Goal: Task Accomplishment & Management: Manage account settings

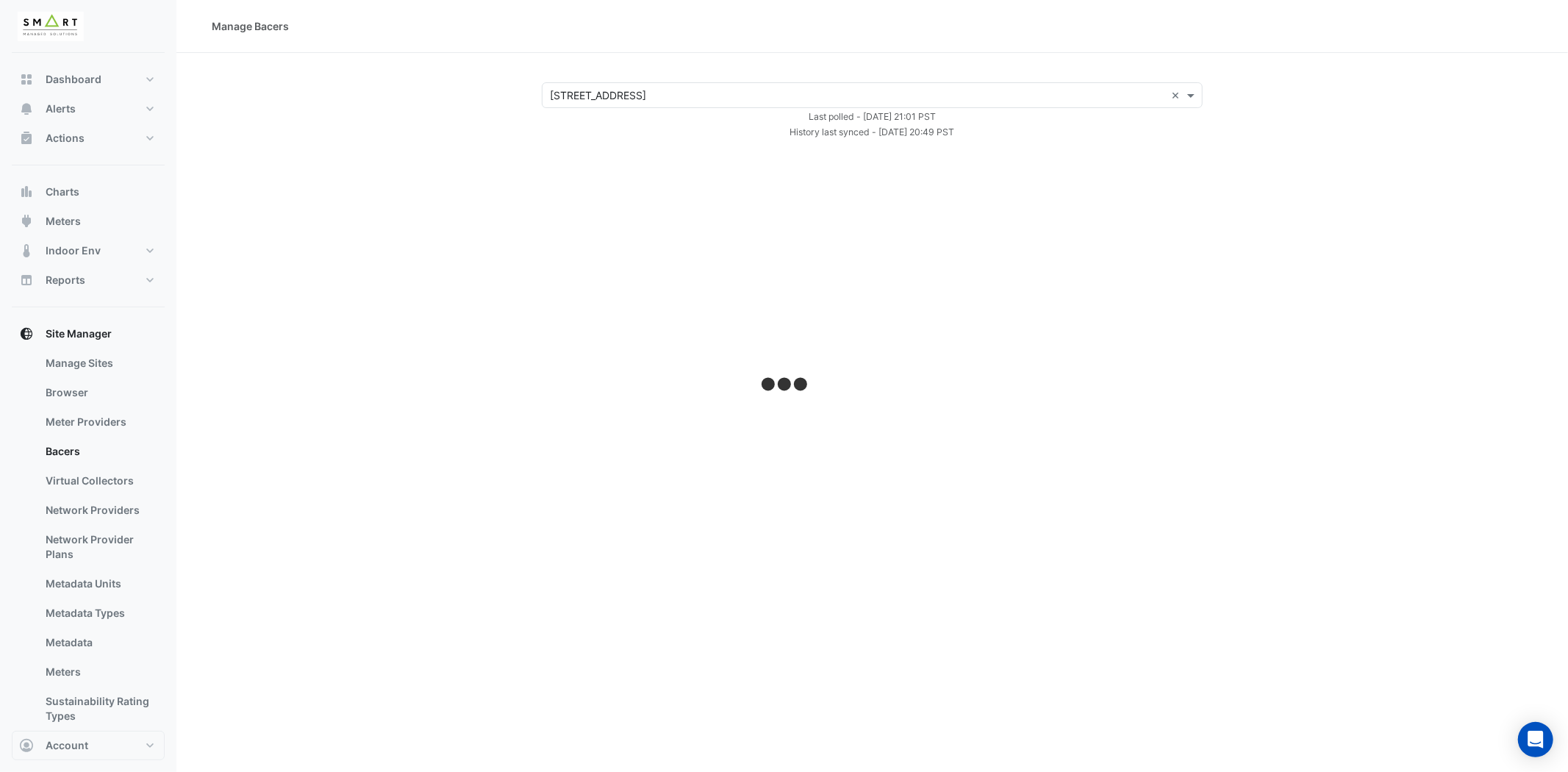
select select "***"
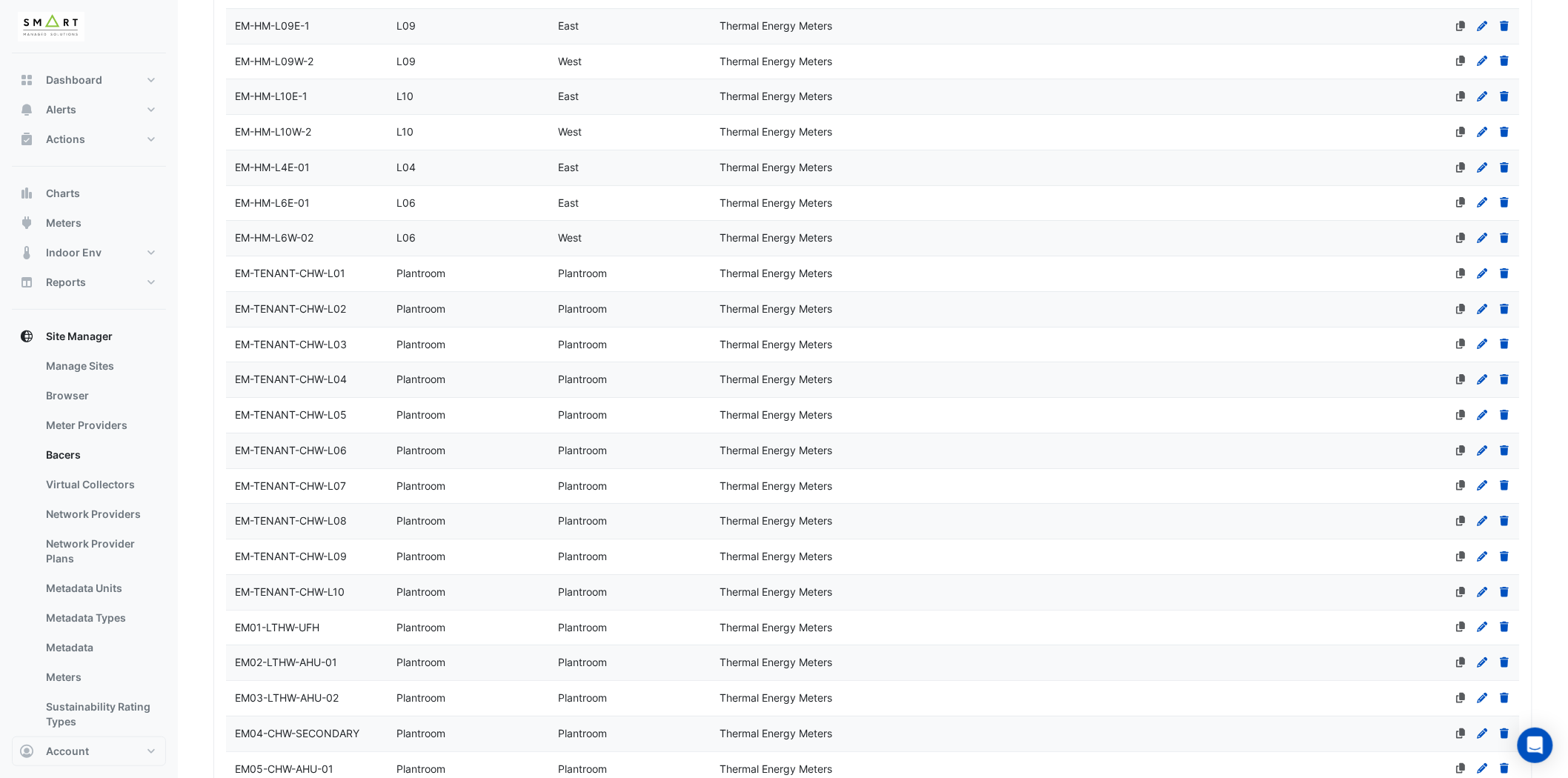
scroll to position [4783, 0]
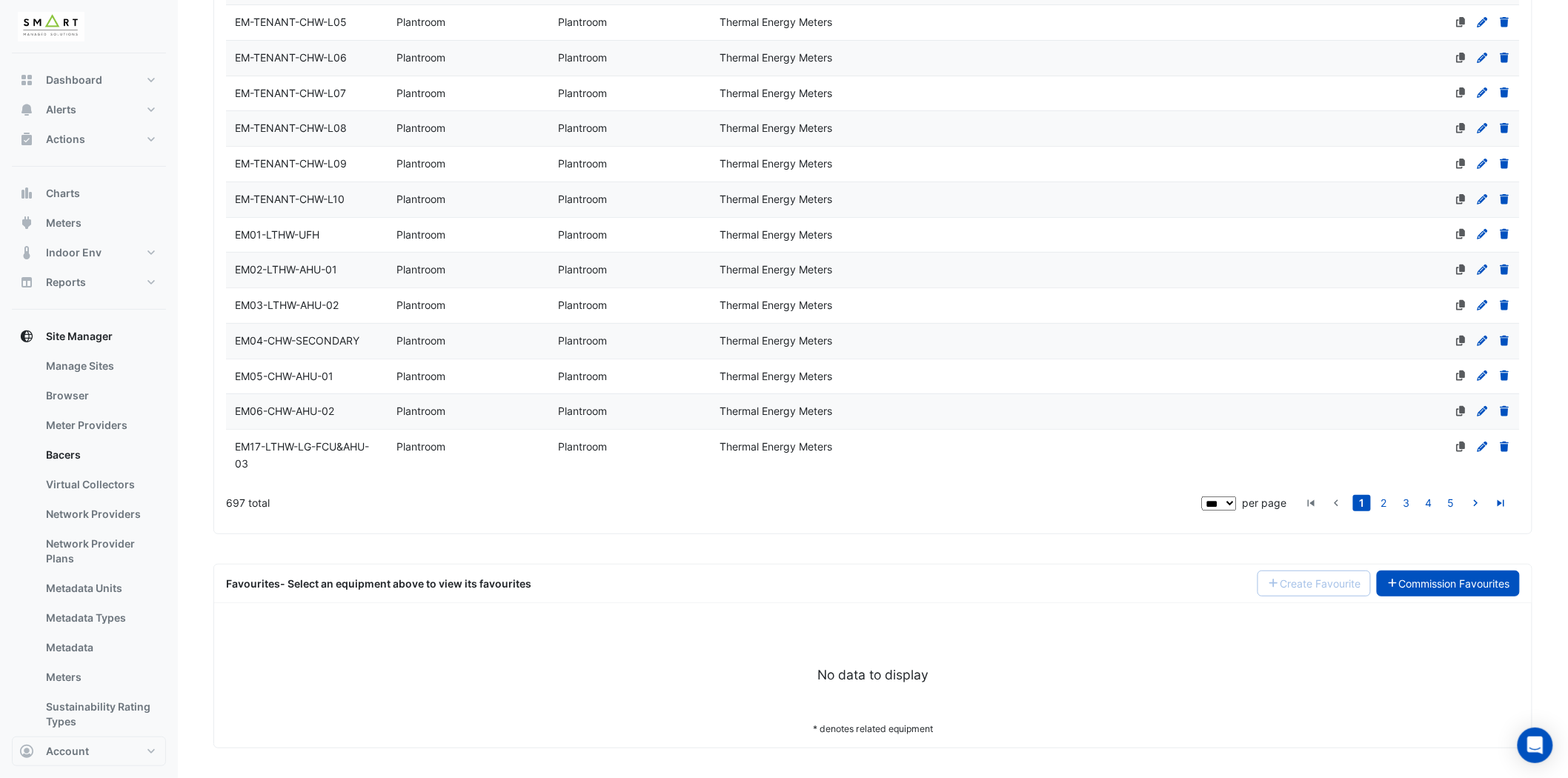
click at [1457, 578] on link "Commission Favourites" at bounding box center [1449, 584] width 144 height 26
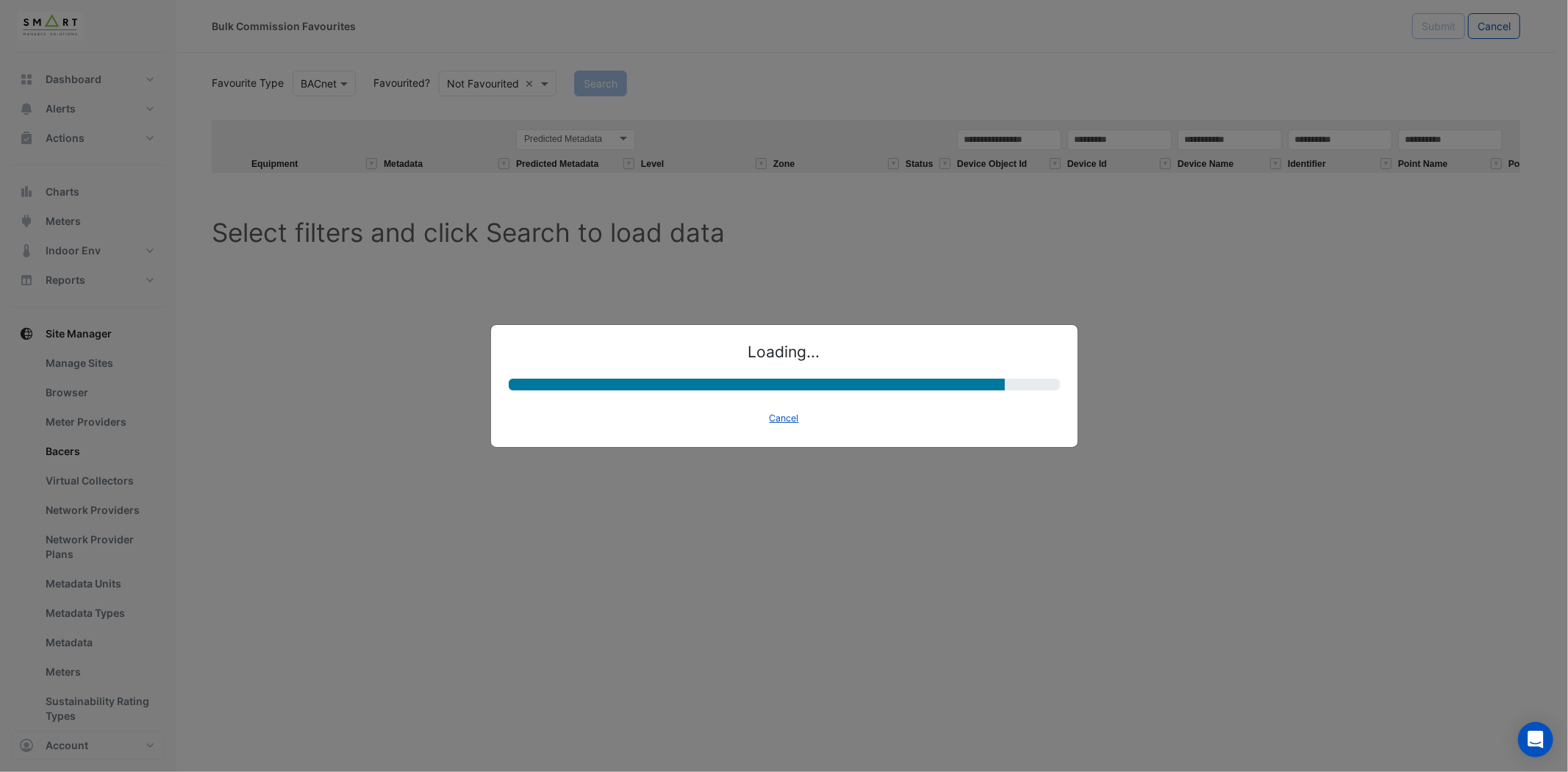
select select "********"
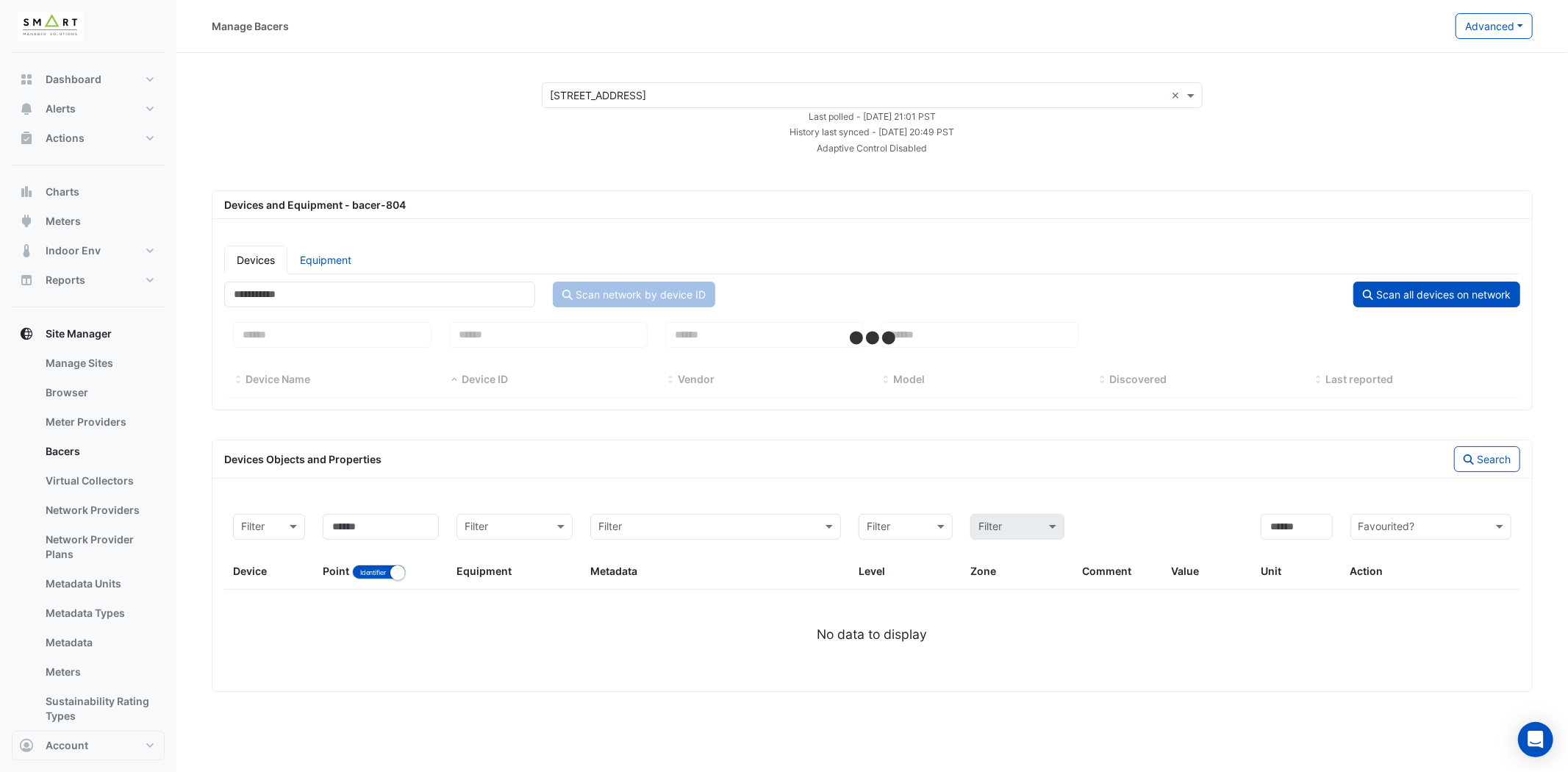
select select "***"
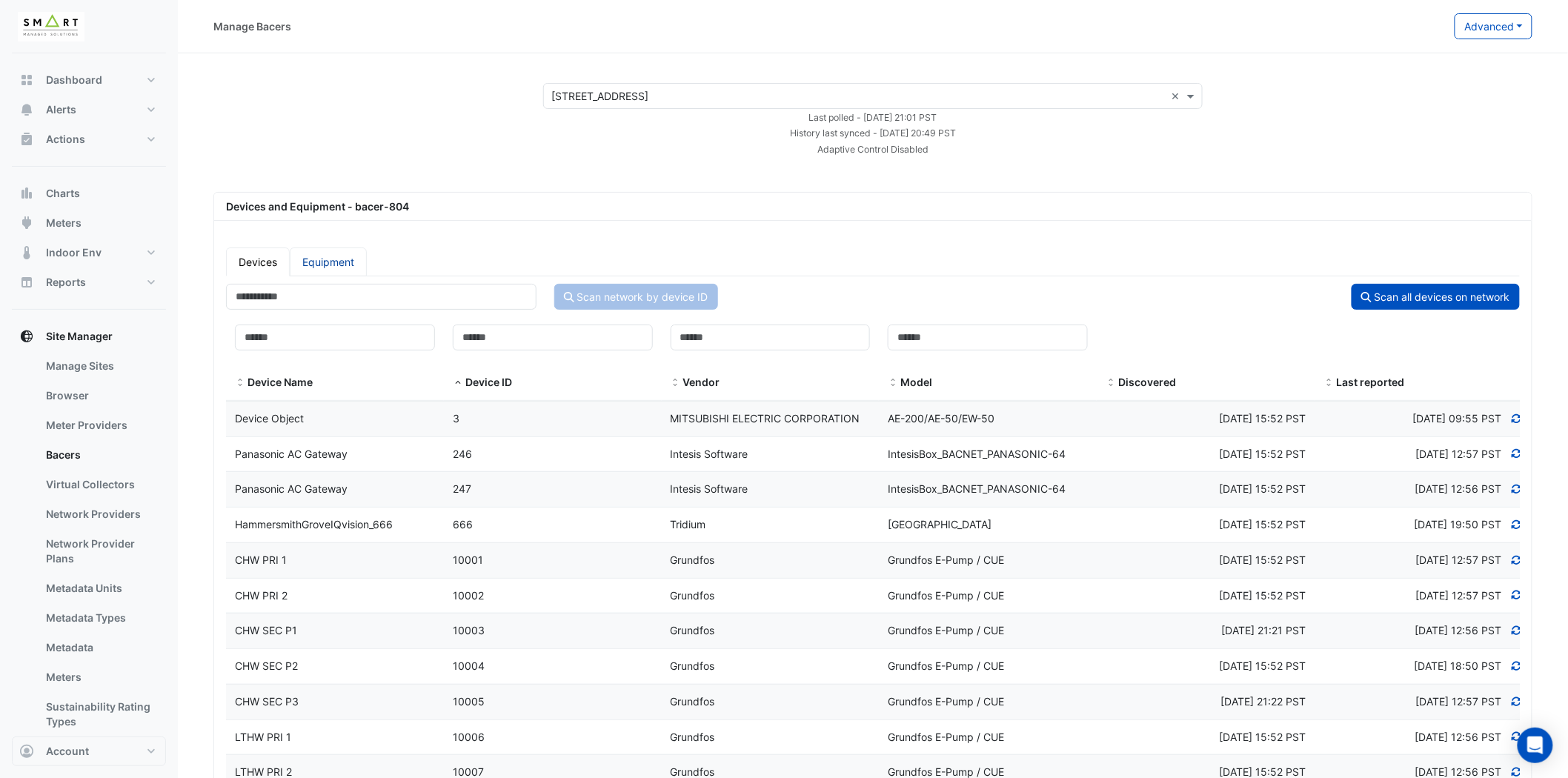
click at [323, 262] on link "Equipment" at bounding box center [328, 262] width 77 height 29
select select "***"
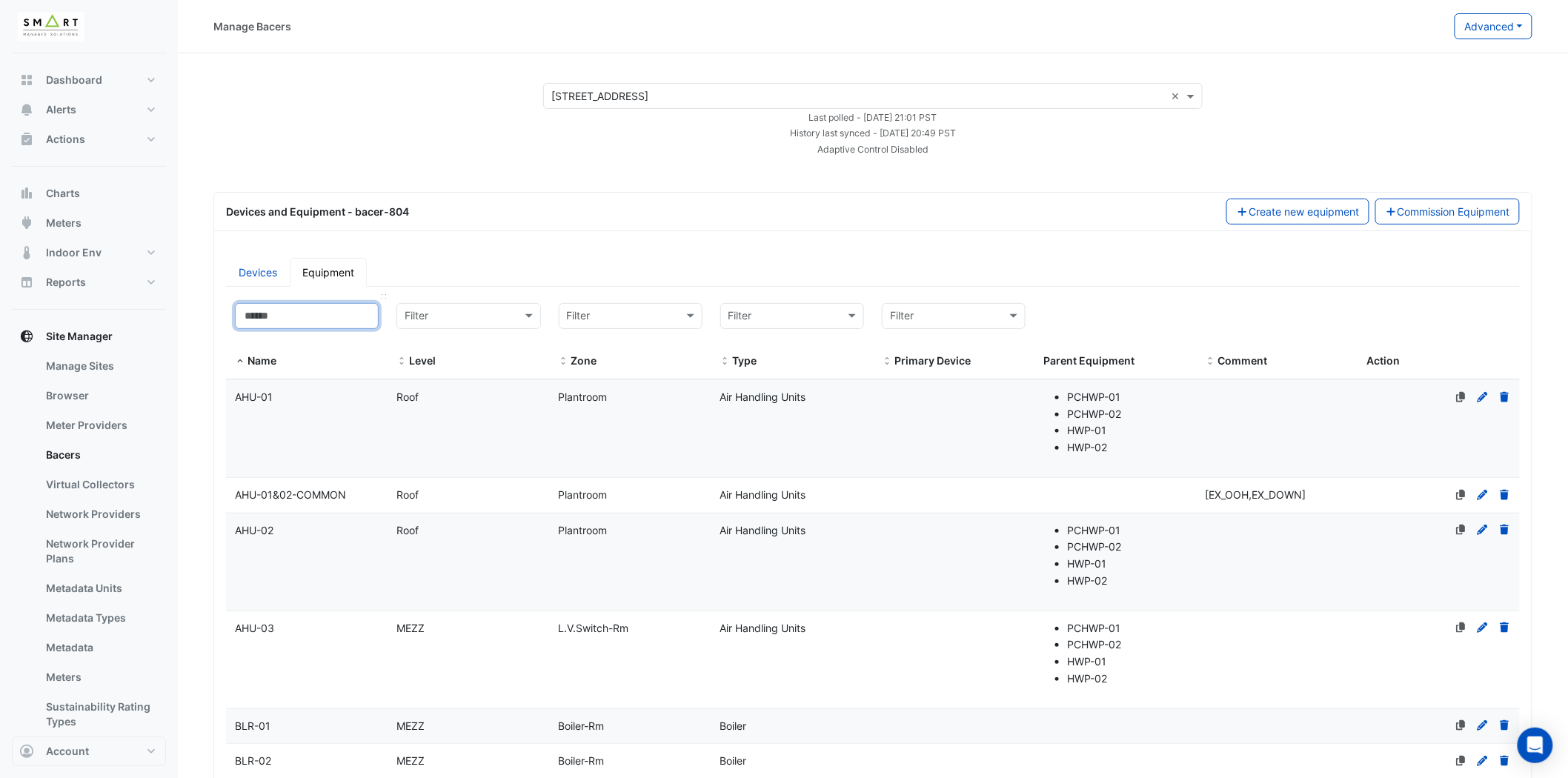
click at [306, 321] on input at bounding box center [307, 316] width 144 height 26
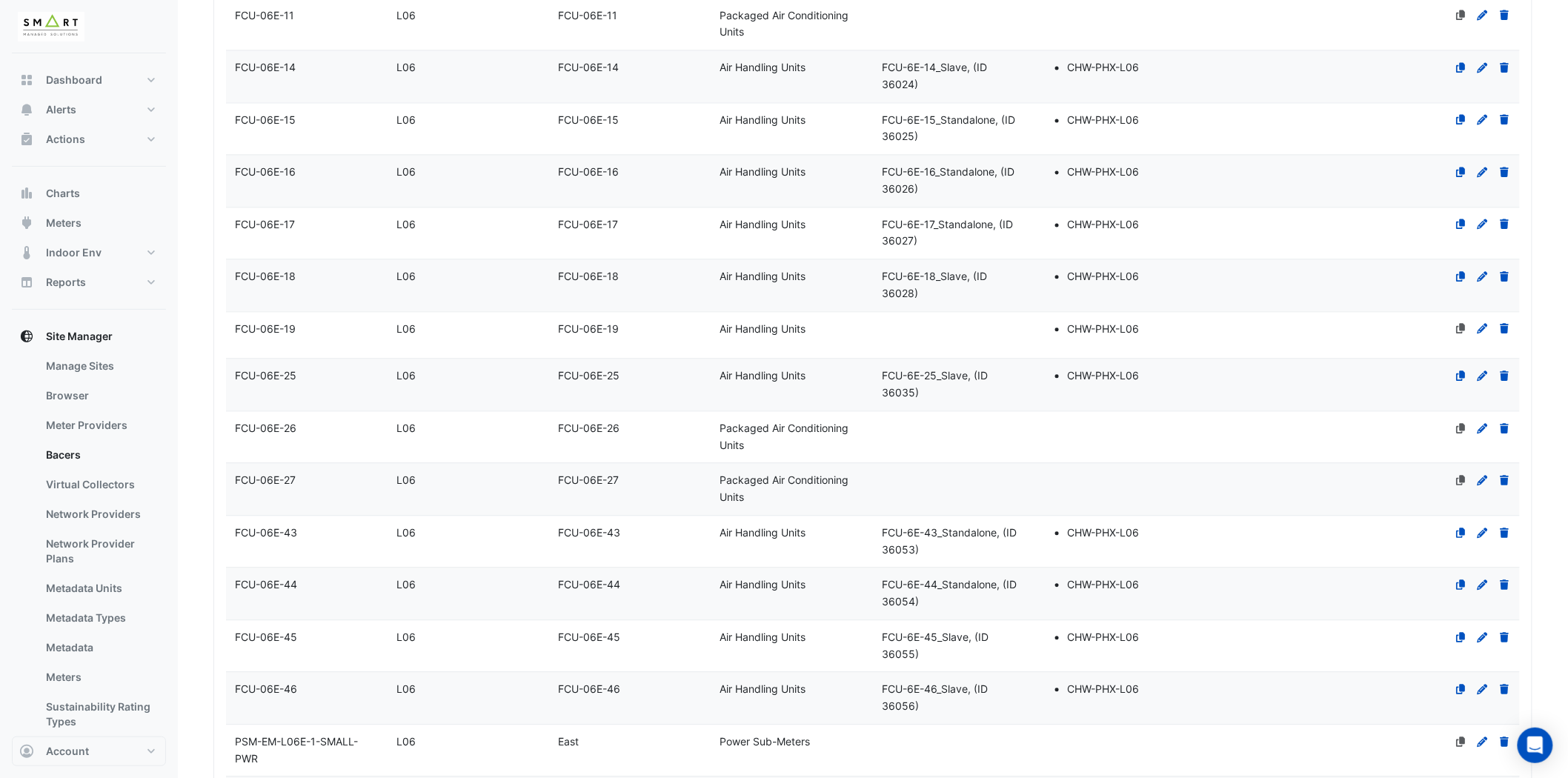
scroll to position [1235, 0]
type input "**"
click at [1460, 380] on icon at bounding box center [1461, 374] width 9 height 11
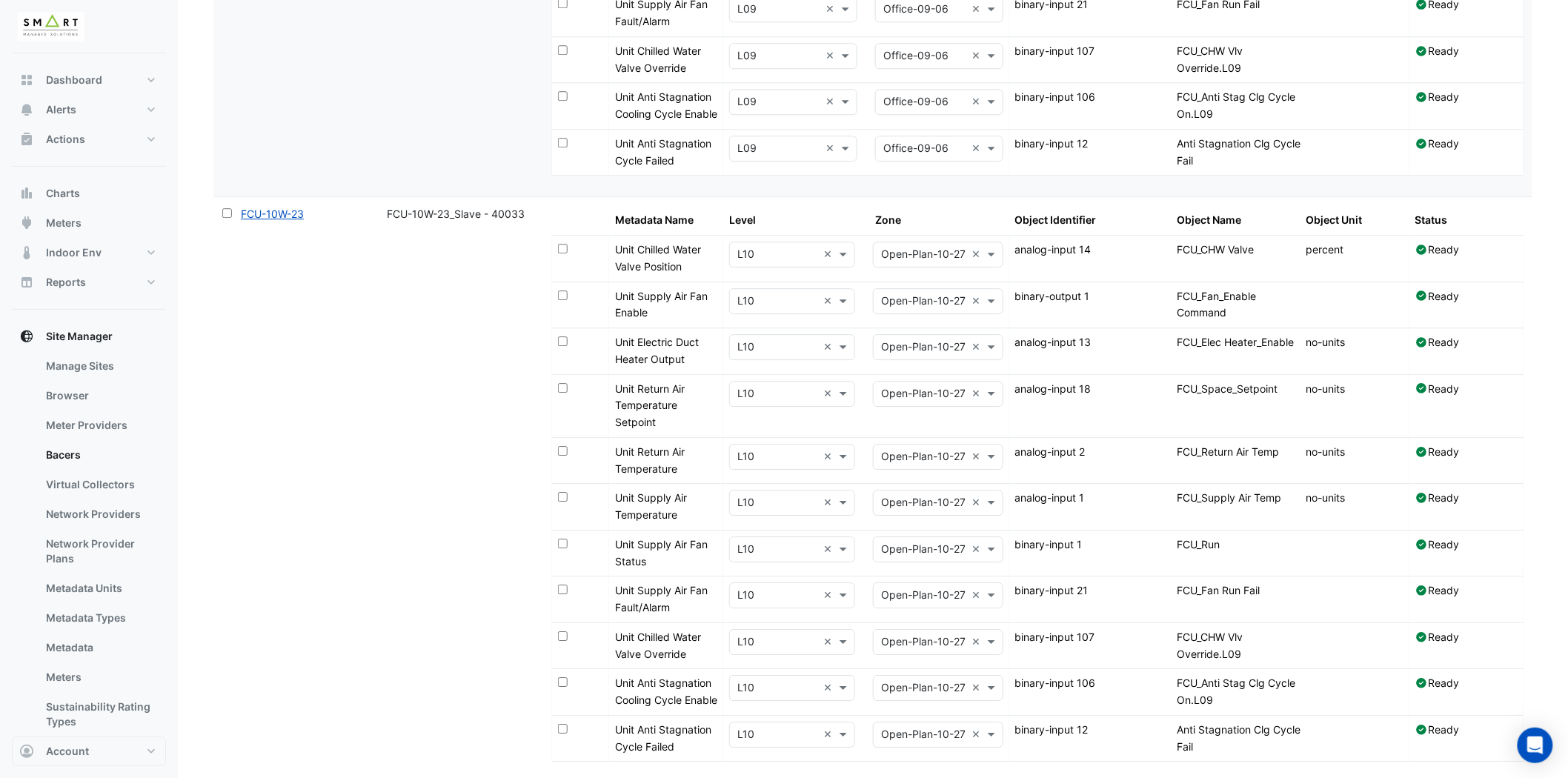
scroll to position [12143, 0]
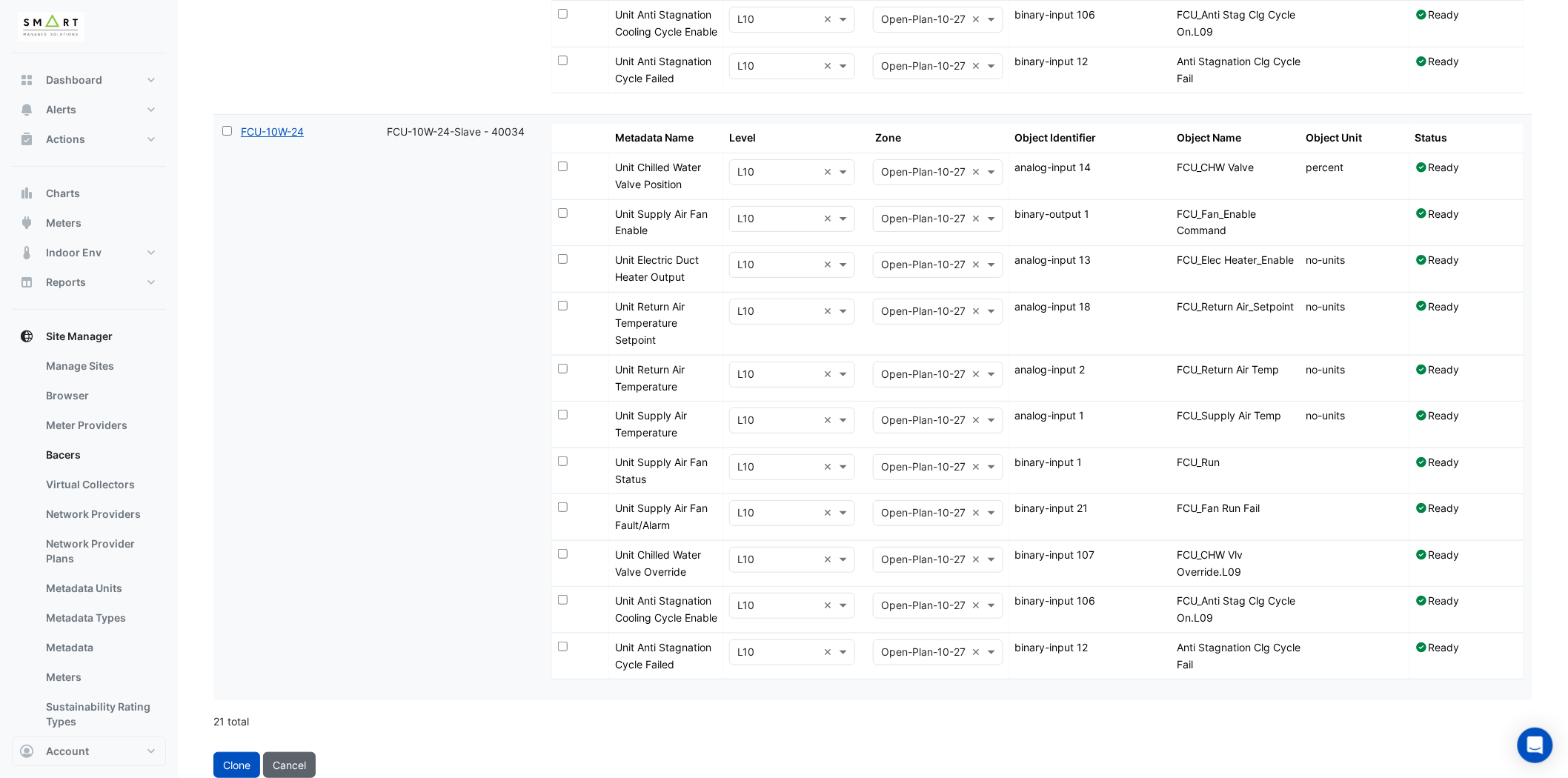
click at [290, 766] on button "Cancel" at bounding box center [290, 765] width 53 height 26
select select "***"
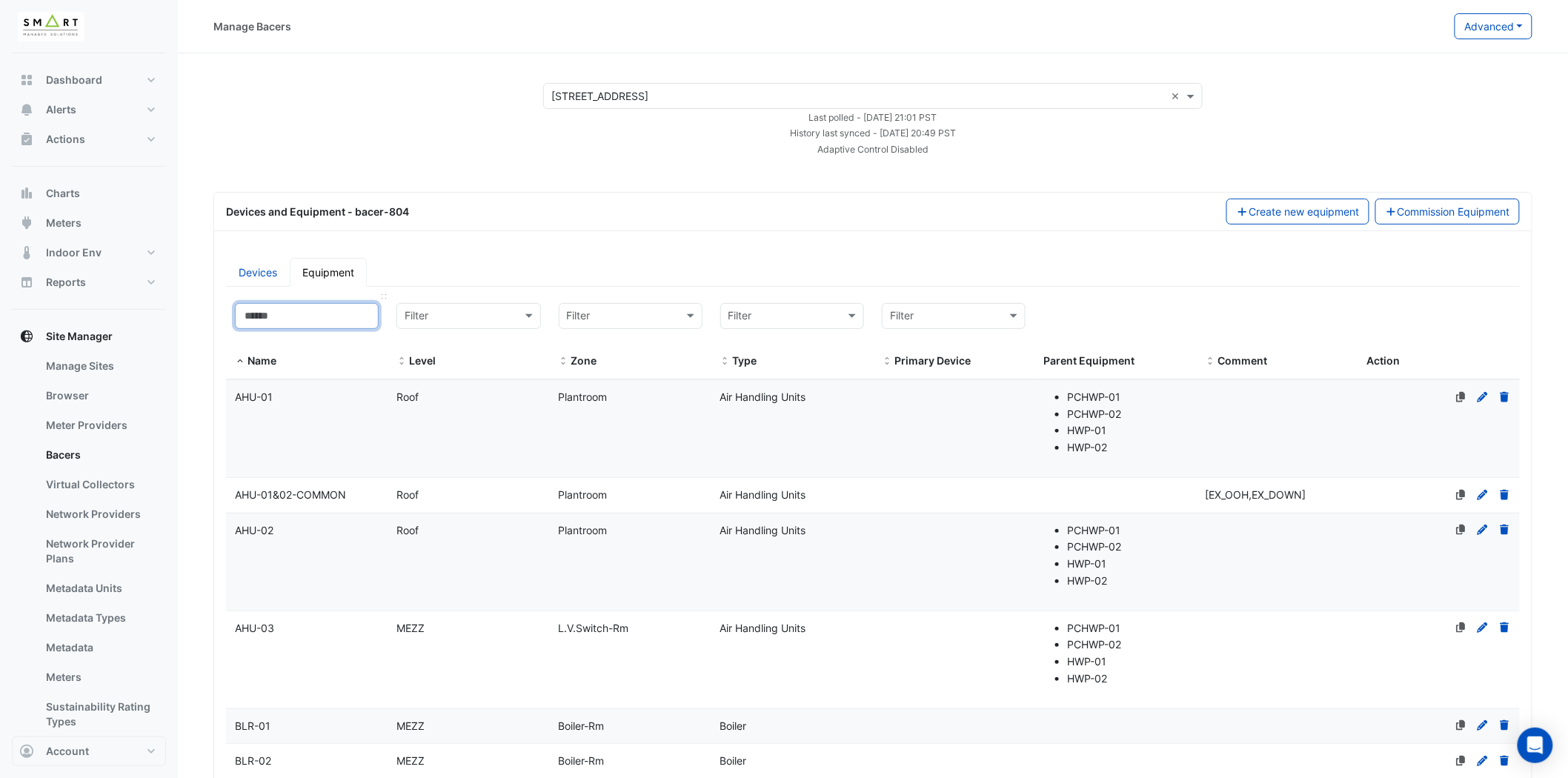
click at [336, 308] on input at bounding box center [307, 316] width 144 height 26
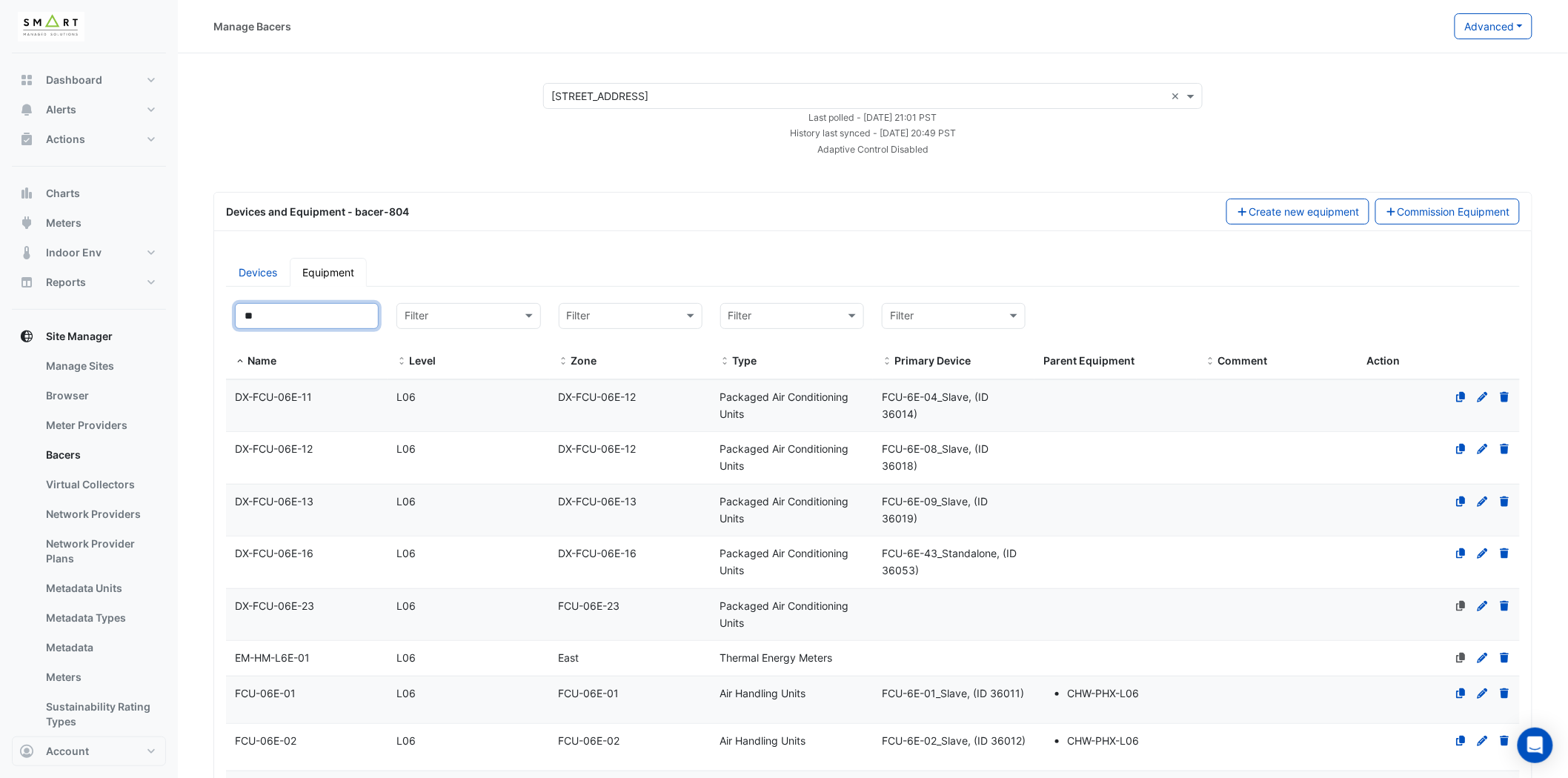
scroll to position [247, 0]
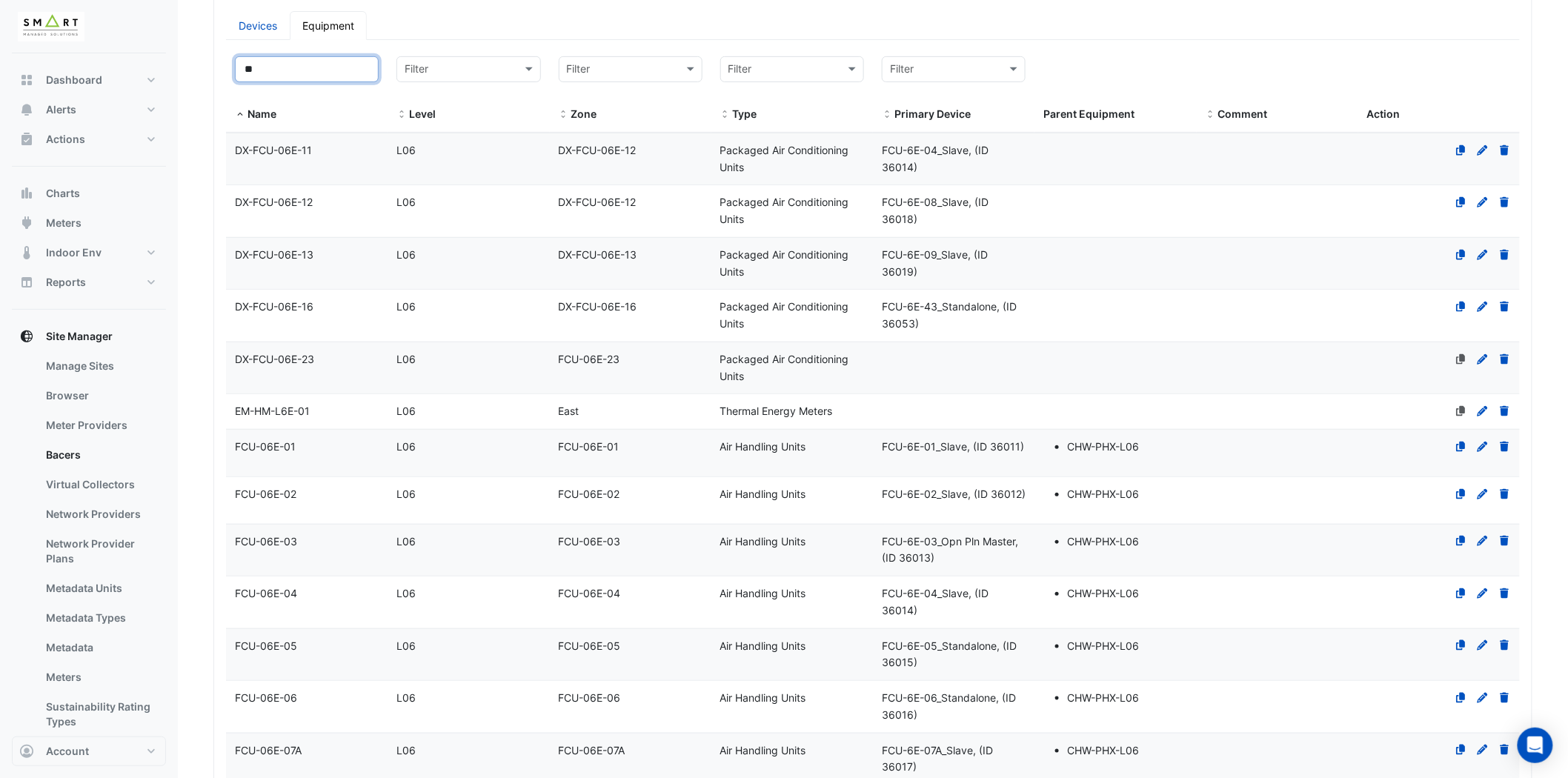
type input "**"
click at [304, 358] on span "DX-FCU-06E-23" at bounding box center [275, 359] width 80 height 13
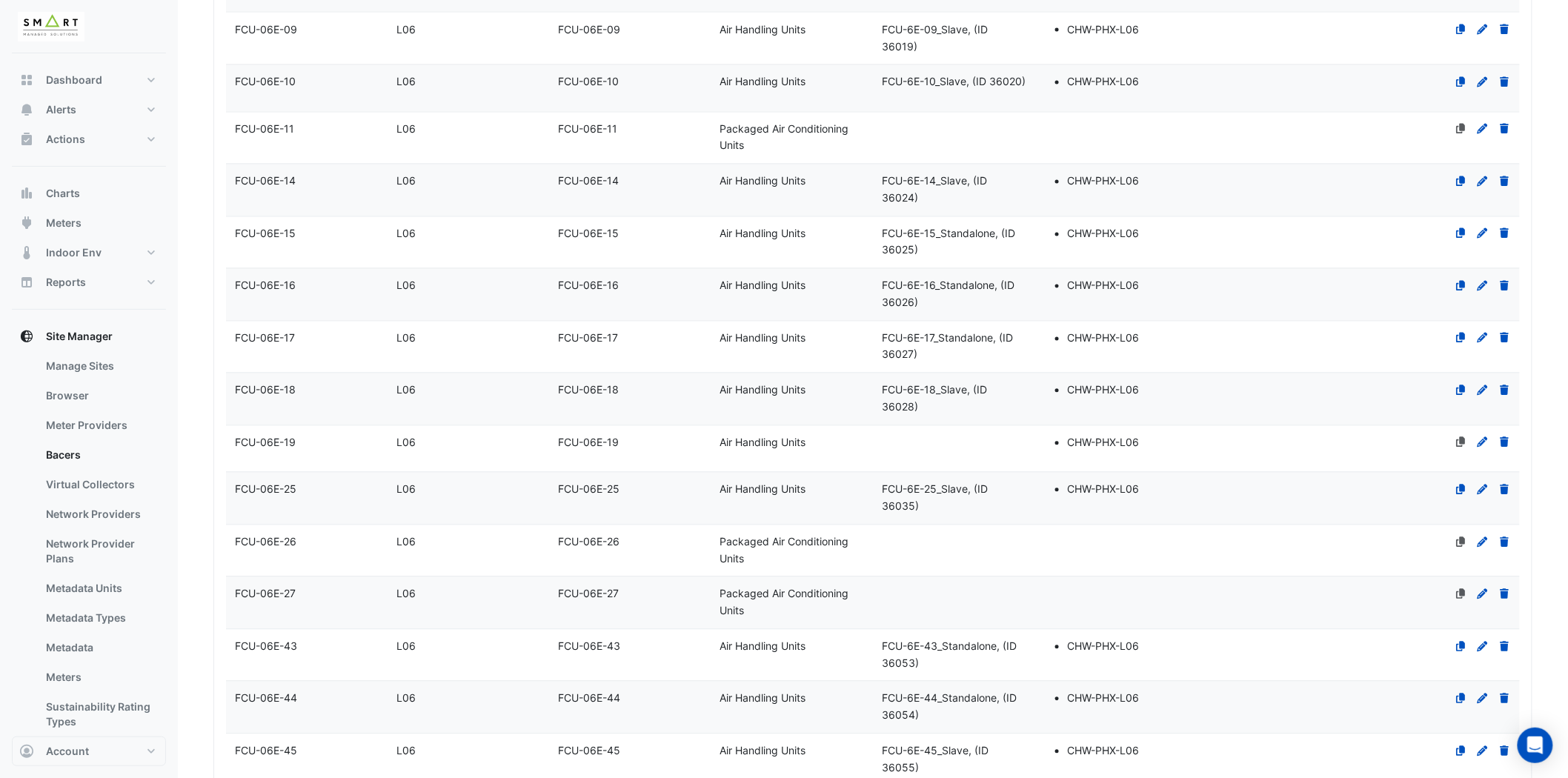
scroll to position [1317, 0]
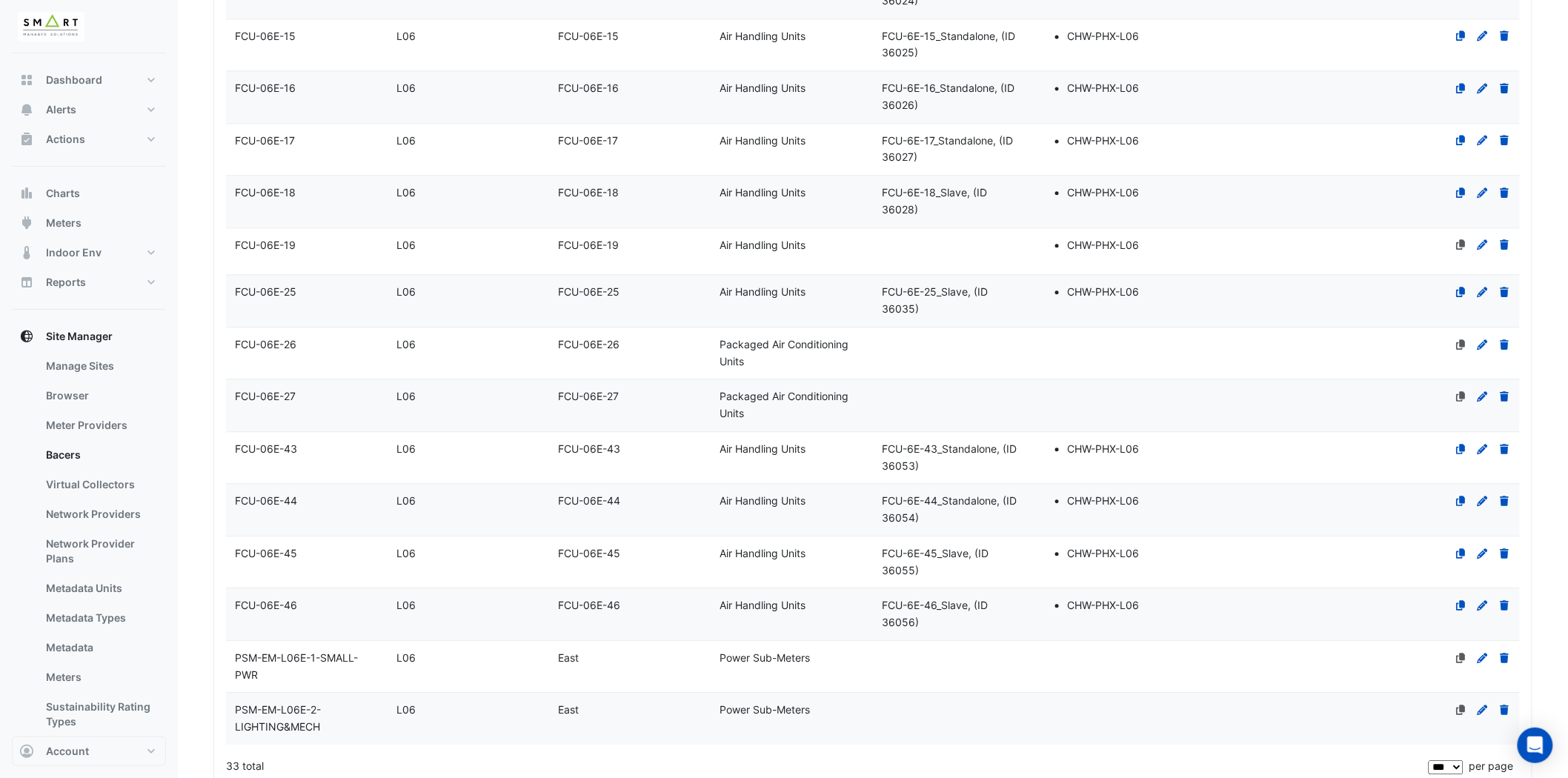
click at [323, 563] on div "FCU-06E-45" at bounding box center [306, 554] width 161 height 17
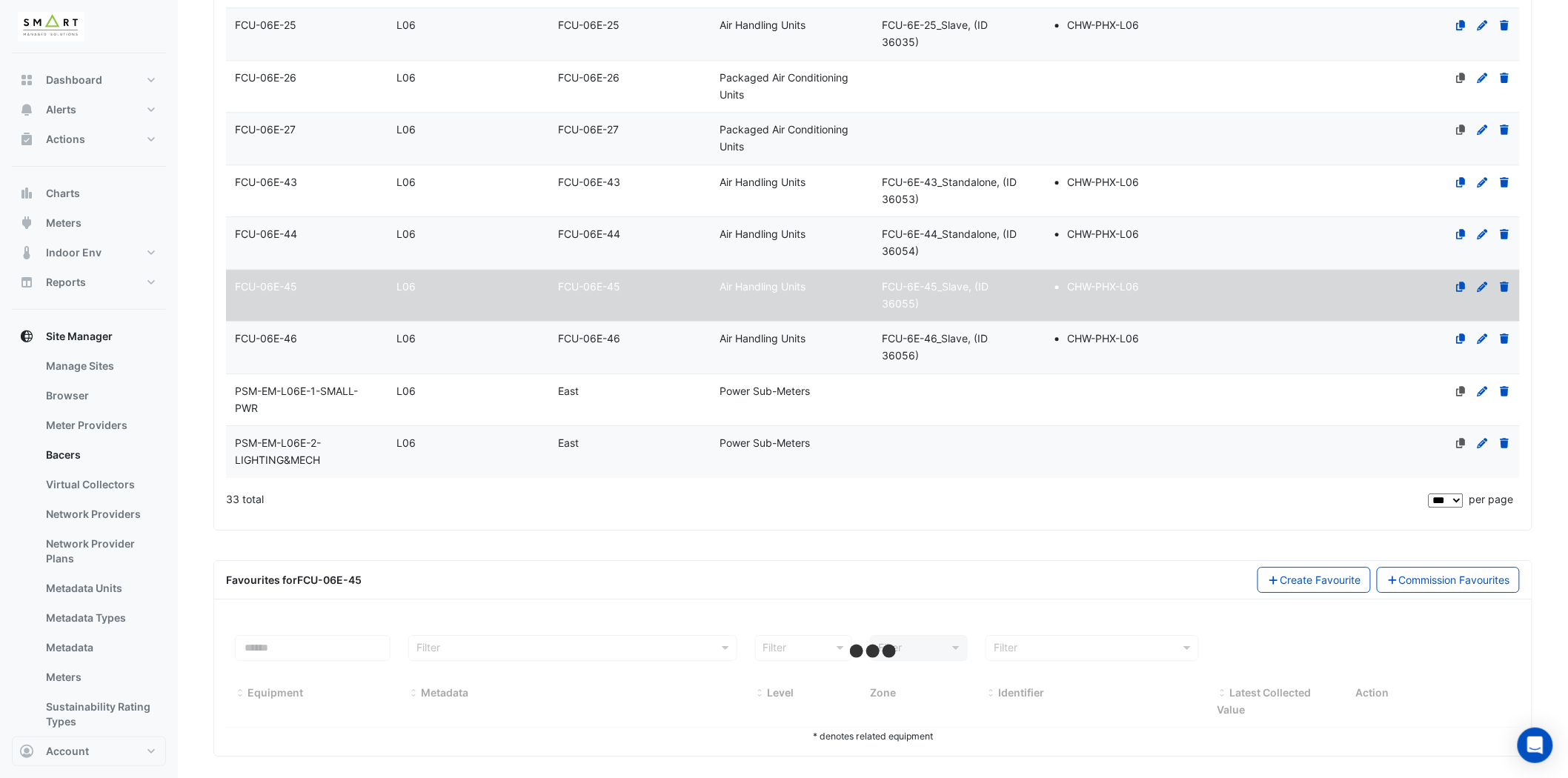
scroll to position [1604, 0]
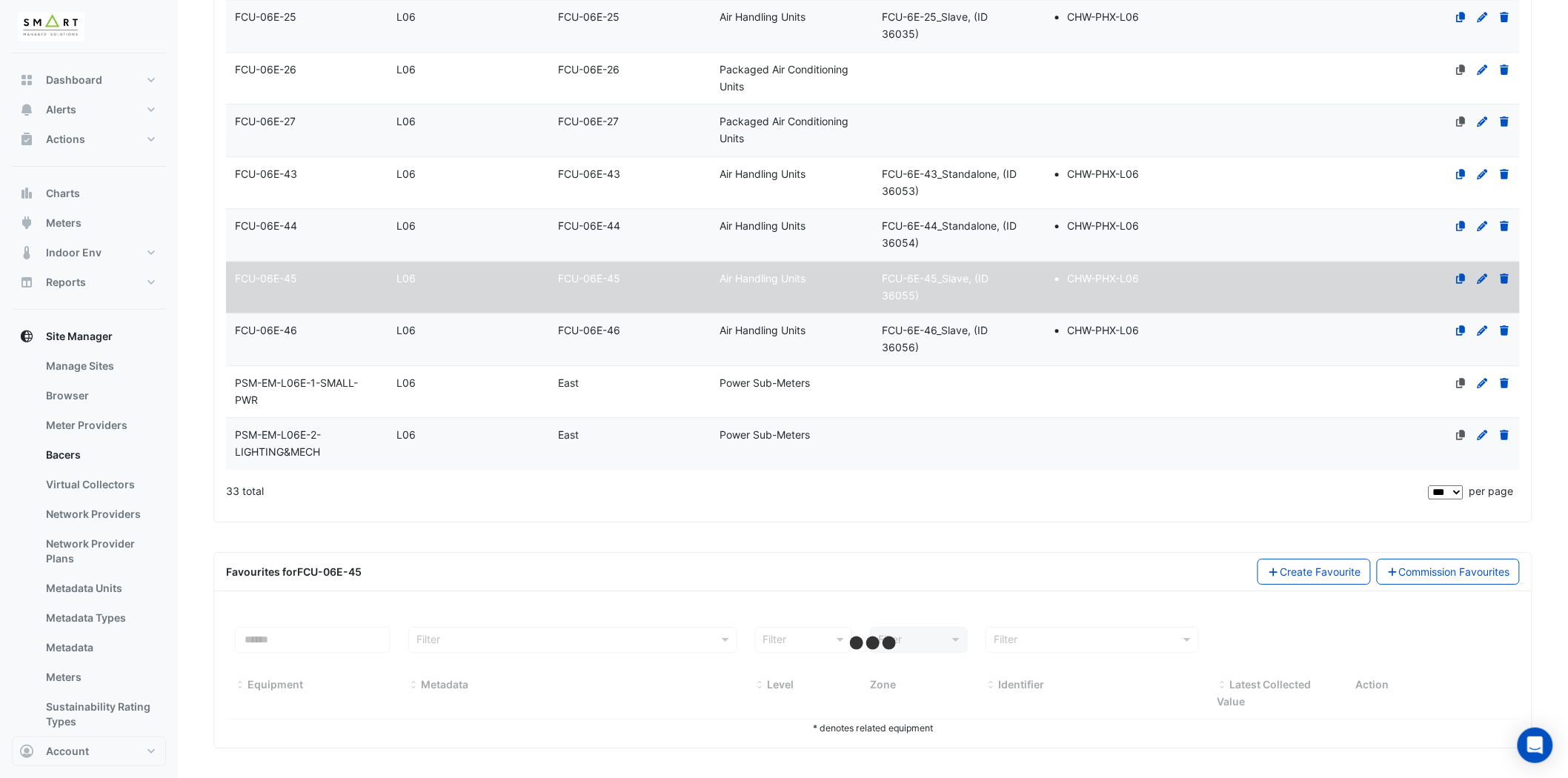
select select "***"
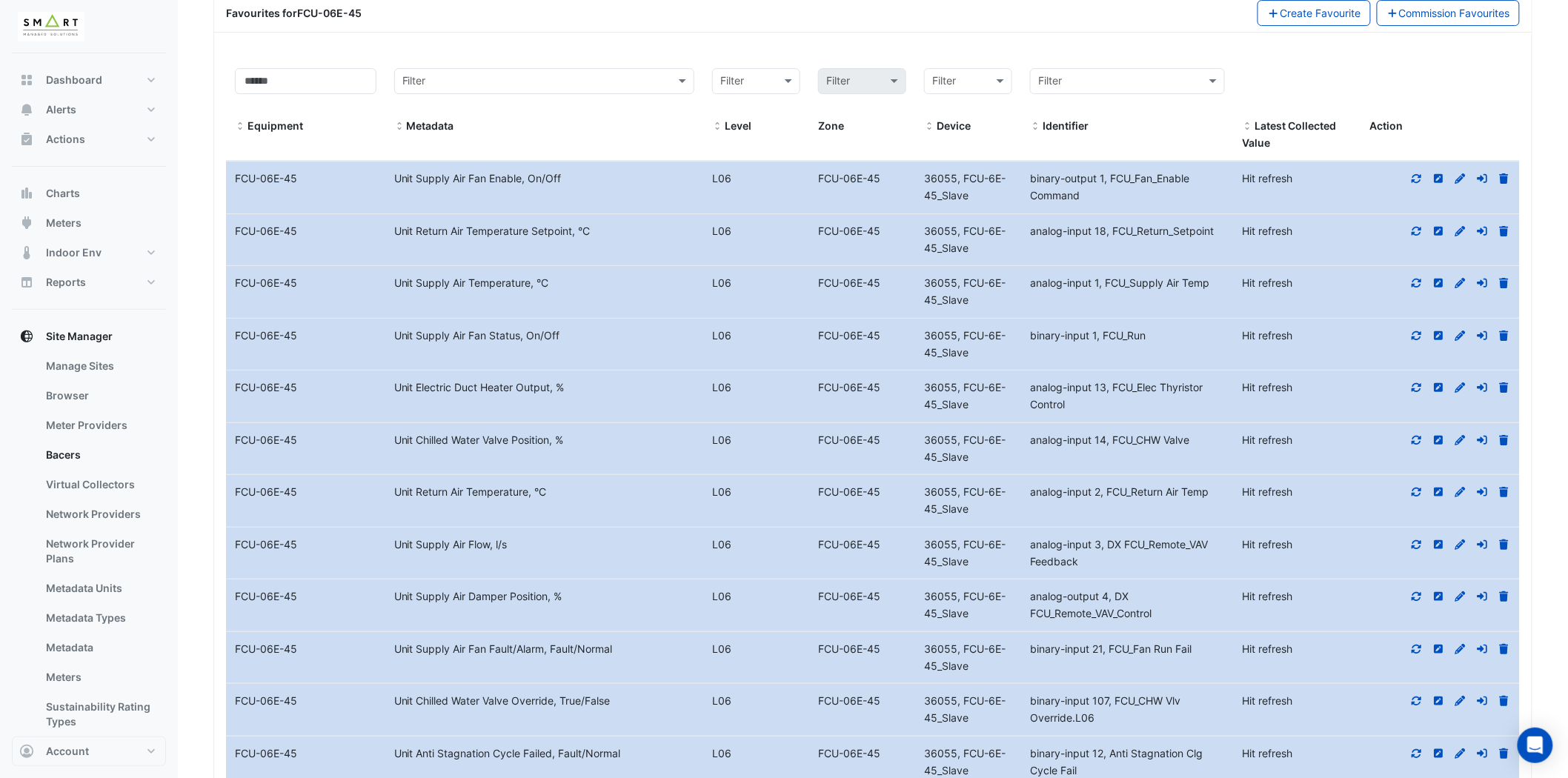
scroll to position [2180, 0]
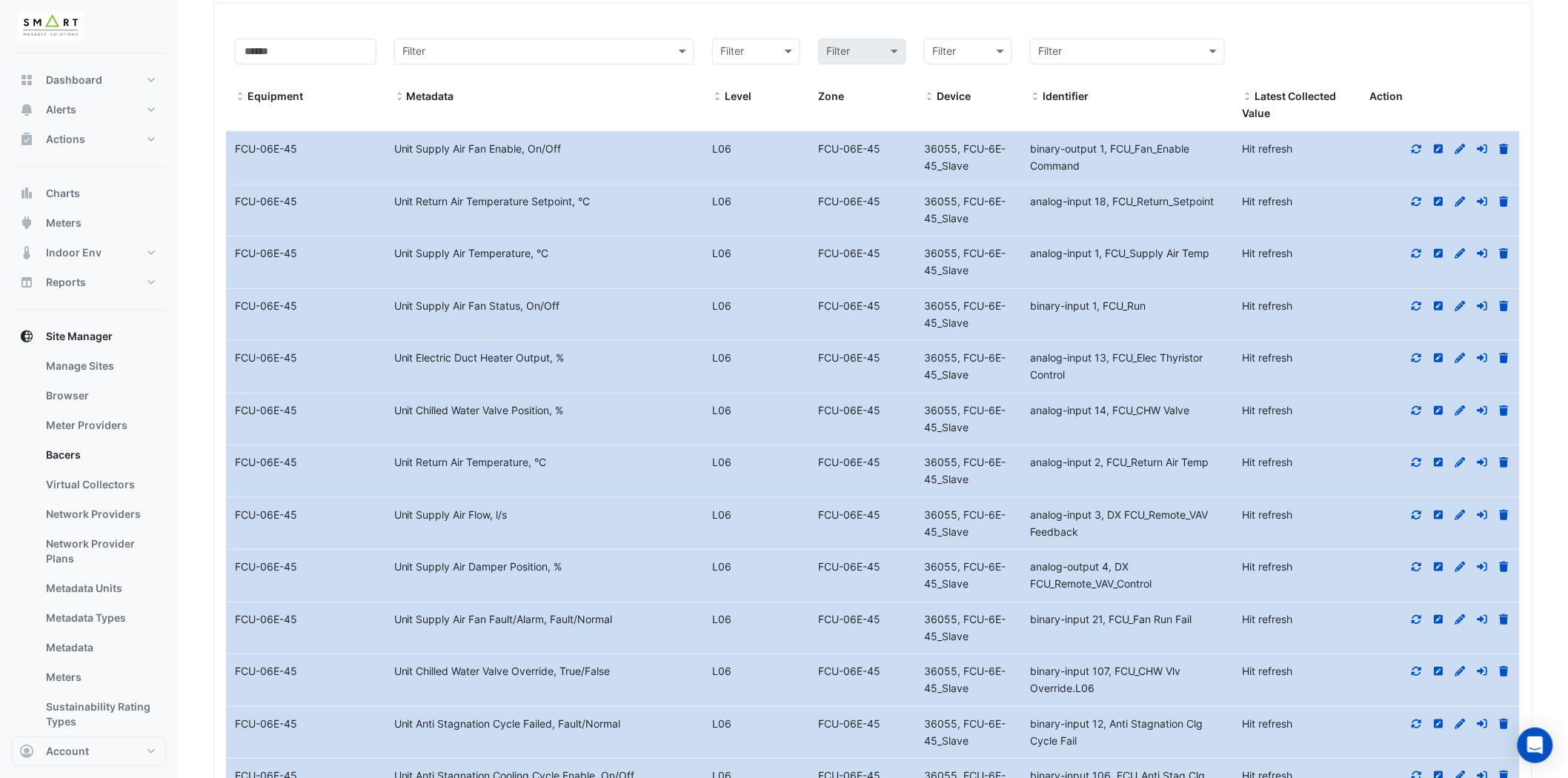
click at [1418, 520] on icon at bounding box center [1417, 515] width 14 height 11
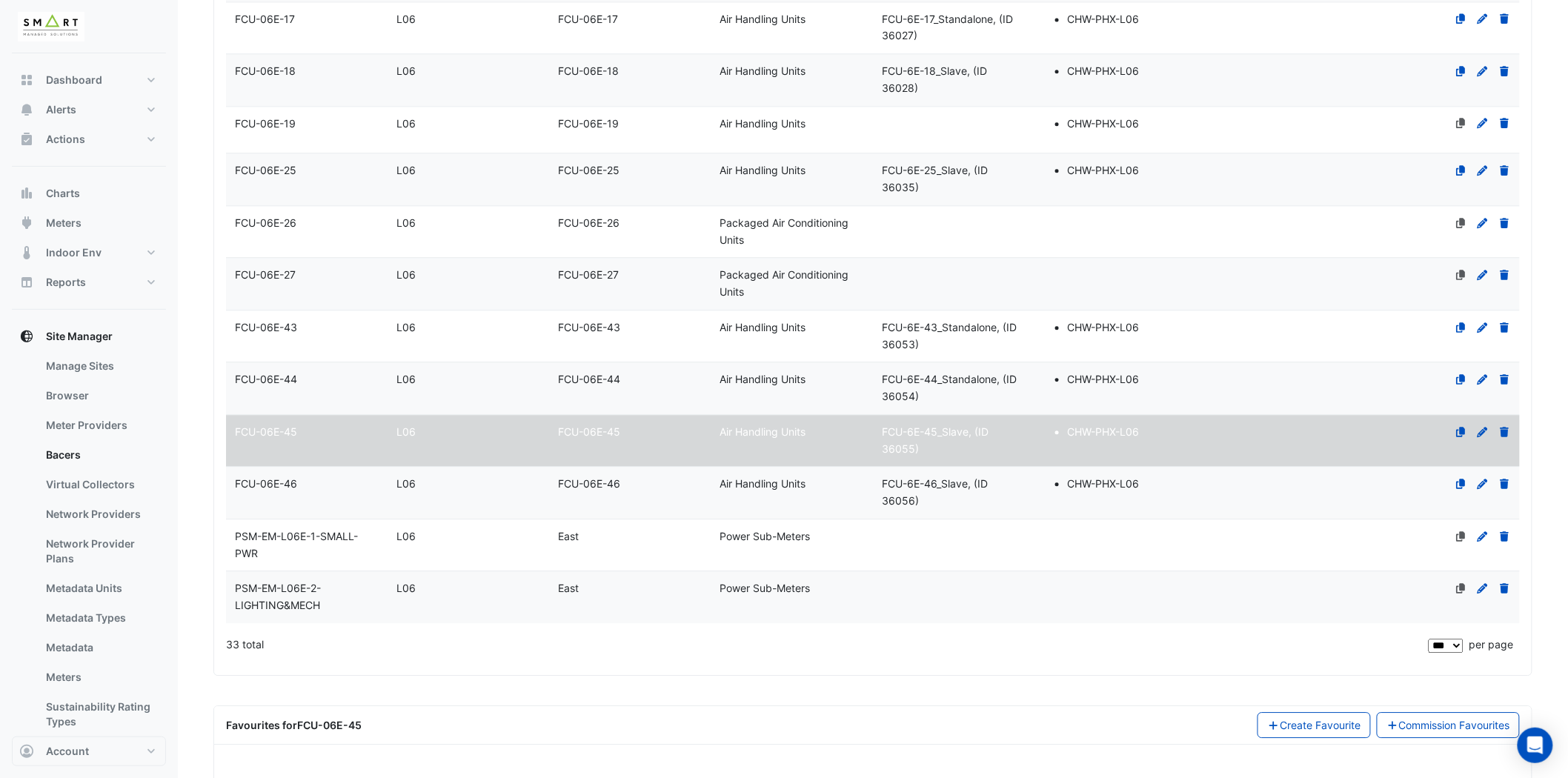
scroll to position [1439, 0]
click at [1464, 437] on icon at bounding box center [1461, 431] width 9 height 11
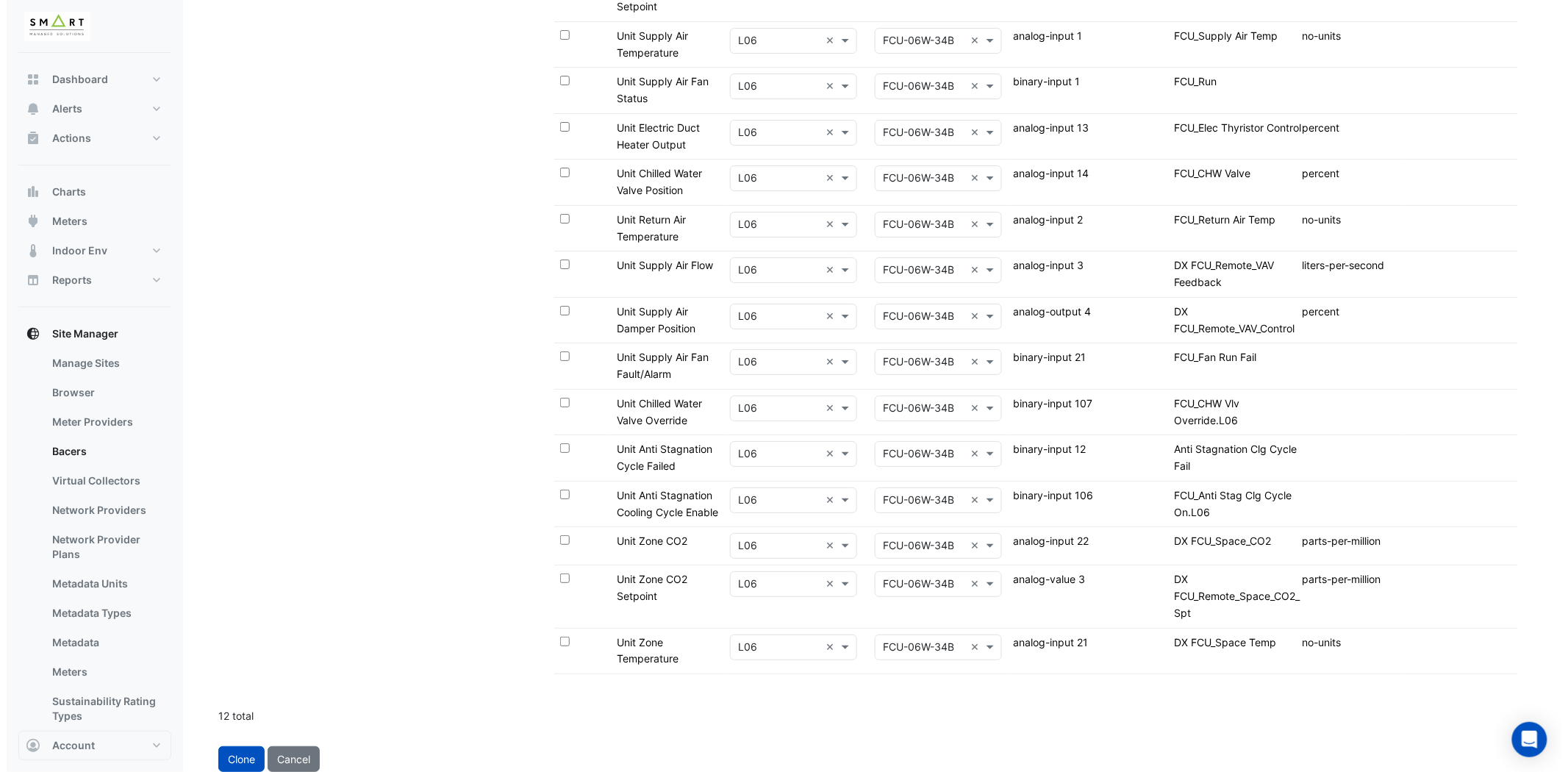
scroll to position [9406, 0]
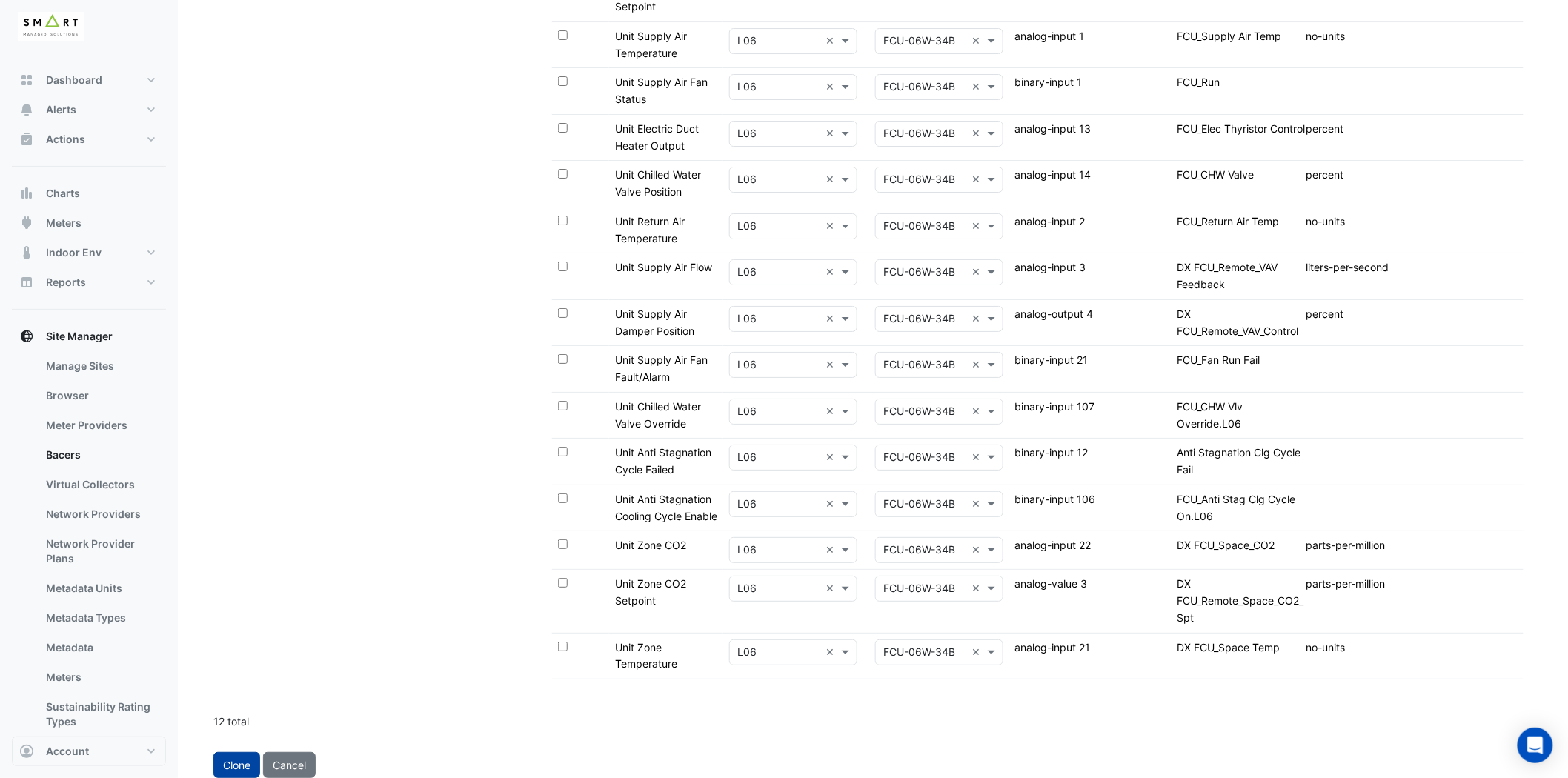
click at [241, 767] on button "Clone" at bounding box center [236, 765] width 47 height 26
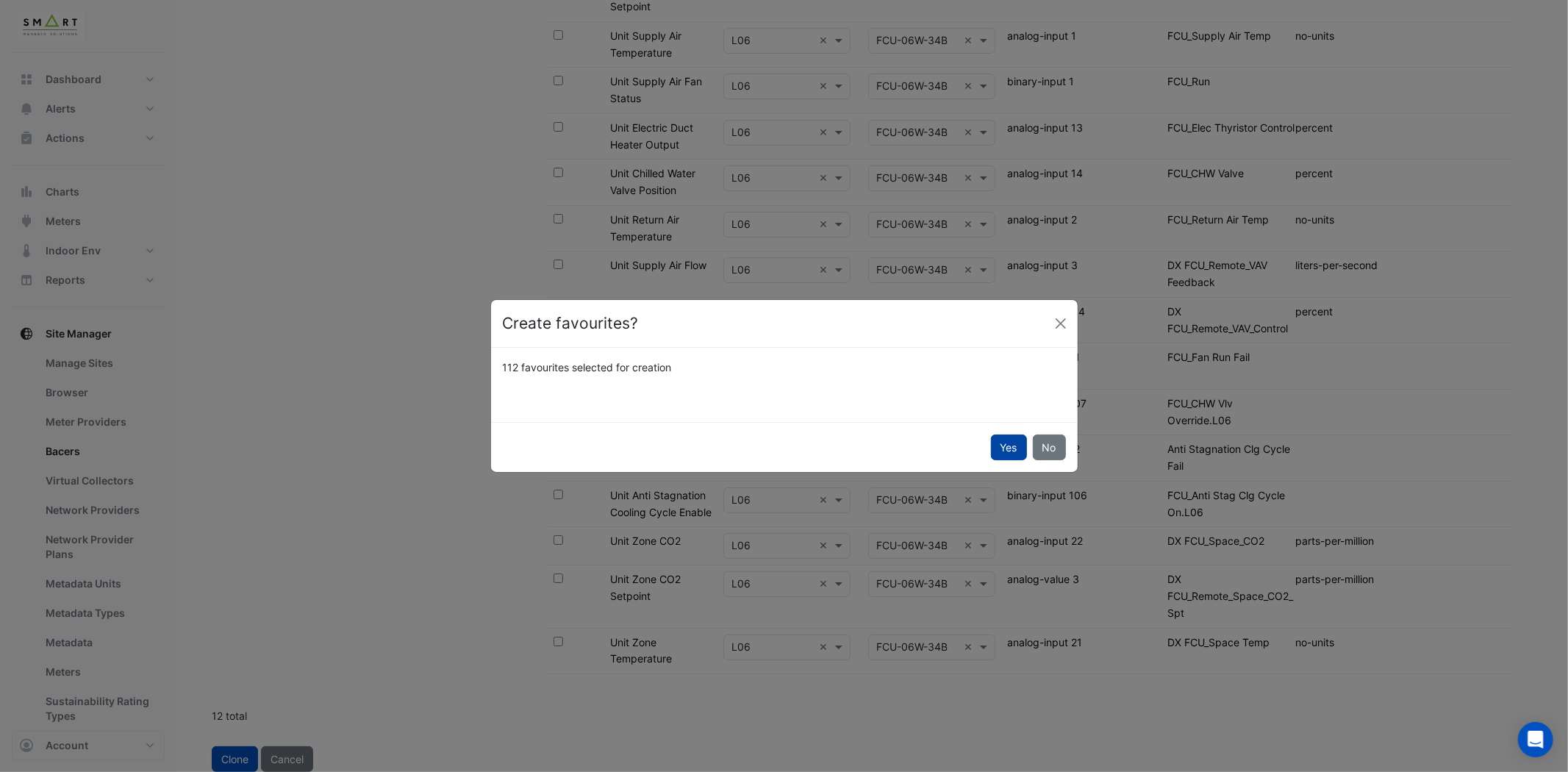
click at [995, 450] on button "Yes" at bounding box center [1009, 447] width 36 height 26
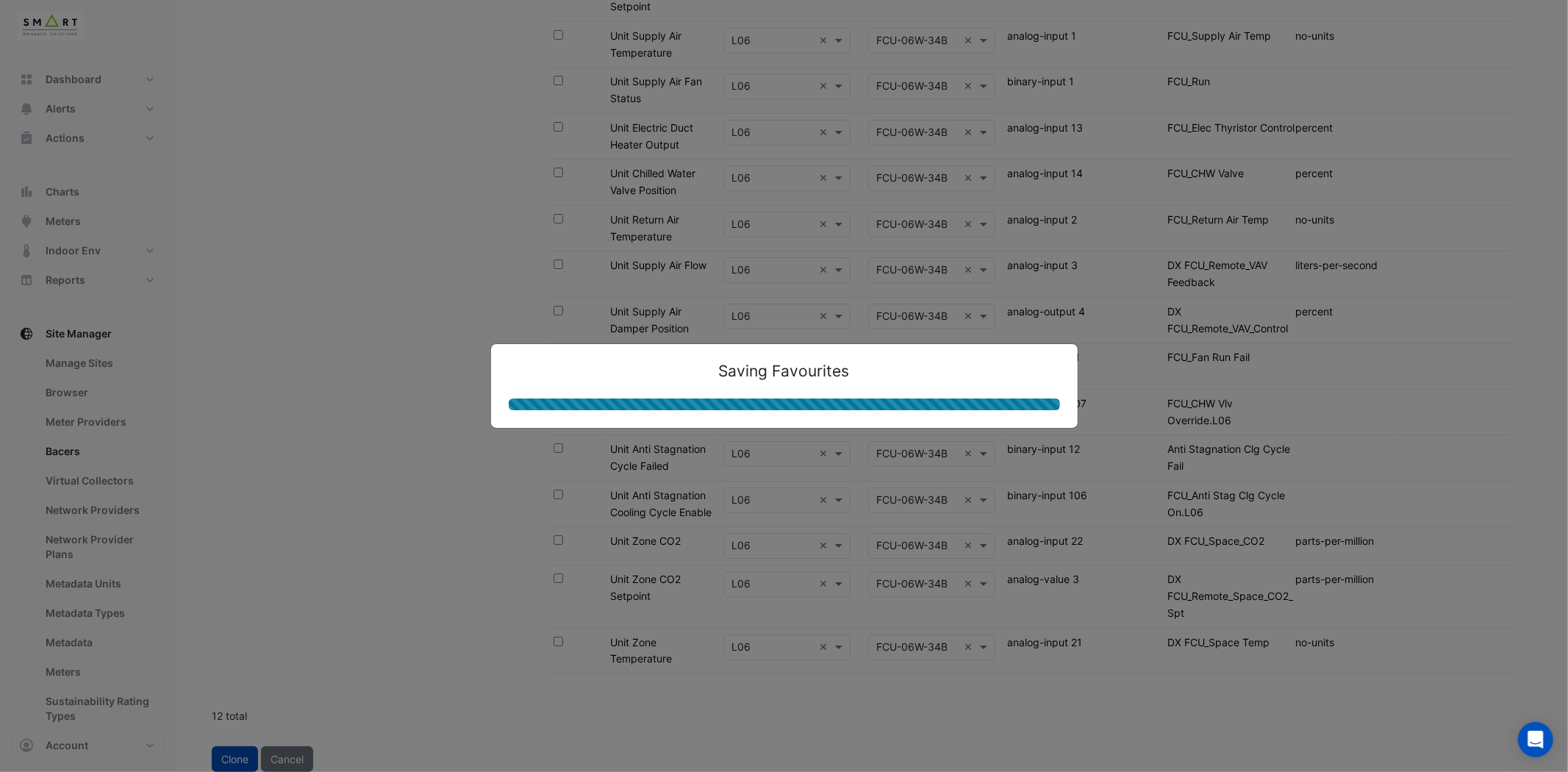
select select "***"
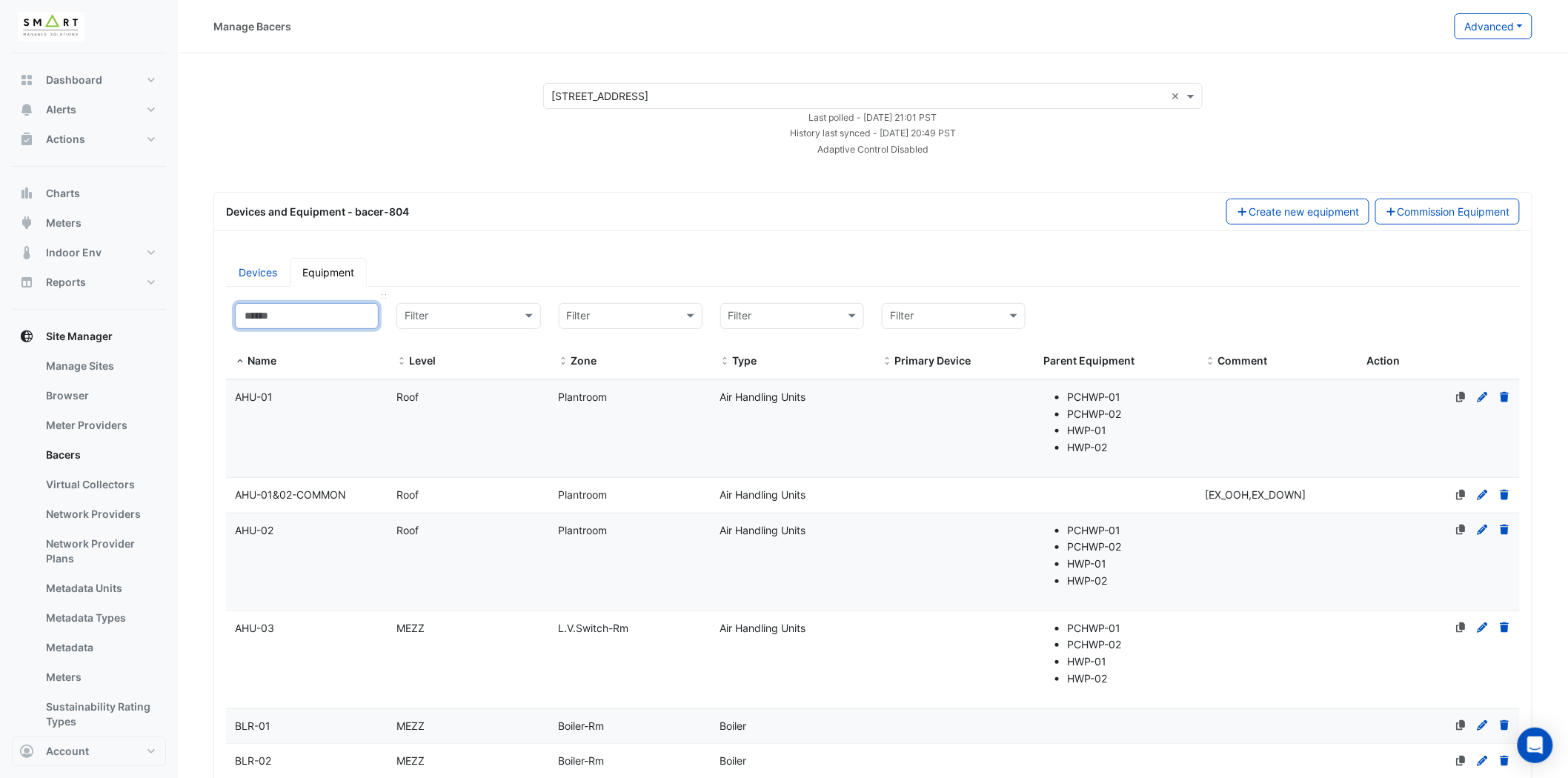
click at [337, 317] on input at bounding box center [307, 316] width 144 height 26
paste input "**********"
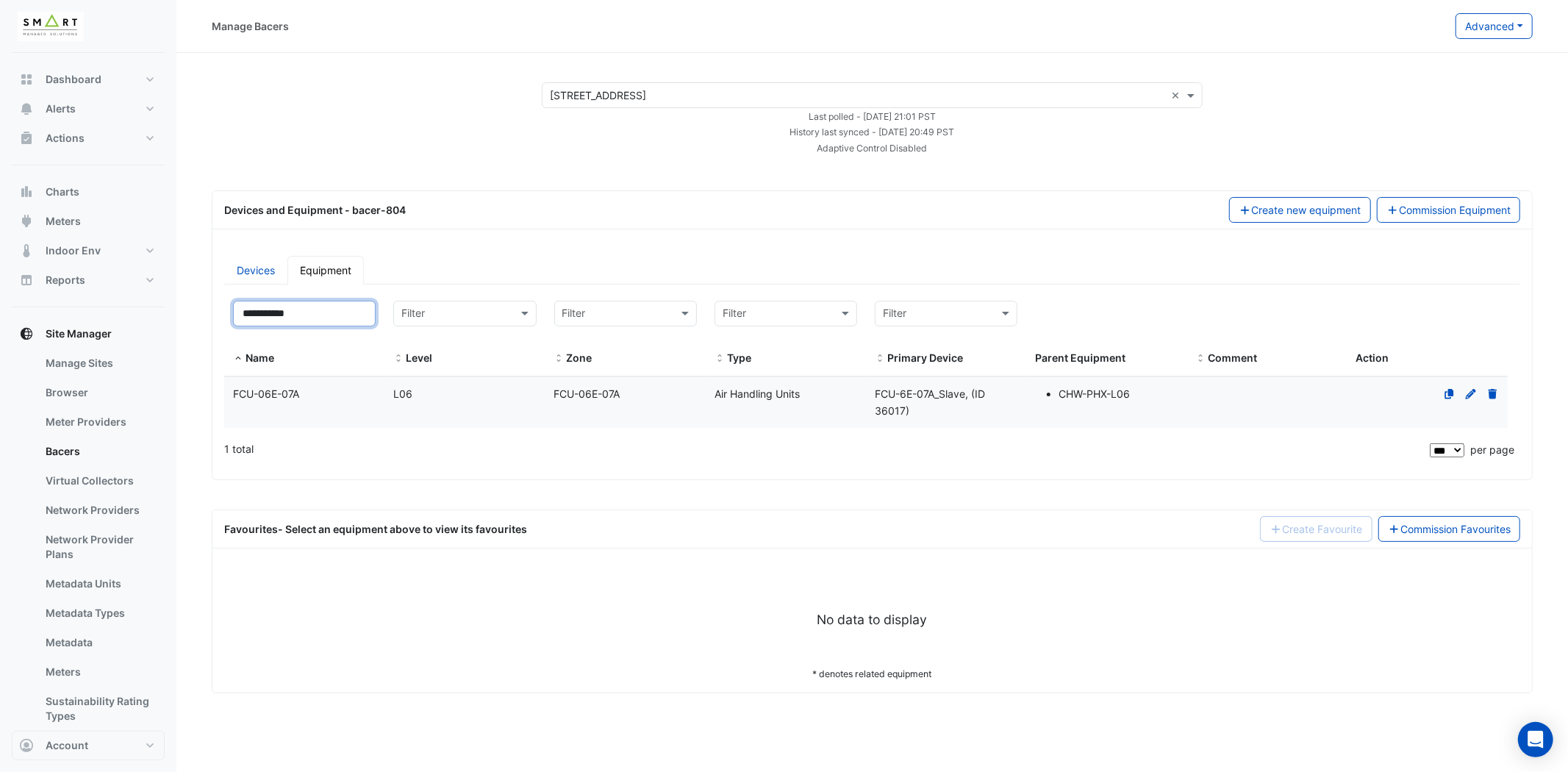
type input "**********"
click at [275, 395] on span "FCU-06E-07A" at bounding box center [266, 394] width 66 height 13
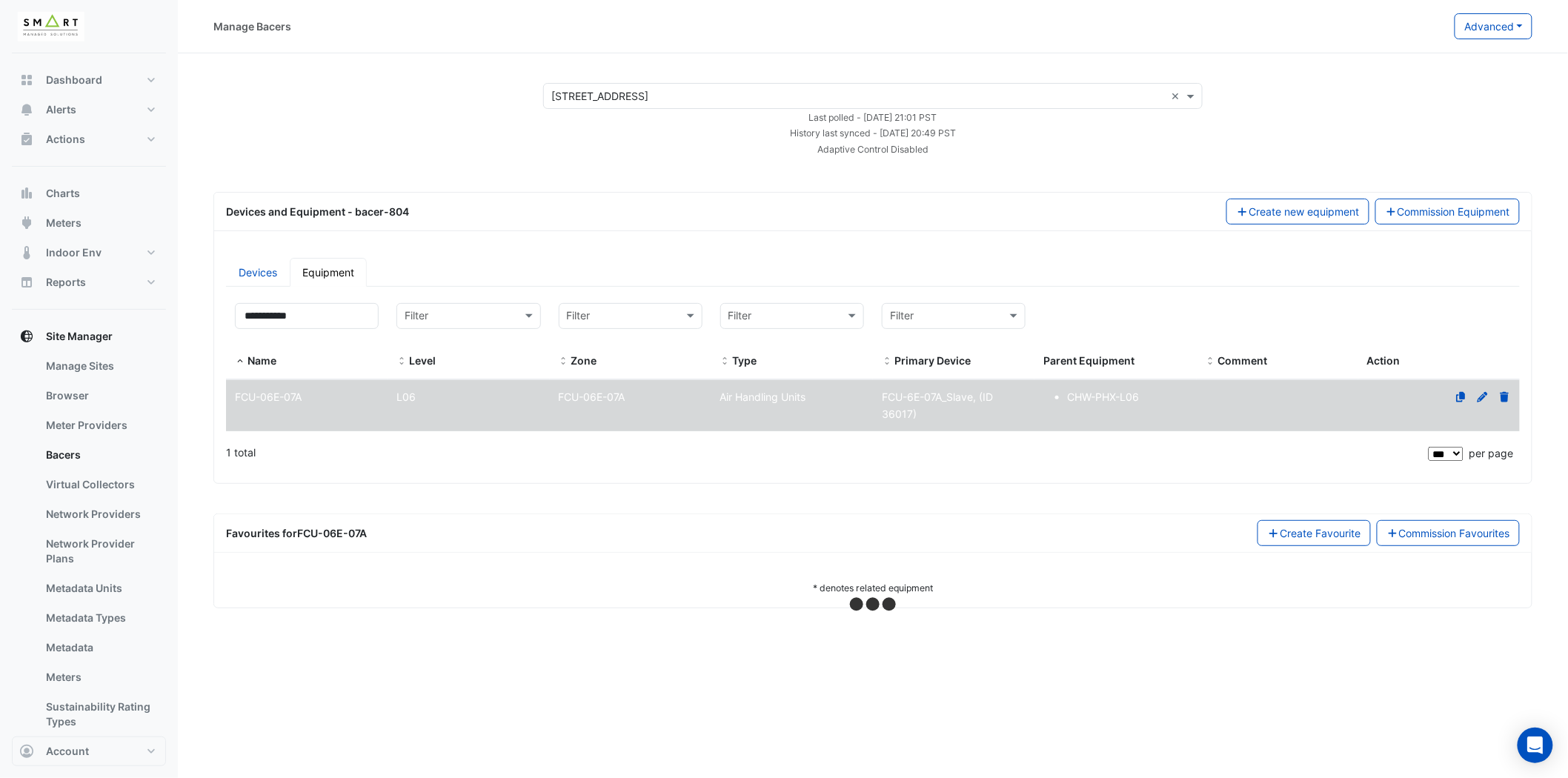
select select "***"
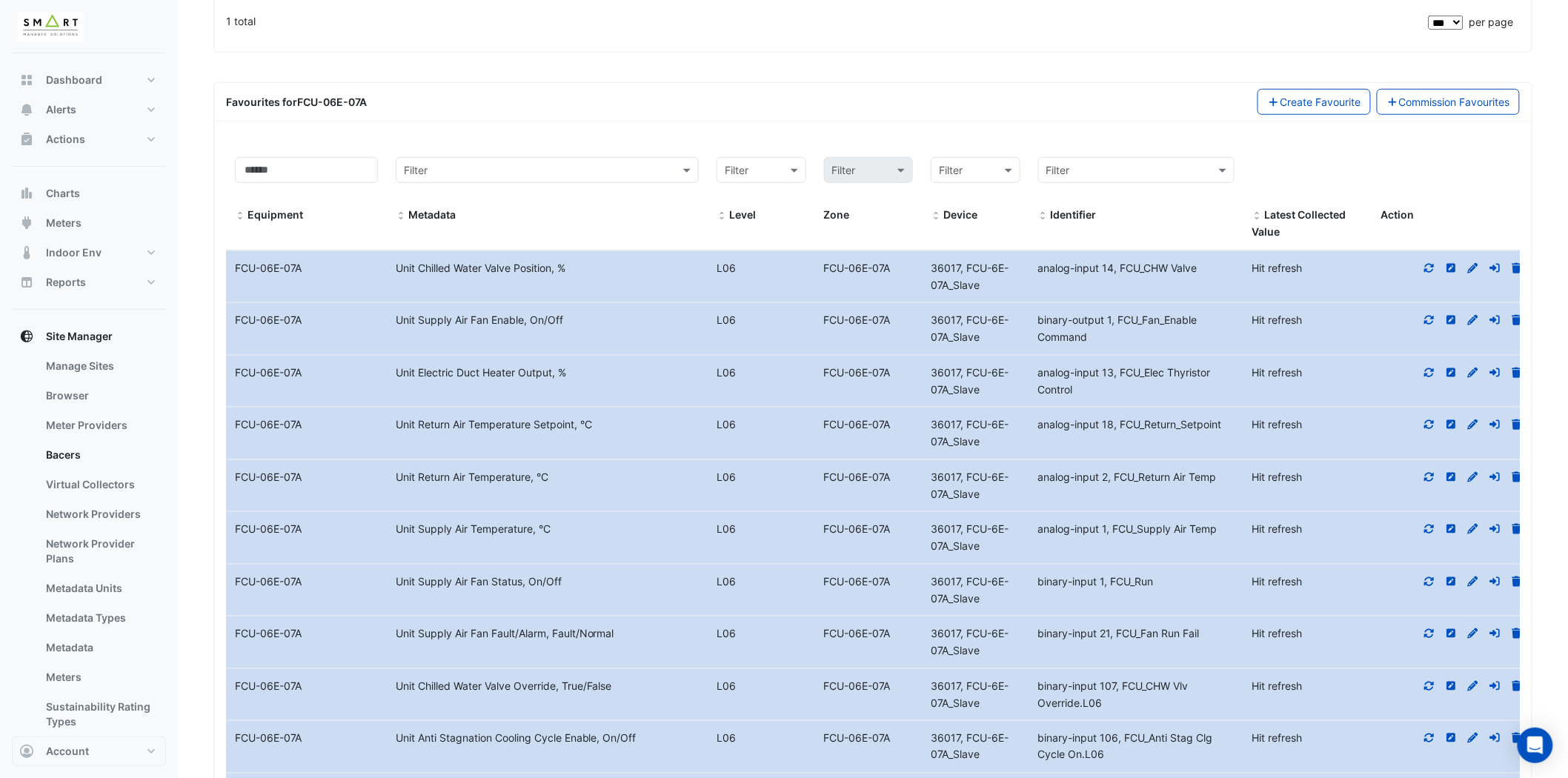
scroll to position [249, 0]
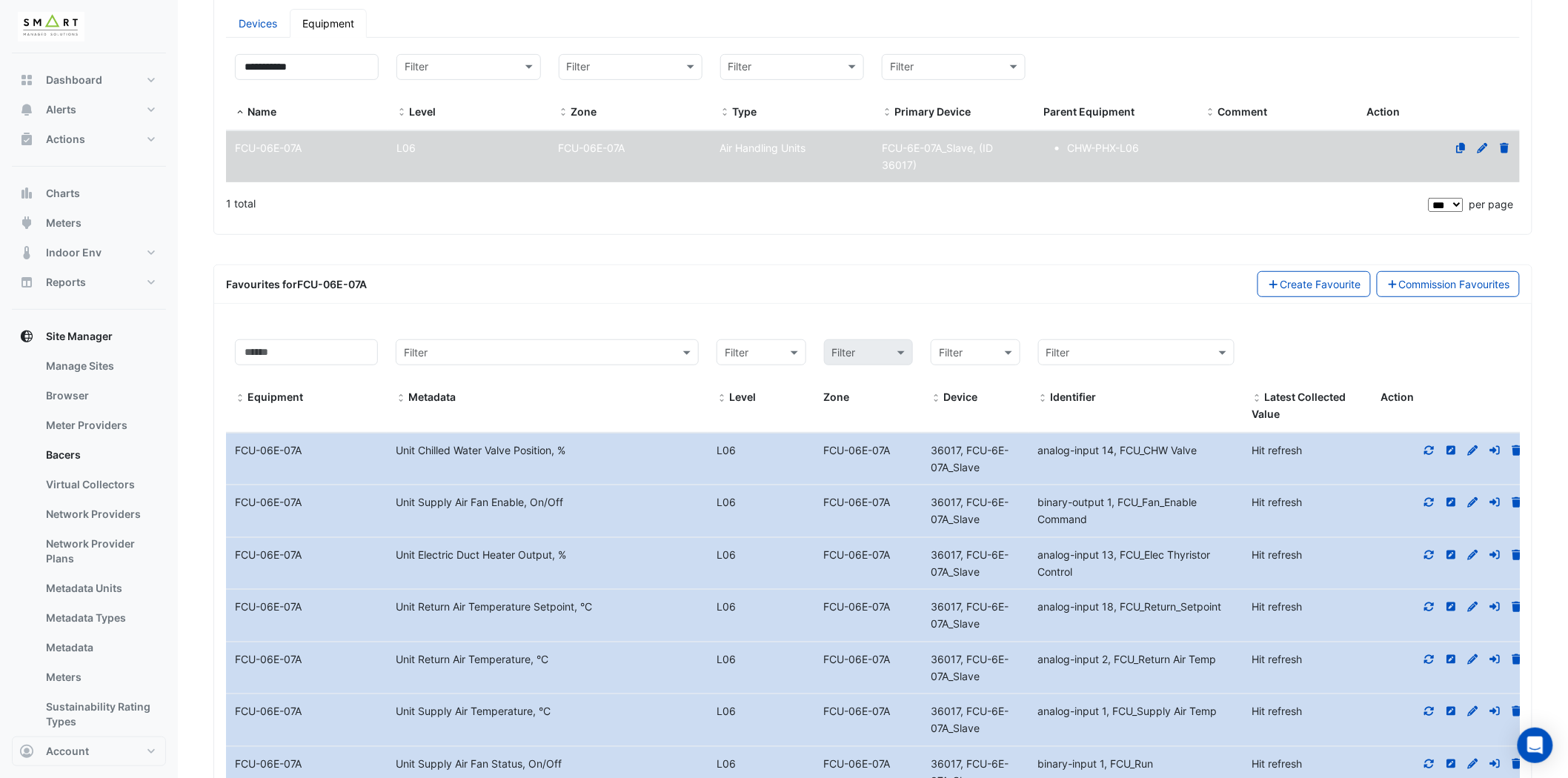
click at [1462, 146] on icon at bounding box center [1461, 149] width 9 height 11
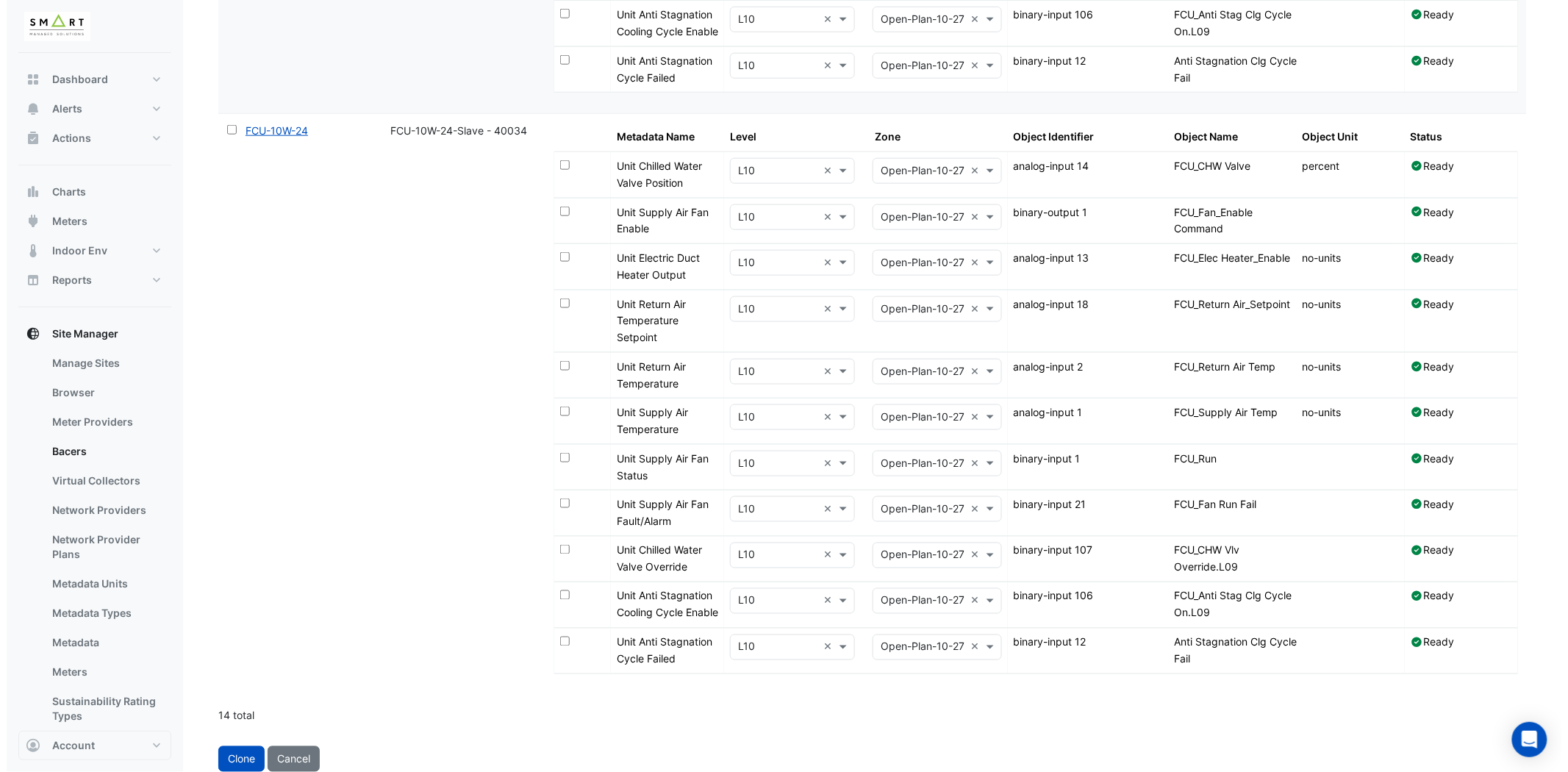
scroll to position [7858, 0]
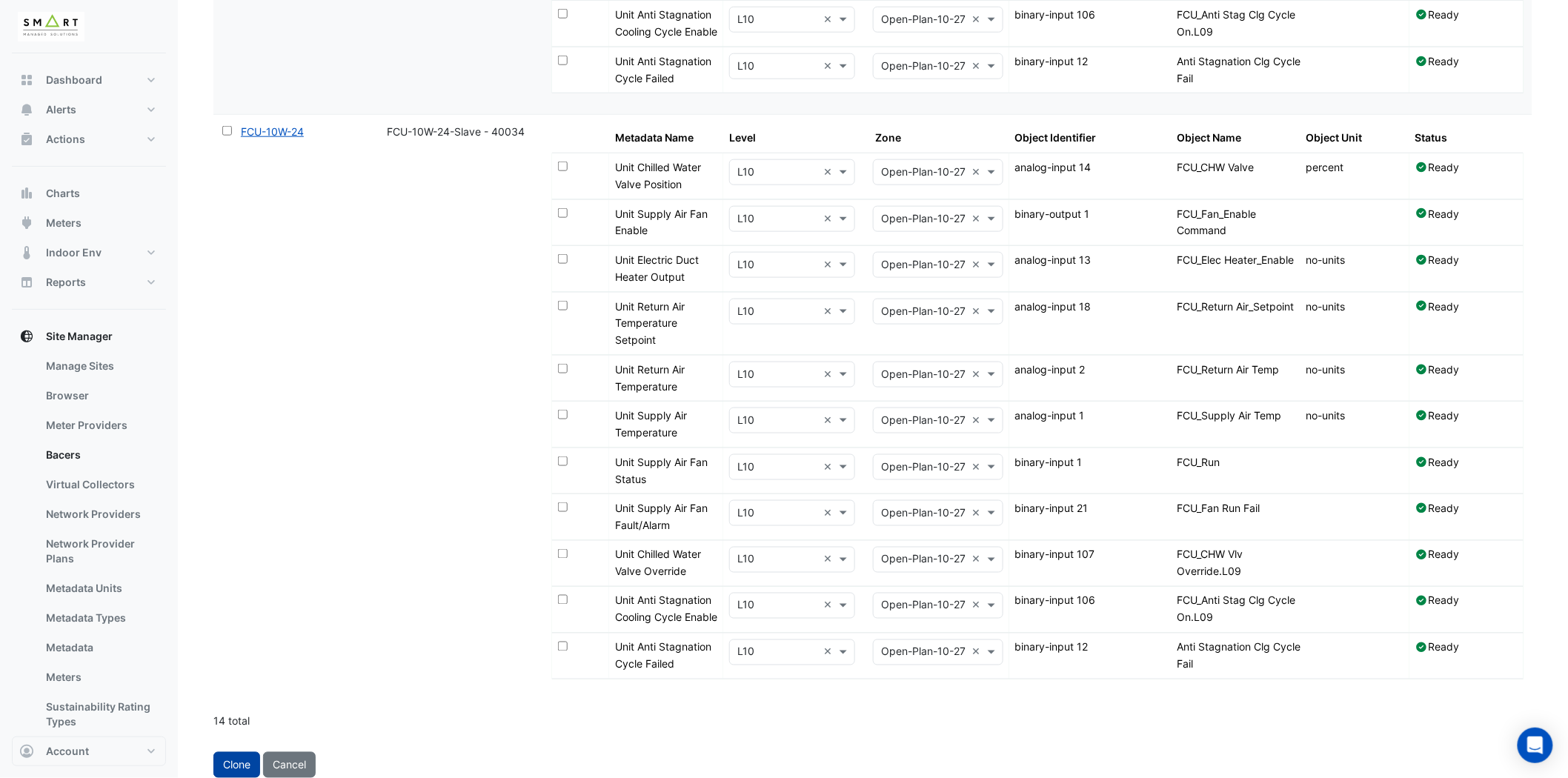
click at [233, 764] on button "Clone" at bounding box center [236, 765] width 47 height 26
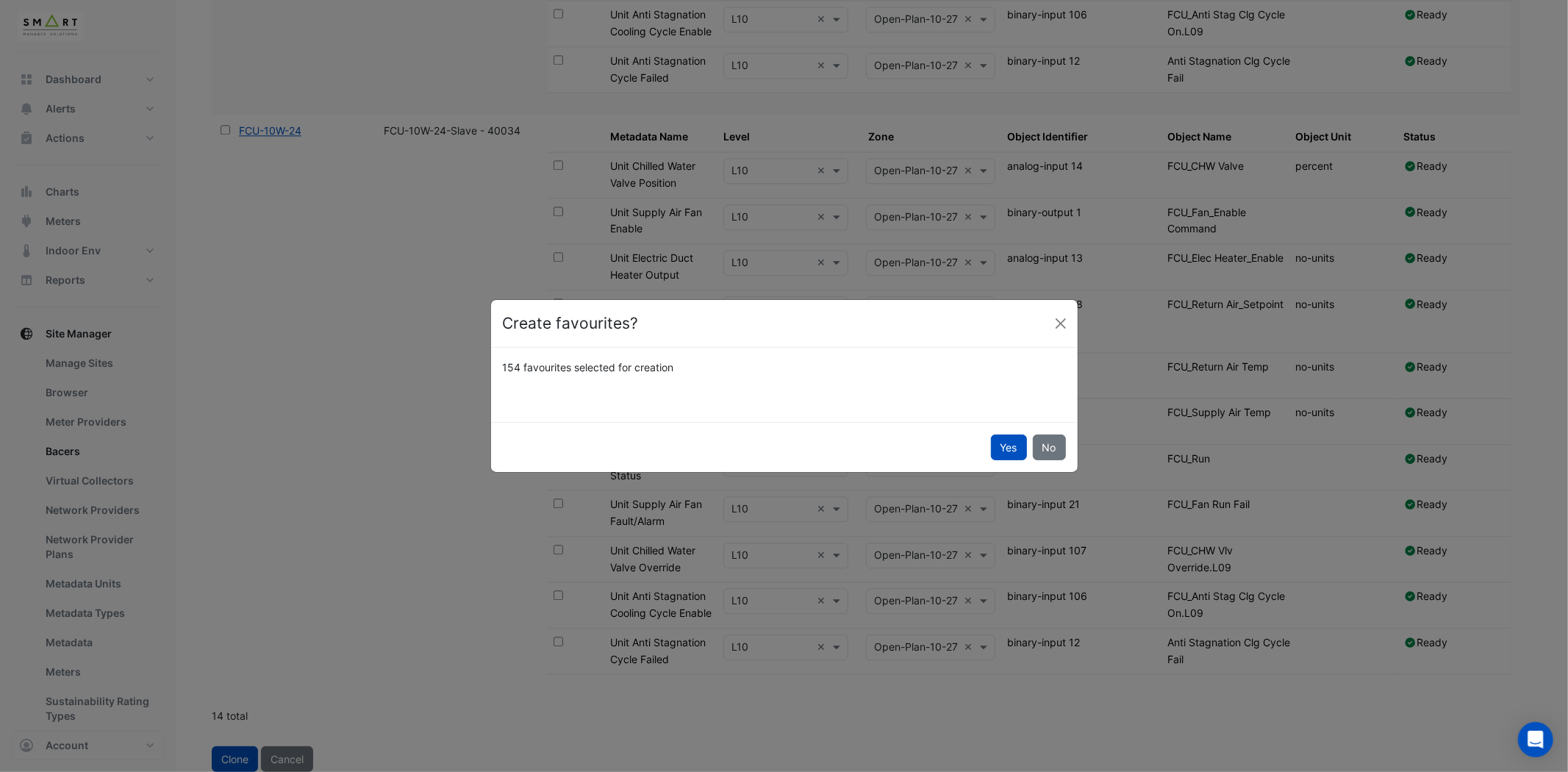
drag, startPoint x: 1005, startPoint y: 315, endPoint x: 529, endPoint y: 480, distance: 503.8
click at [529, 480] on ngb-modal-window "Create favourites? 154 favourites selected for creation Yes No" at bounding box center [784, 386] width 1568 height 772
click at [1059, 321] on button "Close" at bounding box center [1061, 324] width 22 height 22
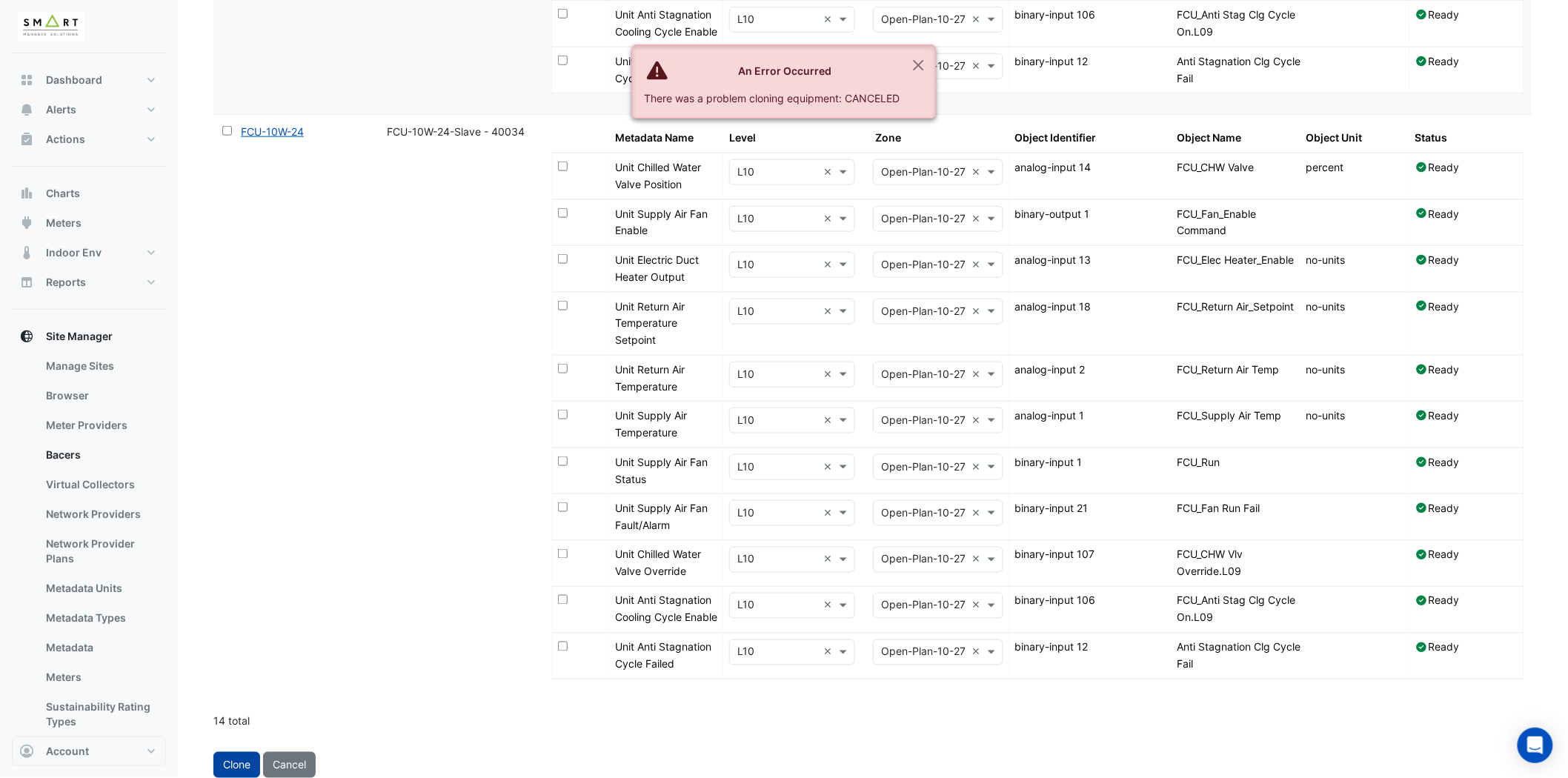
click at [226, 764] on button "Clone" at bounding box center [236, 765] width 47 height 26
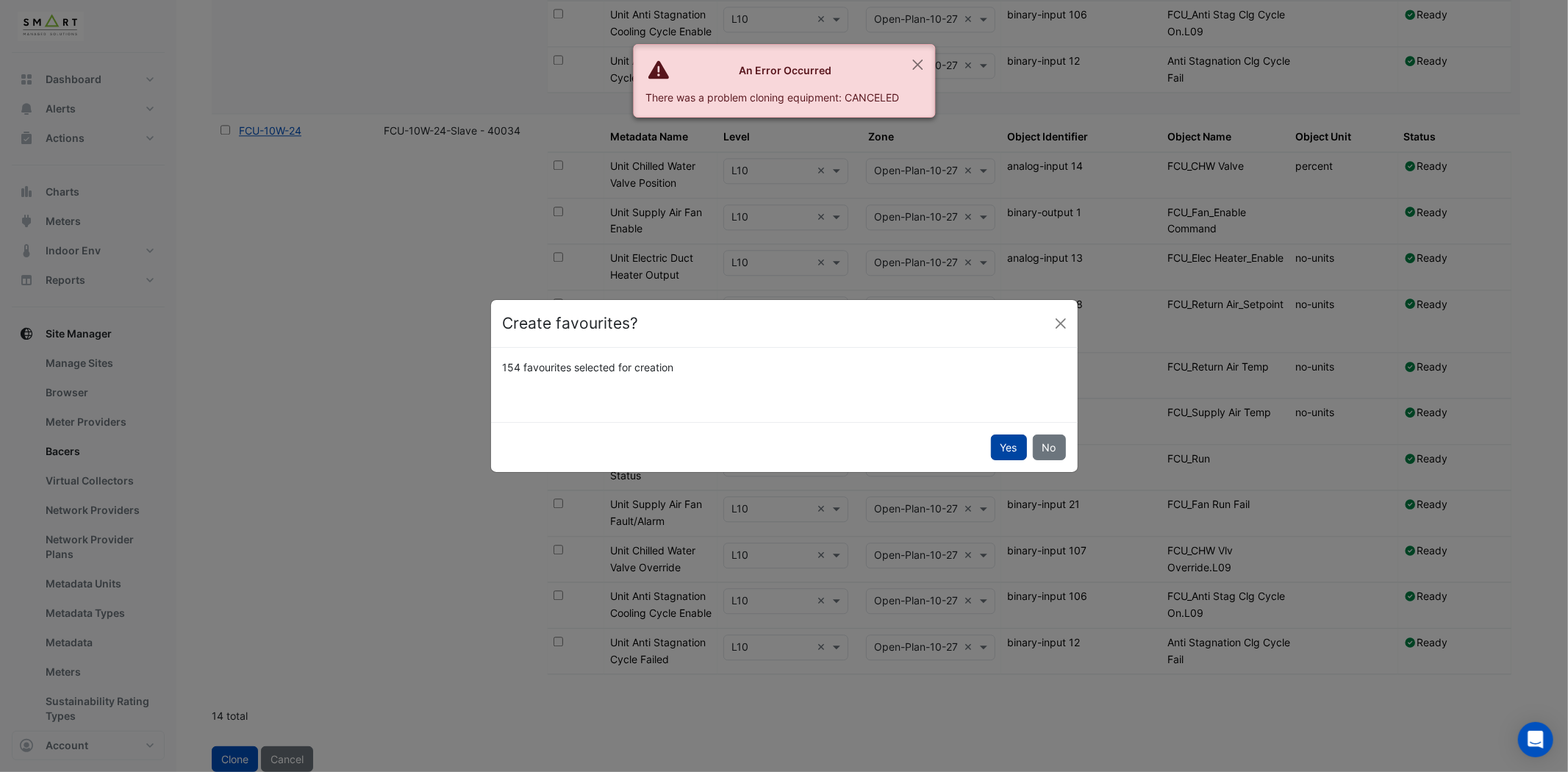
click at [1005, 437] on button "Yes" at bounding box center [1009, 447] width 36 height 26
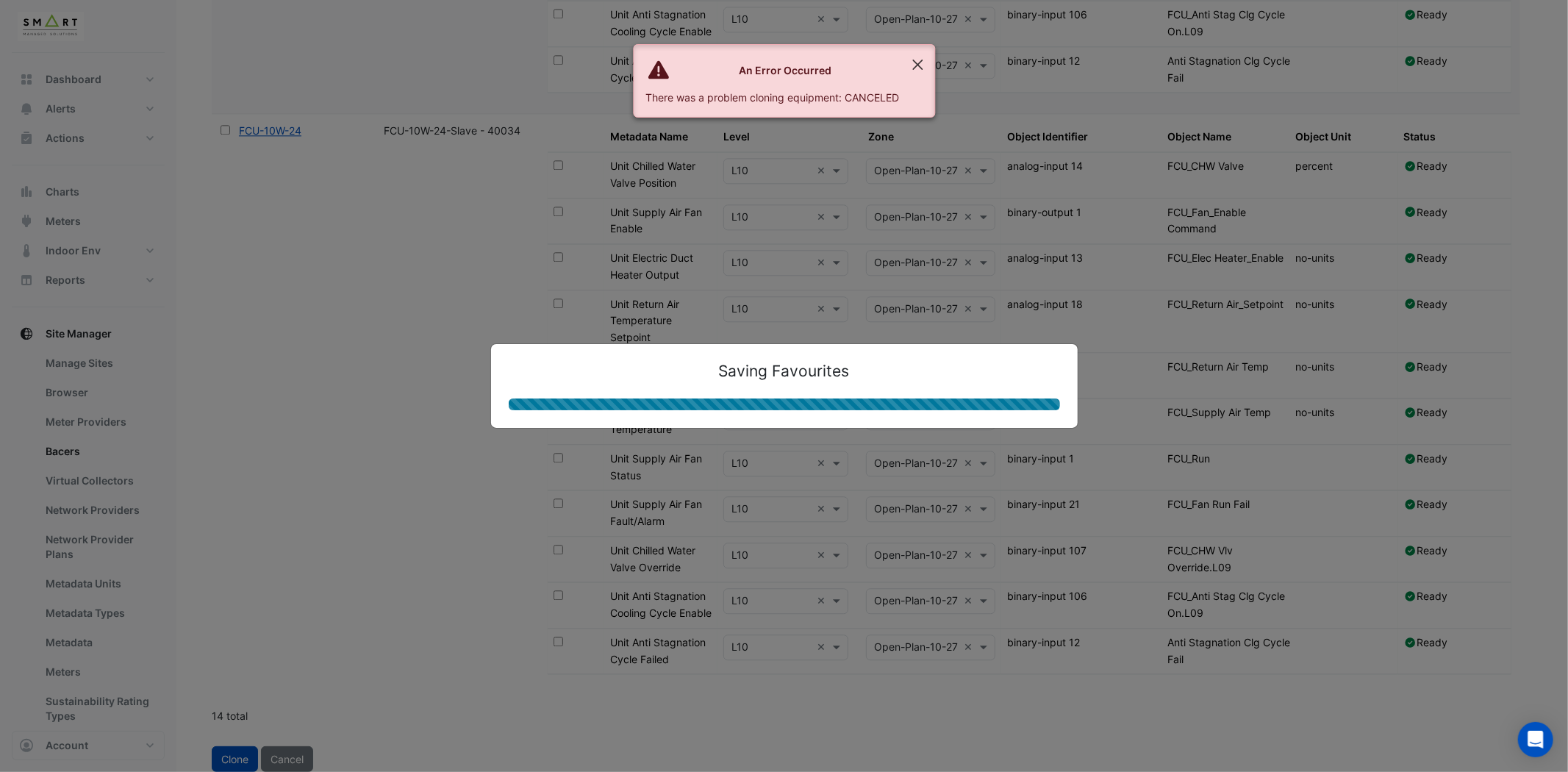
select select "***"
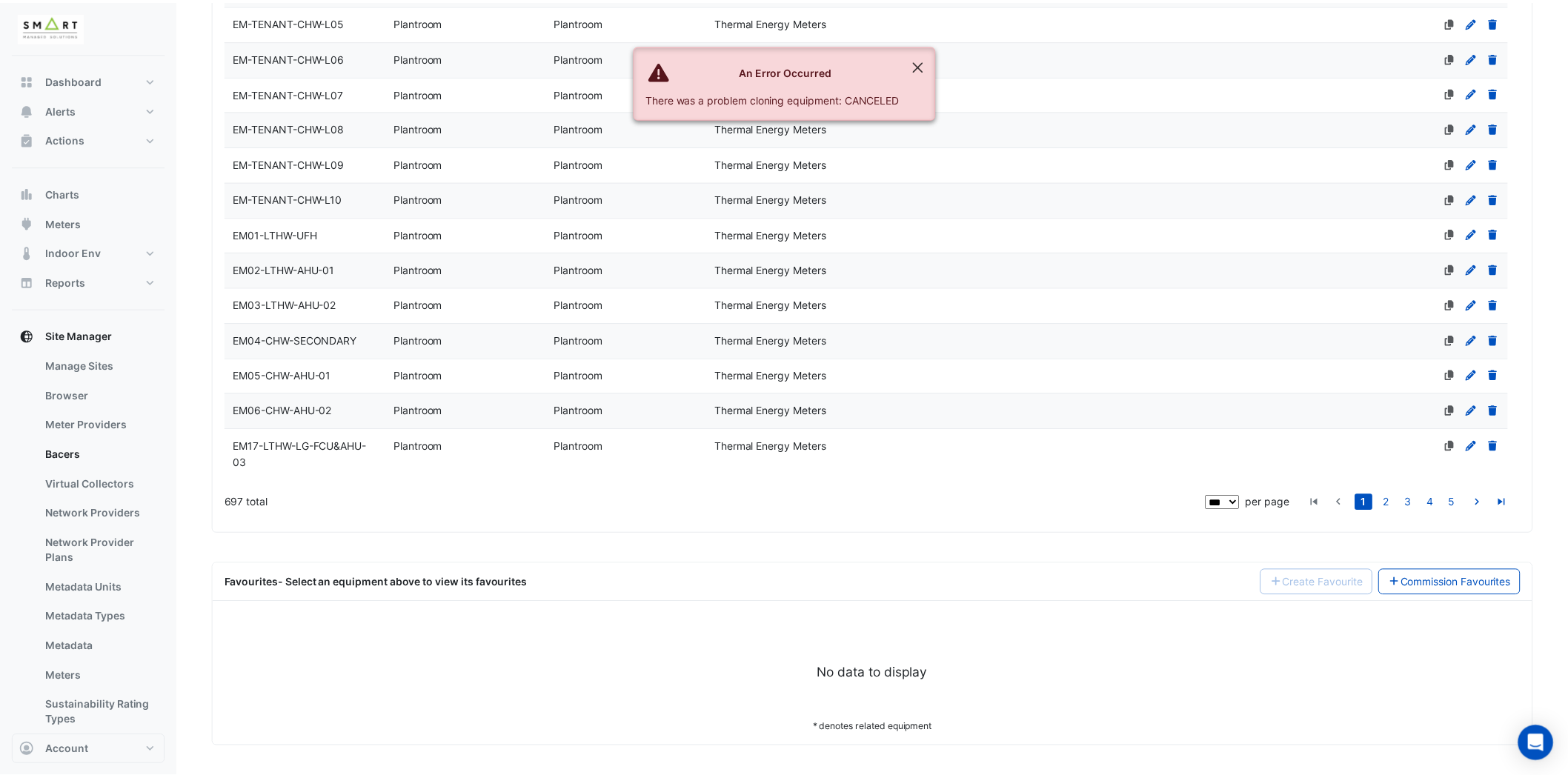
scroll to position [4783, 0]
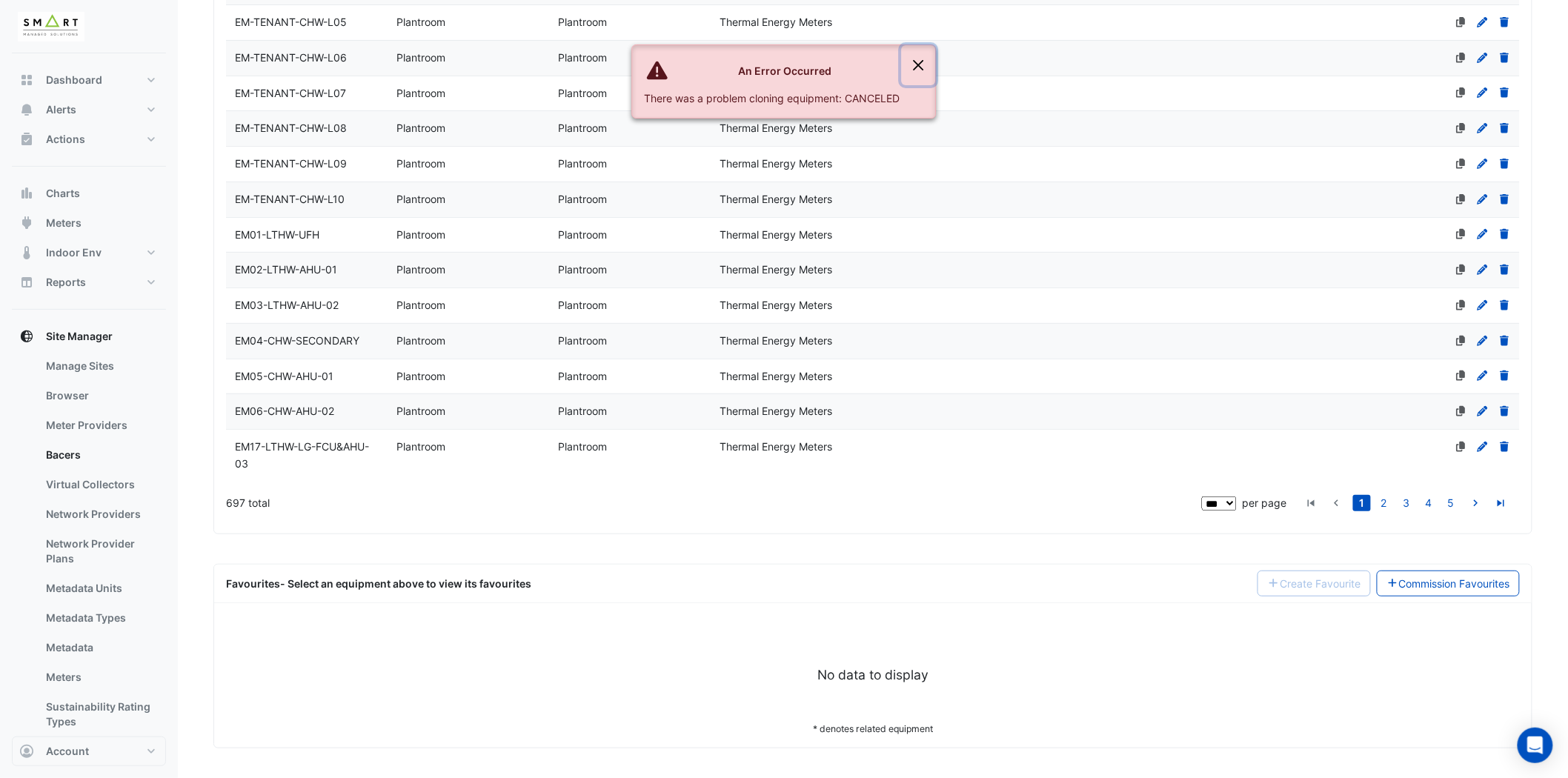
click at [927, 65] on button "Close" at bounding box center [918, 65] width 34 height 40
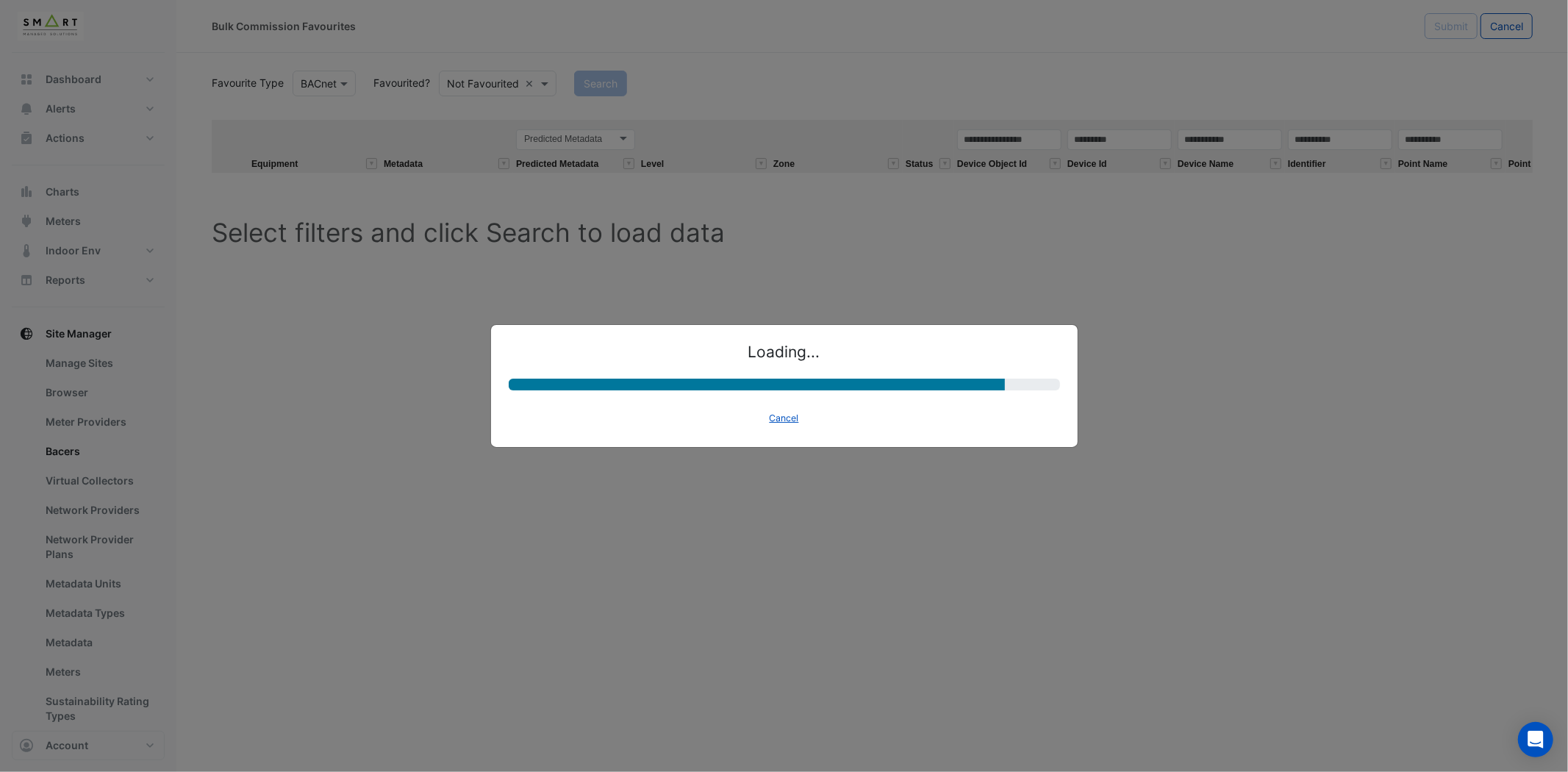
select select "********"
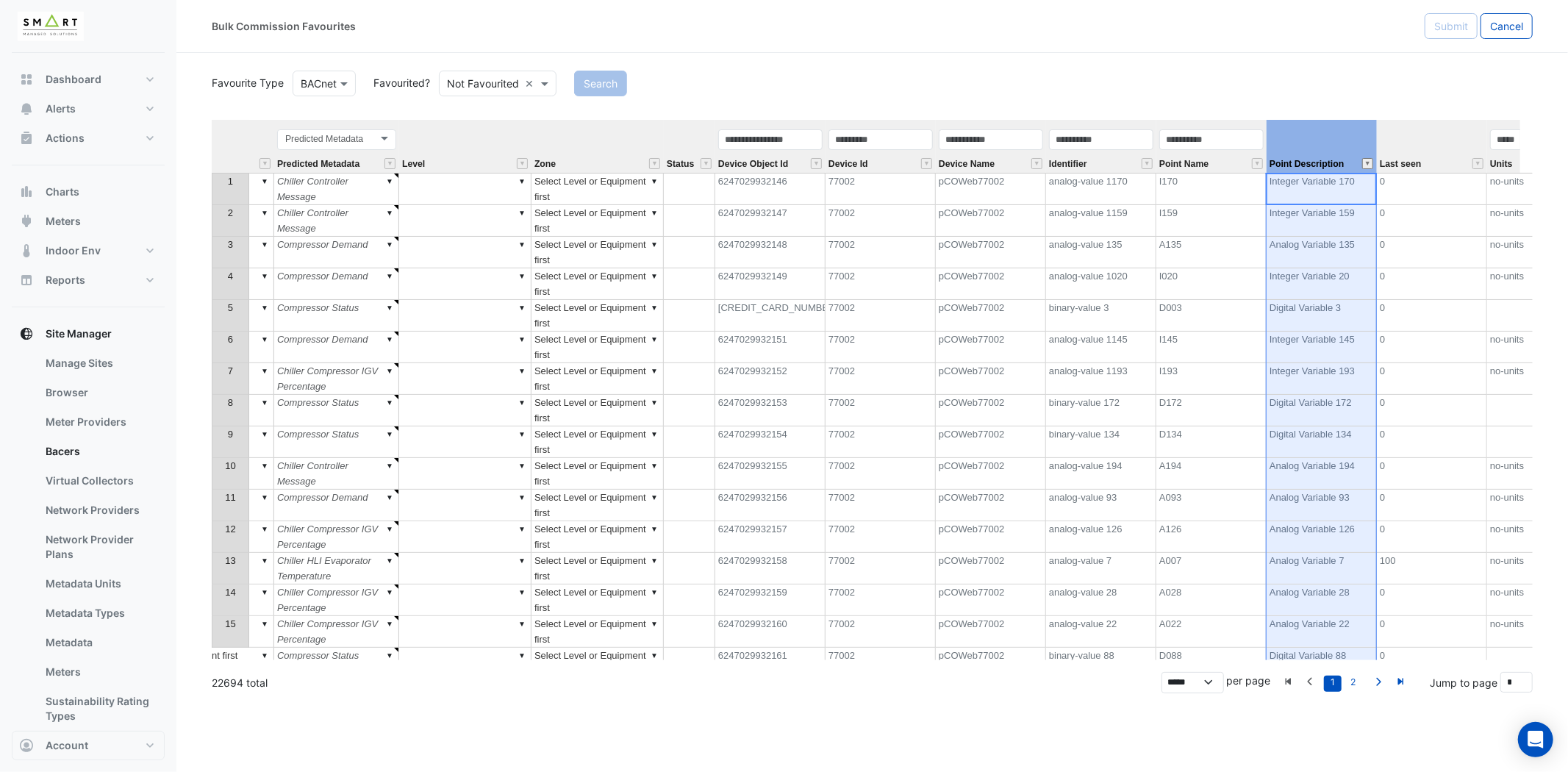
click at [1367, 159] on button "" at bounding box center [1367, 163] width 11 height 11
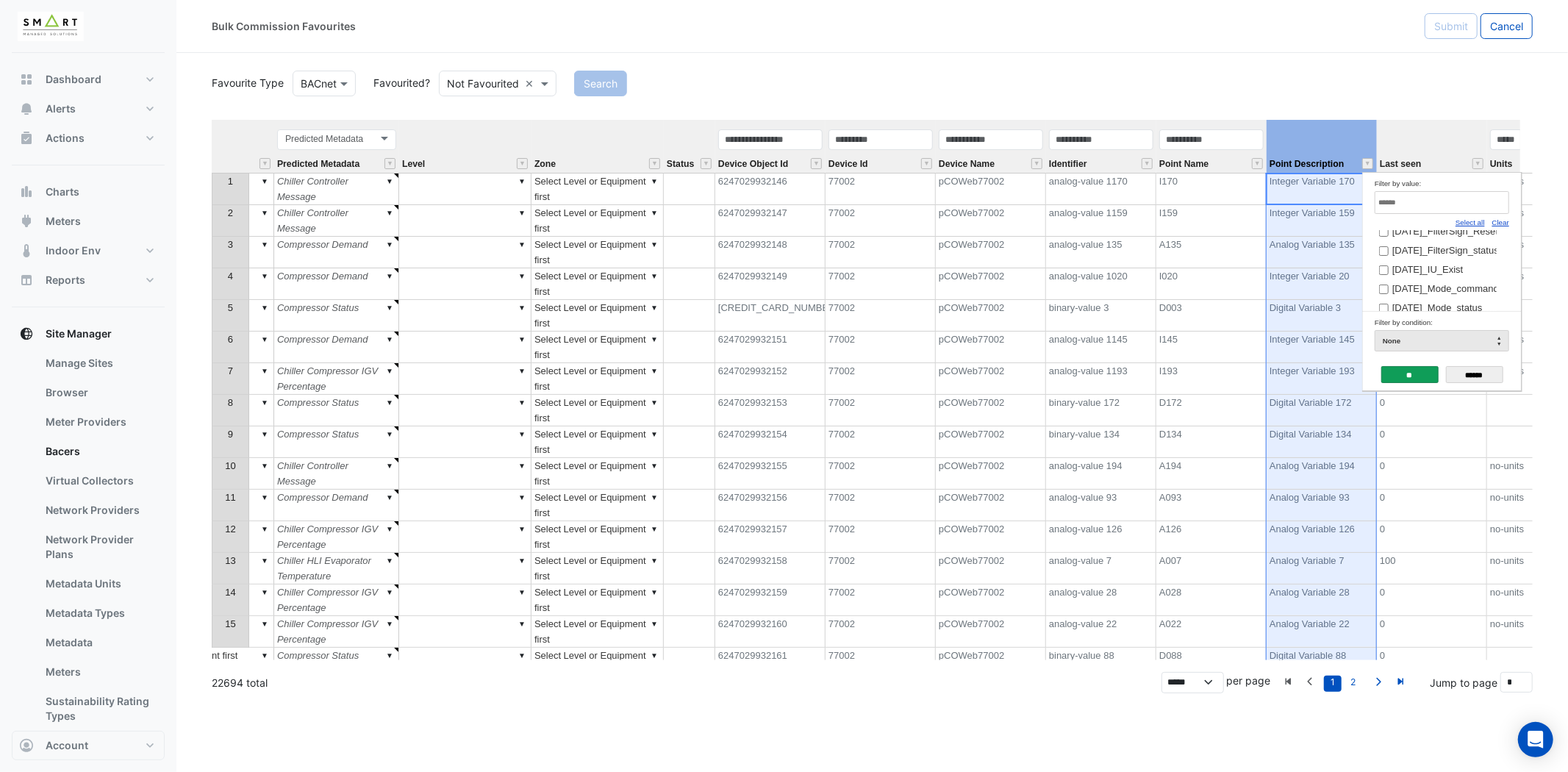
scroll to position [980, 0]
click at [1441, 204] on input "Filter by value:" at bounding box center [1441, 202] width 135 height 23
type input "*"
click at [1421, 135] on th "Last seen" at bounding box center [1432, 146] width 110 height 53
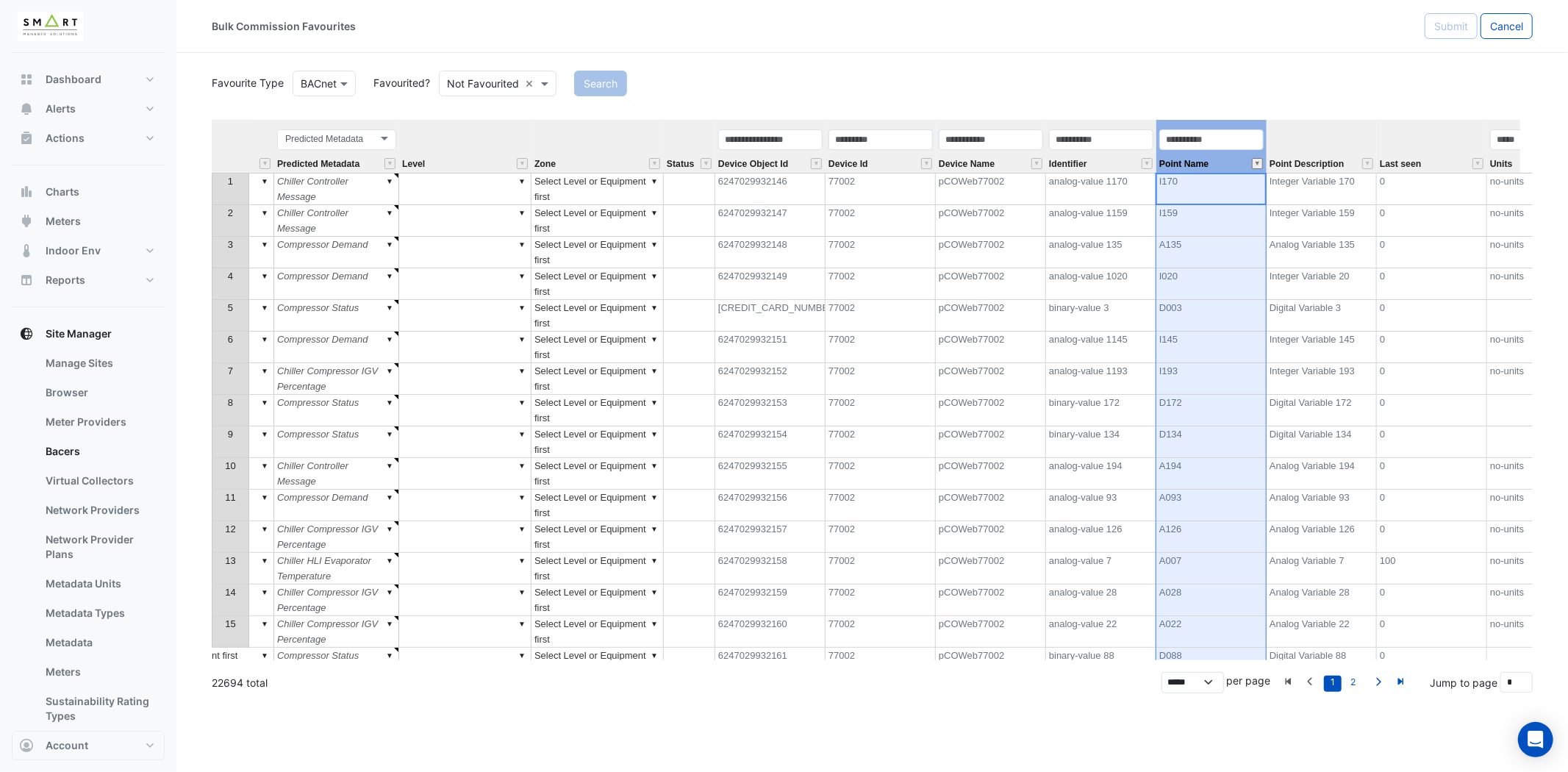
click at [1255, 162] on button "" at bounding box center [1257, 163] width 11 height 11
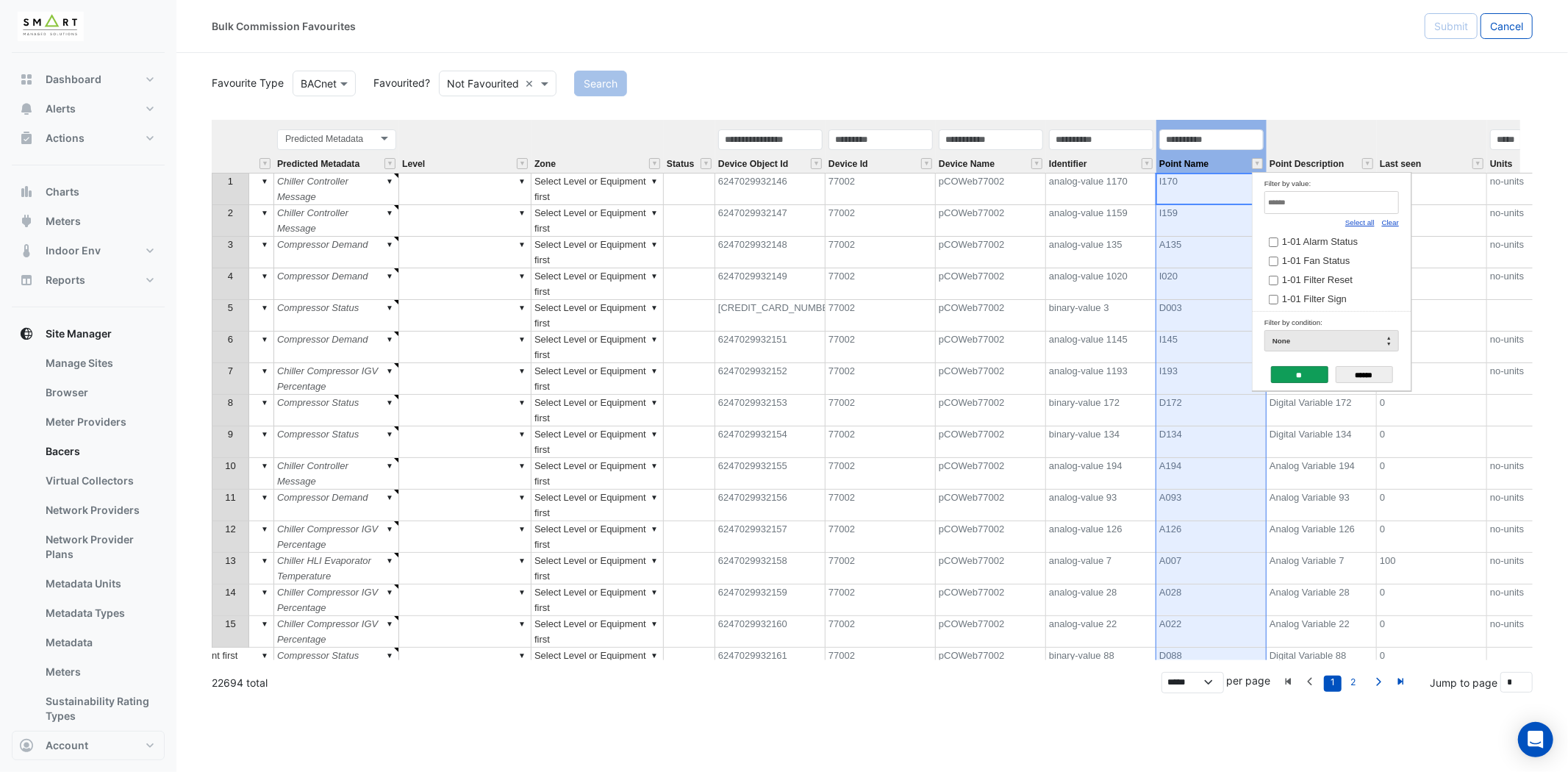
click at [1388, 219] on link "Clear" at bounding box center [1390, 222] width 17 height 8
click at [1363, 200] on input "Filter by value:" at bounding box center [1331, 202] width 135 height 23
type input "****"
drag, startPoint x: 1373, startPoint y: 374, endPoint x: 1371, endPoint y: 366, distance: 8.2
click at [1372, 371] on input "******" at bounding box center [1364, 374] width 57 height 17
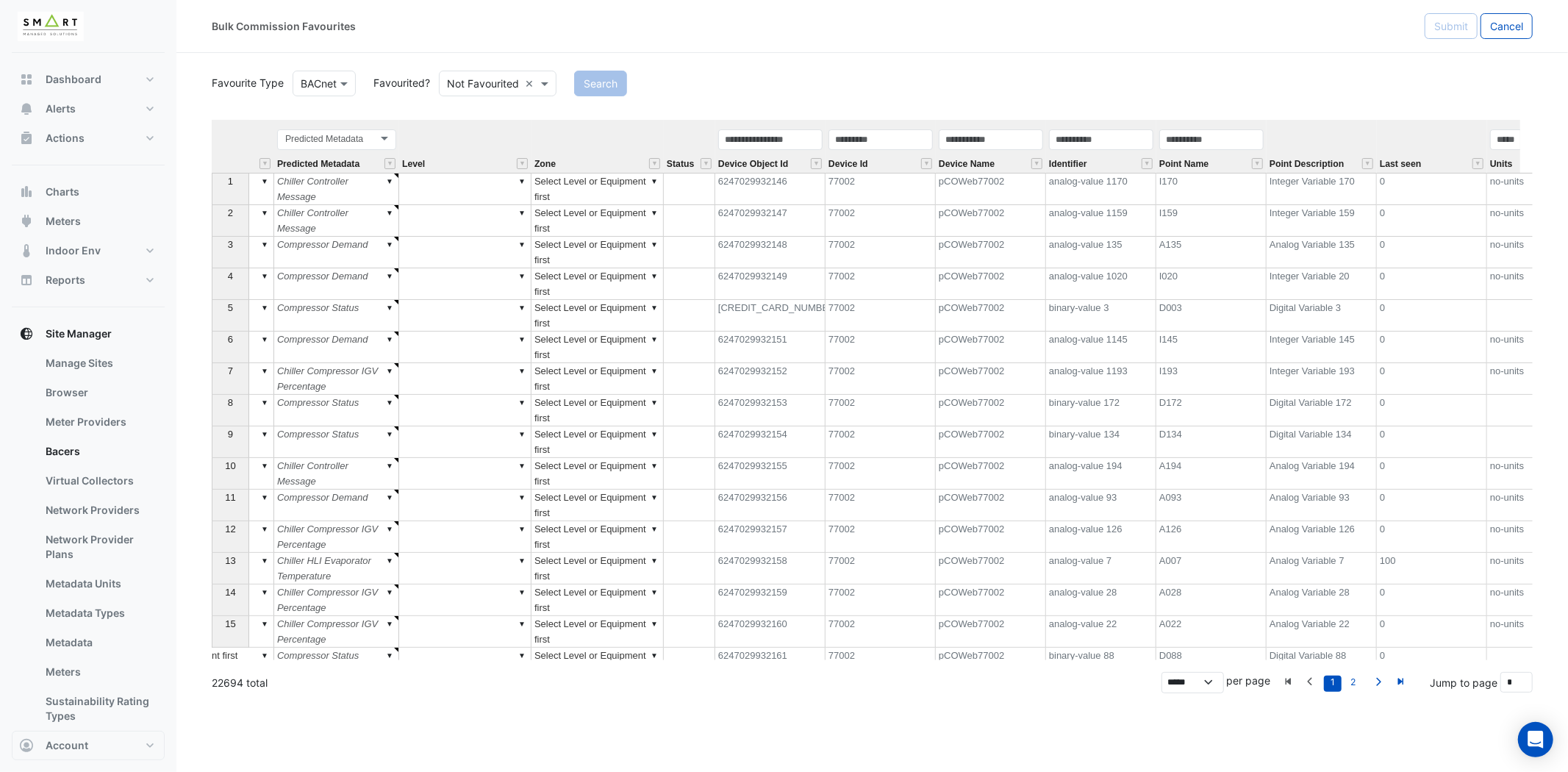
click at [1331, 118] on div "Favourite Type Favourite Type BACnet Favourited? Either Not Favourited × Search…" at bounding box center [871, 364] width 1321 height 593
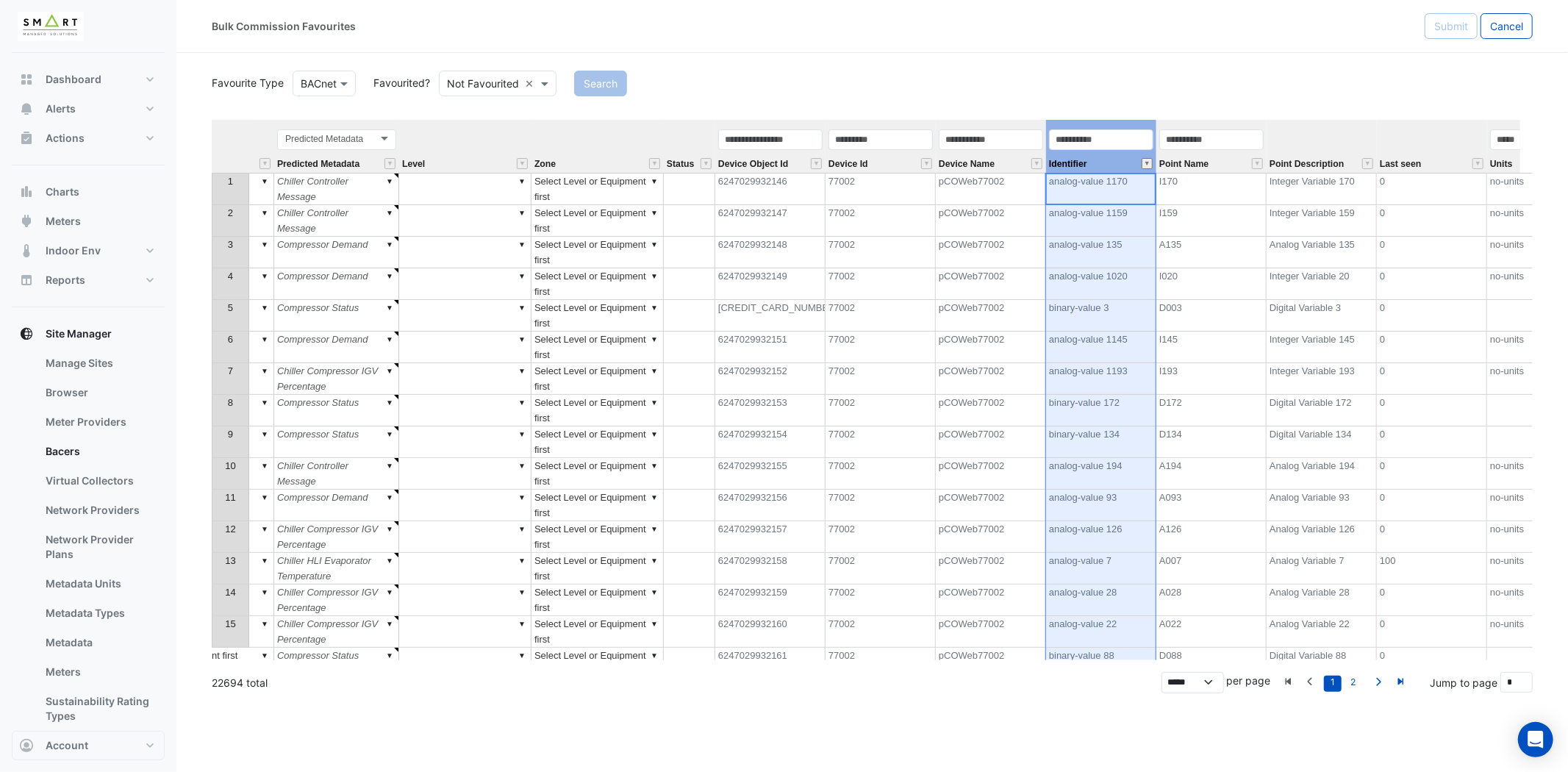
click at [1145, 160] on button "" at bounding box center [1147, 163] width 11 height 11
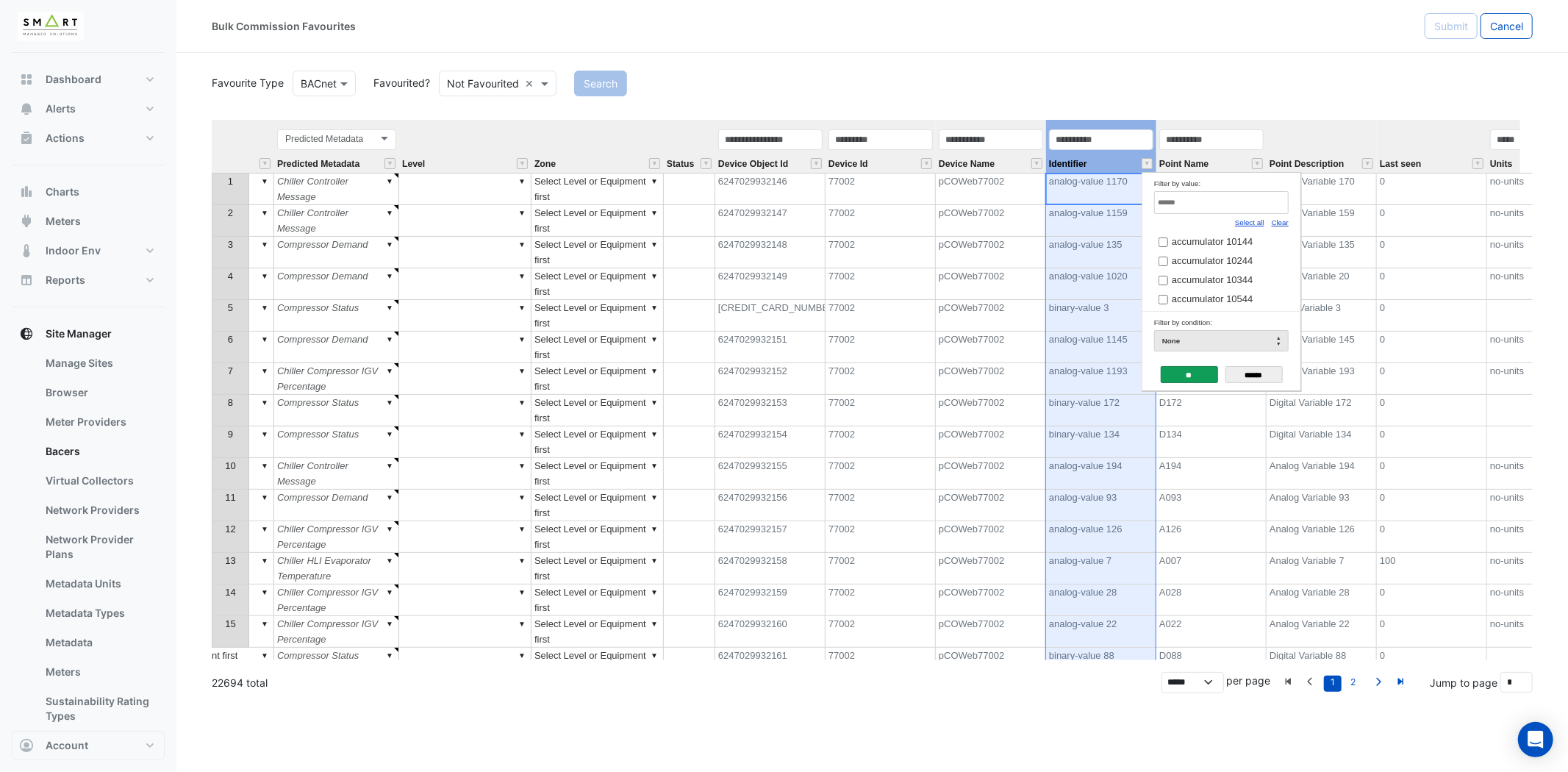
click at [1291, 125] on th "Point Description" at bounding box center [1322, 146] width 110 height 53
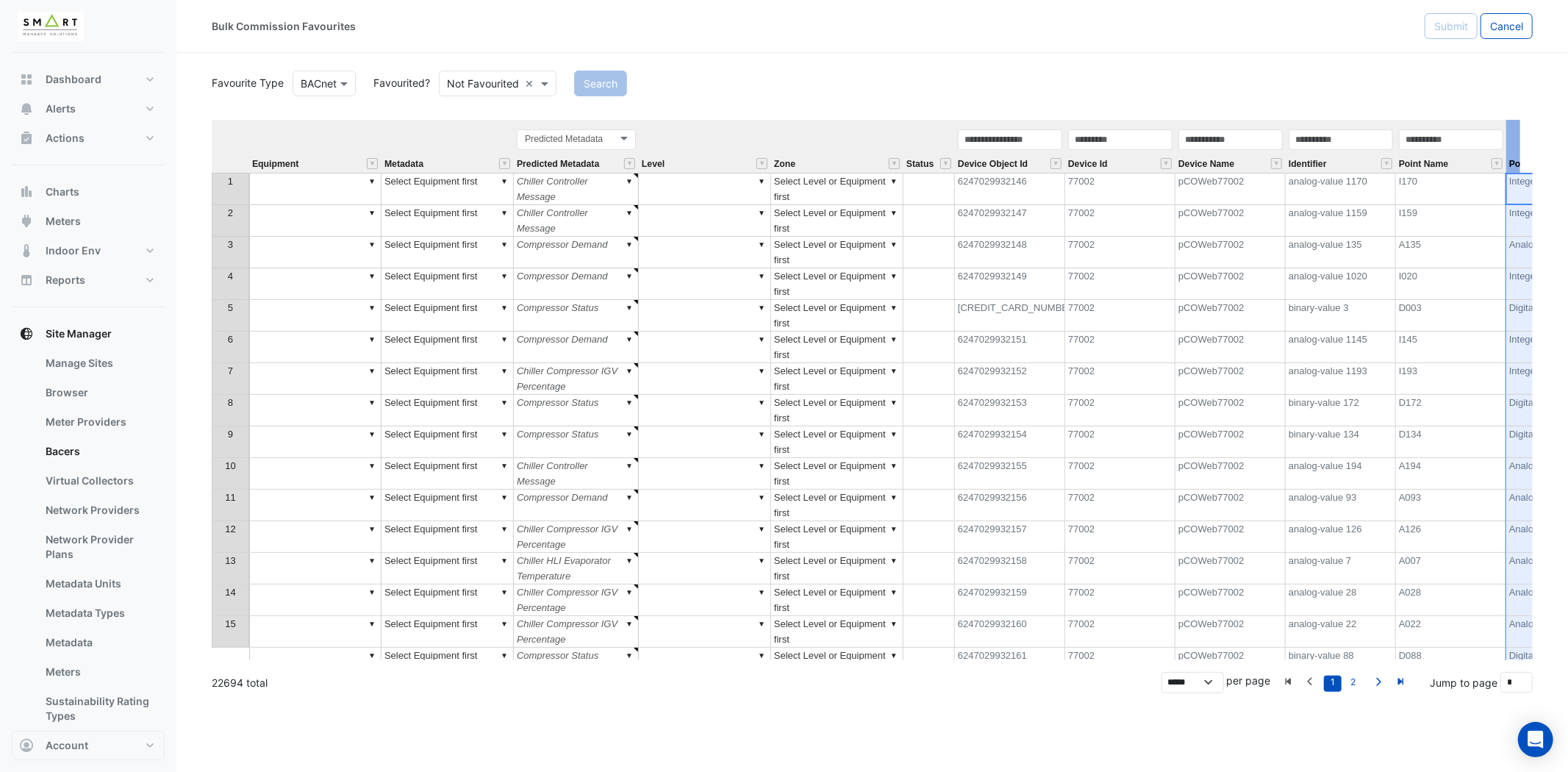
scroll to position [0, 165]
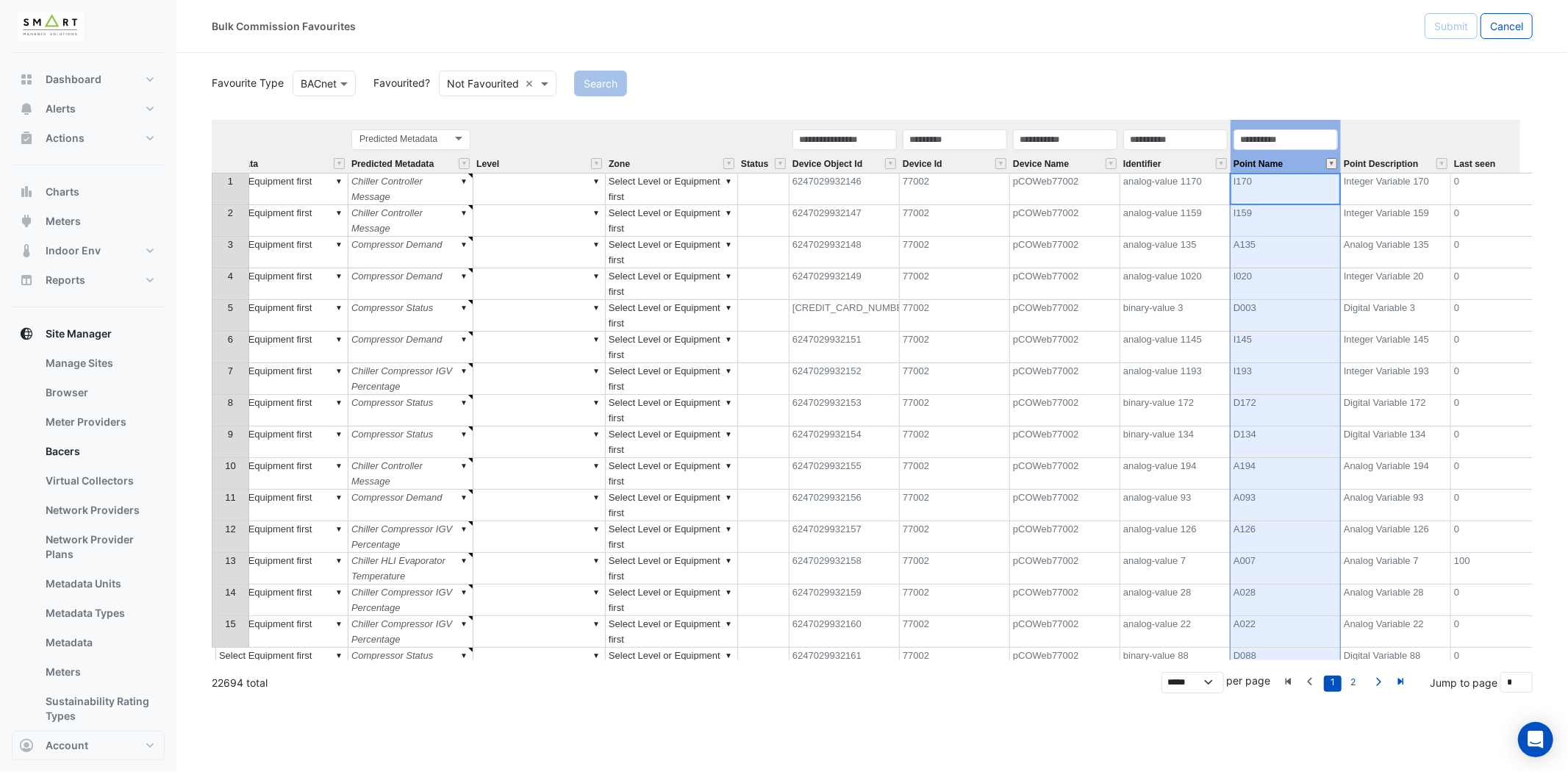
click at [1328, 159] on button "" at bounding box center [1331, 163] width 11 height 11
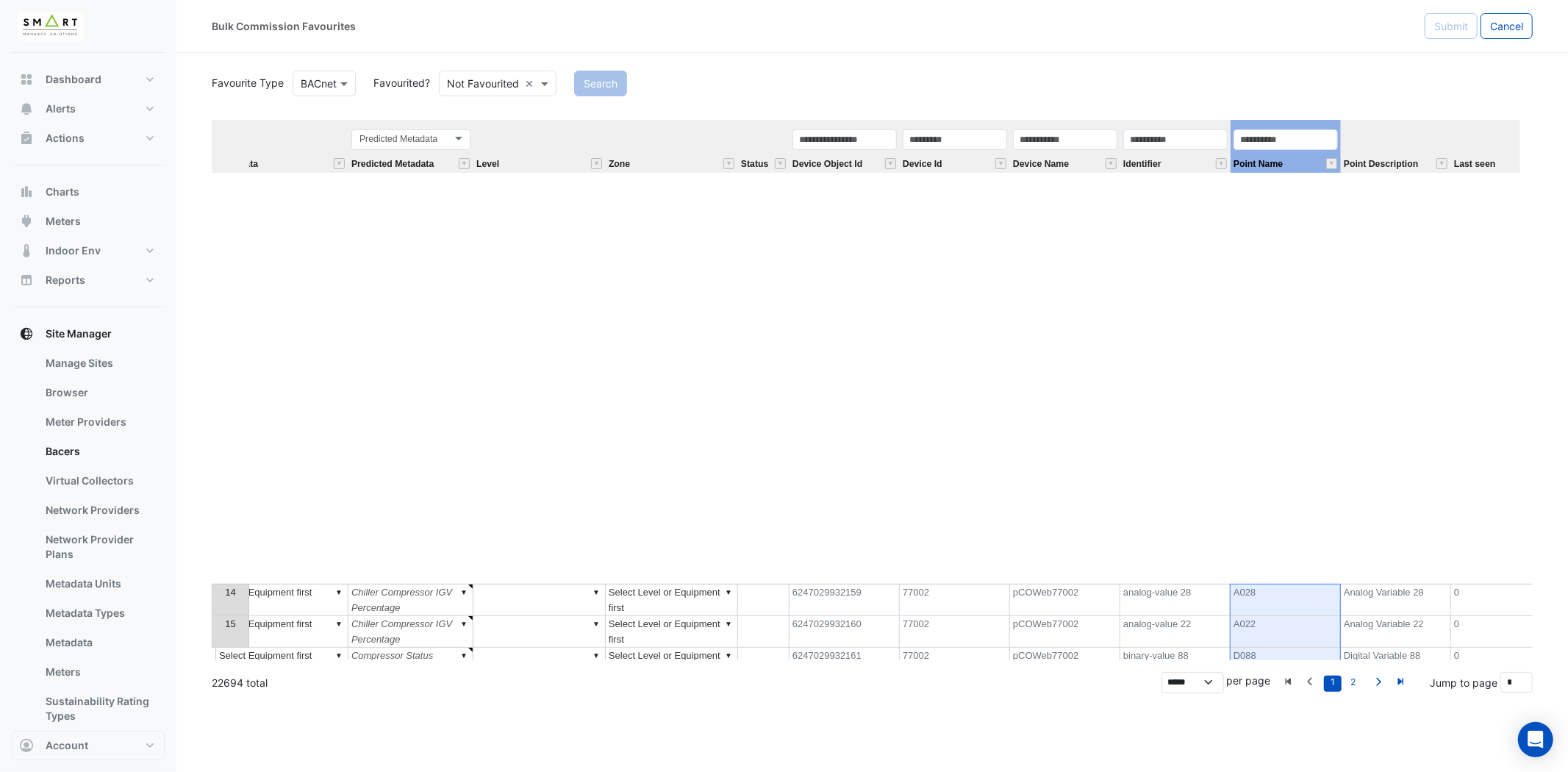
scroll to position [461, 0]
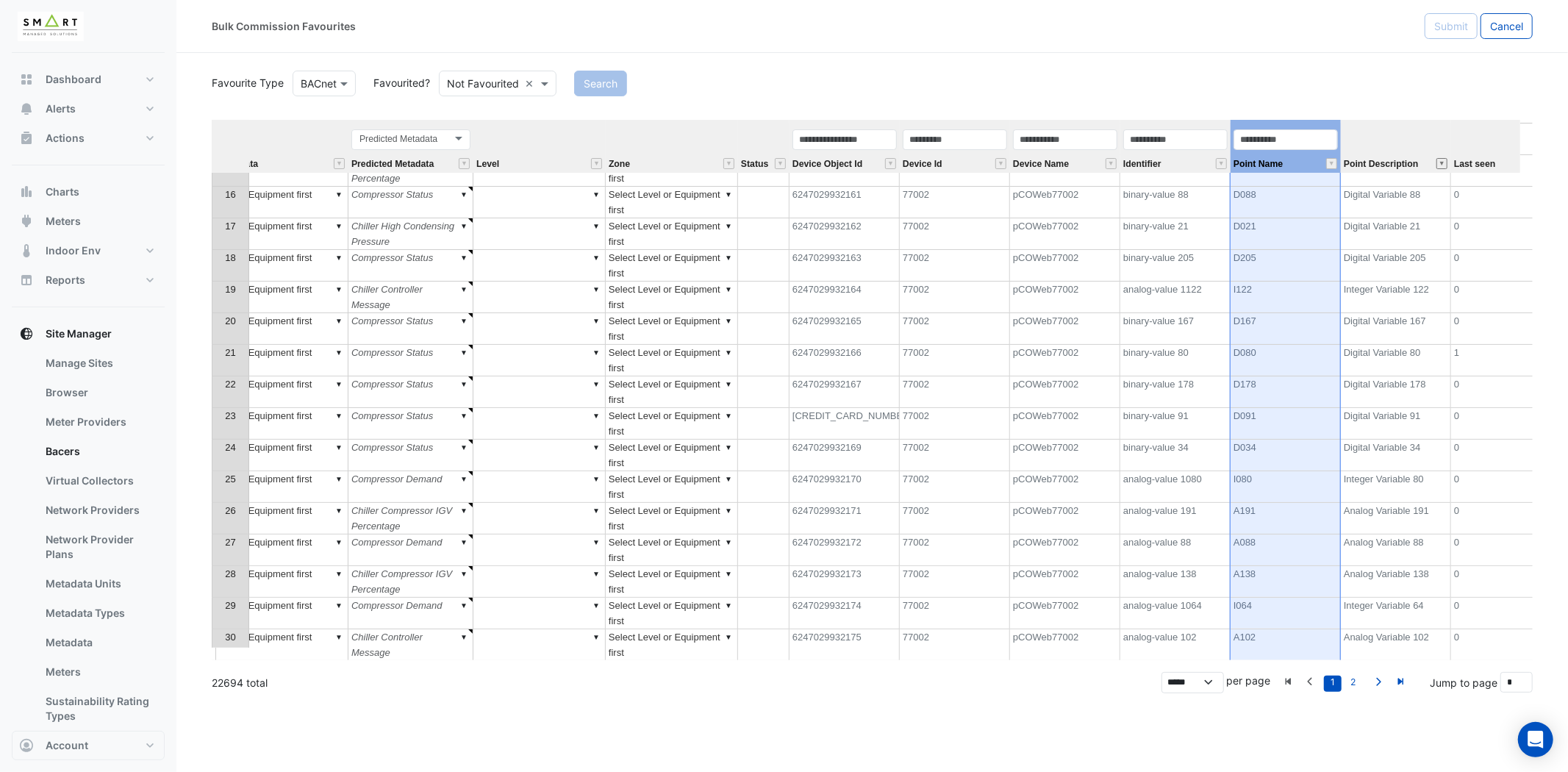
click at [1439, 164] on button "" at bounding box center [1441, 163] width 11 height 11
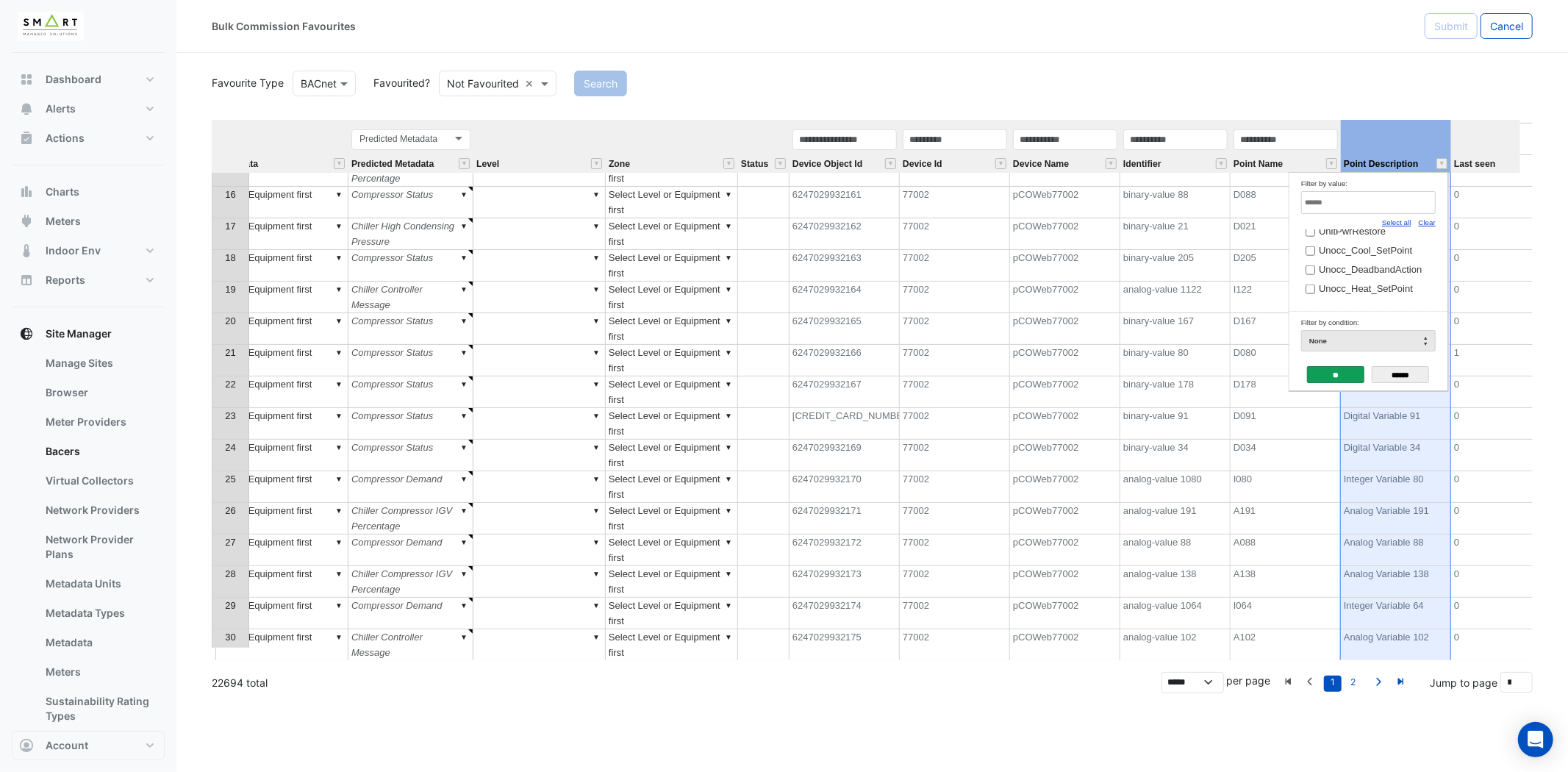
scroll to position [0, 0]
click at [1387, 202] on input "Filter by value:" at bounding box center [1368, 202] width 135 height 23
type input "*"
click at [1410, 371] on input "******" at bounding box center [1400, 374] width 57 height 17
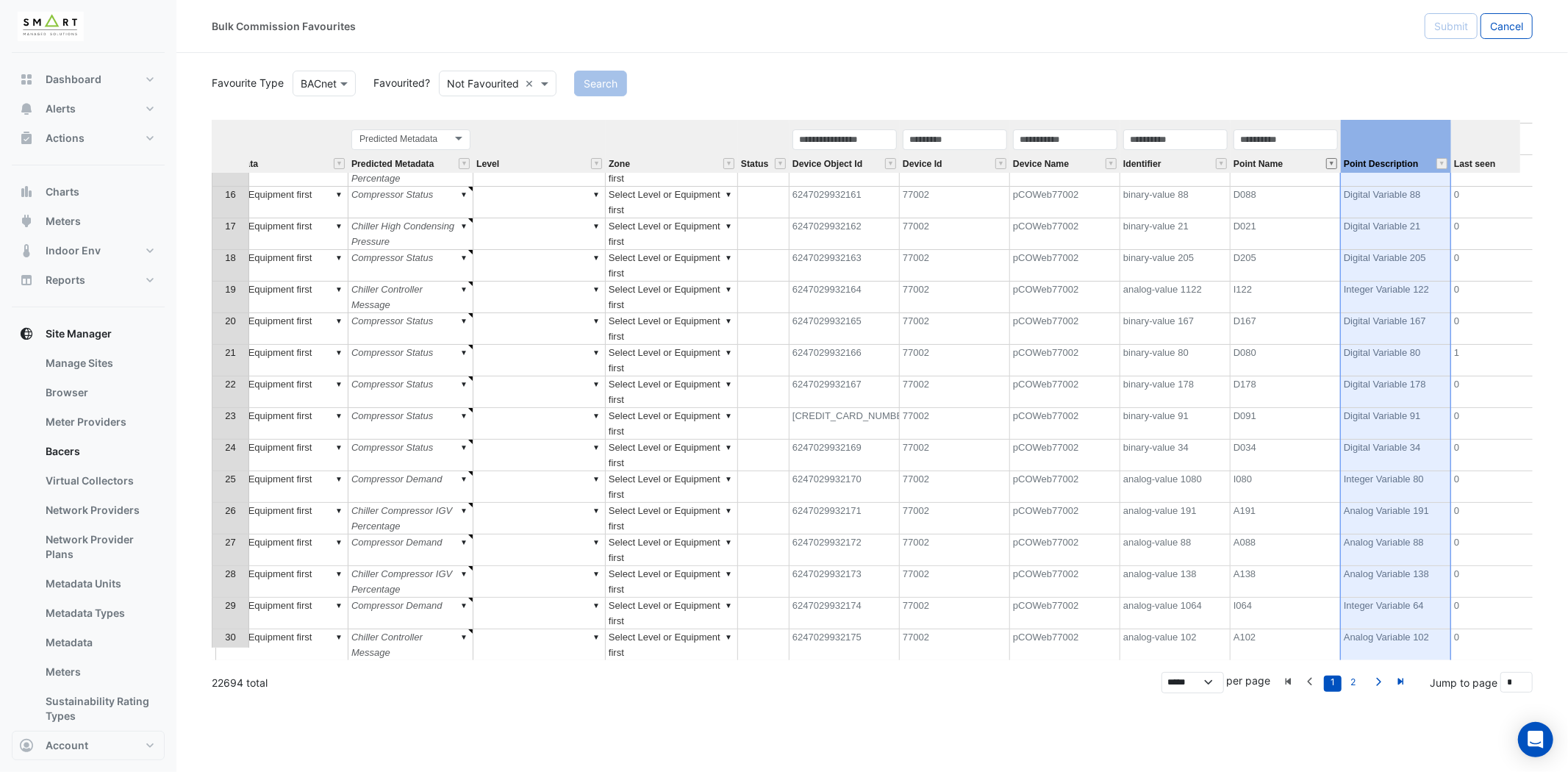
click at [1331, 158] on button "" at bounding box center [1331, 163] width 11 height 11
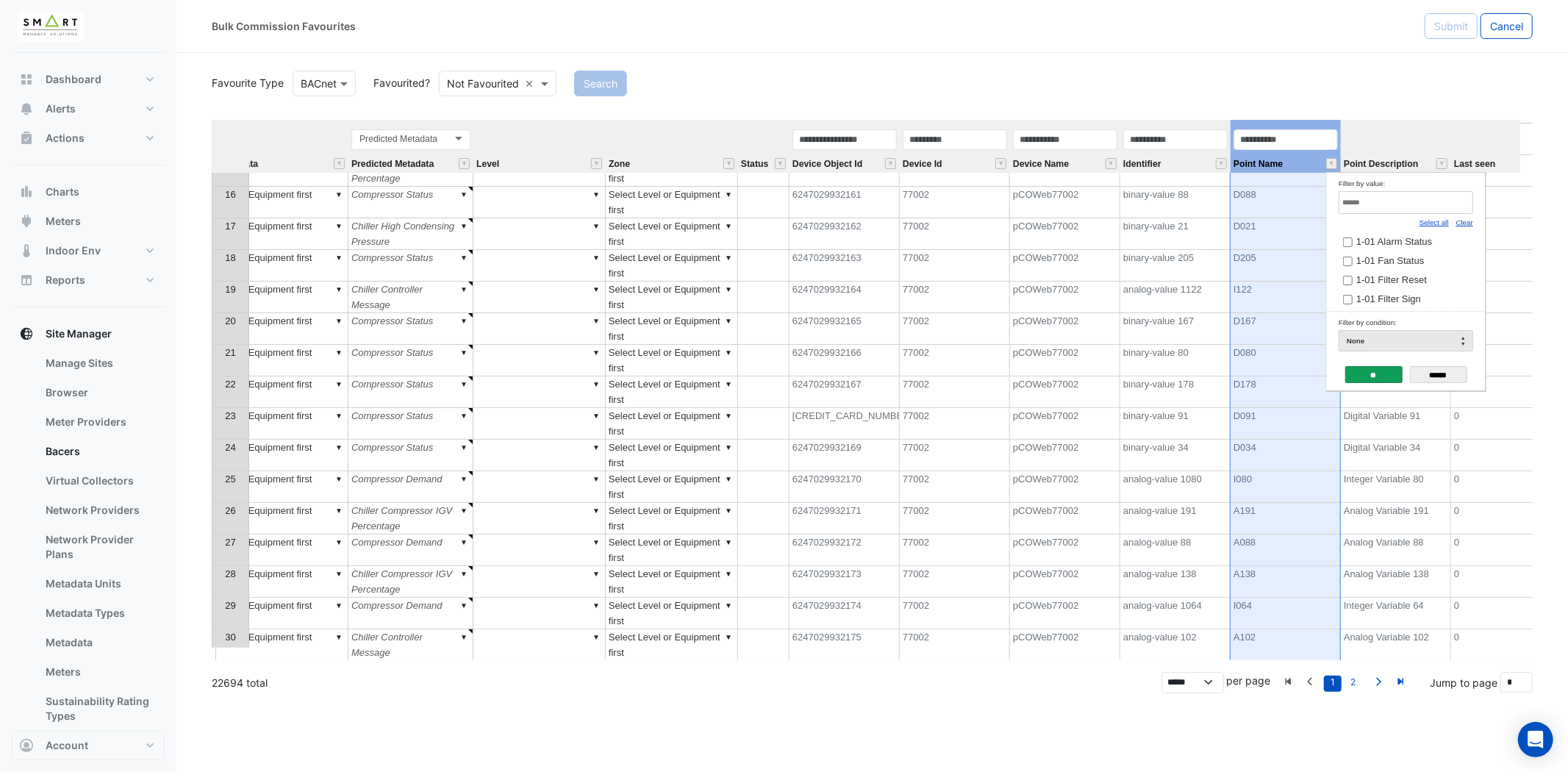
click at [1390, 203] on input "Filter by value:" at bounding box center [1406, 202] width 135 height 23
click at [1444, 220] on link "Select all" at bounding box center [1434, 222] width 30 height 8
type input "****"
click at [1469, 221] on link "Clear" at bounding box center [1465, 222] width 17 height 8
click at [1442, 377] on input "******" at bounding box center [1439, 374] width 57 height 17
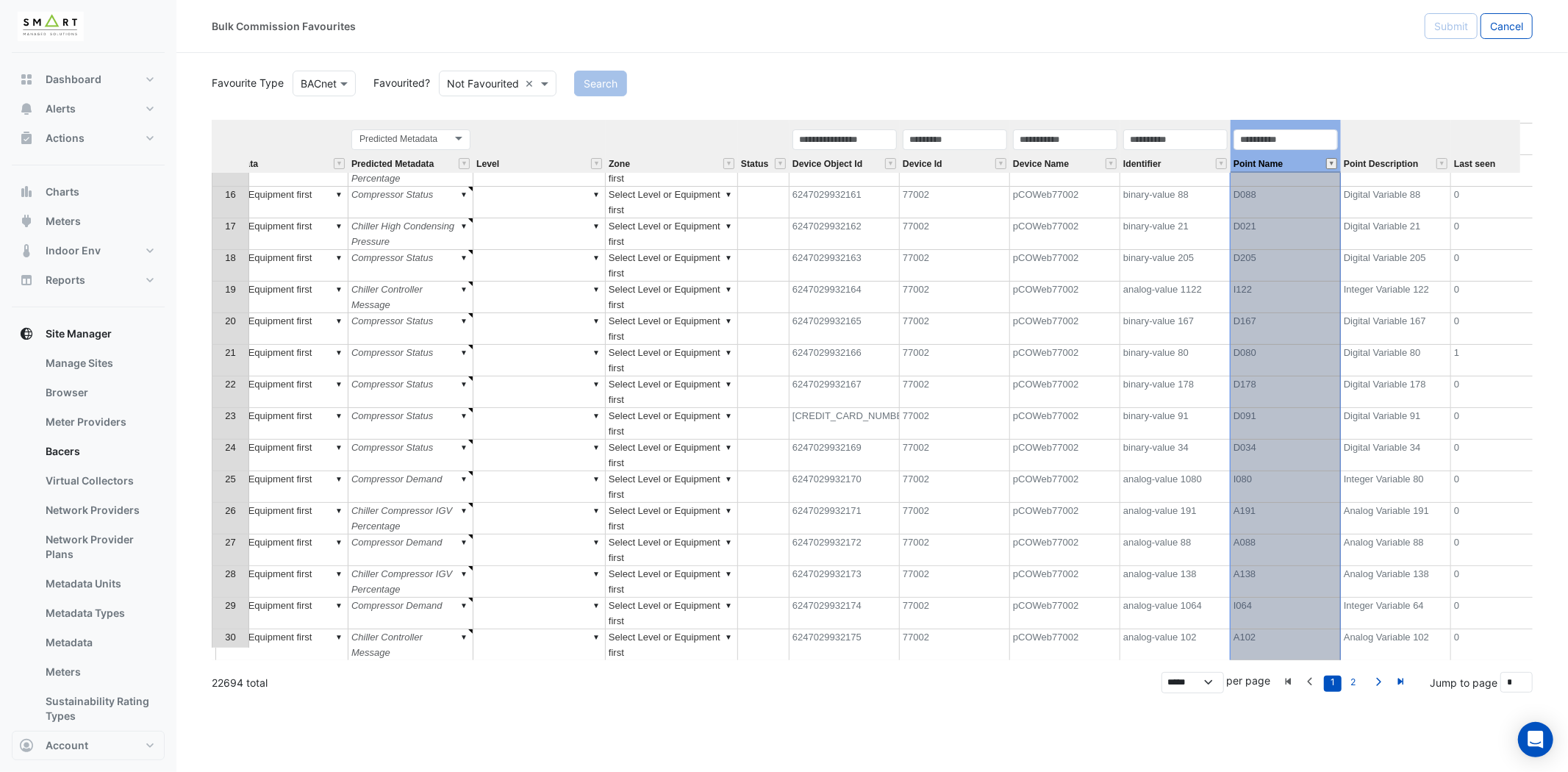
click at [1333, 166] on button "" at bounding box center [1331, 163] width 11 height 11
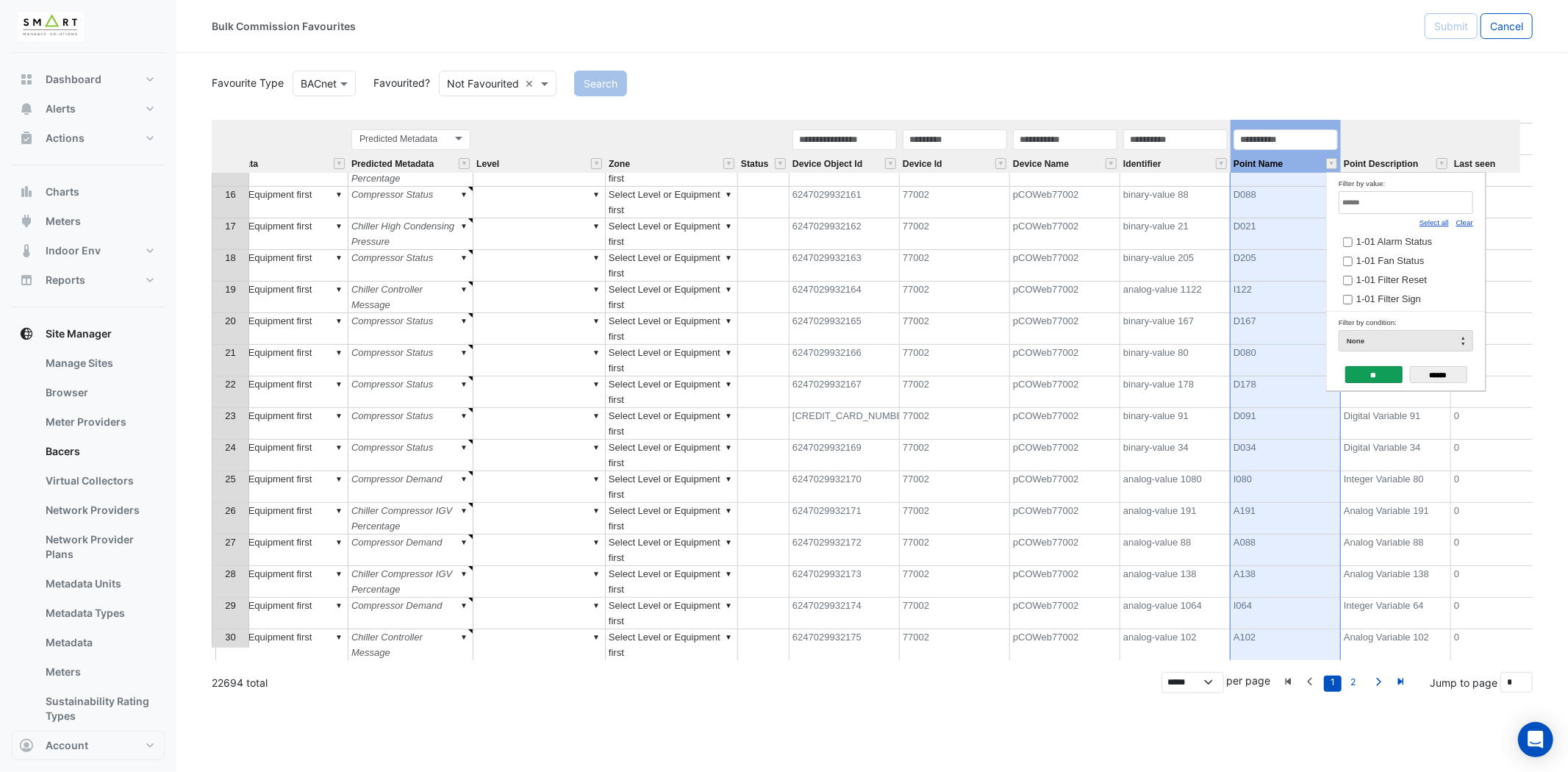
drag, startPoint x: 1471, startPoint y: 224, endPoint x: 1460, endPoint y: 221, distance: 11.4
click at [1469, 223] on link "Clear" at bounding box center [1465, 222] width 17 height 8
click at [1436, 208] on input "Filter by value:" at bounding box center [1406, 202] width 135 height 23
click at [1435, 219] on link "Select all" at bounding box center [1434, 222] width 30 height 8
type input "****"
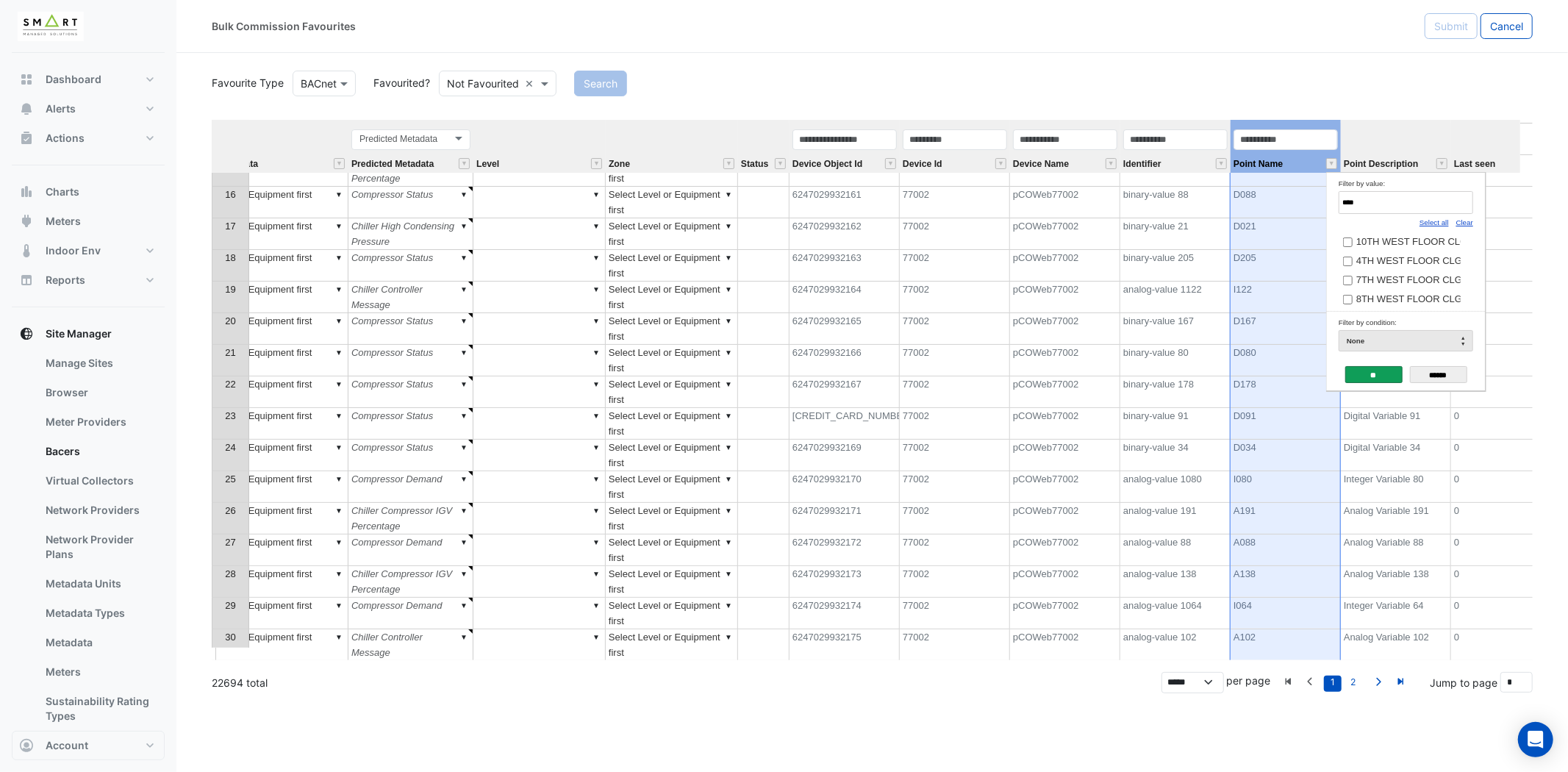
click at [1377, 374] on input "**" at bounding box center [1374, 374] width 57 height 17
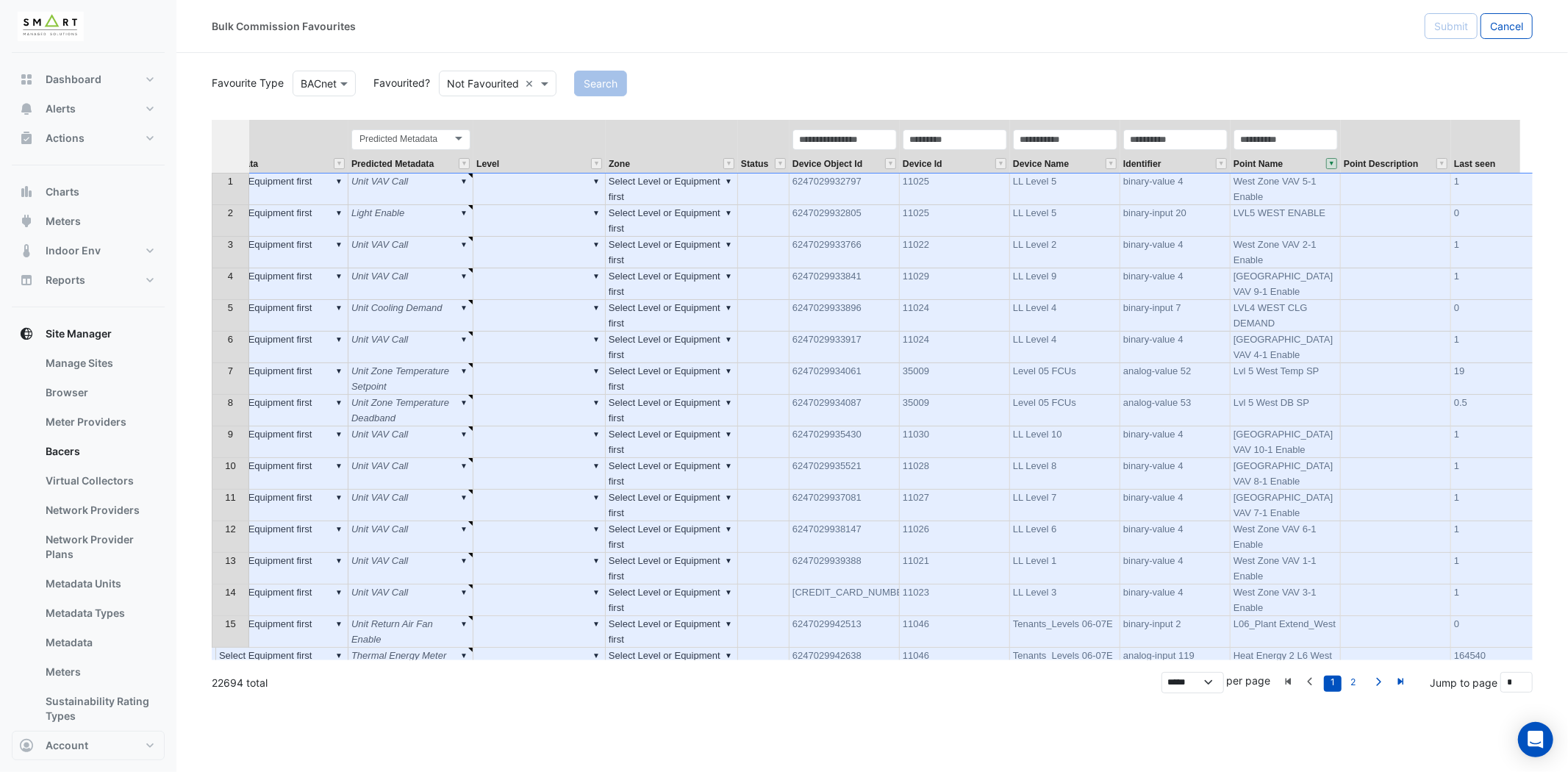
click at [234, 145] on th at bounding box center [230, 146] width 37 height 53
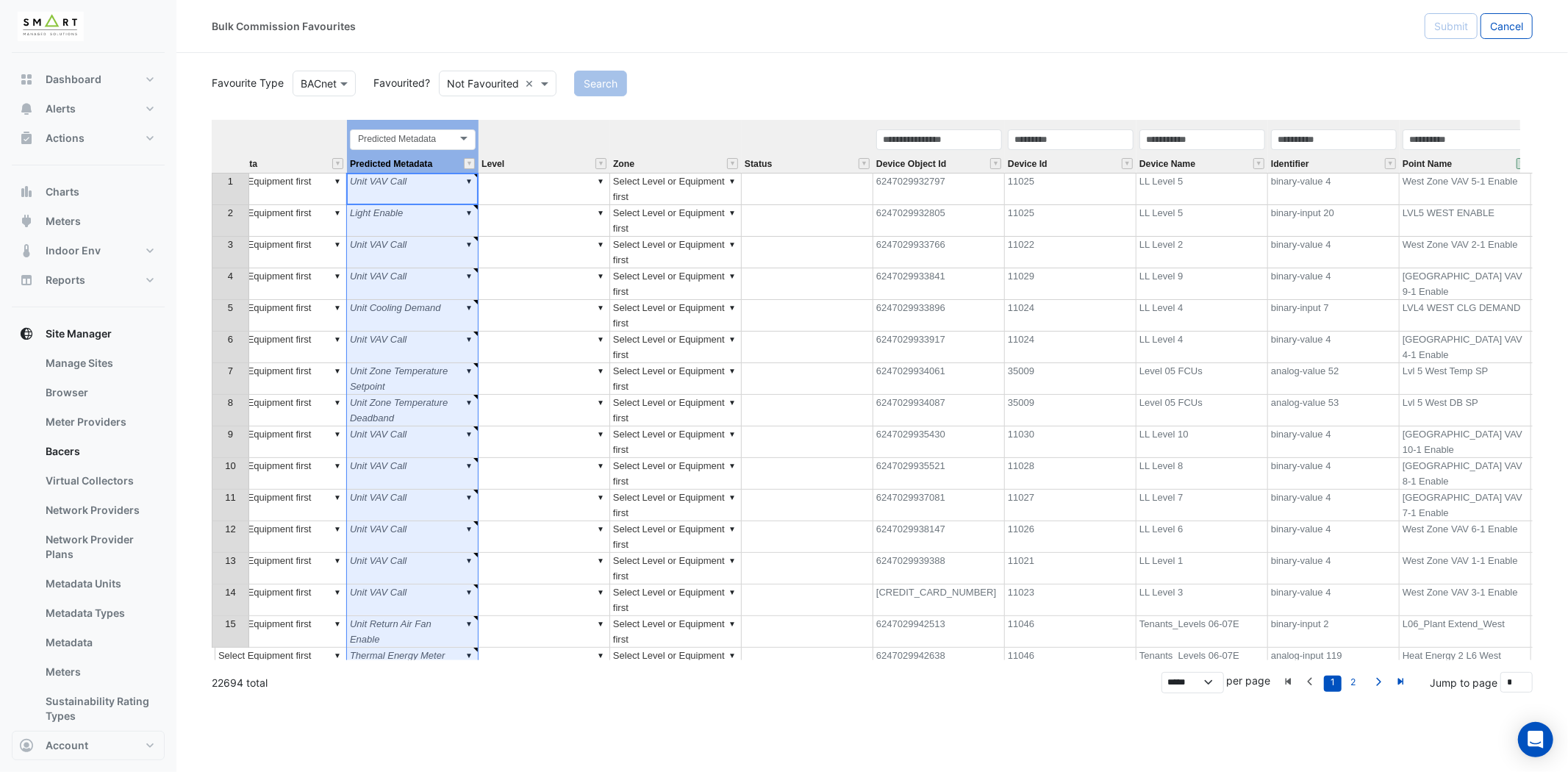
click at [347, 138] on div "Predicted Metadata Predicted Metadata" at bounding box center [412, 150] width 132 height 45
click at [222, 141] on th at bounding box center [230, 146] width 37 height 53
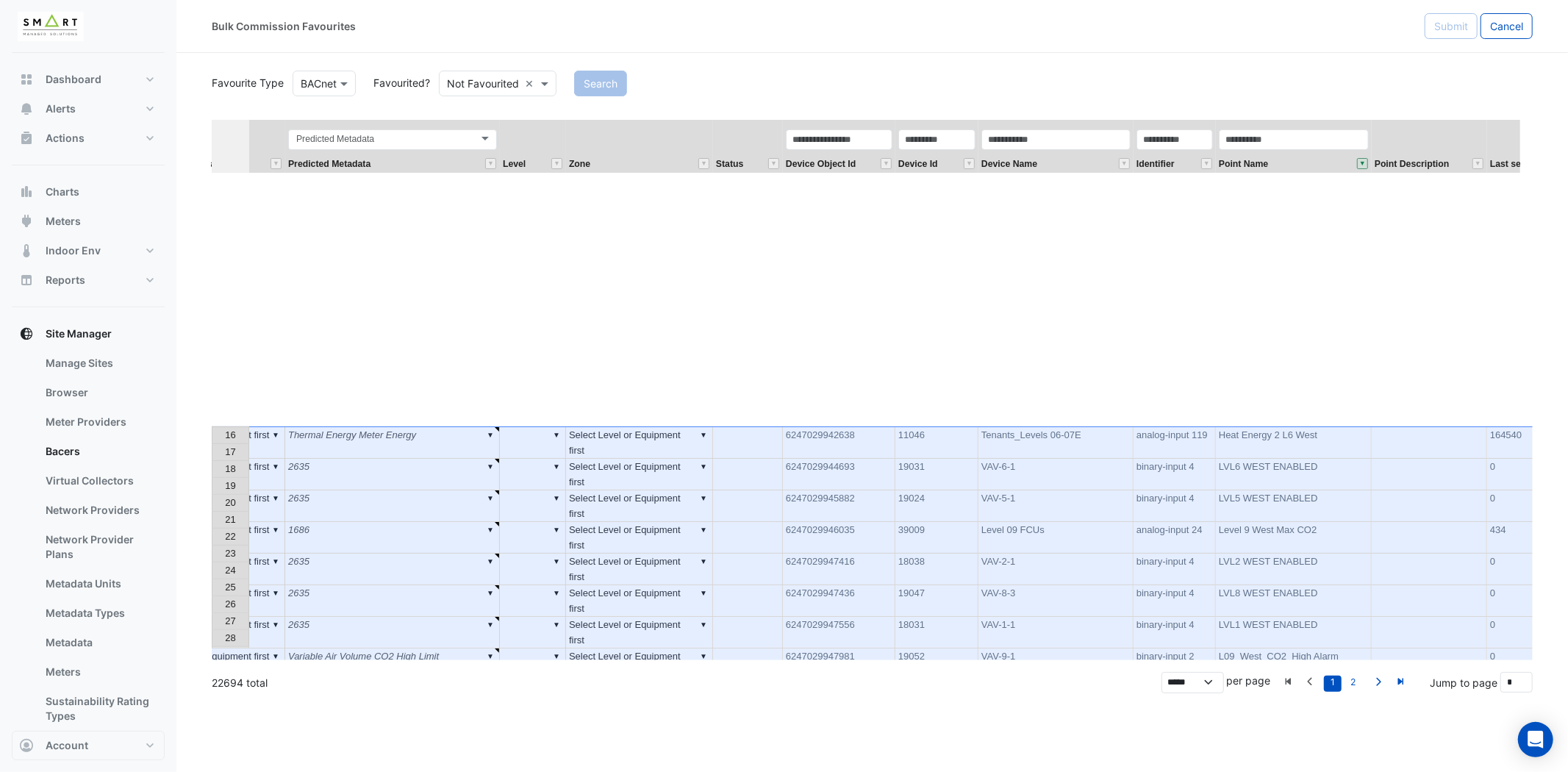
scroll to position [408, 0]
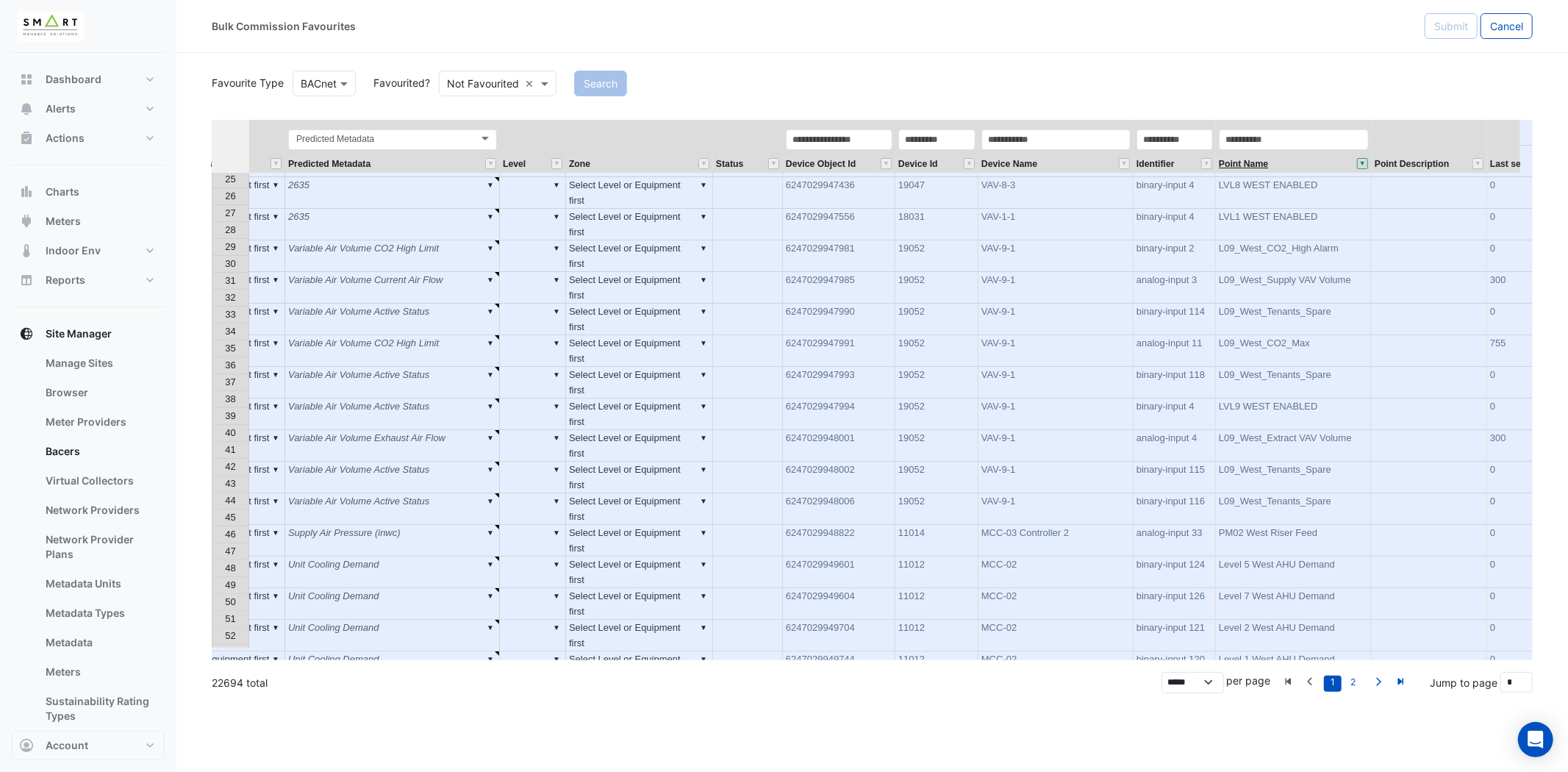
click at [1247, 162] on span "Point Name" at bounding box center [1244, 164] width 49 height 10
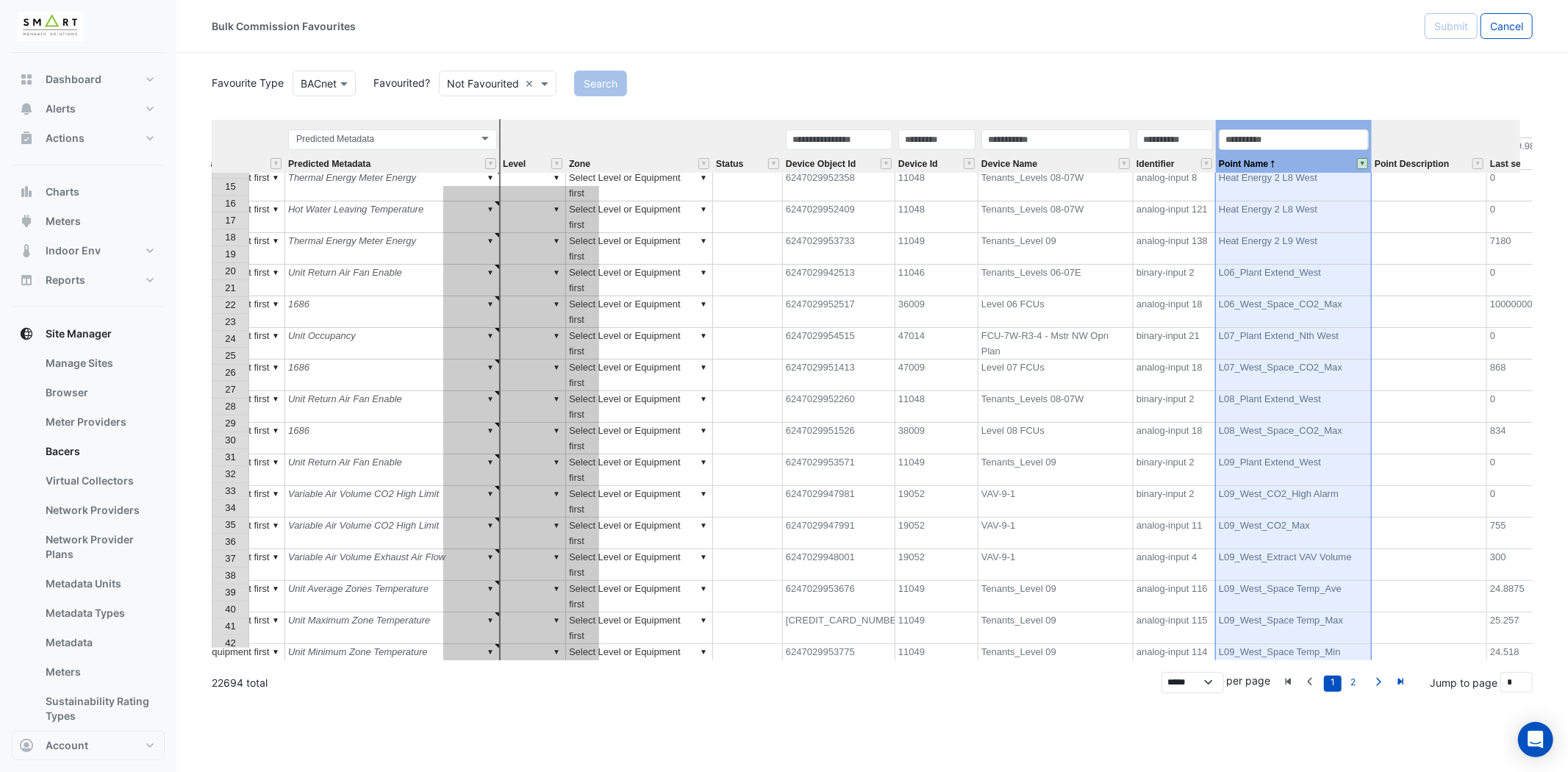
scroll to position [217, 0]
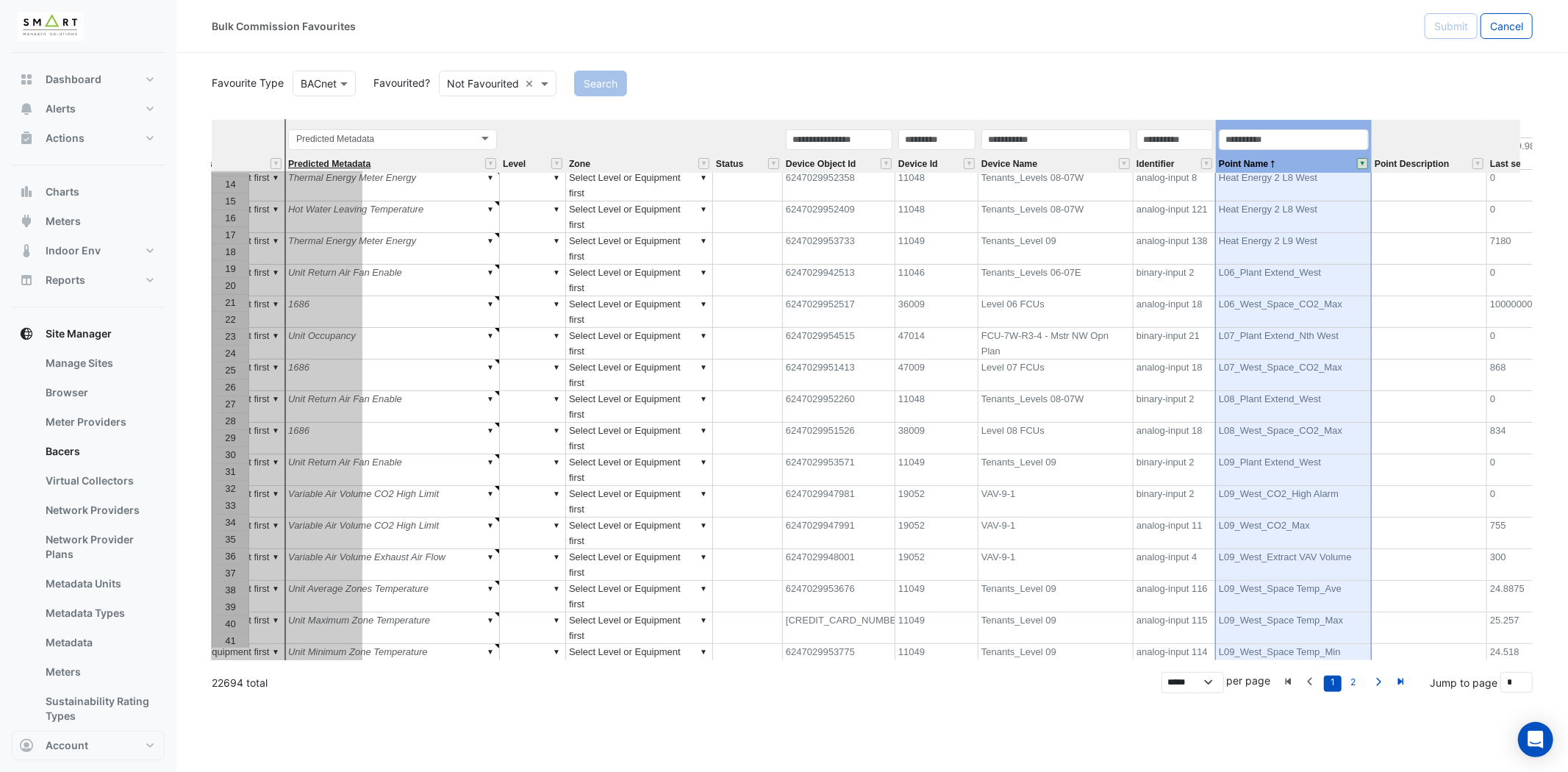
drag, startPoint x: 1299, startPoint y: 127, endPoint x: 291, endPoint y: 165, distance: 1008.7
click at [291, 165] on tr "Equipment Metadata Predicted Metadata Predicted Metadata Level Zone Status Devi…" at bounding box center [865, 146] width 1637 height 53
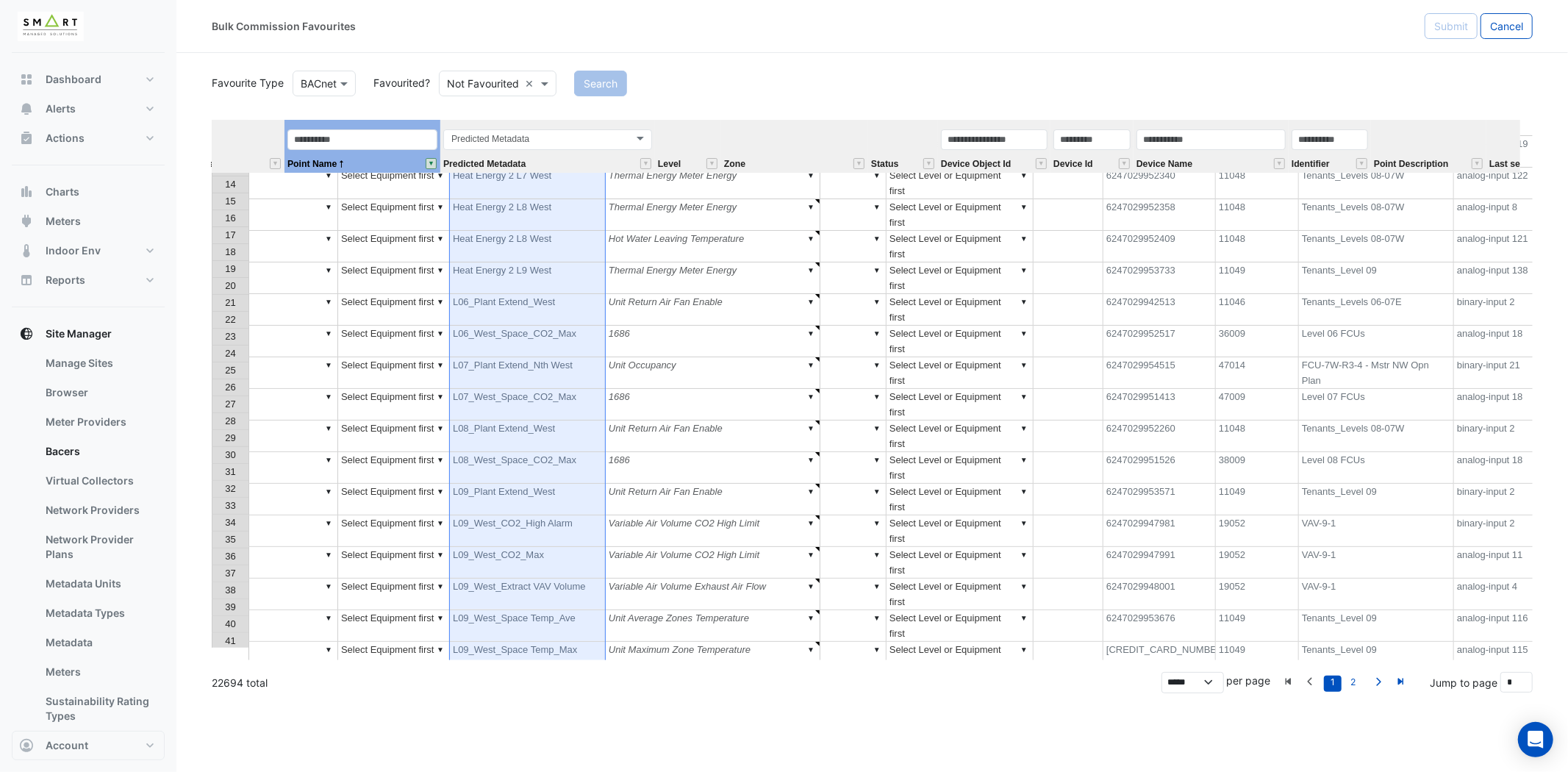
scroll to position [0, 0]
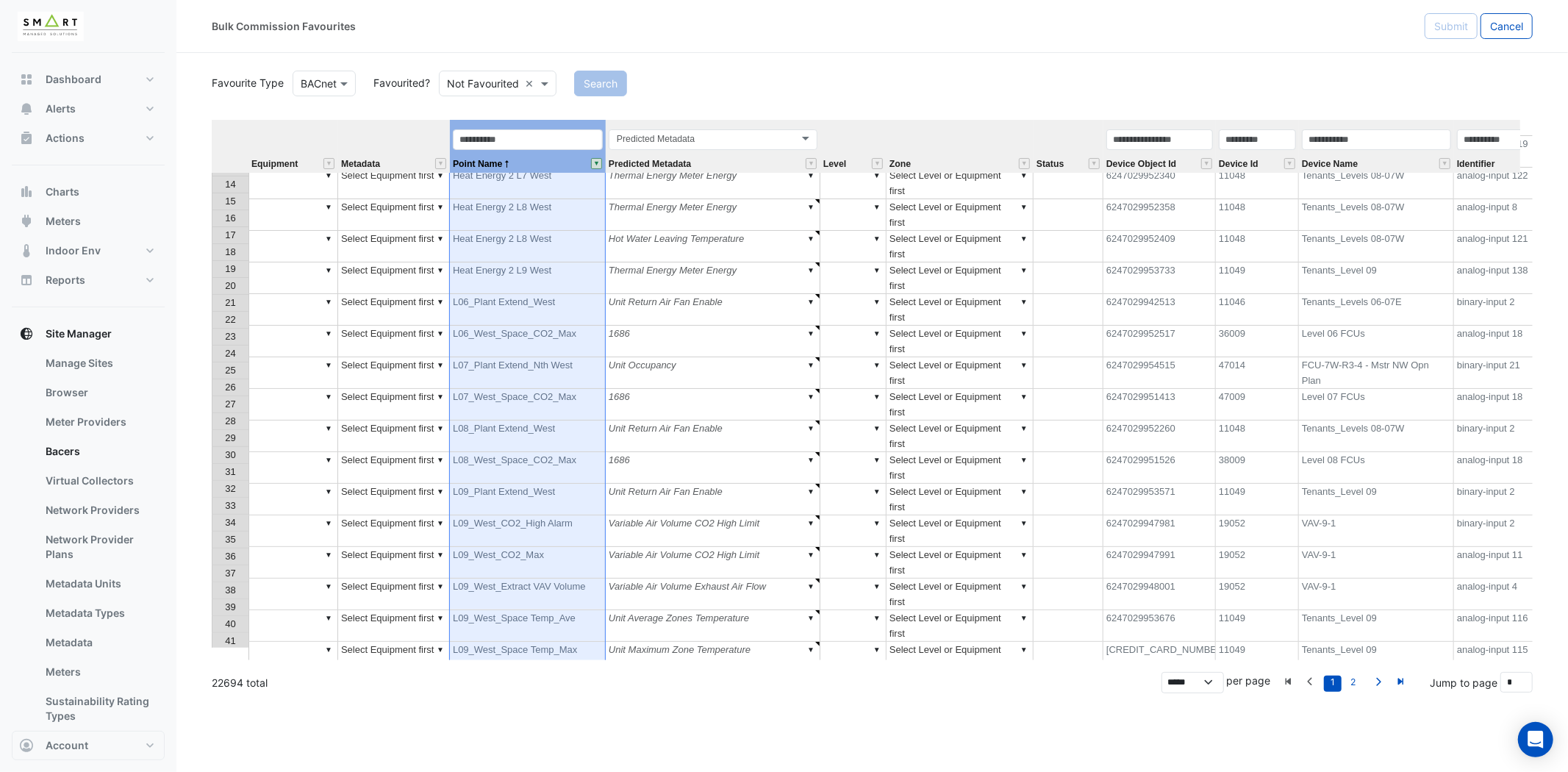
click at [548, 127] on th "Point Name" at bounding box center [528, 146] width 156 height 53
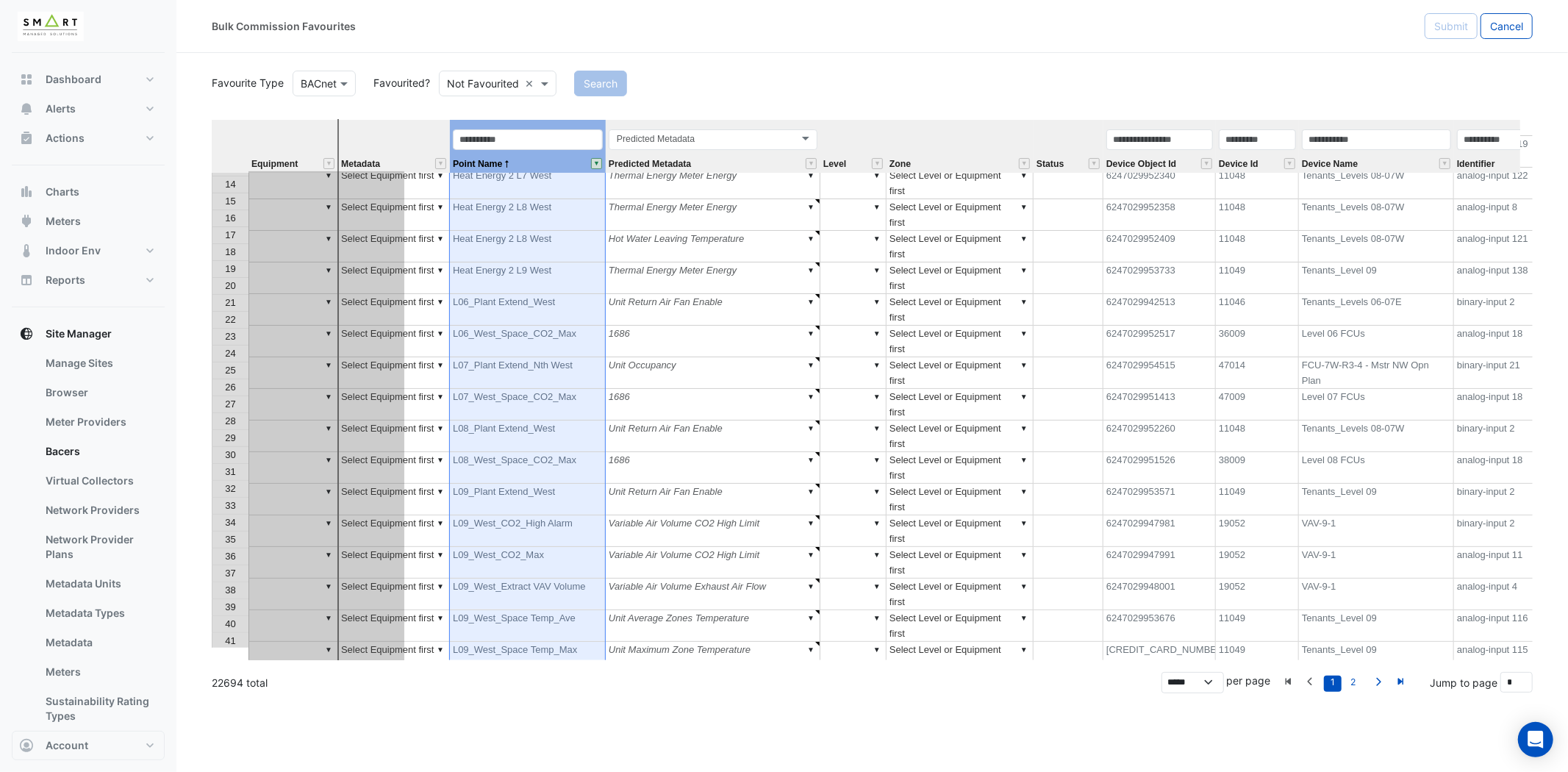
drag, startPoint x: 549, startPoint y: 127, endPoint x: 333, endPoint y: 136, distance: 216.2
click at [334, 136] on tr "Equipment Metadata Point Name Predicted Metadata Predicted Metadata Level Zone …" at bounding box center [1029, 146] width 1636 height 53
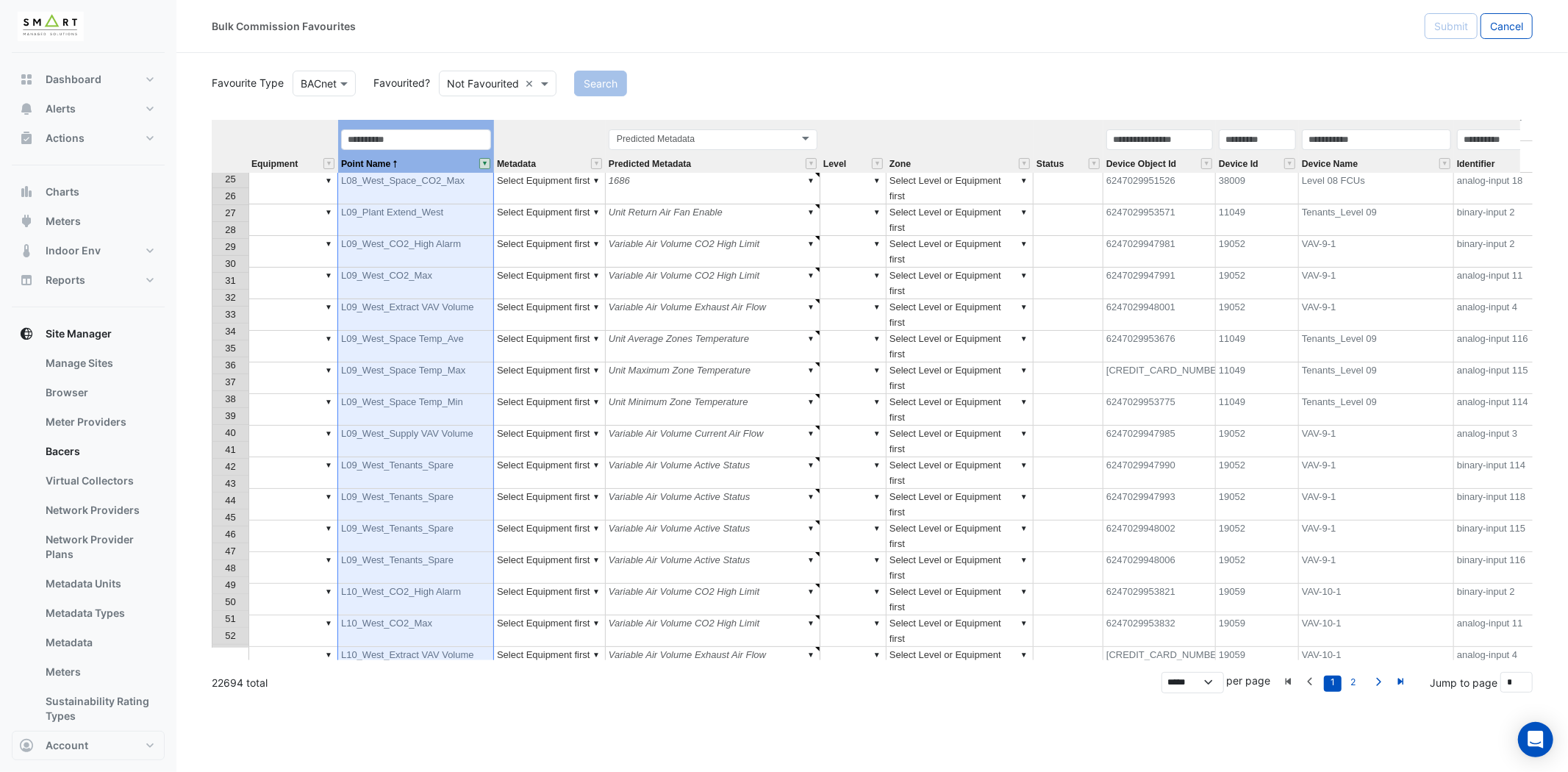
scroll to position [472, 0]
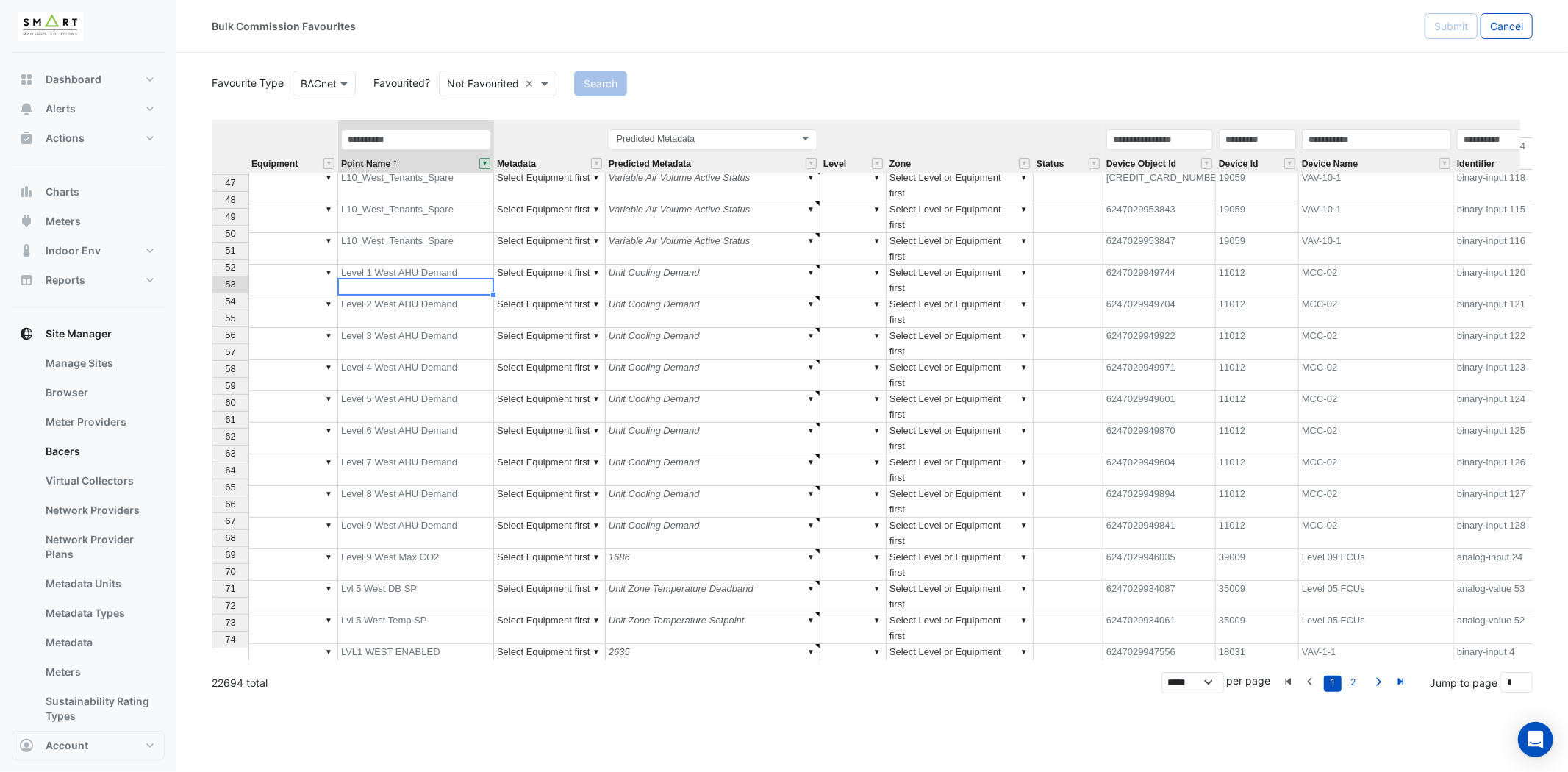
scroll to position [780, 0]
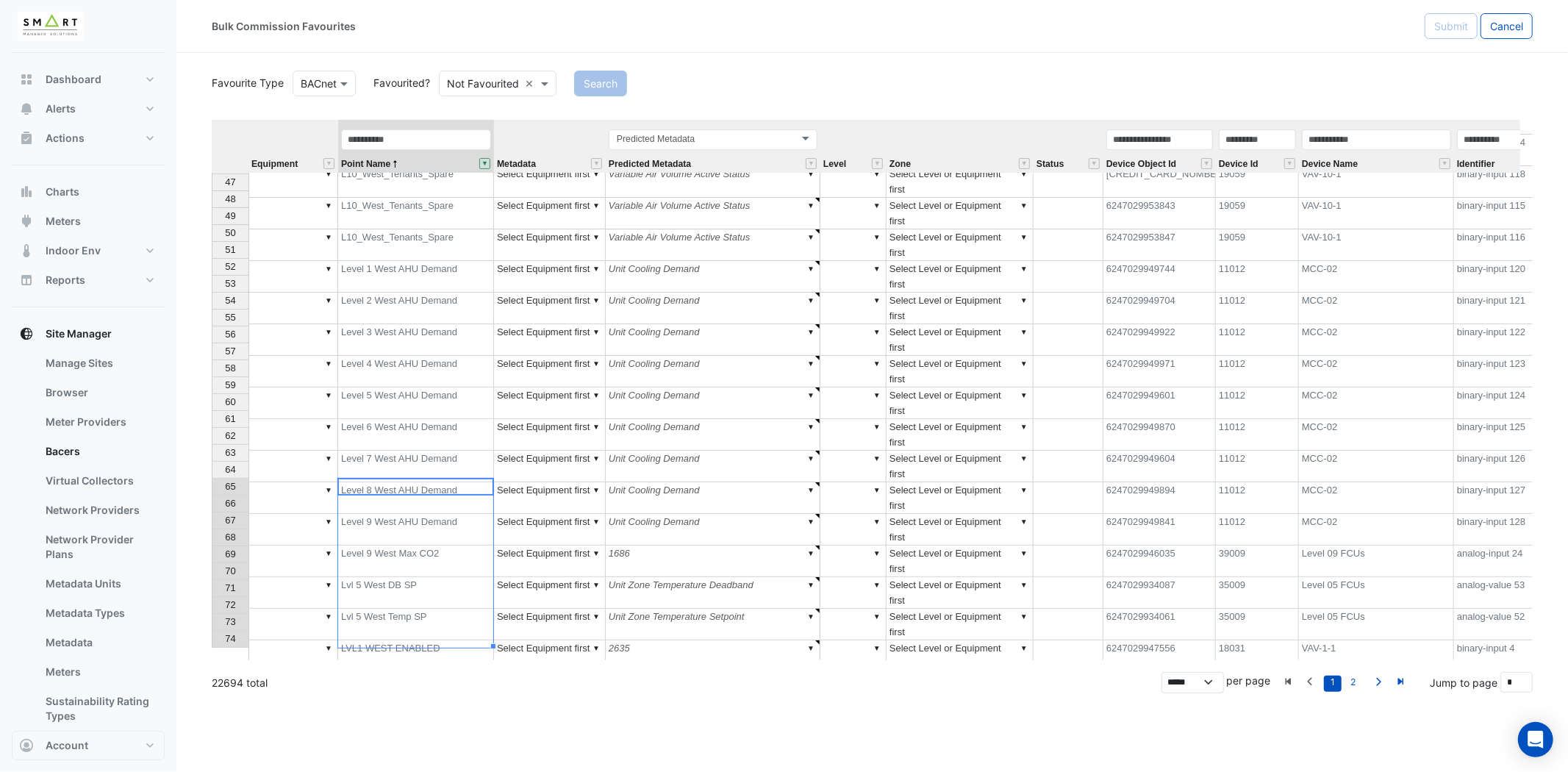
drag, startPoint x: 466, startPoint y: 488, endPoint x: 457, endPoint y: 653, distance: 165.2
click at [457, 660] on app-bulk-favourite-upsert "Favourite Type Favourite Type BACnet Favourited? Either Not Favourited × Search…" at bounding box center [871, 380] width 1321 height 626
type textarea "******"
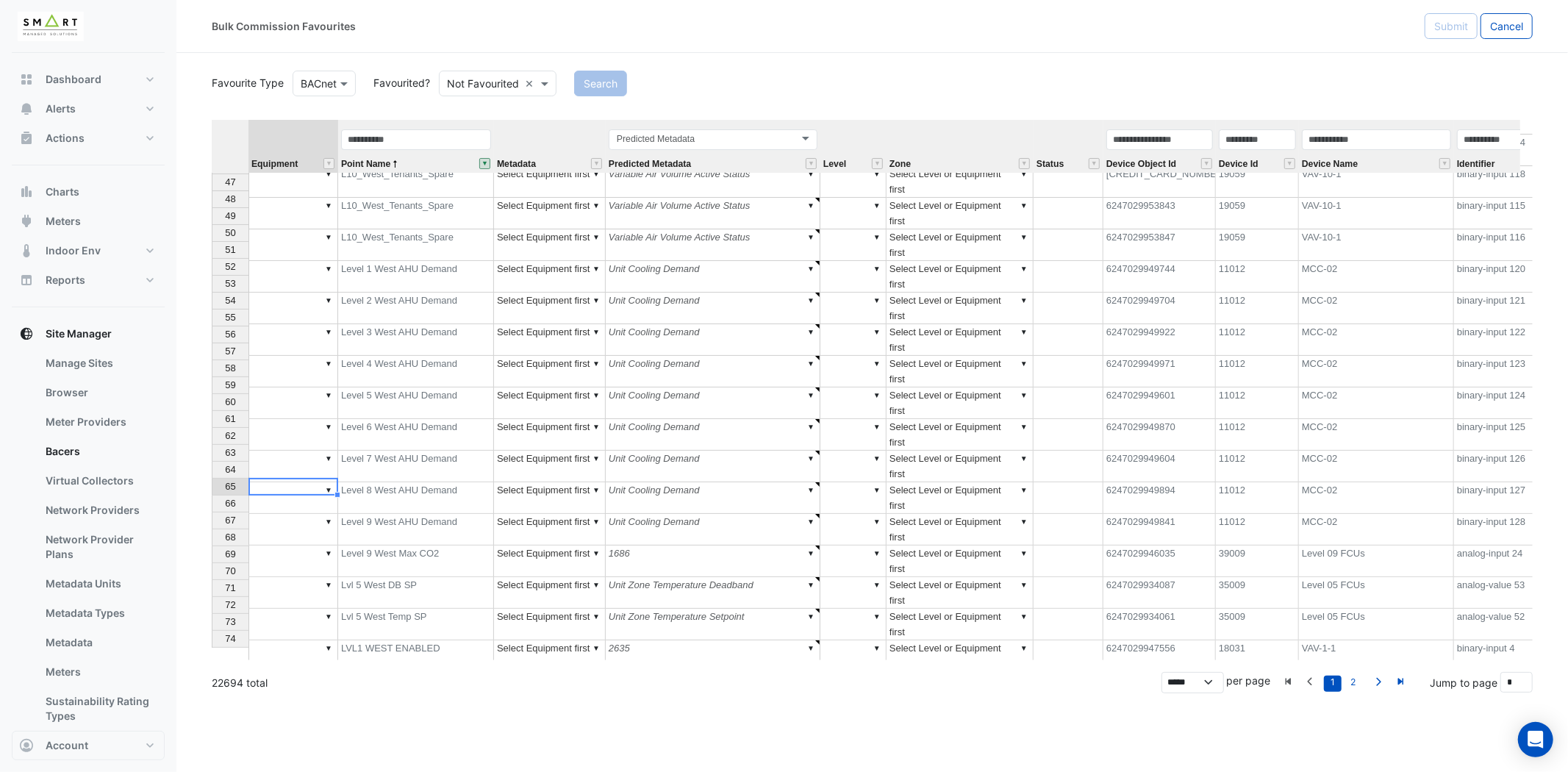
click at [292, 305] on div "Equipment Point Name Metadata Predicted Metadata Level Zone Status Device Objec…" at bounding box center [871, 390] width 1321 height 540
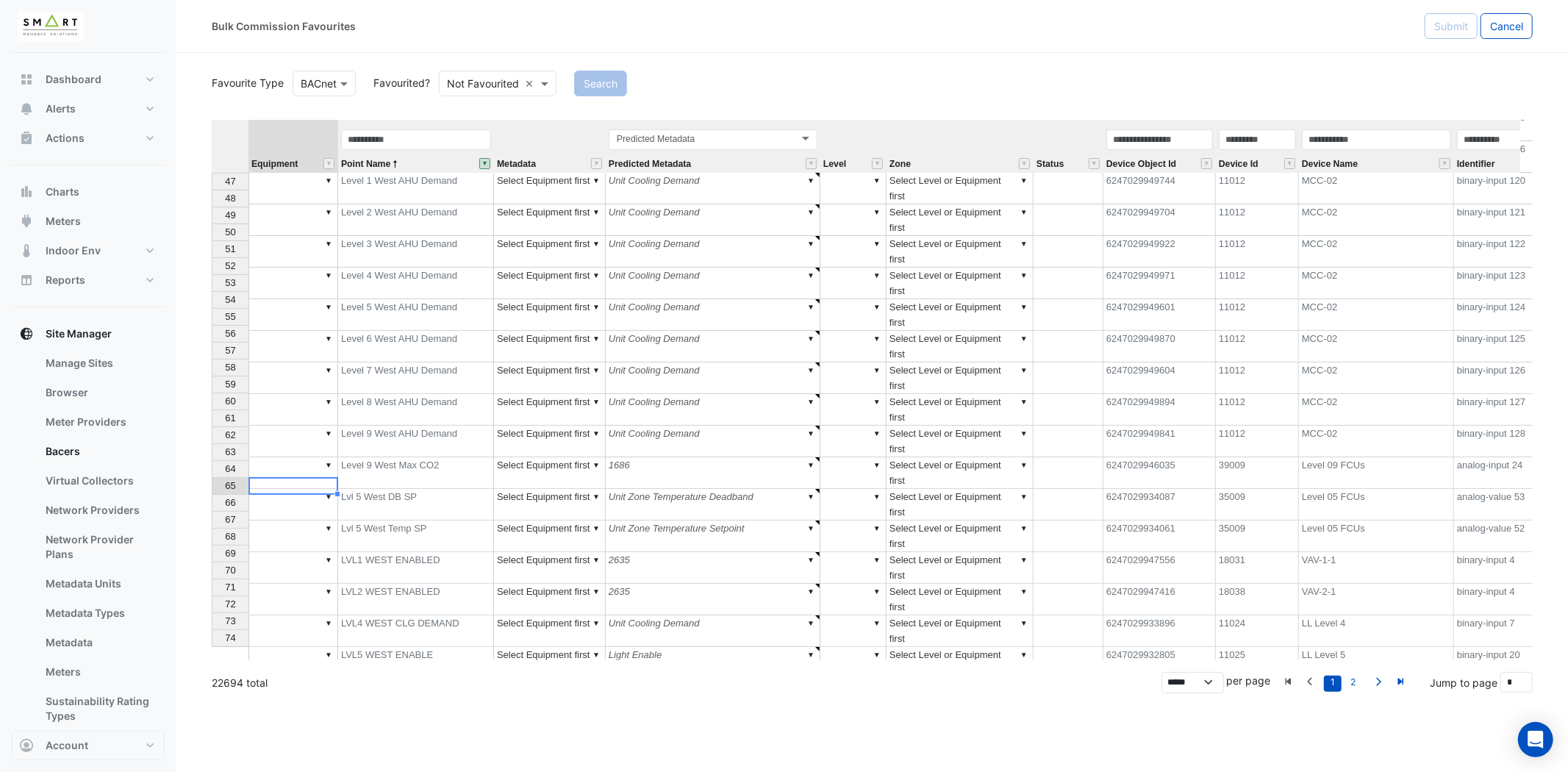
type textarea "*********"
click at [292, 363] on div "Equipment Point Name Metadata Predicted Metadata Level Zone Status Device Objec…" at bounding box center [871, 390] width 1321 height 540
click at [324, 504] on div "Equipment Point Name Metadata Predicted Metadata Level Zone Status Device Objec…" at bounding box center [871, 390] width 1321 height 540
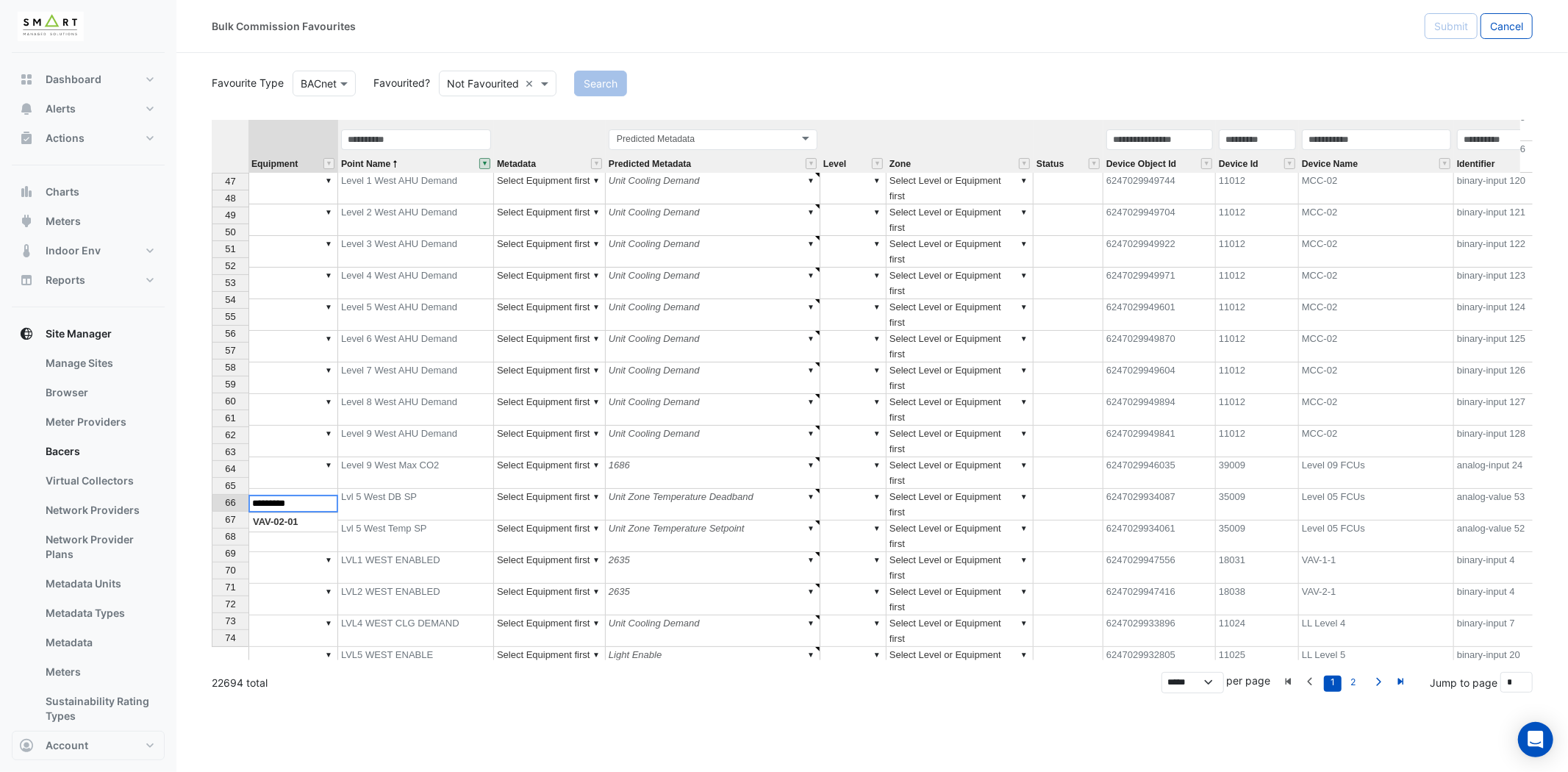
drag, startPoint x: 307, startPoint y: 504, endPoint x: 246, endPoint y: 508, distance: 61.1
click at [247, 509] on div "Equipment Point Name Metadata Predicted Metadata Level Zone Status Device Objec…" at bounding box center [871, 390] width 1321 height 540
click at [320, 488] on div "Equipment Point Name Metadata Predicted Metadata Level Zone Status Device Objec…" at bounding box center [871, 390] width 1321 height 540
type textarea "*********"
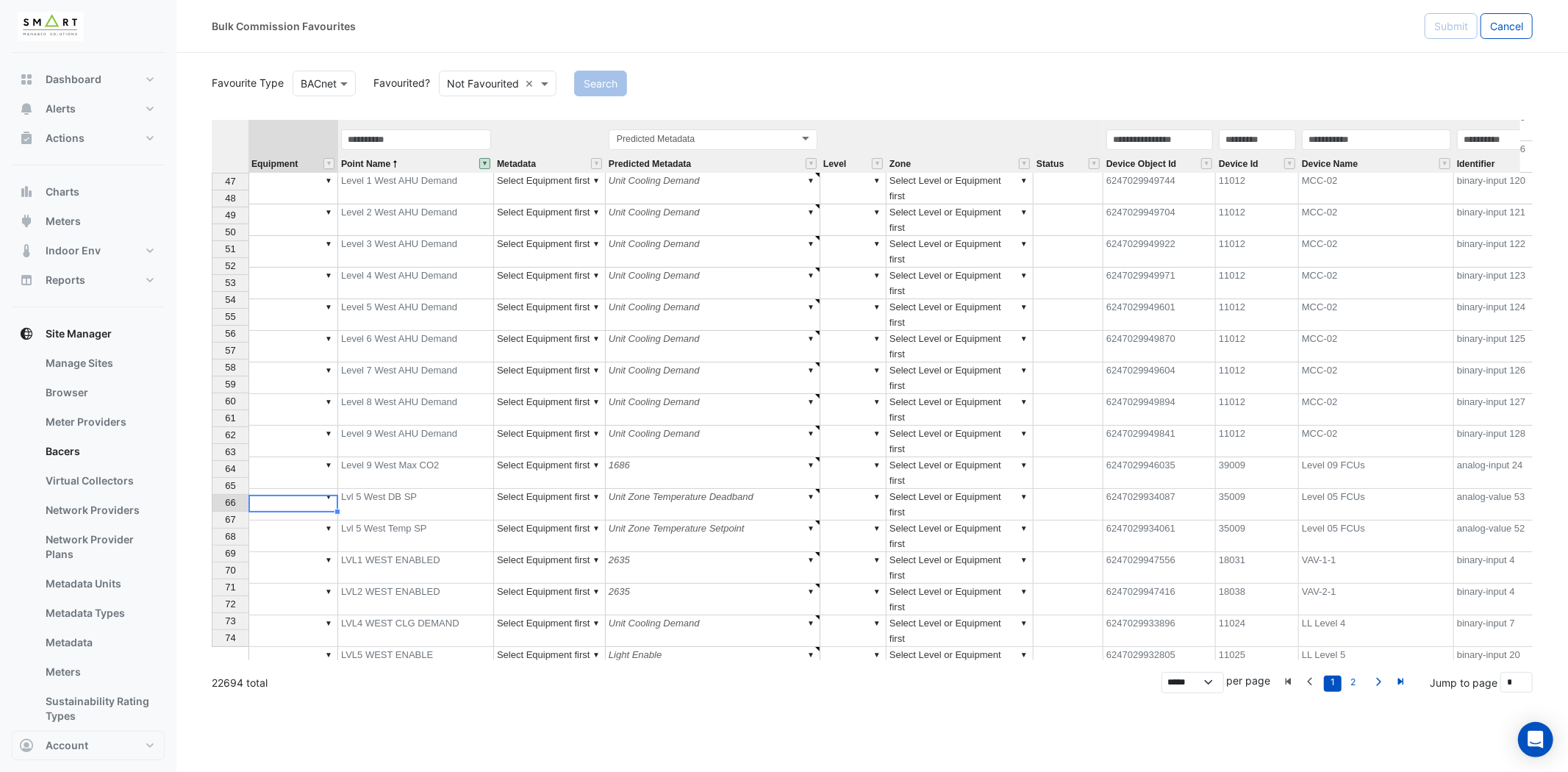
click at [294, 378] on div "Equipment Point Name Metadata Predicted Metadata Level Zone Status Device Objec…" at bounding box center [871, 390] width 1321 height 540
type textarea "*********"
click at [292, 427] on div "Equipment Point Name Metadata Predicted Metadata Level Zone Status Device Objec…" at bounding box center [871, 390] width 1321 height 540
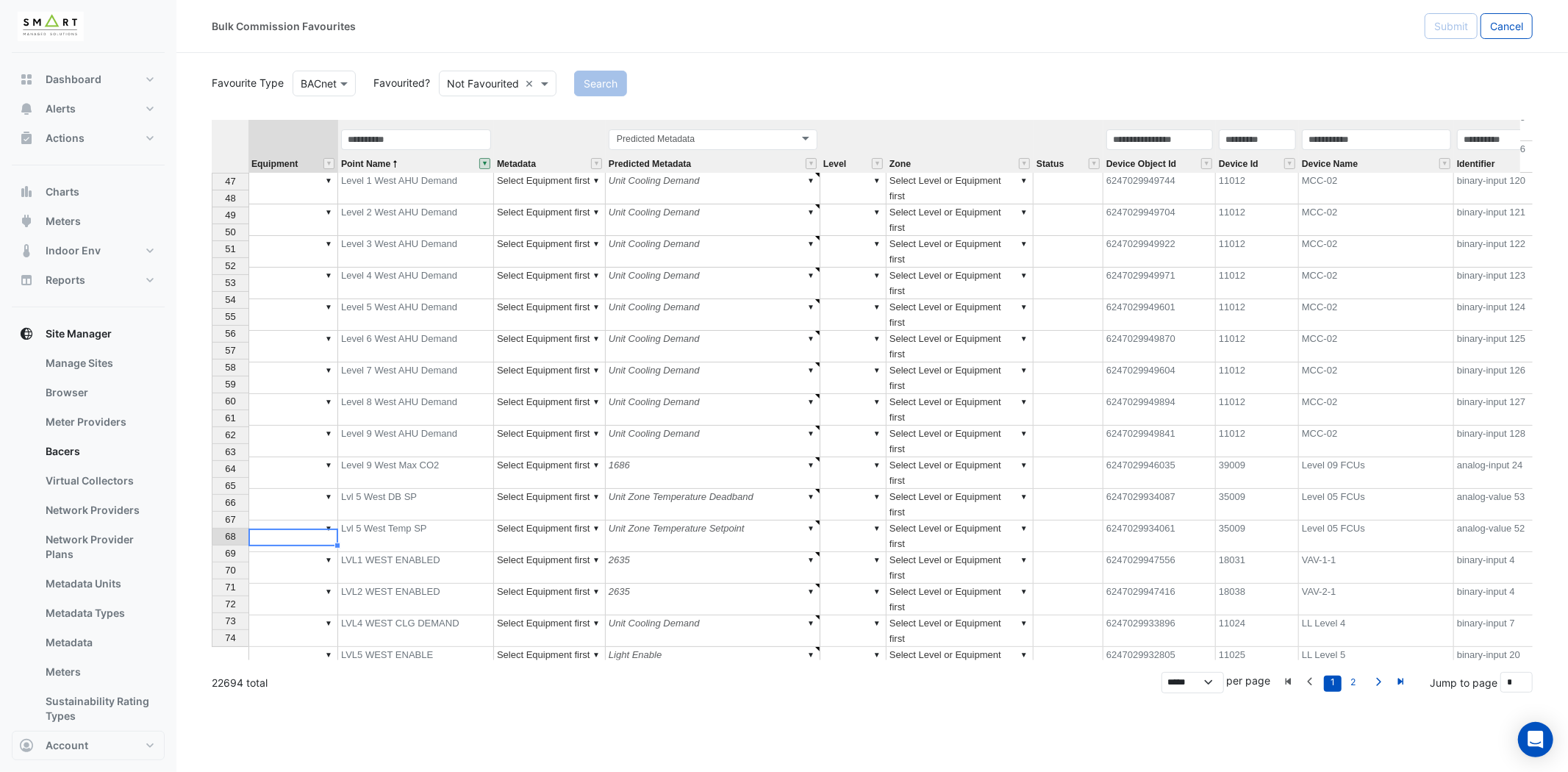
type textarea "*********"
click at [298, 488] on div "Equipment Point Name Metadata Predicted Metadata Level Zone Status Device Objec…" at bounding box center [871, 390] width 1321 height 540
type textarea "*********"
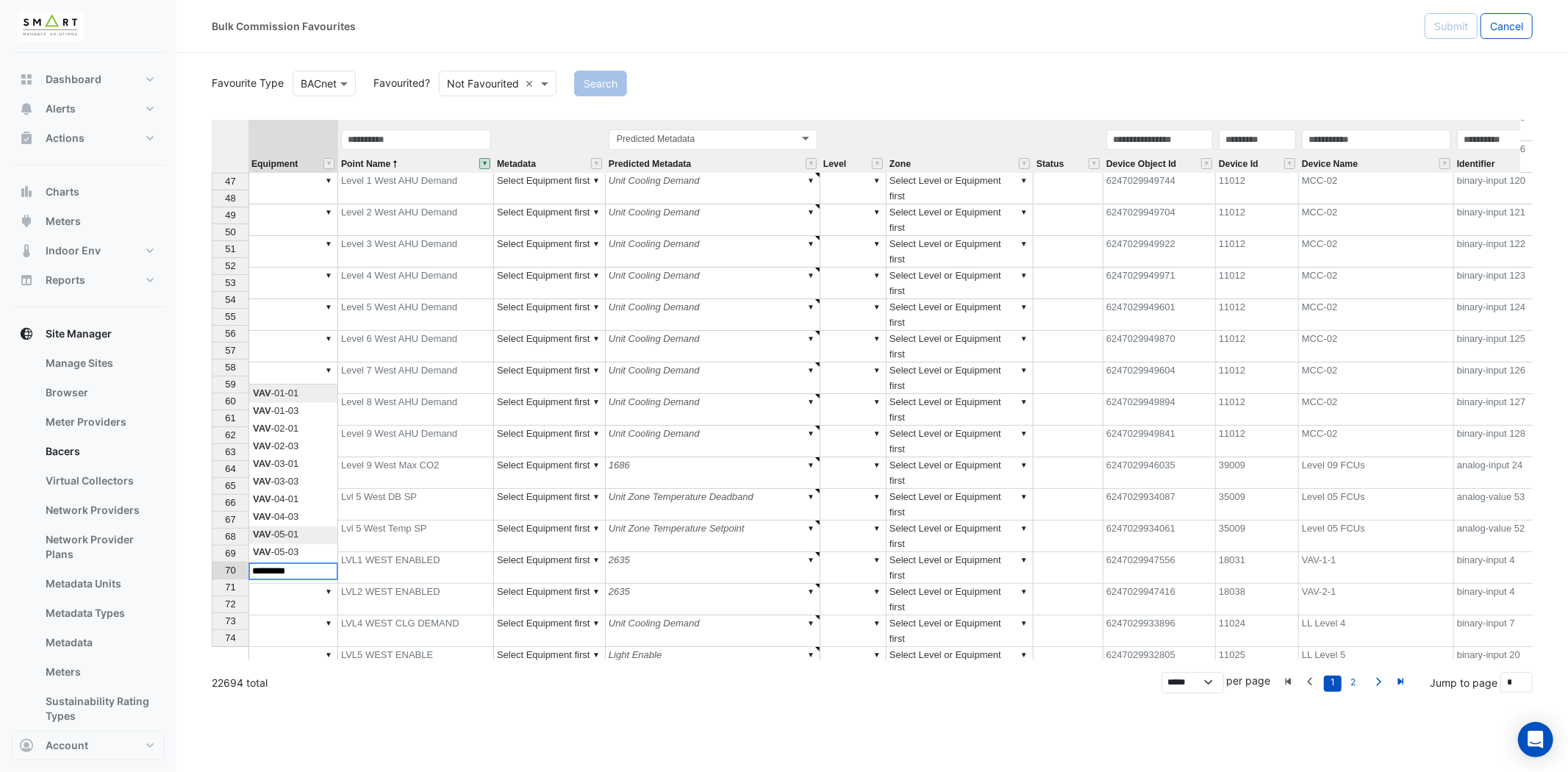
click at [295, 537] on div "Equipment Point Name Metadata Predicted Metadata Level Zone Status Device Objec…" at bounding box center [871, 390] width 1321 height 540
type textarea "*********"
click at [309, 503] on div "Equipment Point Name Metadata Predicted Metadata Level Zone Status Device Objec…" at bounding box center [871, 390] width 1321 height 540
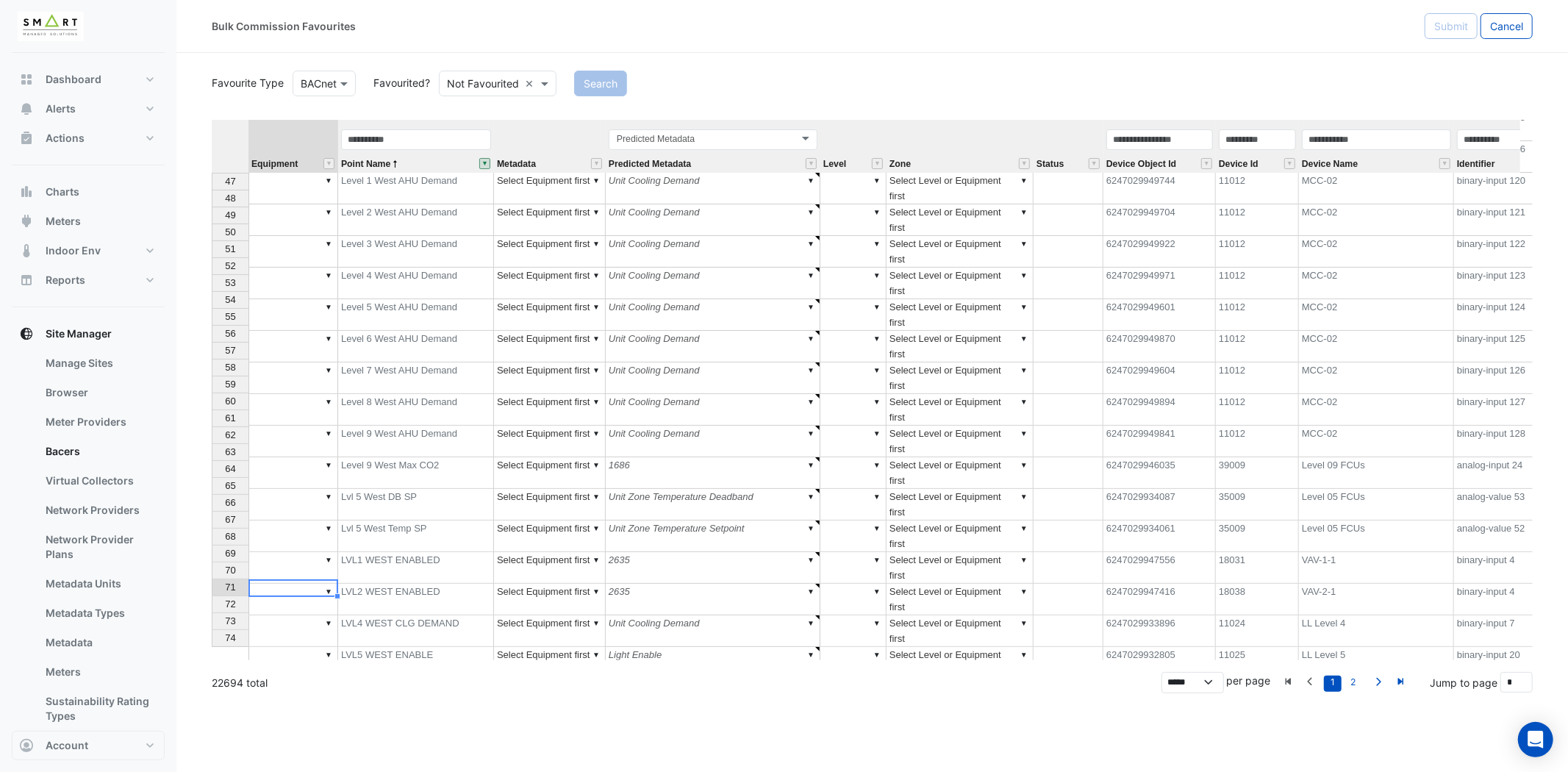
type textarea "*********"
click at [292, 561] on div "Equipment Point Name Metadata Predicted Metadata Level Zone Status Device Objec…" at bounding box center [871, 390] width 1321 height 540
type textarea "*********"
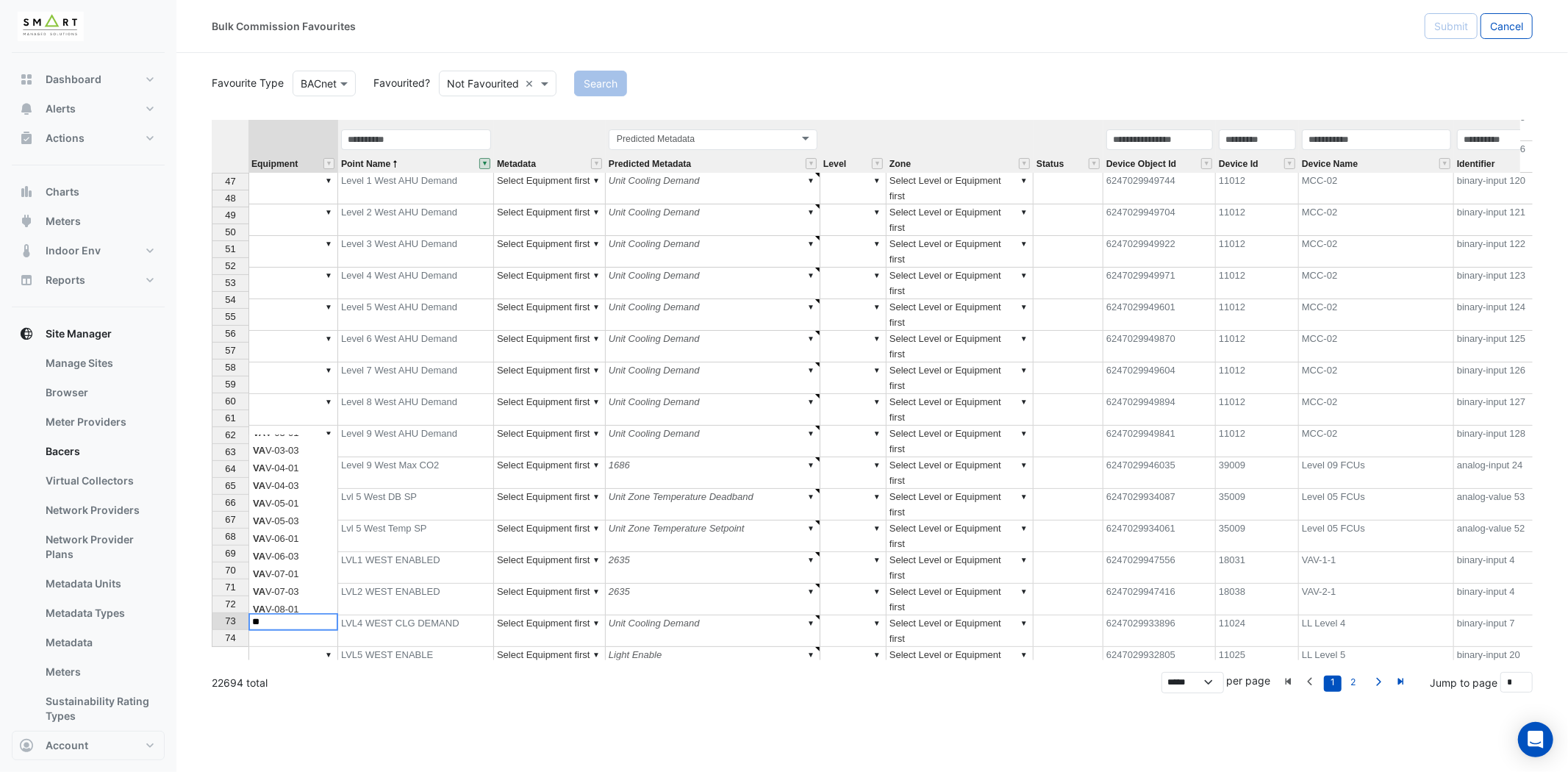
scroll to position [163, 0]
click at [303, 535] on div "Equipment Point Name Metadata Predicted Metadata Level Zone Status Device Objec…" at bounding box center [871, 390] width 1321 height 540
type textarea "*********"
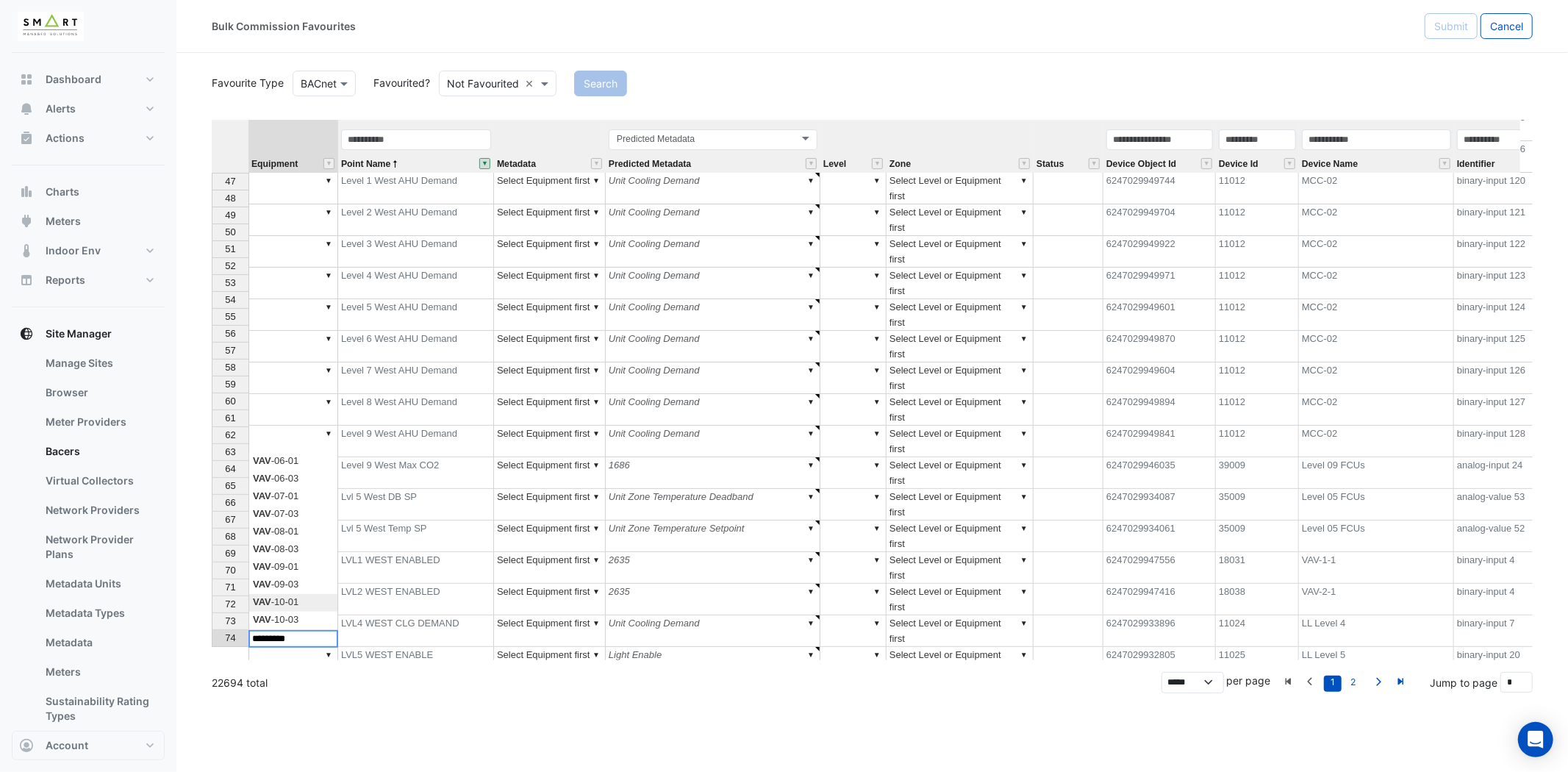
click at [302, 601] on div "Equipment Point Name Metadata Predicted Metadata Level Zone Status Device Objec…" at bounding box center [871, 390] width 1321 height 540
type textarea "*********"
type textarea "******"
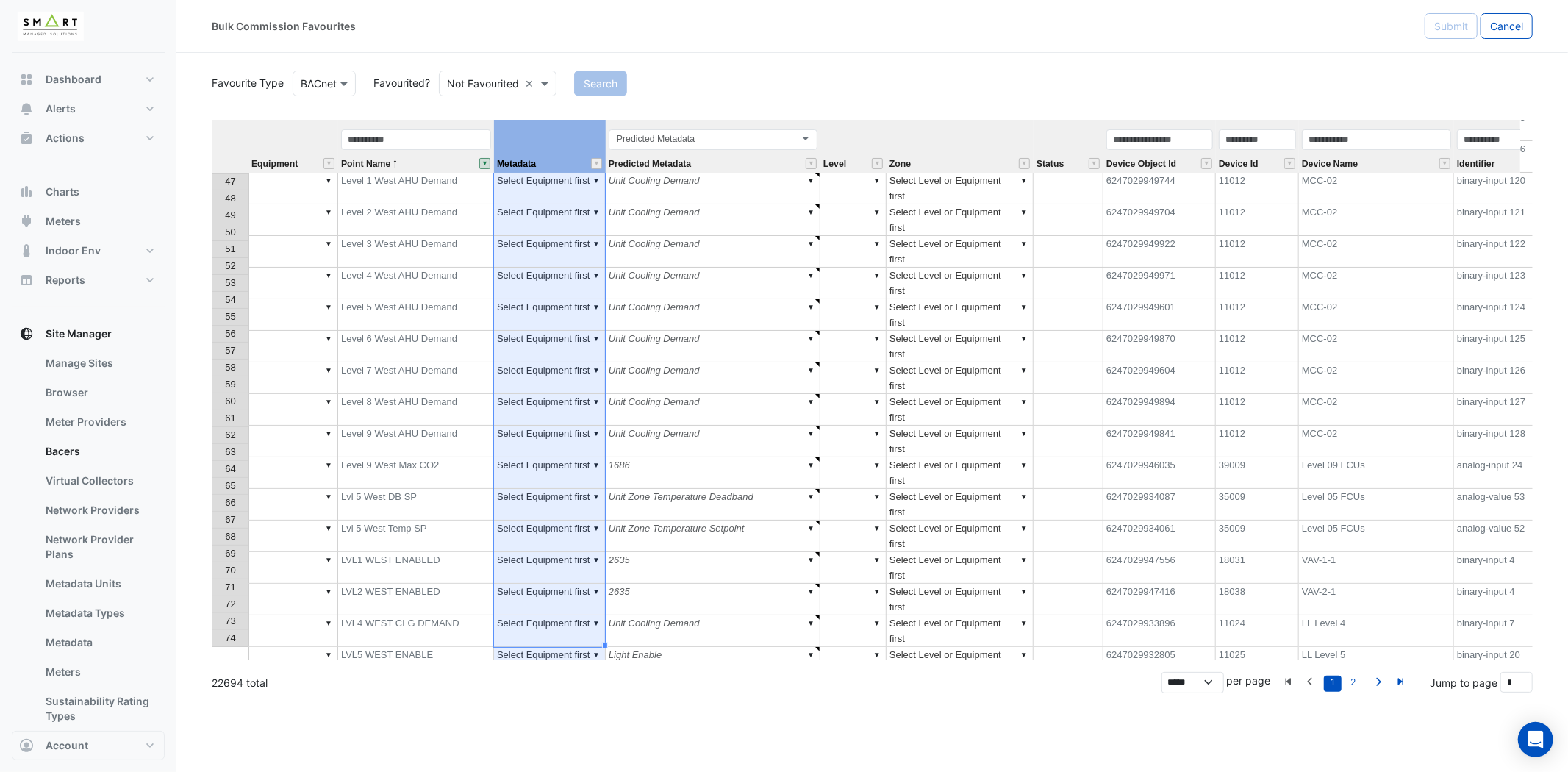
click at [583, 141] on th "Metadata" at bounding box center [550, 146] width 112 height 53
drag, startPoint x: 601, startPoint y: 138, endPoint x: 723, endPoint y: 138, distance: 122.0
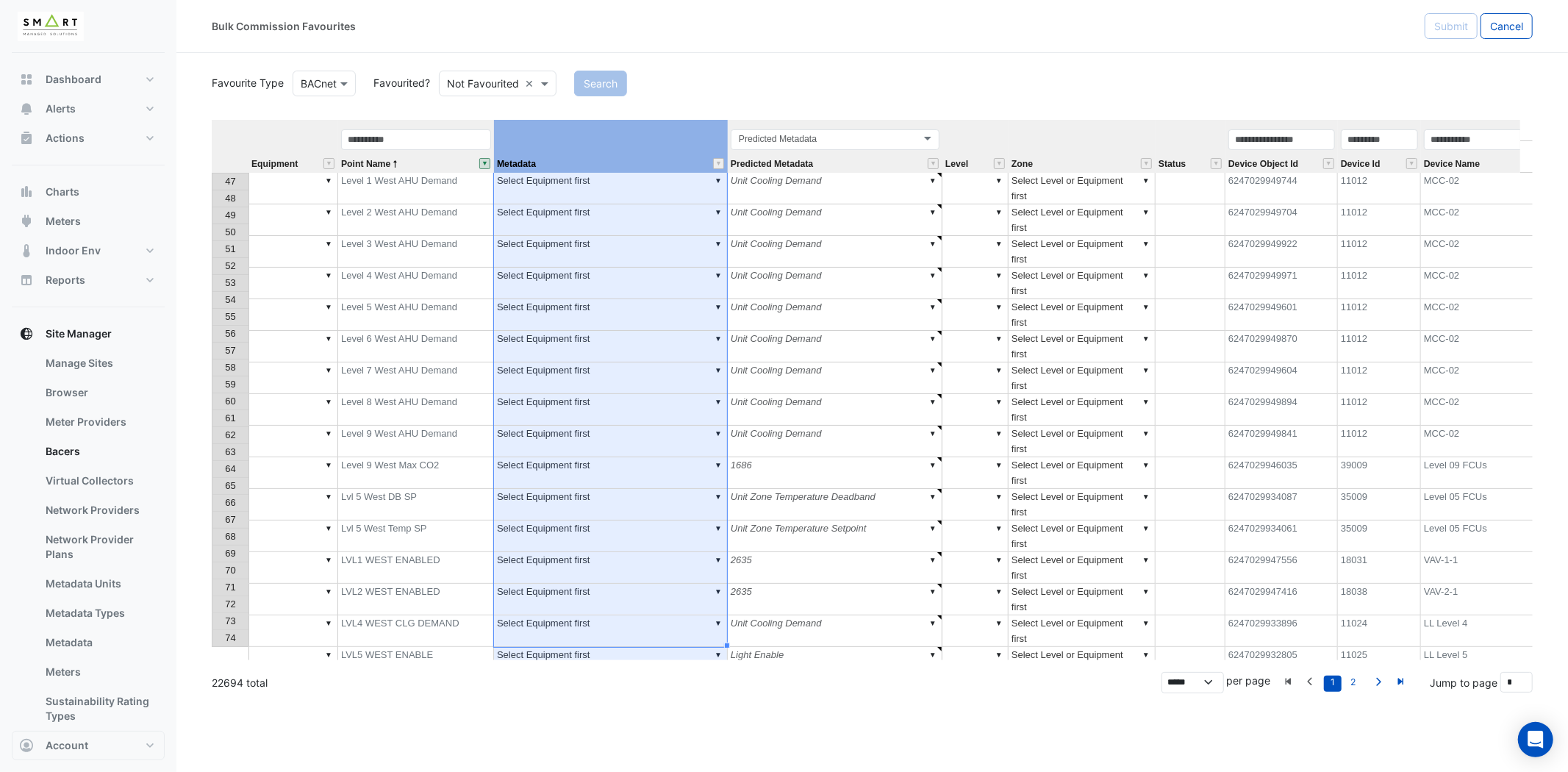
type textarea "*********"
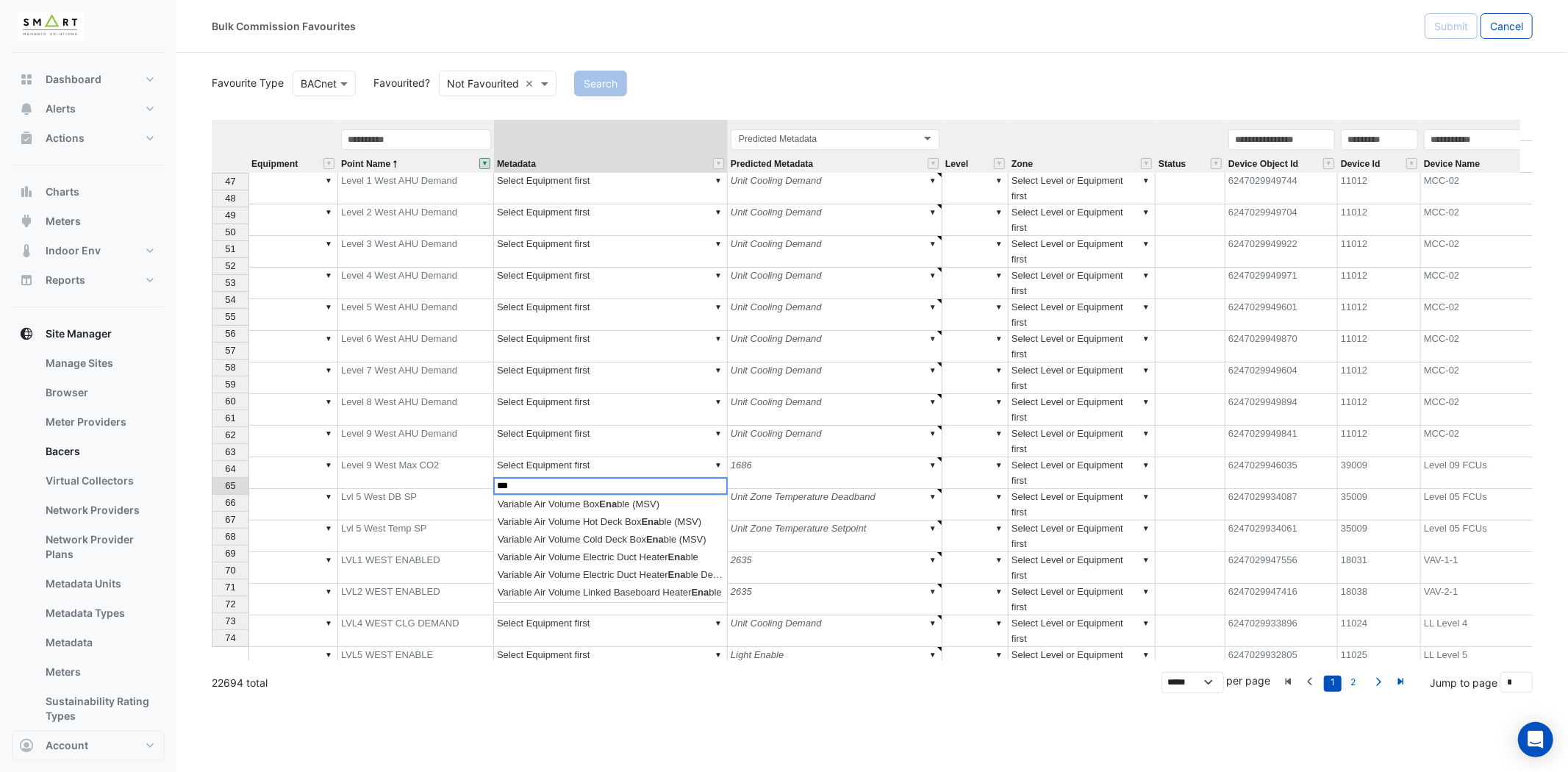
scroll to position [13, 0]
drag, startPoint x: 535, startPoint y: 483, endPoint x: 469, endPoint y: 482, distance: 66.0
click at [469, 482] on div "Equipment Point Name Metadata Predicted Metadata Level Zone Status Device Objec…" at bounding box center [871, 390] width 1321 height 540
click at [685, 501] on div "Equipment Point Name Metadata Predicted Metadata Level Zone Status Device Objec…" at bounding box center [871, 390] width 1321 height 540
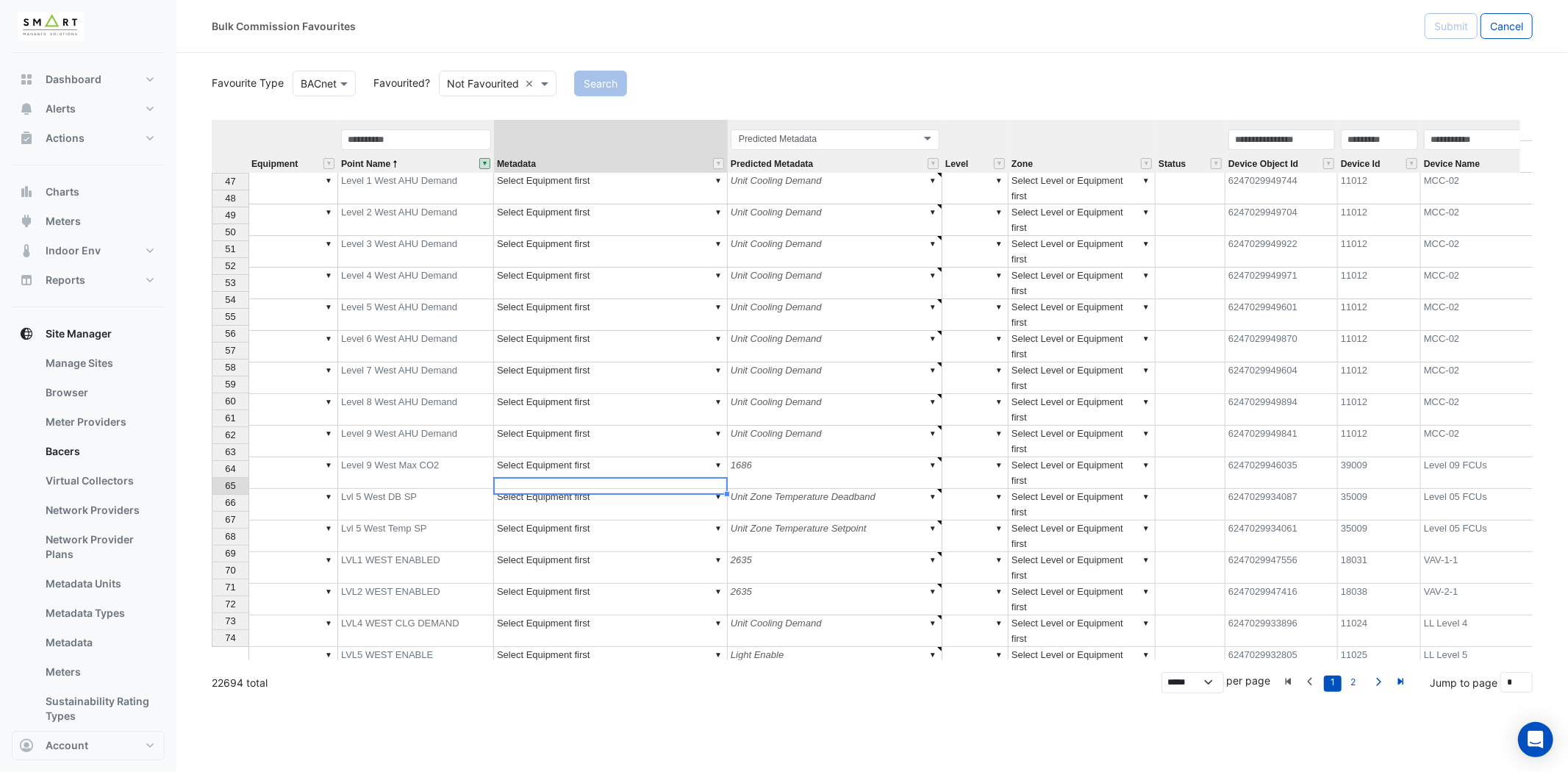
type textarea "**********"
click at [724, 493] on div at bounding box center [727, 494] width 6 height 6
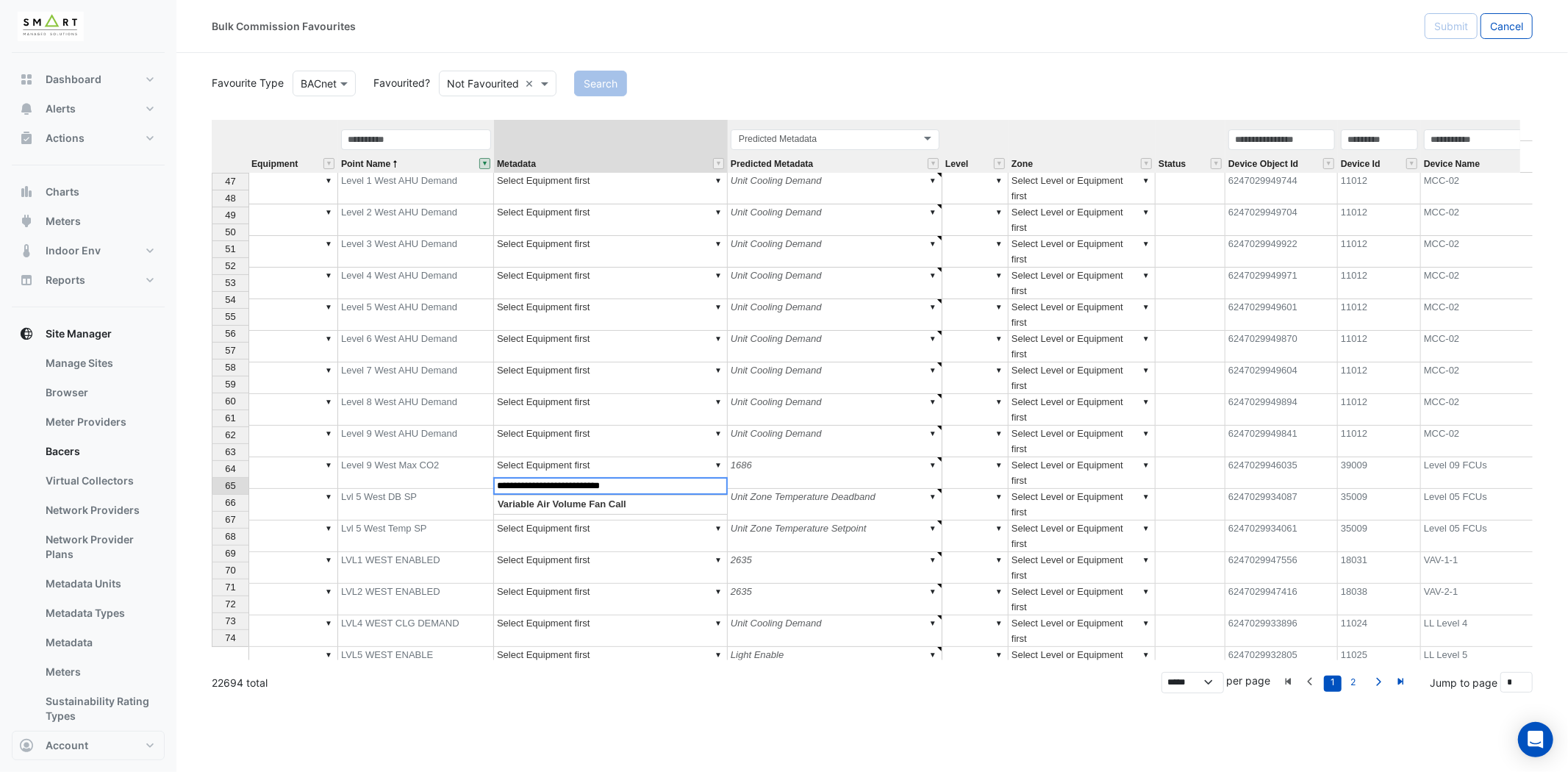
click at [670, 483] on textarea "**********" at bounding box center [610, 486] width 234 height 18
drag, startPoint x: 603, startPoint y: 480, endPoint x: 455, endPoint y: 501, distance: 149.5
click at [455, 501] on div "Equipment Point Name Metadata Predicted Metadata Level Zone Status Device Objec…" at bounding box center [871, 390] width 1321 height 540
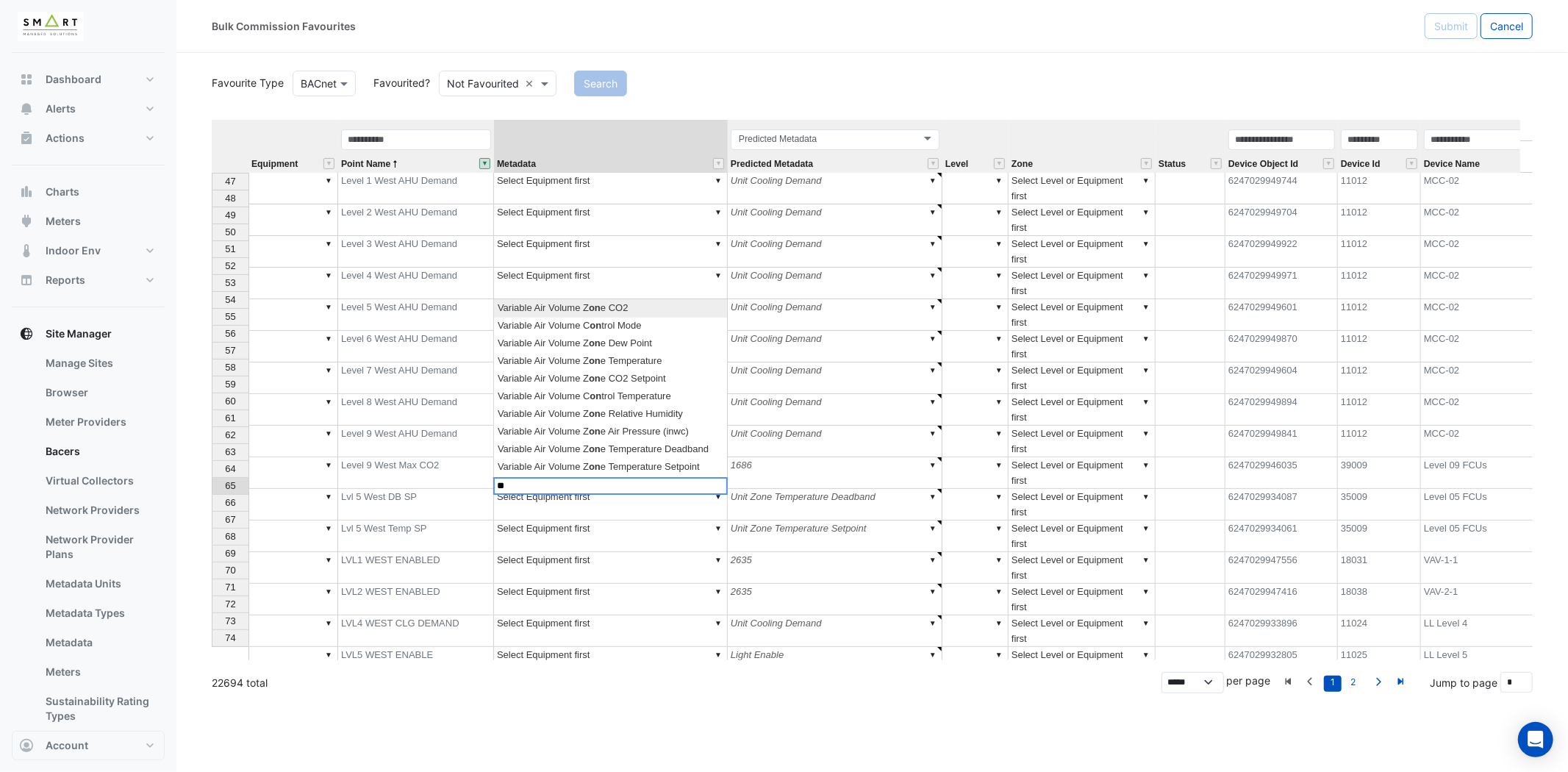
type textarea "*"
type textarea "******"
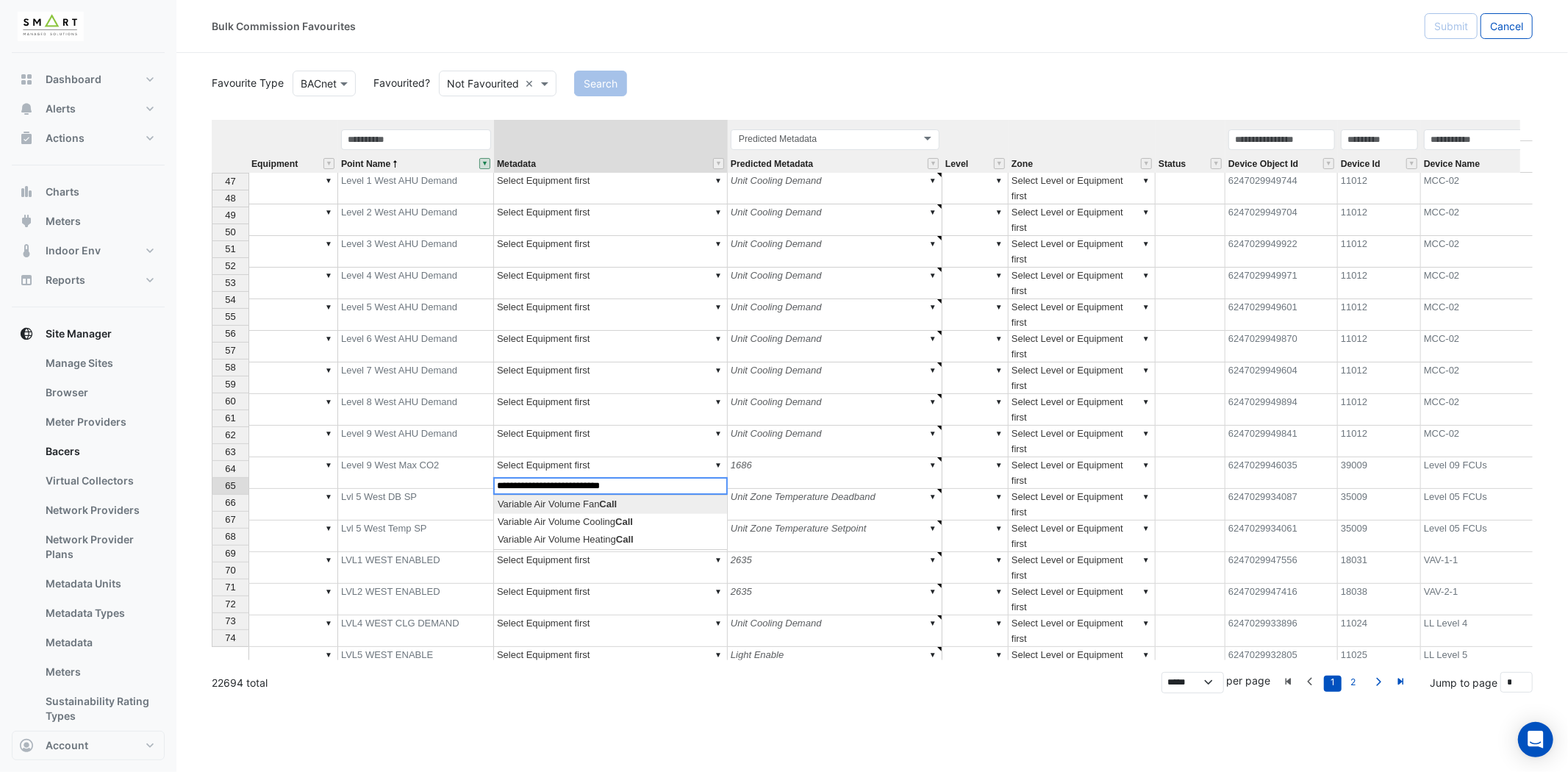
click at [628, 508] on div "Equipment Point Name Metadata Predicted Metadata Level Zone Status Device Objec…" at bounding box center [871, 390] width 1321 height 540
type textarea "**********"
type textarea "******"
drag, startPoint x: 729, startPoint y: 493, endPoint x: 714, endPoint y: 648, distance: 155.7
click at [715, 651] on div "Equipment Point Name Metadata Predicted Metadata Level Zone Status Device Objec…" at bounding box center [871, 390] width 1321 height 540
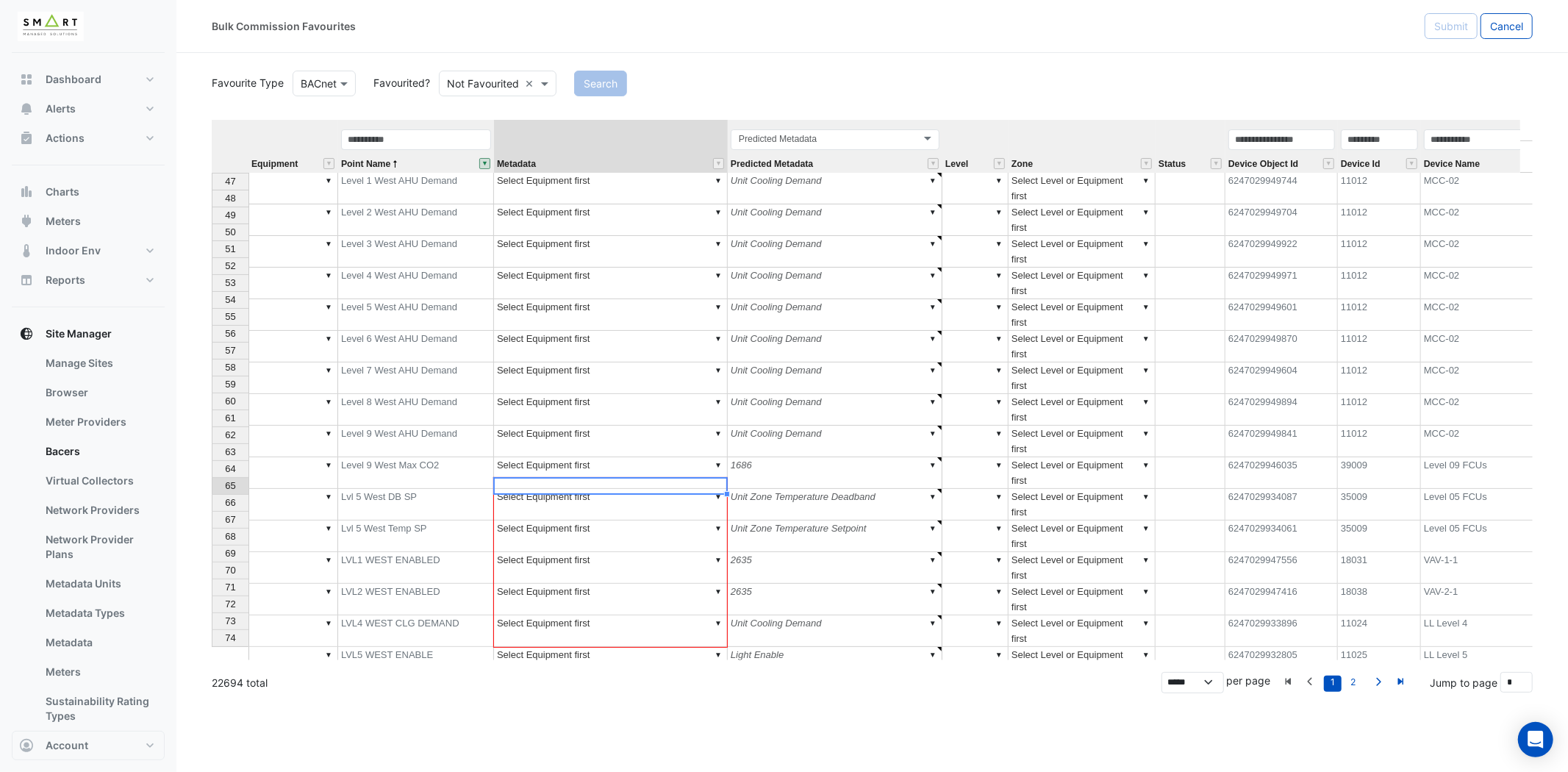
type textarea "**********"
click at [225, 499] on span "66" at bounding box center [230, 503] width 10 height 11
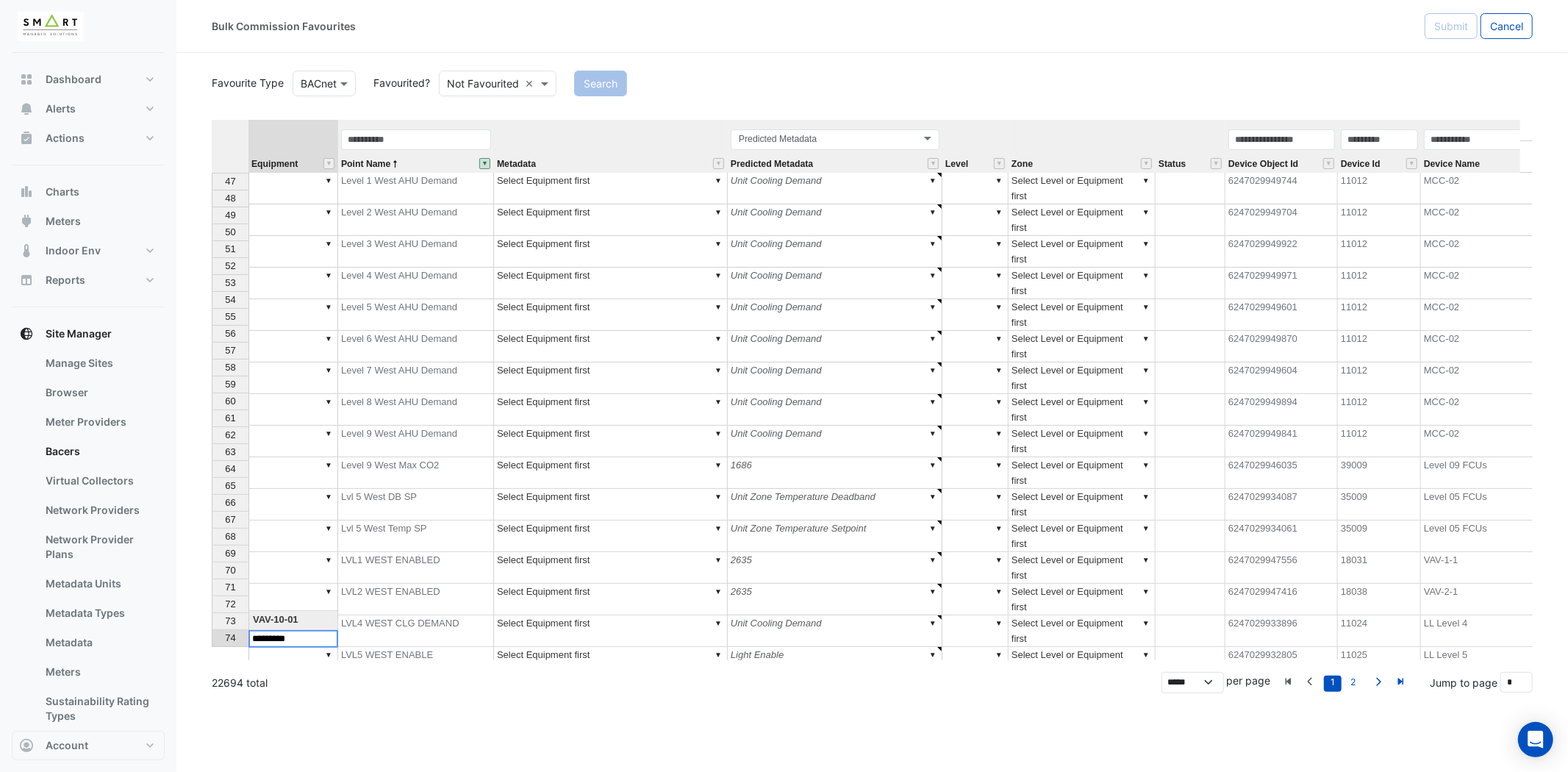
click at [328, 642] on div "Equipment Point Name Metadata Predicted Metadata Level Zone Status Device Objec…" at bounding box center [871, 390] width 1321 height 540
click at [309, 567] on div "Equipment Point Name Metadata Predicted Metadata Level Zone Status Device Objec…" at bounding box center [871, 390] width 1321 height 540
type textarea "*********"
click at [1439, 32] on button "Submit" at bounding box center [1450, 26] width 53 height 26
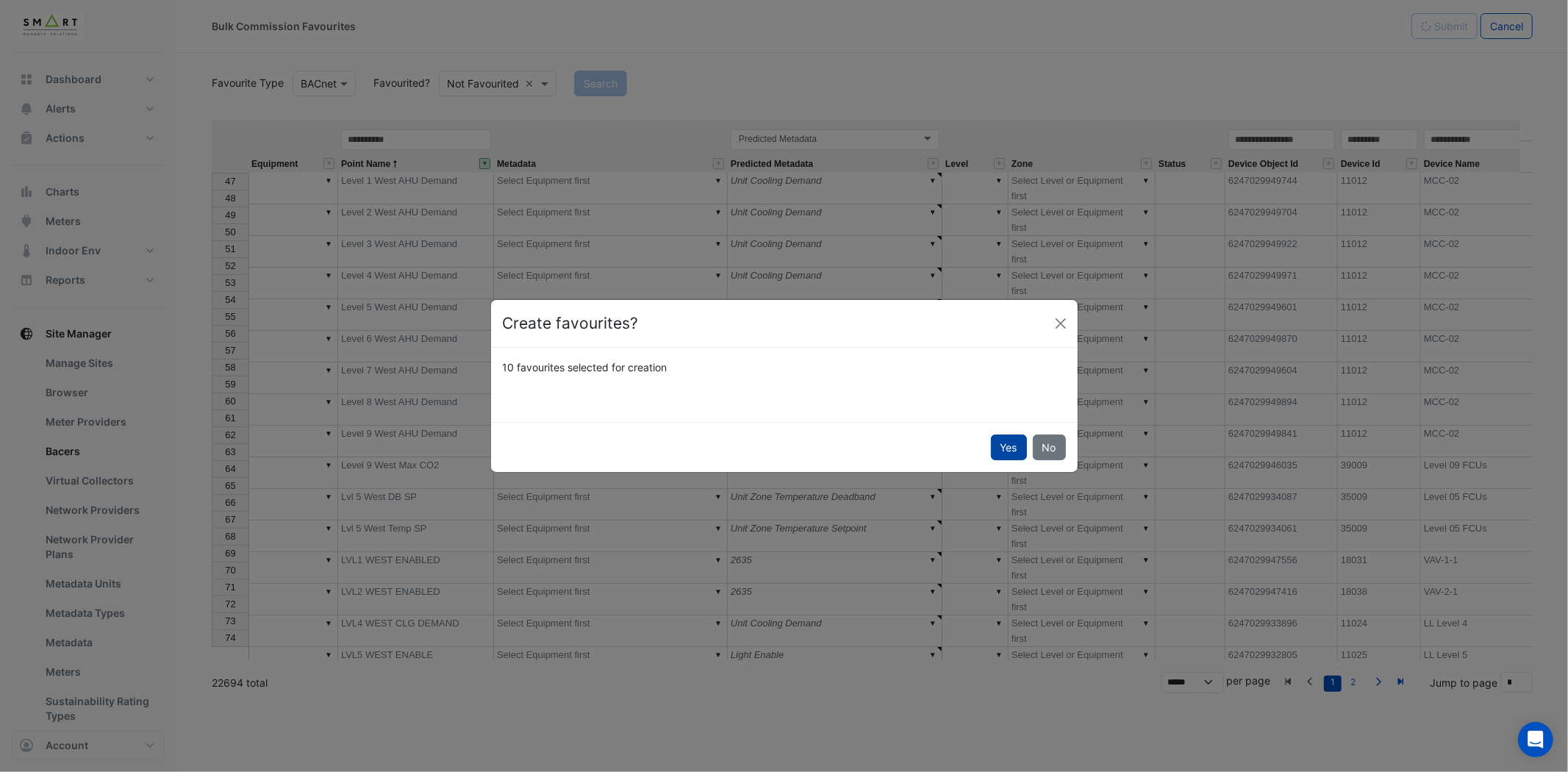
click at [1003, 452] on button "Yes" at bounding box center [1009, 447] width 36 height 26
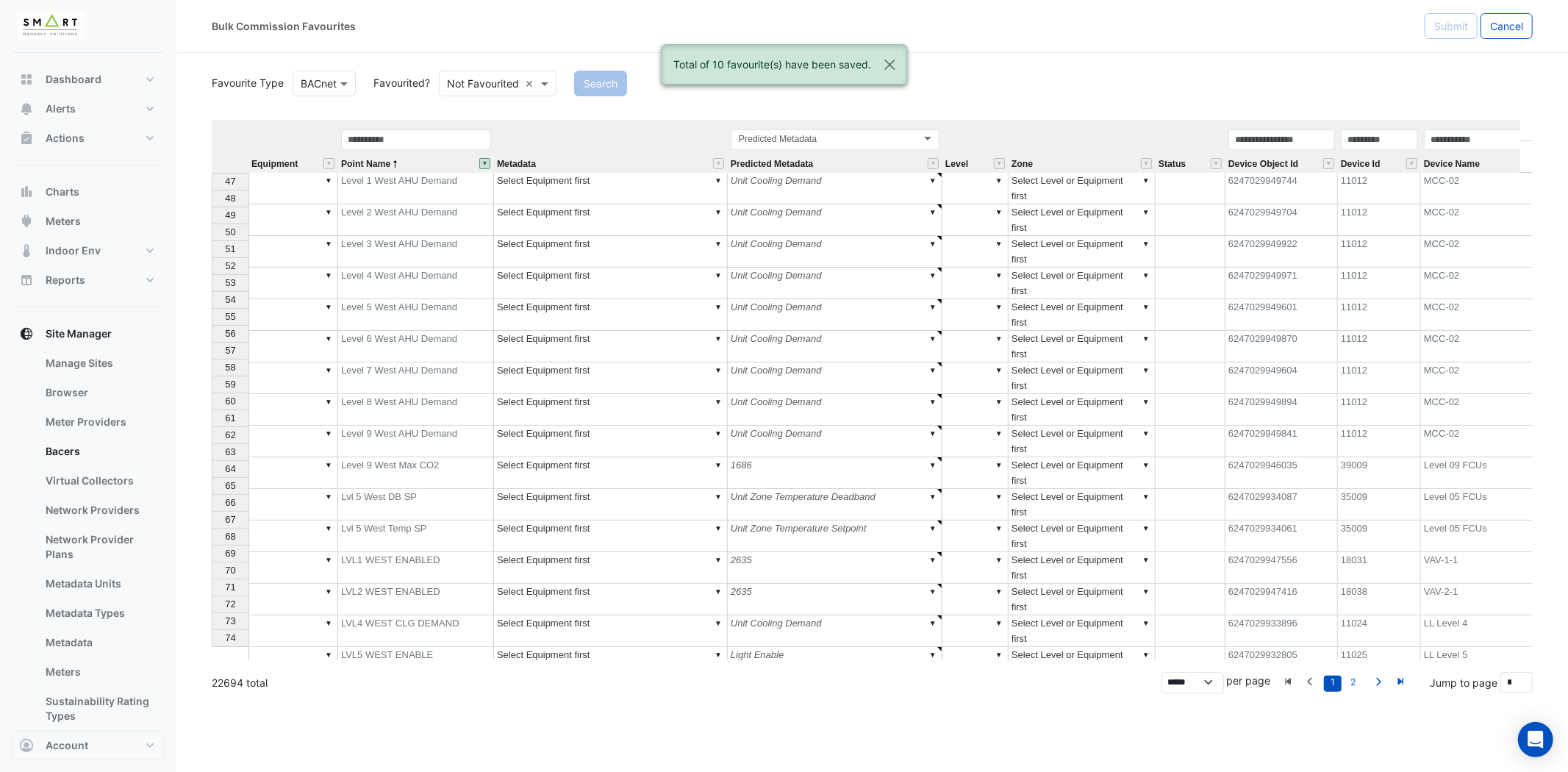
click at [482, 162] on button "" at bounding box center [484, 163] width 11 height 11
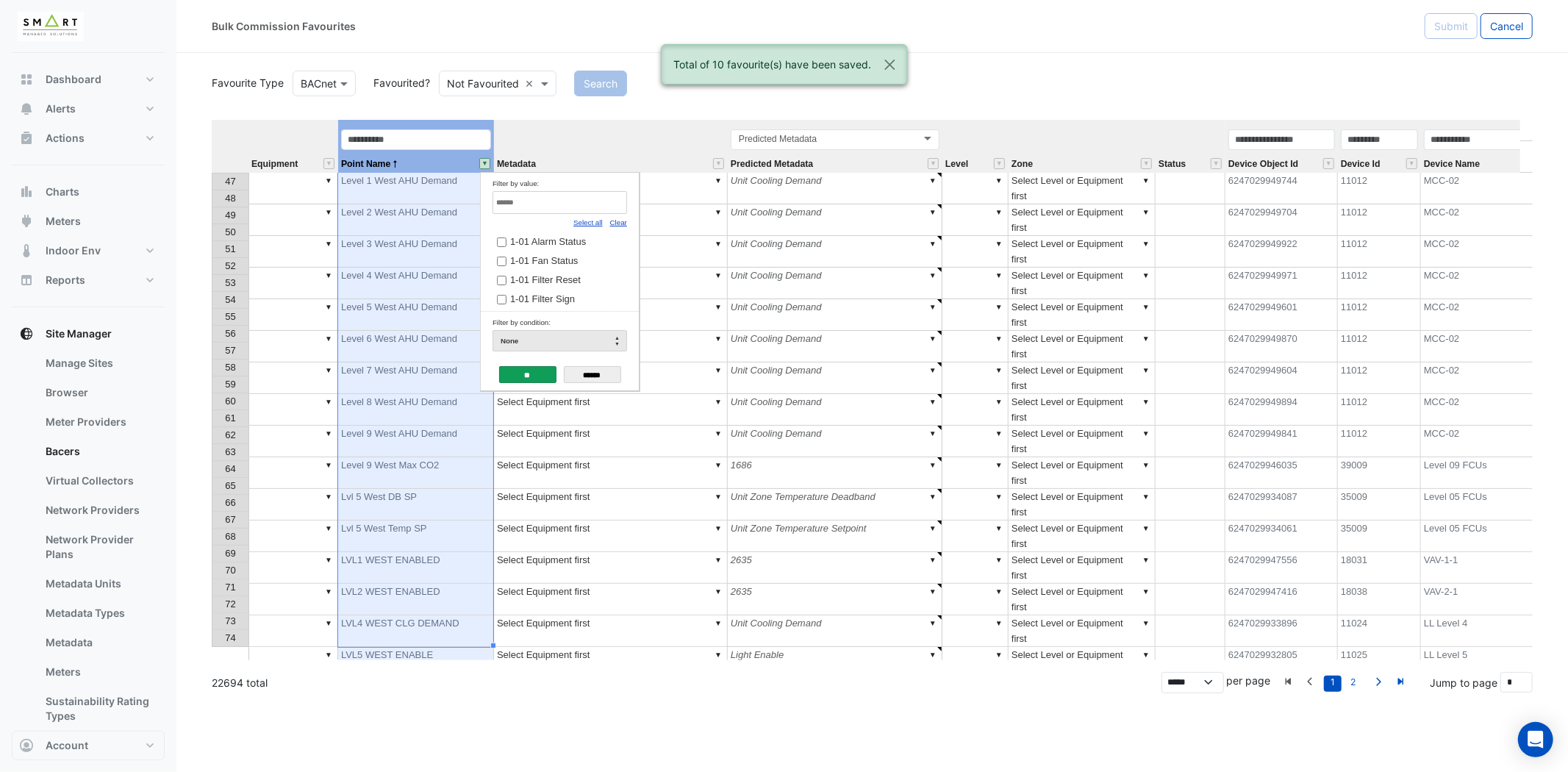
click at [554, 202] on input "Filter by value:" at bounding box center [560, 202] width 135 height 23
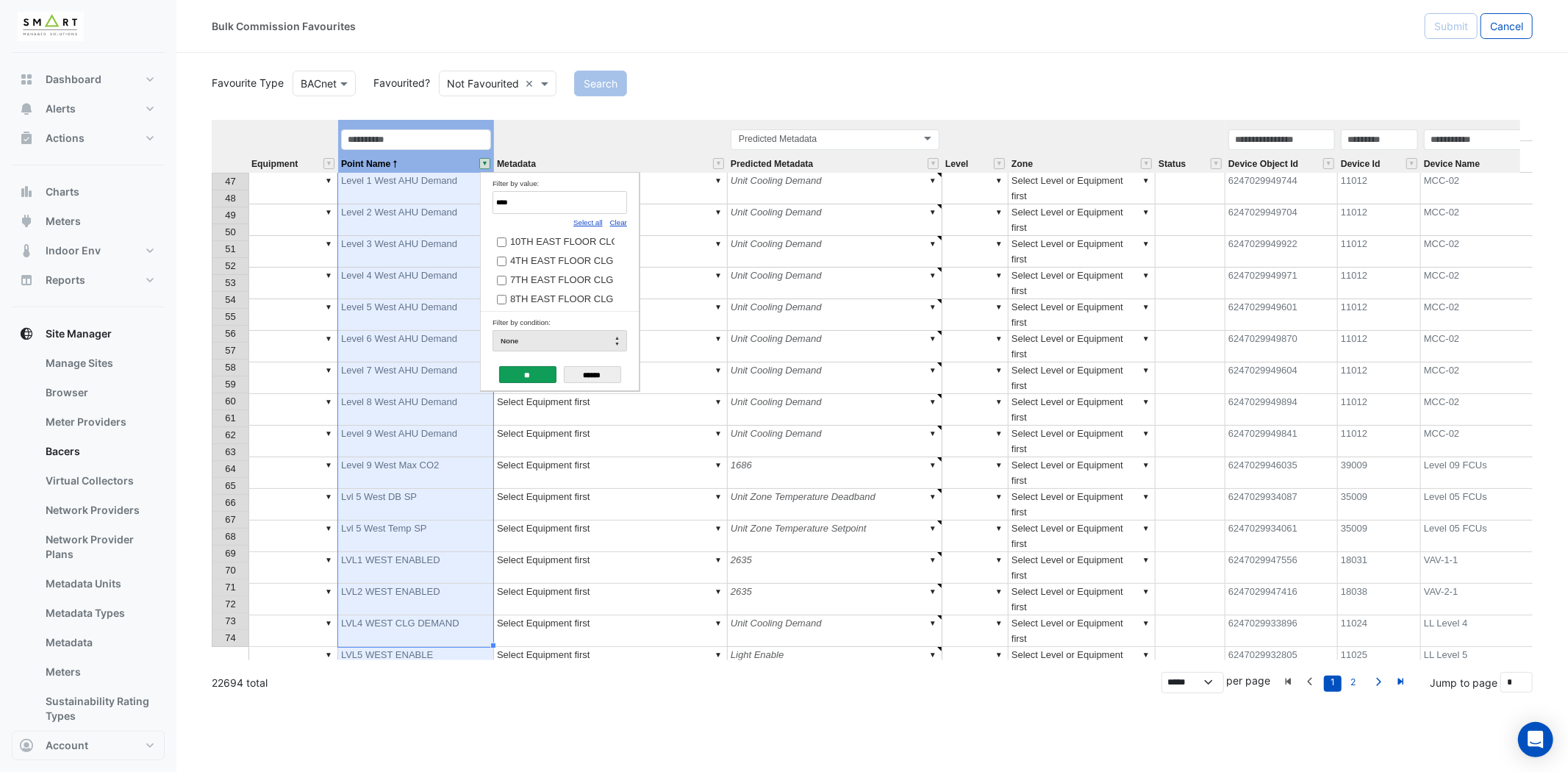
click at [601, 220] on link "Select all" at bounding box center [588, 222] width 30 height 8
type input "****"
click at [522, 369] on input "**" at bounding box center [528, 374] width 57 height 17
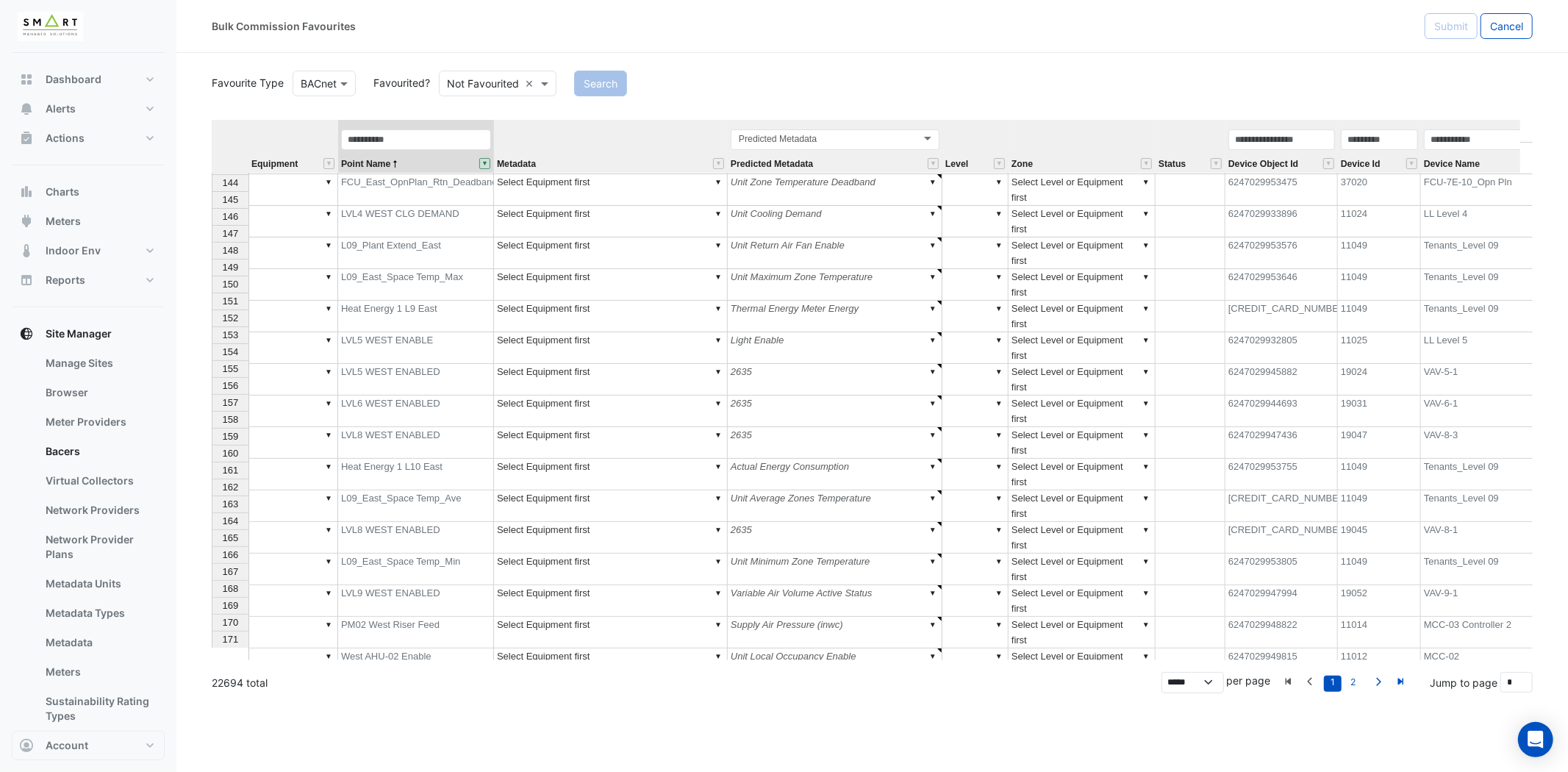
scroll to position [2454, 0]
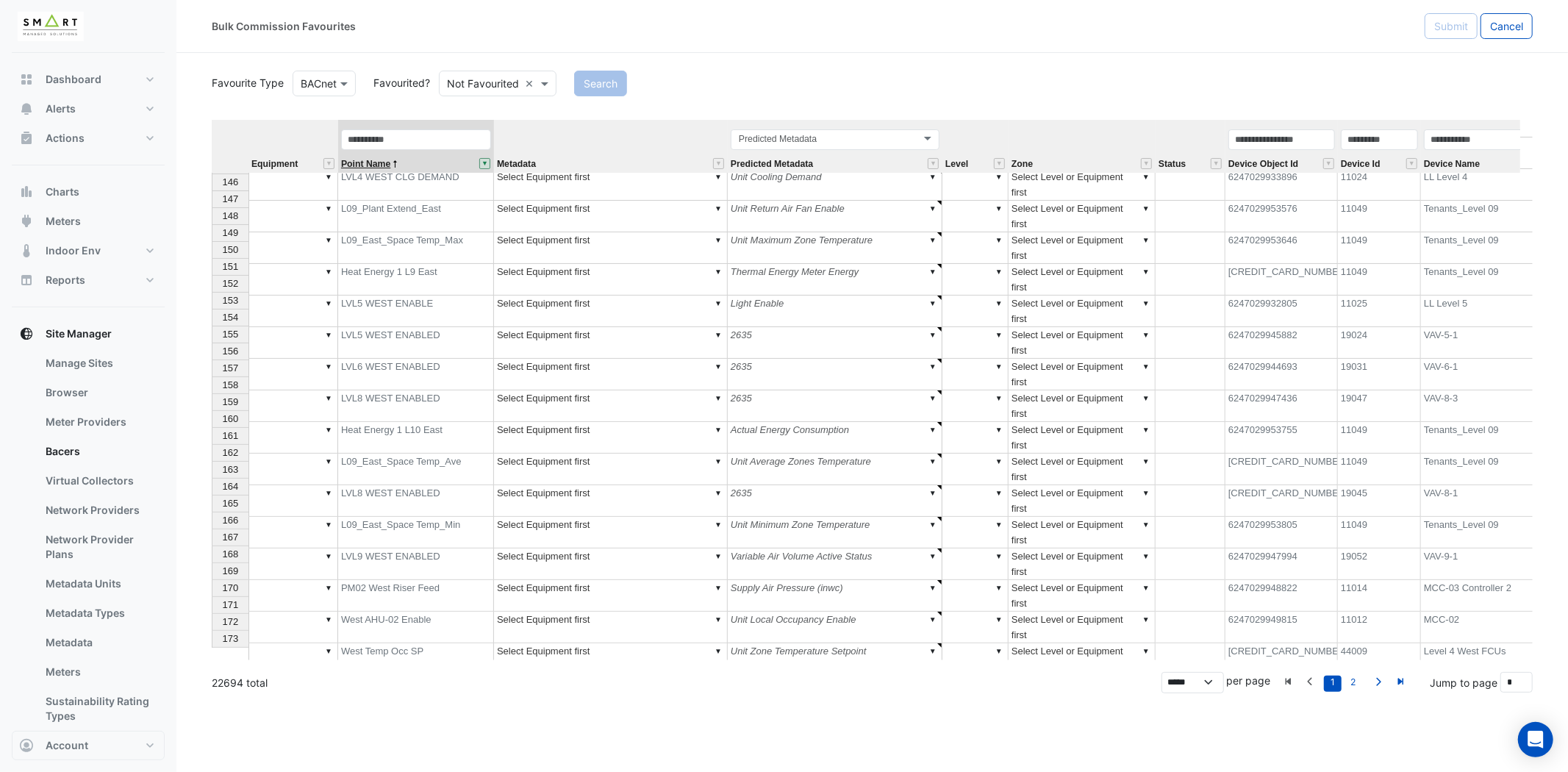
click at [368, 159] on span "Point Name" at bounding box center [365, 164] width 49 height 10
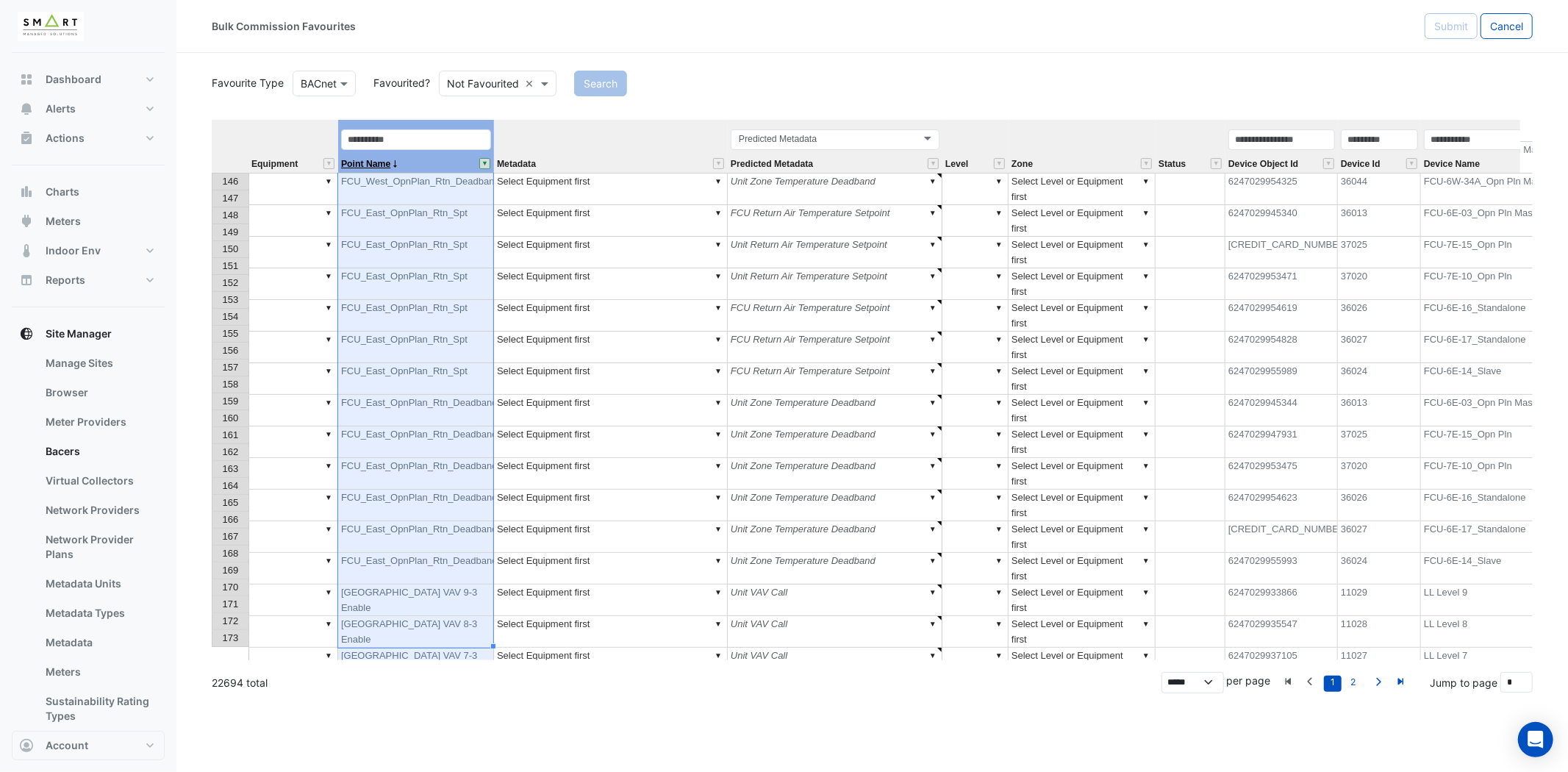
click at [368, 159] on span "Point Name" at bounding box center [365, 164] width 49 height 10
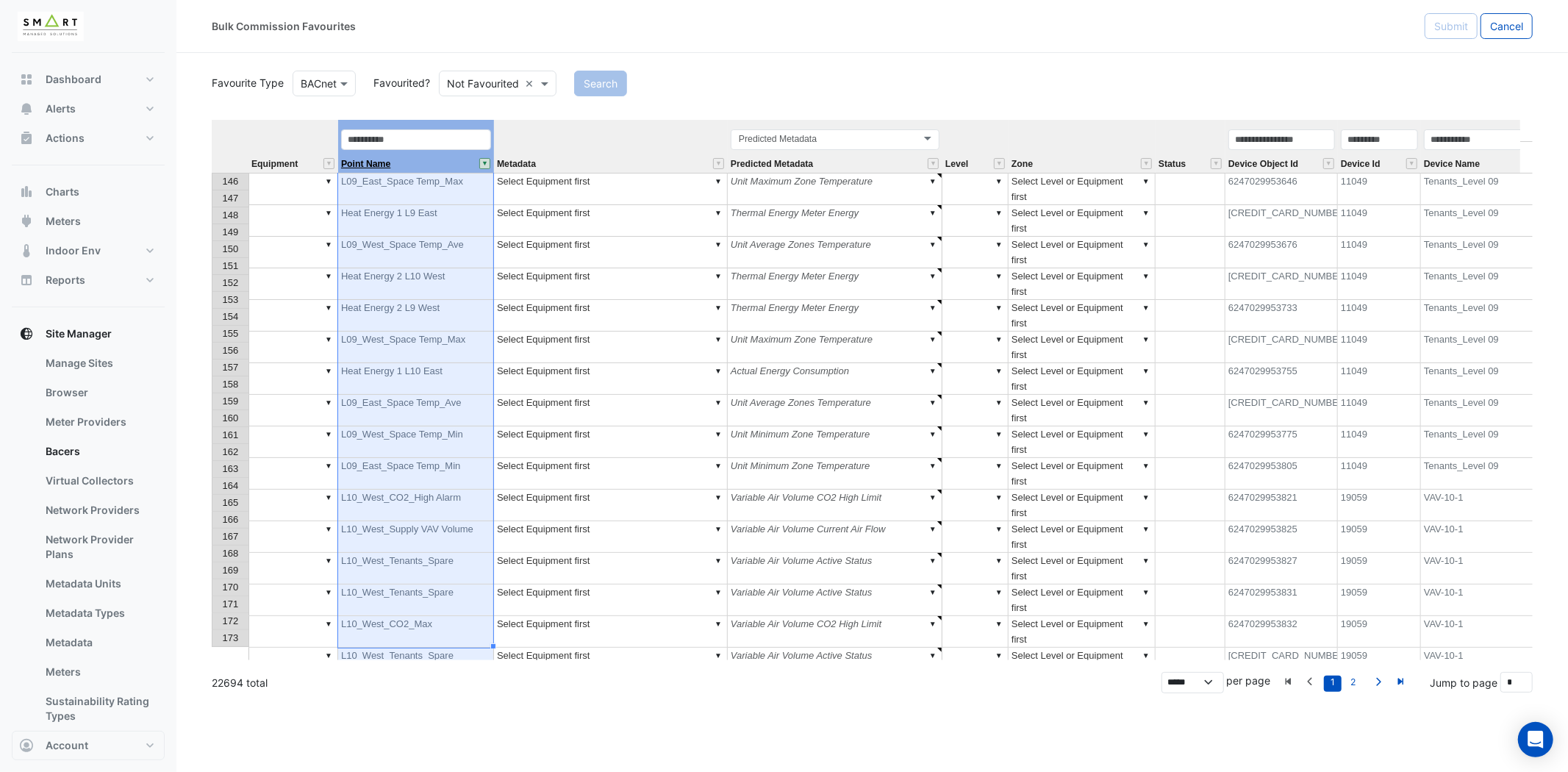
click at [368, 159] on span "Point Name" at bounding box center [365, 164] width 49 height 10
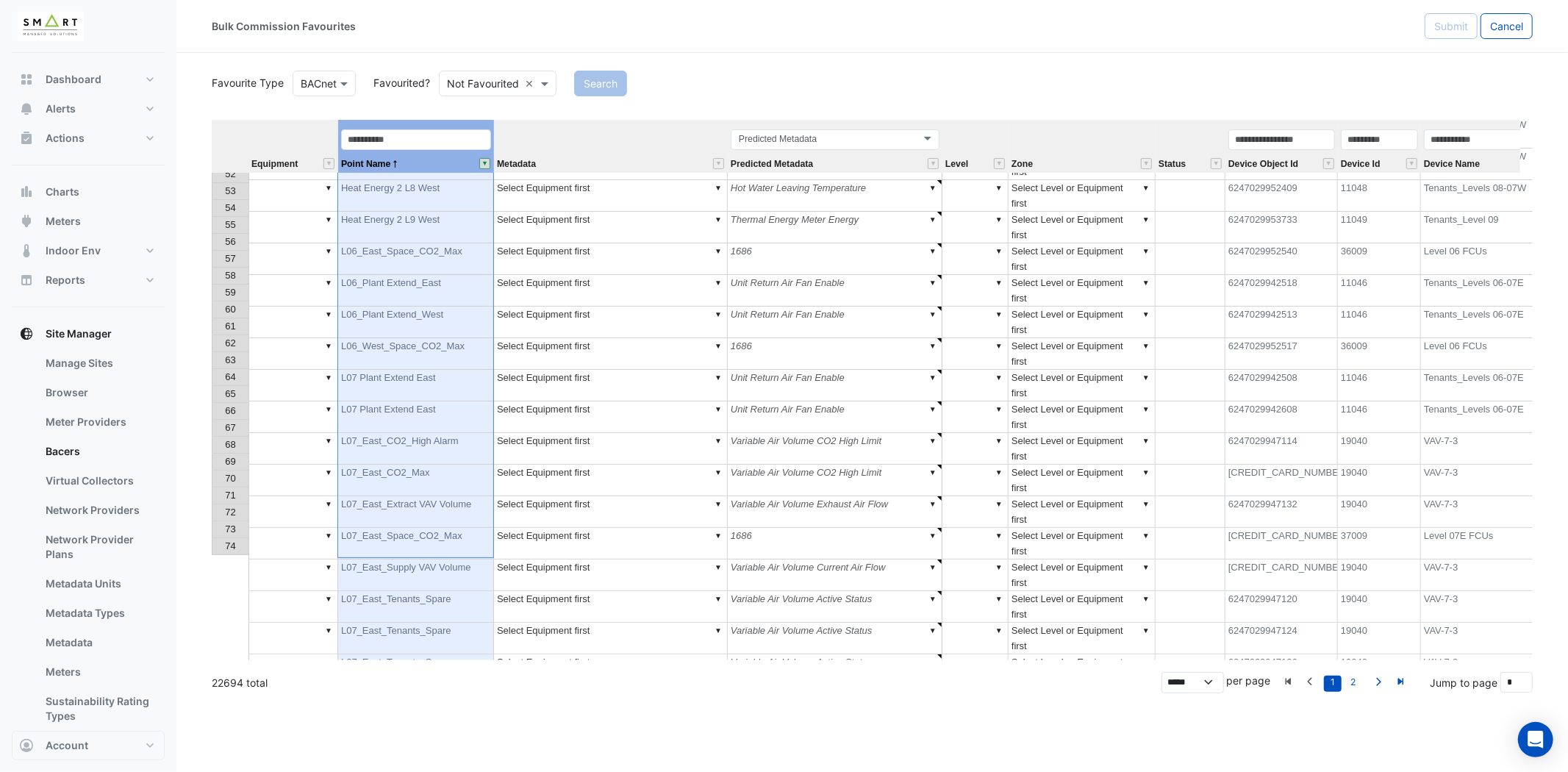
scroll to position [412, 0]
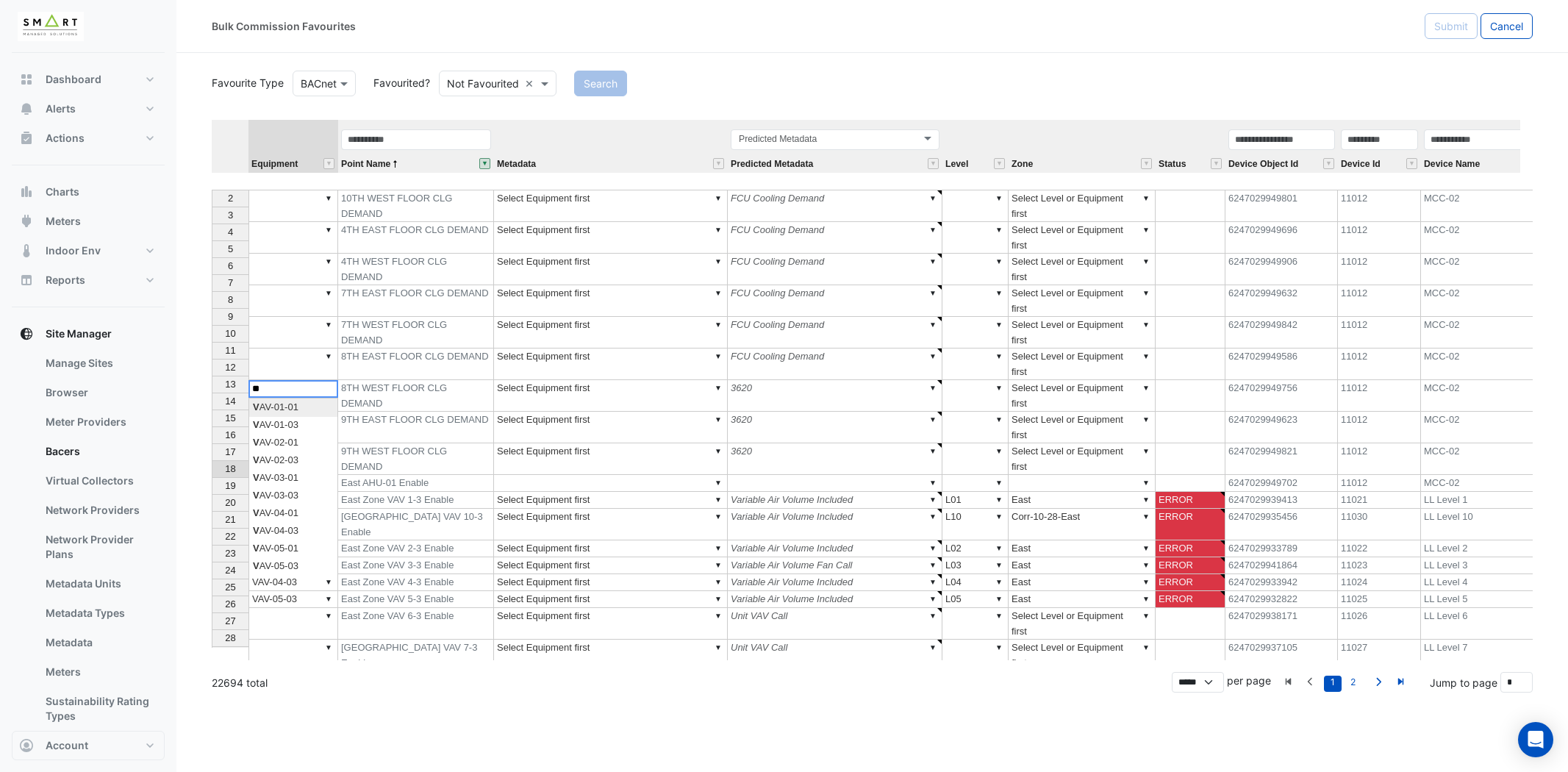
select select "********"
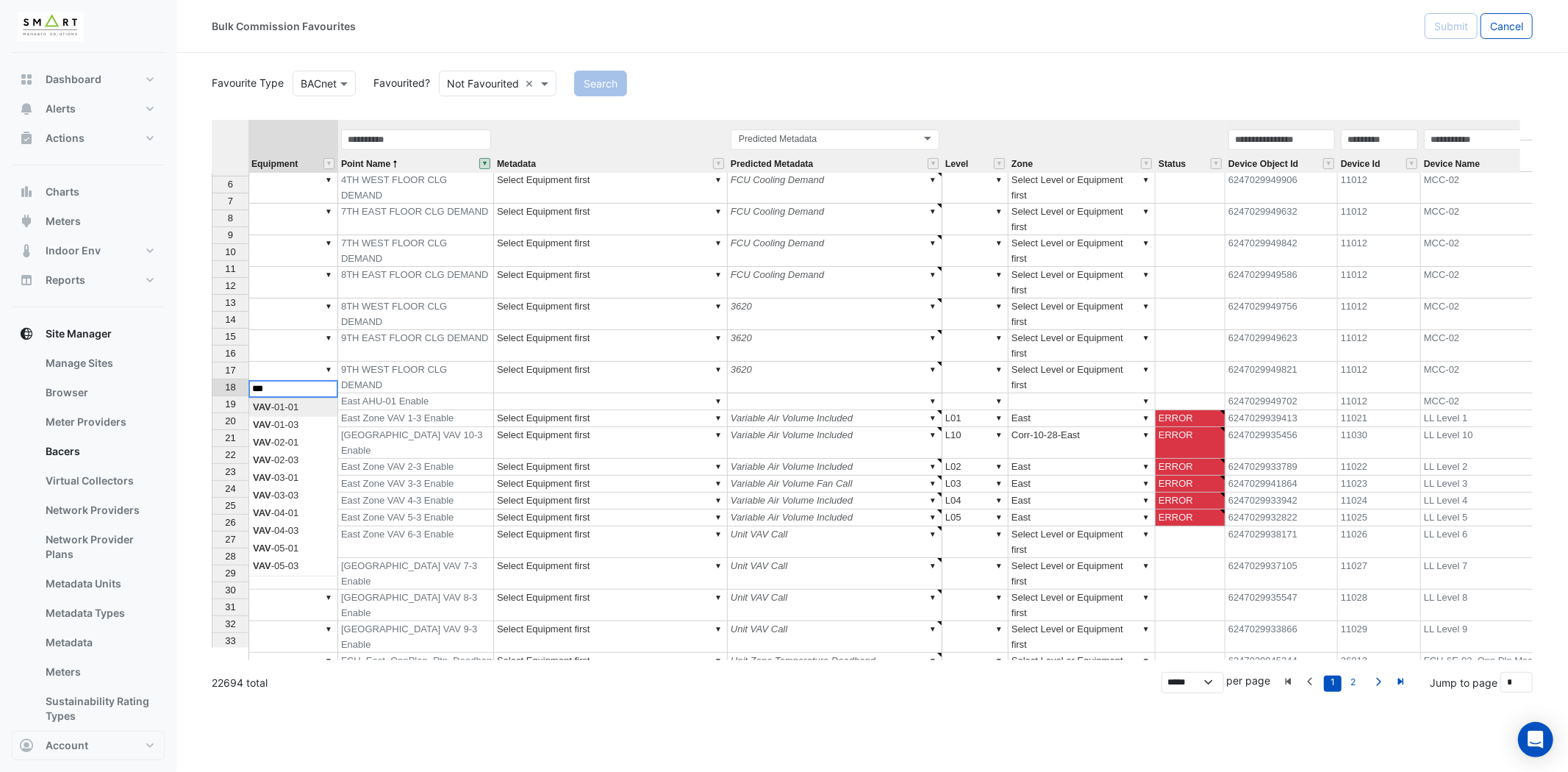
scroll to position [82, 0]
click at [295, 523] on div "Equipment Point Name Metadata Predicted Metadata Level Zone Status Device Objec…" at bounding box center [871, 390] width 1321 height 540
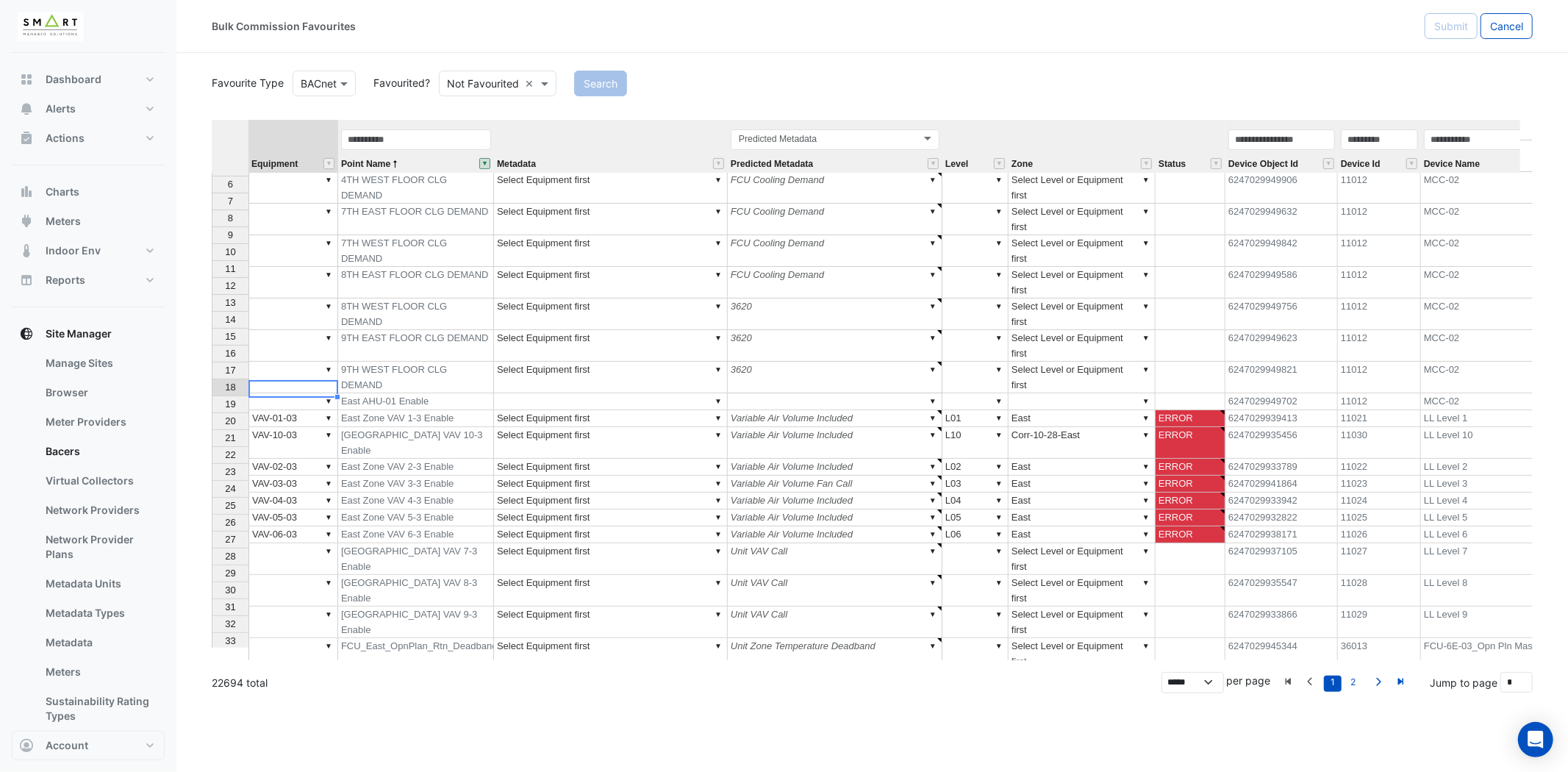
type textarea "*********"
click at [292, 543] on td "▼" at bounding box center [293, 559] width 90 height 31
click at [298, 570] on div "Equipment Point Name Metadata Predicted Metadata Level Zone Status Device Objec…" at bounding box center [871, 390] width 1321 height 540
type textarea "*********"
click at [292, 575] on td "▼" at bounding box center [293, 590] width 90 height 31
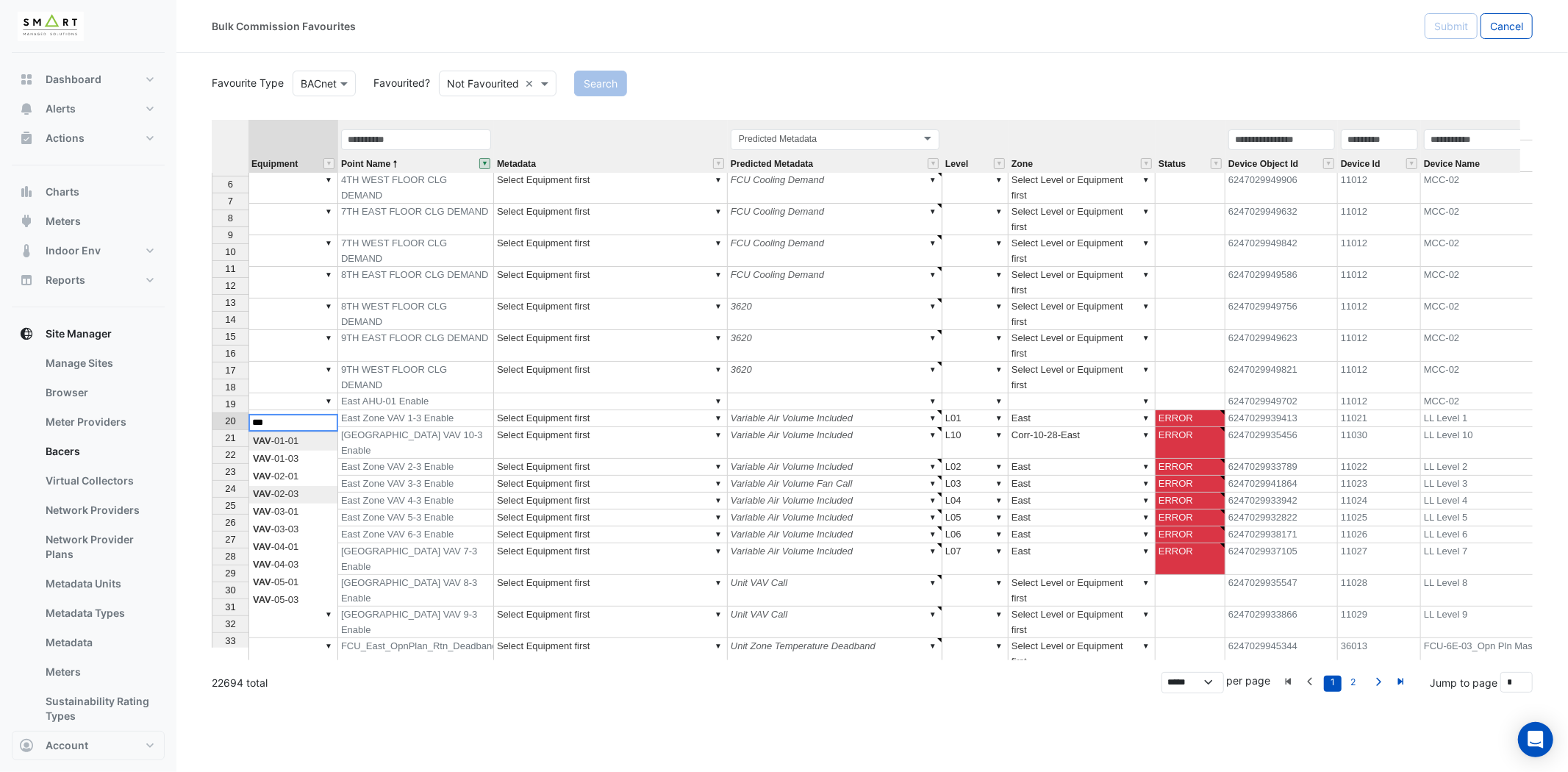
scroll to position [163, 0]
click at [311, 547] on div "Equipment Point Name Metadata Predicted Metadata Level Zone Status Device Objec…" at bounding box center [871, 390] width 1321 height 540
type textarea "*********"
click at [302, 607] on td "▼" at bounding box center [293, 622] width 90 height 31
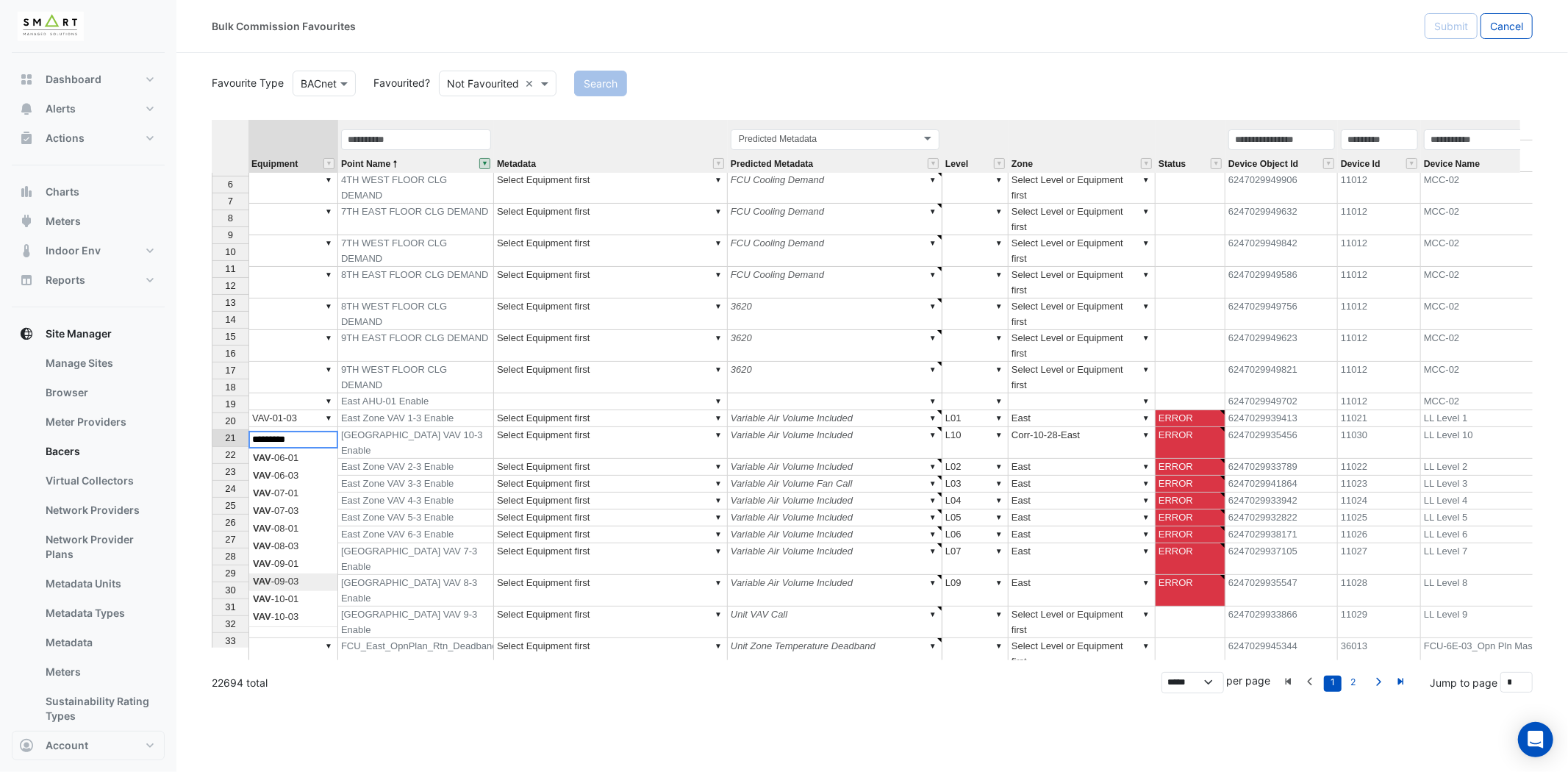
click at [306, 581] on div "Equipment Point Name Metadata Predicted Metadata Level Zone Status Device Objec…" at bounding box center [871, 390] width 1321 height 540
type textarea "*********"
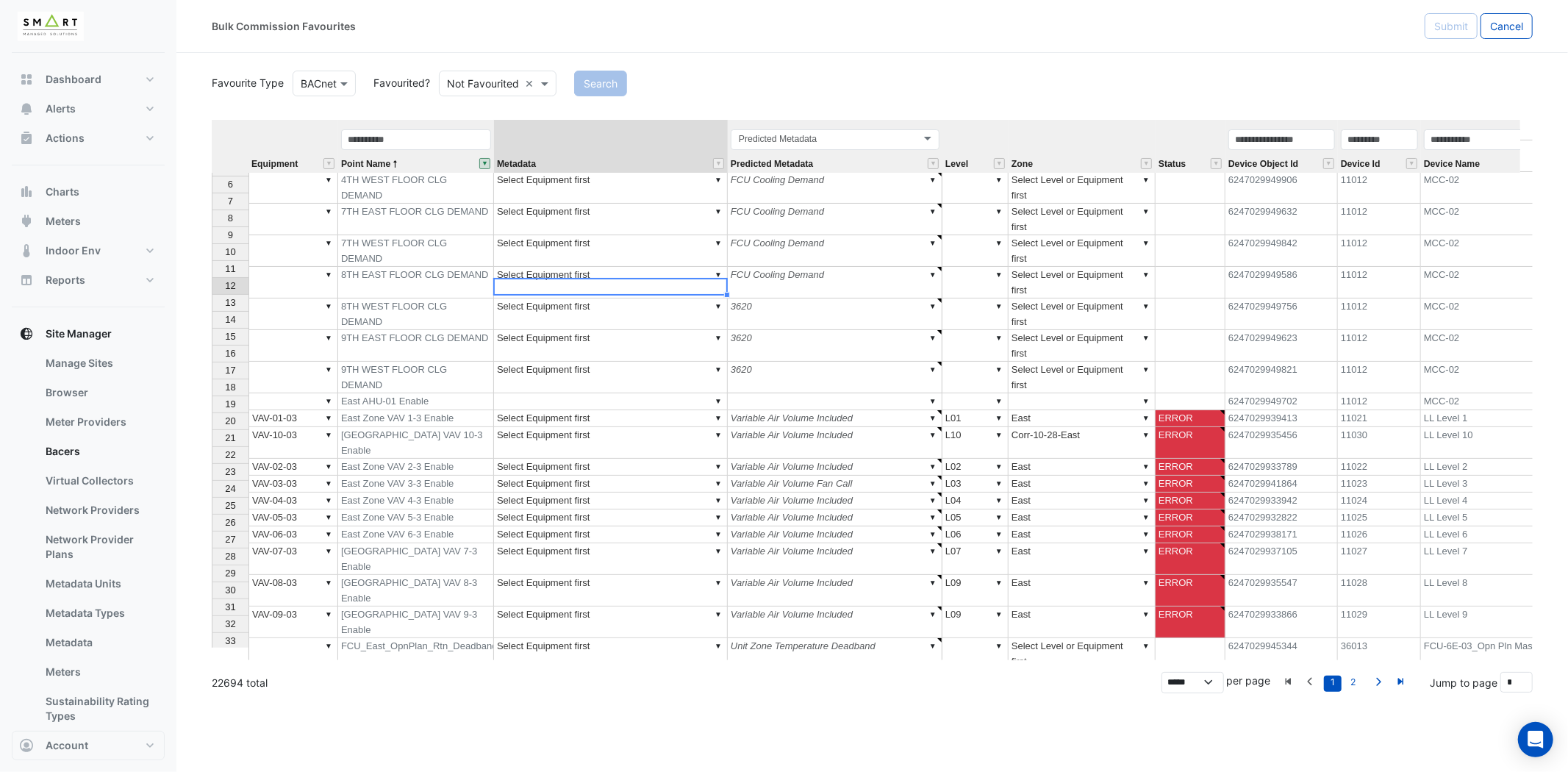
click at [578, 410] on td "▼ Select Equipment first" at bounding box center [611, 418] width 234 height 17
type textarea "******"
click at [865, 476] on td "▼ Variable Air Volume Fan Call" at bounding box center [835, 484] width 214 height 17
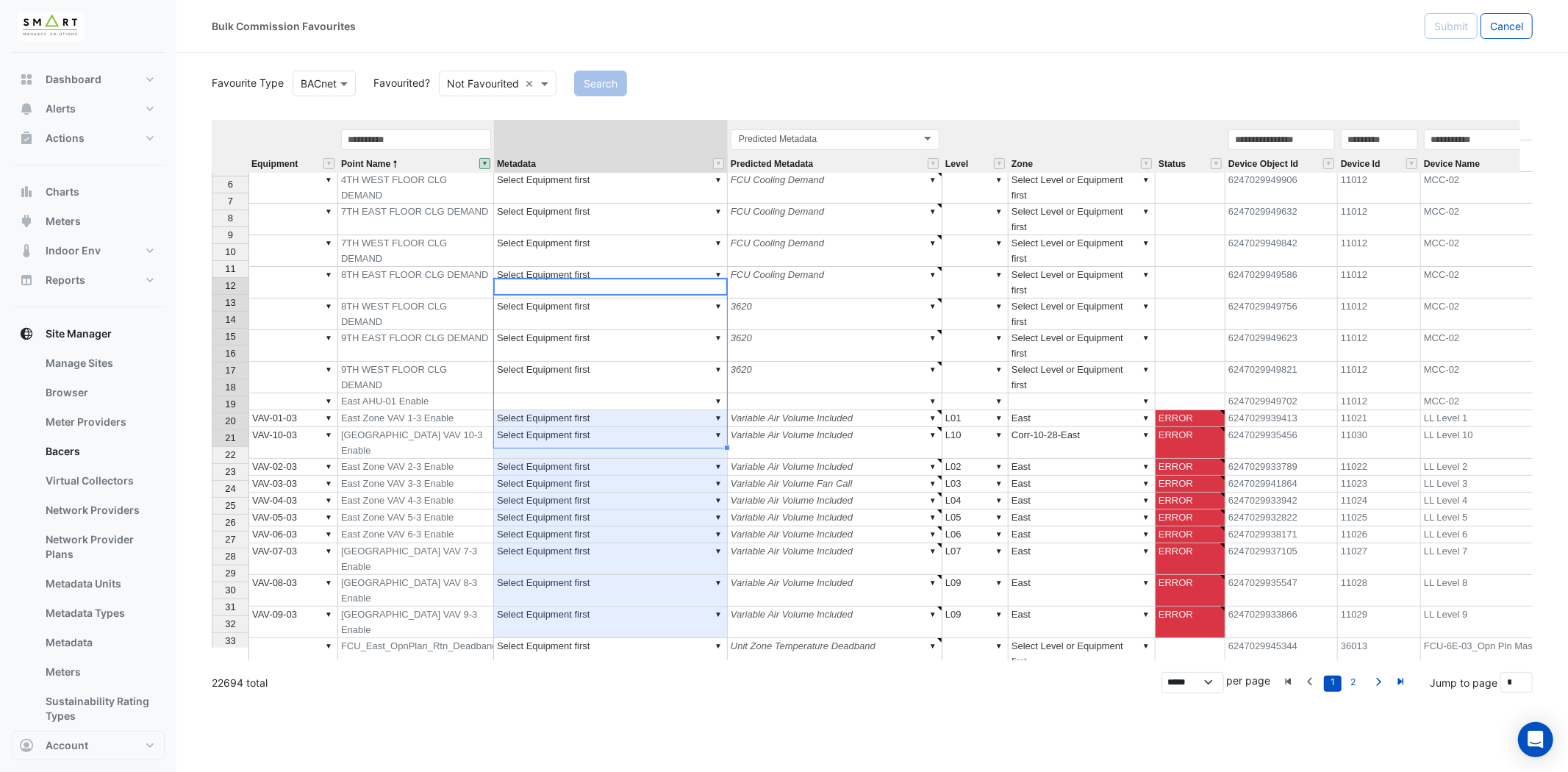
drag, startPoint x: 647, startPoint y: 284, endPoint x: 632, endPoint y: 437, distance: 153.7
click at [632, 437] on tbody "2 ▼ 10TH WEST FLOOR CLG DEMAND ▼ Select Equipment first ▼ FCU Cooling Demand ▼ …" at bounding box center [1090, 610] width 1759 height 1004
type textarea "**********"
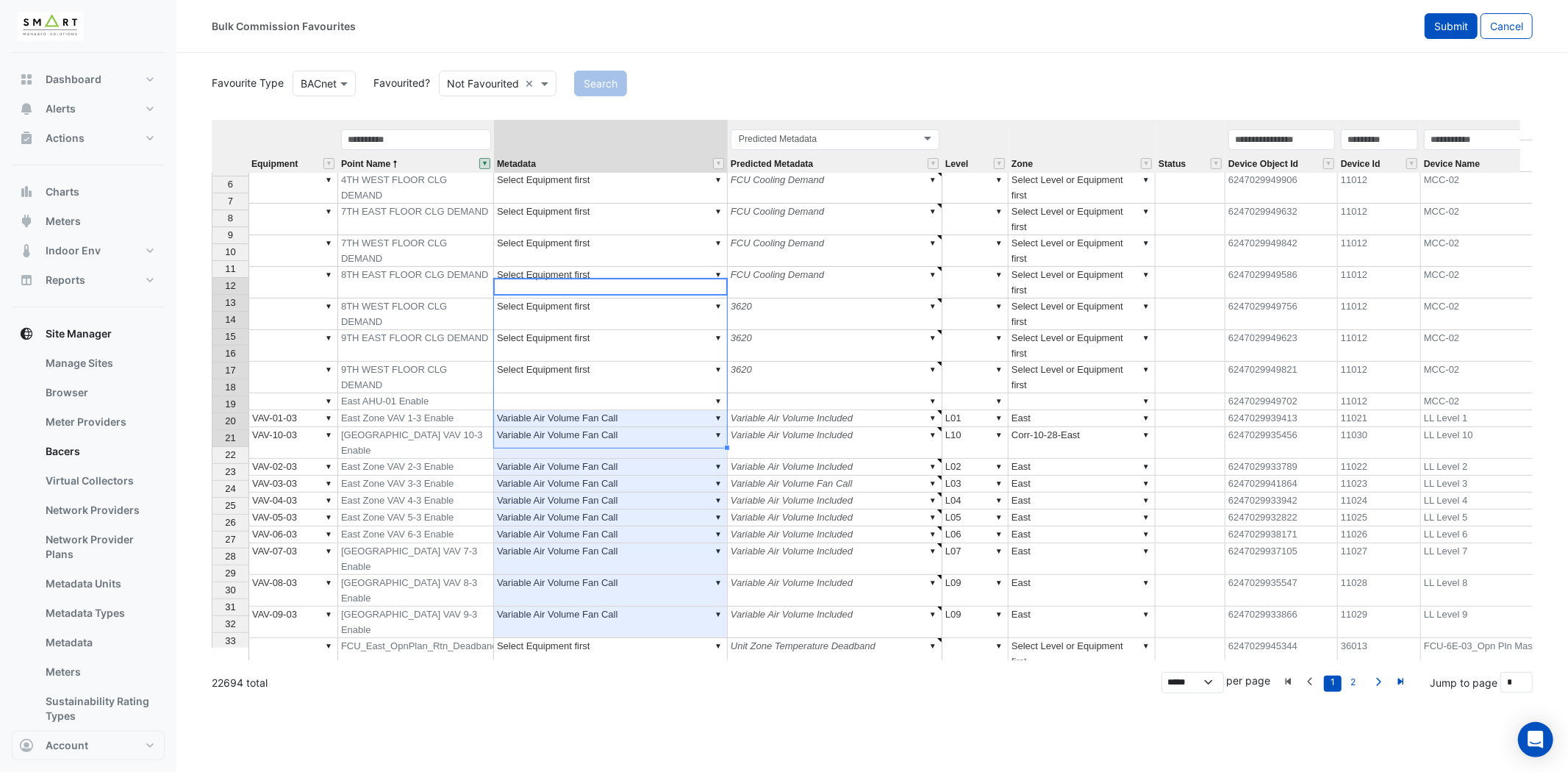
click at [1443, 31] on button "Submit" at bounding box center [1450, 26] width 53 height 26
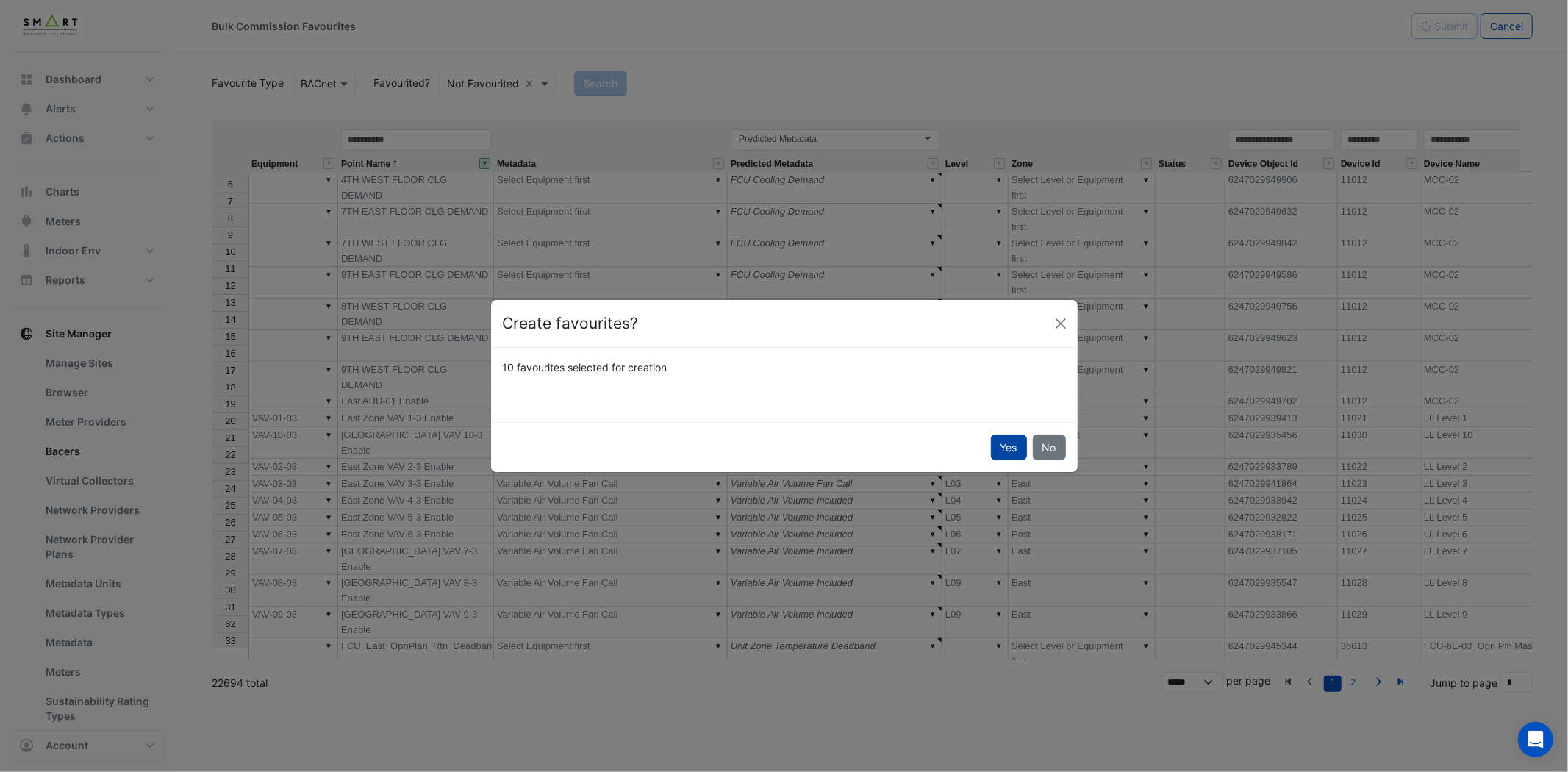
click at [1000, 438] on button "Yes" at bounding box center [1009, 447] width 36 height 26
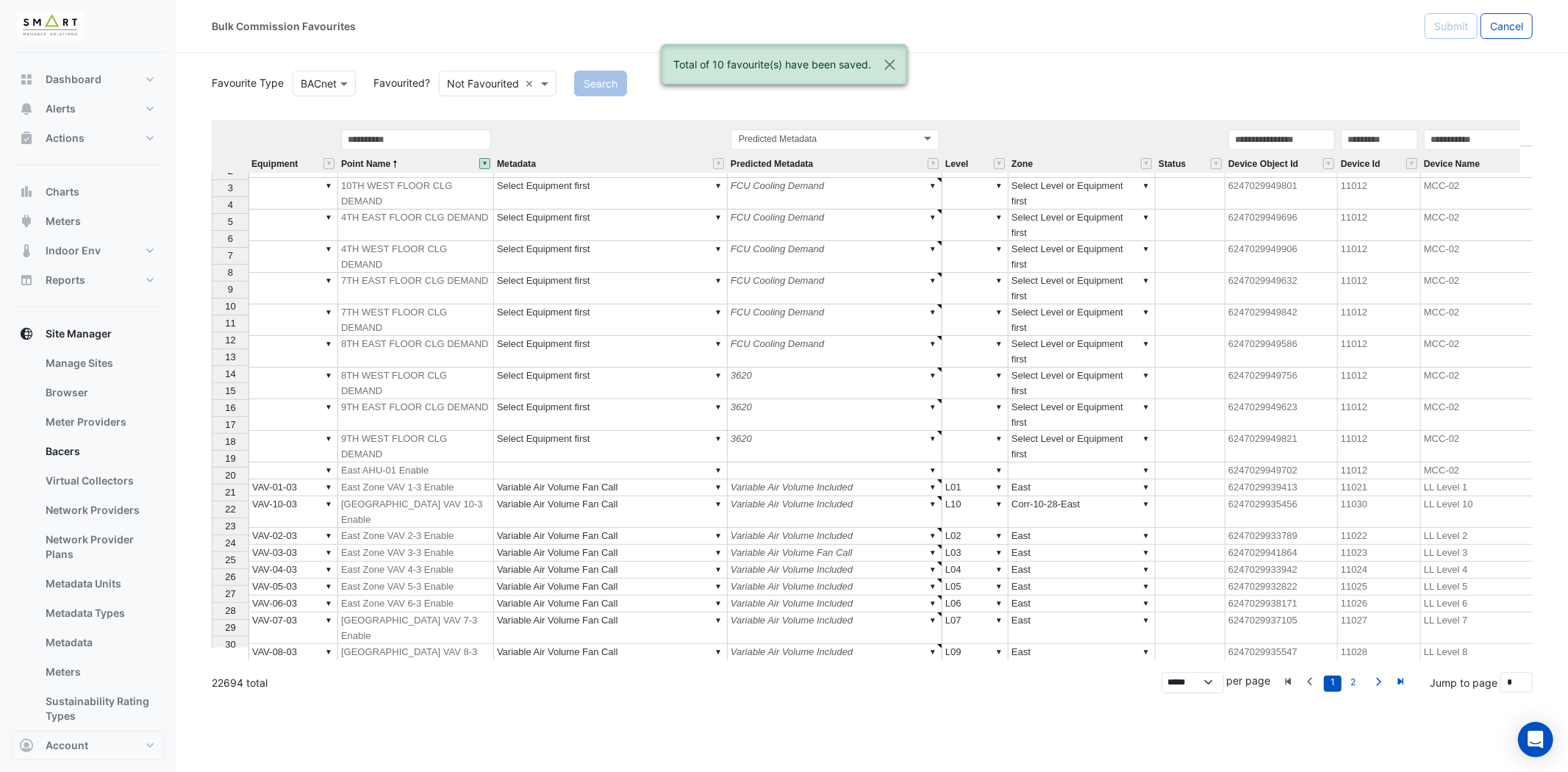
scroll to position [0, 0]
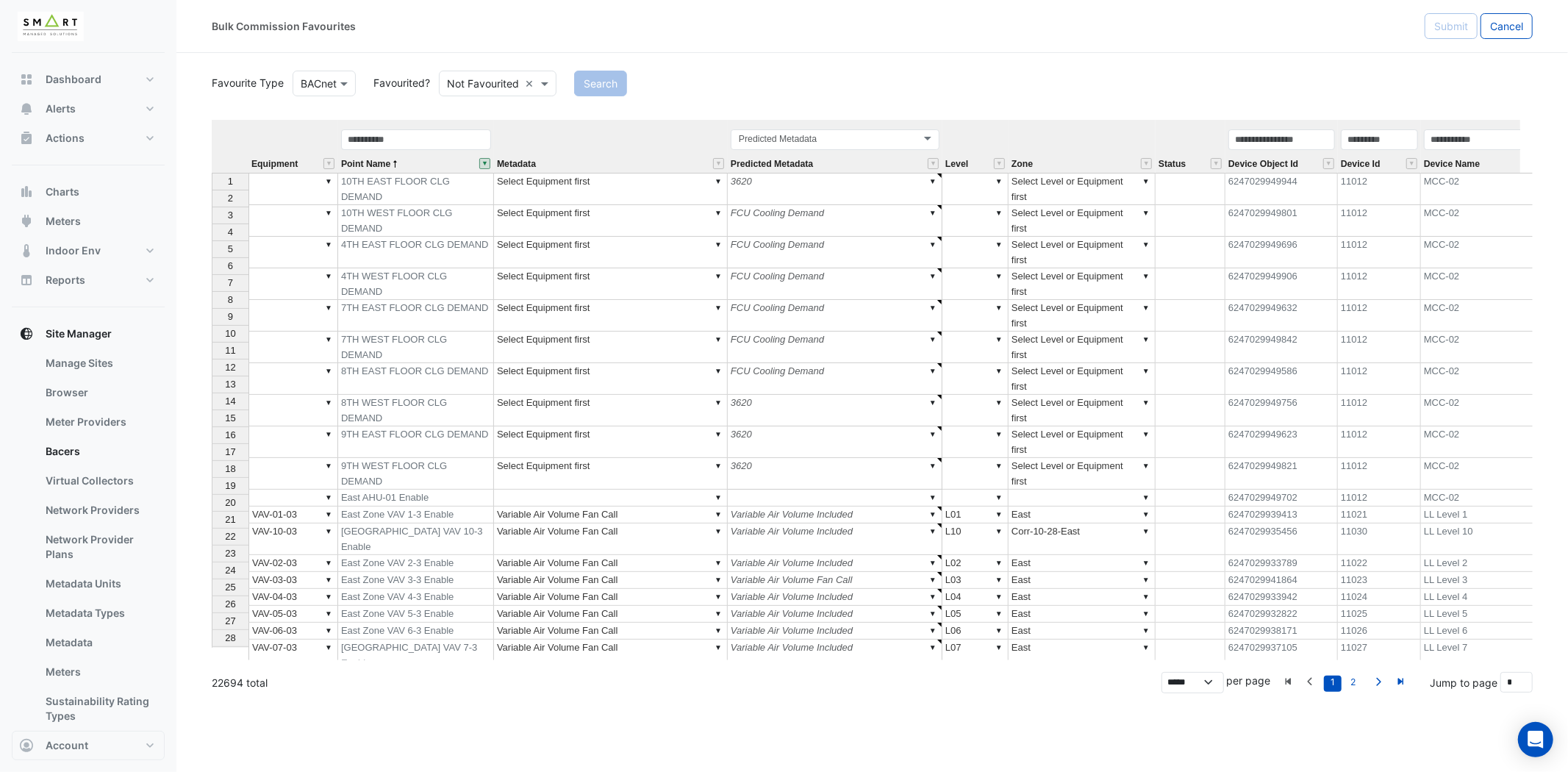
click at [284, 180] on td "▼" at bounding box center [293, 188] width 90 height 32
type textarea "*"
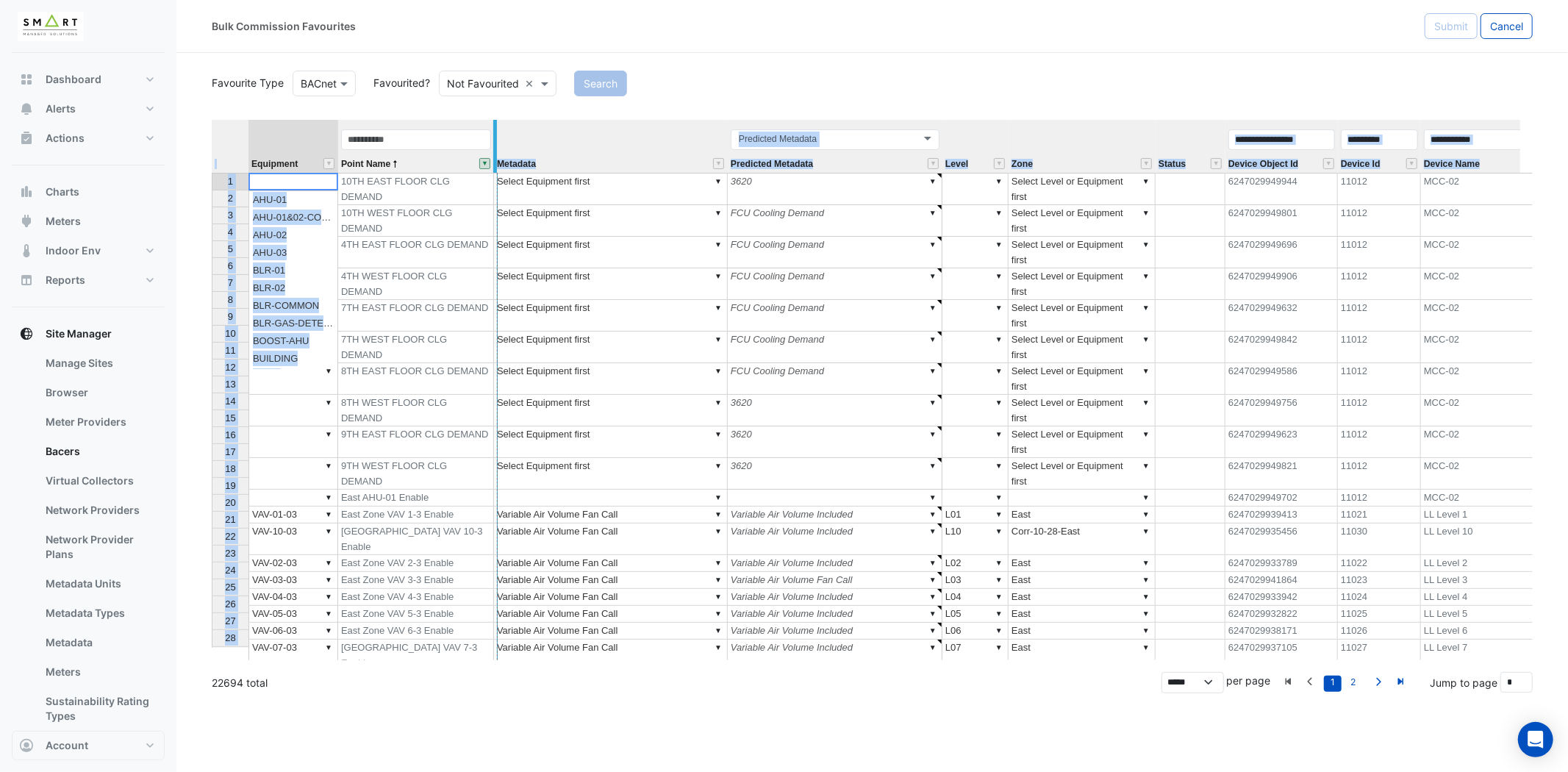
drag, startPoint x: 335, startPoint y: 129, endPoint x: 496, endPoint y: 126, distance: 161.0
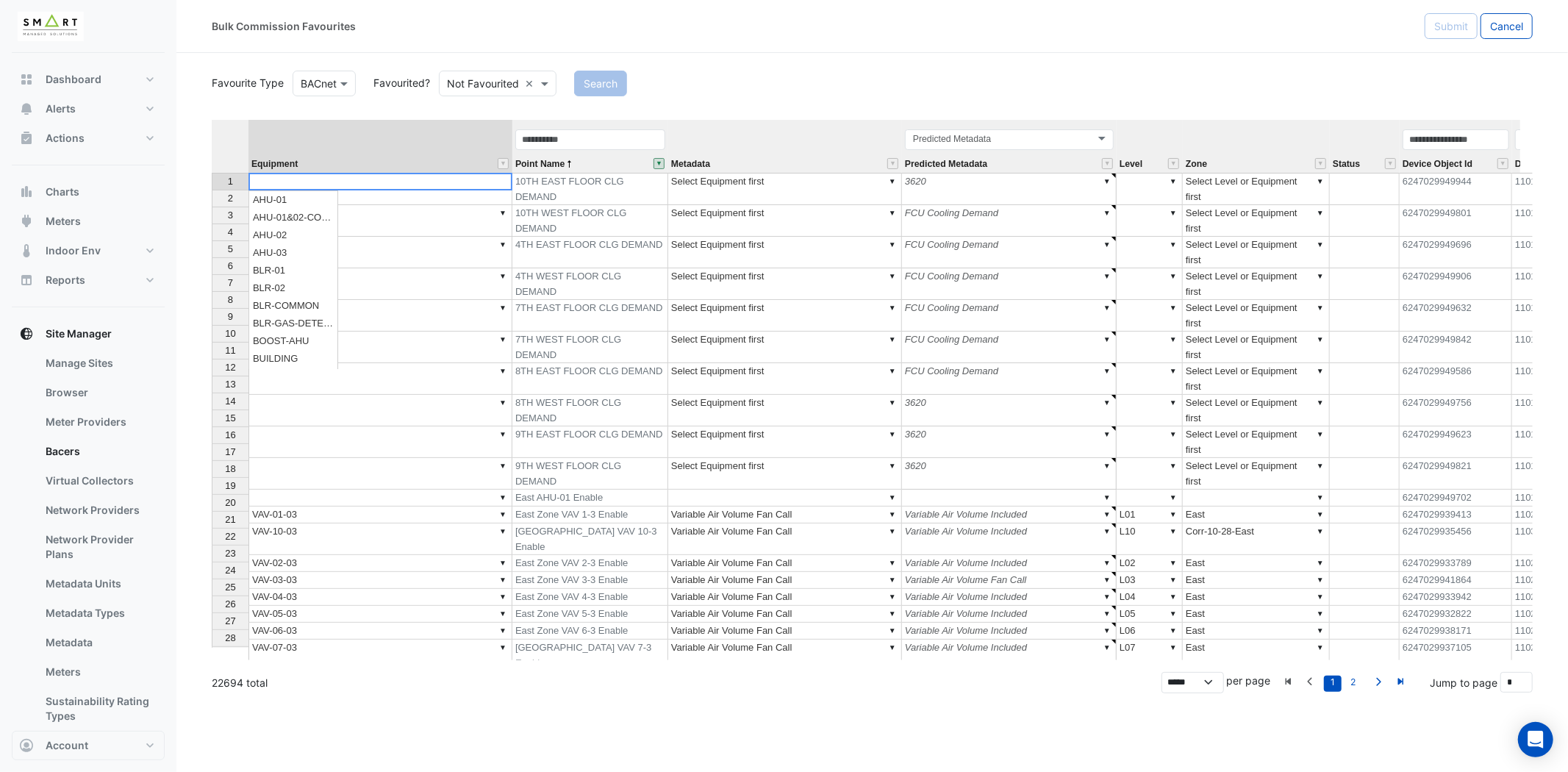
click at [400, 269] on td "▼" at bounding box center [380, 284] width 264 height 31
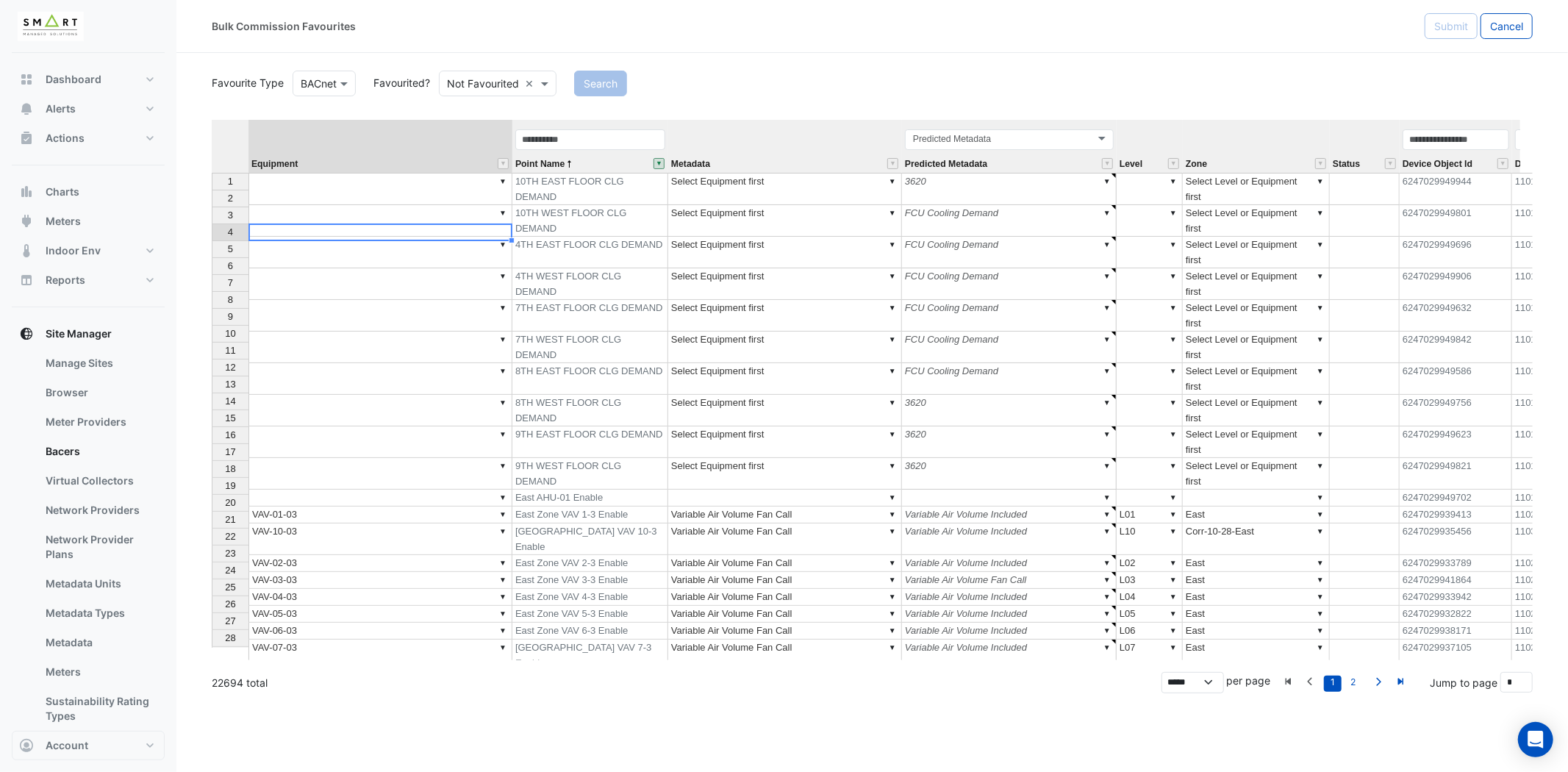
click at [375, 185] on td "▼" at bounding box center [380, 188] width 264 height 32
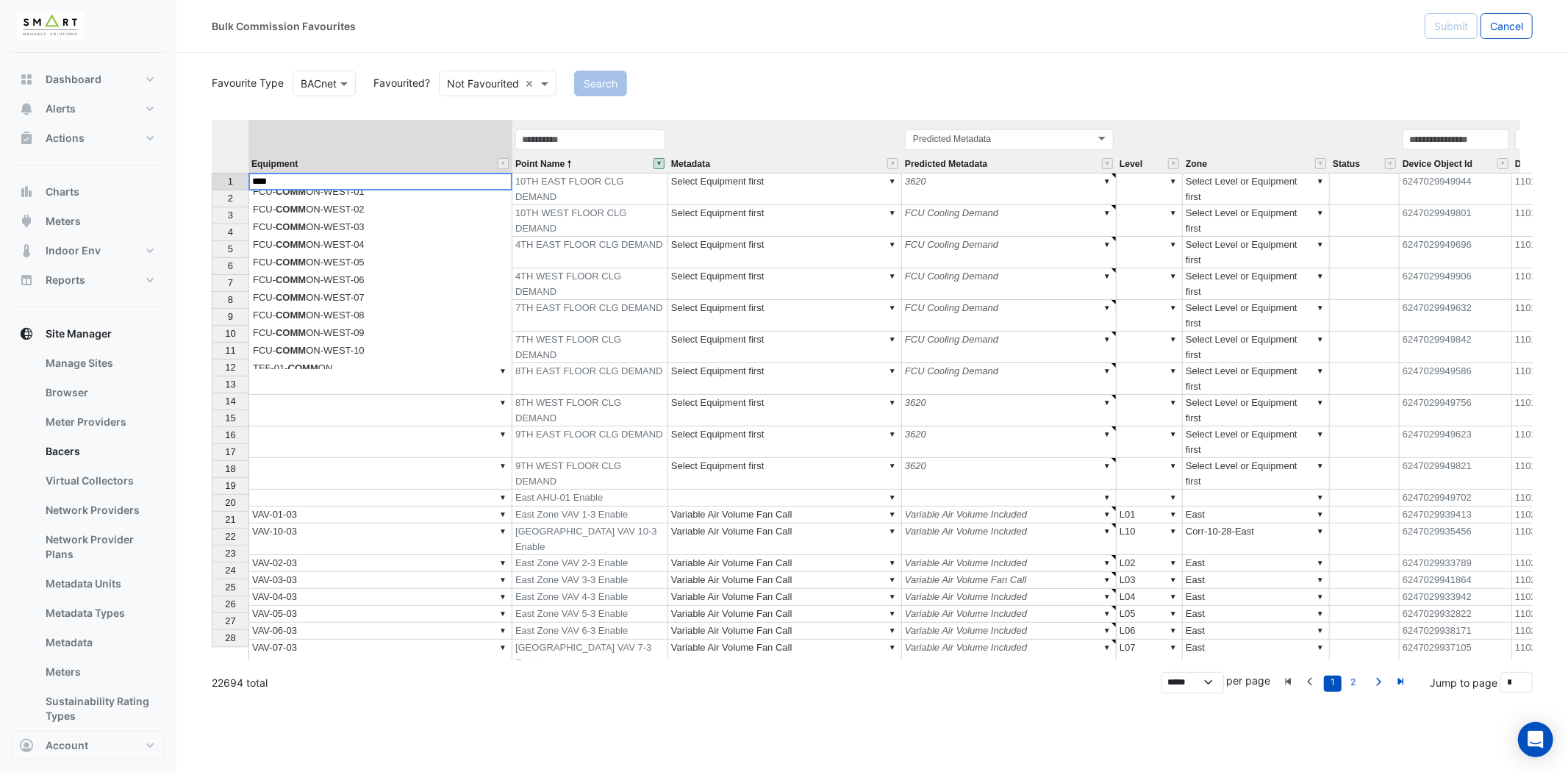
scroll to position [156, 0]
type textarea "**********"
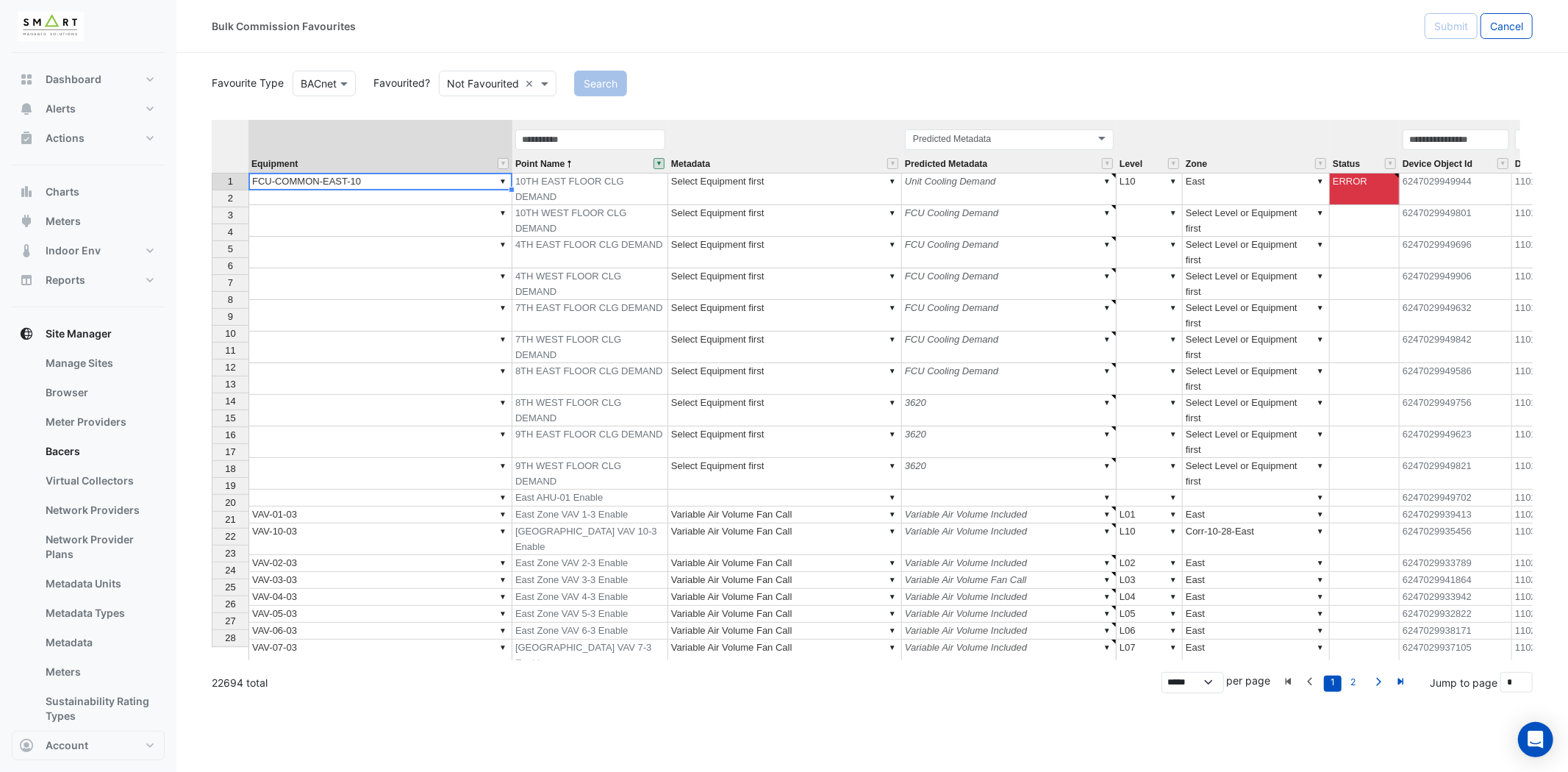
click at [391, 258] on div "Equipment Point Name Metadata Predicted Metadata Level Zone Status Device Objec…" at bounding box center [871, 390] width 1321 height 540
type textarea "******"
type textarea "**********"
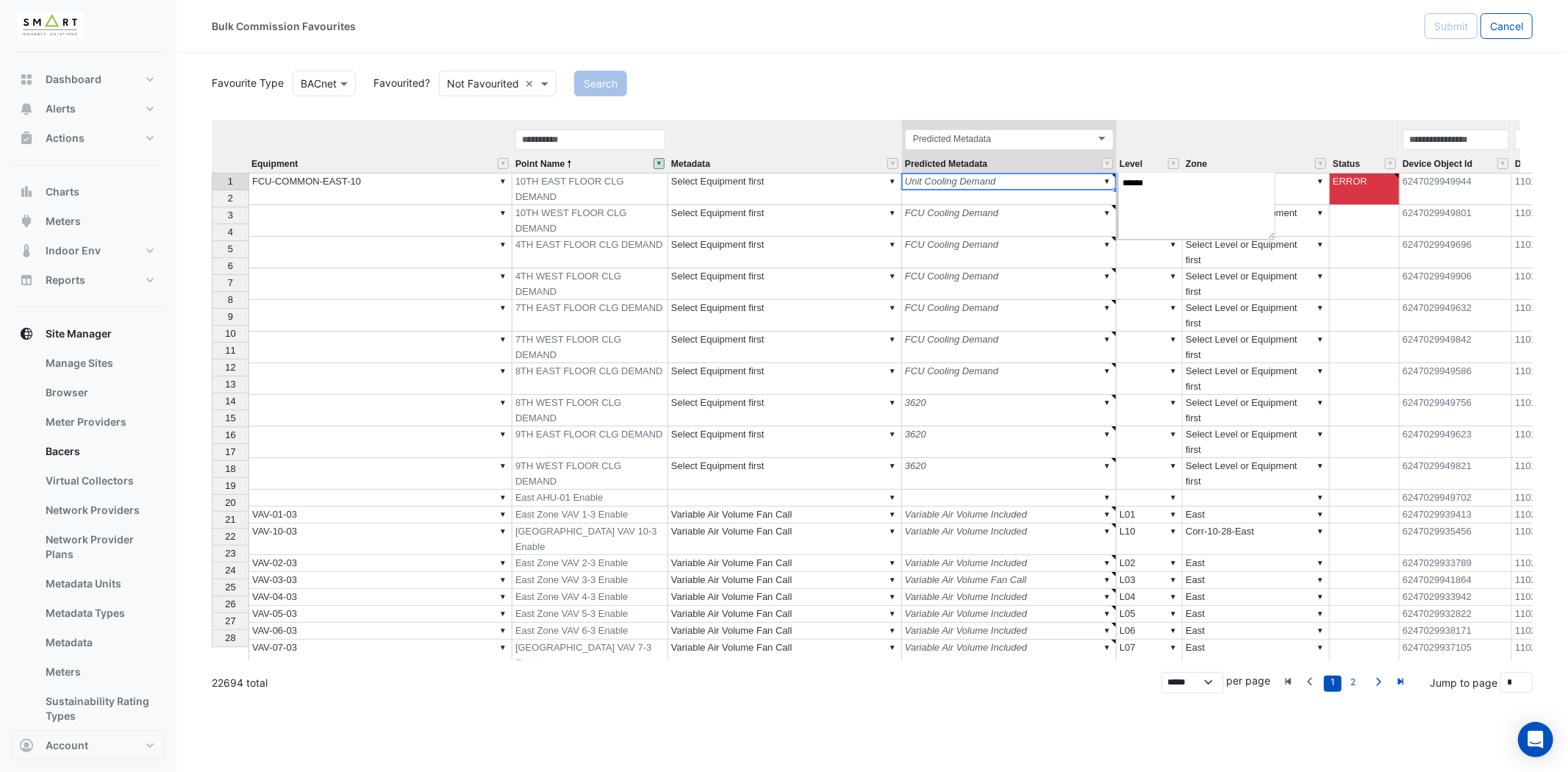
click at [996, 182] on td "▼ Unit Cooling Demand" at bounding box center [1009, 188] width 214 height 32
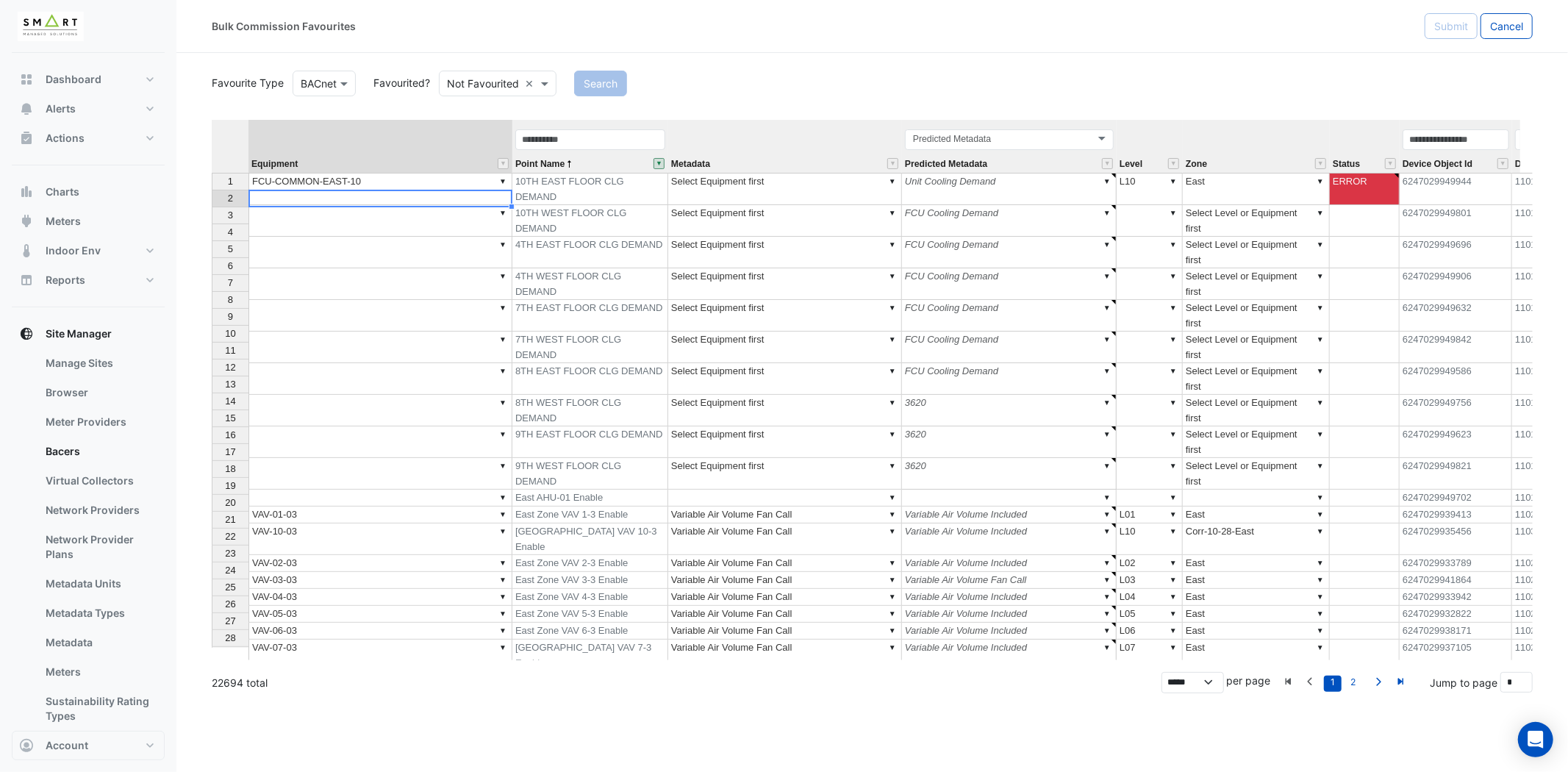
click at [378, 205] on td "▼" at bounding box center [380, 221] width 264 height 31
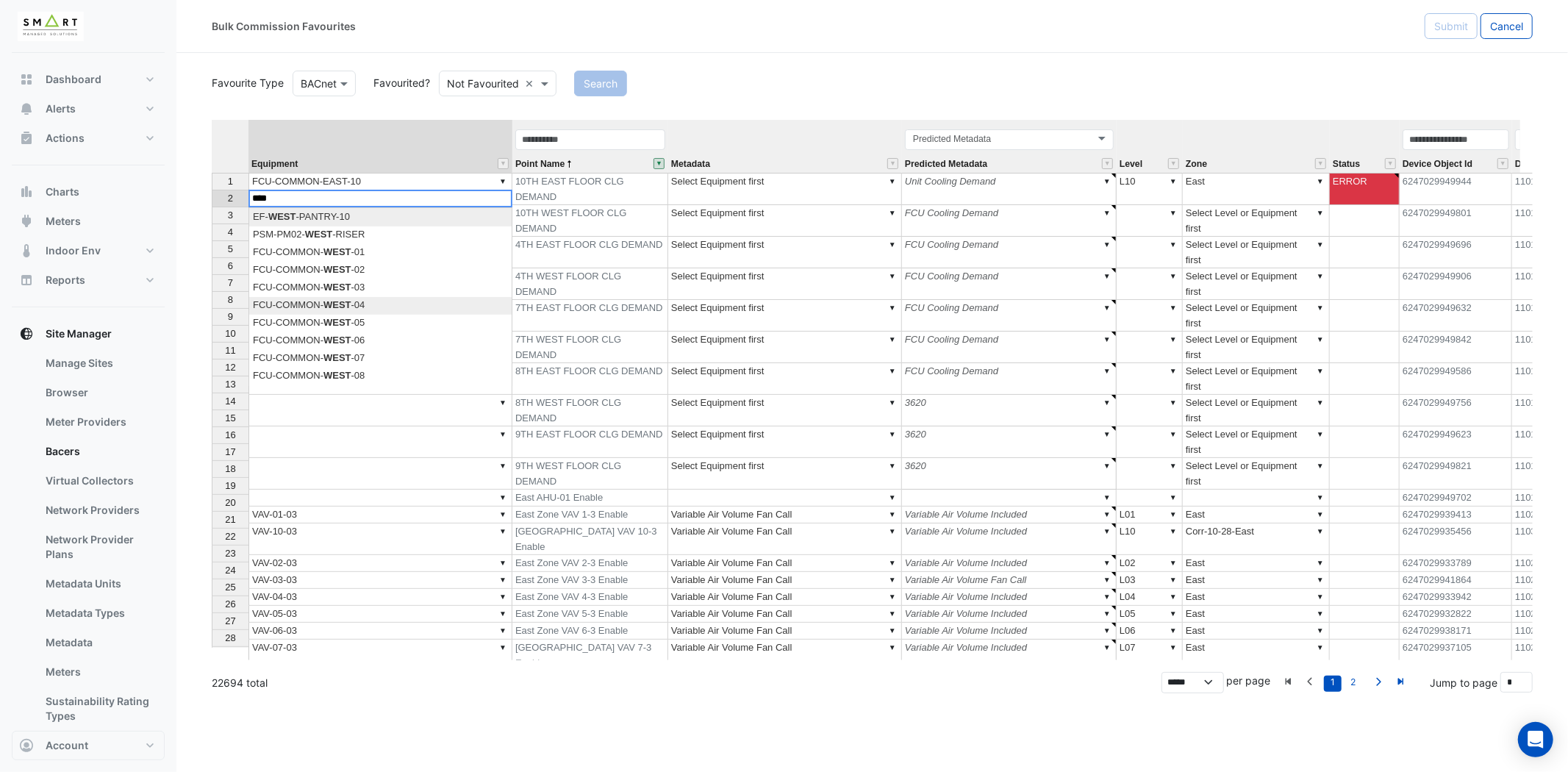
scroll to position [35, 0]
click at [390, 371] on div "Equipment Point Name Metadata Predicted Metadata Level Zone Status Device Objec…" at bounding box center [871, 390] width 1321 height 540
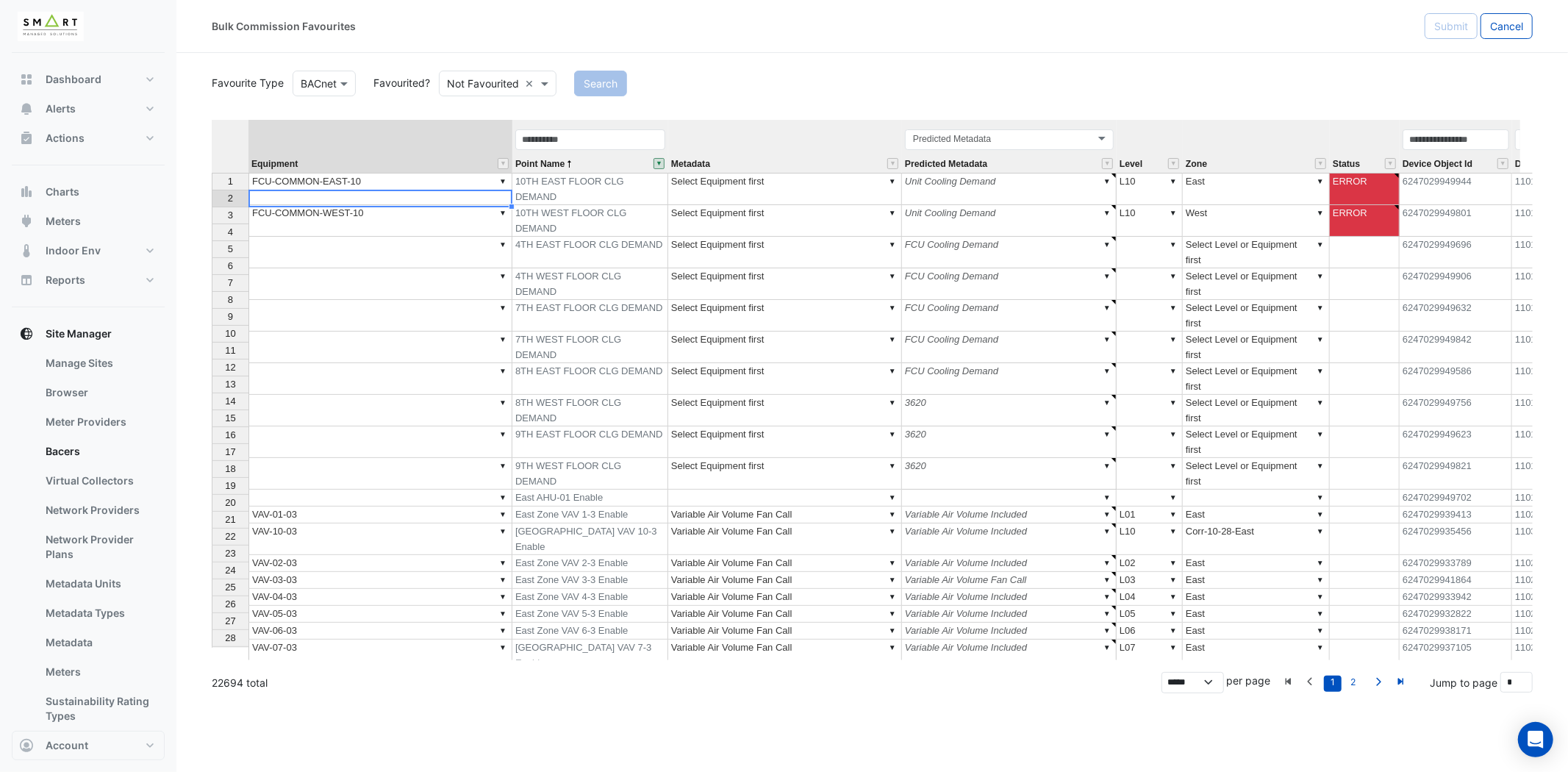
type textarea "**********"
click at [447, 237] on td "▼" at bounding box center [380, 252] width 264 height 31
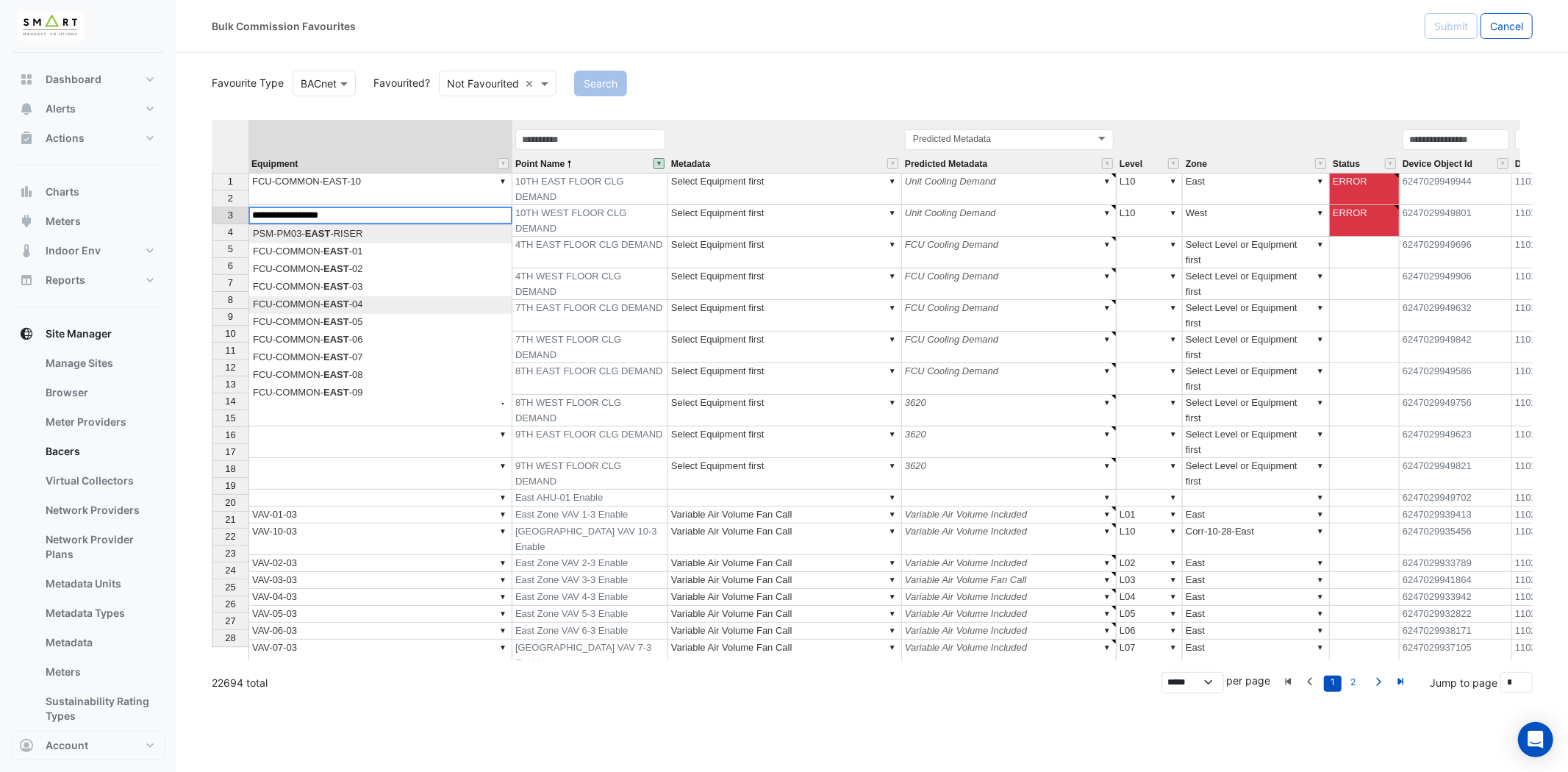
click at [405, 302] on div "Equipment Point Name Metadata Predicted Metadata Level Zone Status Device Objec…" at bounding box center [871, 390] width 1321 height 540
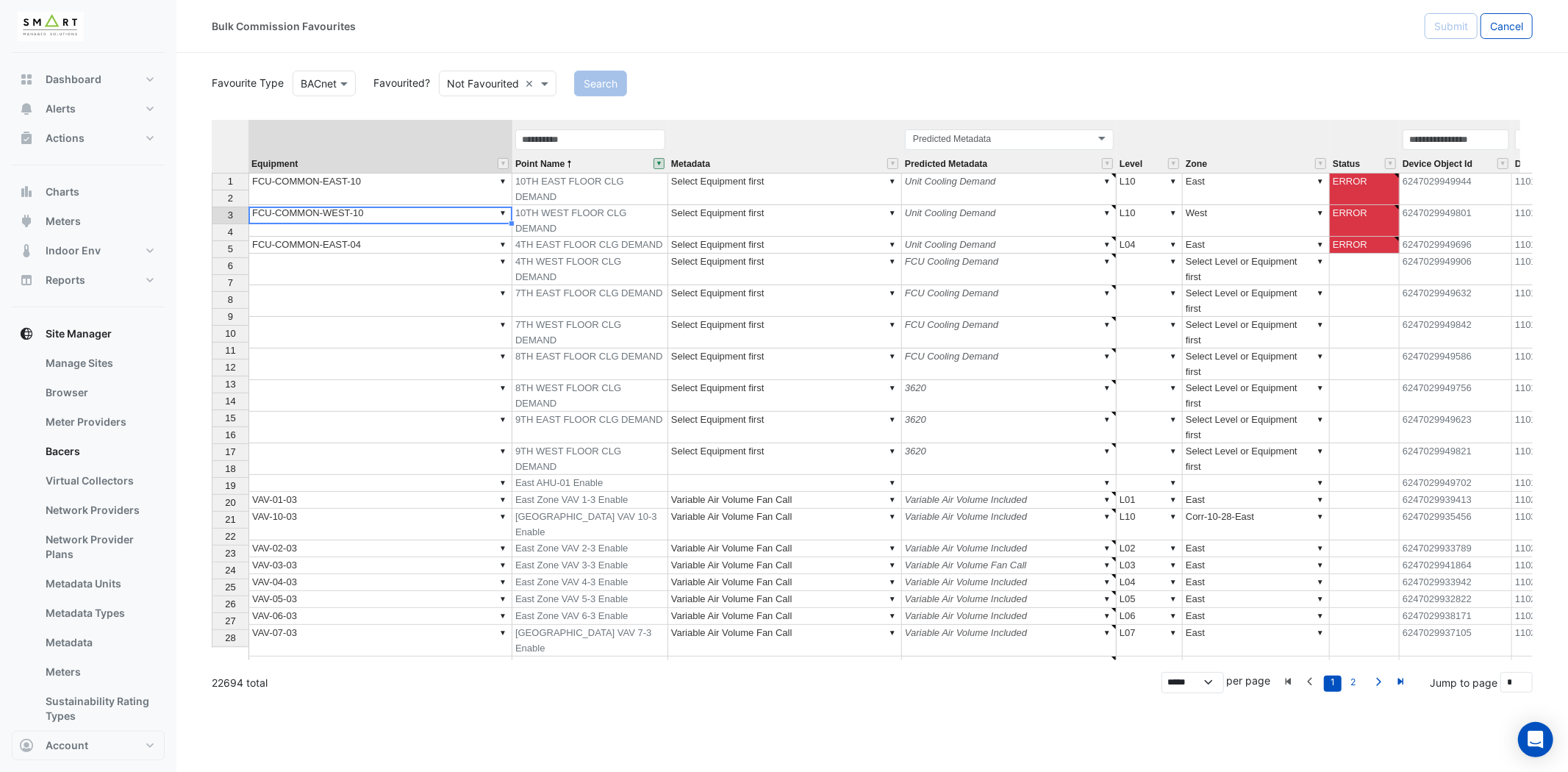
type textarea "**********"
click at [377, 254] on td "▼" at bounding box center [380, 269] width 264 height 31
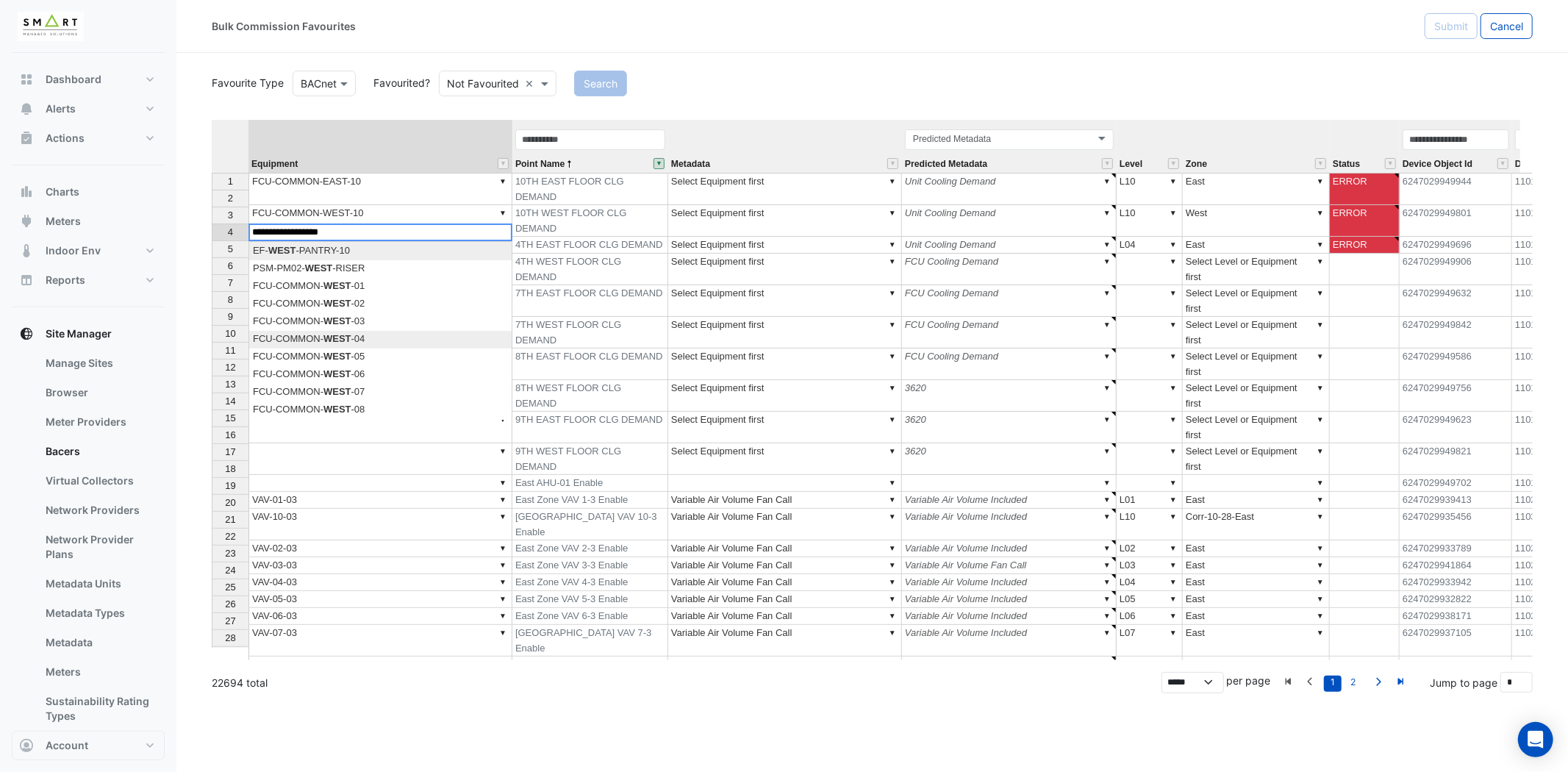
click at [355, 336] on div "Equipment Point Name Metadata Predicted Metadata Level Zone Status Device Objec…" at bounding box center [871, 390] width 1321 height 540
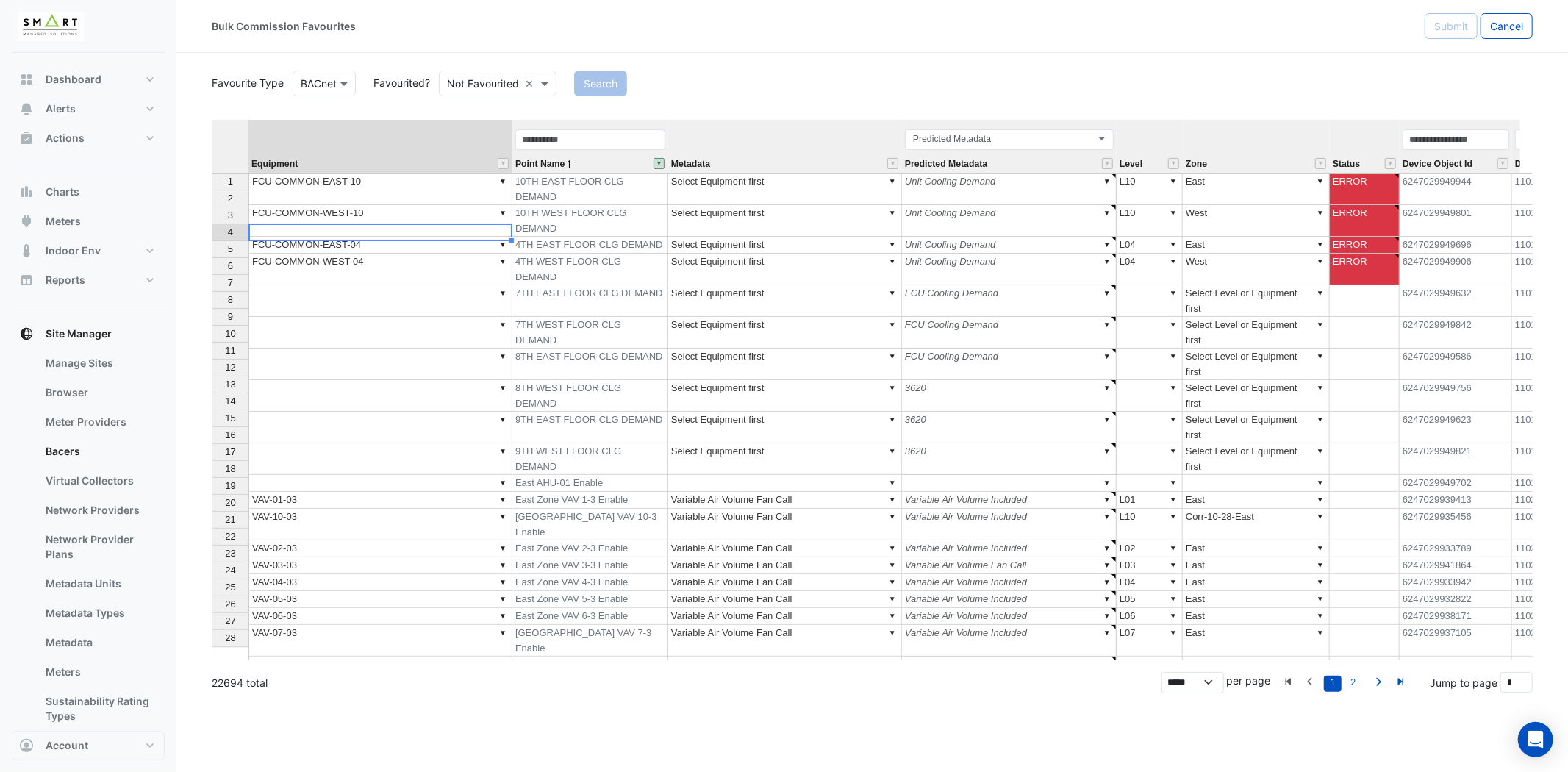
type textarea "**********"
click at [441, 285] on td "▼" at bounding box center [380, 301] width 264 height 31
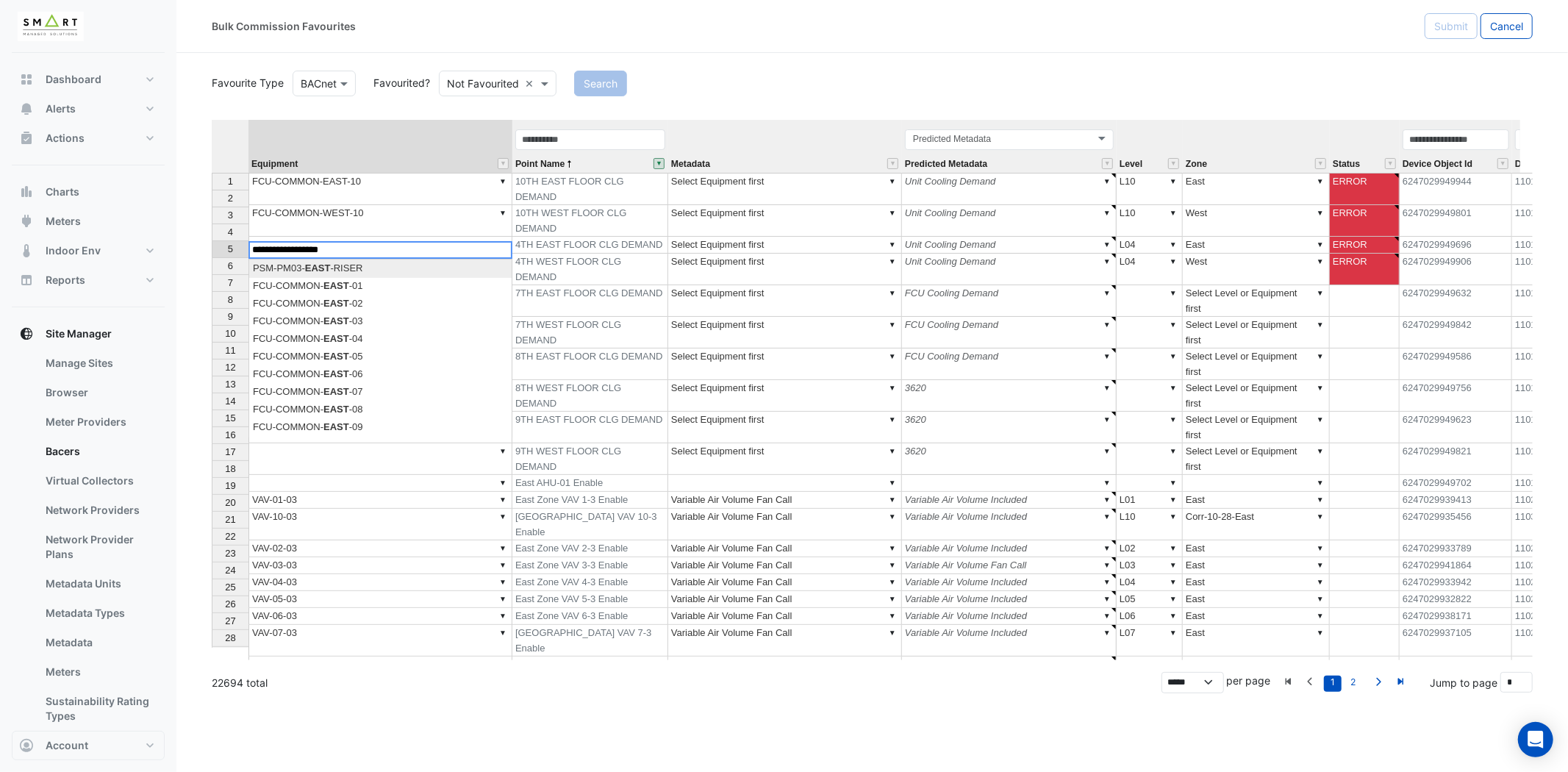
click at [362, 392] on div "Equipment Point Name Metadata Predicted Metadata Level Zone Status Device Objec…" at bounding box center [871, 390] width 1321 height 540
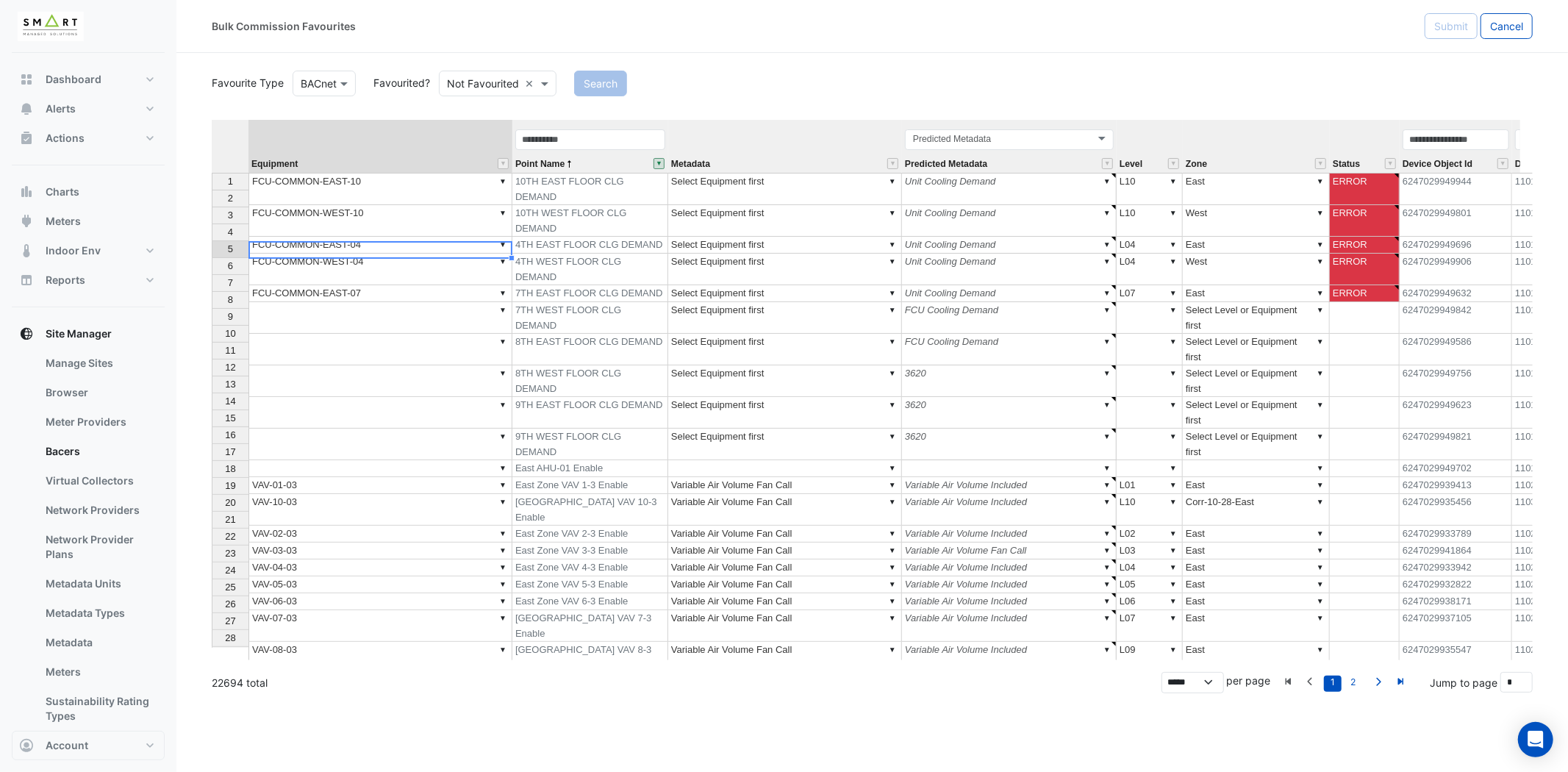
type textarea "**********"
click at [378, 302] on td "▼" at bounding box center [380, 318] width 264 height 31
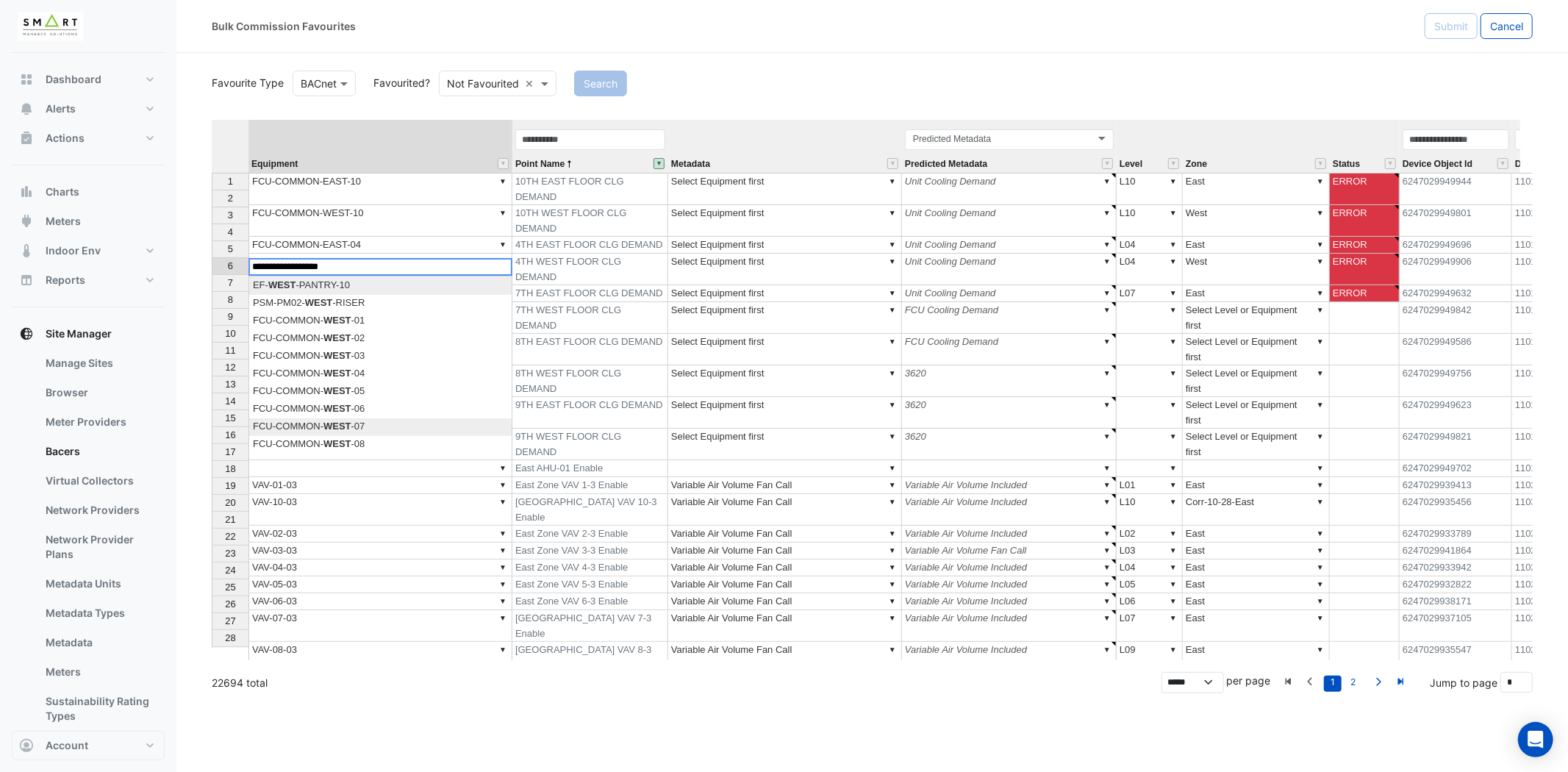
click at [359, 424] on div "Equipment Point Name Metadata Predicted Metadata Level Zone Status Device Objec…" at bounding box center [871, 390] width 1321 height 540
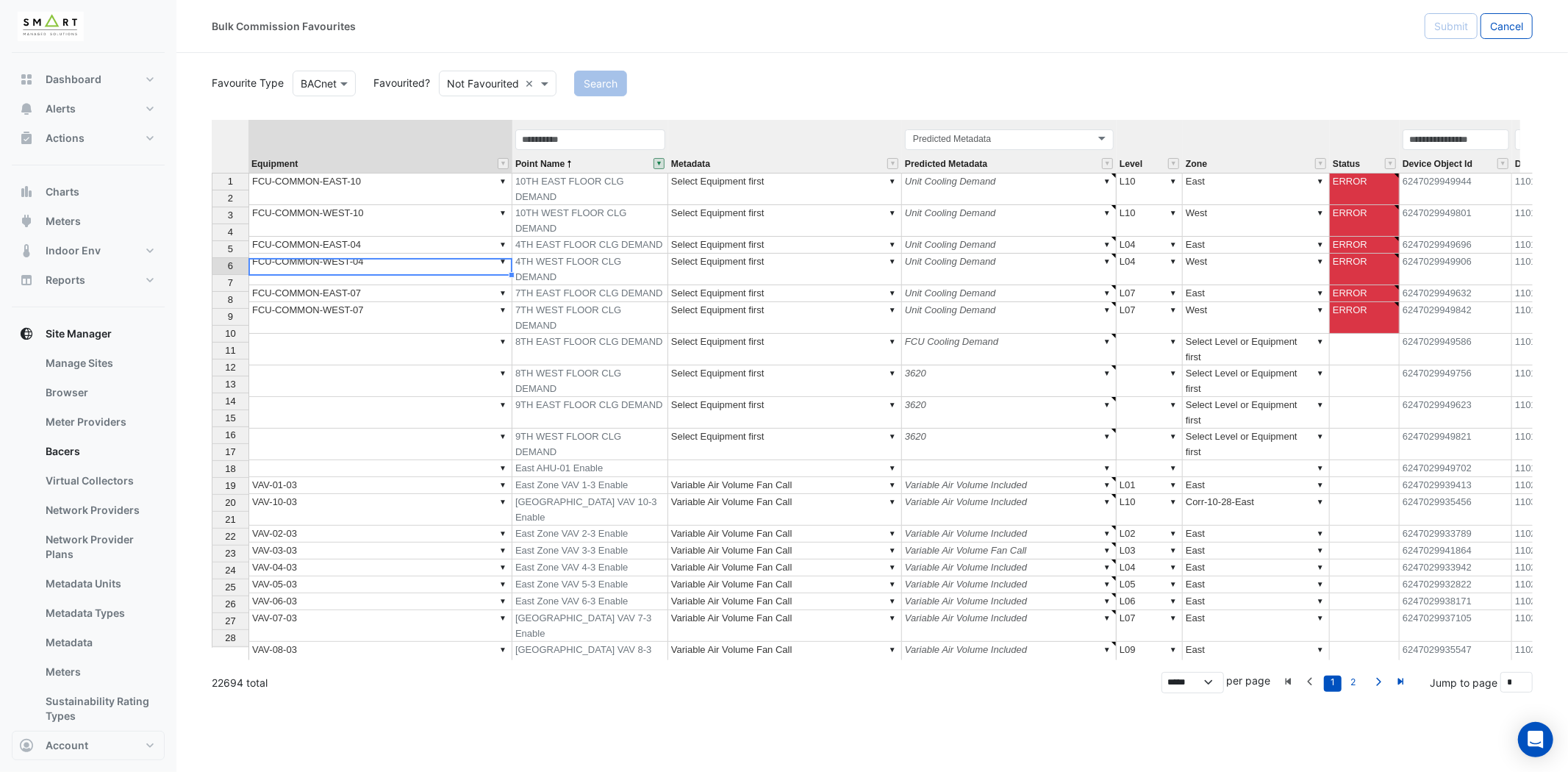
type textarea "**********"
click at [363, 334] on td "▼" at bounding box center [380, 349] width 264 height 31
type textarea "*"
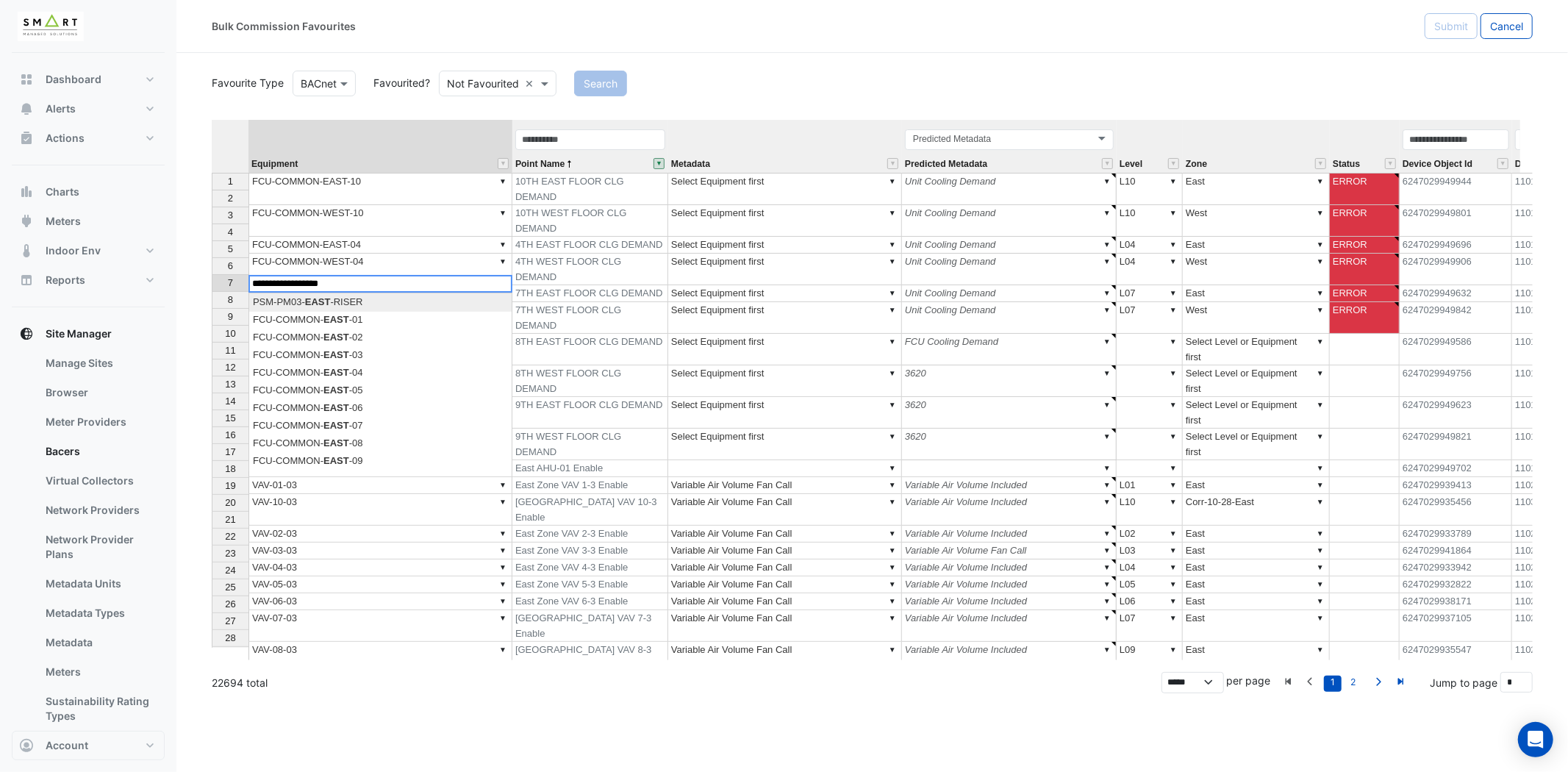
click at [360, 451] on div "Equipment Point Name Metadata Predicted Metadata Level Zone Status Device Objec…" at bounding box center [871, 390] width 1321 height 540
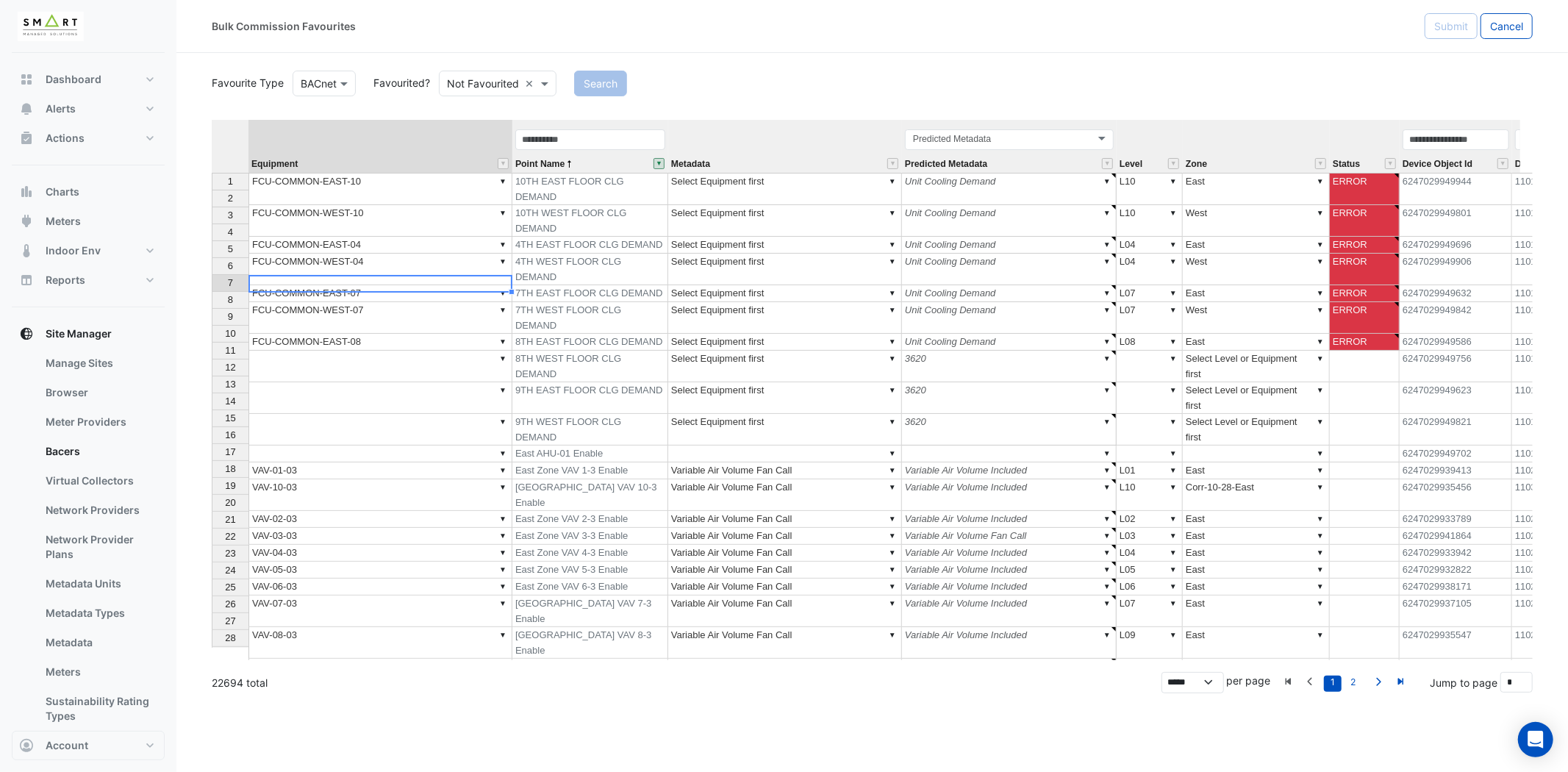
type textarea "**********"
click at [375, 351] on td "▼" at bounding box center [380, 366] width 264 height 31
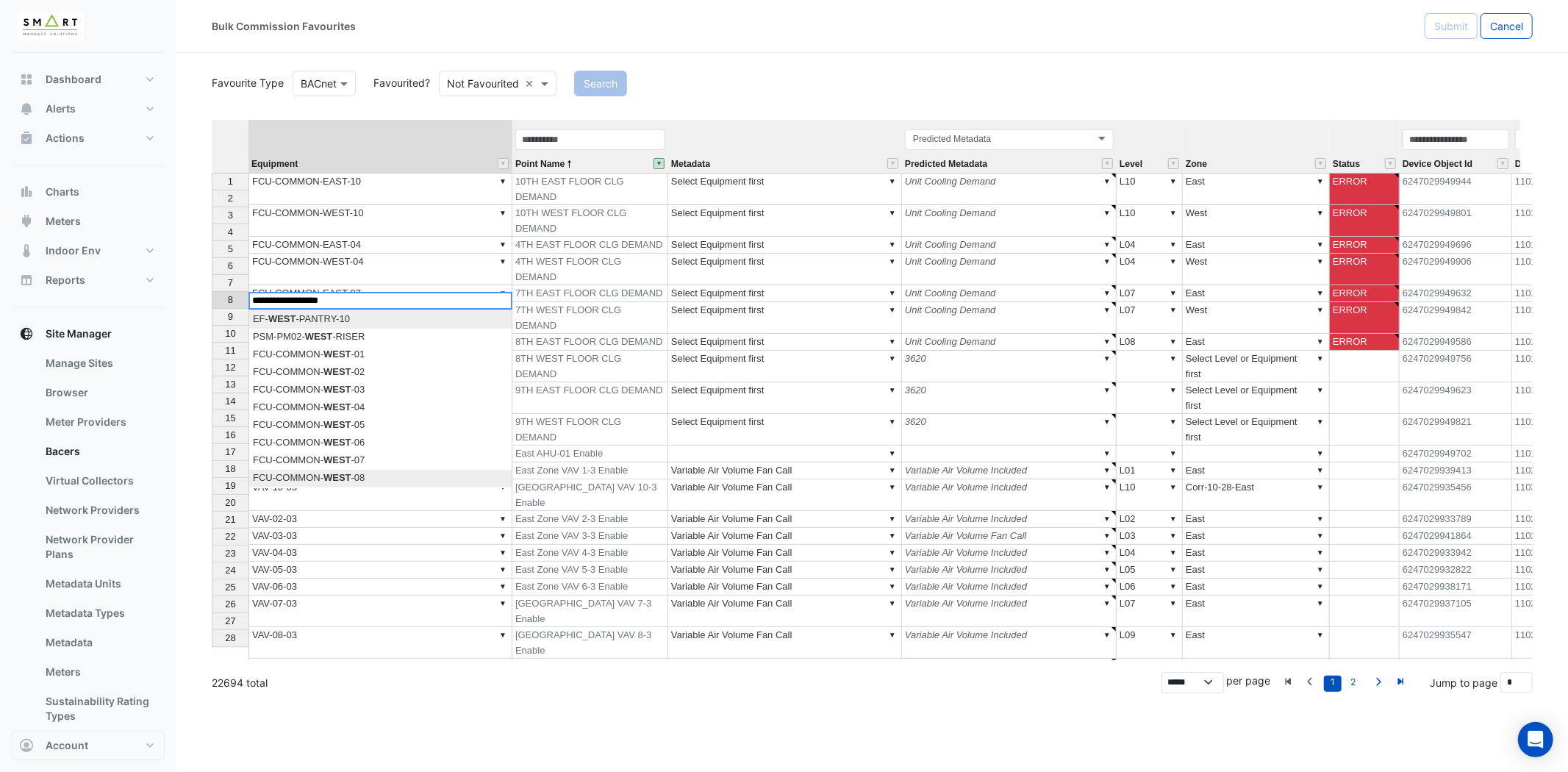
click at [362, 479] on div "Equipment Point Name Metadata Predicted Metadata Level Zone Status Device Objec…" at bounding box center [871, 390] width 1321 height 540
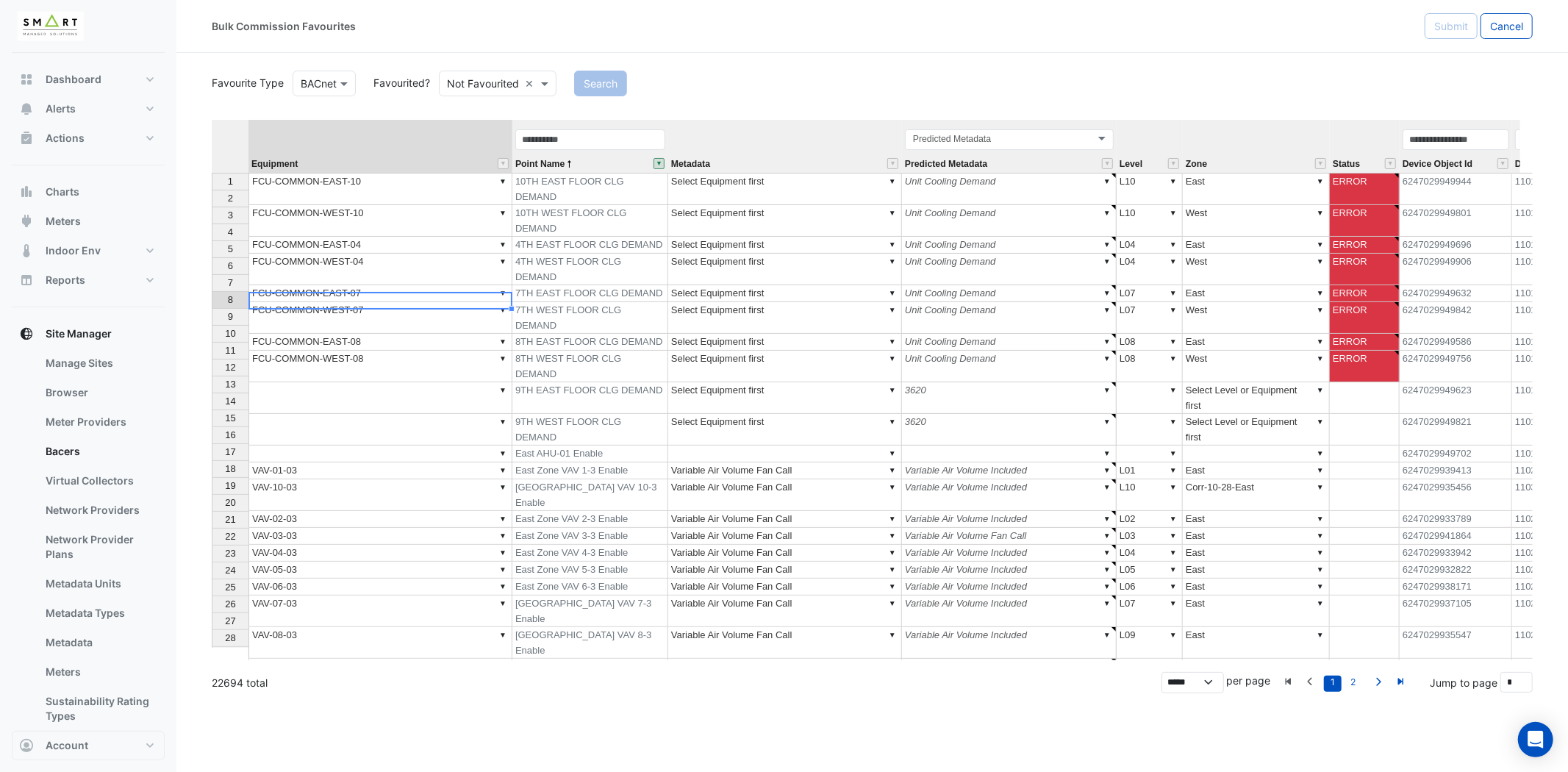
type textarea "**********"
click at [359, 383] on td "▼" at bounding box center [380, 398] width 264 height 31
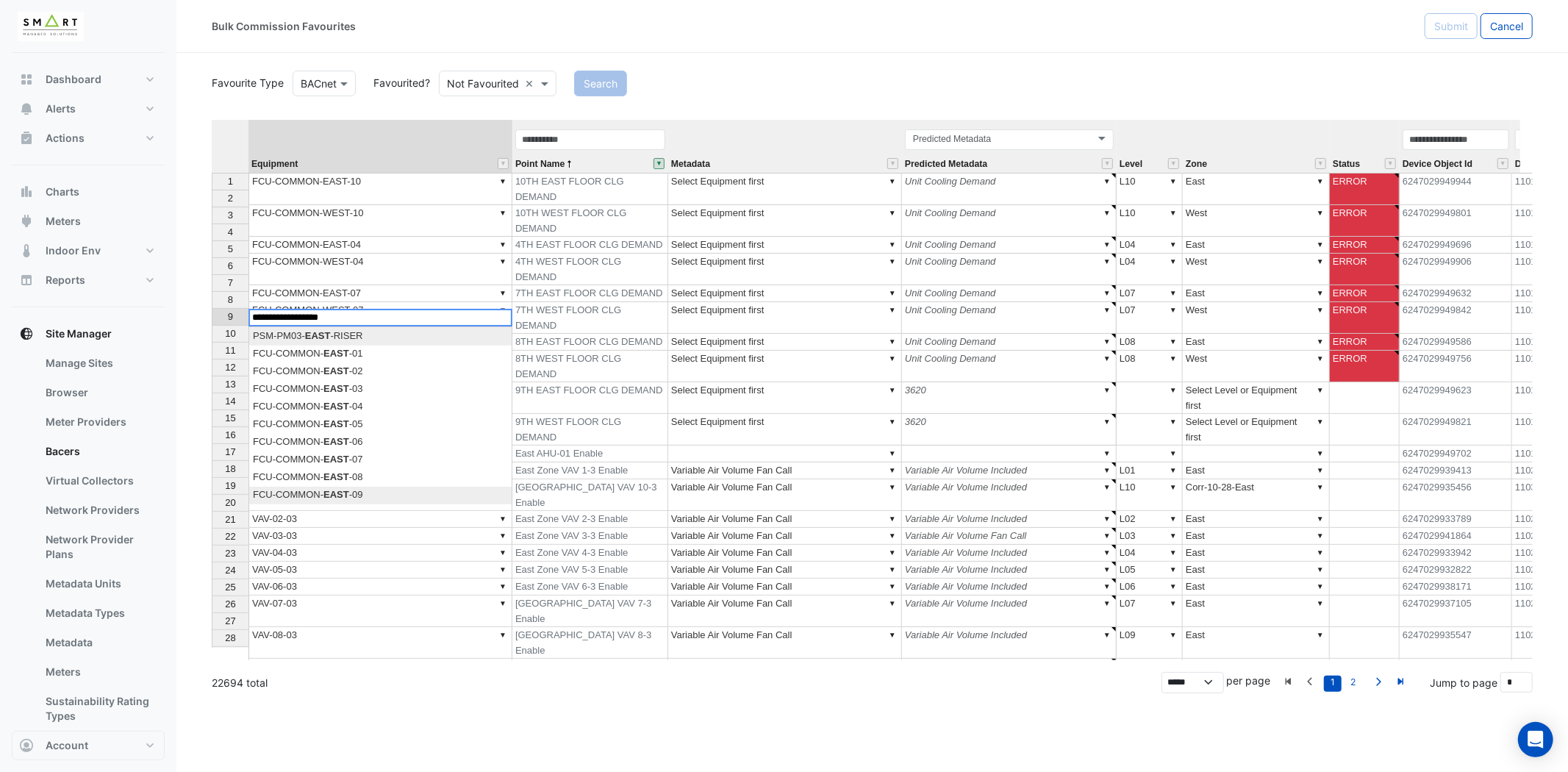
click at [339, 488] on div "Equipment Point Name Metadata Predicted Metadata Level Zone Status Device Objec…" at bounding box center [871, 390] width 1321 height 540
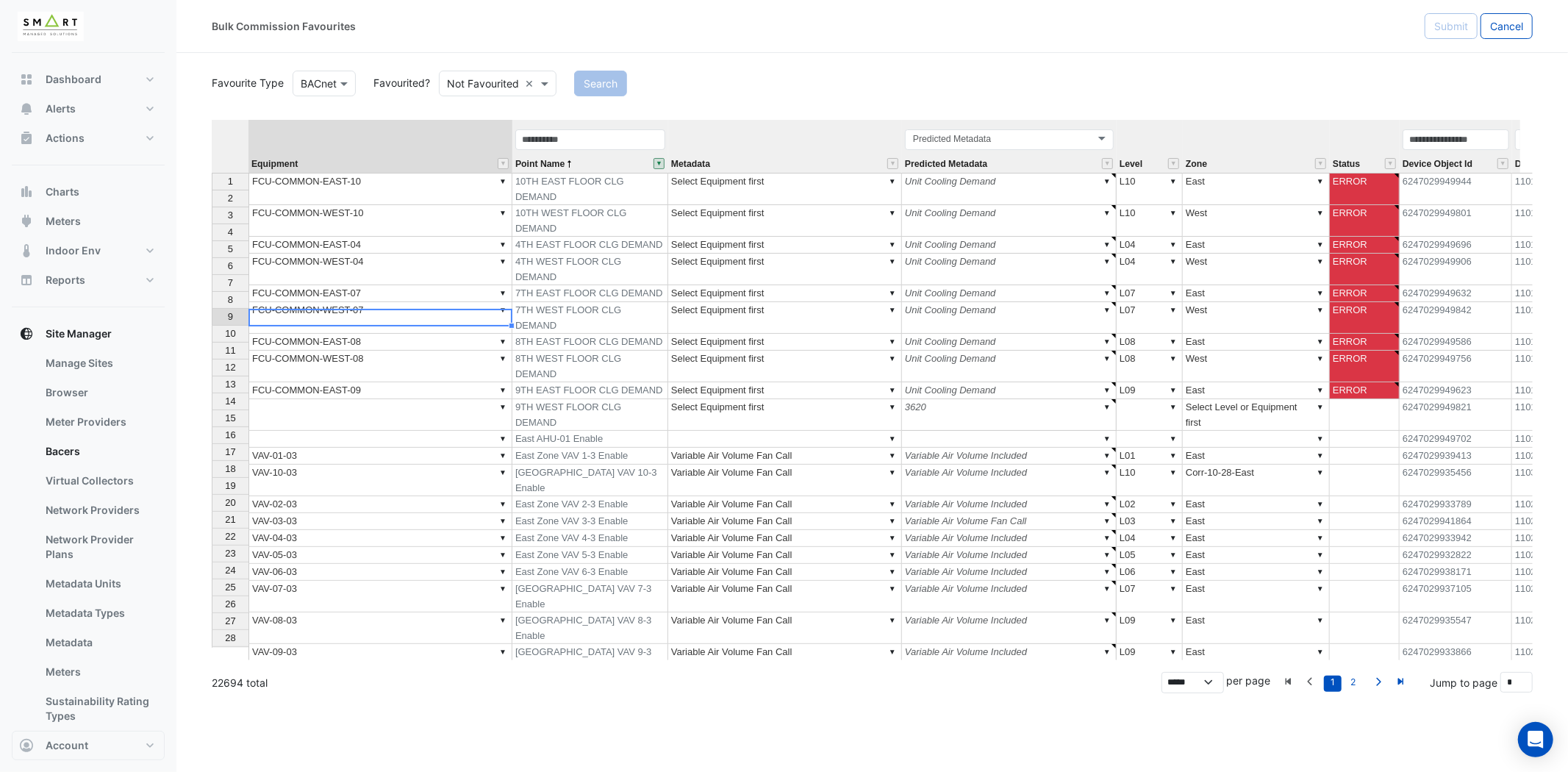
type textarea "**********"
click at [365, 399] on td "▼" at bounding box center [380, 415] width 264 height 31
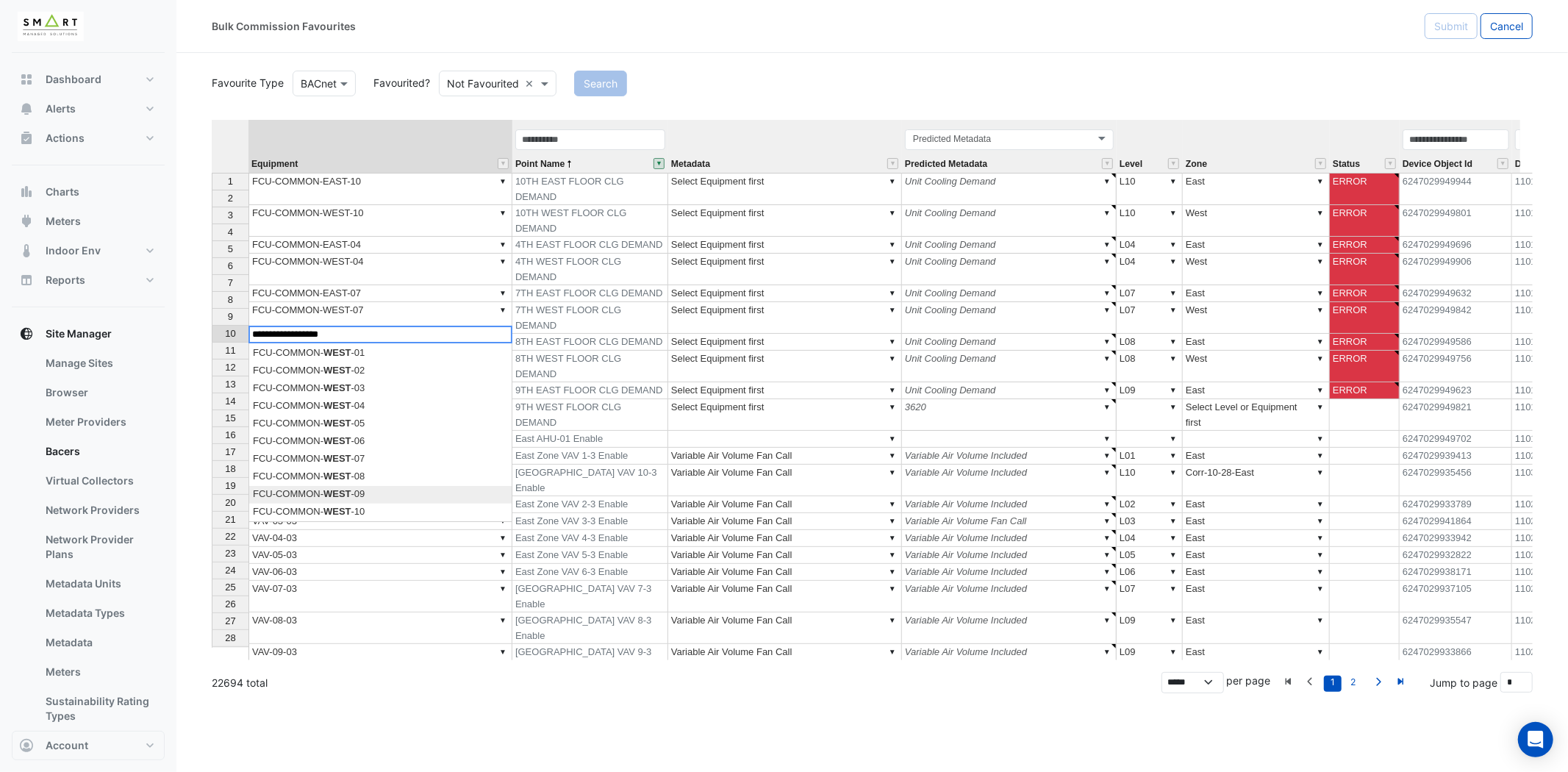
click at [365, 494] on div "Equipment Point Name Metadata Predicted Metadata Level Zone Status Device Objec…" at bounding box center [871, 390] width 1321 height 540
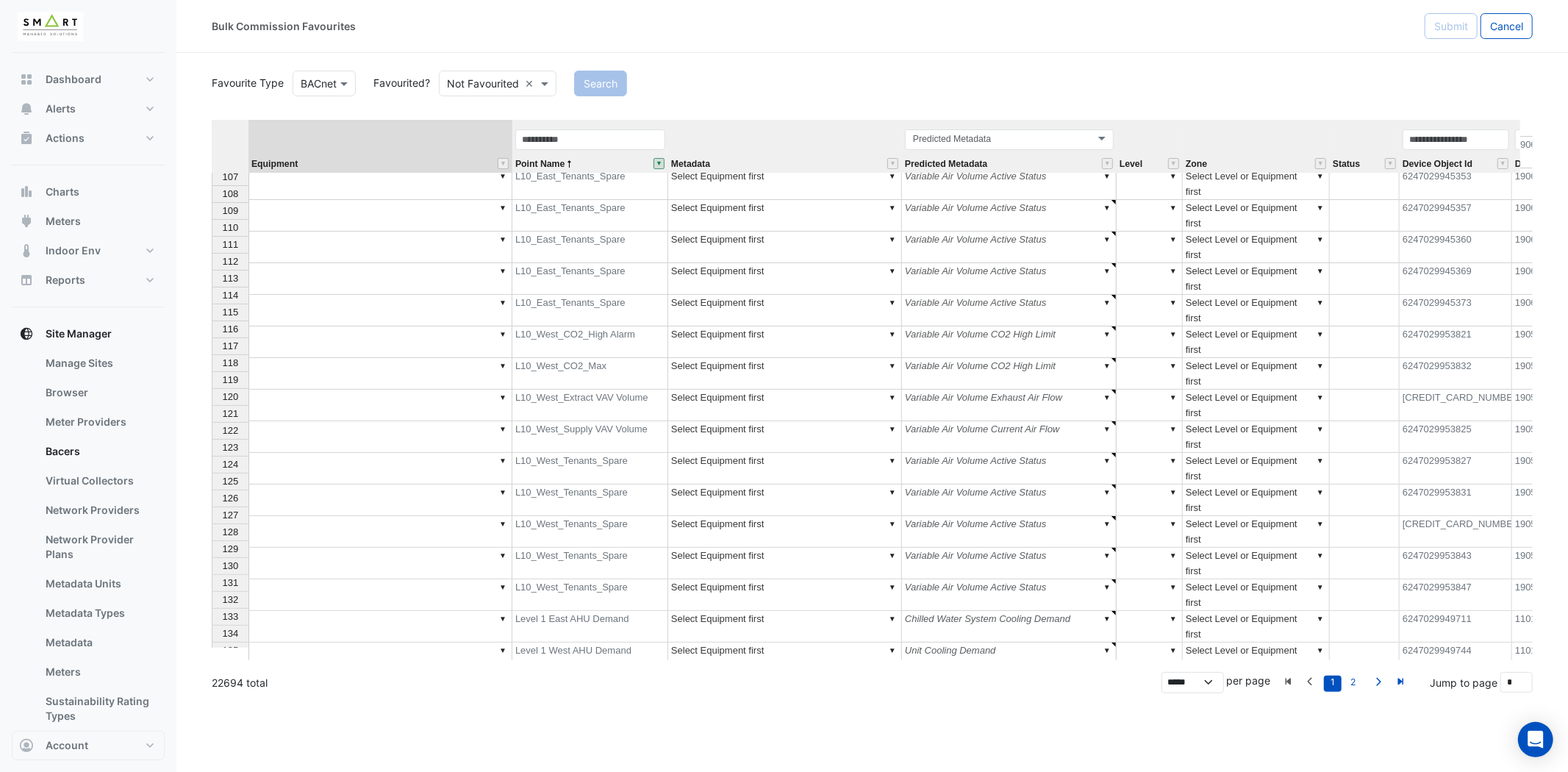
scroll to position [0, 0]
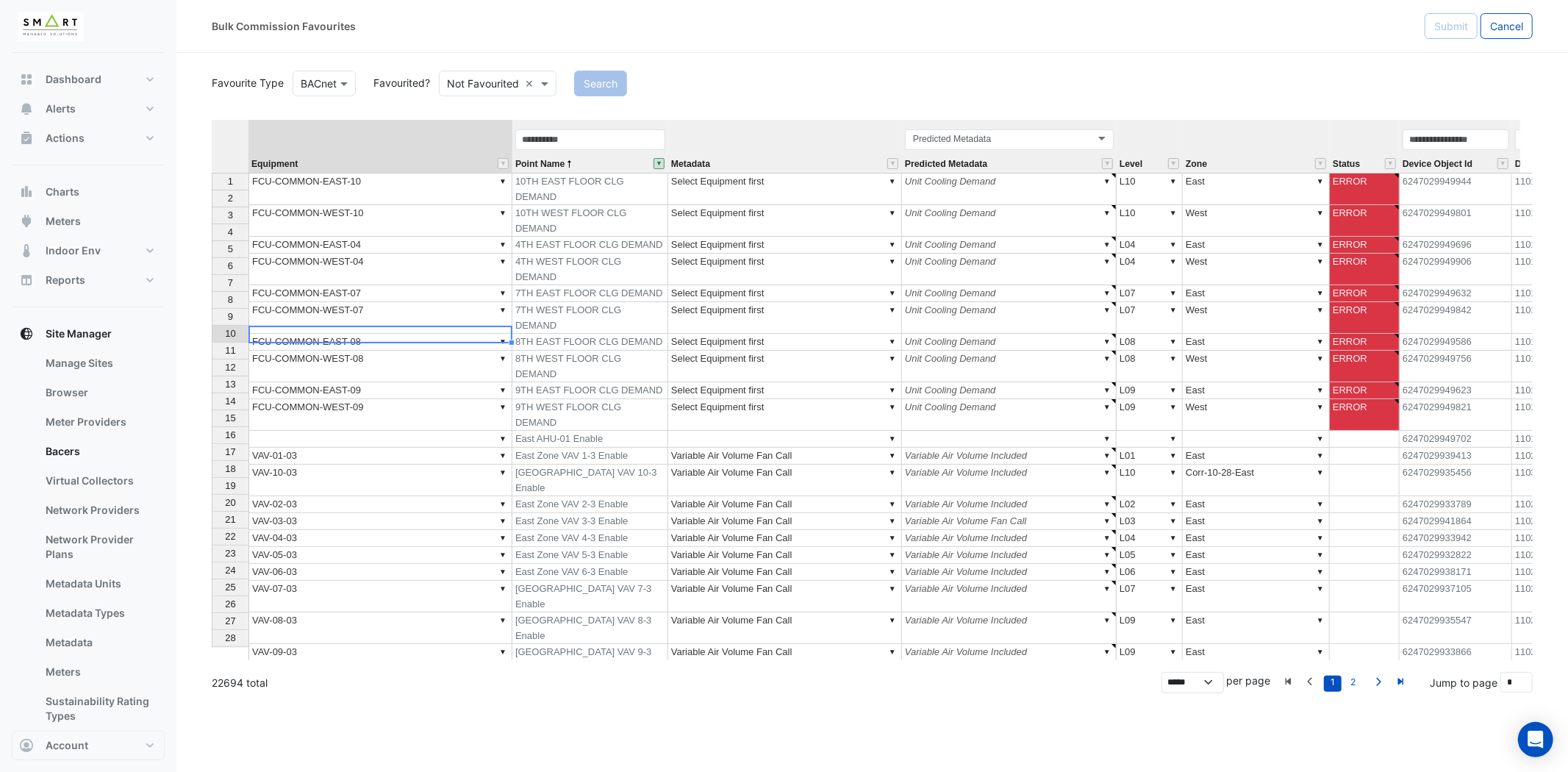
type textarea "**********"
click at [1360, 131] on th "Status" at bounding box center [1365, 146] width 70 height 53
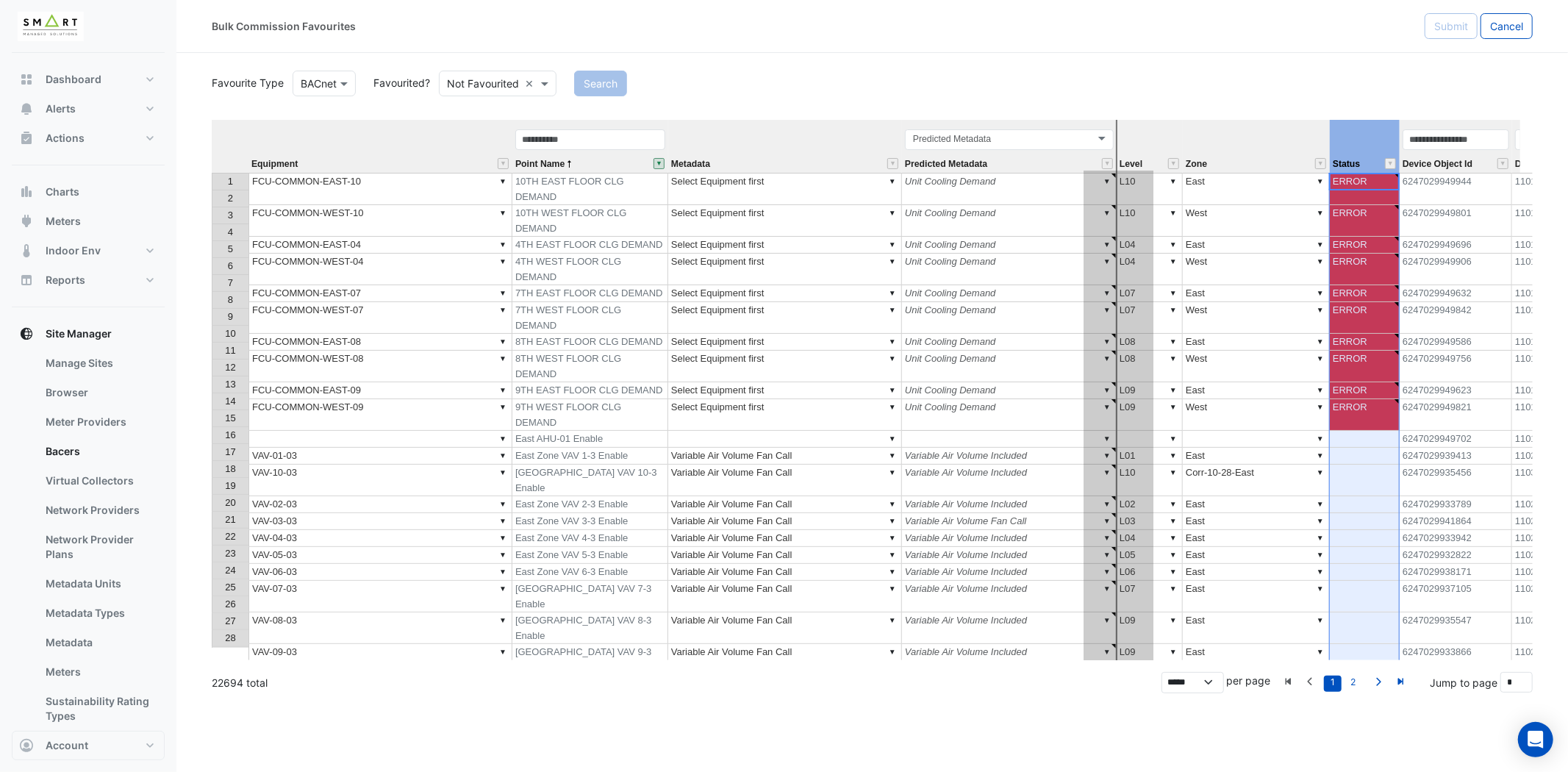
drag, startPoint x: 1360, startPoint y: 124, endPoint x: 1121, endPoint y: 155, distance: 241.0
click at [1120, 156] on tr "Equipment Point Name Metadata Predicted Metadata Predicted Metadata Level Zone …" at bounding box center [1137, 146] width 1852 height 53
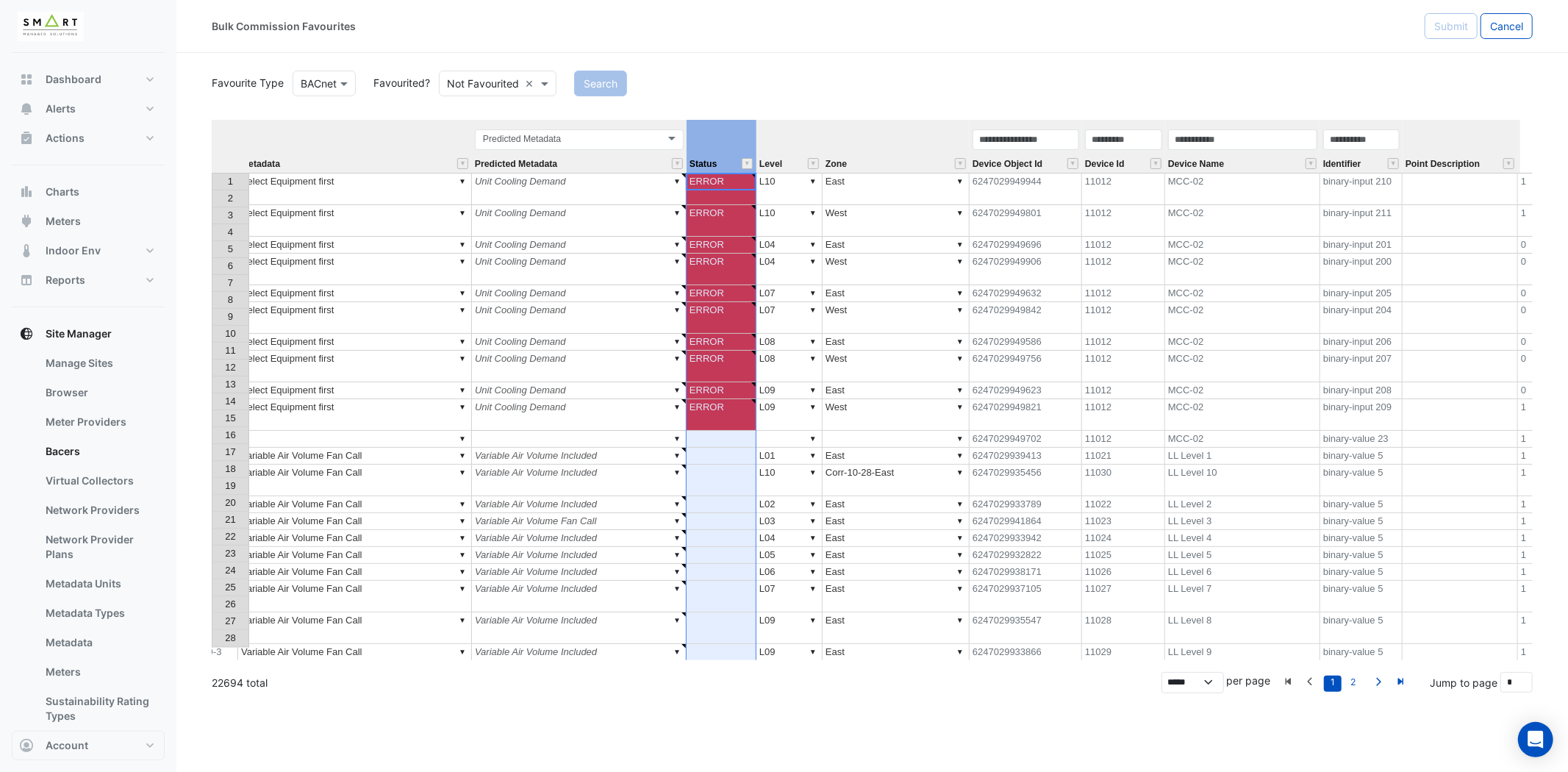
click at [1369, 118] on div "Favourite Type Favourite Type BACnet Favourited? Either Not Favourited × Search…" at bounding box center [871, 364] width 1321 height 593
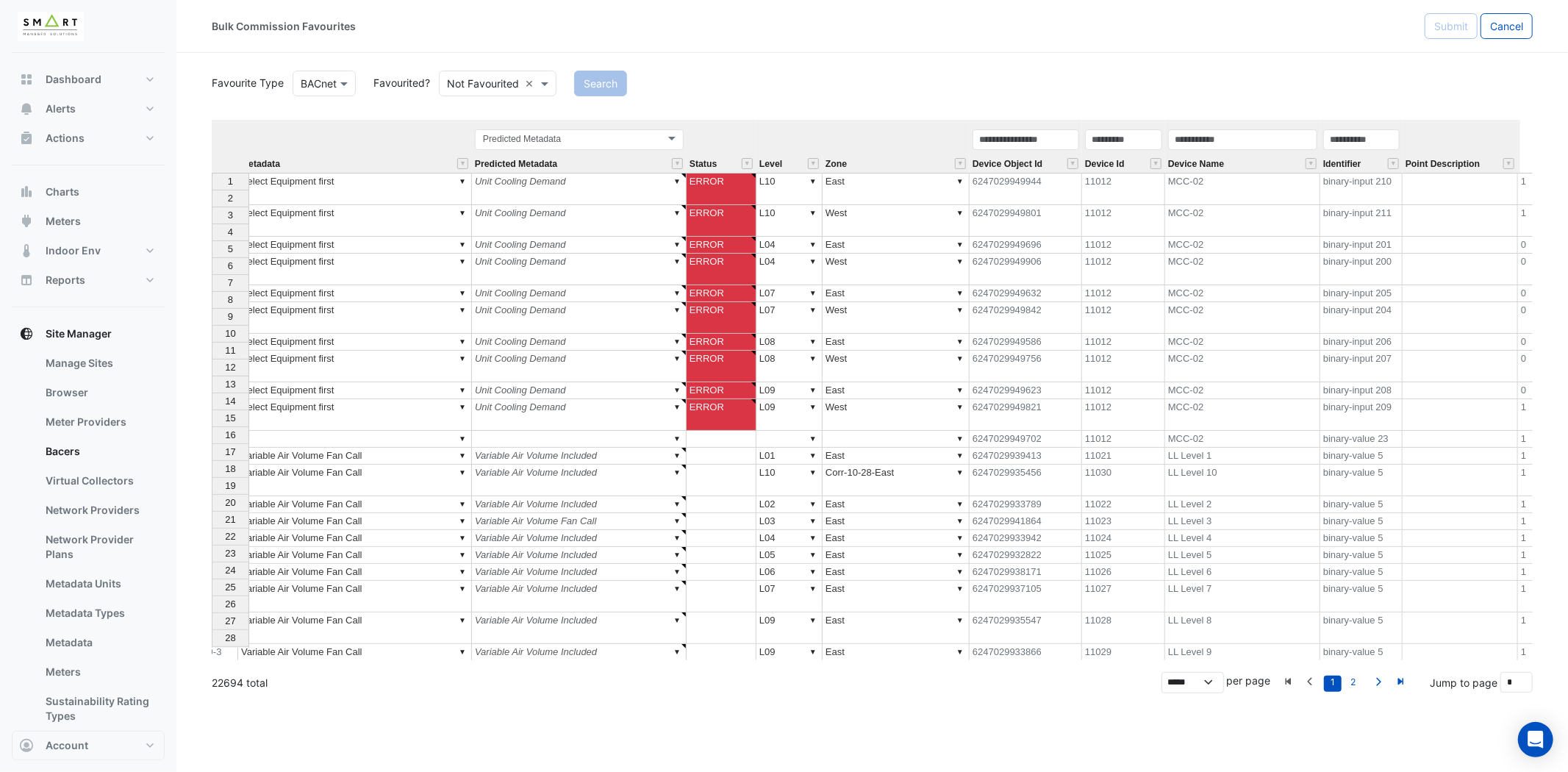
click at [1369, 123] on th "Identifier" at bounding box center [1361, 146] width 83 height 53
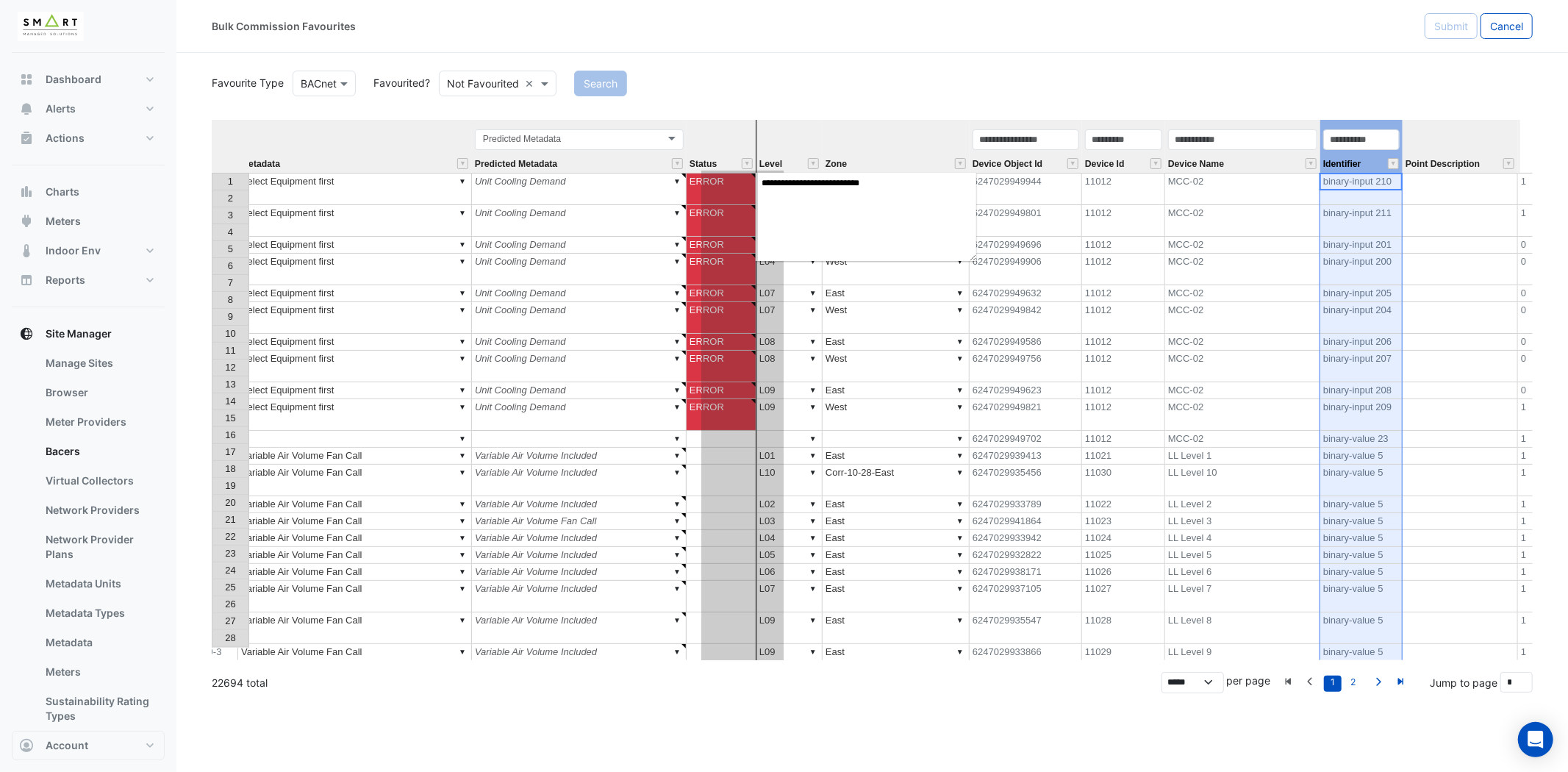
drag, startPoint x: 1370, startPoint y: 123, endPoint x: 755, endPoint y: 180, distance: 617.6
click at [751, 179] on div "Equipment Point Name Metadata Predicted Metadata Status Level Zone Device Objec…" at bounding box center [871, 390] width 1321 height 540
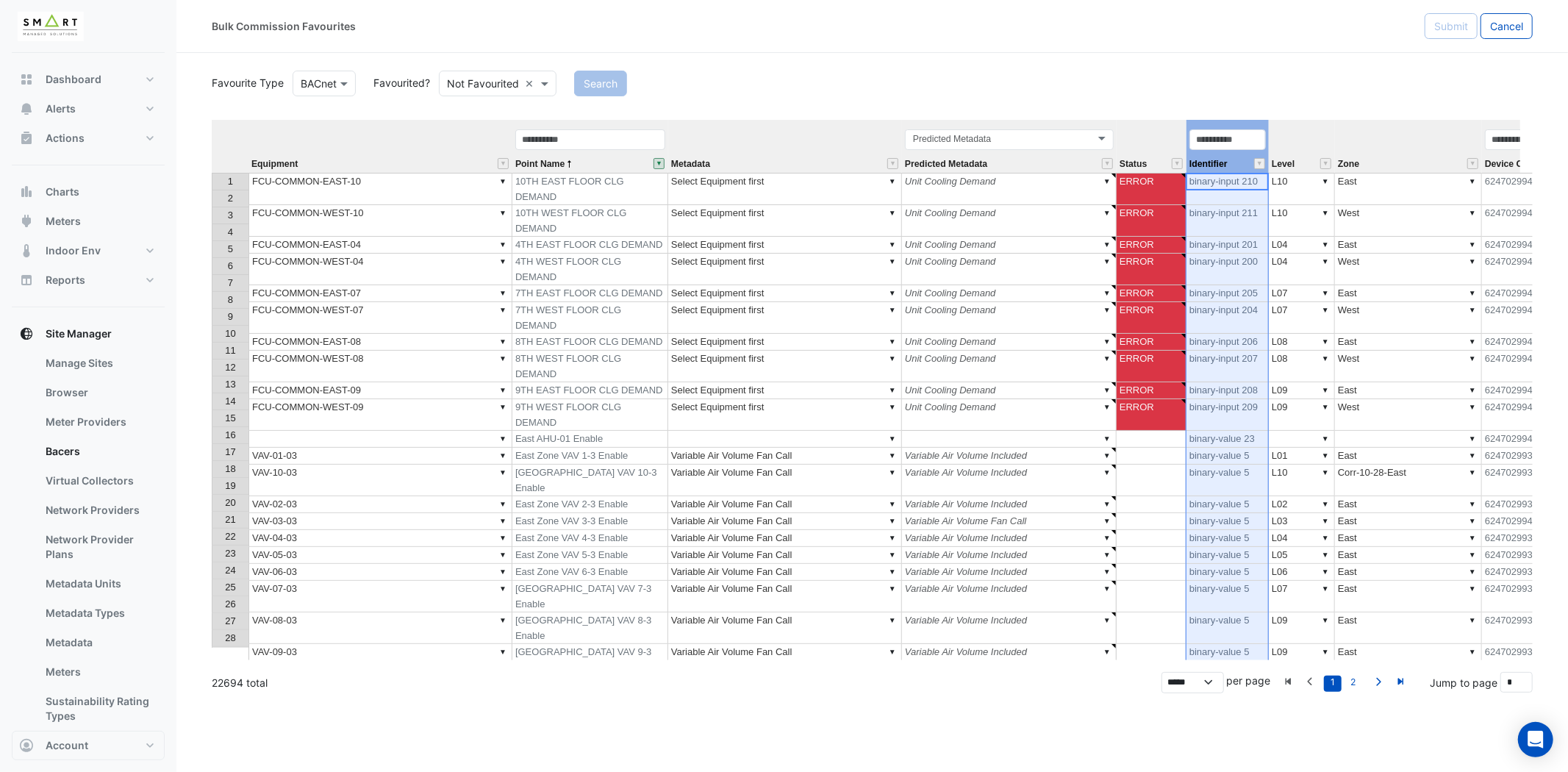
type textarea "******"
click at [991, 182] on td "▼ Unit Cooling Demand" at bounding box center [1009, 188] width 214 height 32
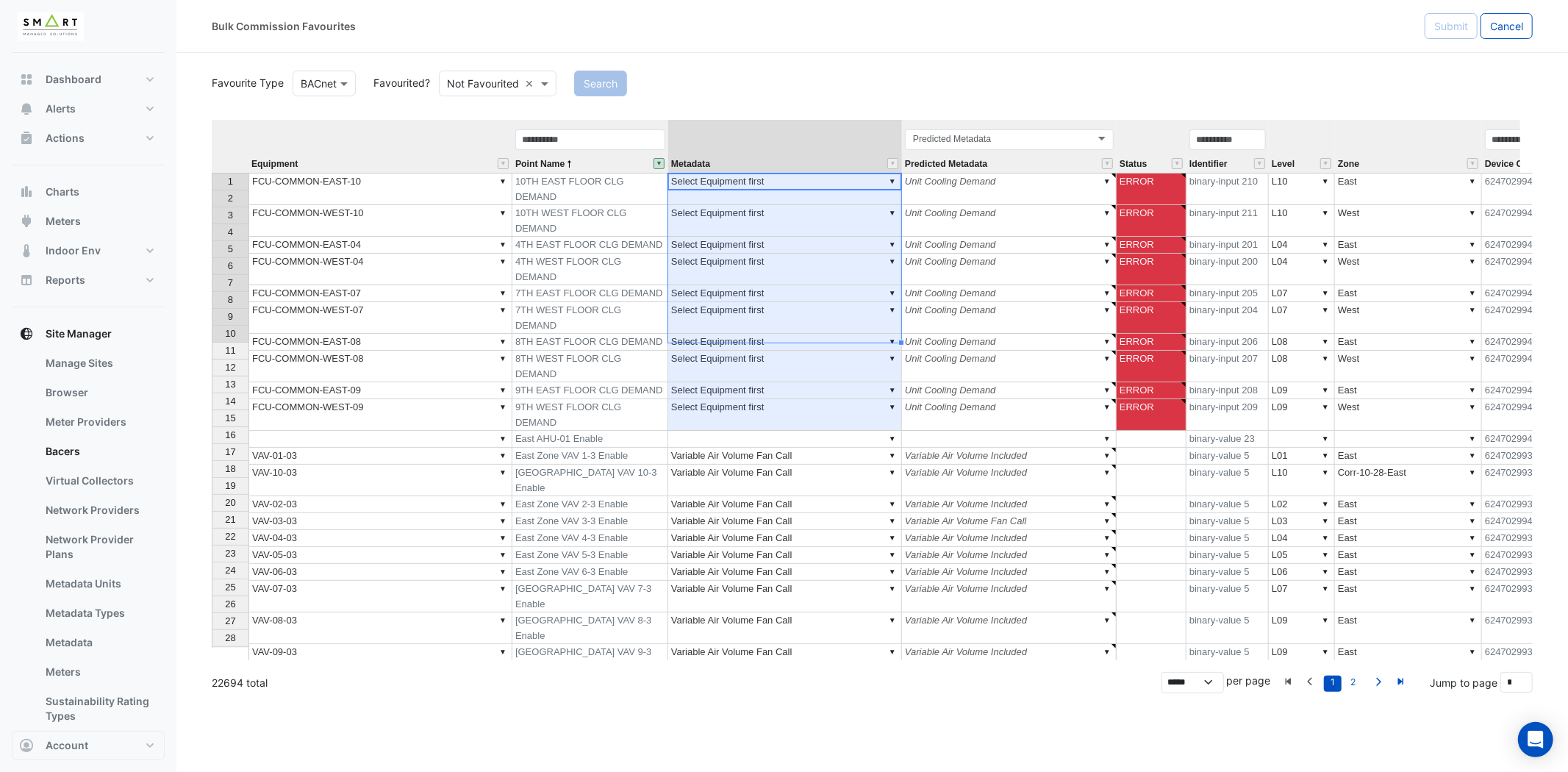
drag, startPoint x: 811, startPoint y: 176, endPoint x: 794, endPoint y: 363, distance: 187.8
click at [796, 329] on tbody "1 ▼ FCU-COMMON-EAST-10 10TH EAST FLOOR CLG DEMAND ▼ Select Equipment first ▼ Un…" at bounding box center [1137, 582] width 1852 height 819
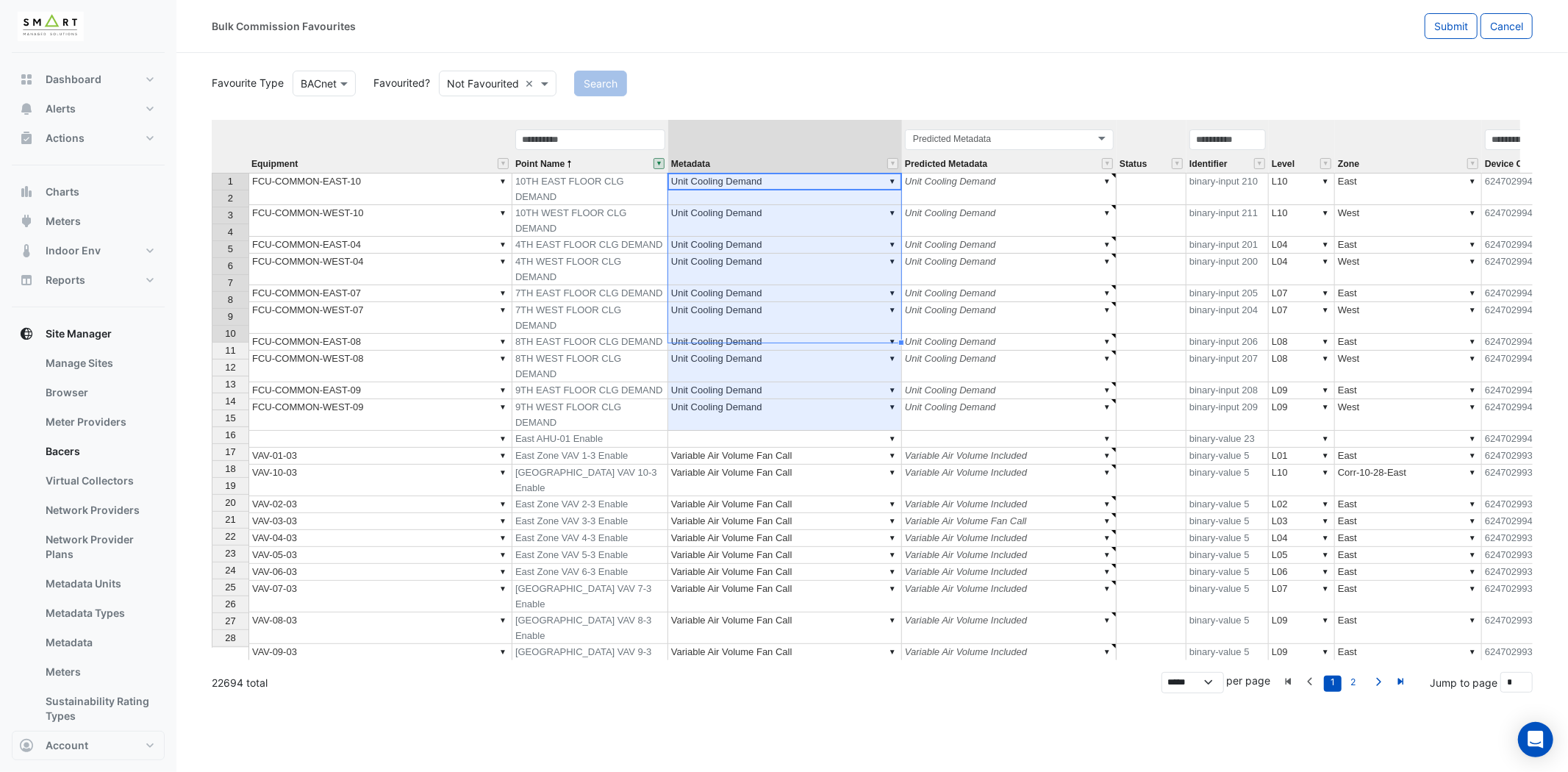
type textarea "**********"
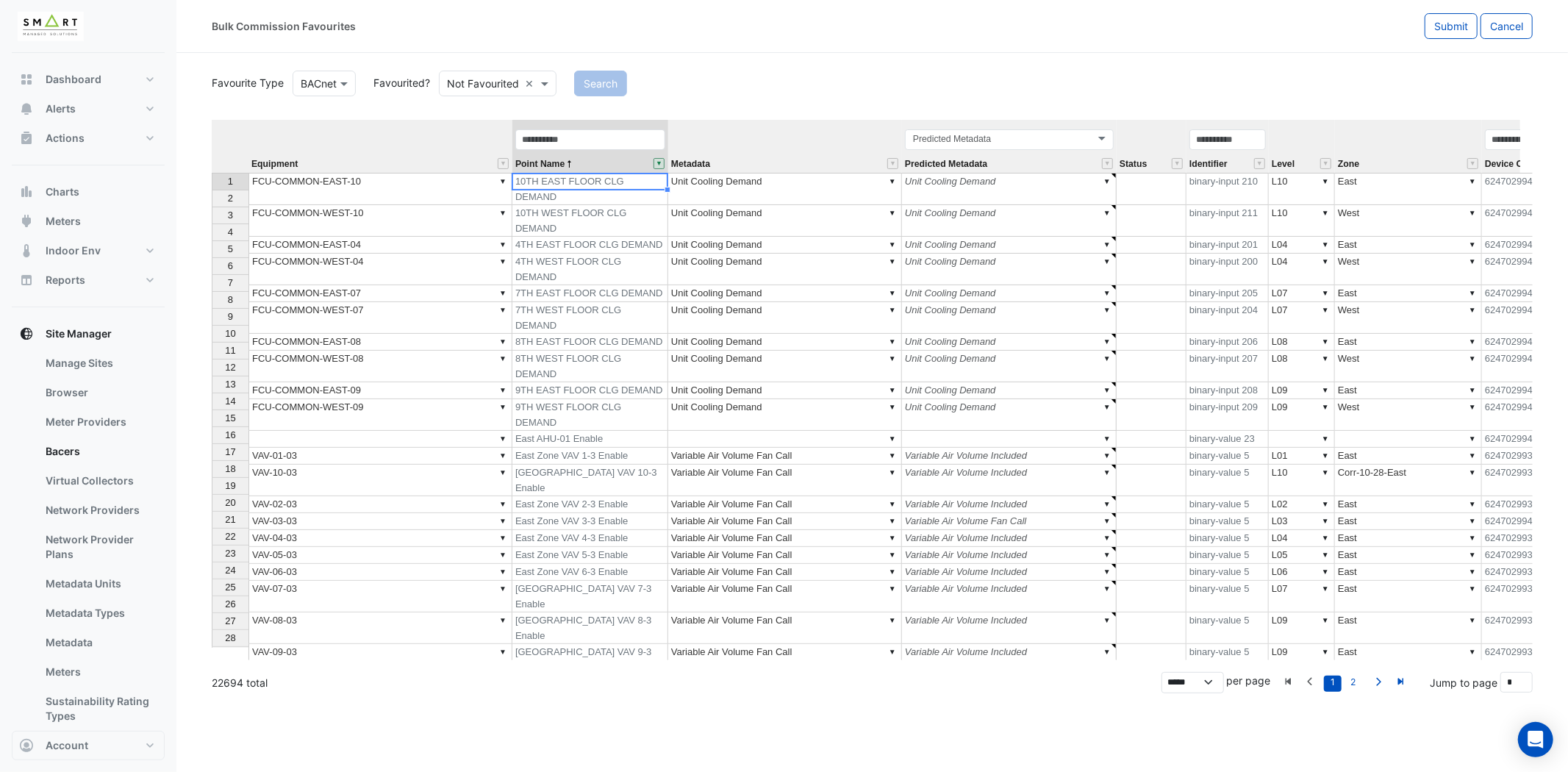
click at [615, 182] on td "10TH EAST FLOOR CLG DEMAND" at bounding box center [589, 188] width 156 height 32
click at [658, 162] on button "" at bounding box center [659, 163] width 11 height 11
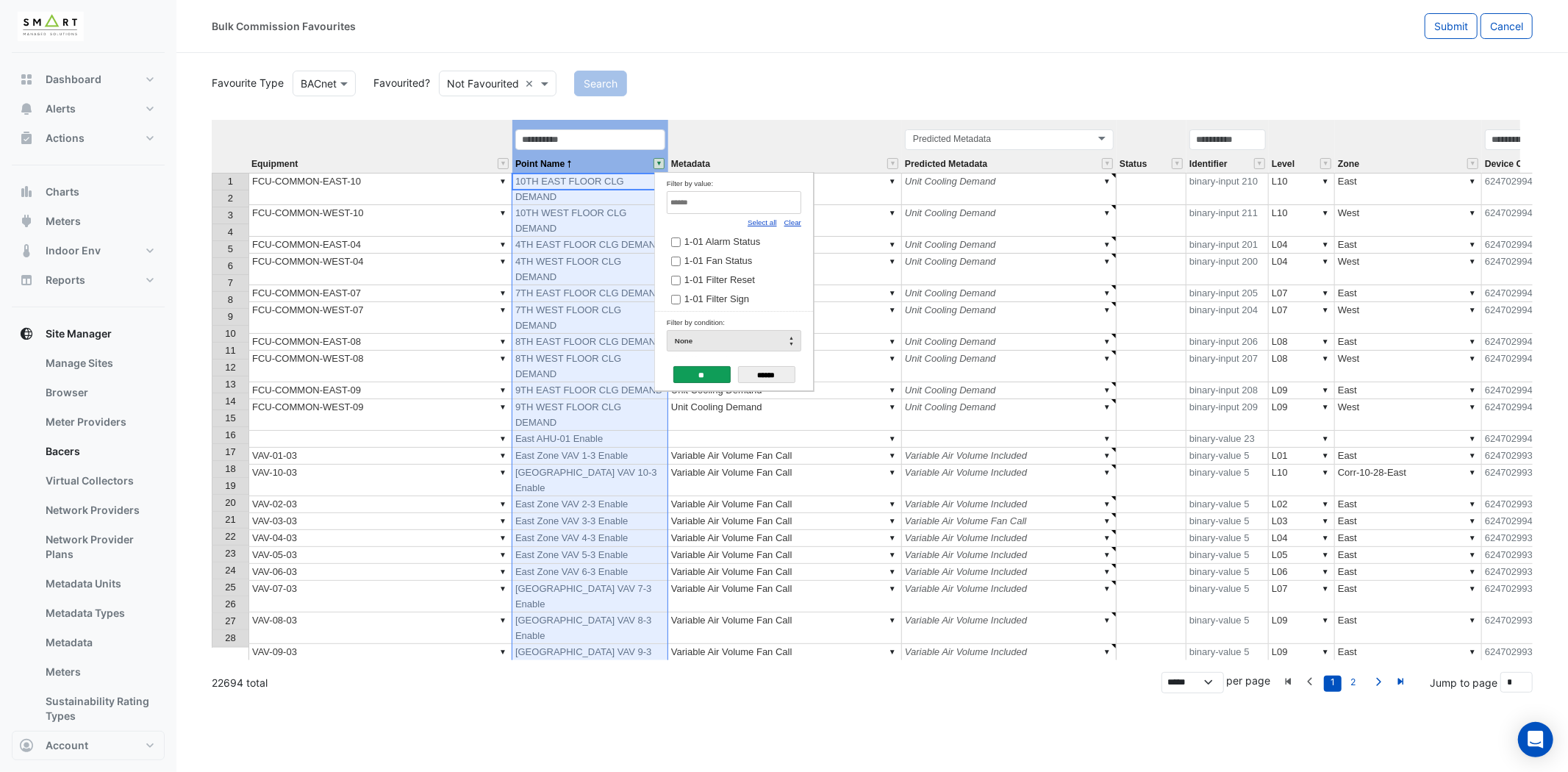
click at [751, 205] on input "Filter by value:" at bounding box center [734, 202] width 135 height 23
type input "*********"
click at [766, 223] on link "Select all" at bounding box center [763, 222] width 30 height 8
click at [696, 371] on input "**" at bounding box center [702, 374] width 57 height 17
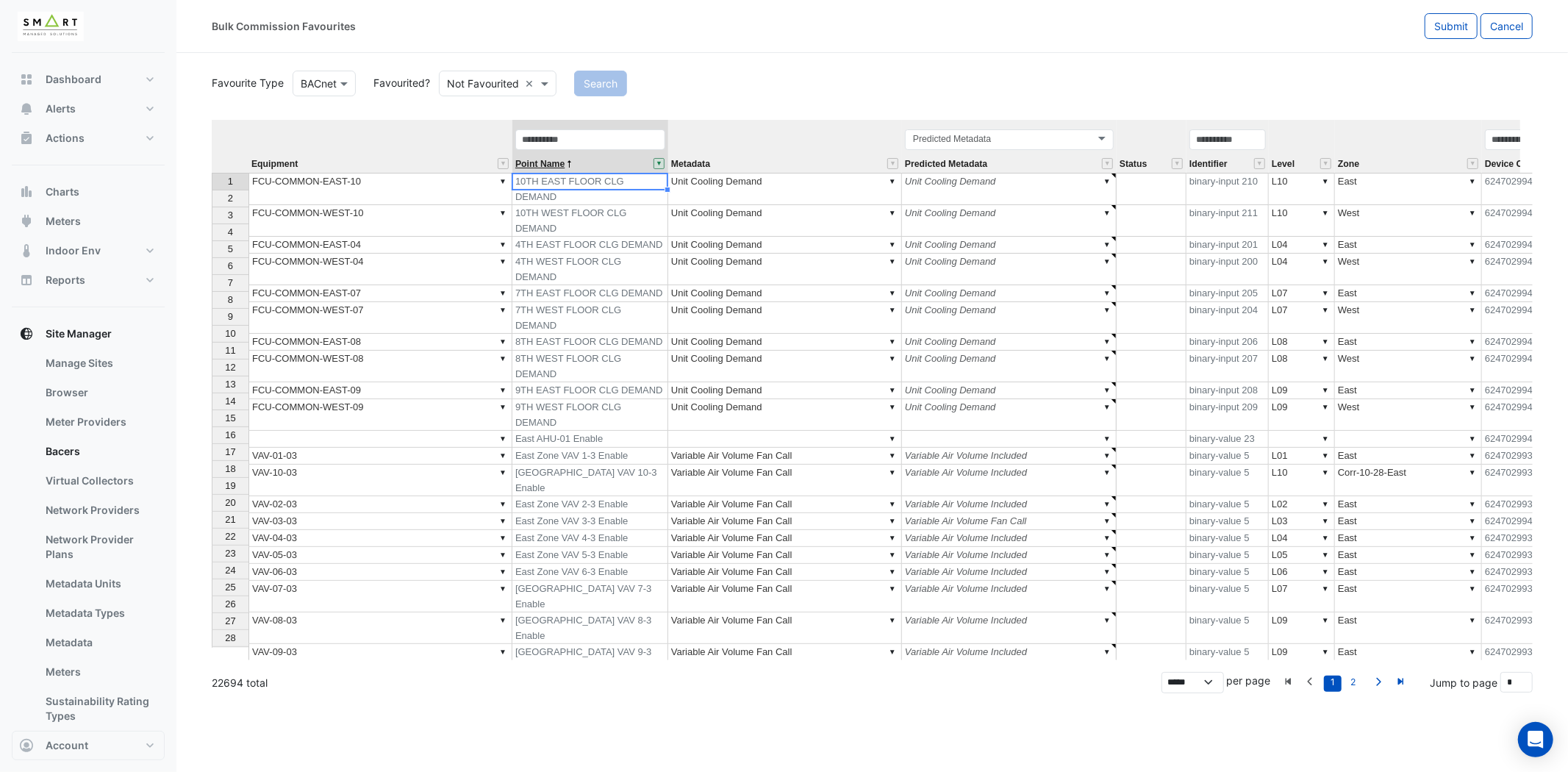
click at [548, 162] on span "Point Name" at bounding box center [540, 164] width 49 height 10
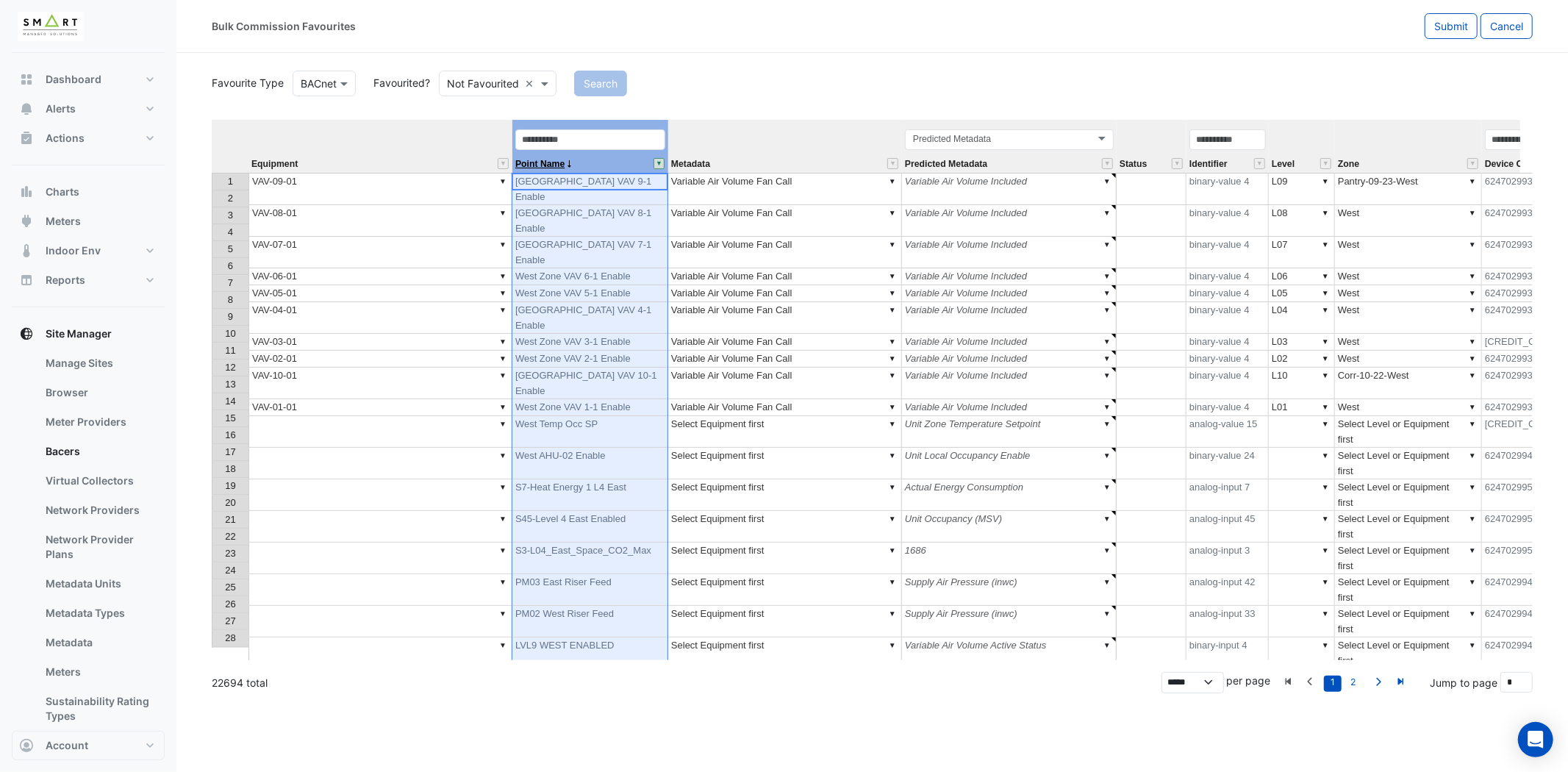
click at [548, 162] on span "Point Name" at bounding box center [540, 164] width 49 height 10
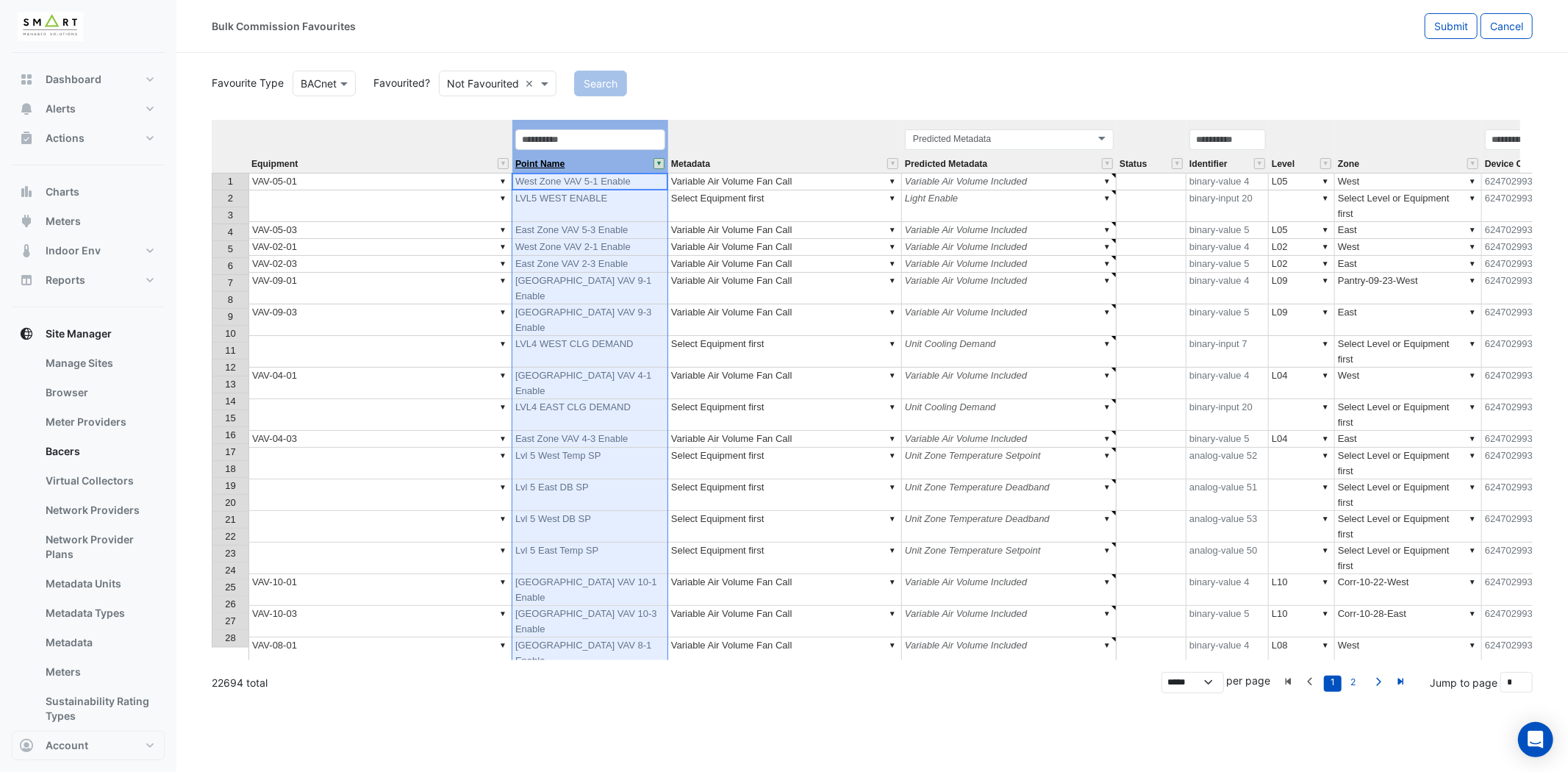
click at [548, 162] on span "Point Name" at bounding box center [540, 164] width 49 height 10
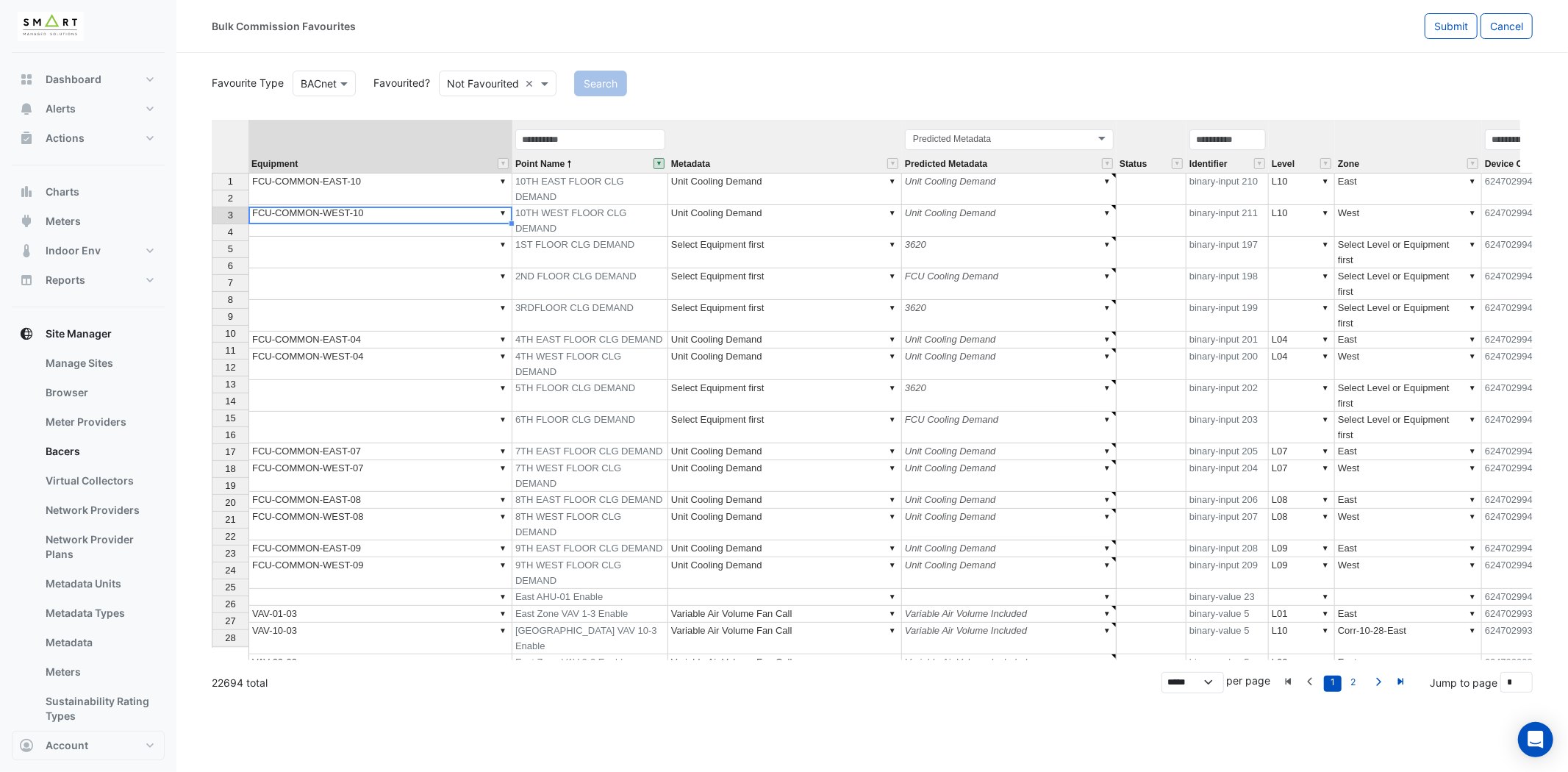
click at [374, 237] on td "▼" at bounding box center [380, 252] width 264 height 31
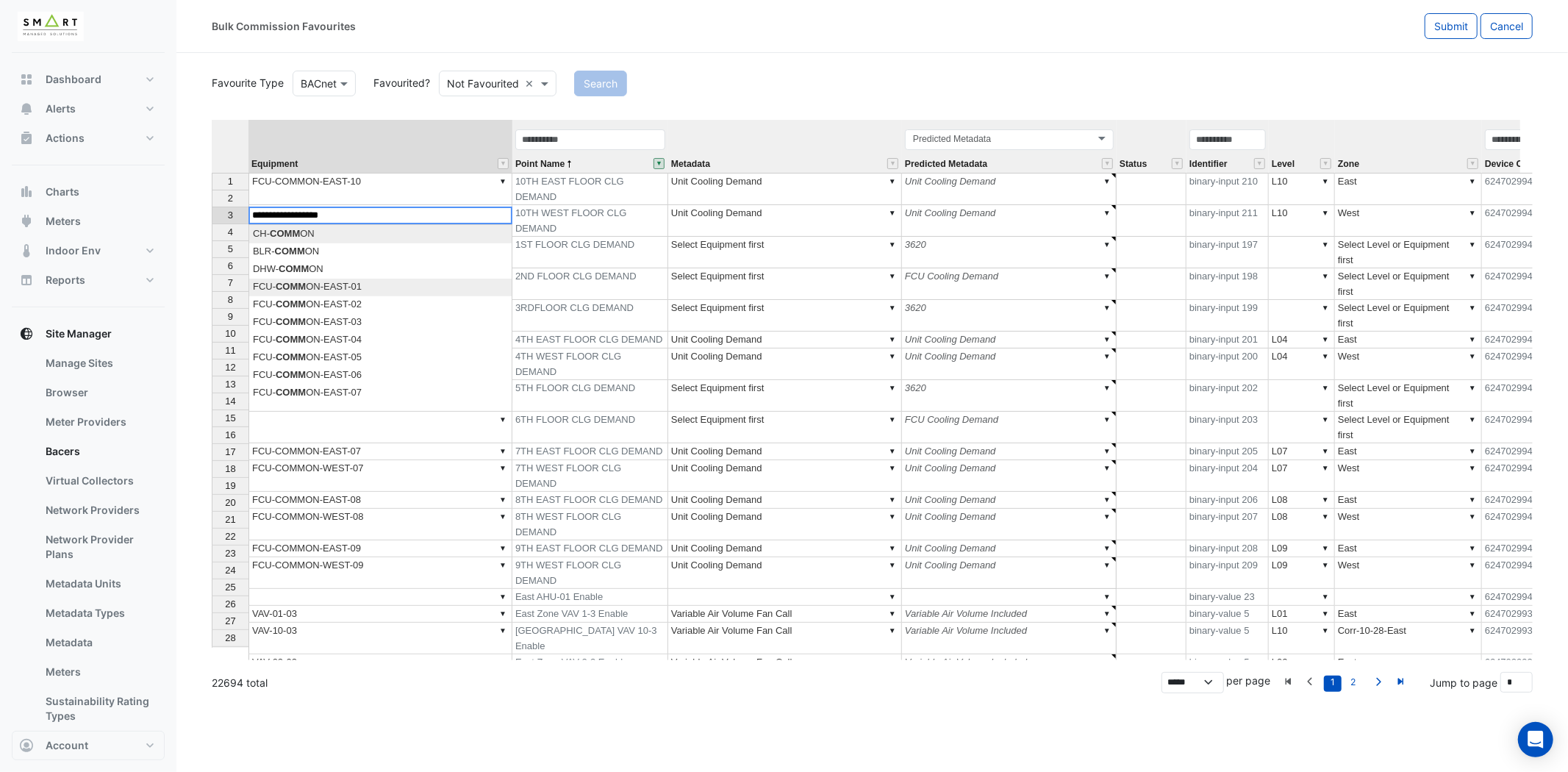
click at [369, 285] on div "Equipment Point Name Metadata Predicted Metadata Status Identifier Level Zone D…" at bounding box center [871, 390] width 1321 height 540
type textarea "**********"
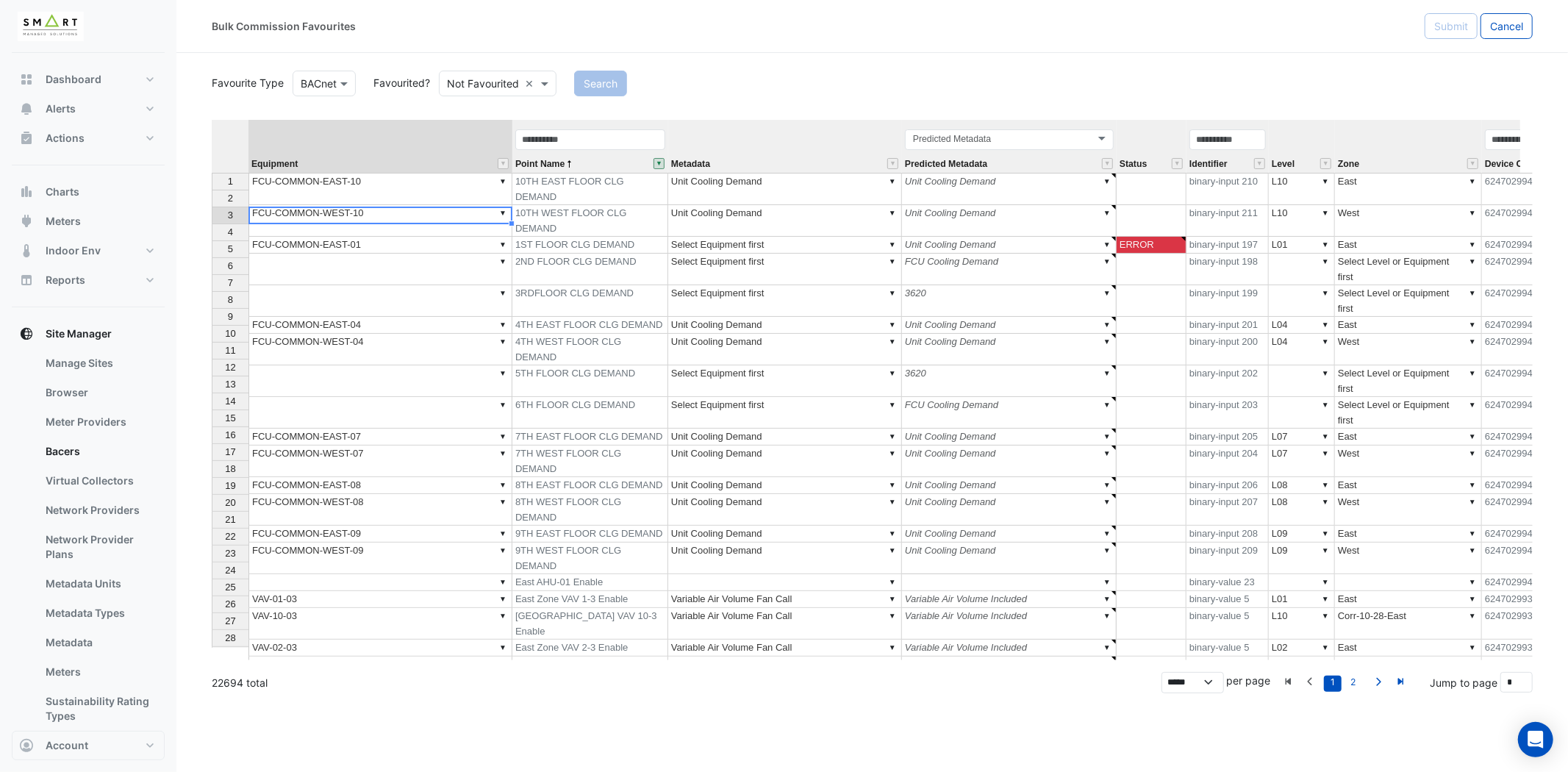
type textarea "**********"
click at [386, 254] on td "▼" at bounding box center [380, 269] width 264 height 31
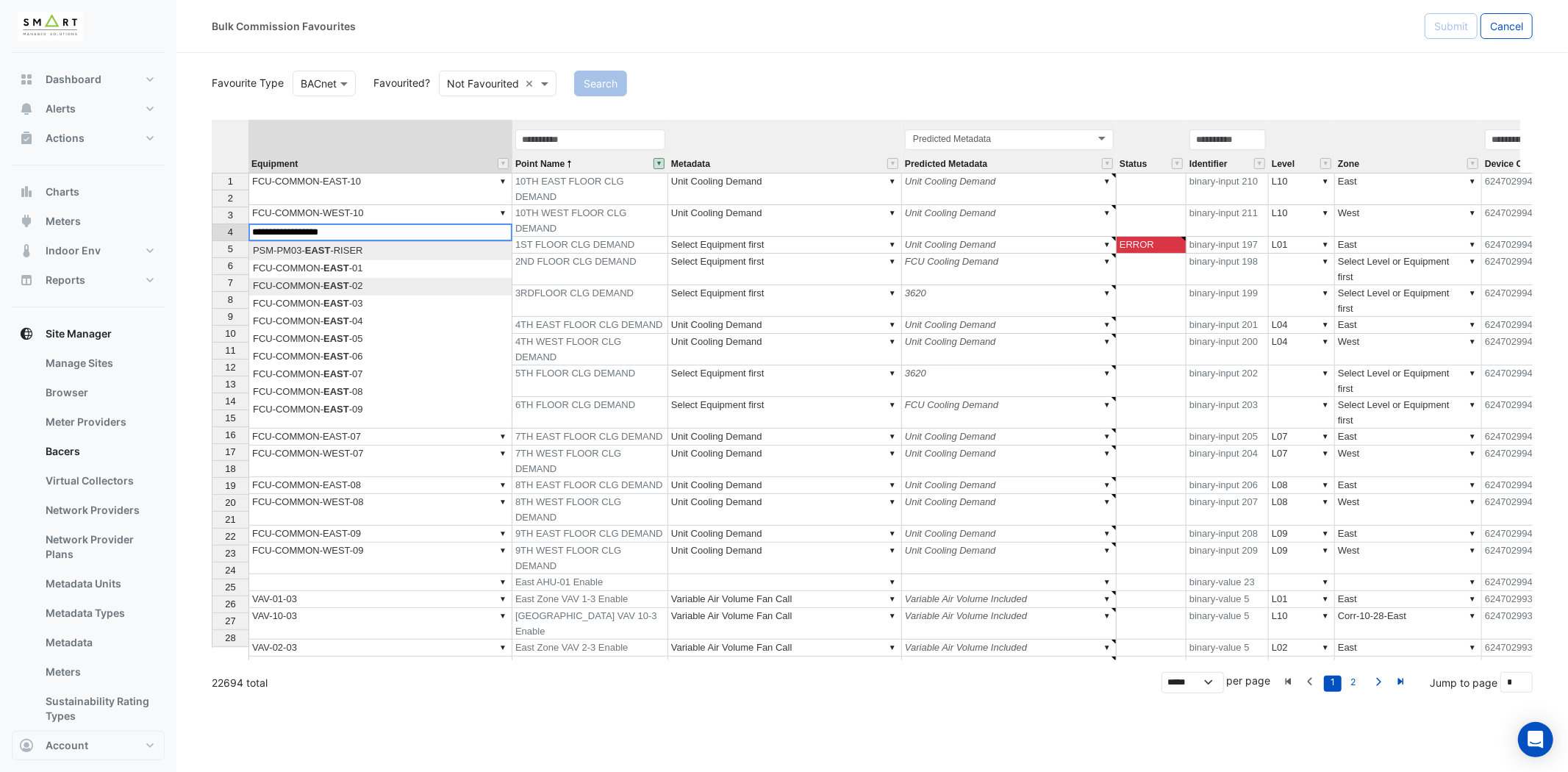
click at [384, 288] on div "Equipment Point Name Metadata Predicted Metadata Status Identifier Level Zone D…" at bounding box center [871, 390] width 1321 height 540
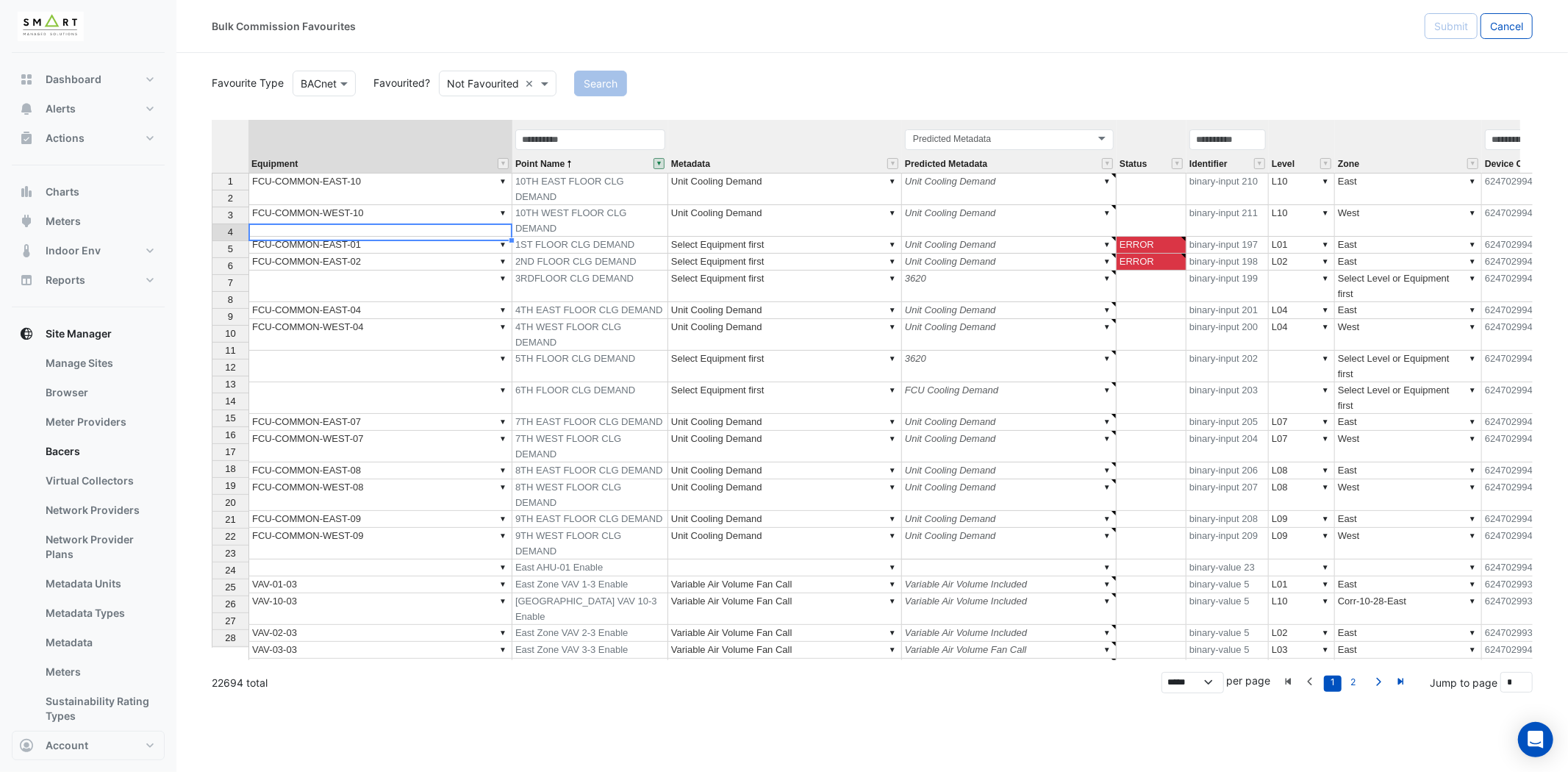
type textarea "**********"
click at [410, 270] on td "▼" at bounding box center [380, 286] width 264 height 31
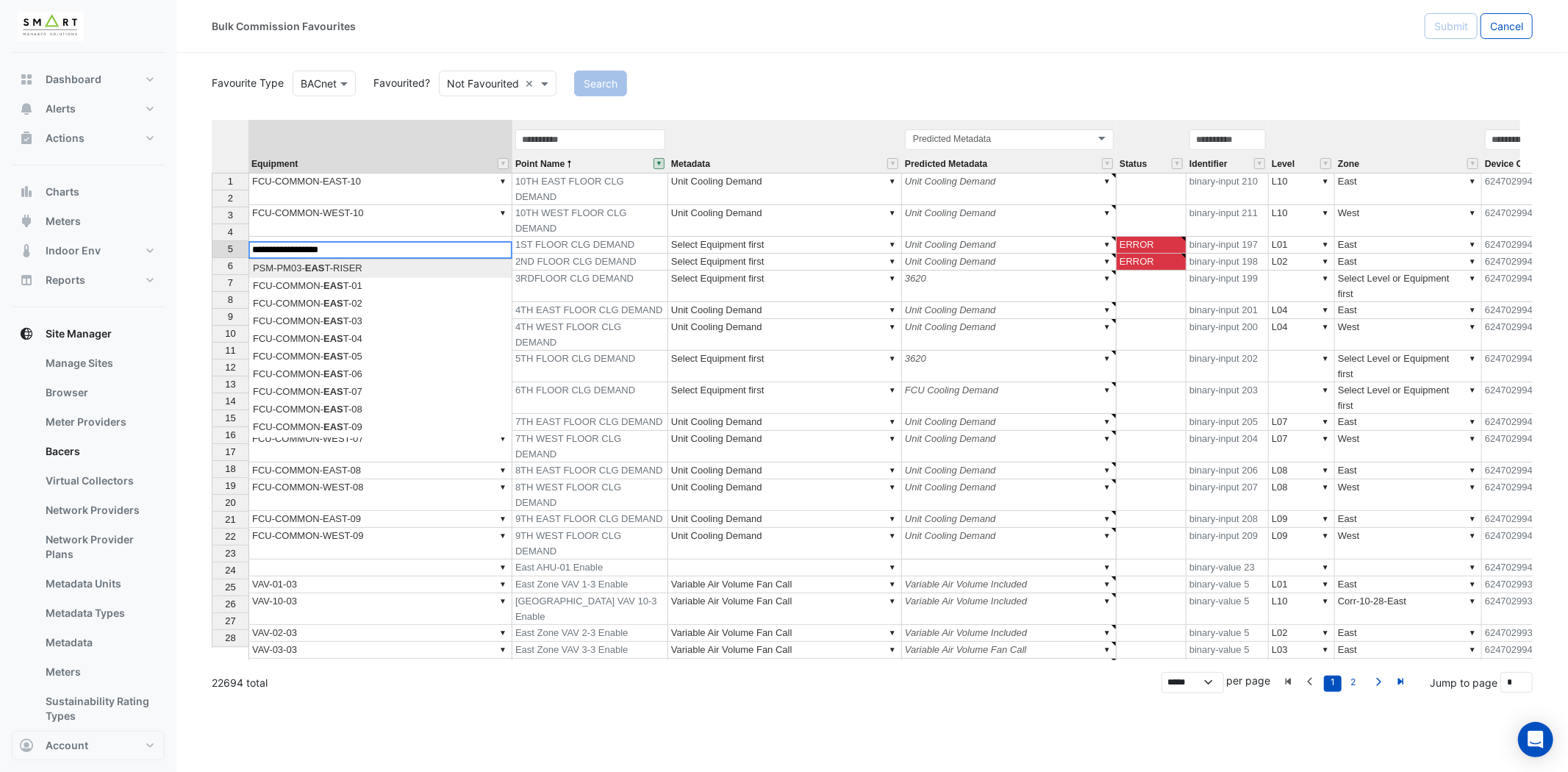
click at [366, 325] on div "Equipment Point Name Metadata Predicted Metadata Status Identifier Level Zone D…" at bounding box center [871, 390] width 1321 height 540
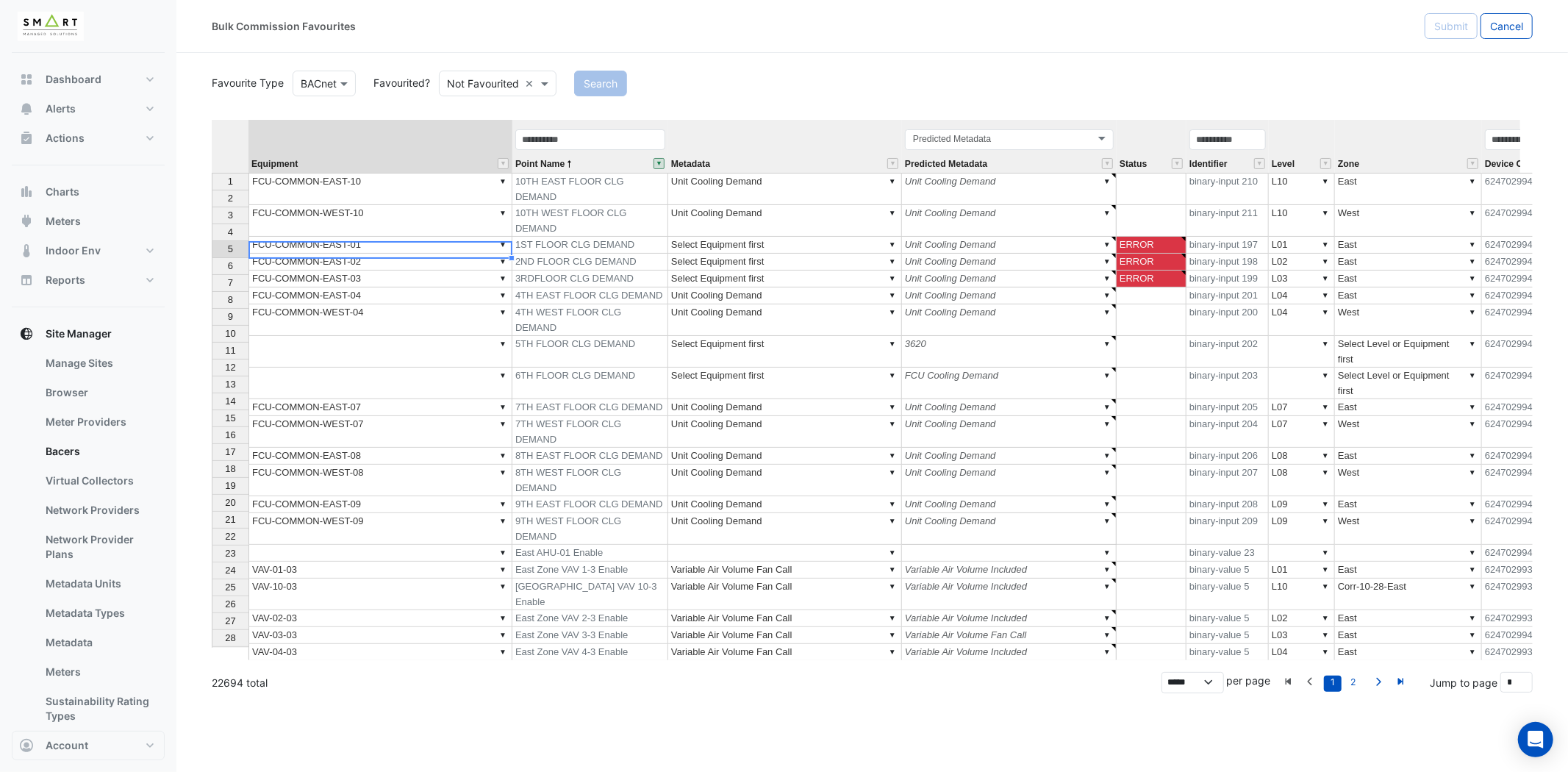
type textarea "**********"
select select "********"
click at [374, 336] on td "▼" at bounding box center [380, 351] width 264 height 31
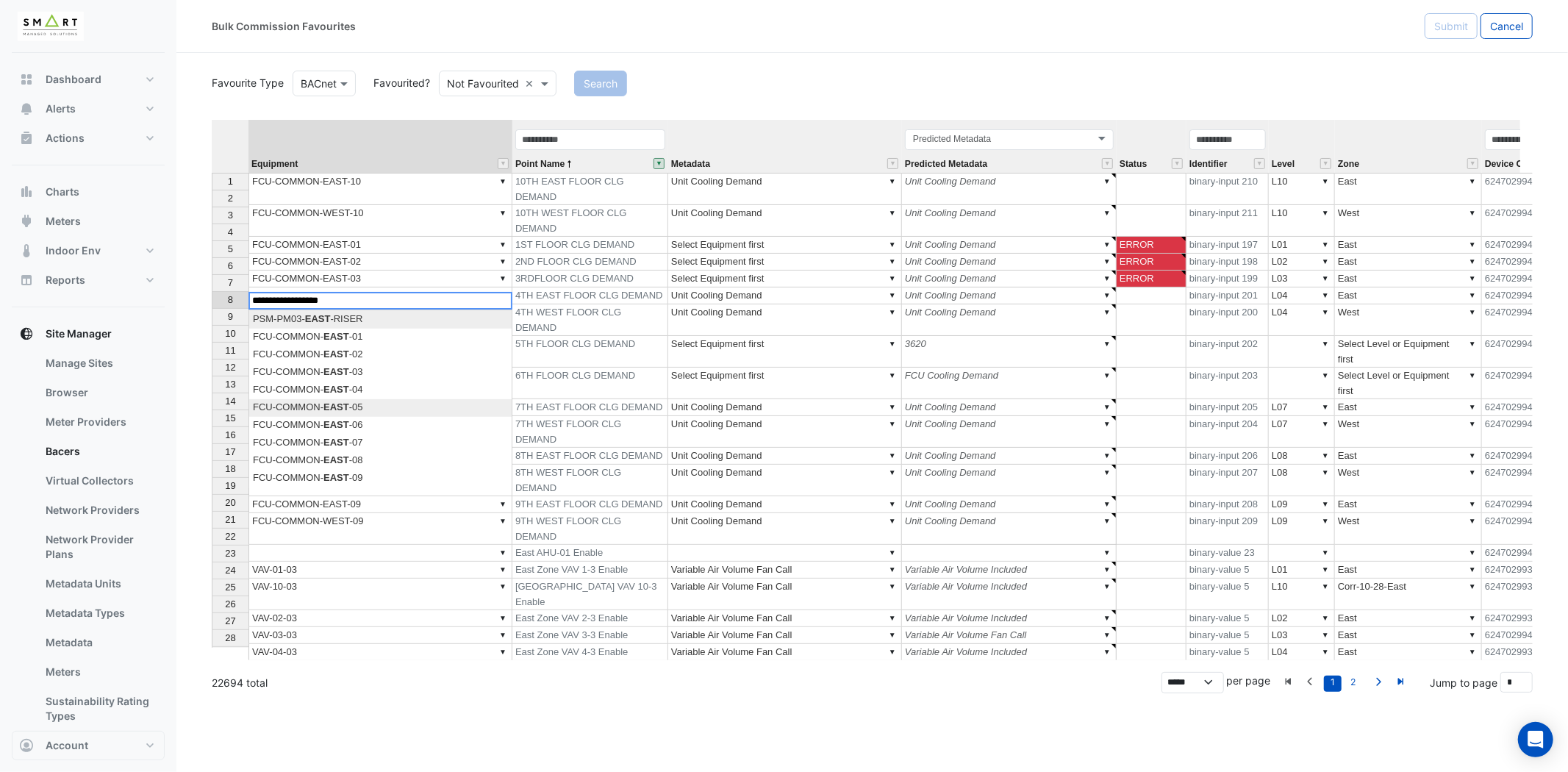
click at [377, 407] on div "Equipment Point Name Metadata Predicted Metadata Status Identifier Level Zone D…" at bounding box center [871, 390] width 1321 height 540
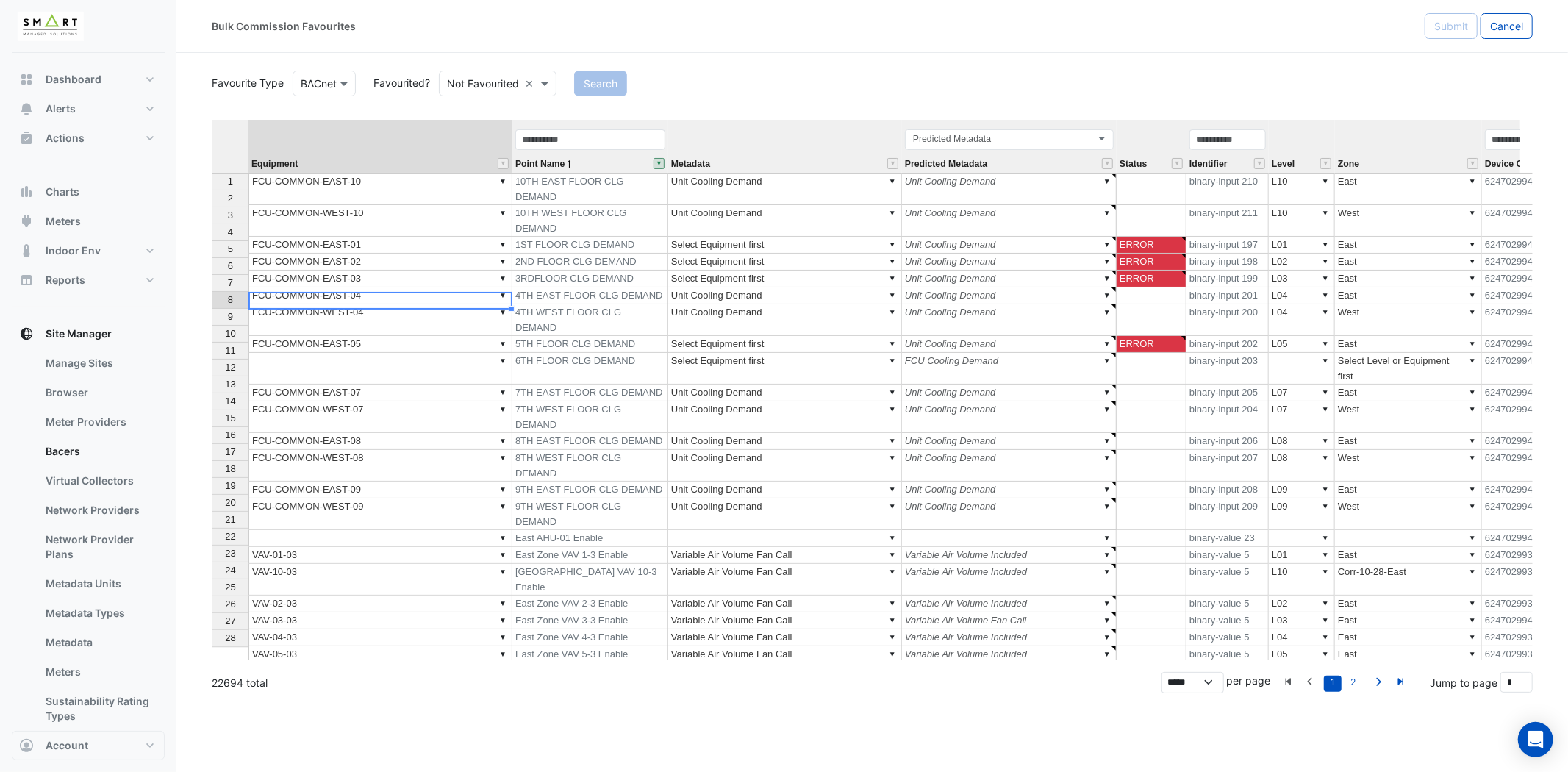
type textarea "**********"
click at [371, 353] on td "▼" at bounding box center [380, 369] width 264 height 31
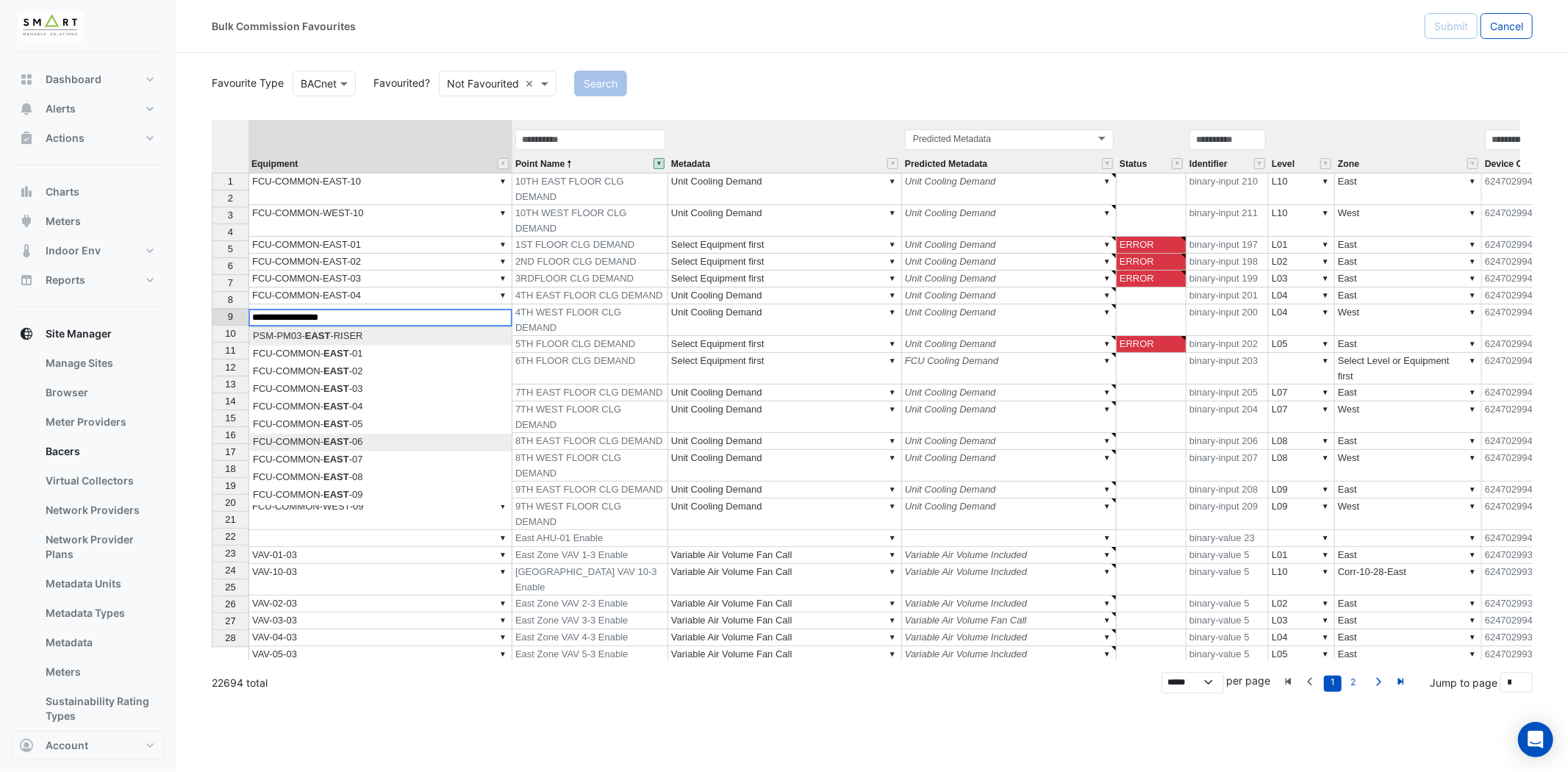
click at [379, 442] on div "Equipment Point Name Metadata Predicted Metadata Status Identifier Level Zone D…" at bounding box center [871, 390] width 1321 height 540
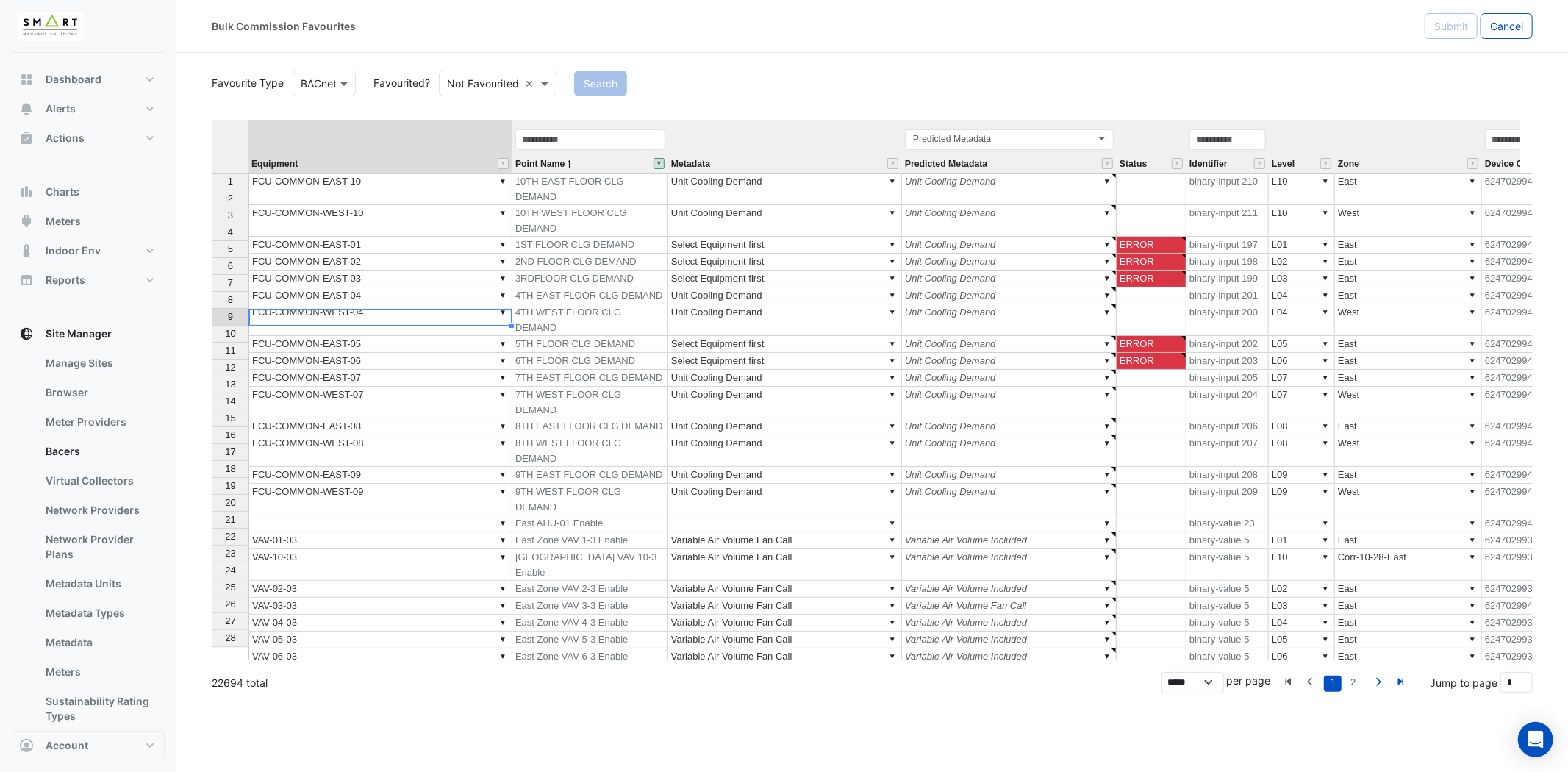
type textarea "**********"
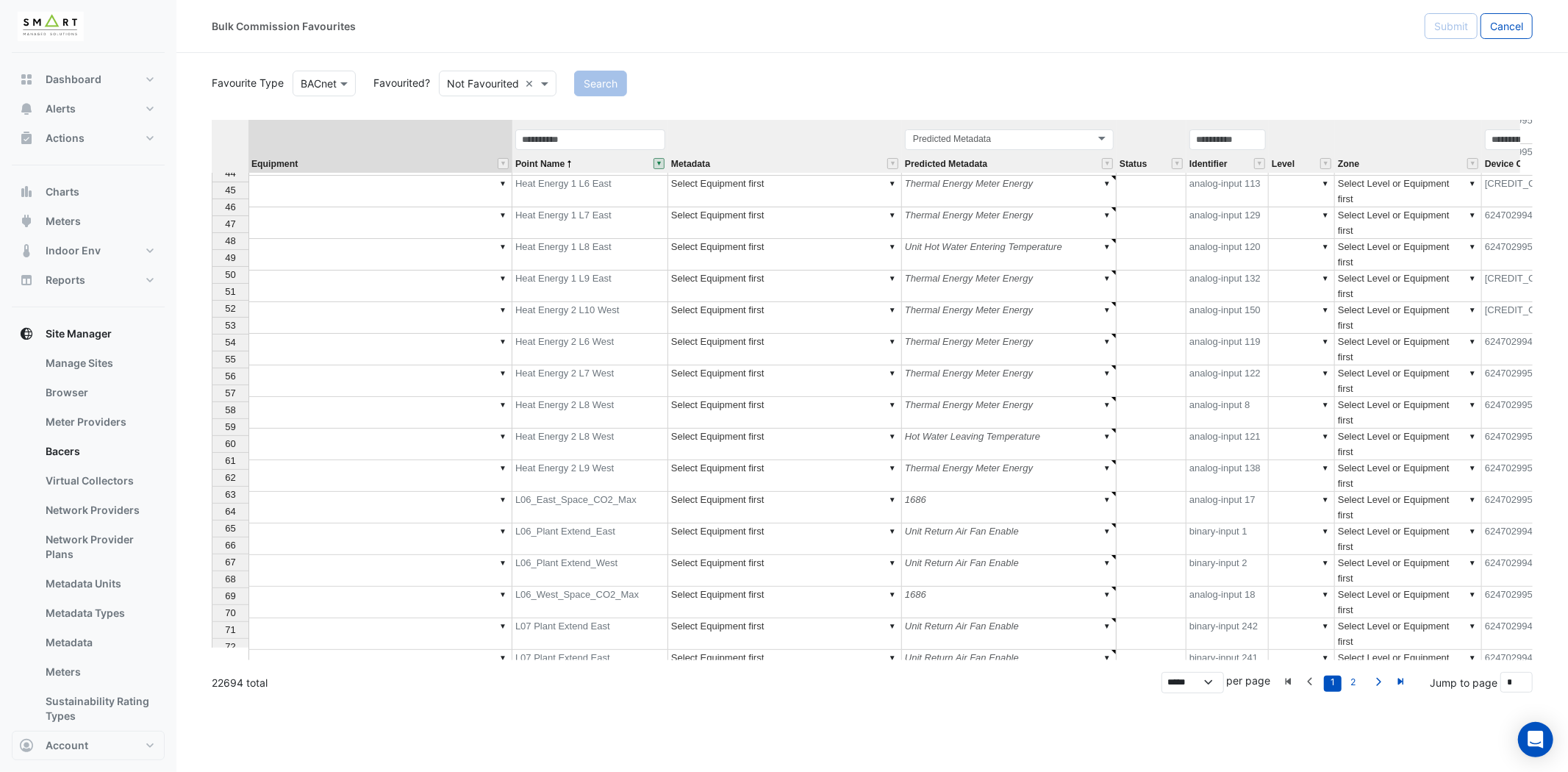
scroll to position [245, 0]
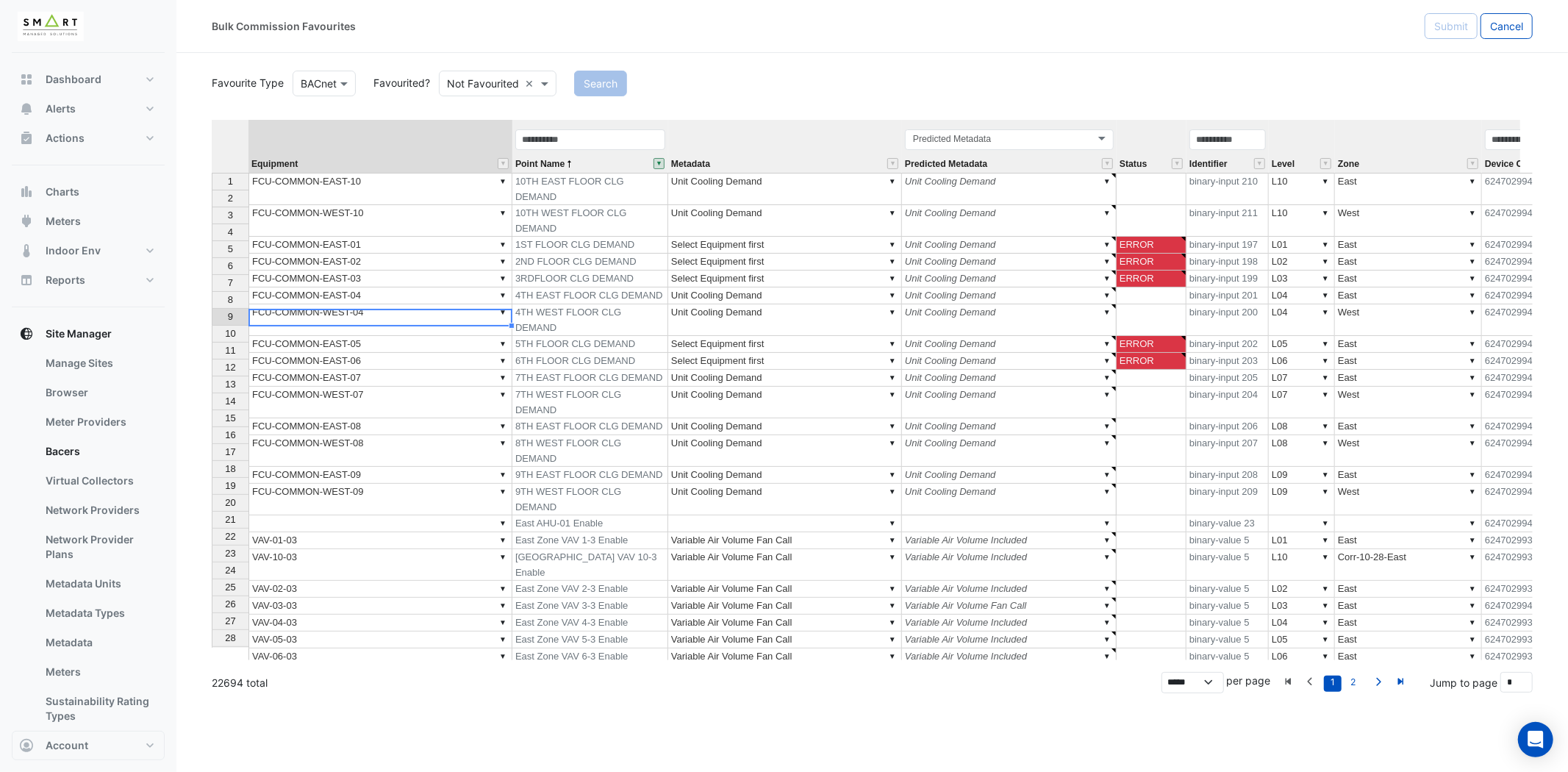
click at [659, 163] on button "" at bounding box center [659, 163] width 11 height 11
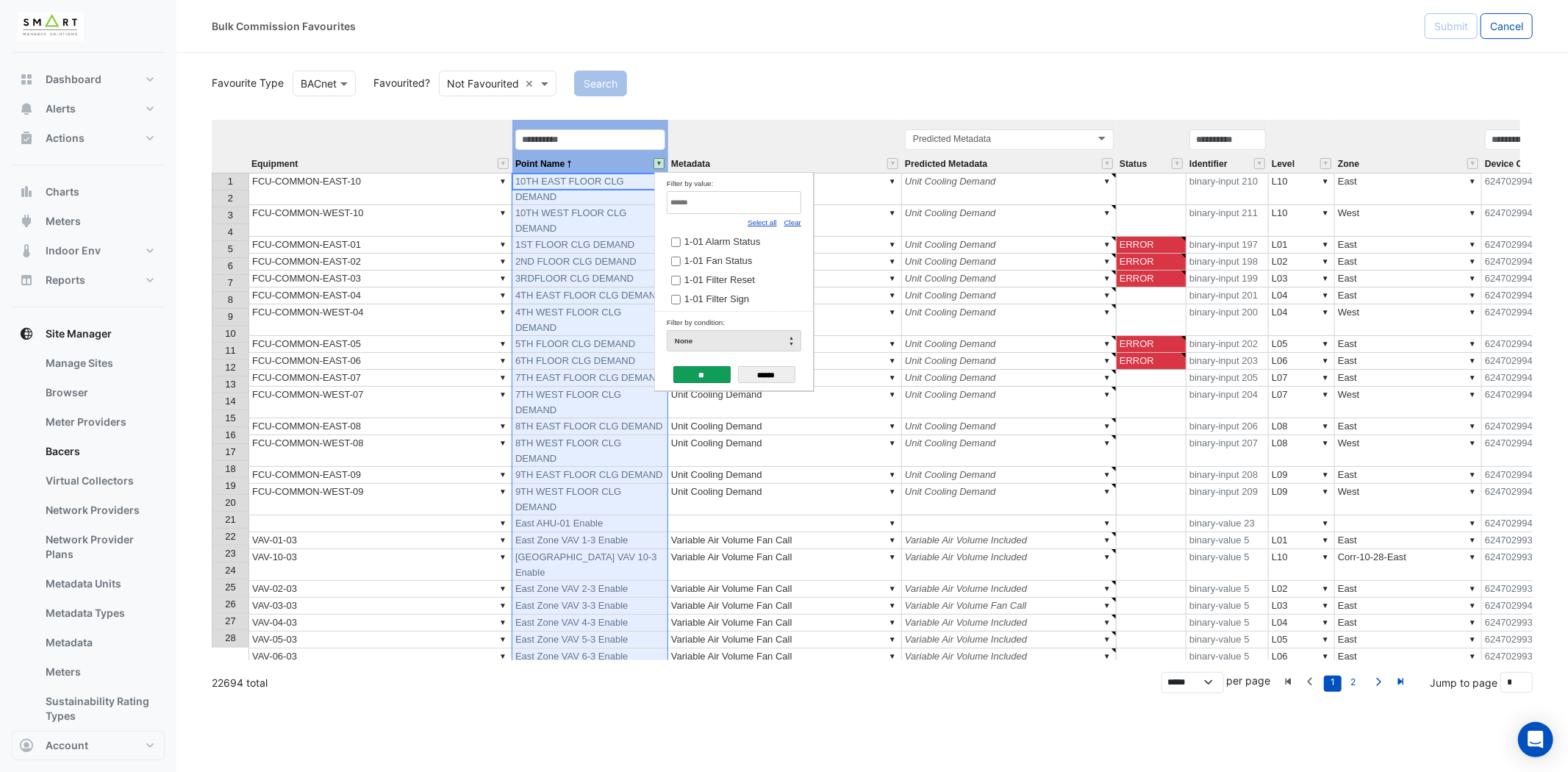
click at [701, 208] on input "Filter by value:" at bounding box center [734, 202] width 135 height 23
type input "**********"
click at [769, 376] on input "******" at bounding box center [767, 374] width 57 height 17
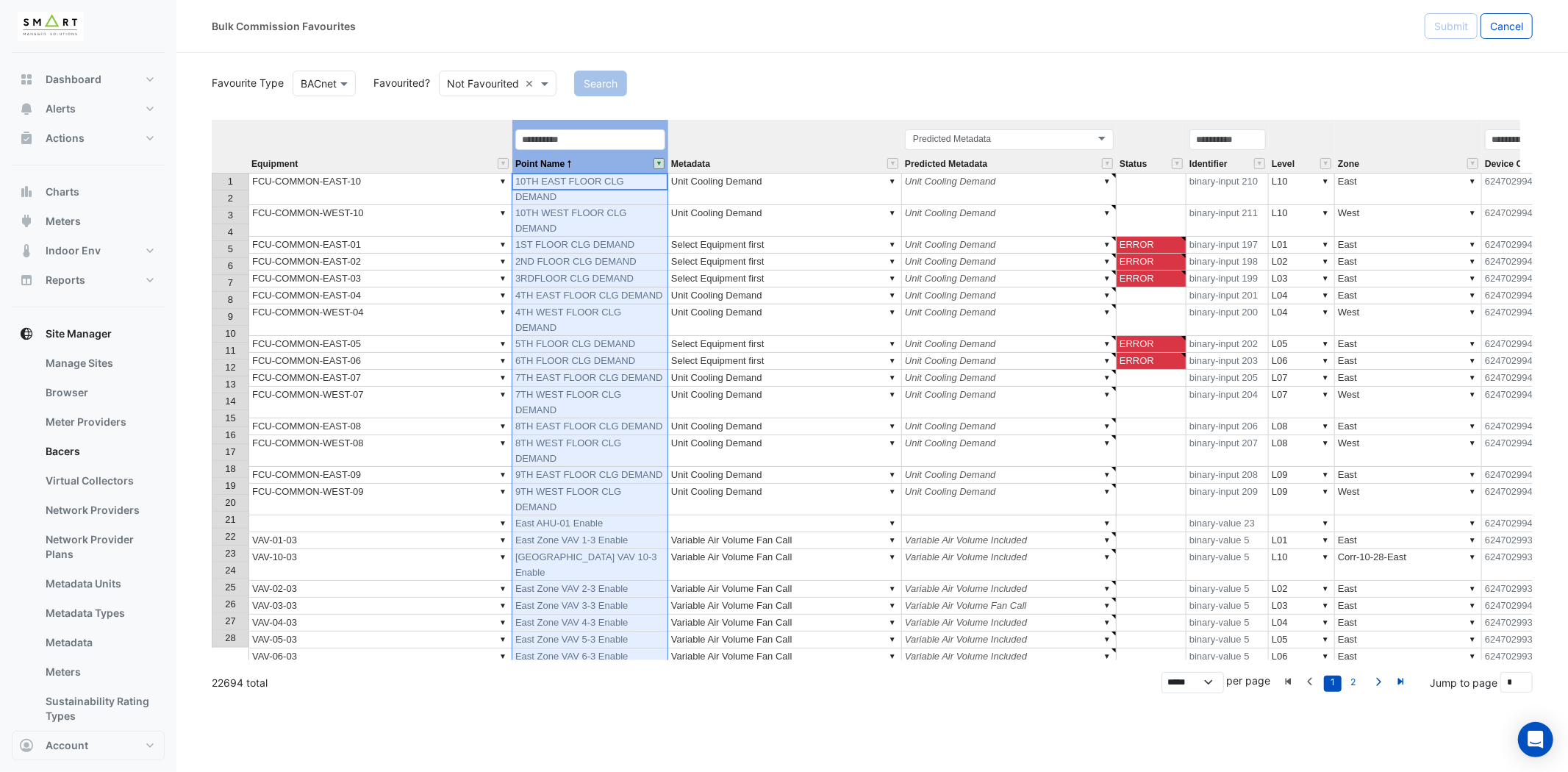
type textarea "*****"
click at [583, 353] on td "6TH FLOOR CLG DEMAND" at bounding box center [589, 361] width 156 height 17
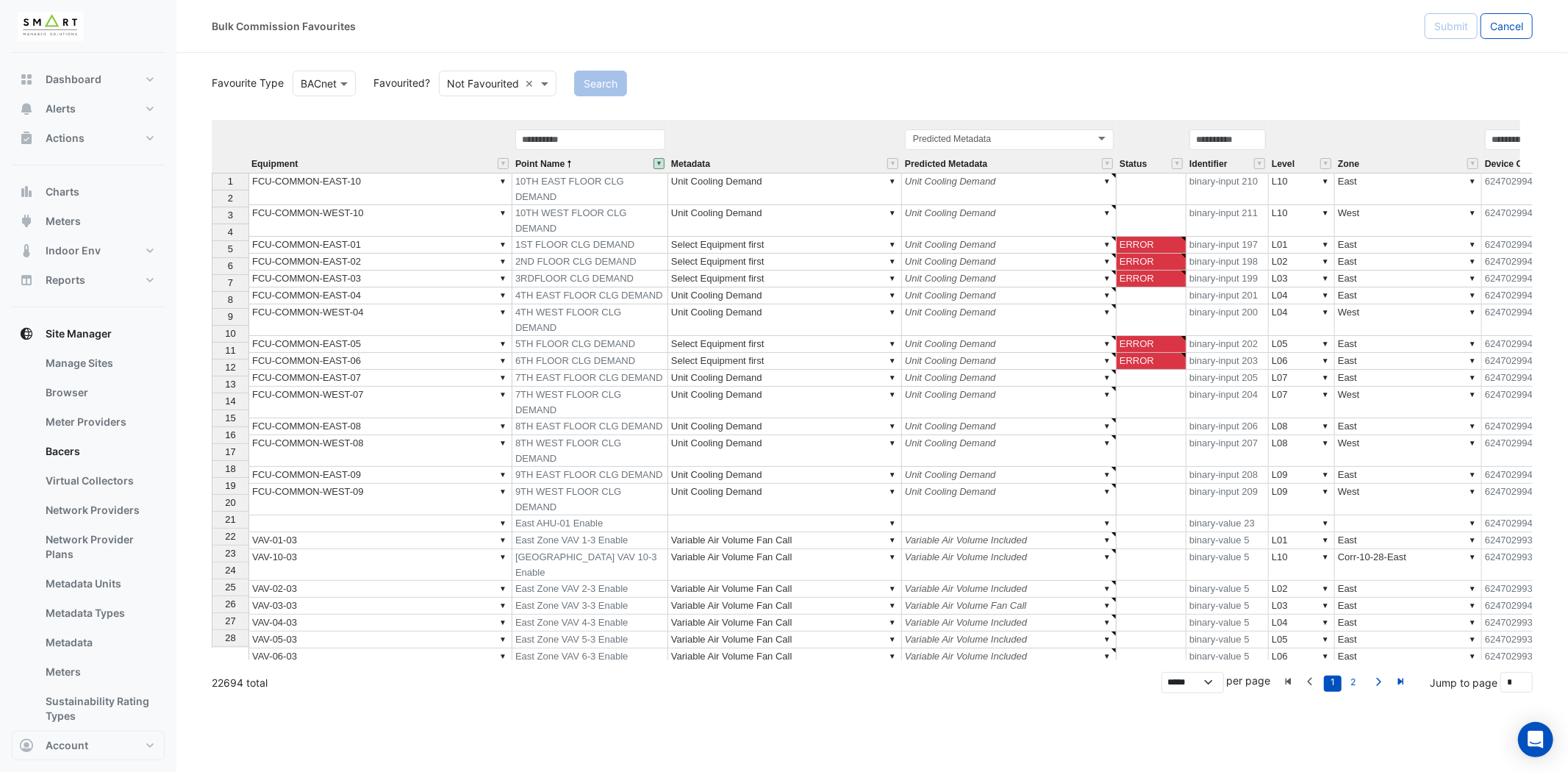
click at [207, 217] on section "Favourite Type Favourite Type BACnet Favourited? Either Not Favourited × Search…" at bounding box center [872, 373] width 1392 height 640
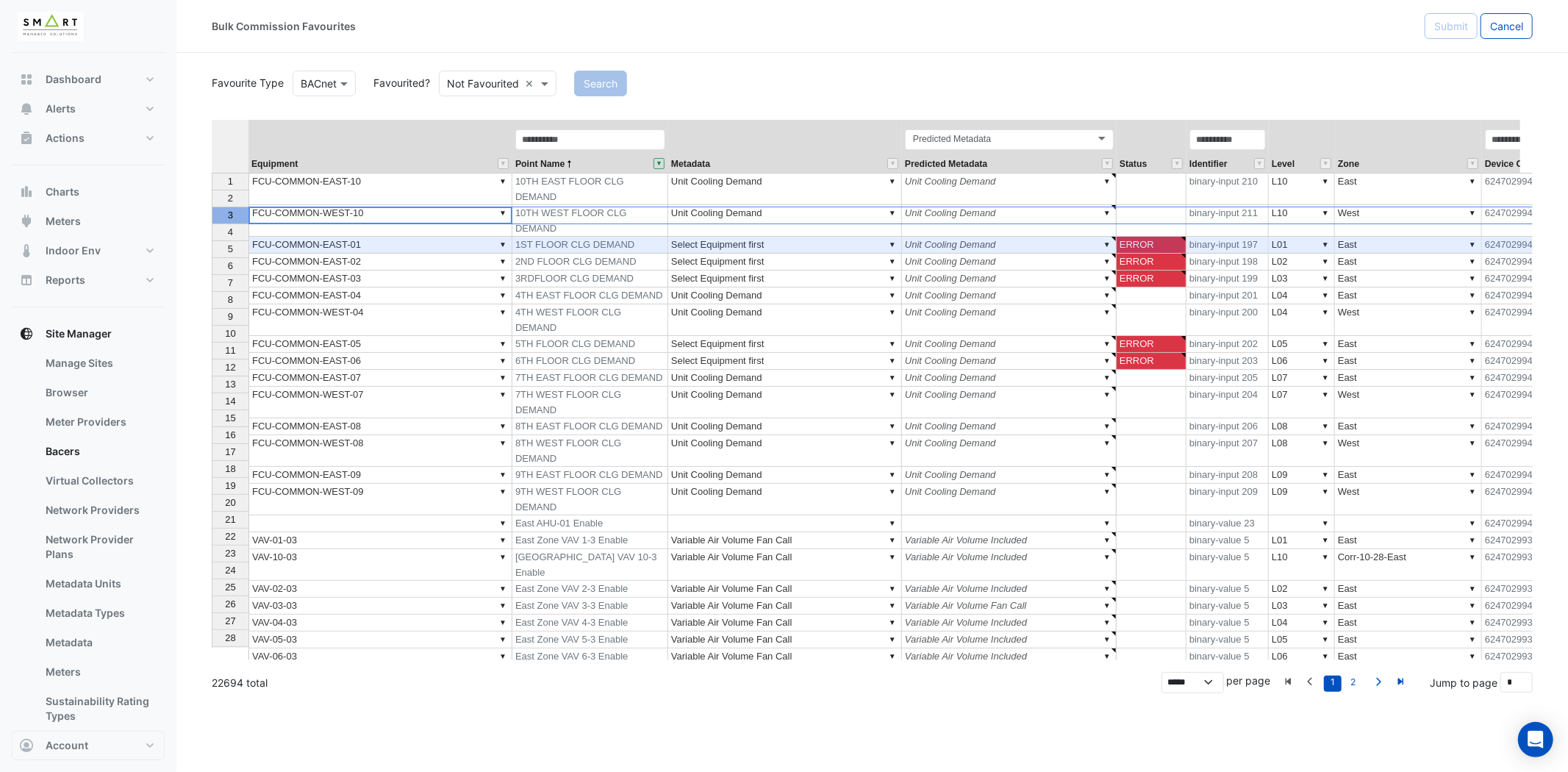
click at [216, 211] on div "3" at bounding box center [230, 215] width 30 height 16
click at [836, 205] on td "▼ Unit Cooling Demand" at bounding box center [785, 221] width 234 height 31
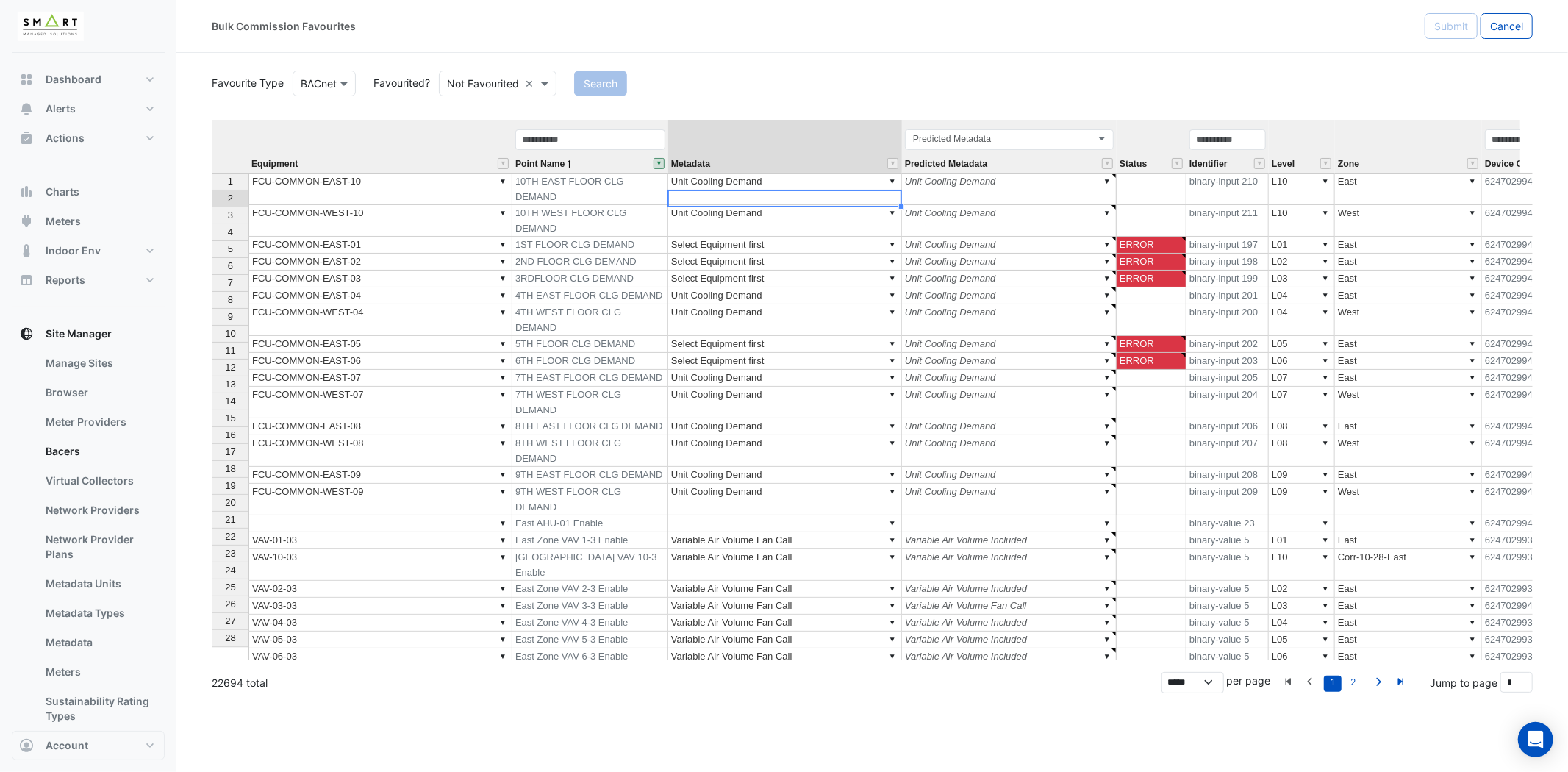
type textarea "******"
drag, startPoint x: 900, startPoint y: 205, endPoint x: 863, endPoint y: 373, distance: 172.0
click at [211, 379] on div "Equipment Point Name Metadata Predicted Metadata Status Identifier Level Zone D…" at bounding box center [211, 535] width 0 height 830
type textarea "**********"
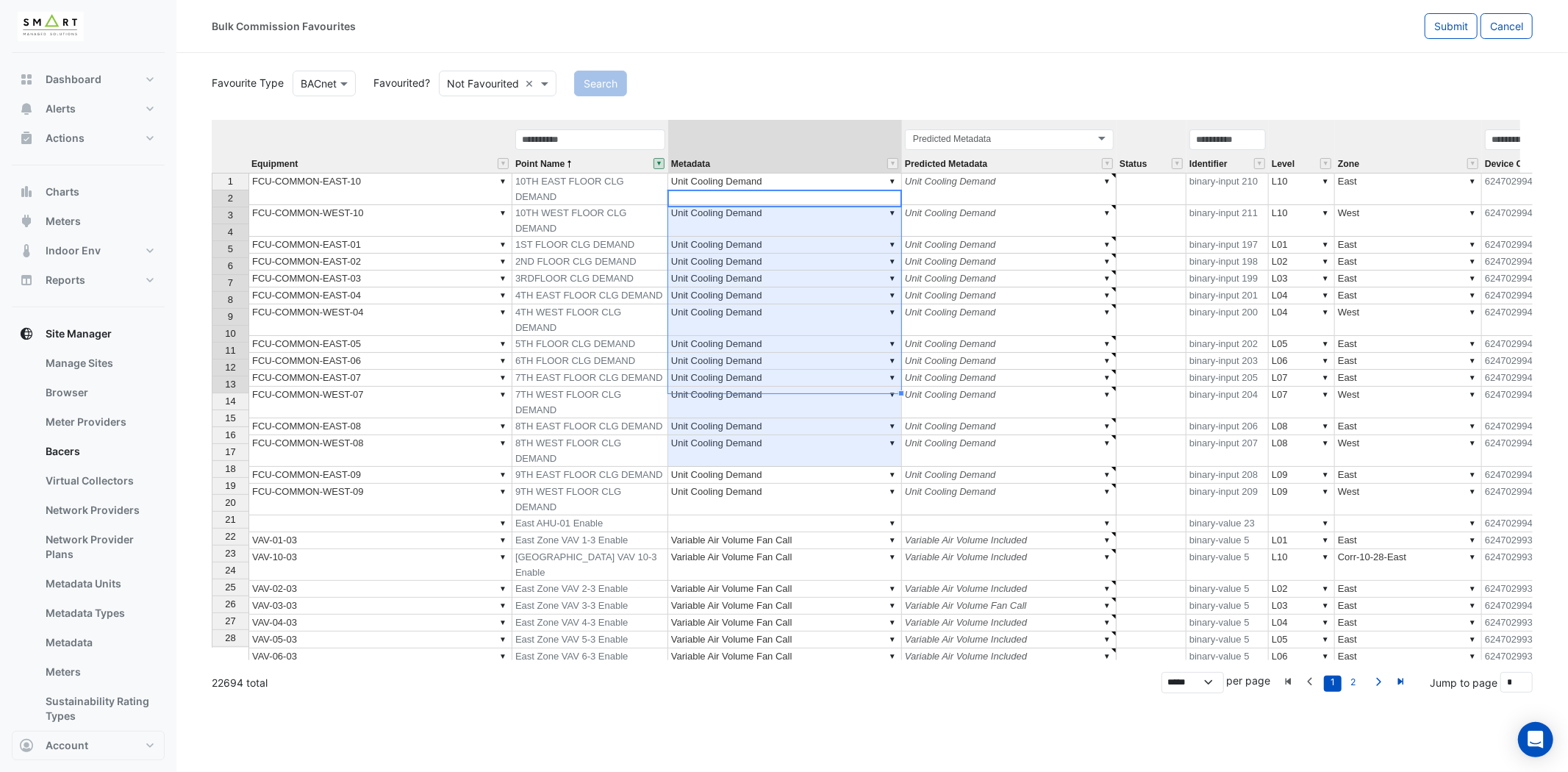
click at [211, 224] on div "Equipment Point Name Metadata Predicted Metadata Status Identifier Level Zone D…" at bounding box center [211, 519] width 0 height 799
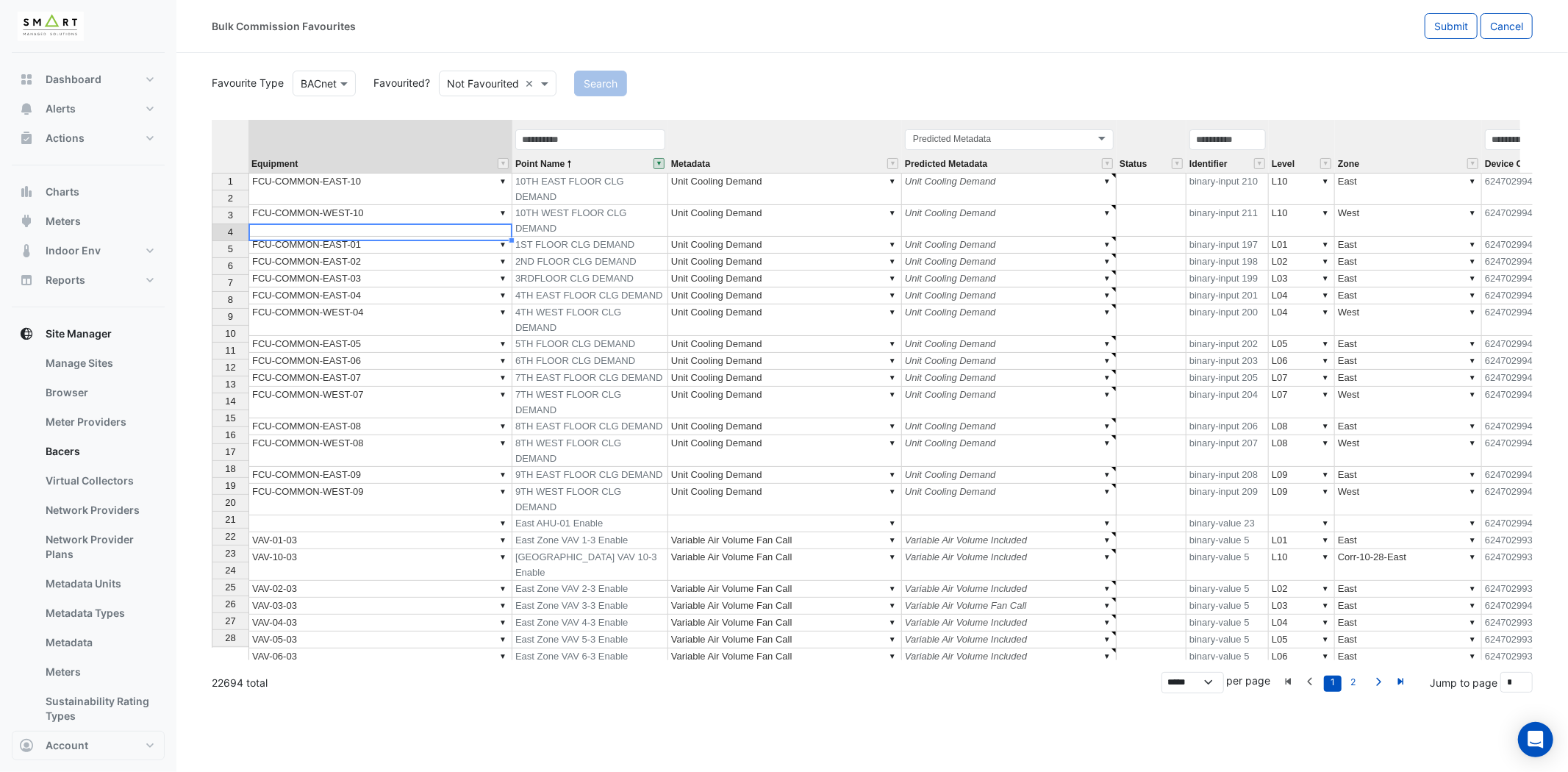
click at [387, 237] on td "▼ FCU-COMMON-EAST-01" at bounding box center [380, 245] width 264 height 17
click at [379, 254] on td "▼ FCU-COMMON-EAST-02" at bounding box center [380, 262] width 264 height 17
click at [371, 270] on td "▼ FCU-COMMON-EAST-03" at bounding box center [380, 278] width 264 height 17
click at [362, 336] on td "▼ FCU-COMMON-EAST-05" at bounding box center [380, 344] width 264 height 17
click at [363, 353] on td "▼ FCU-COMMON-EAST-06" at bounding box center [380, 361] width 264 height 17
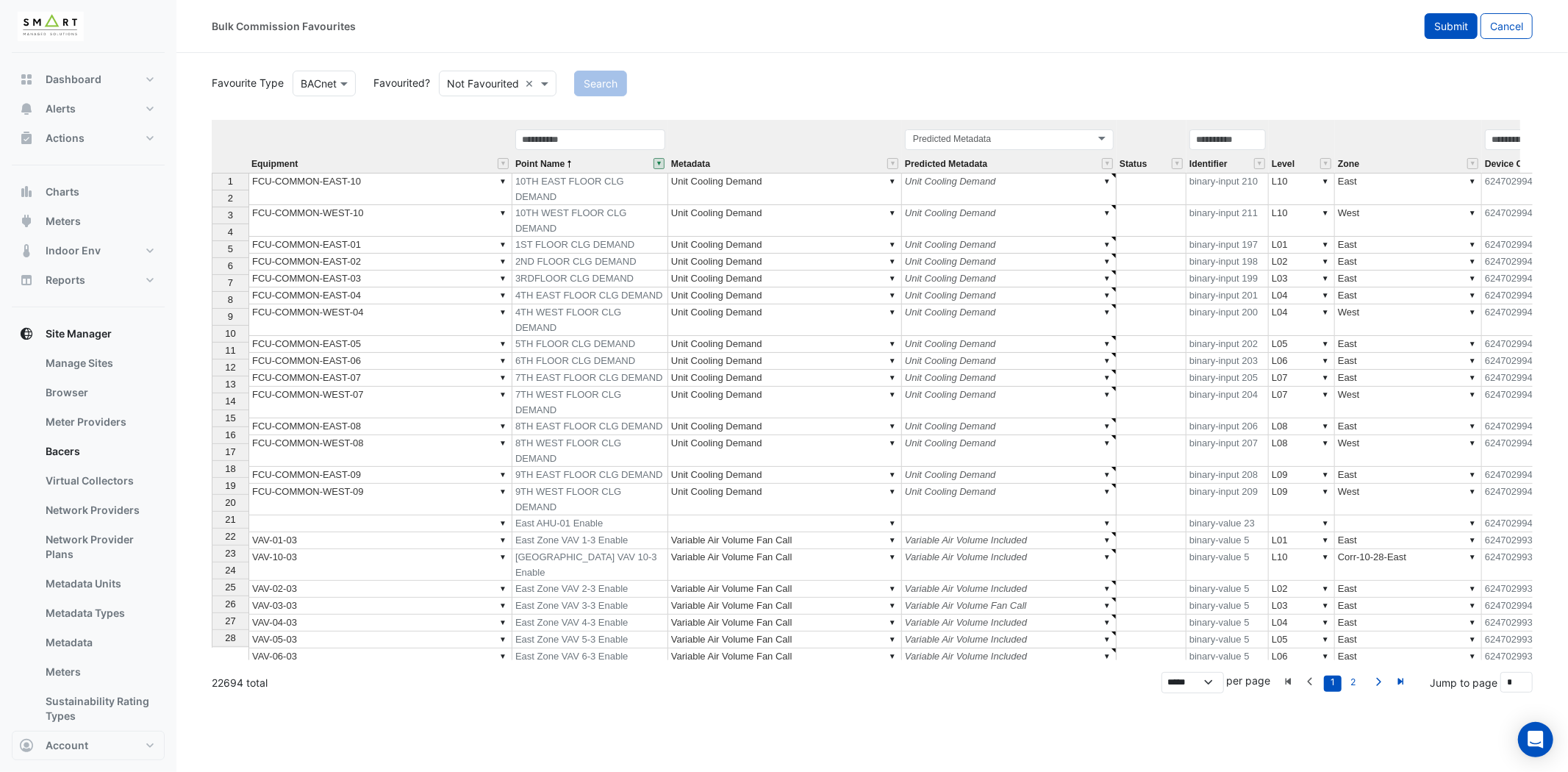
click at [1451, 30] on span "Submit" at bounding box center [1450, 26] width 33 height 13
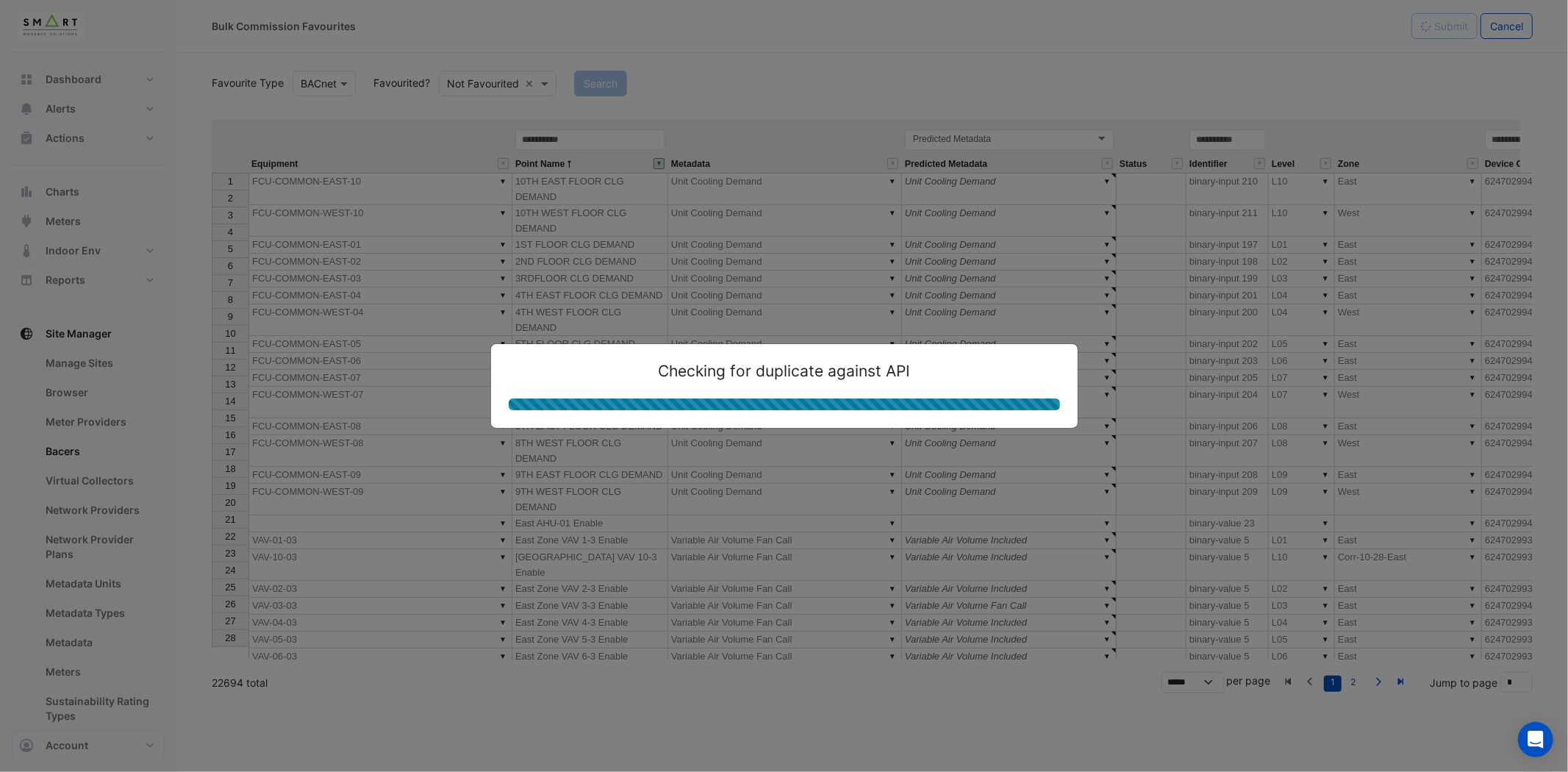
type textarea "**********"
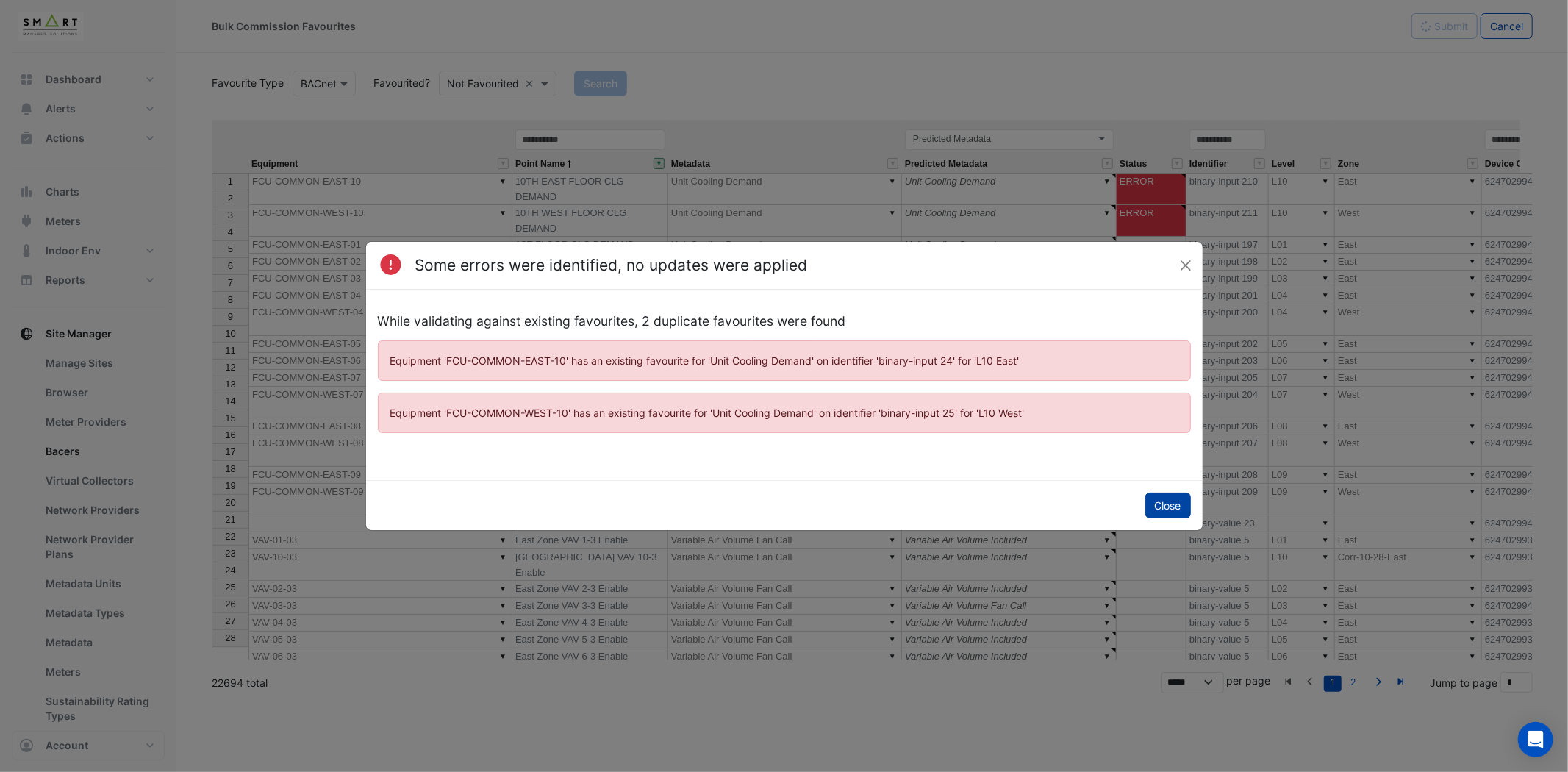
click at [1165, 502] on button "Close" at bounding box center [1168, 505] width 45 height 26
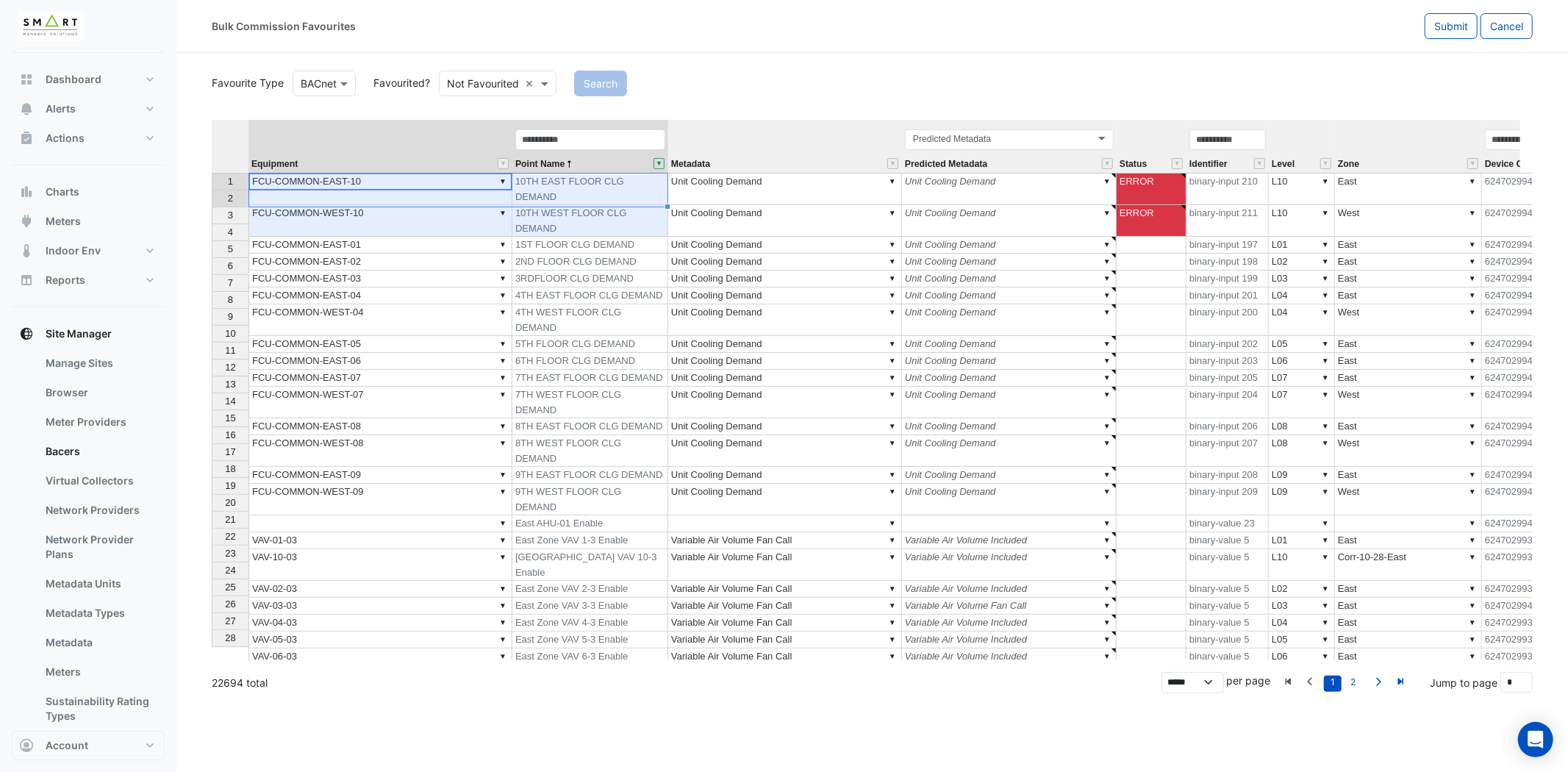
drag, startPoint x: 423, startPoint y: 188, endPoint x: 627, endPoint y: 196, distance: 204.2
click at [627, 196] on tbody "1 ▼ FCU-COMMON-EAST-10 10TH EAST FLOOR CLG DEMAND ▼ Unit Cooling Demand ▼ Unit …" at bounding box center [1137, 546] width 1852 height 746
type textarea "**********"
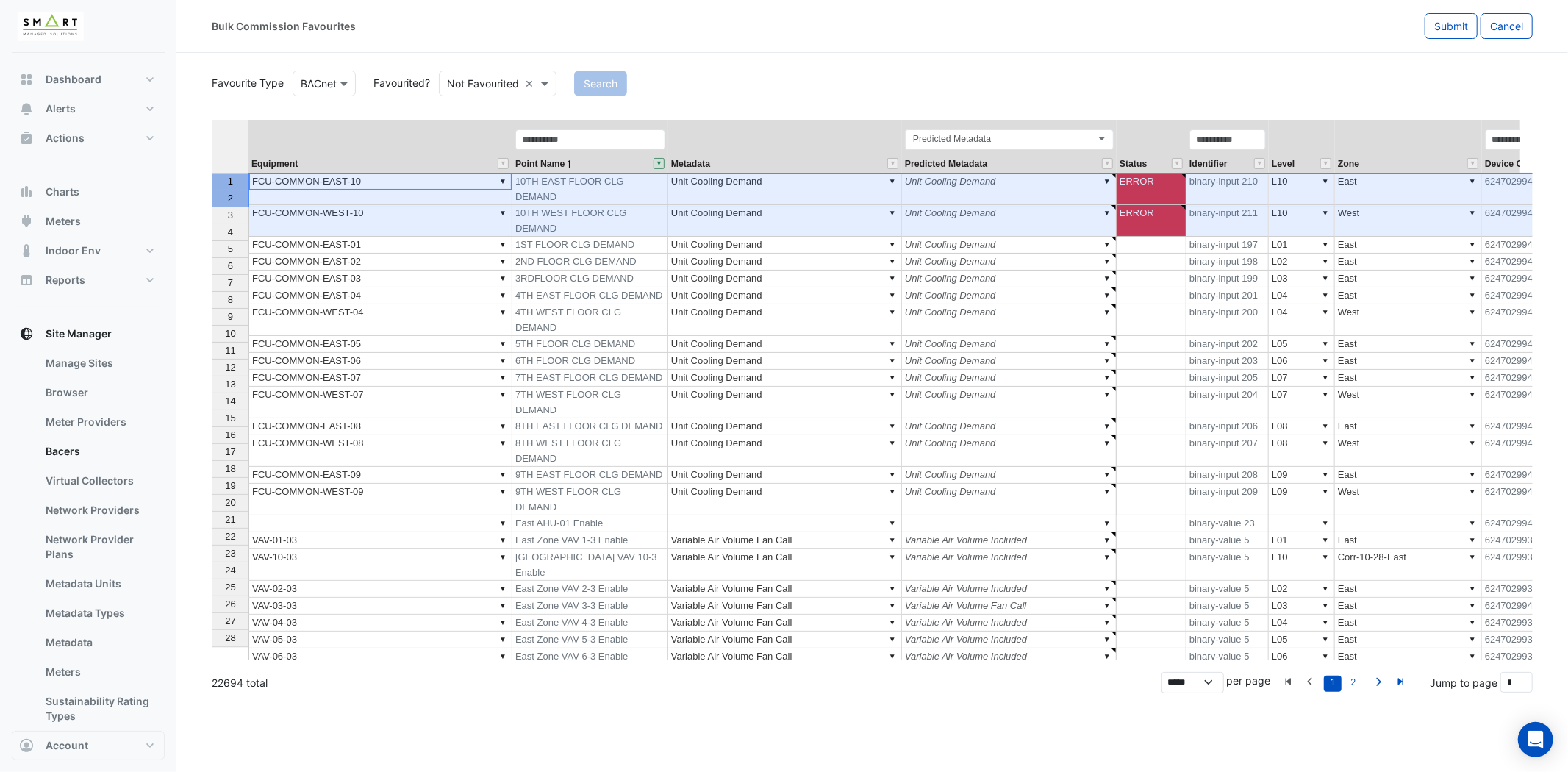
drag, startPoint x: 214, startPoint y: 180, endPoint x: 208, endPoint y: 205, distance: 25.7
click at [208, 205] on section "Favourite Type Favourite Type BACnet Favourited? Either Not Favourited × Search…" at bounding box center [872, 373] width 1392 height 640
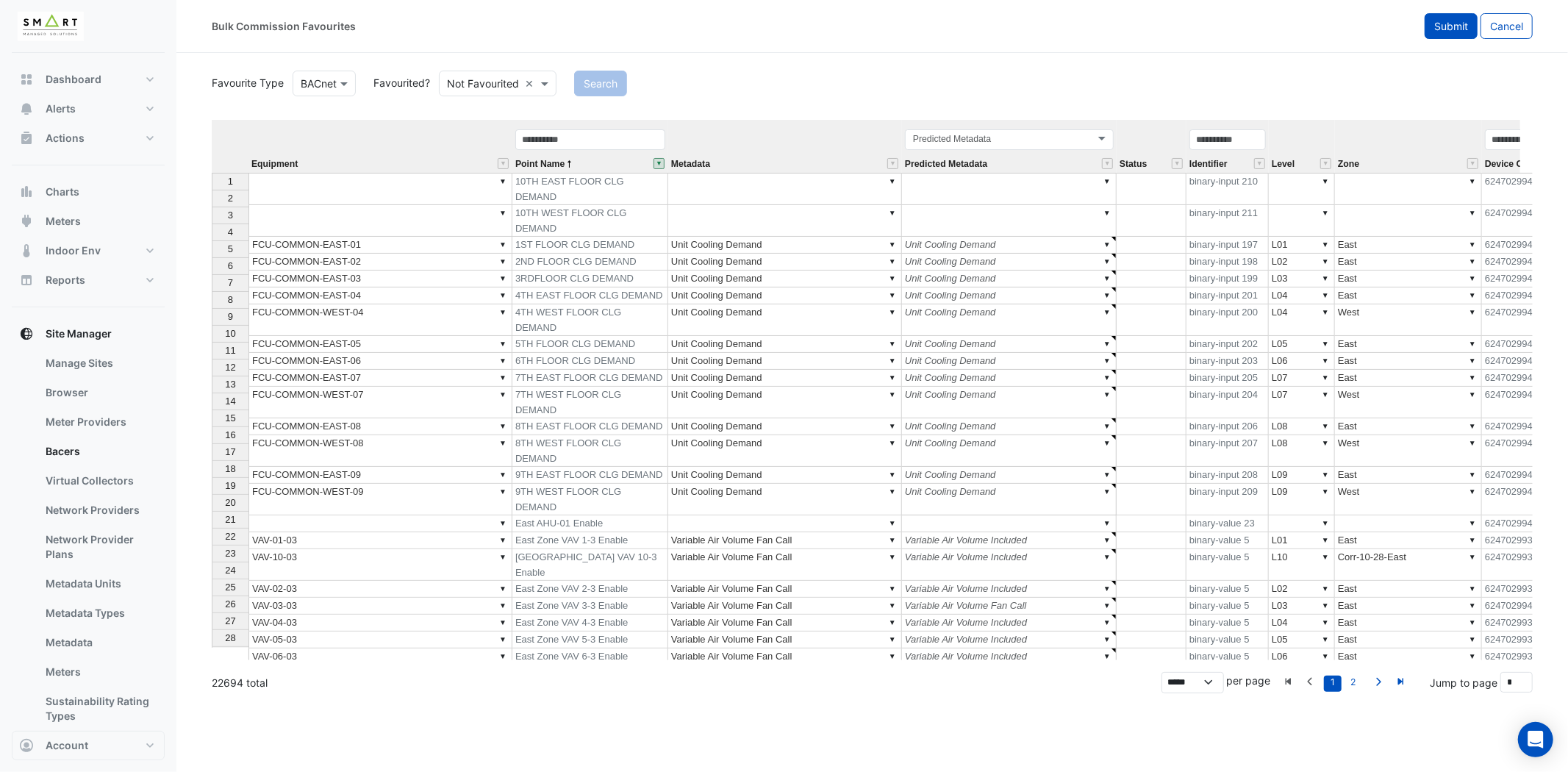
click at [1434, 25] on span "Submit" at bounding box center [1450, 26] width 33 height 13
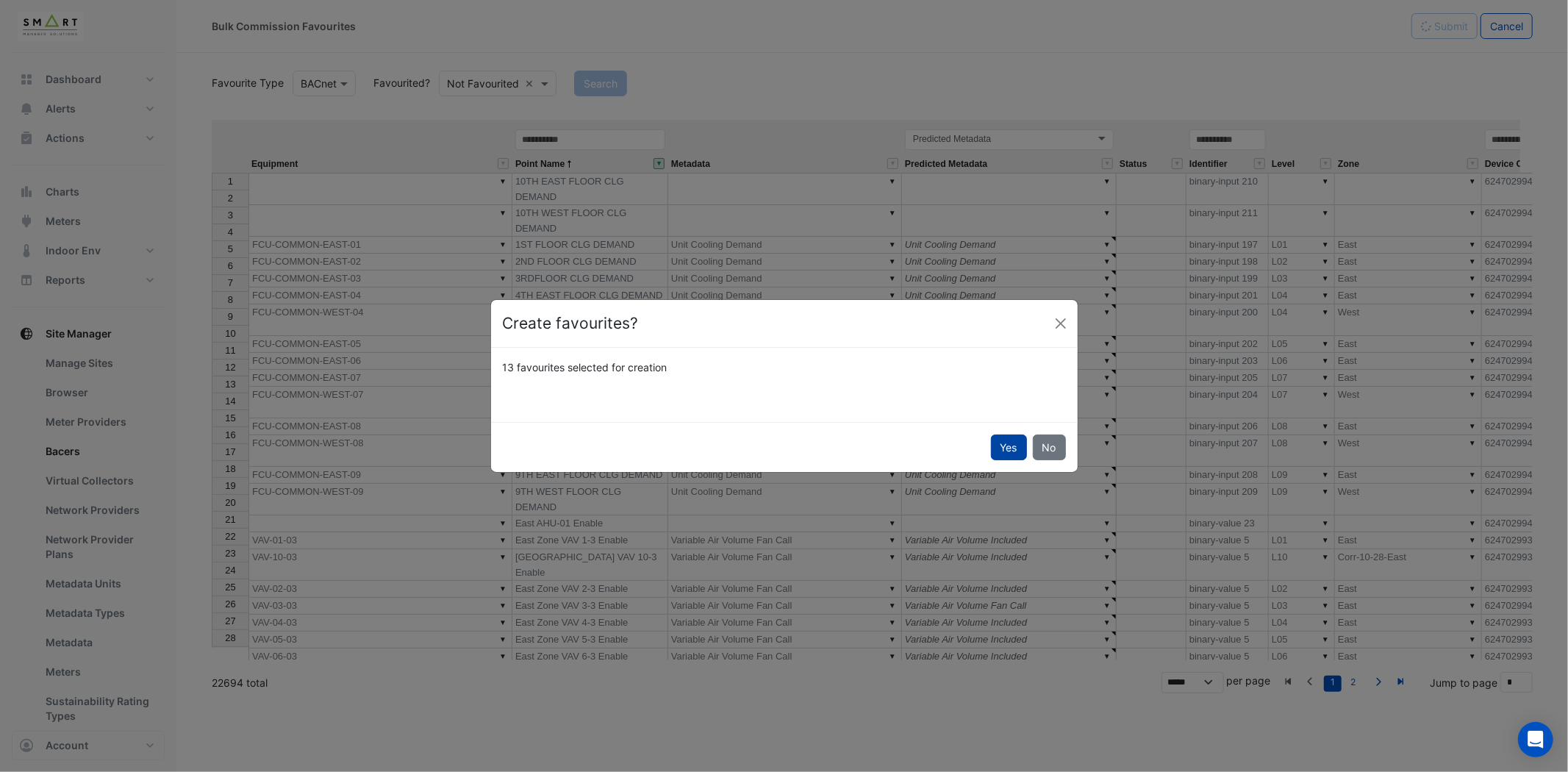
click at [1008, 450] on button "Yes" at bounding box center [1009, 447] width 36 height 26
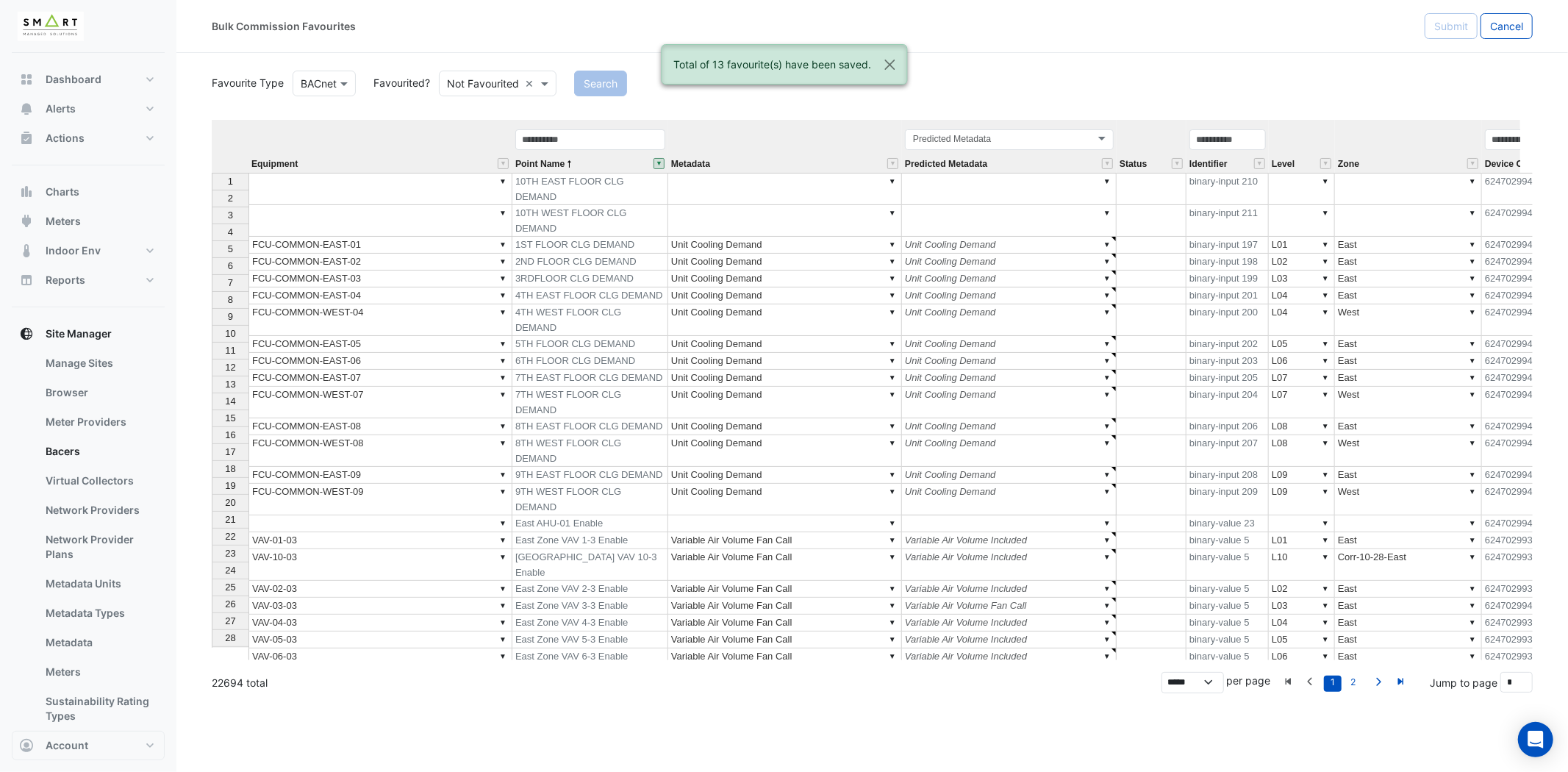
type textarea "******"
click at [609, 140] on input "text" at bounding box center [590, 140] width 150 height 21
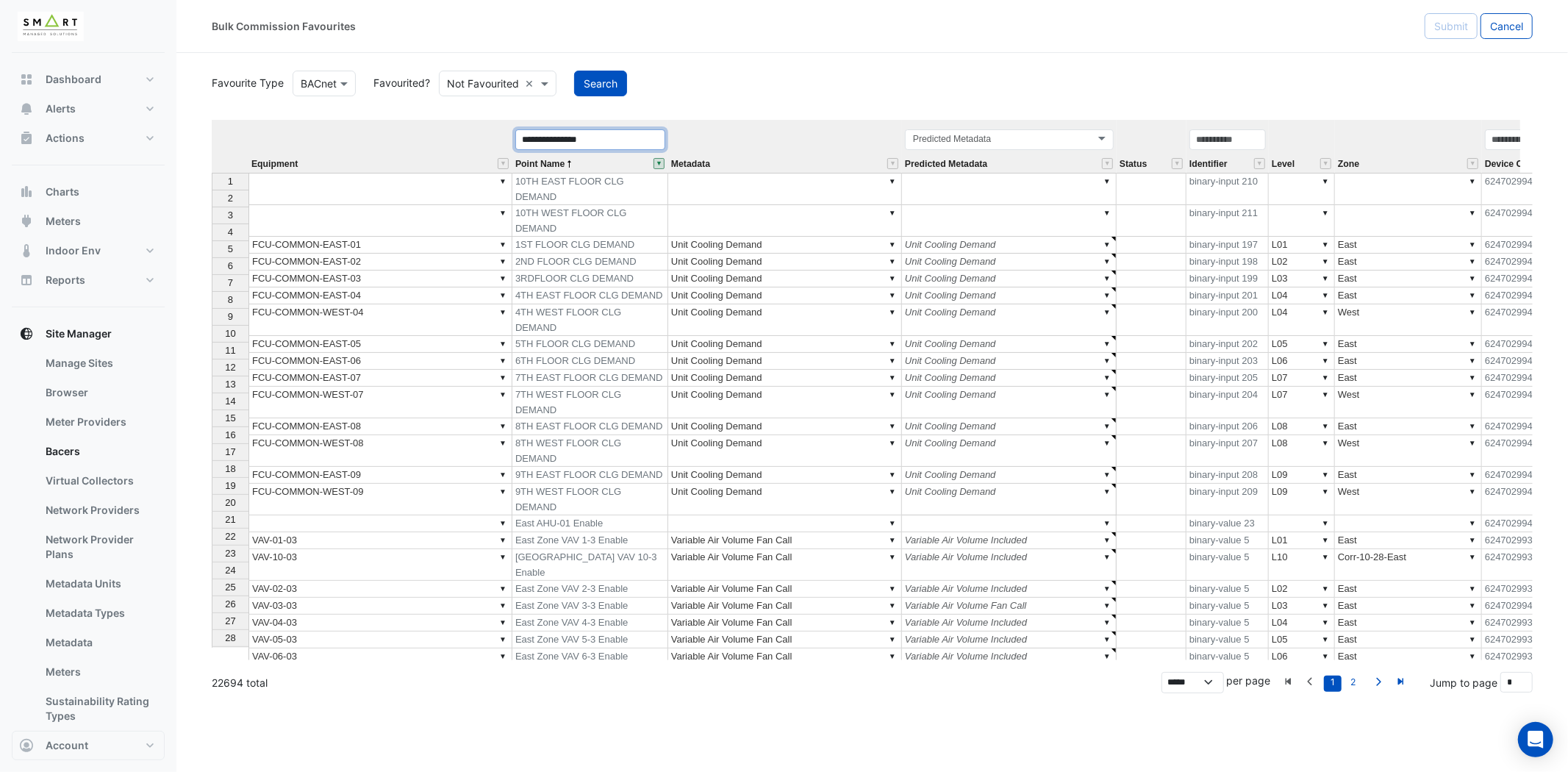
type input "**********"
drag, startPoint x: 621, startPoint y: 146, endPoint x: 482, endPoint y: 141, distance: 139.1
click at [487, 143] on tr "**********" at bounding box center [1137, 146] width 1852 height 53
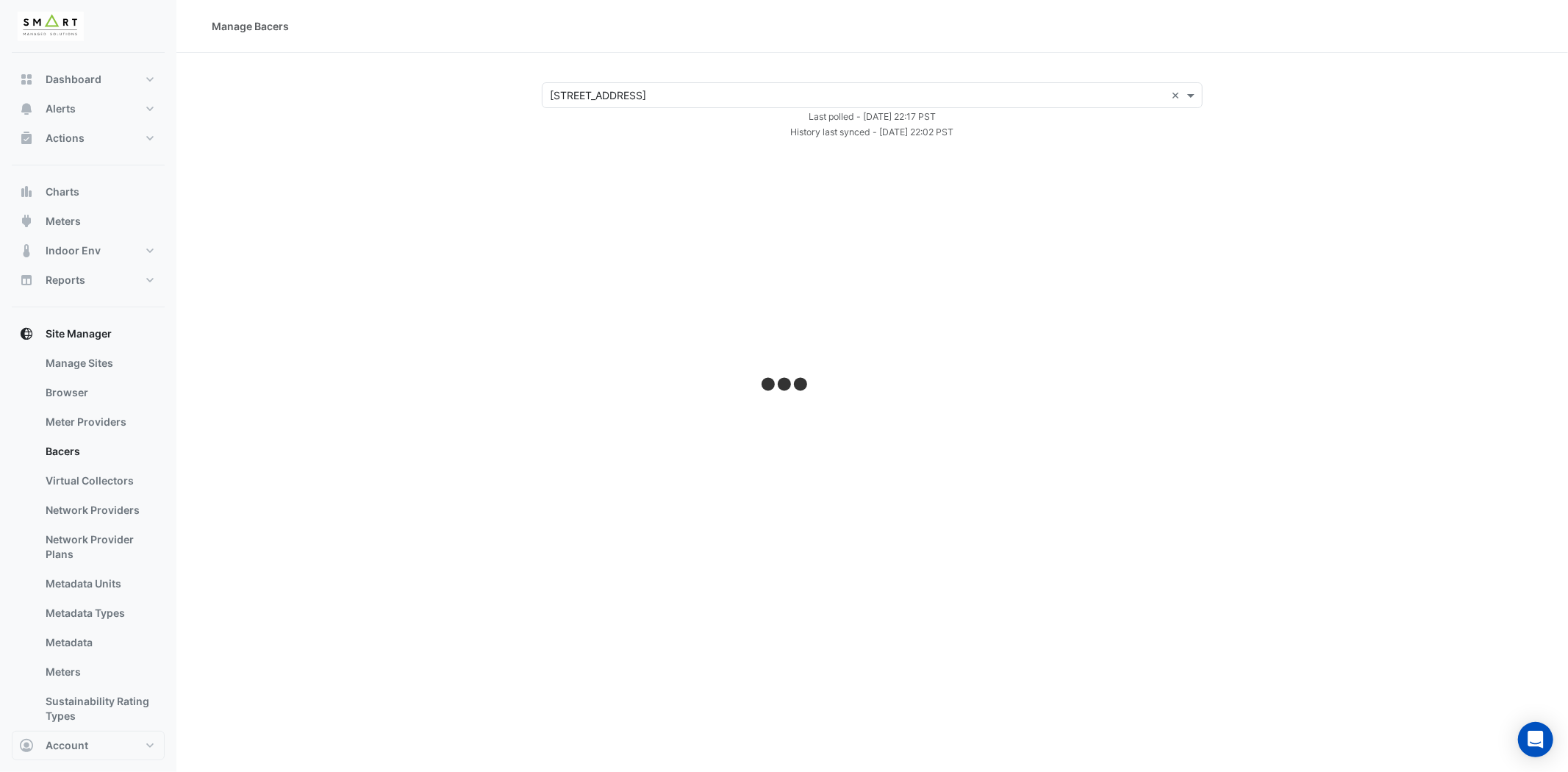
select select "***"
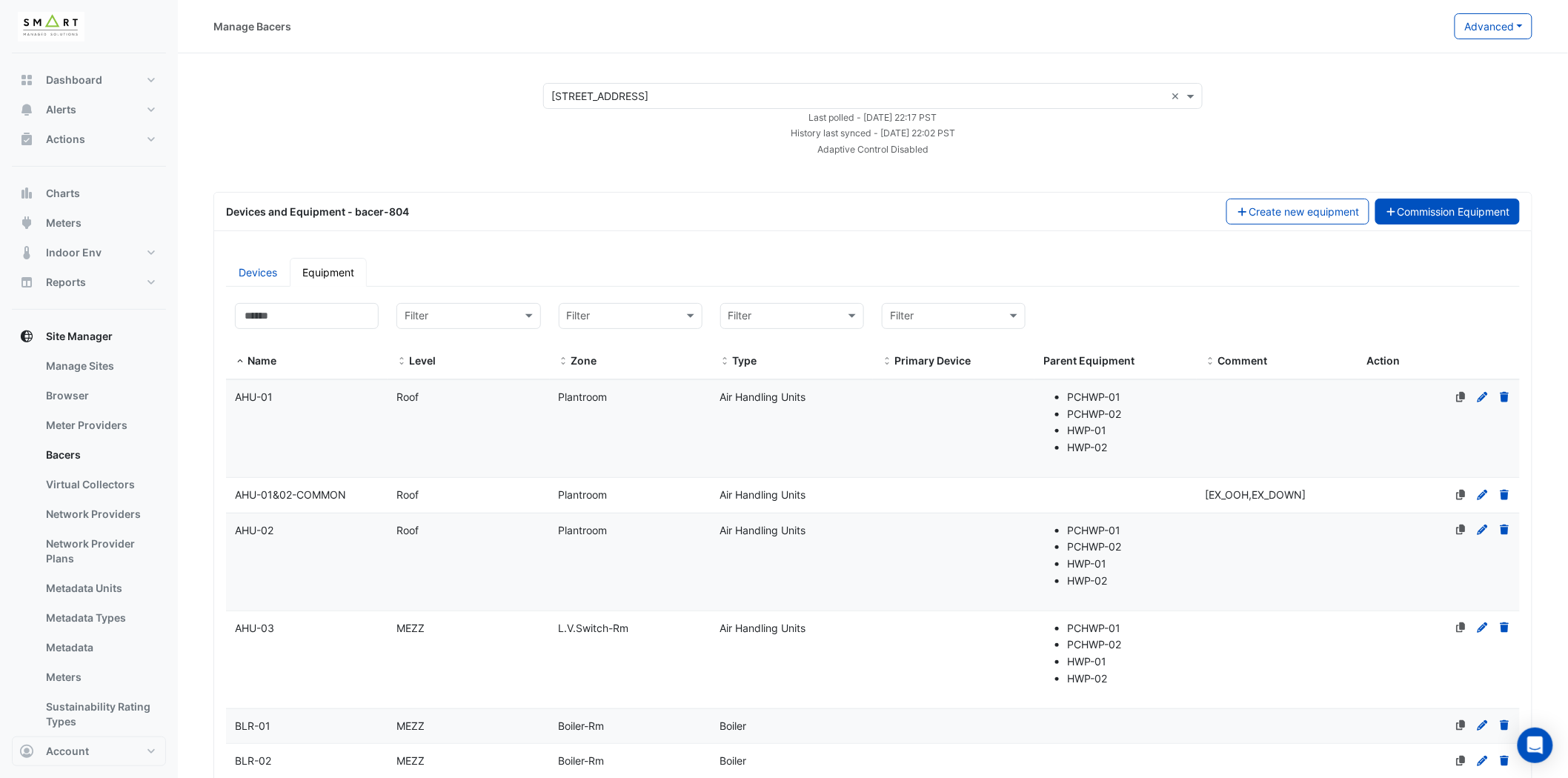
click at [1448, 203] on button "Commission Equipment" at bounding box center [1448, 212] width 146 height 26
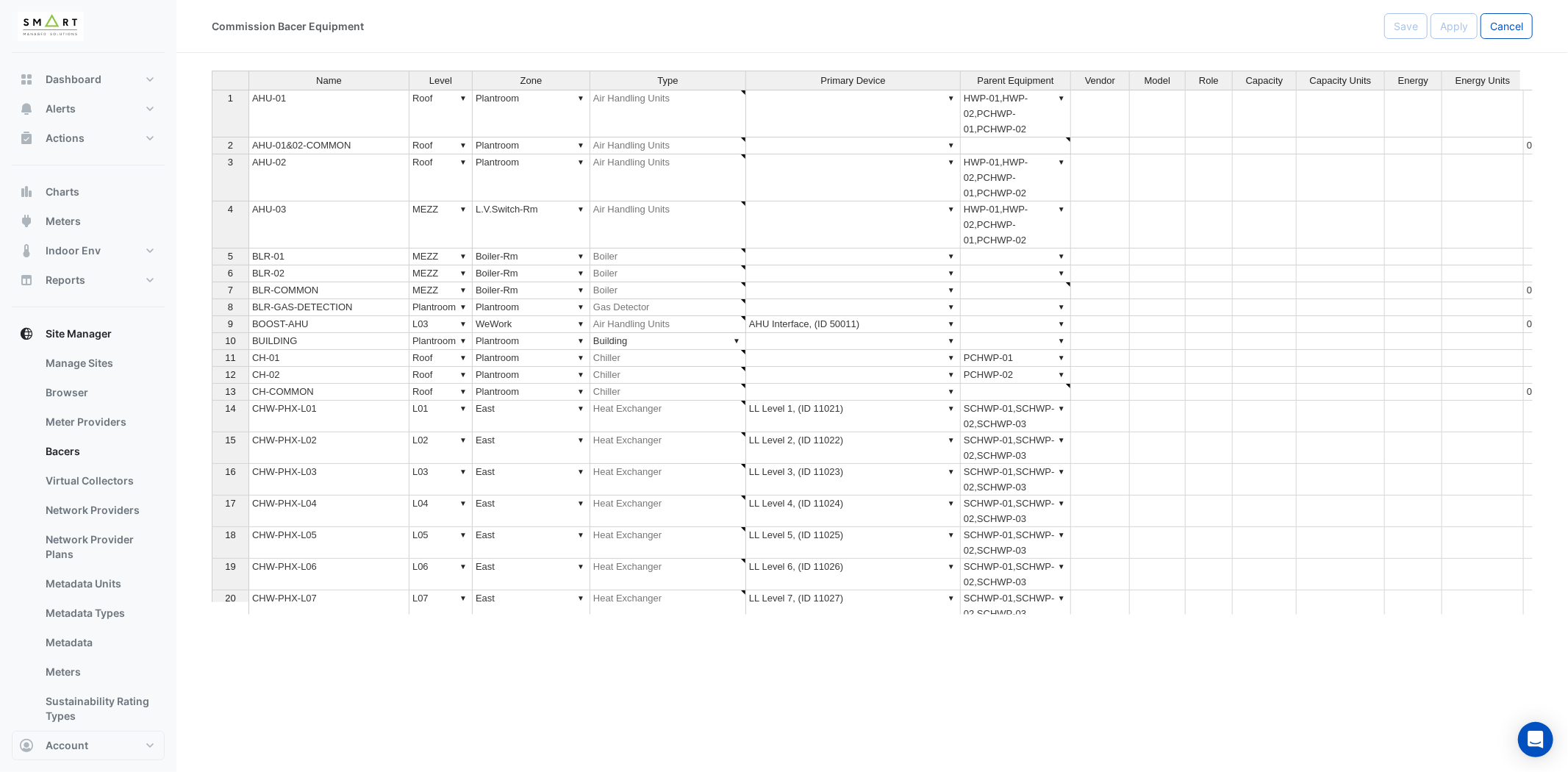
click at [231, 84] on div at bounding box center [230, 80] width 36 height 19
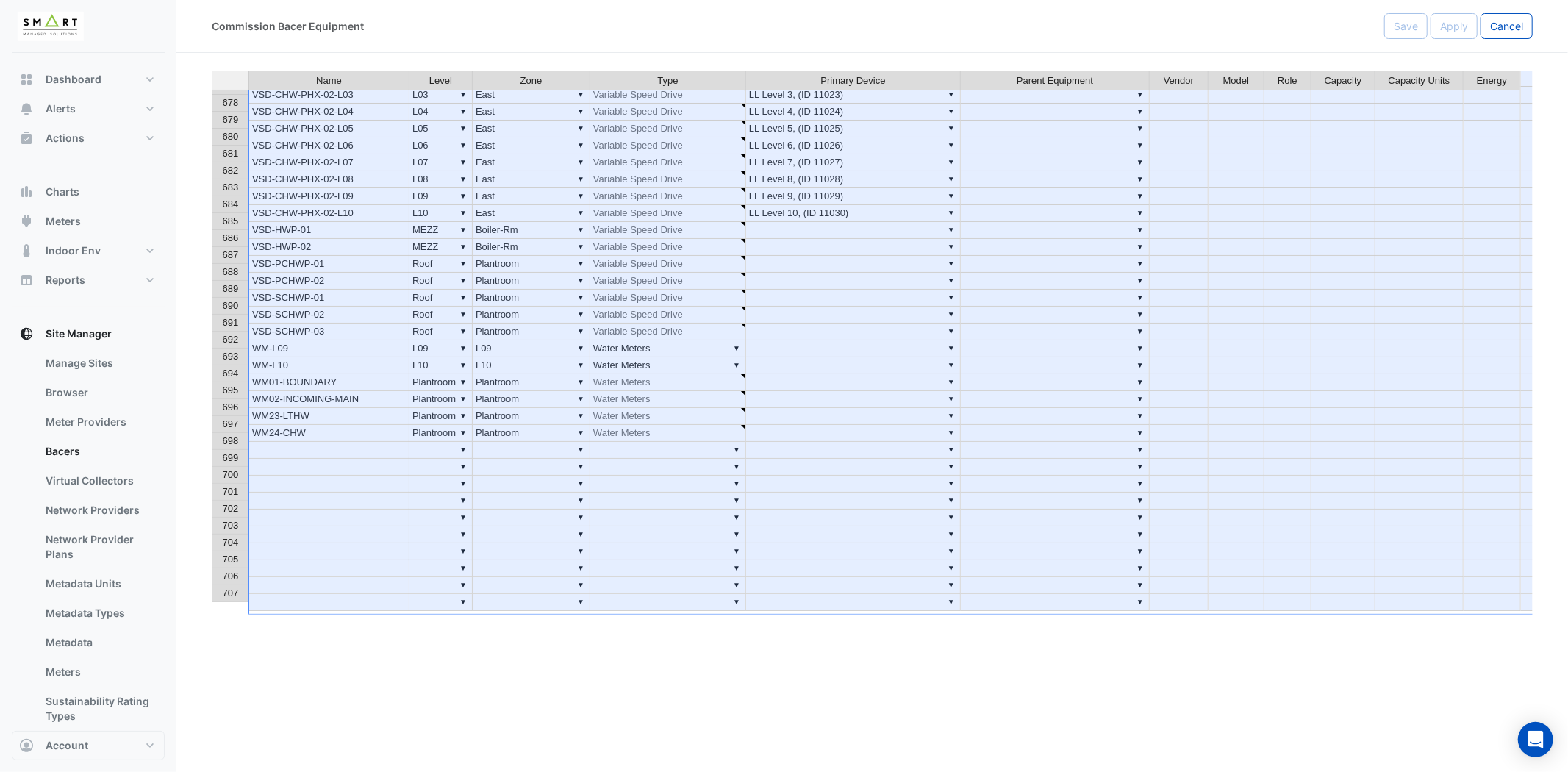
click at [312, 442] on td at bounding box center [329, 450] width 161 height 17
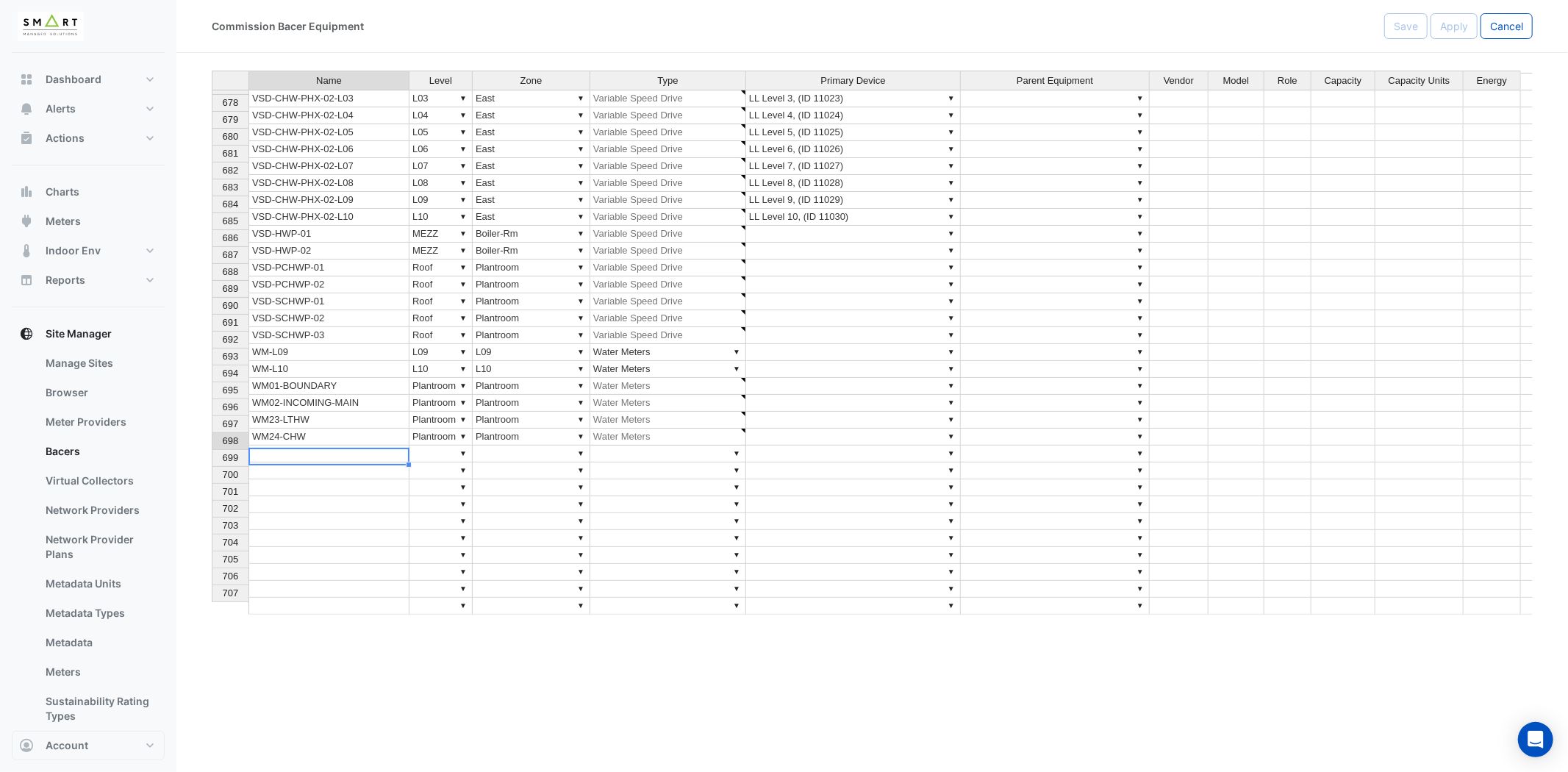
type textarea "*"
type textarea "**********"
click at [326, 462] on td at bounding box center [329, 470] width 161 height 17
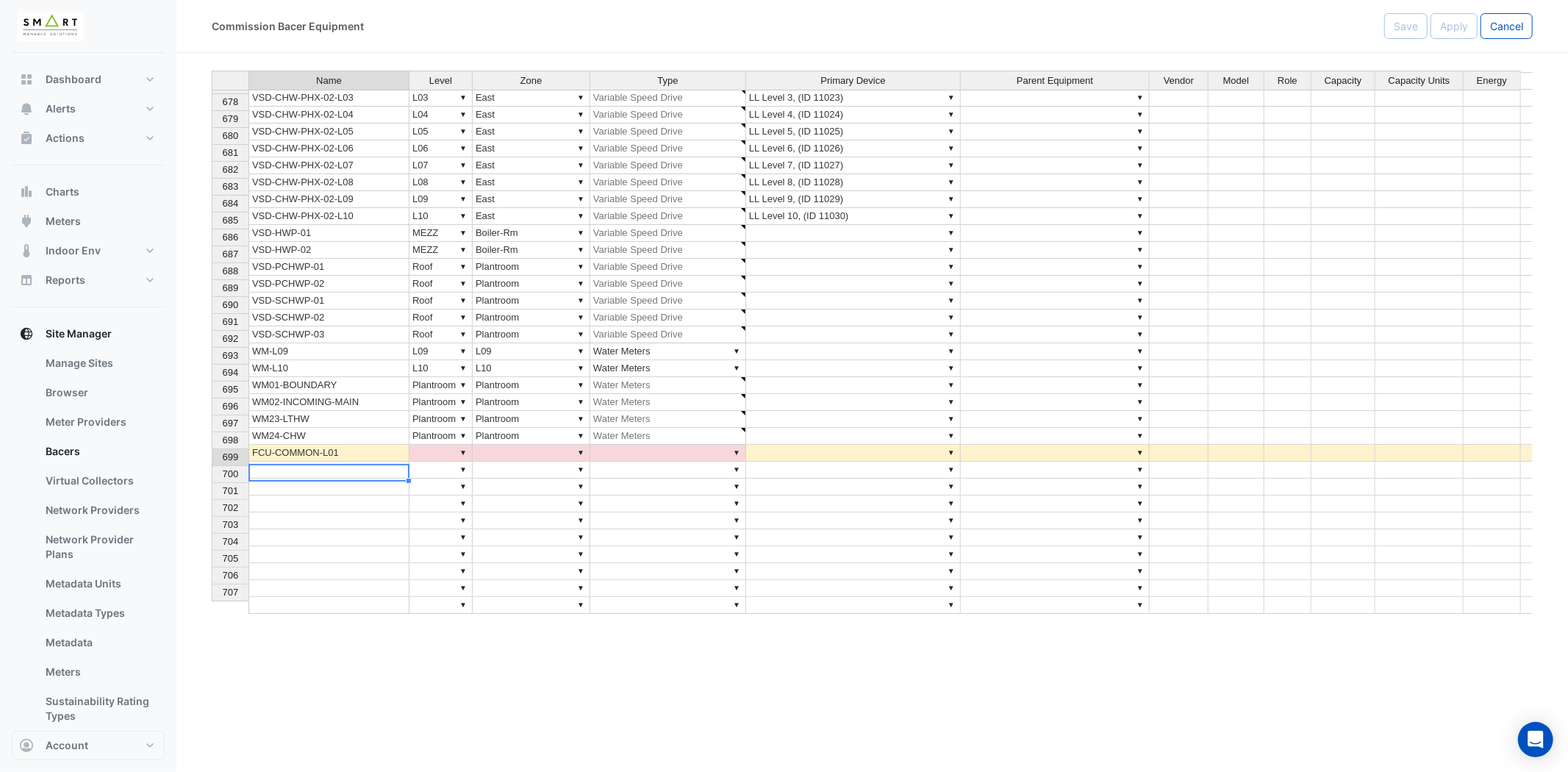
click at [366, 445] on td "FCU-COMMON-L01" at bounding box center [329, 453] width 161 height 17
drag, startPoint x: 410, startPoint y: 450, endPoint x: 395, endPoint y: 517, distance: 68.7
click at [211, 517] on div "Name Level Zone Type Primary Device Parent Equipment Vendor Model Role Capacity…" at bounding box center [211, 240] width 0 height 748
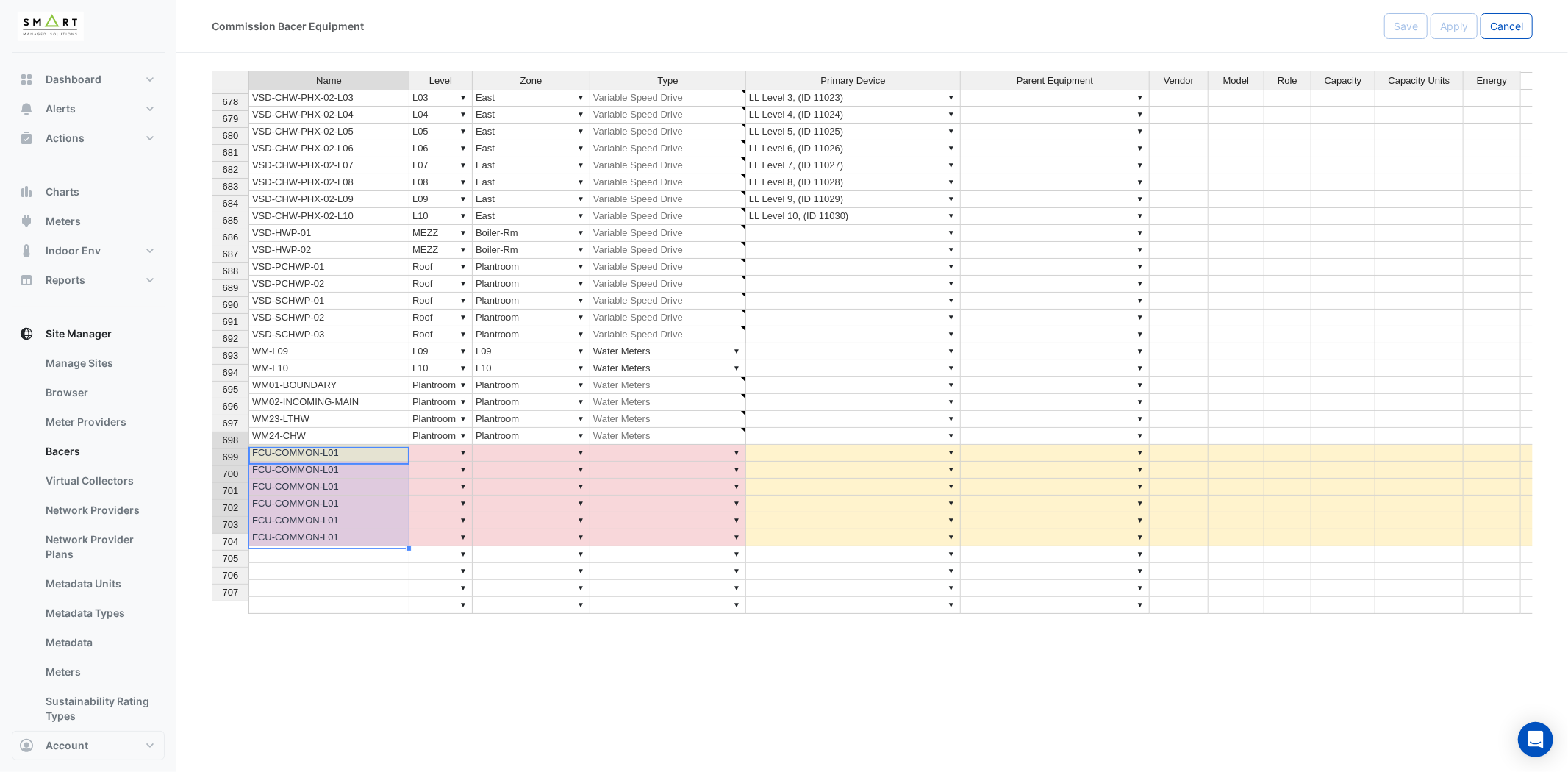
type textarea "**********"
click at [362, 462] on td "FCU-COMMON-L01" at bounding box center [329, 470] width 161 height 17
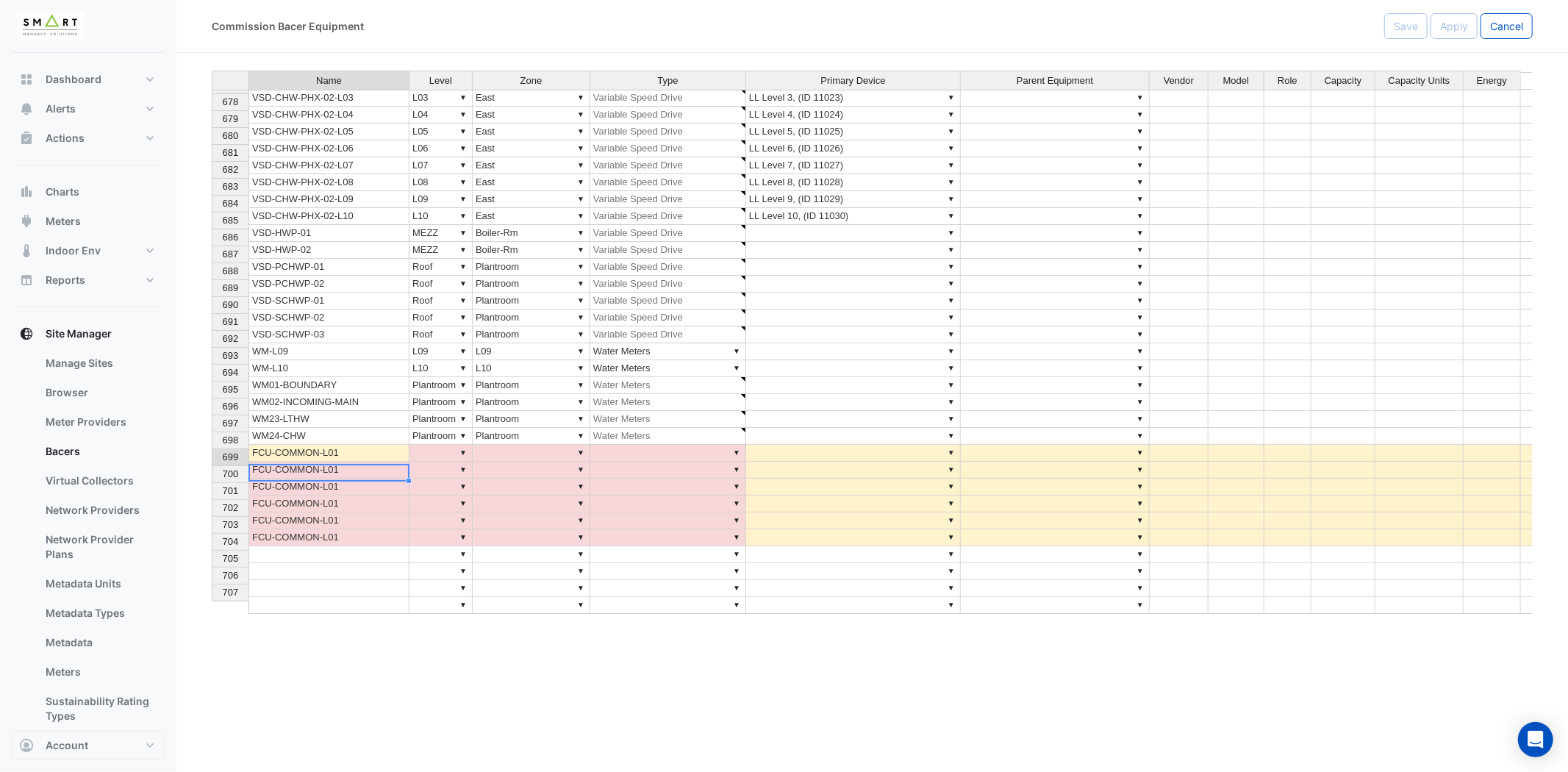
click at [362, 462] on td "FCU-COMMON-L01" at bounding box center [329, 470] width 161 height 17
type textarea "**********"
click at [350, 479] on td "FCU-COMMON-L01" at bounding box center [329, 487] width 161 height 17
type textarea "**********"
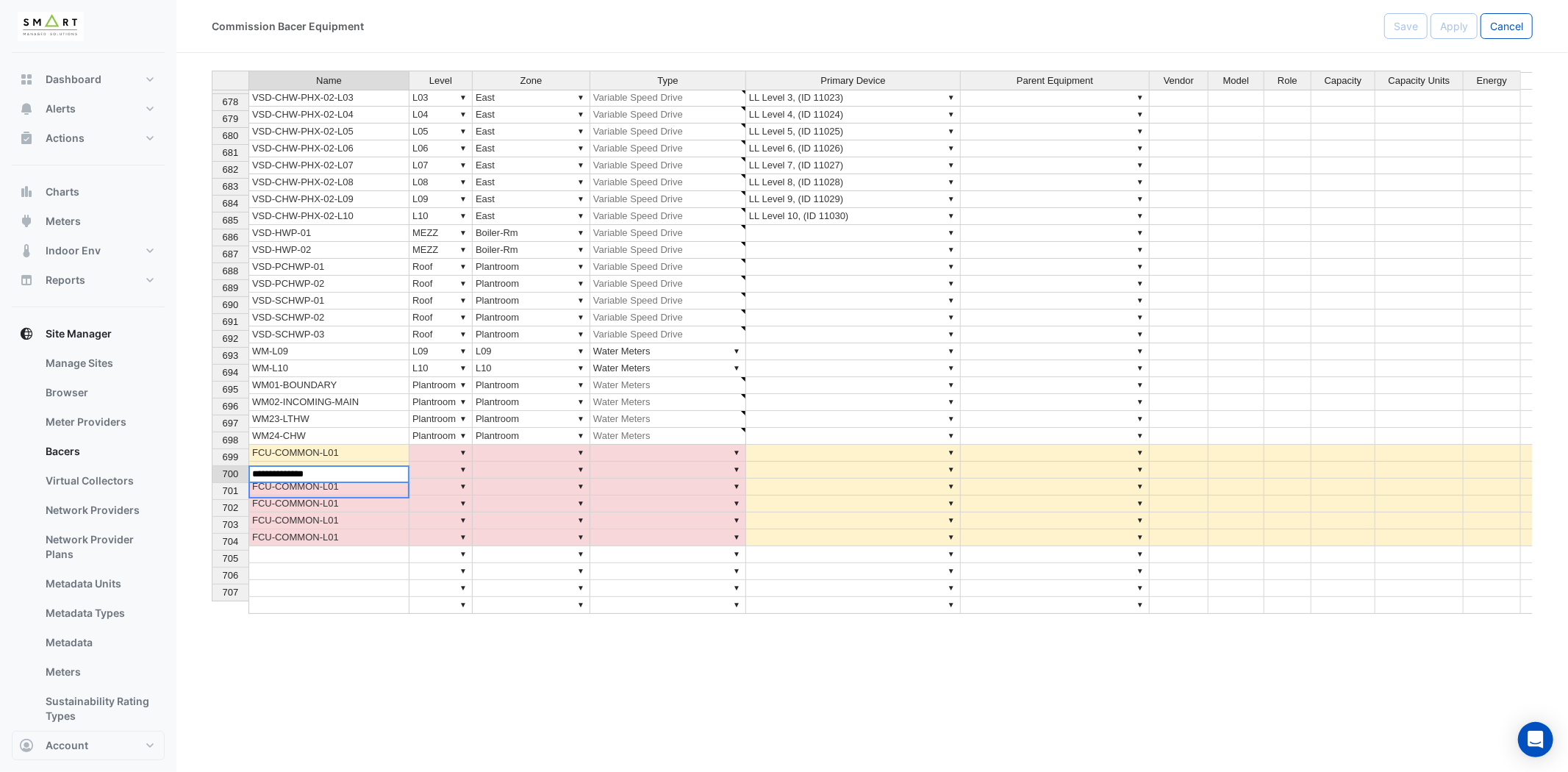
click at [356, 496] on td "FCU-COMMON-L01" at bounding box center [329, 504] width 161 height 17
click at [356, 491] on textarea "**********" at bounding box center [329, 491] width 161 height 18
click at [357, 491] on textarea "**********" at bounding box center [329, 491] width 161 height 18
click at [360, 491] on textarea "**********" at bounding box center [329, 491] width 161 height 18
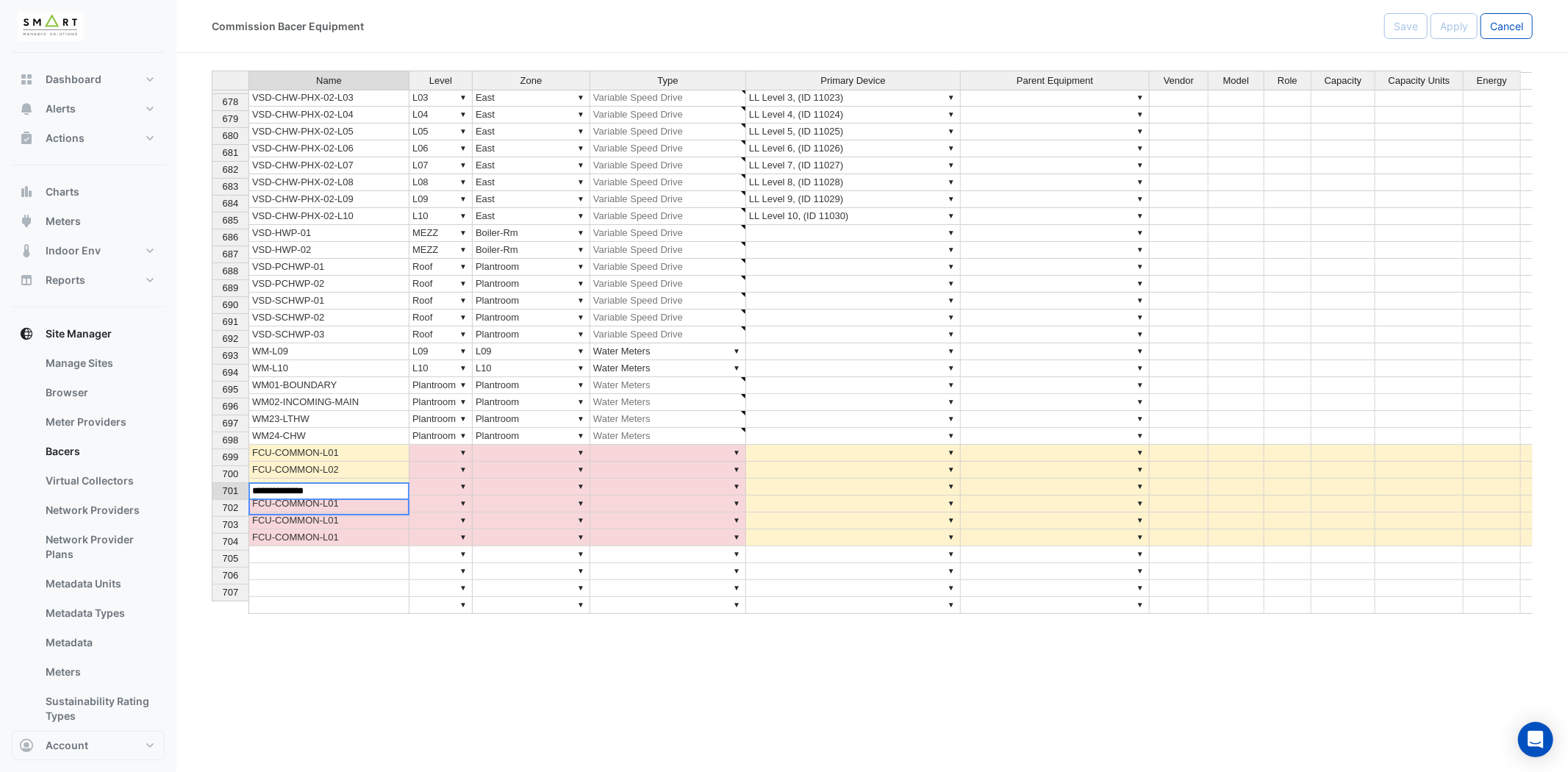
click at [360, 491] on textarea "**********" at bounding box center [329, 491] width 161 height 18
type textarea "**********"
click at [351, 512] on td "FCU-COMMON-L01" at bounding box center [329, 520] width 161 height 17
type textarea "**********"
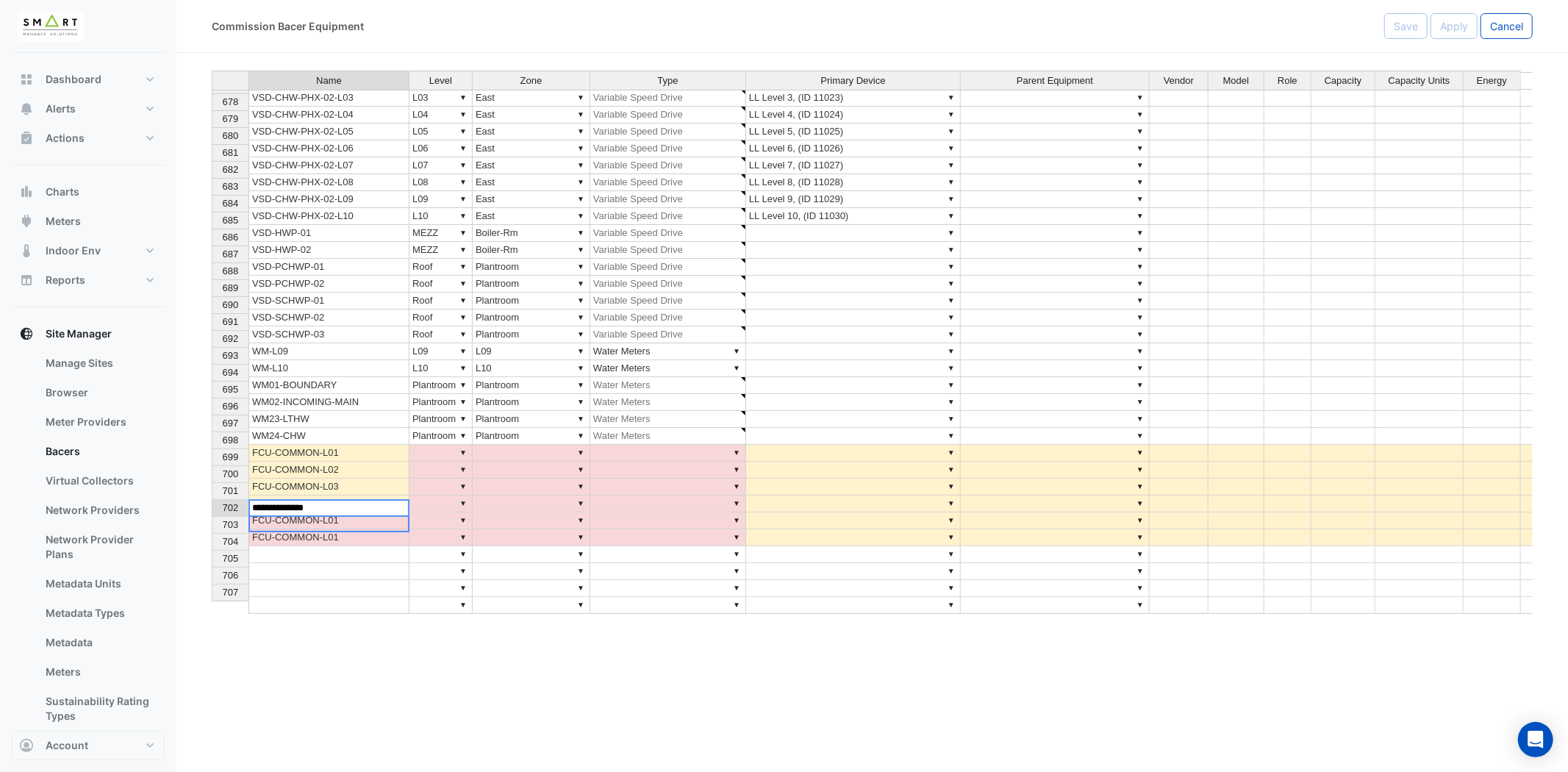
click at [376, 597] on td at bounding box center [329, 605] width 161 height 17
click at [211, 526] on th "703" at bounding box center [229, 525] width 36 height 17
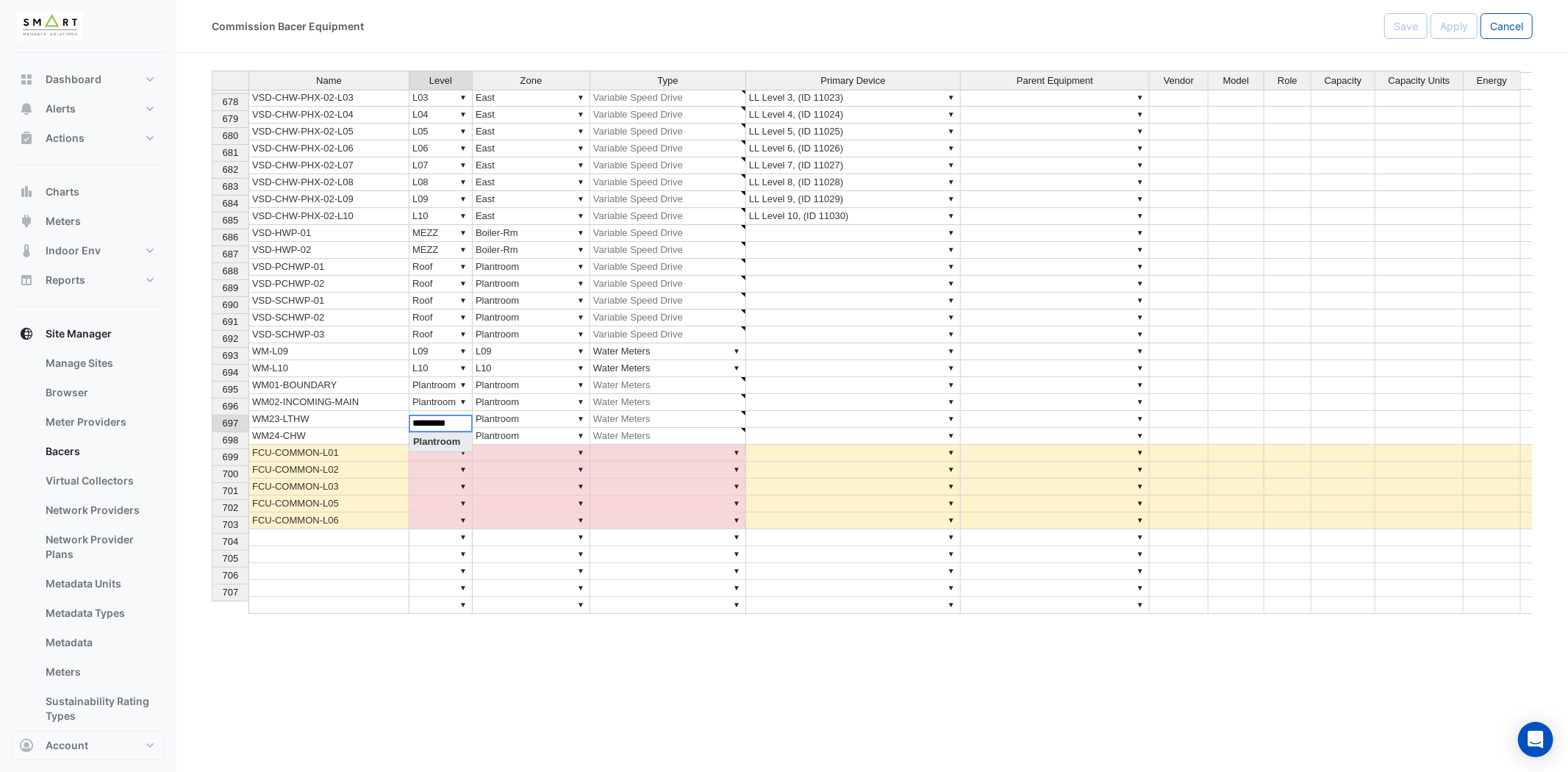
scroll to position [11, 11]
click at [456, 421] on div "Name Level Zone Type Primary Device Parent Equipment Vendor Model Role Capacity…" at bounding box center [871, 342] width 1321 height 544
click at [569, 479] on td "▼" at bounding box center [531, 487] width 118 height 17
click at [439, 445] on td "▼" at bounding box center [441, 453] width 63 height 17
click at [432, 258] on div "Name Level Zone Type Primary Device Parent Equipment Vendor Model Role Capacity…" at bounding box center [871, 342] width 1321 height 544
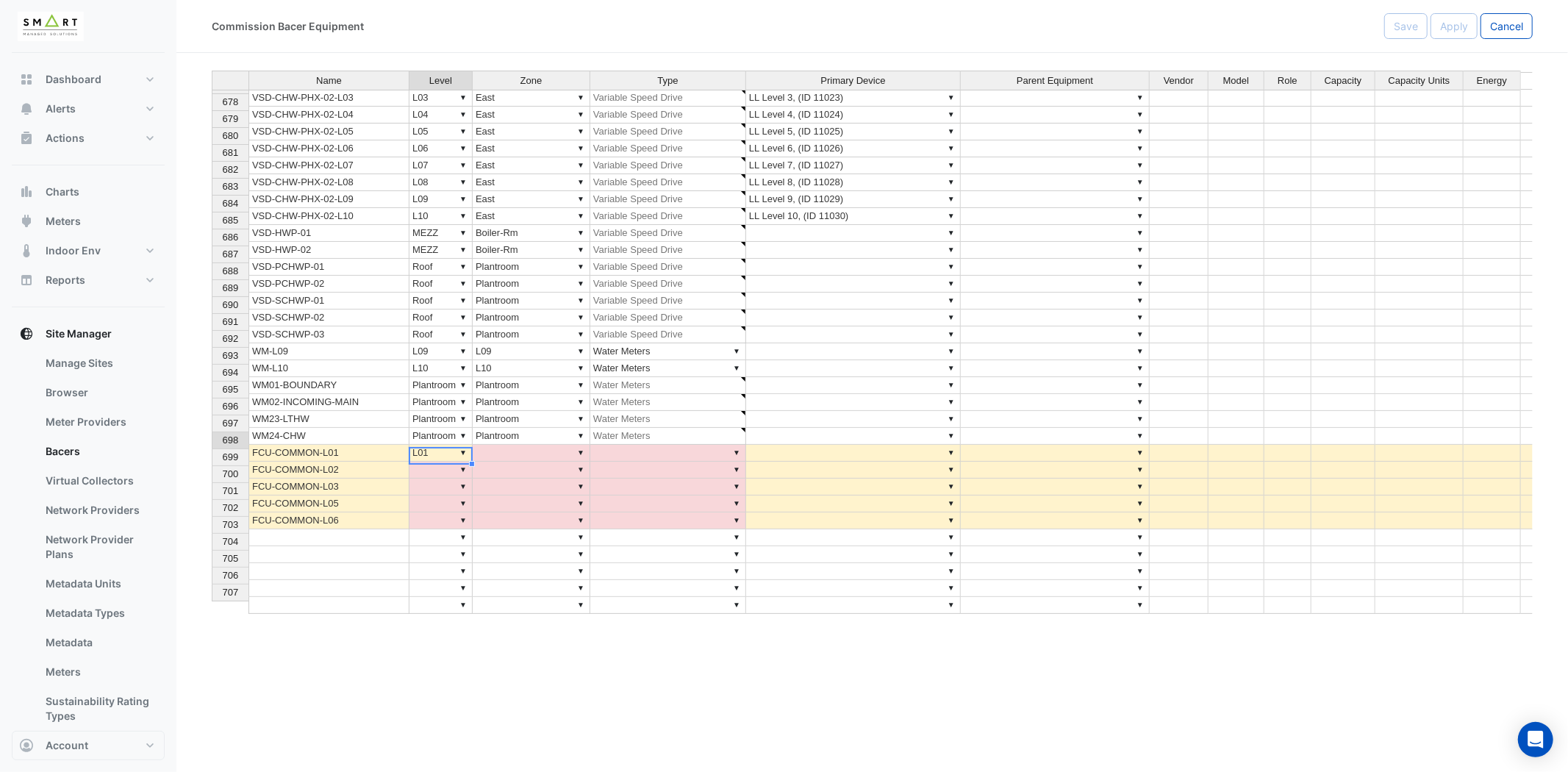
type textarea "***"
click at [455, 462] on td "▼" at bounding box center [441, 470] width 63 height 17
type textarea "***"
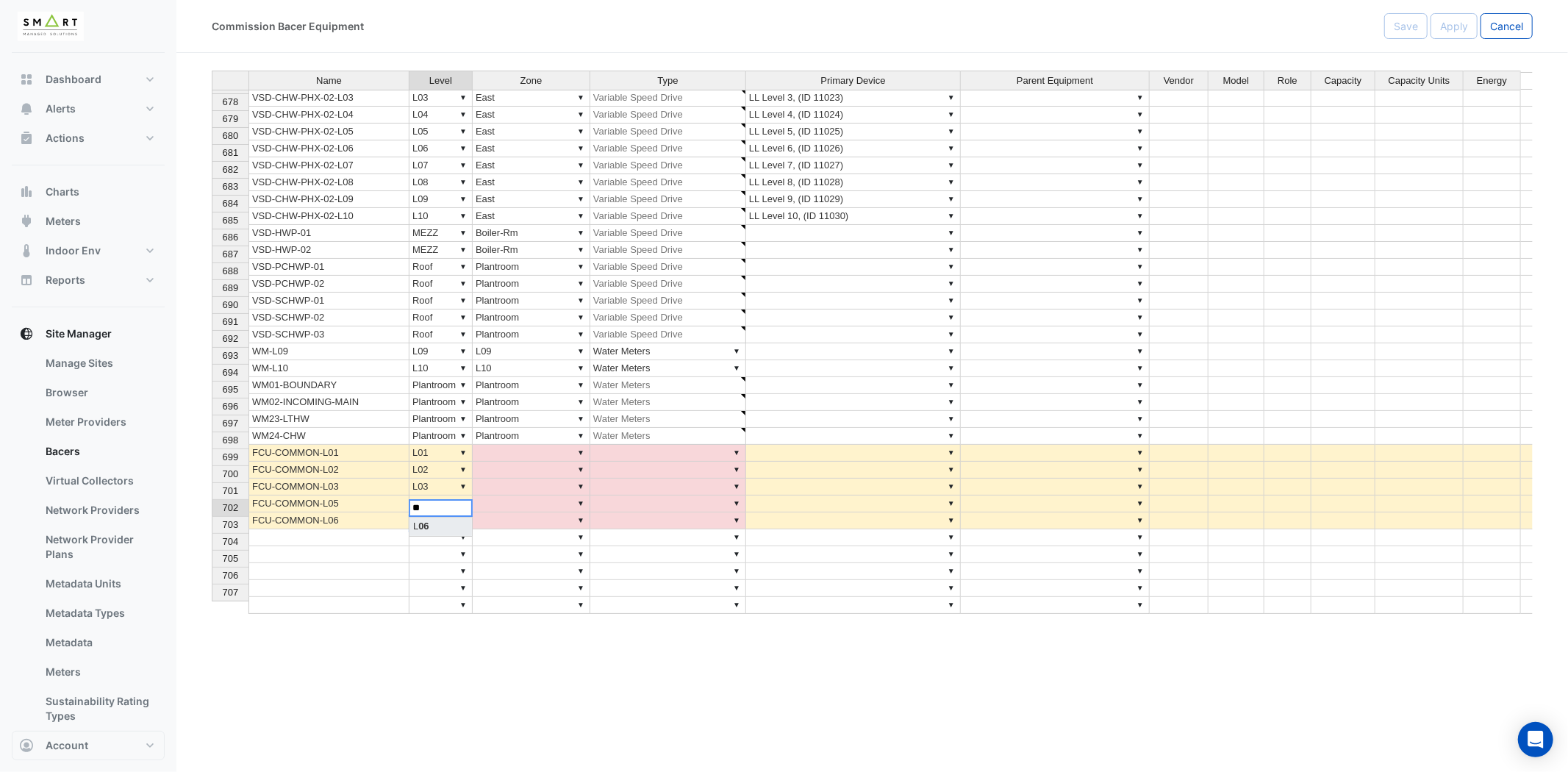
type textarea "***"
click at [531, 445] on td "▼" at bounding box center [531, 453] width 118 height 17
type textarea "**********"
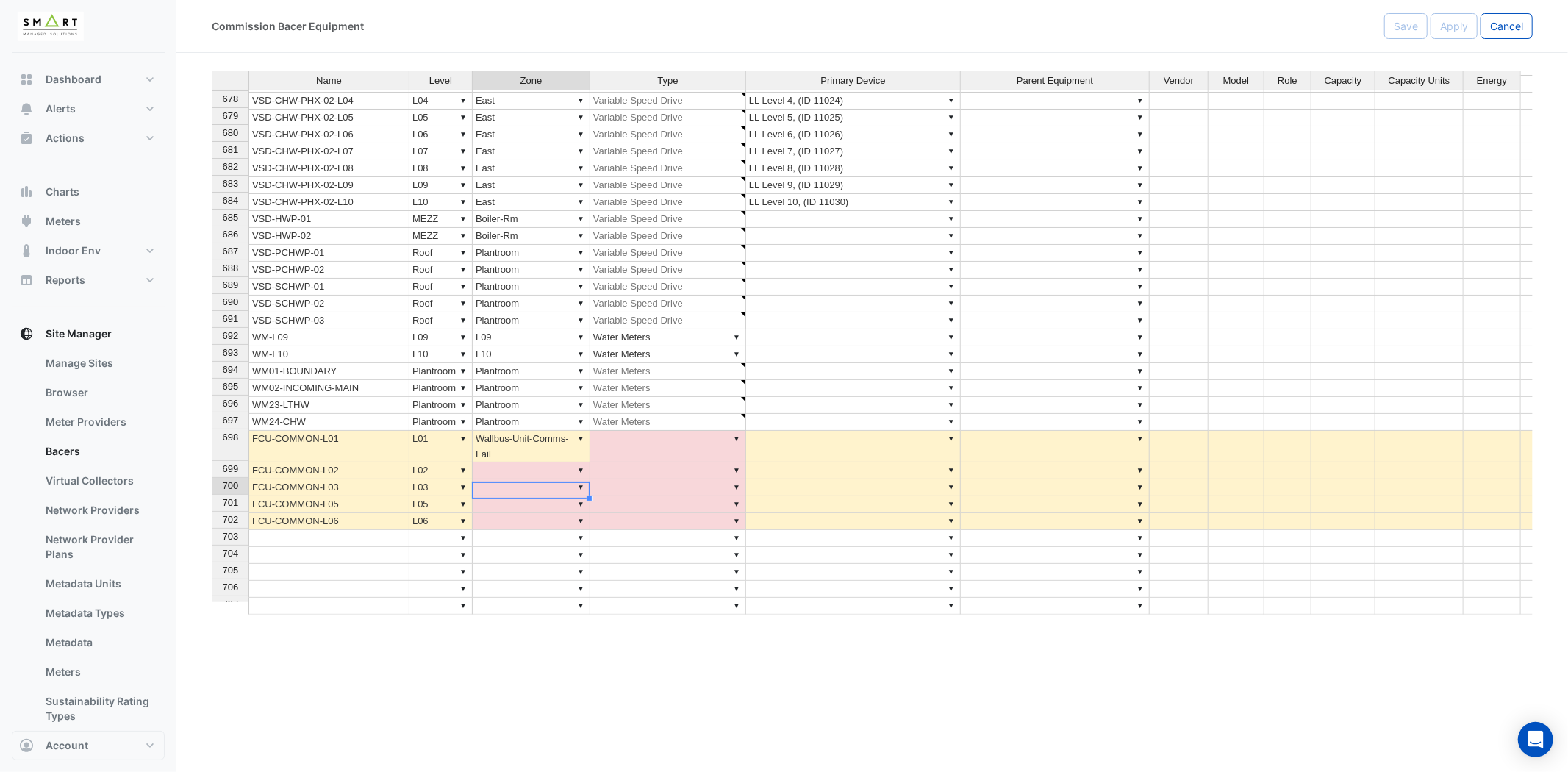
click at [520, 489] on td "▼" at bounding box center [531, 488] width 118 height 17
click at [519, 450] on td "▼ Wallbus-Unit-Comms-Fail" at bounding box center [531, 447] width 118 height 31
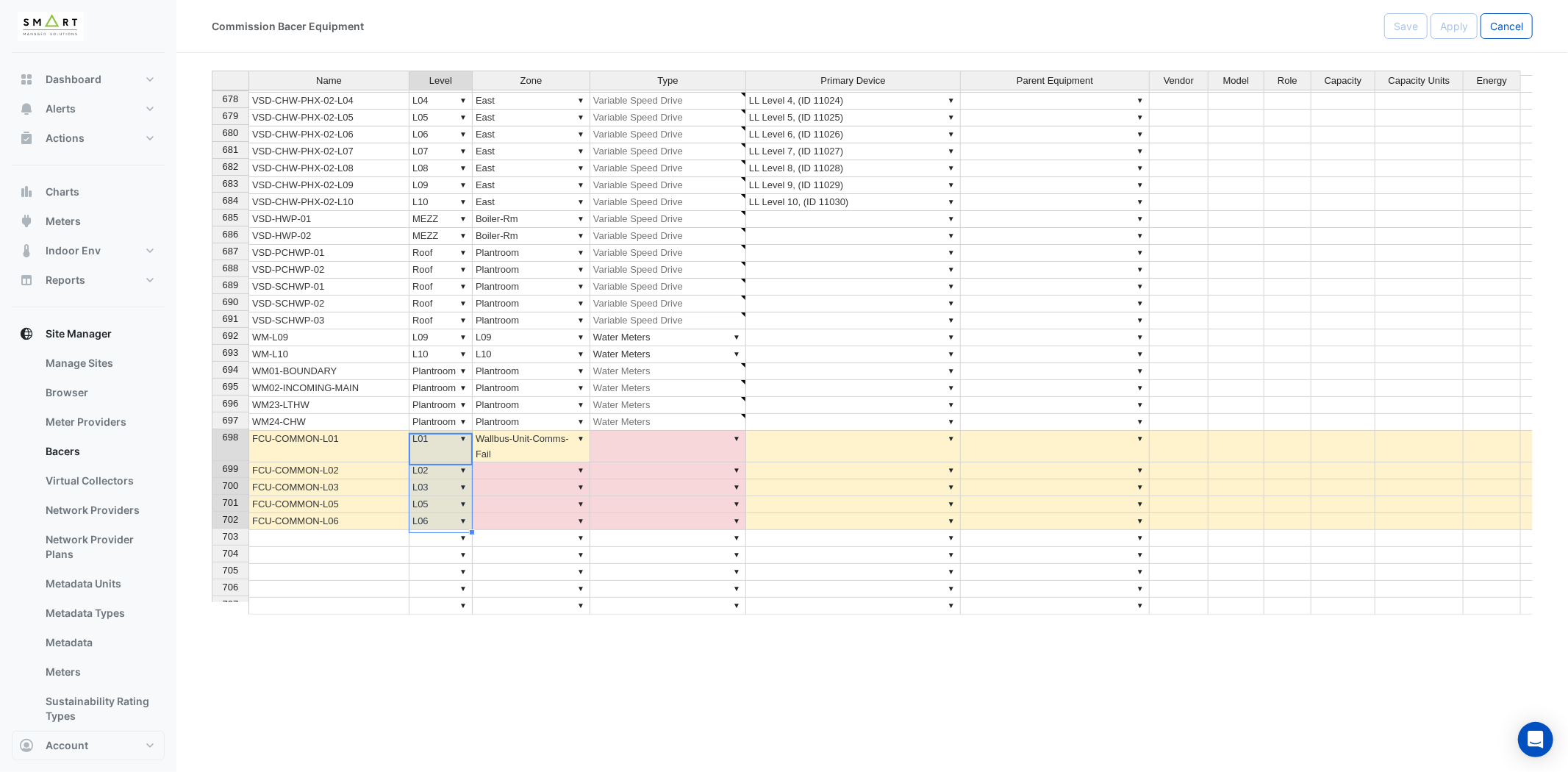
drag, startPoint x: 429, startPoint y: 436, endPoint x: 417, endPoint y: 520, distance: 84.9
click at [417, 520] on tbody "666 VSD-CHW-PHX-01-L02 ▼ L02 ▼ East ▼ Variable Speed Drive ▼ LL Level 2, (ID 11…" at bounding box center [1017, 252] width 1612 height 726
click at [522, 443] on td "▼ Wallbus-Unit-Comms-Fail" at bounding box center [531, 447] width 118 height 31
type textarea "***"
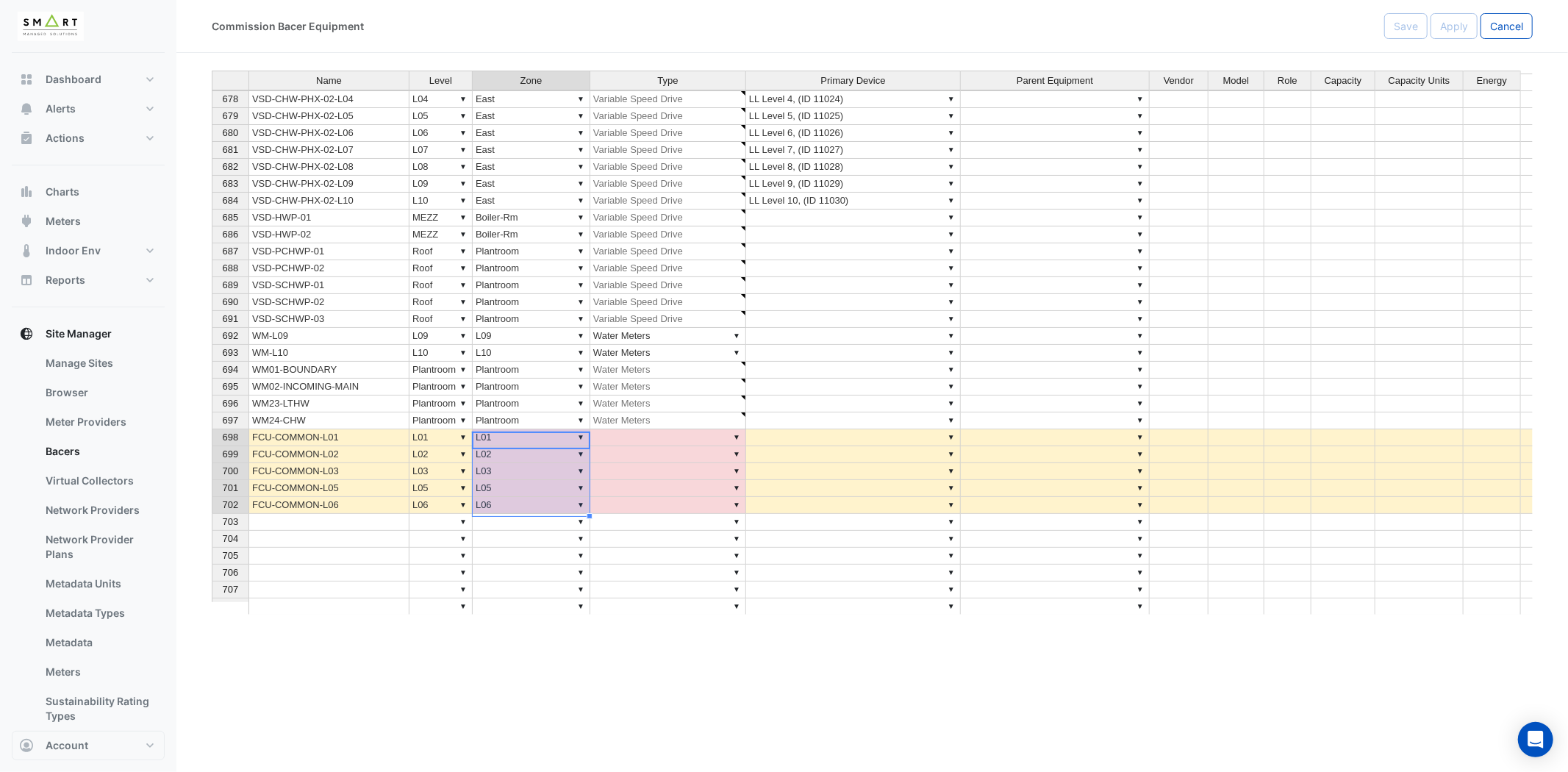
click at [688, 442] on td "▼" at bounding box center [668, 438] width 156 height 17
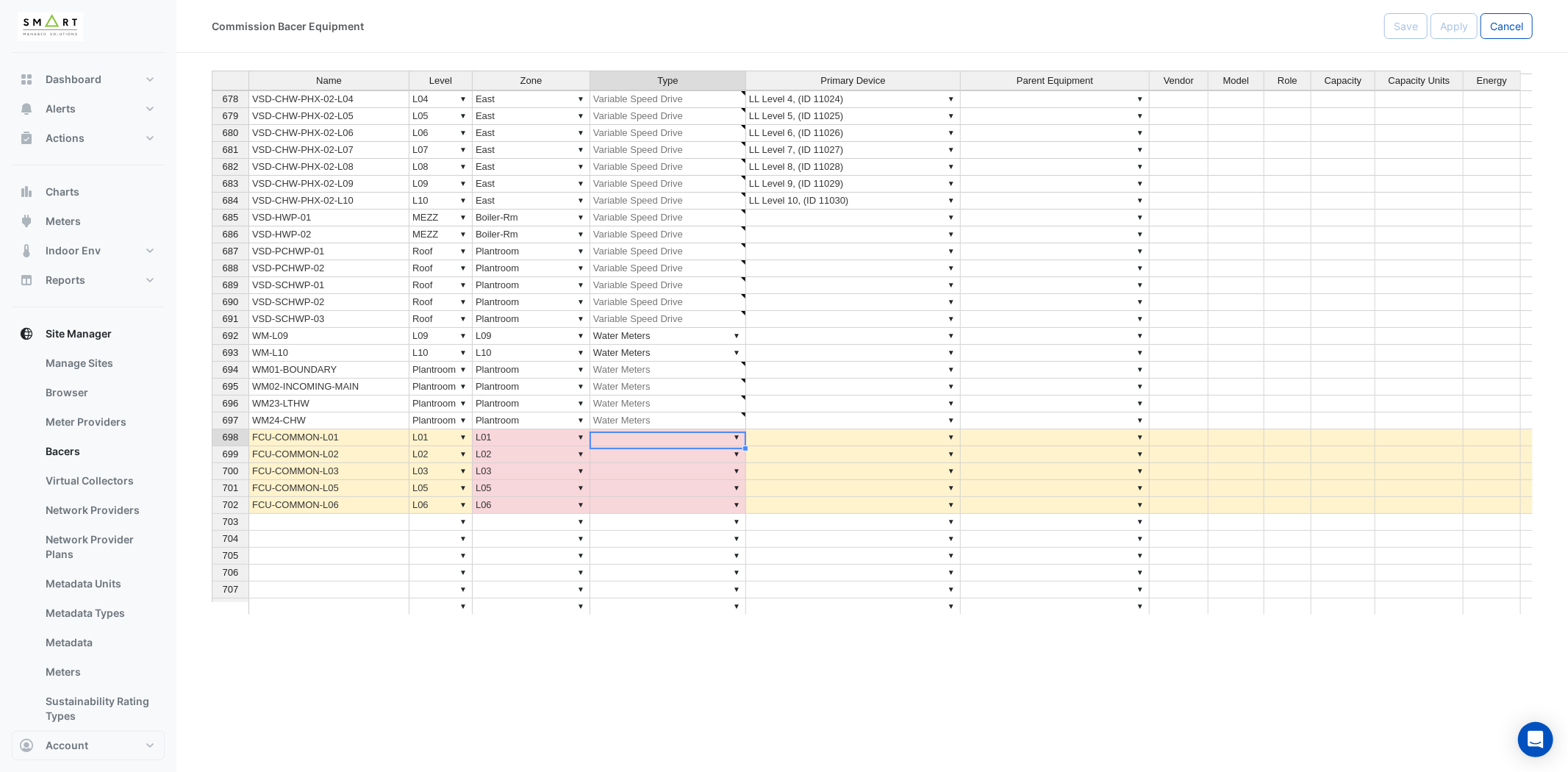
scroll to position [11449, 0]
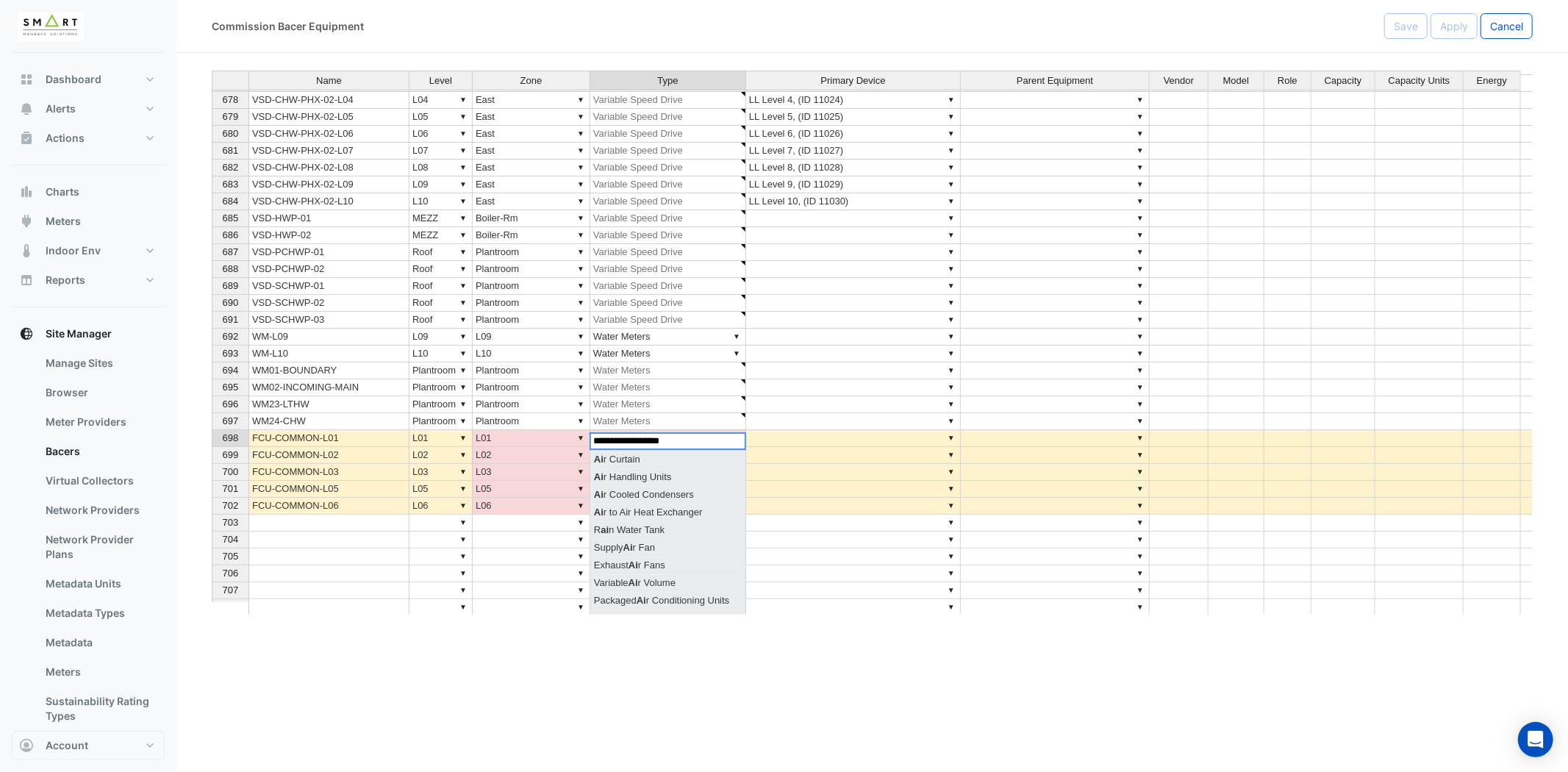
click at [660, 478] on div "Name Level Zone Type Primary Device Parent Equipment Vendor Model Role Capacity…" at bounding box center [871, 342] width 1321 height 544
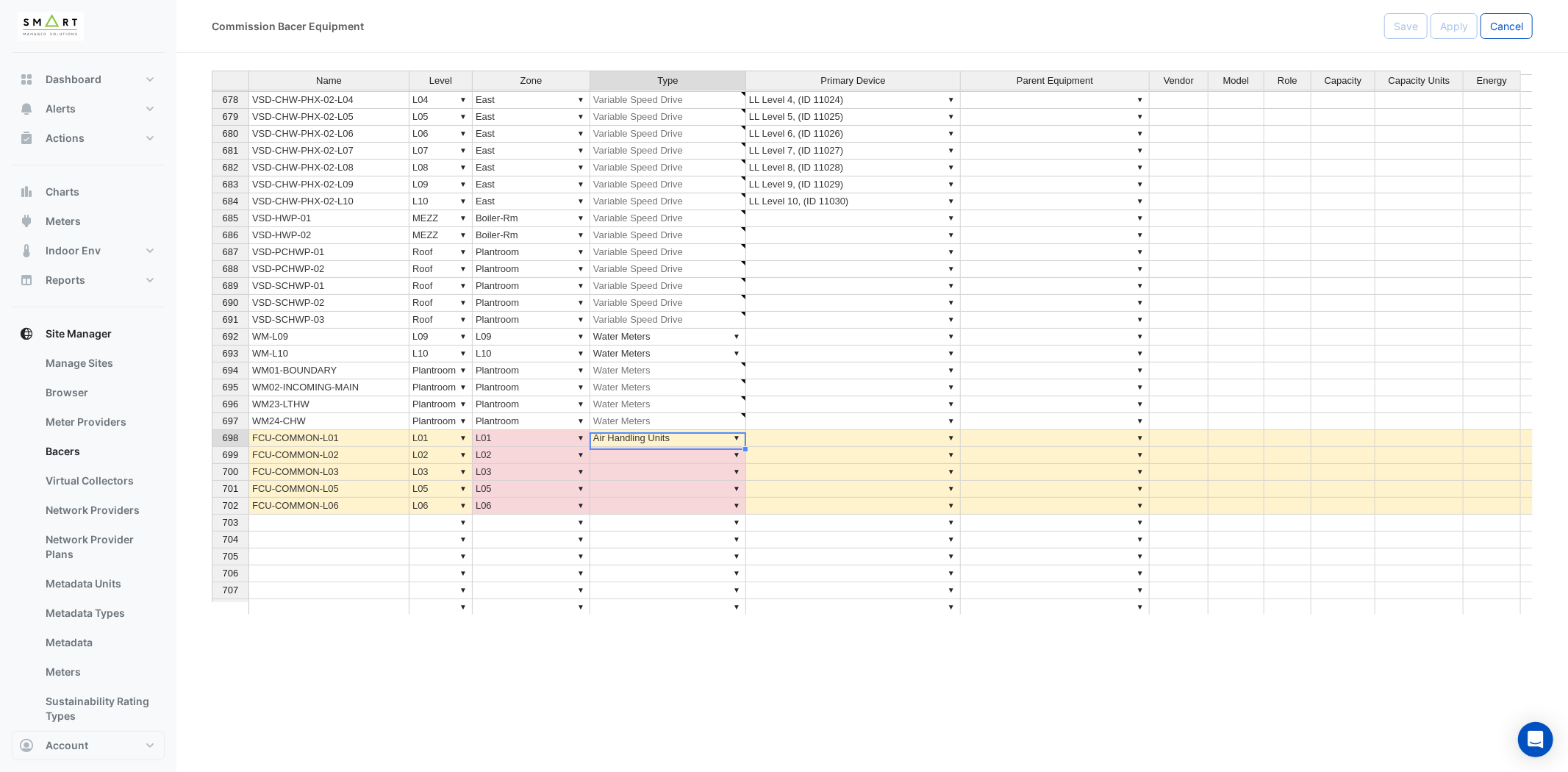
type textarea "**********"
click at [701, 457] on td "▼" at bounding box center [668, 456] width 156 height 17
click at [694, 437] on td "▼ Air Handling Units" at bounding box center [668, 438] width 156 height 17
drag, startPoint x: 744, startPoint y: 450, endPoint x: 735, endPoint y: 514, distance: 64.6
type textarea "**********"
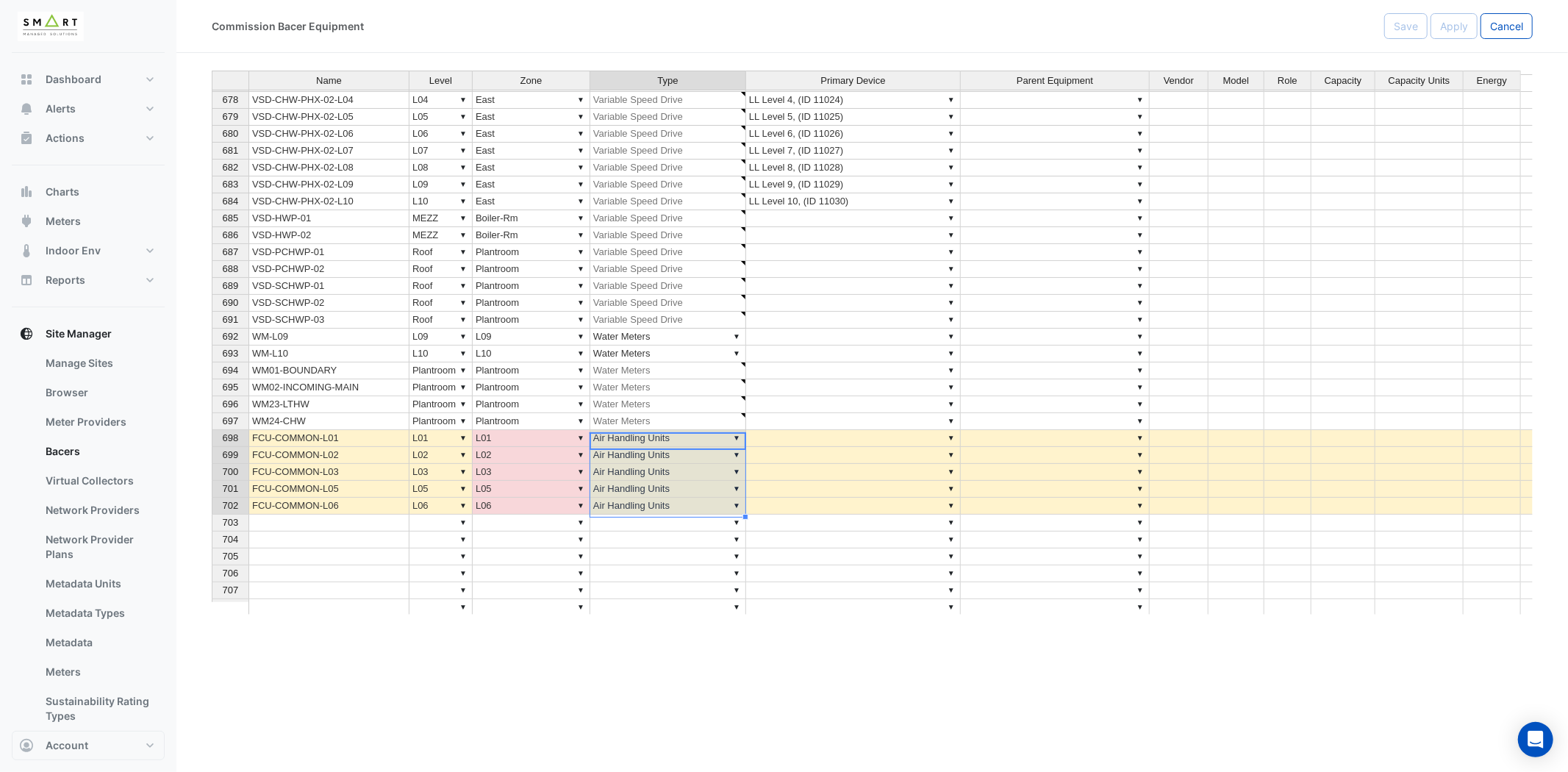
click at [703, 554] on td "▼" at bounding box center [668, 557] width 156 height 17
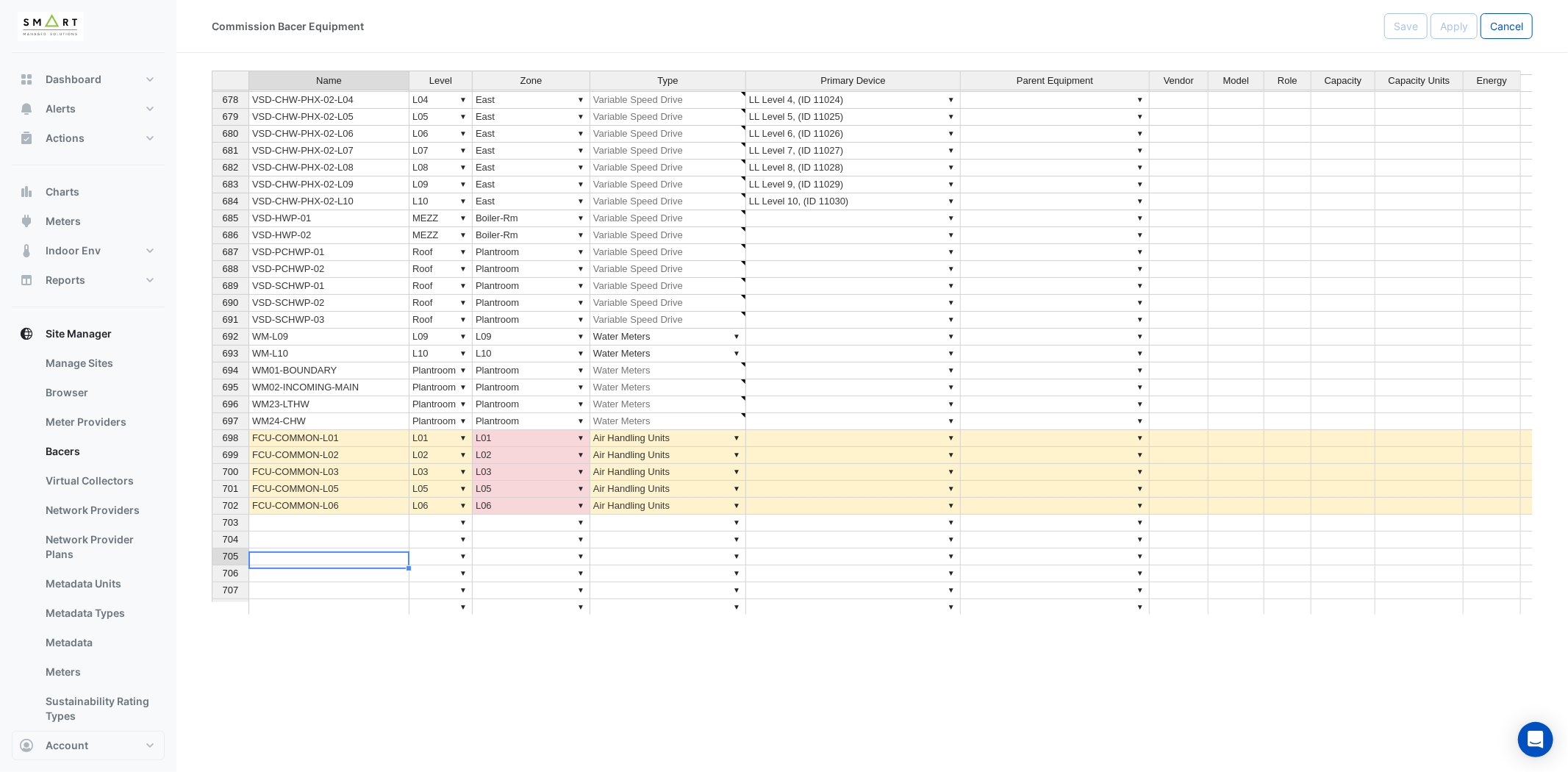
click at [338, 555] on td at bounding box center [329, 557] width 161 height 17
click at [546, 438] on td "▼ L01" at bounding box center [531, 438] width 118 height 17
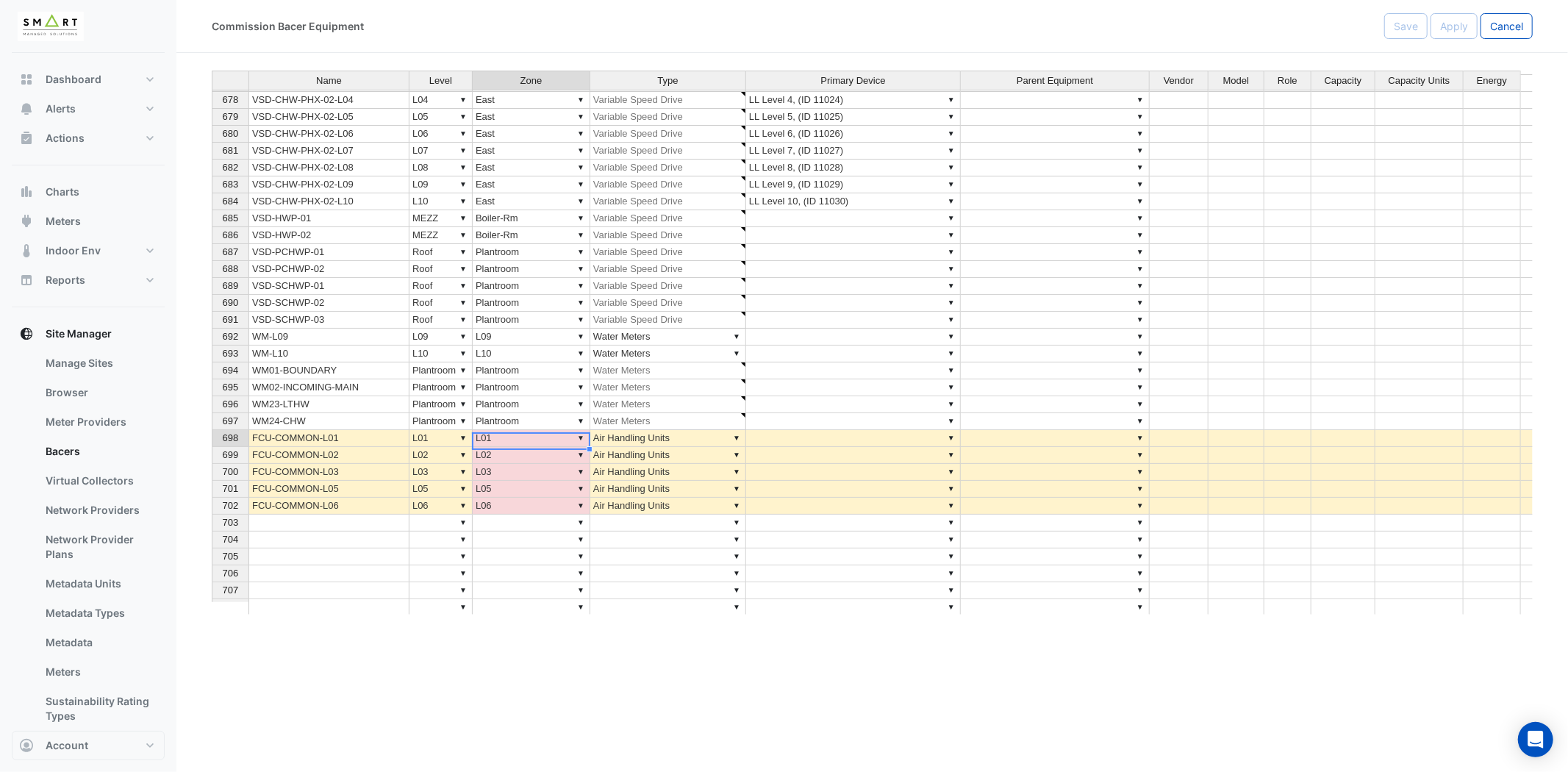
type textarea "***"
click at [578, 438] on div "Name Level Zone Type Primary Device Parent Equipment Vendor Model Role Capacity…" at bounding box center [871, 342] width 1321 height 544
drag, startPoint x: 578, startPoint y: 438, endPoint x: 467, endPoint y: 438, distance: 111.0
click at [467, 438] on div "Name Level Zone Type Primary Device Parent Equipment Vendor Model Role Capacity…" at bounding box center [871, 342] width 1321 height 544
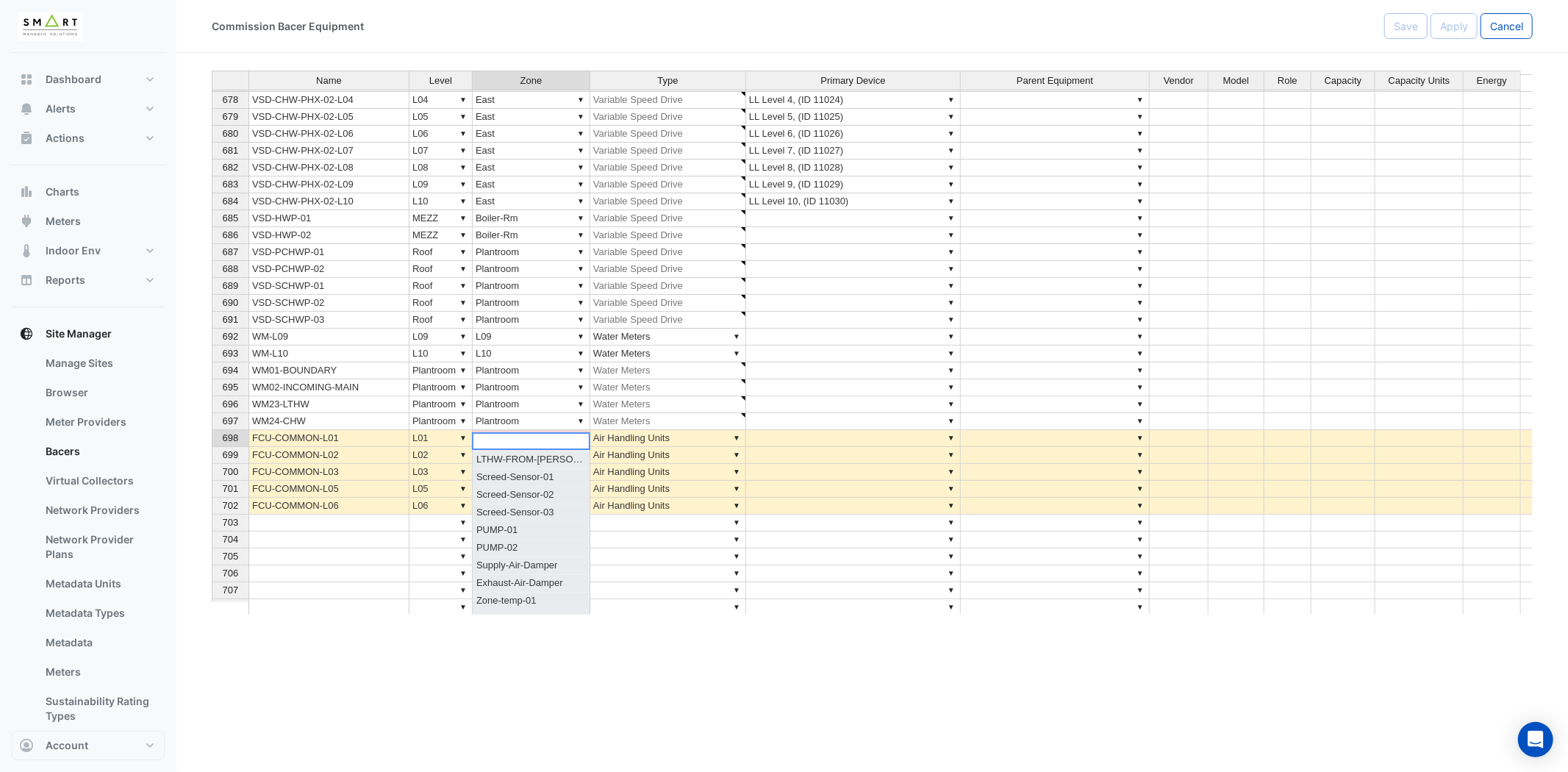
scroll to position [0, 0]
click at [522, 460] on div "Name Level Zone Type Primary Device Parent Equipment Vendor Model Role Capacity…" at bounding box center [871, 342] width 1321 height 544
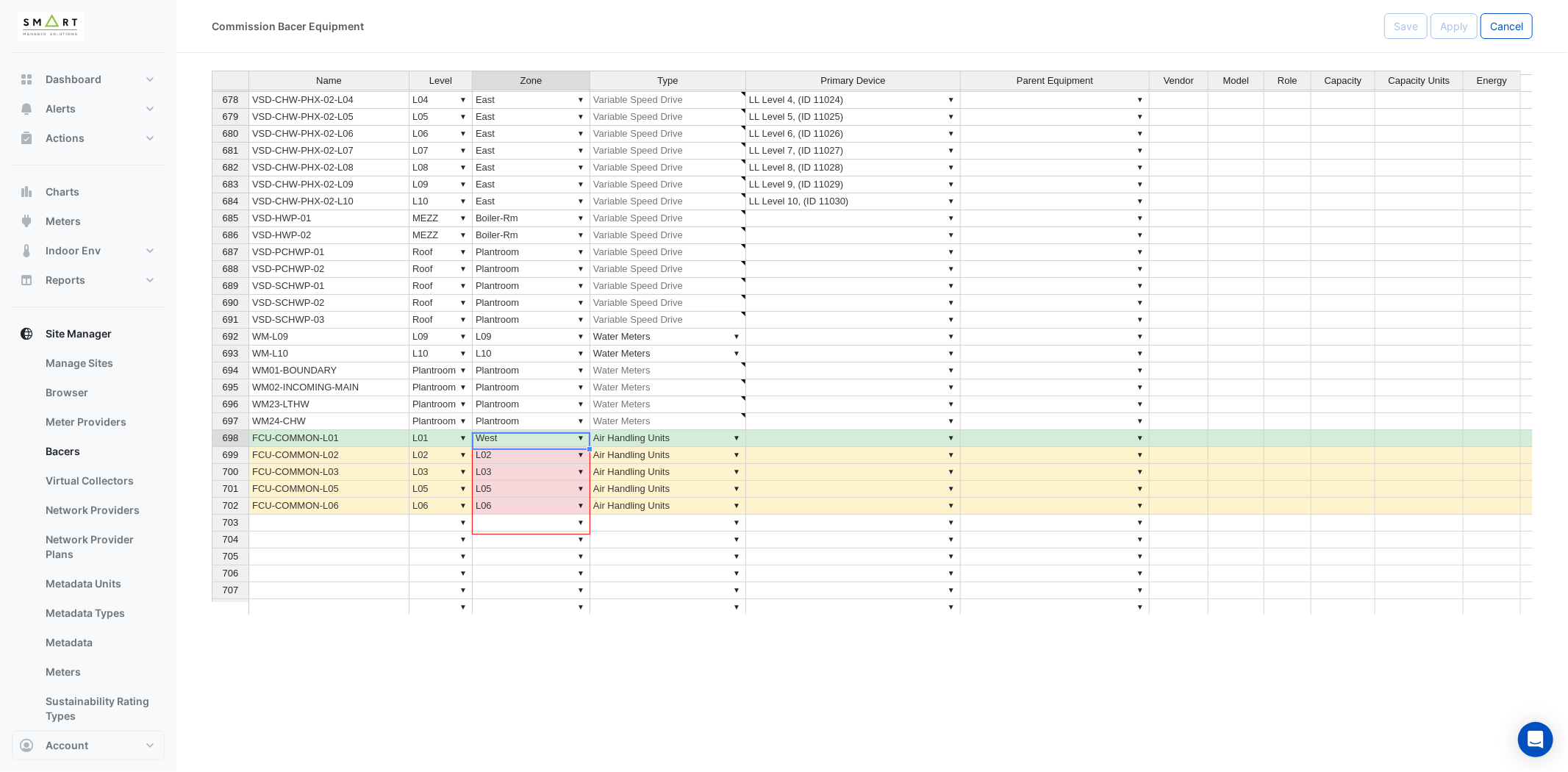
drag, startPoint x: 589, startPoint y: 449, endPoint x: 588, endPoint y: 518, distance: 69.0
click at [211, 518] on div "Name Level Zone Type Primary Device Parent Equipment Vendor Model Role Capacity…" at bounding box center [211, 275] width 0 height 849
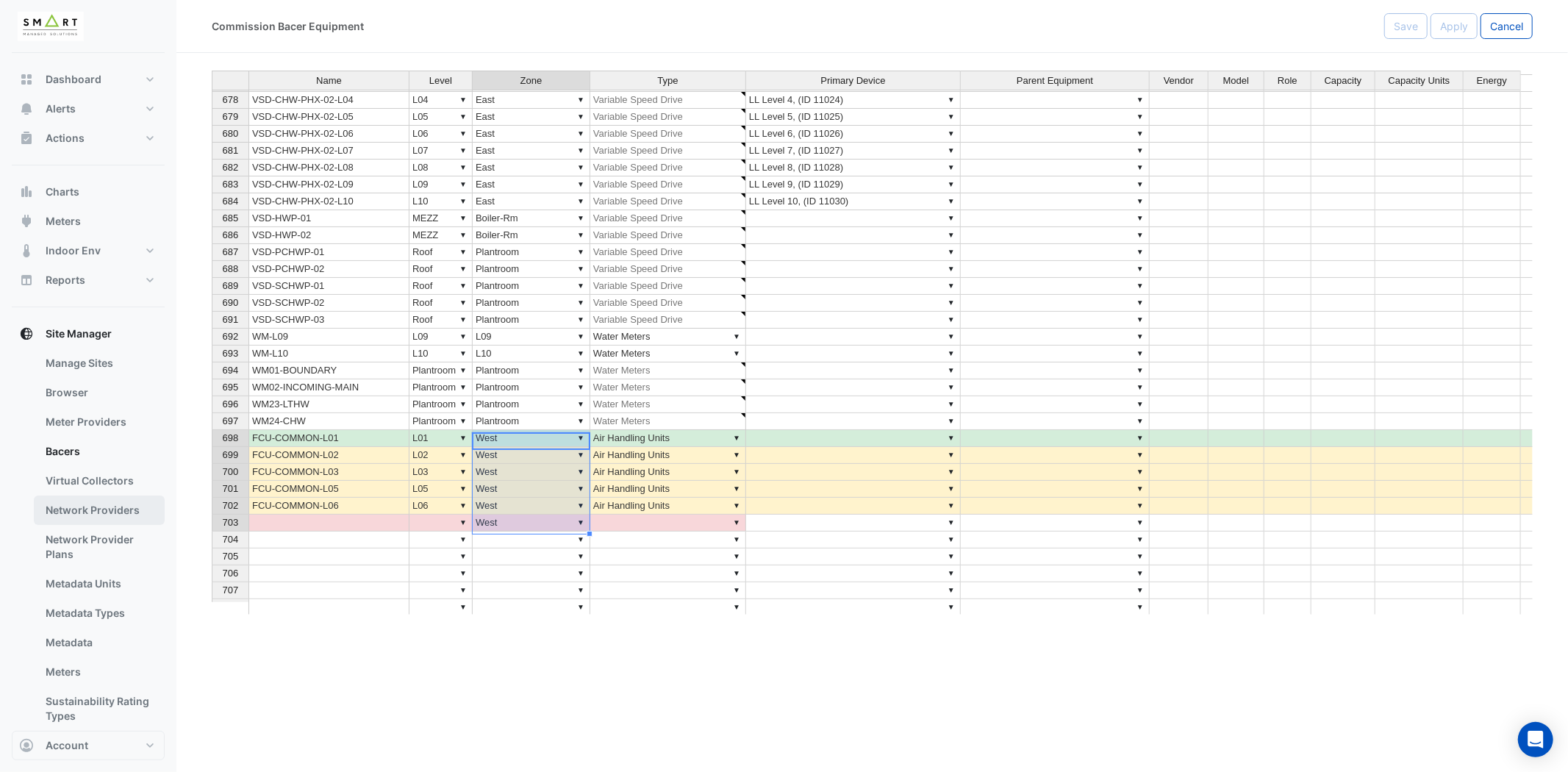
type textarea "****"
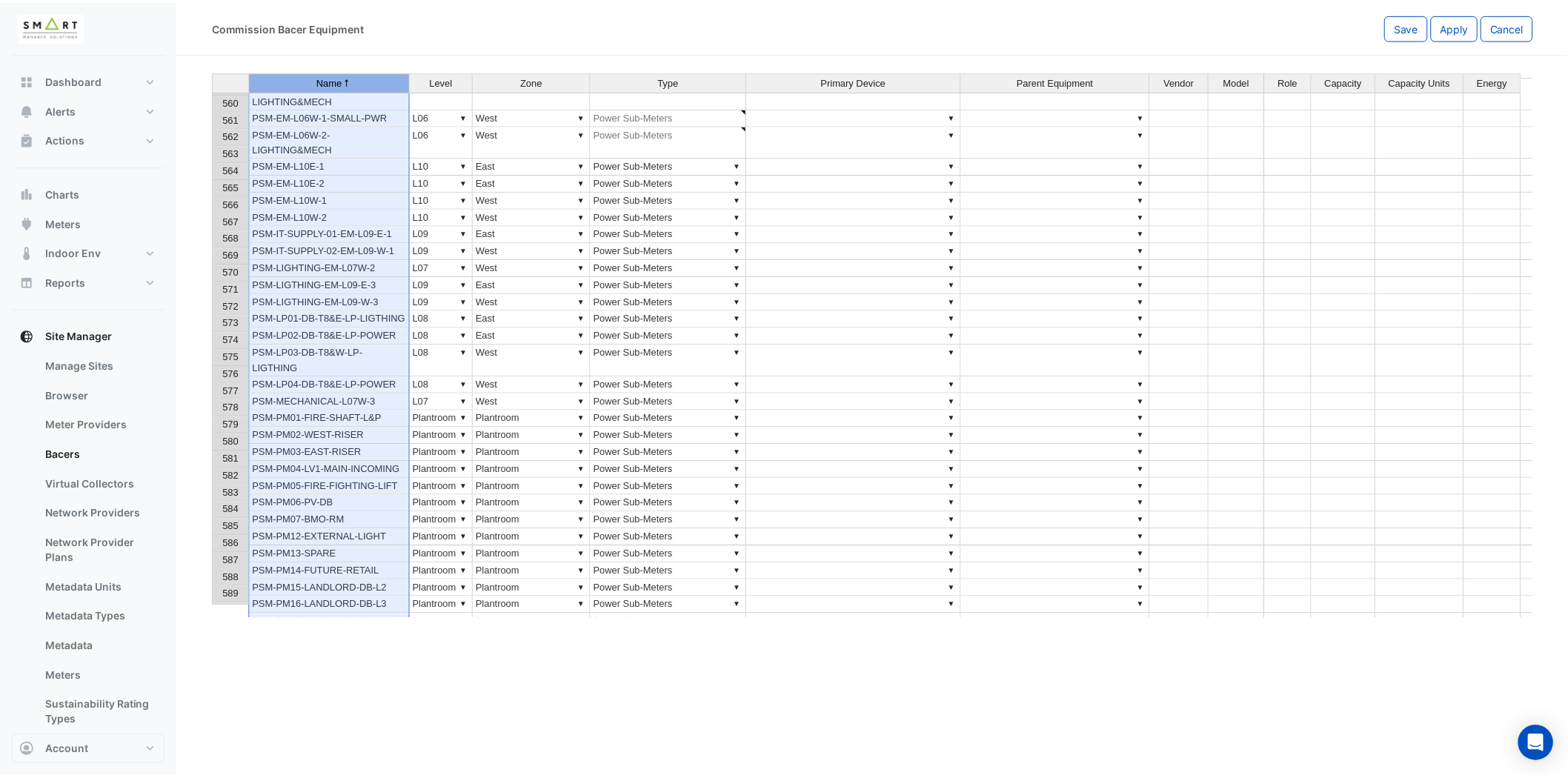
scroll to position [9519, 0]
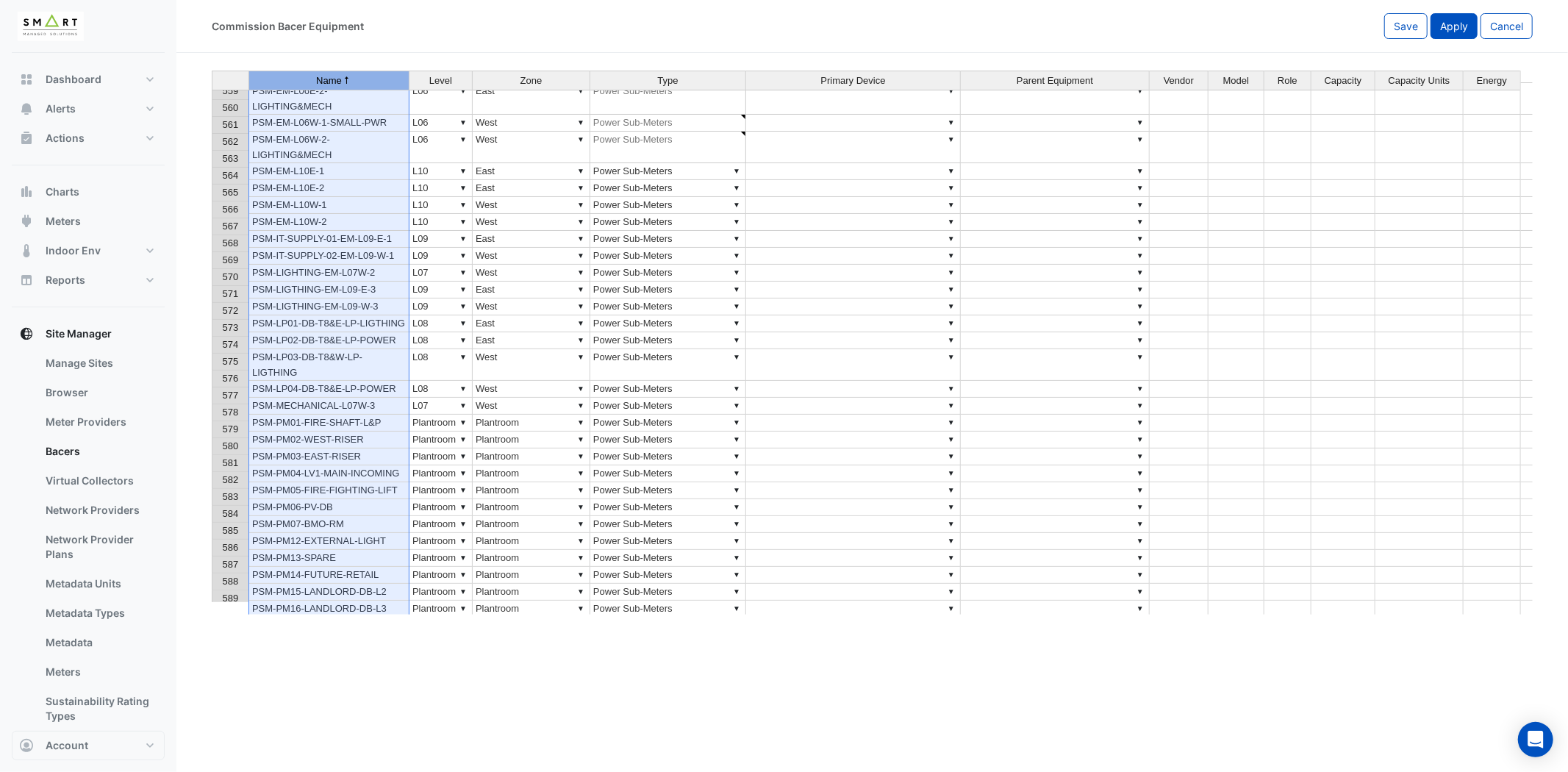
click at [1449, 26] on span "Apply" at bounding box center [1454, 26] width 28 height 13
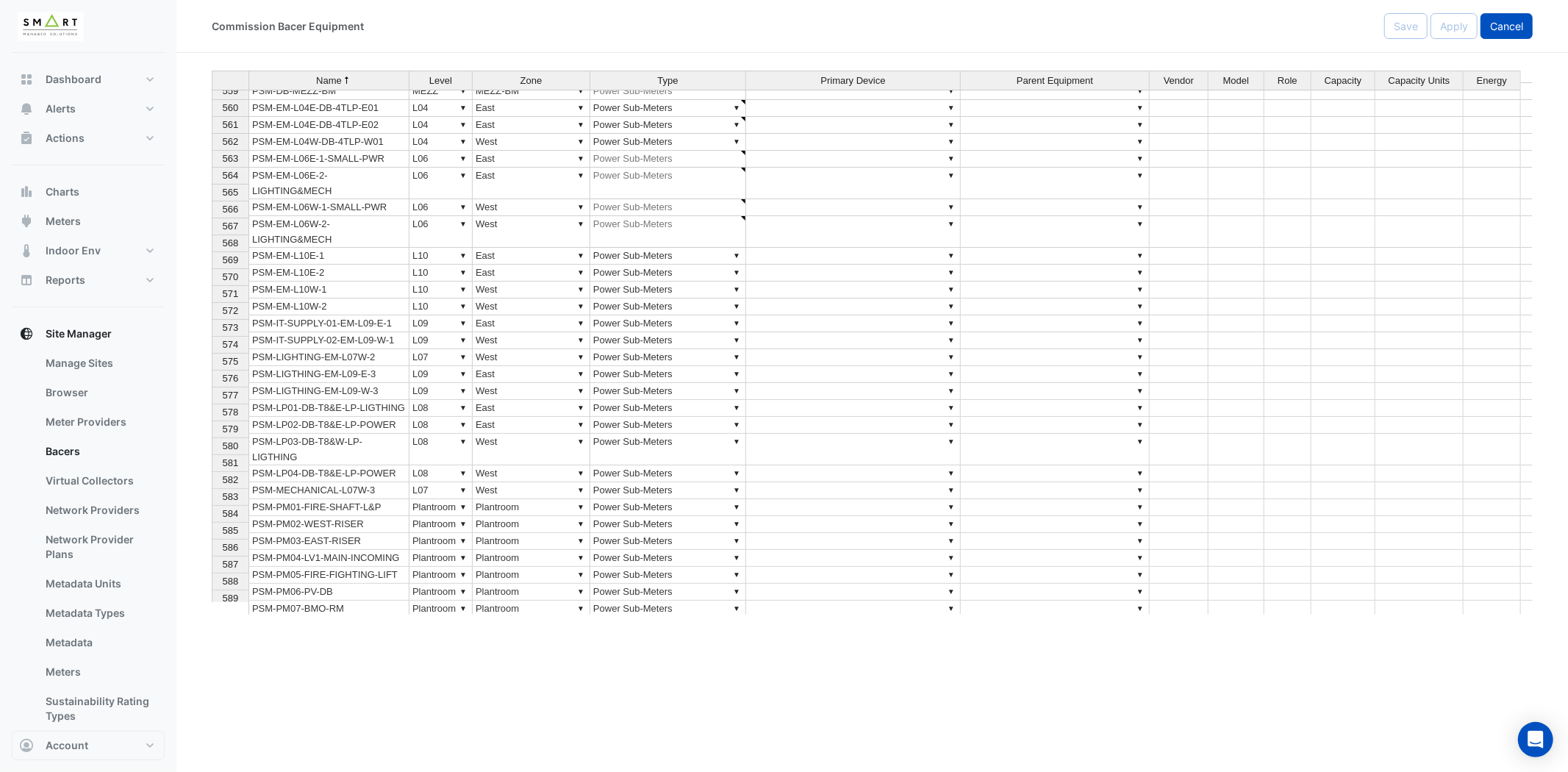
click at [1519, 21] on span "Cancel" at bounding box center [1506, 26] width 33 height 13
select select "***"
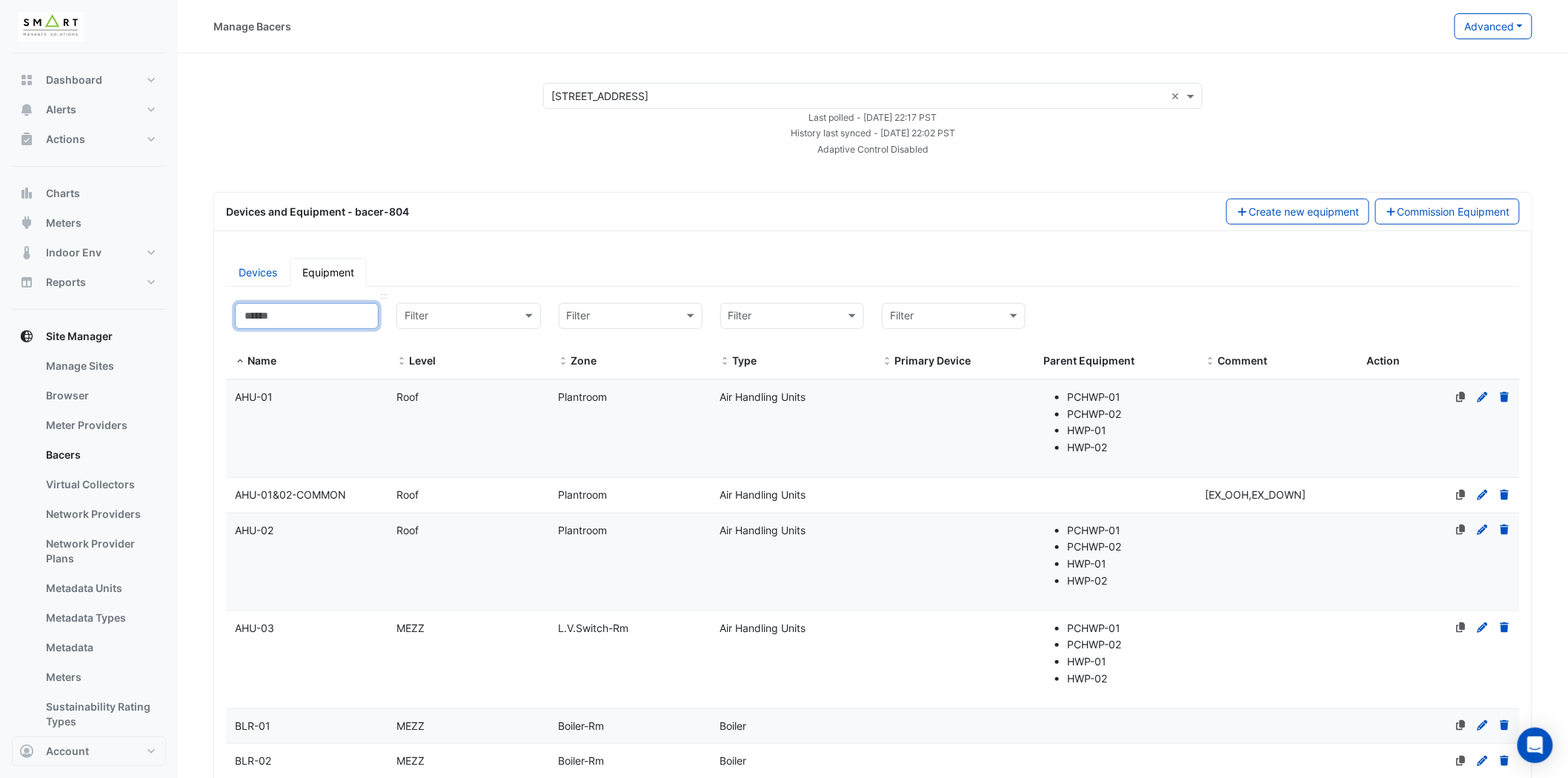
click at [302, 317] on input at bounding box center [307, 316] width 144 height 26
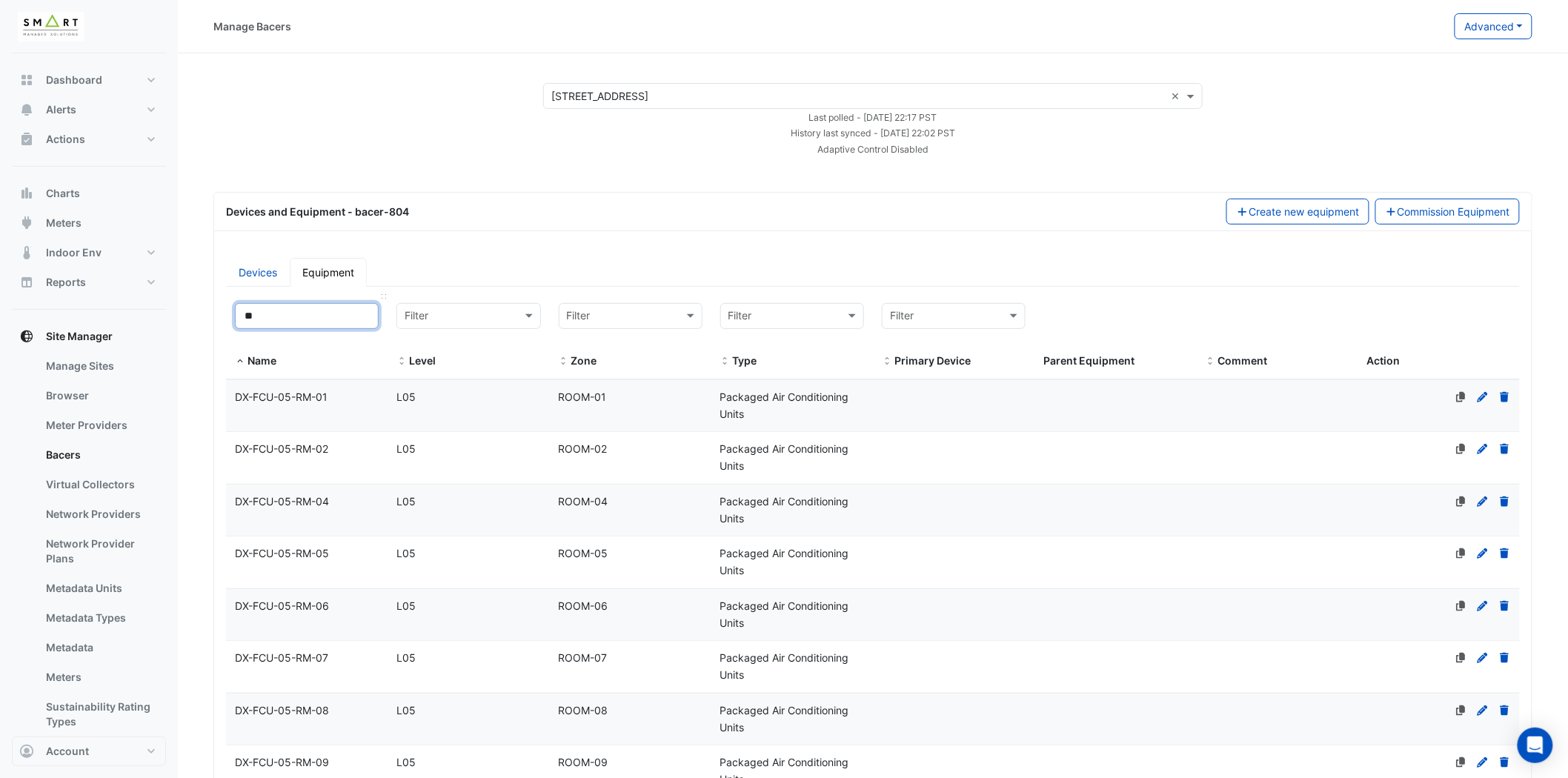
type input "*"
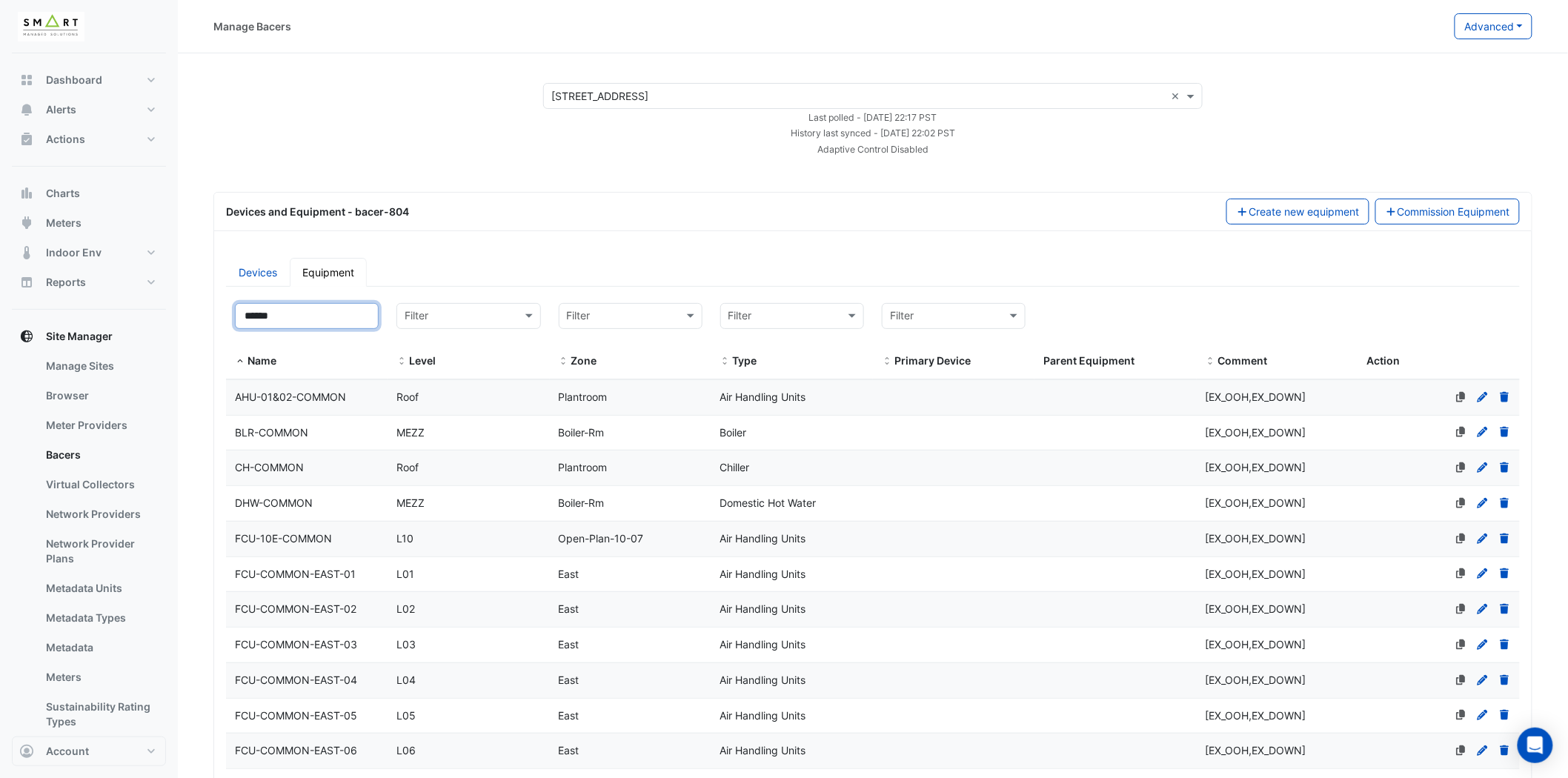
drag, startPoint x: 321, startPoint y: 309, endPoint x: 179, endPoint y: 314, distance: 142.1
type input "******"
click at [239, 358] on span at bounding box center [240, 362] width 11 height 12
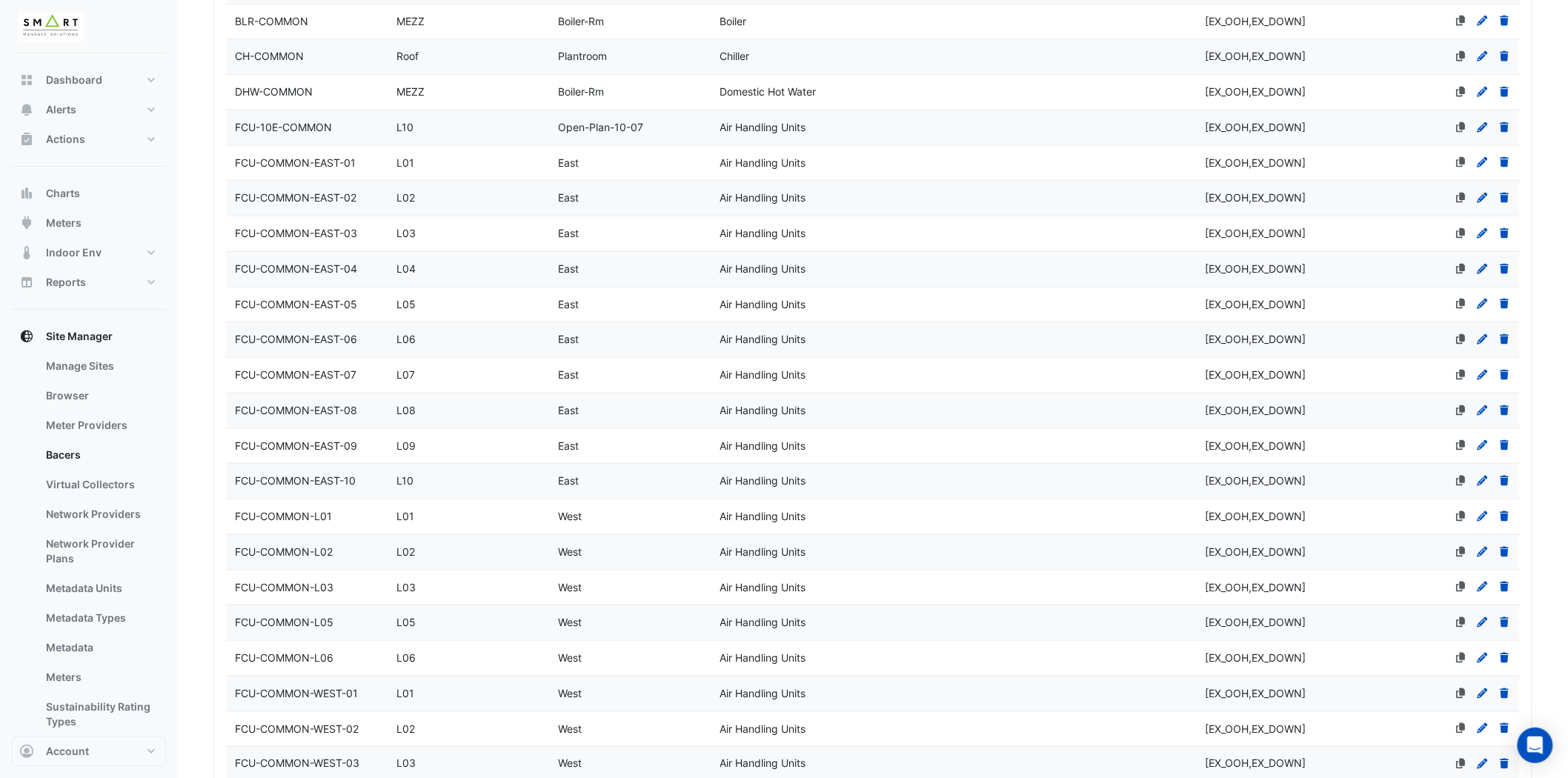
scroll to position [494, 0]
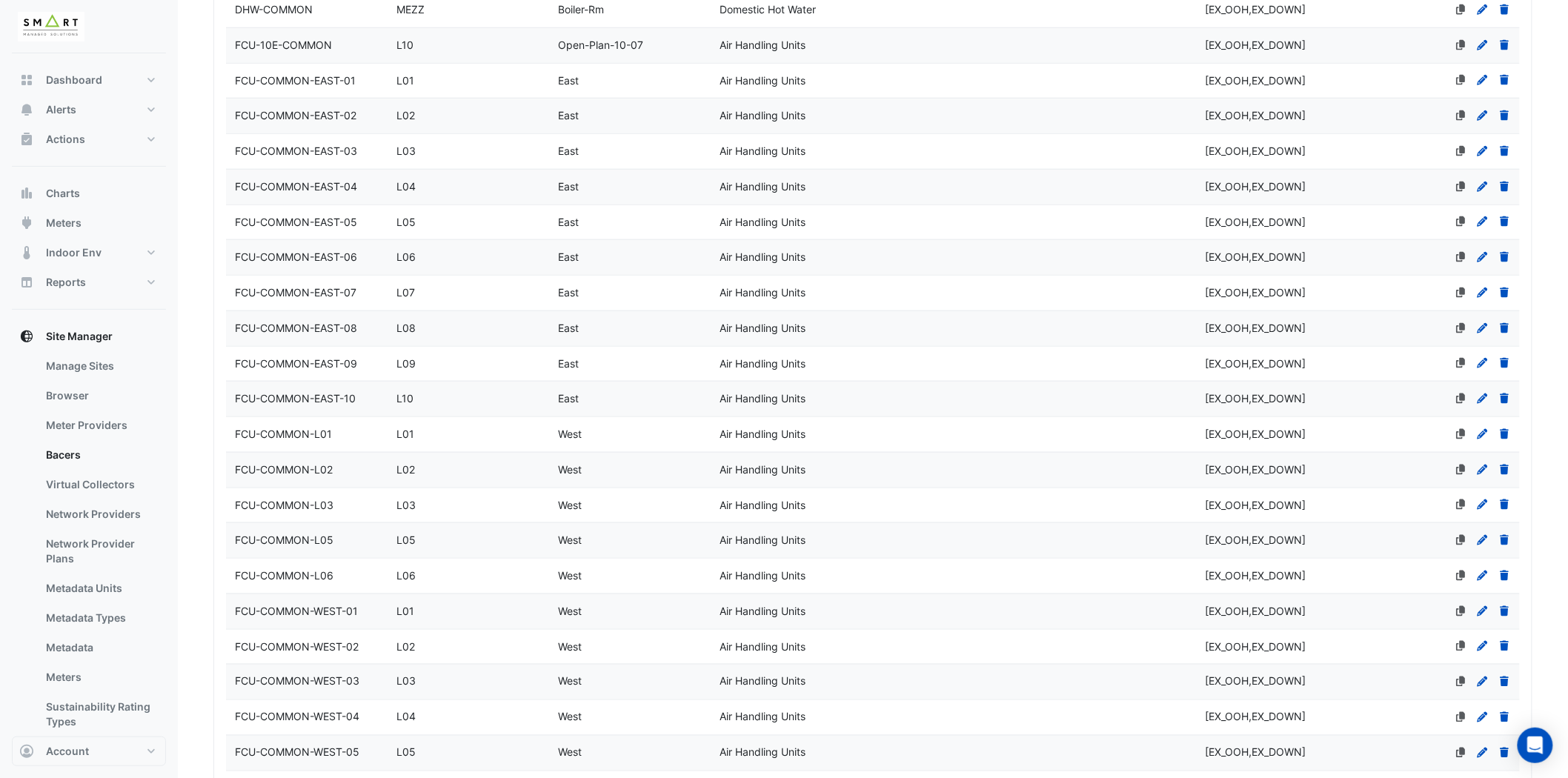
click at [1483, 431] on icon at bounding box center [1483, 434] width 14 height 11
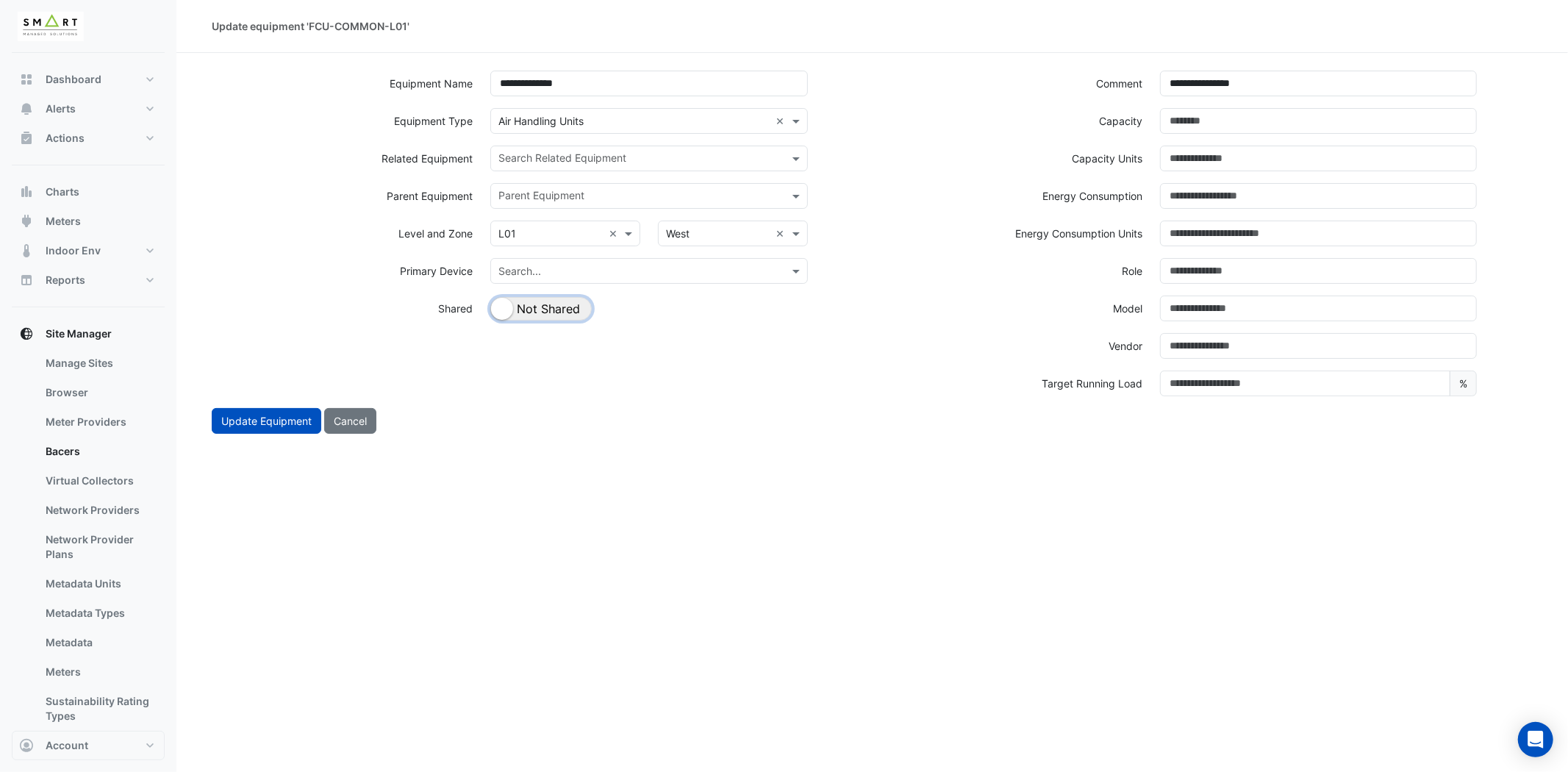
click at [571, 304] on button "Shared Not Shared" at bounding box center [541, 309] width 101 height 24
click at [655, 162] on input "text" at bounding box center [640, 159] width 284 height 16
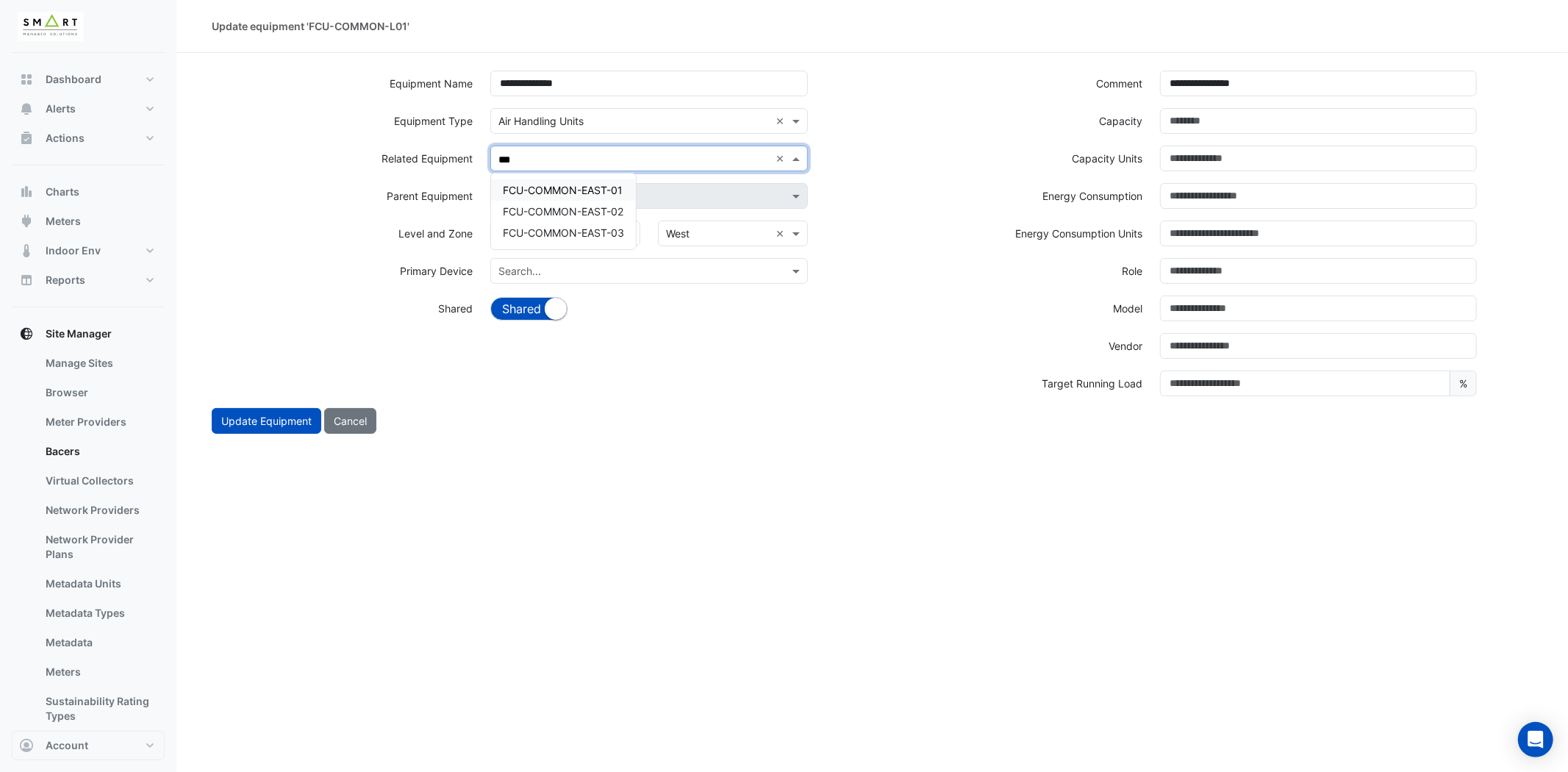
type input "****"
click at [595, 186] on span "FCU-COMMON-EAST-01" at bounding box center [563, 190] width 120 height 13
click at [650, 152] on input "text" at bounding box center [700, 159] width 141 height 16
type input "****"
click at [586, 184] on span "FCU-COMMON-WEST-01" at bounding box center [564, 190] width 122 height 13
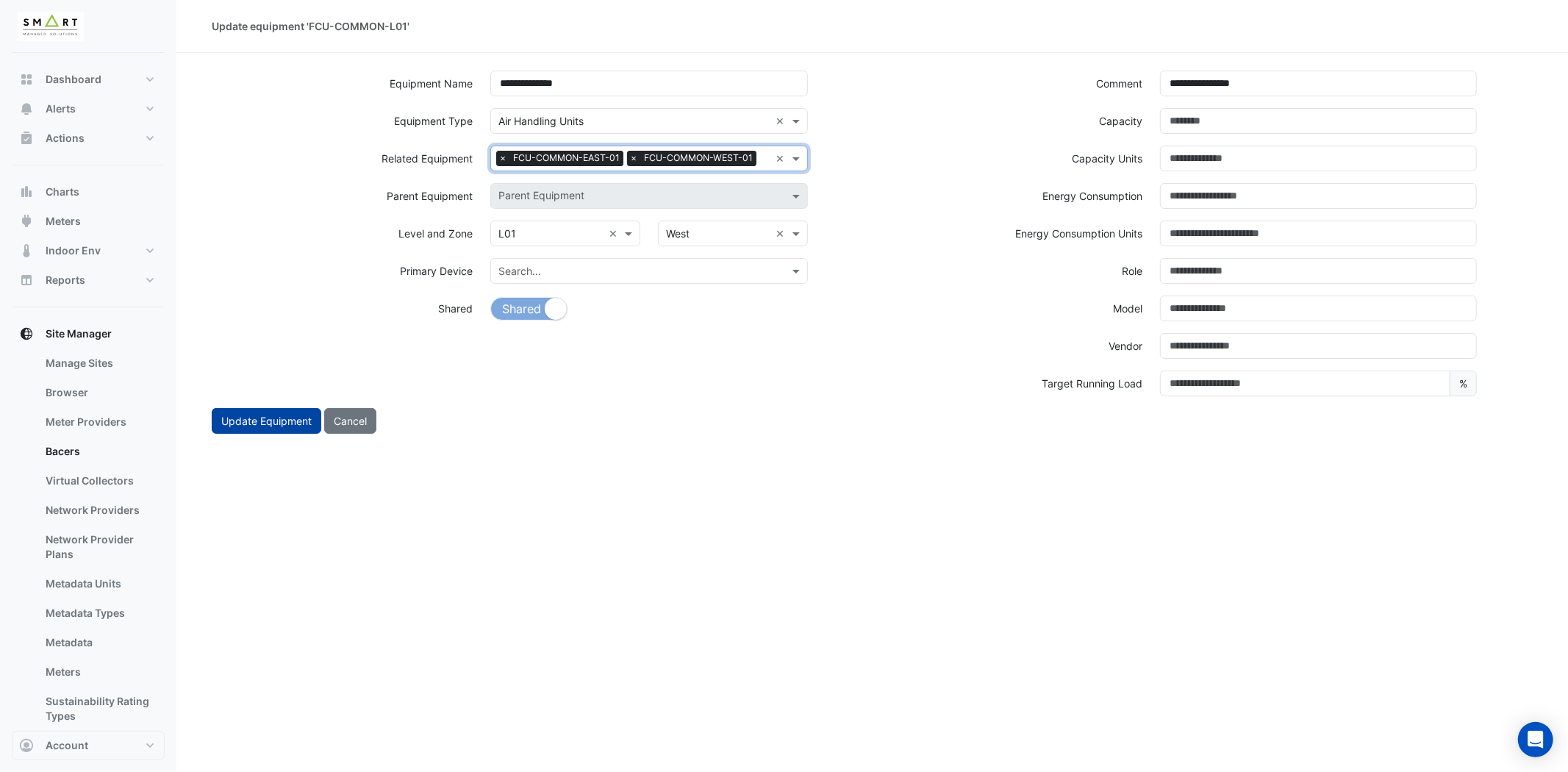
click at [255, 429] on button "Update Equipment" at bounding box center [266, 421] width 109 height 26
select select "***"
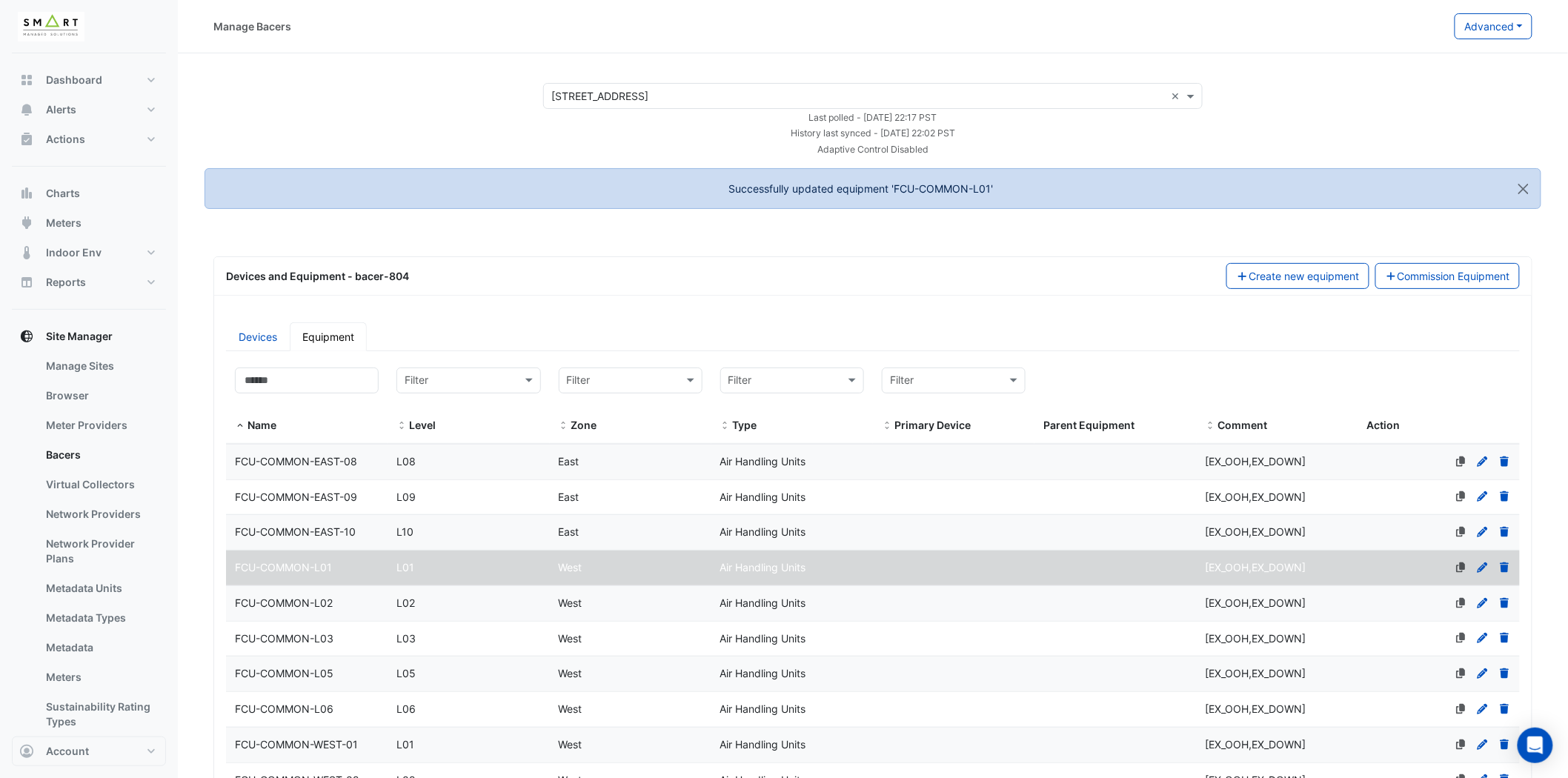
click at [348, 601] on div "FCU-COMMON-L02" at bounding box center [306, 603] width 161 height 17
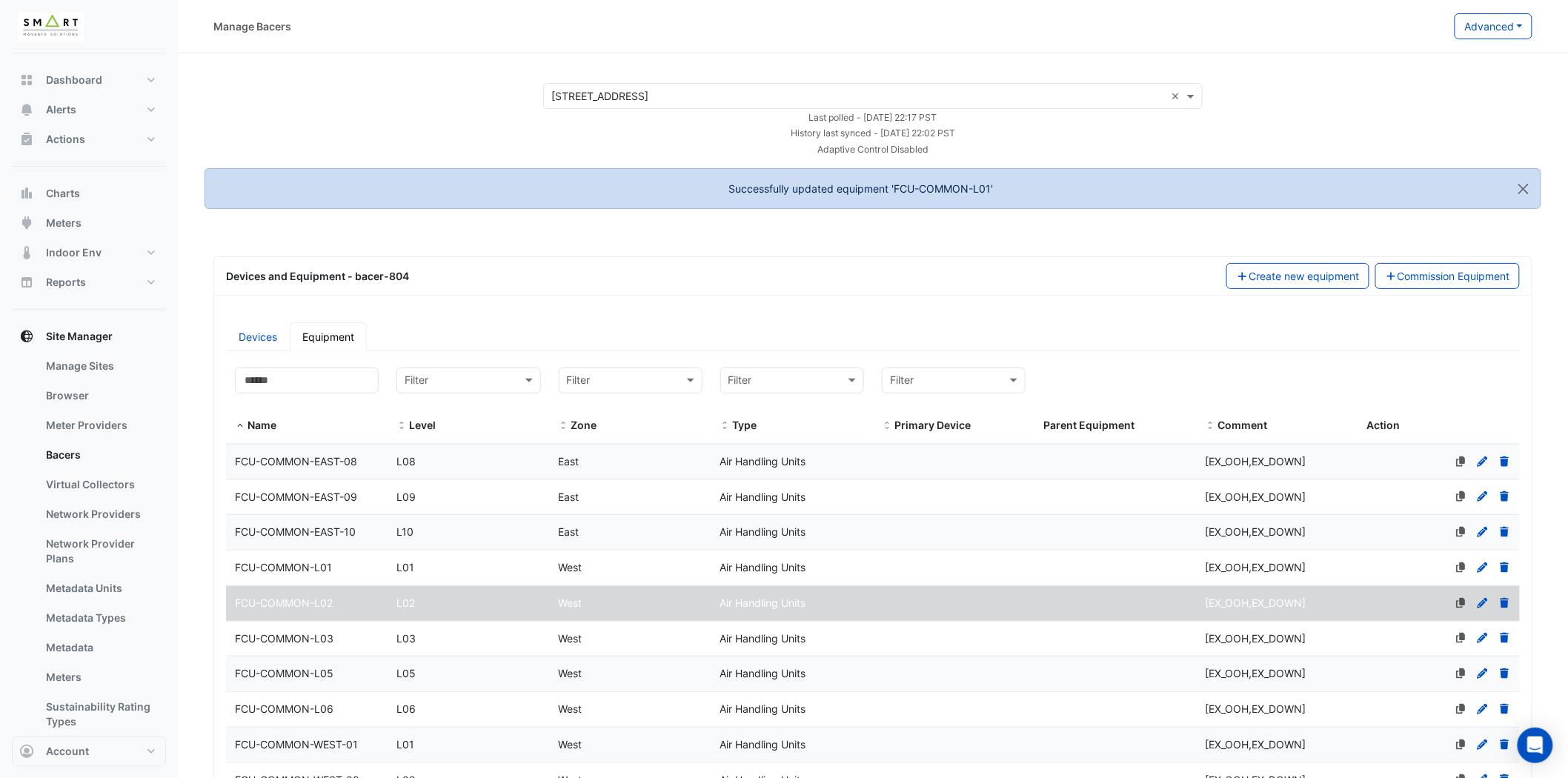
click at [1482, 598] on icon at bounding box center [1483, 603] width 14 height 11
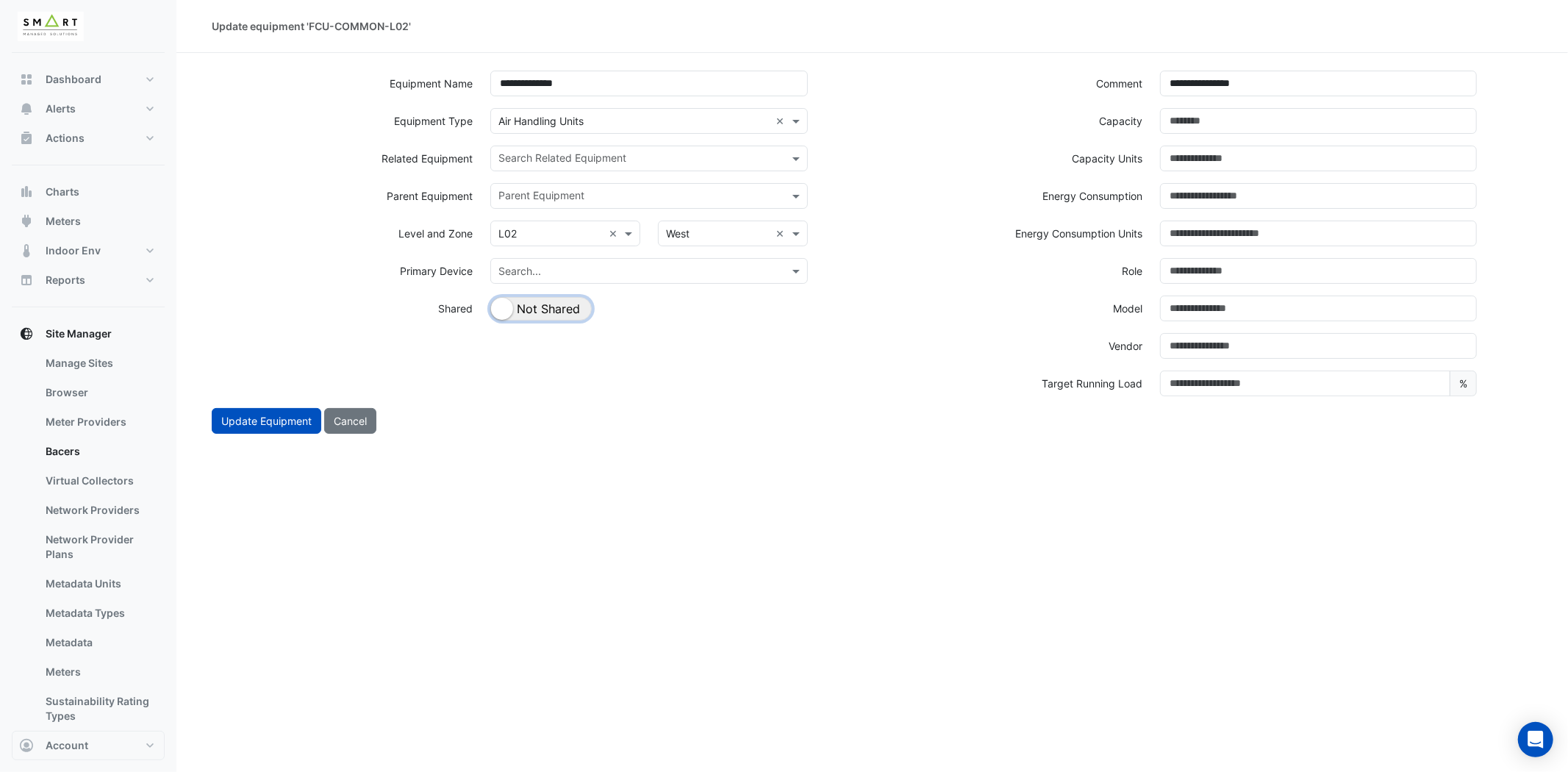
click at [555, 305] on button "Shared Not Shared" at bounding box center [541, 309] width 101 height 24
click at [615, 152] on input "text" at bounding box center [640, 159] width 284 height 16
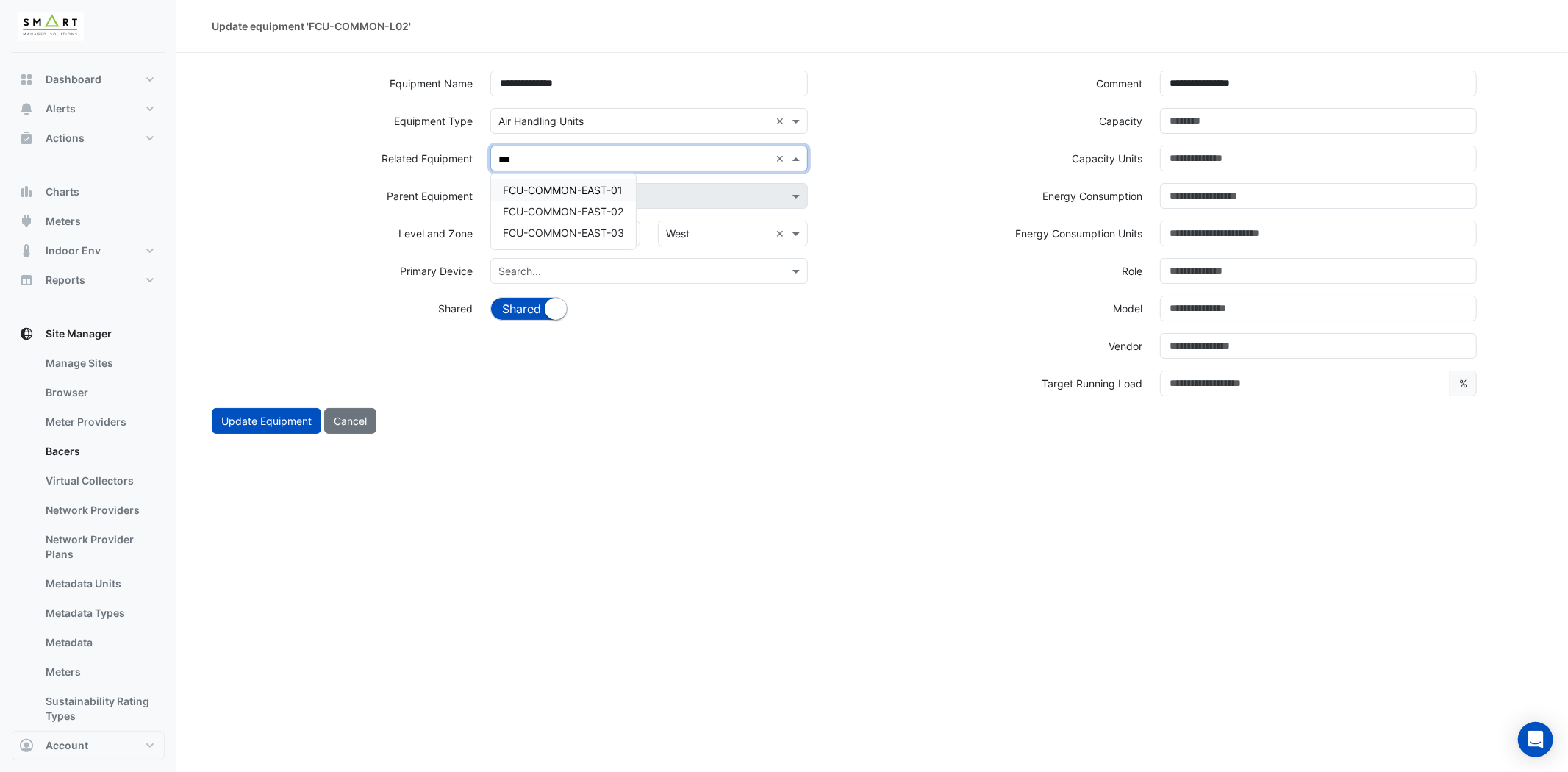
type input "****"
click at [601, 213] on span "FCU-COMMON-EAST-02" at bounding box center [563, 211] width 121 height 13
type input "***"
click at [608, 205] on span "FCU-COMMON-WEST-02" at bounding box center [564, 211] width 123 height 13
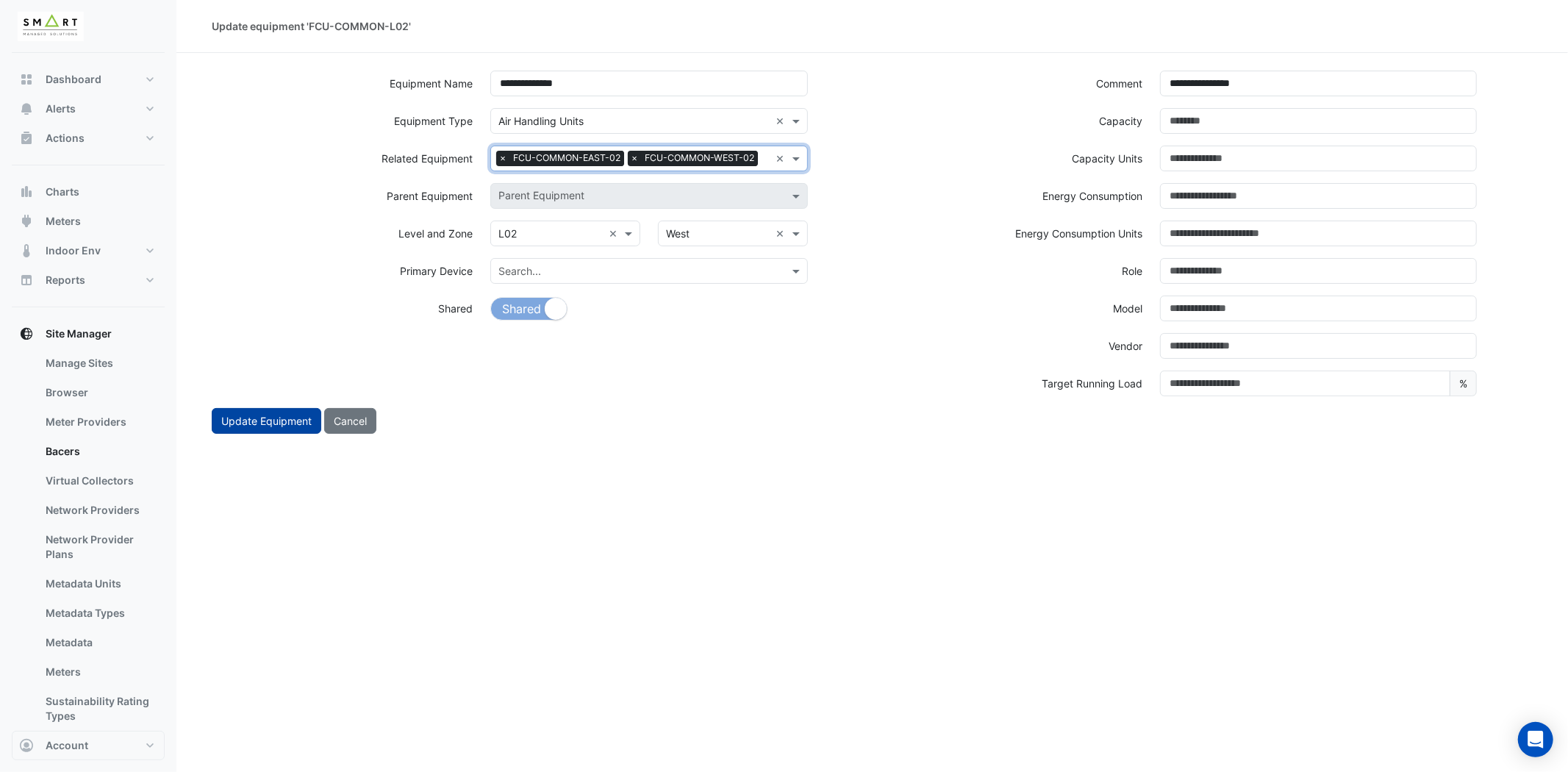
click at [251, 428] on button "Update Equipment" at bounding box center [266, 421] width 109 height 26
select select "***"
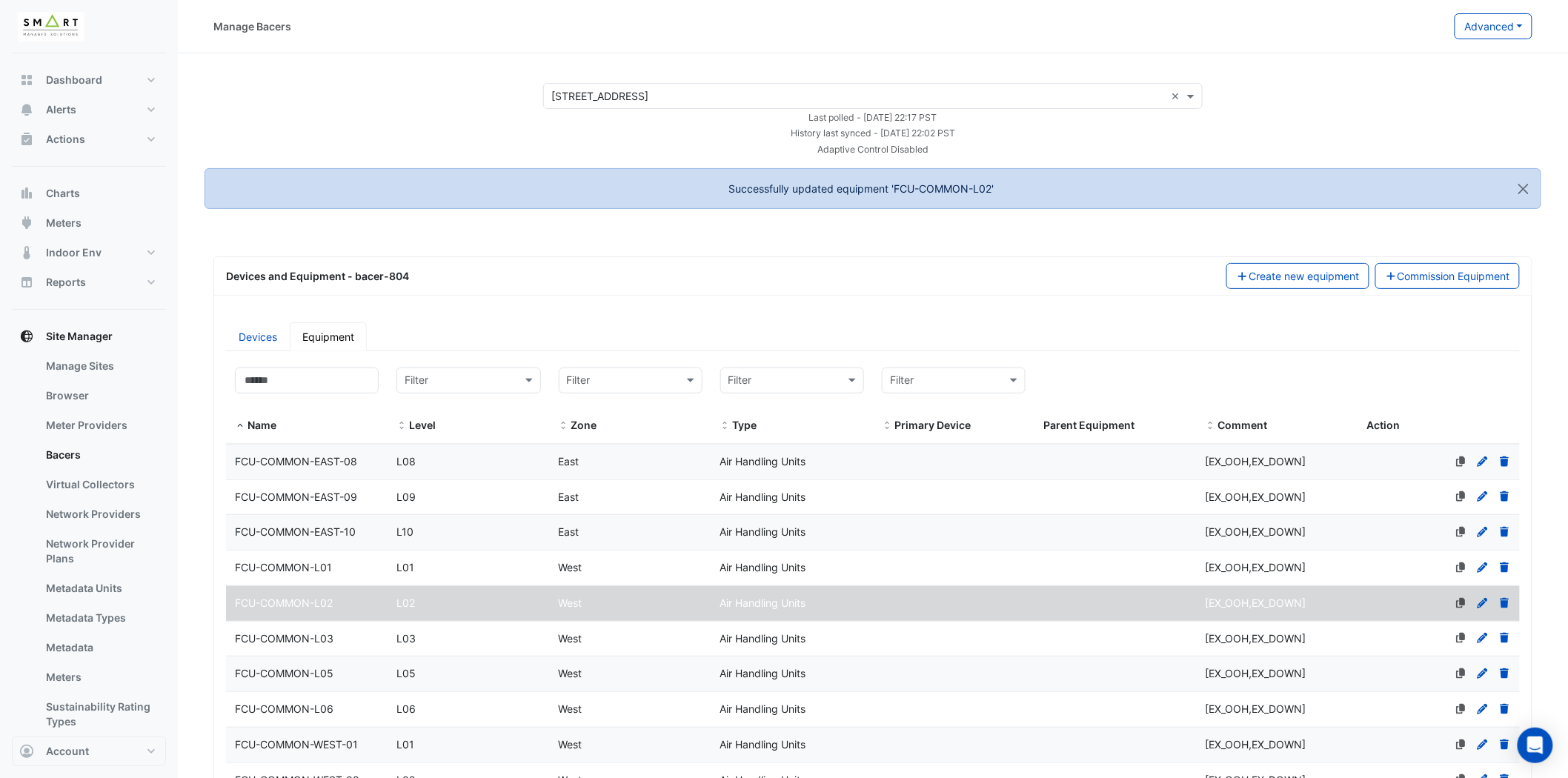
click at [333, 639] on span "FCU-COMMON-L03" at bounding box center [284, 638] width 98 height 13
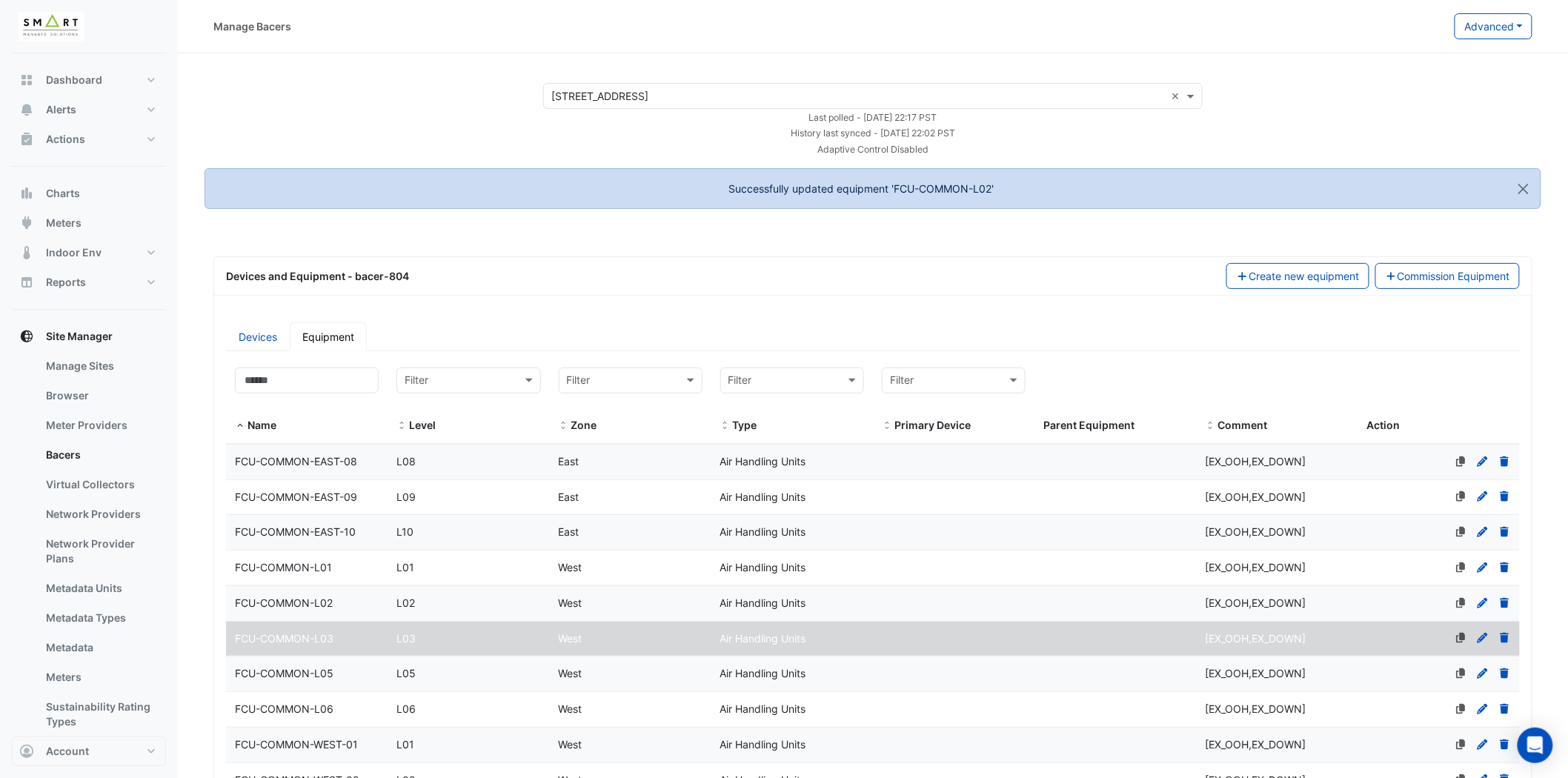
click at [1484, 640] on icon at bounding box center [1483, 638] width 14 height 11
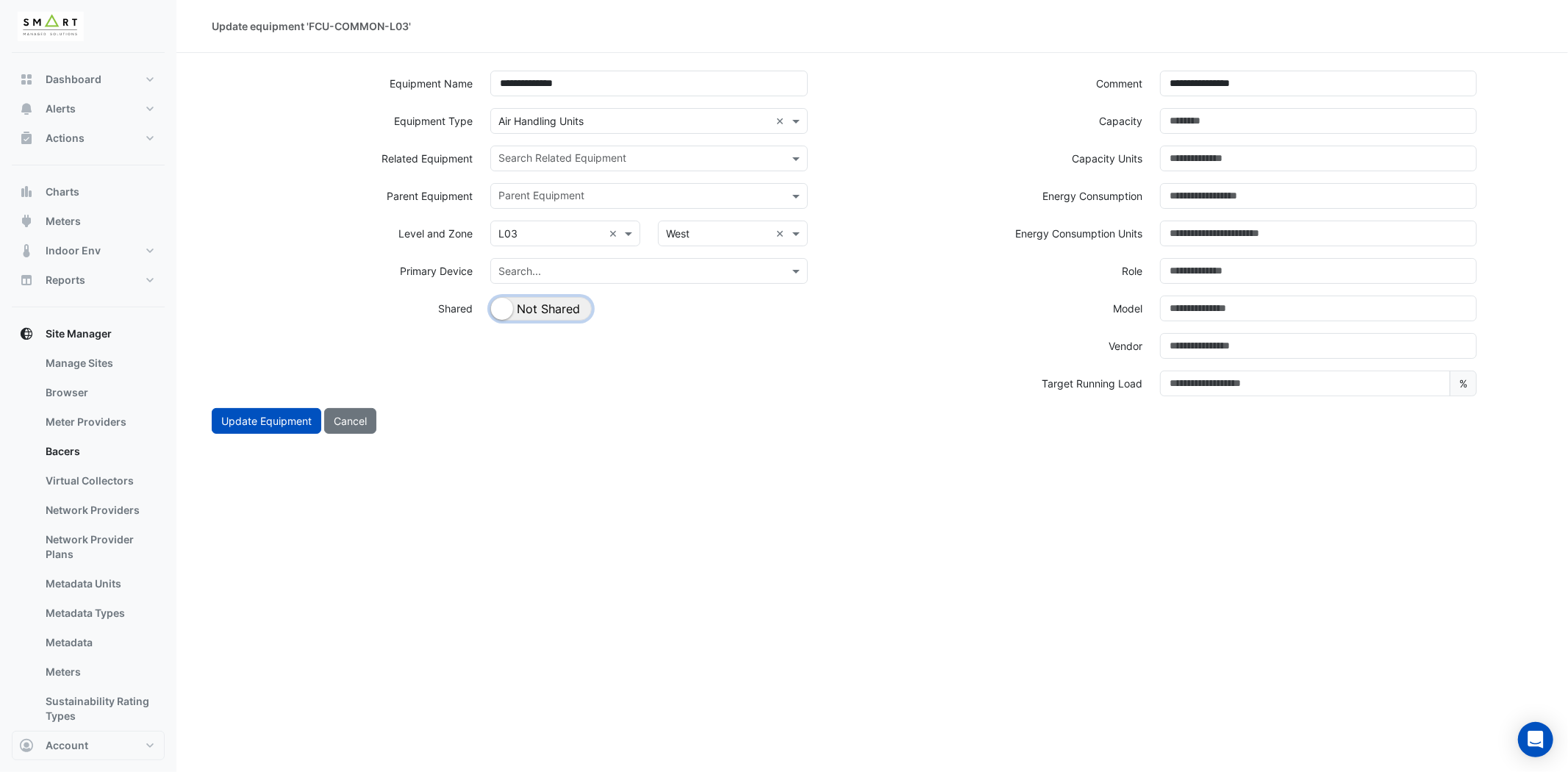
click at [569, 310] on button "Shared Not Shared" at bounding box center [541, 309] width 101 height 24
click at [542, 156] on input "text" at bounding box center [640, 159] width 284 height 16
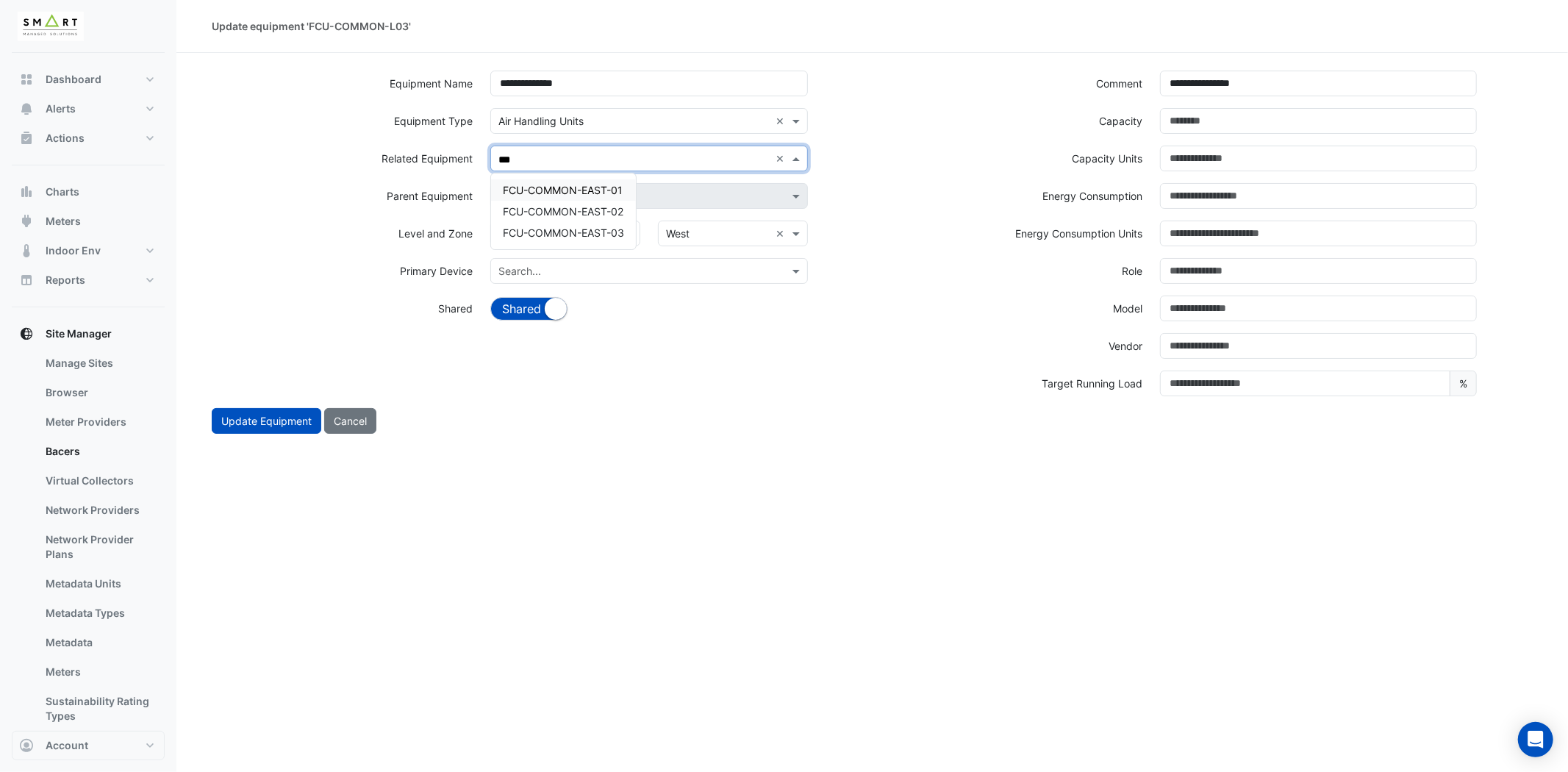
type input "****"
click at [607, 226] on span "FCU-COMMON-EAST-03" at bounding box center [563, 232] width 121 height 13
type input "***"
click at [607, 233] on span "FCU-COMMON-WEST-03" at bounding box center [565, 232] width 124 height 13
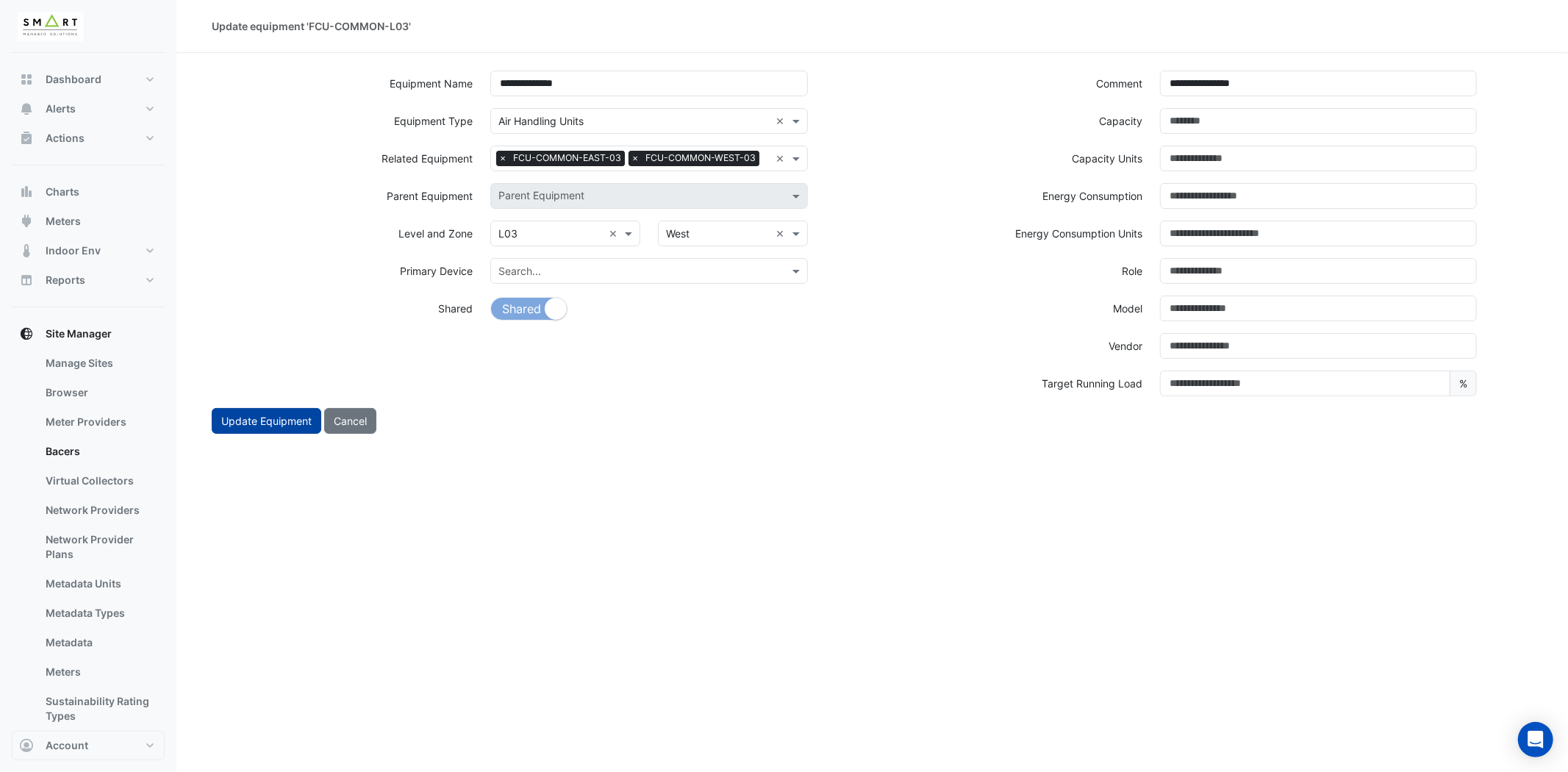
click at [253, 419] on button "Update Equipment" at bounding box center [266, 421] width 109 height 26
select select "***"
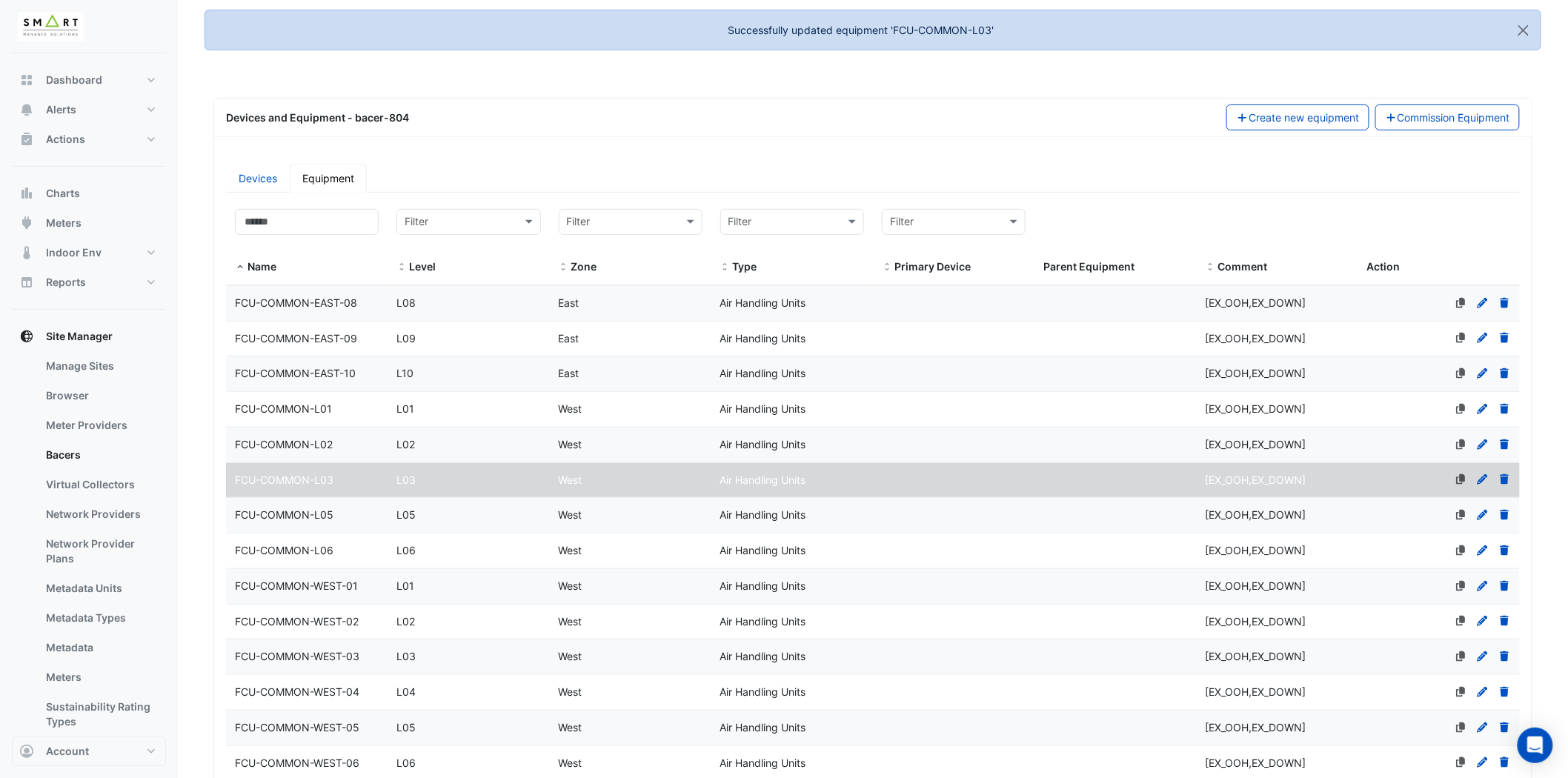
scroll to position [164, 0]
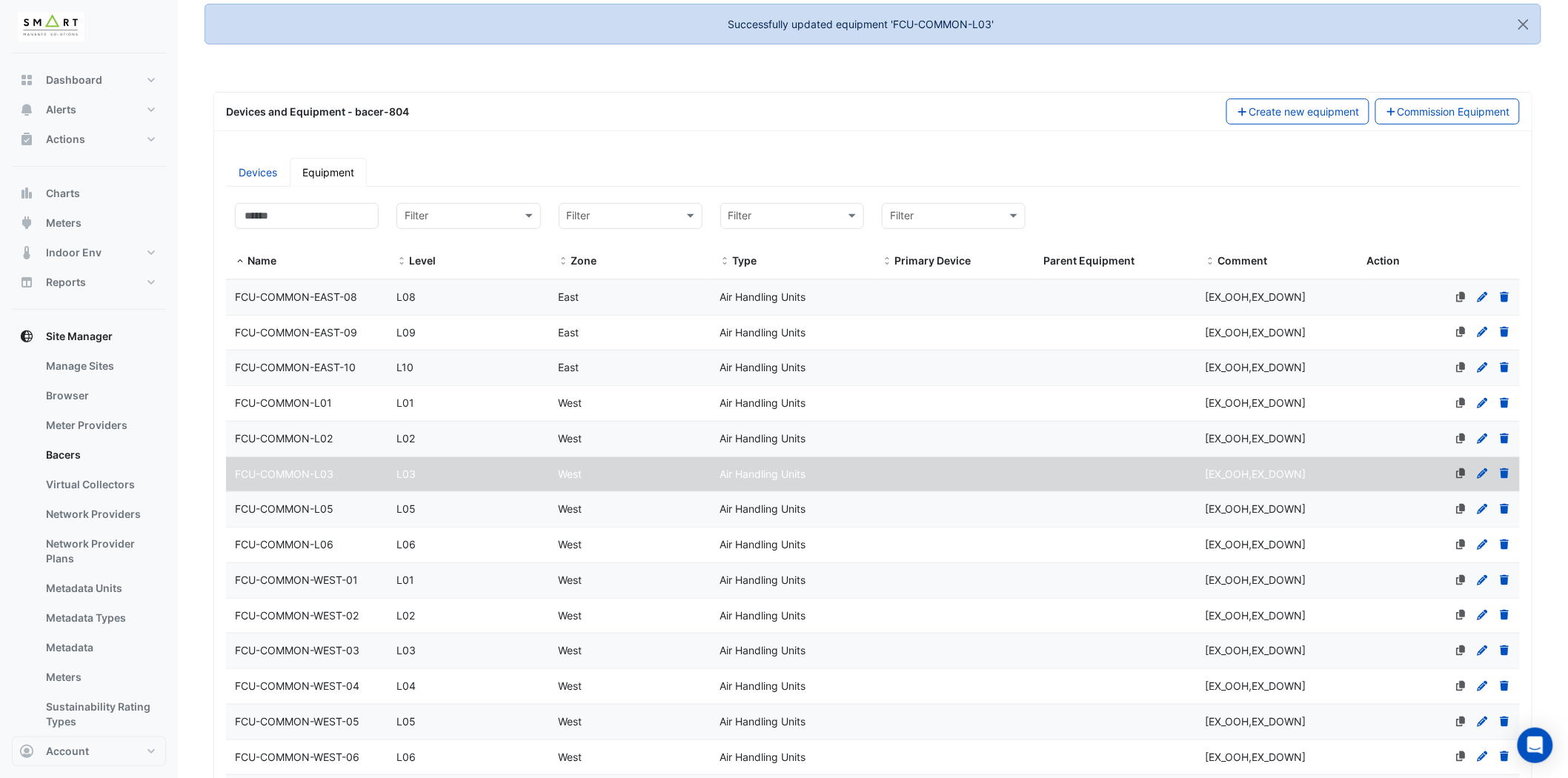
click at [329, 515] on span "FCU-COMMON-L05" at bounding box center [284, 509] width 98 height 13
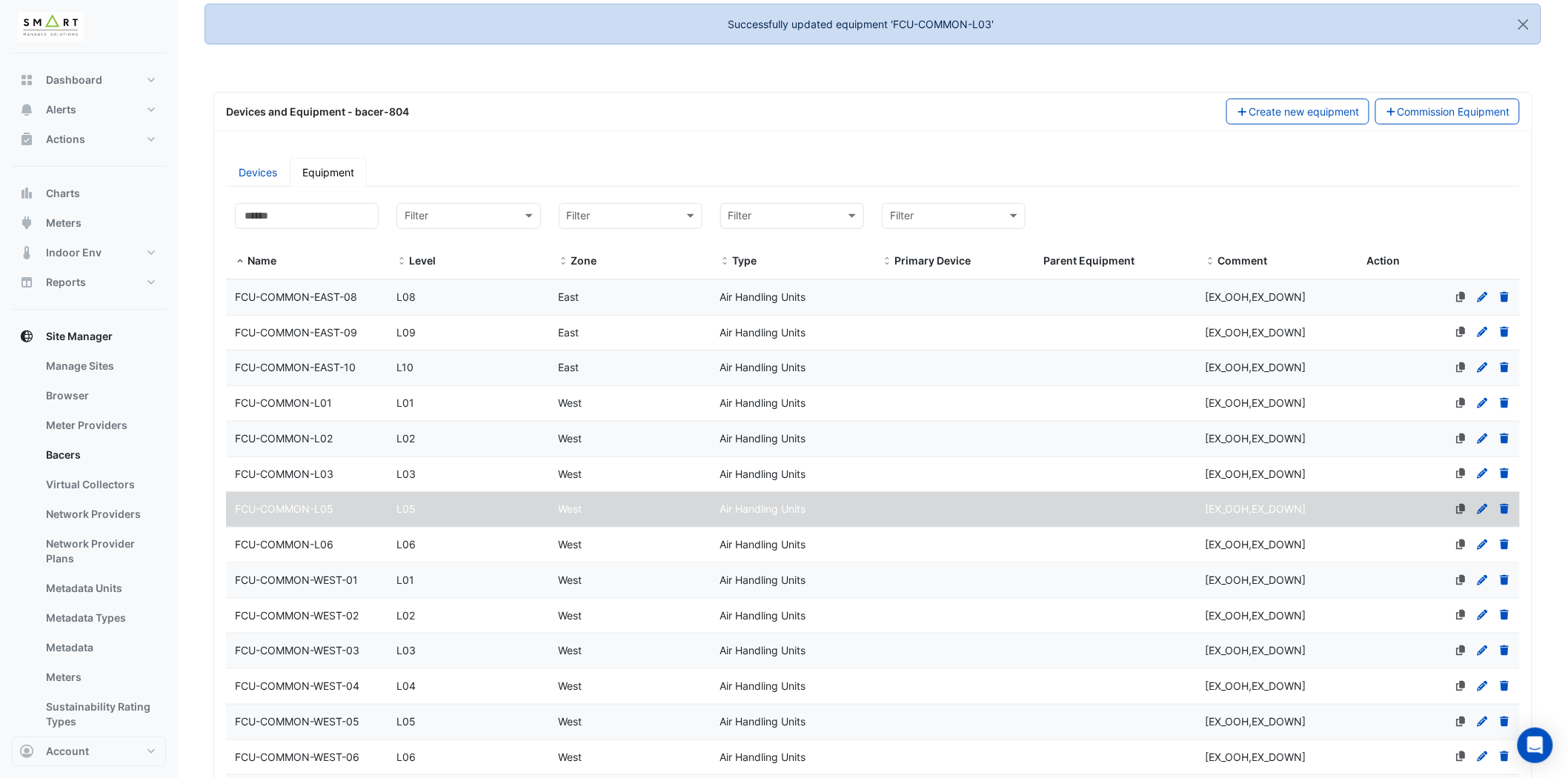
click at [1484, 506] on icon at bounding box center [1483, 509] width 14 height 11
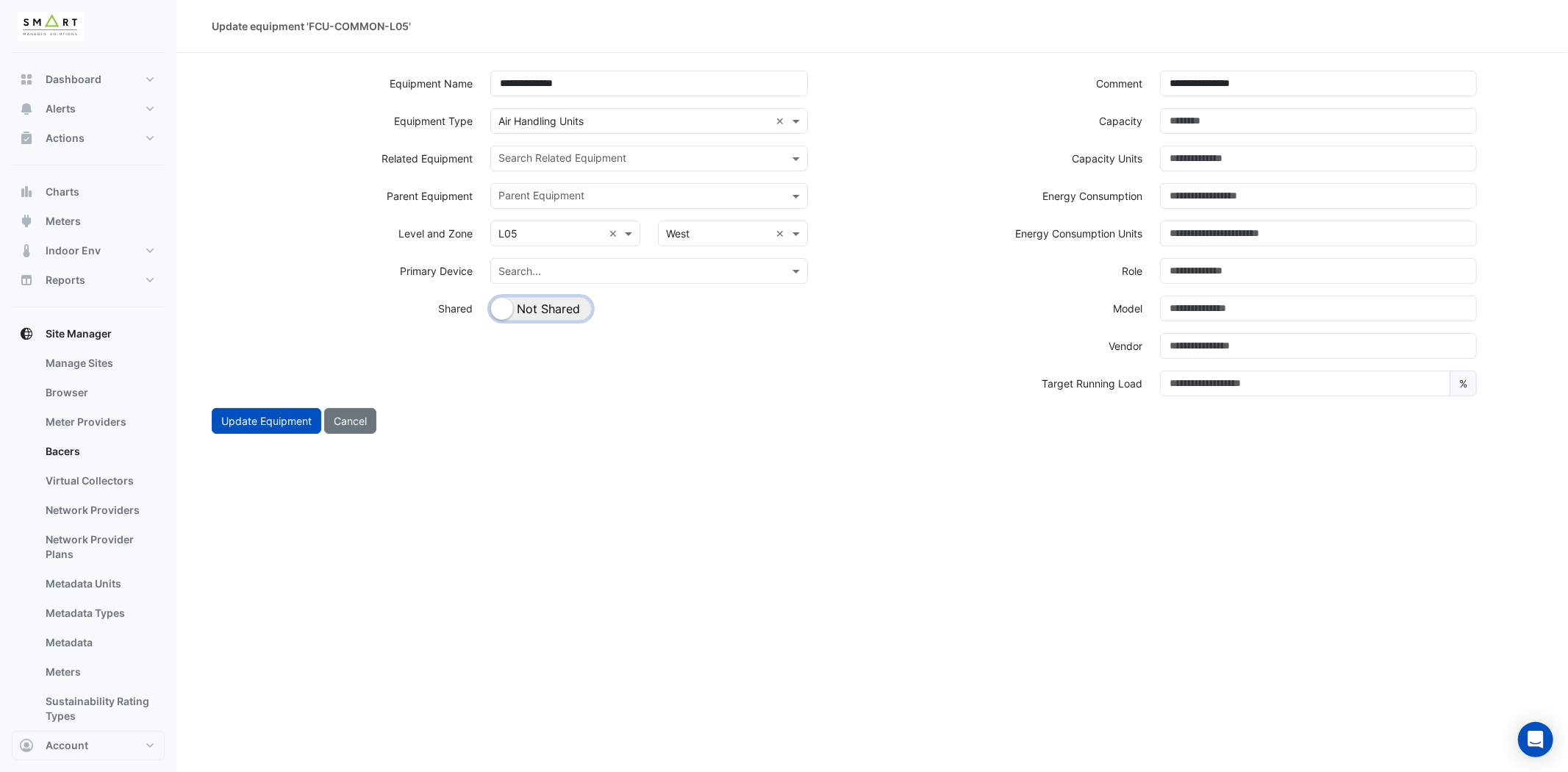
click at [566, 300] on button "Shared Not Shared" at bounding box center [541, 309] width 101 height 24
click at [643, 149] on div "Search Related Equipment" at bounding box center [636, 159] width 291 height 23
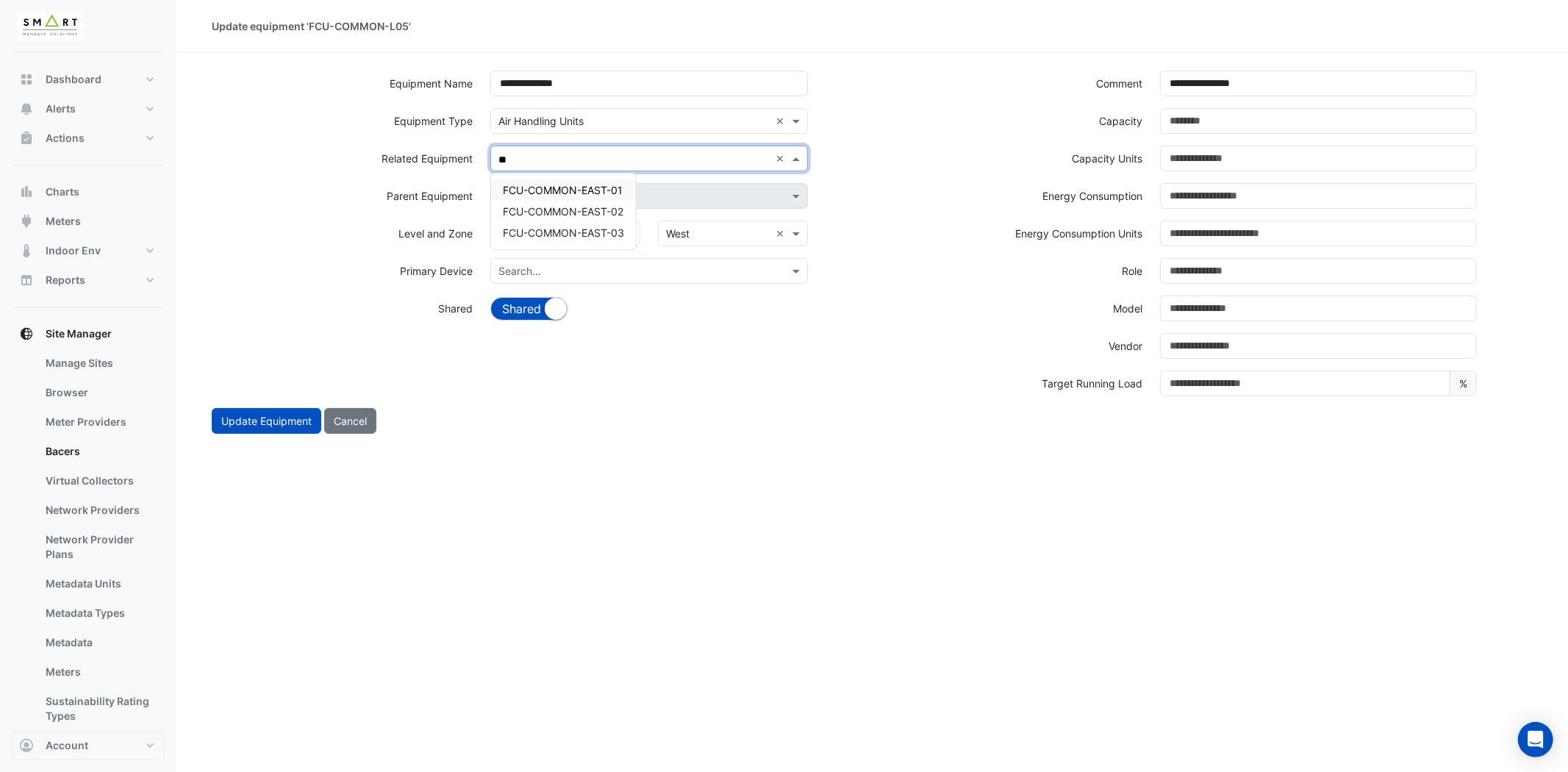
type input "*"
type input "****"
click at [793, 345] on div "**********" at bounding box center [538, 239] width 670 height 337
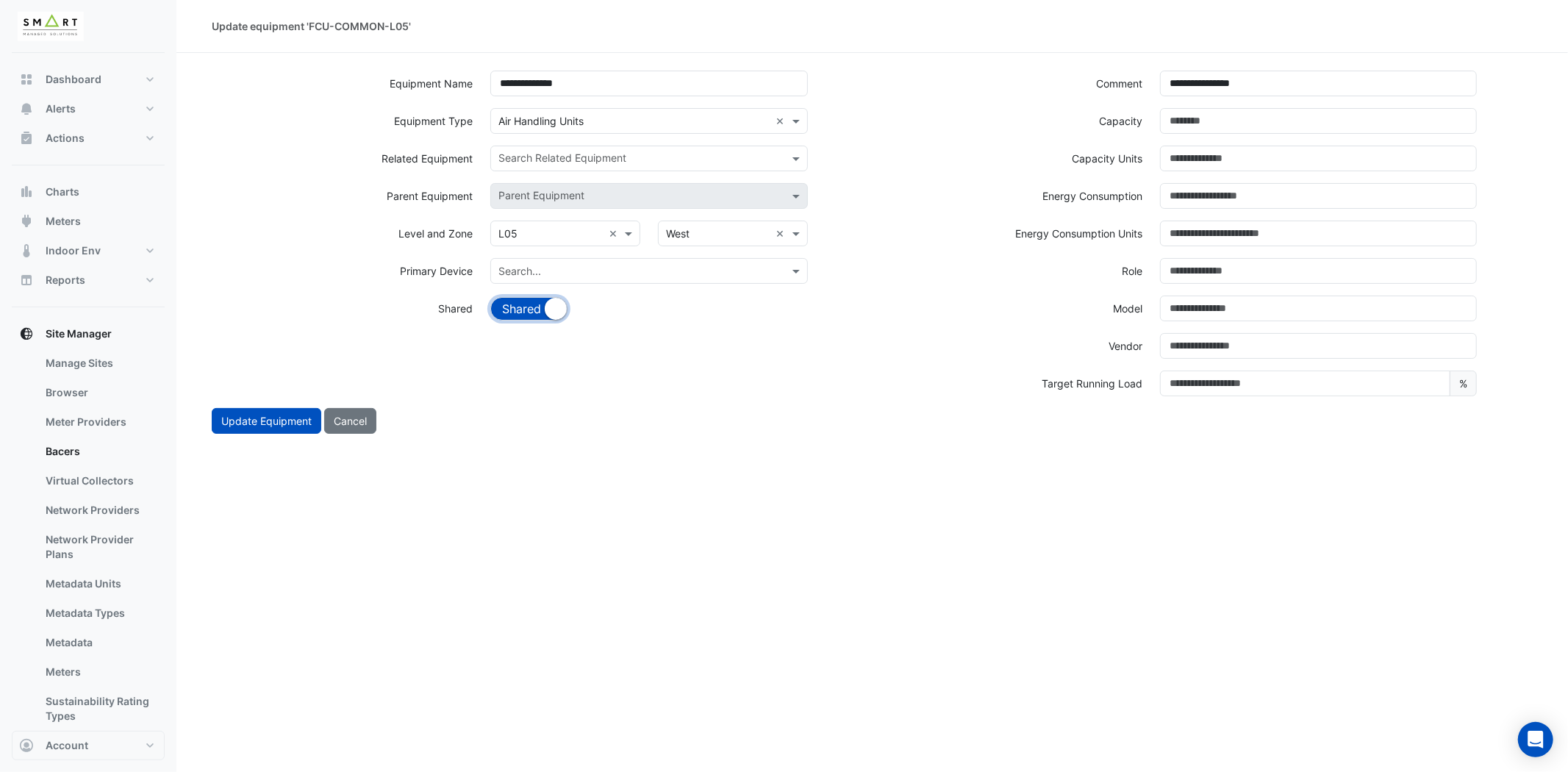
click at [513, 312] on button "Shared Not Shared" at bounding box center [529, 309] width 77 height 24
click at [369, 417] on button "Cancel" at bounding box center [351, 421] width 52 height 26
select select "***"
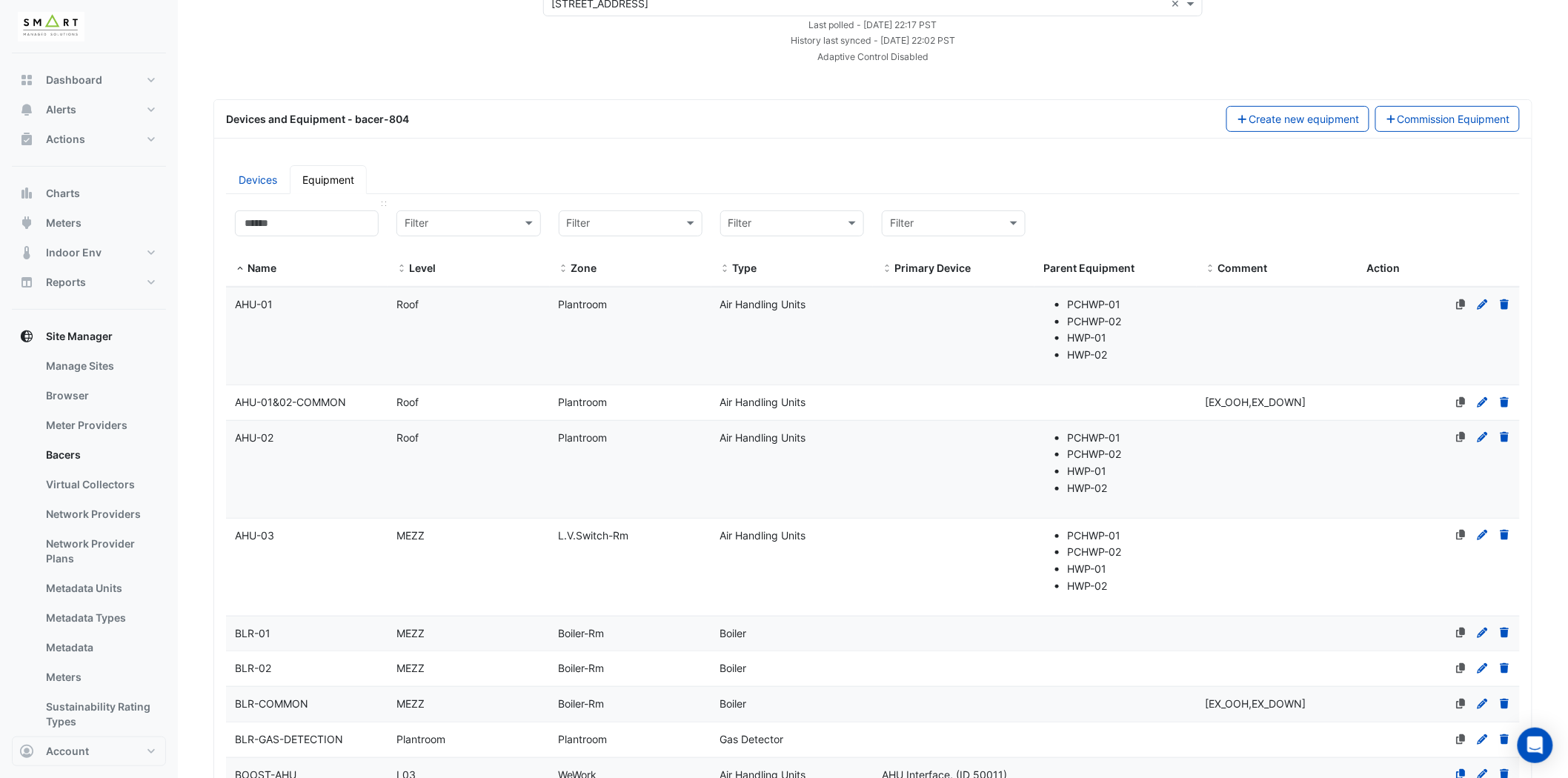
scroll to position [83, 0]
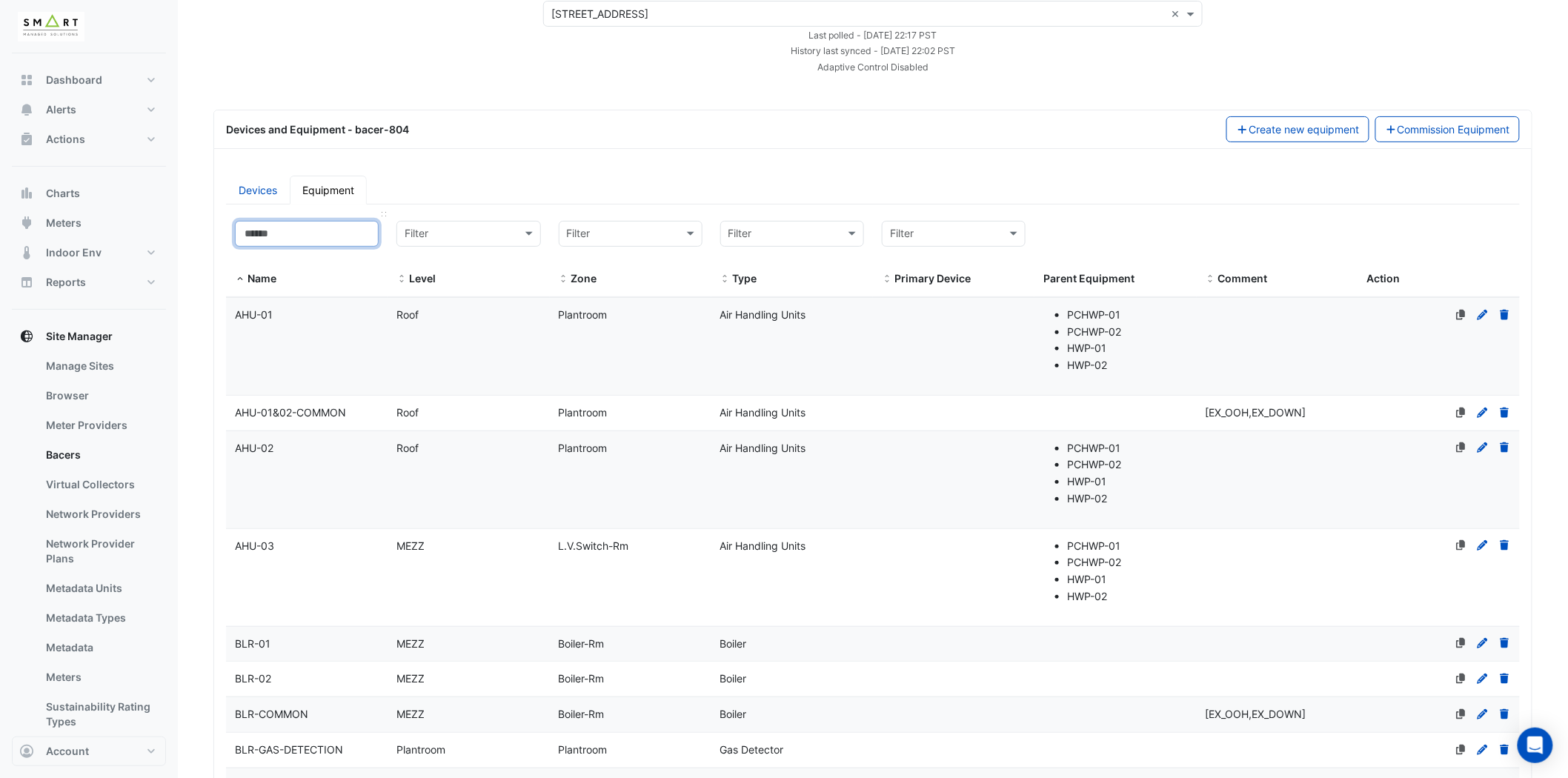
click at [314, 227] on input at bounding box center [307, 233] width 144 height 26
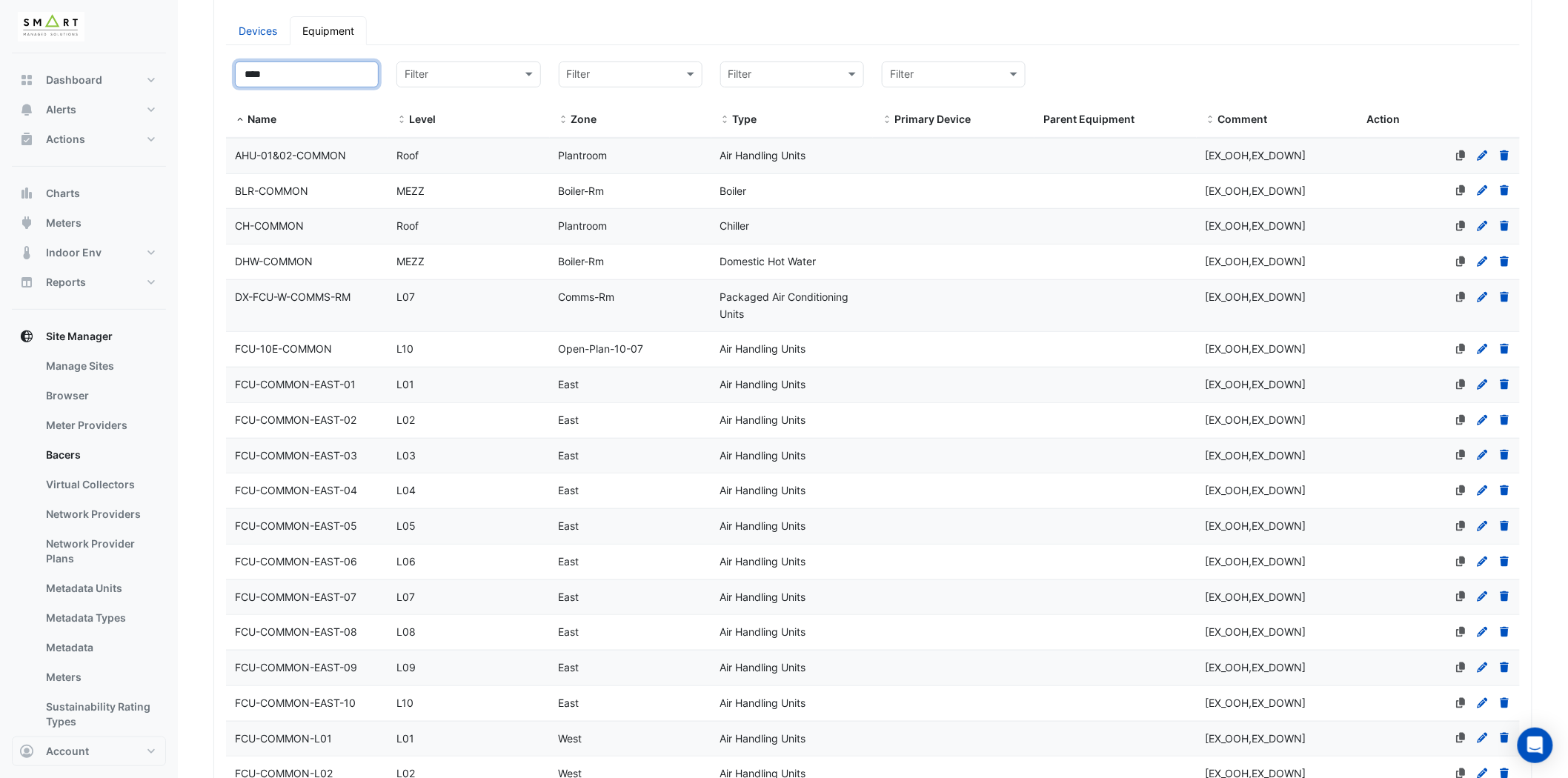
scroll to position [247, 0]
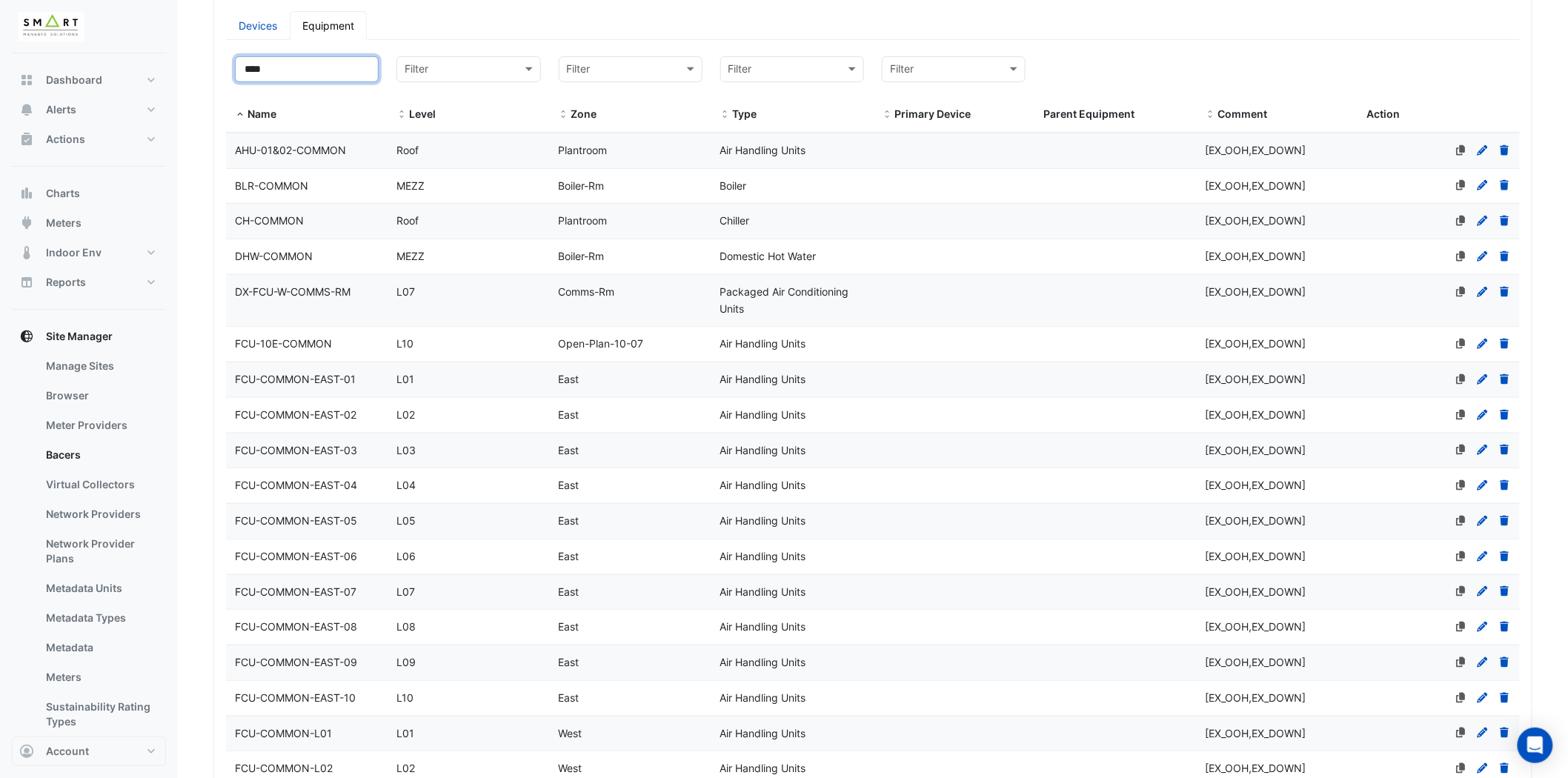
type input "****"
click at [1484, 517] on icon at bounding box center [1483, 521] width 11 height 11
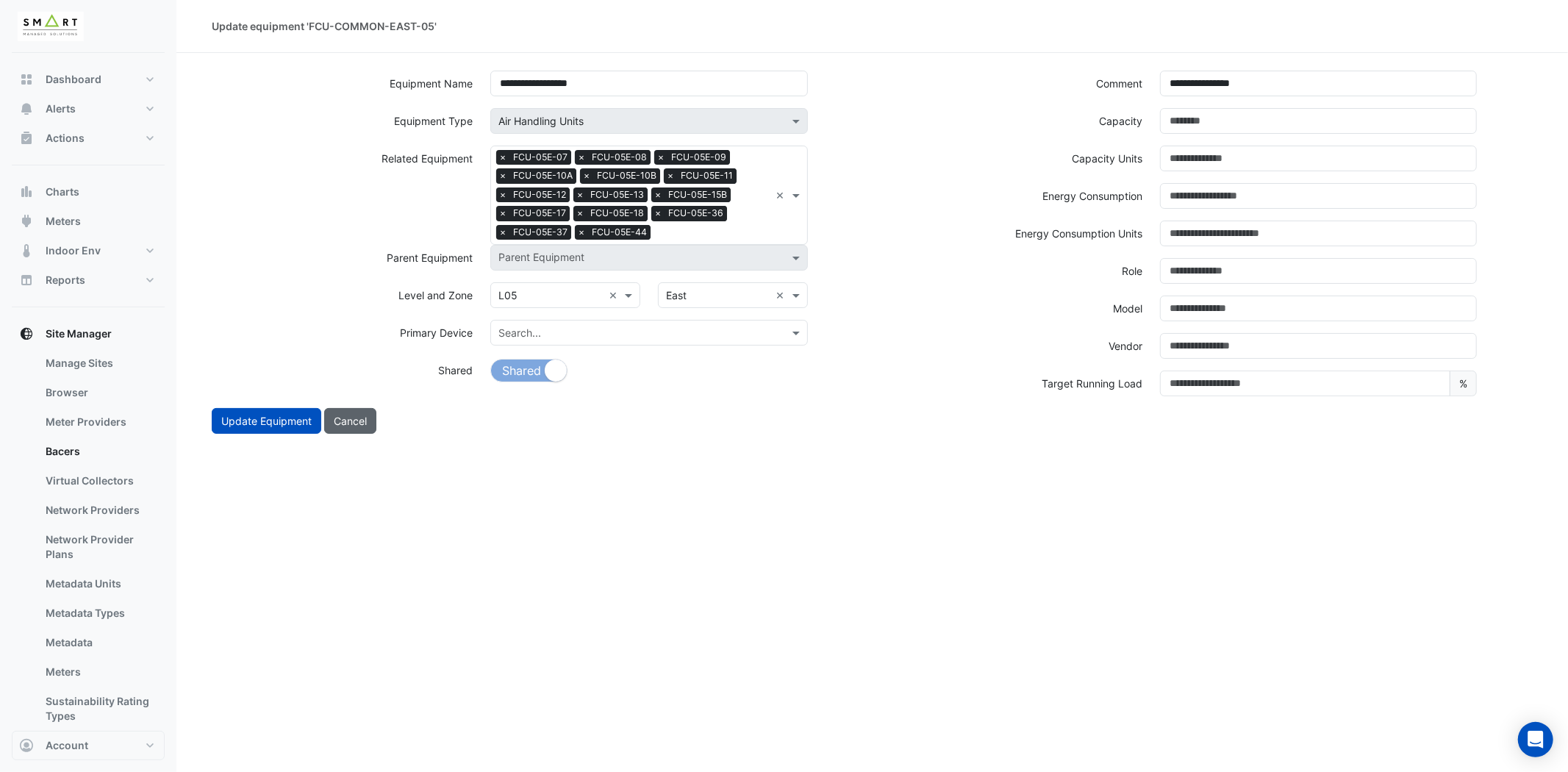
click at [358, 422] on button "Cancel" at bounding box center [351, 421] width 52 height 26
select select "***"
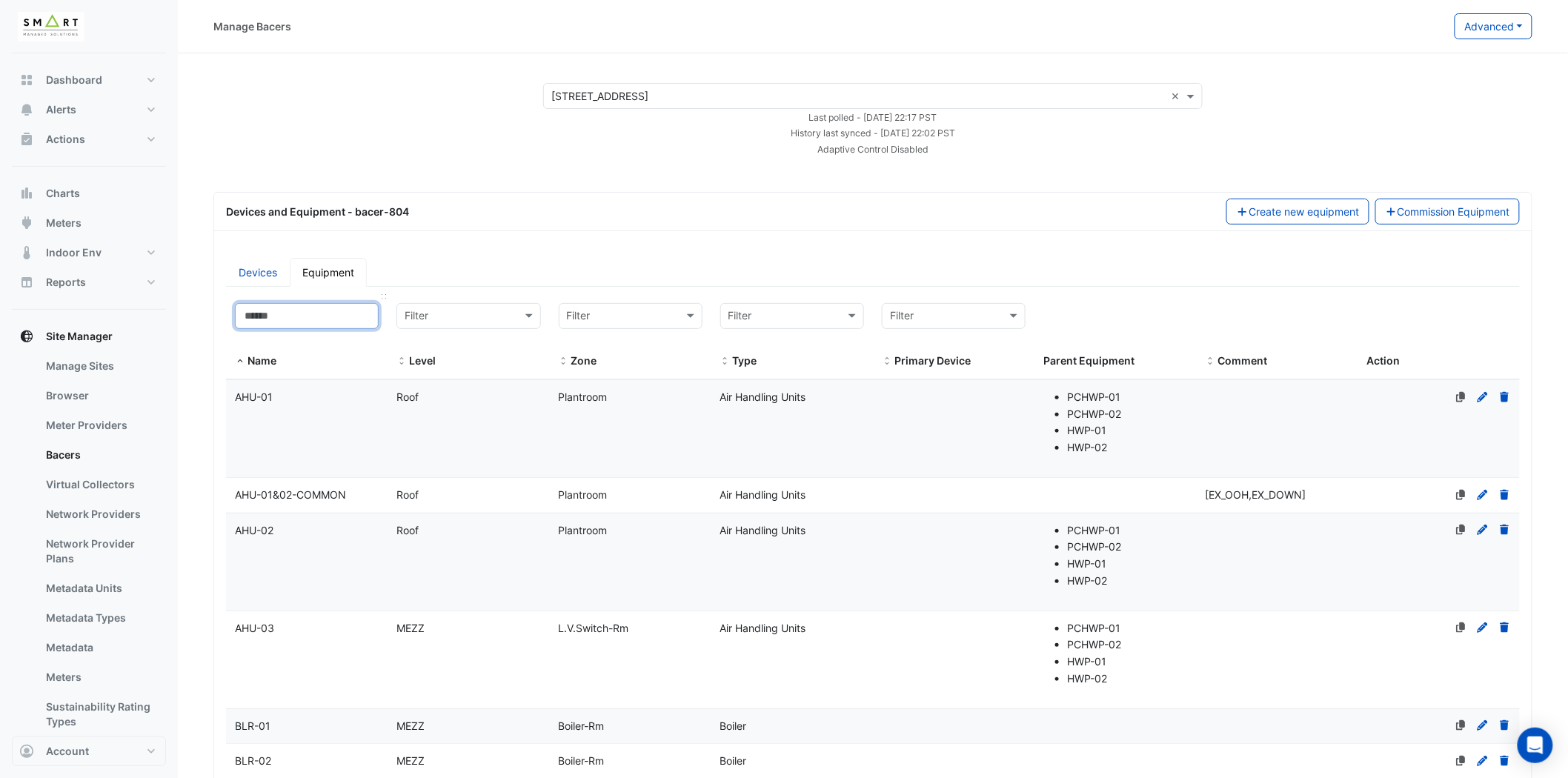
click at [347, 317] on input at bounding box center [307, 316] width 144 height 26
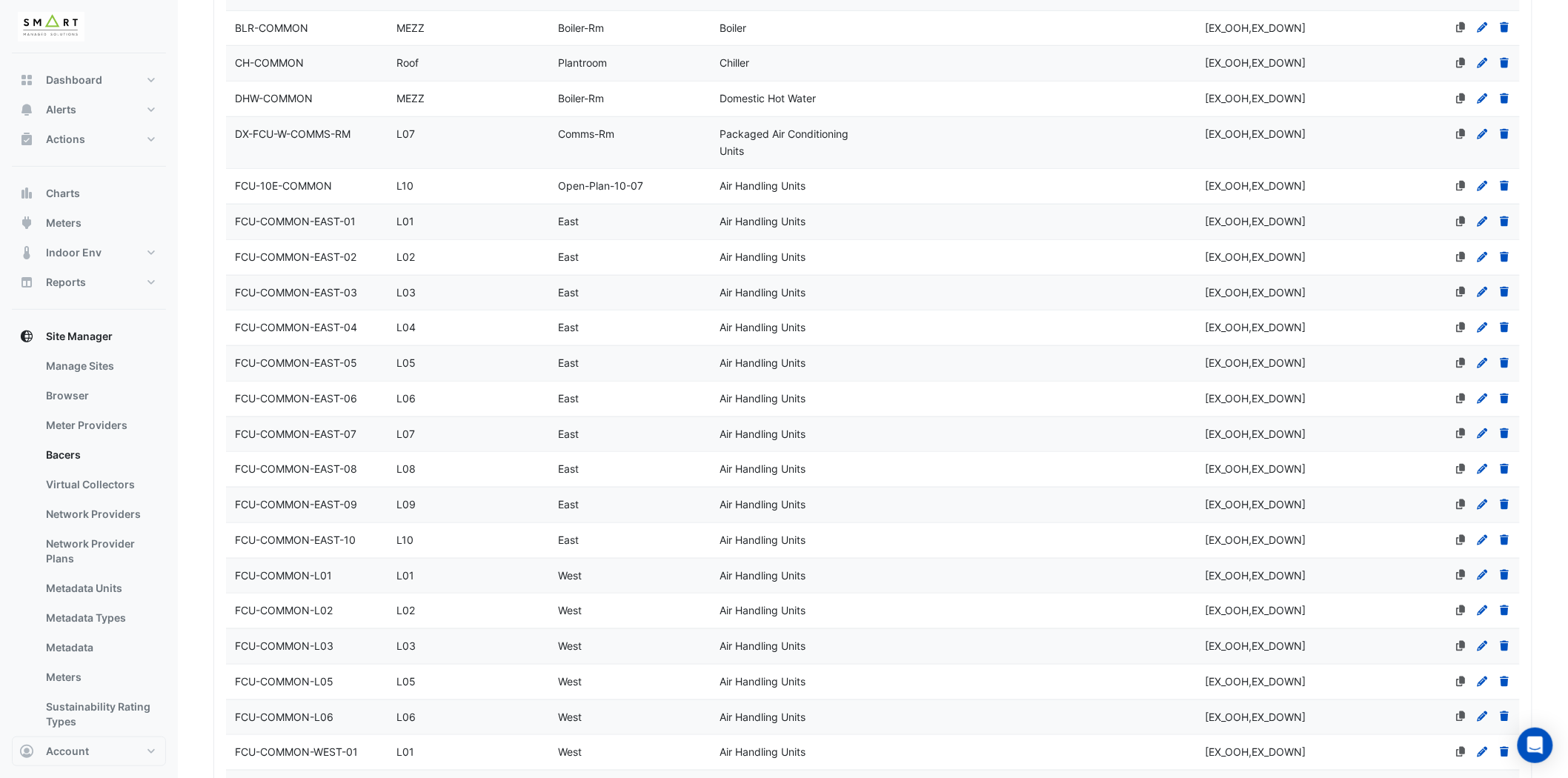
scroll to position [411, 0]
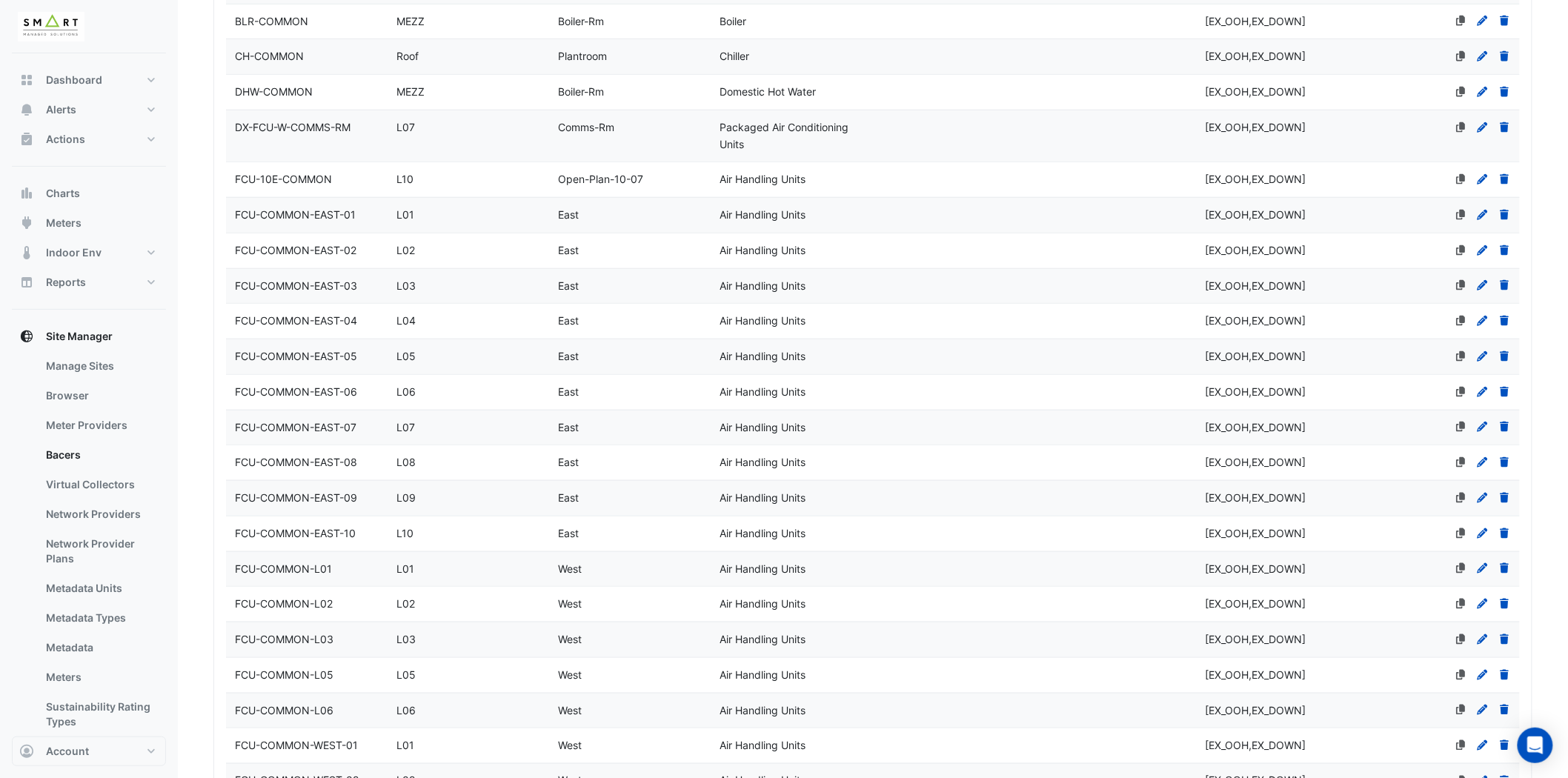
type input "****"
click at [375, 210] on div "FCU-COMMON-EAST-01" at bounding box center [306, 215] width 161 height 17
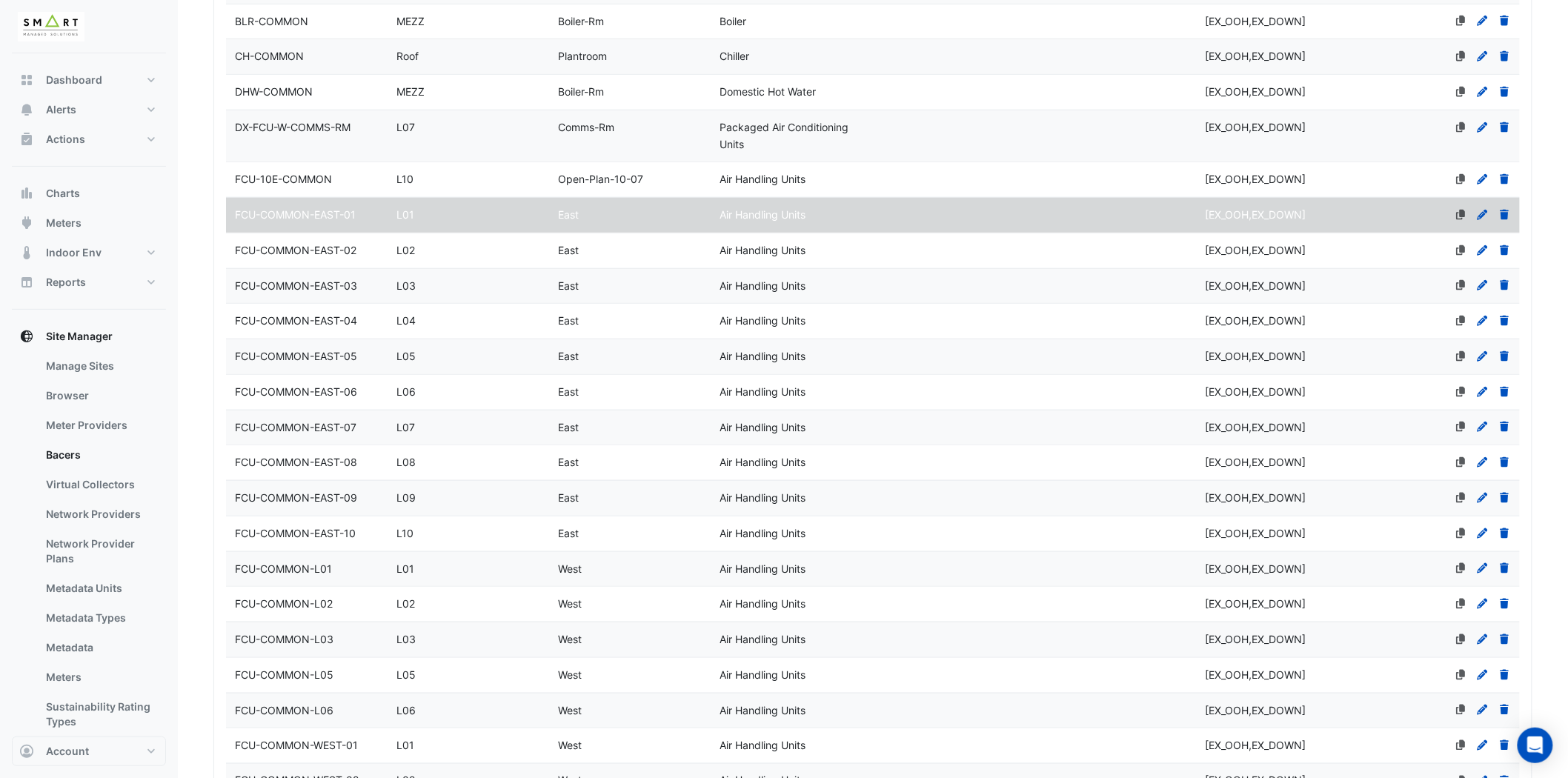
click at [1482, 213] on icon at bounding box center [1483, 215] width 14 height 11
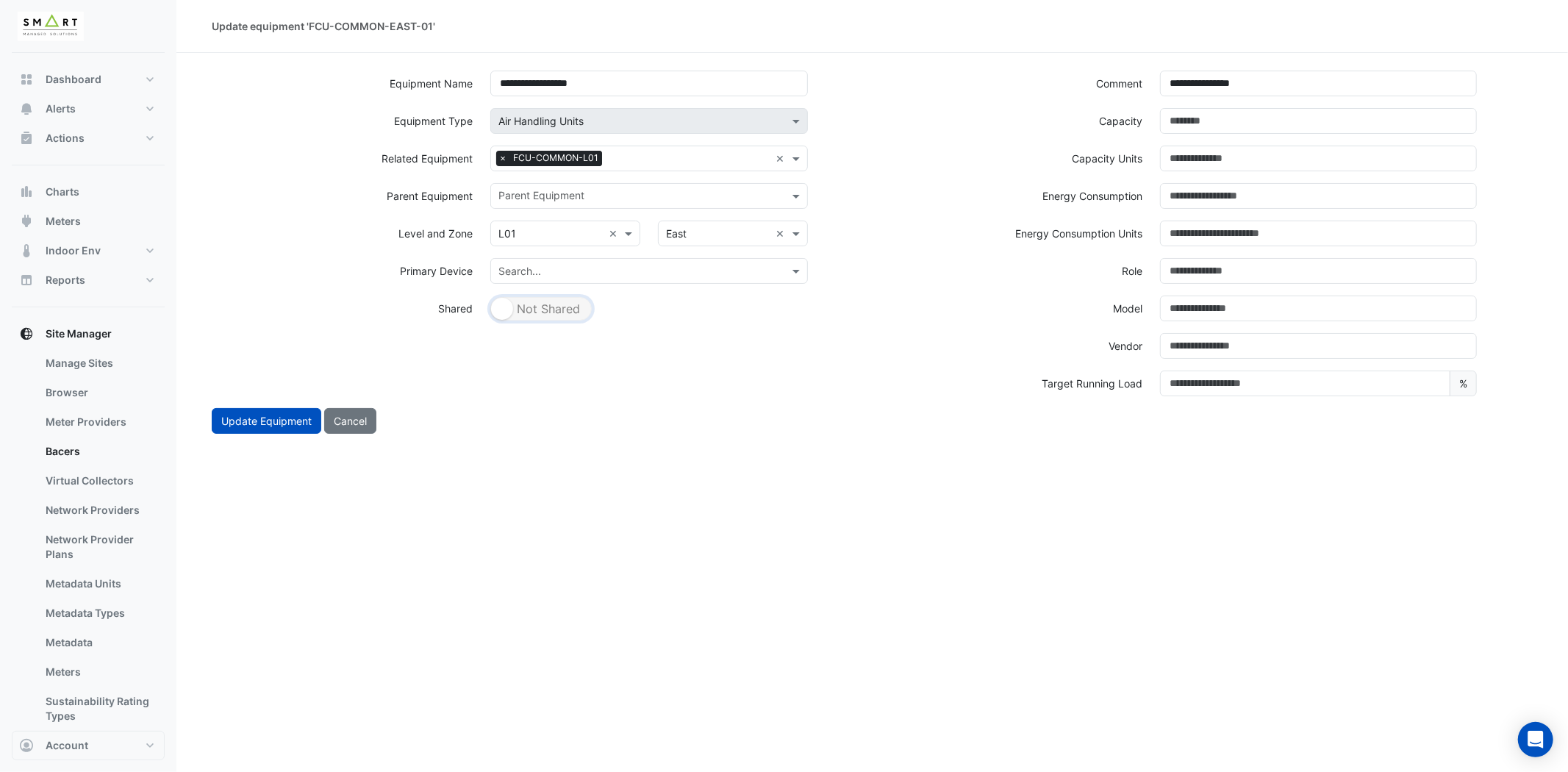
click at [540, 307] on button "Shared Not Shared" at bounding box center [541, 309] width 101 height 24
click at [366, 423] on button "Cancel" at bounding box center [351, 421] width 52 height 26
select select "***"
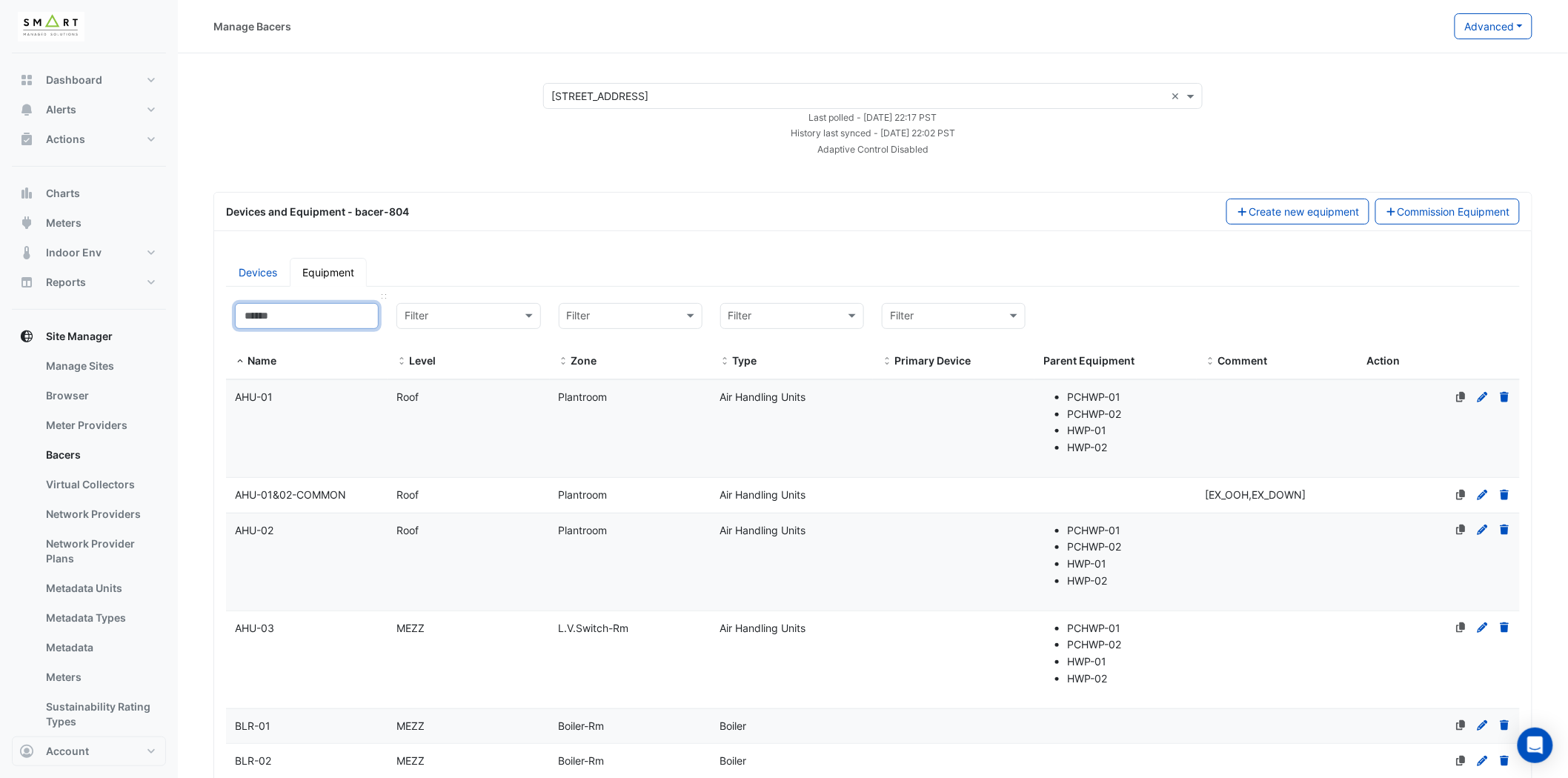
click at [345, 320] on input at bounding box center [307, 316] width 144 height 26
paste input "******"
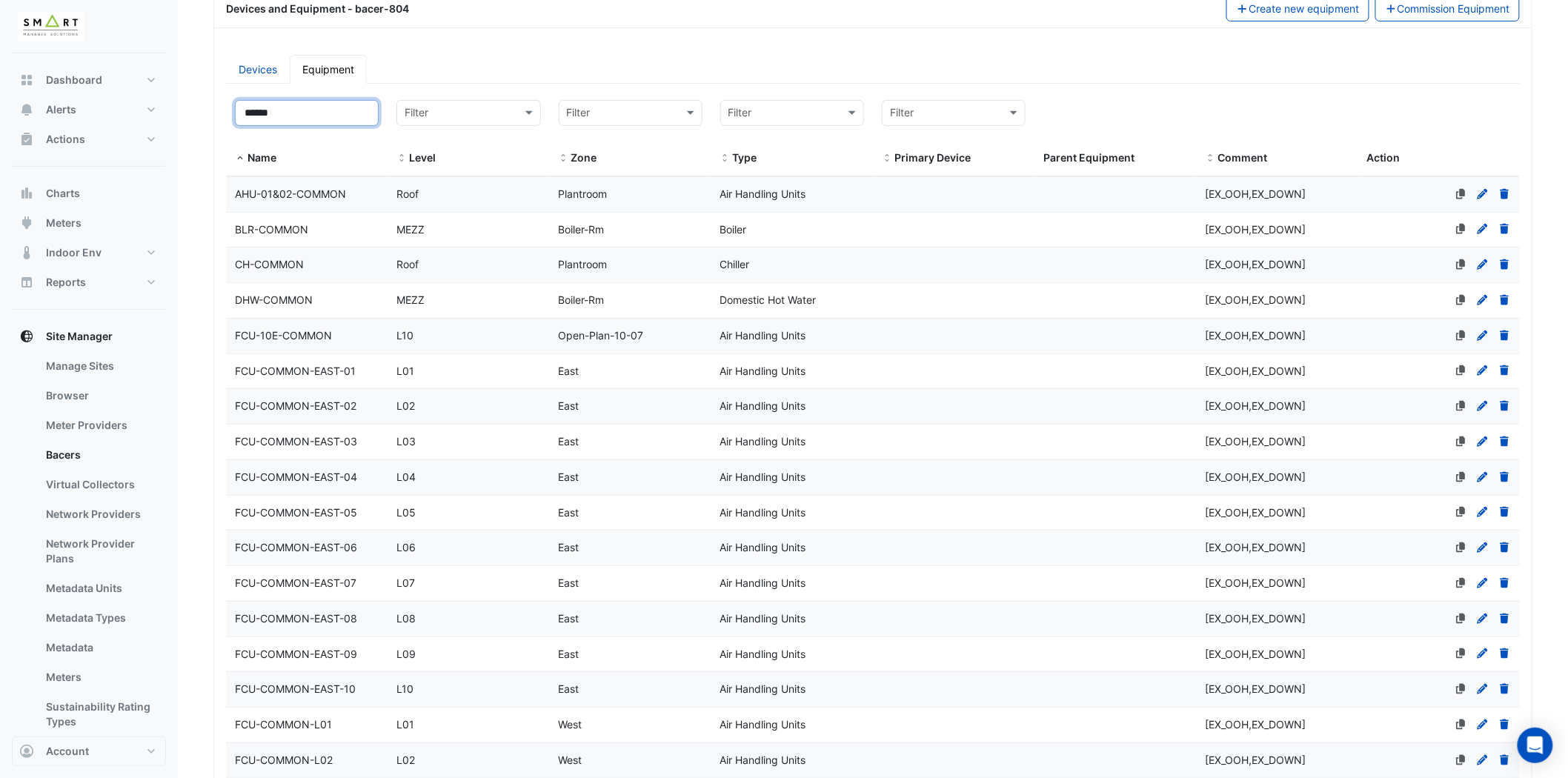
scroll to position [247, 0]
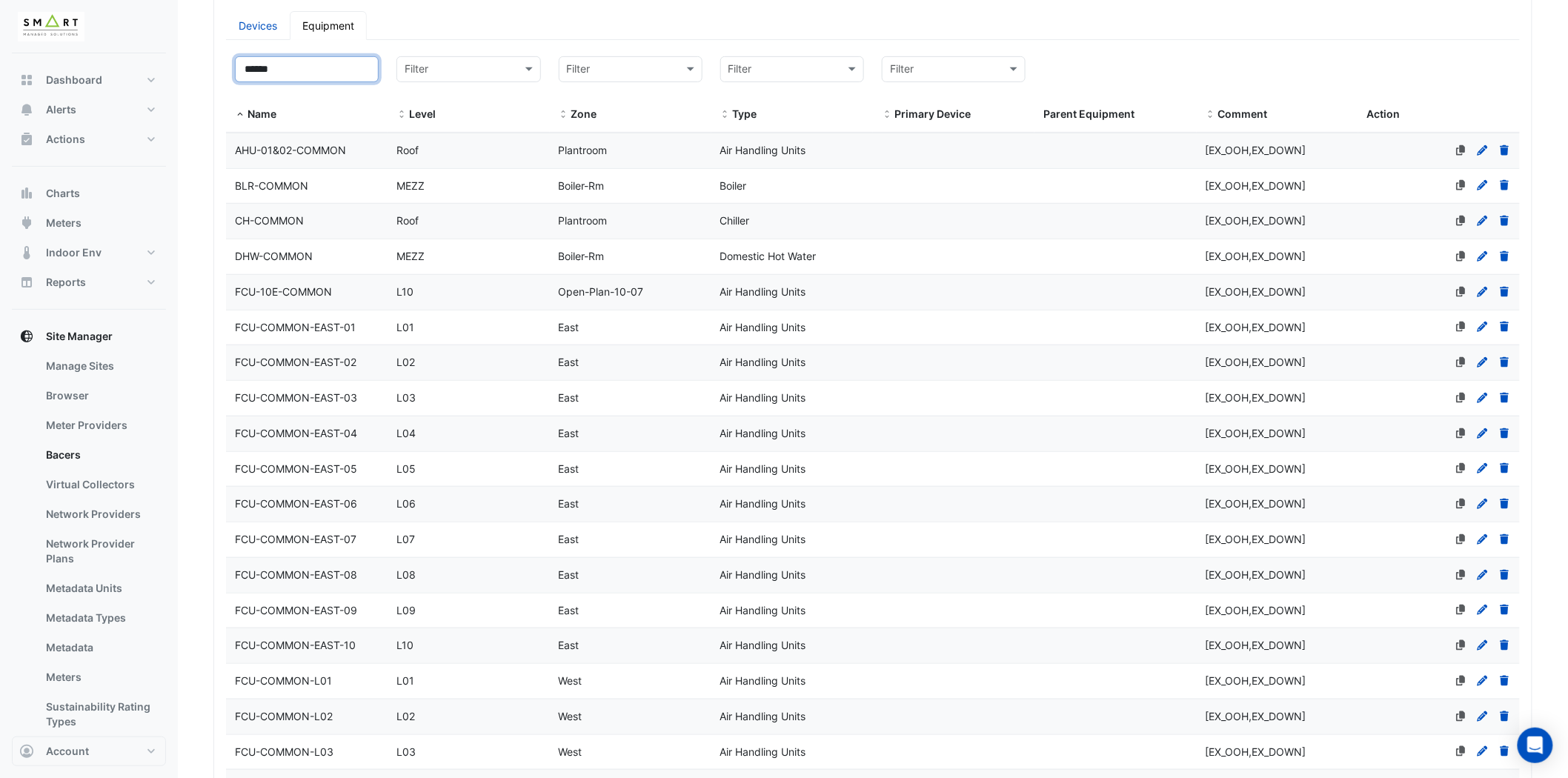
type input "******"
click at [1486, 325] on icon at bounding box center [1483, 327] width 14 height 11
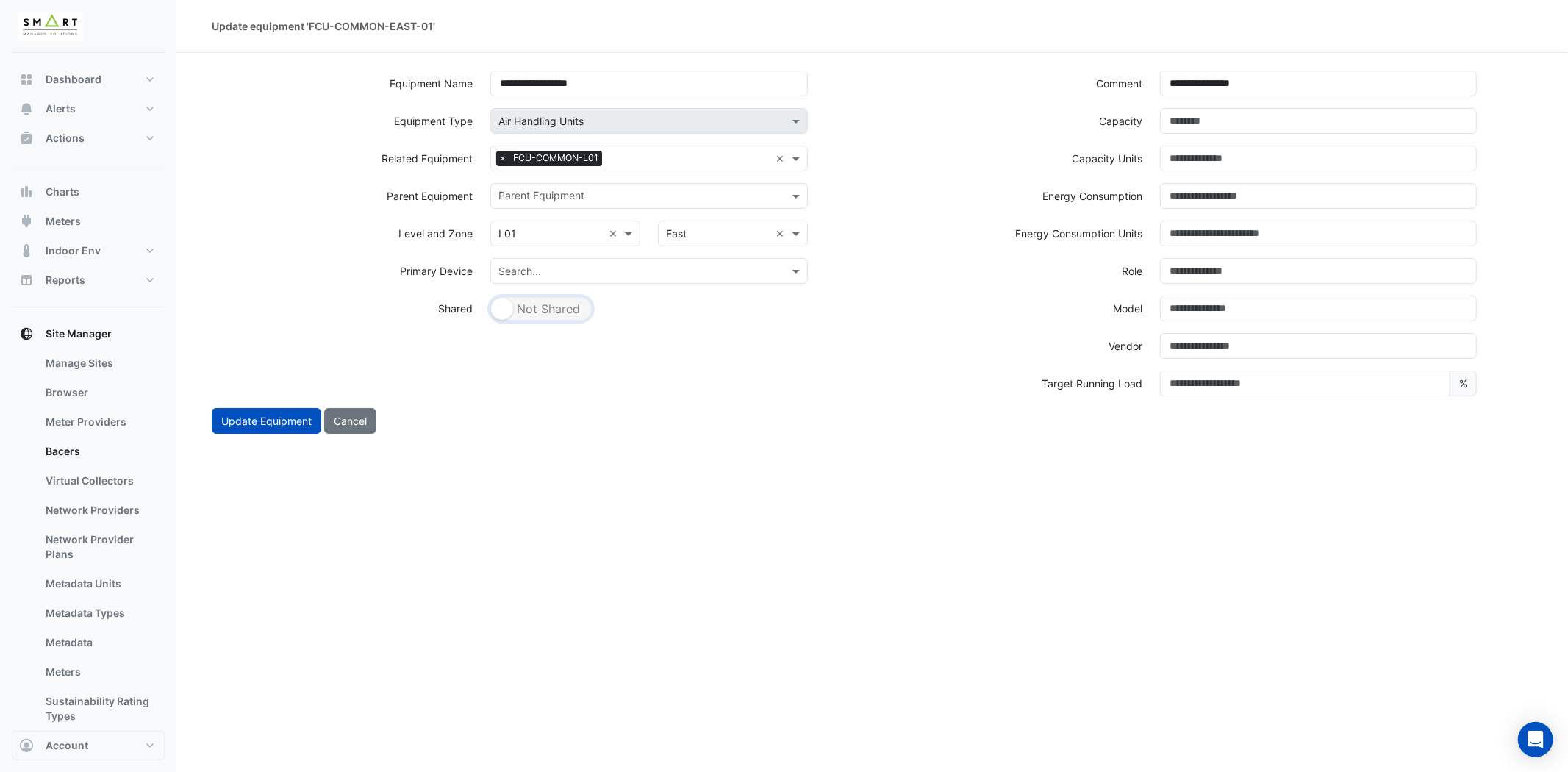
click at [568, 313] on button "Shared Not Shared" at bounding box center [541, 309] width 101 height 24
click at [349, 421] on button "Cancel" at bounding box center [351, 421] width 52 height 26
select select "***"
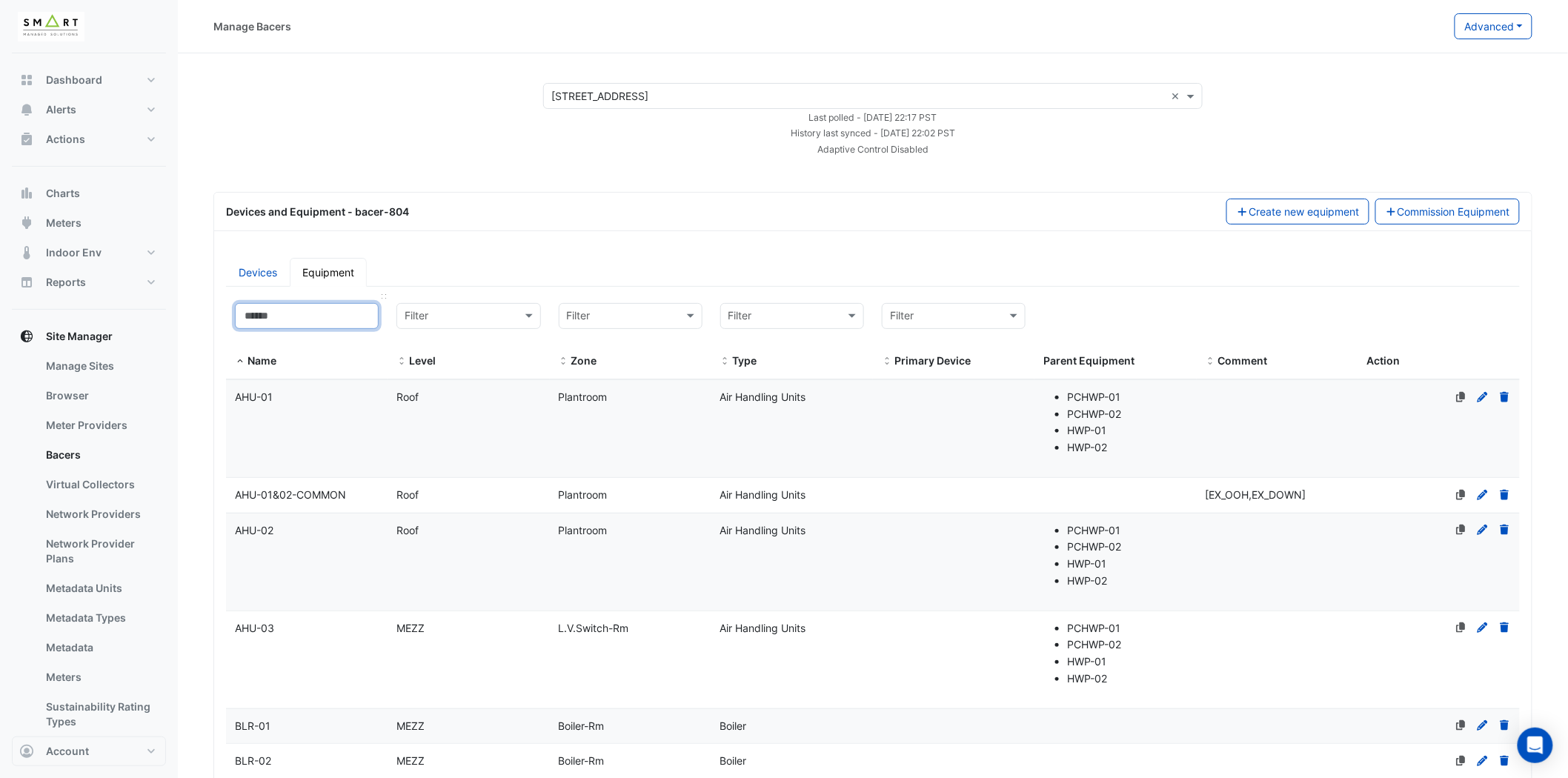
click at [348, 308] on input at bounding box center [307, 316] width 144 height 26
paste input "******"
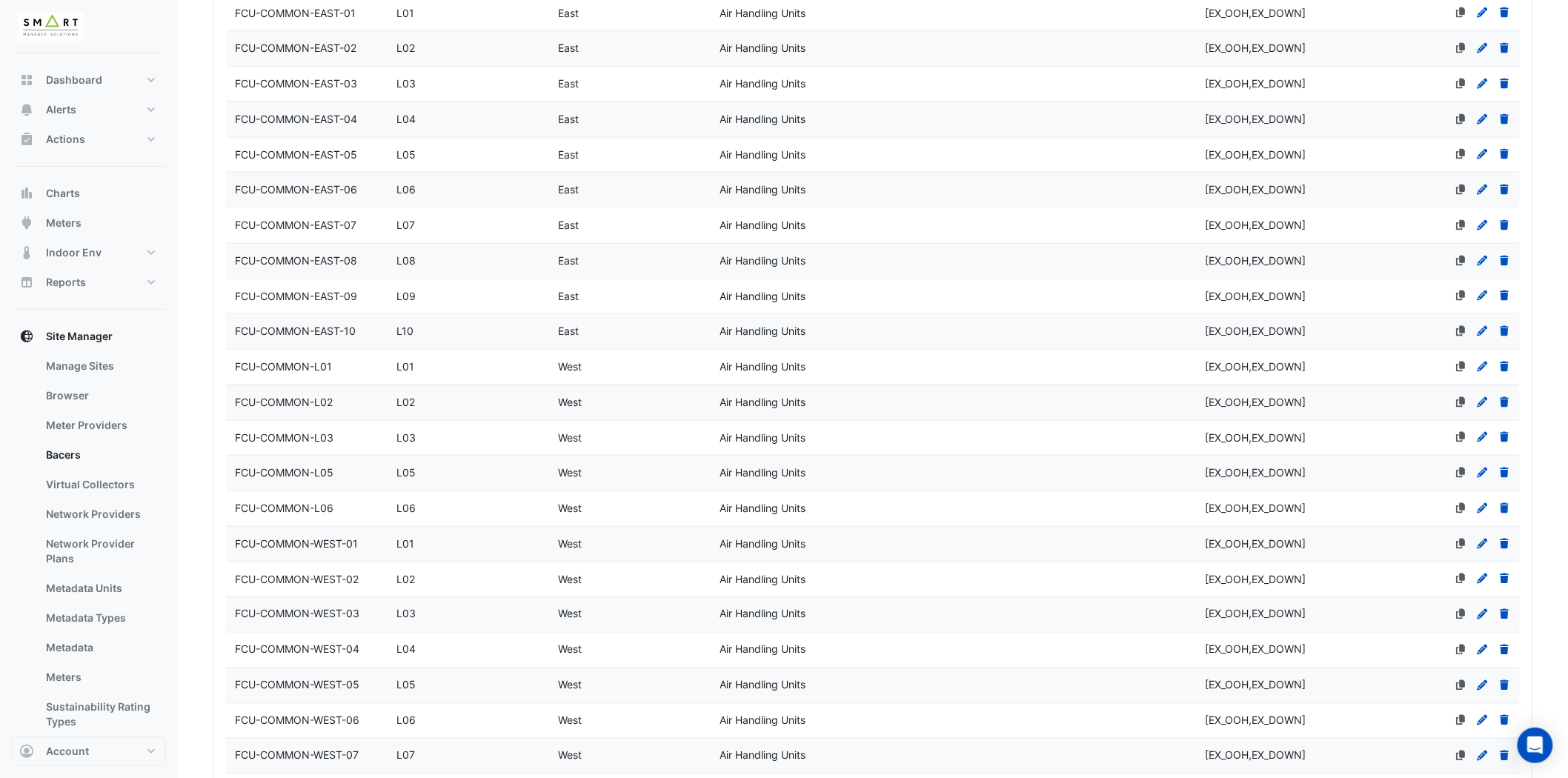
scroll to position [575, 0]
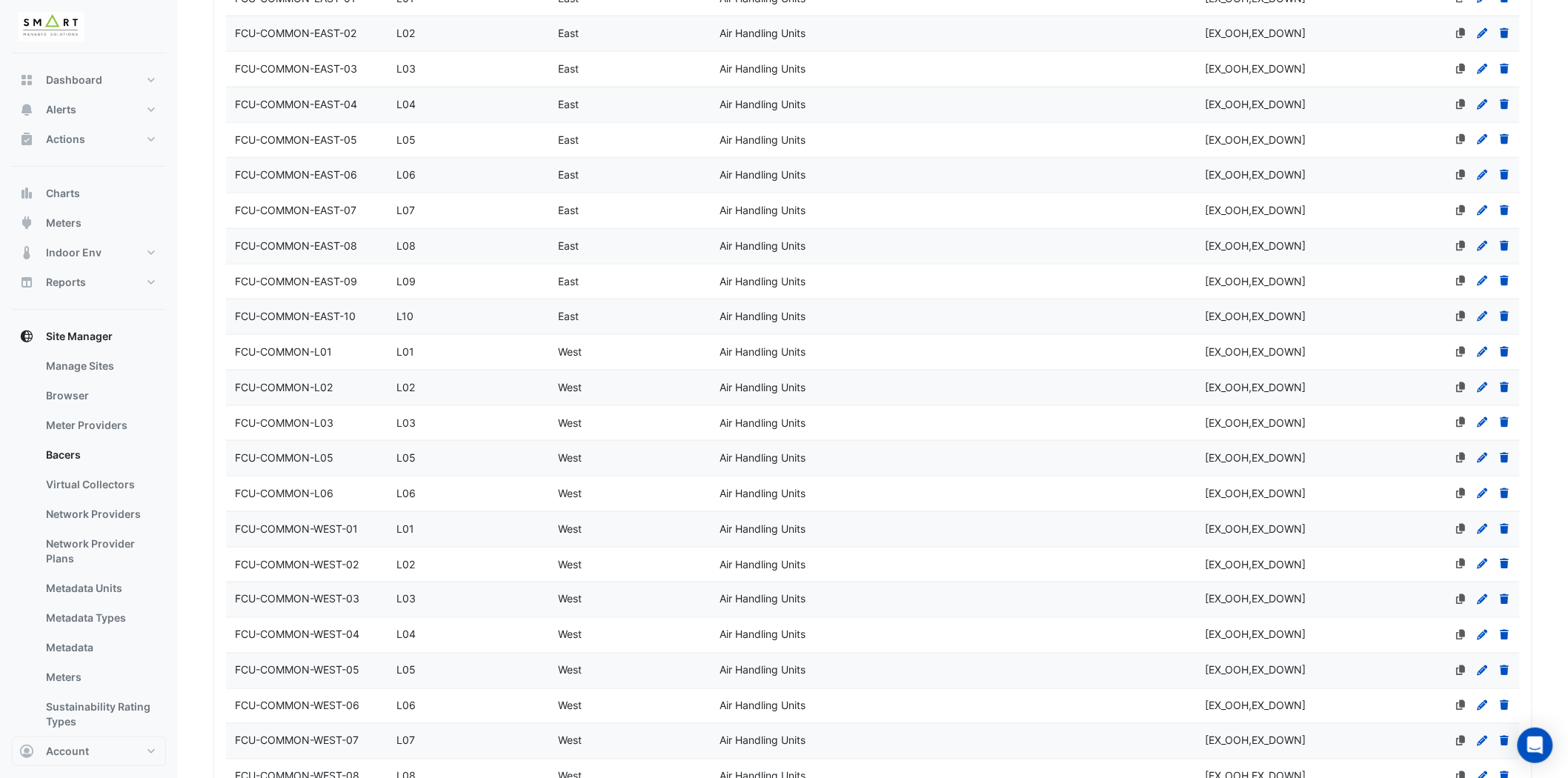
type input "******"
click at [320, 353] on span "FCU-COMMON-L01" at bounding box center [283, 351] width 97 height 13
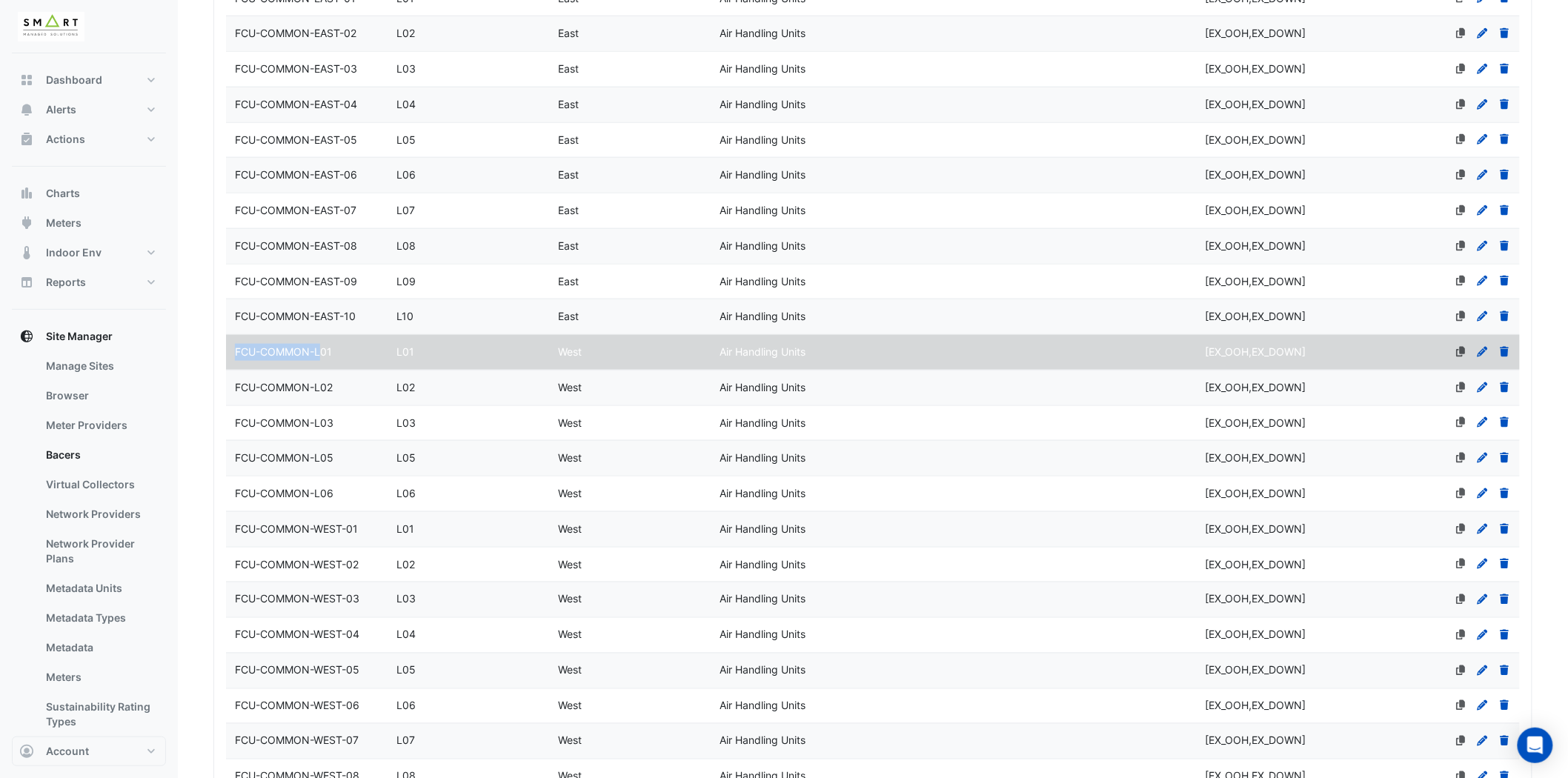
drag, startPoint x: 320, startPoint y: 353, endPoint x: 236, endPoint y: 358, distance: 84.1
click at [236, 358] on div "FCU-COMMON-L01" at bounding box center [306, 352] width 161 height 17
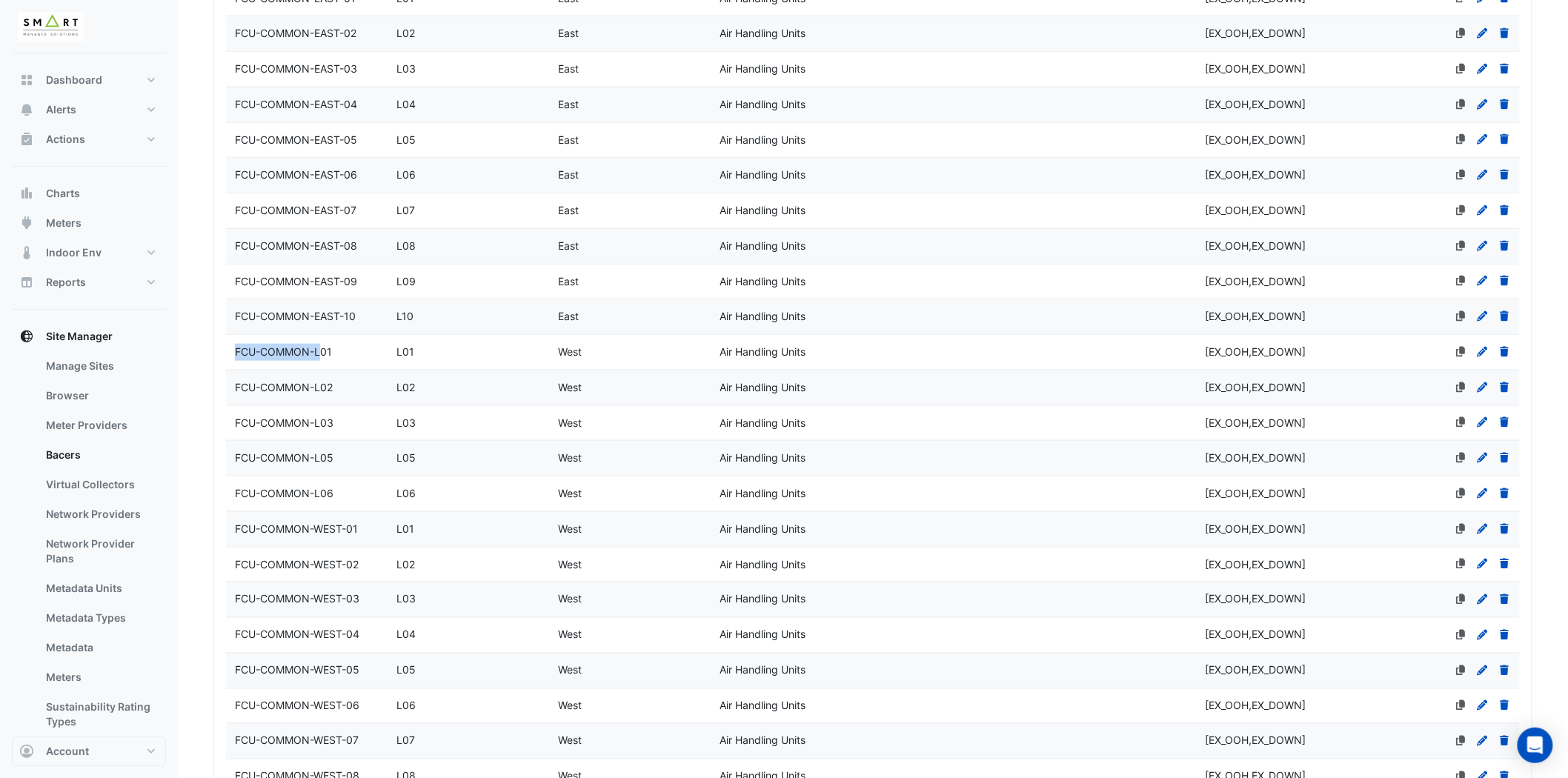
copy span "FCU-COMMON-L"
click at [1484, 351] on icon at bounding box center [1483, 352] width 11 height 11
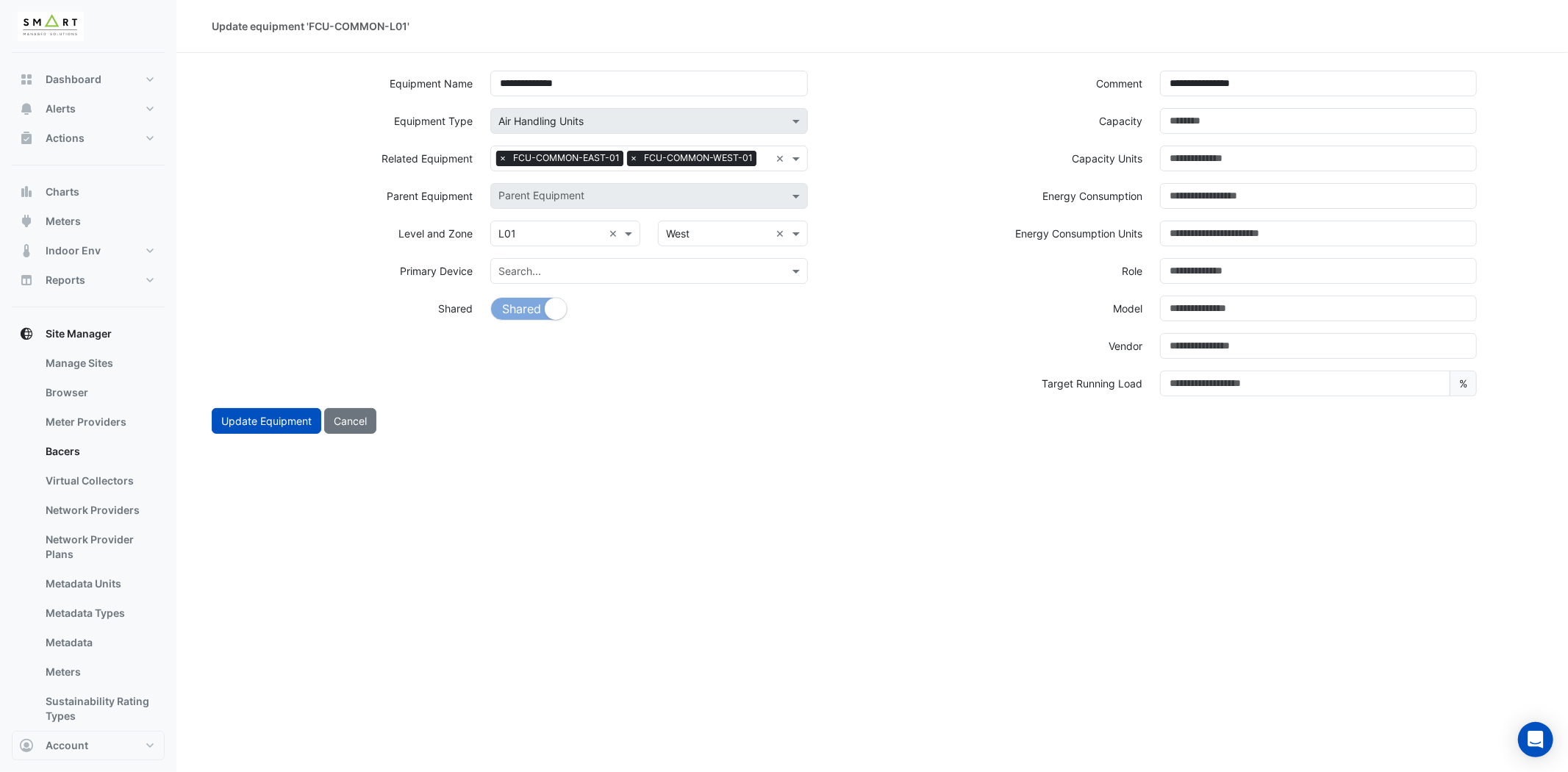
click at [498, 159] on span "×" at bounding box center [503, 158] width 13 height 15
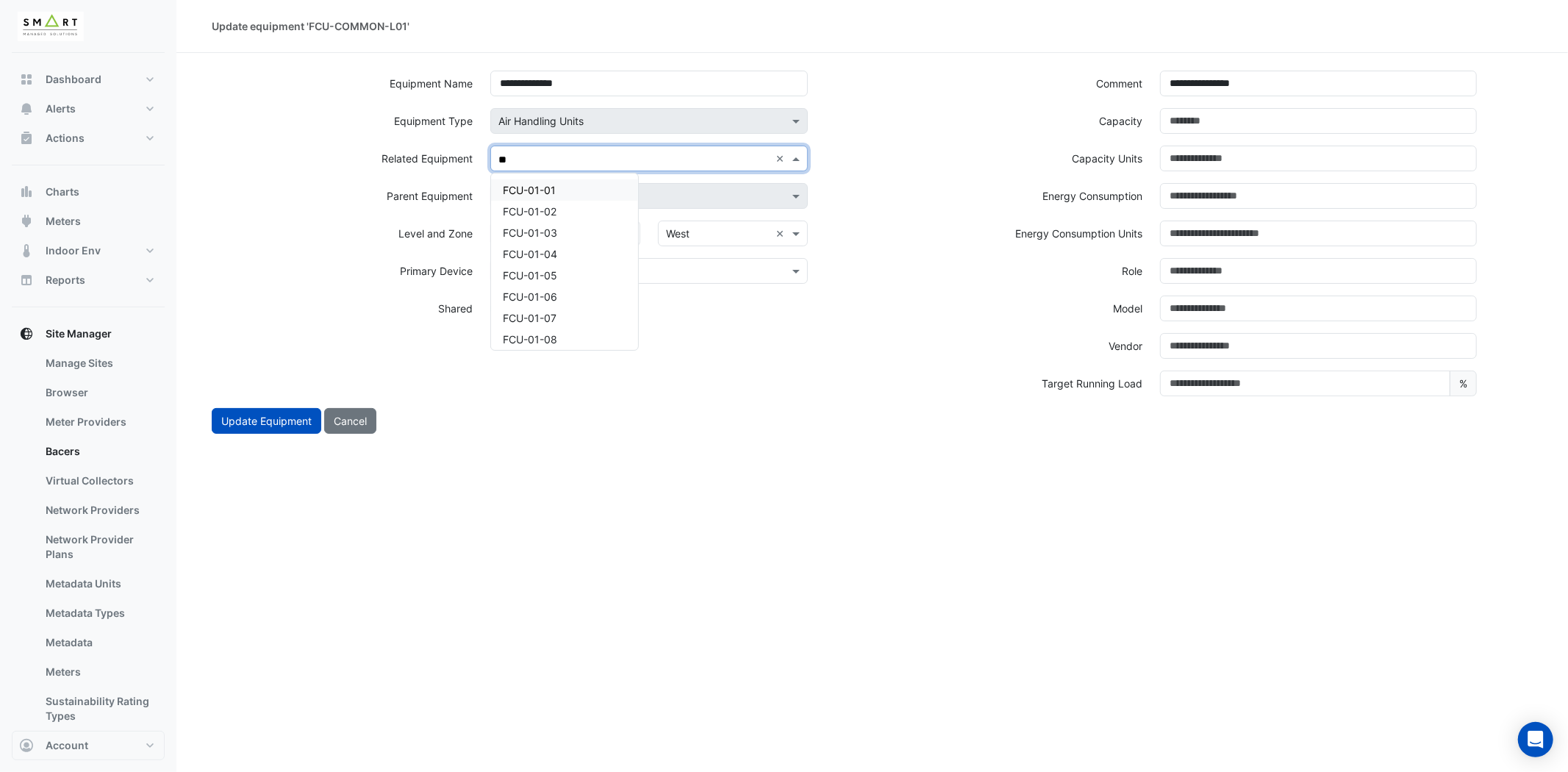
type input "***"
click at [563, 192] on div "FCU-01-01" at bounding box center [565, 190] width 147 height 22
click at [581, 159] on input "text" at bounding box center [671, 159] width 199 height 16
click at [551, 292] on span "FCU-01-02" at bounding box center [530, 296] width 54 height 13
click at [671, 166] on input "text" at bounding box center [706, 159] width 127 height 16
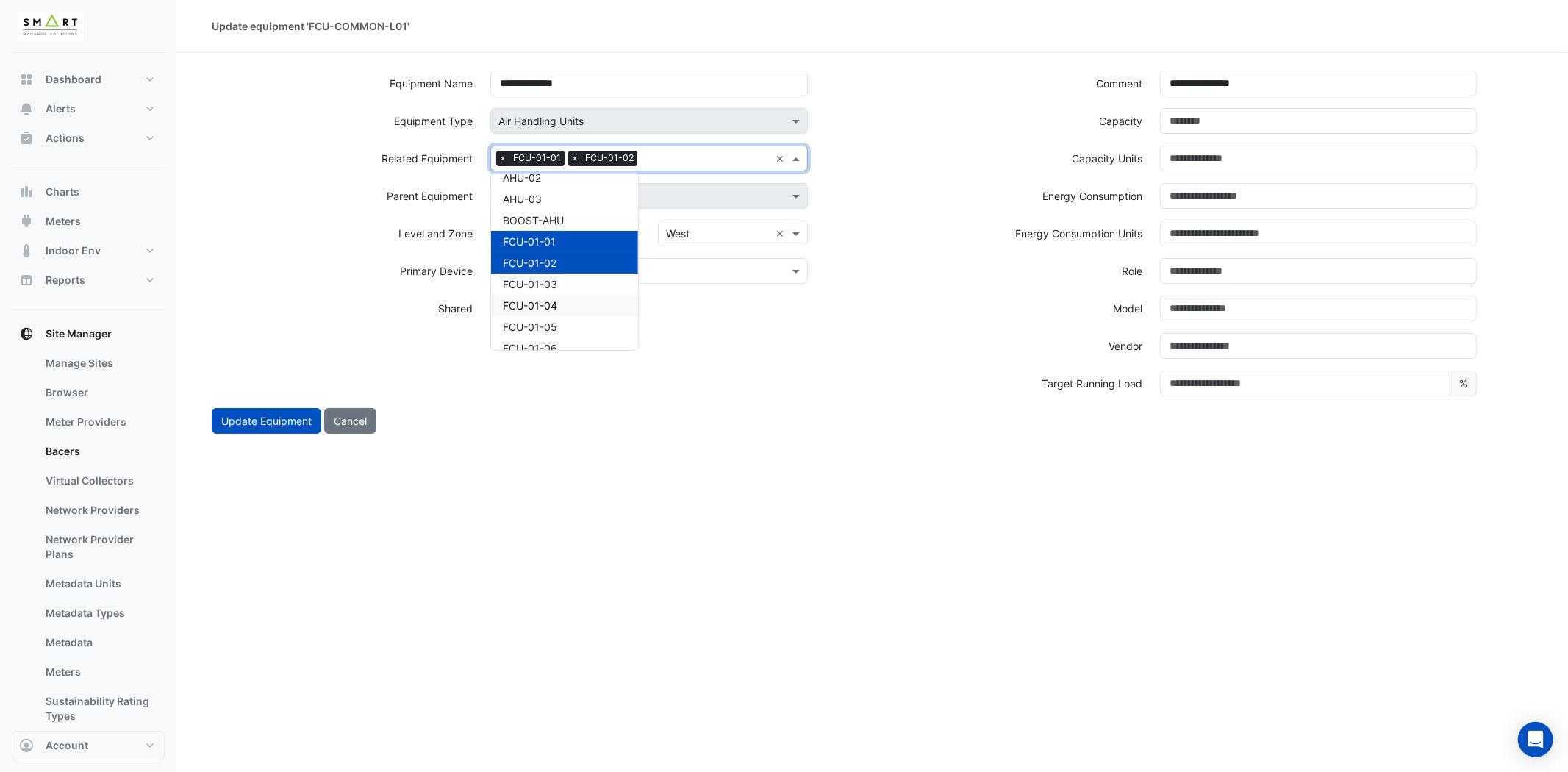
scroll to position [65, 0]
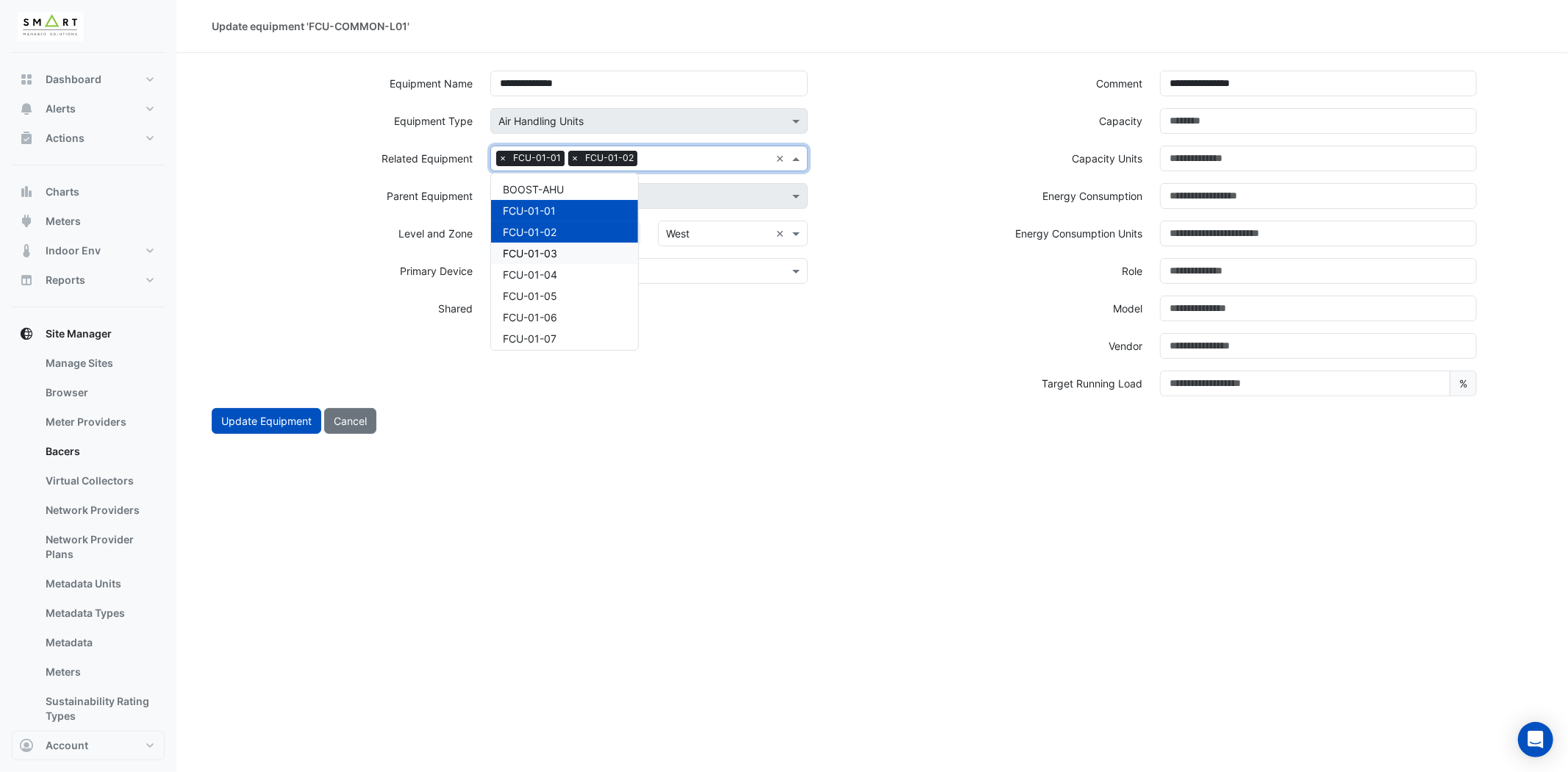
click at [569, 255] on div "FCU-01-03" at bounding box center [565, 253] width 147 height 22
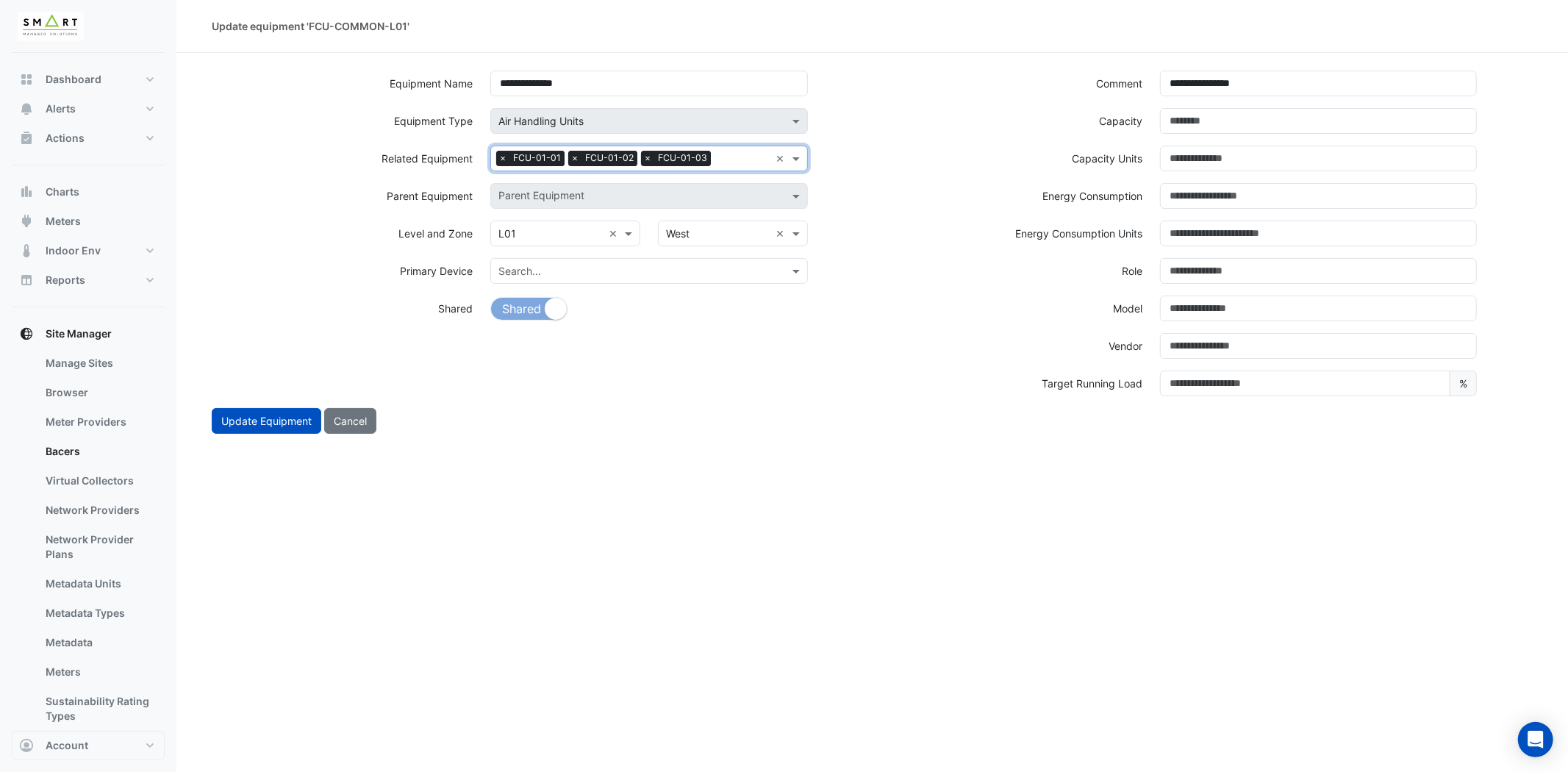
click at [735, 148] on div "Search Related Equipment × FCU-01-01 × FCU-01-02 × FCU-01-03" at bounding box center [630, 159] width 278 height 23
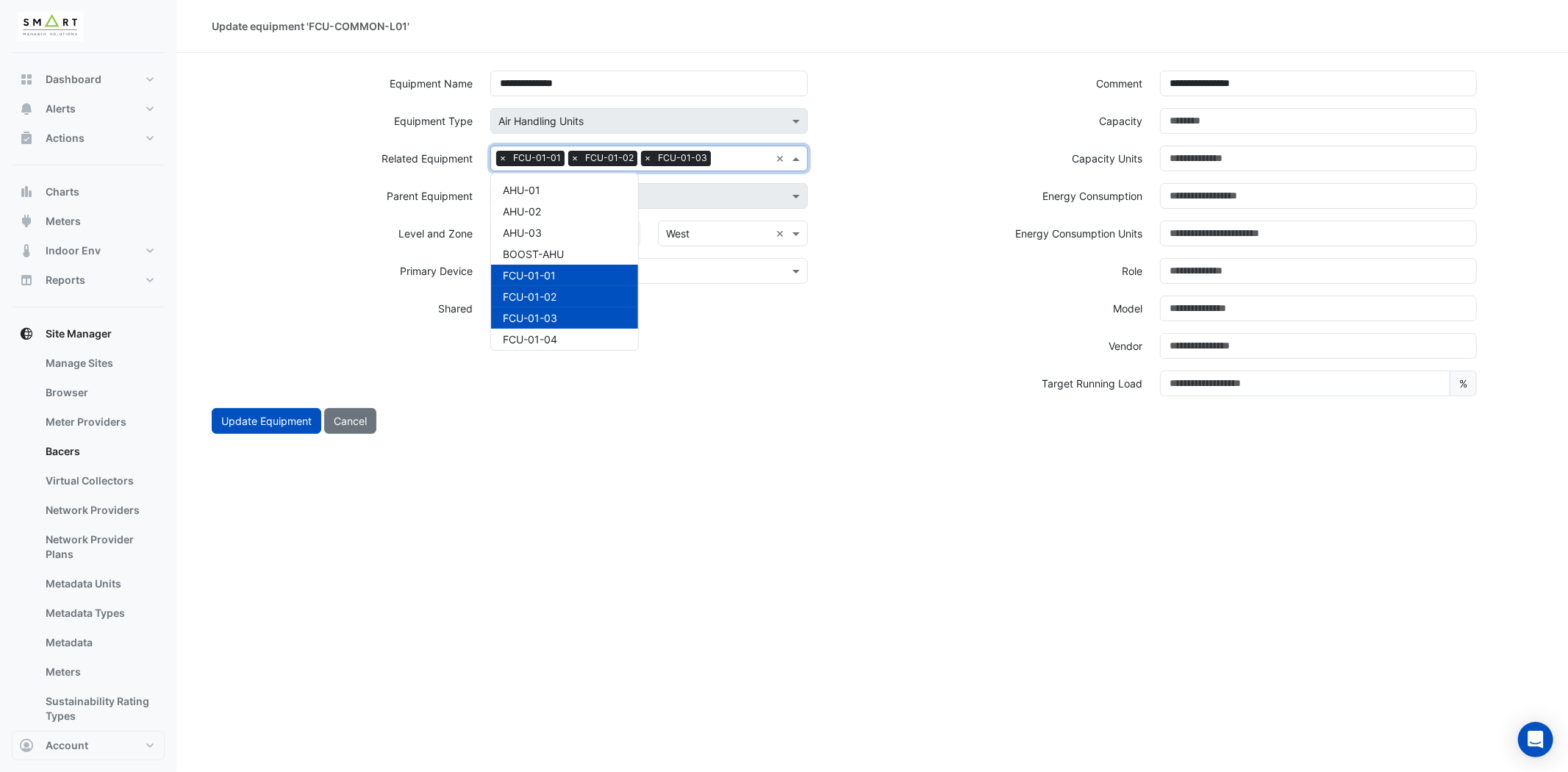
scroll to position [163, 0]
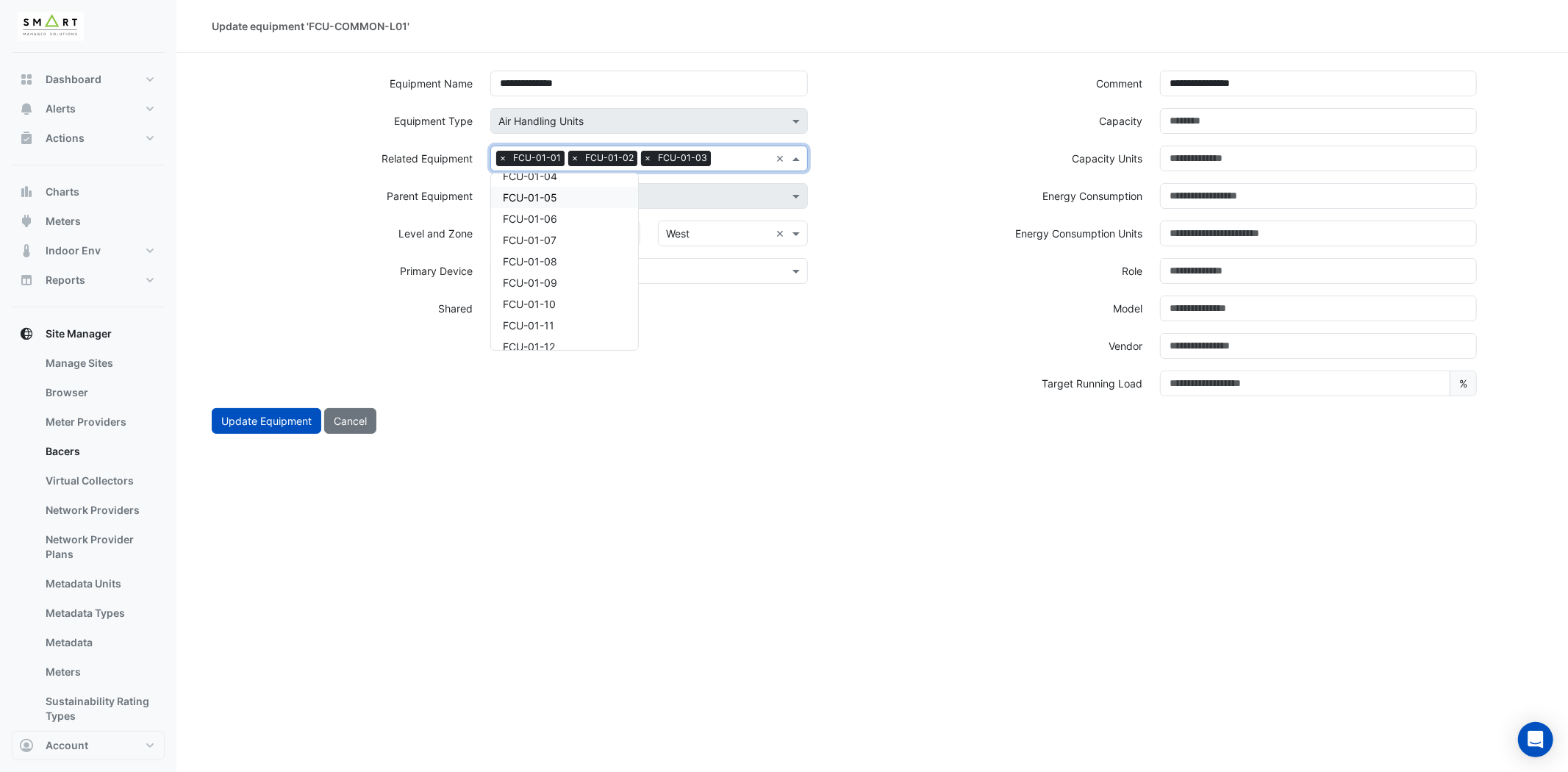
click at [573, 187] on div "FCU-01-05" at bounding box center [565, 197] width 147 height 22
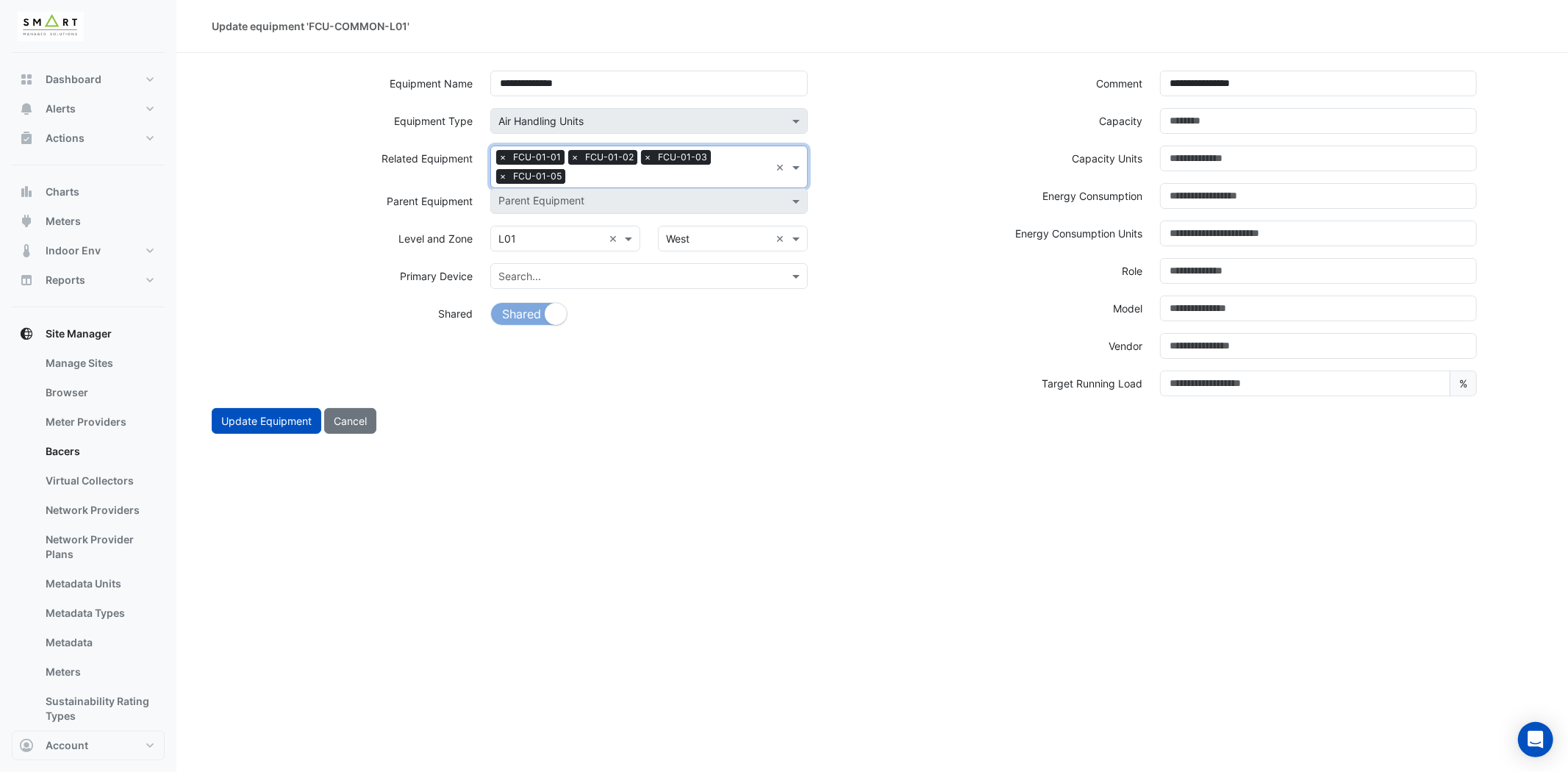
click at [654, 175] on input "text" at bounding box center [670, 177] width 199 height 16
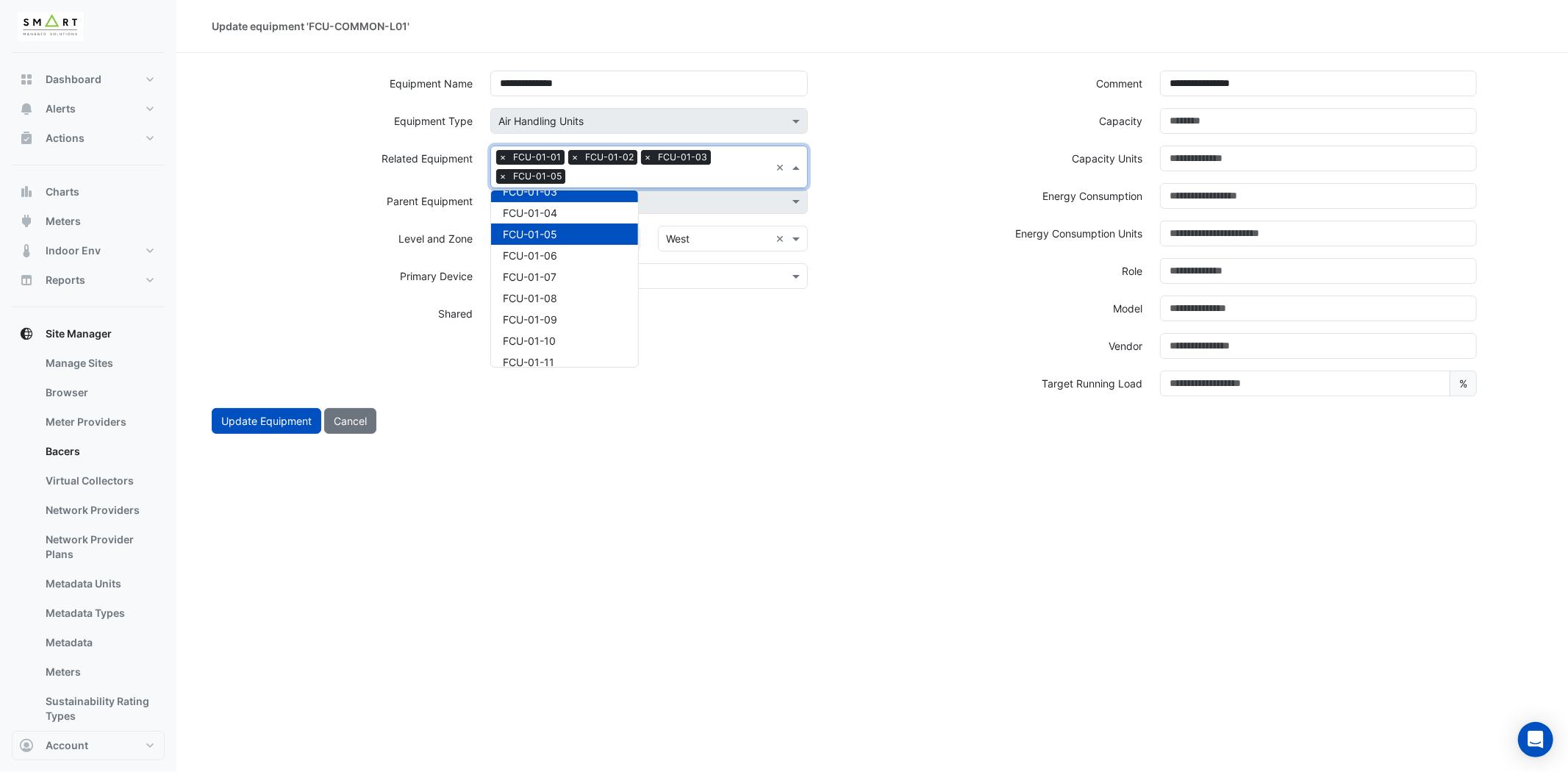
click at [585, 213] on div "FCU-01-04" at bounding box center [565, 213] width 147 height 22
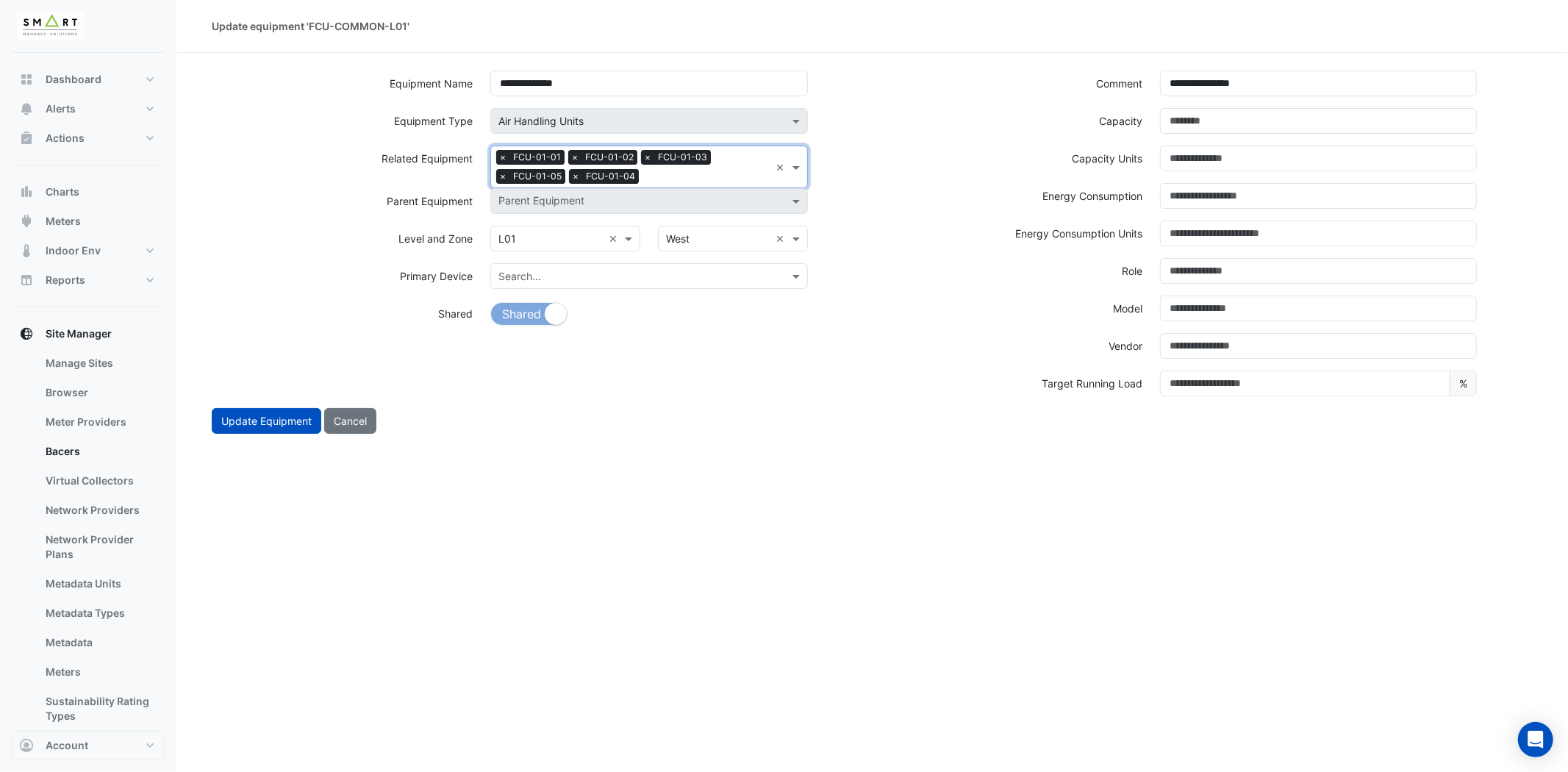
click at [678, 182] on input "text" at bounding box center [707, 177] width 125 height 16
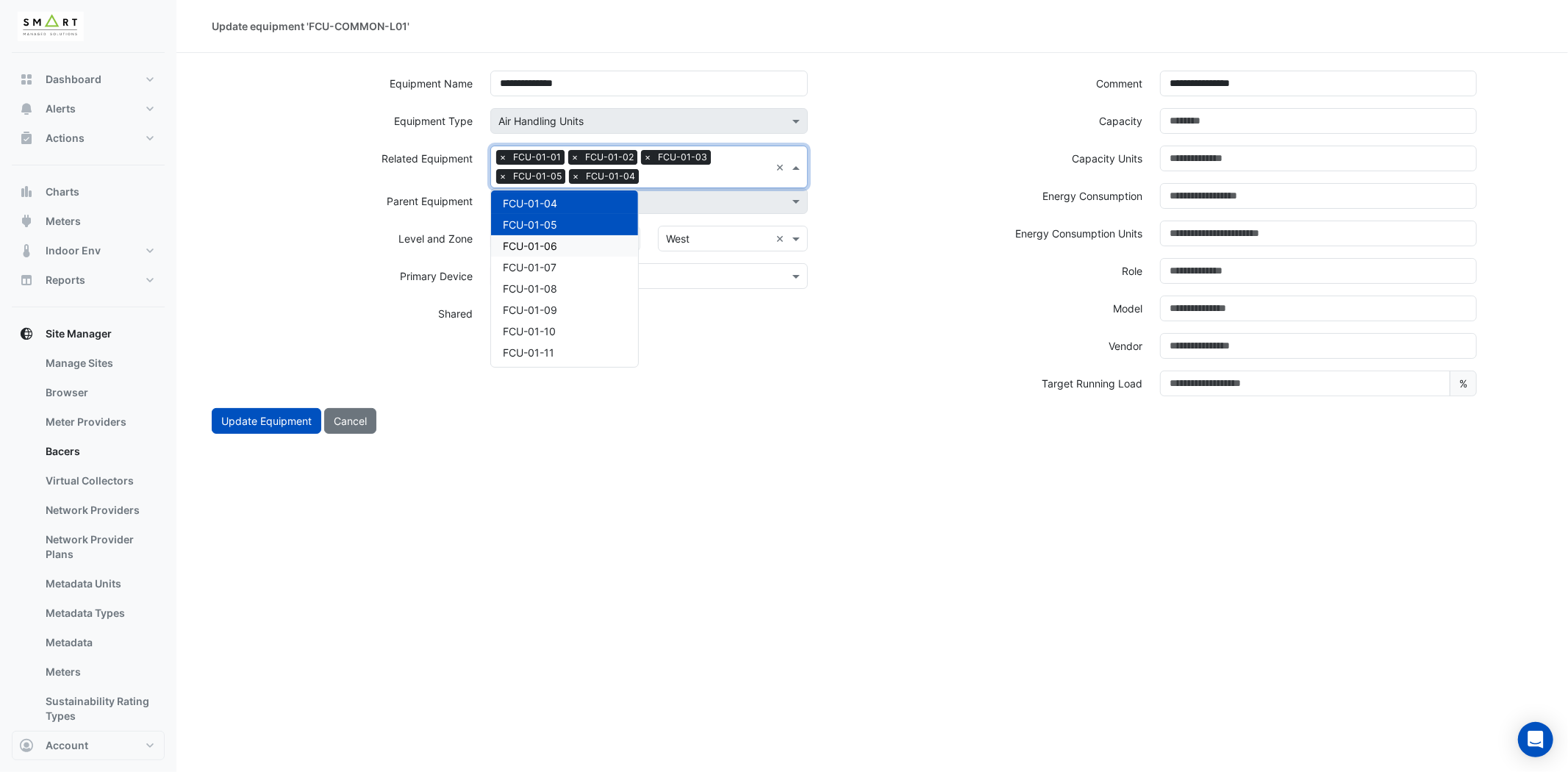
click at [570, 241] on div "FCU-01-06" at bounding box center [565, 246] width 147 height 22
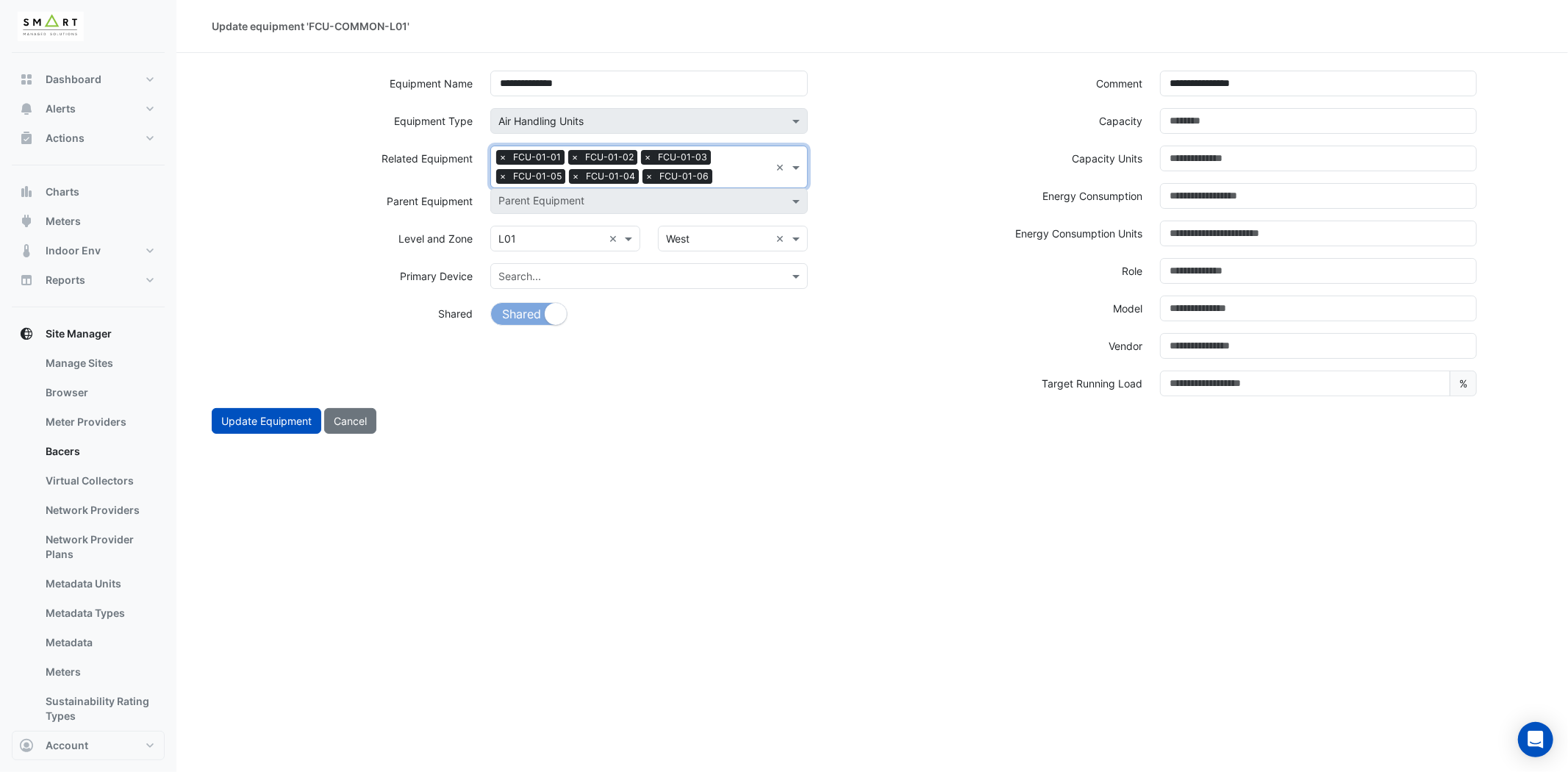
click at [743, 175] on input "text" at bounding box center [743, 177] width 51 height 16
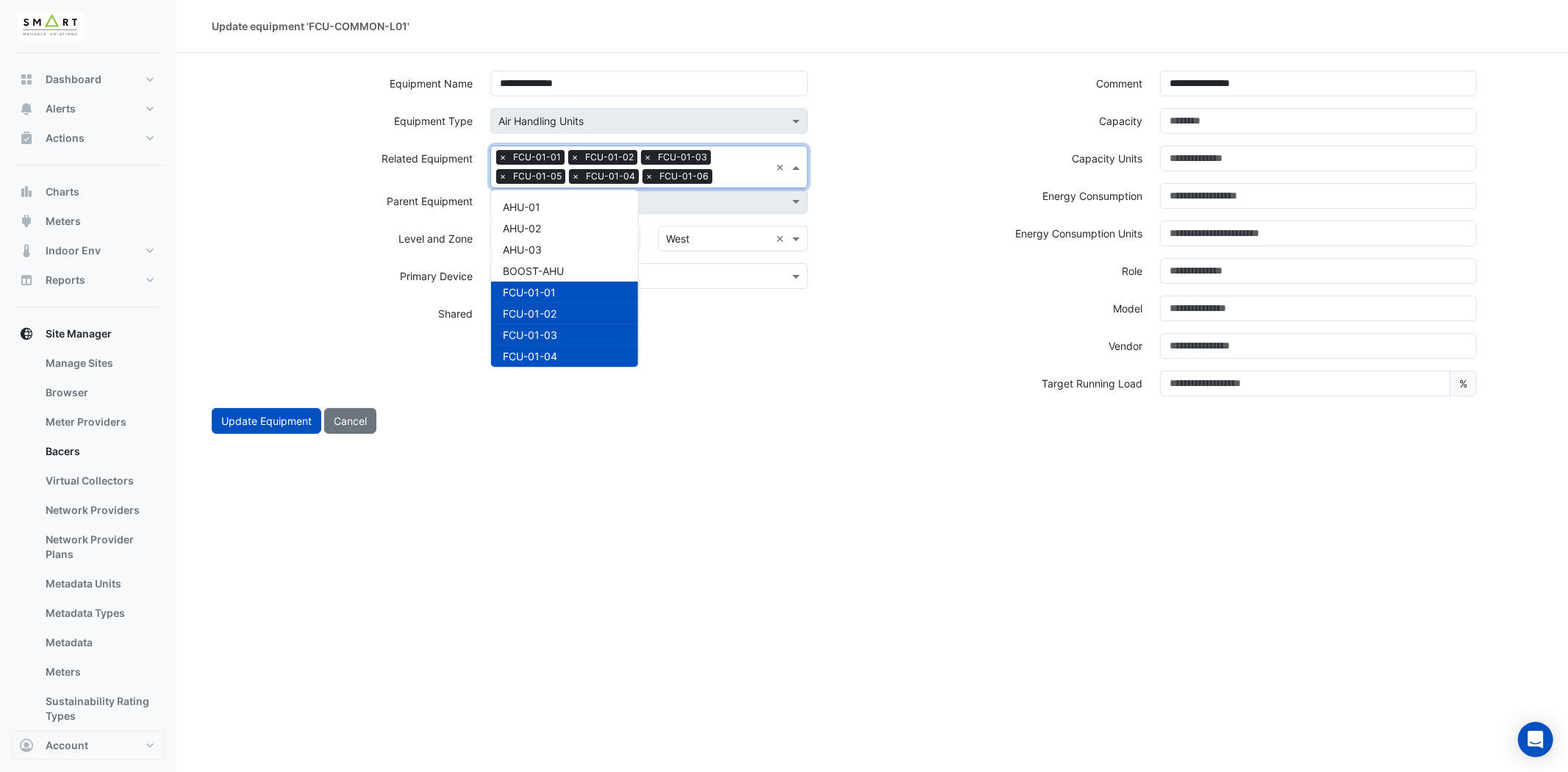
scroll to position [197, 0]
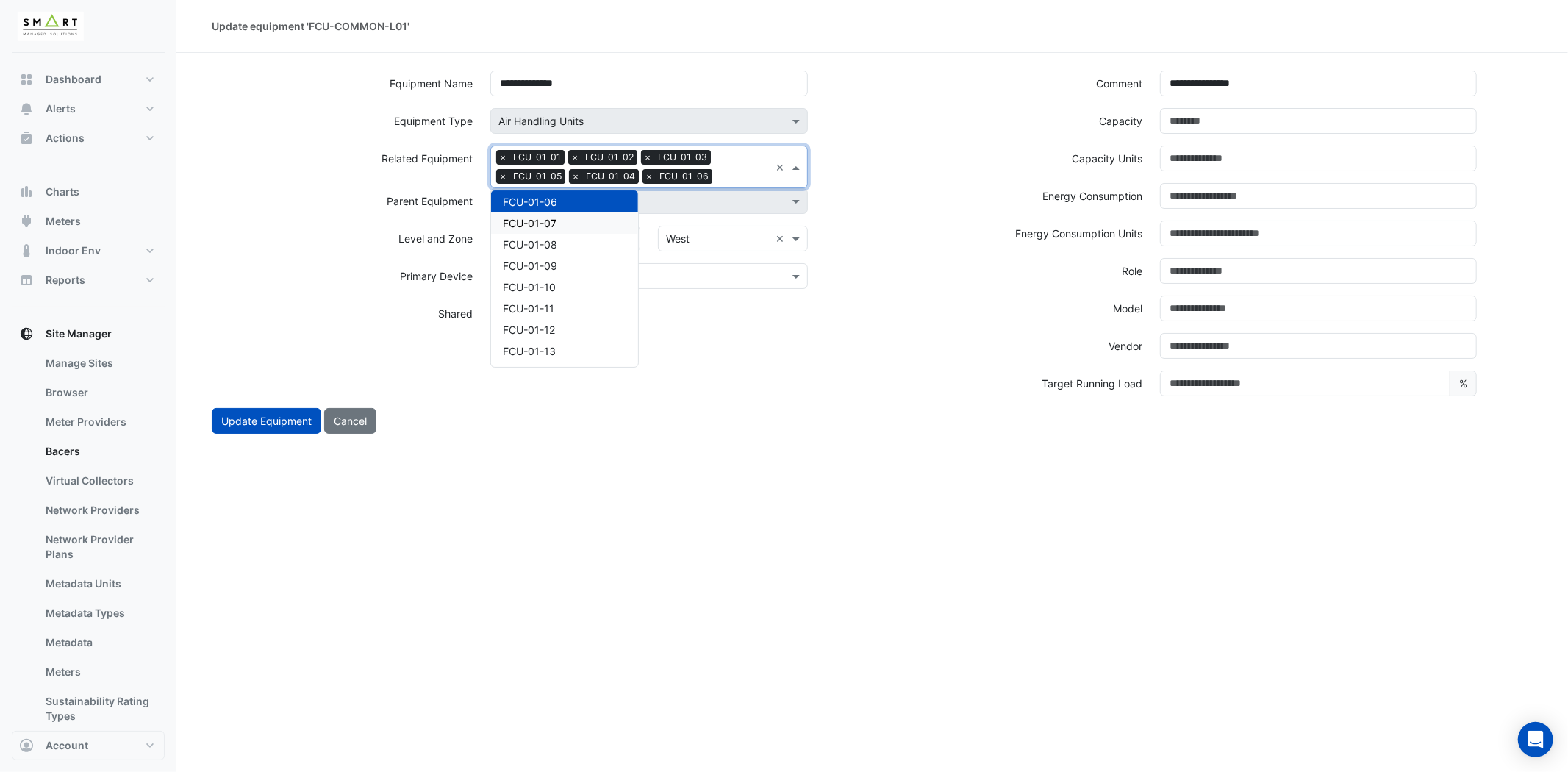
click at [556, 217] on span "FCU-01-07" at bounding box center [530, 223] width 54 height 13
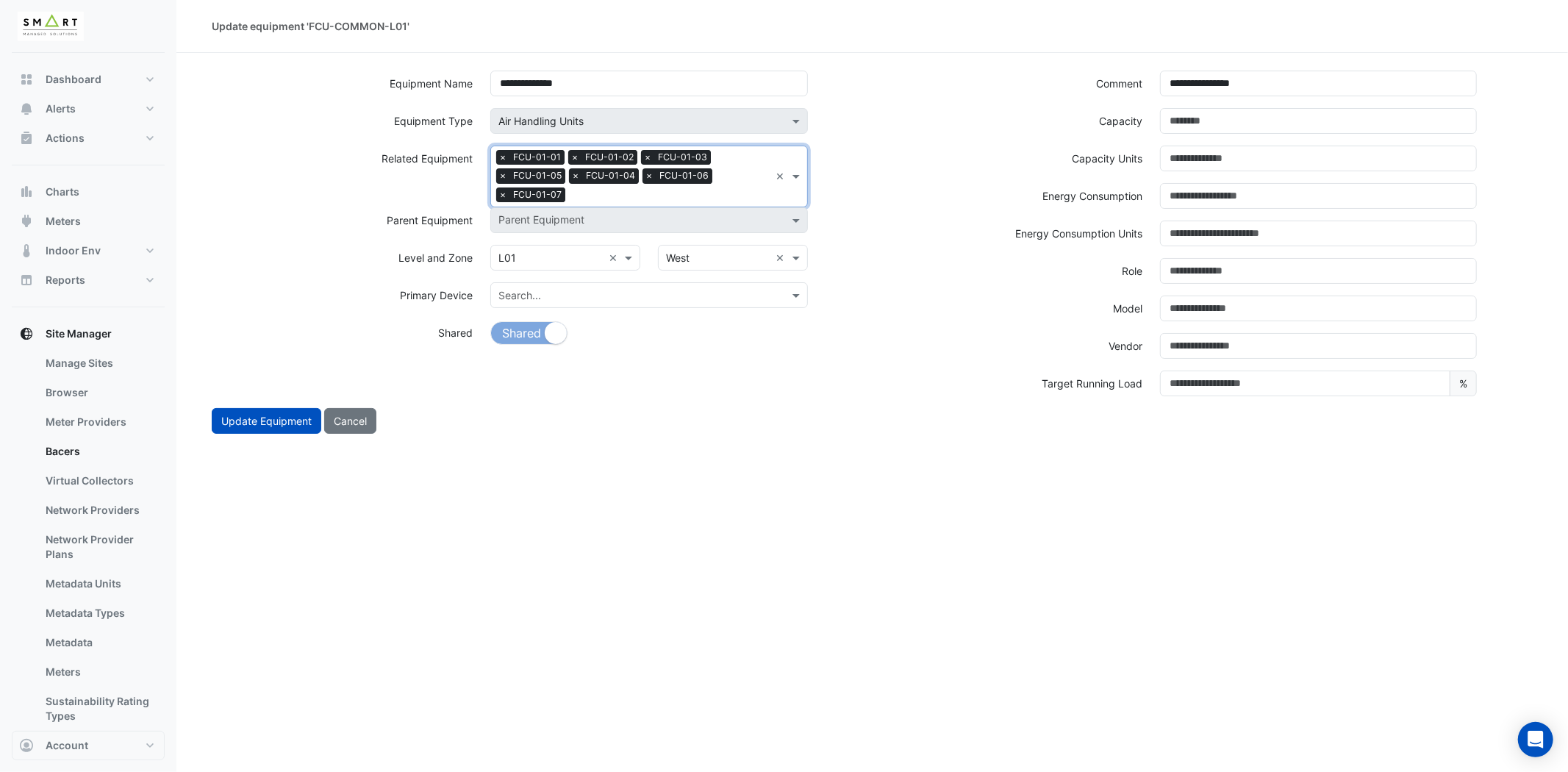
click at [740, 186] on div "Search Related Equipment × FCU-01-01 × FCU-01-02 × FCU-01-03 × FCU-01-05 × FCU-…" at bounding box center [630, 176] width 278 height 60
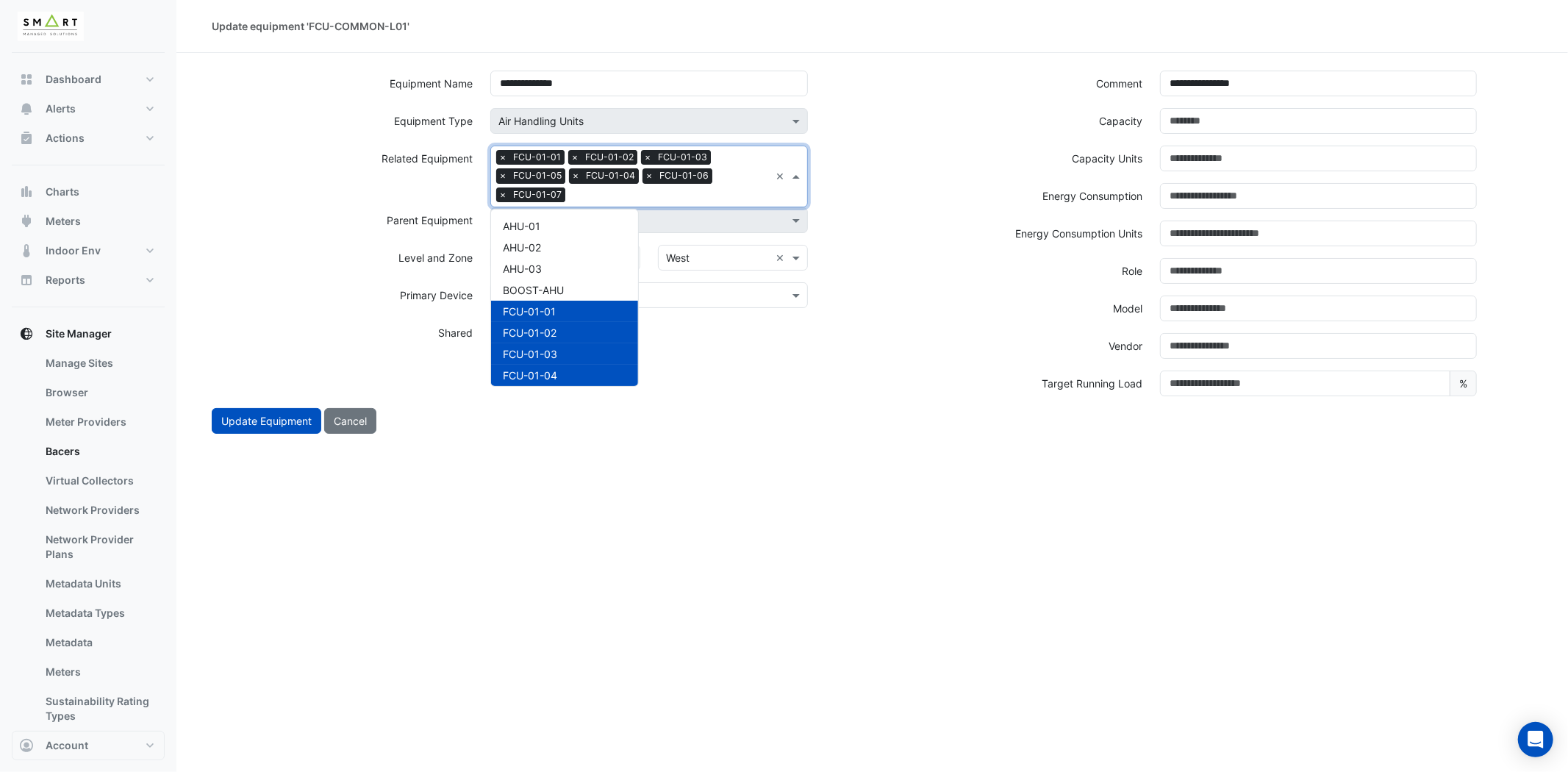
scroll to position [218, 0]
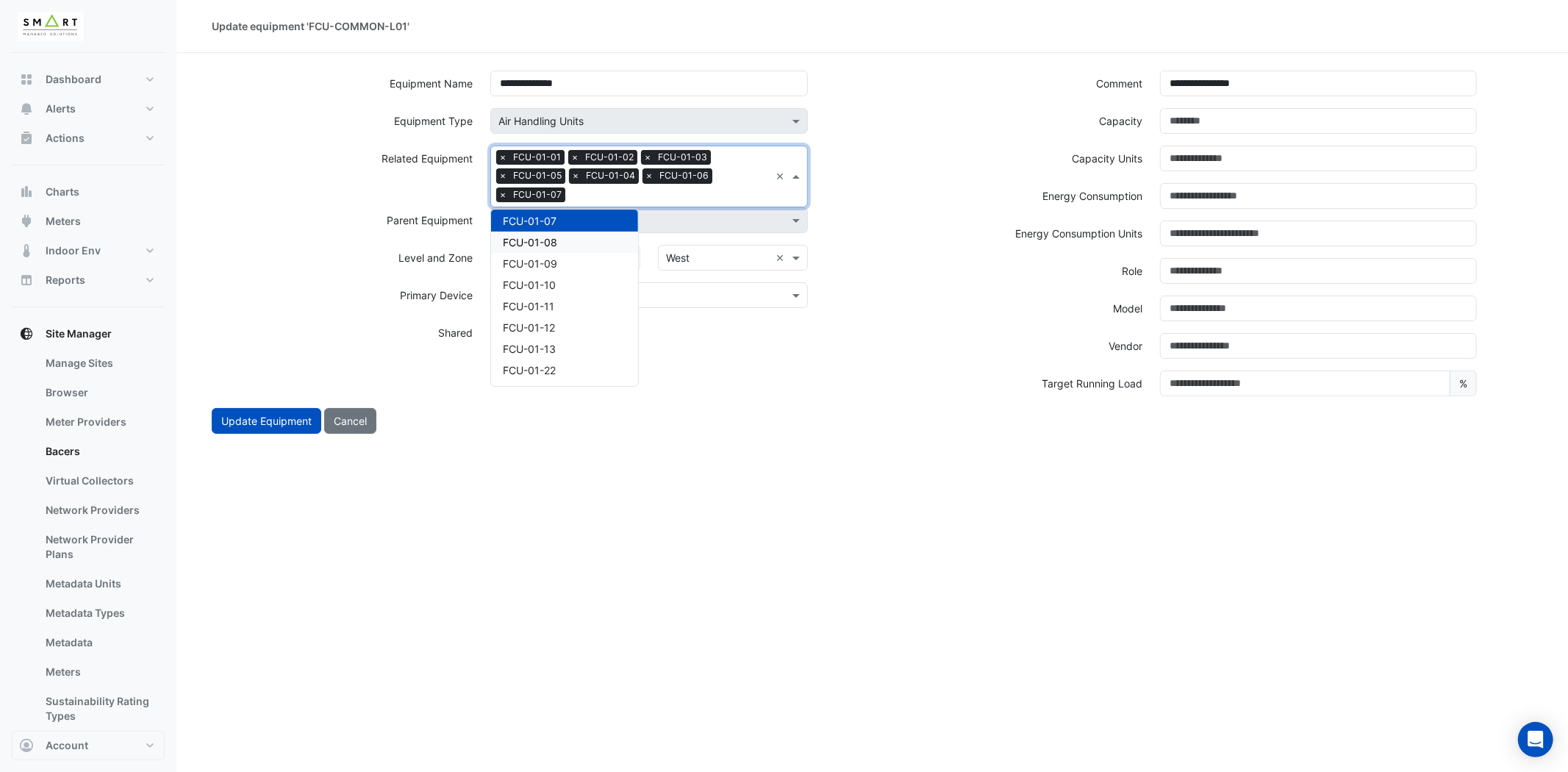
drag, startPoint x: 596, startPoint y: 357, endPoint x: 577, endPoint y: 243, distance: 115.6
click at [577, 243] on div "FCU-01-08" at bounding box center [565, 242] width 147 height 22
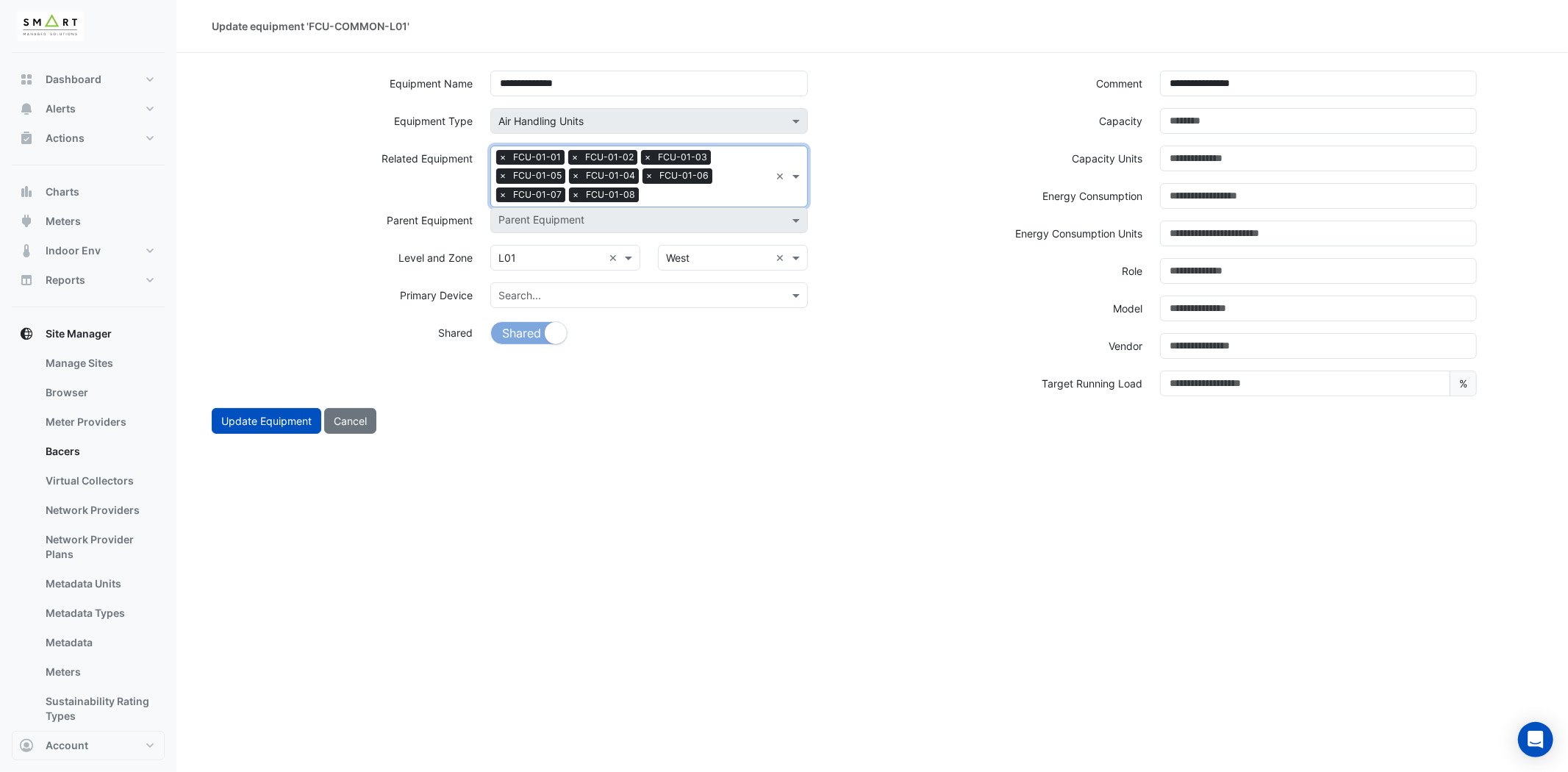
click at [670, 202] on input "text" at bounding box center [707, 197] width 125 height 16
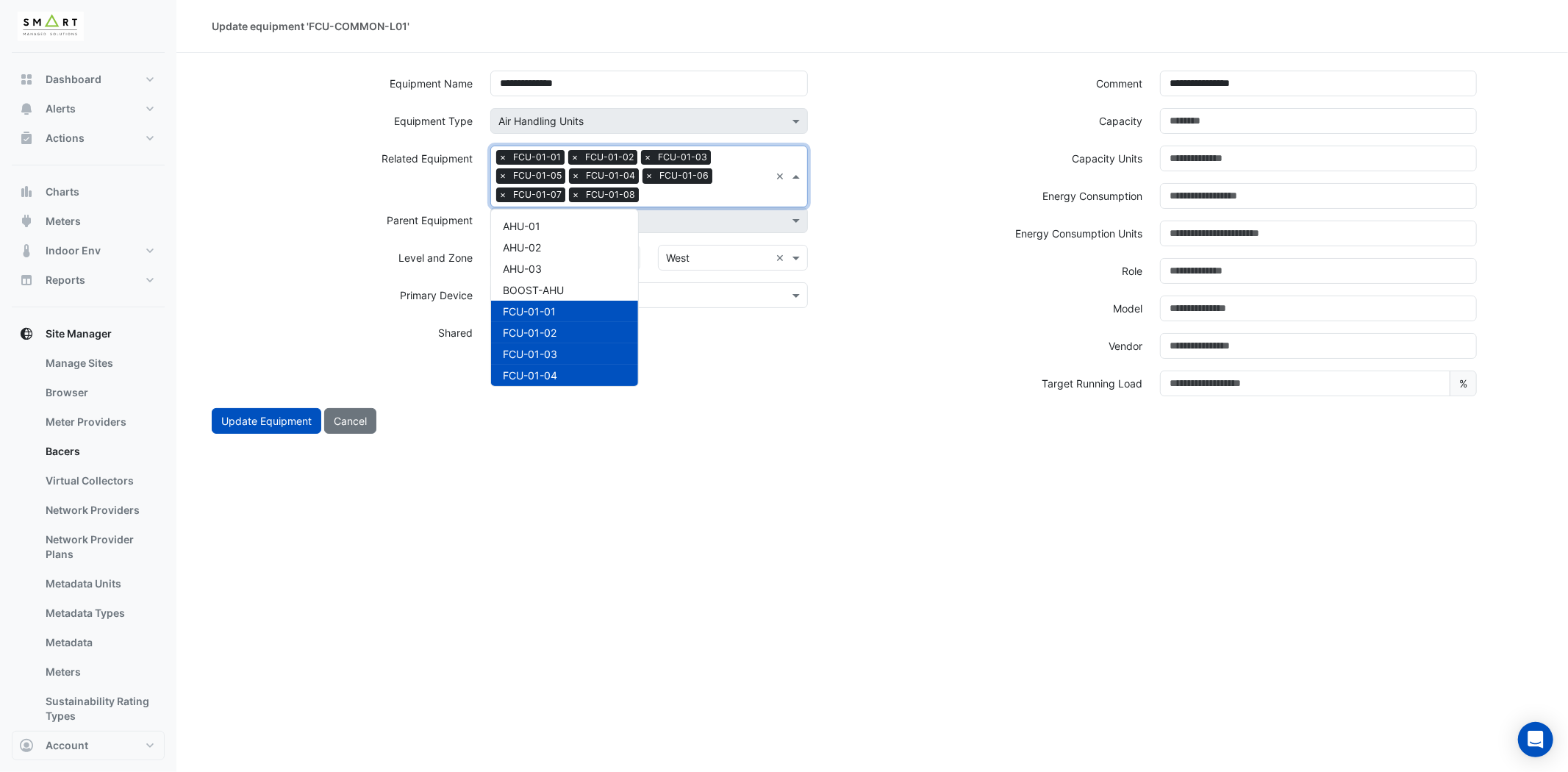
scroll to position [240, 0]
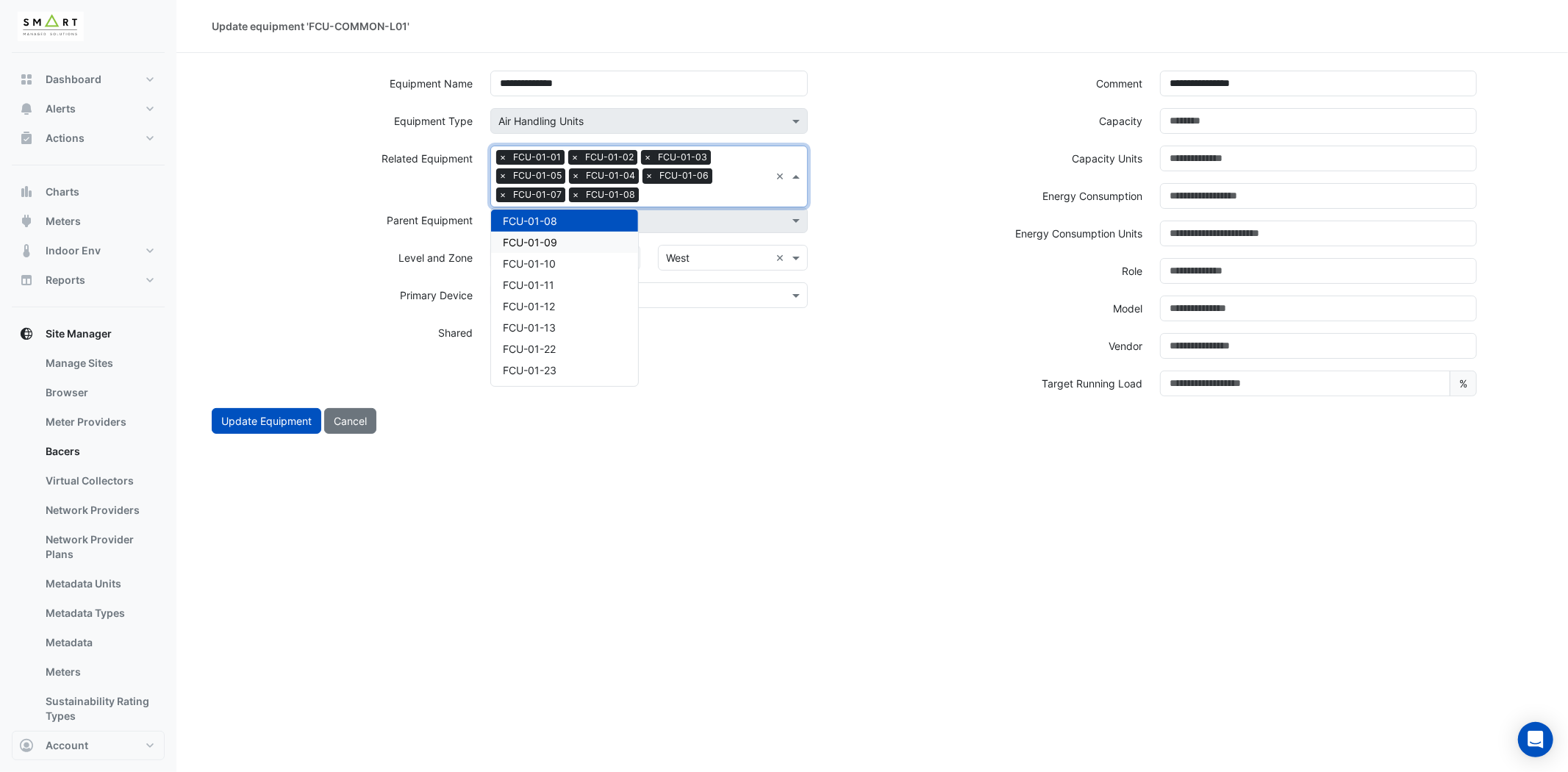
click at [582, 232] on div "FCU-01-09" at bounding box center [565, 242] width 147 height 22
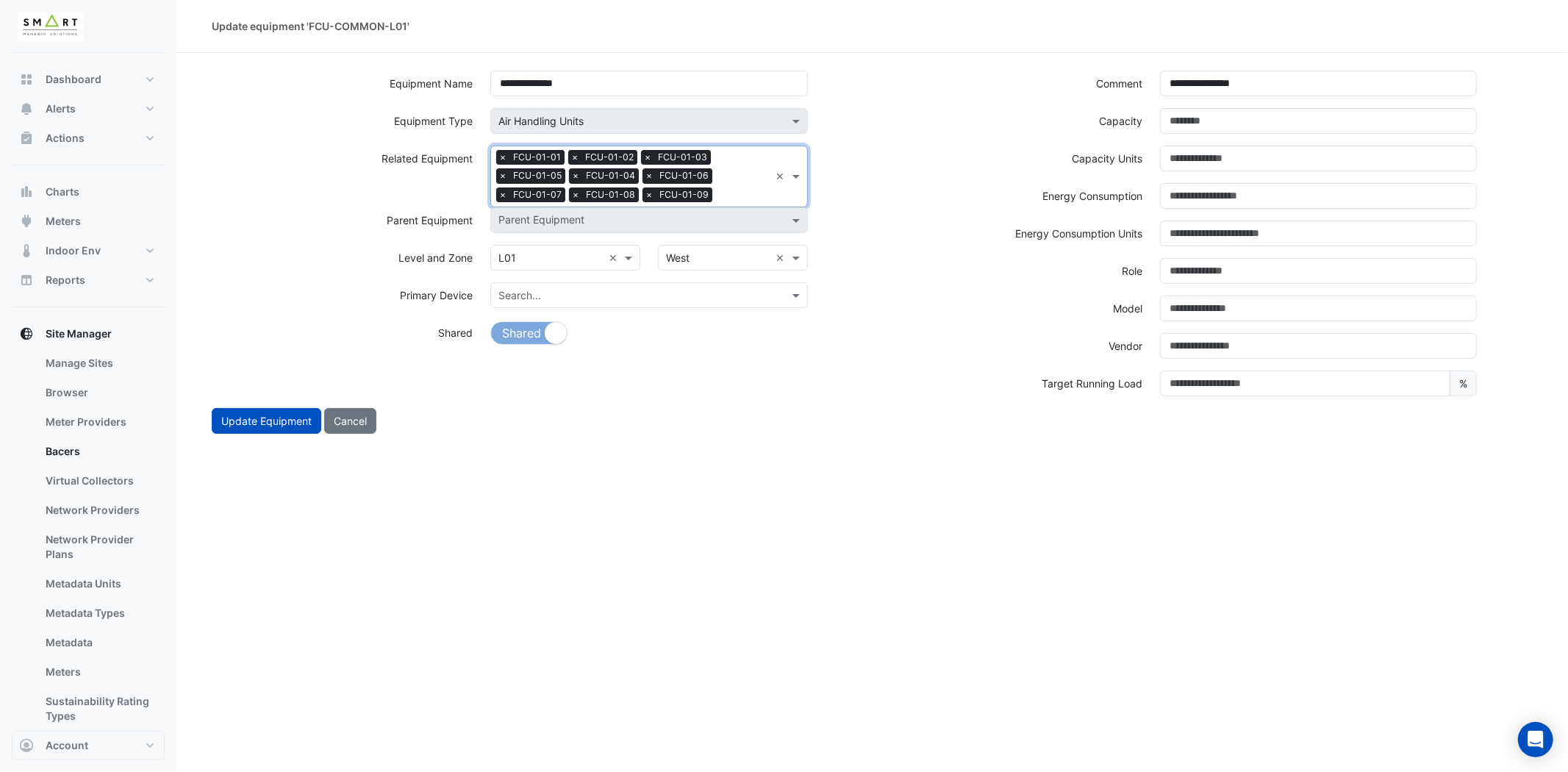
click at [737, 202] on input "text" at bounding box center [743, 197] width 51 height 16
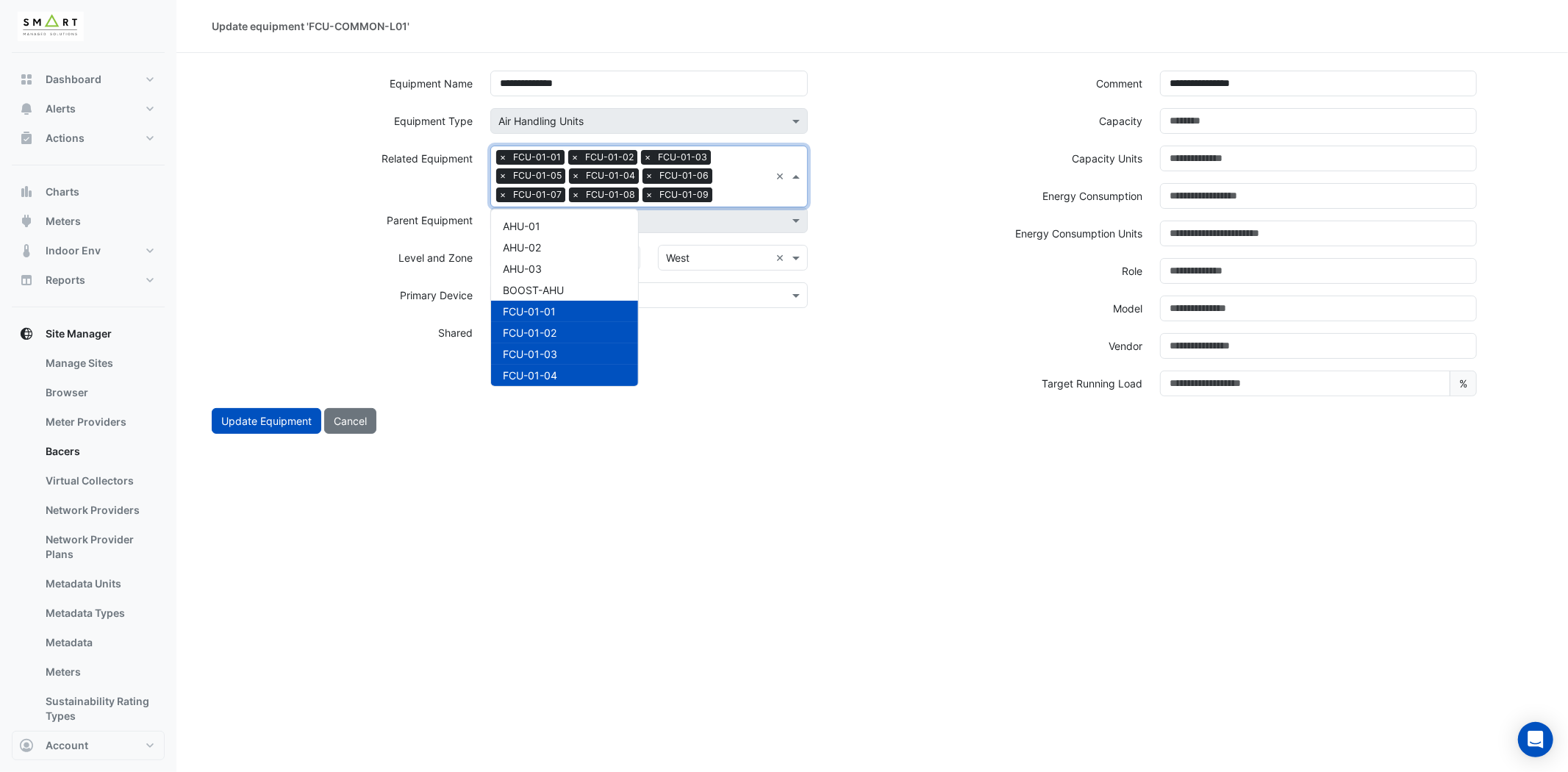
scroll to position [261, 0]
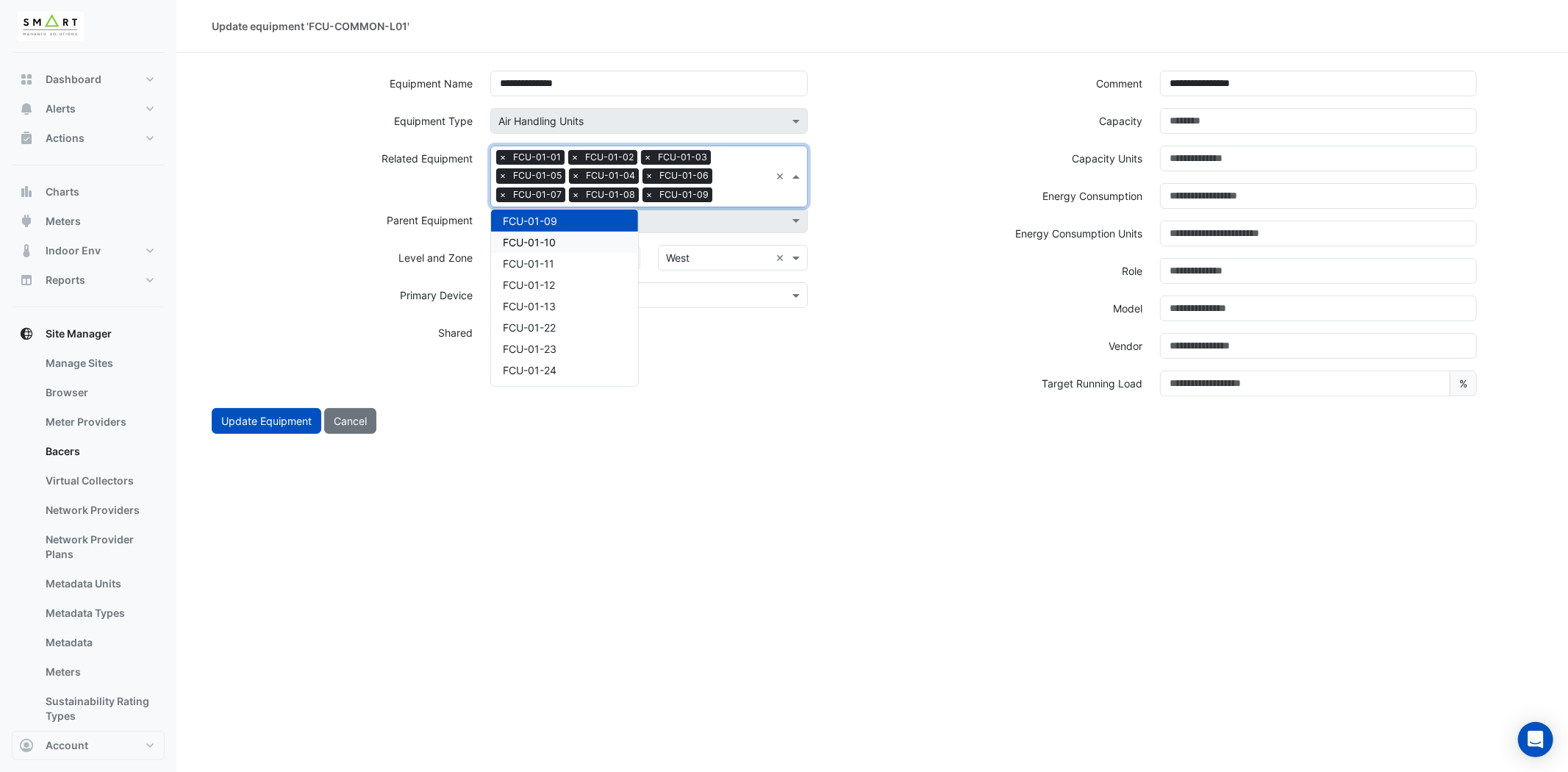
click at [582, 241] on div "FCU-01-10" at bounding box center [565, 242] width 147 height 22
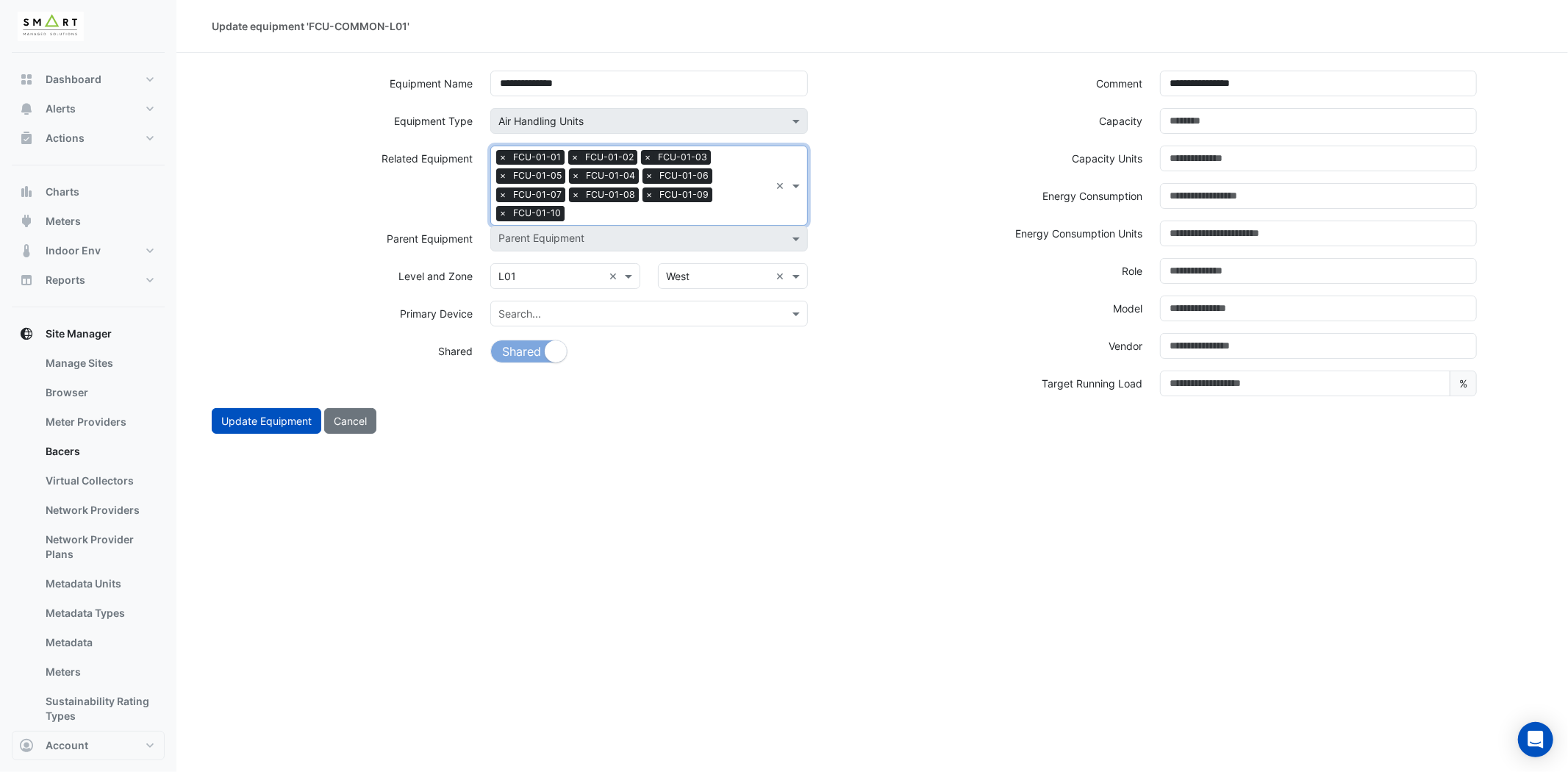
click at [739, 205] on div "Search Related Equipment × FCU-01-01 × FCU-01-02 × FCU-01-03 × FCU-01-05 × FCU-…" at bounding box center [630, 186] width 278 height 79
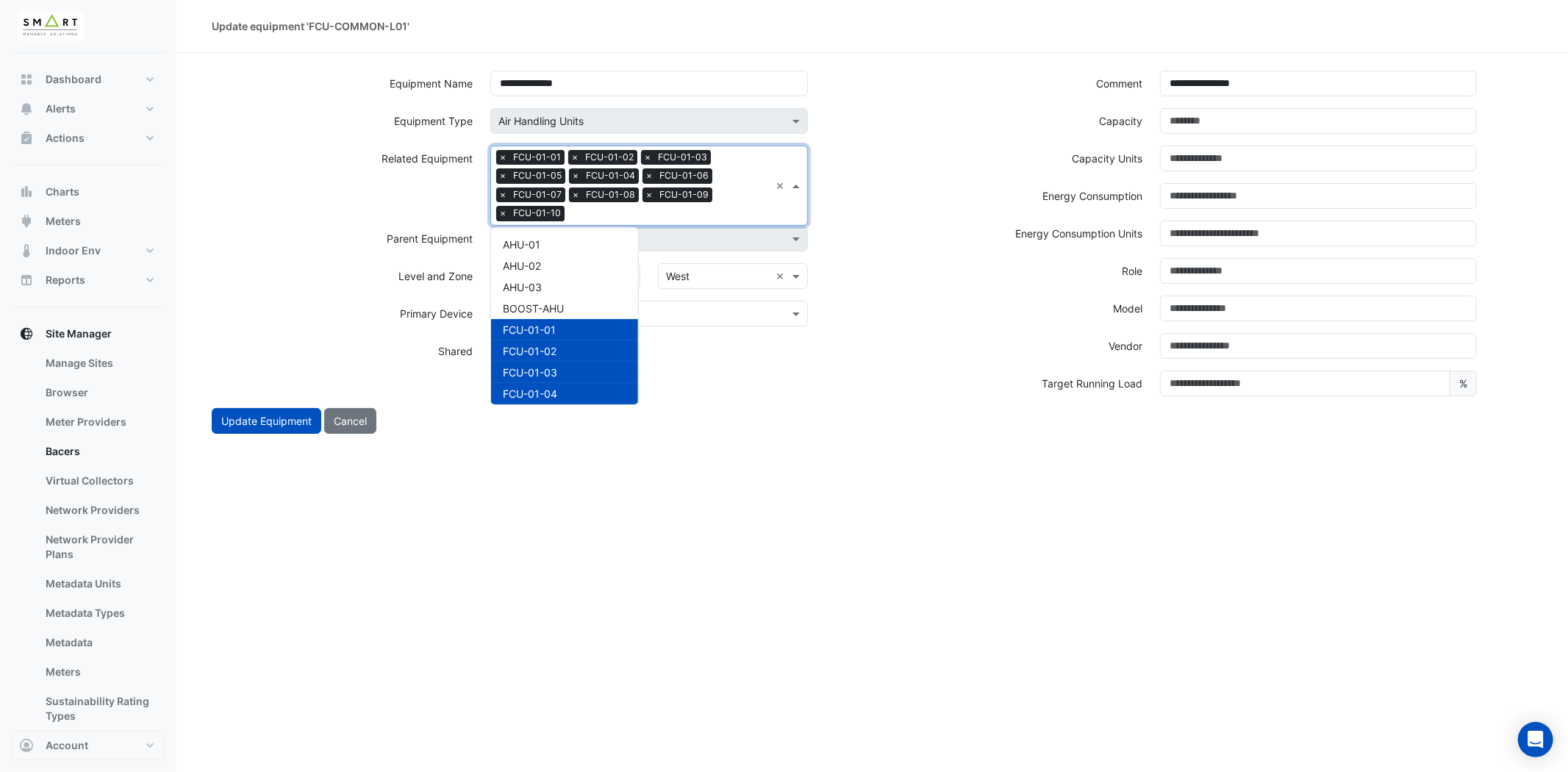
scroll to position [283, 0]
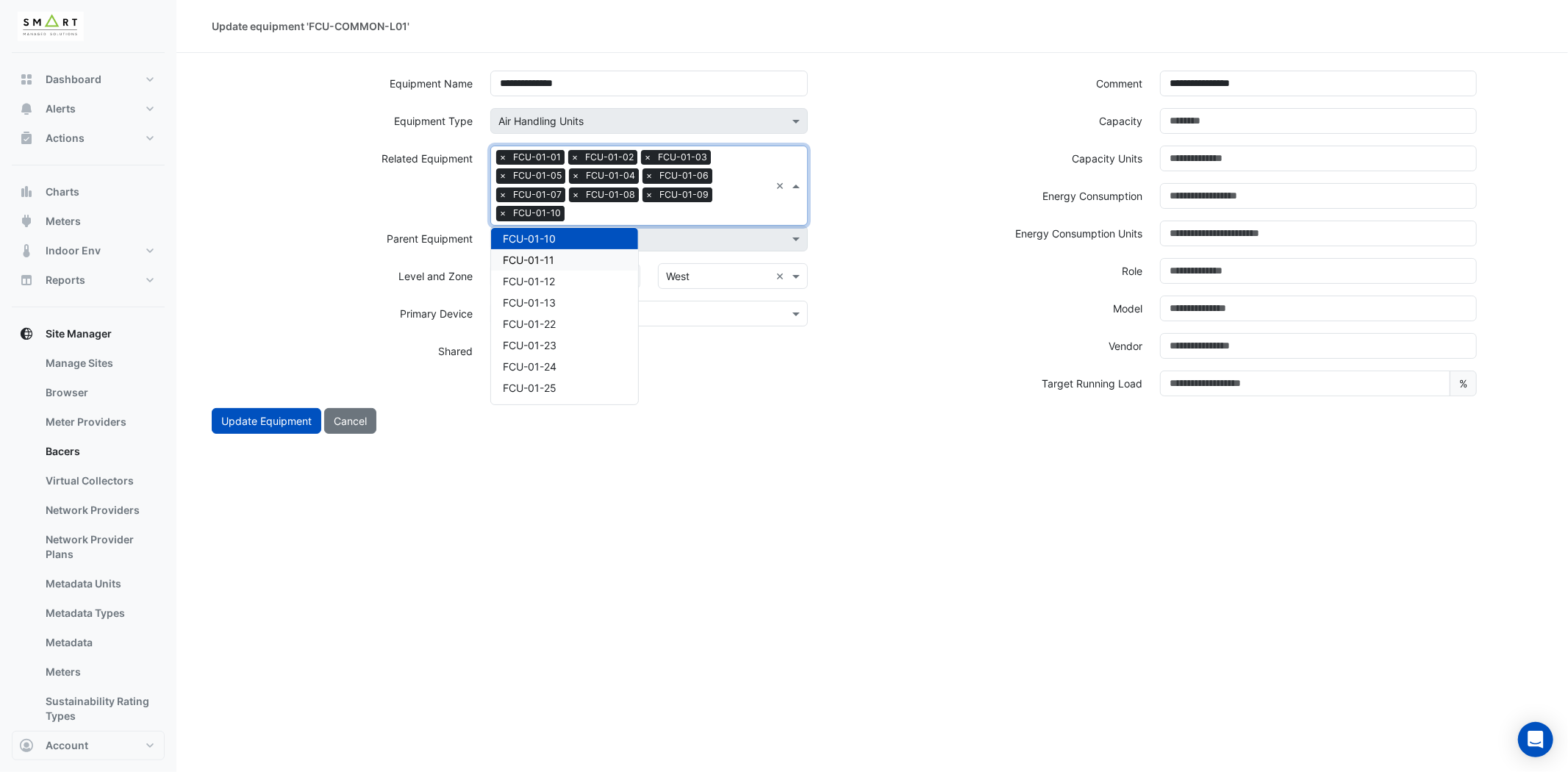
click at [572, 261] on div "FCU-01-11" at bounding box center [565, 260] width 147 height 22
click at [729, 214] on input "text" at bounding box center [705, 215] width 129 height 16
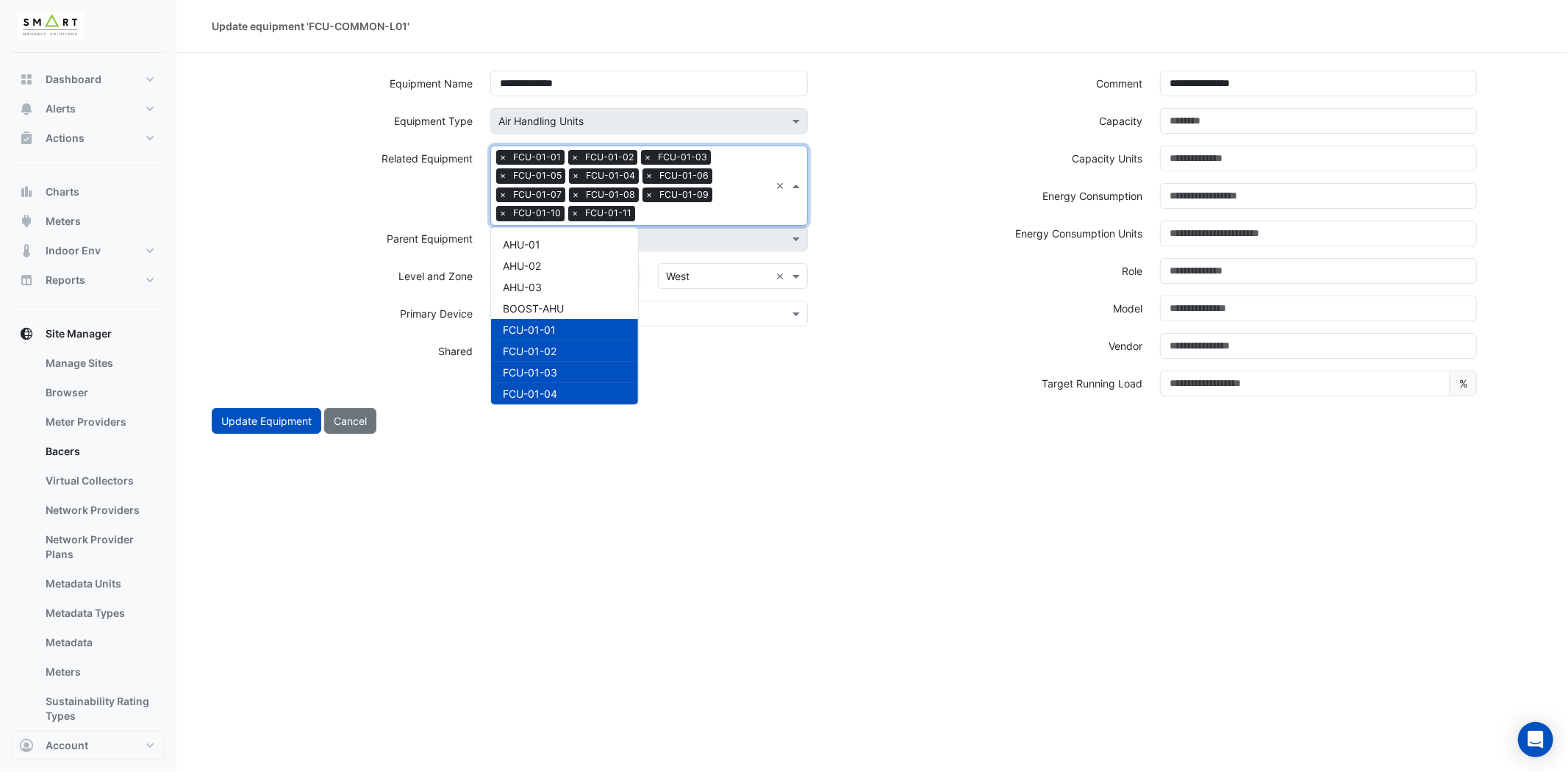
scroll to position [304, 0]
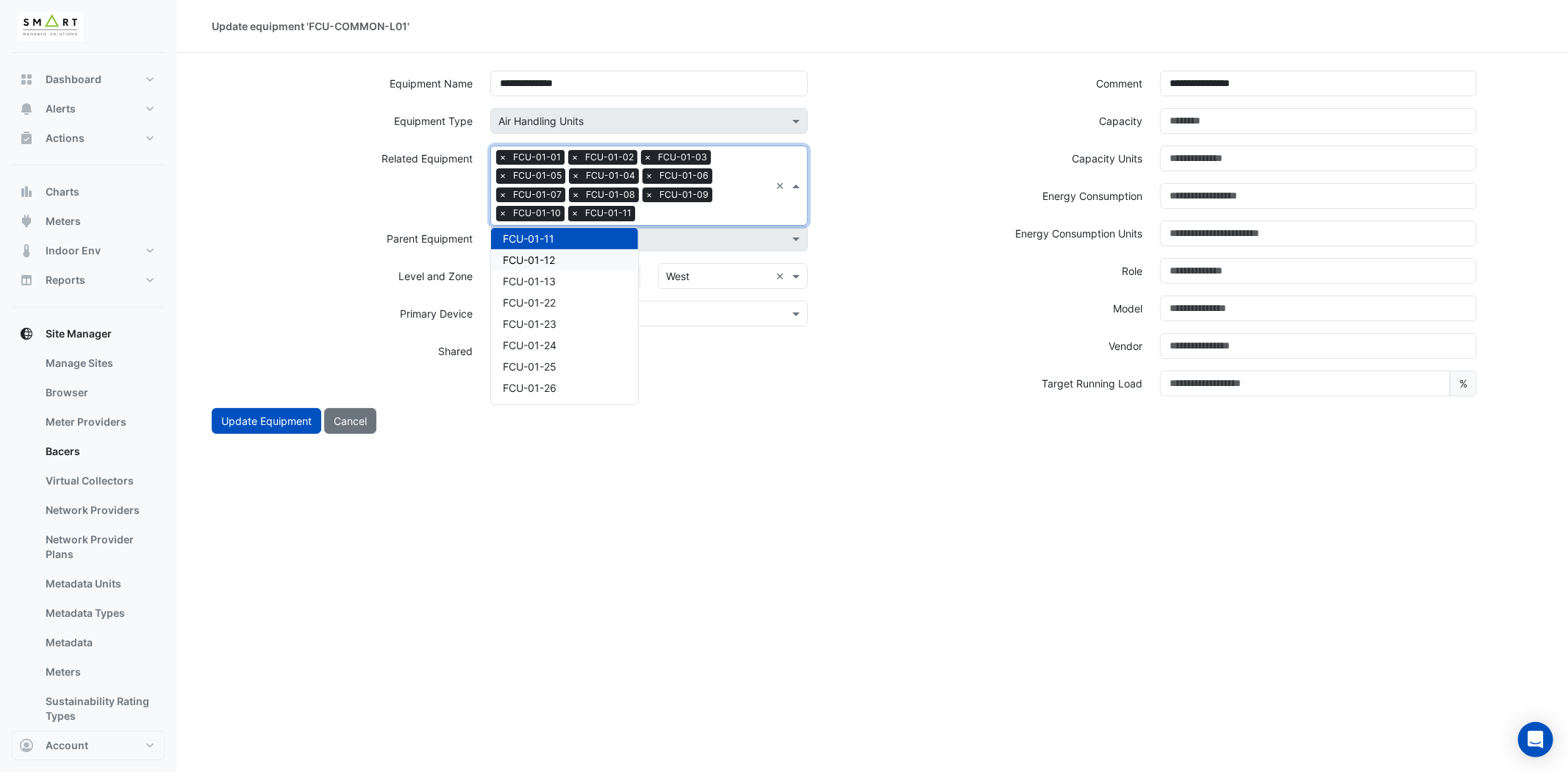
drag, startPoint x: 562, startPoint y: 258, endPoint x: 615, endPoint y: 234, distance: 58.2
click at [563, 255] on div "FCU-01-12" at bounding box center [565, 260] width 147 height 22
click at [735, 208] on input "text" at bounding box center [740, 215] width 57 height 16
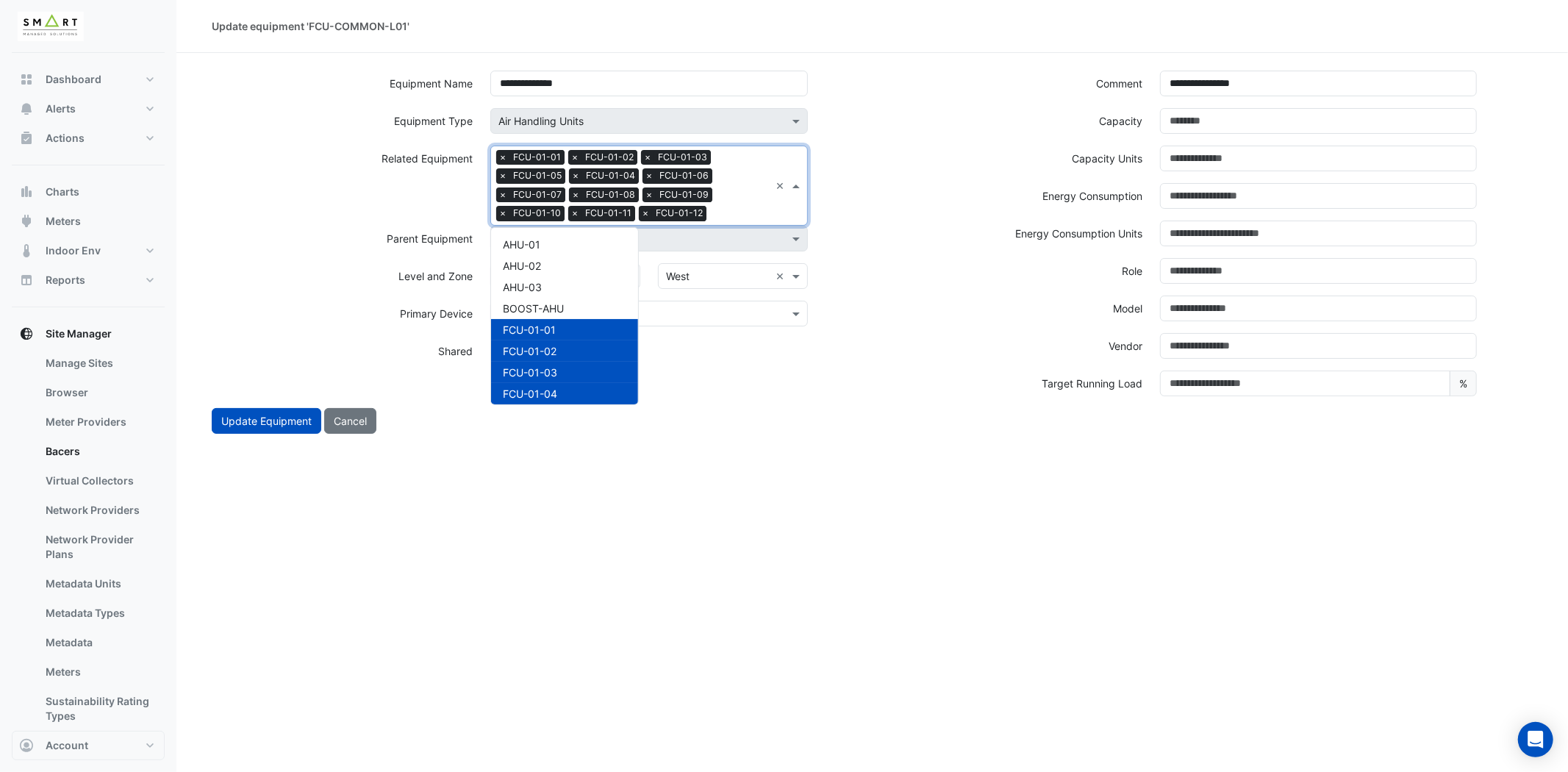
scroll to position [326, 0]
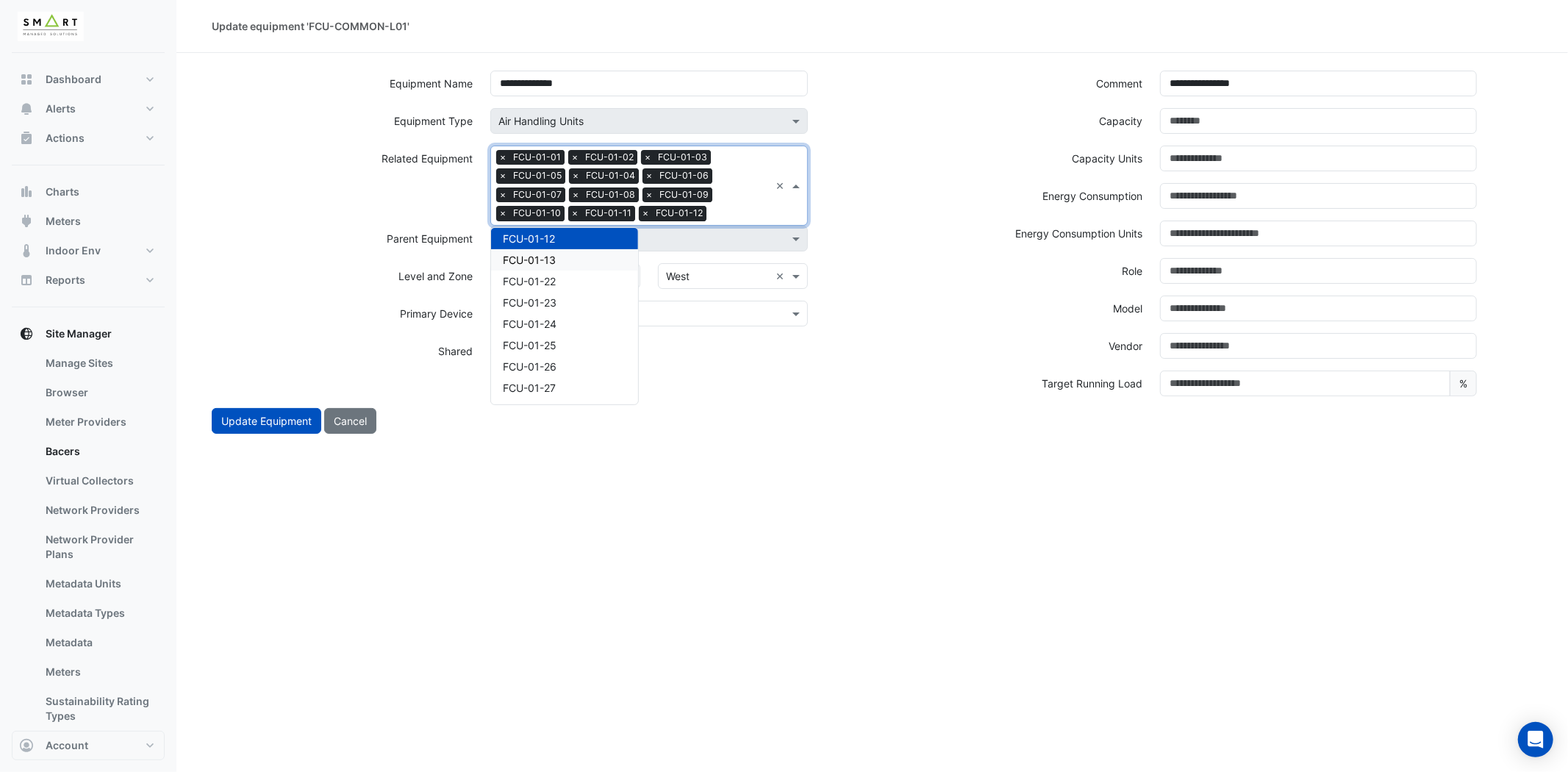
click at [548, 262] on span "FCU-01-13" at bounding box center [529, 260] width 53 height 13
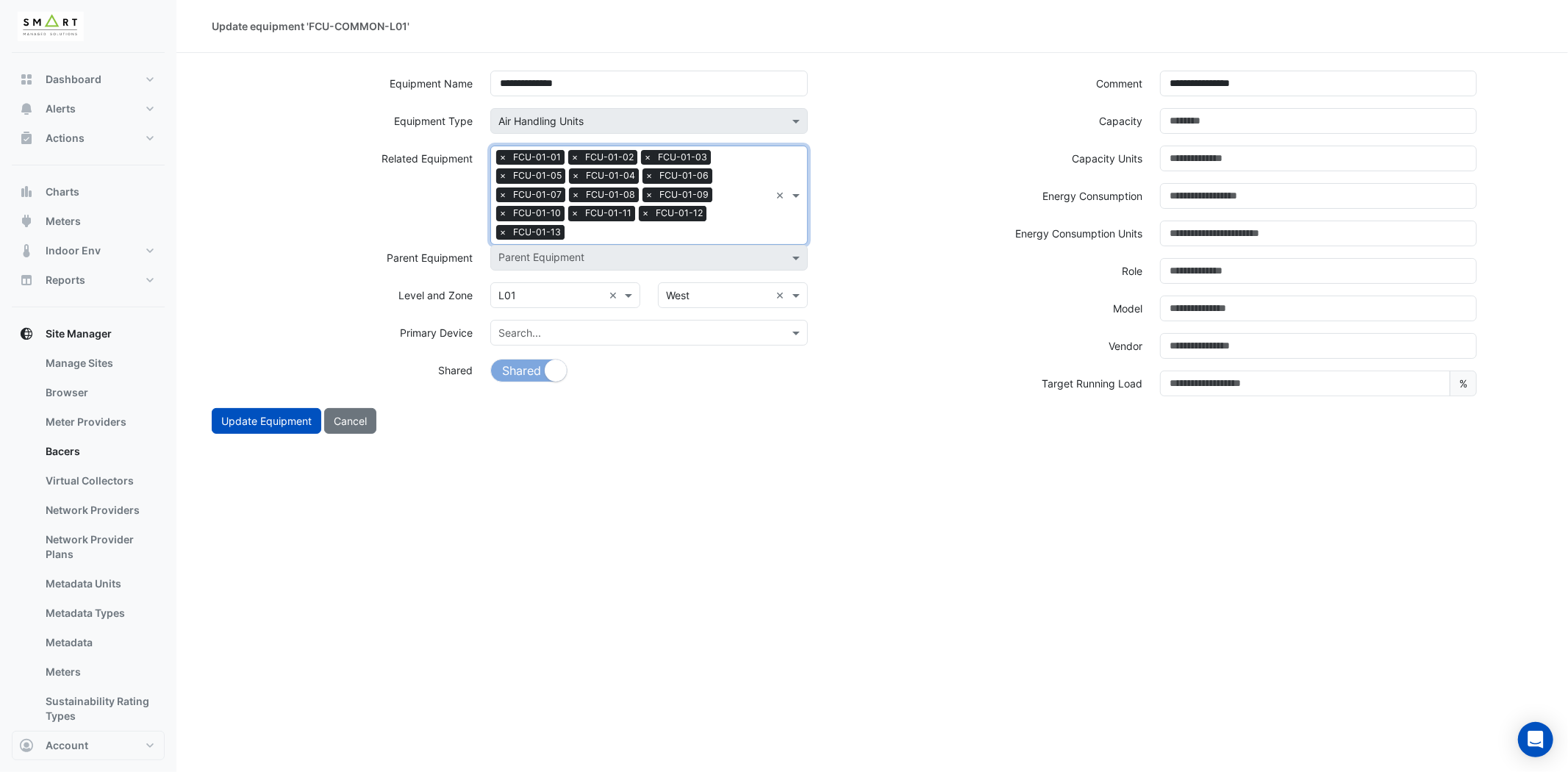
click at [717, 216] on div "Search Related Equipment × FCU-01-01 × FCU-01-02 × FCU-01-03 × FCU-01-05 × FCU-…" at bounding box center [630, 195] width 278 height 98
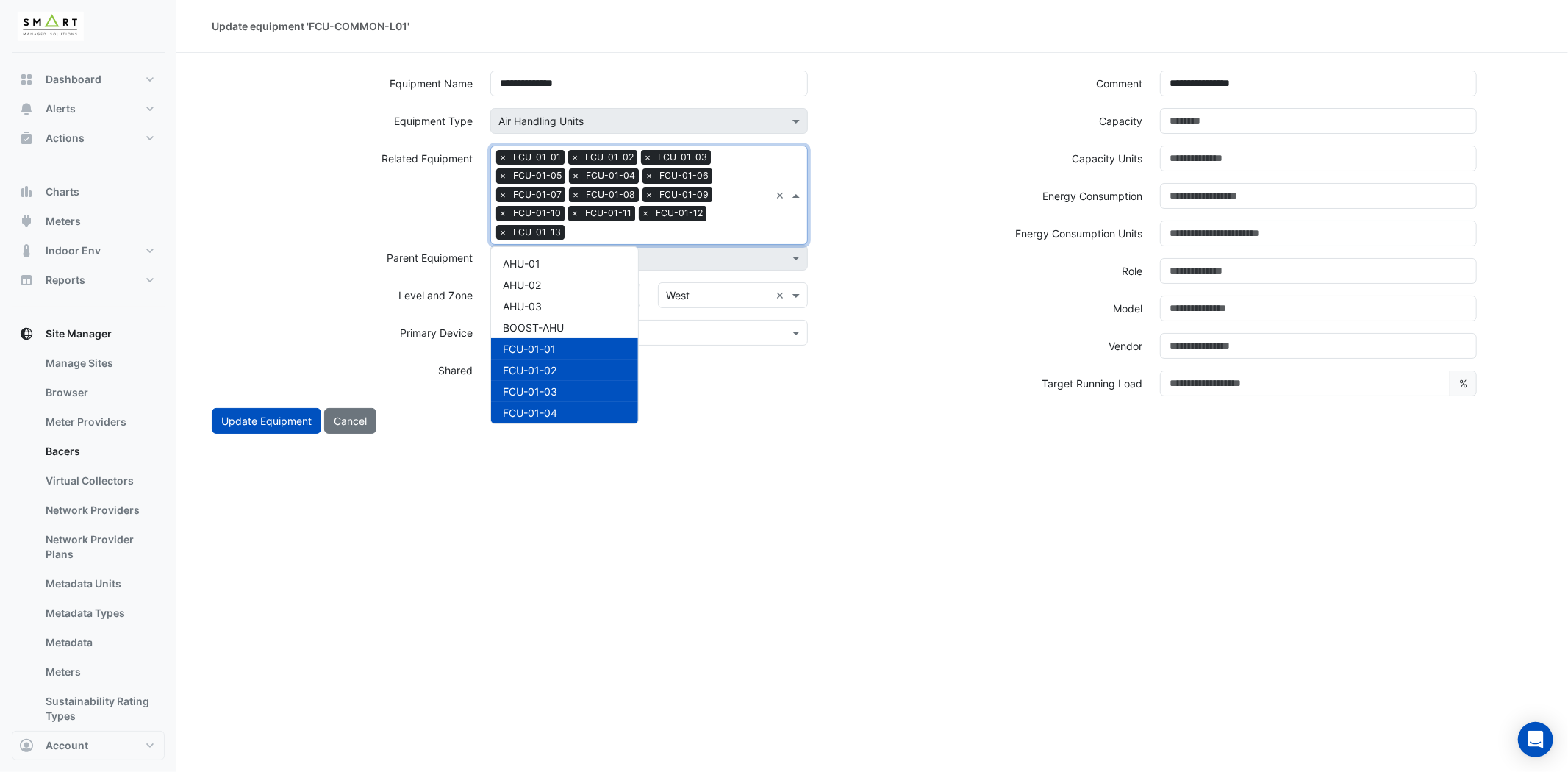
scroll to position [347, 0]
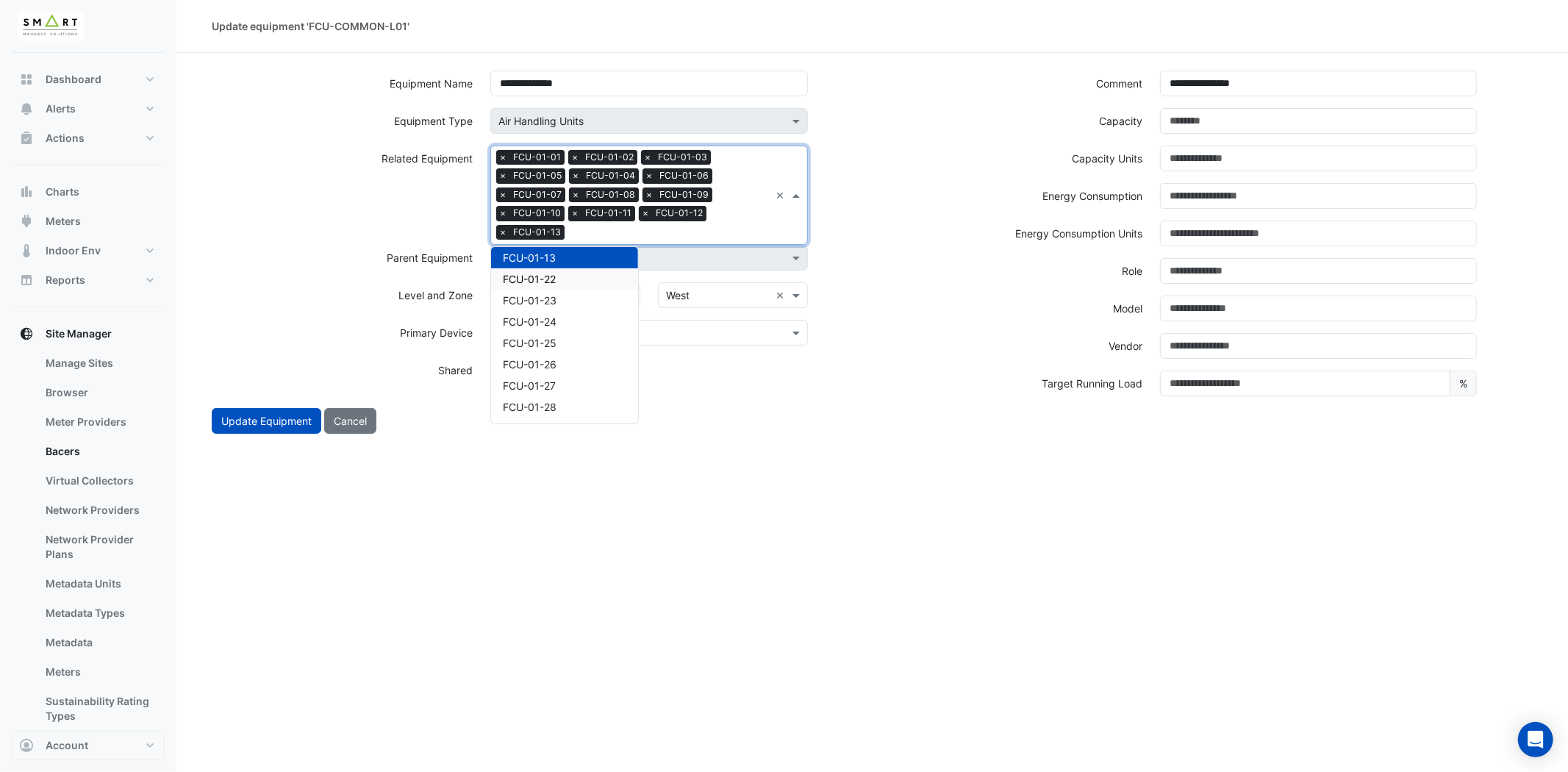
click at [550, 277] on span "FCU-01-22" at bounding box center [529, 278] width 53 height 13
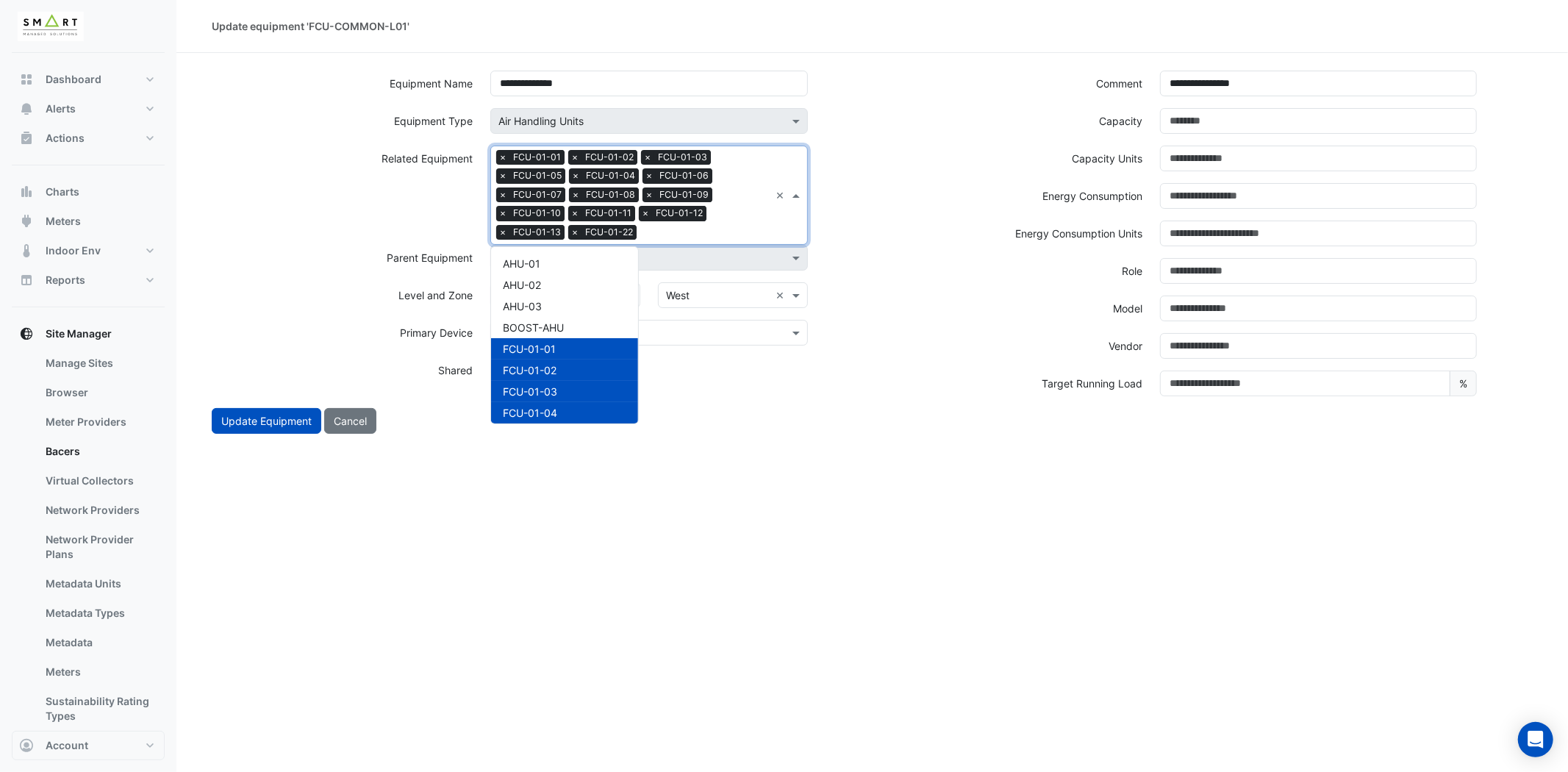
scroll to position [369, 0]
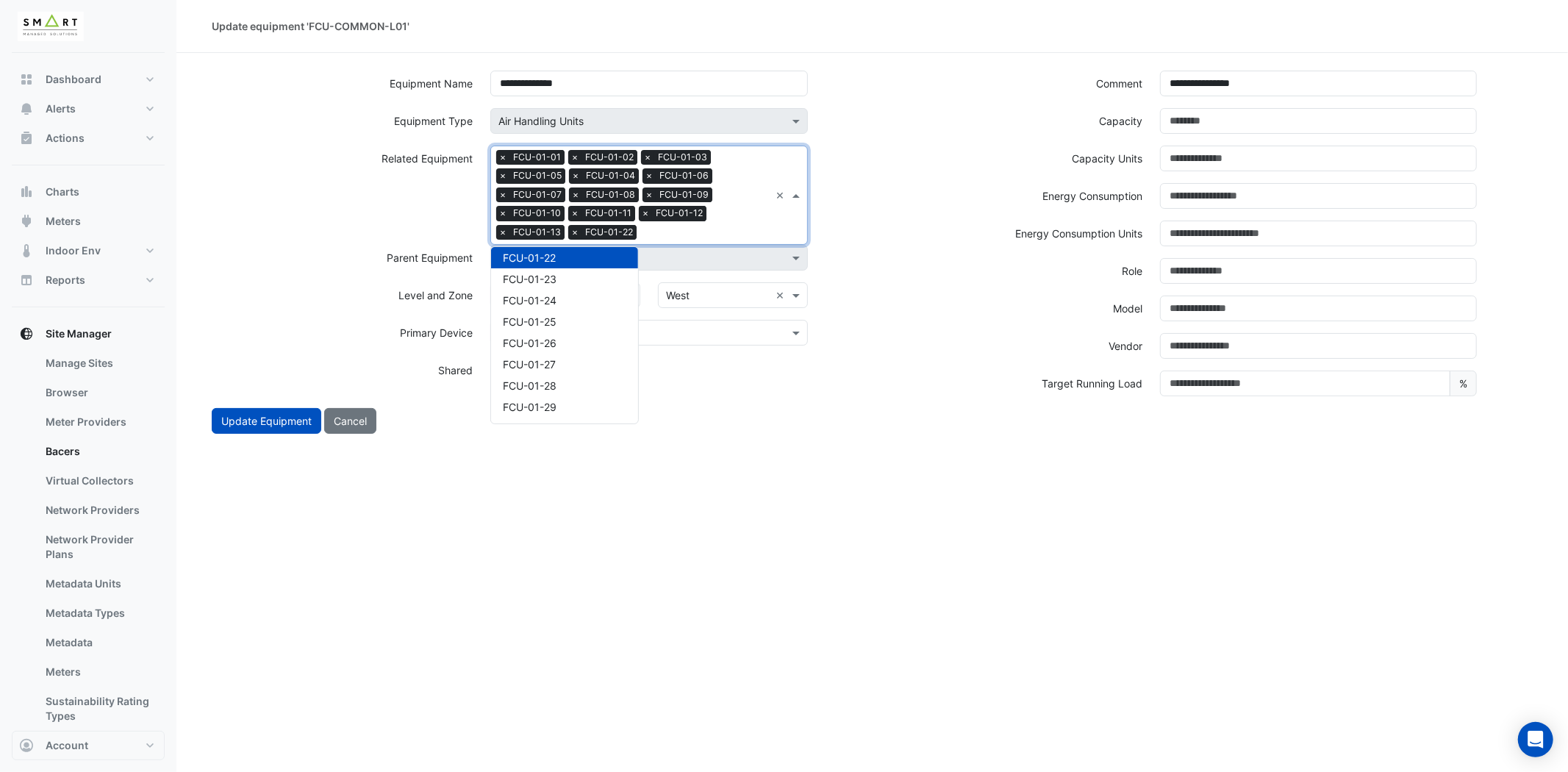
drag, startPoint x: 720, startPoint y: 226, endPoint x: 569, endPoint y: 284, distance: 161.8
click at [577, 245] on ng-select "Search Related Equipment × FCU-01-01 × FCU-01-02 × FCU-01-03 × FCU-01-05 × FCU-…" at bounding box center [649, 195] width 317 height 99
click at [569, 278] on div "FCU-01-23" at bounding box center [565, 279] width 147 height 22
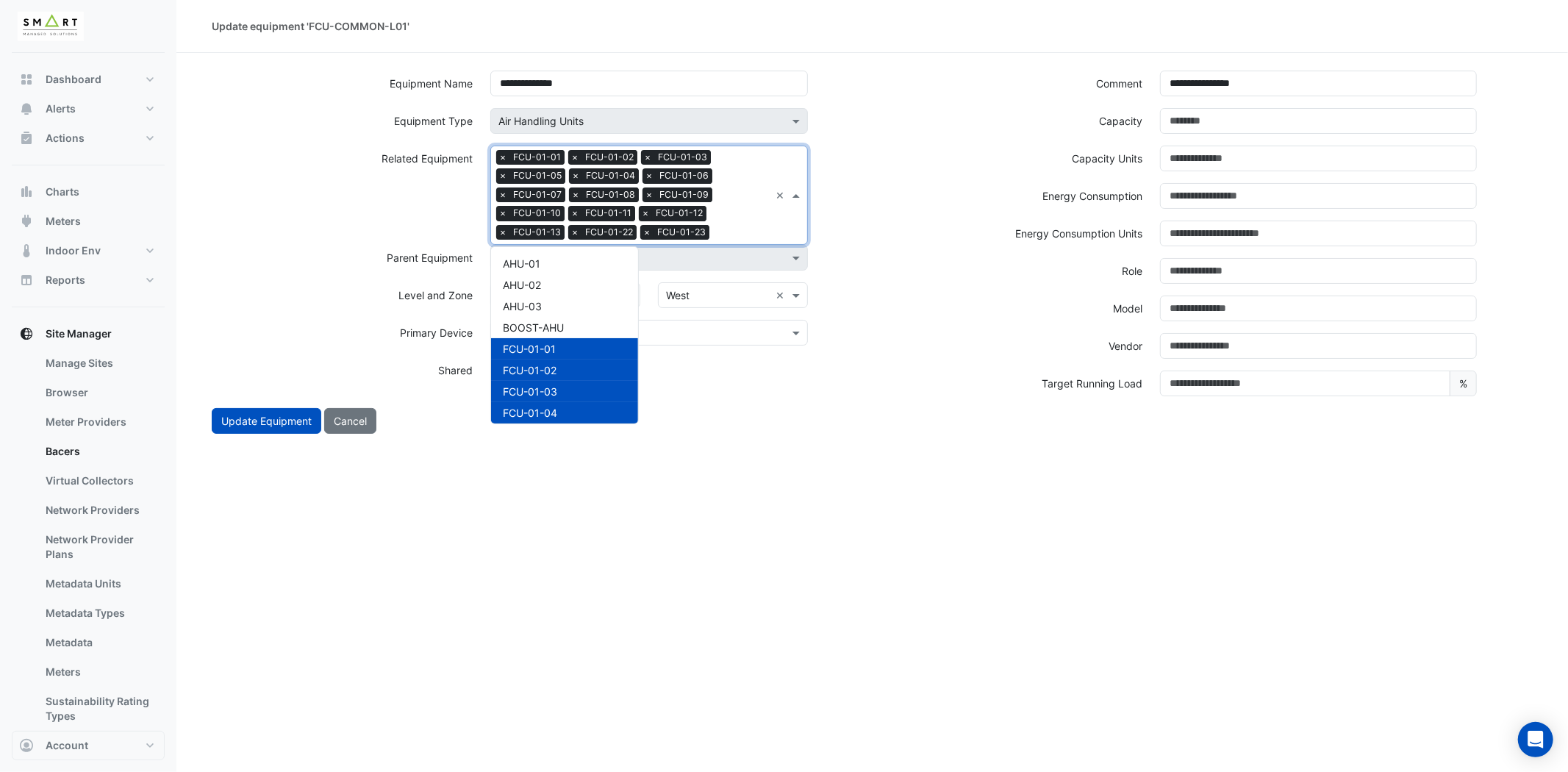
click at [775, 221] on div "Search Related Equipment × FCU-01-01 × FCU-01-02 × FCU-01-03 × FCU-01-05 × FCU-…" at bounding box center [649, 195] width 317 height 99
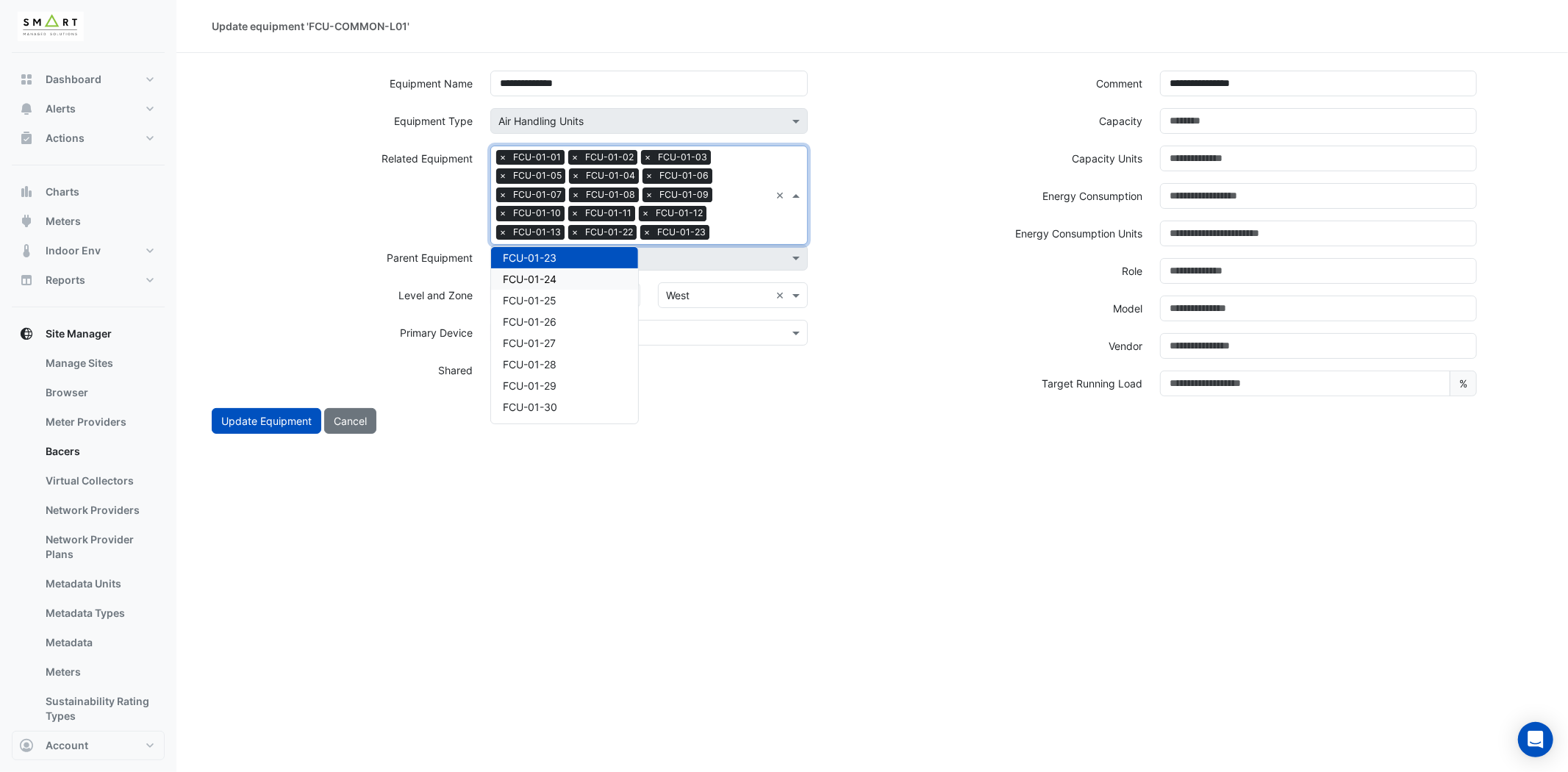
click at [581, 279] on div "FCU-01-24" at bounding box center [565, 279] width 147 height 22
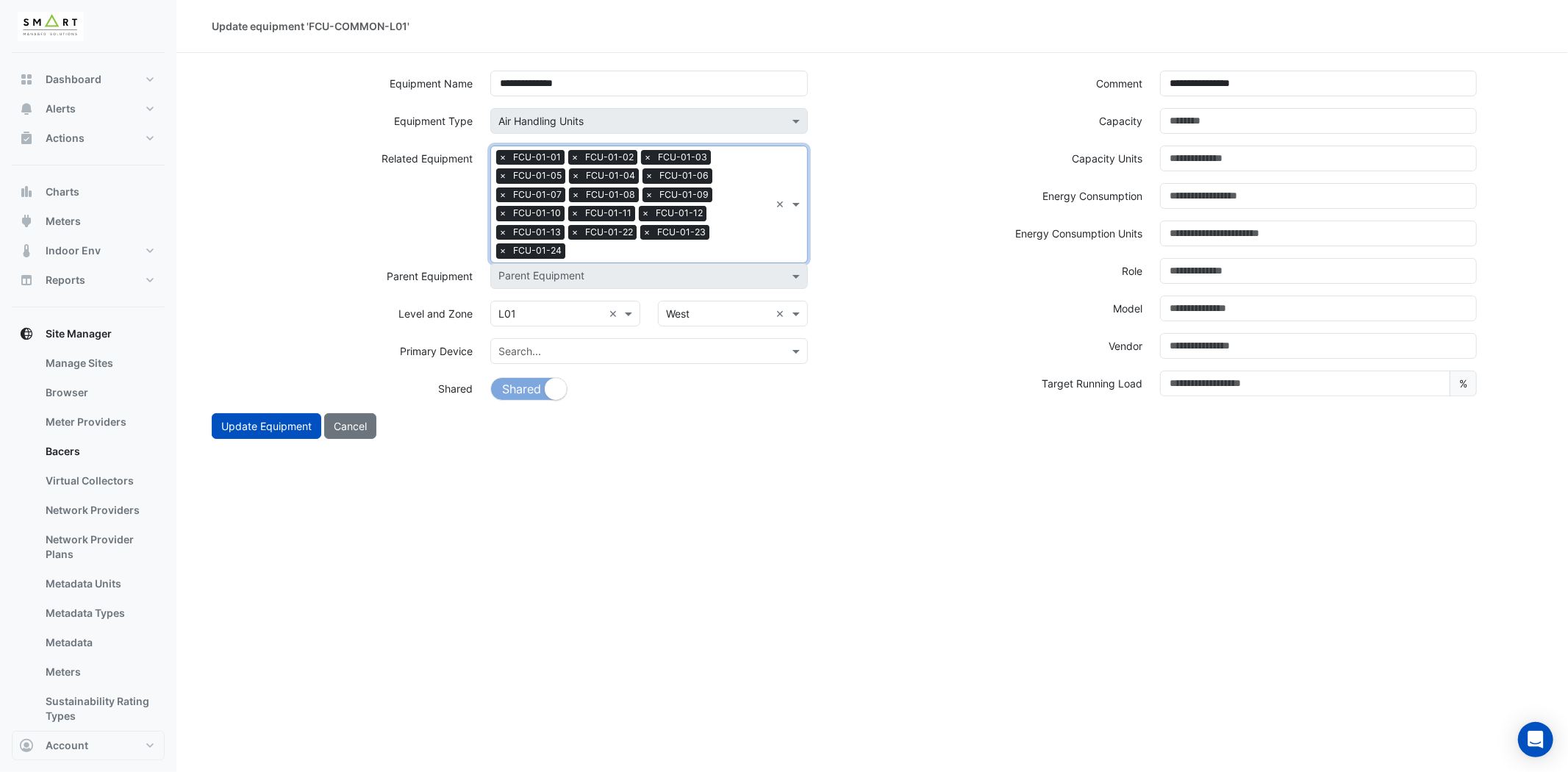
click at [751, 249] on input "text" at bounding box center [670, 252] width 199 height 16
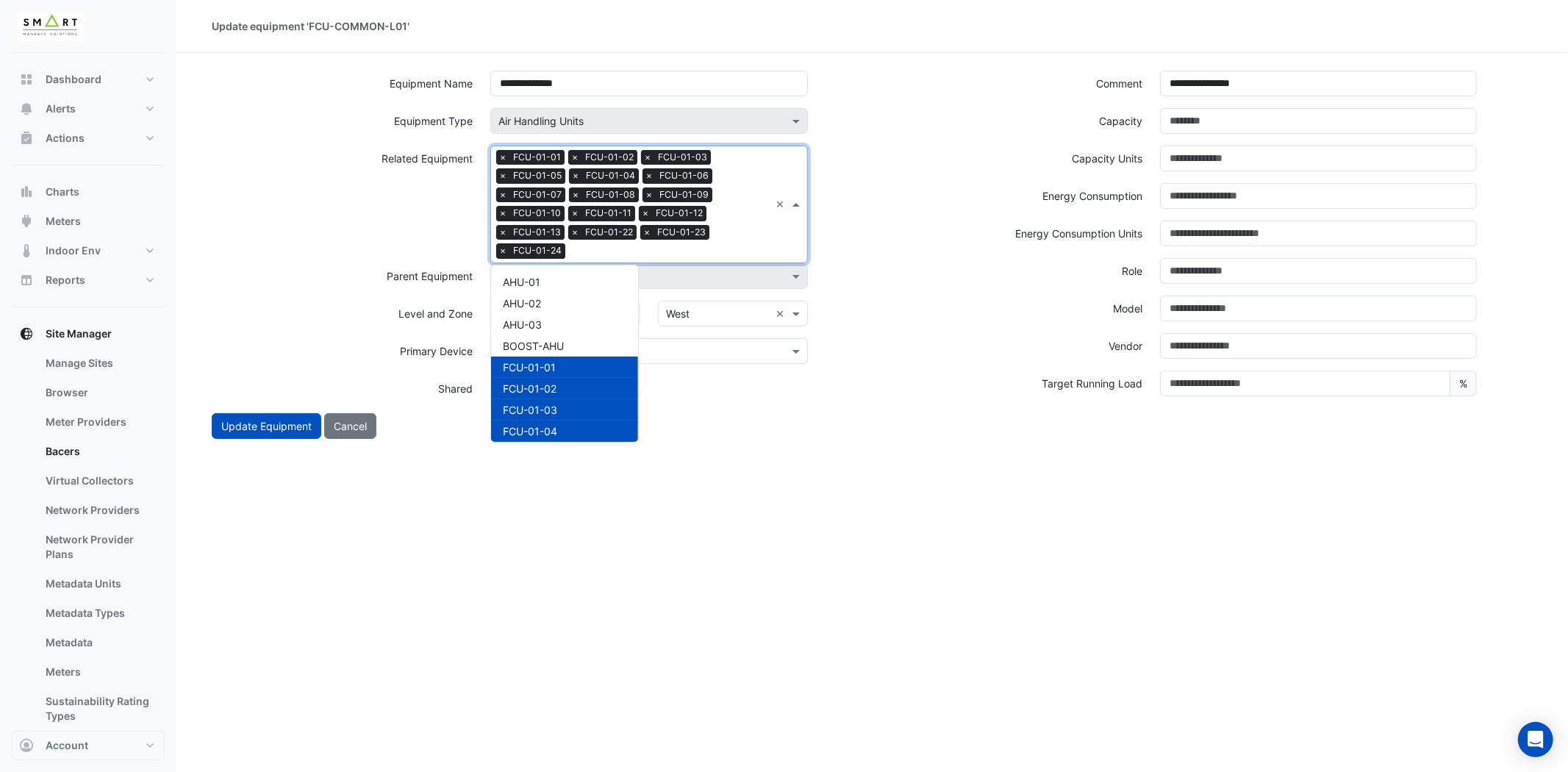
scroll to position [410, 0]
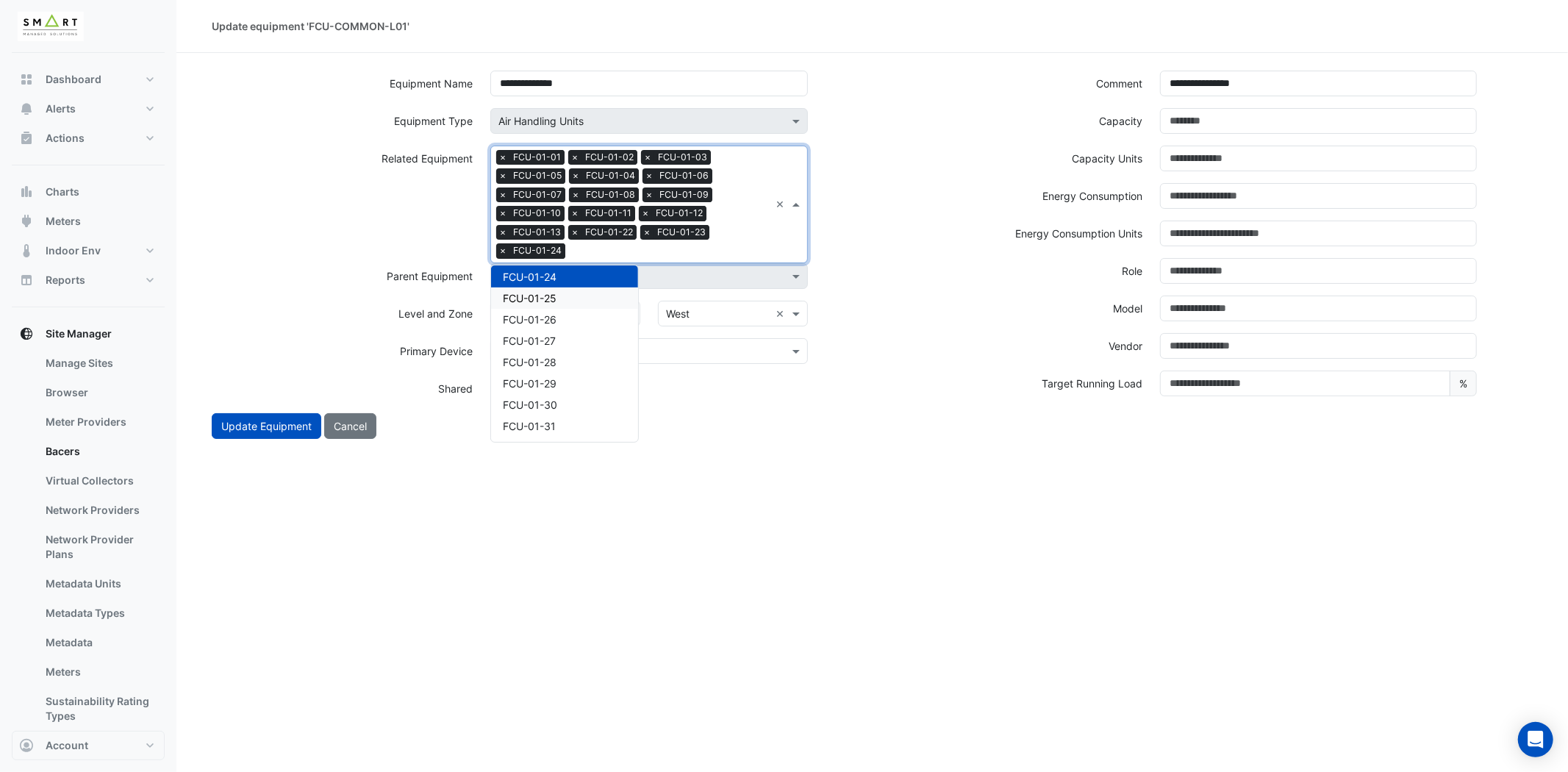
click at [546, 294] on span "FCU-01-25" at bounding box center [530, 298] width 54 height 13
click at [732, 243] on div "Search Related Equipment × FCU-01-01 × FCU-01-02 × FCU-01-03 × FCU-01-05 × FCU-…" at bounding box center [630, 205] width 278 height 116
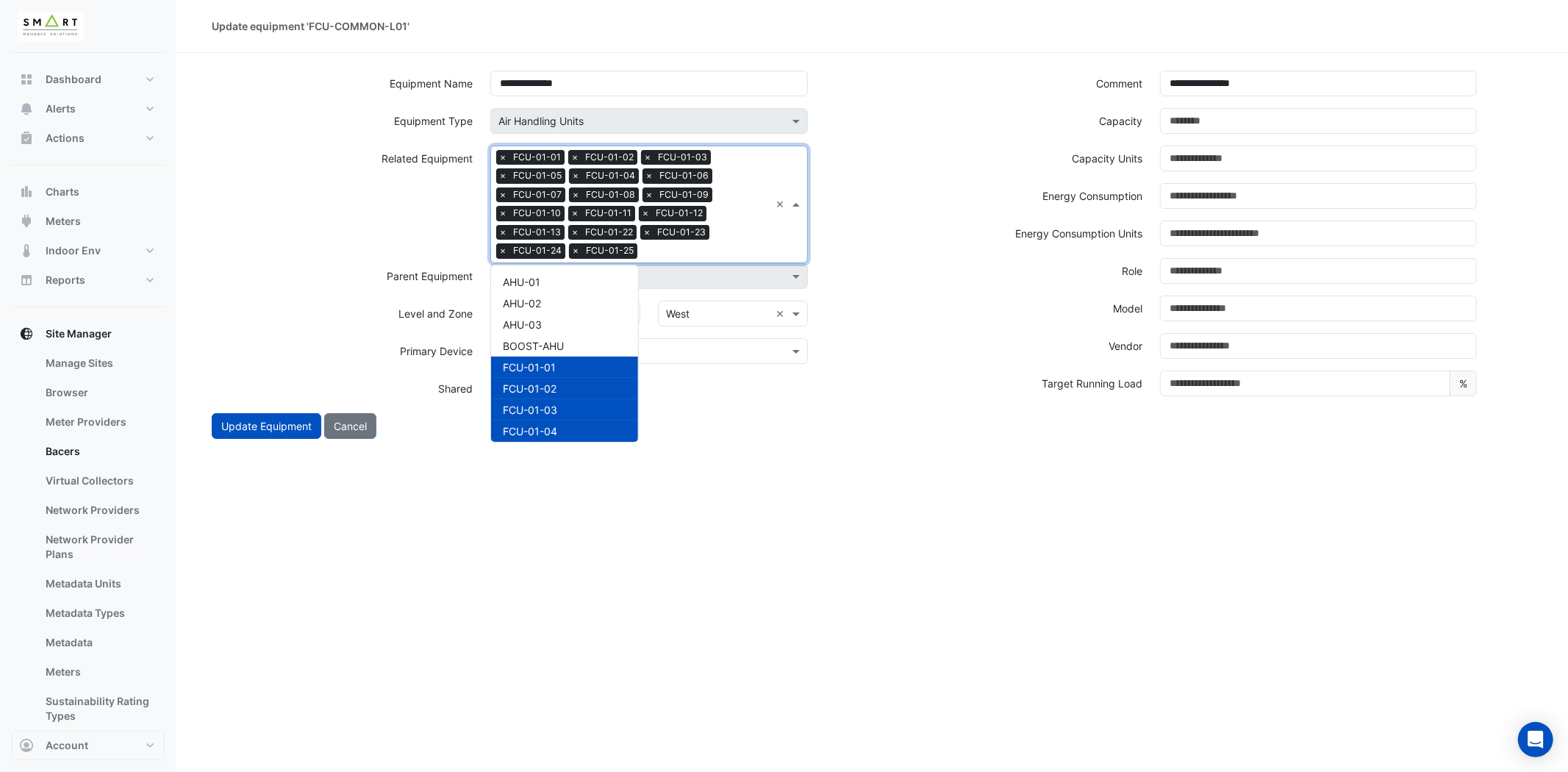
scroll to position [432, 0]
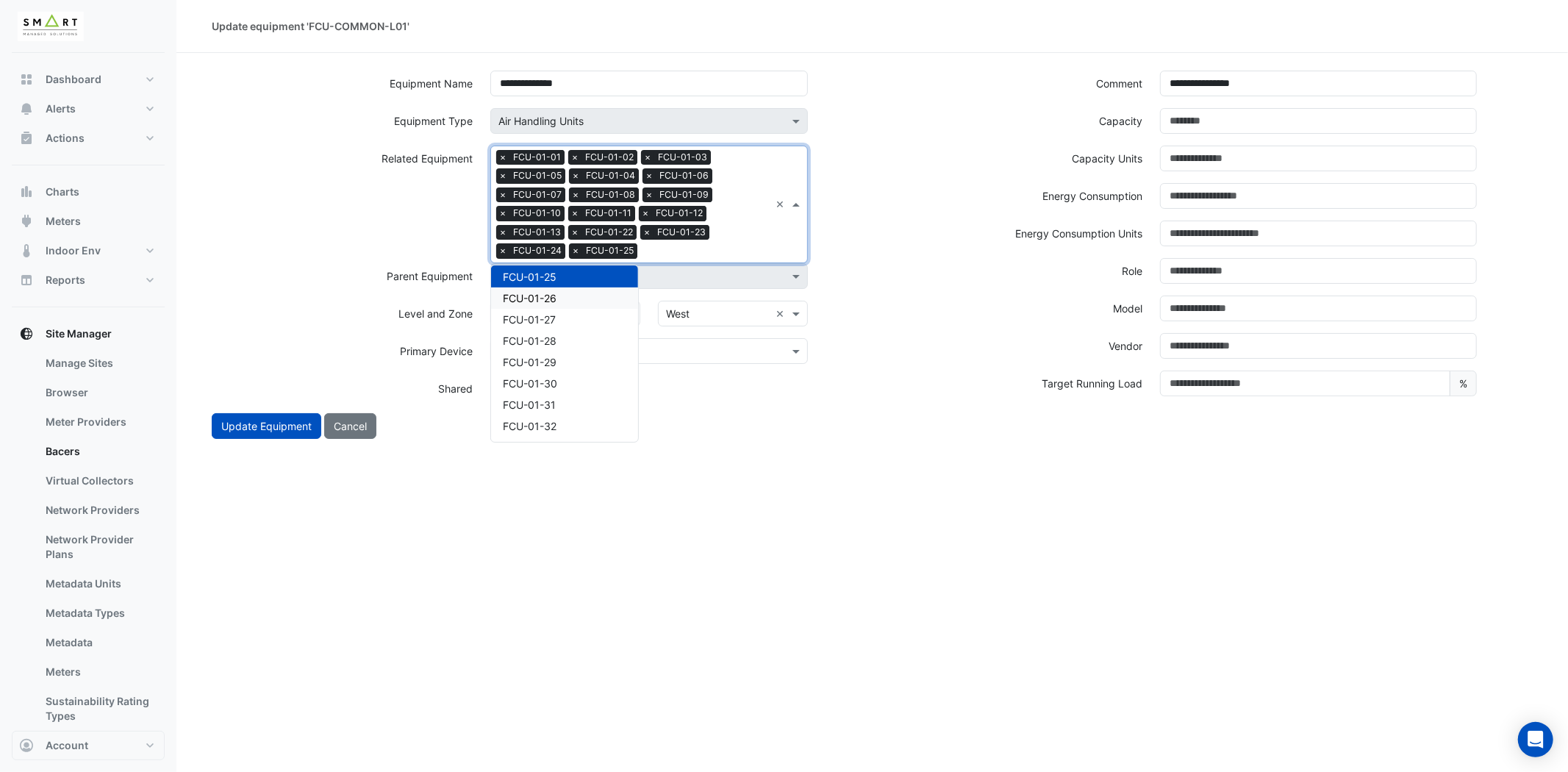
click at [567, 296] on div "FCU-01-26" at bounding box center [565, 298] width 147 height 22
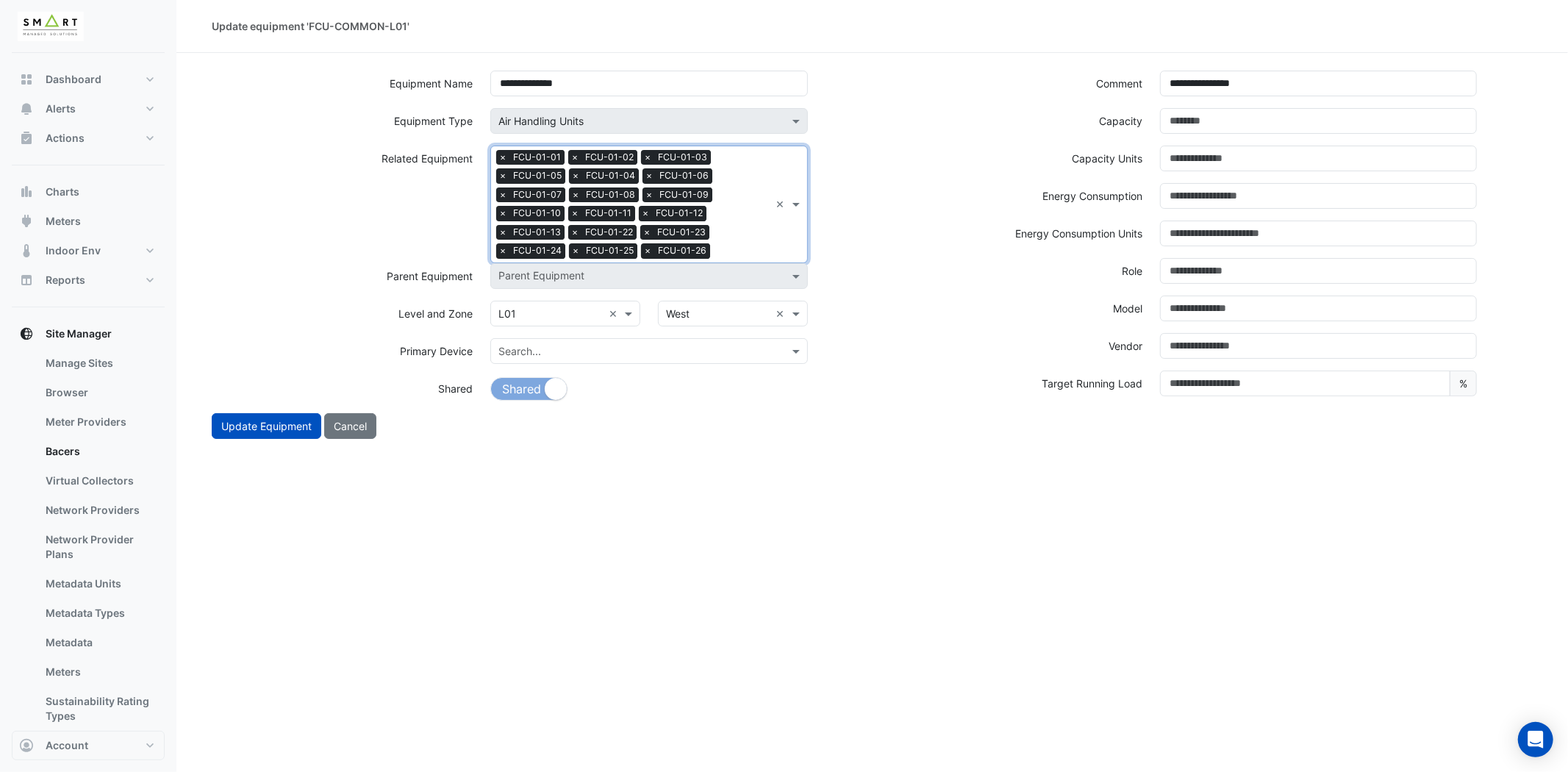
click at [769, 252] on input "text" at bounding box center [743, 252] width 54 height 16
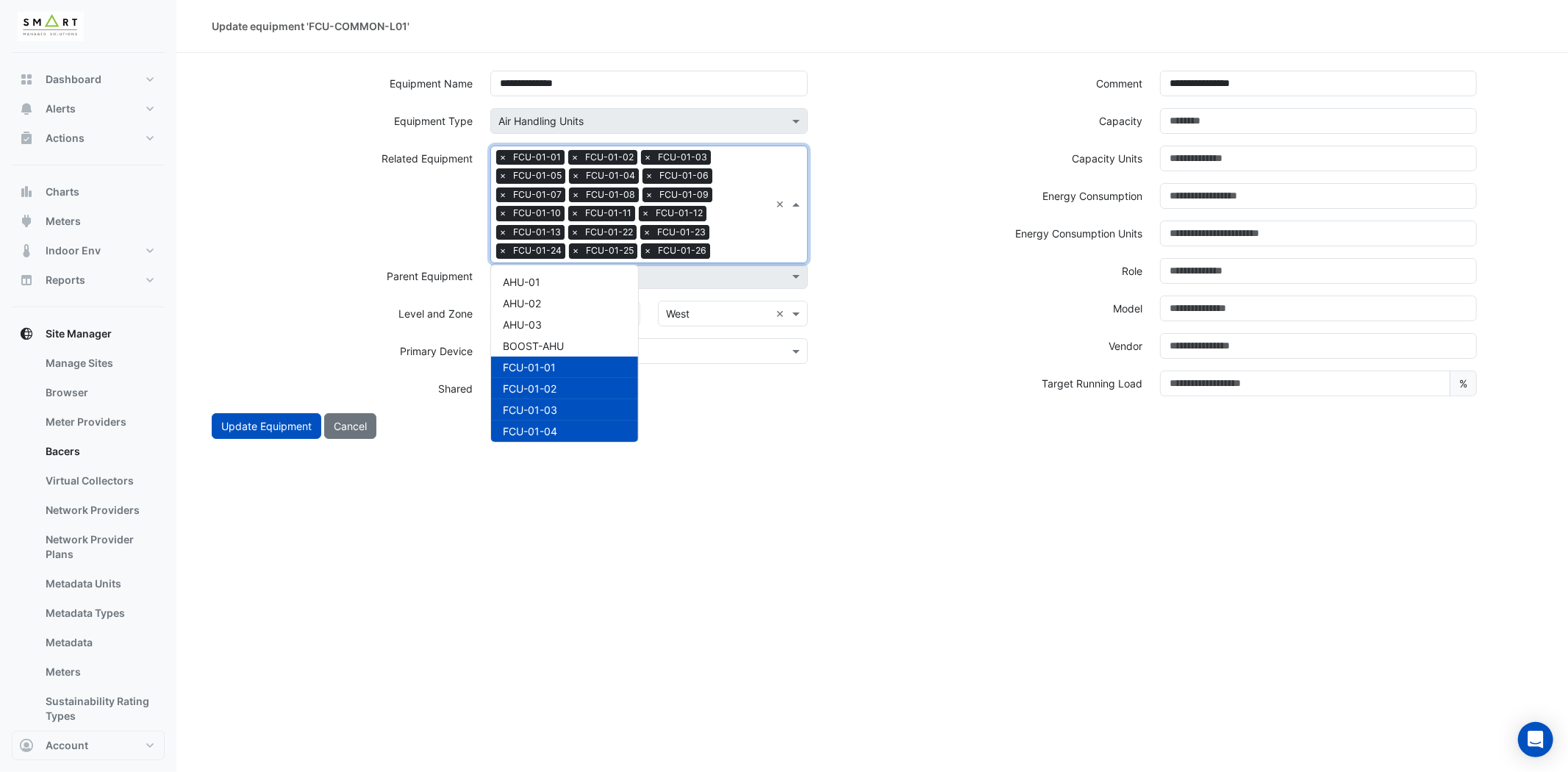
scroll to position [452, 0]
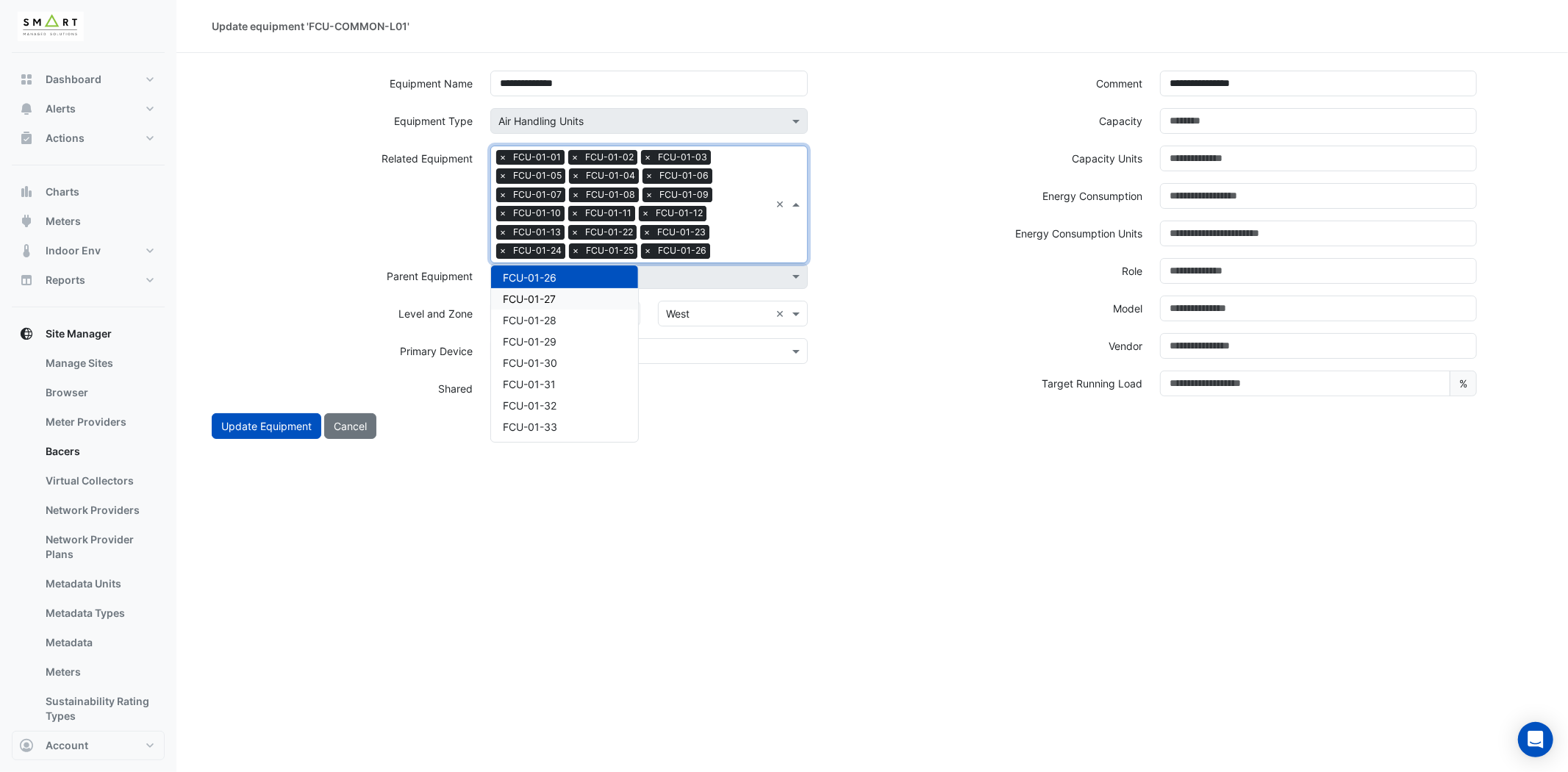
click at [552, 302] on span "FCU-01-27" at bounding box center [529, 299] width 53 height 13
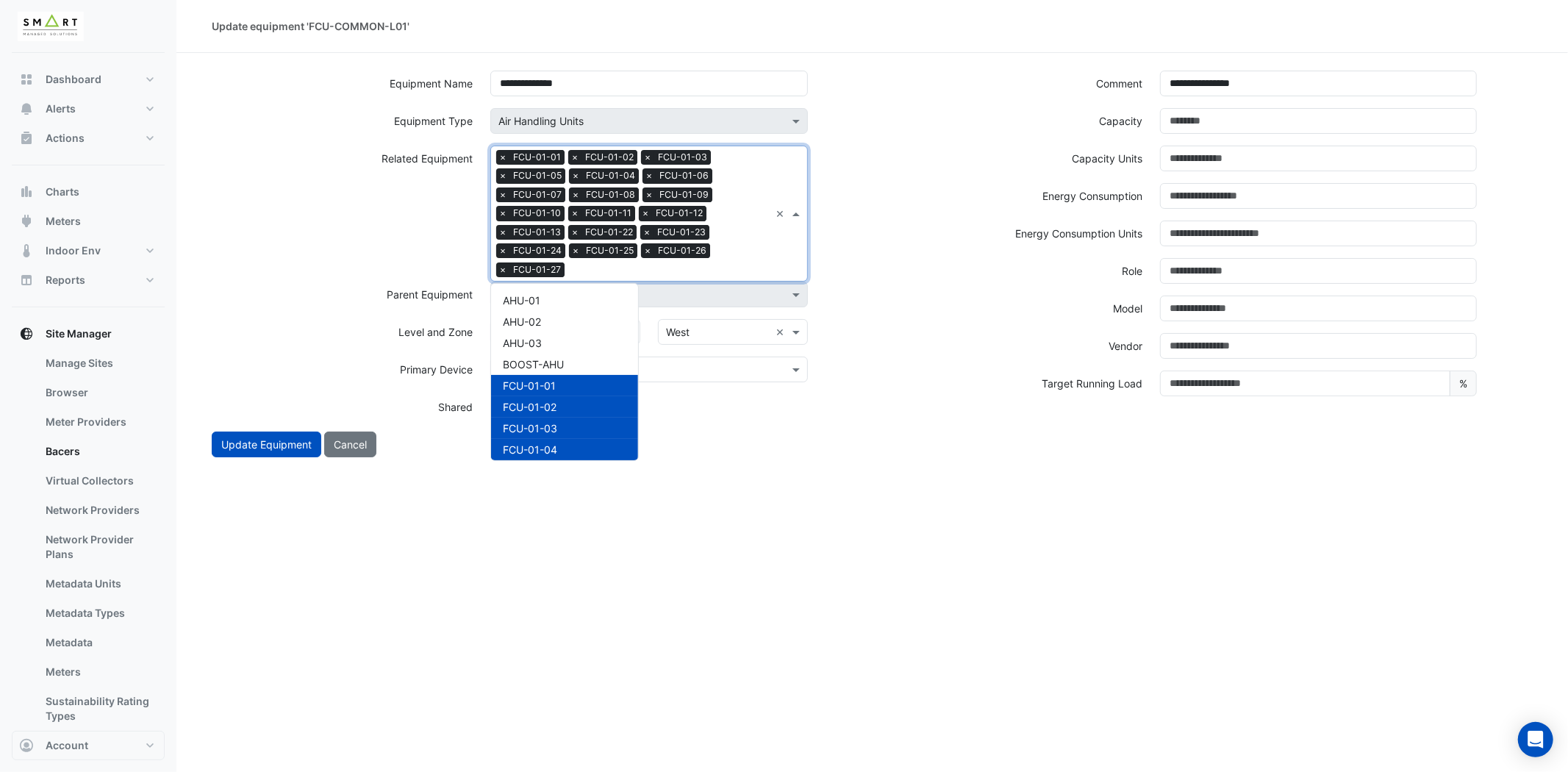
click at [591, 269] on input "text" at bounding box center [671, 271] width 199 height 16
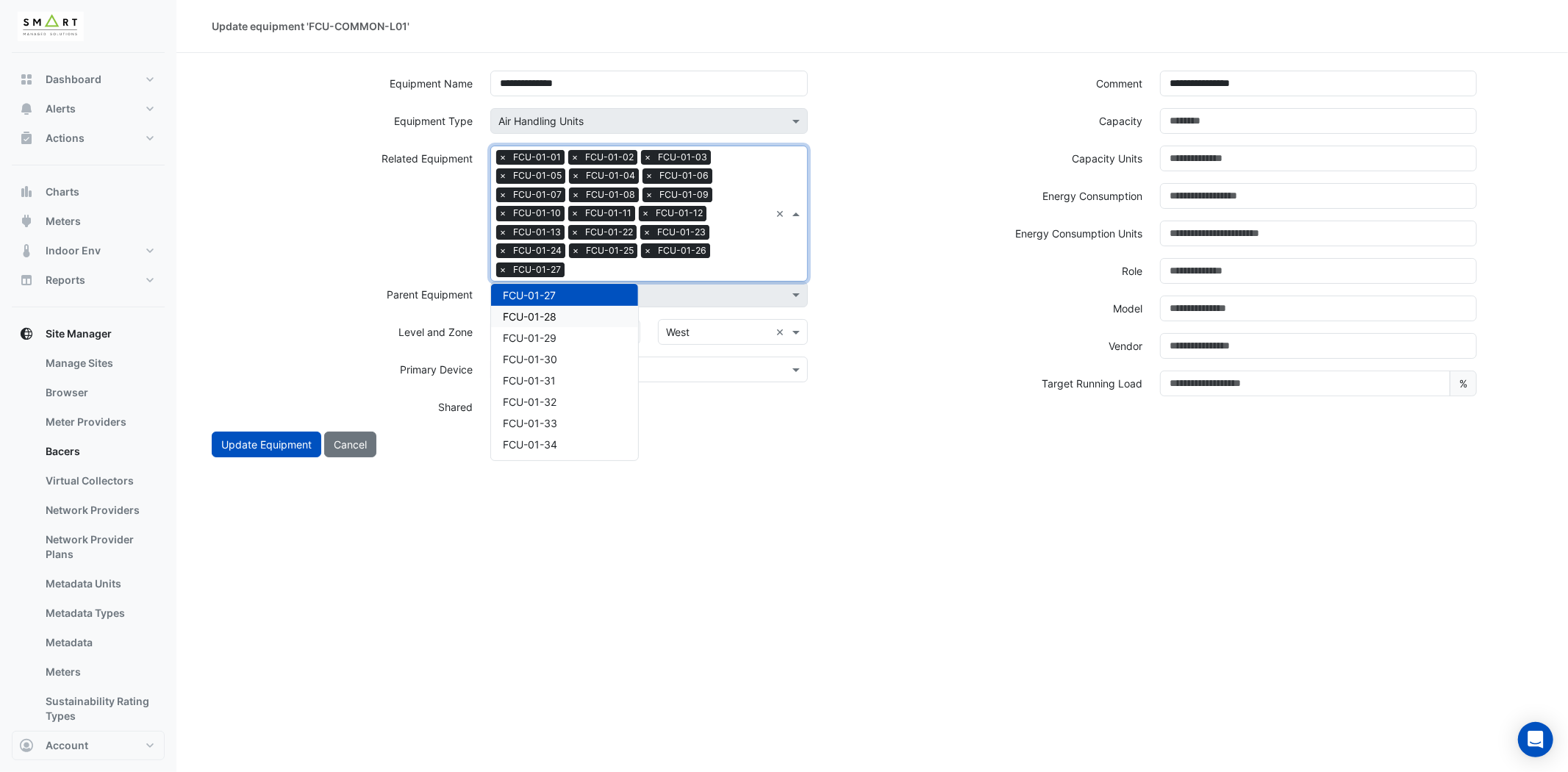
click at [524, 314] on span "FCU-01-28" at bounding box center [530, 316] width 54 height 13
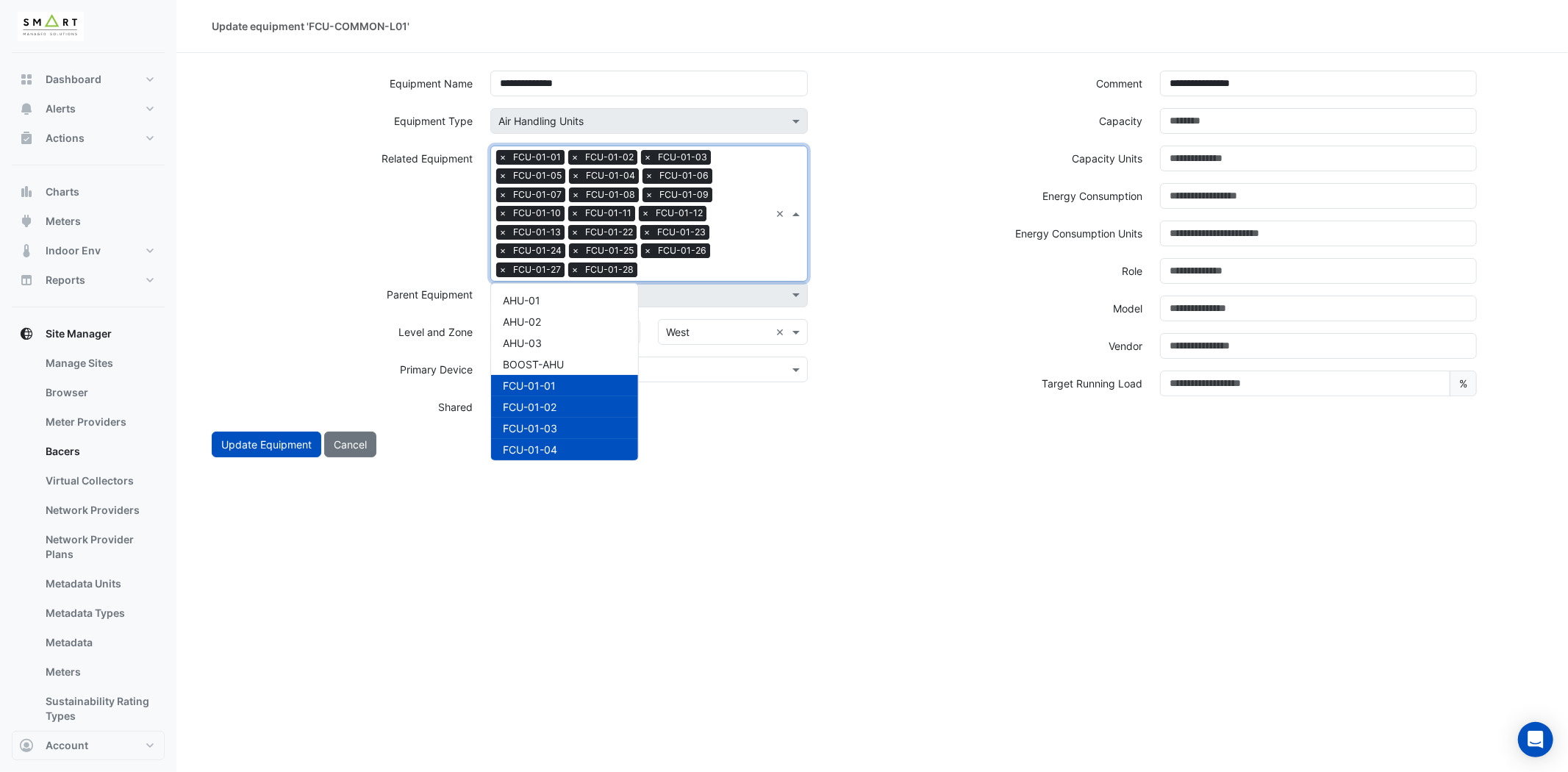
click at [761, 261] on div "Search Related Equipment × FCU-01-01 × FCU-01-02 × FCU-01-03 × FCU-01-05 × FCU-…" at bounding box center [630, 214] width 278 height 135
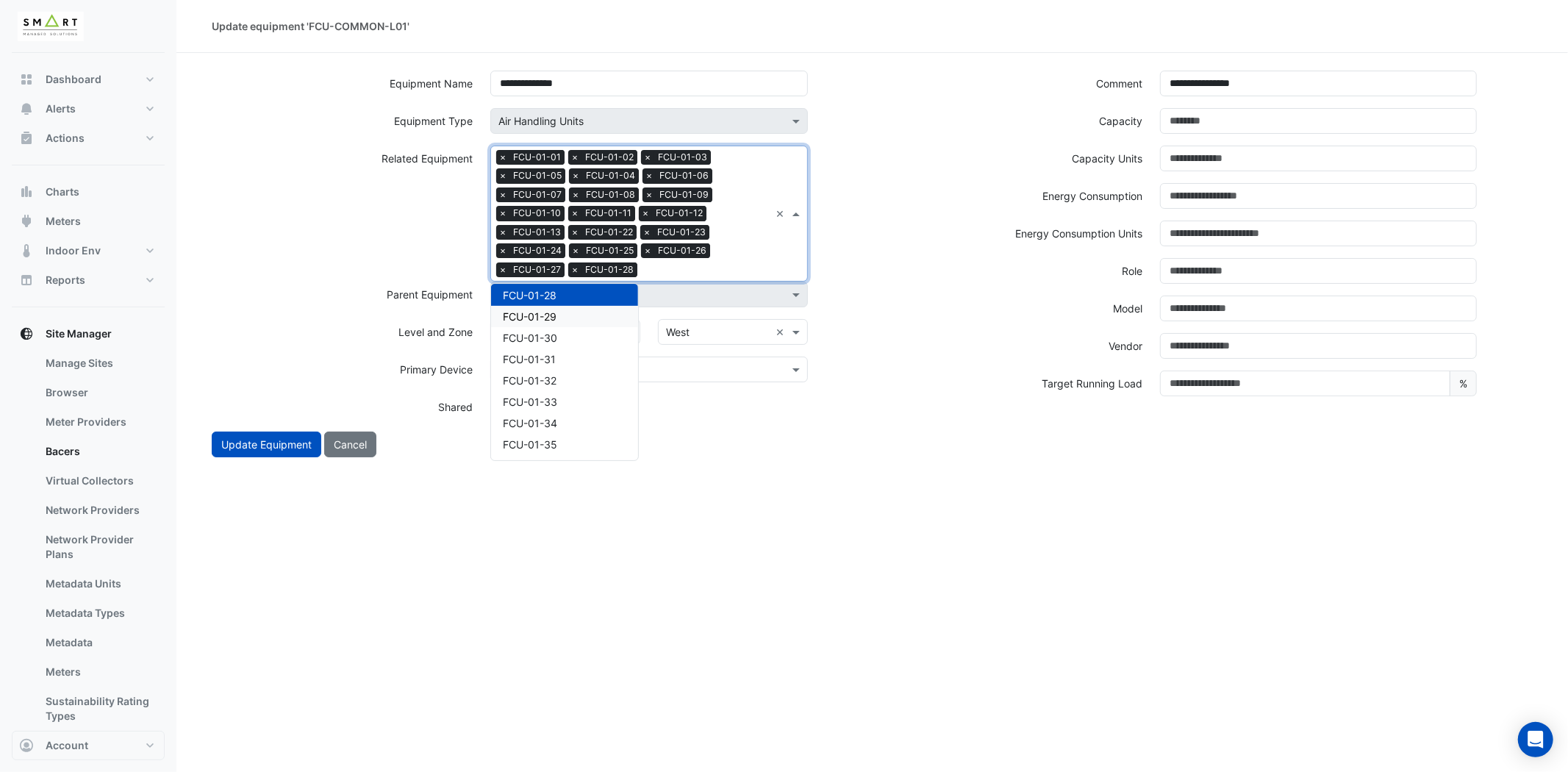
click at [563, 320] on div "FCU-01-29" at bounding box center [565, 316] width 147 height 22
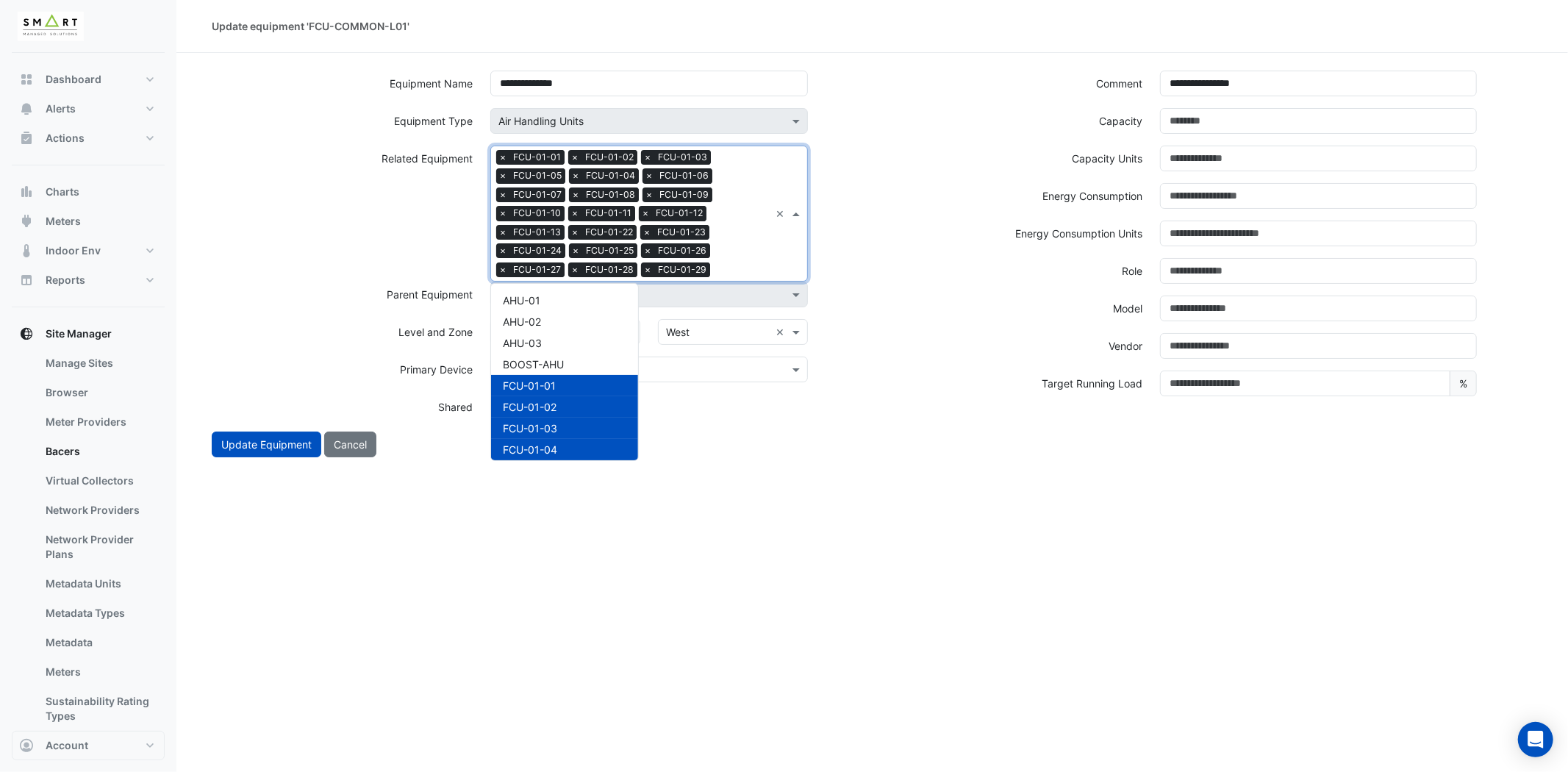
click at [747, 254] on div "Search Related Equipment × FCU-01-01 × FCU-01-02 × FCU-01-03 × FCU-01-05 × FCU-…" at bounding box center [630, 214] width 278 height 135
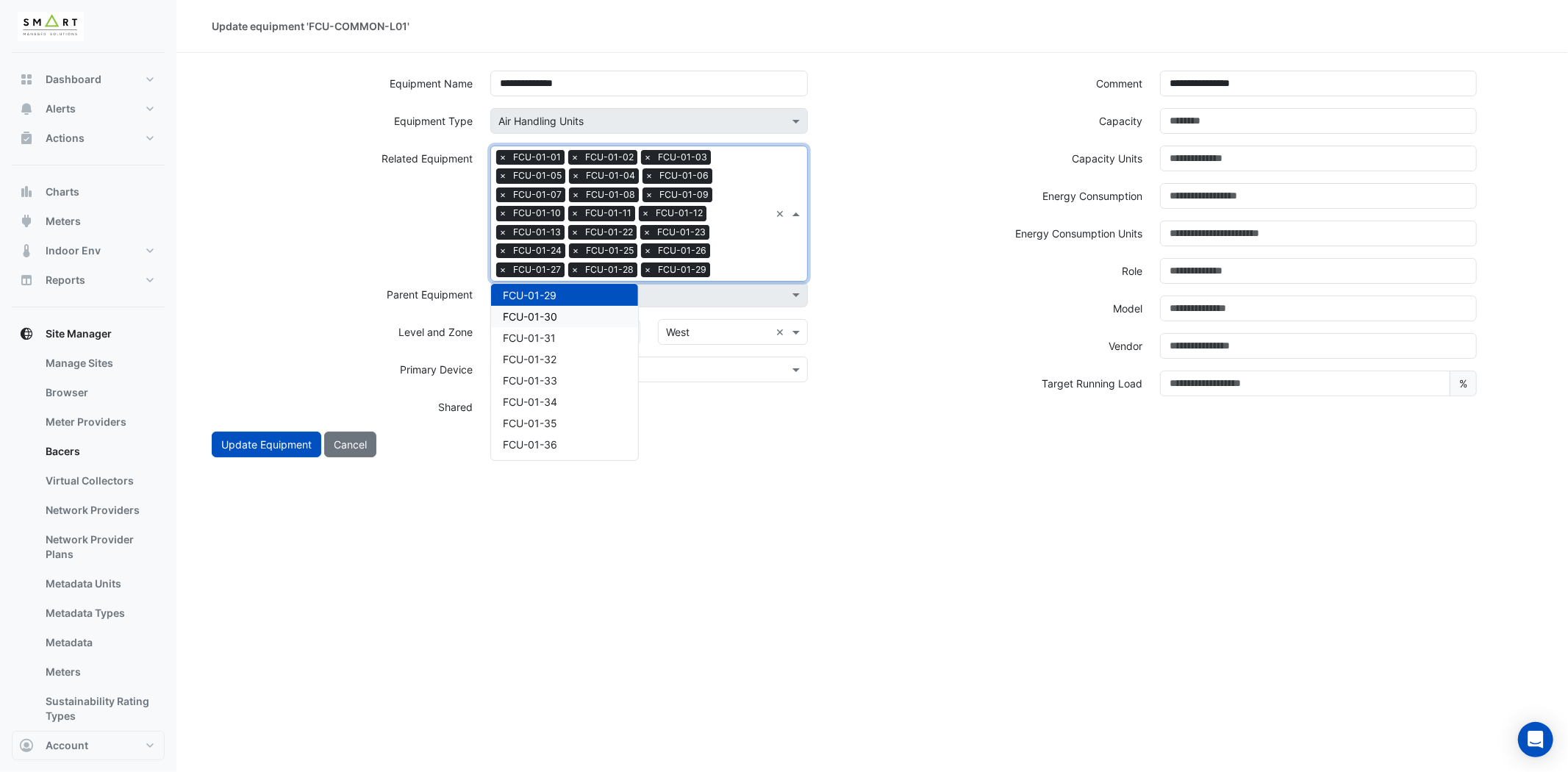
click at [596, 318] on div "FCU-01-30" at bounding box center [565, 316] width 147 height 22
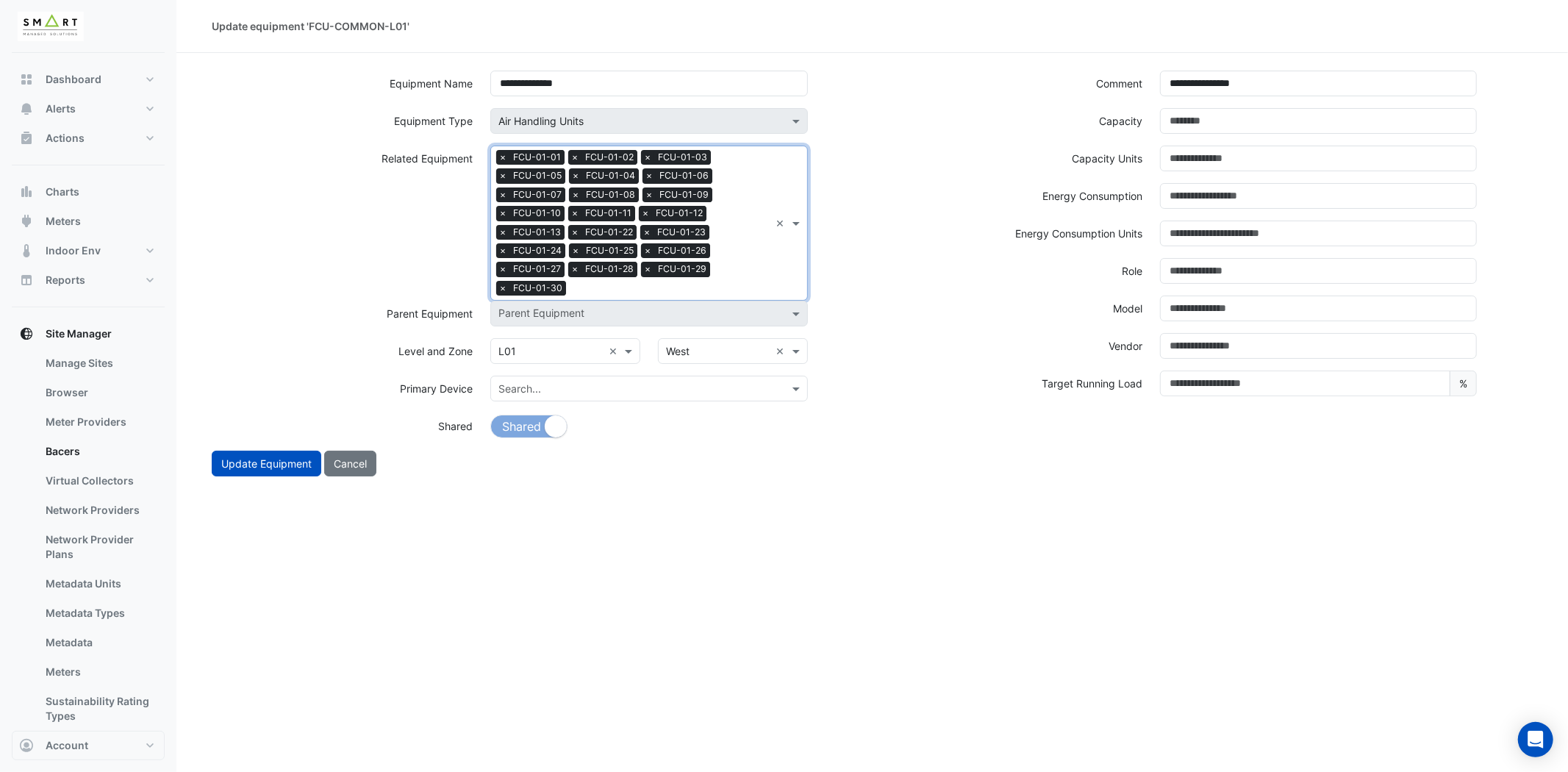
click at [784, 260] on div "Search Related Equipment × FCU-01-01 × FCU-01-02 × FCU-01-03 × FCU-01-05 × FCU-…" at bounding box center [649, 223] width 317 height 155
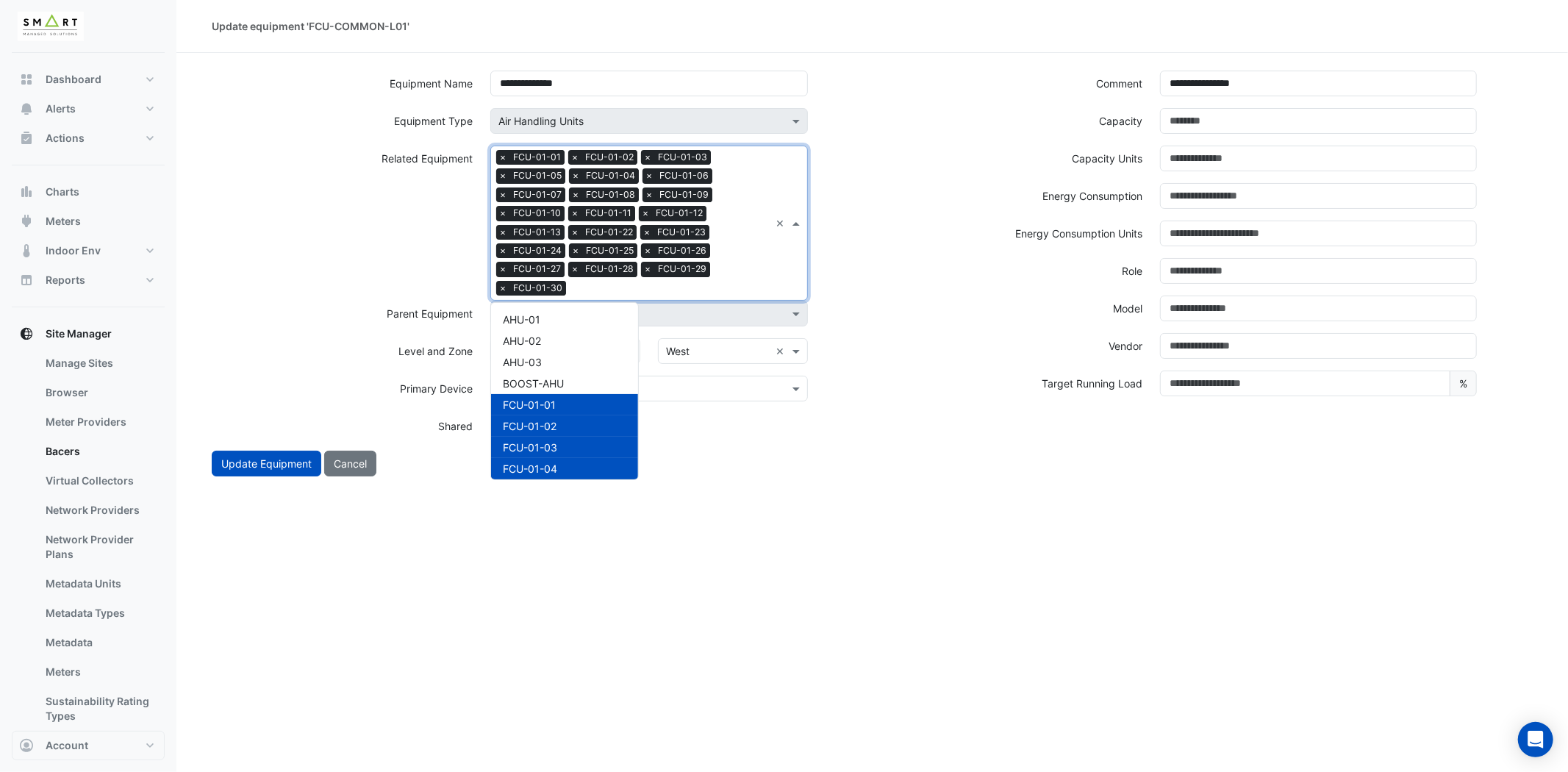
scroll to position [538, 0]
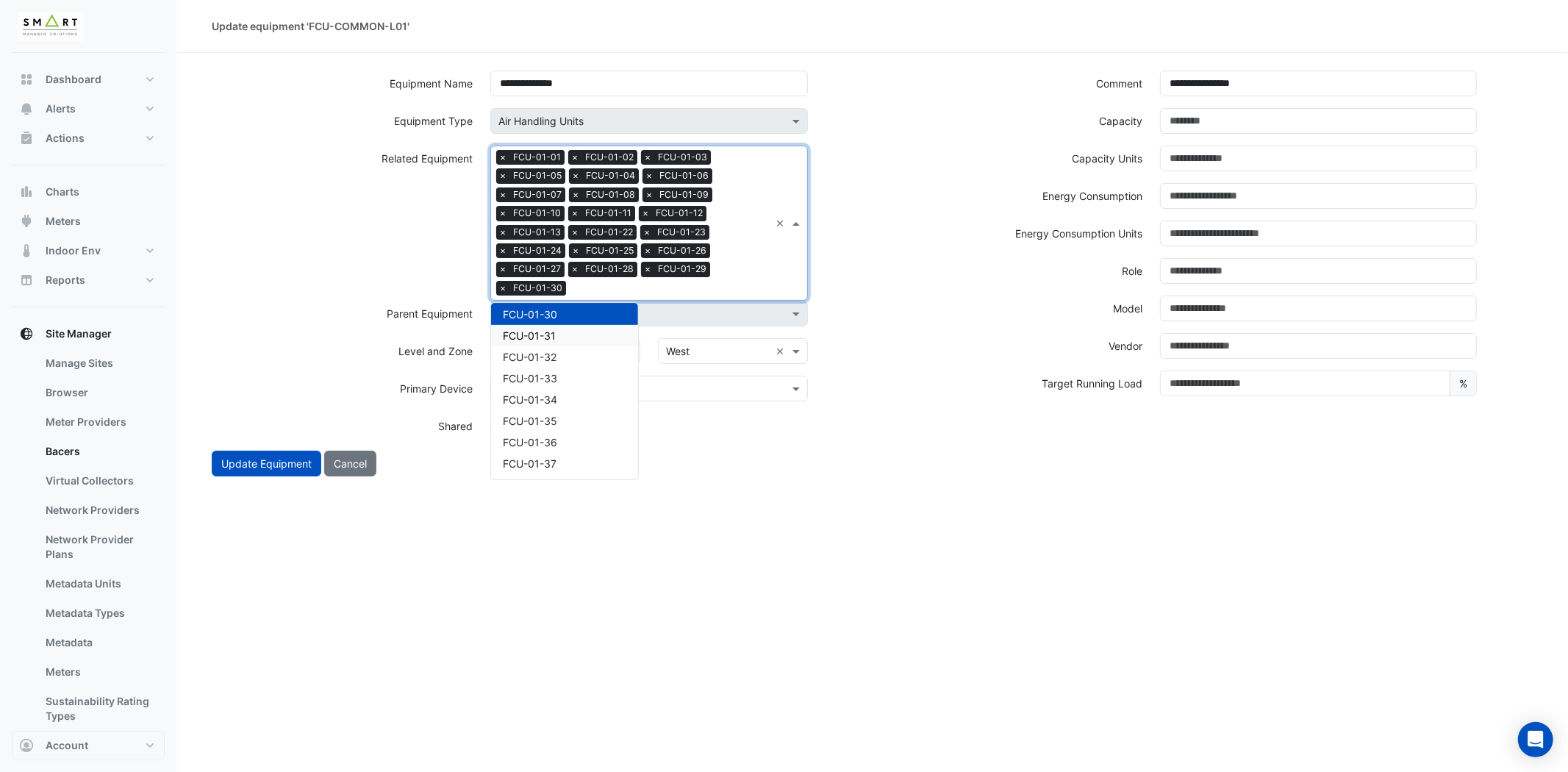
click at [574, 331] on div "FCU-01-31" at bounding box center [565, 336] width 147 height 22
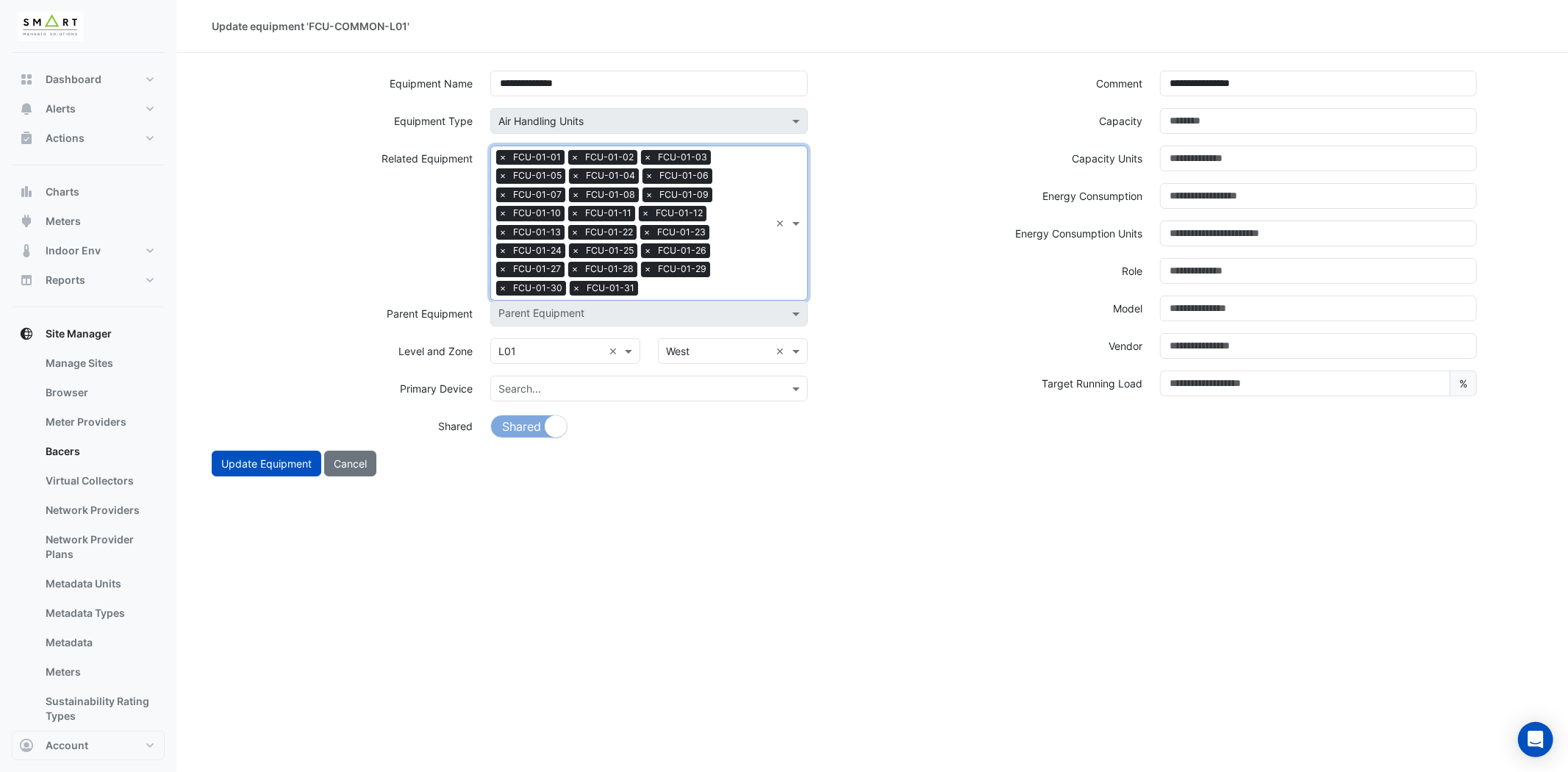
click at [744, 273] on div "Search Related Equipment × FCU-01-01 × FCU-01-02 × FCU-01-03 × FCU-01-05 × FCU-…" at bounding box center [630, 223] width 278 height 153
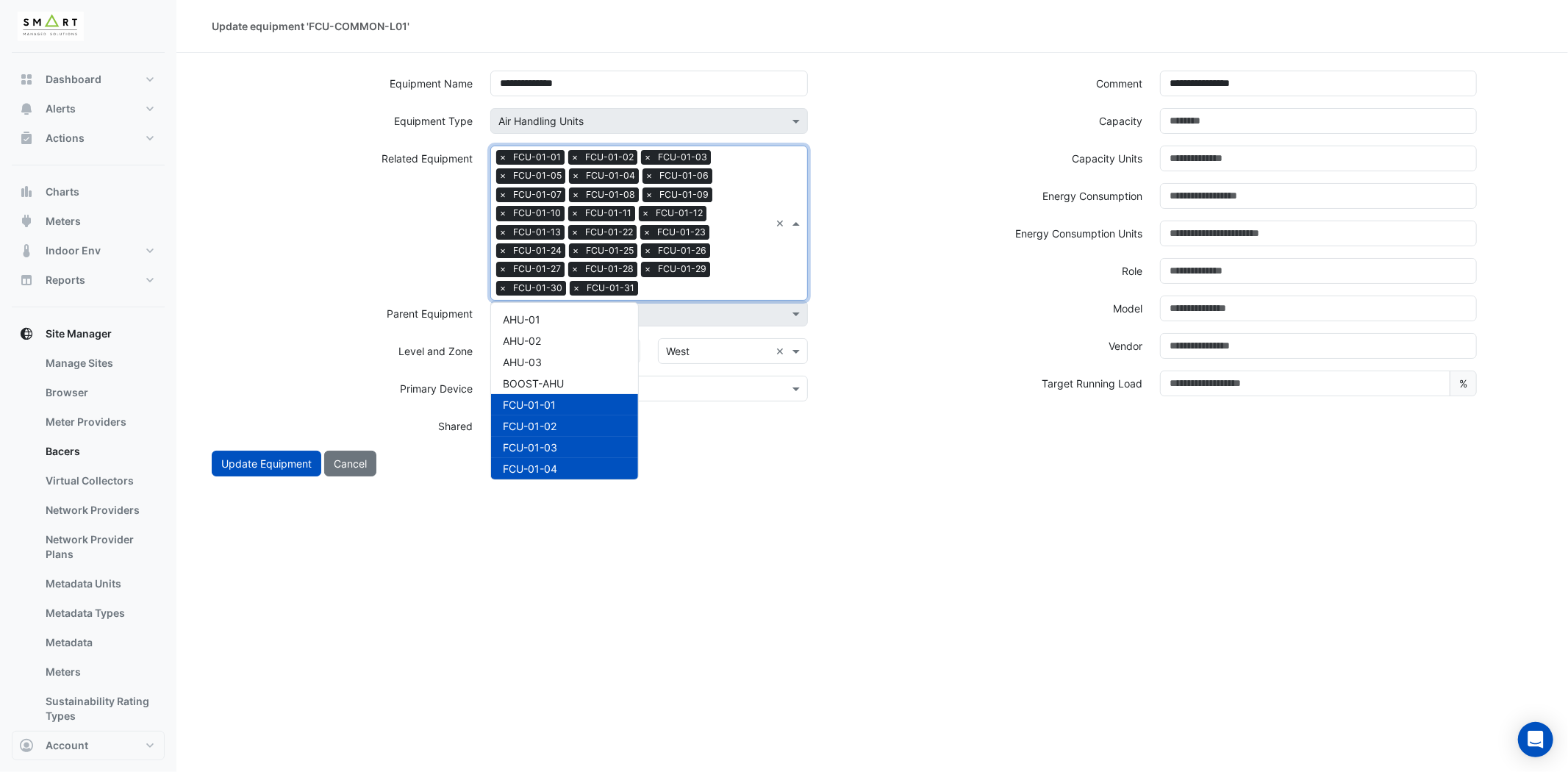
scroll to position [560, 0]
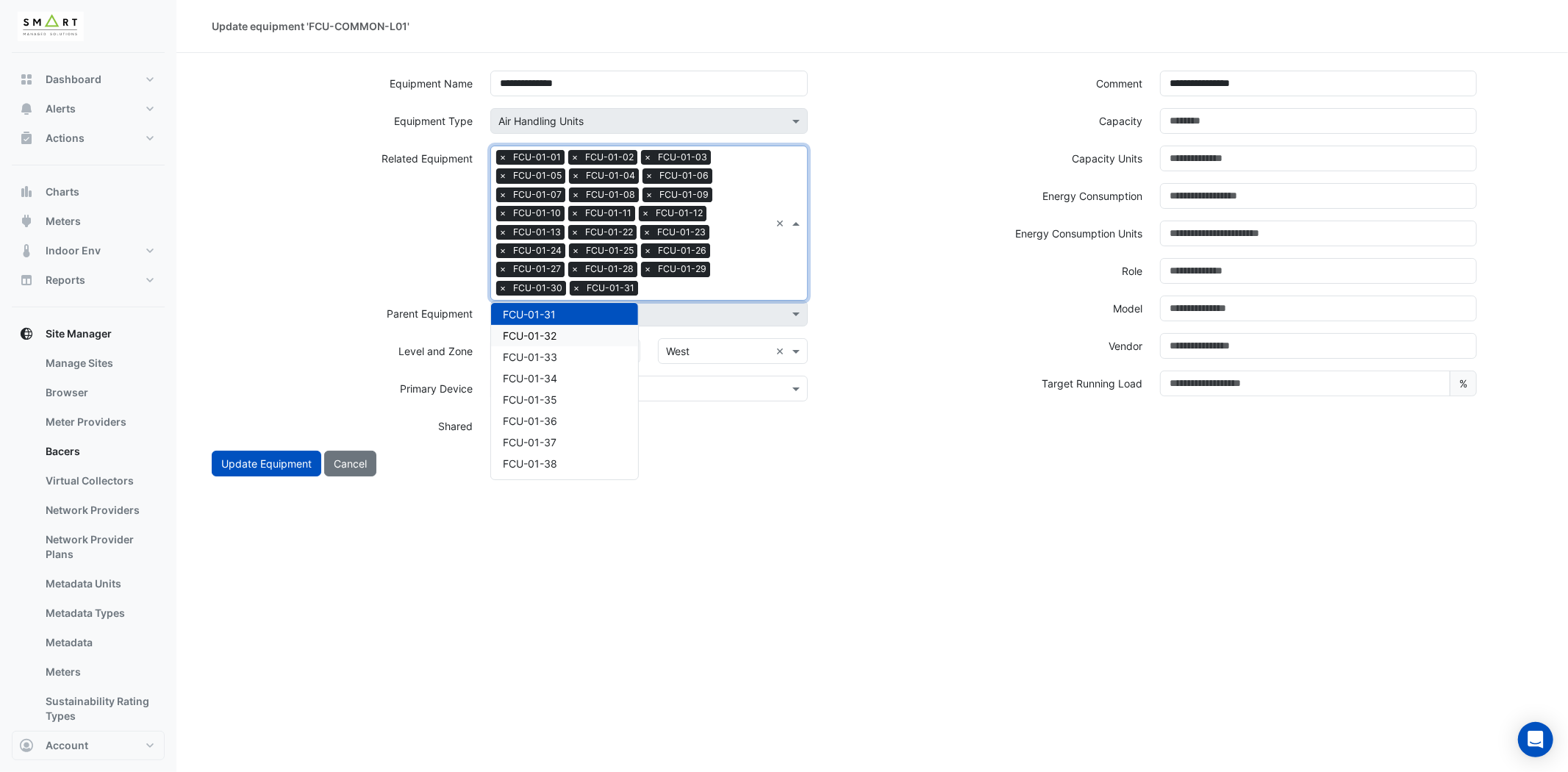
click at [572, 332] on div "FCU-01-32" at bounding box center [565, 336] width 147 height 22
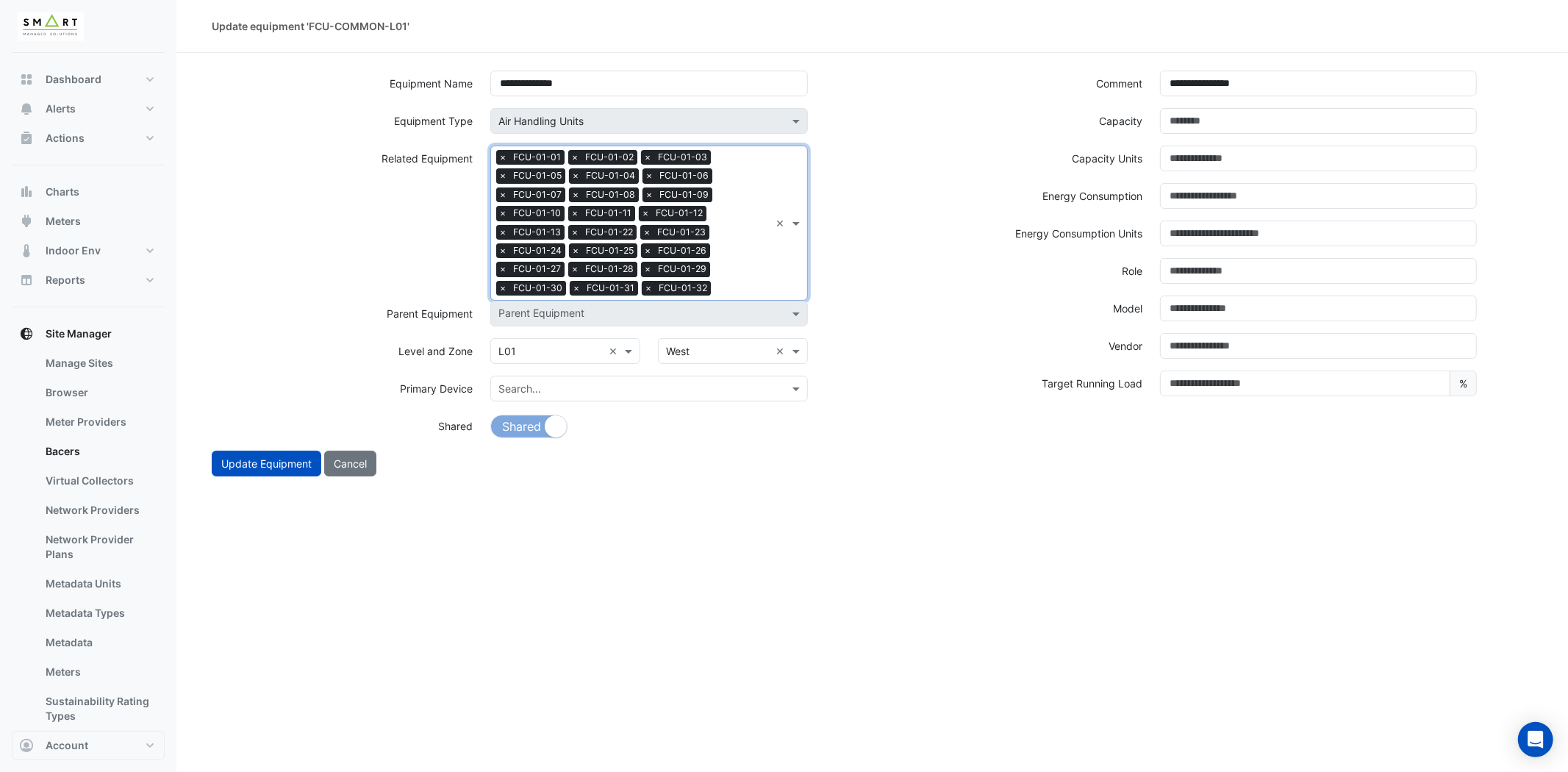
click at [730, 278] on div "Search Related Equipment × FCU-01-01 × FCU-01-02 × FCU-01-03 × FCU-01-05 × FCU-…" at bounding box center [630, 223] width 278 height 153
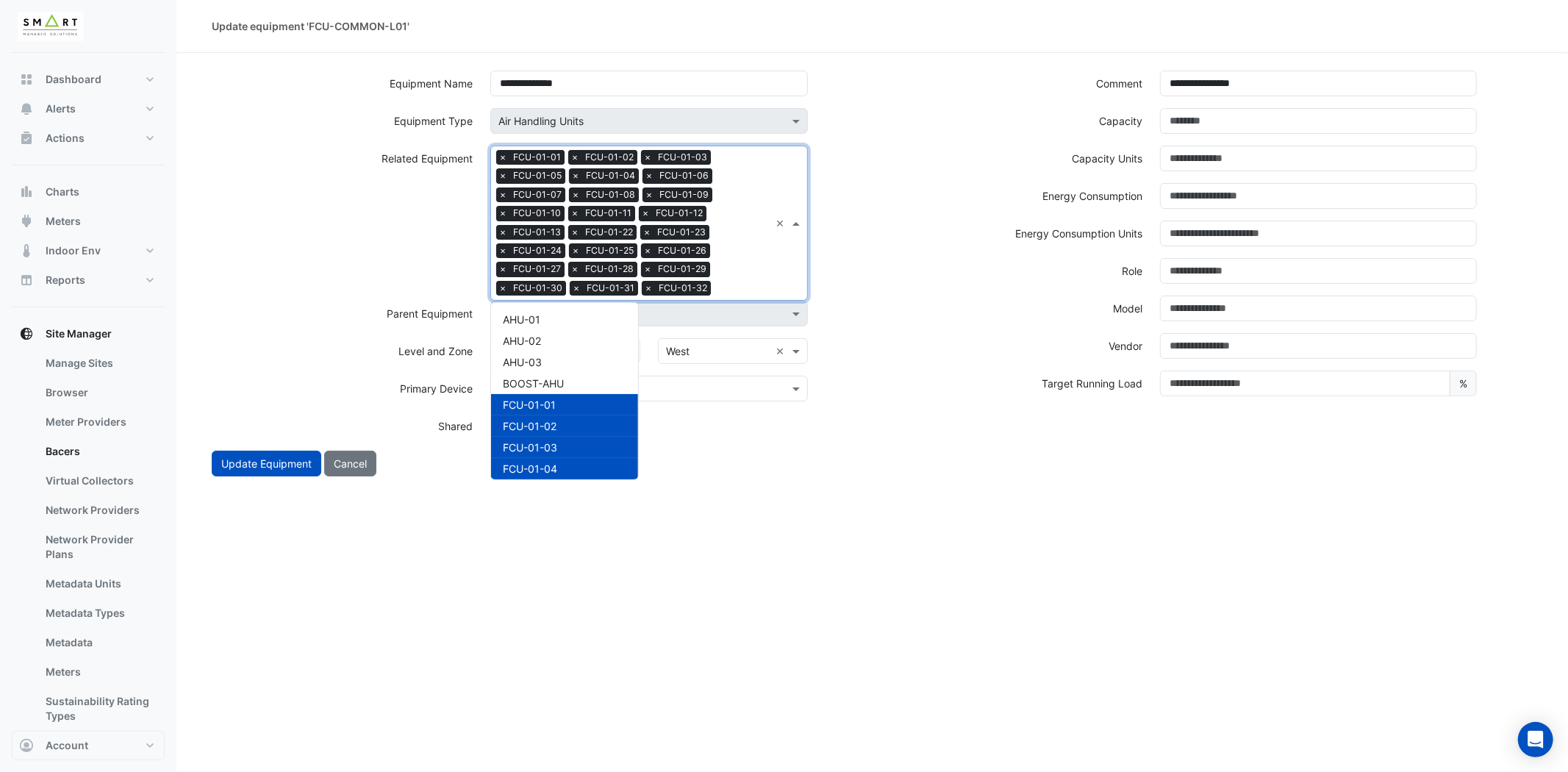
scroll to position [581, 0]
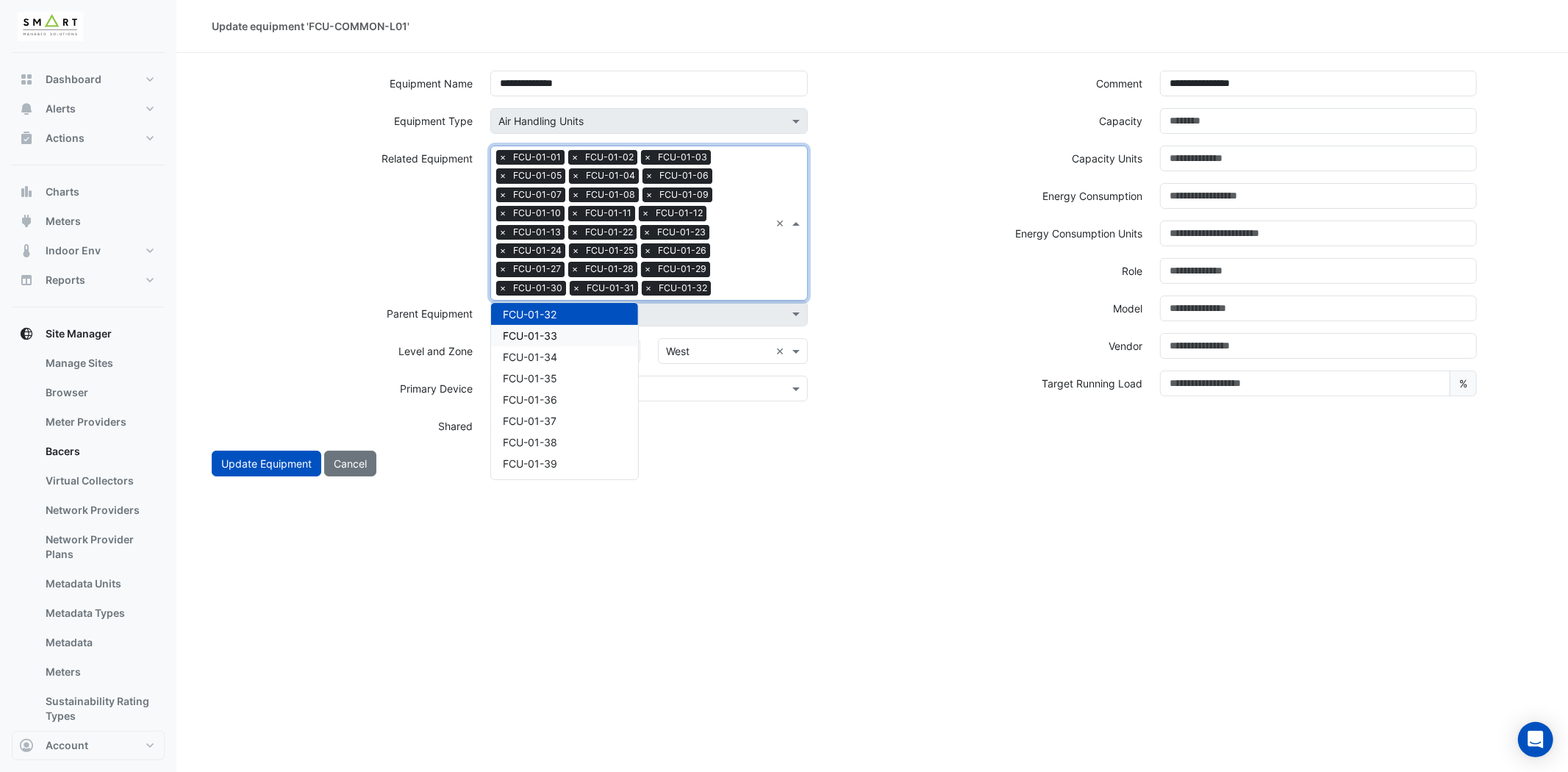
click at [574, 335] on div "FCU-01-33" at bounding box center [565, 336] width 147 height 22
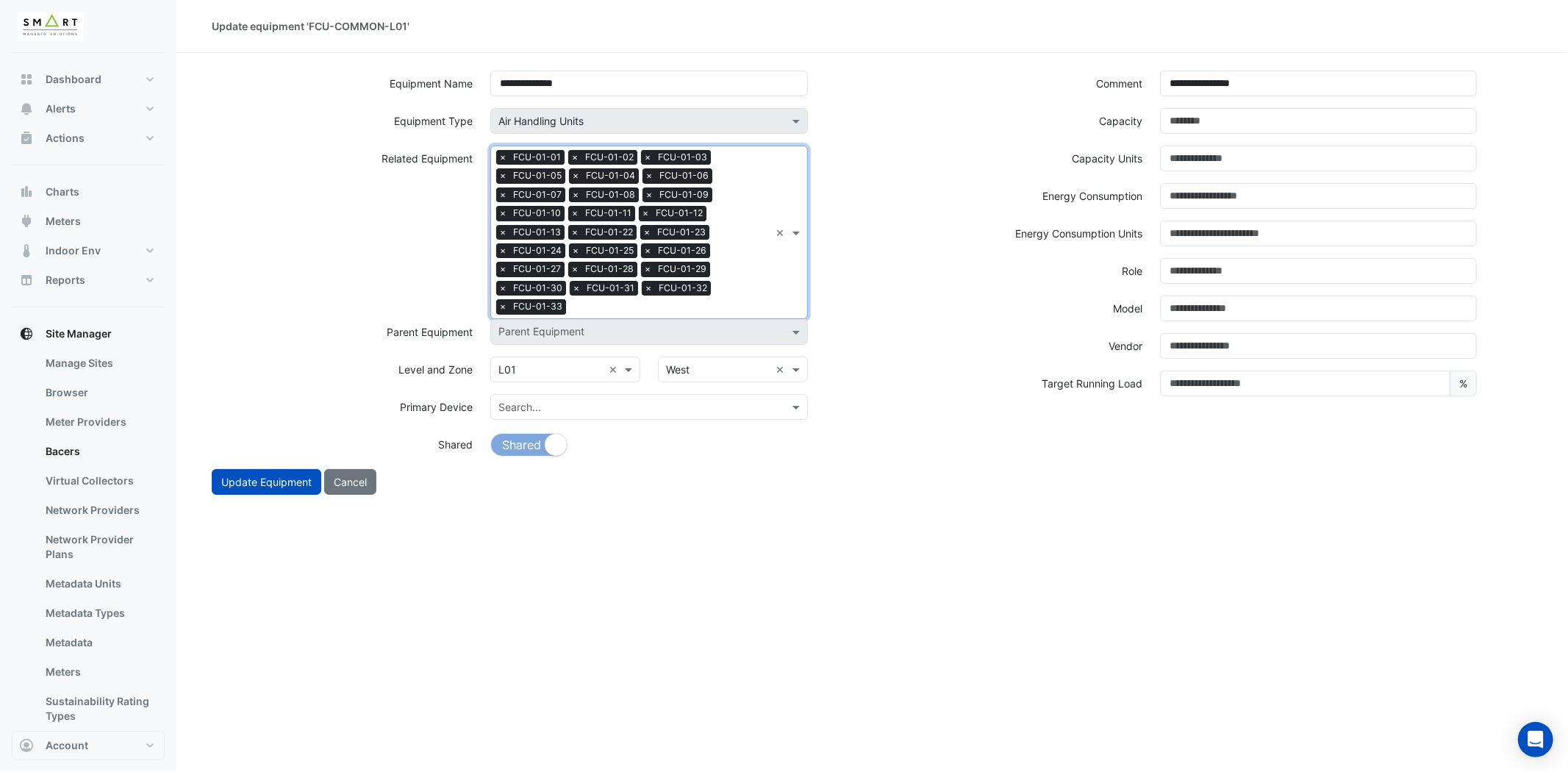
click at [735, 277] on div "Search Related Equipment × FCU-01-01 × FCU-01-02 × FCU-01-03 × FCU-01-05 × FCU-…" at bounding box center [630, 232] width 278 height 172
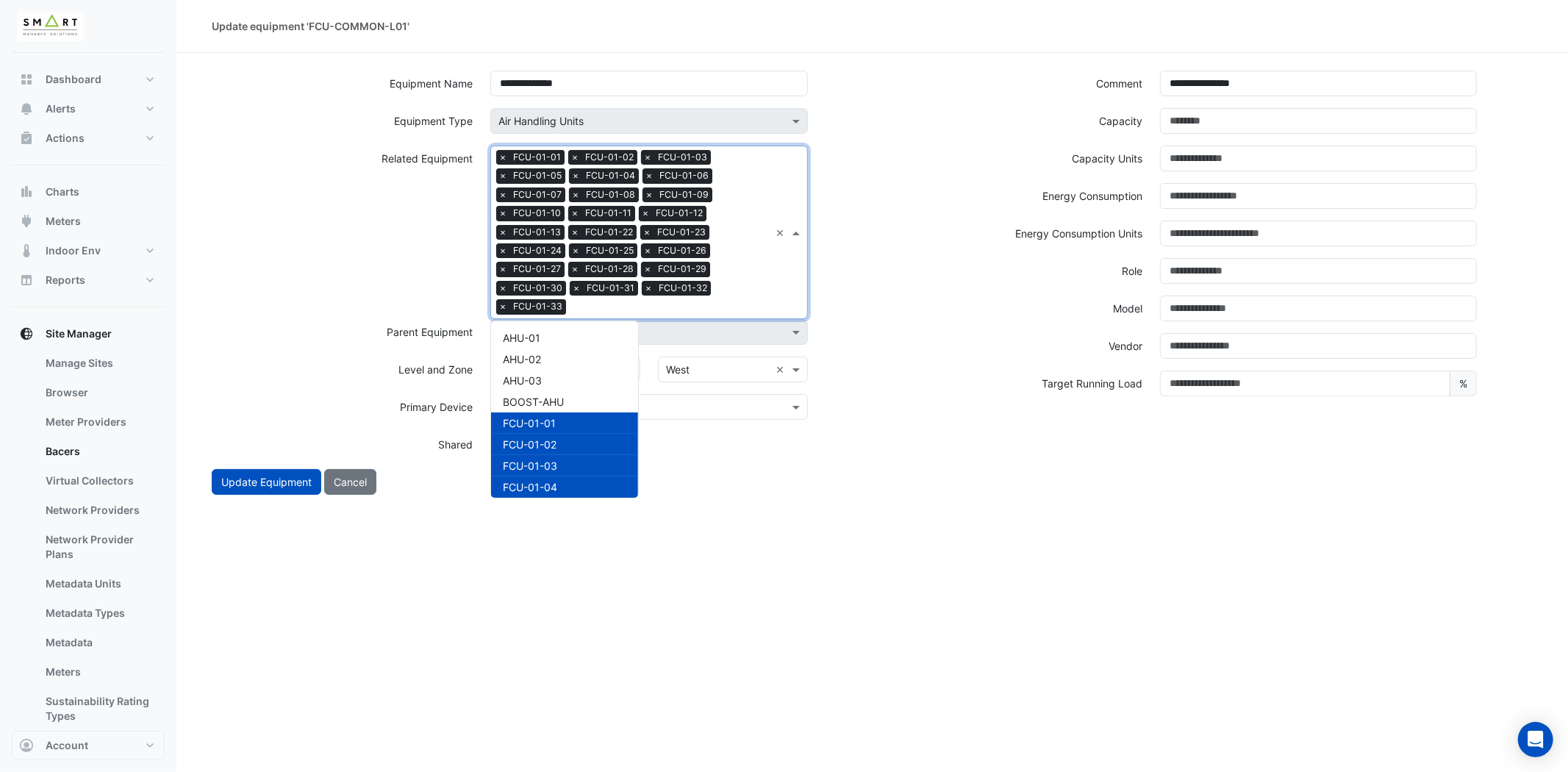
scroll to position [602, 0]
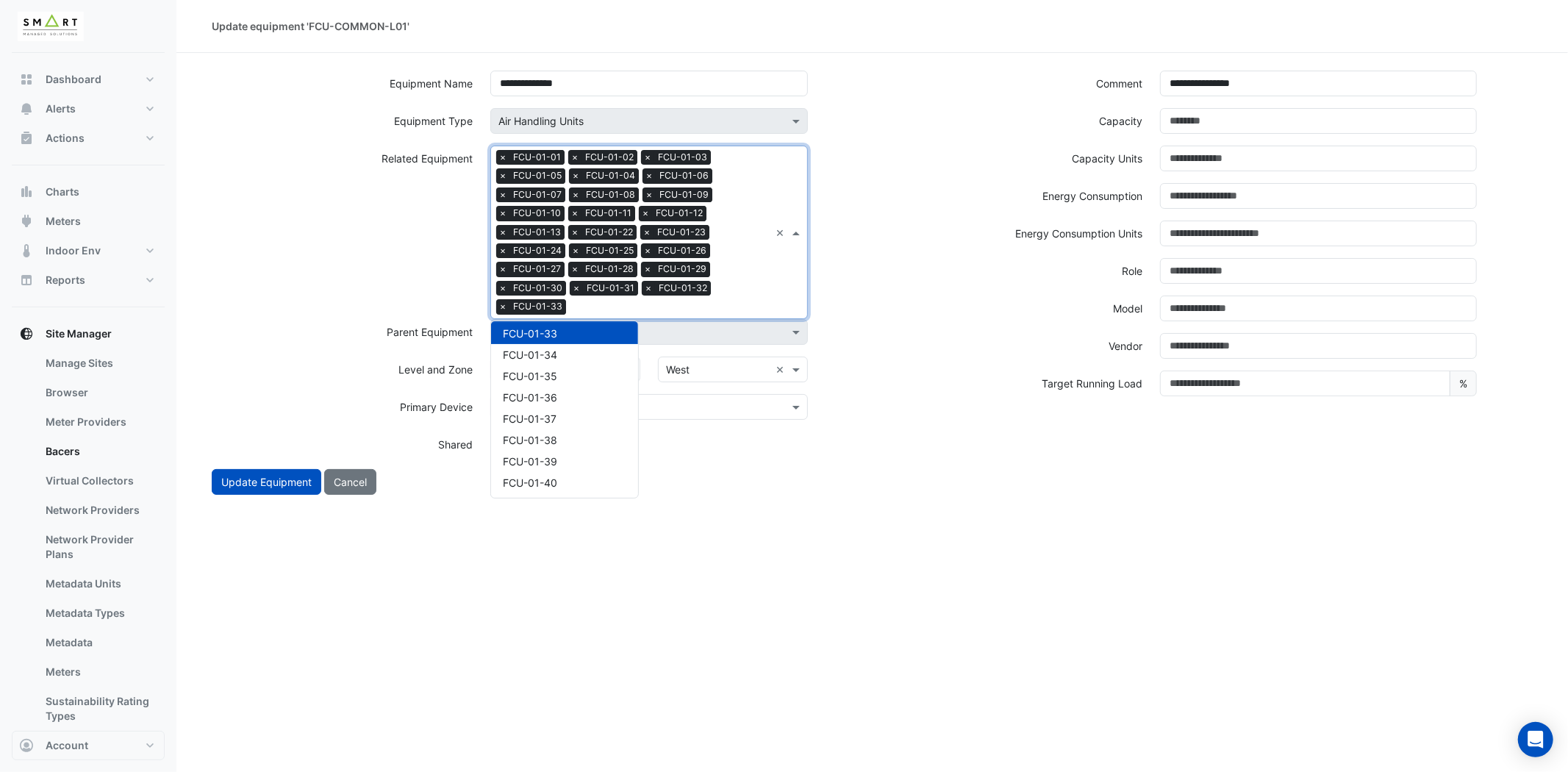
click at [571, 341] on div "FCU-01-33" at bounding box center [565, 334] width 147 height 22
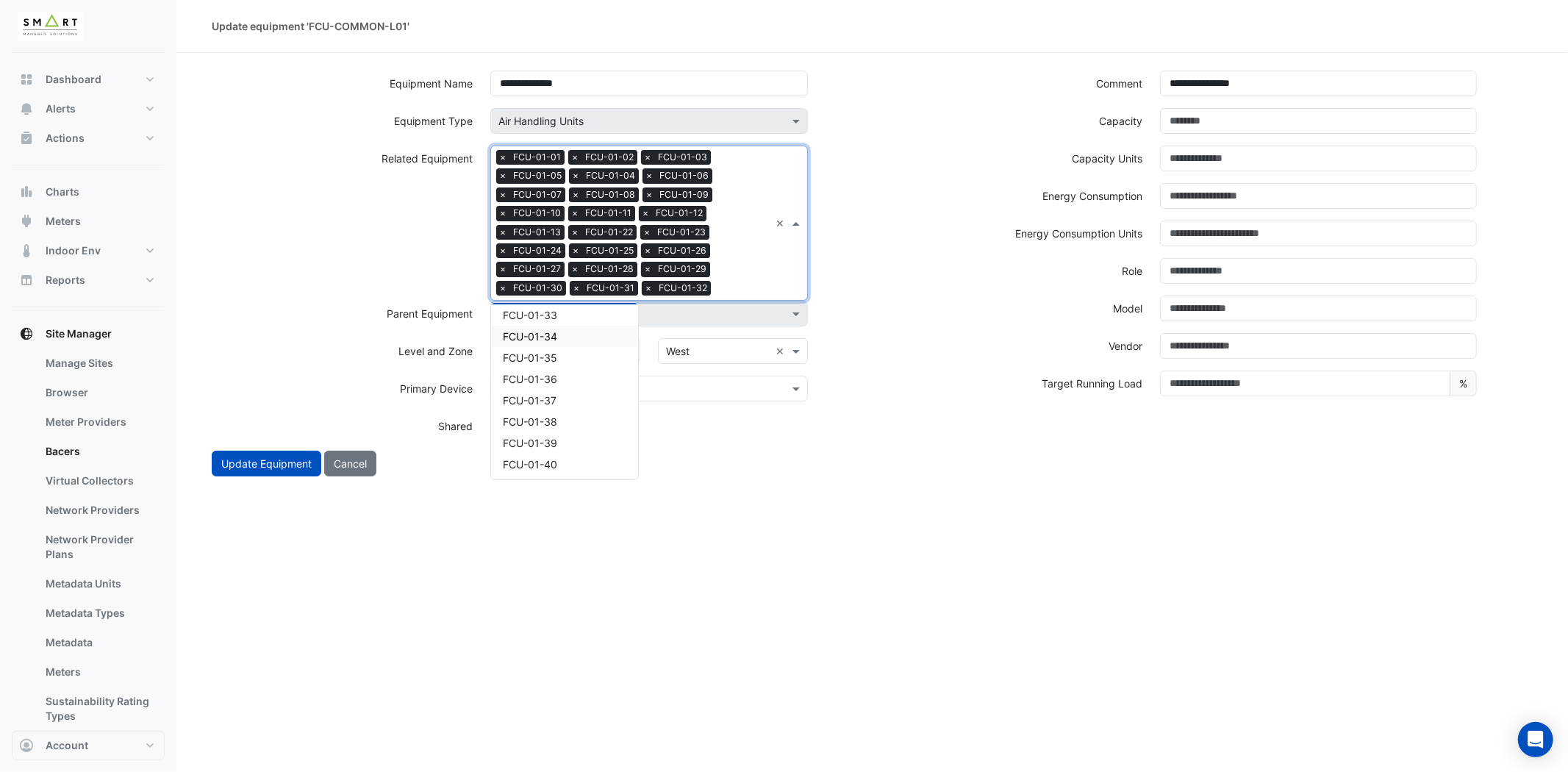
click at [765, 282] on input "text" at bounding box center [743, 290] width 53 height 16
drag, startPoint x: 580, startPoint y: 311, endPoint x: 573, endPoint y: 307, distance: 8.1
click at [577, 310] on div "FCU-01-33" at bounding box center [565, 315] width 147 height 22
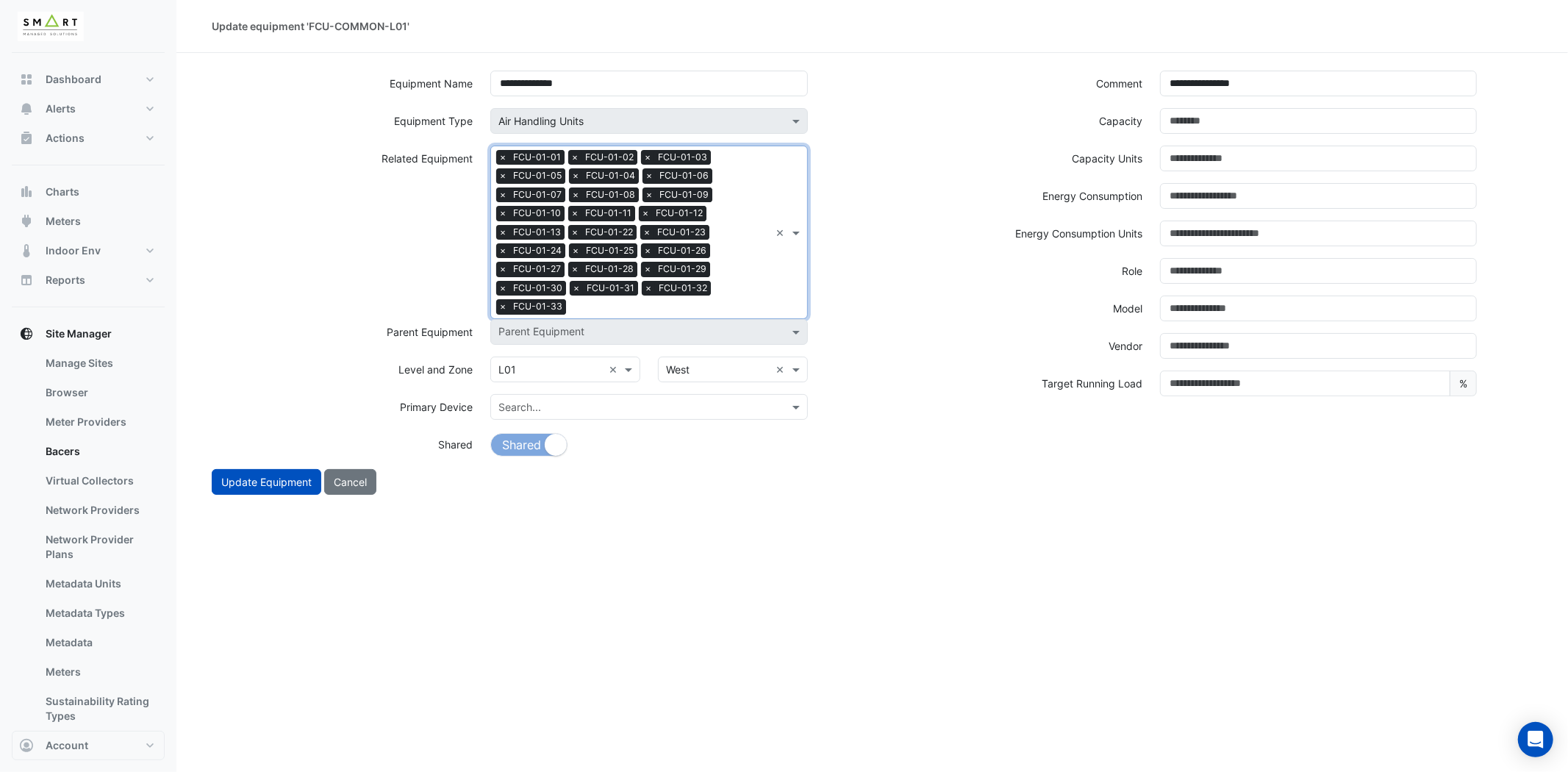
click at [747, 277] on div "Search Related Equipment × FCU-01-01 × FCU-01-02 × FCU-01-03 × FCU-01-05 × FCU-…" at bounding box center [630, 232] width 278 height 172
click at [528, 349] on span "FCU-01-34" at bounding box center [530, 354] width 54 height 13
click at [701, 303] on input "text" at bounding box center [707, 308] width 124 height 16
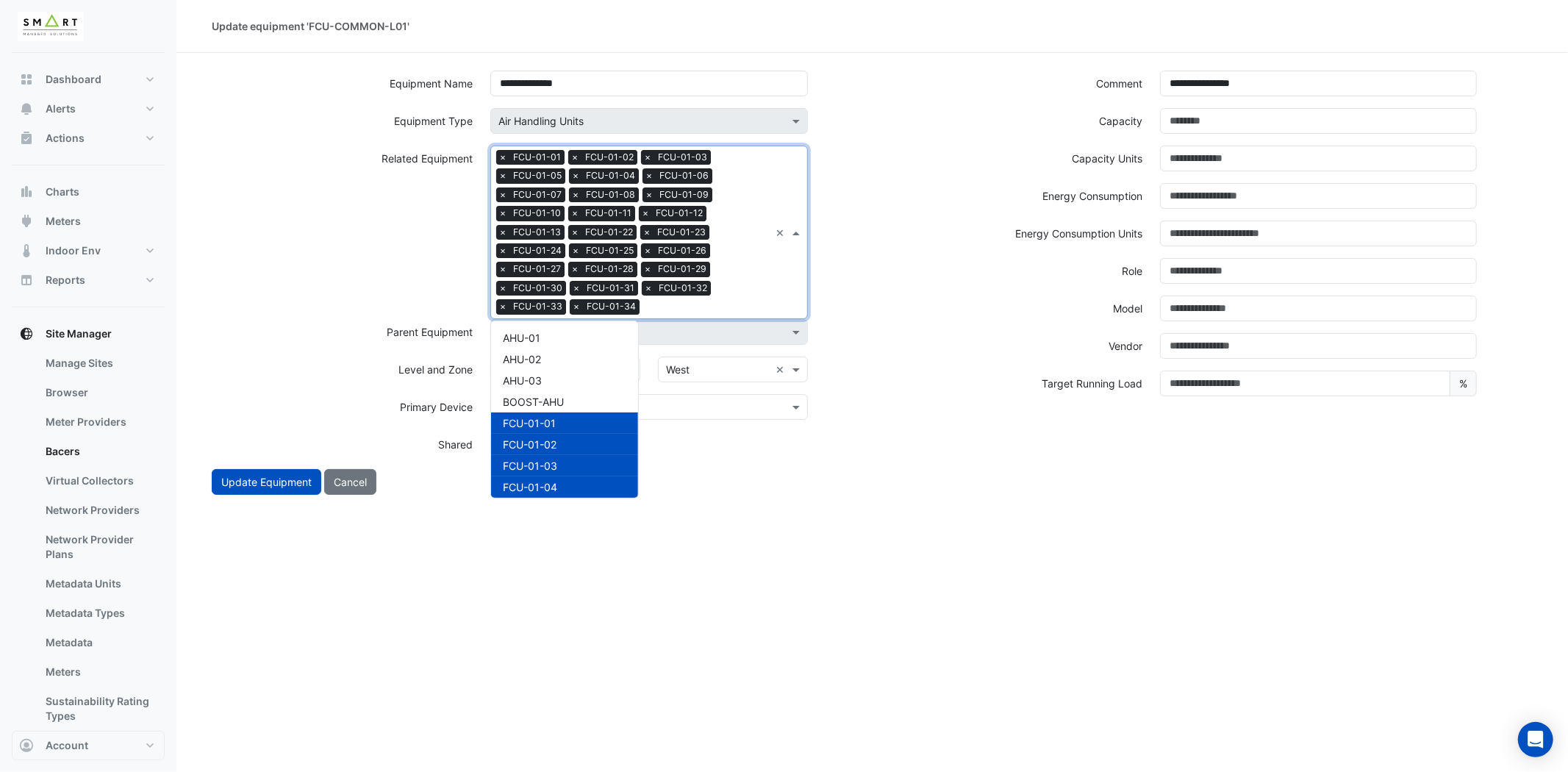
scroll to position [623, 0]
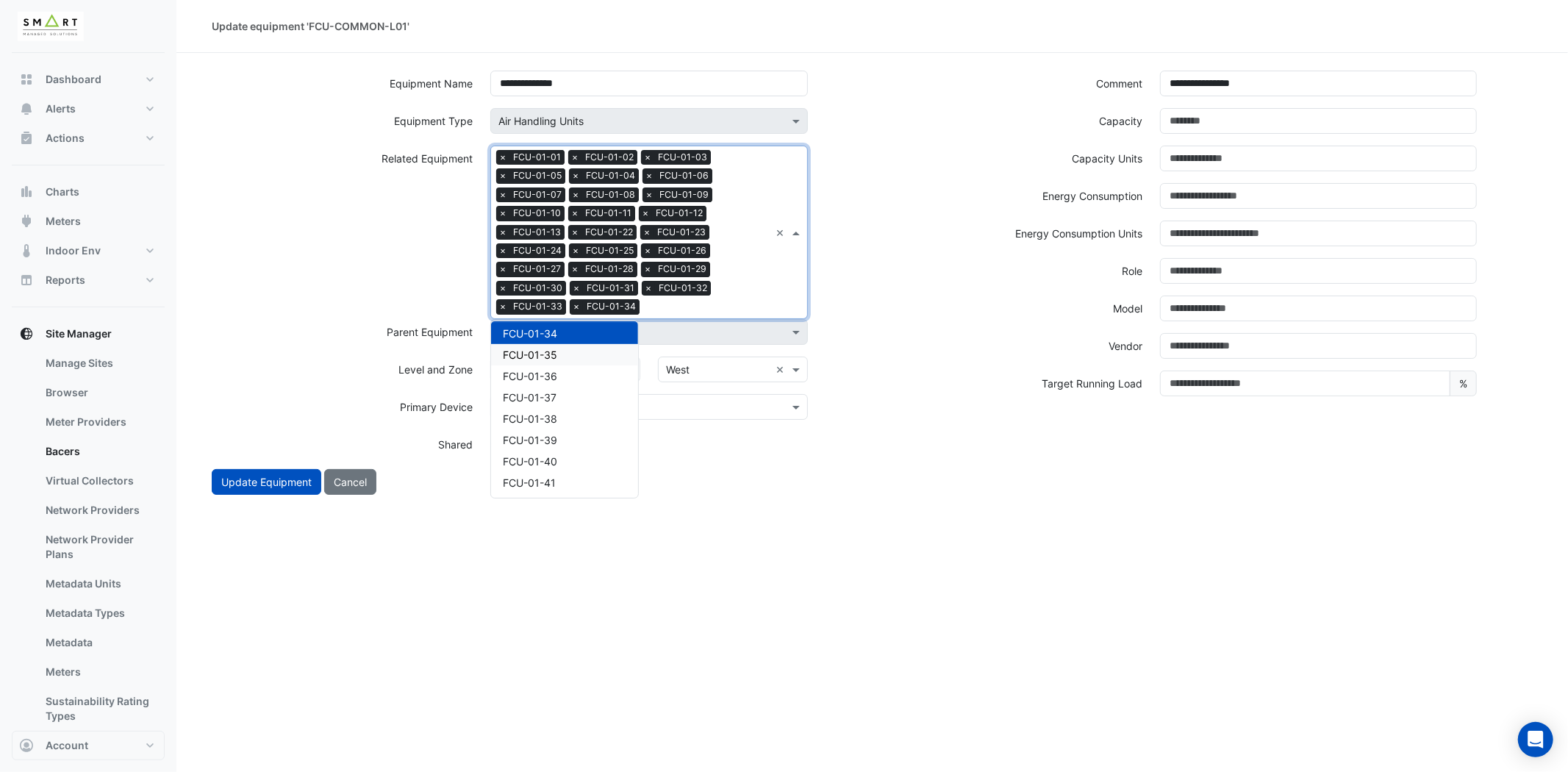
click at [552, 348] on span "FCU-01-35" at bounding box center [530, 354] width 54 height 13
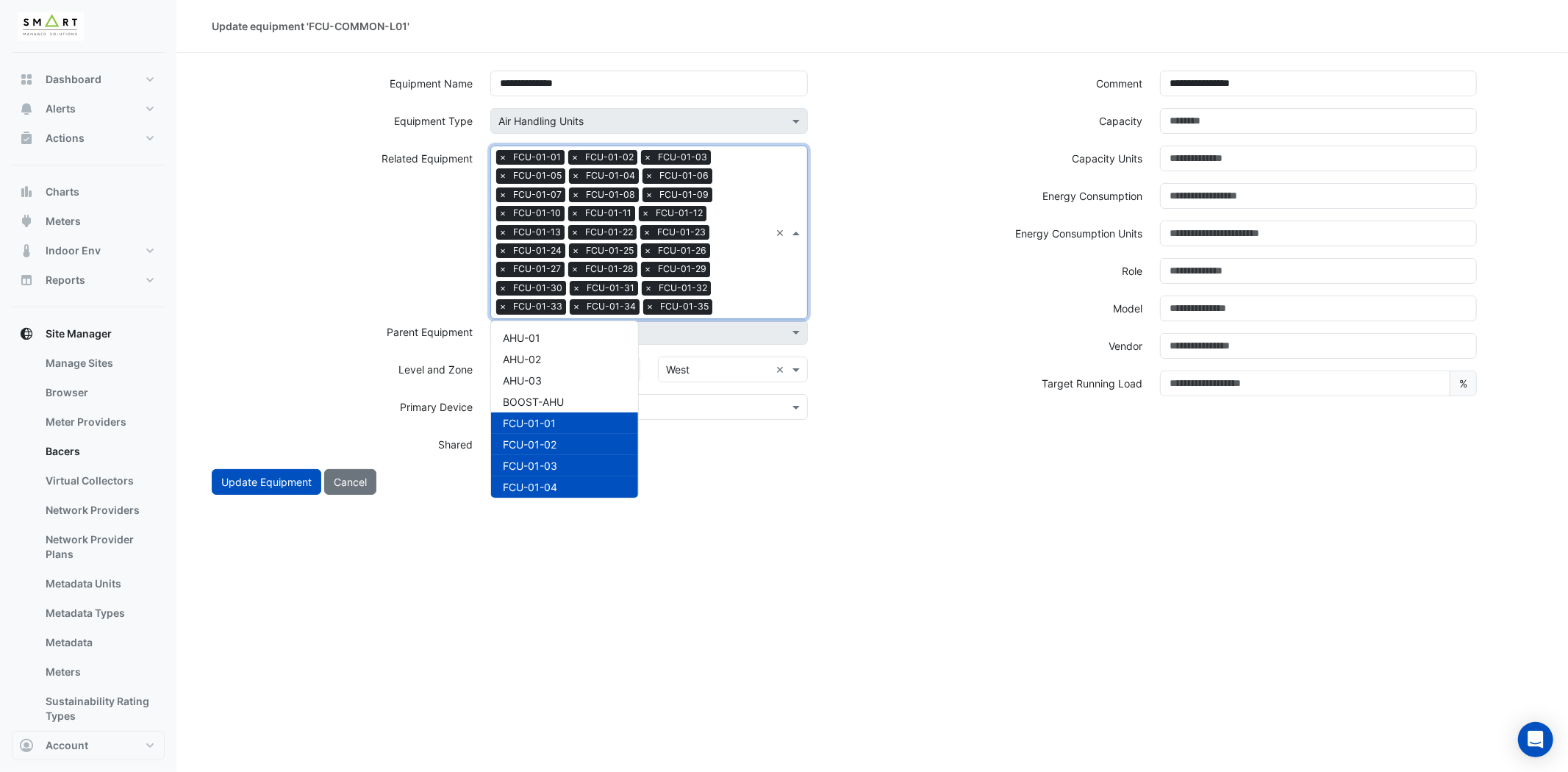
click at [743, 303] on input "text" at bounding box center [743, 308] width 51 height 16
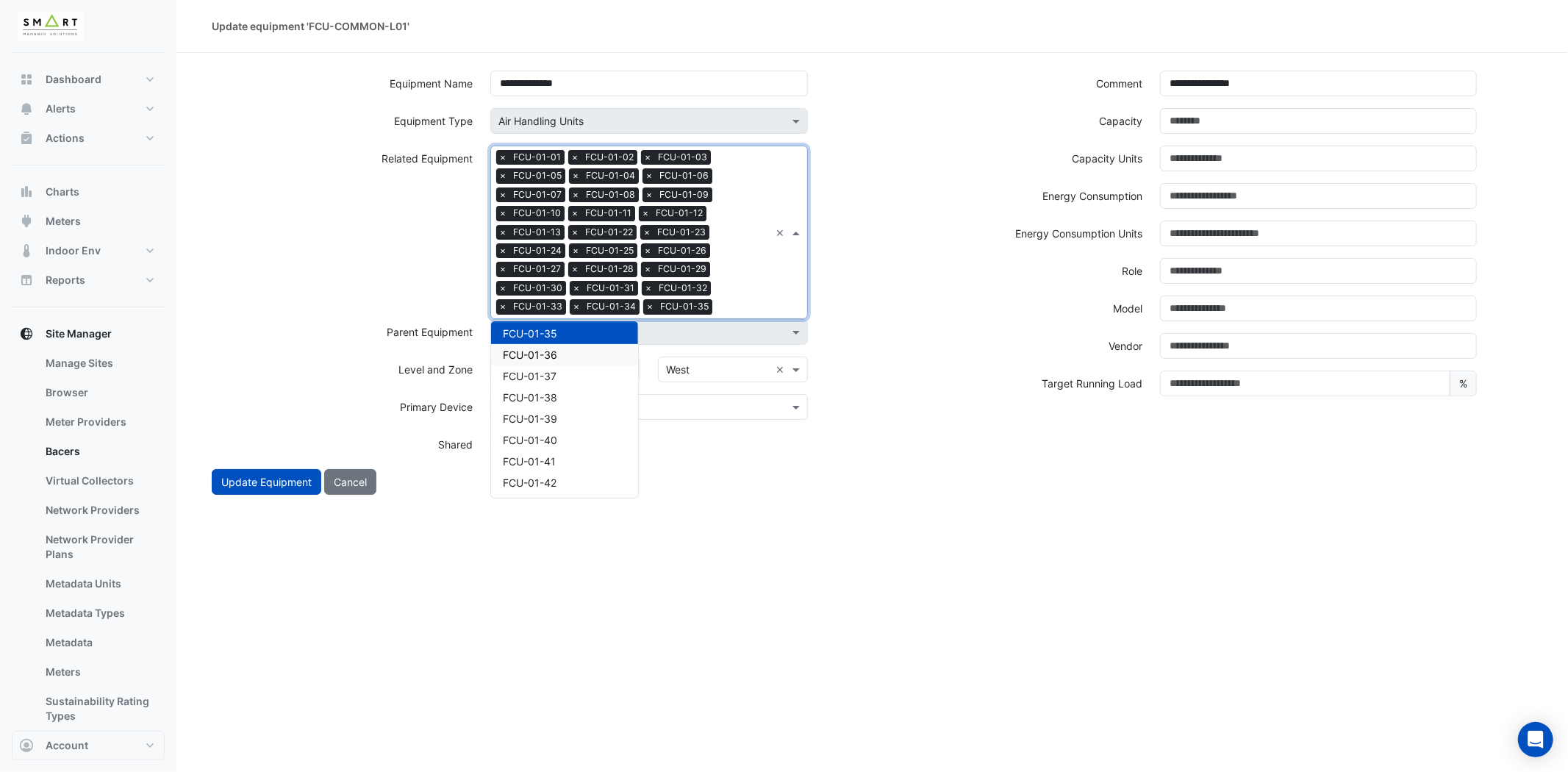
click at [557, 345] on div "FCU-01-36" at bounding box center [565, 354] width 147 height 22
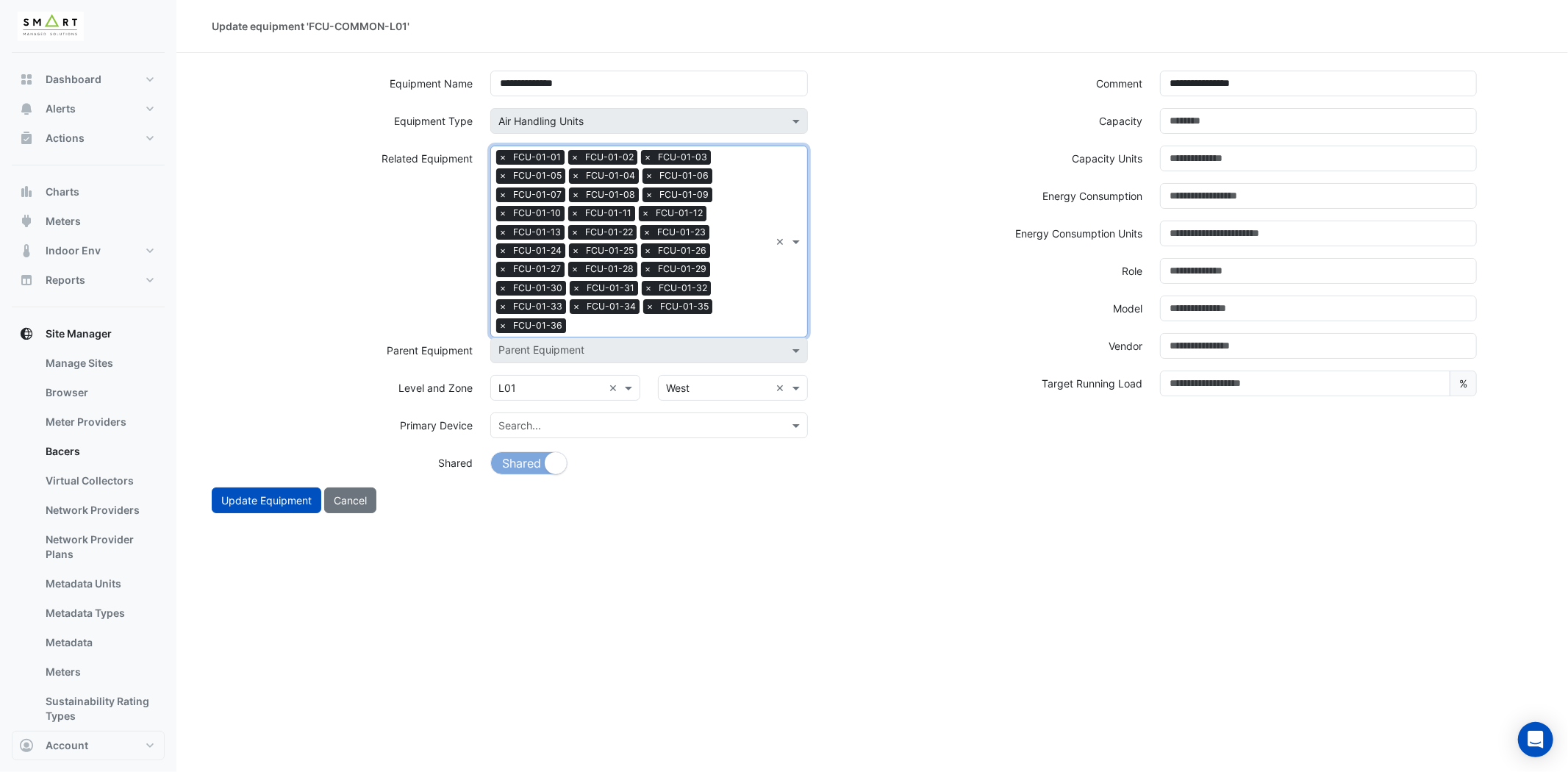
click at [728, 311] on div "Search Related Equipment × FCU-01-01 × FCU-01-02 × FCU-01-03 × FCU-01-05 × FCU-…" at bounding box center [630, 242] width 278 height 191
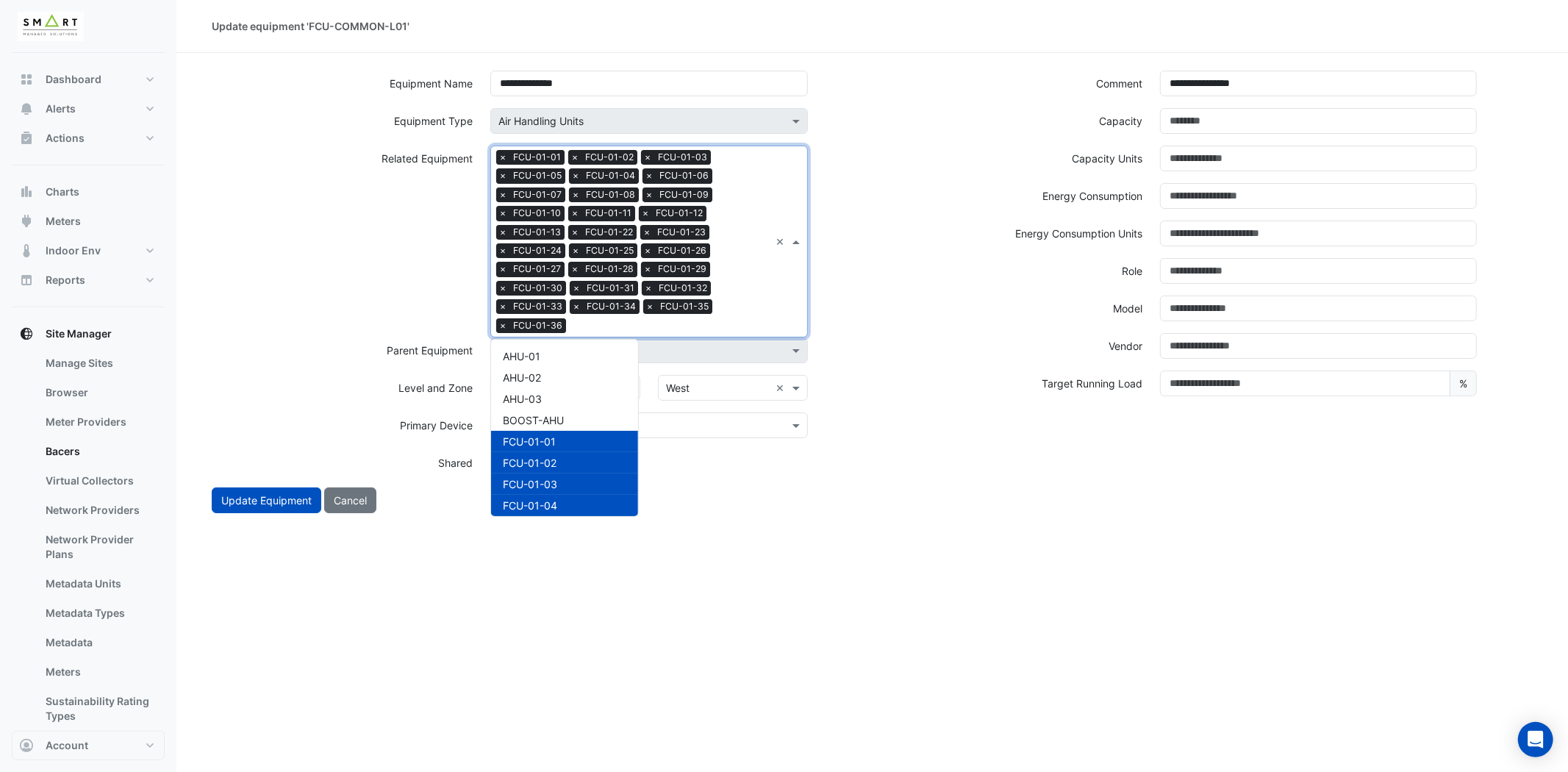
scroll to position [666, 0]
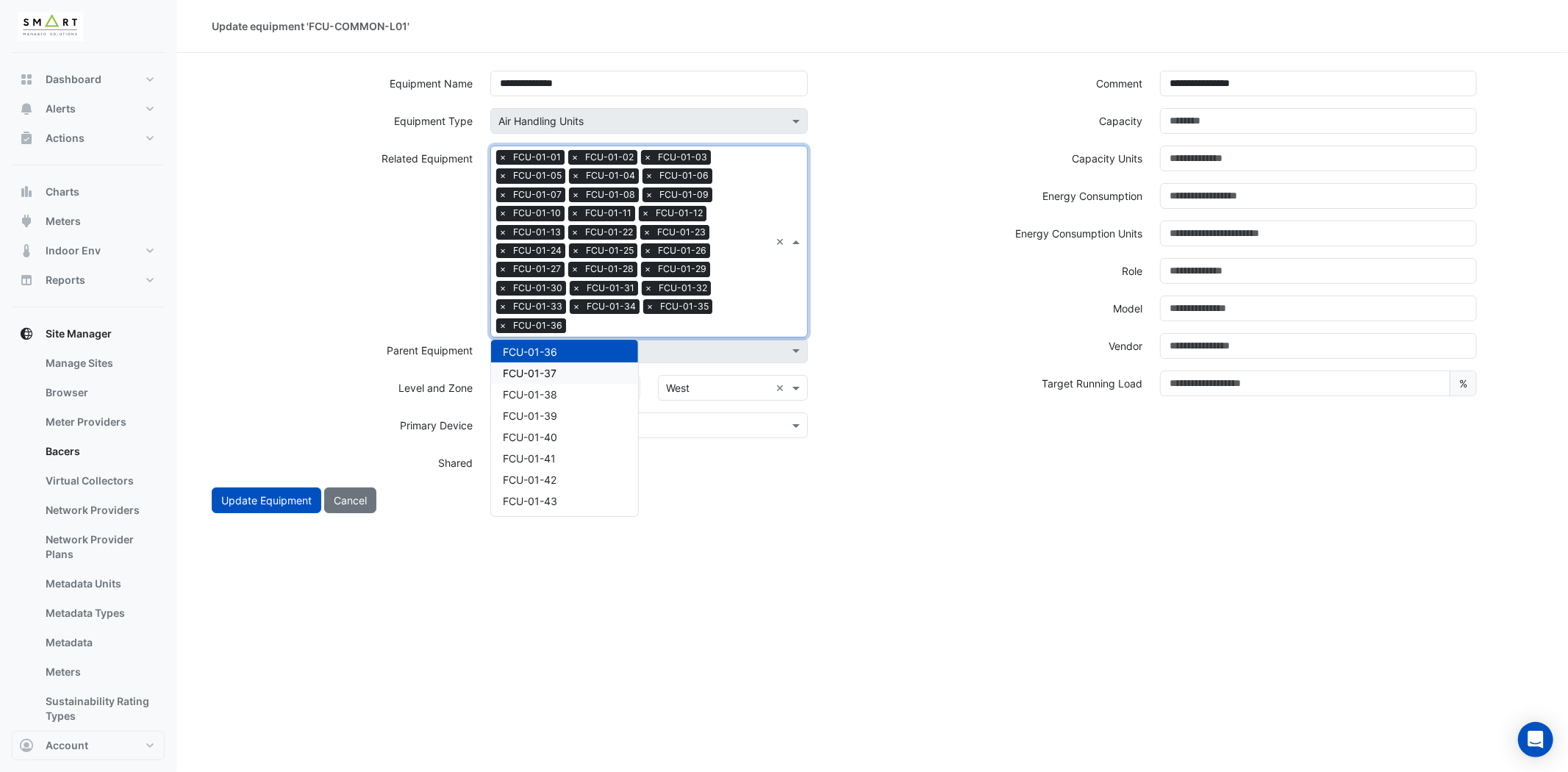
click at [520, 369] on span "FCU-01-37" at bounding box center [530, 373] width 54 height 13
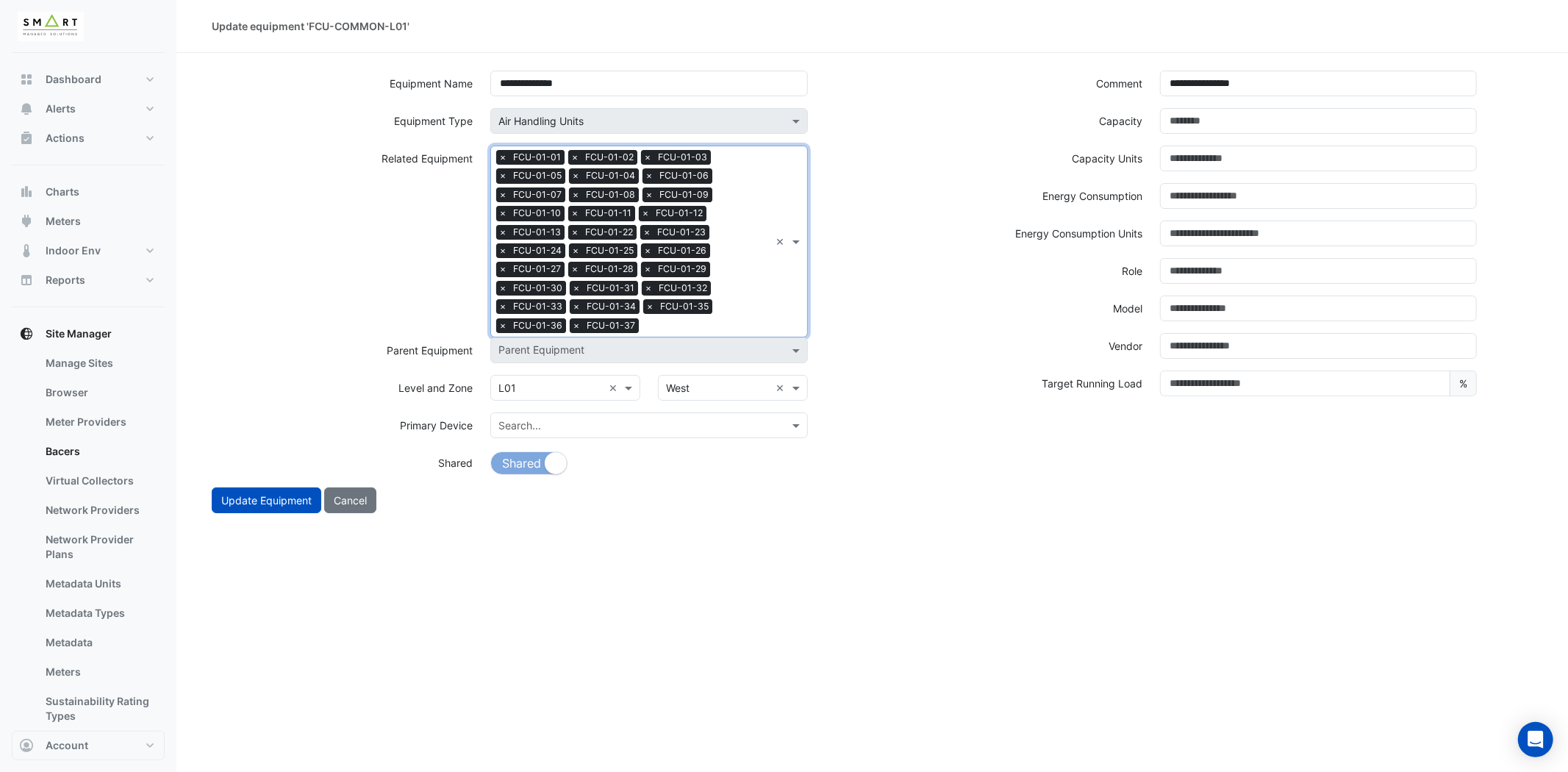
click at [724, 314] on div "Search Related Equipment × FCU-01-01 × FCU-01-02 × FCU-01-03 × FCU-01-05 × FCU-…" at bounding box center [630, 242] width 278 height 191
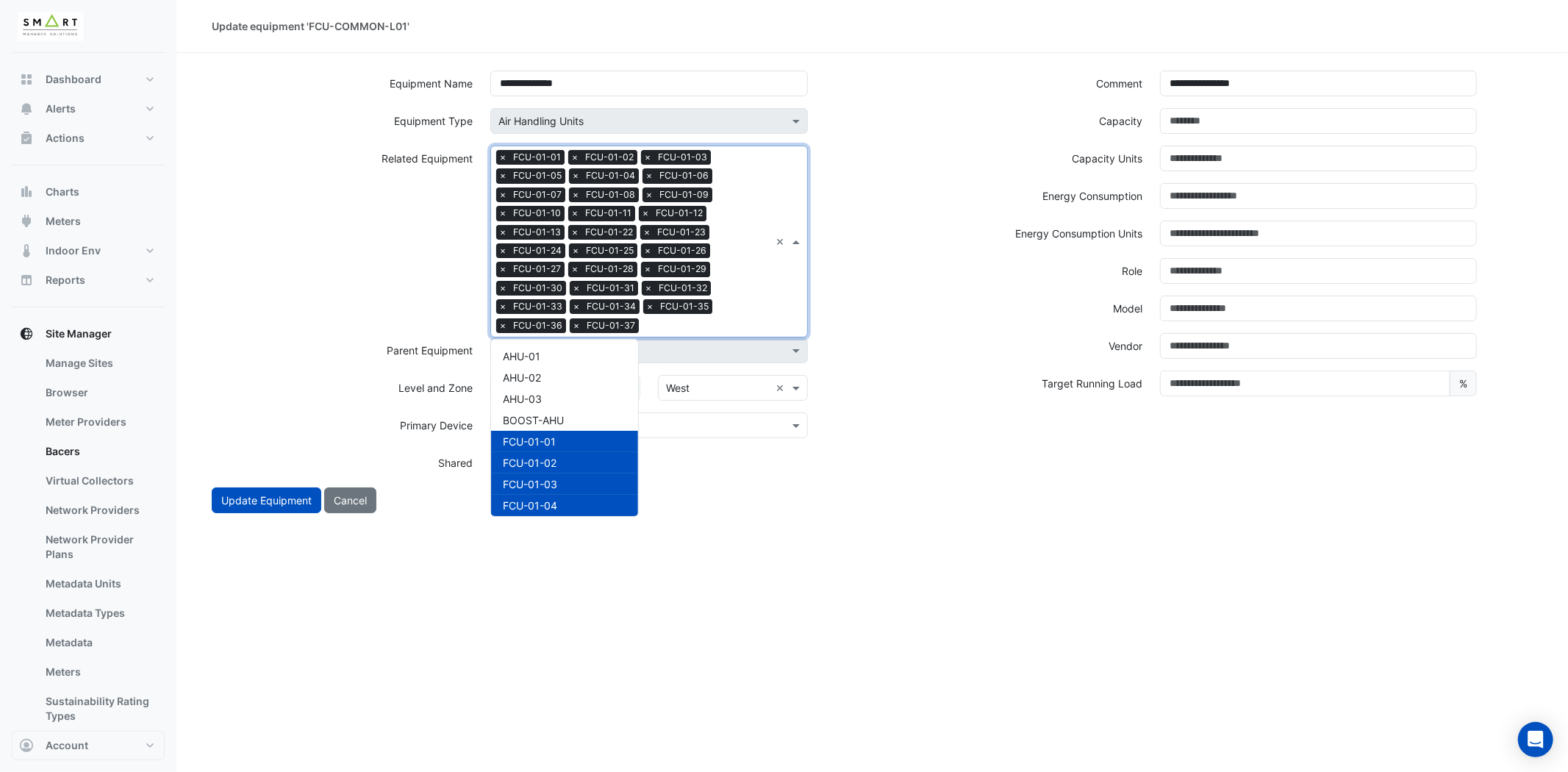
scroll to position [688, 0]
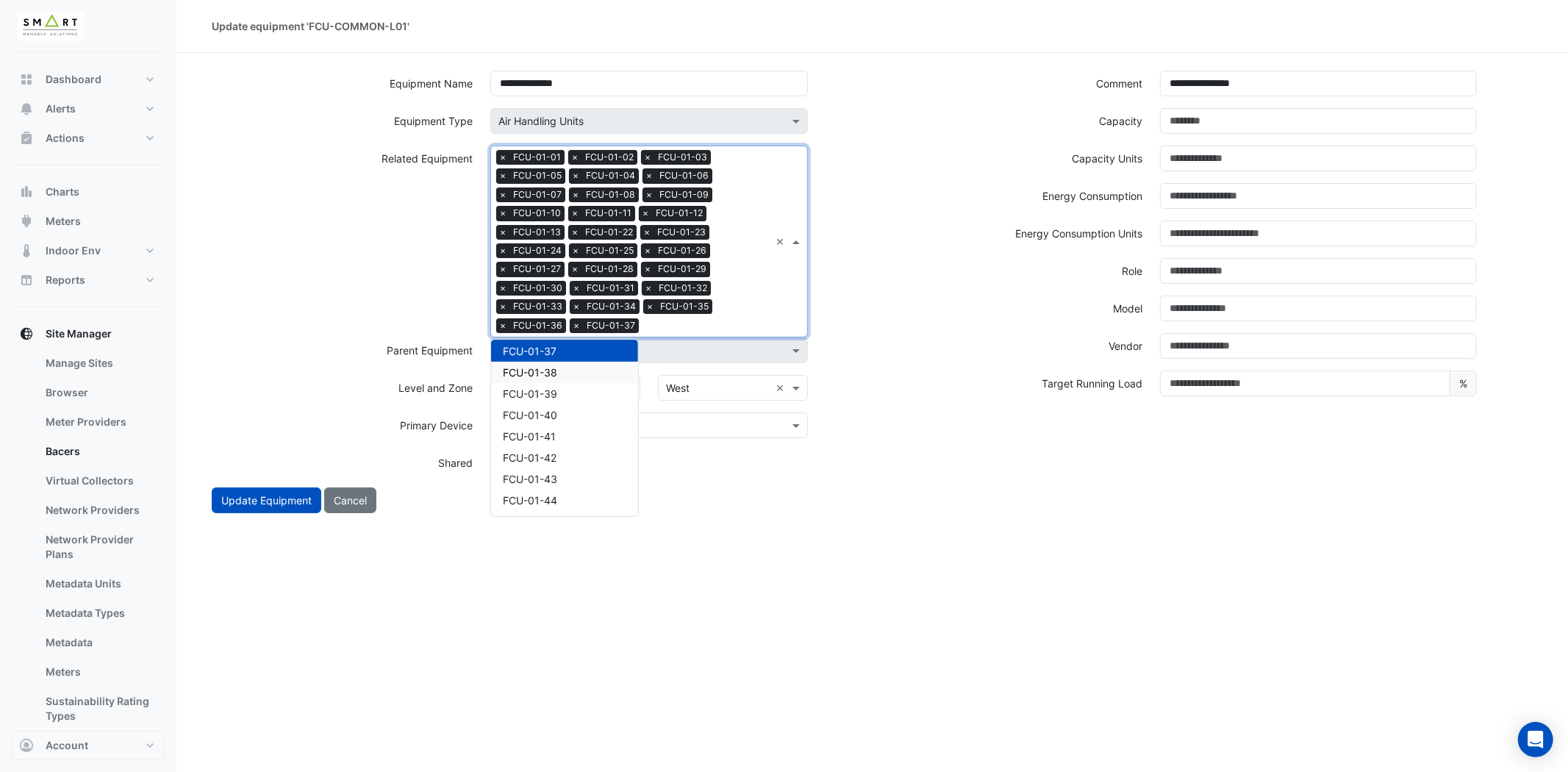
click at [551, 366] on span "FCU-01-38" at bounding box center [530, 372] width 54 height 13
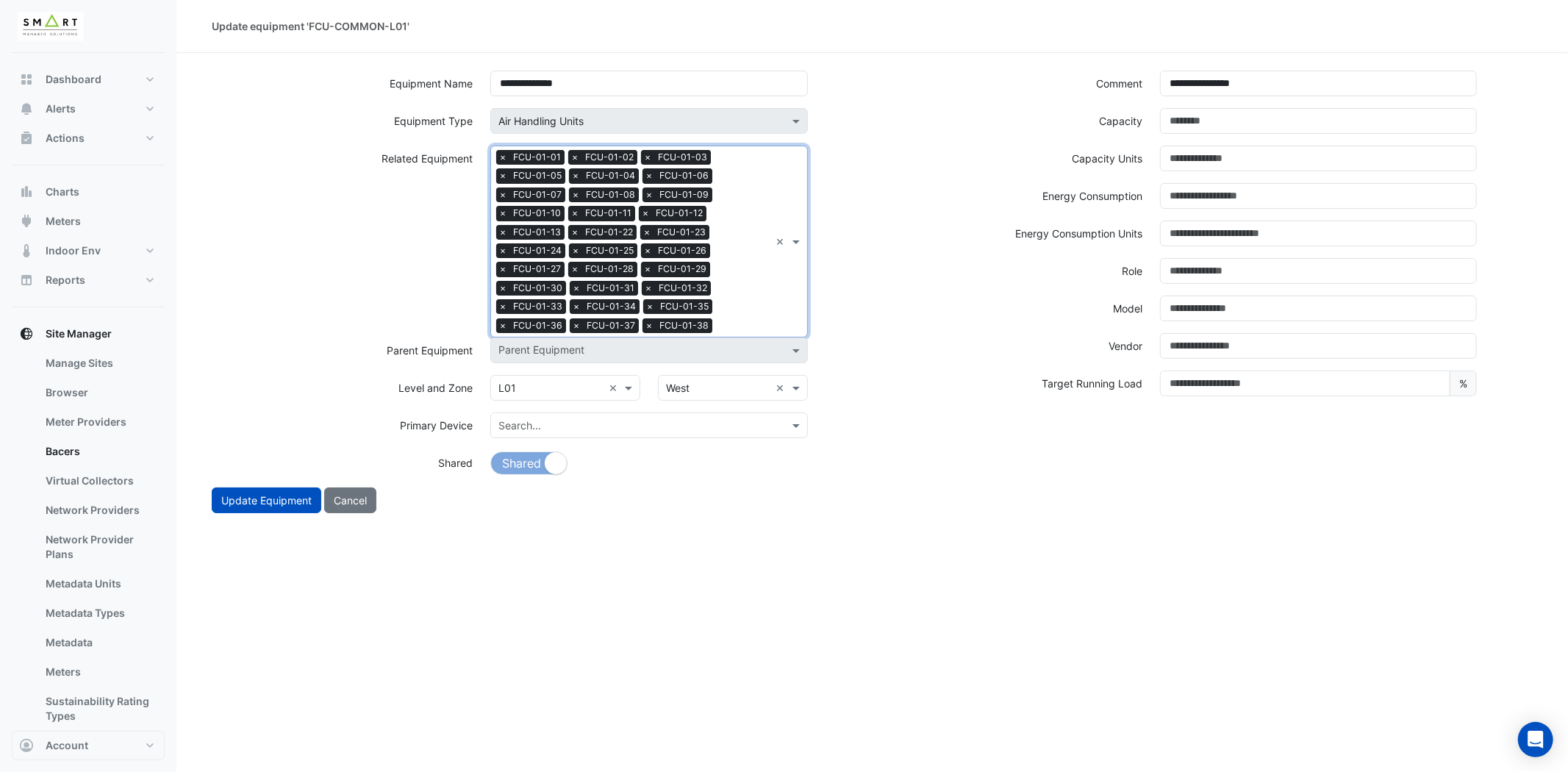
click at [731, 311] on div "Search Related Equipment × FCU-01-01 × FCU-01-02 × FCU-01-03 × FCU-01-05 × FCU-…" at bounding box center [630, 242] width 278 height 191
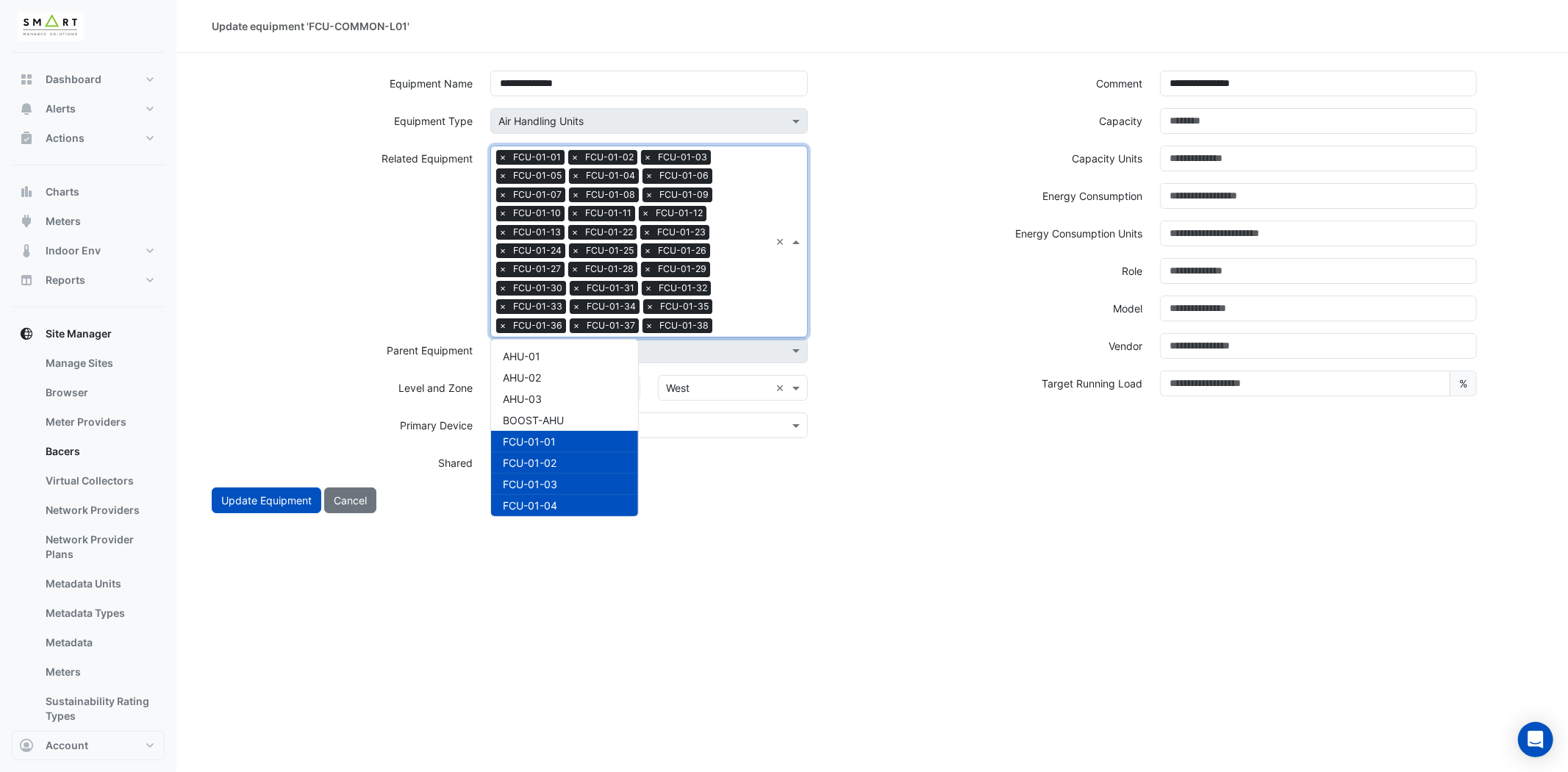
scroll to position [709, 0]
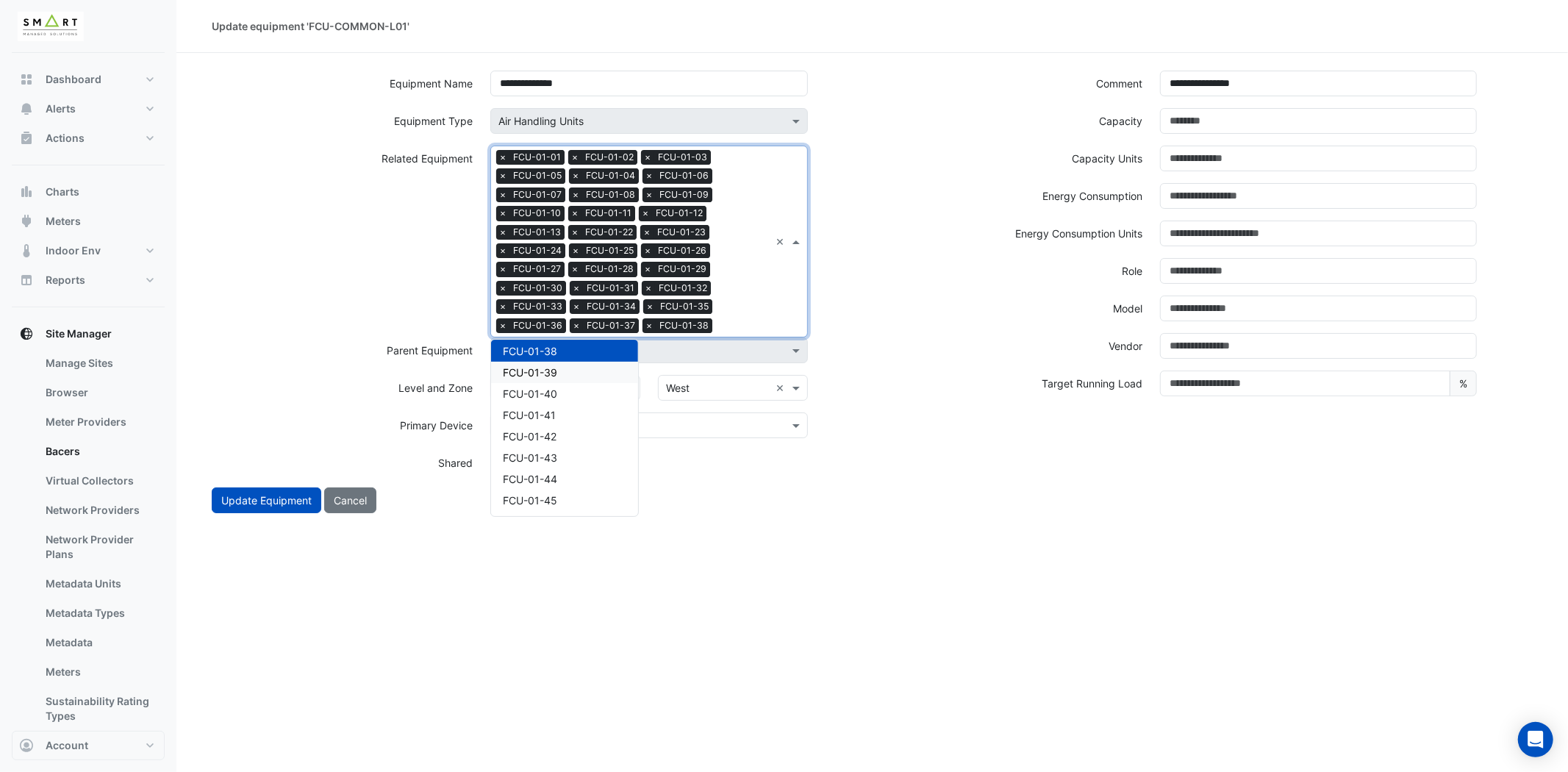
click at [573, 372] on div "FCU-01-39" at bounding box center [565, 372] width 147 height 22
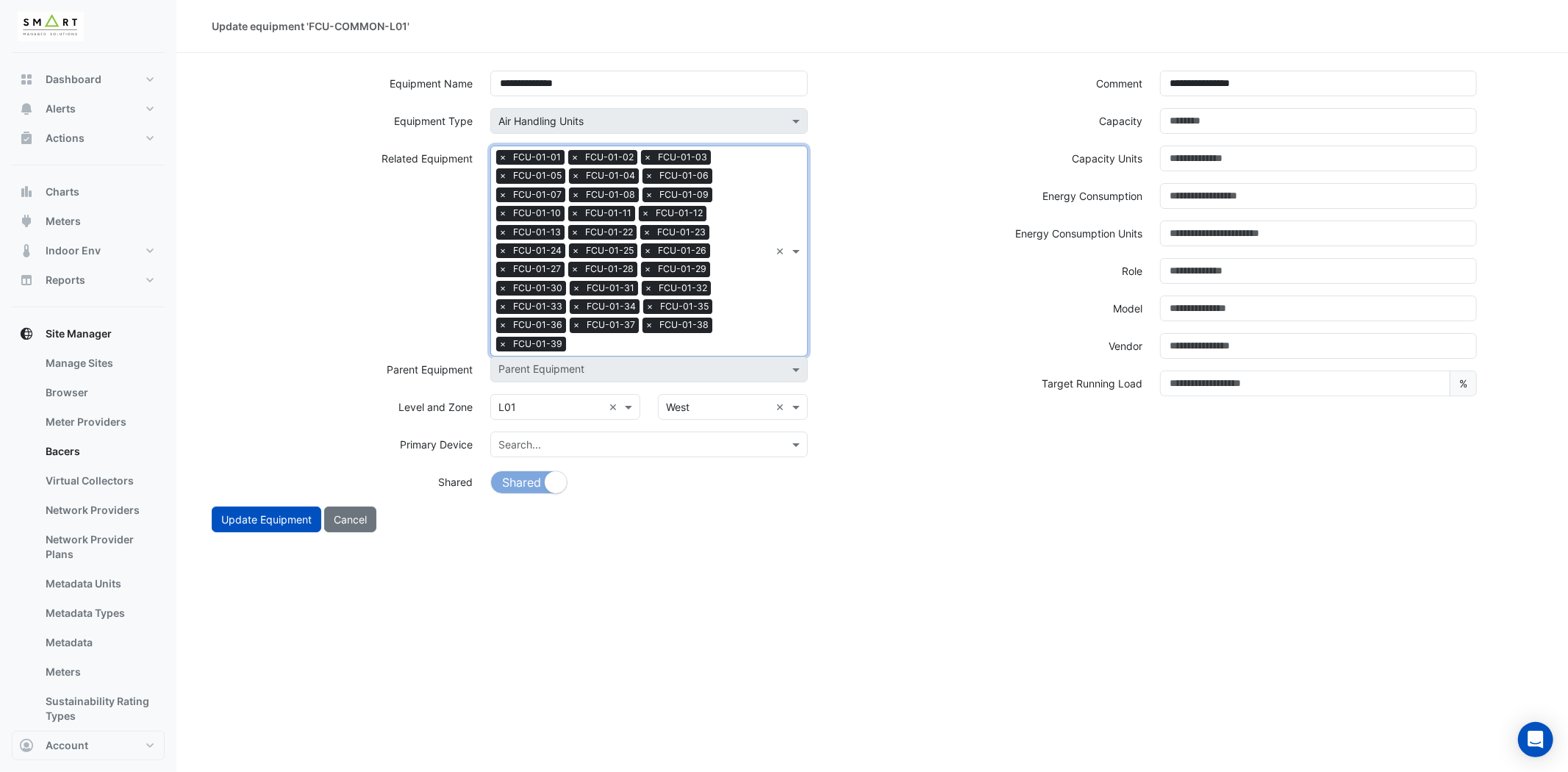
click at [729, 322] on div "Search Related Equipment × FCU-01-01 × FCU-01-02 × FCU-01-03 × FCU-01-05 × FCU-…" at bounding box center [630, 252] width 278 height 210
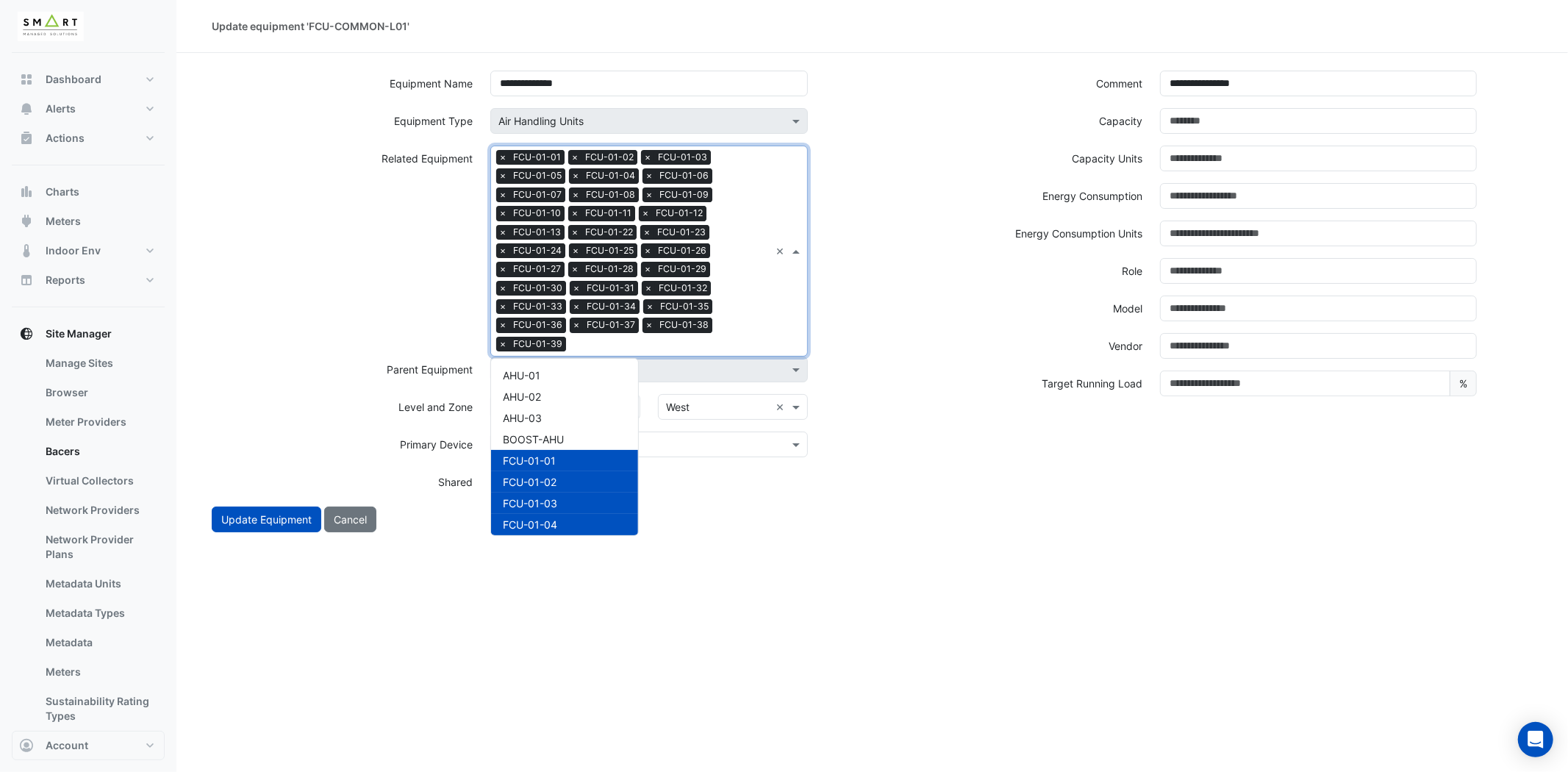
scroll to position [0, 0]
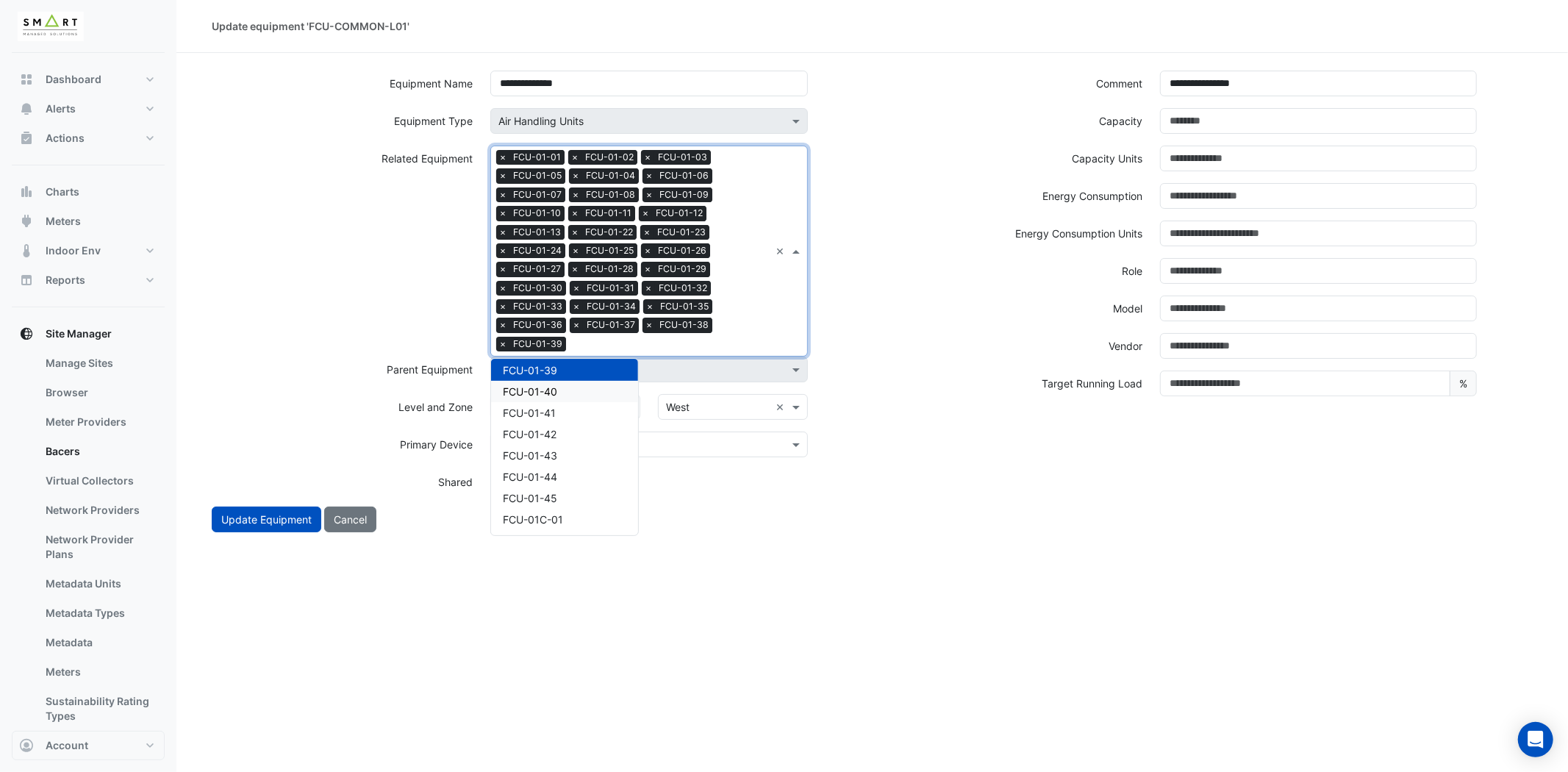
click at [549, 393] on span "FCU-01-40" at bounding box center [530, 392] width 54 height 13
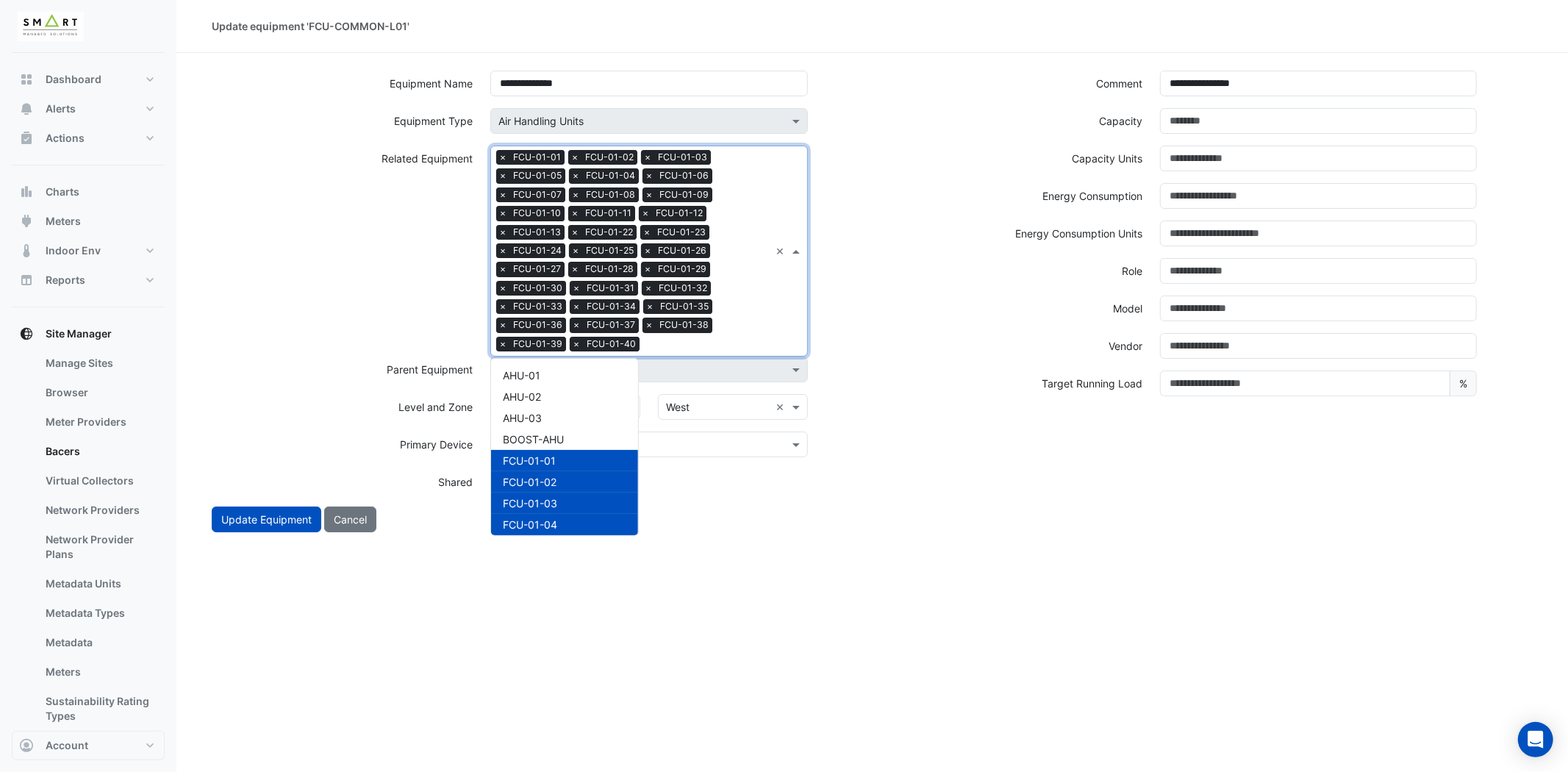
click at [721, 338] on input "text" at bounding box center [707, 345] width 124 height 16
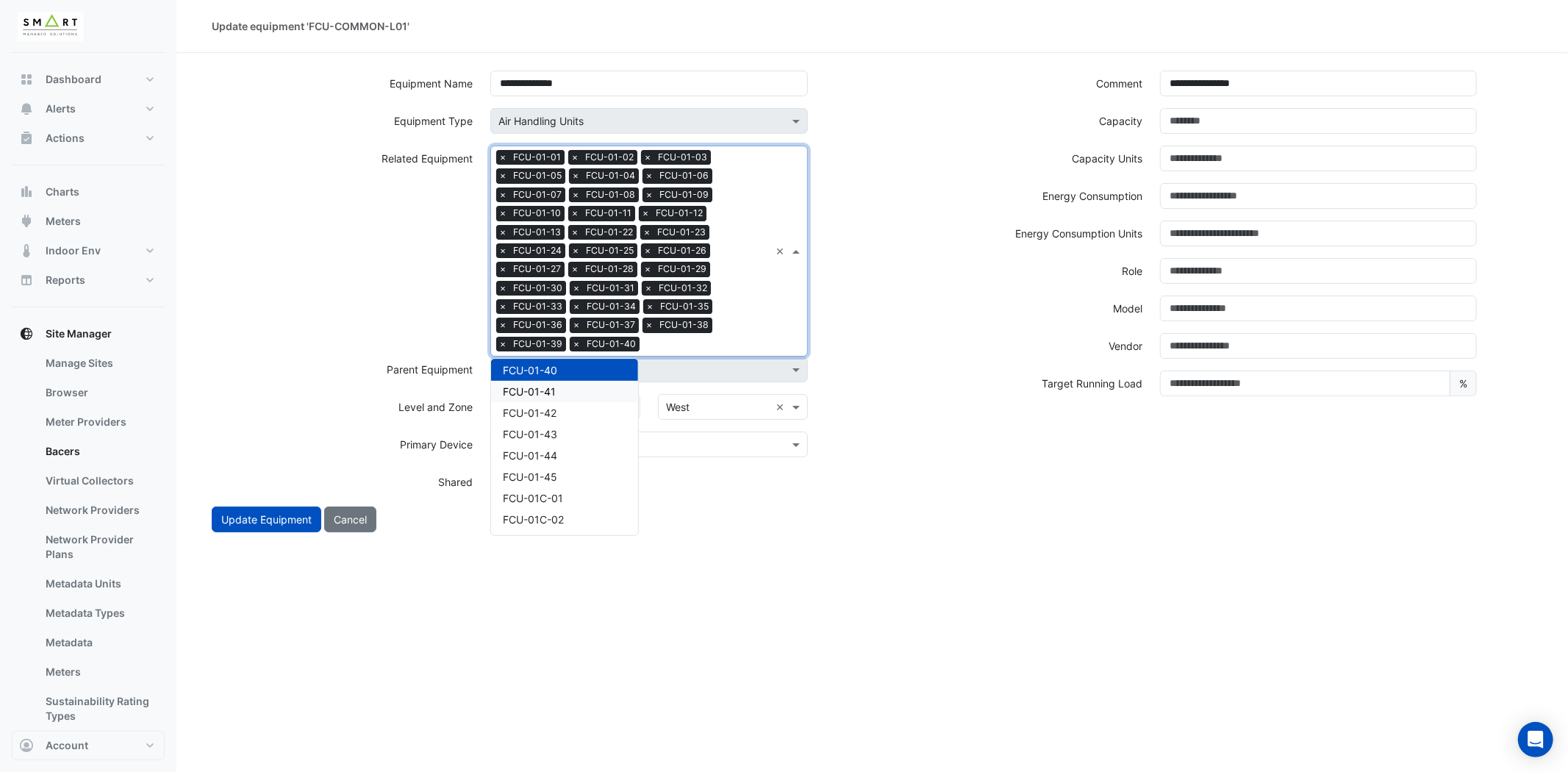
click at [566, 386] on div "FCU-01-41" at bounding box center [565, 392] width 147 height 22
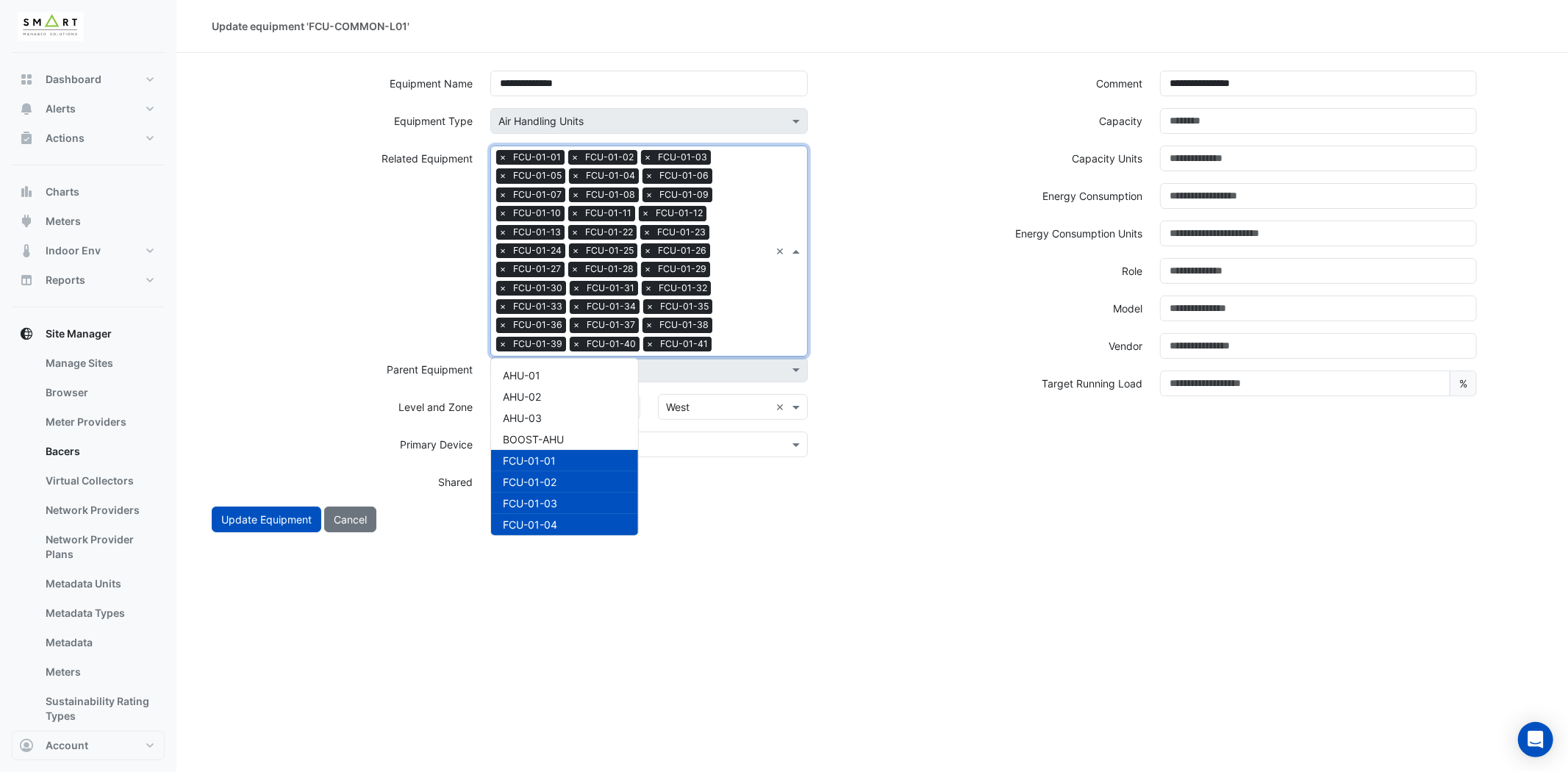
click at [743, 341] on input "text" at bounding box center [743, 345] width 52 height 16
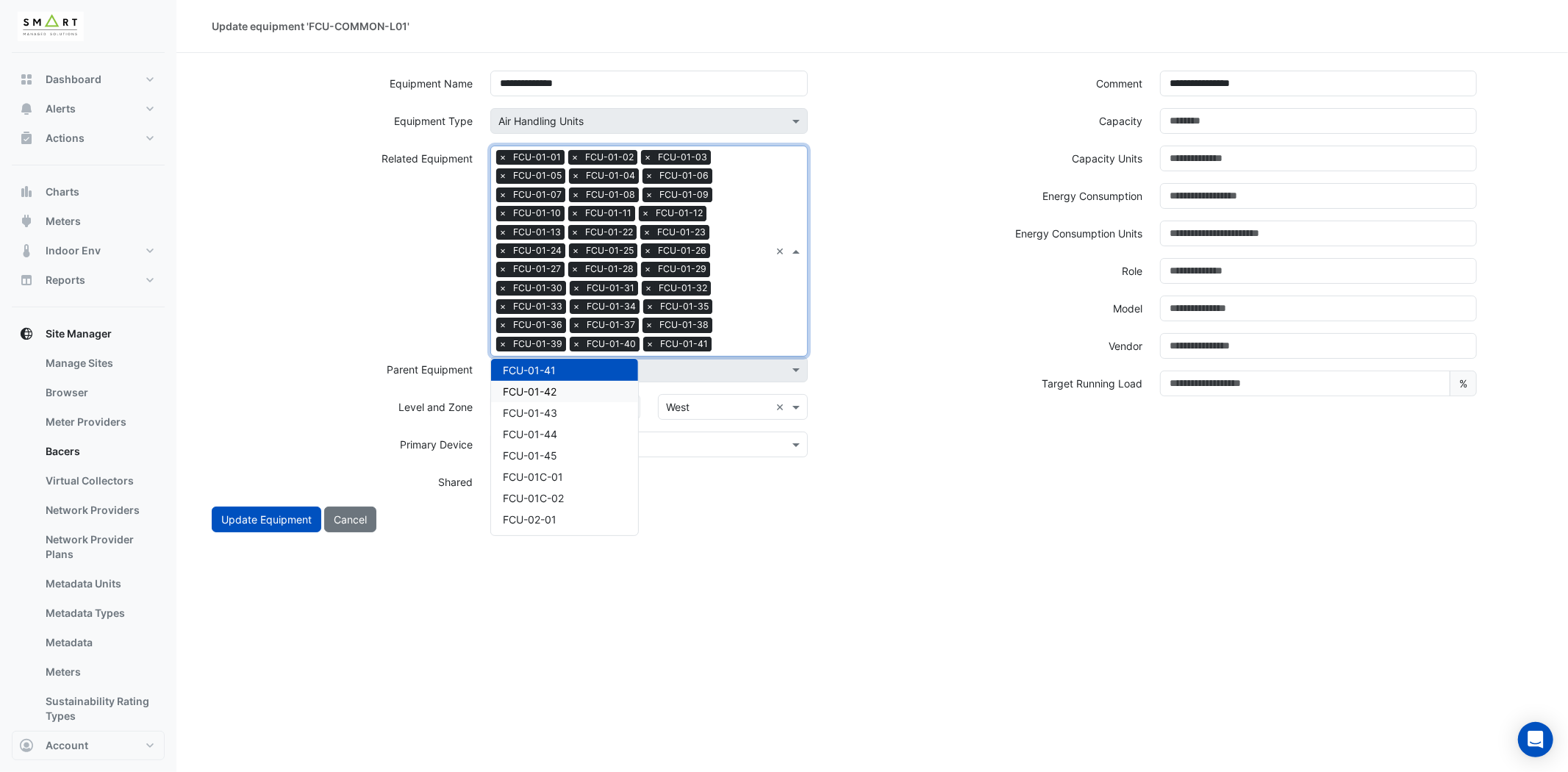
click at [570, 389] on div "FCU-01-42" at bounding box center [565, 392] width 147 height 22
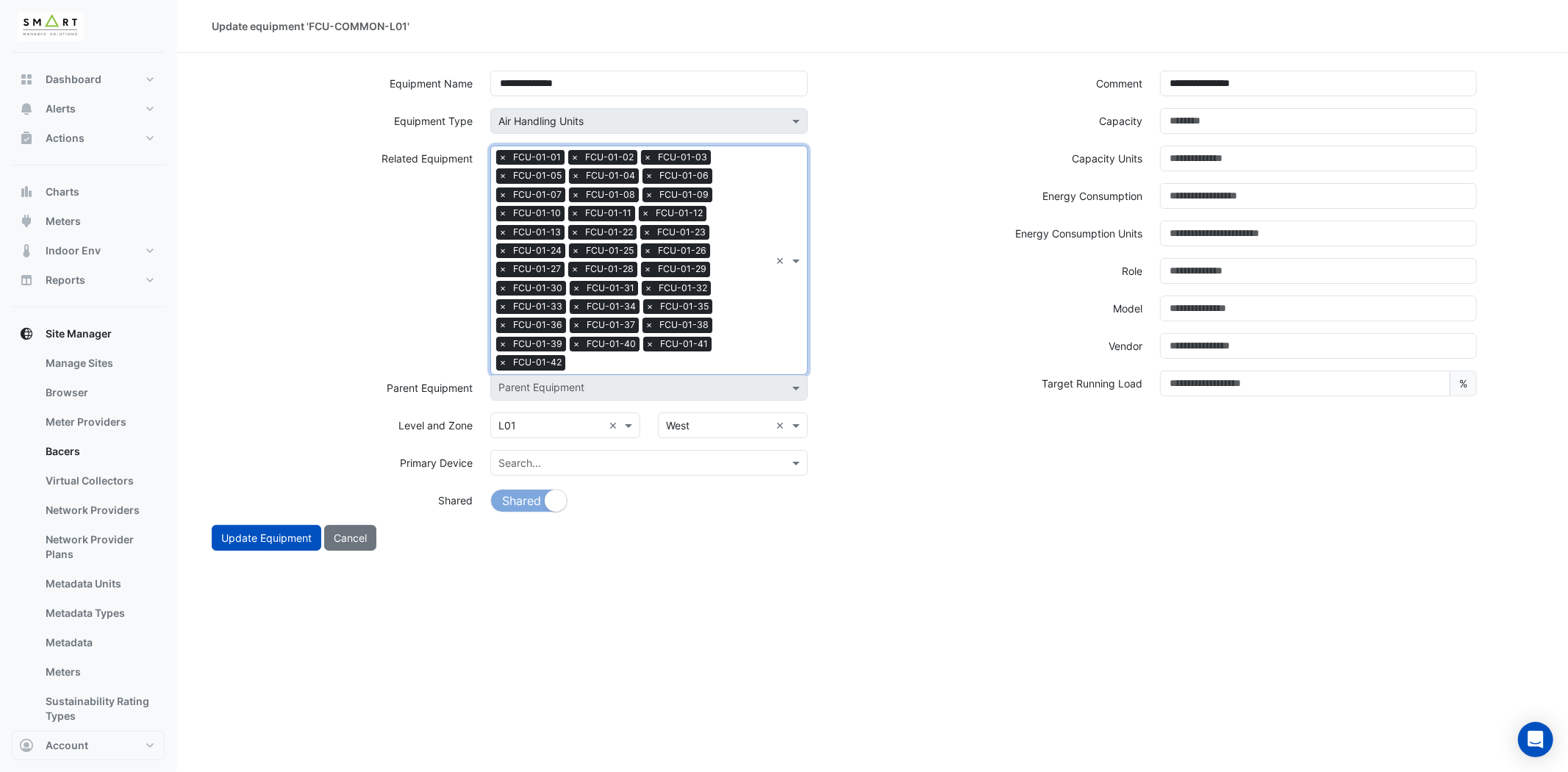
click at [735, 335] on div "Search Related Equipment × FCU-01-01 × FCU-01-02 × FCU-01-03 × FCU-01-05 × FCU-…" at bounding box center [630, 261] width 278 height 228
click at [582, 399] on div "FCU-01-43" at bounding box center [565, 409] width 147 height 22
click at [726, 345] on div "Search Related Equipment × FCU-01-01 × FCU-01-02 × FCU-01-03 × FCU-01-05 × FCU-…" at bounding box center [630, 261] width 278 height 228
drag, startPoint x: 538, startPoint y: 401, endPoint x: 595, endPoint y: 395, distance: 57.3
click at [542, 404] on span "FCU-01-44" at bounding box center [530, 410] width 54 height 13
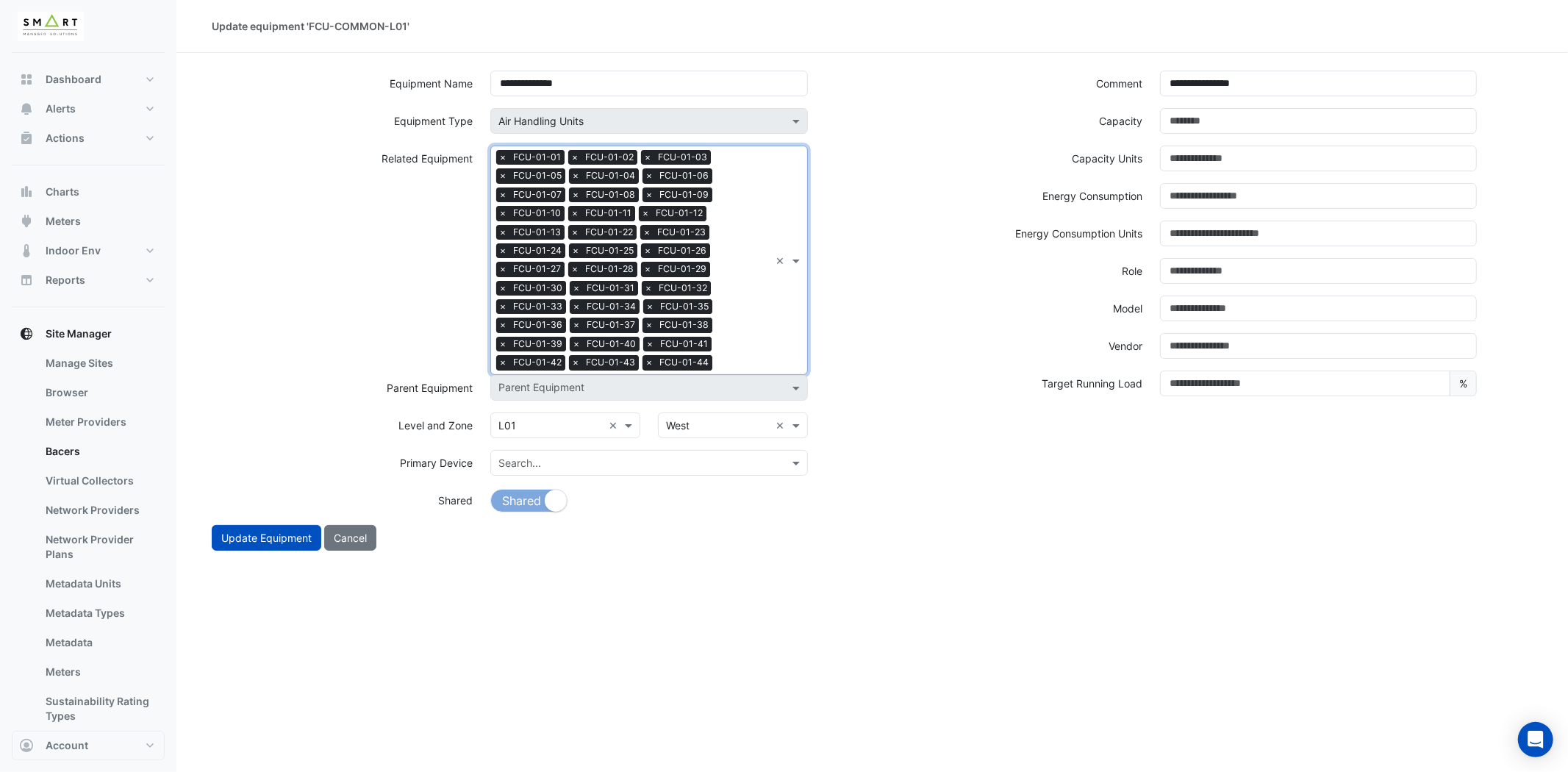
click at [755, 348] on div "Search Related Equipment × FCU-01-01 × FCU-01-02 × FCU-01-03 × FCU-01-05 × FCU-…" at bounding box center [630, 261] width 278 height 228
click at [545, 404] on span "FCU-01-45" at bounding box center [530, 410] width 54 height 13
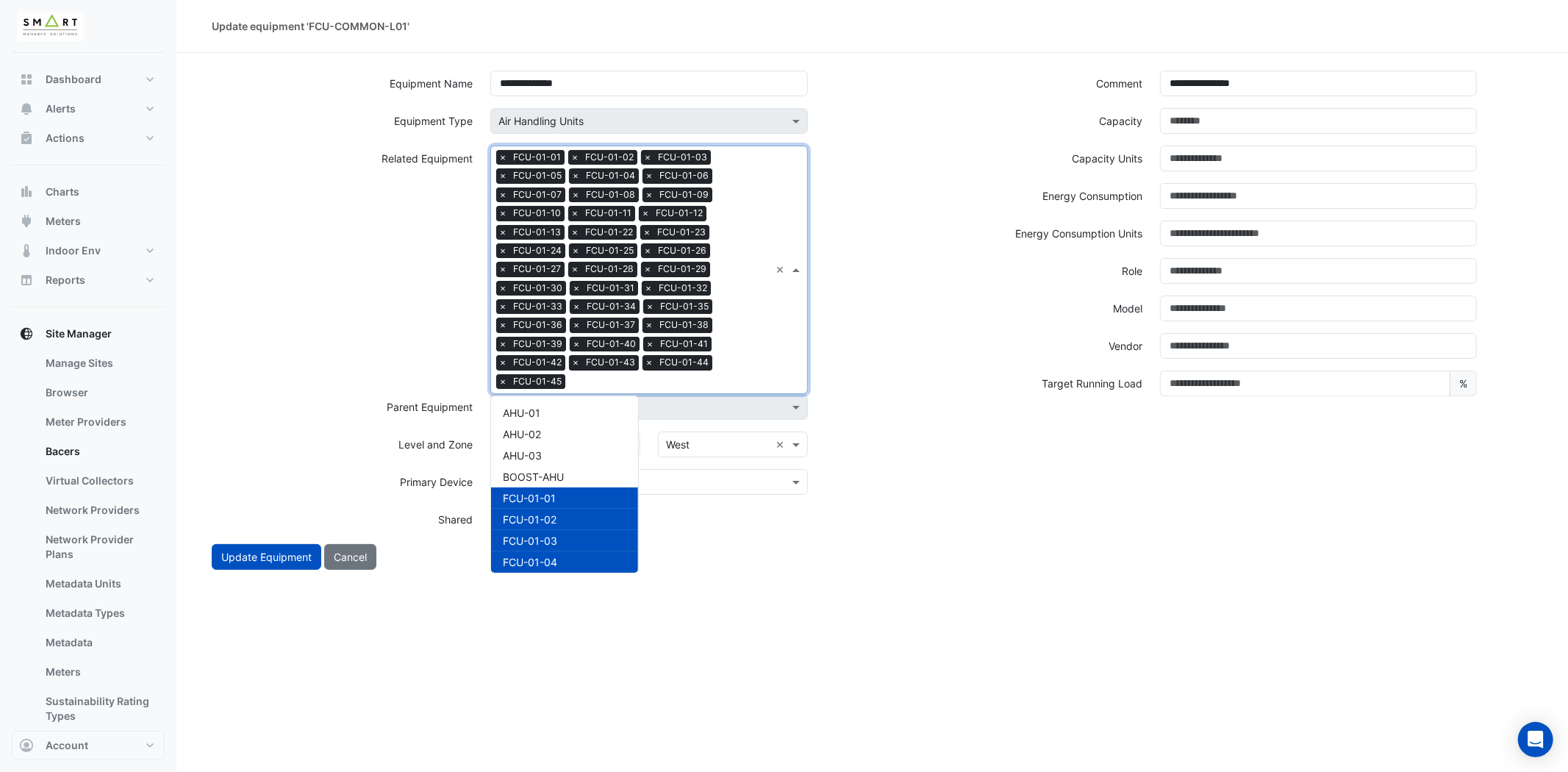
click at [751, 357] on div "Search Related Equipment × FCU-01-01 × FCU-01-02 × FCU-01-03 × FCU-01-05 × FCU-…" at bounding box center [630, 270] width 278 height 247
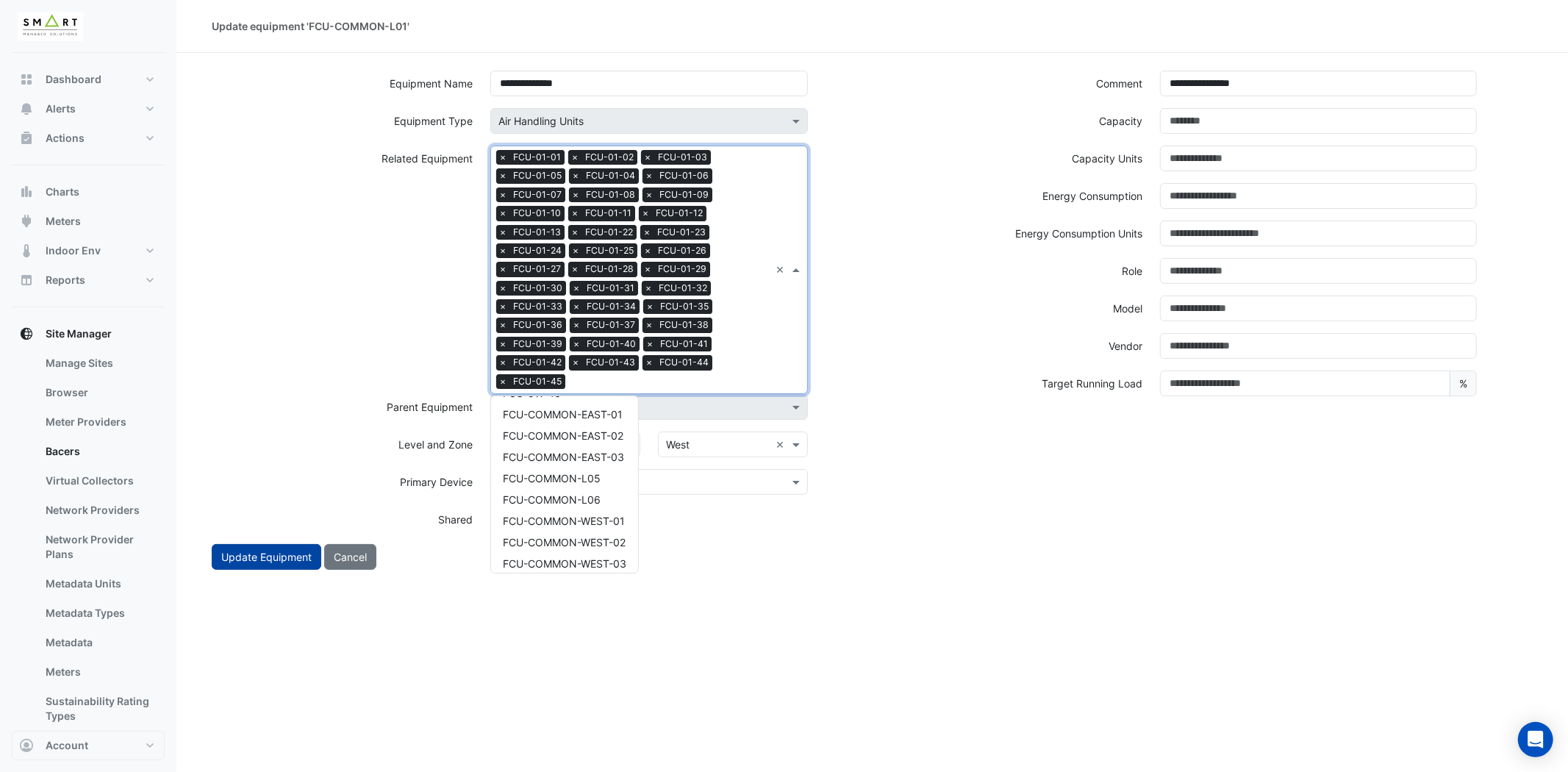
click at [245, 555] on button "Update Equipment" at bounding box center [266, 557] width 109 height 26
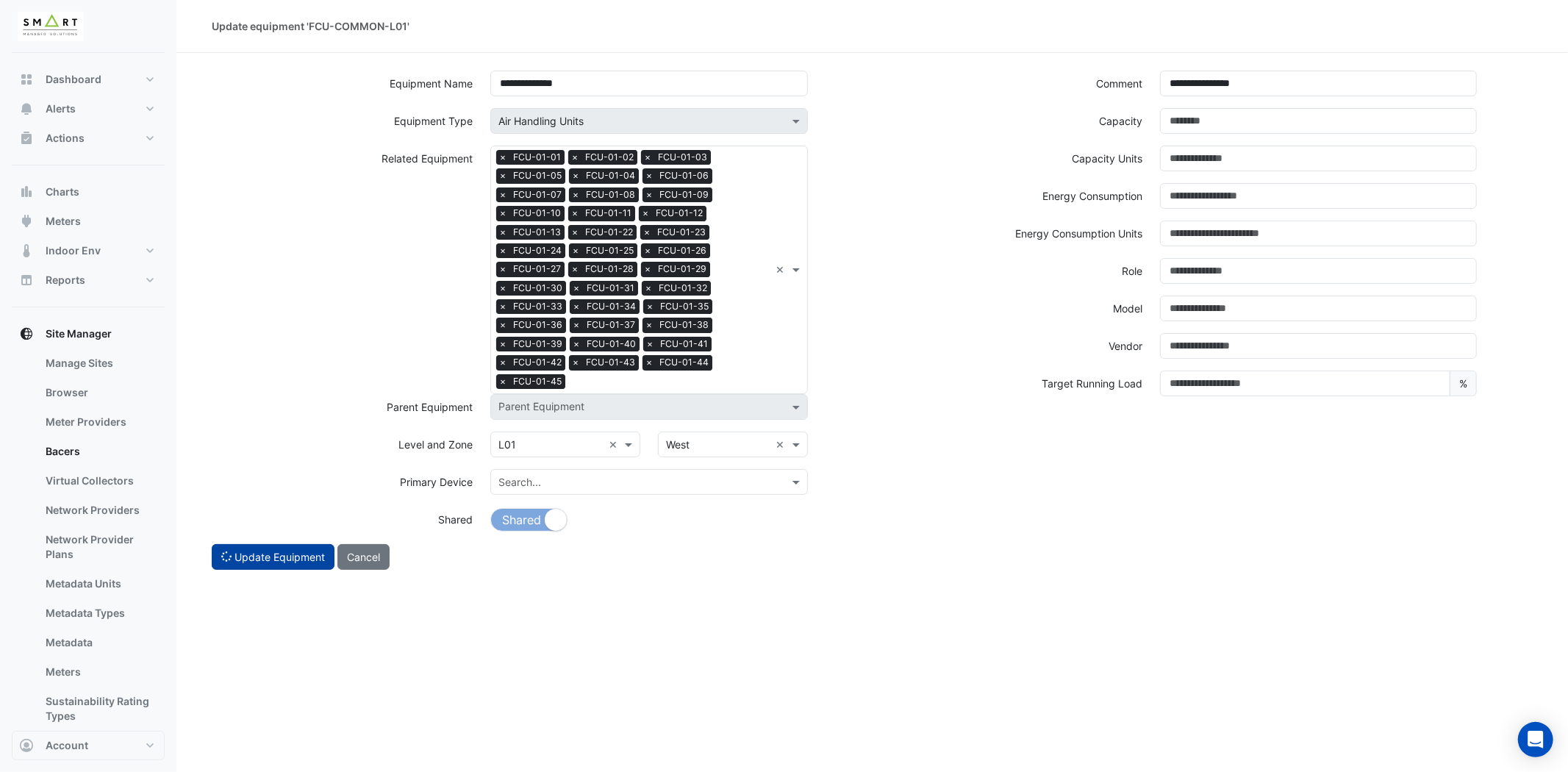
select select "***"
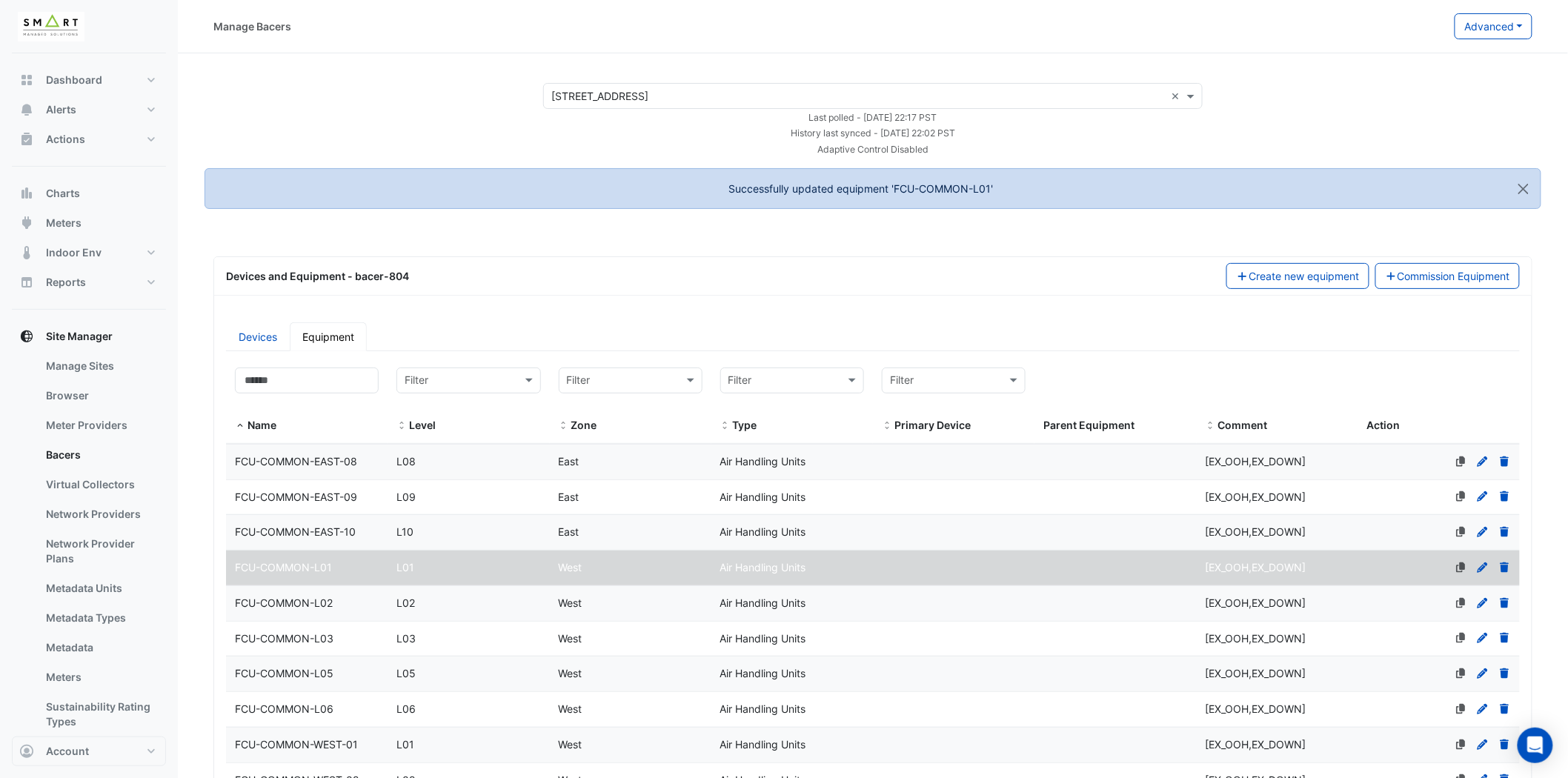
click at [331, 603] on span "FCU-COMMON-L02" at bounding box center [284, 602] width 98 height 13
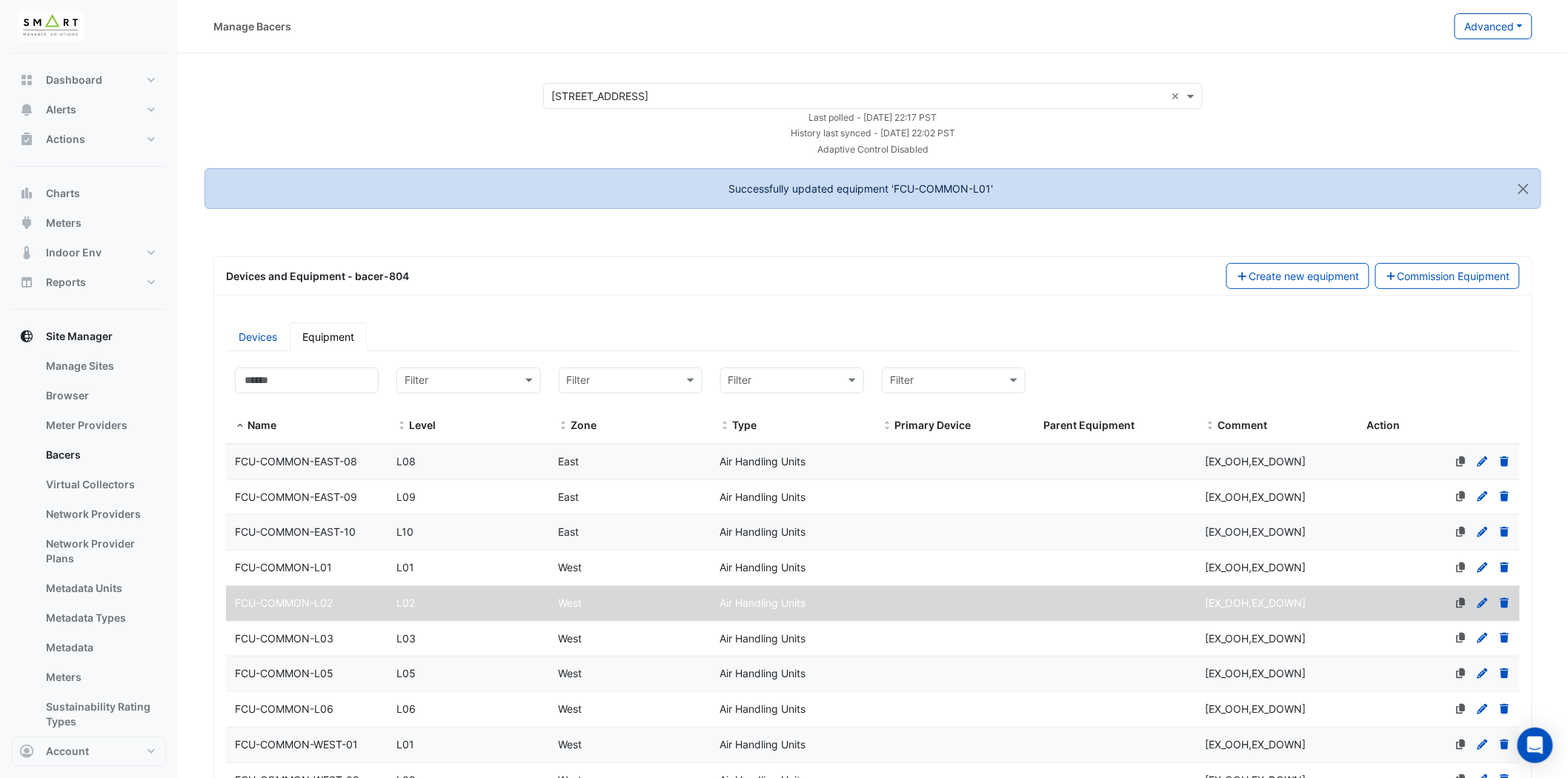
click at [1485, 600] on icon at bounding box center [1483, 603] width 11 height 11
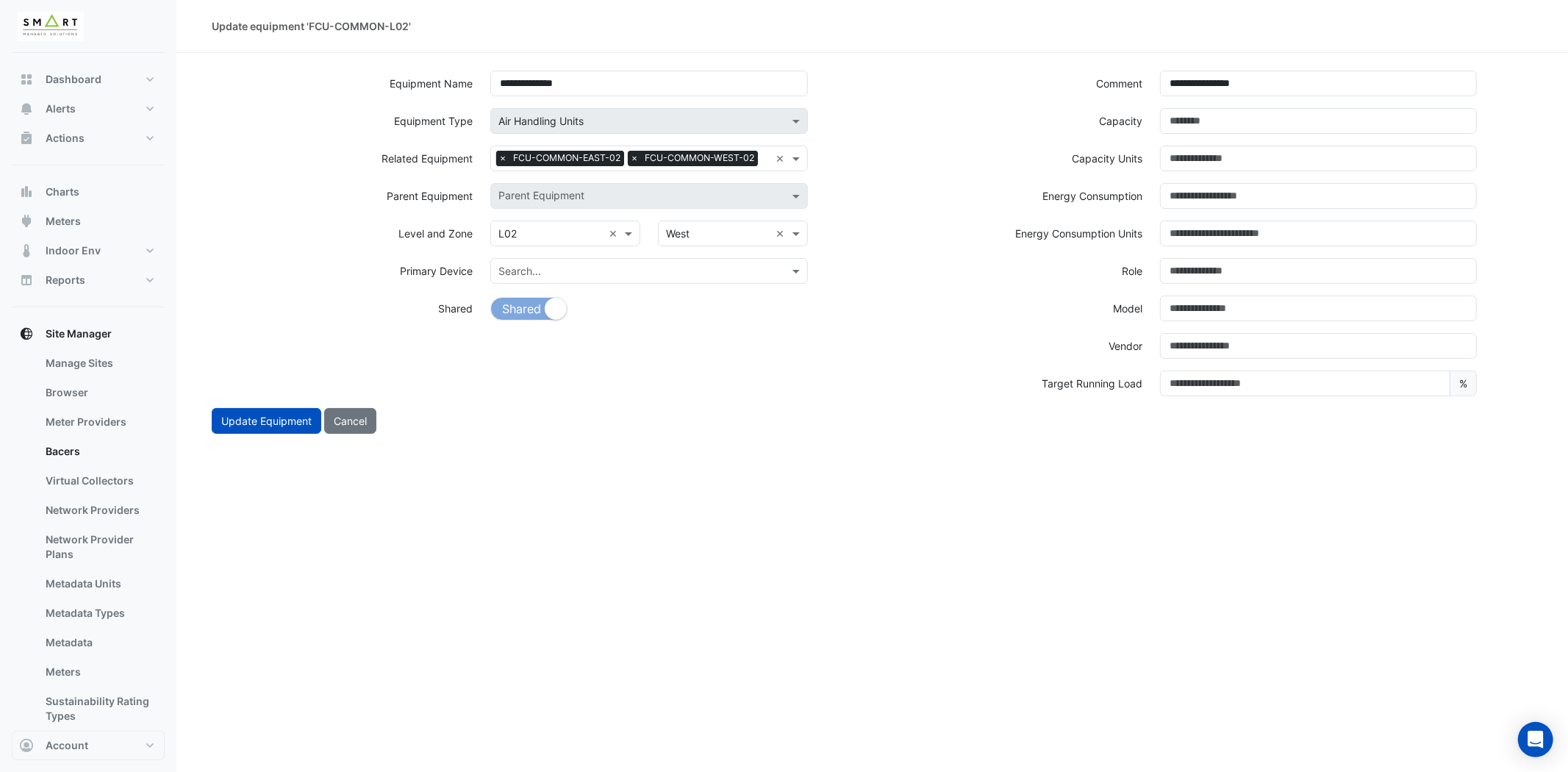
click at [503, 157] on span "×" at bounding box center [503, 158] width 13 height 15
click at [502, 157] on span "×" at bounding box center [503, 158] width 13 height 15
click at [529, 152] on input "text" at bounding box center [640, 159] width 284 height 16
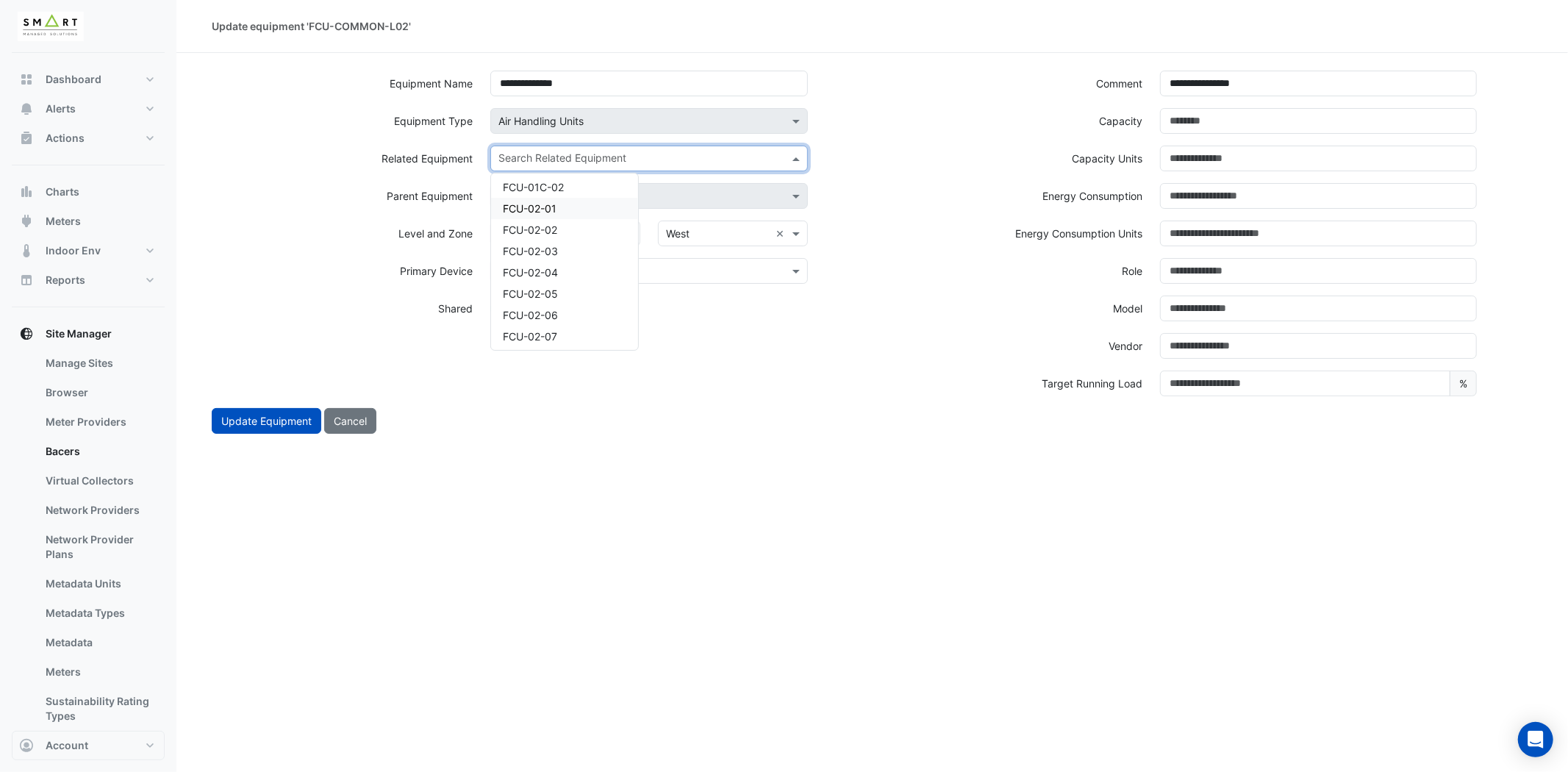
click at [557, 211] on div "FCU-02-01" at bounding box center [565, 208] width 147 height 22
click at [668, 159] on input "text" at bounding box center [670, 159] width 199 height 16
click at [563, 208] on div "FCU-02-02" at bounding box center [565, 206] width 147 height 22
click at [704, 160] on input "text" at bounding box center [707, 159] width 125 height 16
click at [566, 206] on div "FCU-02-03" at bounding box center [565, 206] width 147 height 22
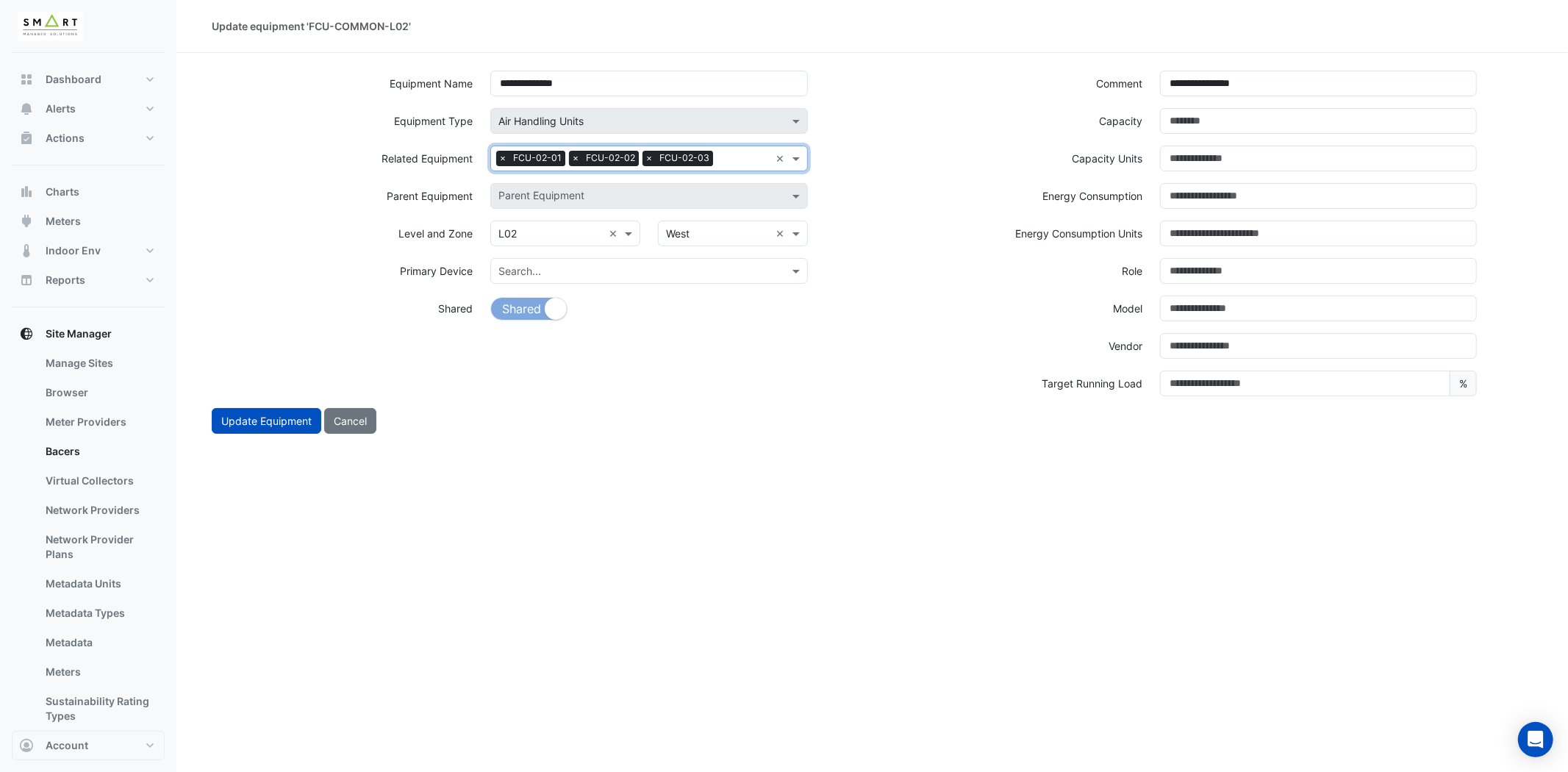
click at [745, 154] on input "text" at bounding box center [744, 159] width 51 height 16
click at [554, 202] on span "FCU-02-04" at bounding box center [531, 206] width 55 height 13
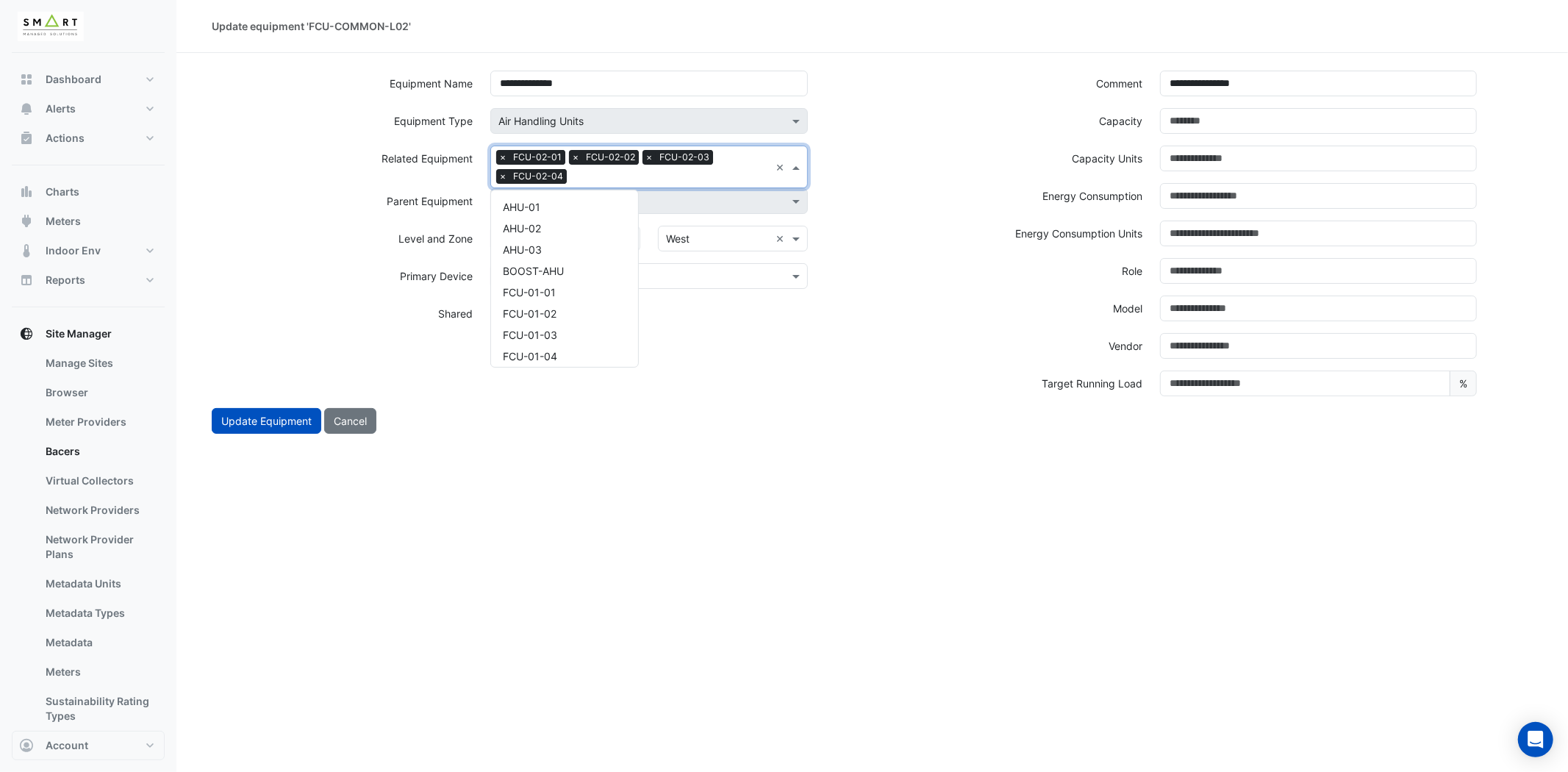
click at [724, 170] on input "text" at bounding box center [671, 177] width 197 height 16
click at [550, 221] on span "FCU-02-05" at bounding box center [531, 223] width 55 height 13
click at [722, 173] on input "text" at bounding box center [708, 177] width 124 height 16
click at [560, 221] on div "FCU-02-06" at bounding box center [565, 223] width 147 height 22
click at [736, 184] on input "text" at bounding box center [745, 177] width 49 height 16
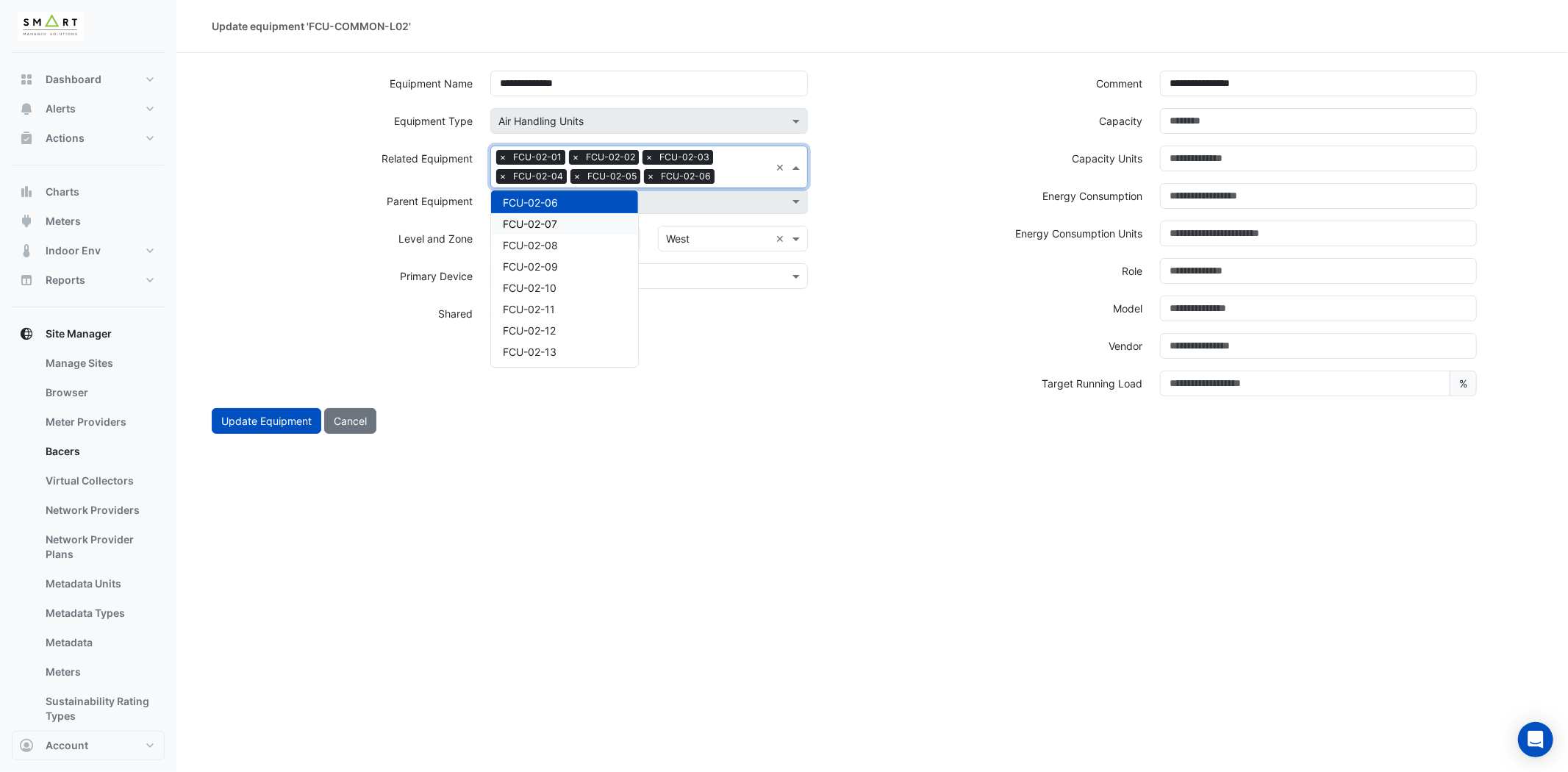
click at [549, 223] on span "FCU-02-07" at bounding box center [530, 223] width 54 height 13
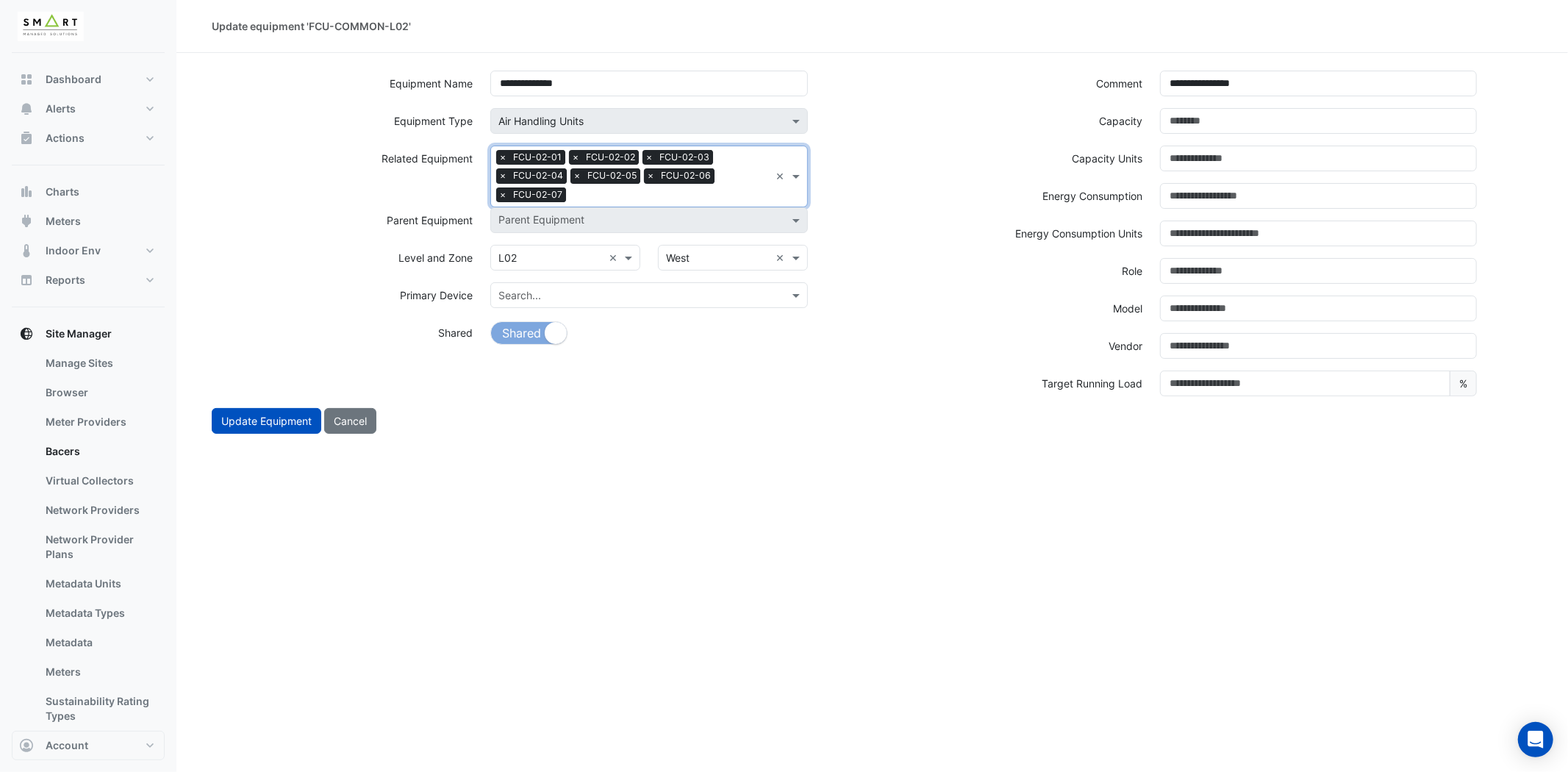
click at [726, 194] on input "text" at bounding box center [671, 197] width 198 height 16
click at [540, 237] on span "FCU-02-08" at bounding box center [531, 243] width 55 height 13
click at [726, 200] on input "text" at bounding box center [708, 197] width 124 height 16
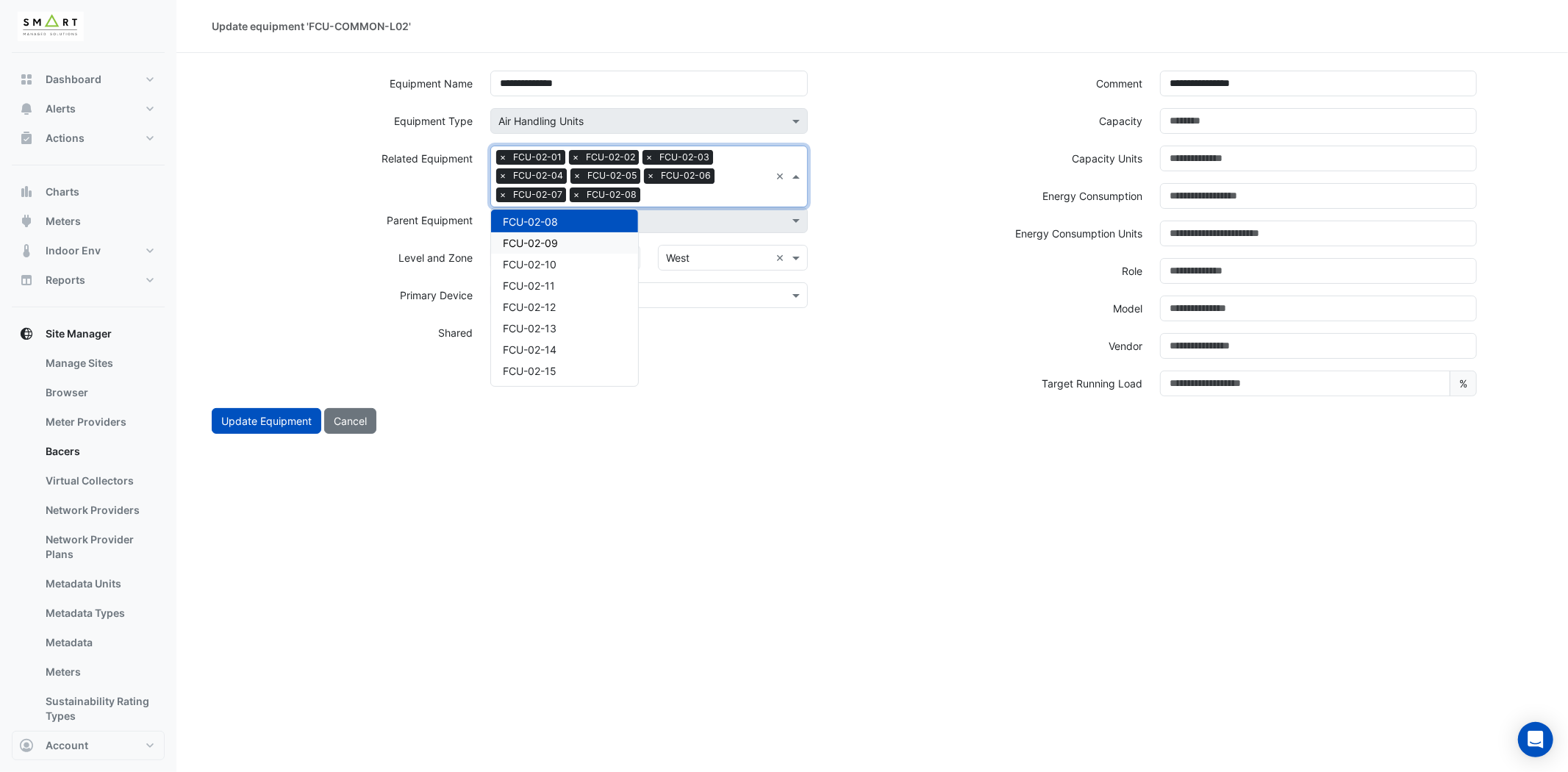
click at [569, 234] on div "FCU-02-09" at bounding box center [565, 243] width 147 height 22
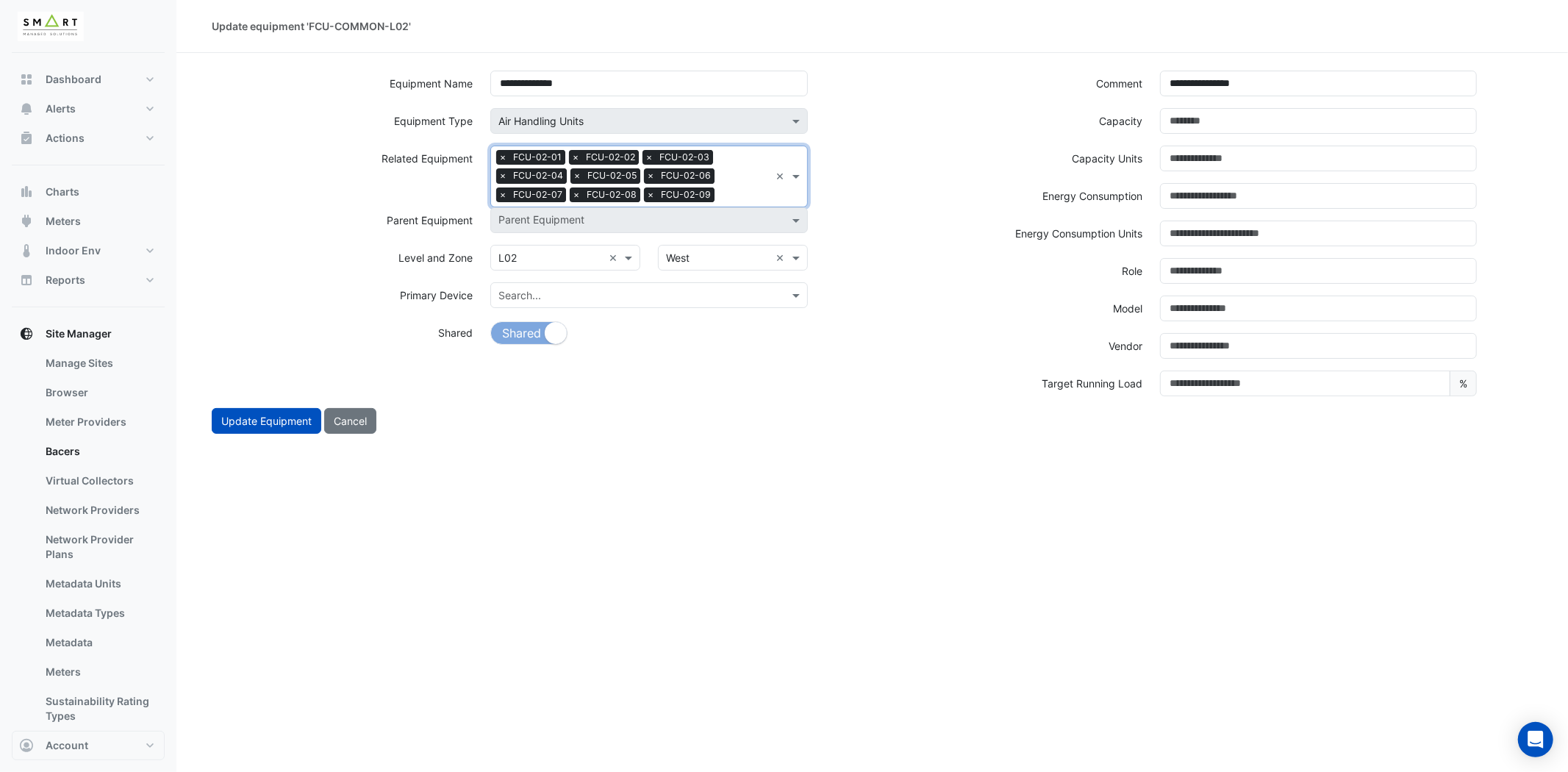
click at [732, 191] on input "text" at bounding box center [745, 197] width 49 height 16
click at [577, 244] on div "FCU-02-10" at bounding box center [565, 243] width 147 height 22
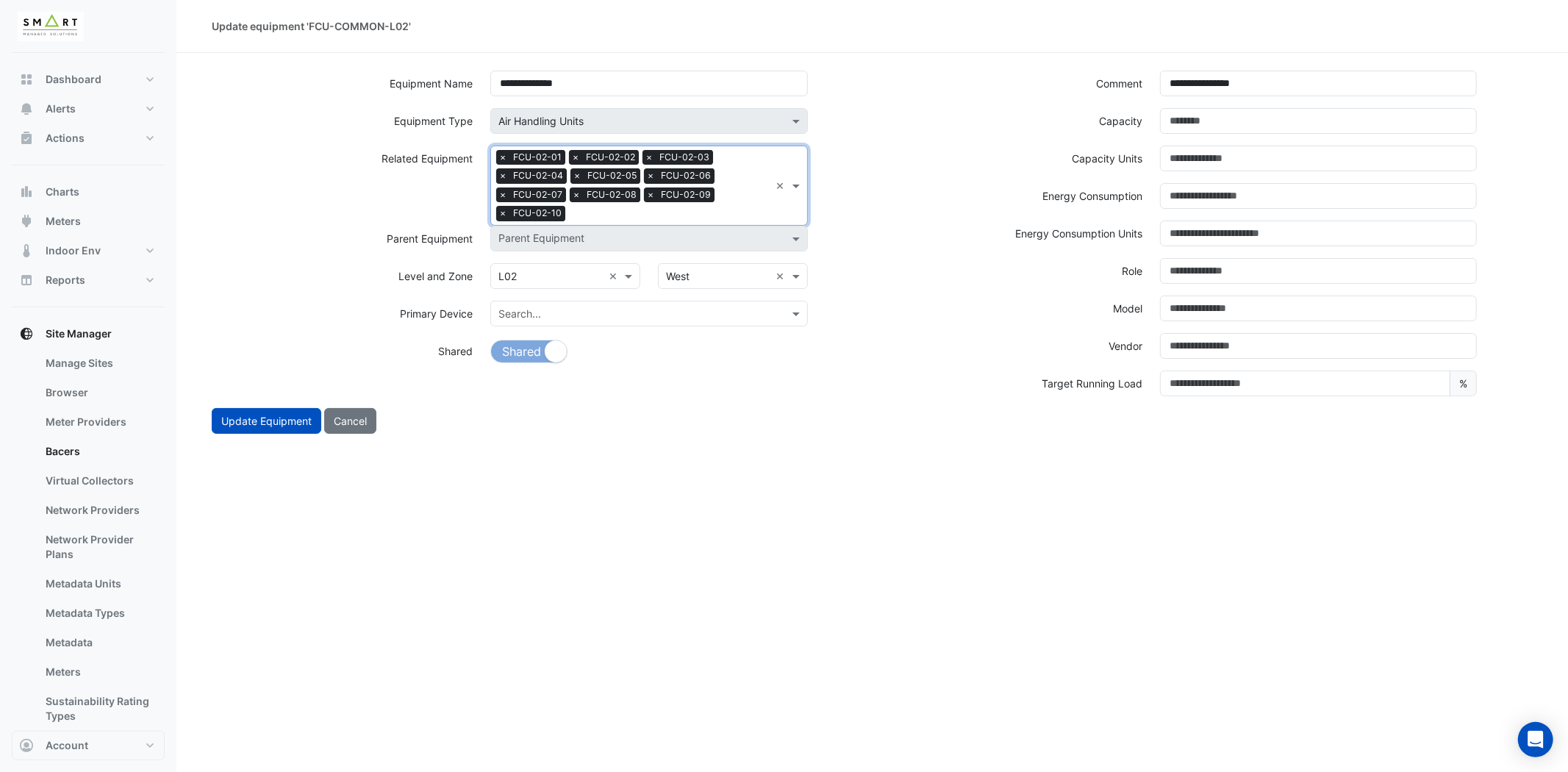
click at [746, 200] on div "Search Related Equipment × FCU-02-01 × FCU-02-02 × FCU-02-03 × FCU-02-04 × FCU-…" at bounding box center [630, 186] width 278 height 79
click at [560, 253] on div "FCU-02-11" at bounding box center [565, 261] width 147 height 22
click at [769, 200] on div "Search Related Equipment × FCU-02-01 × FCU-02-02 × FCU-02-03 × FCU-02-04 × FCU-…" at bounding box center [630, 186] width 278 height 79
click at [561, 254] on div "FCU-02-12" at bounding box center [565, 261] width 147 height 22
click at [733, 209] on input "text" at bounding box center [742, 215] width 55 height 16
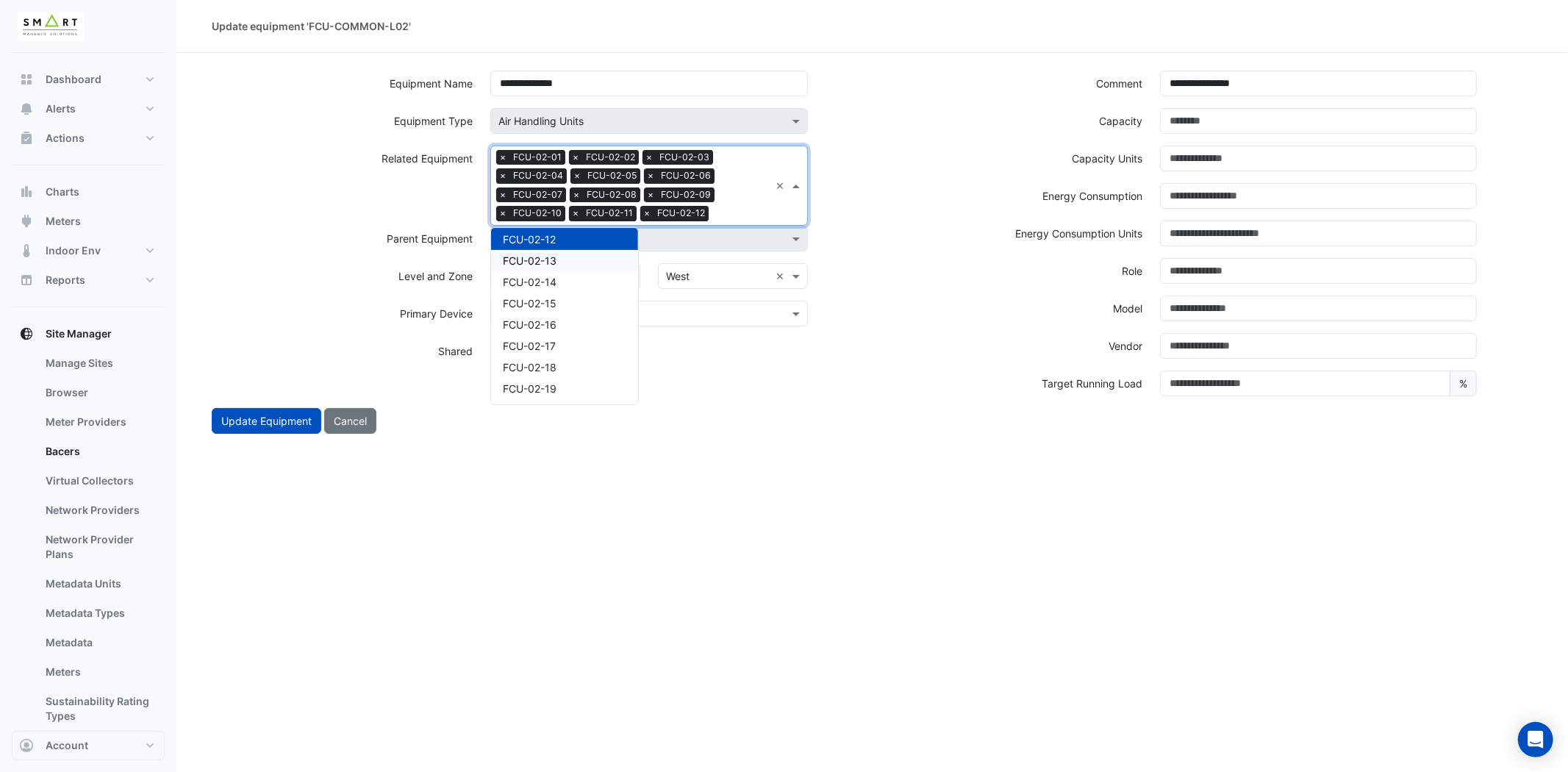
click at [538, 250] on div "FCU-02-13" at bounding box center [565, 261] width 147 height 22
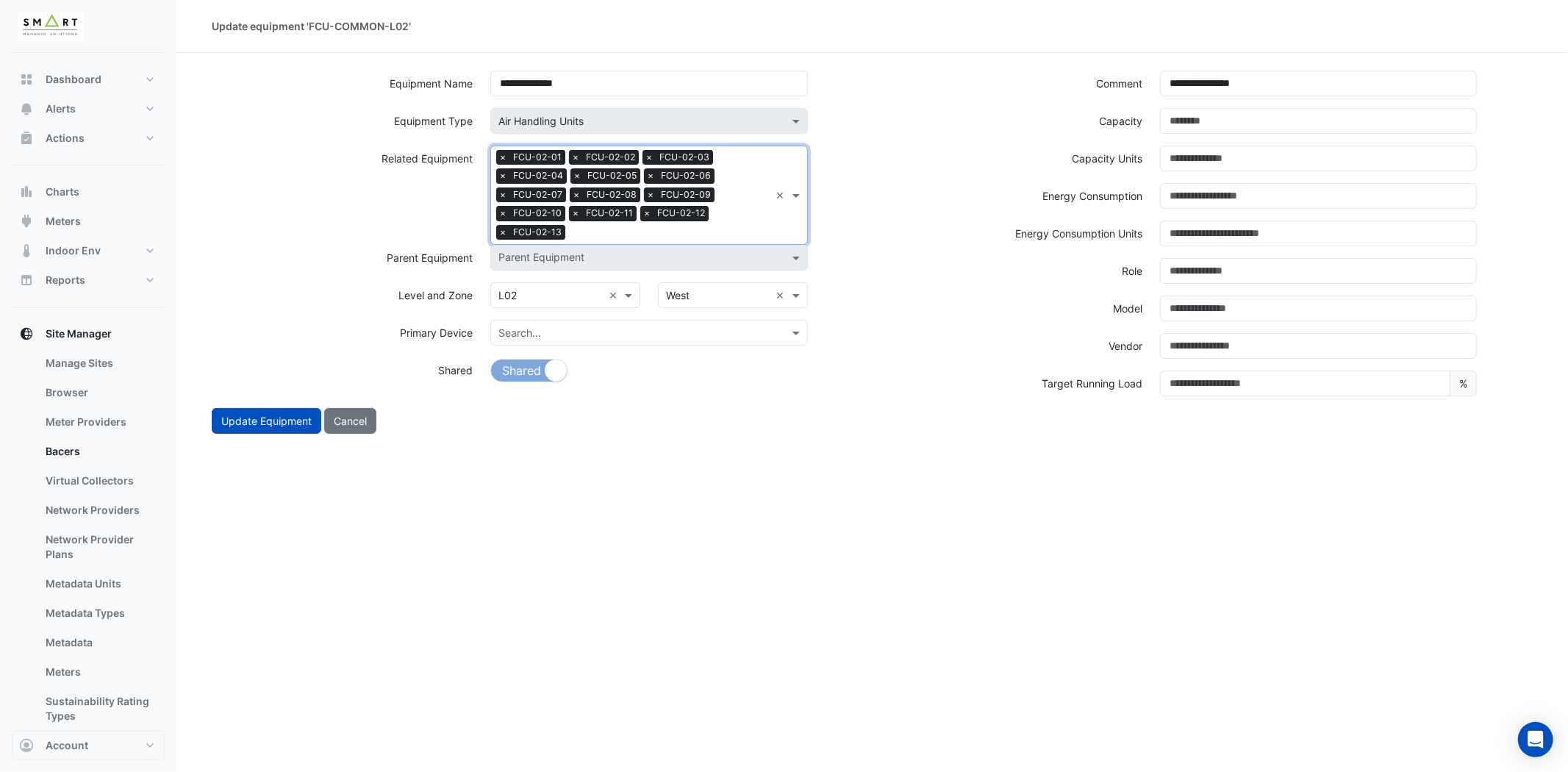
click at [723, 226] on input "text" at bounding box center [670, 234] width 199 height 16
click at [519, 276] on span "FCU-02-14" at bounding box center [530, 279] width 54 height 13
click at [743, 221] on div "Search Related Equipment × FCU-02-01 × FCU-02-02 × FCU-02-03 × FCU-02-04 × FCU-…" at bounding box center [630, 195] width 278 height 98
click at [560, 277] on div "FCU-02-15" at bounding box center [565, 280] width 147 height 22
click at [703, 233] on span "FCU-02-15" at bounding box center [682, 232] width 55 height 15
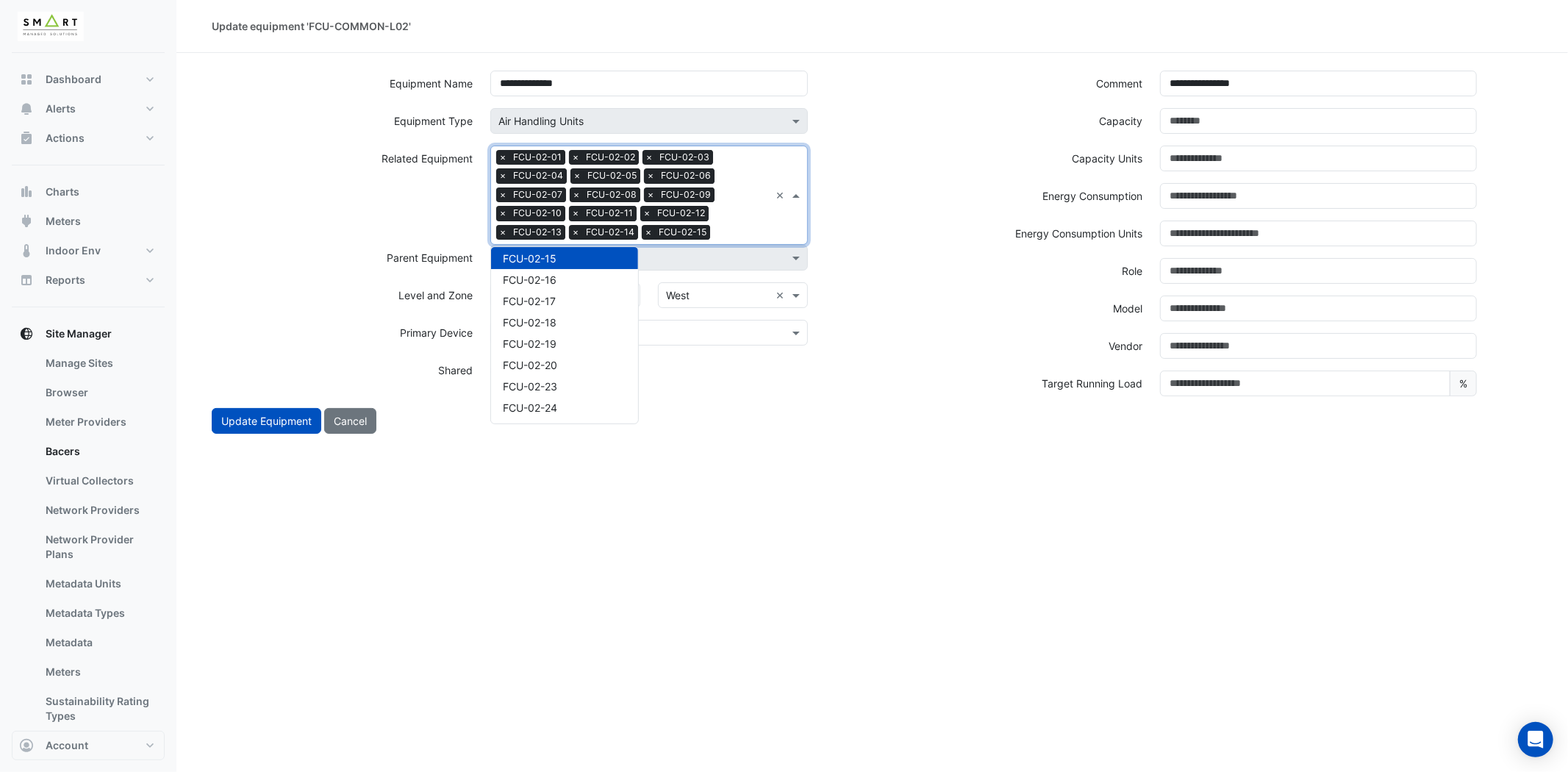
click at [586, 274] on div "FCU-02-16" at bounding box center [565, 280] width 147 height 22
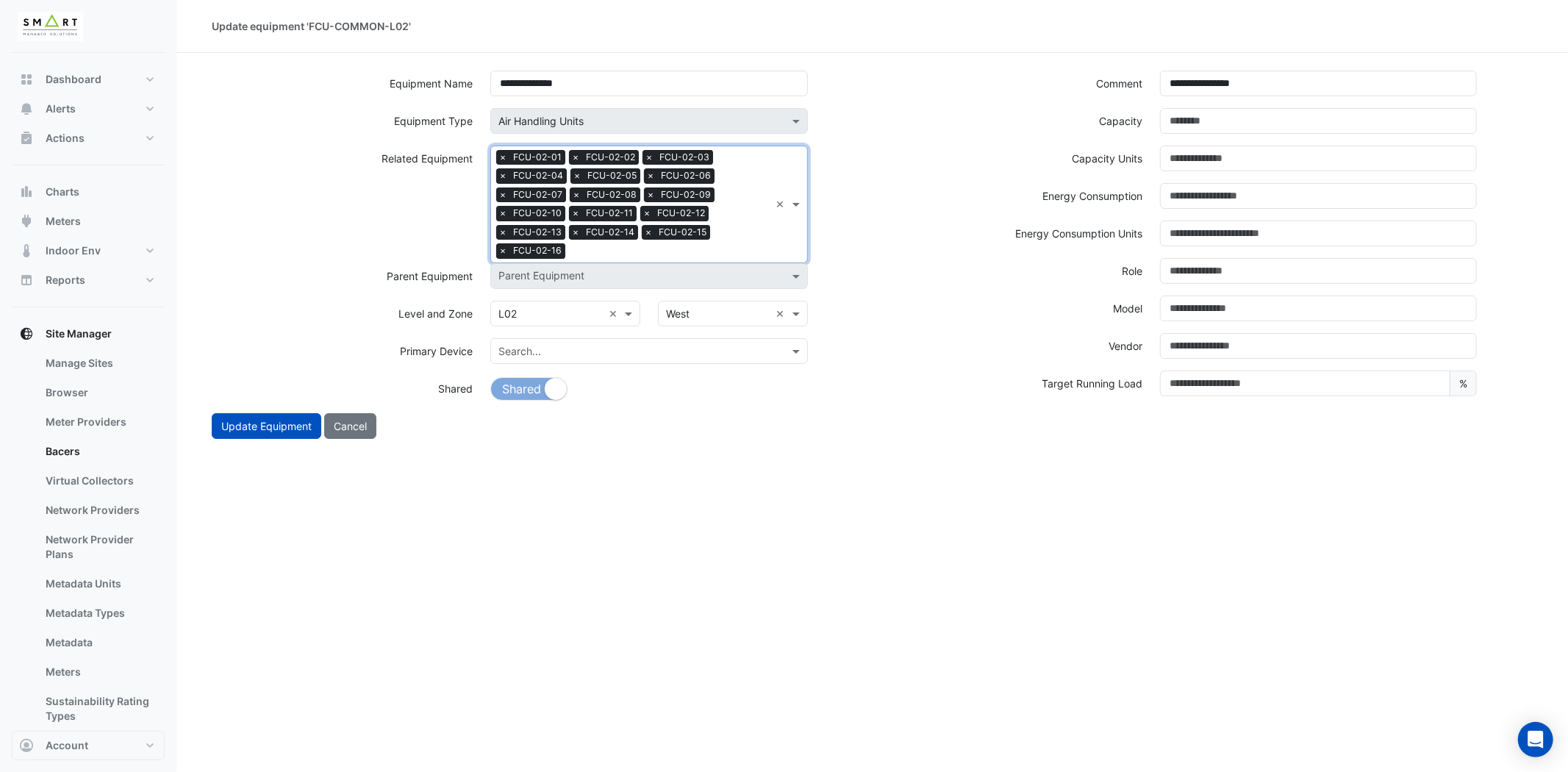
drag, startPoint x: 733, startPoint y: 224, endPoint x: 688, endPoint y: 240, distance: 47.8
click at [735, 226] on div "Search Related Equipment × FCU-02-01 × FCU-02-02 × FCU-02-03 × FCU-02-04 × FCU-…" at bounding box center [630, 205] width 278 height 116
click at [549, 290] on div "FCU-02-17" at bounding box center [565, 299] width 147 height 22
click at [734, 247] on input "text" at bounding box center [706, 252] width 127 height 16
click at [568, 292] on div "FCU-02-18" at bounding box center [565, 299] width 147 height 22
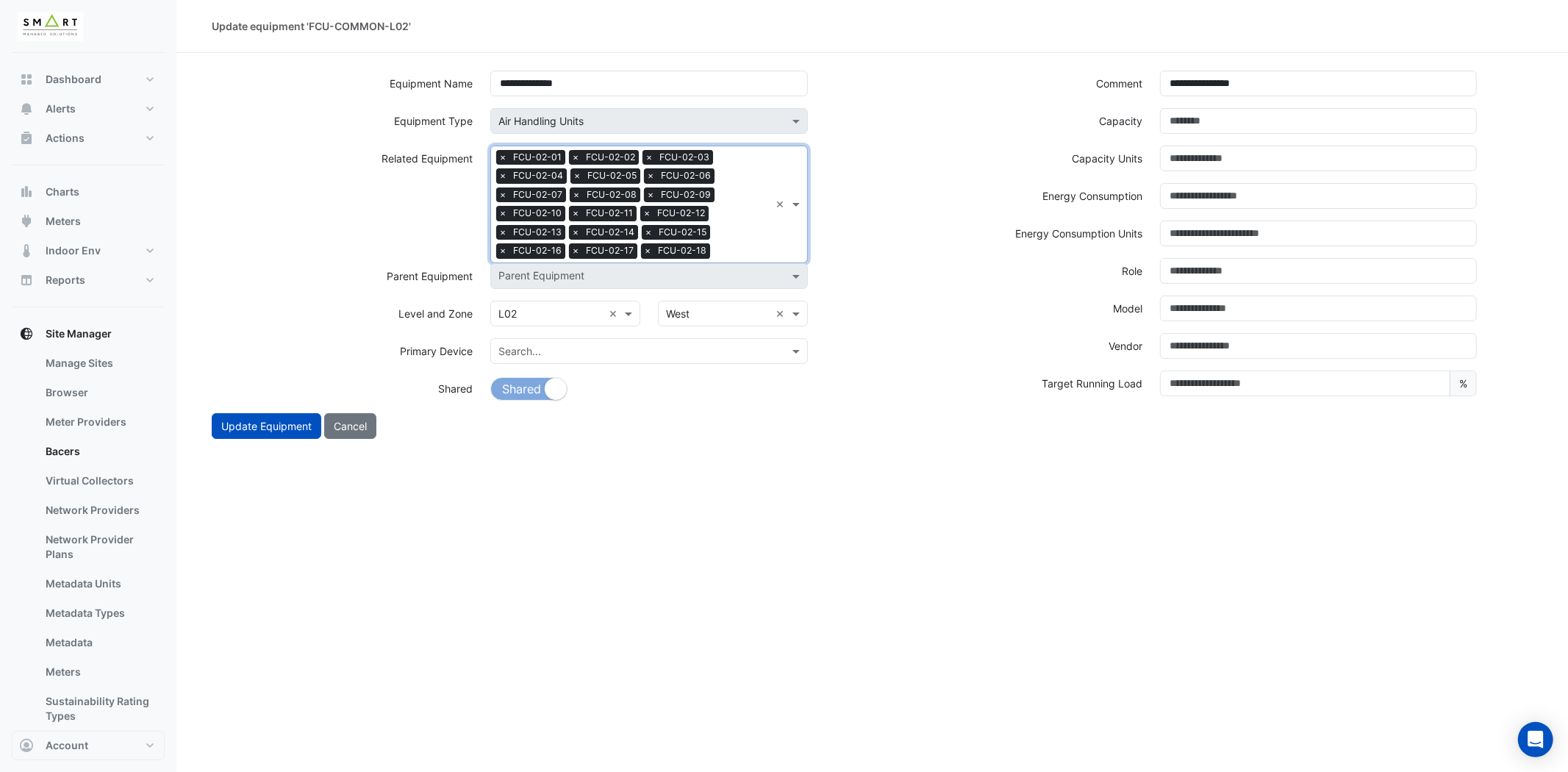
click at [760, 246] on input "text" at bounding box center [743, 252] width 54 height 16
click at [575, 291] on div "FCU-02-19" at bounding box center [565, 299] width 147 height 22
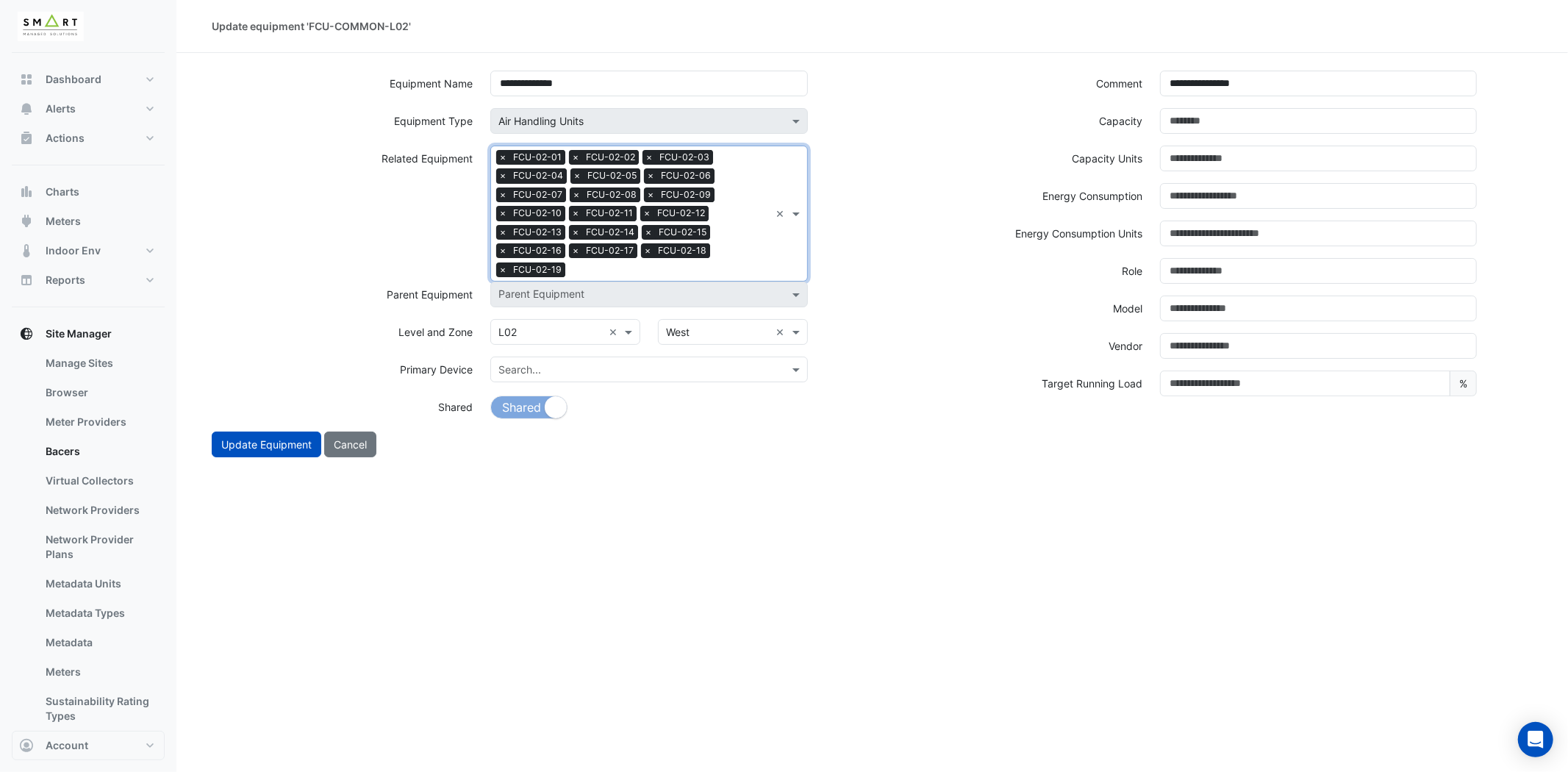
click at [777, 241] on div "Search Related Equipment × FCU-02-01 × FCU-02-02 × FCU-02-03 × FCU-02-04 × FCU-…" at bounding box center [649, 214] width 317 height 136
click at [567, 307] on div "FCU-02-20" at bounding box center [565, 317] width 147 height 22
click at [779, 255] on div "Search Related Equipment × FCU-02-01 × FCU-02-02 × FCU-02-03 × FCU-02-04 × FCU-…" at bounding box center [649, 214] width 317 height 136
click at [554, 313] on span "FCU-02-23" at bounding box center [530, 317] width 54 height 13
click at [758, 259] on div "Search Related Equipment × FCU-02-01 × FCU-02-02 × FCU-02-03 × FCU-02-04 × FCU-…" at bounding box center [630, 214] width 278 height 135
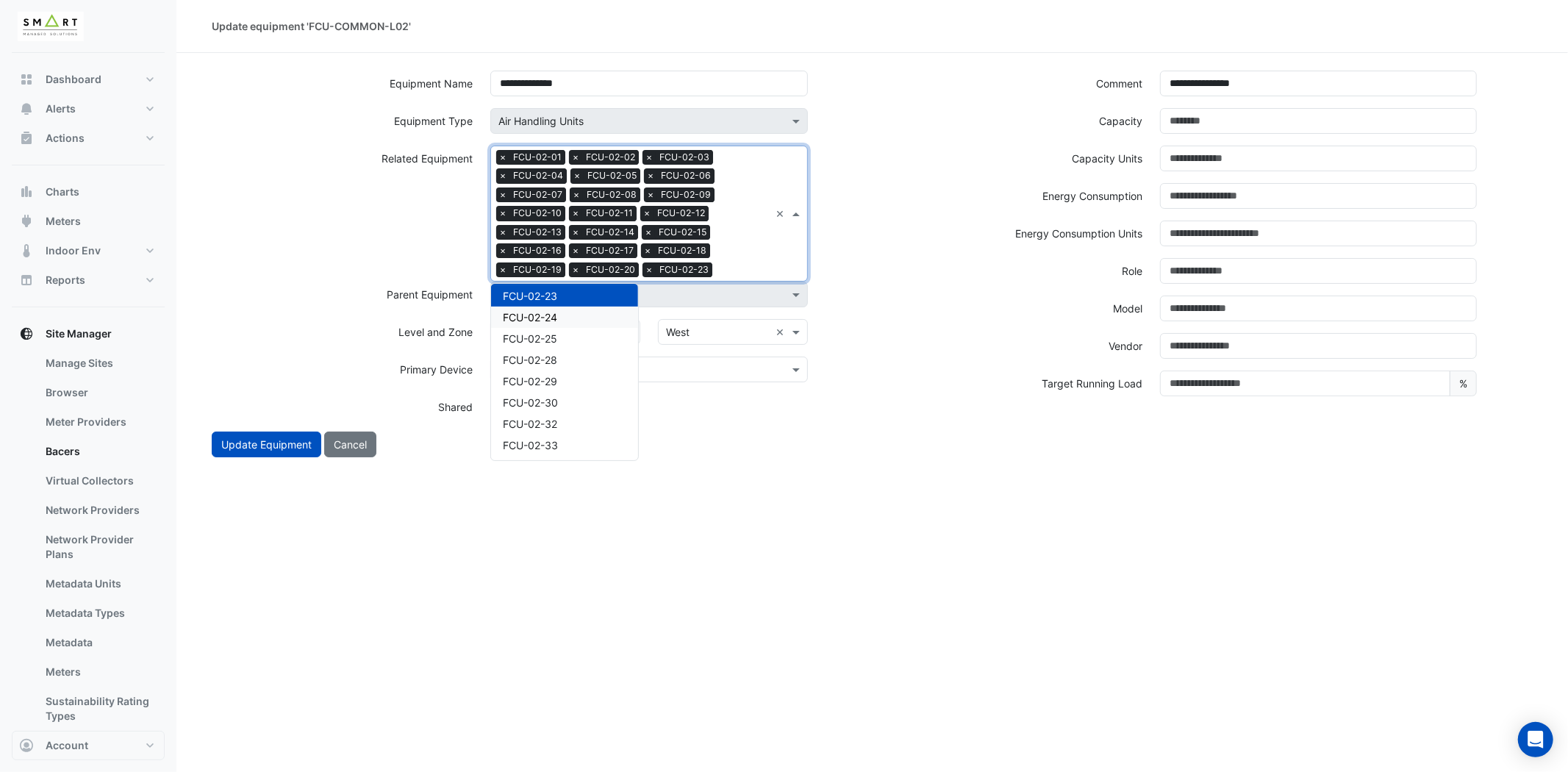
click at [562, 316] on div "FCU-02-24" at bounding box center [565, 317] width 147 height 22
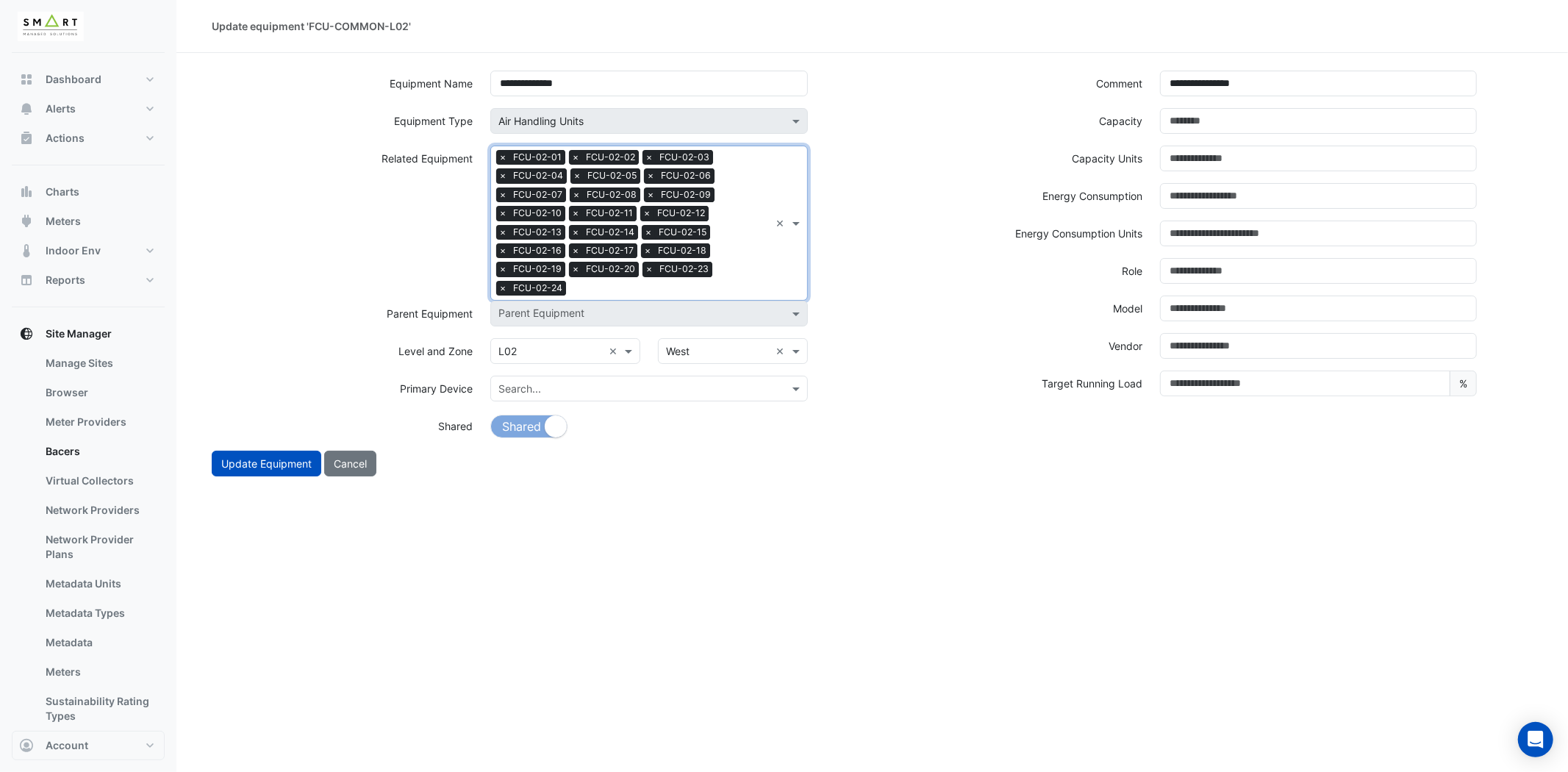
click at [679, 278] on div "Search Related Equipment × FCU-02-01 × FCU-02-02 × FCU-02-03 × FCU-02-04 × FCU-…" at bounding box center [630, 223] width 278 height 153
click at [540, 333] on span "FCU-02-25" at bounding box center [530, 336] width 54 height 13
drag, startPoint x: 741, startPoint y: 275, endPoint x: 665, endPoint y: 302, distance: 80.7
click at [739, 278] on div "Search Related Equipment × FCU-02-01 × FCU-02-02 × FCU-02-03 × FCU-02-04 × FCU-…" at bounding box center [630, 223] width 278 height 153
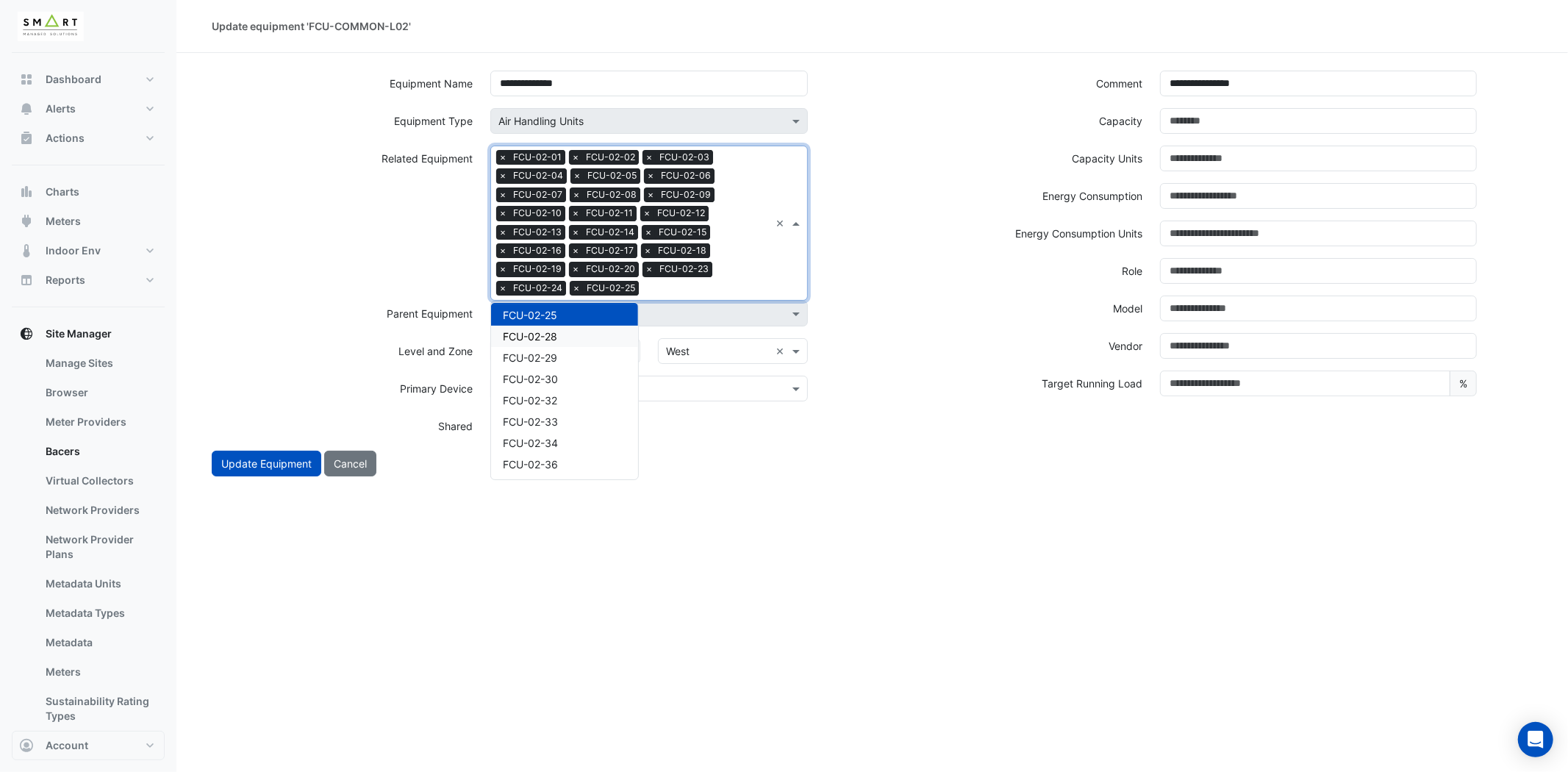
click at [567, 329] on div "FCU-02-28" at bounding box center [565, 336] width 147 height 22
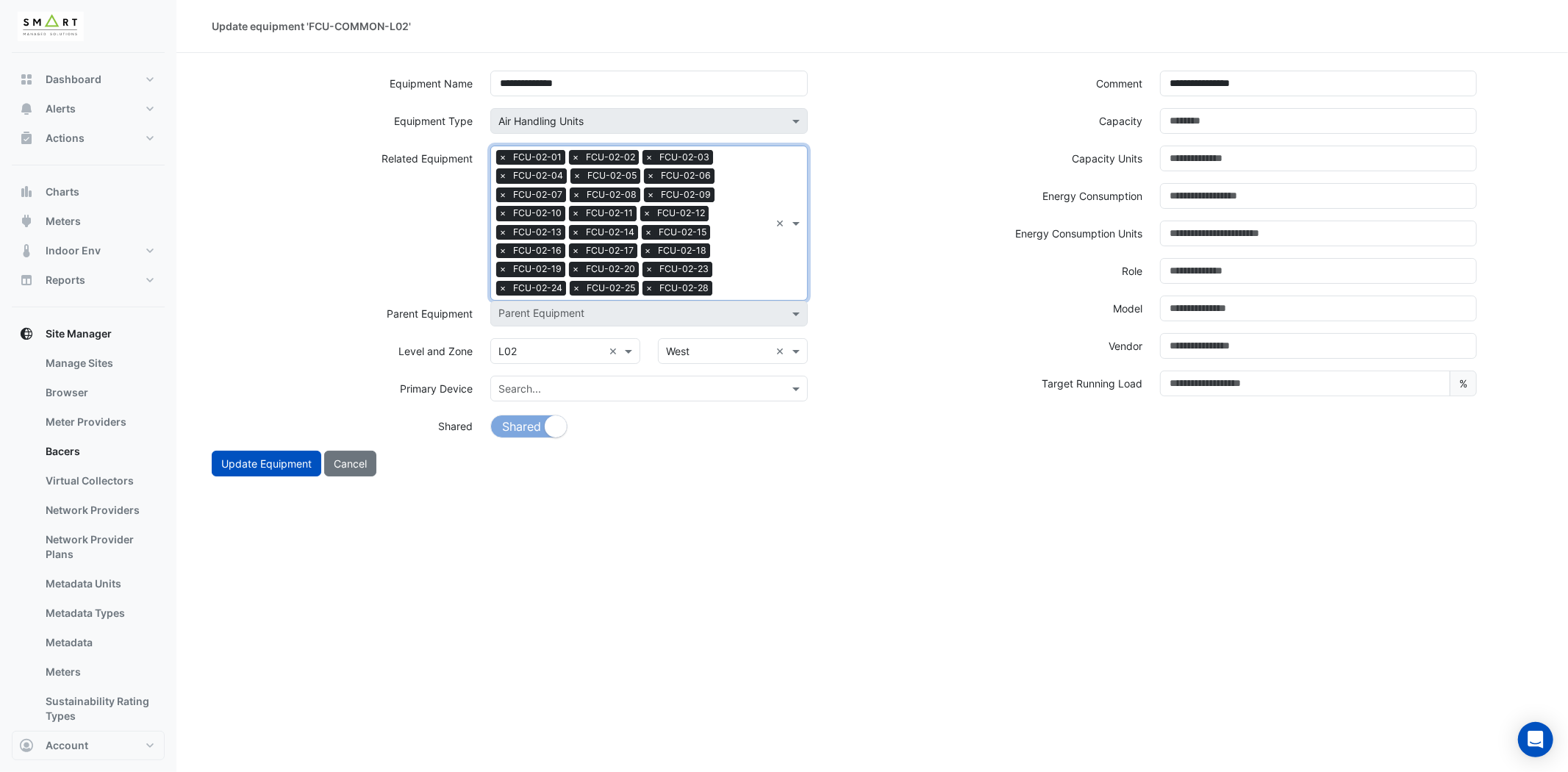
click at [732, 274] on div "Search Related Equipment × FCU-02-01 × FCU-02-02 × FCU-02-03 × FCU-02-04 × FCU-…" at bounding box center [630, 223] width 278 height 153
click at [563, 334] on div "FCU-02-29" at bounding box center [565, 336] width 147 height 22
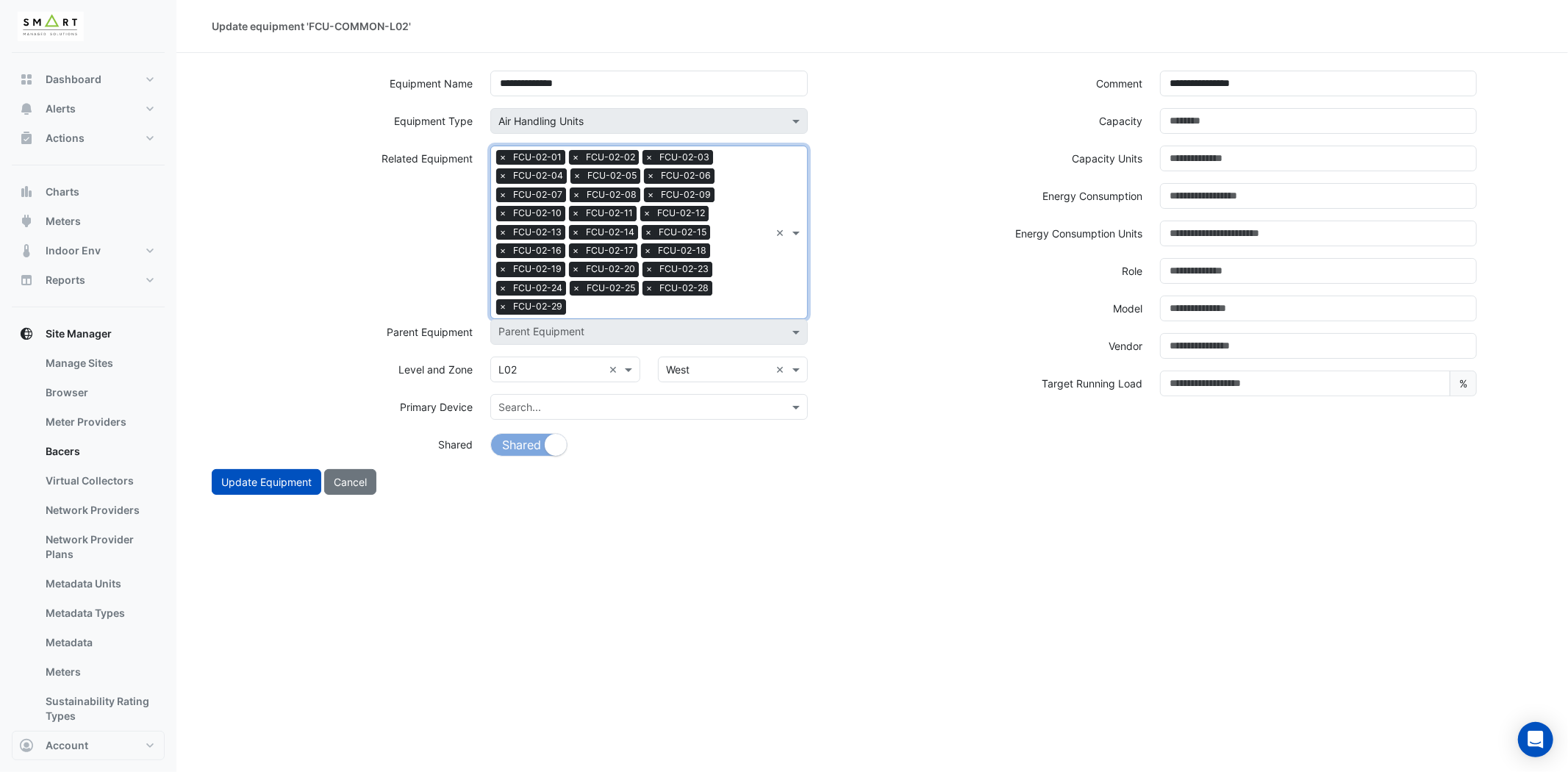
drag, startPoint x: 748, startPoint y: 272, endPoint x: 655, endPoint y: 310, distance: 100.5
click at [748, 273] on div "Search Related Equipment × FCU-02-01 × FCU-02-02 × FCU-02-03 × FCU-02-04 × FCU-…" at bounding box center [630, 232] width 278 height 172
click at [540, 349] on span "FCU-02-30" at bounding box center [531, 355] width 55 height 13
click at [761, 296] on div "Search Related Equipment × FCU-02-01 × FCU-02-02 × FCU-02-03 × FCU-02-04 × FCU-…" at bounding box center [630, 232] width 278 height 172
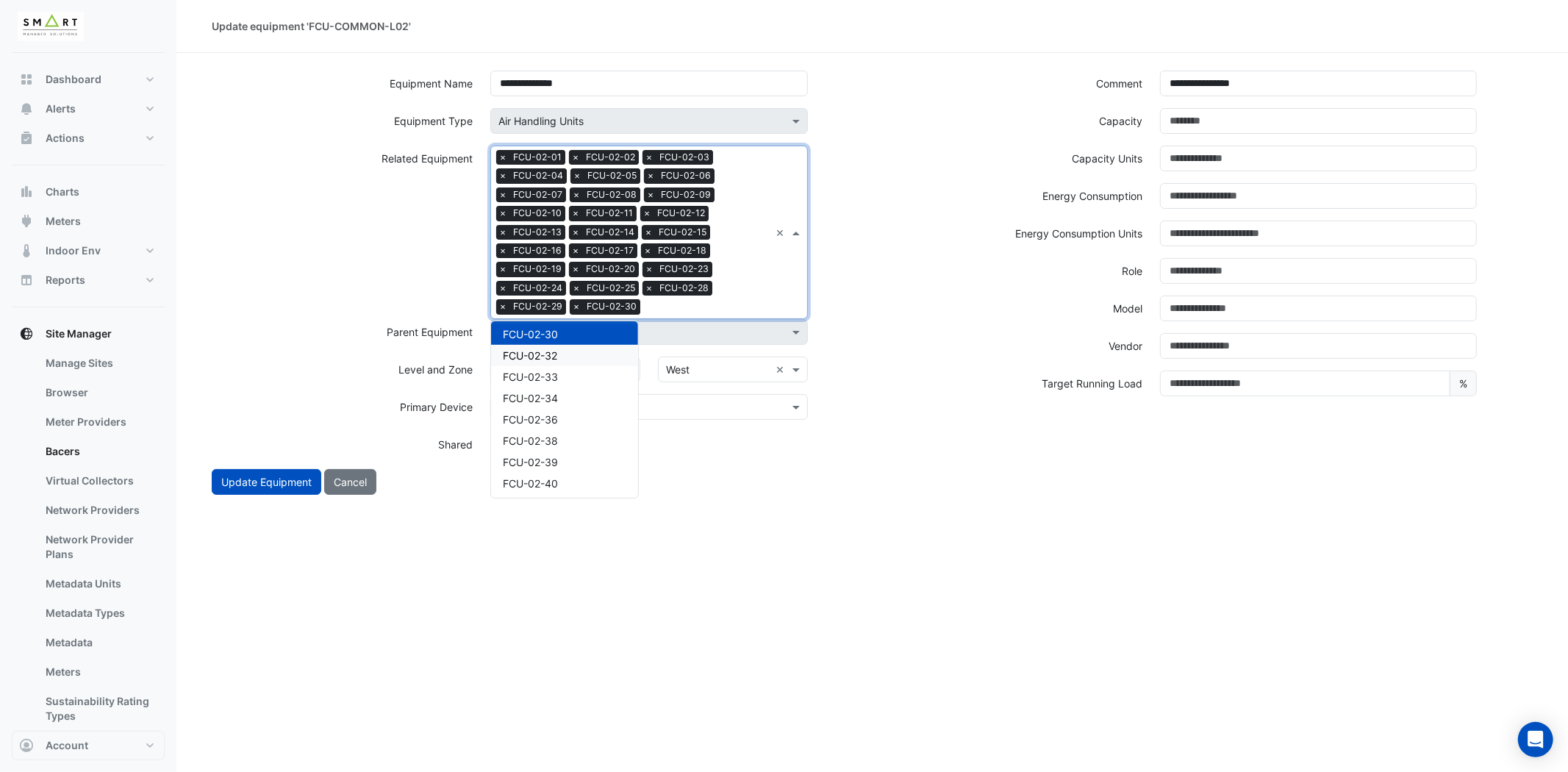
click at [569, 354] on div "FCU-02-32" at bounding box center [565, 355] width 147 height 22
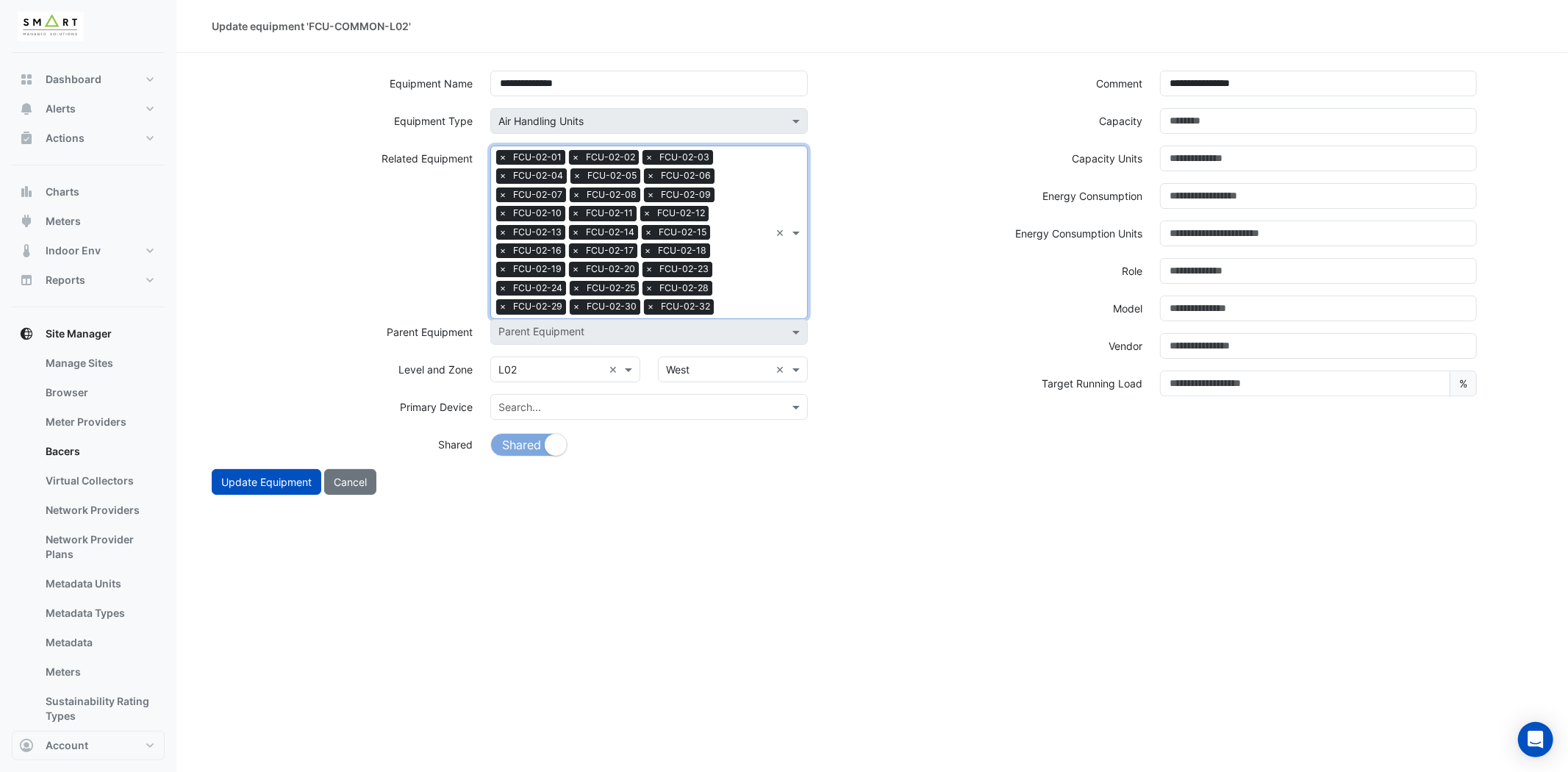
click at [766, 290] on div "Search Related Equipment × FCU-02-01 × FCU-02-02 × FCU-02-03 × FCU-02-04 × FCU-…" at bounding box center [630, 232] width 278 height 172
drag, startPoint x: 545, startPoint y: 354, endPoint x: 595, endPoint y: 340, distance: 51.9
click at [549, 354] on span "FCU-02-33" at bounding box center [531, 355] width 55 height 13
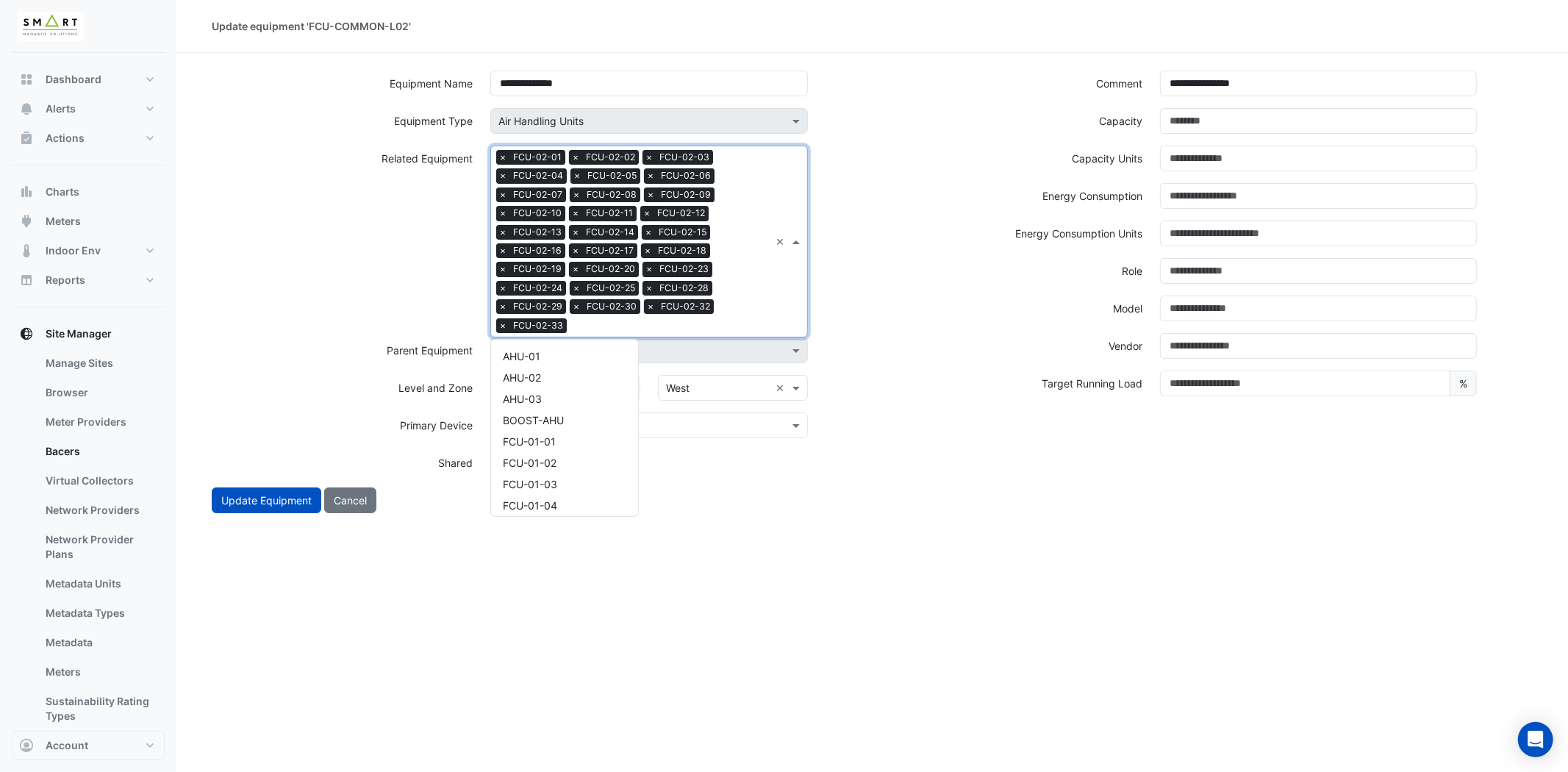
click at [738, 295] on div "Search Related Equipment × FCU-02-01 × FCU-02-02 × FCU-02-03 × FCU-02-04 × FCU-…" at bounding box center [630, 242] width 278 height 191
click at [556, 363] on div "FCU-02-34" at bounding box center [565, 374] width 147 height 22
drag, startPoint x: 765, startPoint y: 310, endPoint x: 678, endPoint y: 333, distance: 90.0
click at [761, 311] on div "Search Related Equipment × FCU-02-01 × FCU-02-02 × FCU-02-03 × FCU-02-04 × FCU-…" at bounding box center [630, 242] width 278 height 191
click at [560, 368] on div "FCU-02-36" at bounding box center [565, 373] width 147 height 22
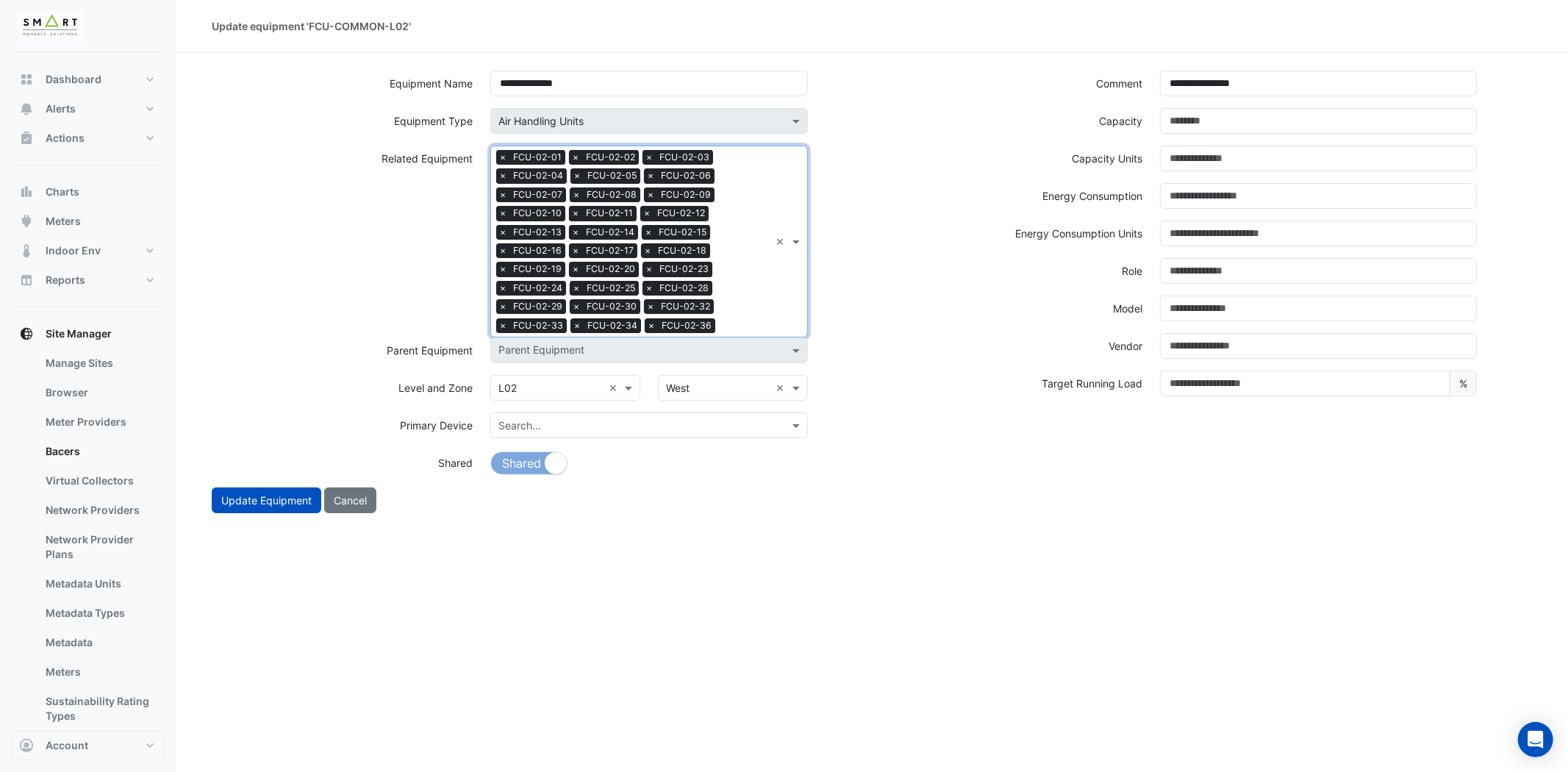
drag, startPoint x: 775, startPoint y: 289, endPoint x: 758, endPoint y: 296, distance: 18.4
click at [775, 290] on div "Search Related Equipment × FCU-02-01 × FCU-02-02 × FCU-02-03 × FCU-02-04 × FCU-…" at bounding box center [649, 242] width 317 height 192
click at [554, 371] on span "FCU-02-38" at bounding box center [531, 373] width 55 height 13
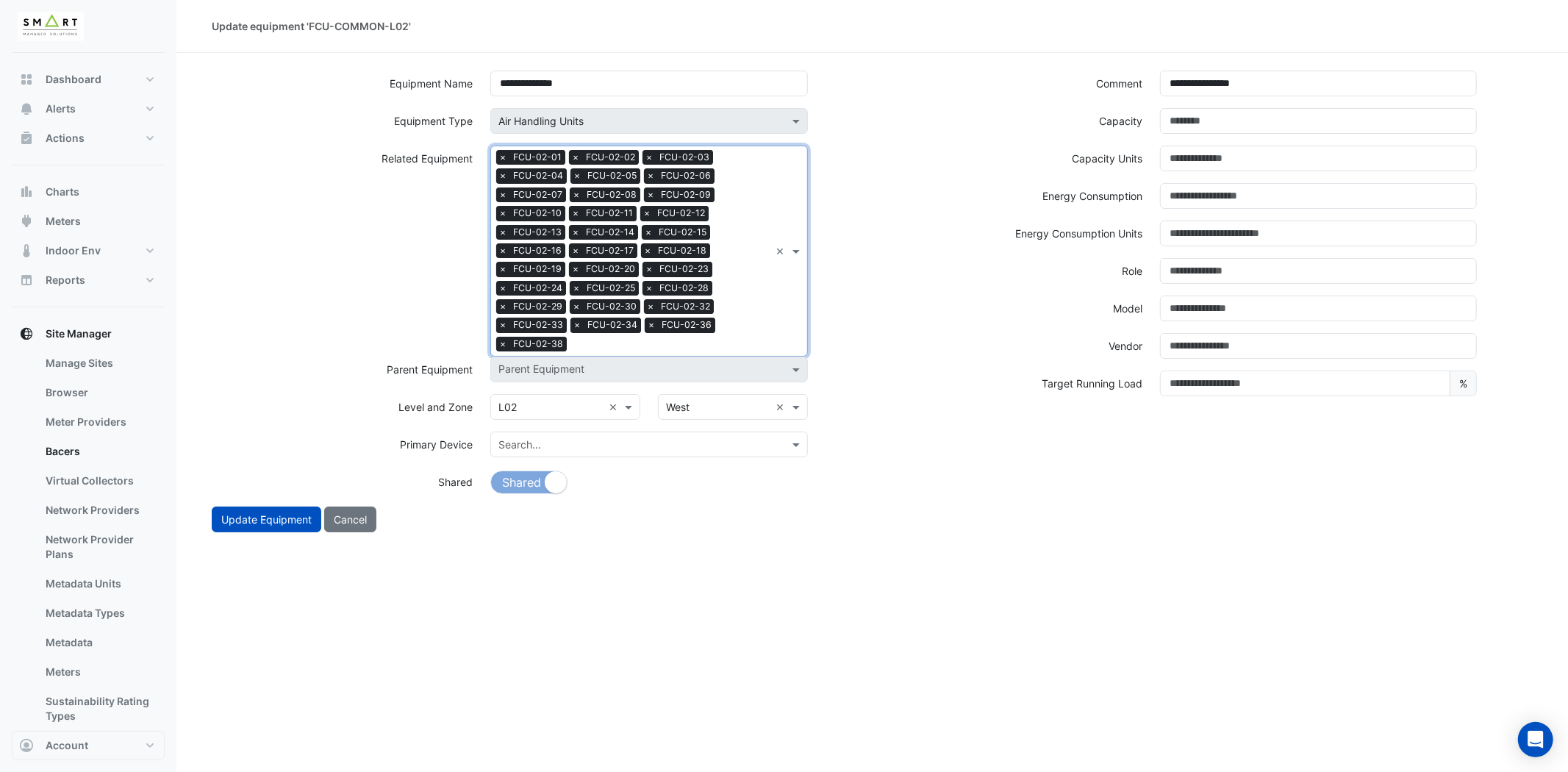
click at [737, 324] on div "Search Related Equipment × FCU-02-01 × FCU-02-02 × FCU-02-03 × FCU-02-04 × FCU-…" at bounding box center [630, 252] width 278 height 210
click at [533, 386] on span "FCU-02-39" at bounding box center [531, 392] width 55 height 13
click at [743, 330] on div "Search Related Equipment × FCU-02-01 × FCU-02-02 × FCU-02-03 × FCU-02-04 × FCU-…" at bounding box center [630, 252] width 278 height 210
click at [570, 383] on div "FCU-02-40" at bounding box center [565, 392] width 147 height 22
drag, startPoint x: 778, startPoint y: 314, endPoint x: 665, endPoint y: 351, distance: 118.9
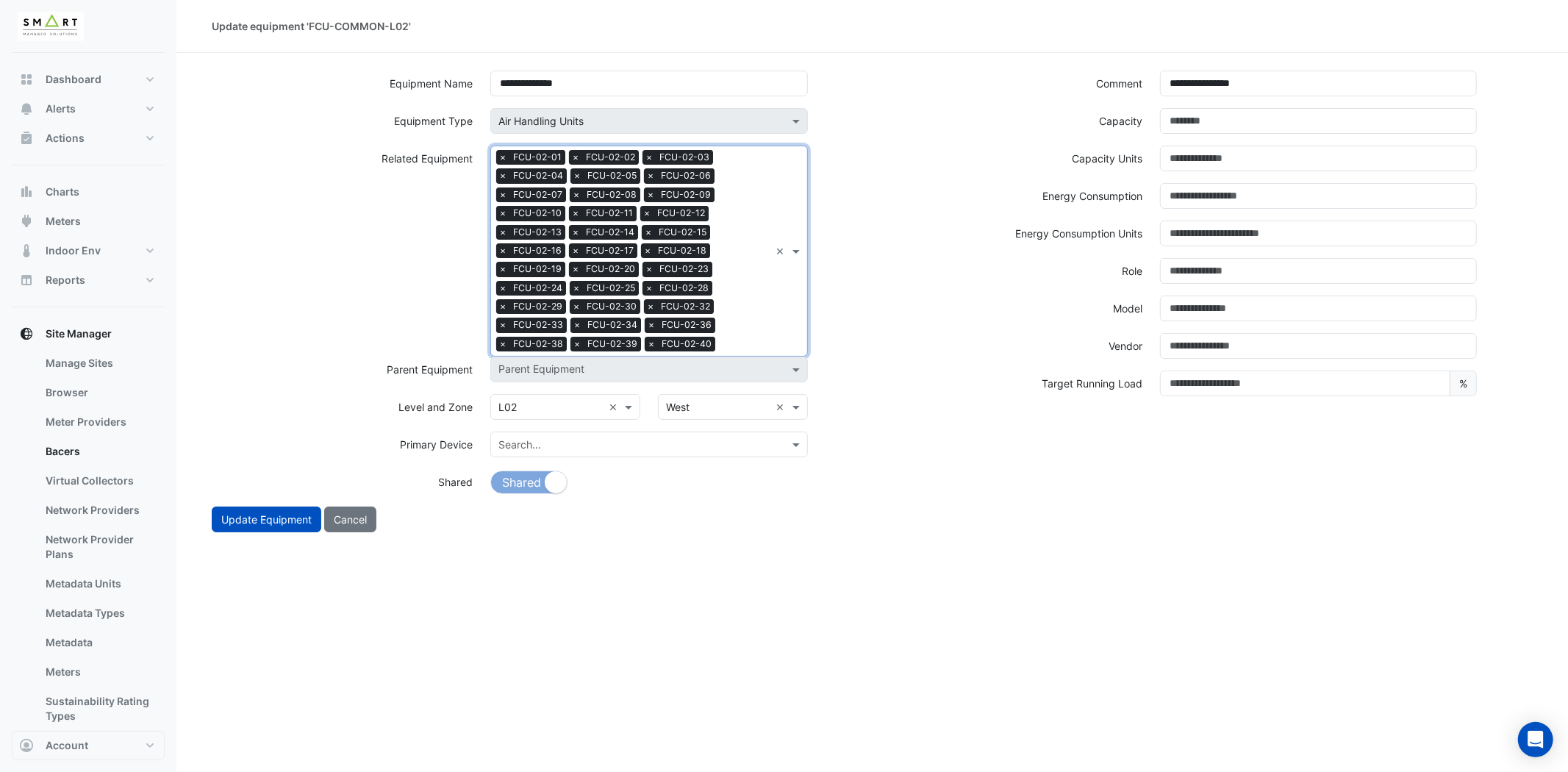
click at [778, 316] on div "Search Related Equipment × FCU-02-01 × FCU-02-02 × FCU-02-03 × FCU-02-04 × FCU-…" at bounding box center [649, 251] width 317 height 211
click at [572, 382] on div "FCU-02-41" at bounding box center [565, 392] width 147 height 22
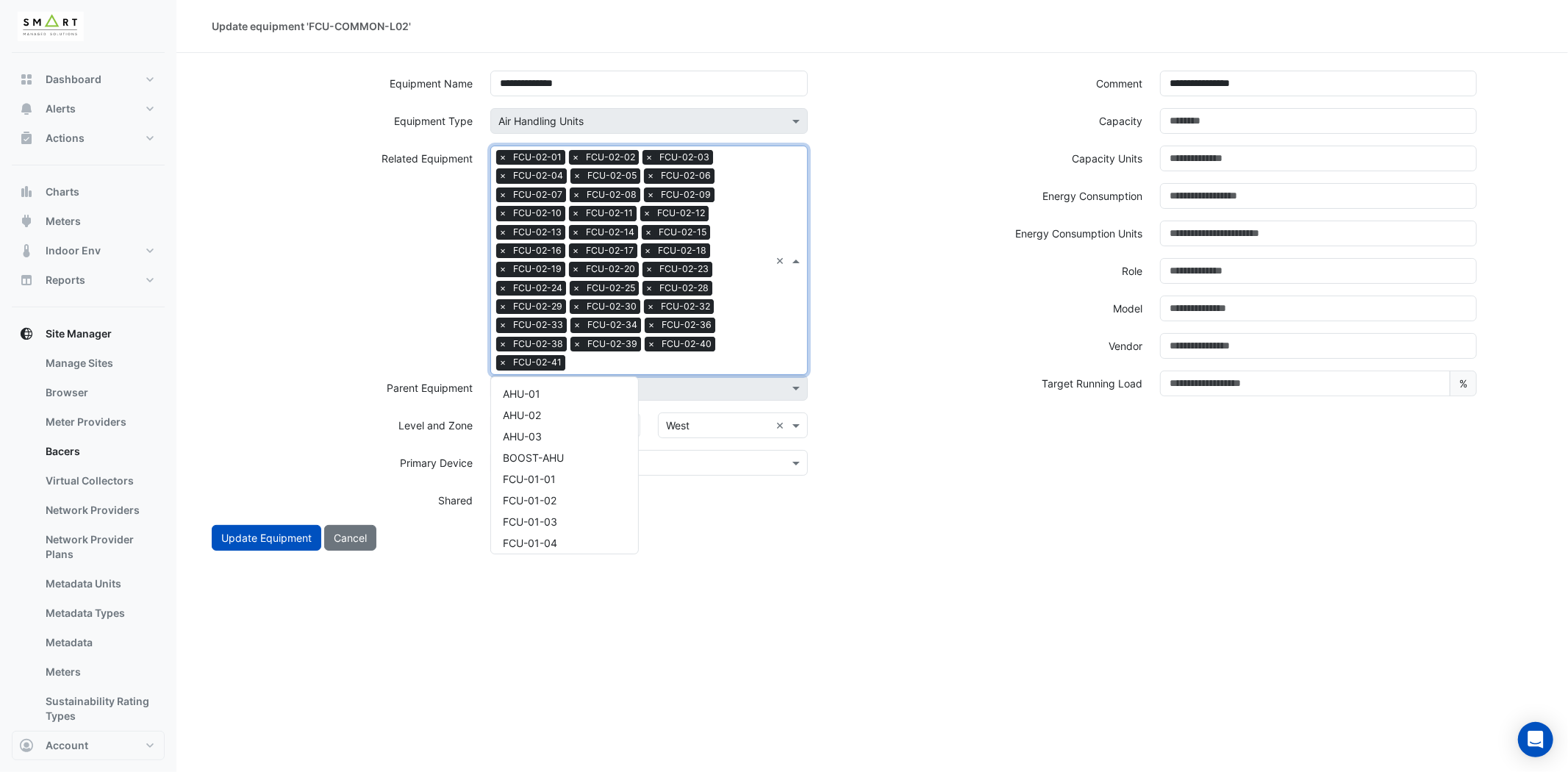
drag, startPoint x: 764, startPoint y: 331, endPoint x: 633, endPoint y: 365, distance: 135.3
click at [752, 335] on div "Search Related Equipment × FCU-02-01 × FCU-02-02 × FCU-02-03 × FCU-02-04 × FCU-…" at bounding box center [630, 261] width 278 height 228
click at [551, 406] on span "FCU-02-42" at bounding box center [530, 410] width 54 height 13
drag, startPoint x: 752, startPoint y: 350, endPoint x: 621, endPoint y: 375, distance: 133.4
click at [751, 350] on div "Search Related Equipment × FCU-02-01 × FCU-02-02 × FCU-02-03 × FCU-02-04 × FCU-…" at bounding box center [630, 261] width 278 height 228
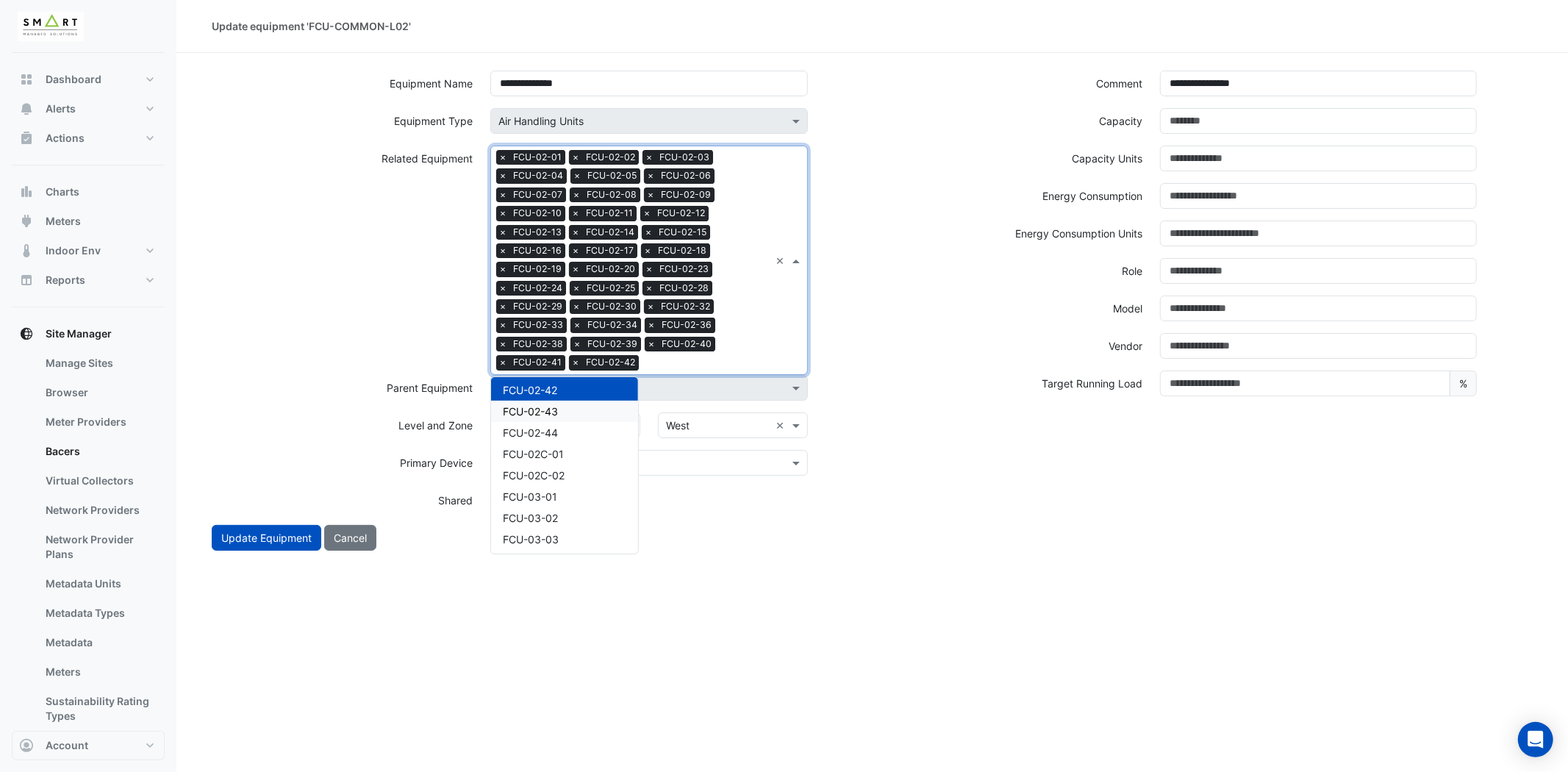
click at [555, 405] on span "FCU-02-43" at bounding box center [531, 411] width 55 height 13
drag, startPoint x: 761, startPoint y: 347, endPoint x: 562, endPoint y: 409, distance: 208.4
click at [759, 348] on div "Search Related Equipment × FCU-02-01 × FCU-02-02 × FCU-02-03 × FCU-02-04 × FCU-…" at bounding box center [630, 261] width 278 height 228
click at [563, 408] on div "FCU-02-44" at bounding box center [565, 411] width 147 height 22
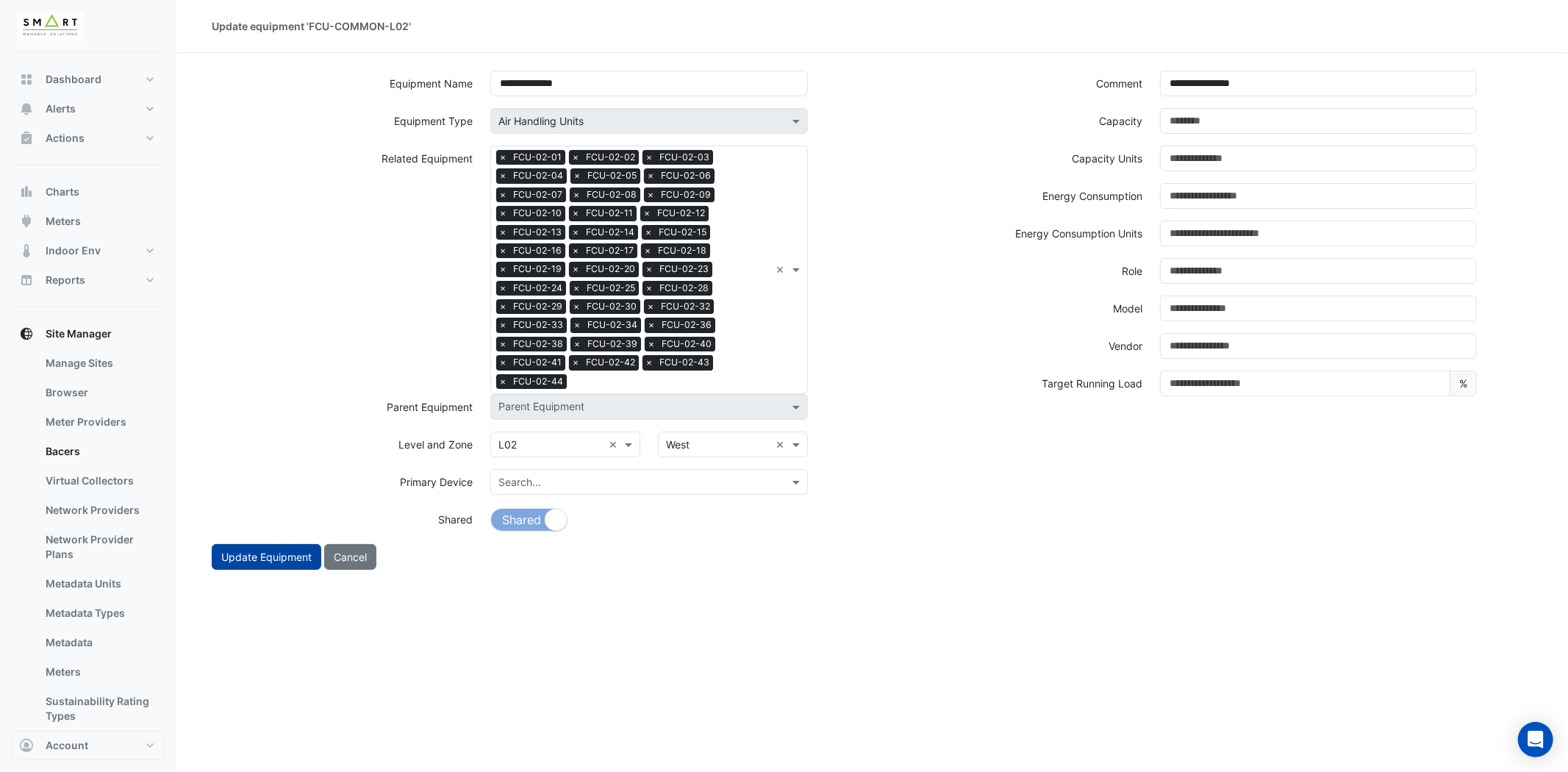
click at [275, 561] on button "Update Equipment" at bounding box center [266, 557] width 109 height 26
select select "***"
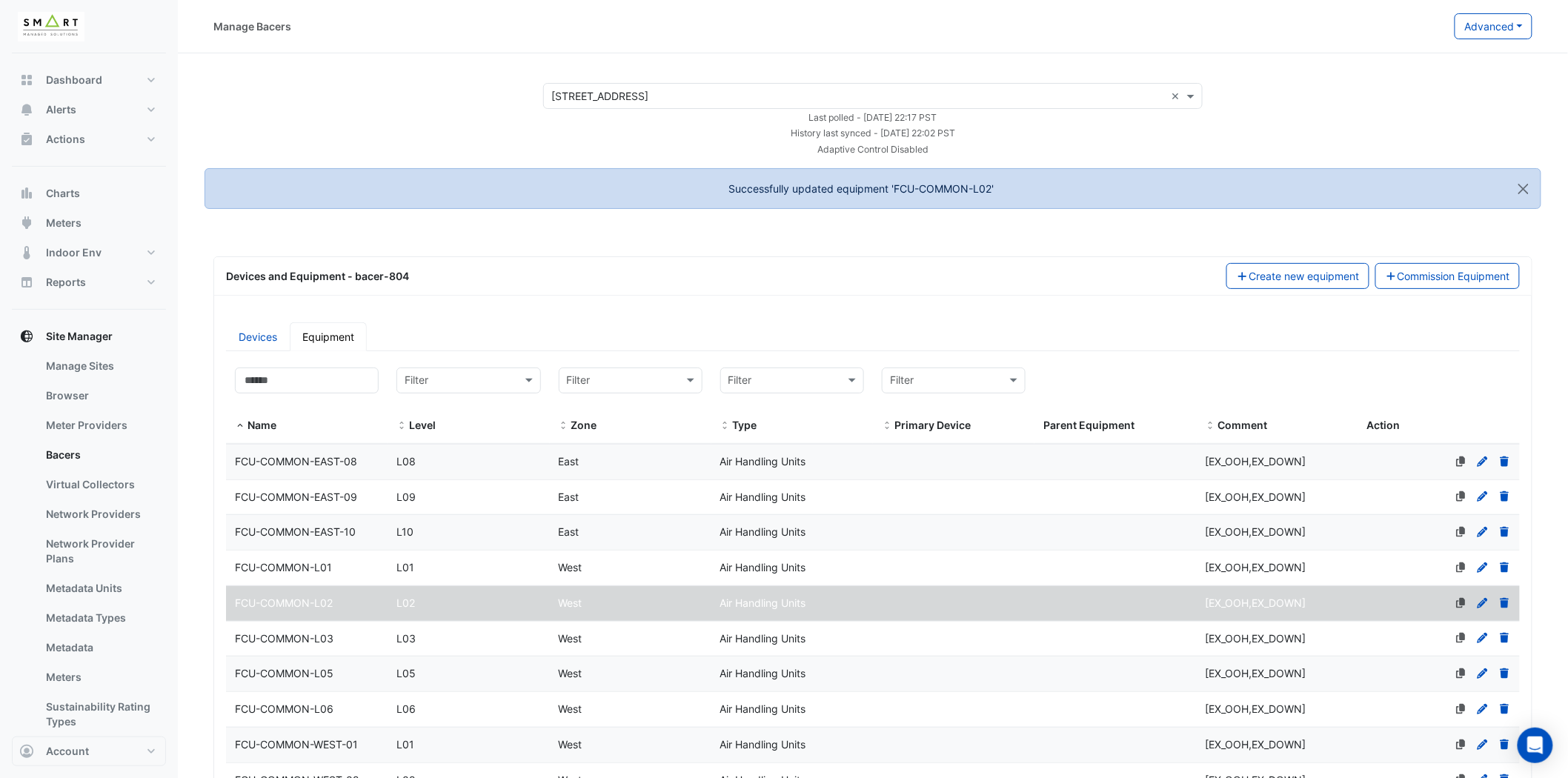
select select "***"
click at [330, 636] on span "FCU-COMMON-L03" at bounding box center [284, 638] width 98 height 13
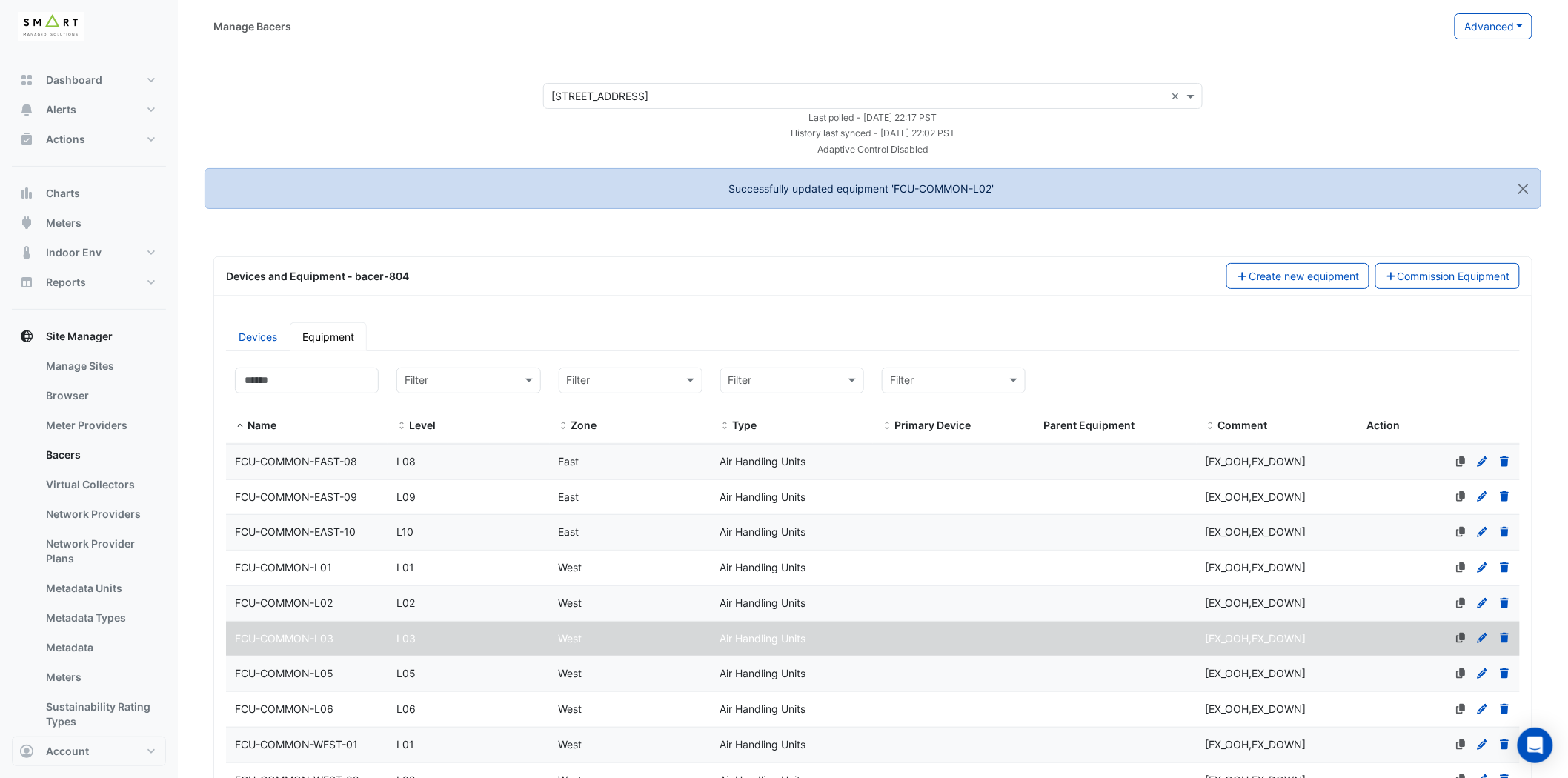
click at [1487, 637] on icon at bounding box center [1483, 638] width 14 height 11
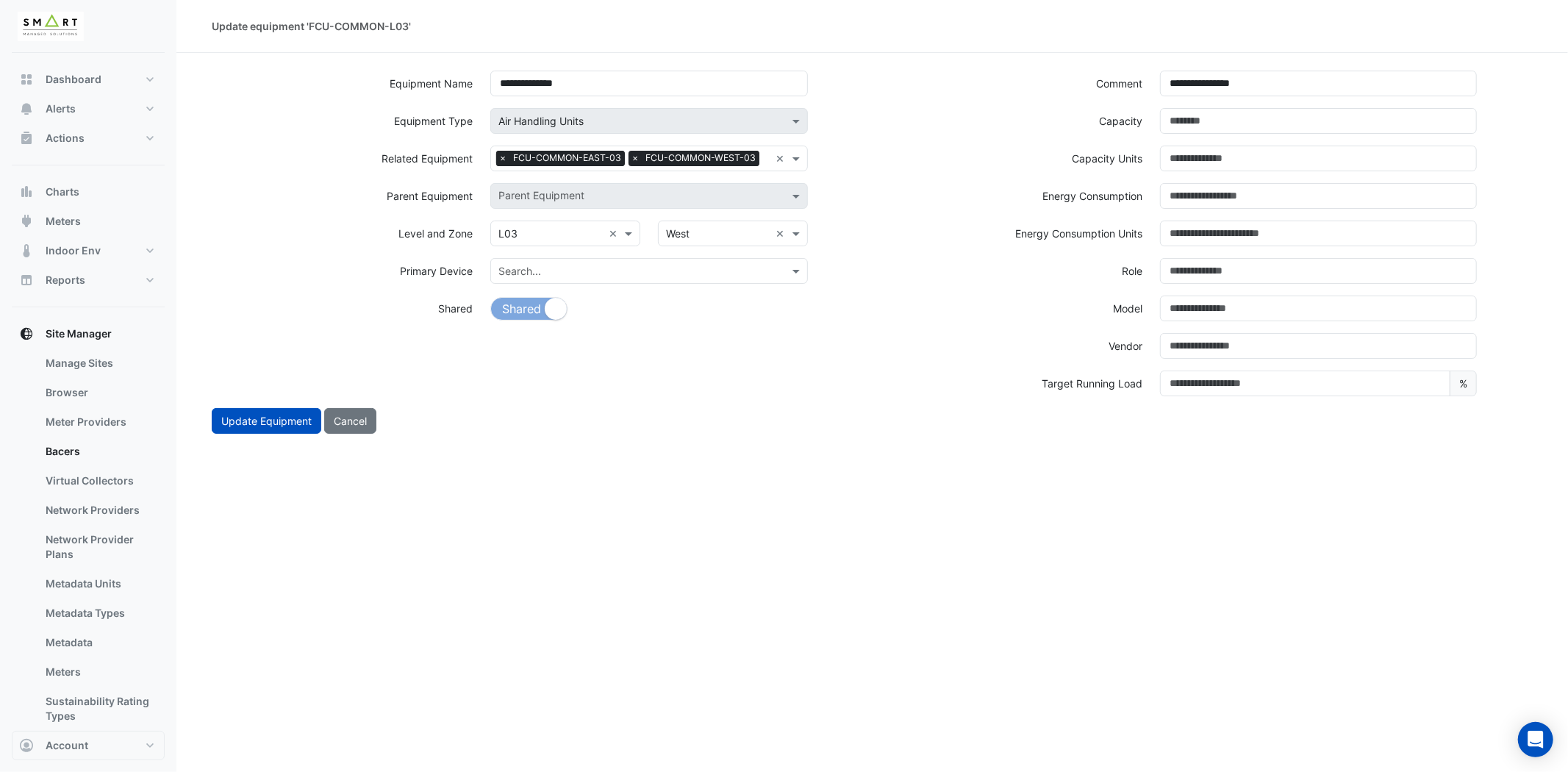
click at [500, 158] on span "×" at bounding box center [503, 158] width 13 height 15
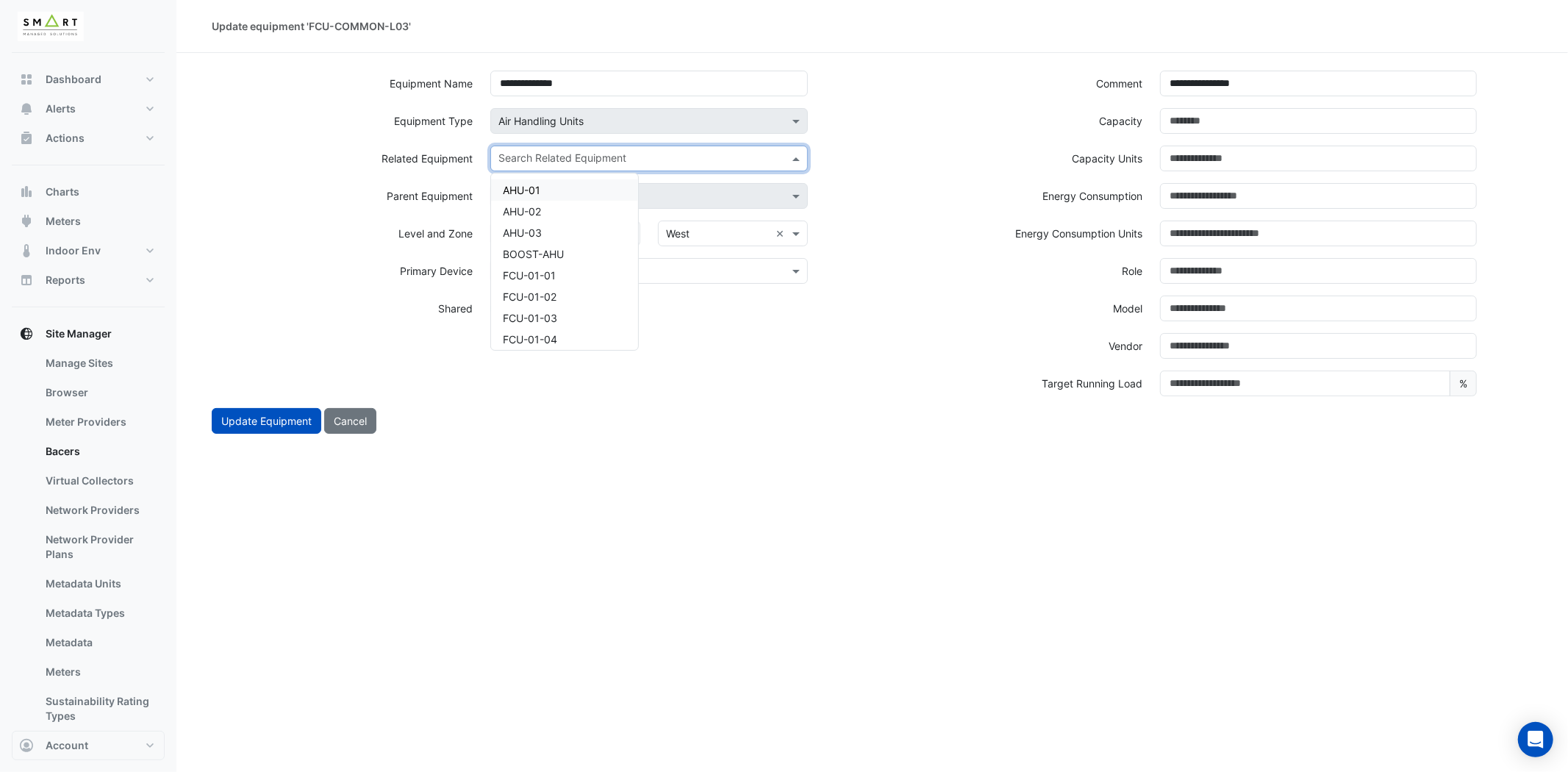
click at [500, 156] on input "text" at bounding box center [640, 159] width 284 height 16
click at [583, 214] on div "FCU-03-01" at bounding box center [565, 223] width 147 height 22
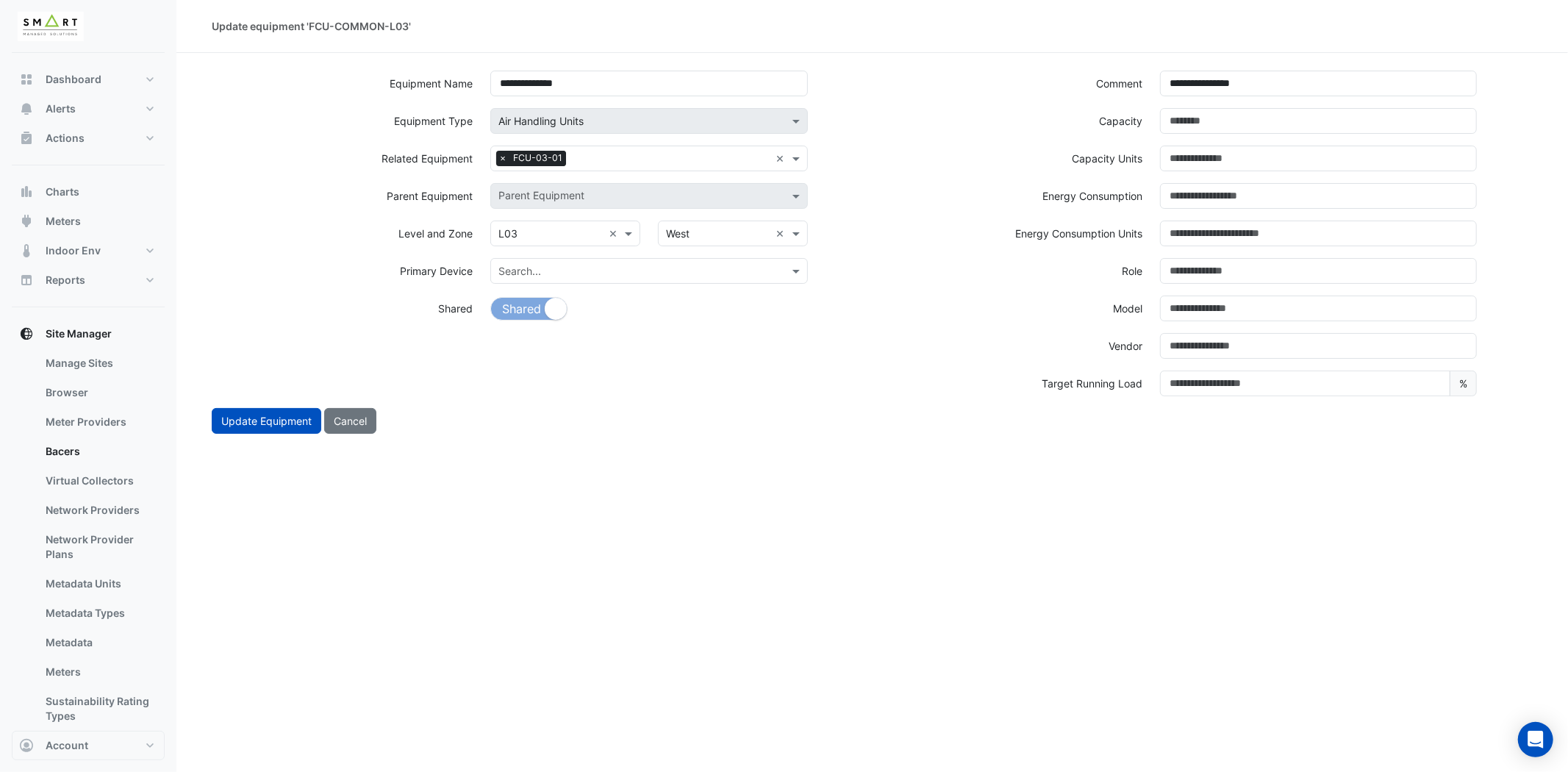
click at [631, 137] on div "Search × Air Handling Units" at bounding box center [648, 127] width 334 height 37
click at [609, 164] on input "text" at bounding box center [671, 159] width 198 height 16
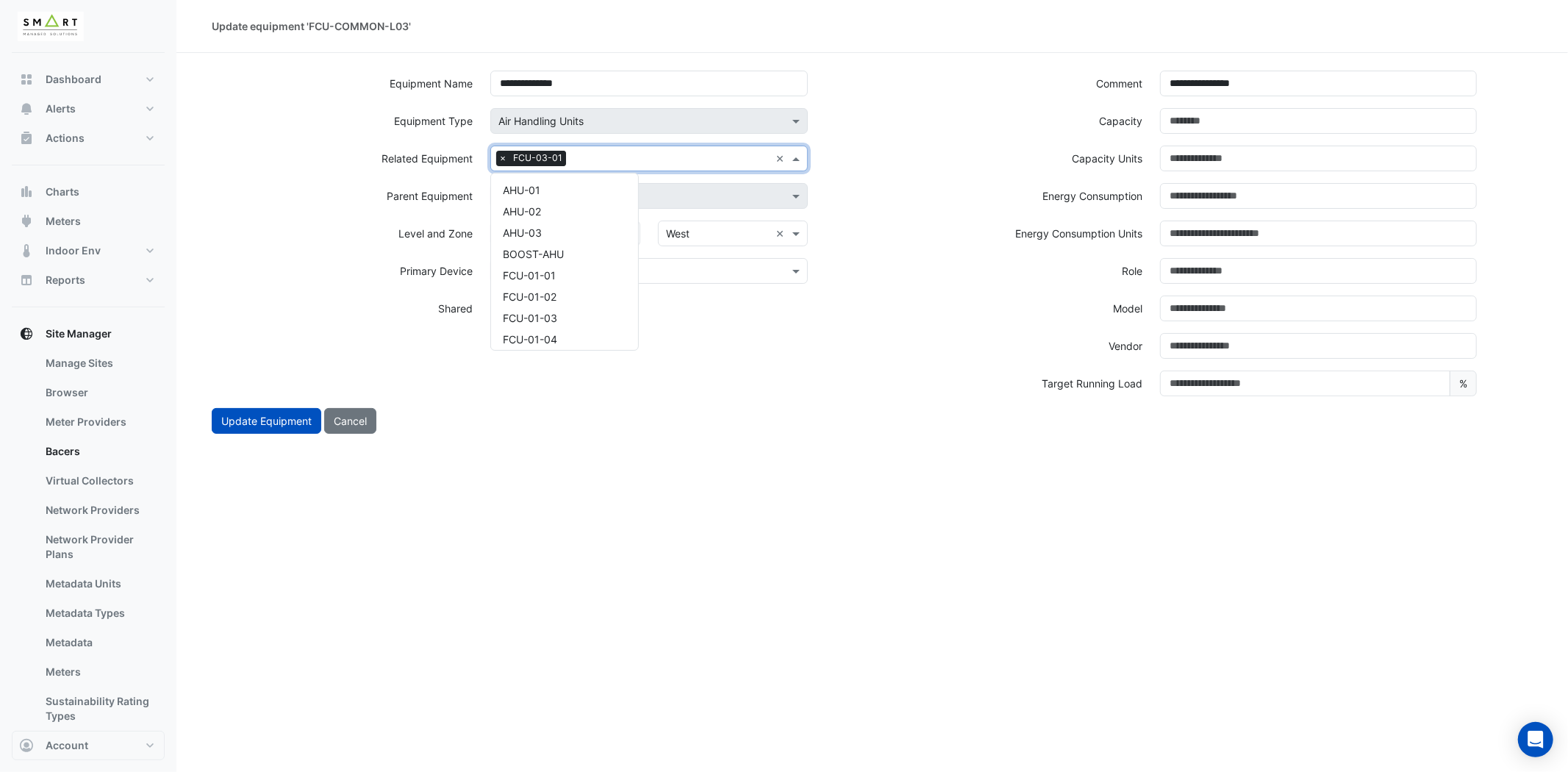
scroll to position [1753, 0]
click at [560, 204] on div "FCU-03-02" at bounding box center [565, 207] width 147 height 22
click at [691, 154] on input "text" at bounding box center [708, 159] width 124 height 16
click at [567, 207] on div "FCU-03-03" at bounding box center [565, 207] width 147 height 22
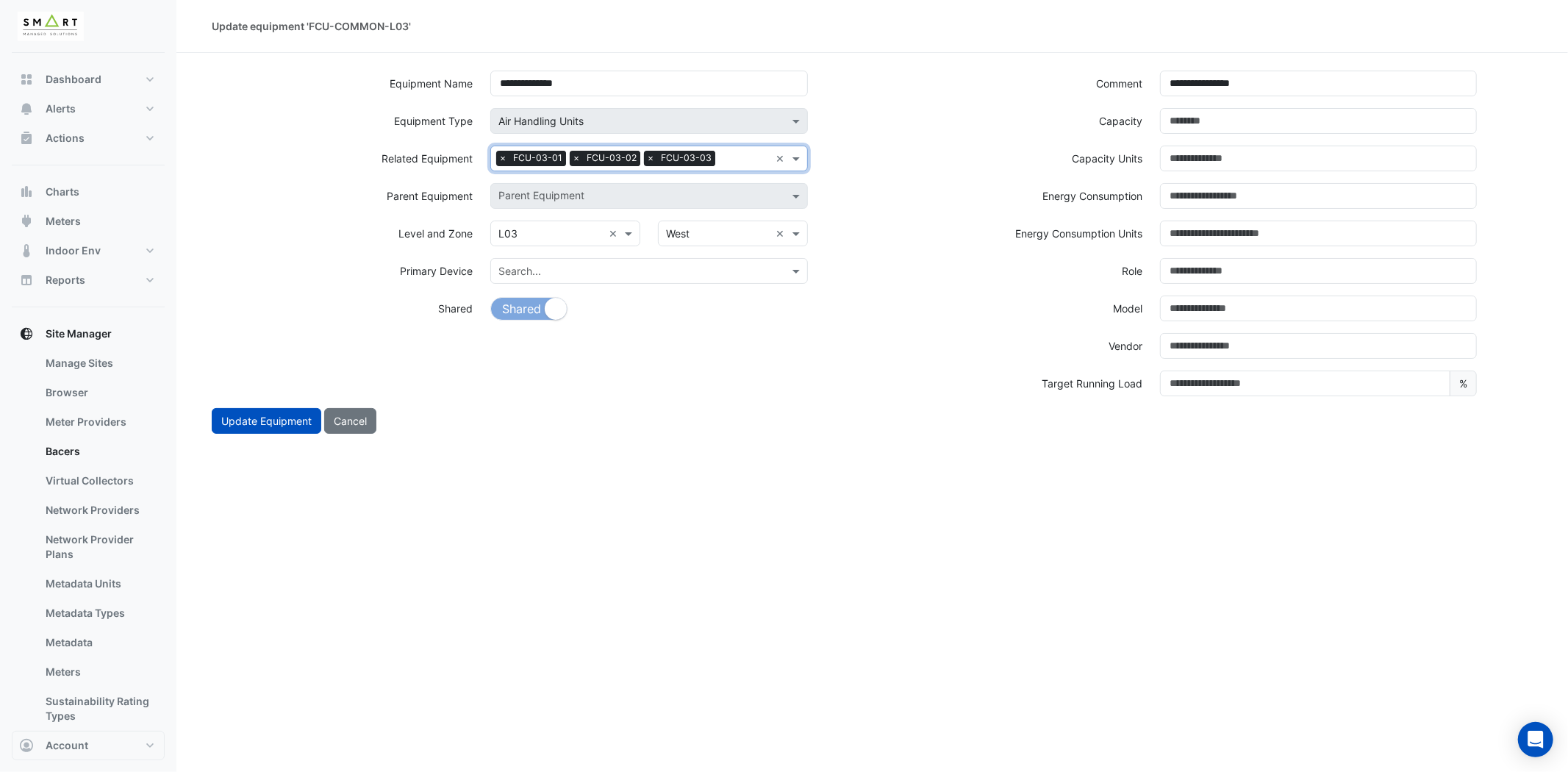
click at [721, 152] on input "text" at bounding box center [745, 159] width 48 height 16
click at [569, 197] on div "FCU-03-04" at bounding box center [565, 207] width 147 height 22
click at [729, 159] on div "Search Related Equipment × FCU-03-01 × FCU-03-02 × FCU-03-03 × FCU-03-04" at bounding box center [630, 167] width 278 height 41
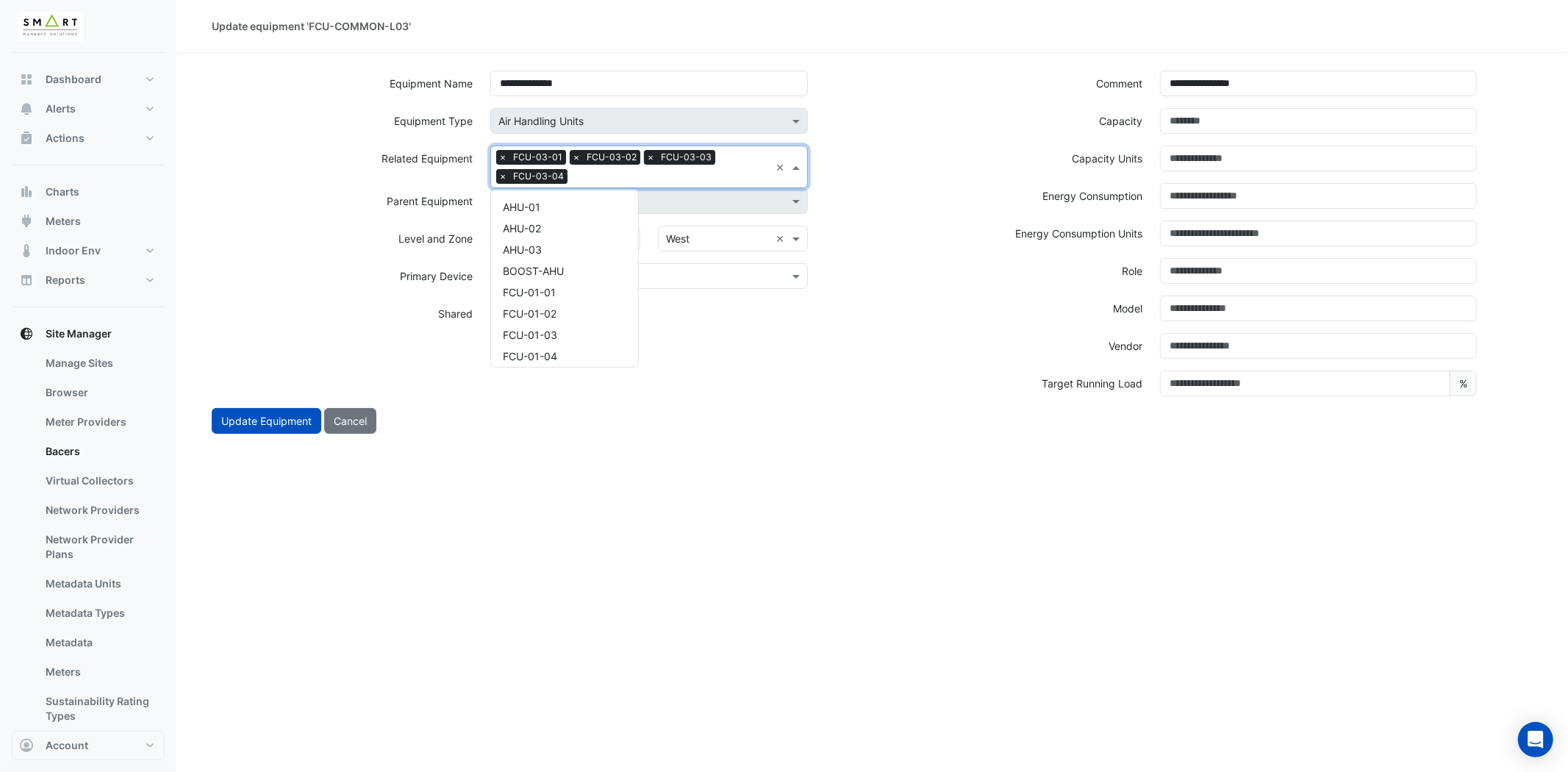
scroll to position [1817, 0]
click at [581, 218] on div "FCU-03-05" at bounding box center [565, 223] width 147 height 22
click at [708, 174] on input "text" at bounding box center [708, 177] width 122 height 16
click at [541, 221] on span "FCU-03-06" at bounding box center [531, 223] width 56 height 13
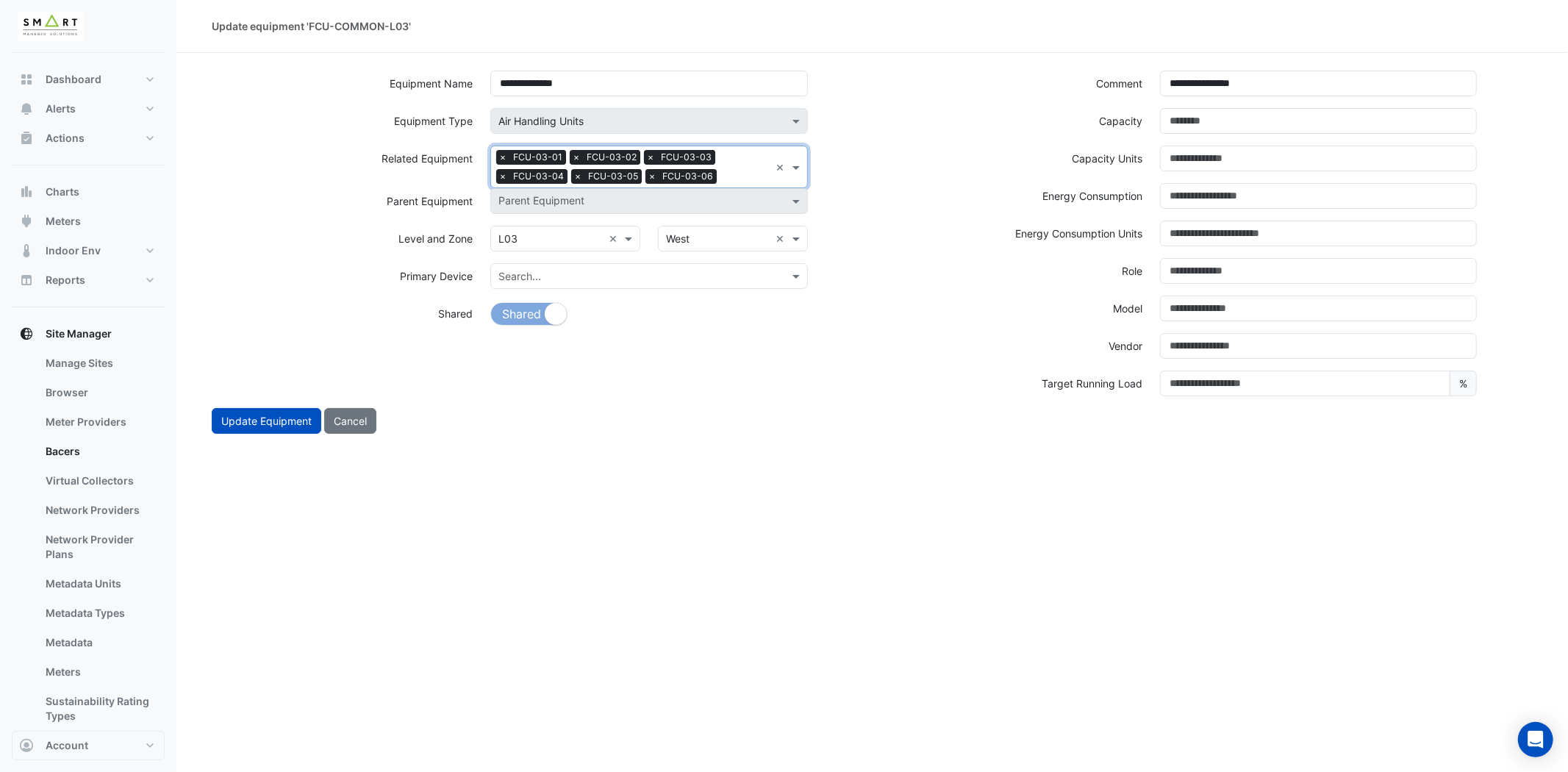
click at [732, 170] on input "text" at bounding box center [746, 177] width 47 height 16
click at [589, 217] on div "FCU-03-07" at bounding box center [565, 224] width 147 height 22
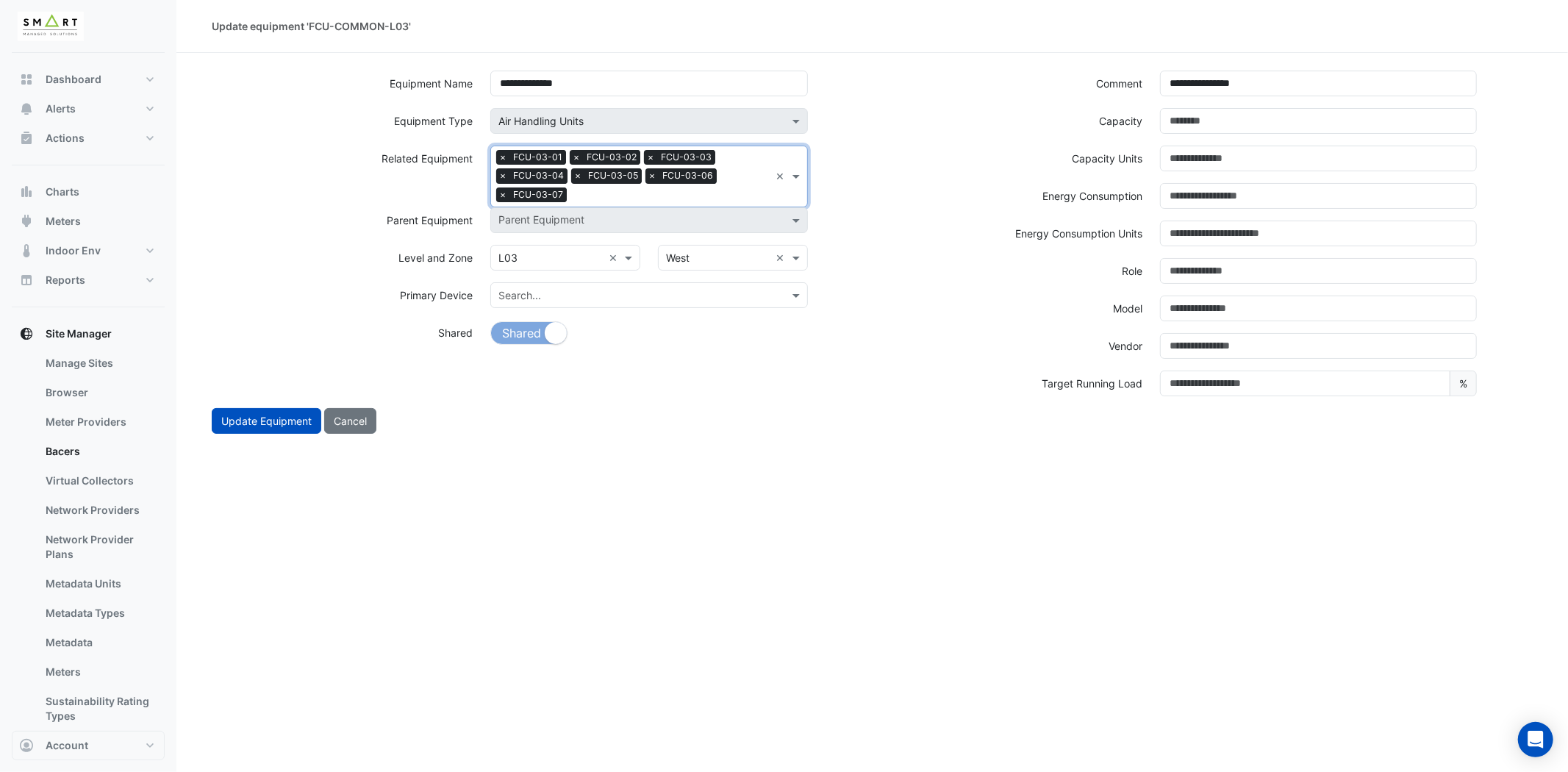
click at [717, 190] on input "text" at bounding box center [671, 197] width 197 height 16
click at [575, 234] on div "FCU-03-08" at bounding box center [565, 243] width 147 height 22
click at [716, 200] on input "text" at bounding box center [708, 197] width 122 height 16
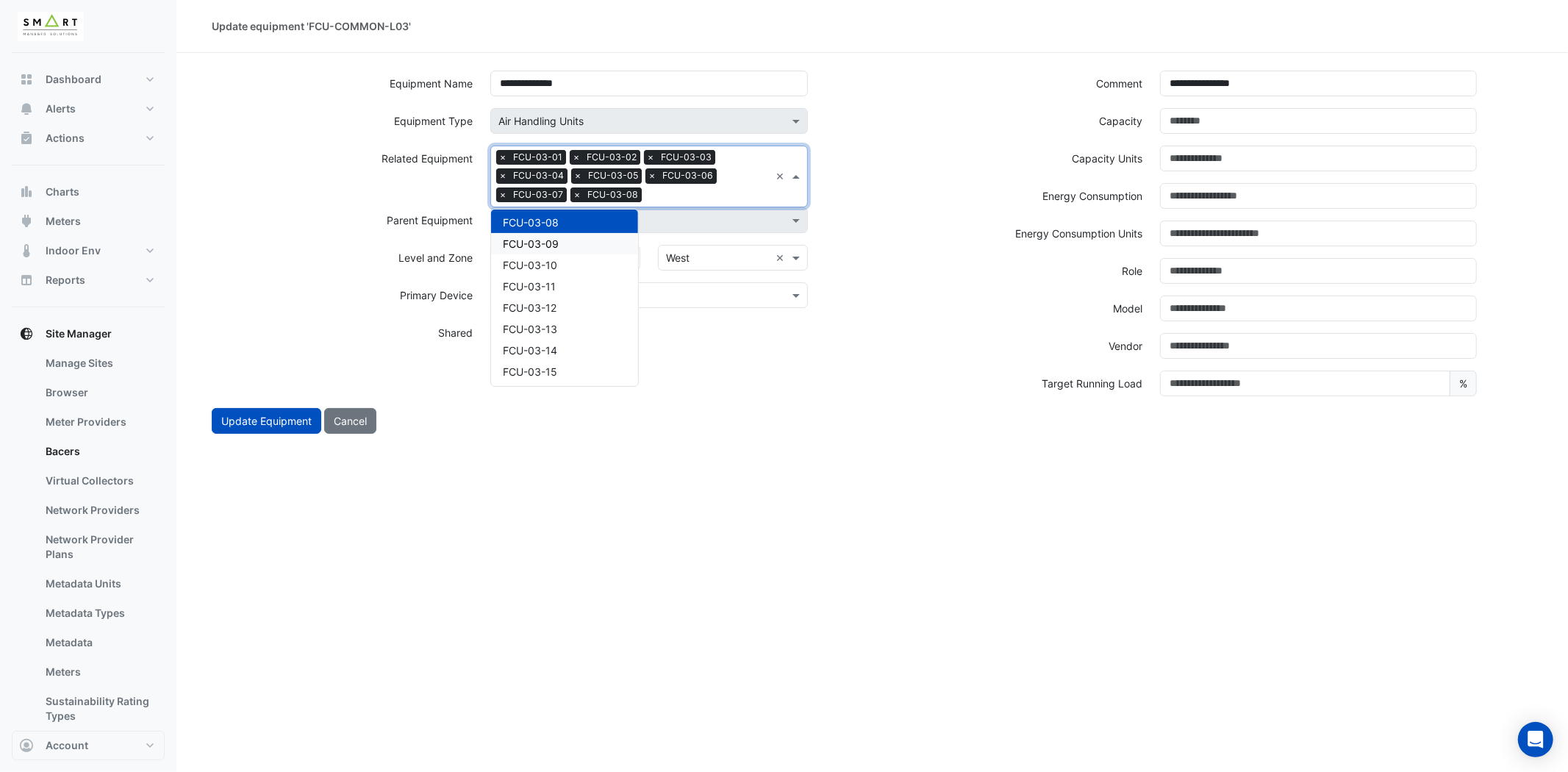
click at [583, 240] on div "FCU-03-09" at bounding box center [565, 243] width 147 height 22
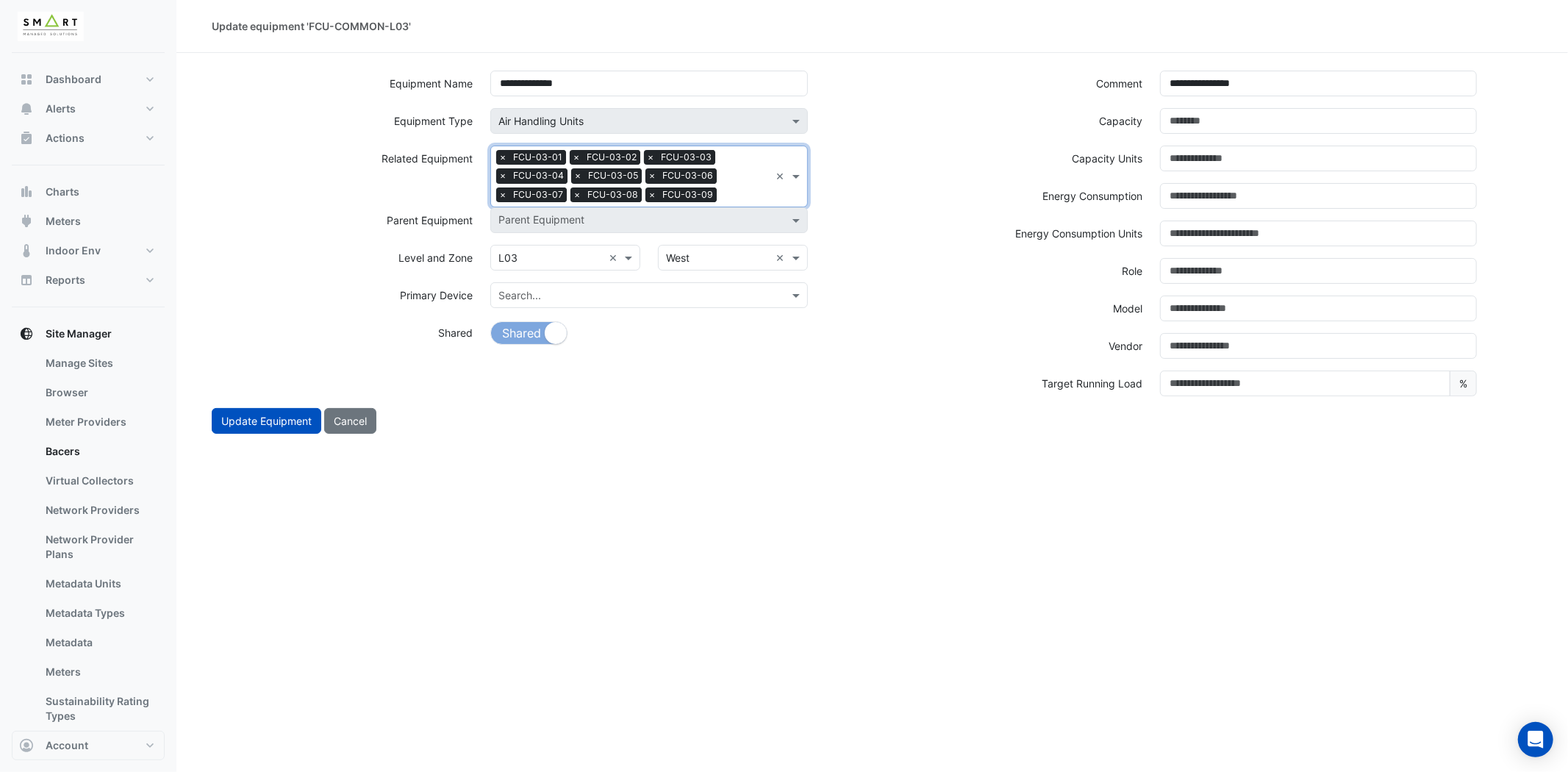
click at [731, 189] on input "text" at bounding box center [746, 197] width 47 height 16
click at [569, 236] on div "FCU-03-10" at bounding box center [565, 243] width 147 height 22
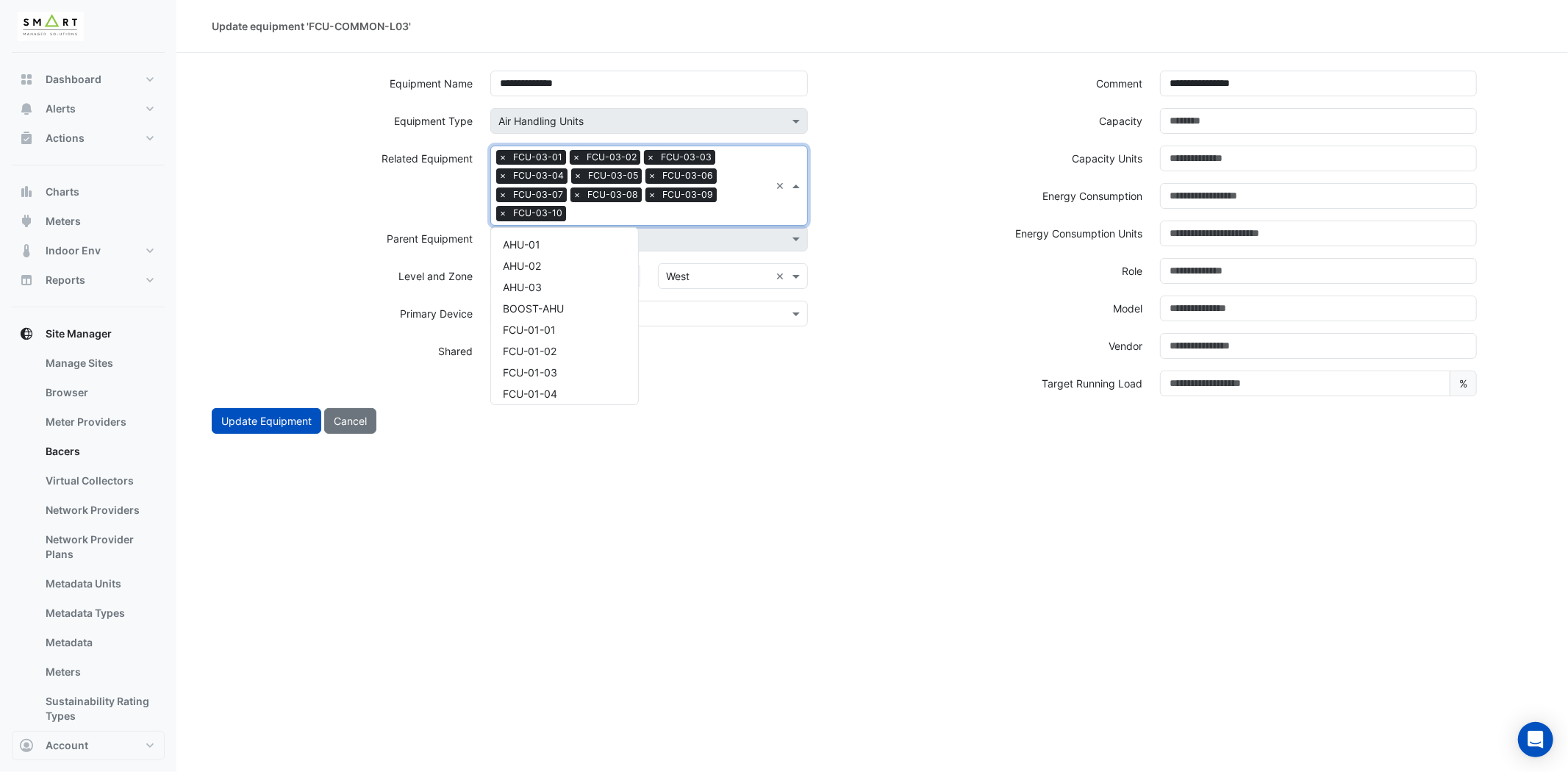
click at [594, 214] on input "text" at bounding box center [671, 215] width 198 height 16
click at [557, 253] on div "FCU-03-11" at bounding box center [565, 261] width 147 height 22
click at [669, 214] on input "text" at bounding box center [706, 215] width 126 height 16
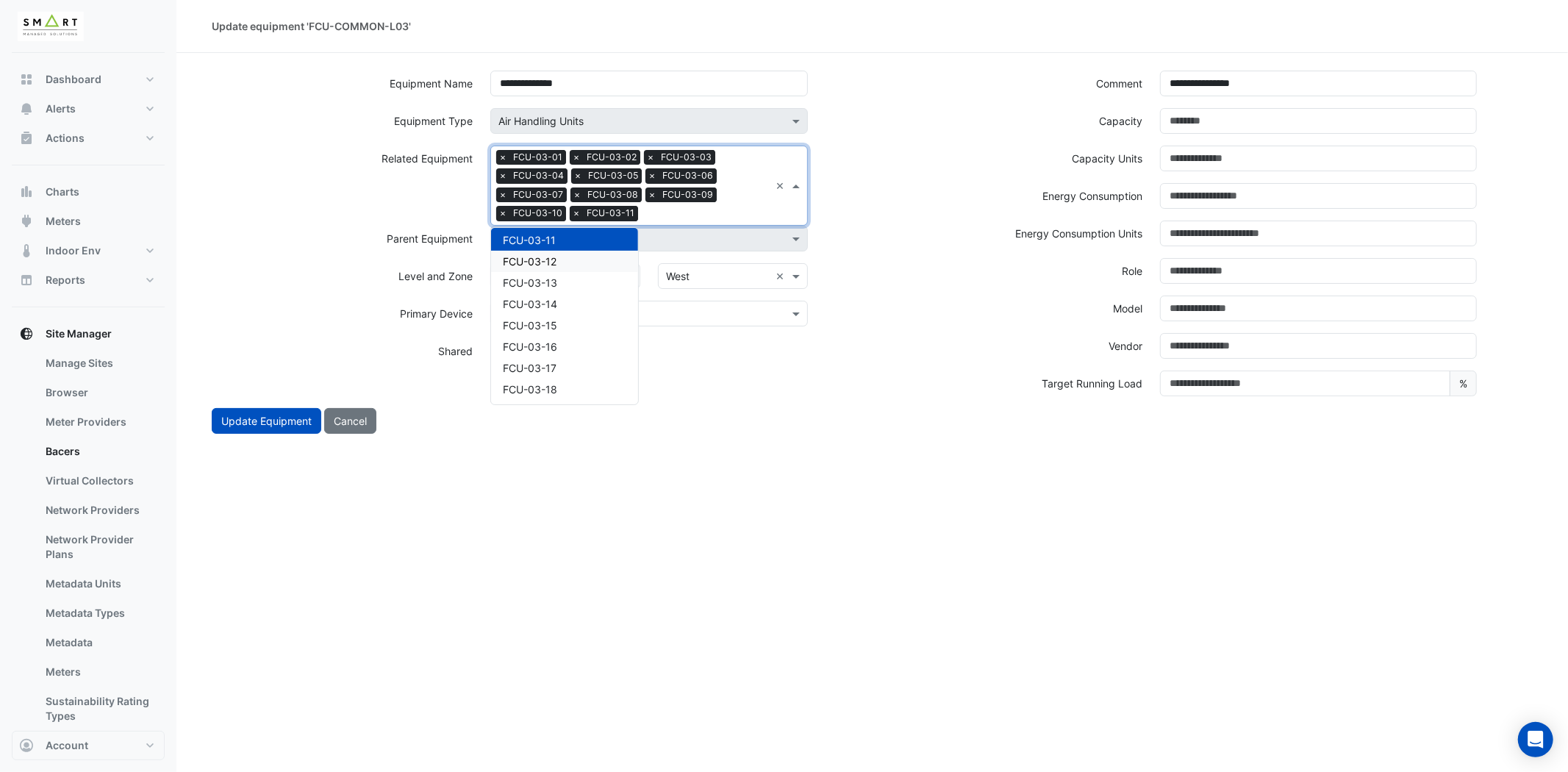
click at [589, 255] on div "FCU-03-12" at bounding box center [565, 261] width 147 height 22
click at [749, 208] on input "text" at bounding box center [743, 215] width 53 height 16
click at [572, 260] on div "FCU-03-13" at bounding box center [565, 261] width 147 height 22
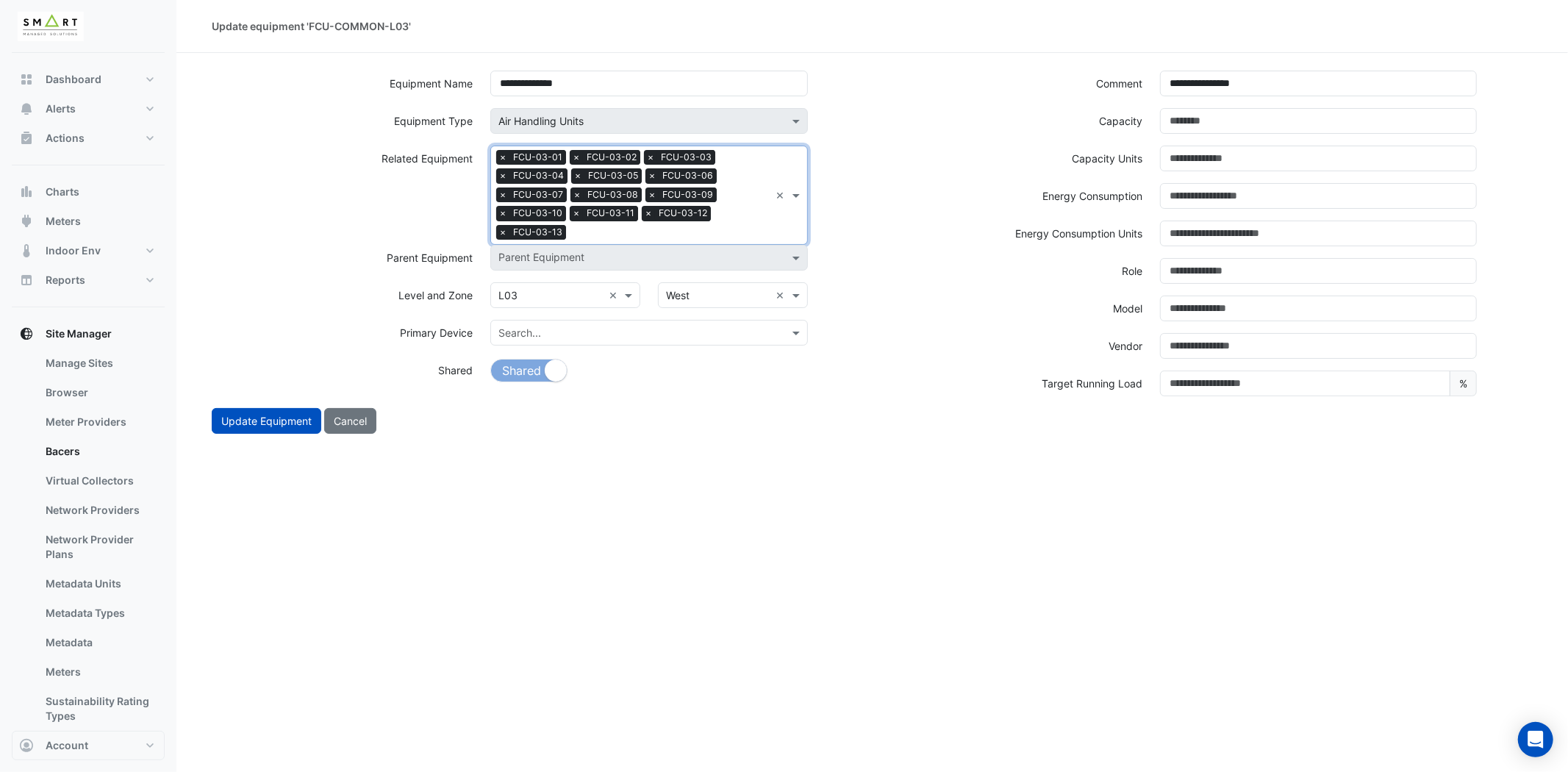
click at [730, 222] on div "Search Related Equipment × FCU-03-01 × FCU-03-02 × FCU-03-03 × FCU-03-04 × FCU-…" at bounding box center [630, 195] width 278 height 98
click at [545, 270] on div "FCU-03-14" at bounding box center [565, 281] width 147 height 22
click at [718, 226] on input "text" at bounding box center [707, 234] width 124 height 16
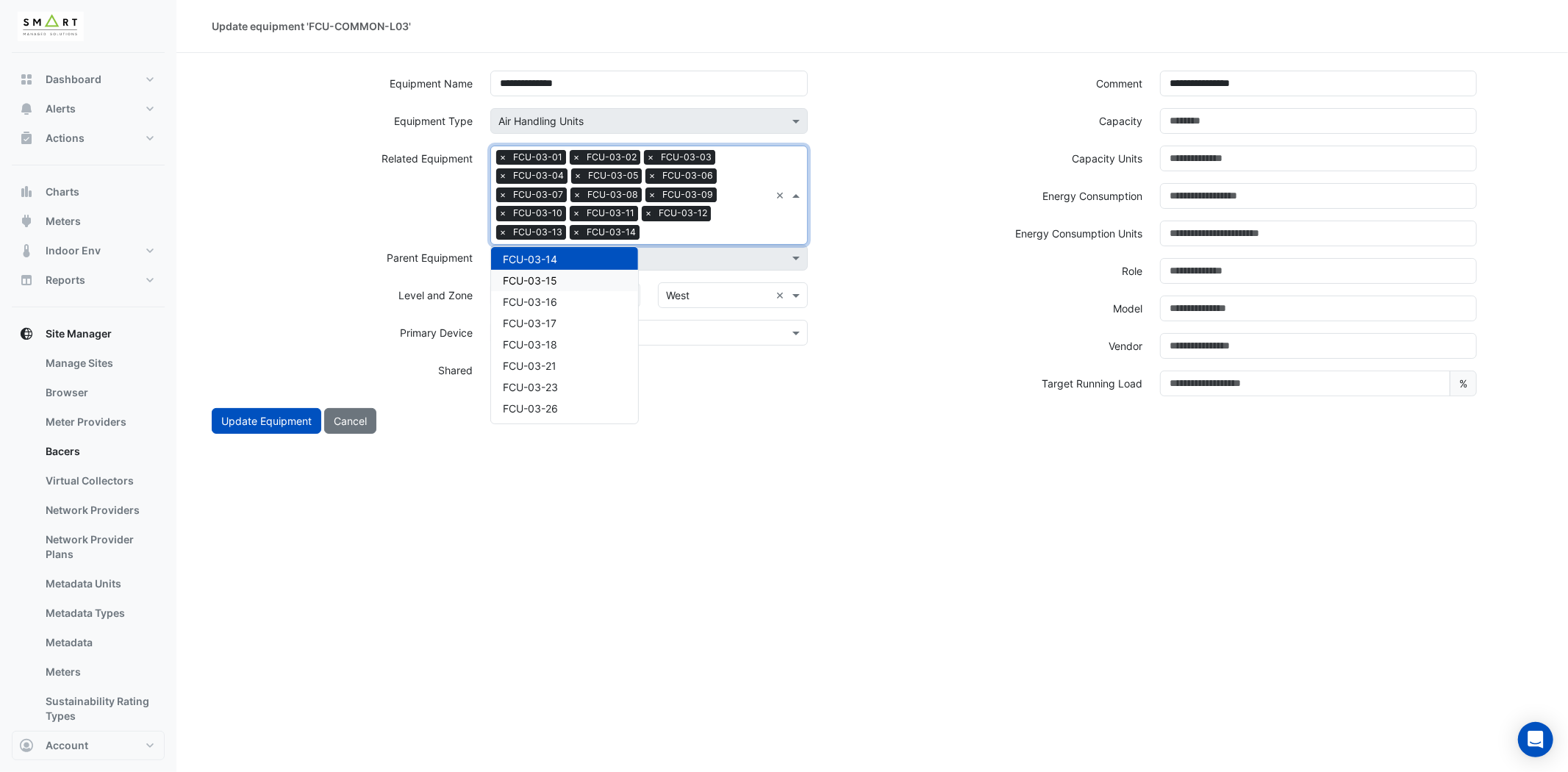
drag, startPoint x: 563, startPoint y: 272, endPoint x: 573, endPoint y: 269, distance: 10.4
click at [562, 272] on div "FCU-03-15" at bounding box center [565, 281] width 147 height 22
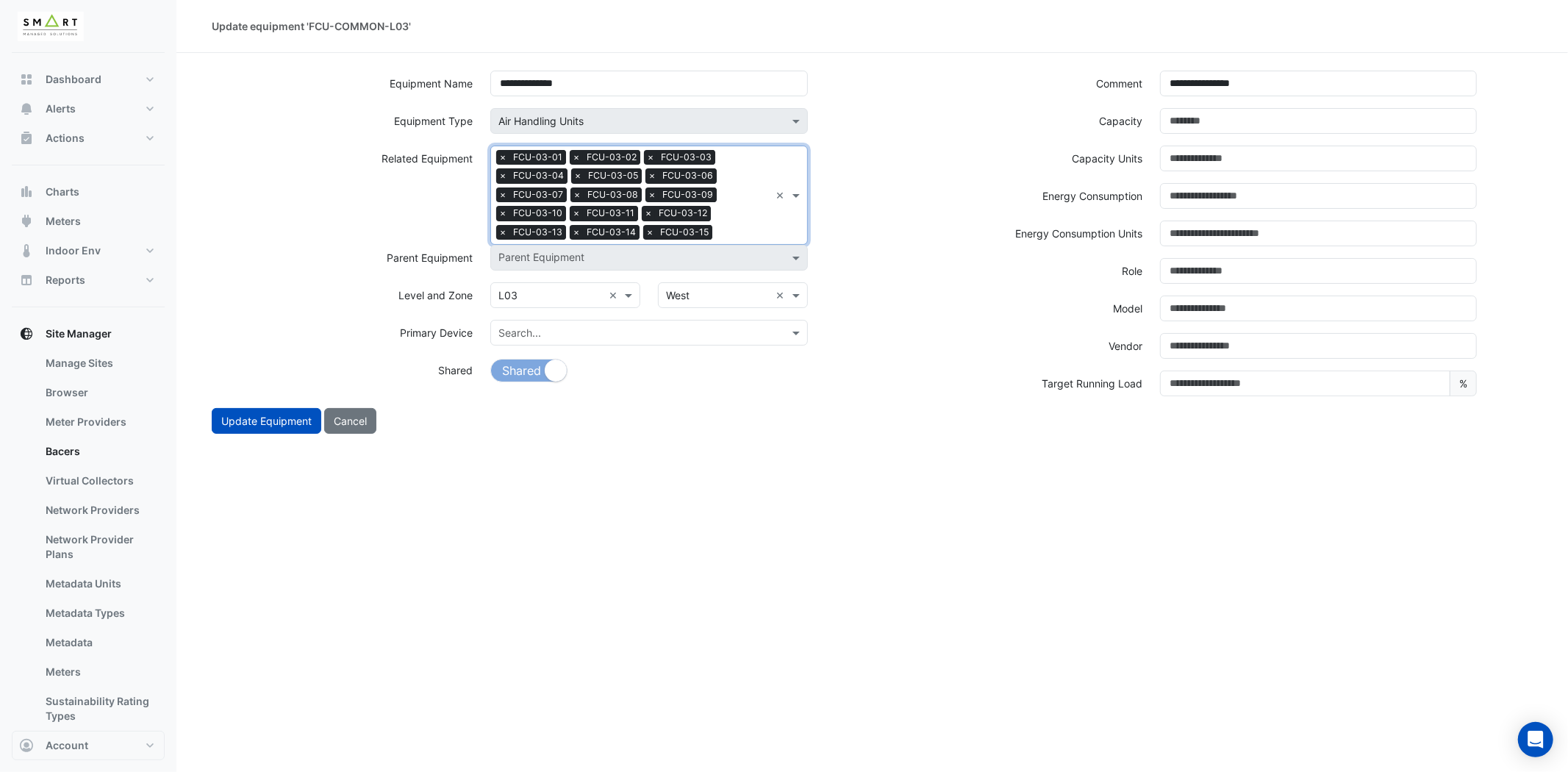
click at [734, 218] on div "Search Related Equipment × FCU-03-01 × FCU-03-02 × FCU-03-03 × FCU-03-04 × FCU-…" at bounding box center [630, 195] width 278 height 98
click at [557, 275] on span "FCU-03-16" at bounding box center [530, 280] width 54 height 13
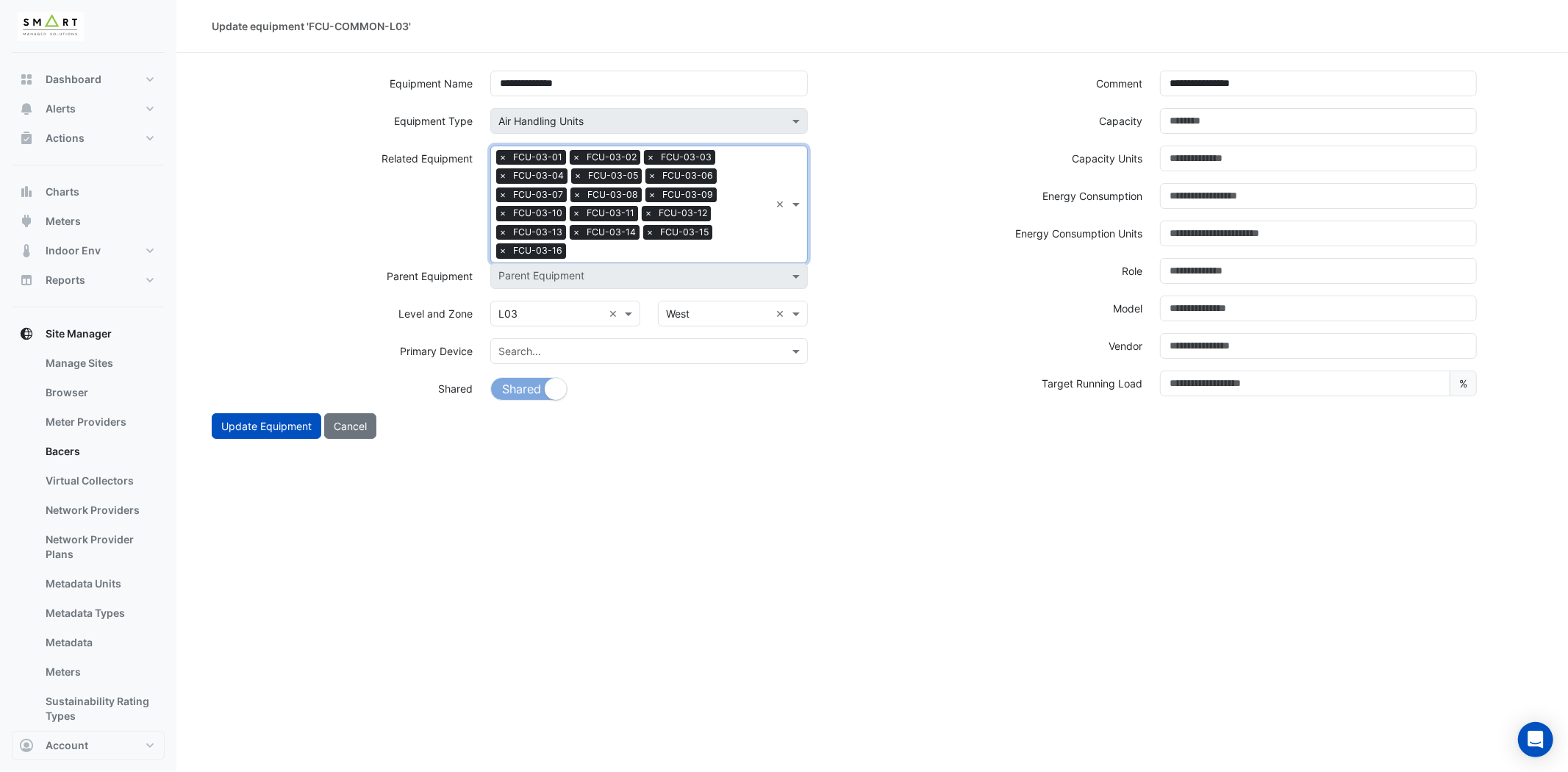
click at [724, 240] on div "Search Related Equipment × FCU-03-01 × FCU-03-02 × FCU-03-03 × FCU-03-04 × FCU-…" at bounding box center [630, 205] width 278 height 116
click at [541, 298] on span "FCU-03-17" at bounding box center [530, 299] width 54 height 13
click at [766, 239] on div "Search Related Equipment × FCU-03-01 × FCU-03-02 × FCU-03-03 × FCU-03-04 × FCU-…" at bounding box center [630, 205] width 278 height 116
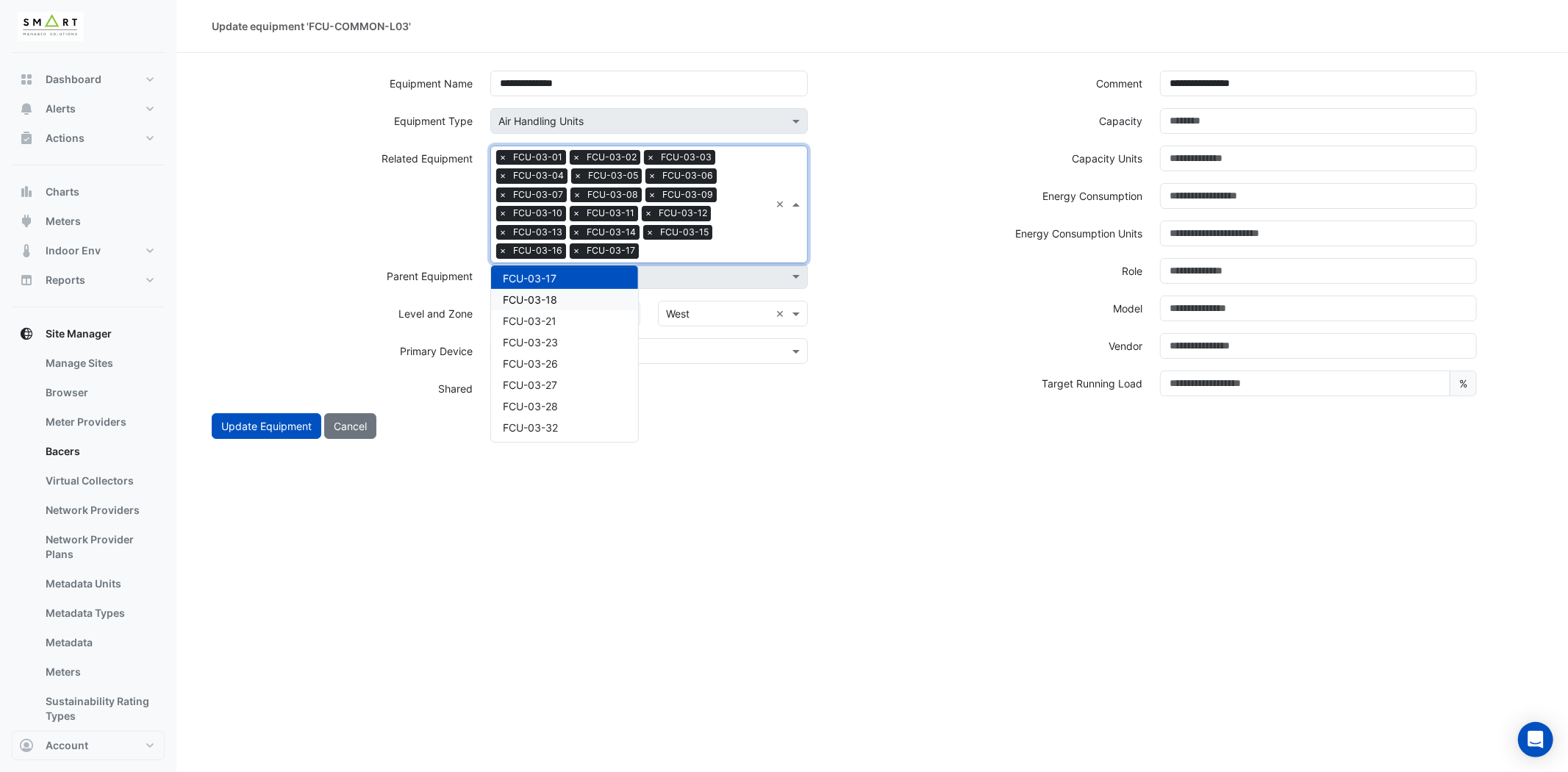
click at [577, 289] on div "FCU-03-18" at bounding box center [565, 299] width 147 height 22
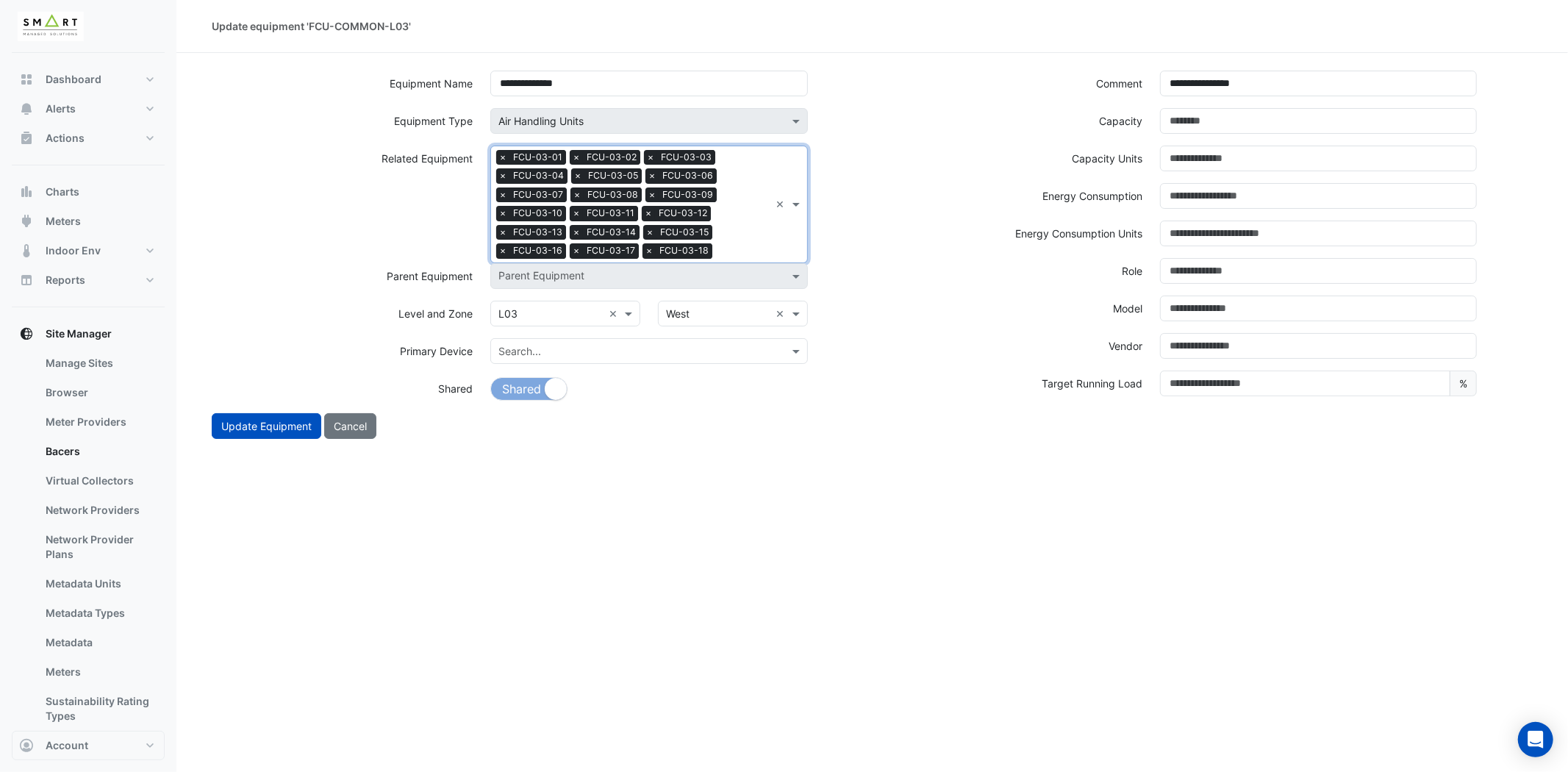
click at [729, 246] on input "text" at bounding box center [743, 252] width 51 height 16
click at [567, 295] on div "FCU-03-21" at bounding box center [565, 299] width 147 height 22
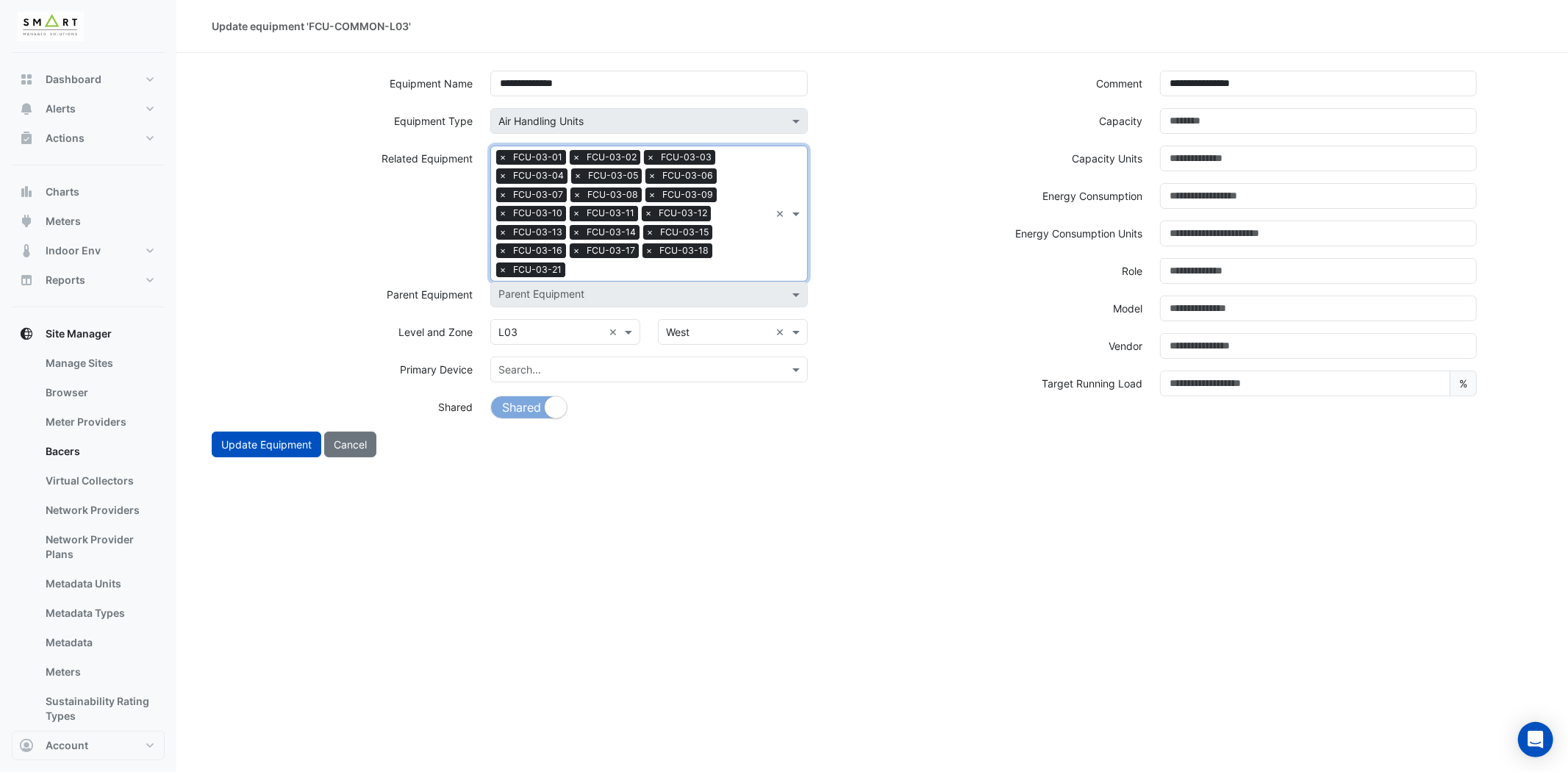
click at [729, 253] on div "Search Related Equipment × FCU-03-01 × FCU-03-02 × FCU-03-03 × FCU-03-04 × FCU-…" at bounding box center [630, 214] width 278 height 135
click at [567, 310] on div "FCU-03-23" at bounding box center [565, 318] width 147 height 22
click at [719, 256] on div "Search Related Equipment × FCU-03-01 × FCU-03-02 × FCU-03-03 × FCU-03-04 × FCU-…" at bounding box center [630, 214] width 278 height 135
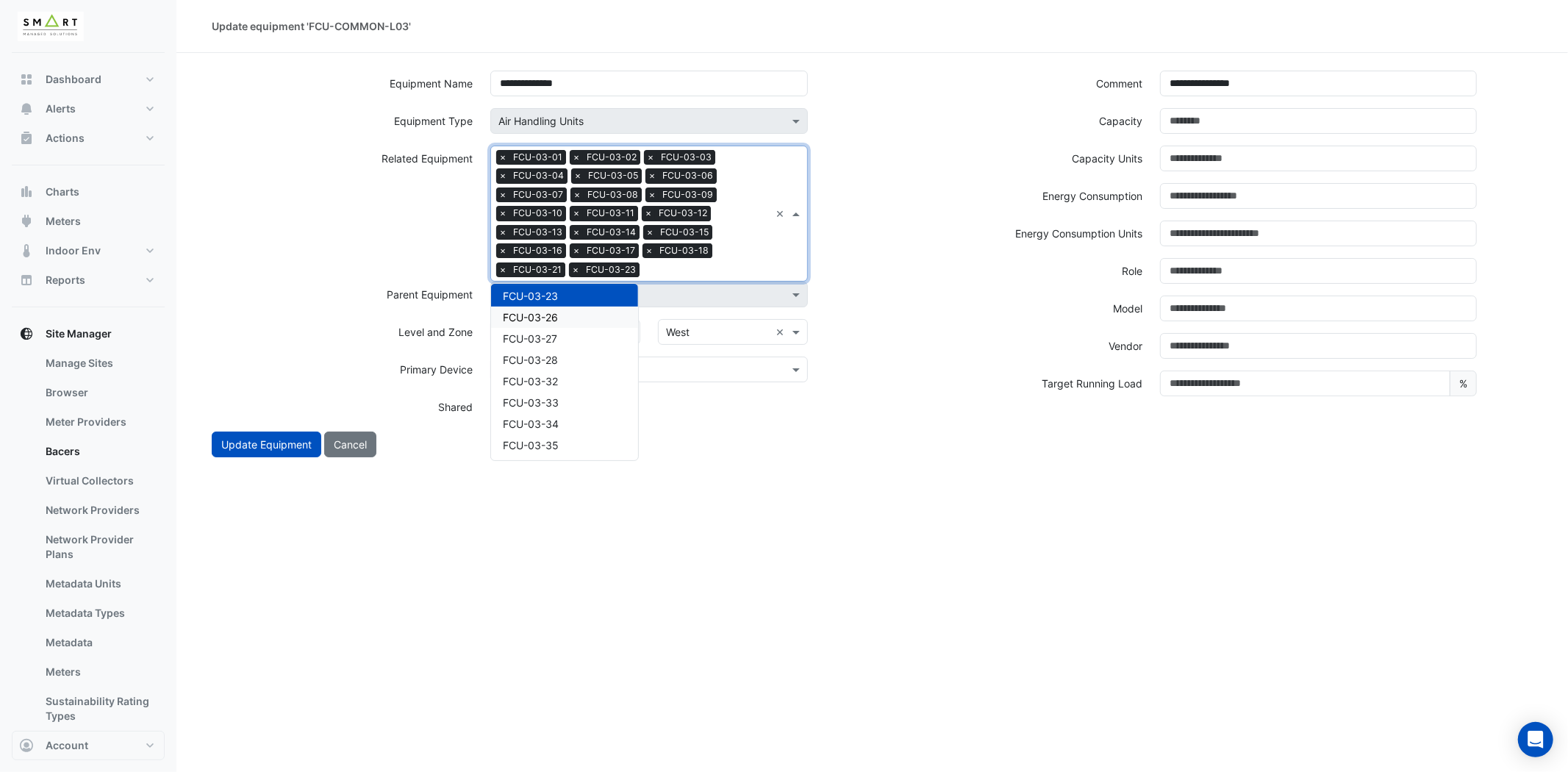
click at [562, 315] on div "FCU-03-26" at bounding box center [565, 317] width 147 height 22
click at [755, 252] on div "Search Related Equipment × FCU-03-01 × FCU-03-02 × FCU-03-03 × FCU-03-04 × FCU-…" at bounding box center [630, 214] width 278 height 135
click at [567, 310] on div "FCU-03-27" at bounding box center [565, 317] width 147 height 22
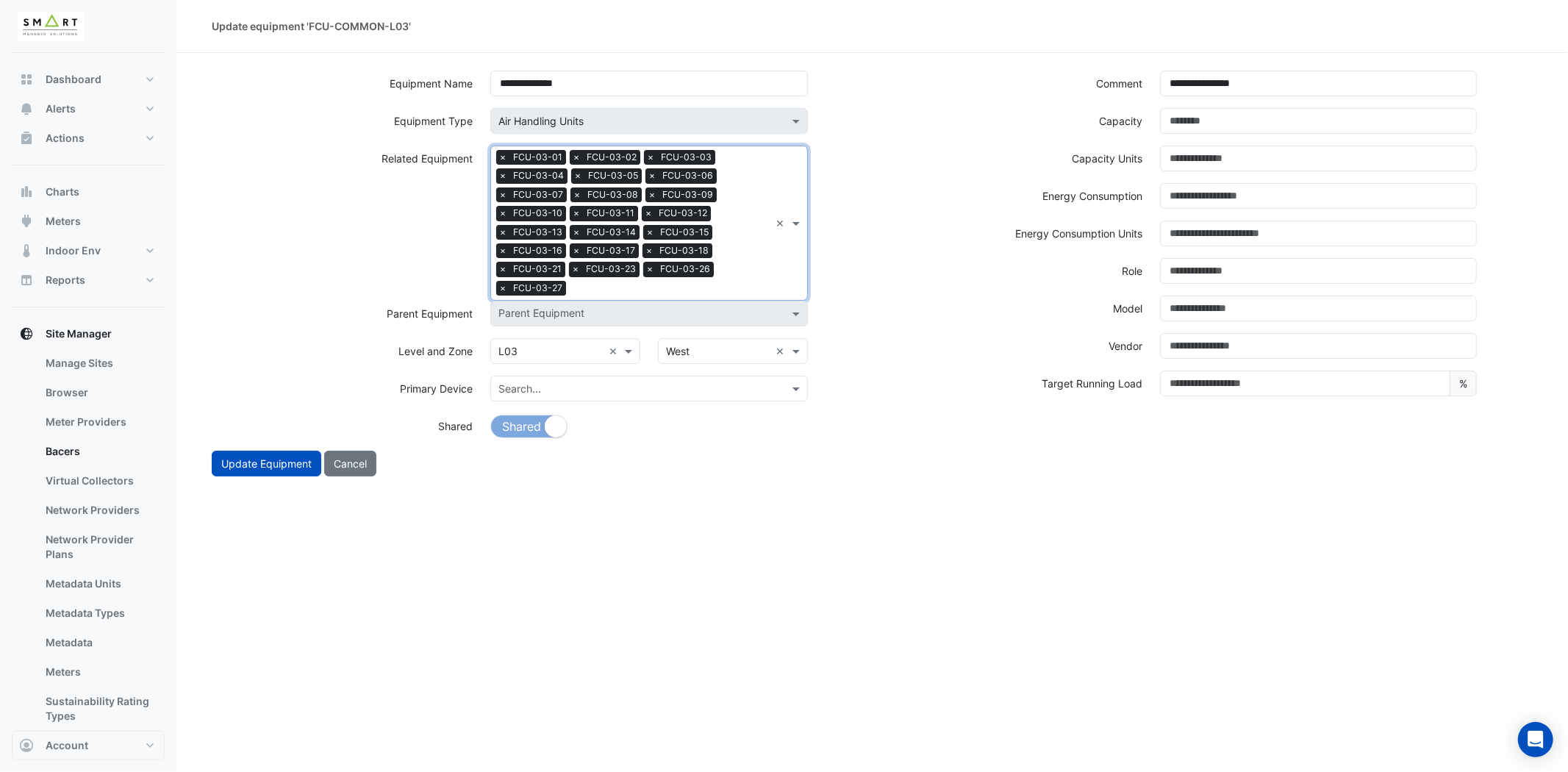
click at [720, 268] on div "Search Related Equipment × FCU-03-01 × FCU-03-02 × FCU-03-03 × FCU-03-04 × FCU-…" at bounding box center [630, 223] width 278 height 153
click at [548, 331] on span "FCU-03-28" at bounding box center [531, 336] width 55 height 13
click at [747, 277] on div "Search Related Equipment × FCU-03-01 × FCU-03-02 × FCU-03-03 × FCU-03-04 × FCU-…" at bounding box center [630, 223] width 278 height 153
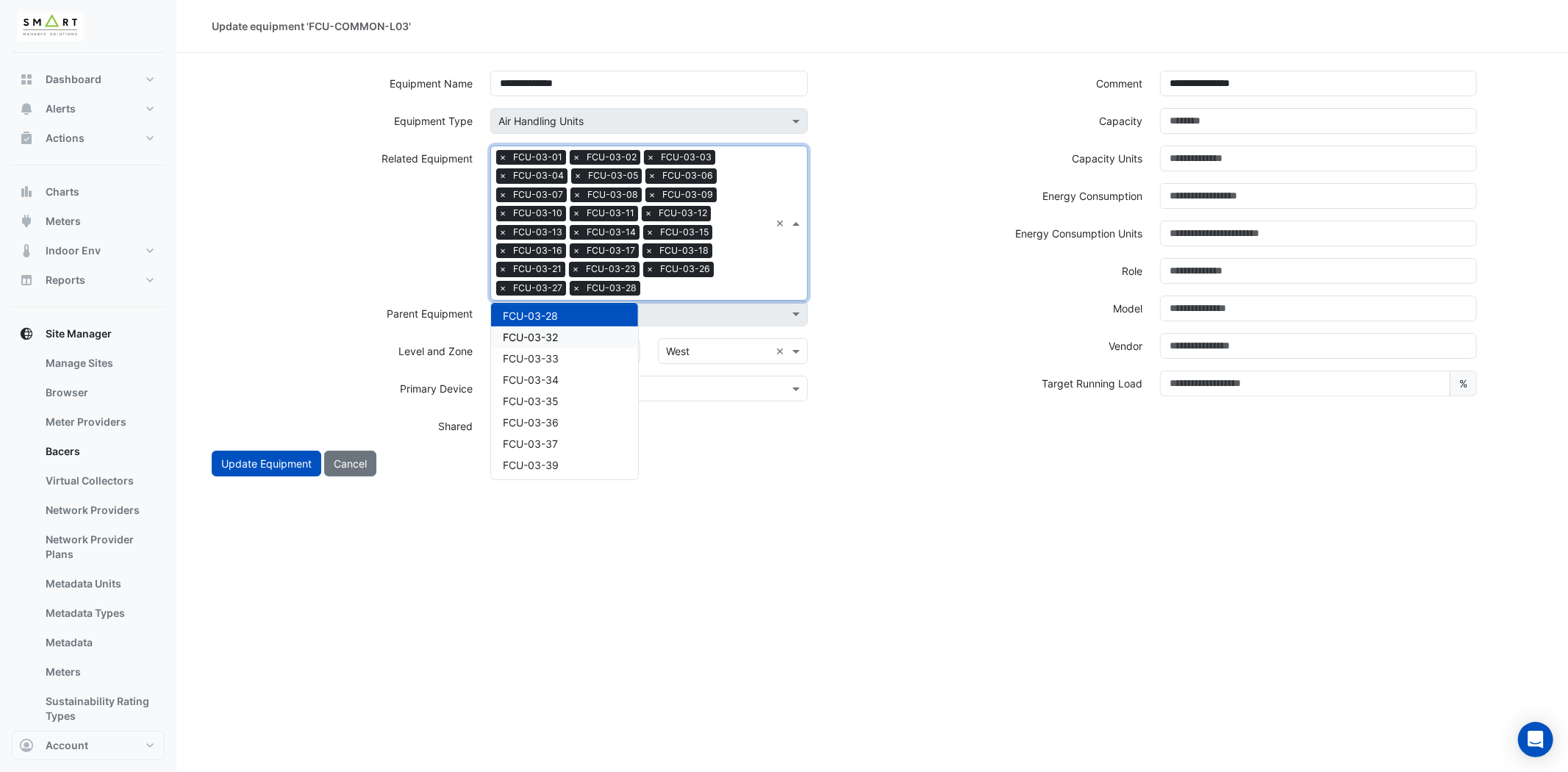
click at [584, 327] on div "FCU-03-32" at bounding box center [565, 337] width 147 height 22
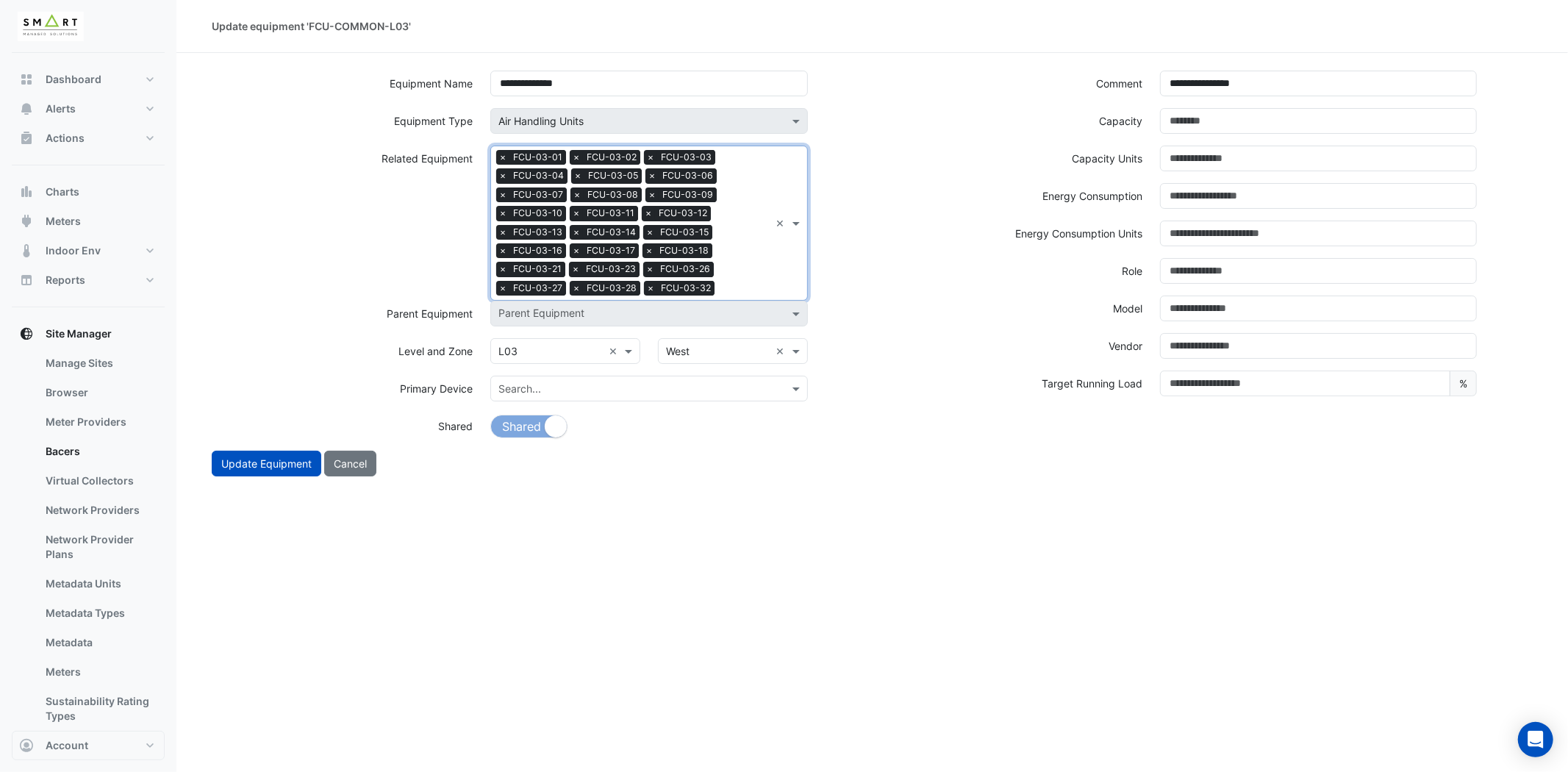
click at [757, 268] on div "Search Related Equipment × FCU-03-01 × FCU-03-02 × FCU-03-03 × FCU-03-04 × FCU-…" at bounding box center [630, 223] width 278 height 153
click at [562, 341] on div "FCU-03-33" at bounding box center [565, 337] width 147 height 22
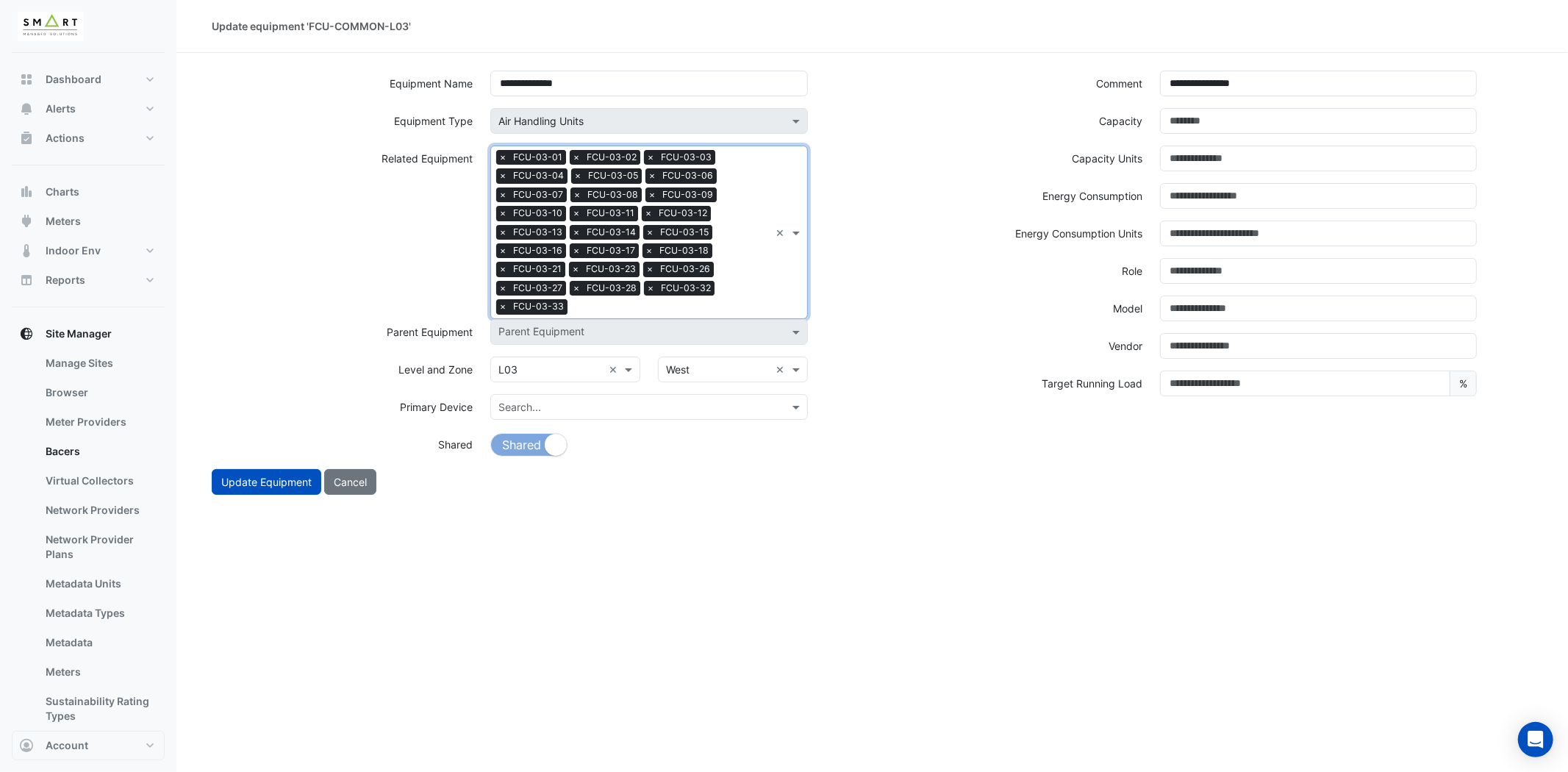
click at [777, 274] on div "Search Related Equipment × FCU-03-01 × FCU-03-02 × FCU-03-03 × FCU-03-04 × FCU-…" at bounding box center [649, 232] width 317 height 173
click at [524, 350] on span "FCU-03-34" at bounding box center [531, 356] width 56 height 13
click at [761, 275] on div "Search Related Equipment × FCU-03-01 × FCU-03-02 × FCU-03-03 × FCU-03-04 × FCU-…" at bounding box center [630, 232] width 278 height 172
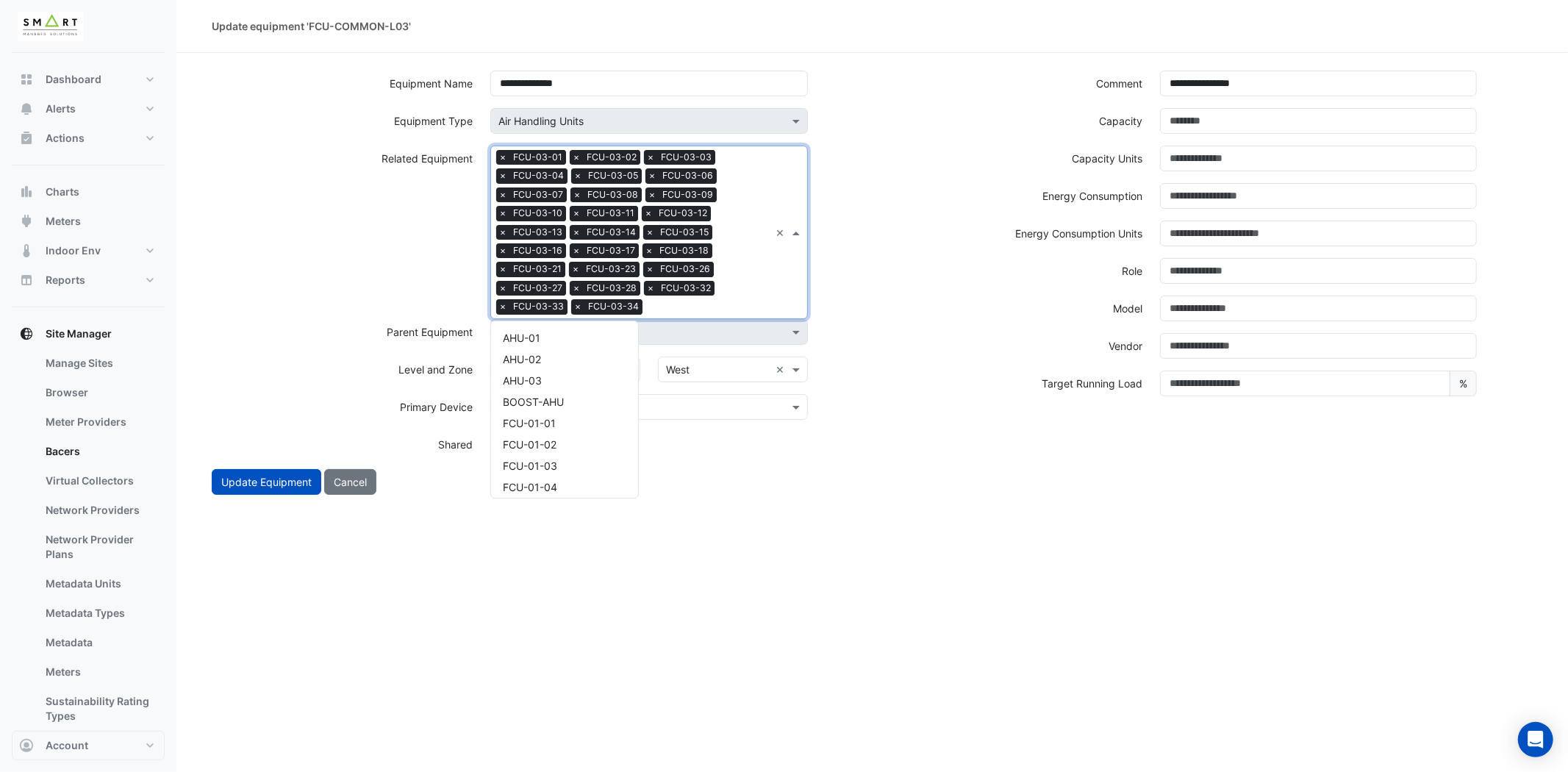
scroll to position [2285, 0]
click at [581, 346] on div "FCU-03-35" at bounding box center [565, 356] width 147 height 22
click at [784, 284] on div "Search Related Equipment × FCU-03-01 × FCU-03-02 × FCU-03-03 × FCU-03-04 × FCU-…" at bounding box center [649, 232] width 317 height 173
click at [559, 354] on span "FCU-03-36" at bounding box center [531, 356] width 56 height 13
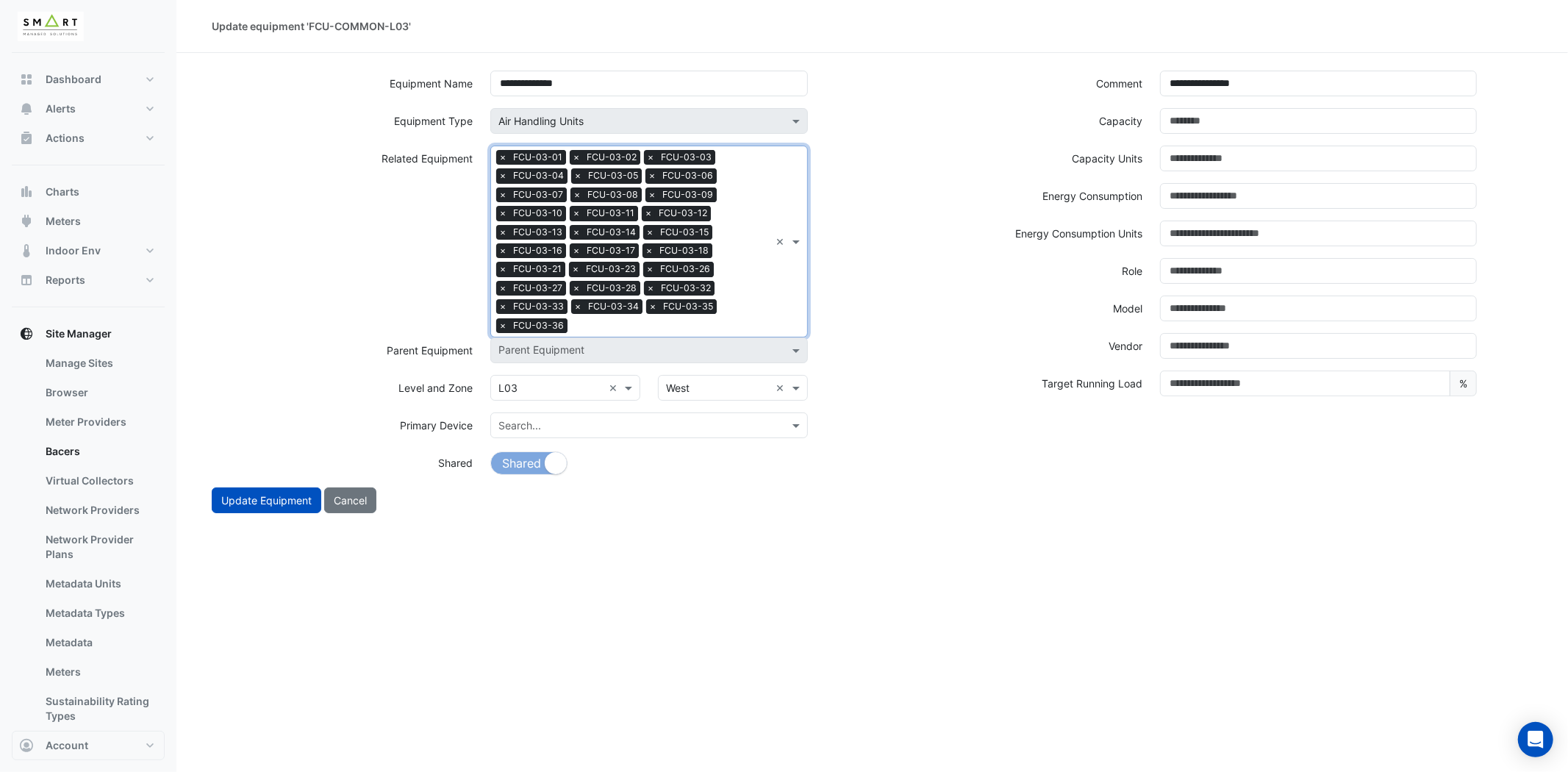
click at [725, 297] on div "Search Related Equipment × FCU-03-01 × FCU-03-02 × FCU-03-03 × FCU-03-04 × FCU-…" at bounding box center [630, 242] width 278 height 191
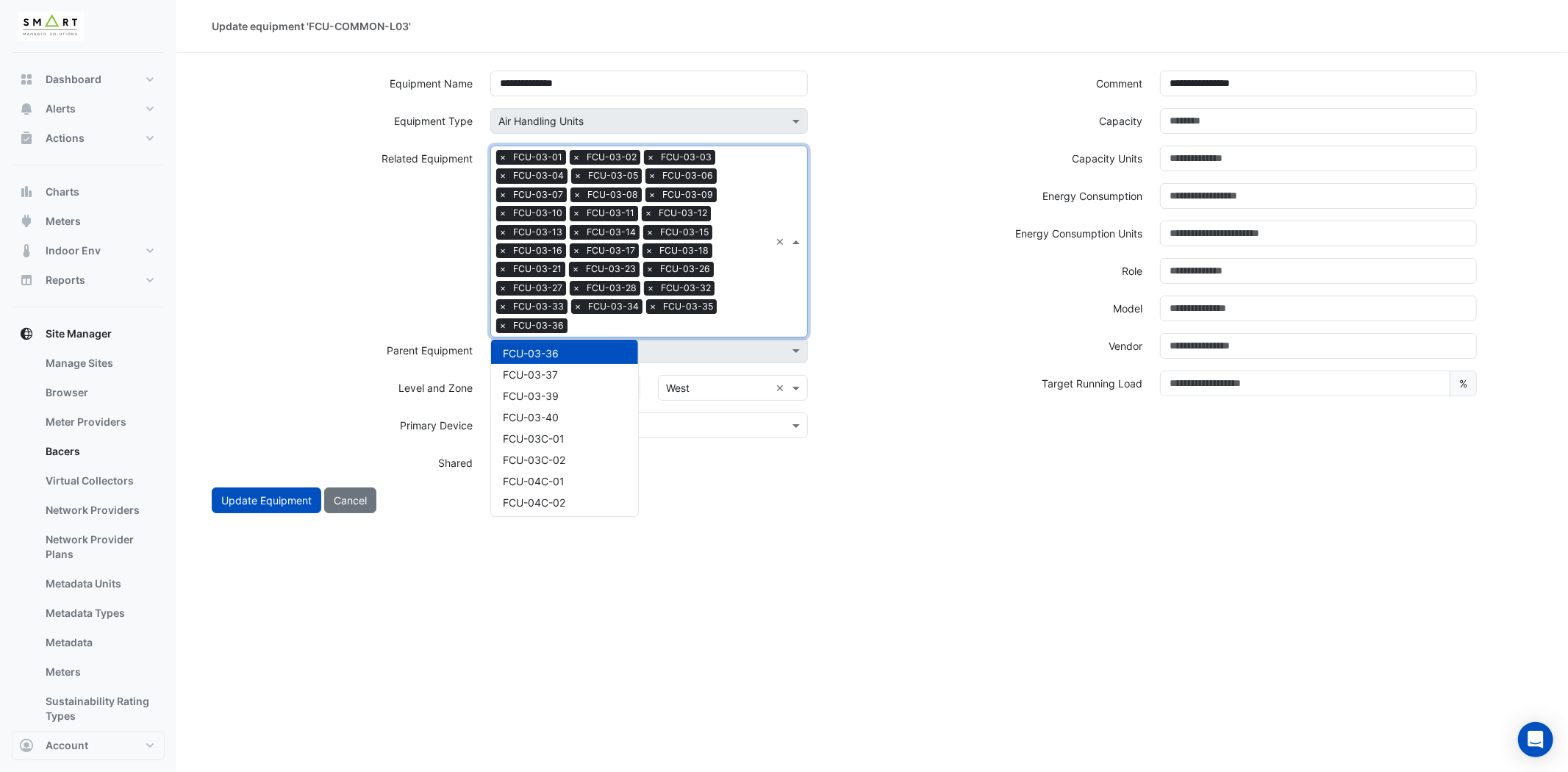
click at [541, 356] on span "FCU-03-36" at bounding box center [531, 353] width 56 height 13
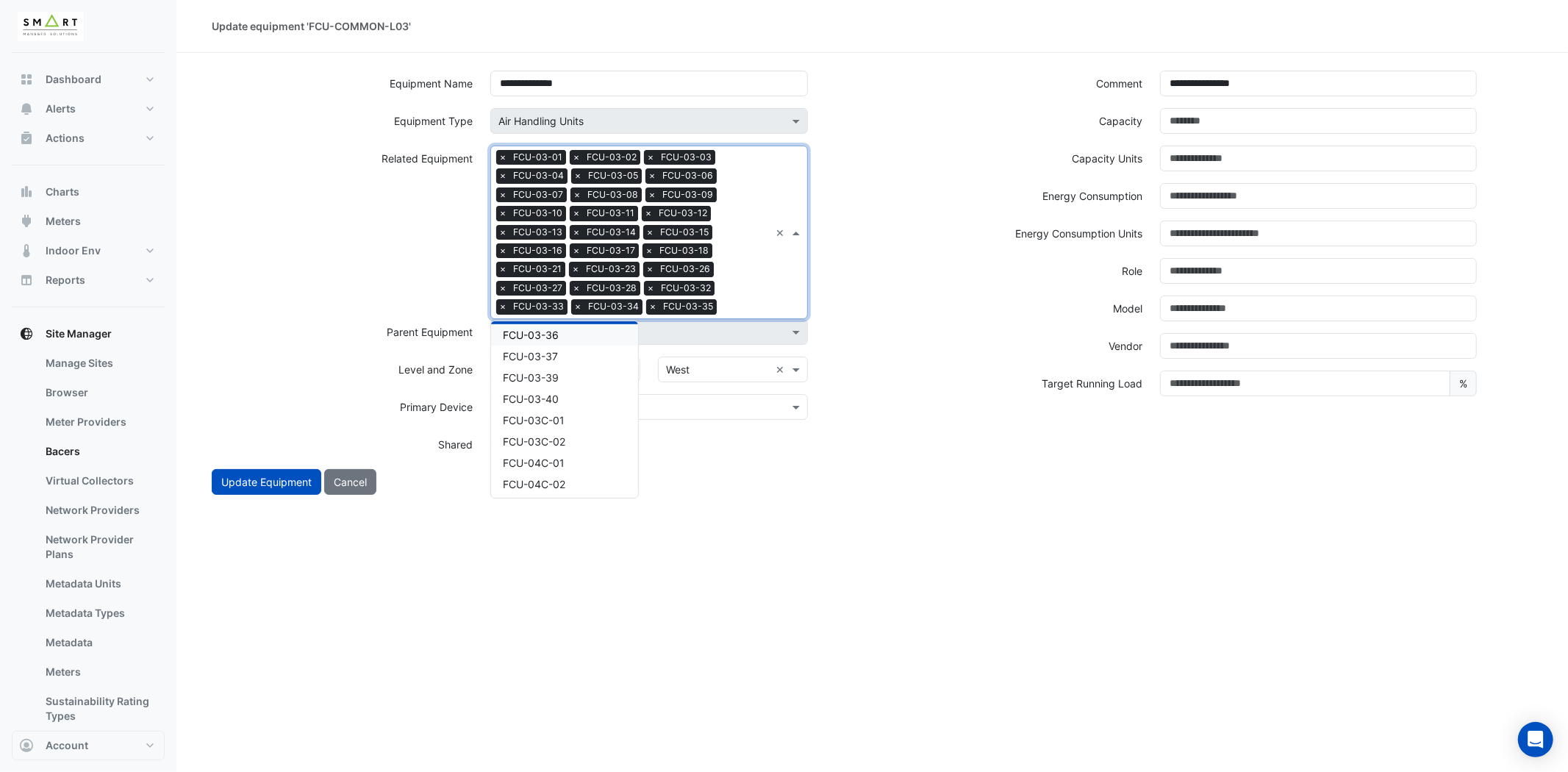
click at [760, 270] on div "Search Related Equipment × FCU-03-01 × FCU-03-02 × FCU-03-03 × FCU-03-04 × FCU-…" at bounding box center [630, 232] width 278 height 172
click at [556, 331] on span "FCU-03-36" at bounding box center [531, 335] width 56 height 13
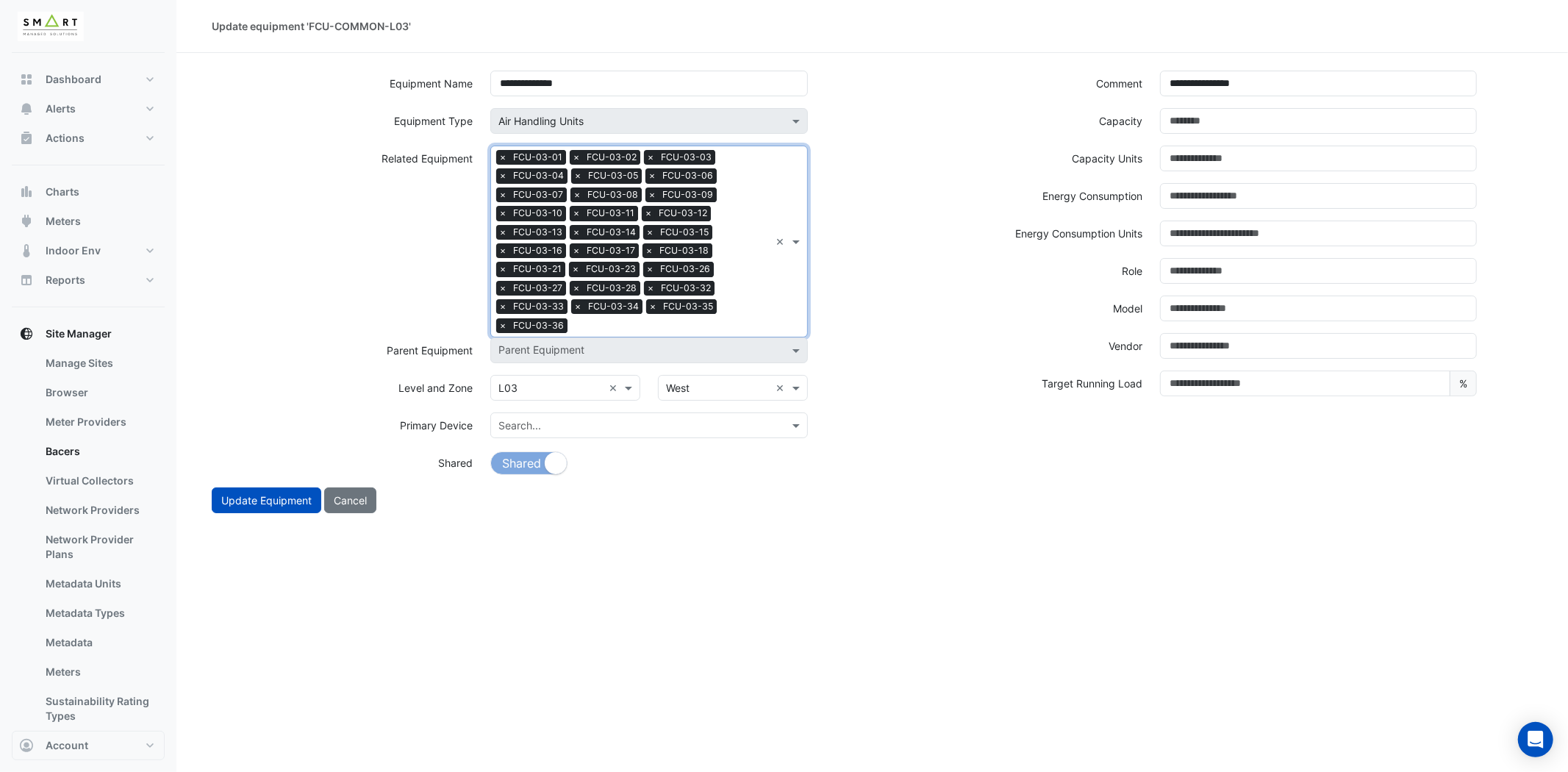
drag, startPoint x: 752, startPoint y: 289, endPoint x: 644, endPoint y: 322, distance: 112.9
click at [753, 289] on div "Search Related Equipment × FCU-03-01 × FCU-03-02 × FCU-03-03 × FCU-03-04 × FCU-…" at bounding box center [630, 242] width 278 height 191
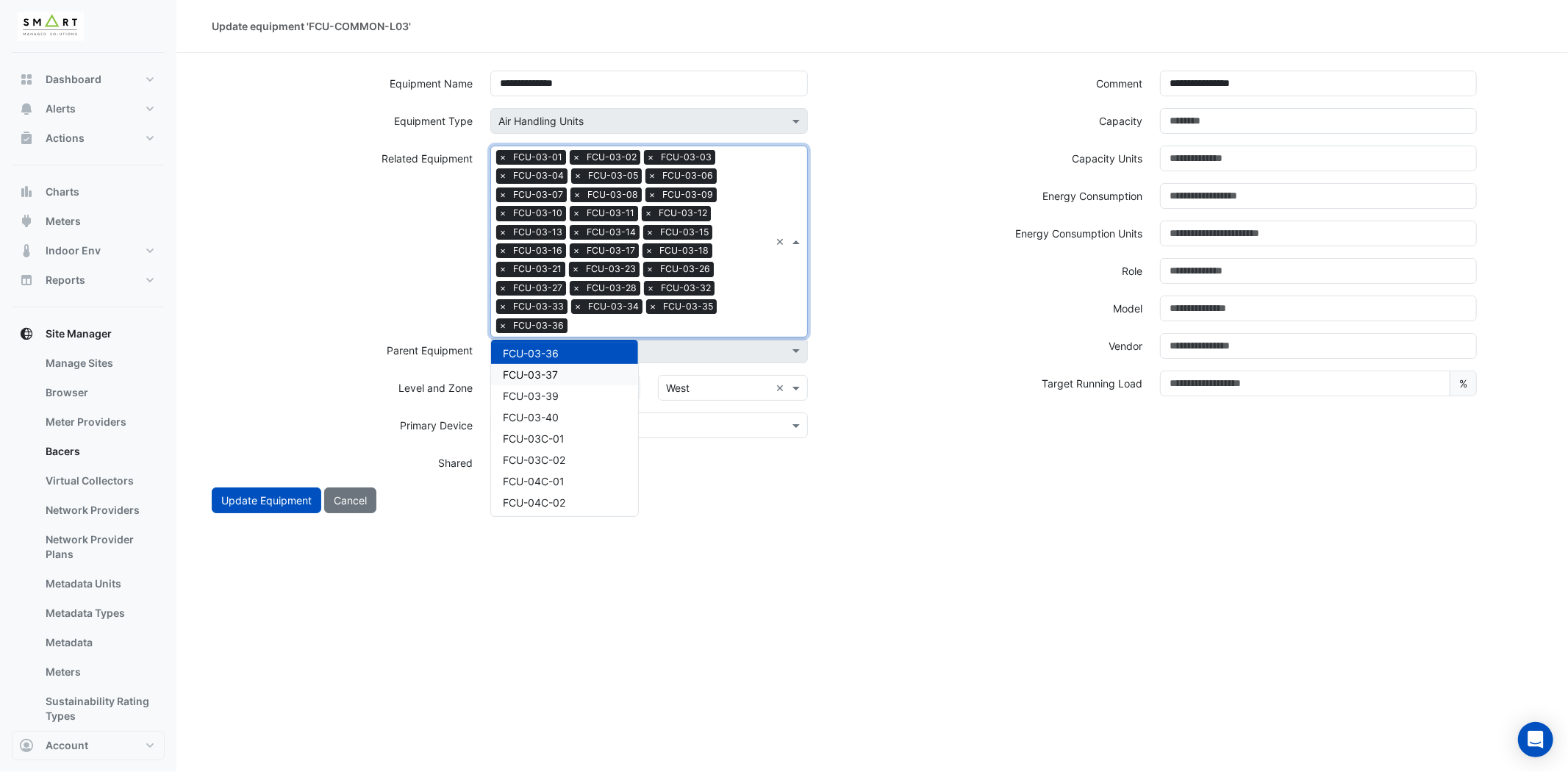
click at [538, 369] on span "FCU-03-37" at bounding box center [531, 374] width 55 height 13
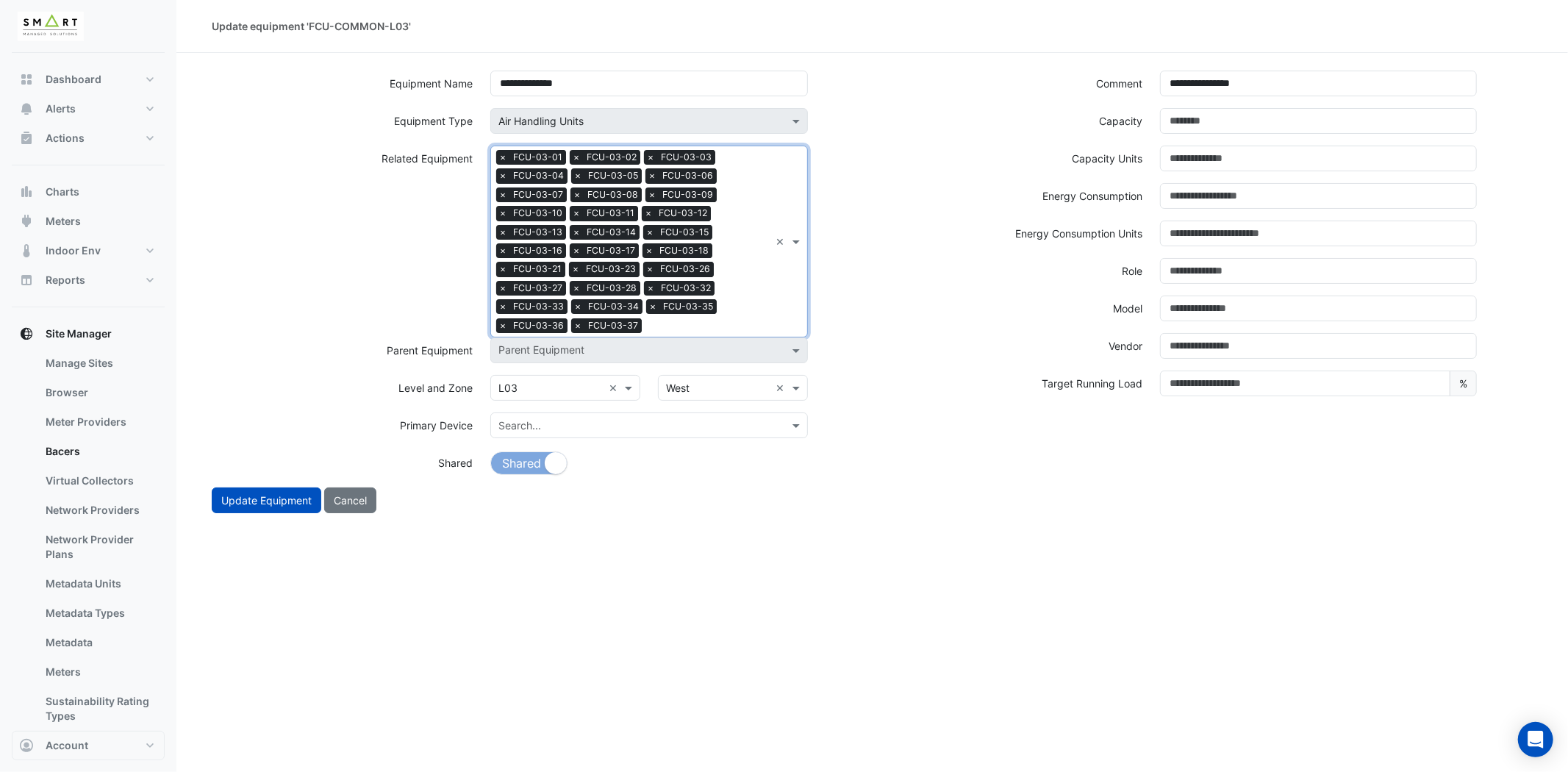
click at [748, 305] on div "Search Related Equipment × FCU-03-01 × FCU-03-02 × FCU-03-03 × FCU-03-04 × FCU-…" at bounding box center [630, 242] width 278 height 191
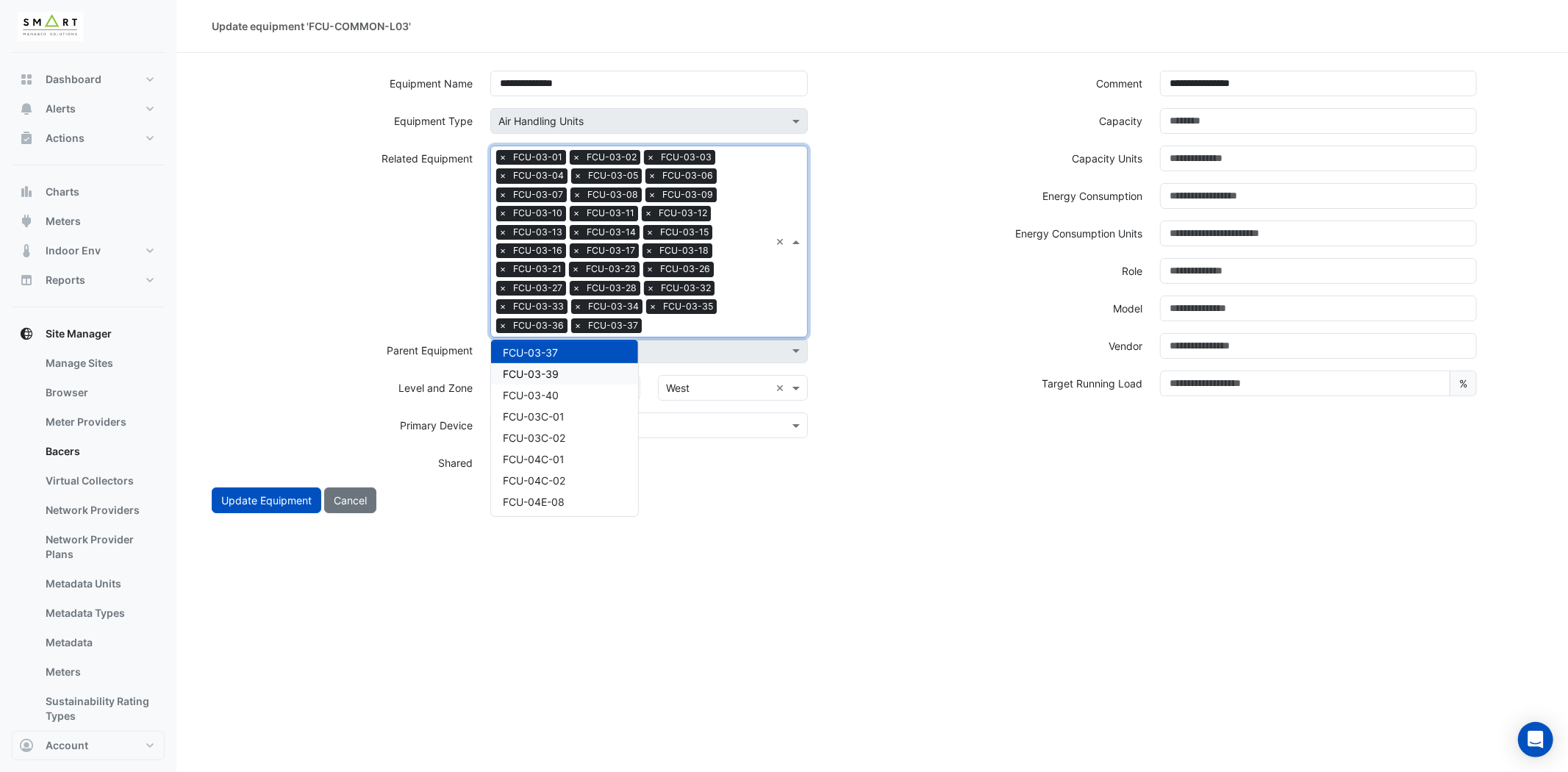
click at [563, 366] on div "FCU-03-39" at bounding box center [565, 374] width 147 height 22
click at [731, 303] on div "Search Related Equipment × FCU-03-01 × FCU-03-02 × FCU-03-03 × FCU-03-04 × FCU-…" at bounding box center [630, 242] width 278 height 191
click at [511, 371] on span "FCU-03-40" at bounding box center [531, 374] width 56 height 13
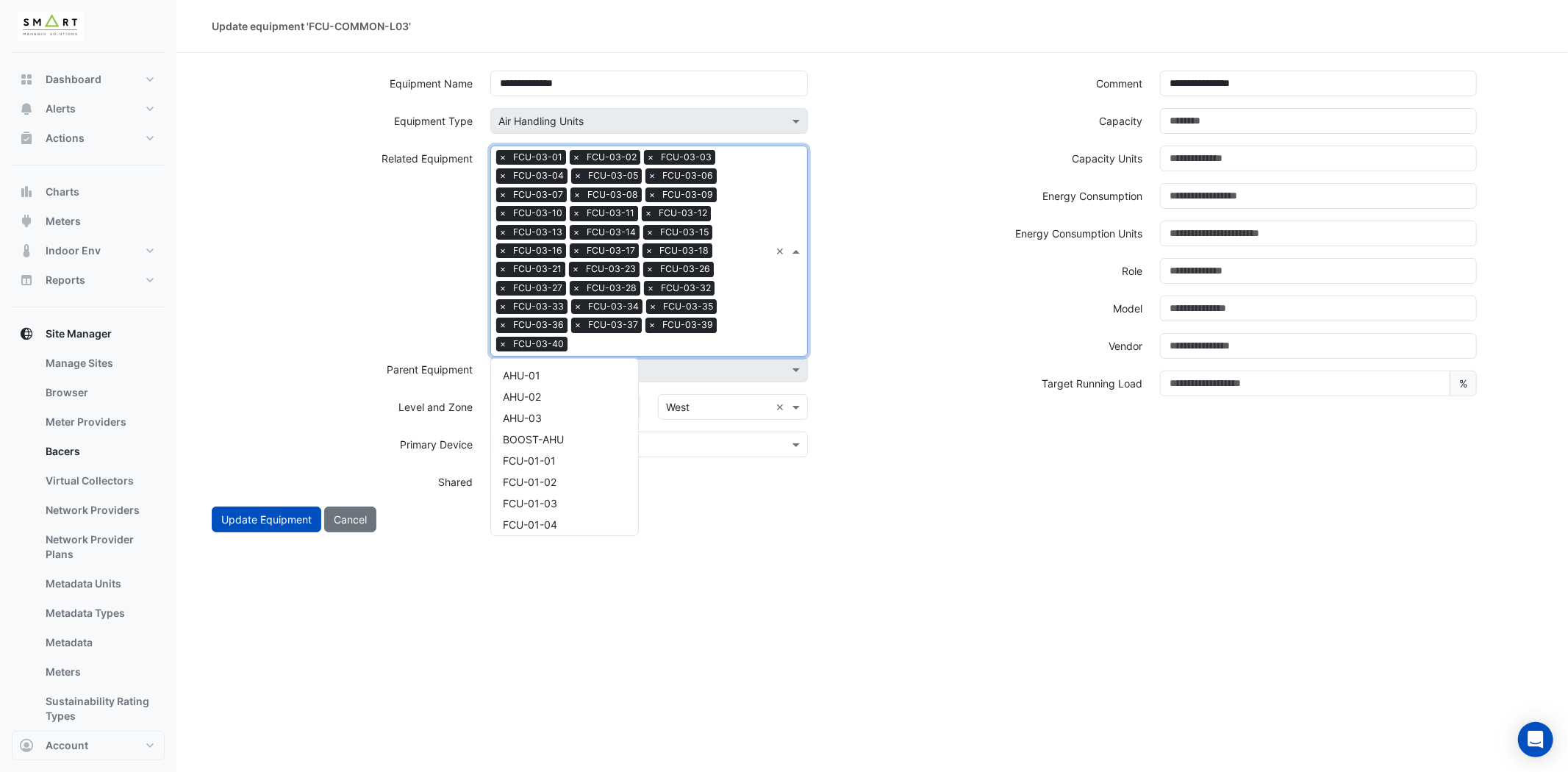
click at [743, 302] on div "Search Related Equipment × FCU-03-01 × FCU-03-02 × FCU-03-03 × FCU-03-04 × FCU-…" at bounding box center [630, 252] width 278 height 210
click at [799, 508] on div "Update Equipment Cancel" at bounding box center [872, 520] width 1339 height 26
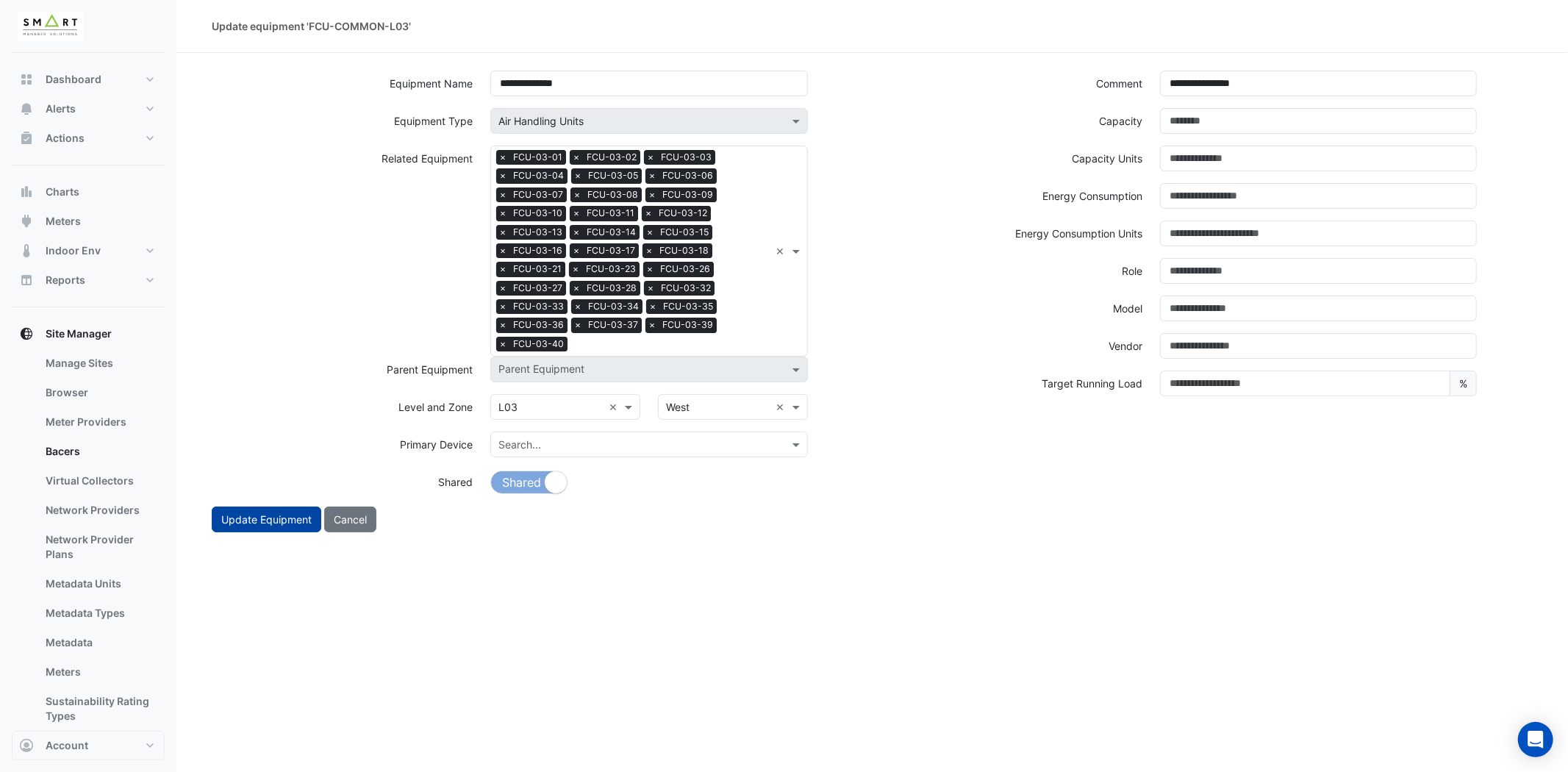
click at [245, 520] on button "Update Equipment" at bounding box center [266, 520] width 109 height 26
select select "***"
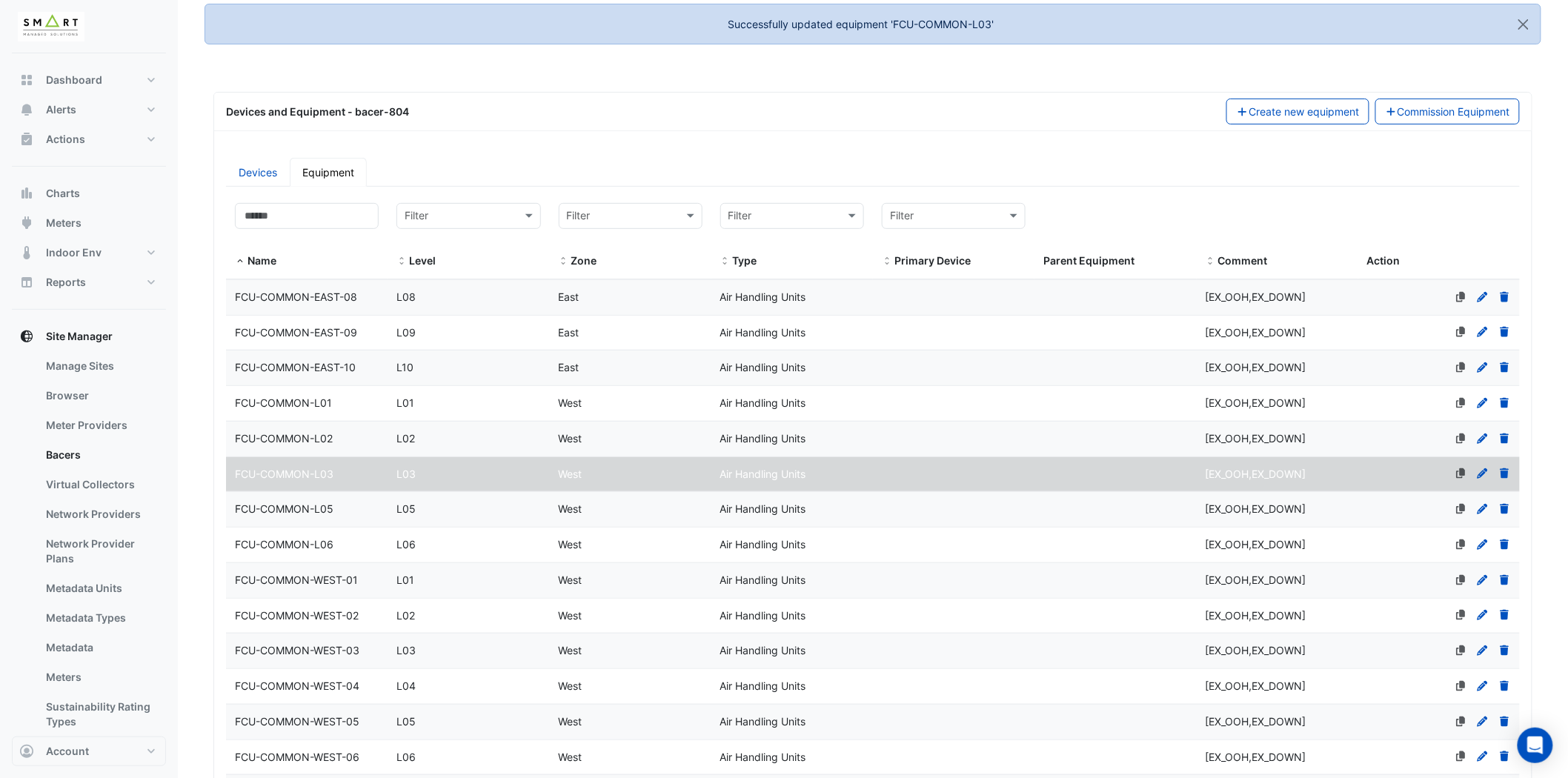
click at [329, 503] on span "FCU-COMMON-L05" at bounding box center [284, 509] width 98 height 13
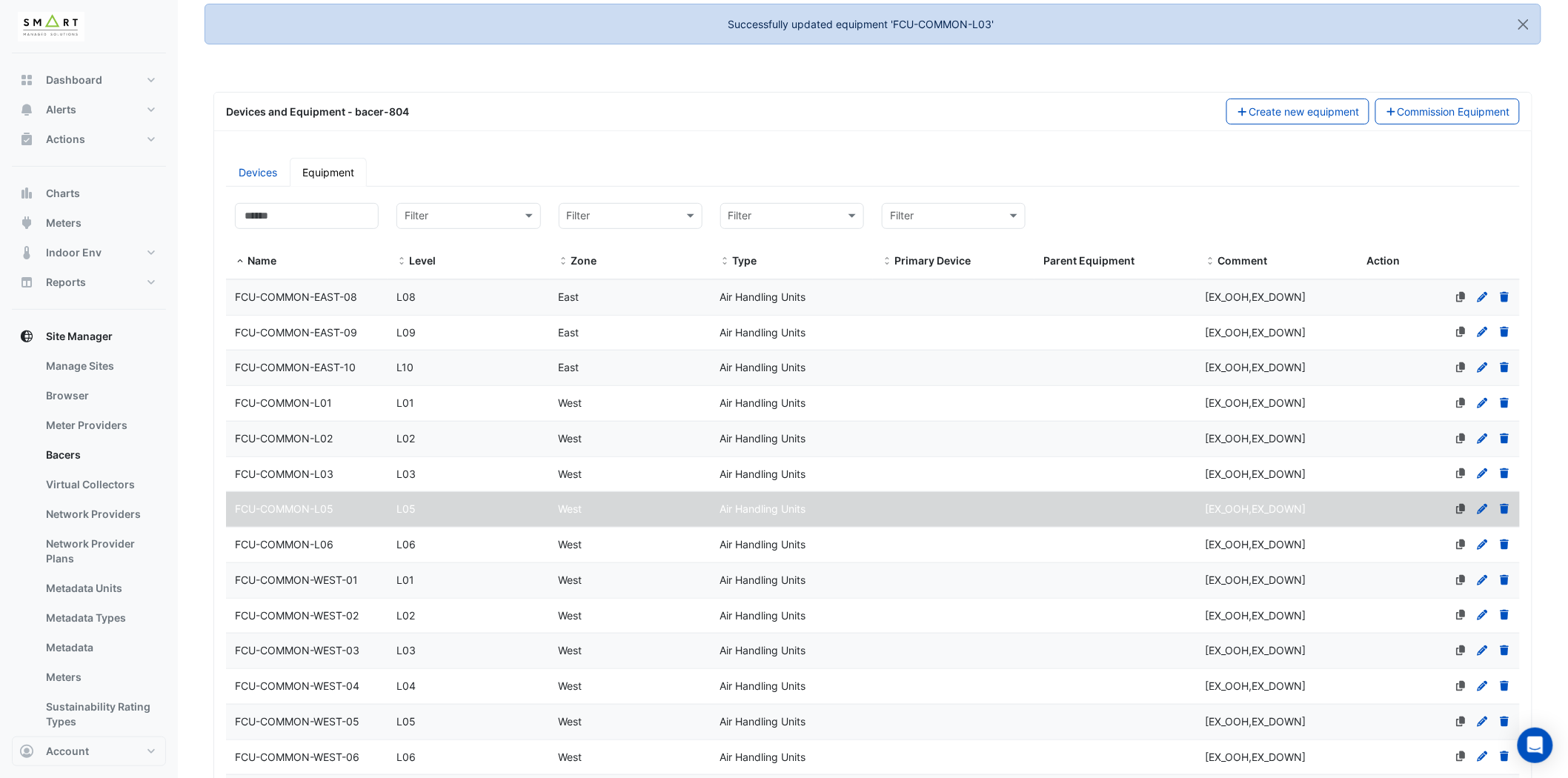
click at [1479, 507] on icon at bounding box center [1483, 509] width 14 height 11
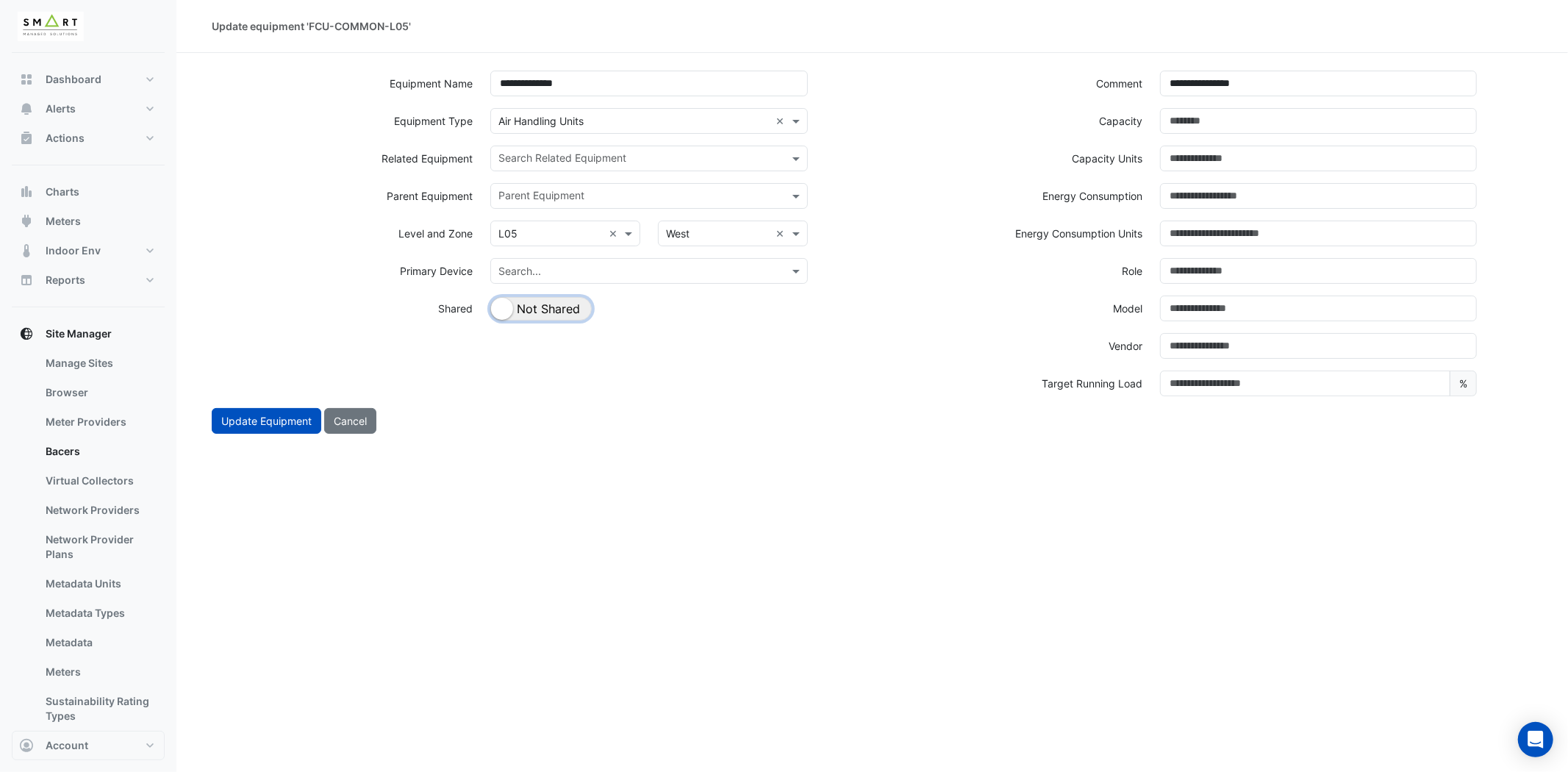
click at [548, 311] on button "Shared Not Shared" at bounding box center [541, 309] width 101 height 24
click at [581, 152] on input "text" at bounding box center [640, 159] width 284 height 16
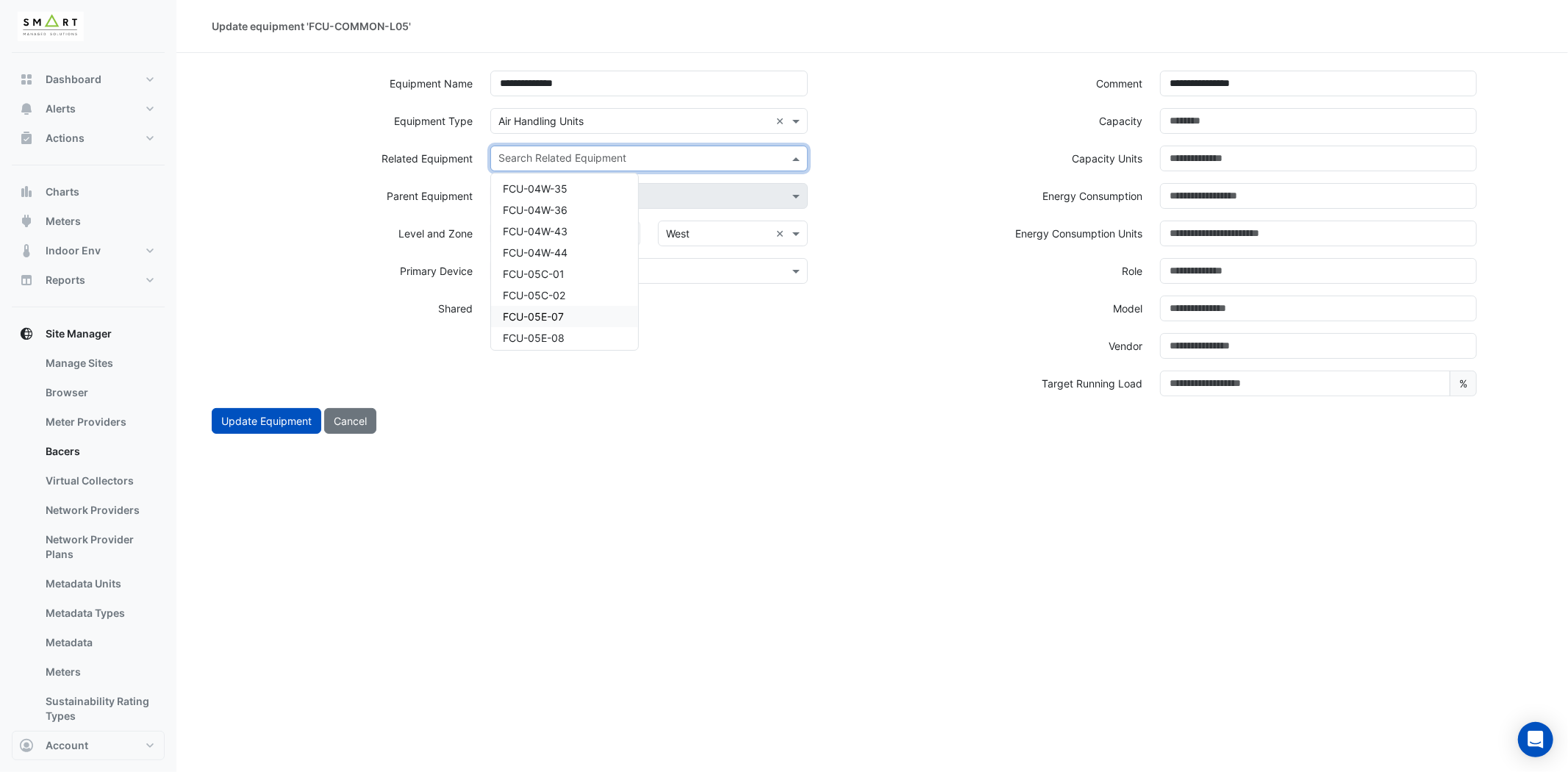
click at [578, 306] on div "FCU-05E-07" at bounding box center [565, 316] width 147 height 22
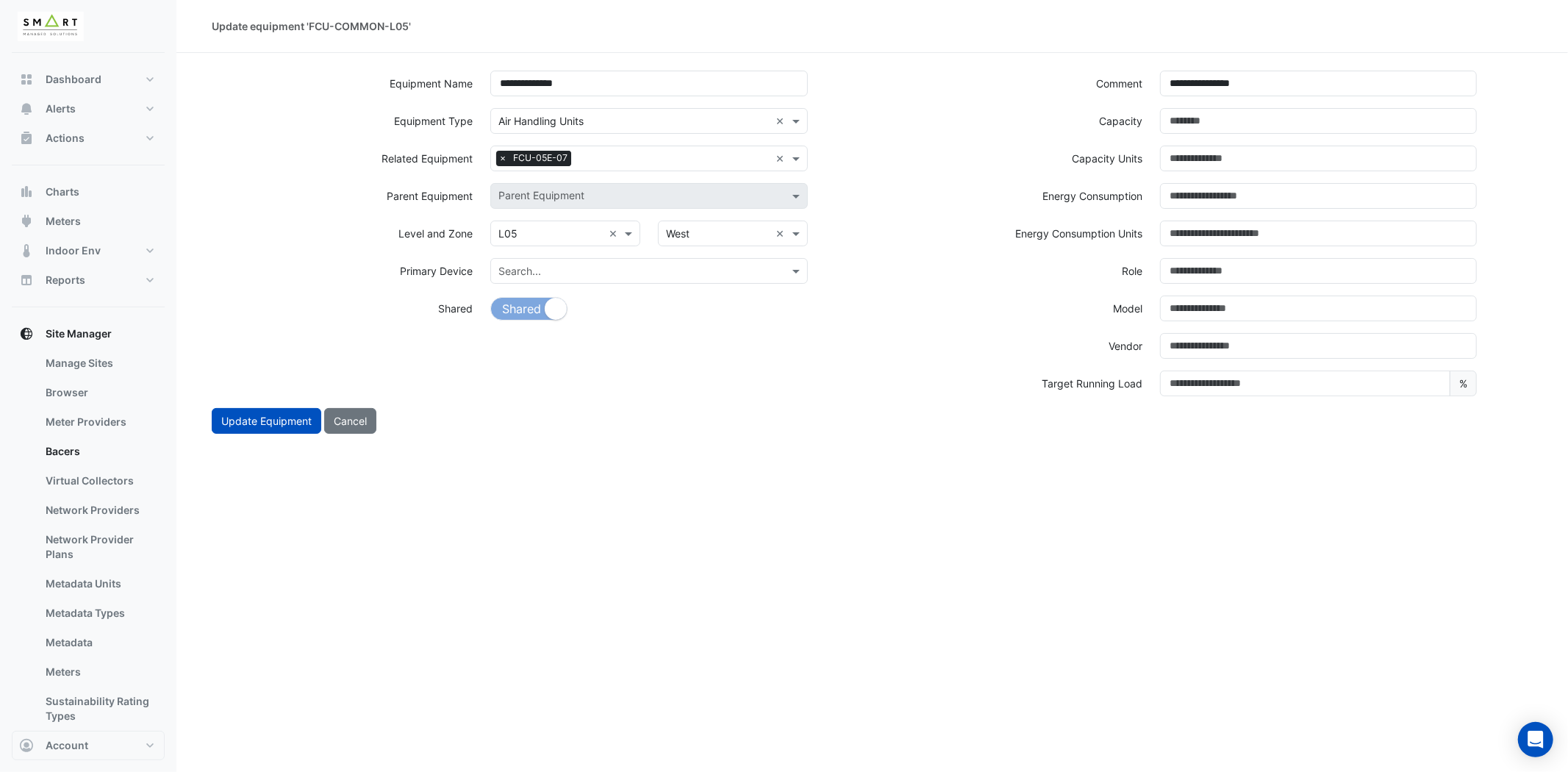
click at [639, 144] on div "Search × Air Handling Units ×" at bounding box center [648, 127] width 334 height 37
click at [636, 159] on input "text" at bounding box center [673, 159] width 193 height 16
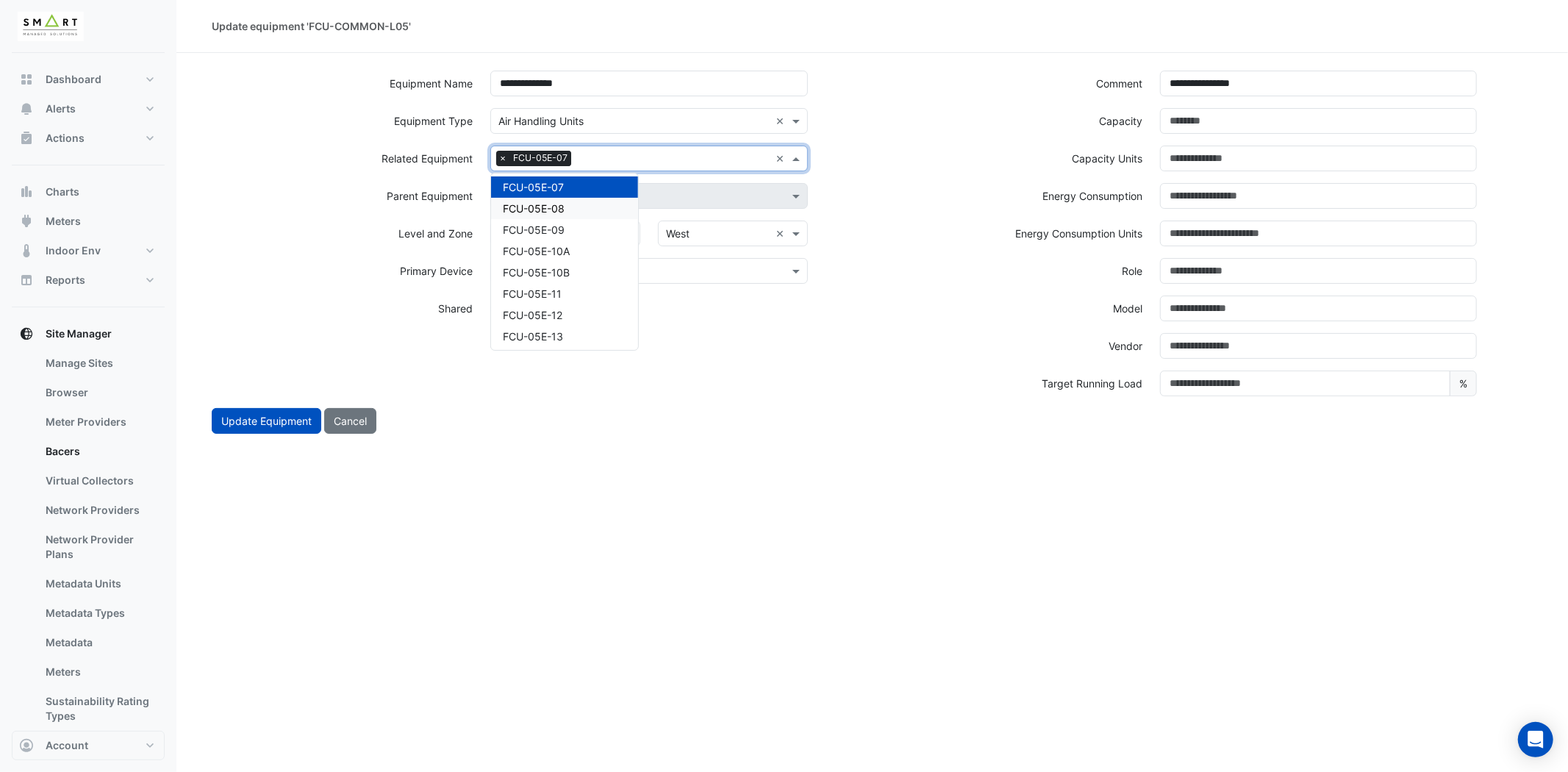
click at [573, 198] on div "FCU-05E-08" at bounding box center [565, 208] width 147 height 22
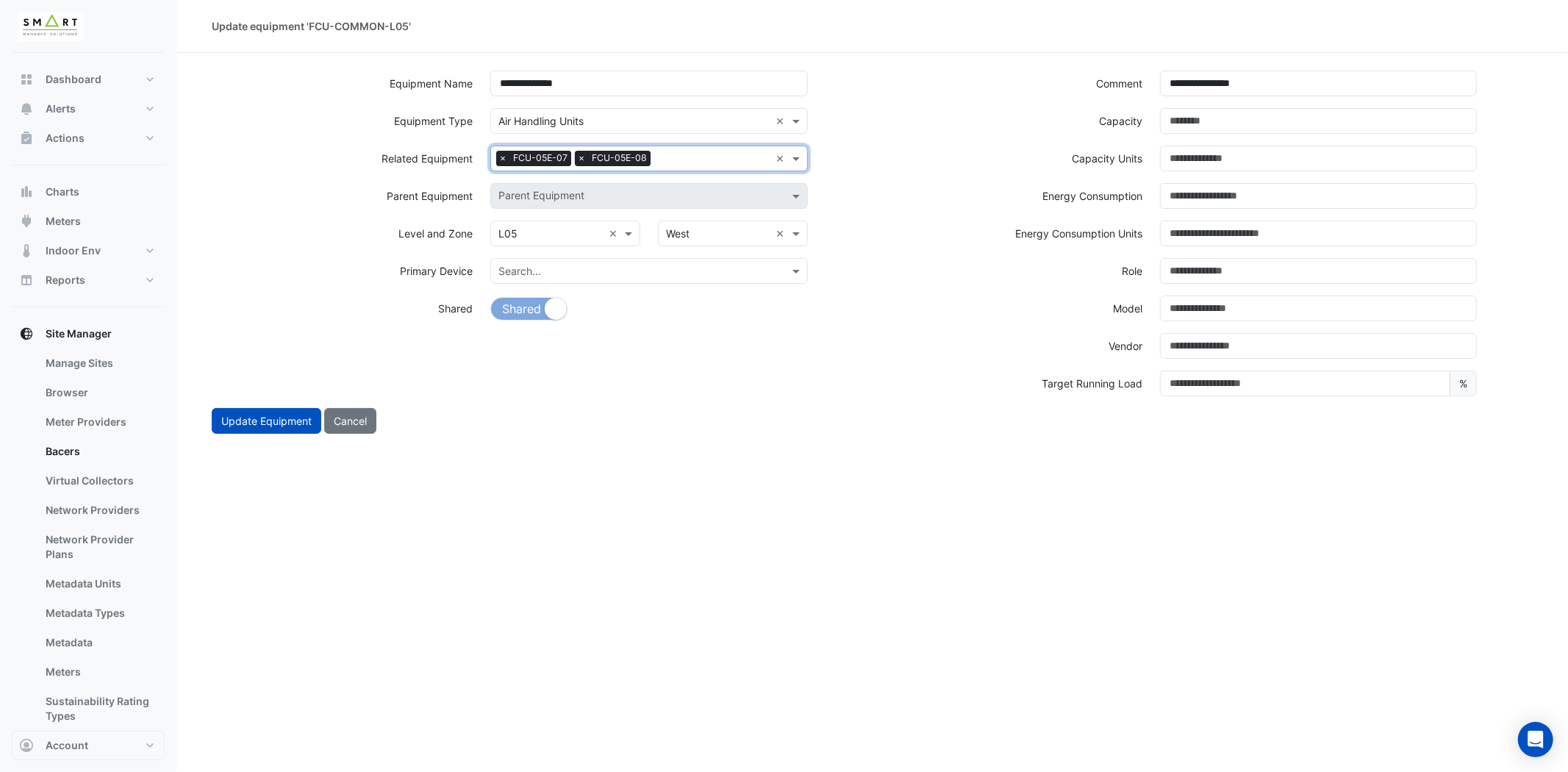
click at [691, 147] on div "Search Related Equipment × FCU-05E-07 × FCU-05E-08 ×" at bounding box center [649, 159] width 317 height 26
click at [595, 211] on div "FCU-05E-09" at bounding box center [565, 208] width 147 height 22
click at [757, 152] on input "text" at bounding box center [752, 159] width 33 height 16
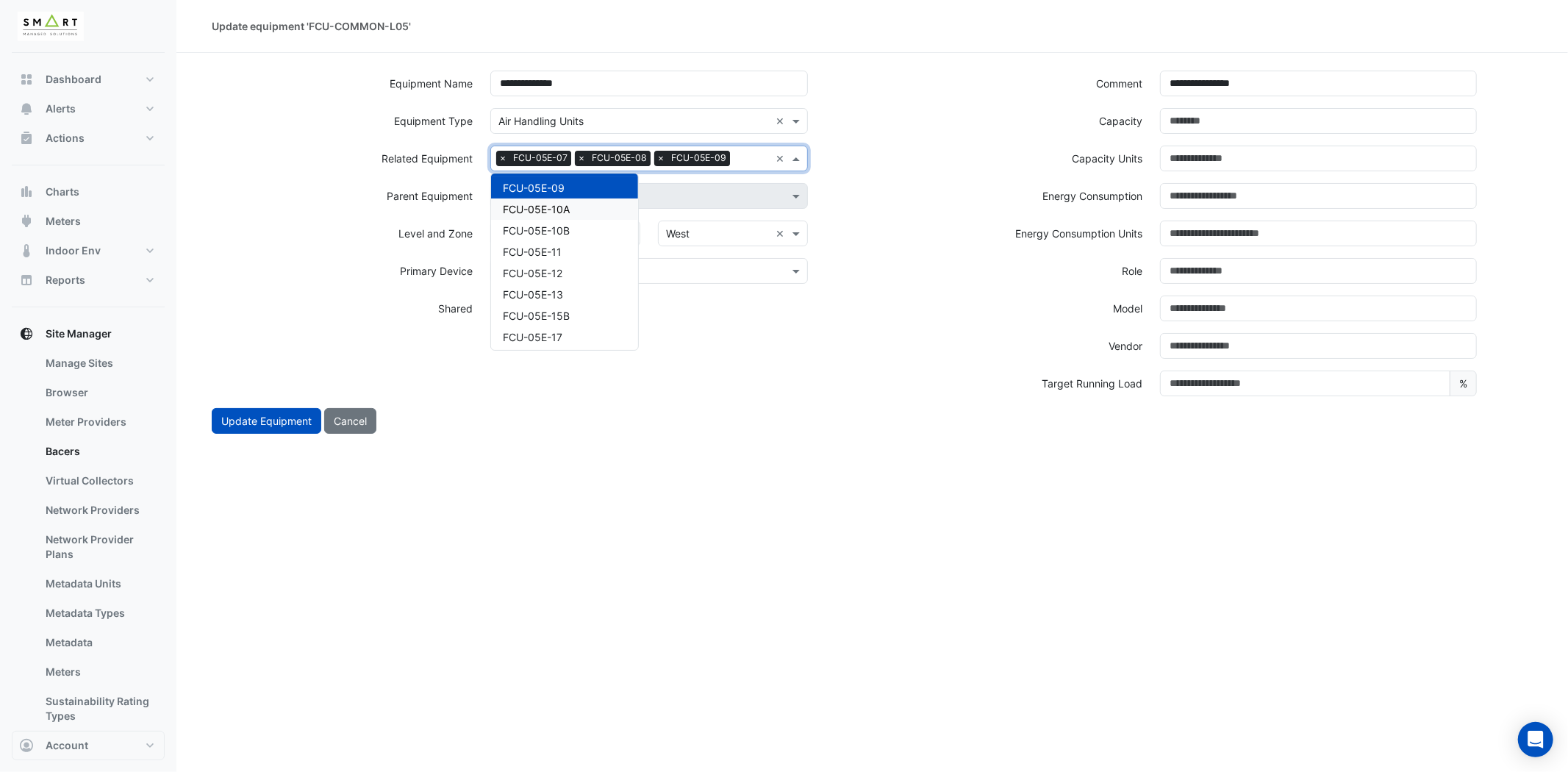
click at [561, 205] on span "FCU-05E-10A" at bounding box center [537, 209] width 67 height 13
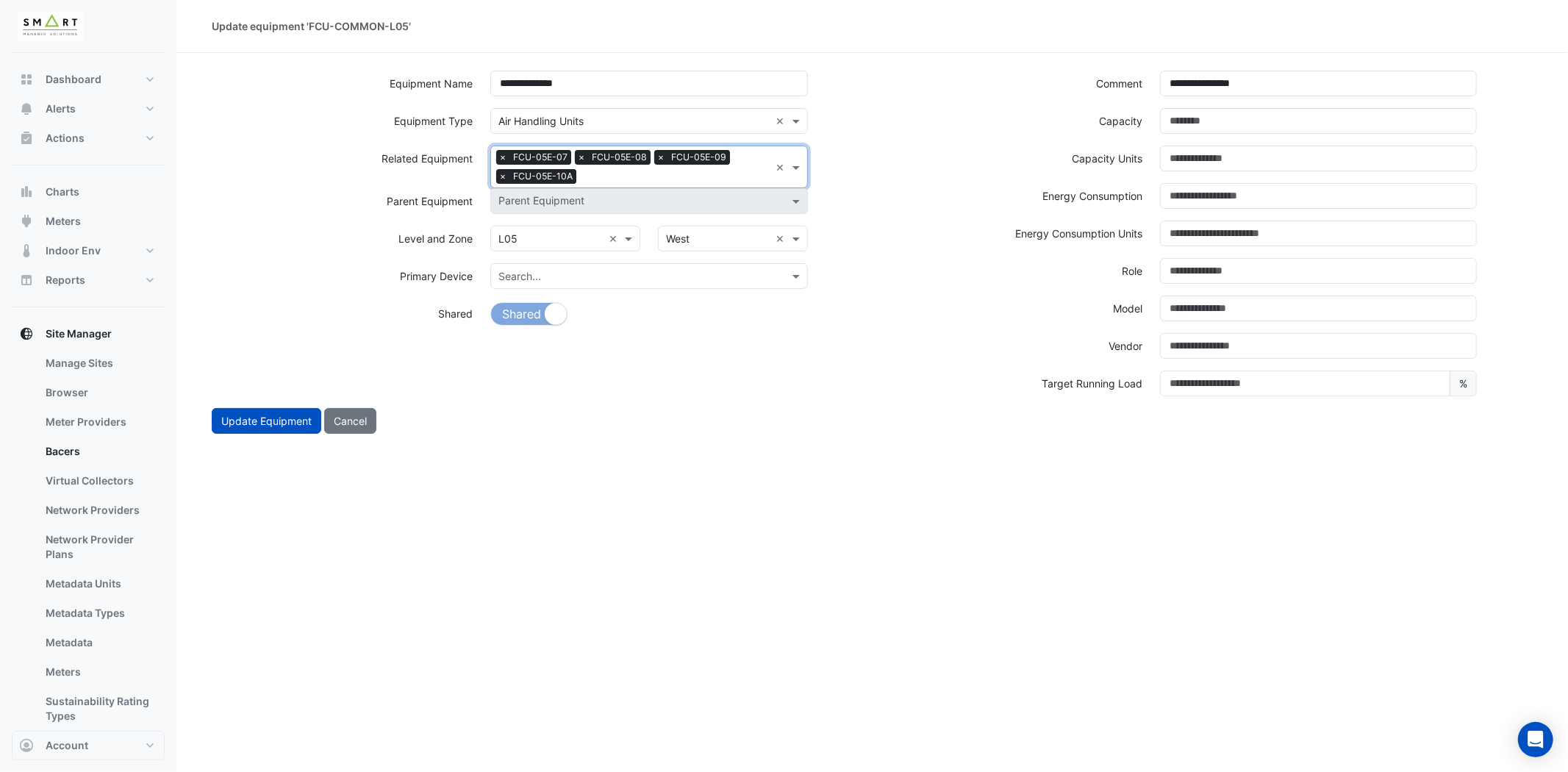
click at [652, 173] on input "text" at bounding box center [676, 177] width 188 height 16
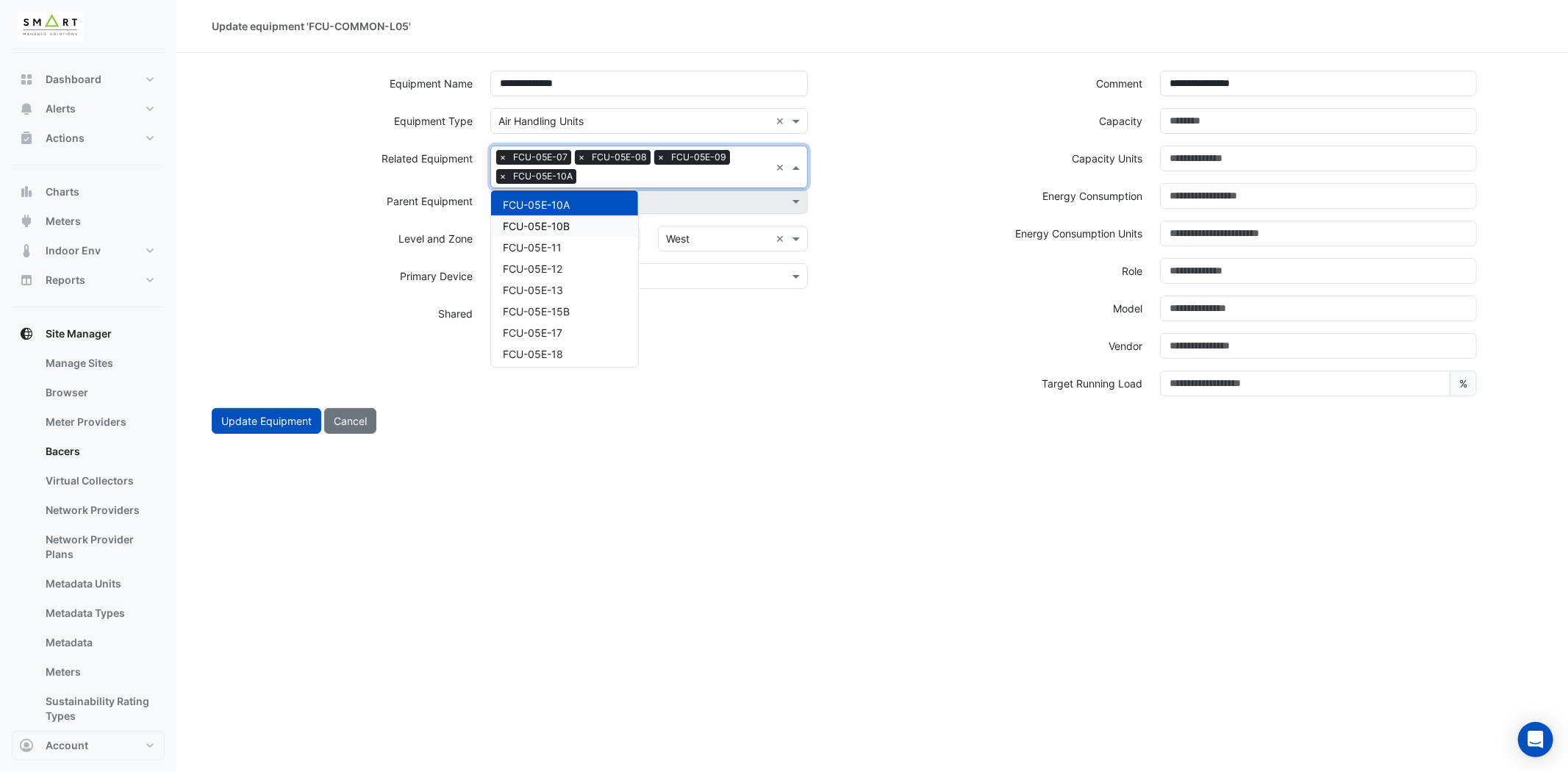
click at [573, 223] on div "FCU-05E-10B" at bounding box center [565, 226] width 147 height 22
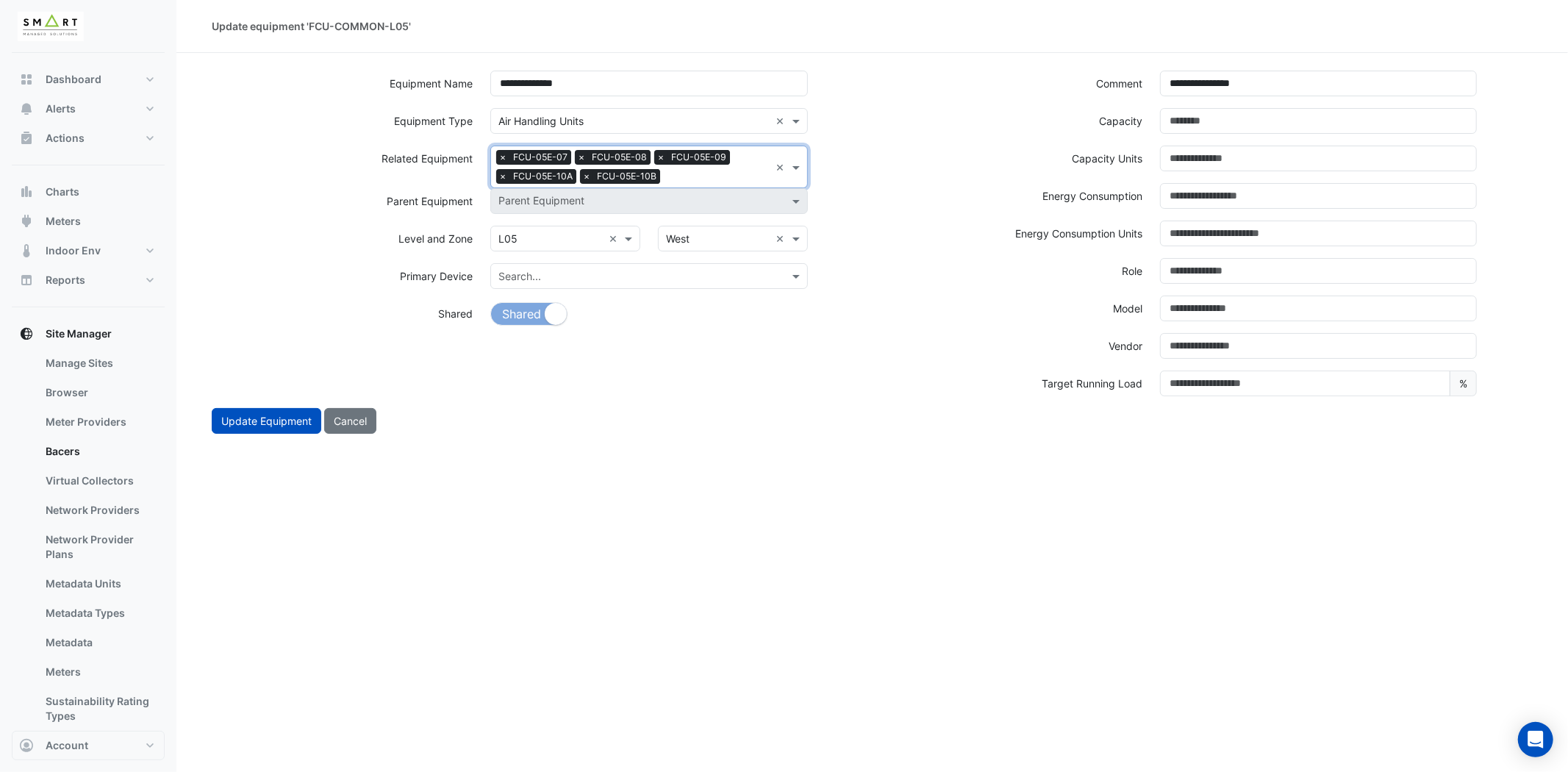
drag, startPoint x: 691, startPoint y: 176, endPoint x: 668, endPoint y: 189, distance: 26.4
click at [692, 176] on input "text" at bounding box center [717, 177] width 103 height 16
click at [755, 177] on input "text" at bounding box center [756, 177] width 28 height 16
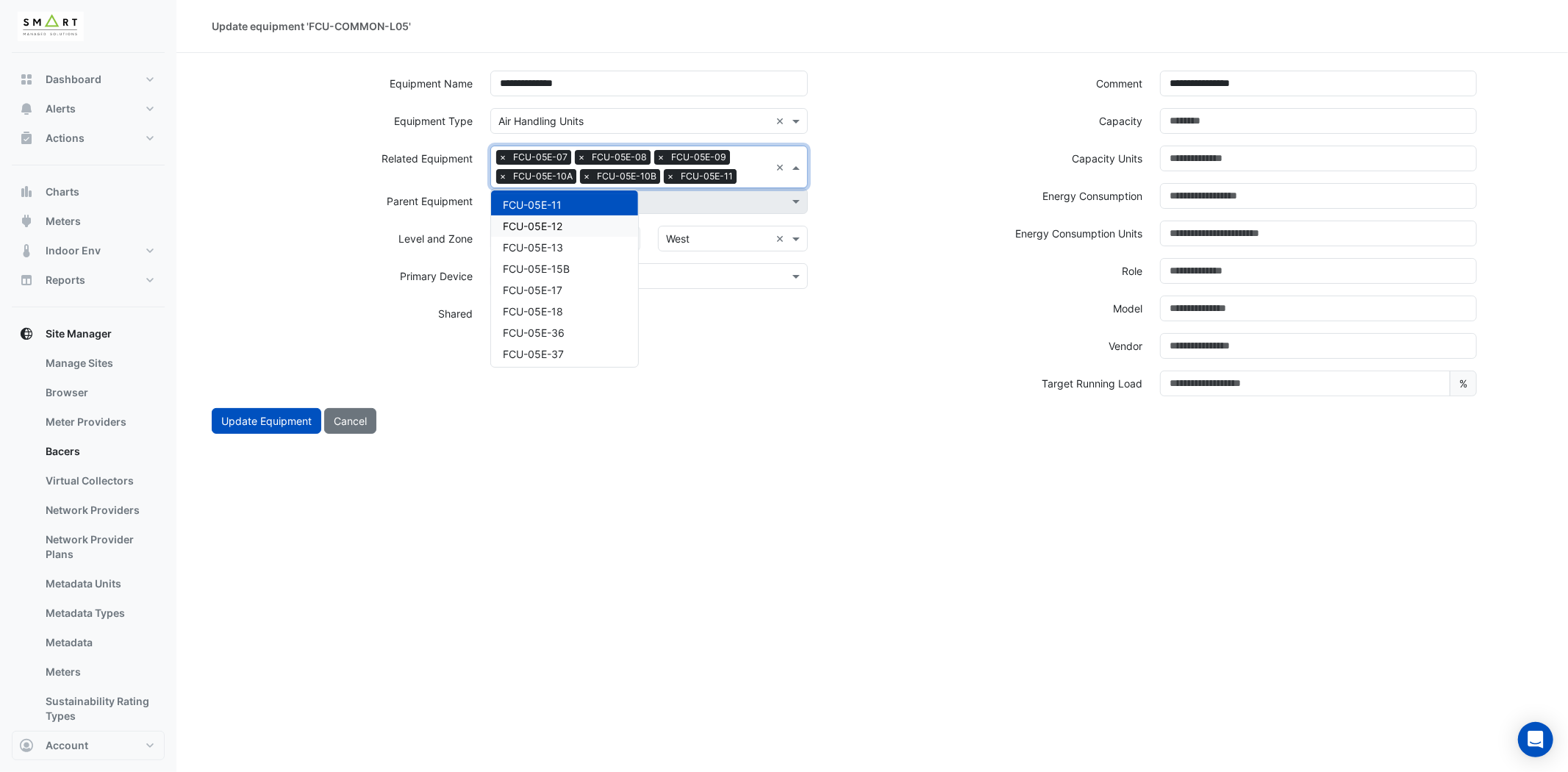
click at [569, 217] on div "FCU-05E-12" at bounding box center [565, 226] width 147 height 22
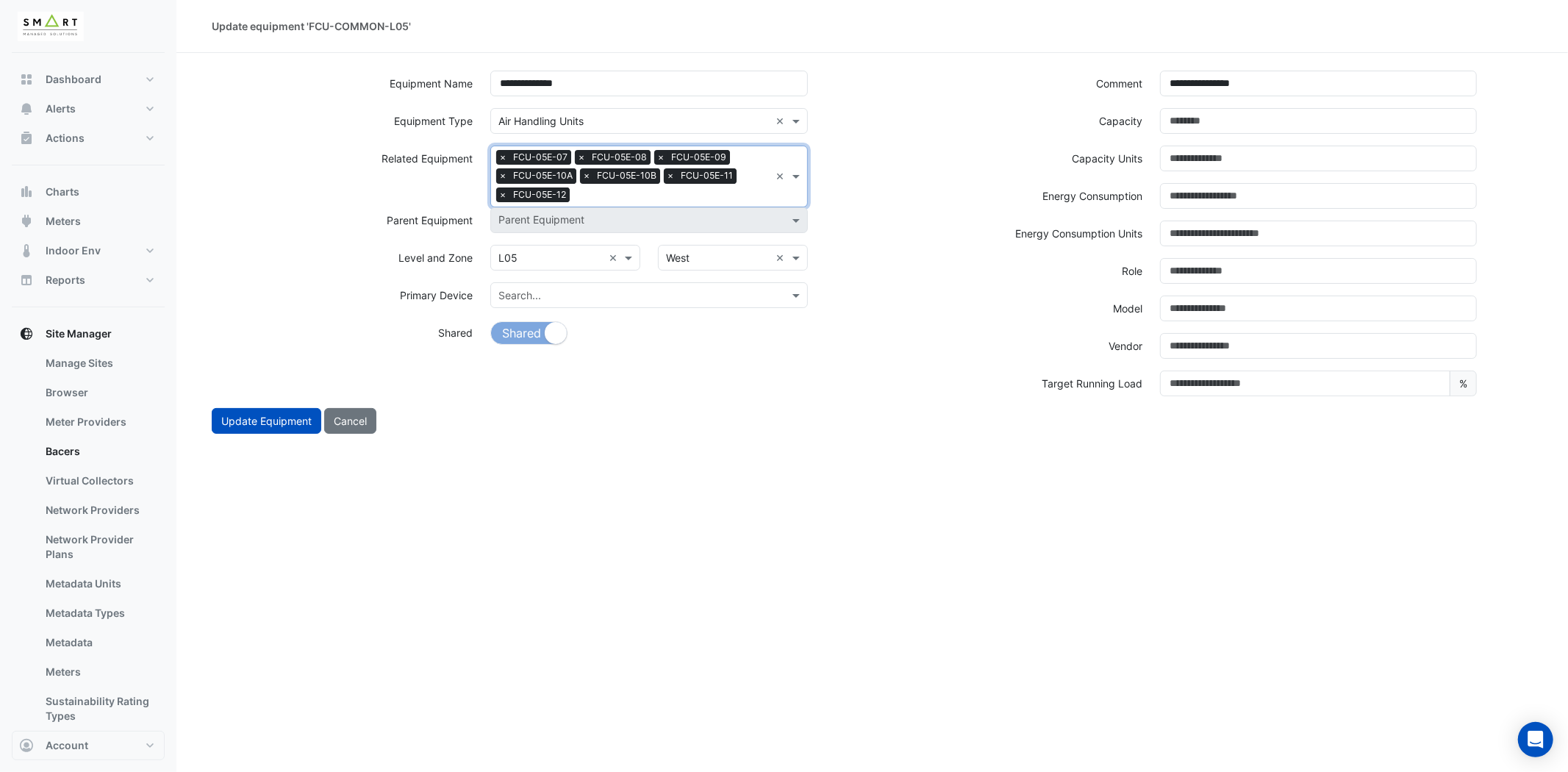
click at [634, 195] on input "text" at bounding box center [672, 197] width 194 height 16
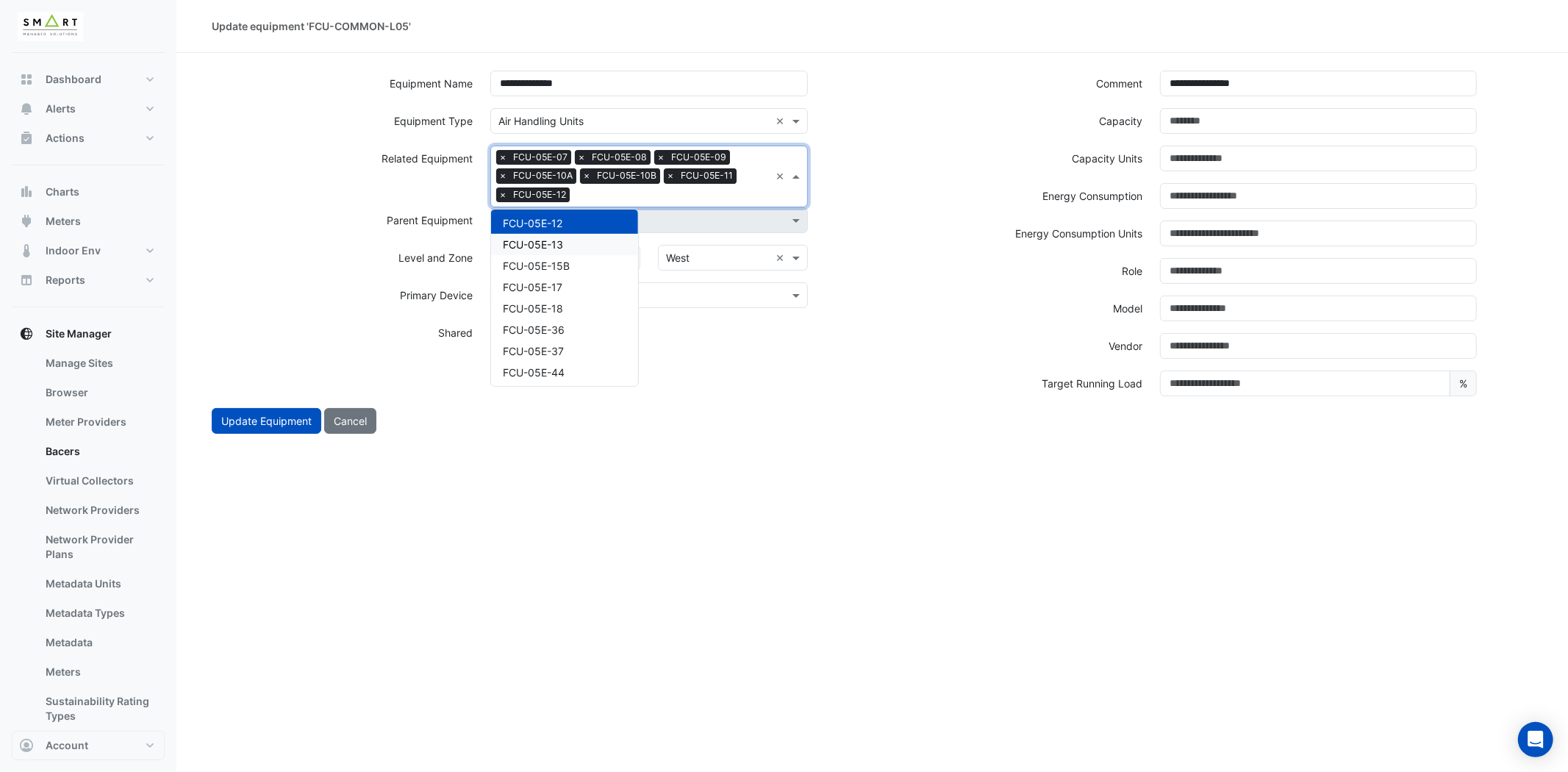
click at [555, 234] on div "FCU-05E-13" at bounding box center [565, 244] width 147 height 22
click at [689, 193] on input "text" at bounding box center [711, 197] width 116 height 16
click at [572, 240] on div "FCU-05E-15B" at bounding box center [565, 244] width 147 height 22
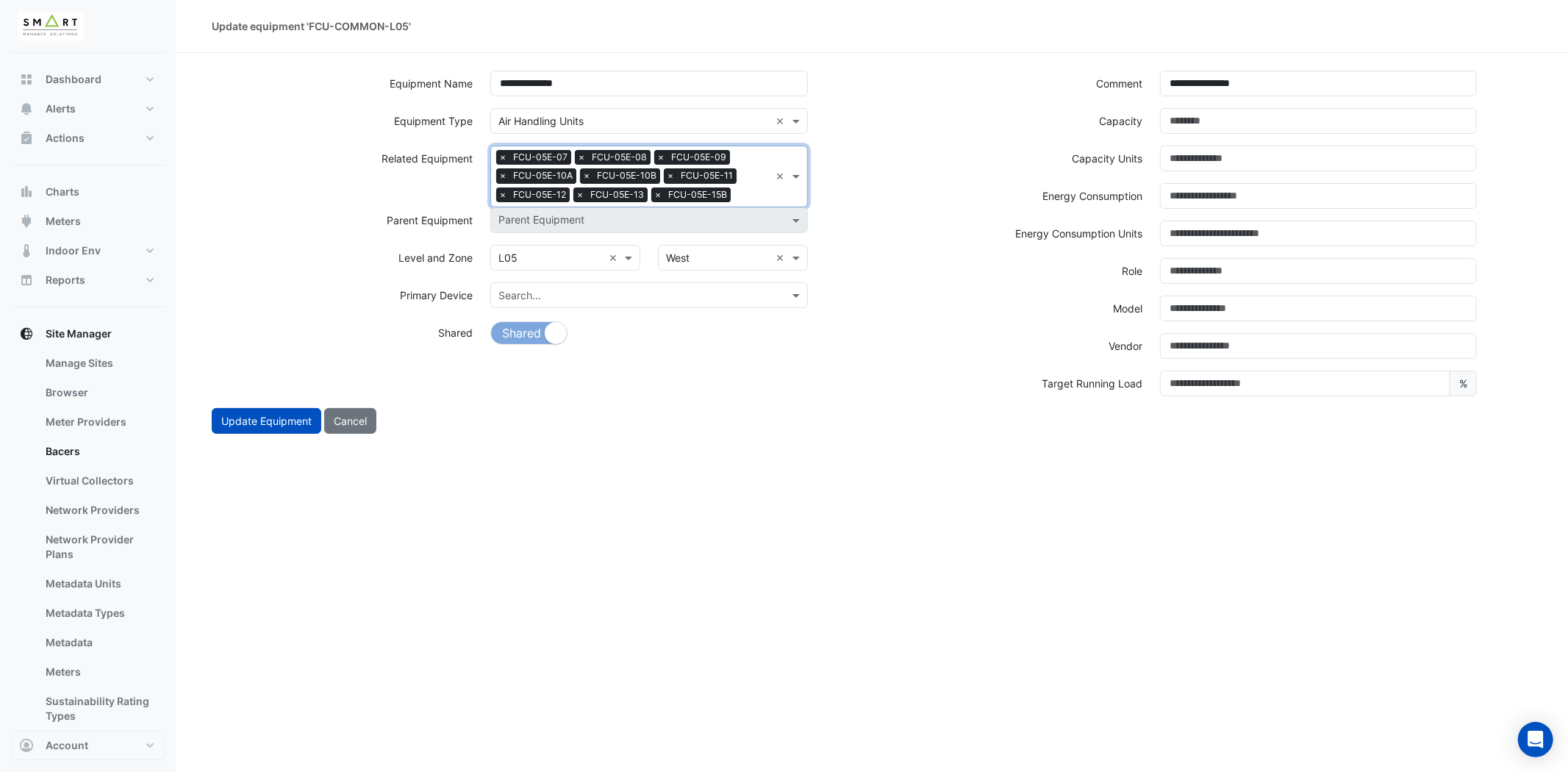
click at [751, 194] on input "text" at bounding box center [753, 197] width 33 height 16
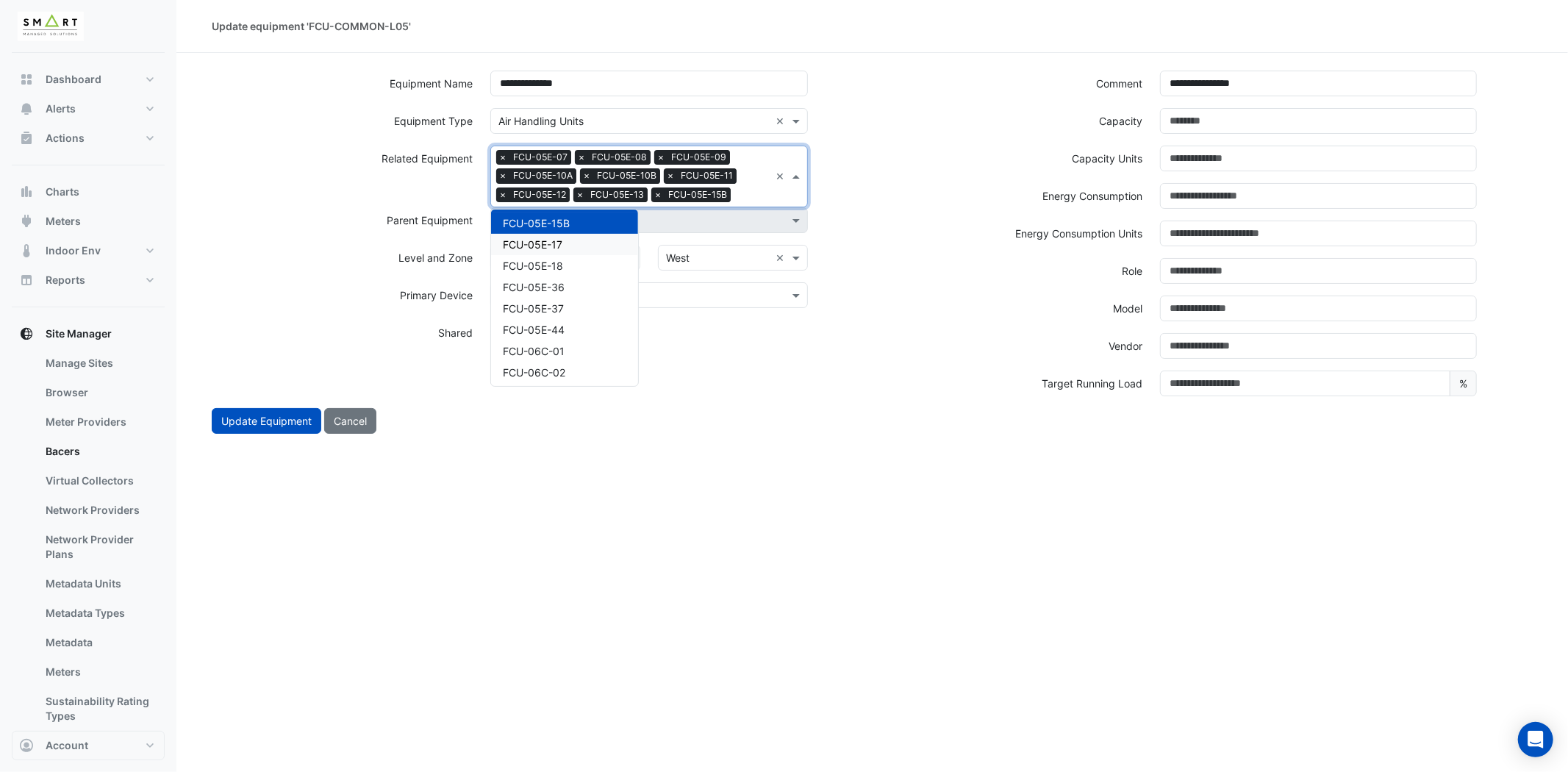
click at [537, 243] on span "FCU-05E-17" at bounding box center [533, 244] width 60 height 13
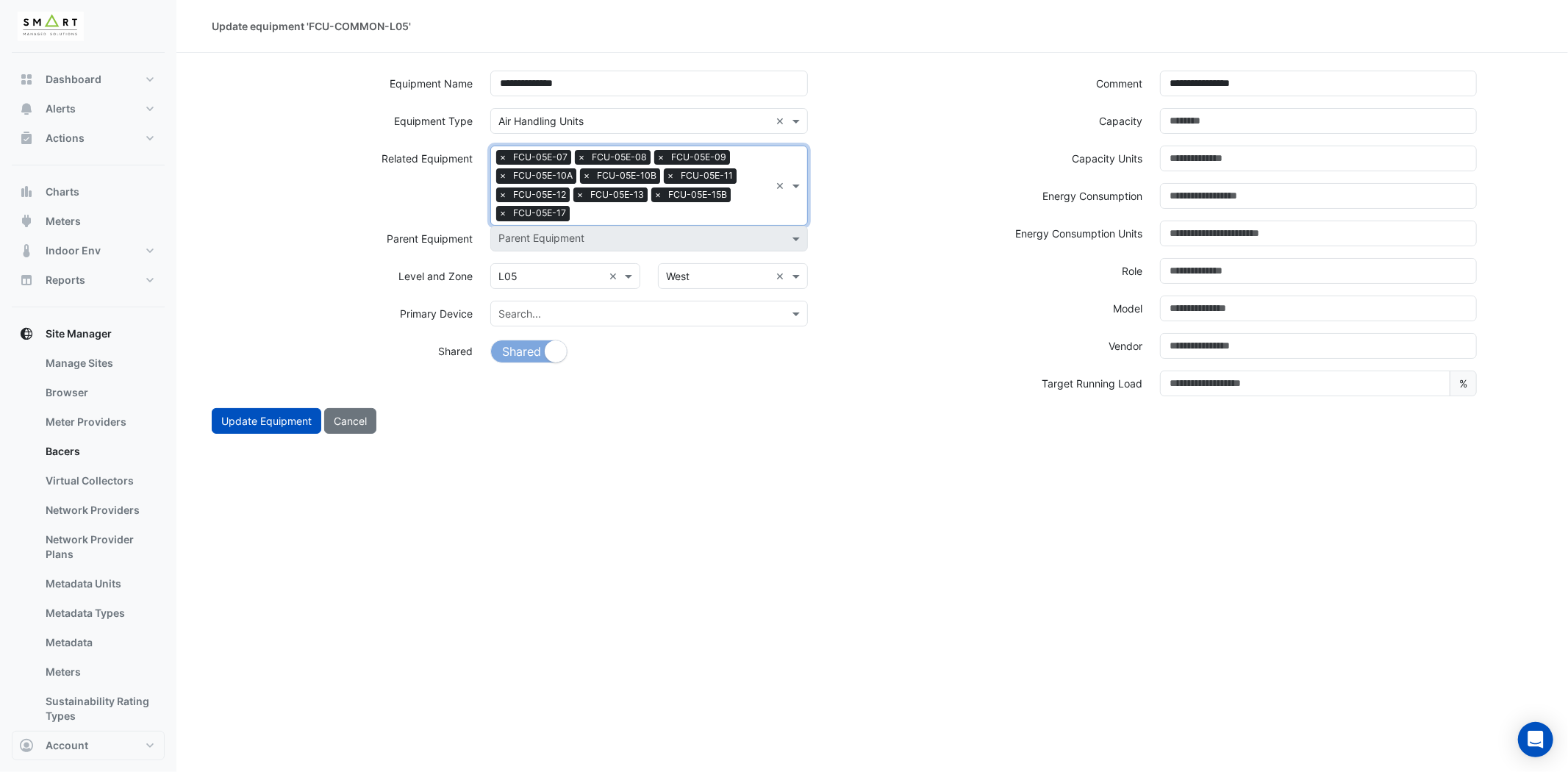
click at [748, 202] on div "Search Related Equipment × FCU-05E-07 × FCU-05E-08 × FCU-05E-09 × FCU-05E-10A ×…" at bounding box center [630, 186] width 278 height 79
click at [579, 252] on div "FCU-05E-18" at bounding box center [565, 263] width 147 height 22
click at [704, 208] on input "text" at bounding box center [711, 215] width 116 height 16
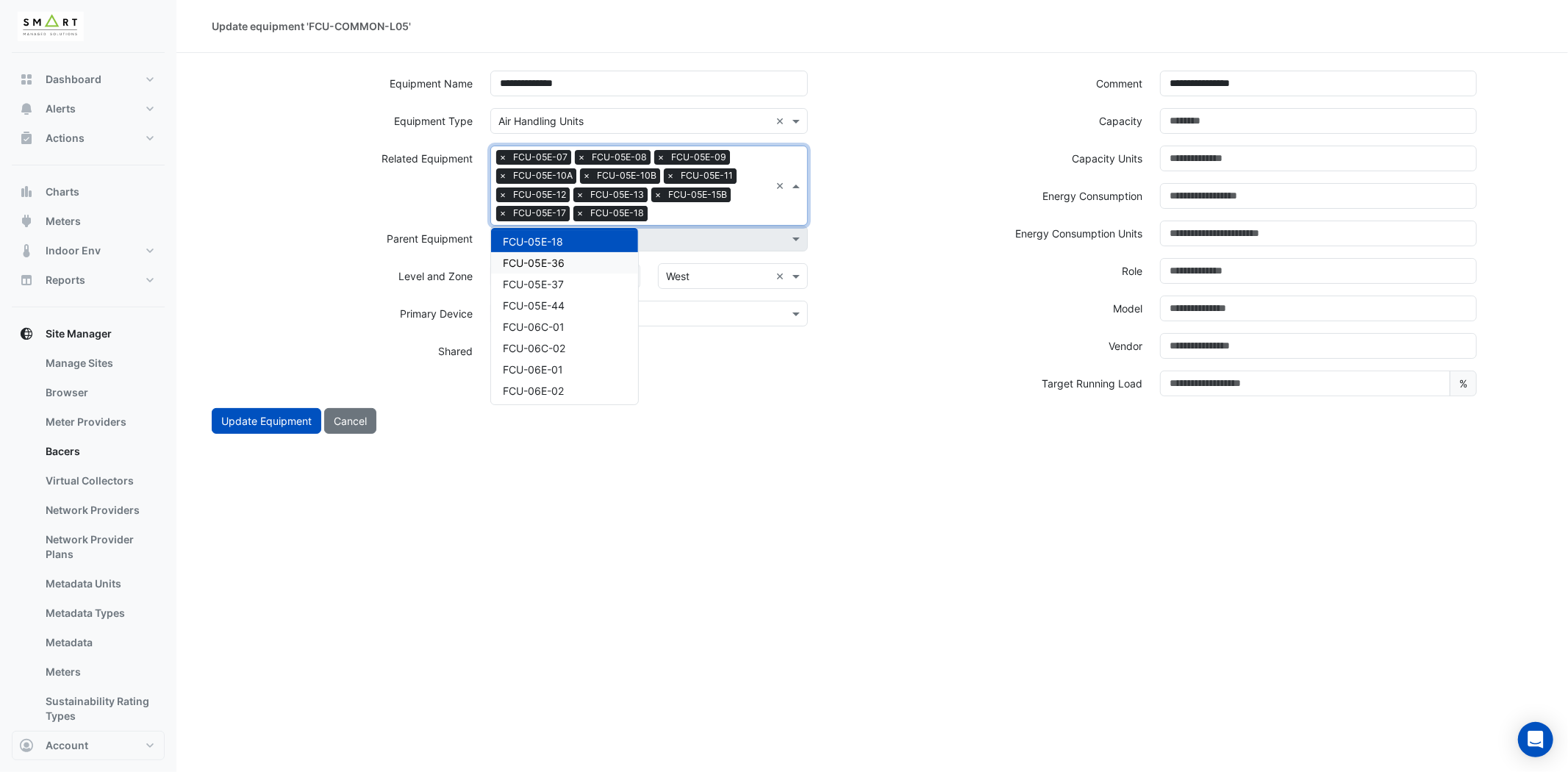
click at [530, 258] on span "FCU-05E-36" at bounding box center [534, 263] width 62 height 13
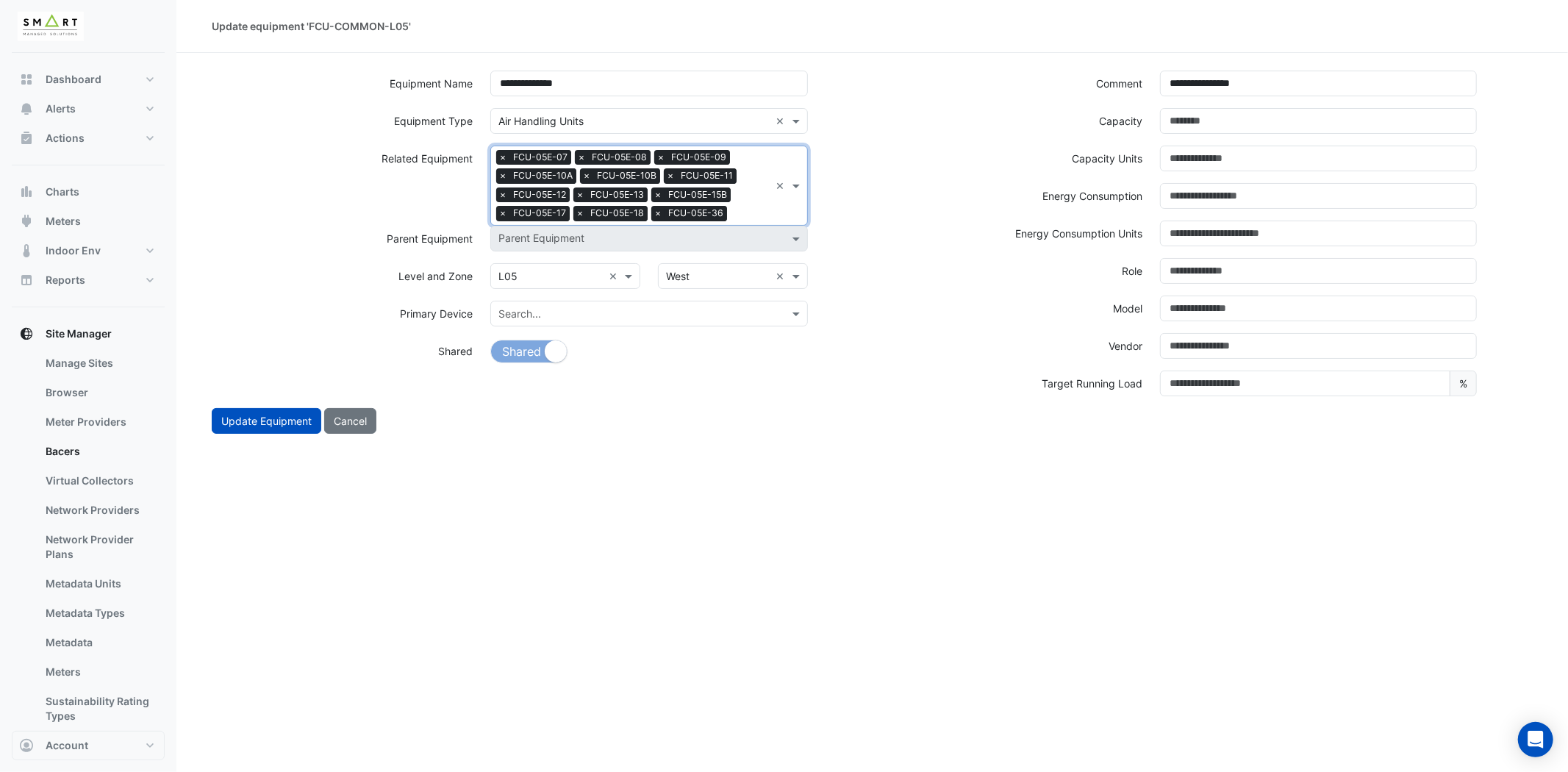
click at [751, 208] on input "text" at bounding box center [751, 215] width 36 height 16
click at [583, 252] on div "FCU-05E-37" at bounding box center [565, 263] width 147 height 22
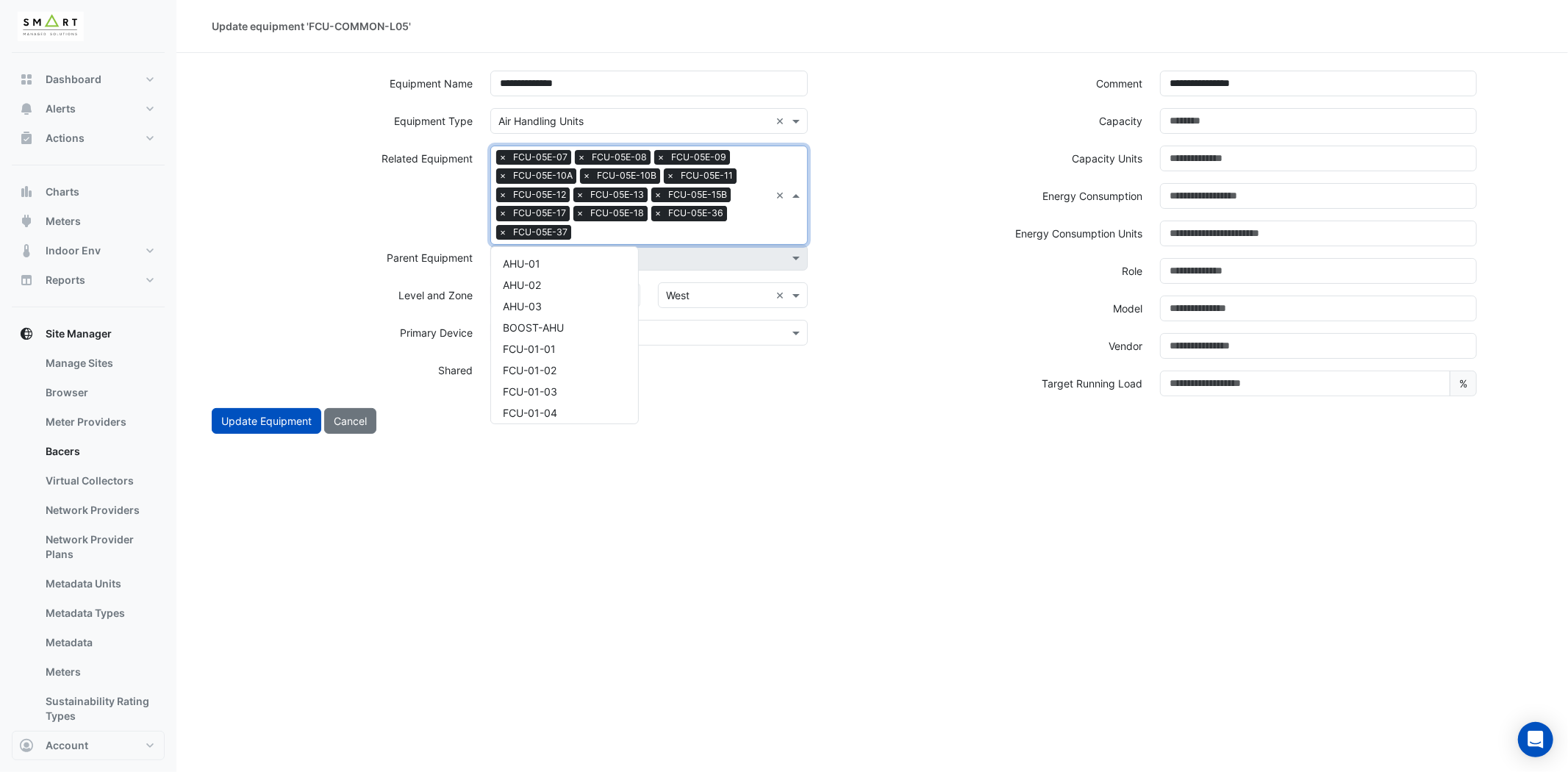
click at [700, 228] on input "text" at bounding box center [673, 234] width 193 height 16
click at [572, 275] on div "FCU-05E-44" at bounding box center [565, 282] width 147 height 22
click at [726, 233] on input "text" at bounding box center [713, 234] width 113 height 16
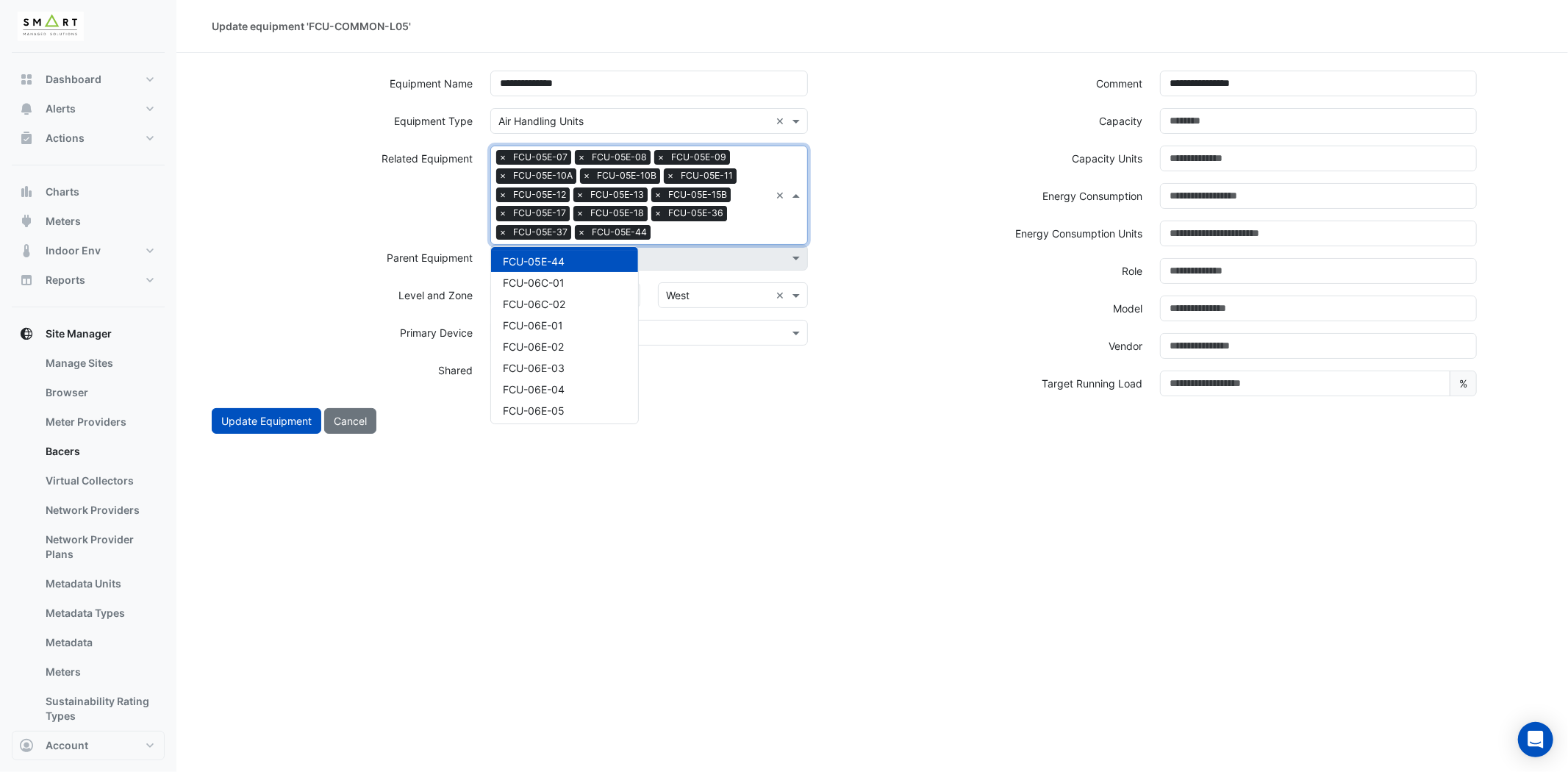
click at [549, 272] on div "FCU-06C-01" at bounding box center [565, 282] width 147 height 22
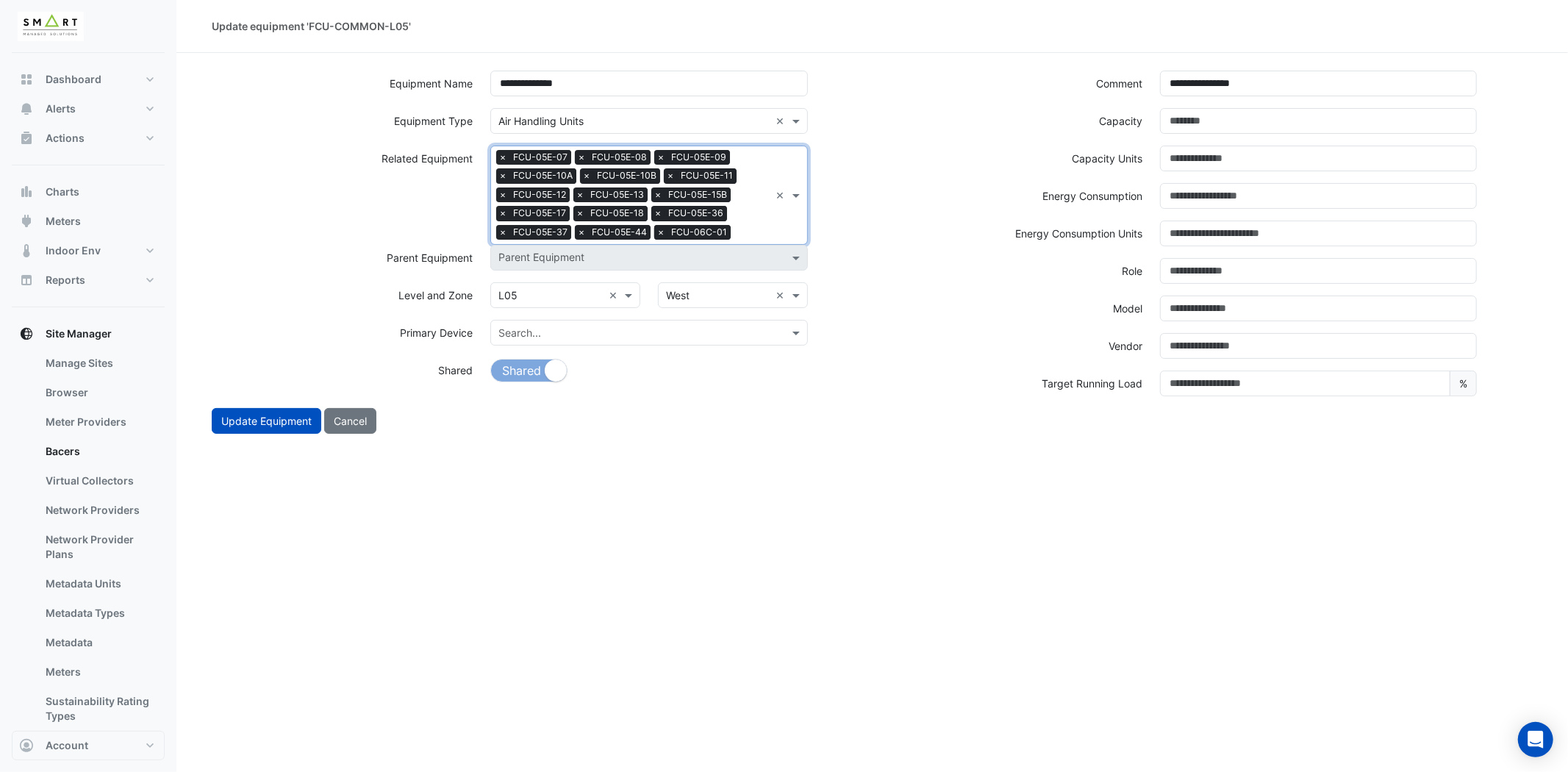
click at [664, 232] on span "×" at bounding box center [661, 232] width 13 height 15
click at [679, 229] on input "text" at bounding box center [713, 234] width 113 height 16
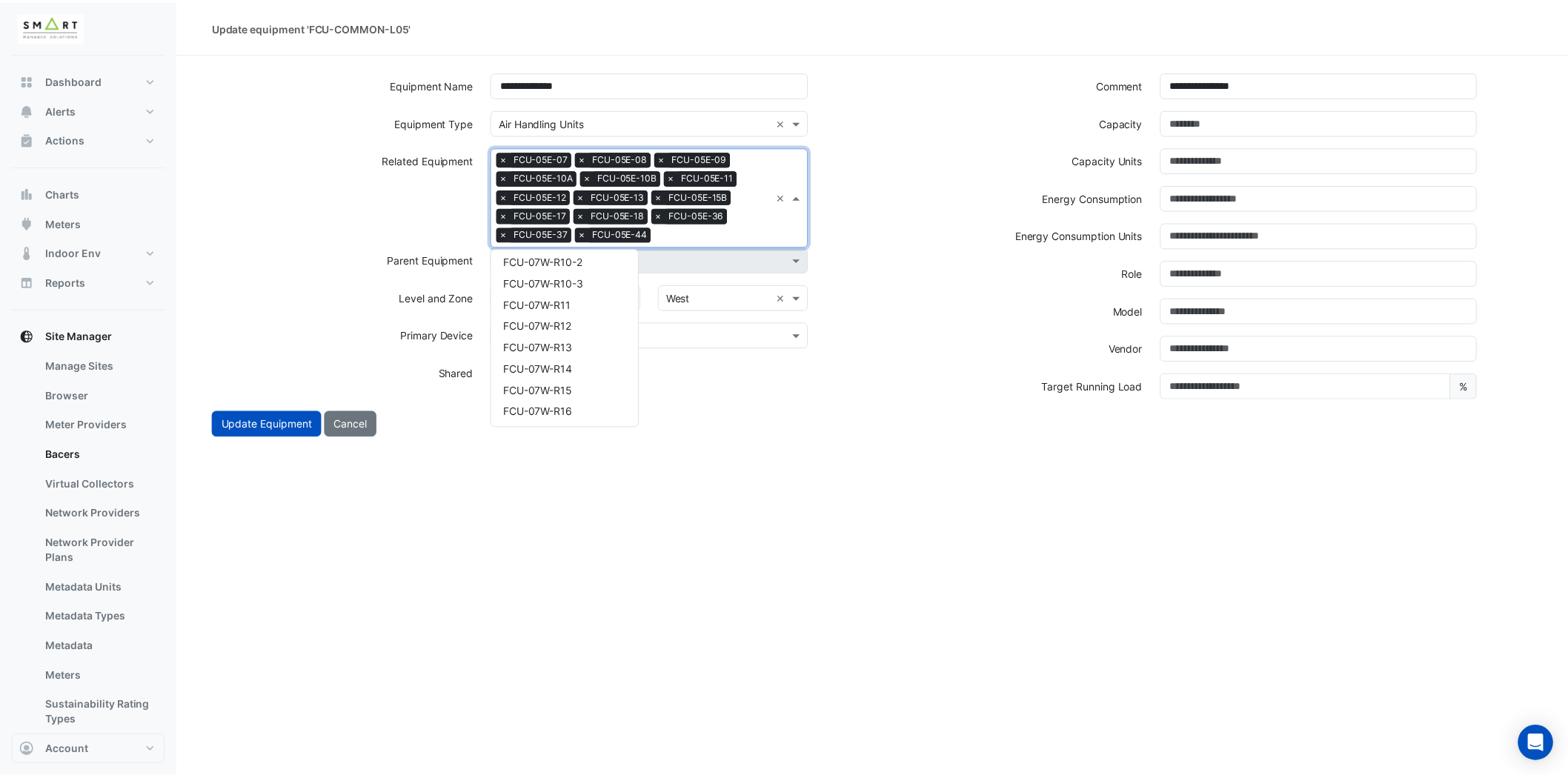
scroll to position [5184, 0]
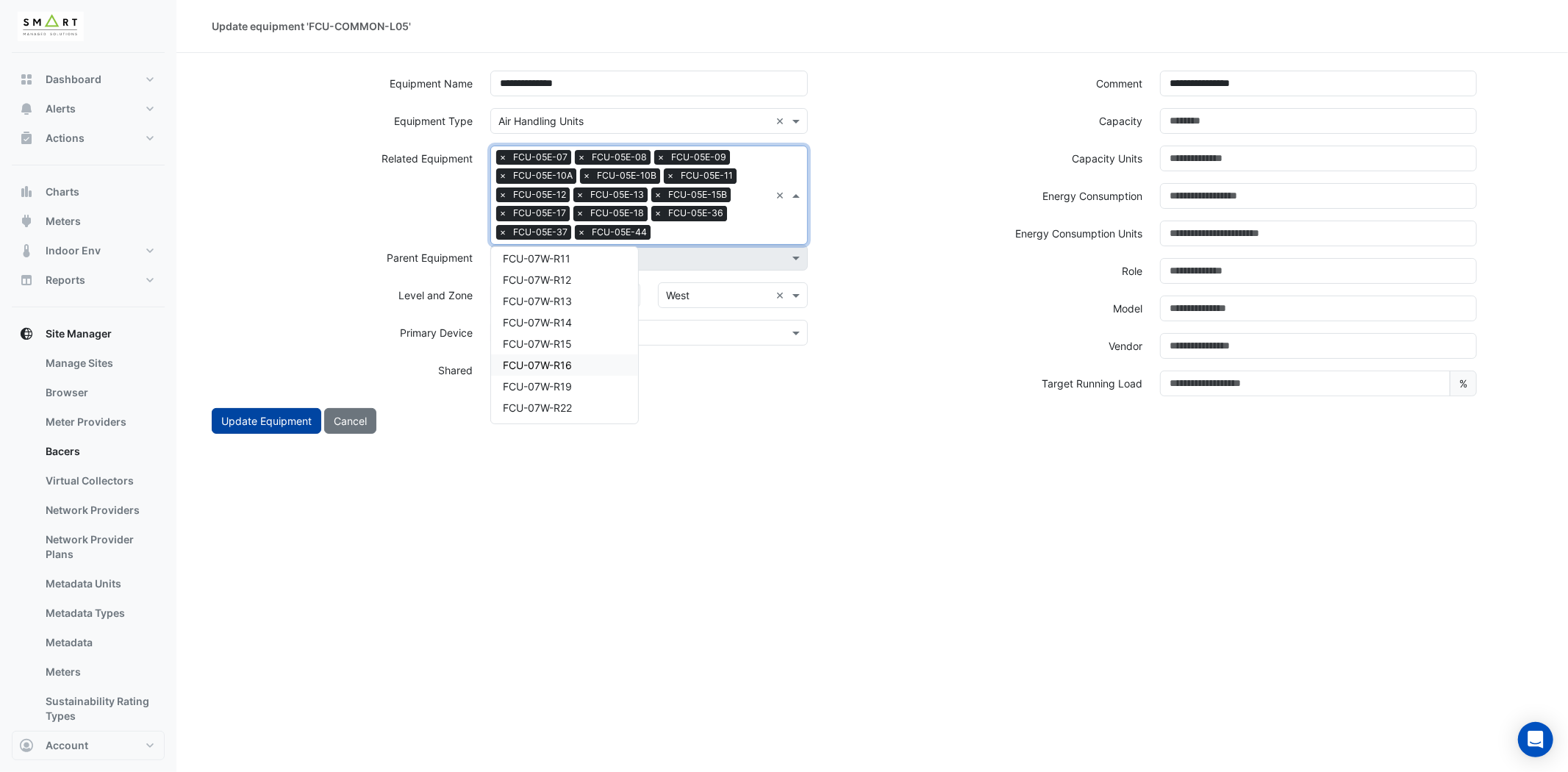
click at [255, 421] on button "Update Equipment" at bounding box center [266, 421] width 109 height 26
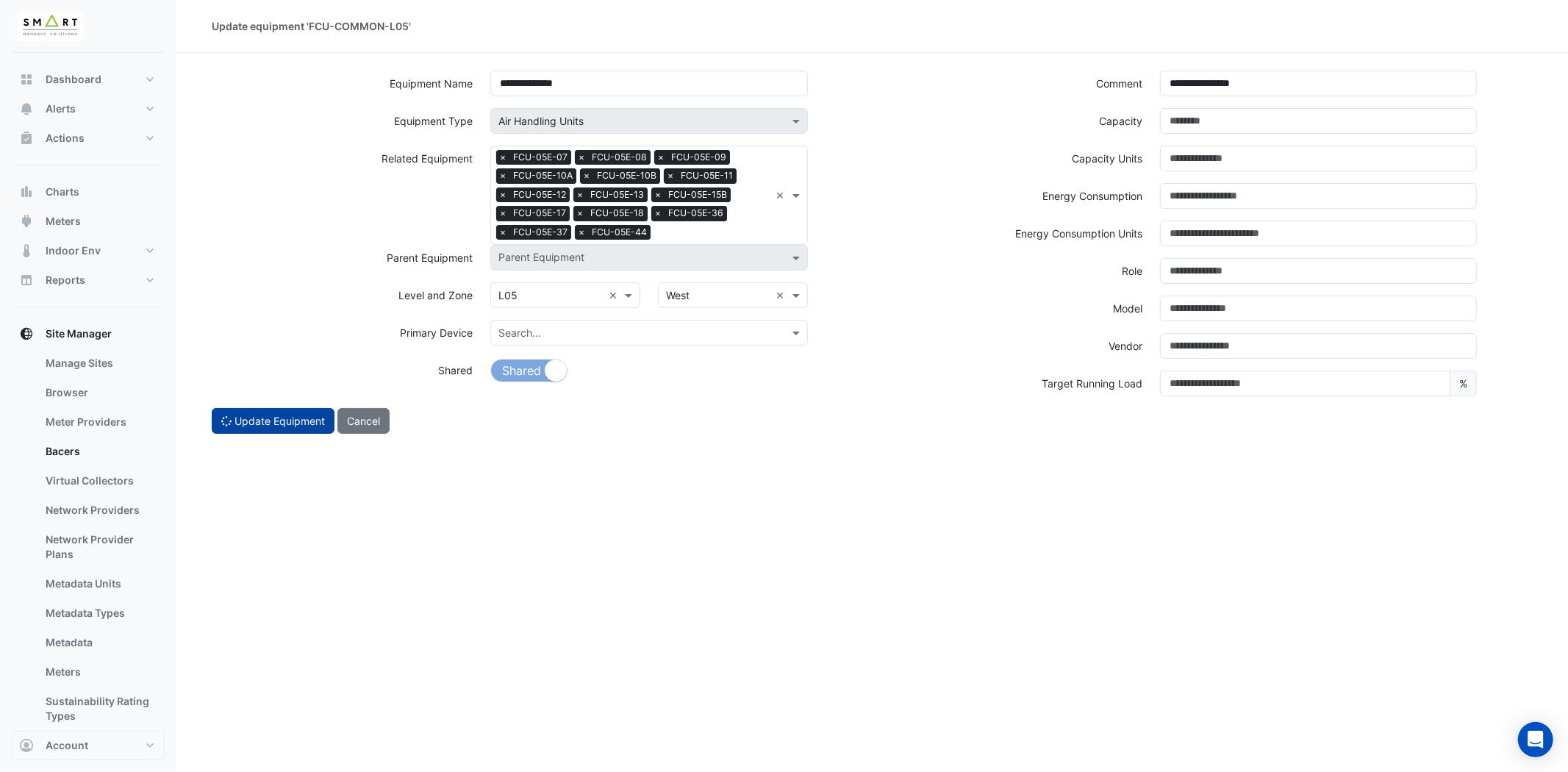
select select "***"
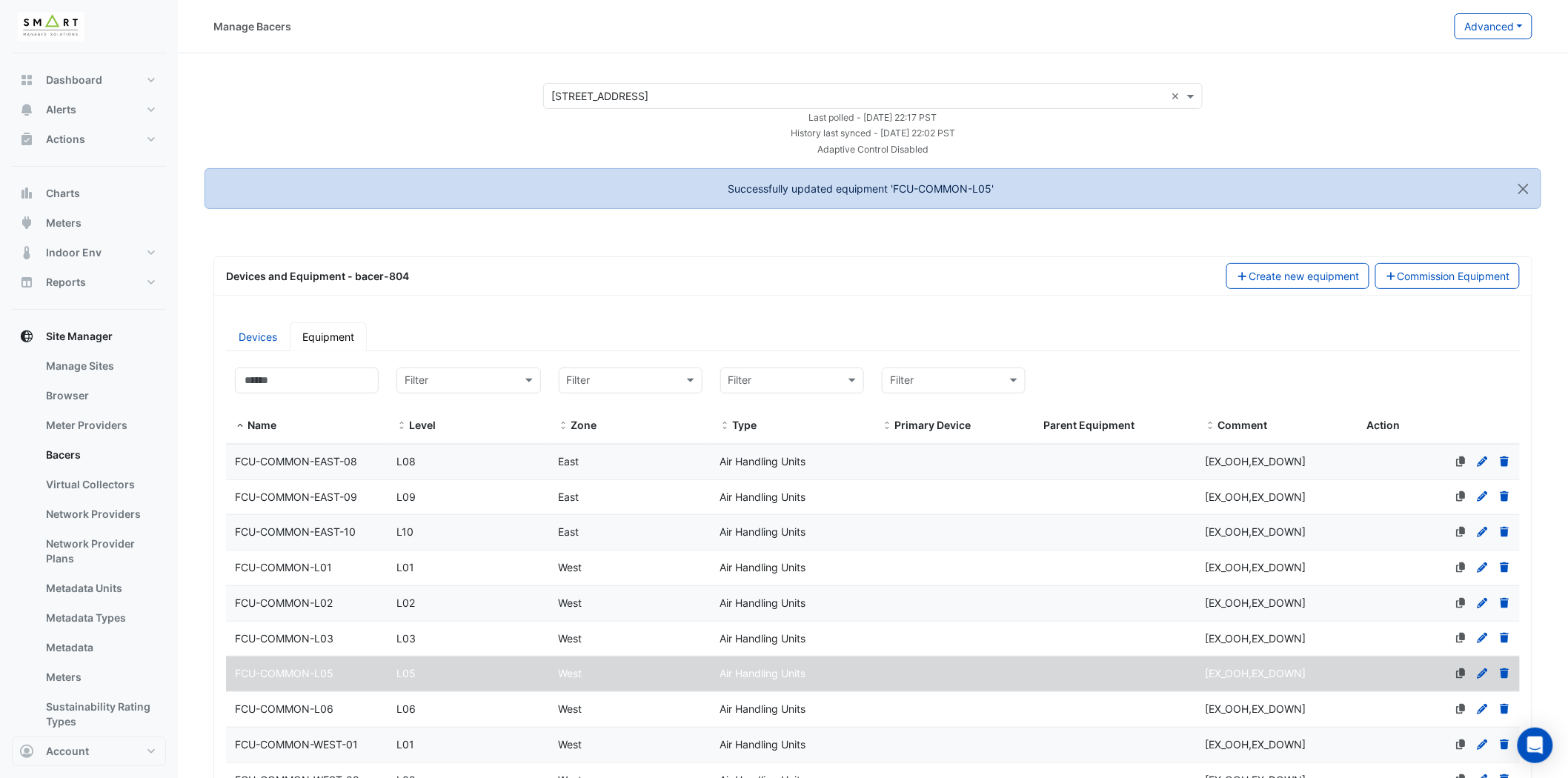
select select "***"
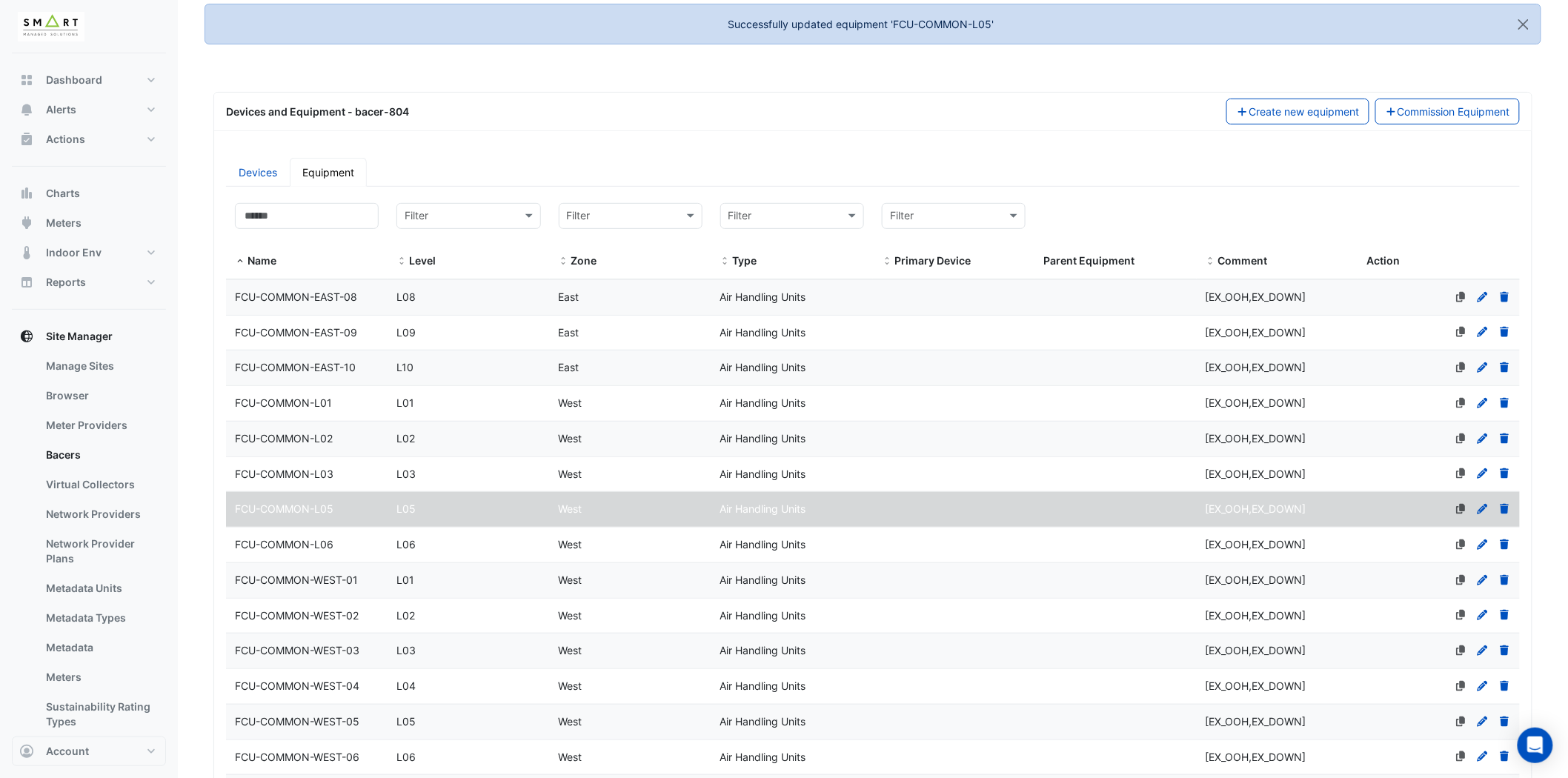
click at [323, 538] on span "FCU-COMMON-L06" at bounding box center [284, 544] width 98 height 13
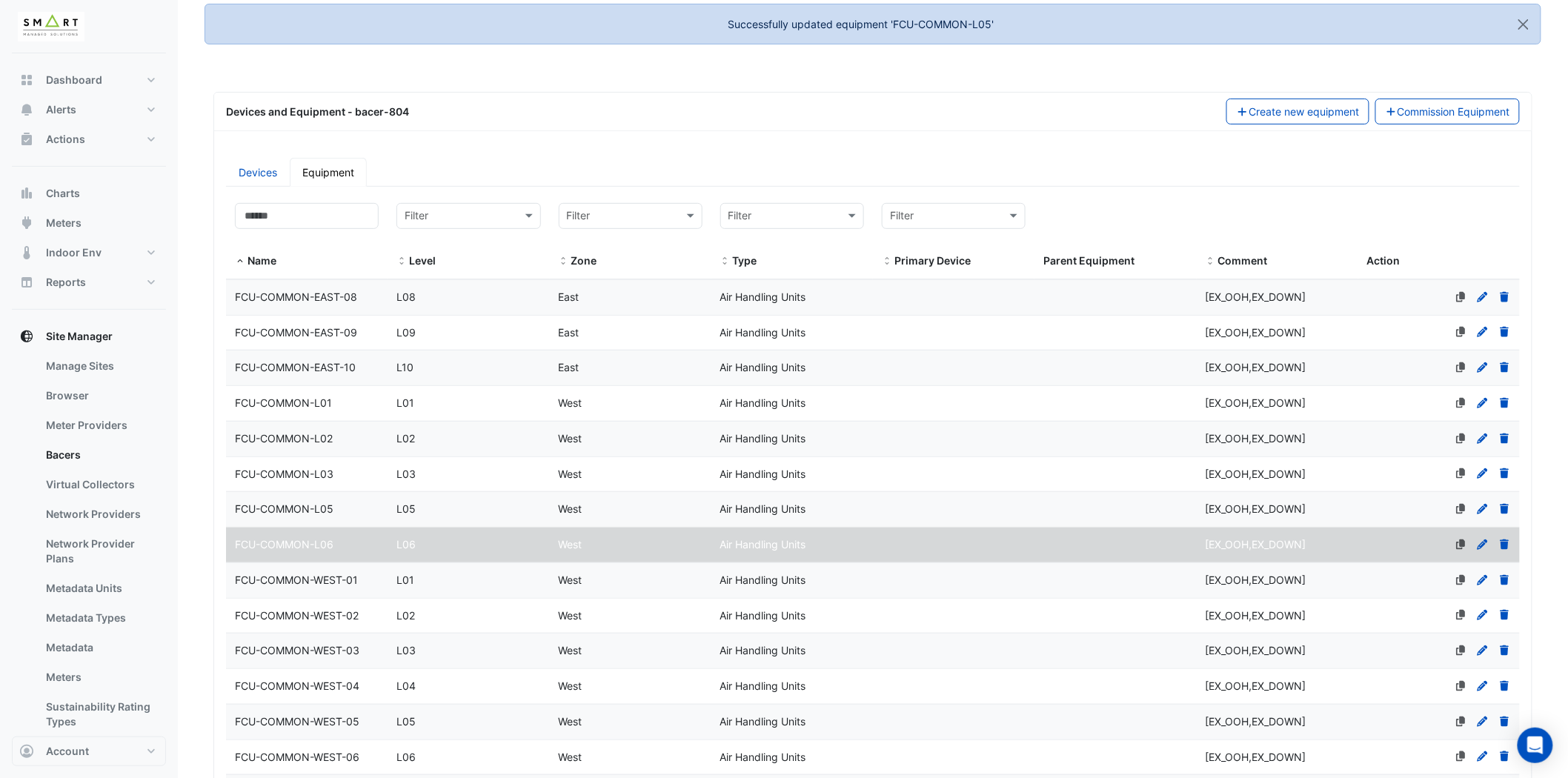
click at [1484, 539] on icon at bounding box center [1483, 545] width 11 height 11
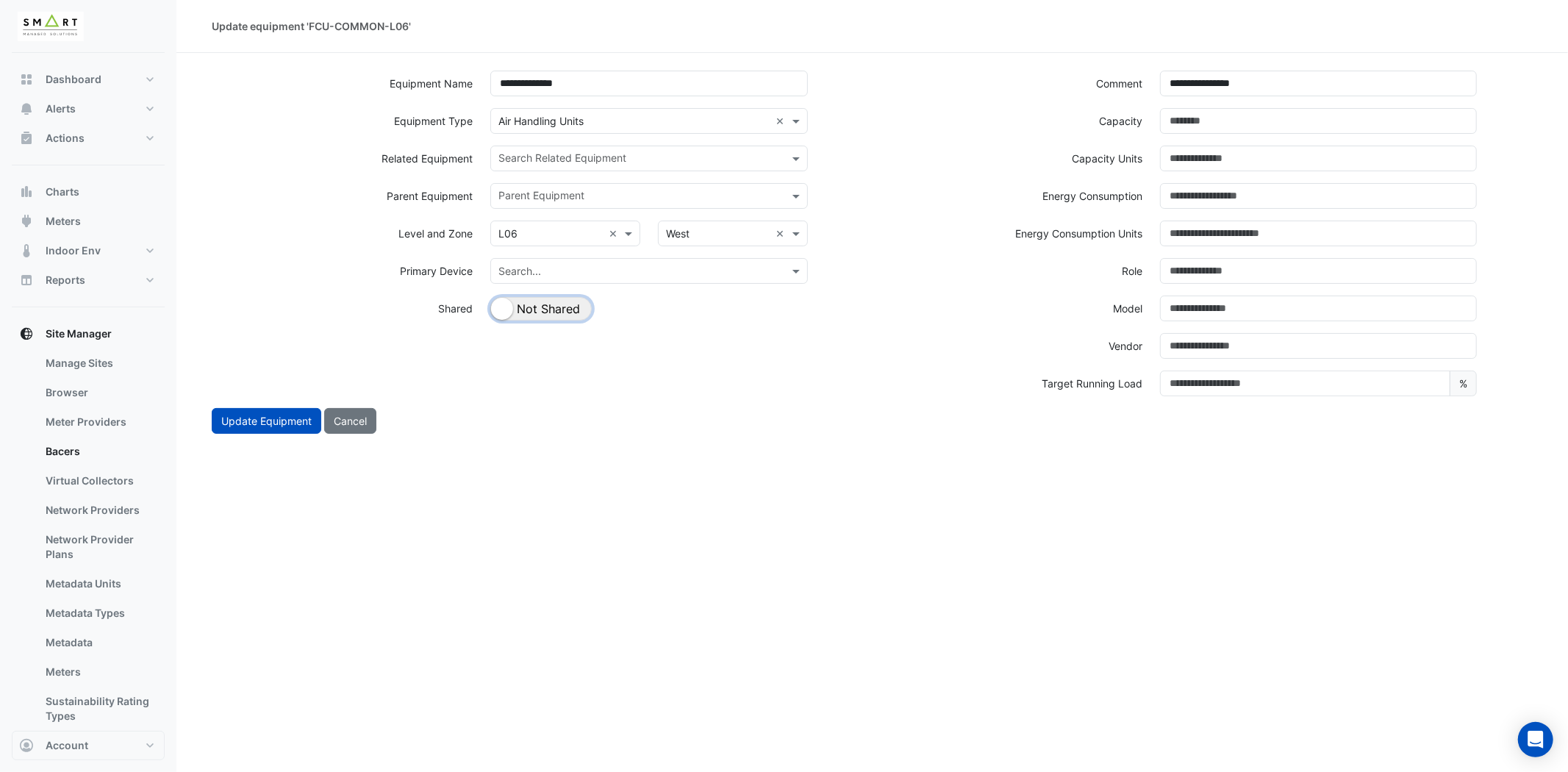
click at [540, 314] on button "Shared Not Shared" at bounding box center [541, 309] width 101 height 24
click at [609, 149] on div "Search Related Equipment" at bounding box center [636, 159] width 291 height 23
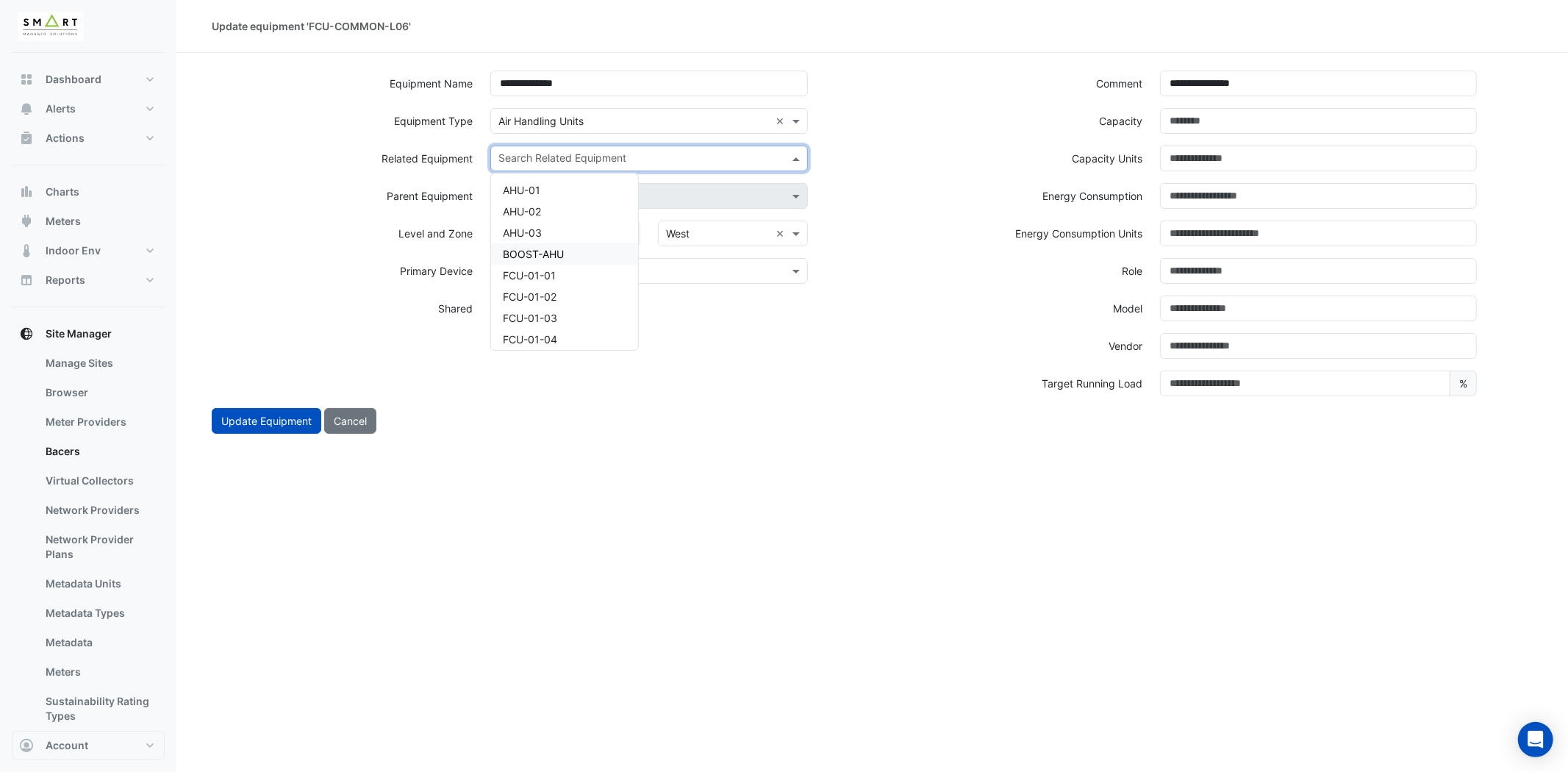
scroll to position [245, 0]
click at [733, 326] on div "Shared Not Shared" at bounding box center [648, 314] width 334 height 37
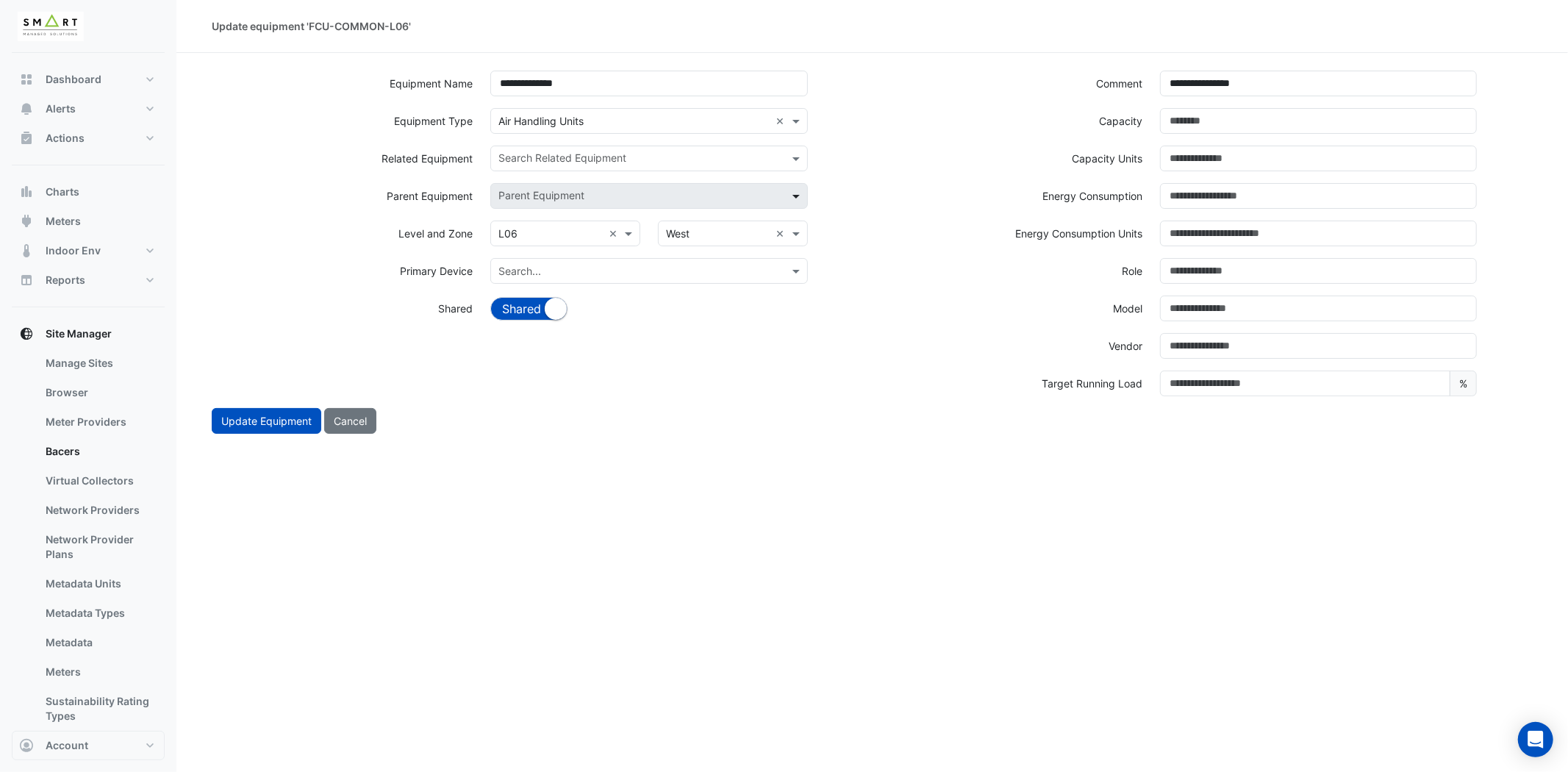
click at [791, 197] on span at bounding box center [798, 196] width 19 height 16
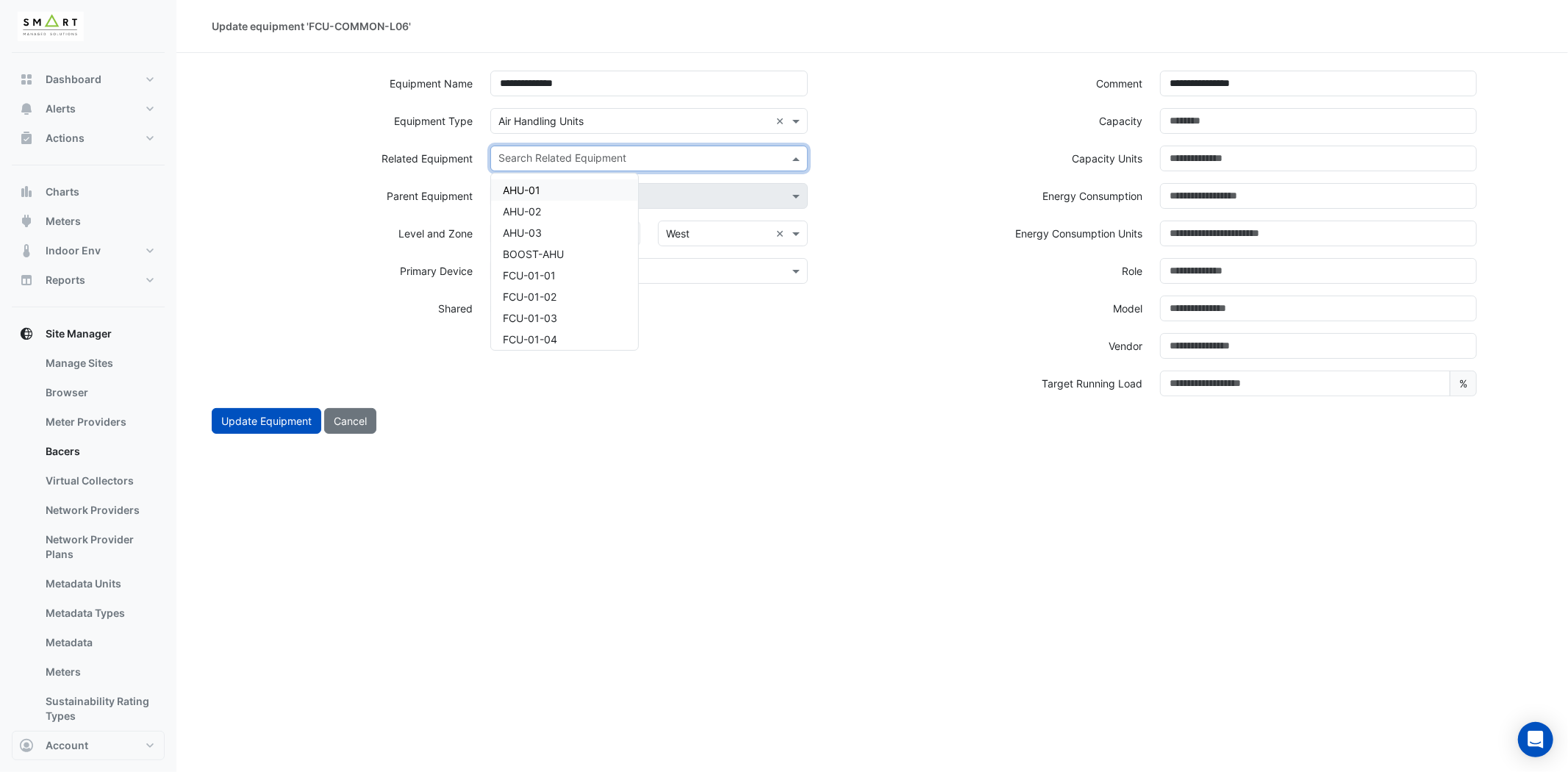
click at [694, 149] on div "Search Related Equipment" at bounding box center [636, 159] width 291 height 23
click at [549, 270] on div "FCU-05E-44" at bounding box center [565, 267] width 147 height 22
click at [502, 157] on span "×" at bounding box center [503, 158] width 13 height 15
click at [571, 152] on input "text" at bounding box center [640, 159] width 284 height 16
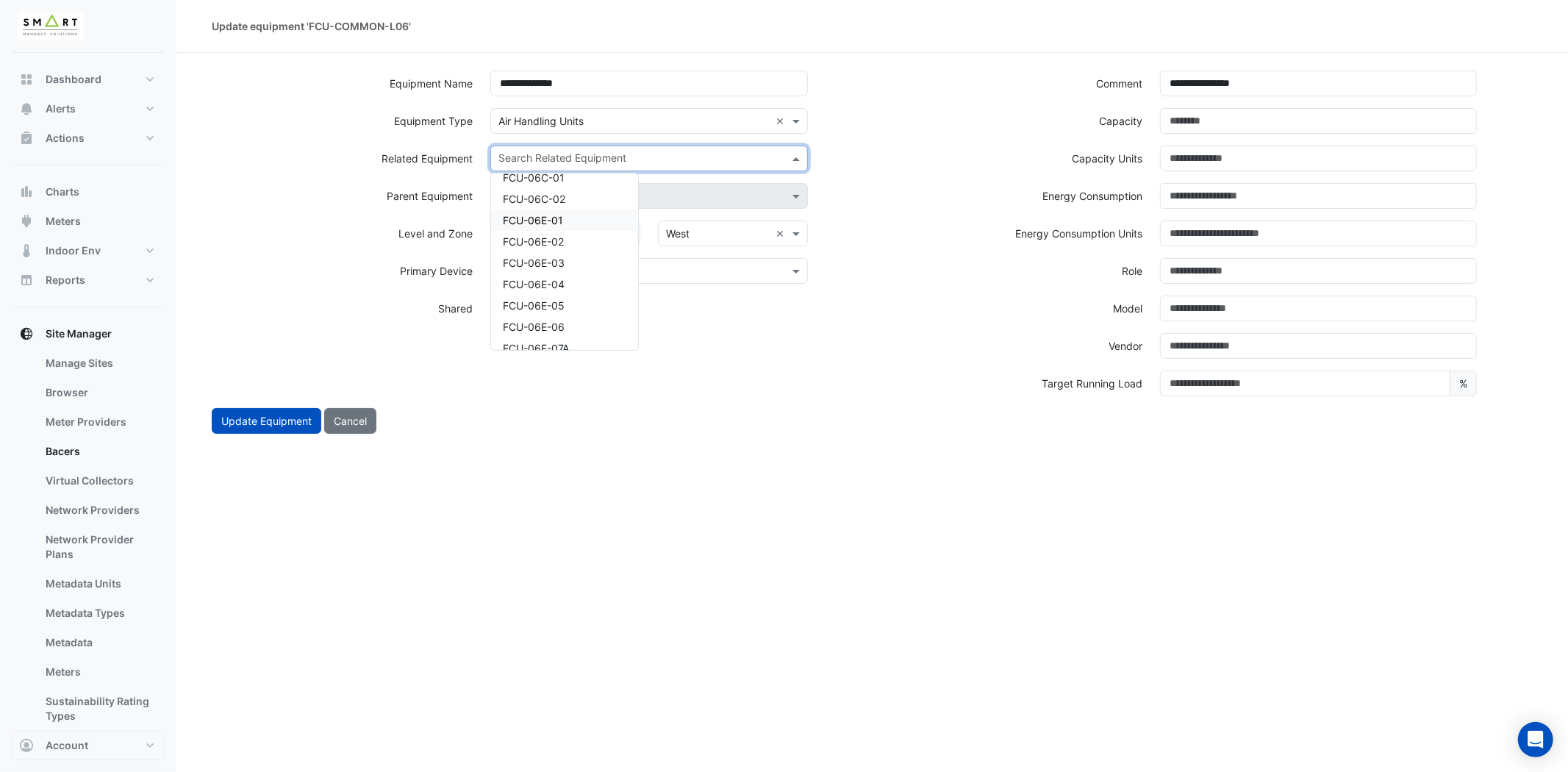
scroll to position [3758, 0]
click at [560, 243] on span "FCU-06E-01" at bounding box center [533, 249] width 60 height 13
click at [618, 157] on input "text" at bounding box center [673, 159] width 193 height 16
click at [566, 205] on div "FCU-06E-02" at bounding box center [565, 208] width 147 height 22
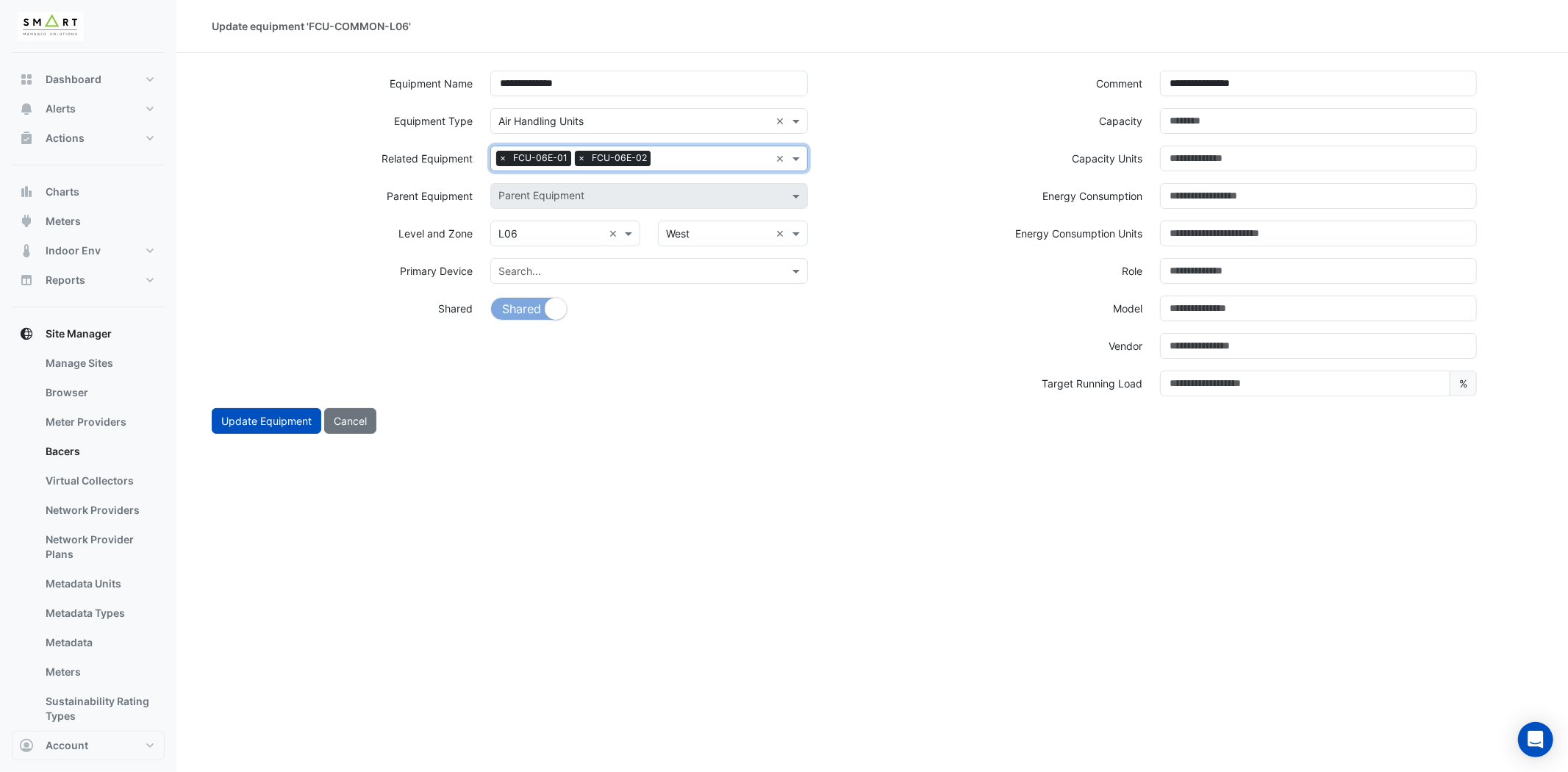
click at [709, 152] on input "text" at bounding box center [713, 159] width 113 height 16
click at [569, 204] on div "FCU-06E-03" at bounding box center [565, 208] width 147 height 22
click at [752, 158] on input "text" at bounding box center [753, 159] width 33 height 16
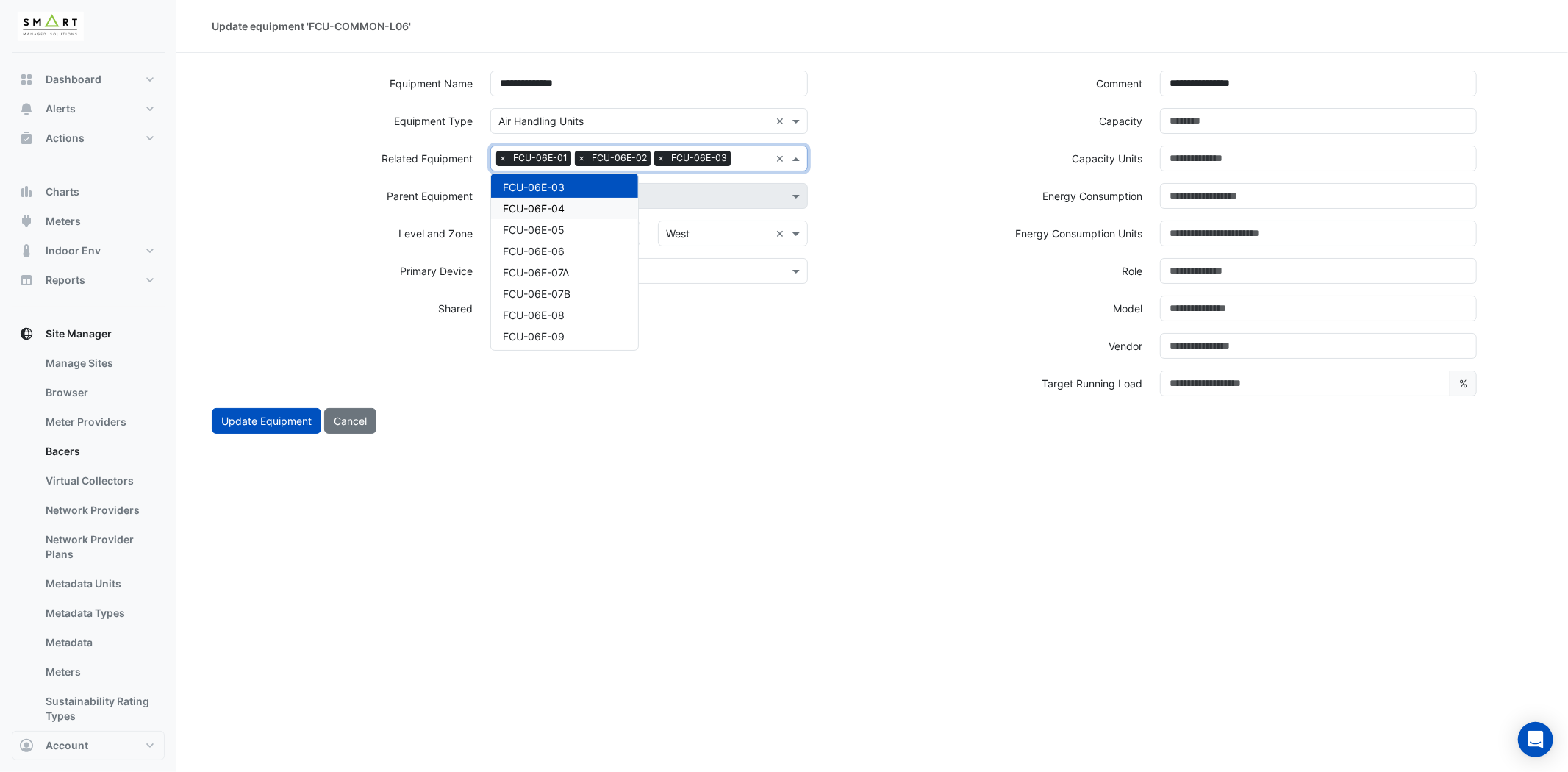
click at [584, 201] on div "FCU-06E-04" at bounding box center [565, 208] width 147 height 22
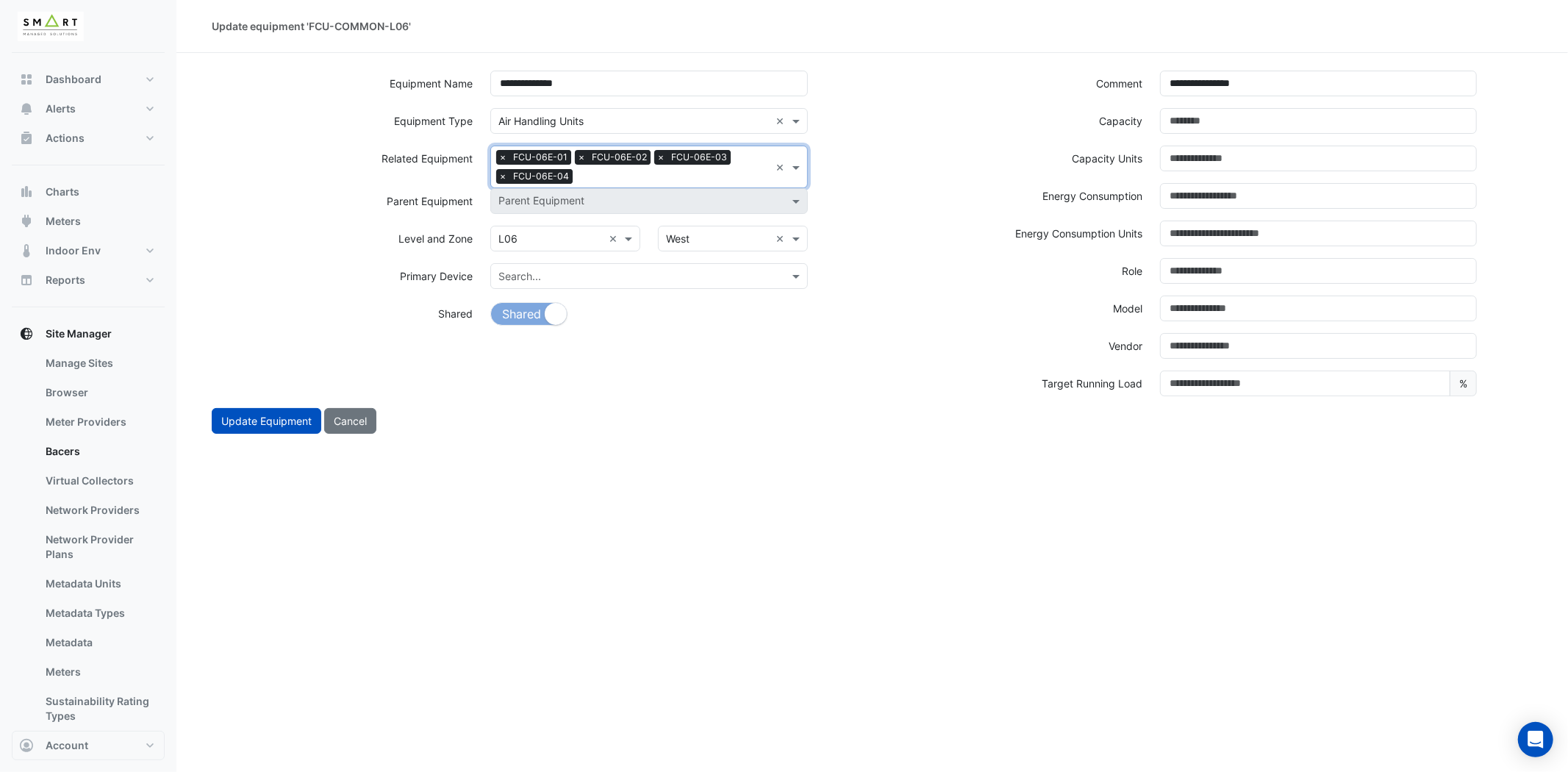
click at [596, 177] on input "text" at bounding box center [673, 177] width 191 height 16
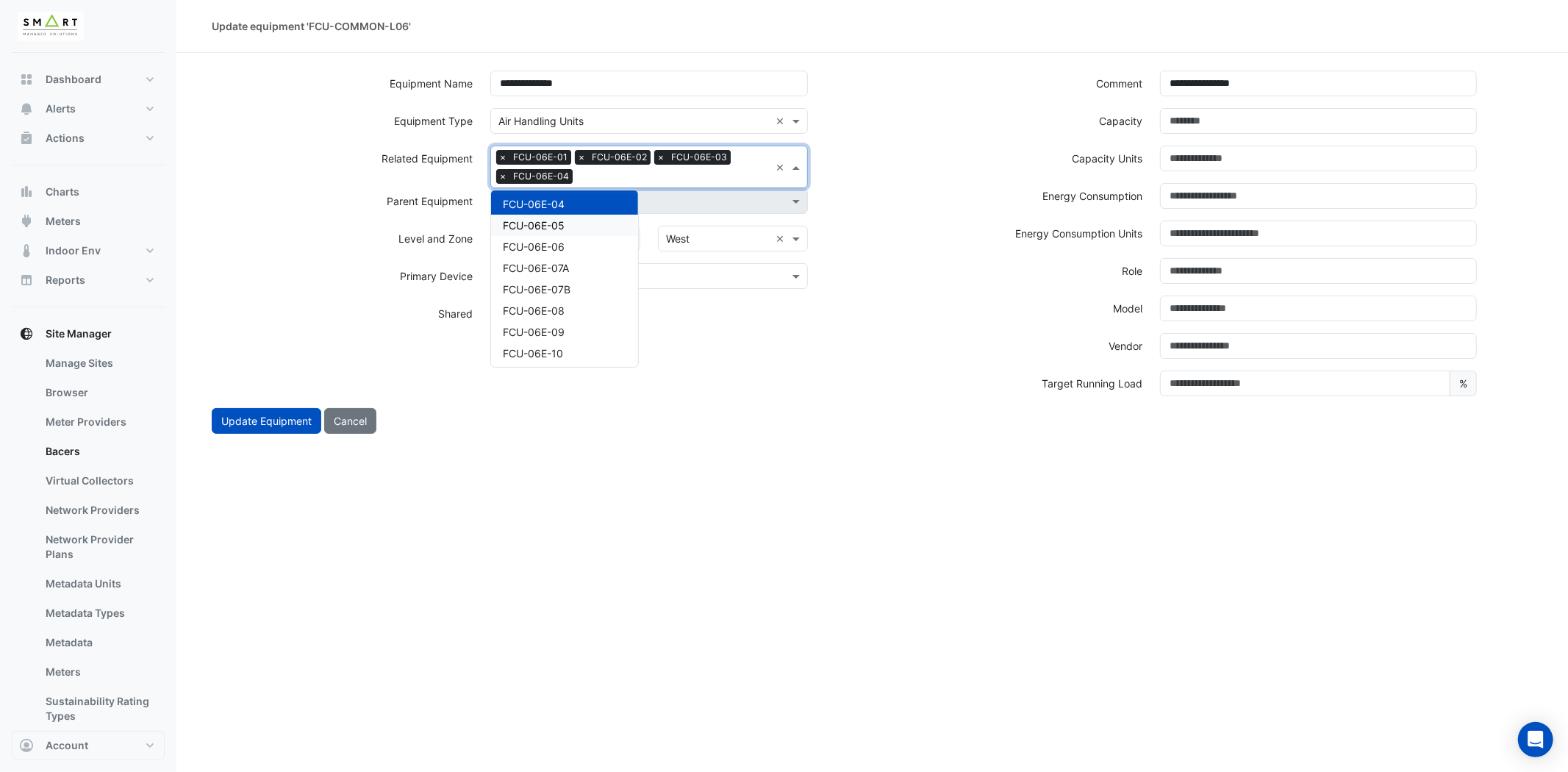
click at [560, 223] on span "FCU-06E-05" at bounding box center [534, 225] width 62 height 13
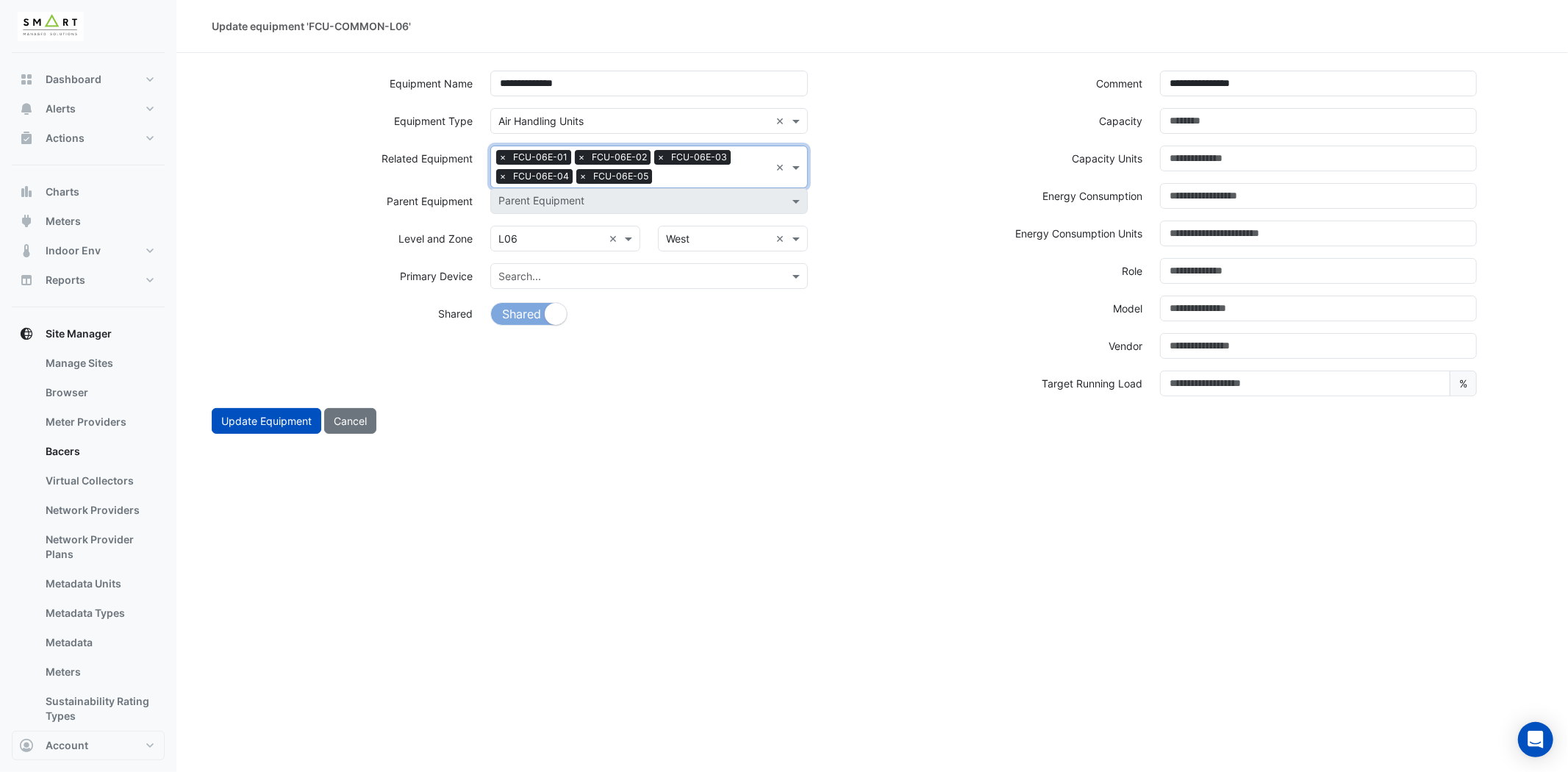
click at [671, 170] on input "text" at bounding box center [714, 177] width 112 height 16
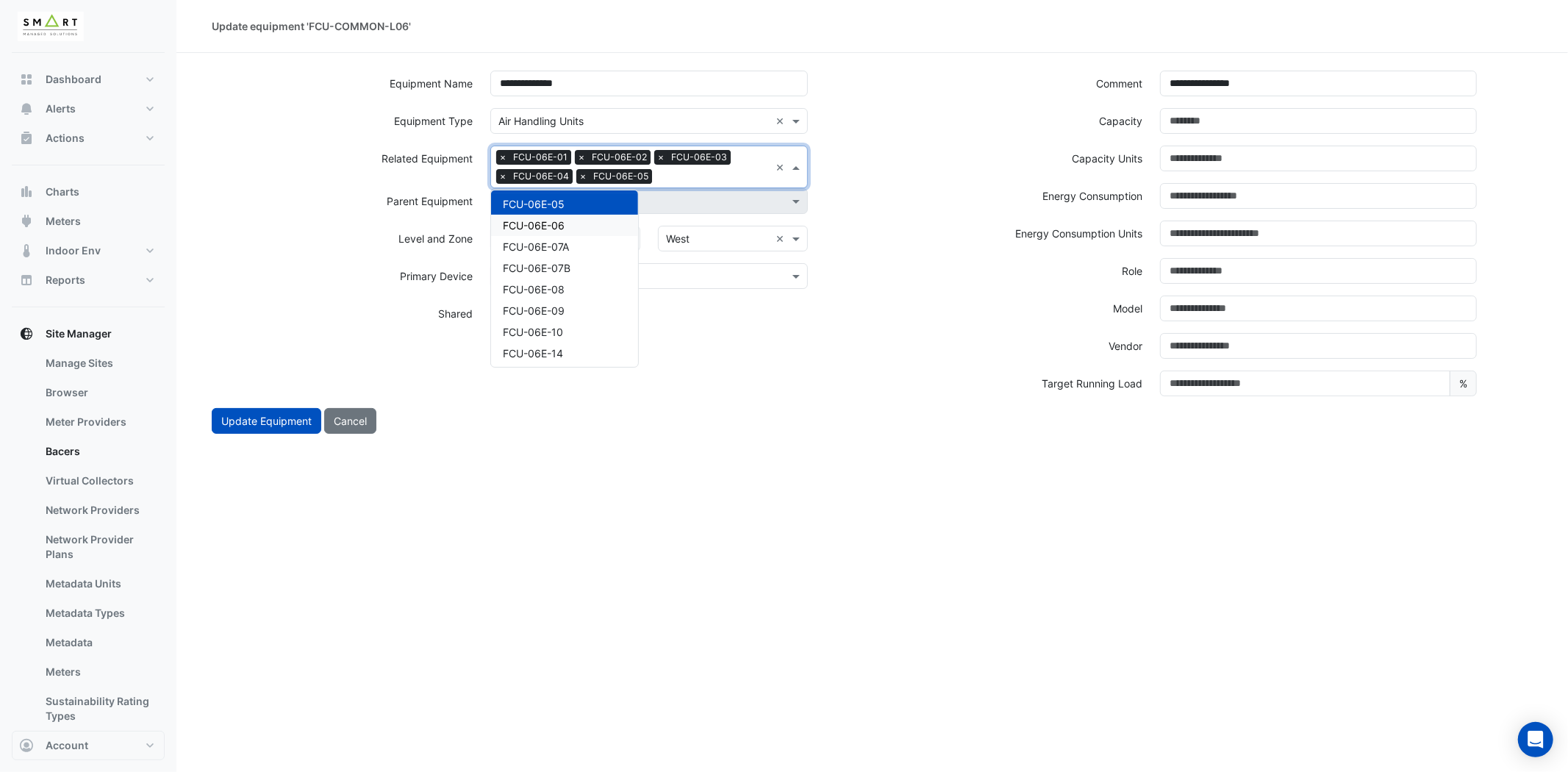
click at [571, 220] on div "FCU-06E-06" at bounding box center [565, 225] width 147 height 22
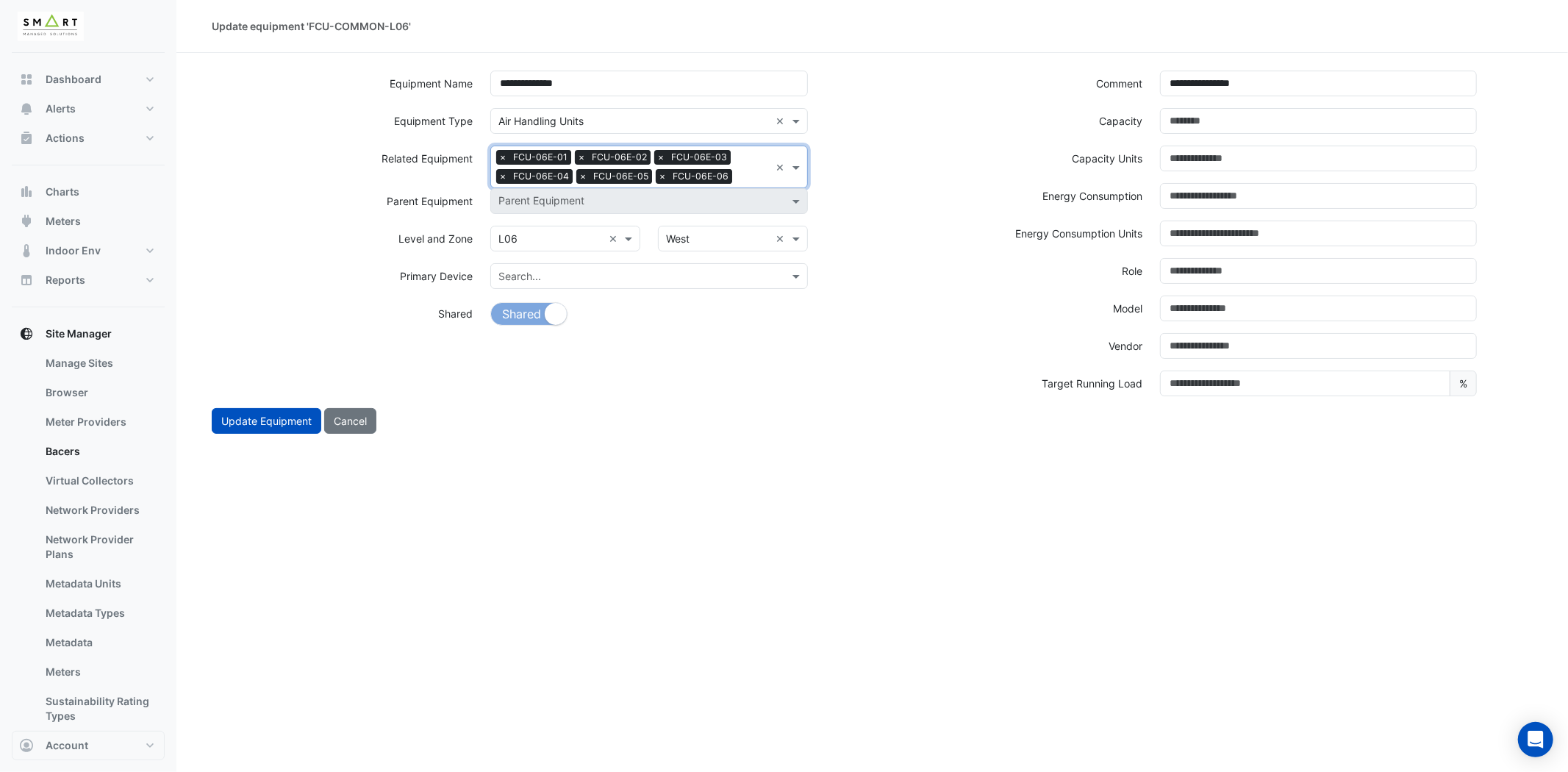
click at [754, 170] on input "text" at bounding box center [754, 177] width 31 height 16
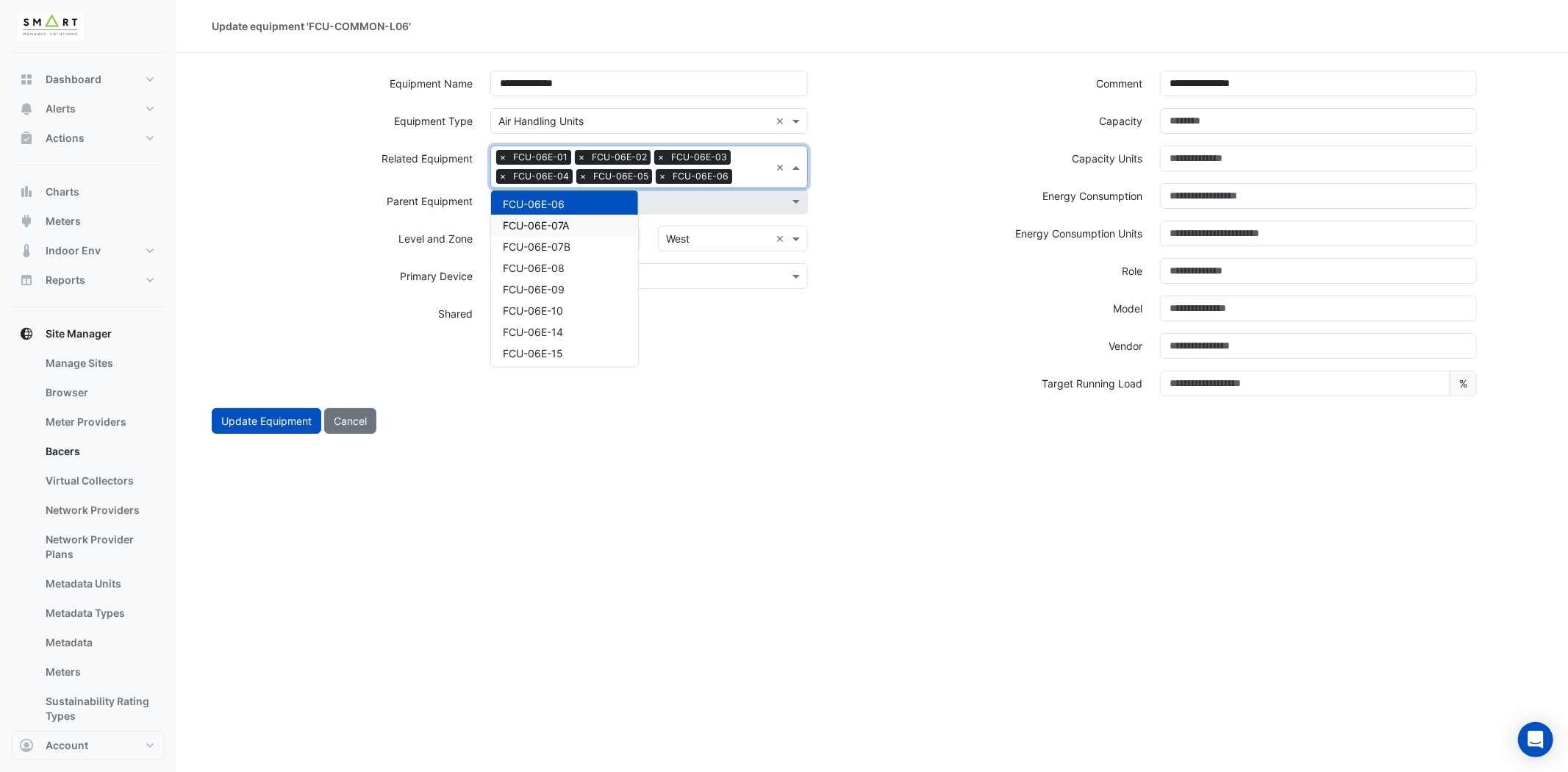
click at [565, 221] on span "FCU-06E-07A" at bounding box center [536, 225] width 66 height 13
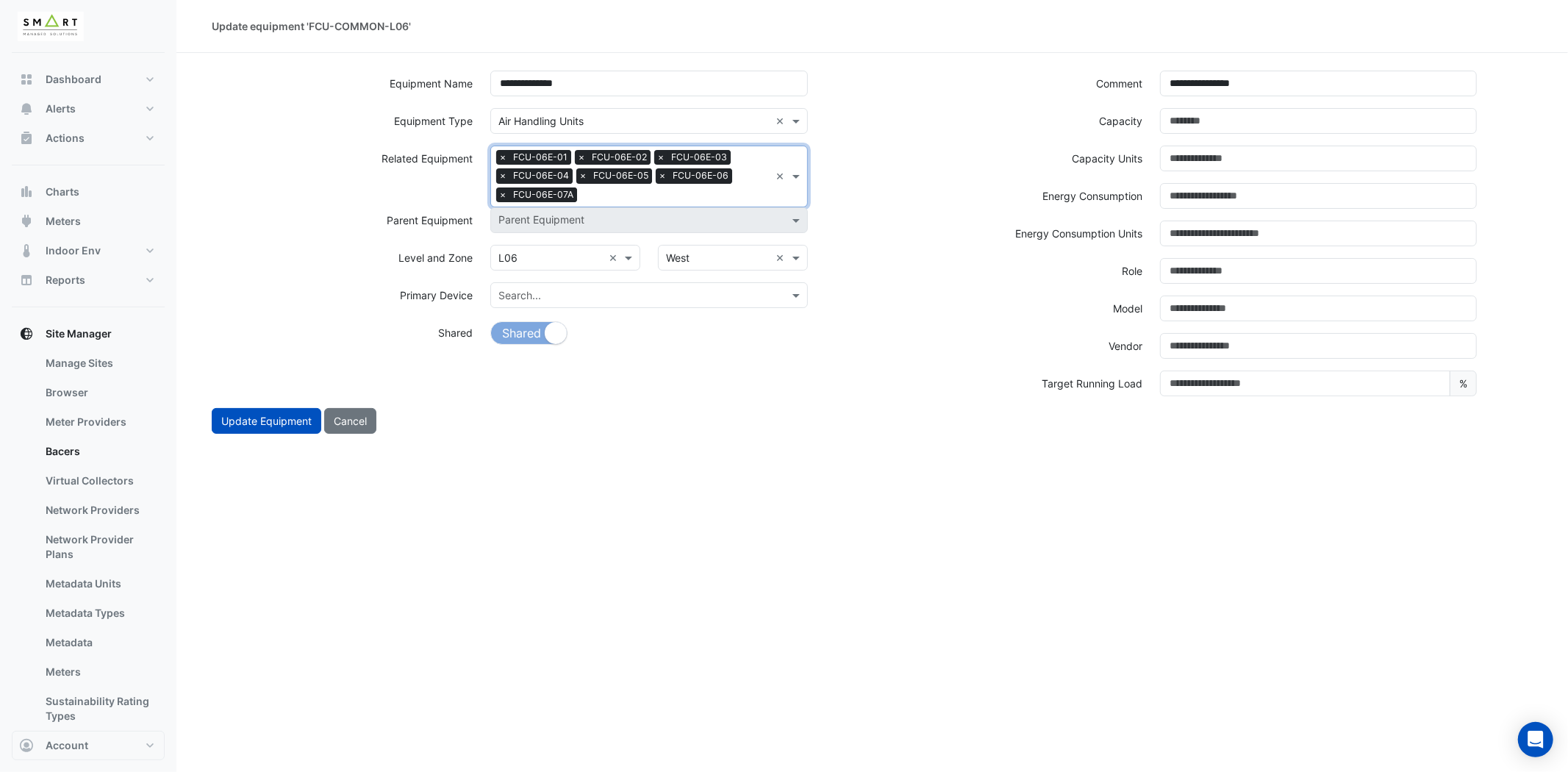
click at [645, 191] on input "text" at bounding box center [676, 197] width 187 height 16
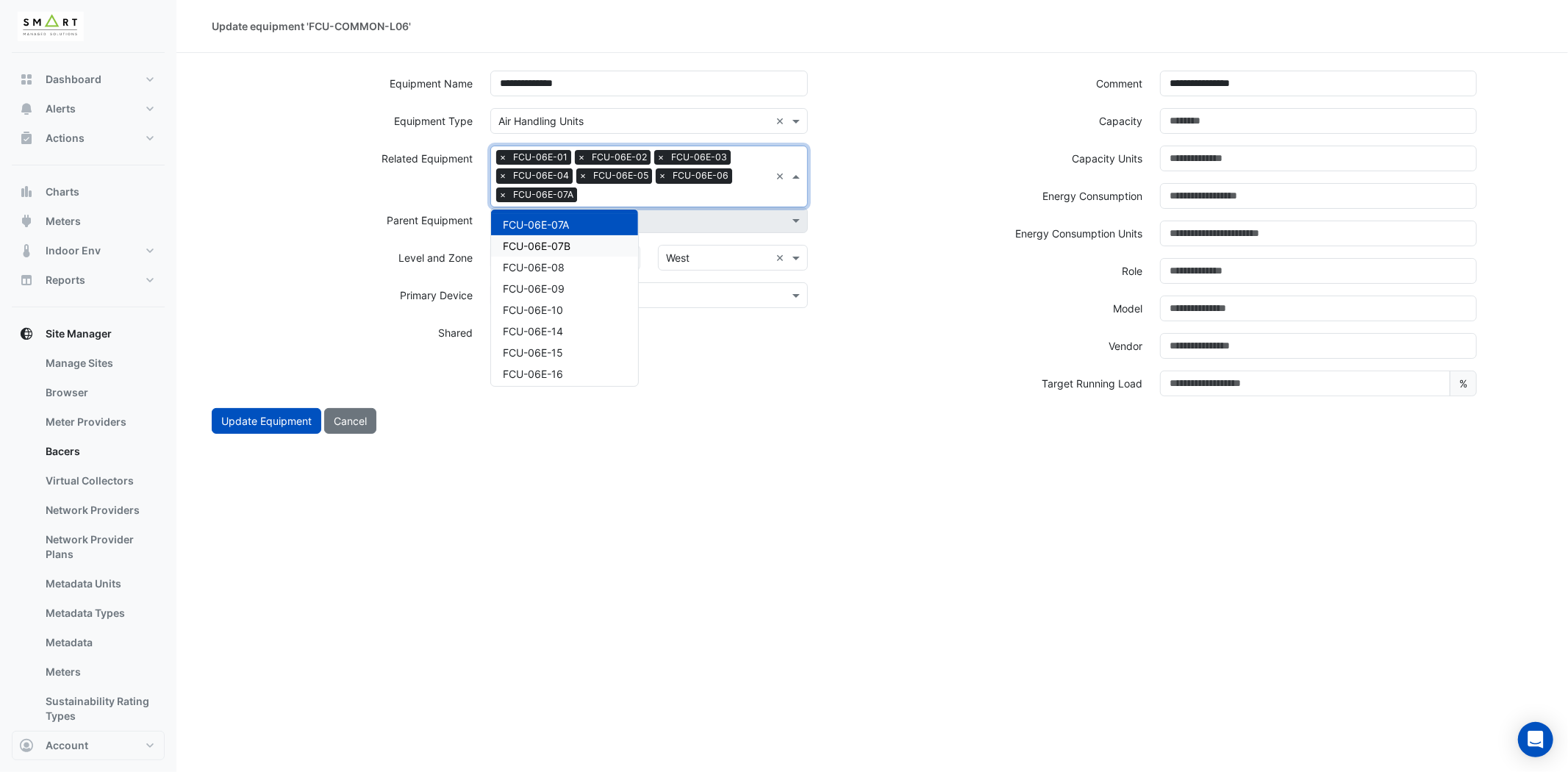
click at [571, 240] on span "FCU-06E-07B" at bounding box center [537, 246] width 68 height 13
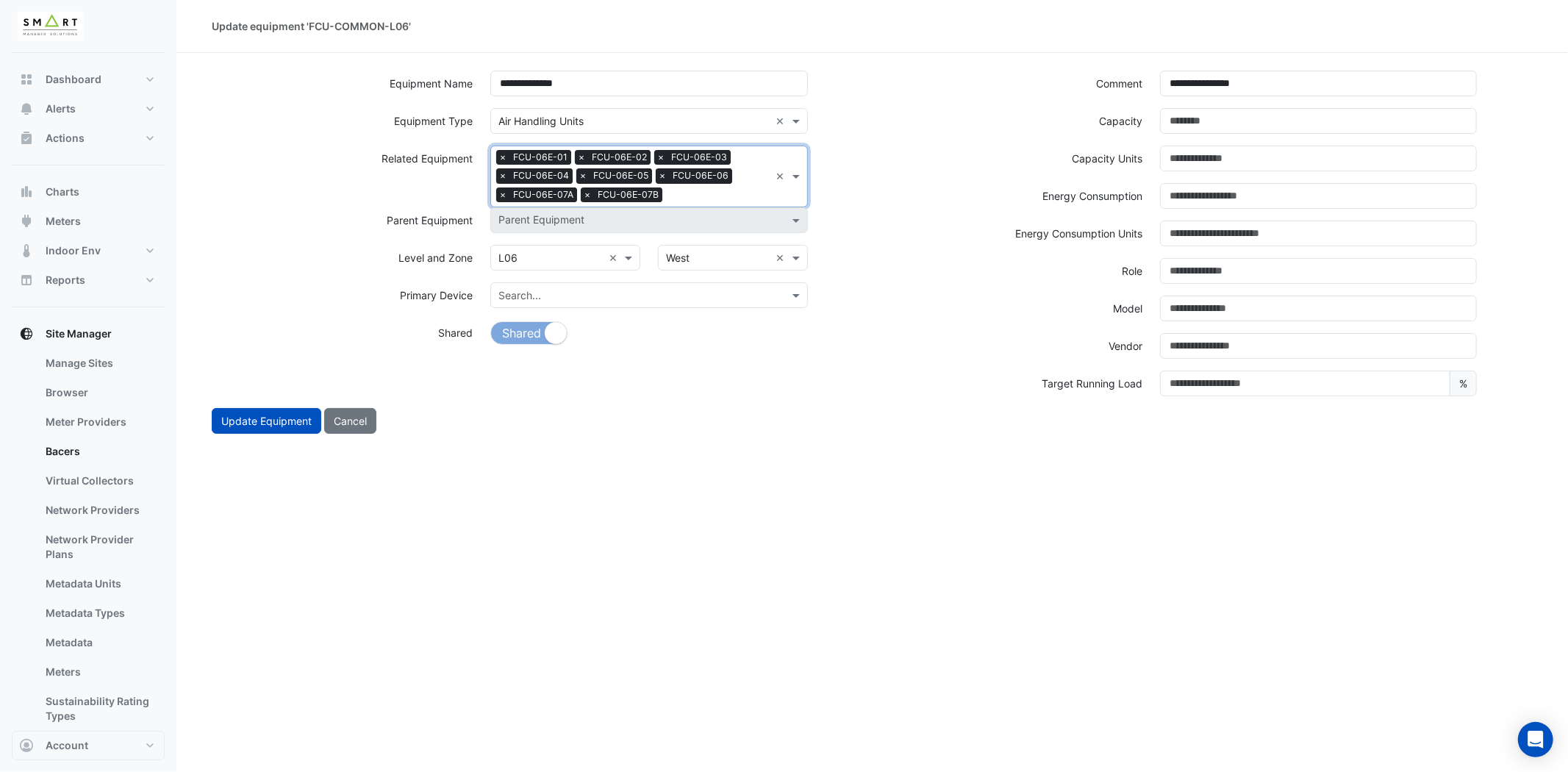
click at [709, 196] on input "text" at bounding box center [719, 197] width 101 height 16
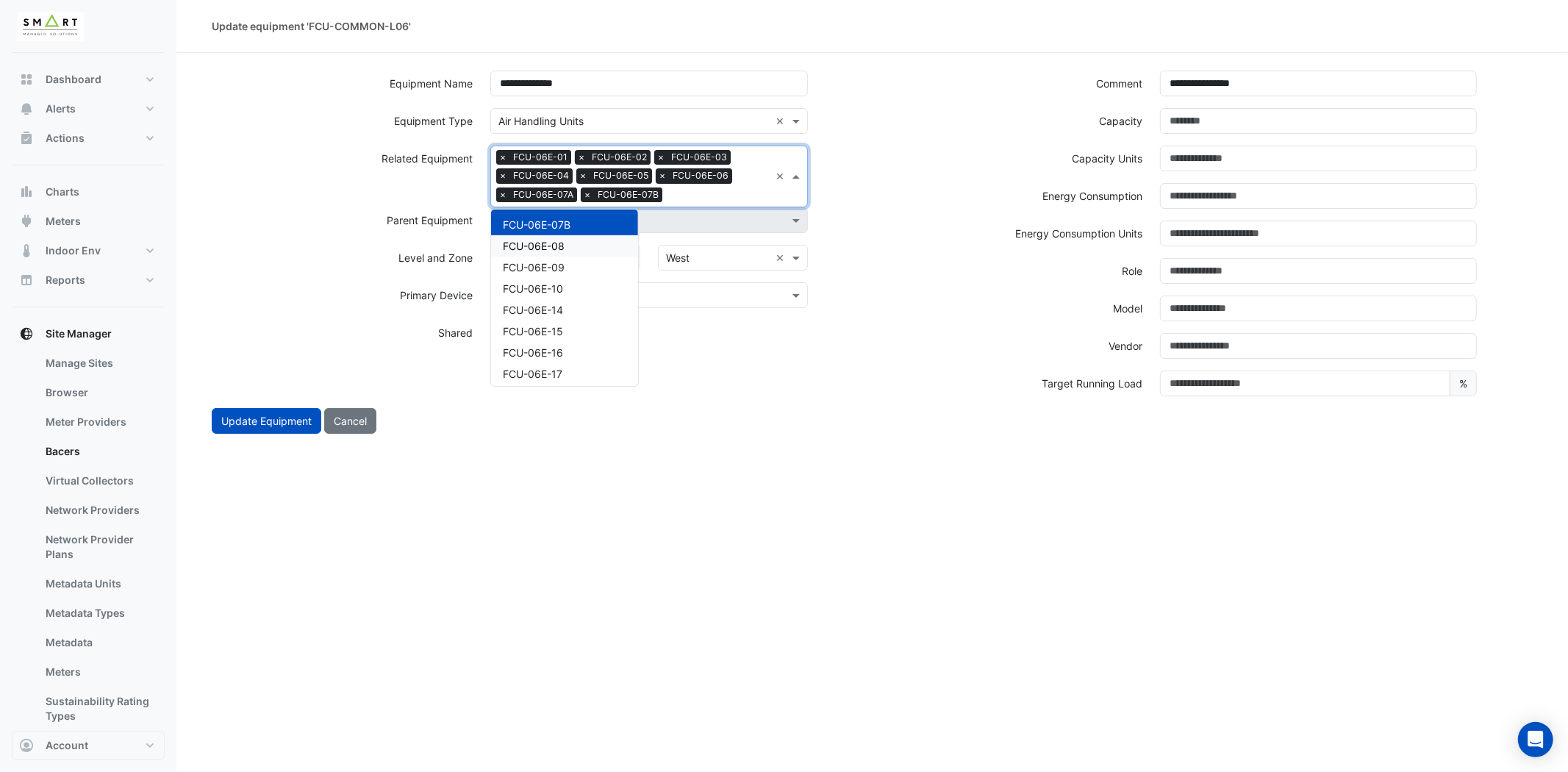
click at [569, 240] on div "FCU-06E-08" at bounding box center [565, 246] width 147 height 22
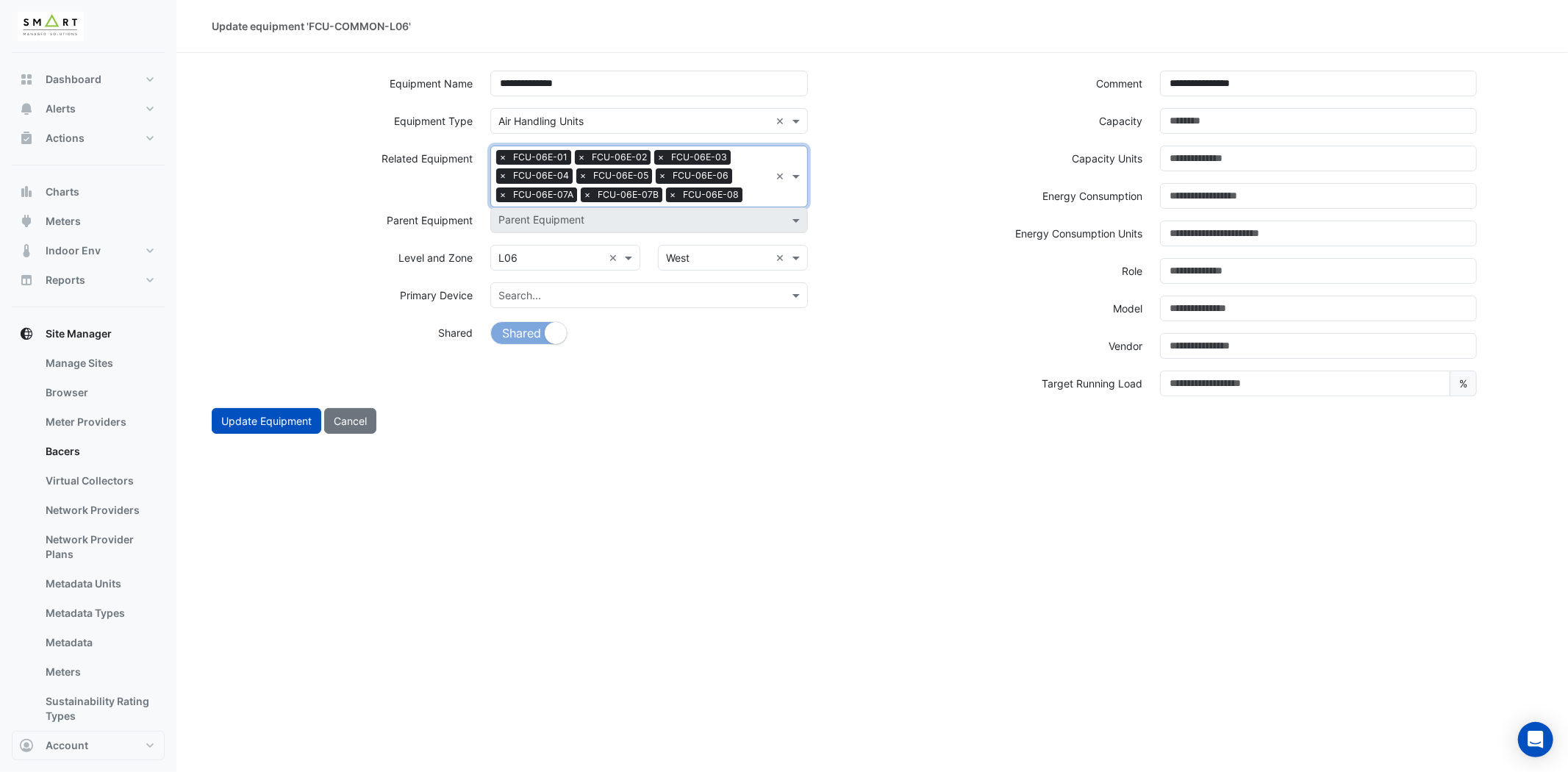
click at [758, 189] on input "text" at bounding box center [759, 197] width 22 height 16
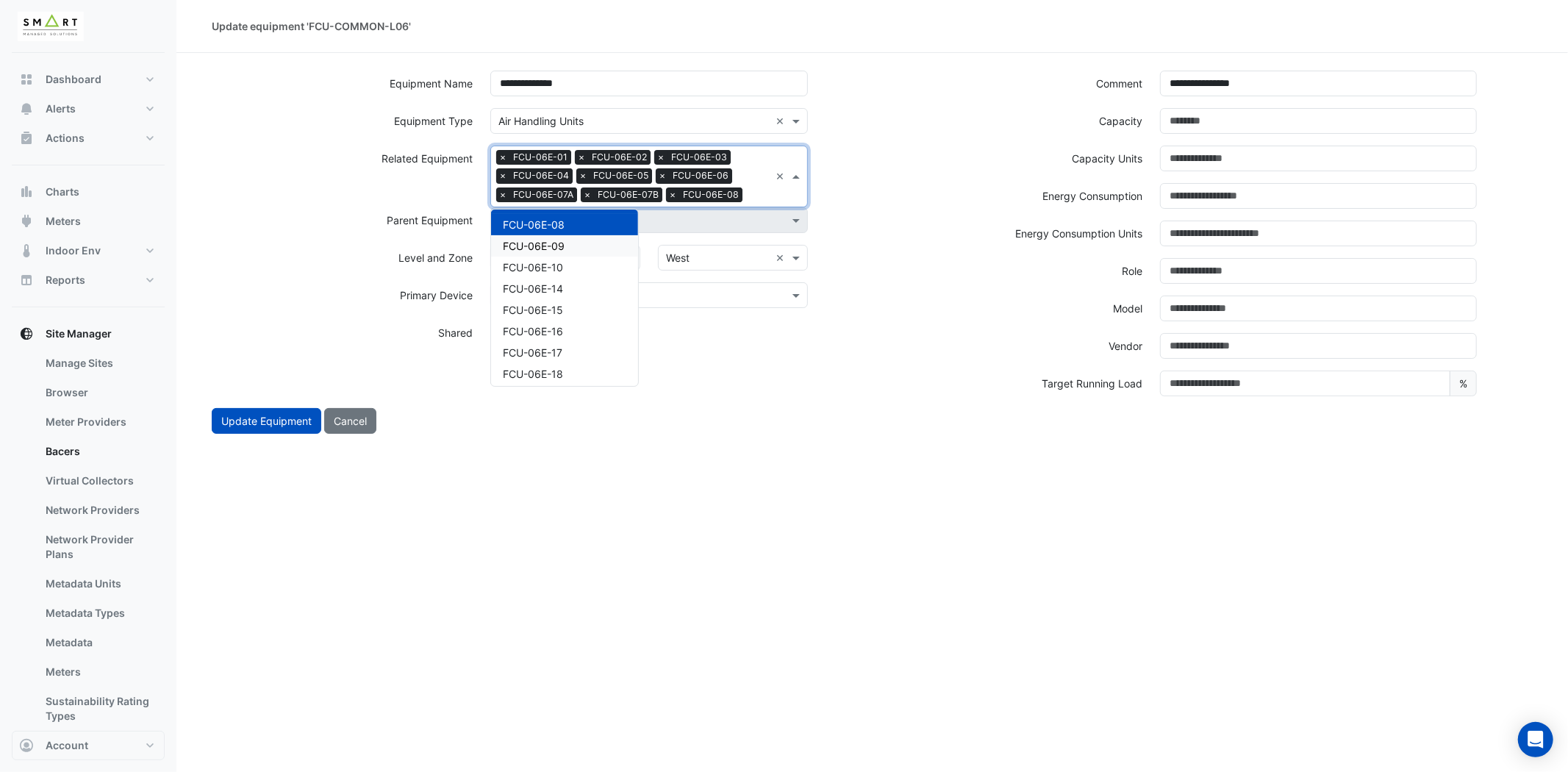
click at [542, 241] on span "FCU-06E-09" at bounding box center [534, 246] width 62 height 13
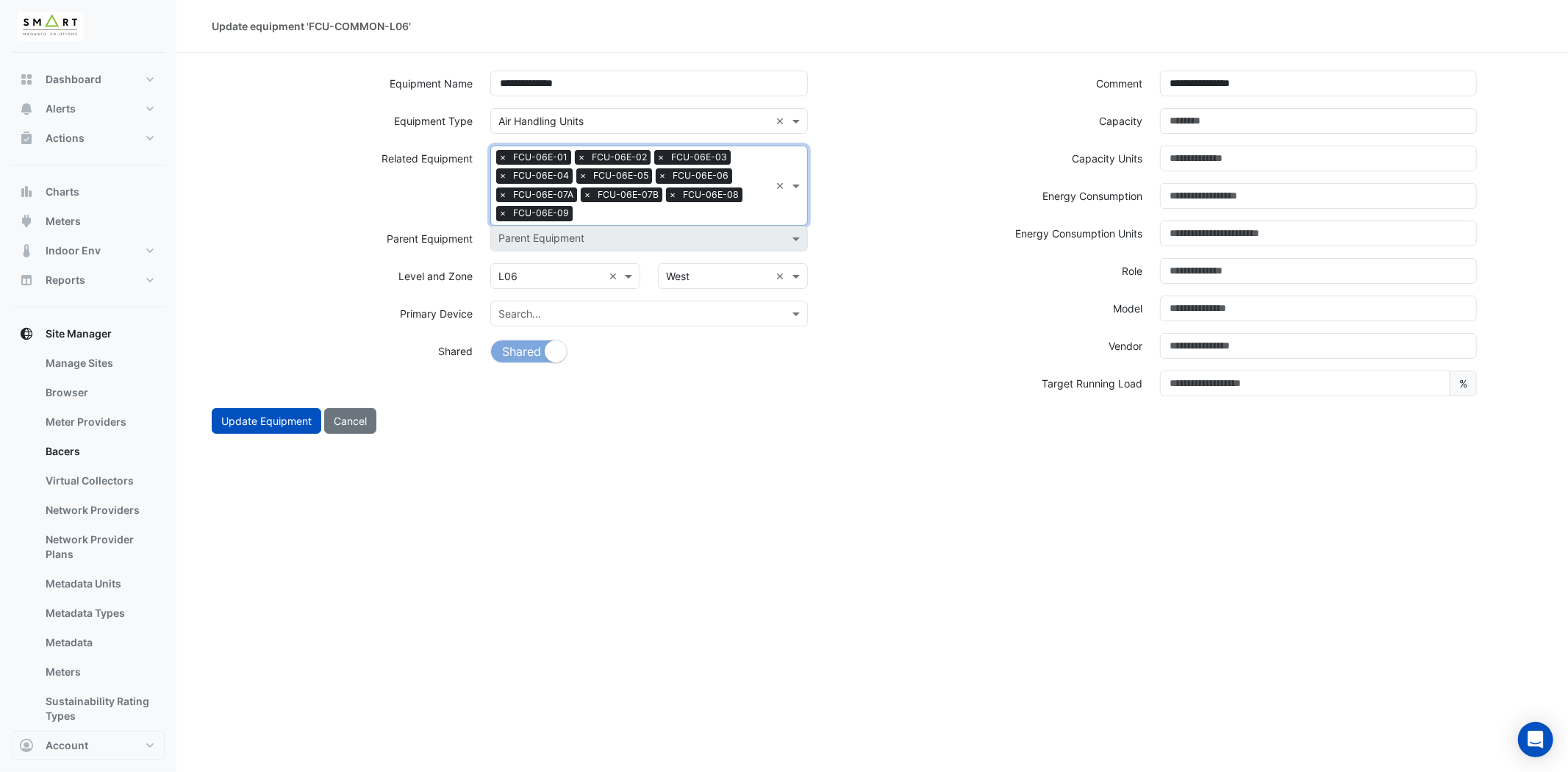
click at [723, 208] on input "text" at bounding box center [673, 215] width 191 height 16
click at [588, 255] on div "FCU-06E-10" at bounding box center [565, 264] width 147 height 22
click at [685, 214] on input "text" at bounding box center [713, 215] width 112 height 16
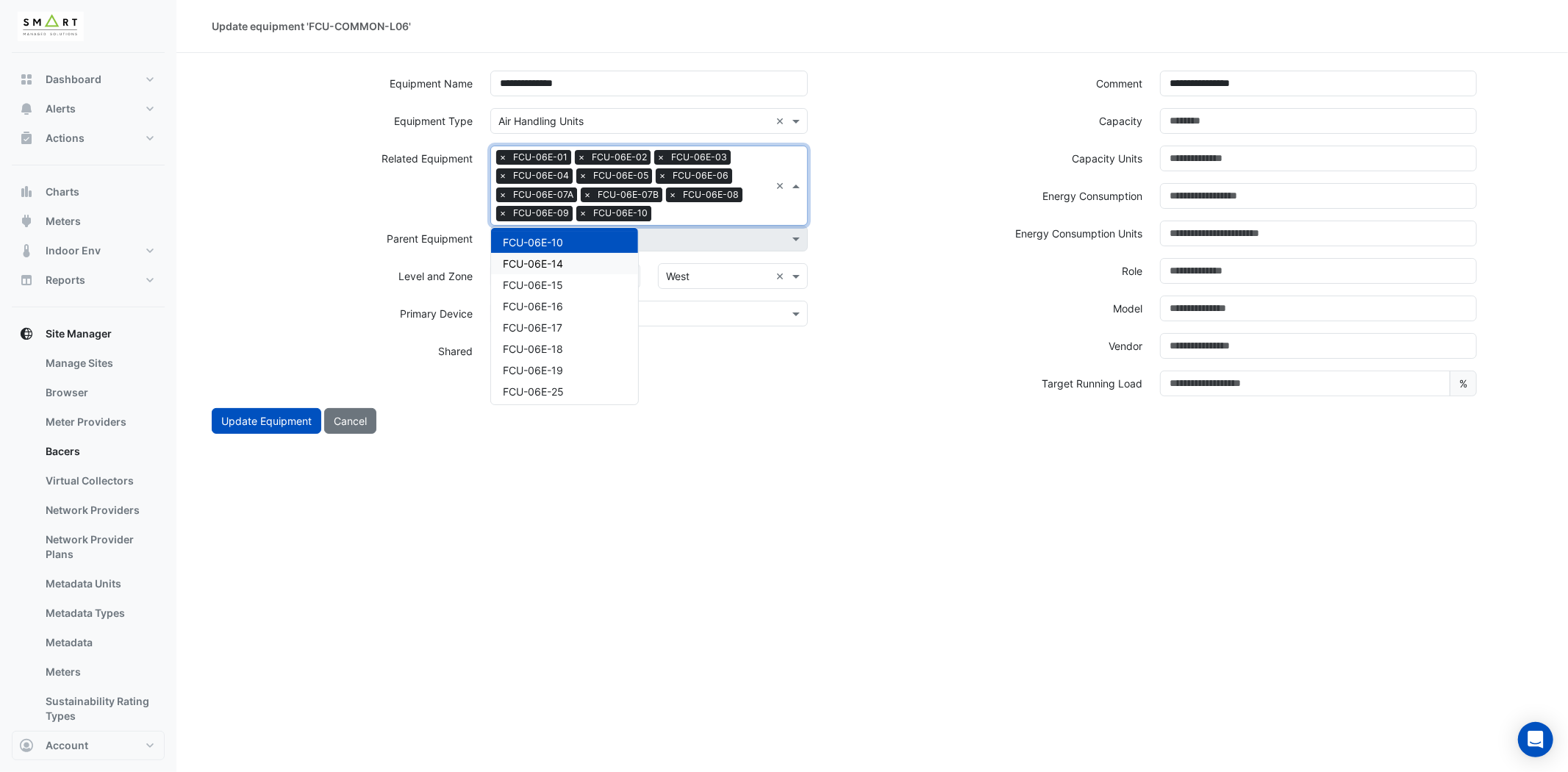
click at [593, 260] on div "FCU-06E-14" at bounding box center [565, 264] width 147 height 22
click at [758, 208] on input "text" at bounding box center [752, 215] width 33 height 16
click at [562, 258] on span "FCU-06E-15" at bounding box center [533, 264] width 60 height 13
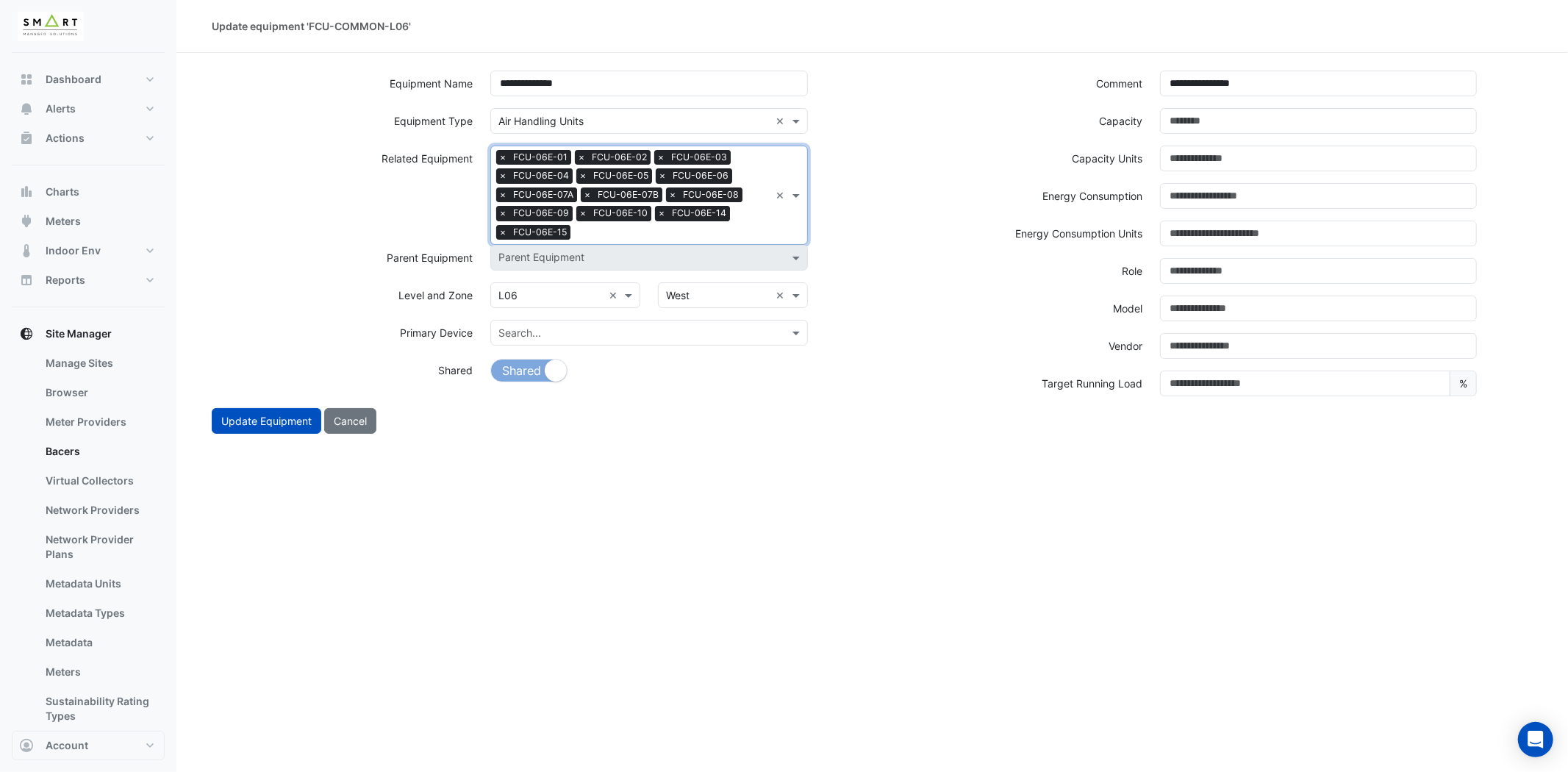
click at [738, 222] on div "Search Related Equipment × FCU-06E-01 × FCU-06E-02 × FCU-06E-03 × FCU-06E-04 × …" at bounding box center [630, 195] width 278 height 98
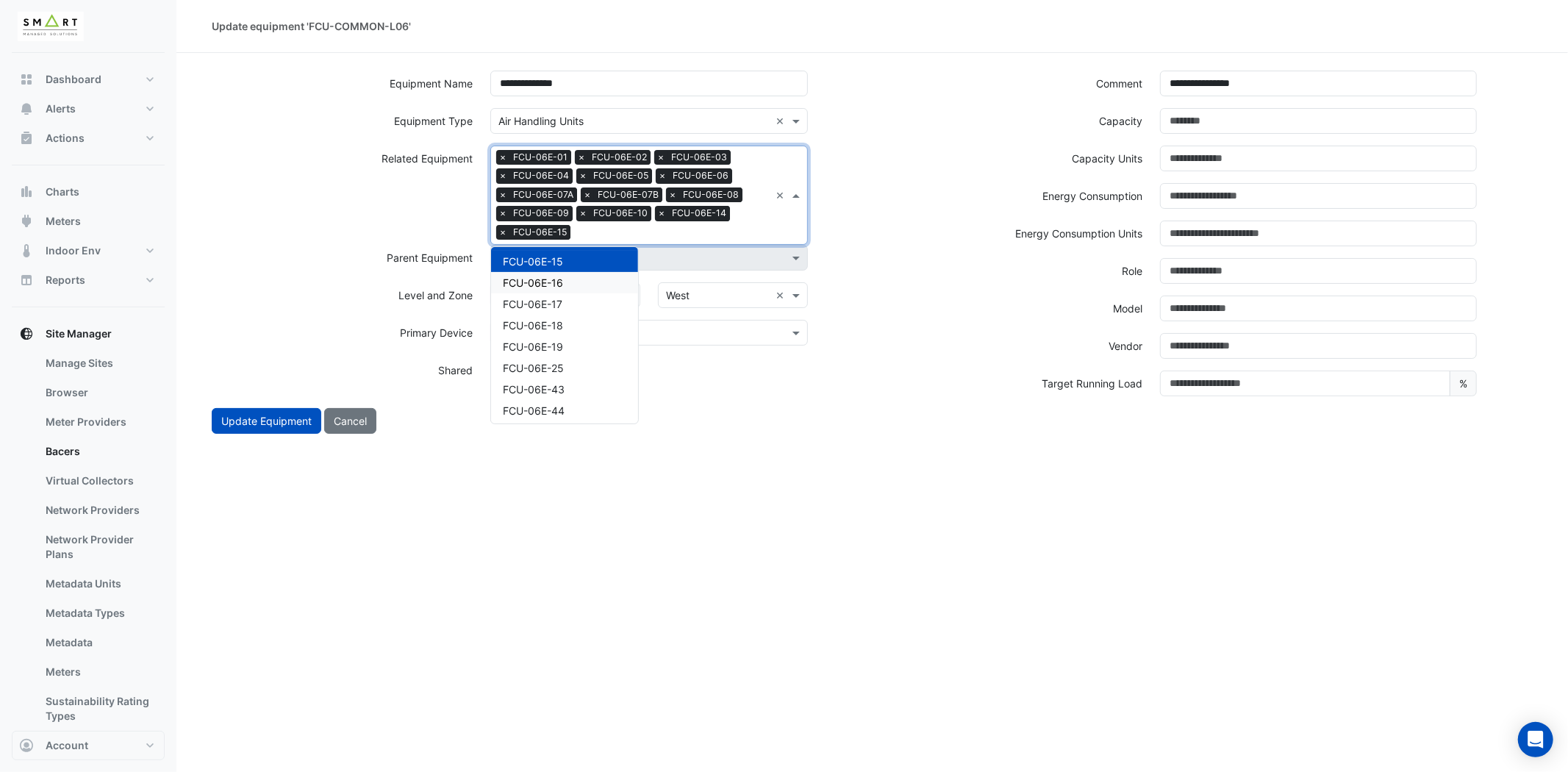
click at [569, 276] on div "FCU-06E-16" at bounding box center [565, 282] width 147 height 22
click at [729, 233] on input "text" at bounding box center [712, 234] width 115 height 16
click at [589, 273] on div "FCU-06E-17" at bounding box center [565, 282] width 147 height 22
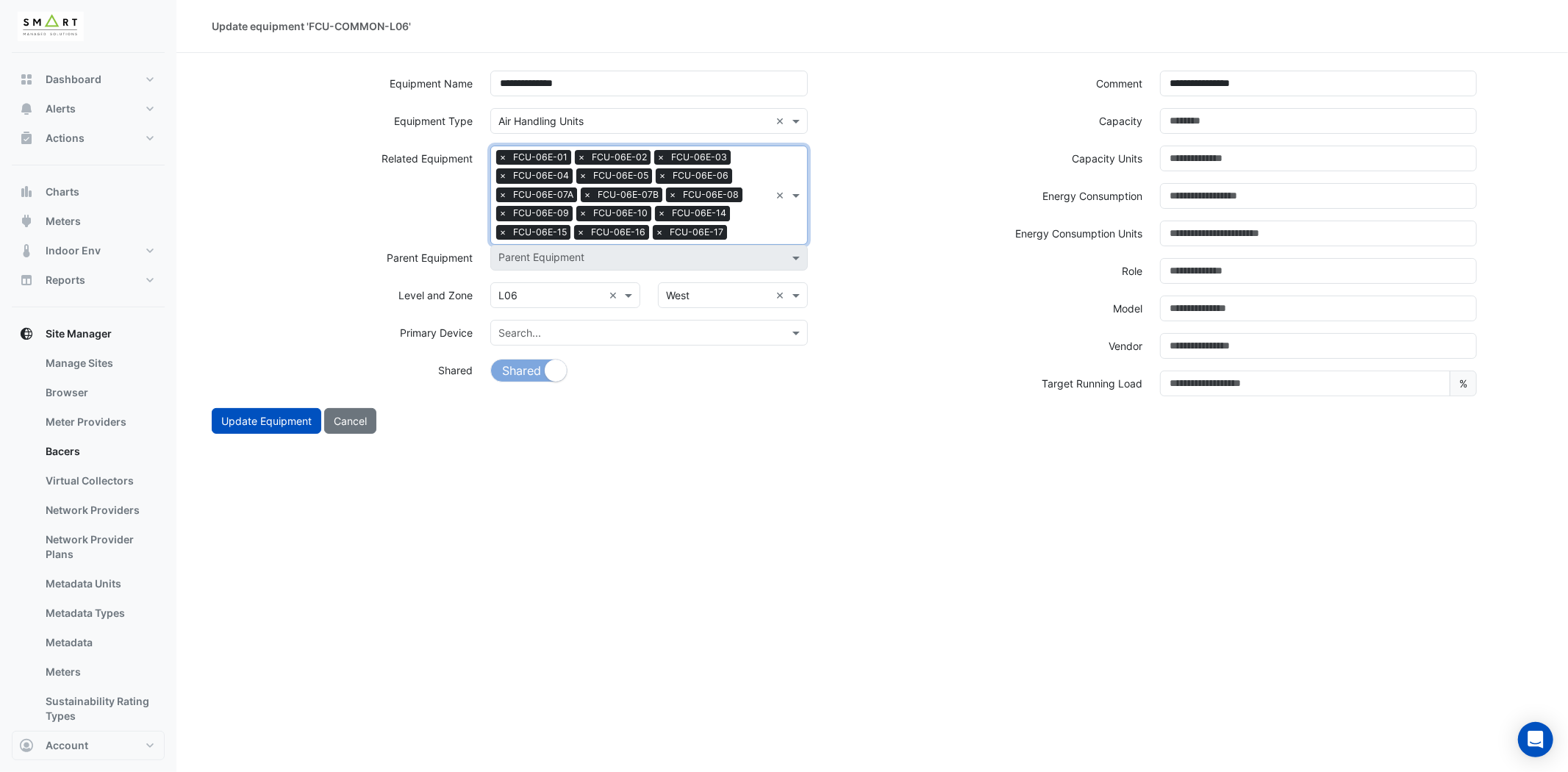
click at [743, 226] on input "text" at bounding box center [751, 234] width 36 height 16
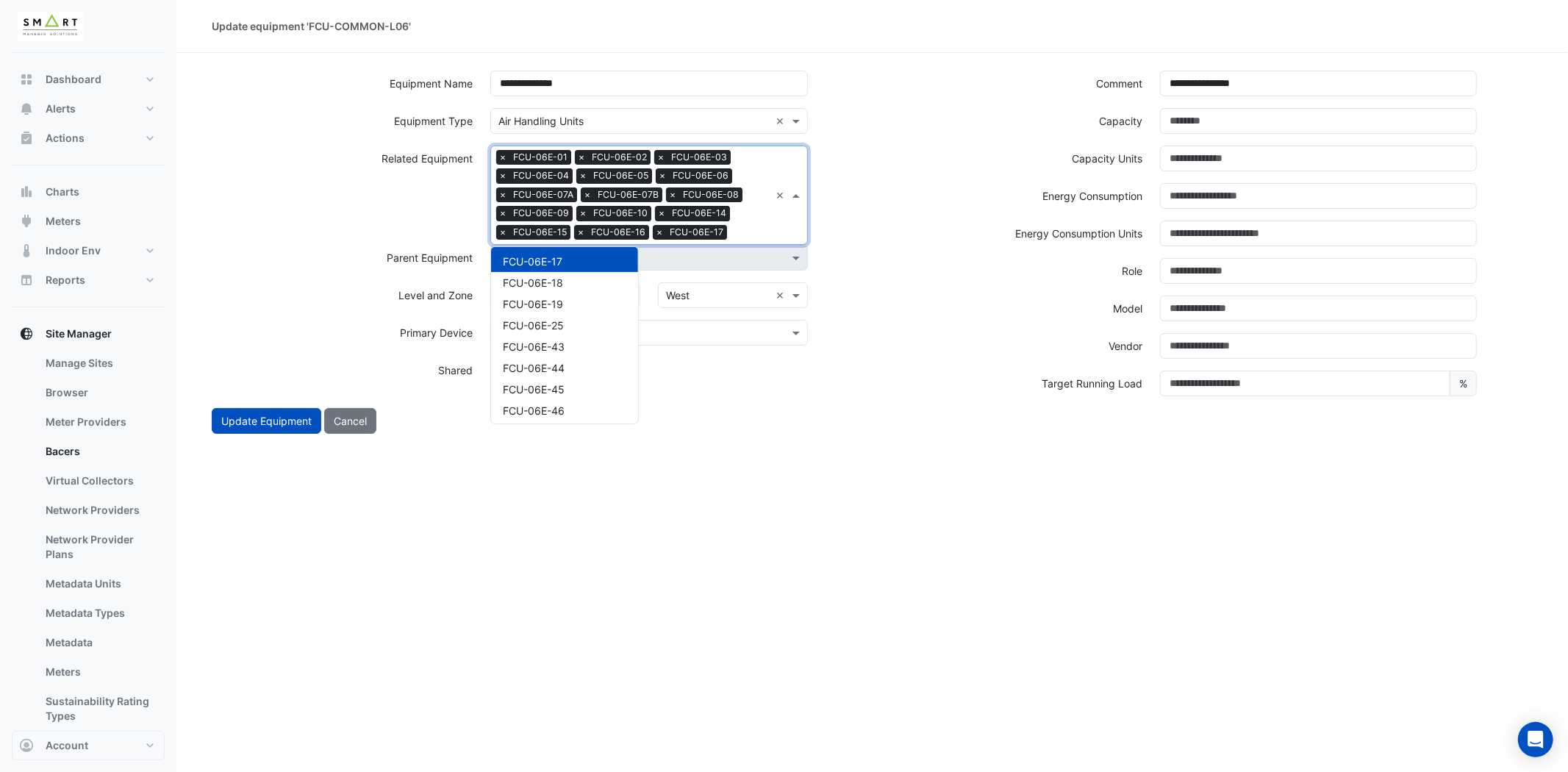
click at [563, 272] on div "FCU-06E-18" at bounding box center [565, 282] width 147 height 22
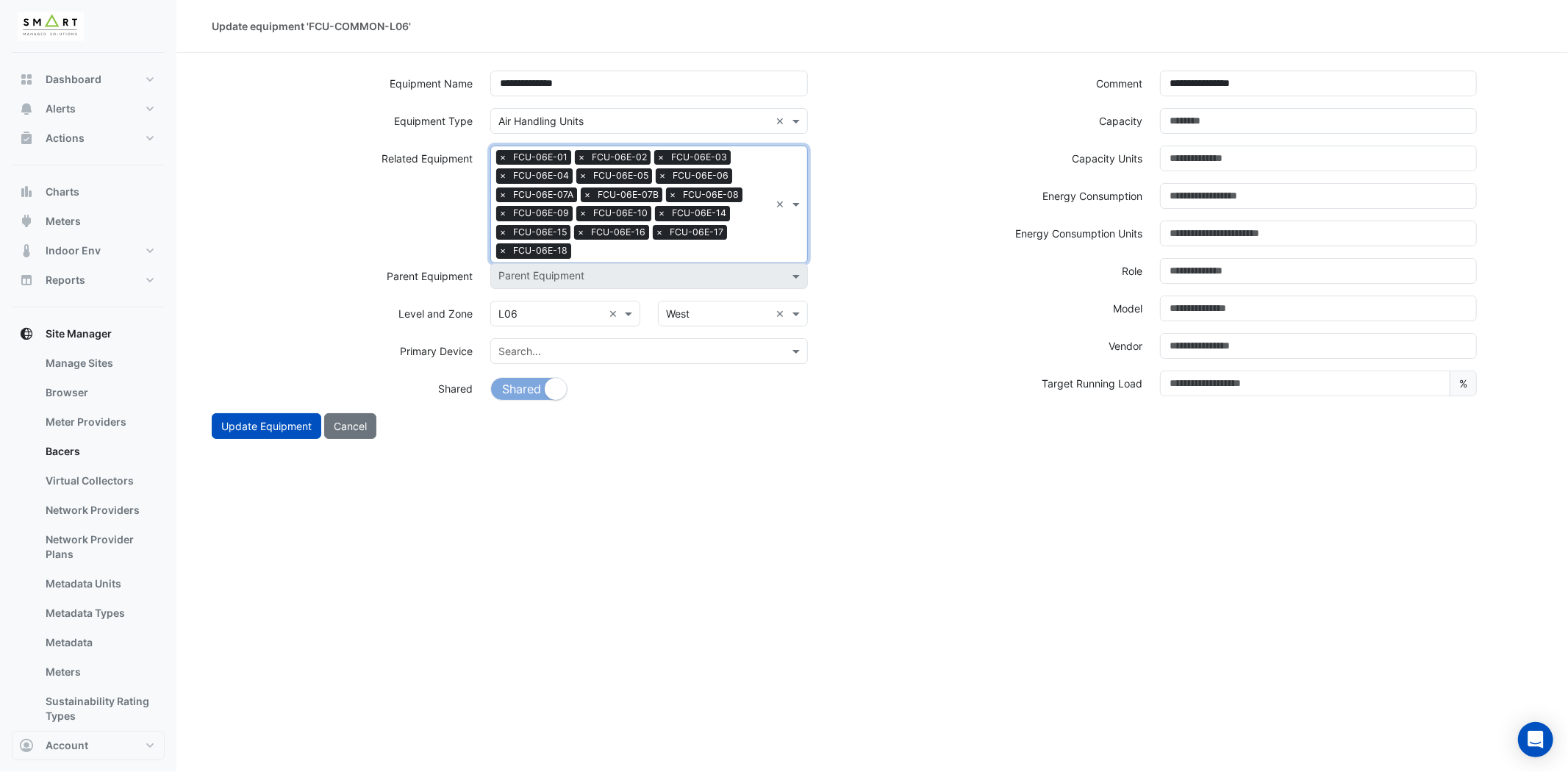
click at [754, 235] on div "Search Related Equipment × FCU-06E-01 × FCU-06E-02 × FCU-06E-03 × FCU-06E-04 × …" at bounding box center [630, 205] width 278 height 116
click at [576, 295] on div "FCU-06E-19" at bounding box center [565, 302] width 147 height 22
click at [758, 237] on div "Search Related Equipment × FCU-06E-01 × FCU-06E-02 × FCU-06E-03 × FCU-06E-04 × …" at bounding box center [630, 205] width 278 height 116
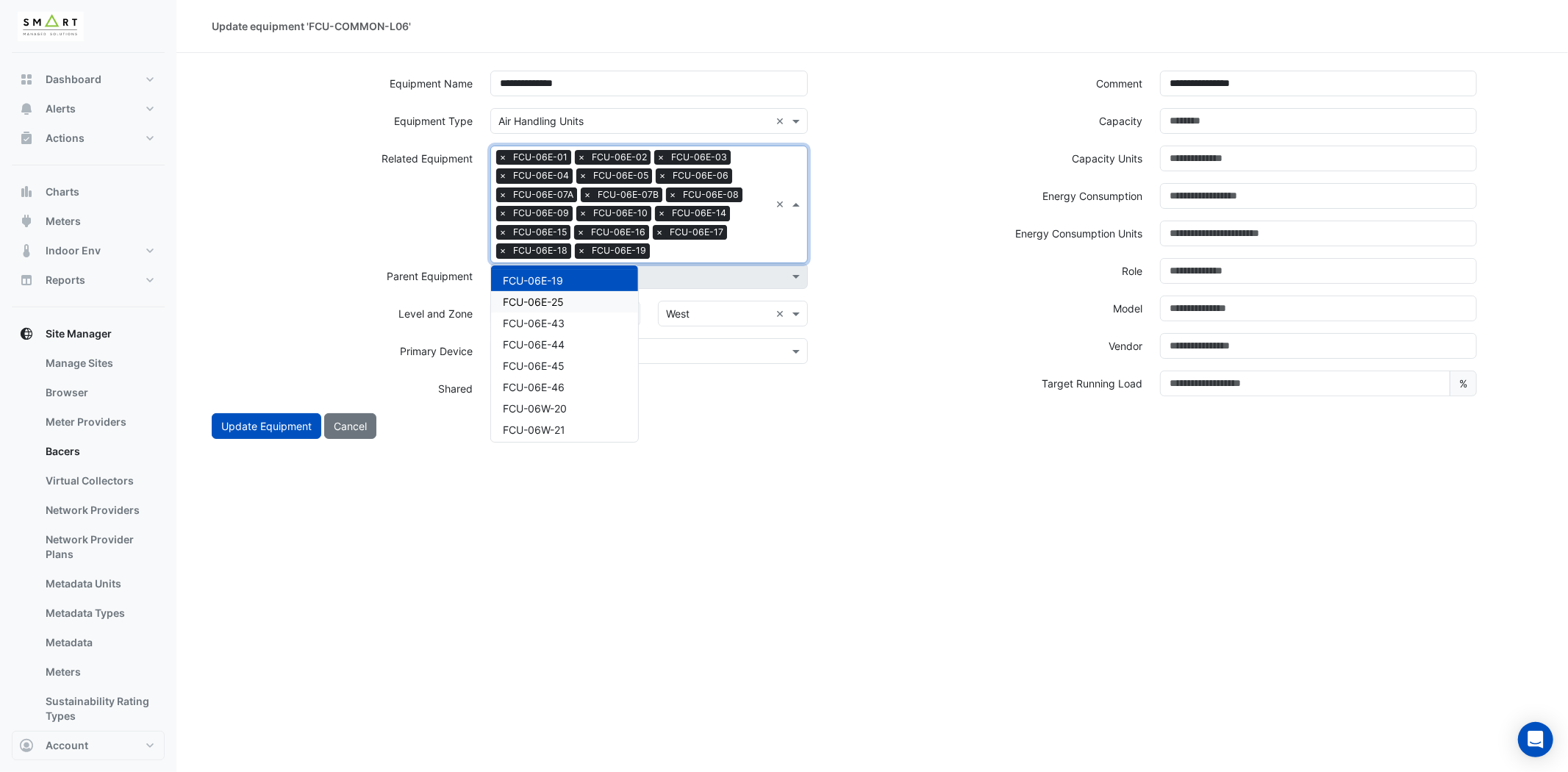
click at [583, 299] on div "FCU-06E-25" at bounding box center [565, 302] width 147 height 22
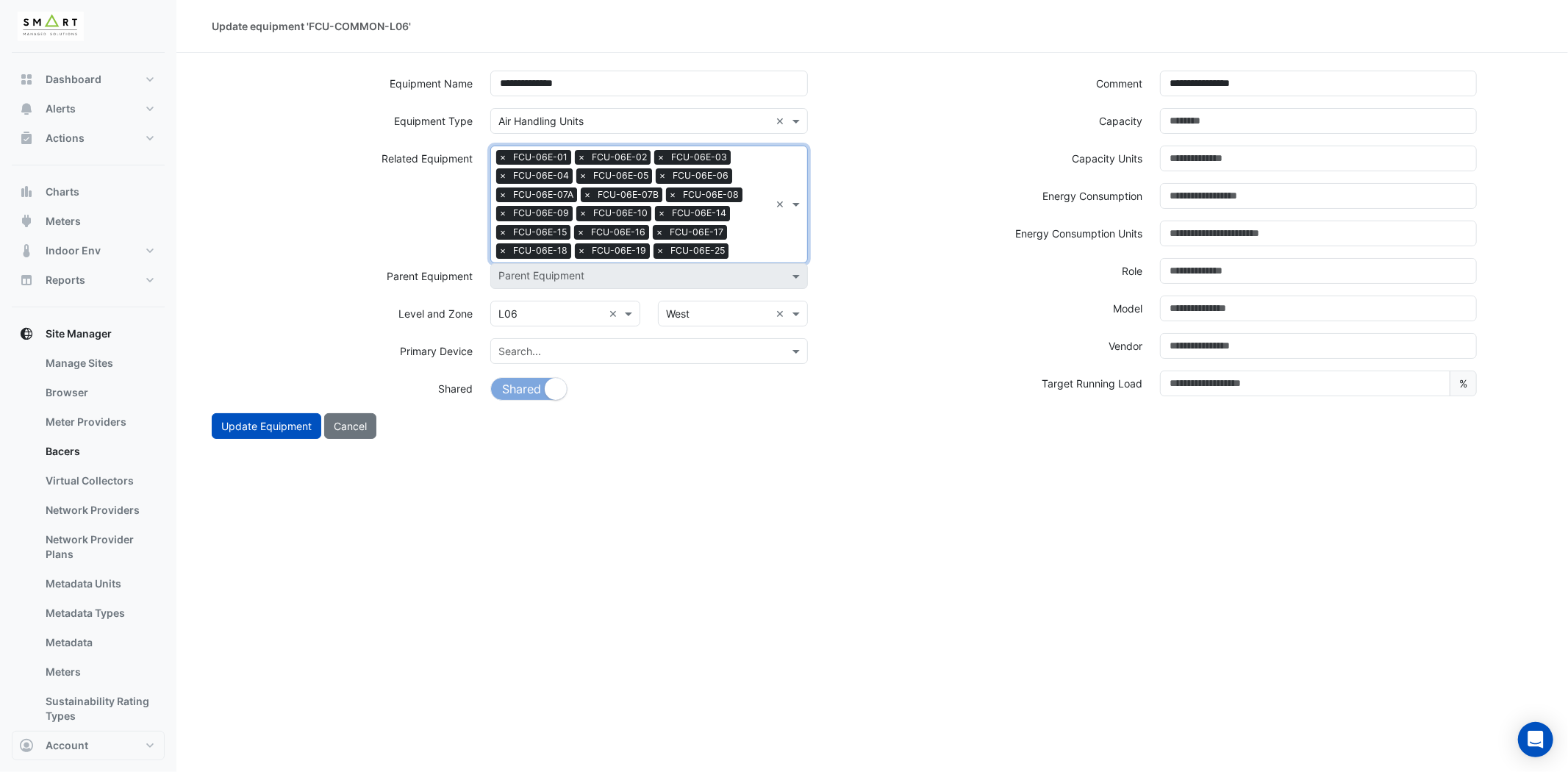
click at [766, 245] on input "text" at bounding box center [752, 252] width 35 height 16
click at [559, 296] on span "FCU-06E-43" at bounding box center [534, 302] width 62 height 13
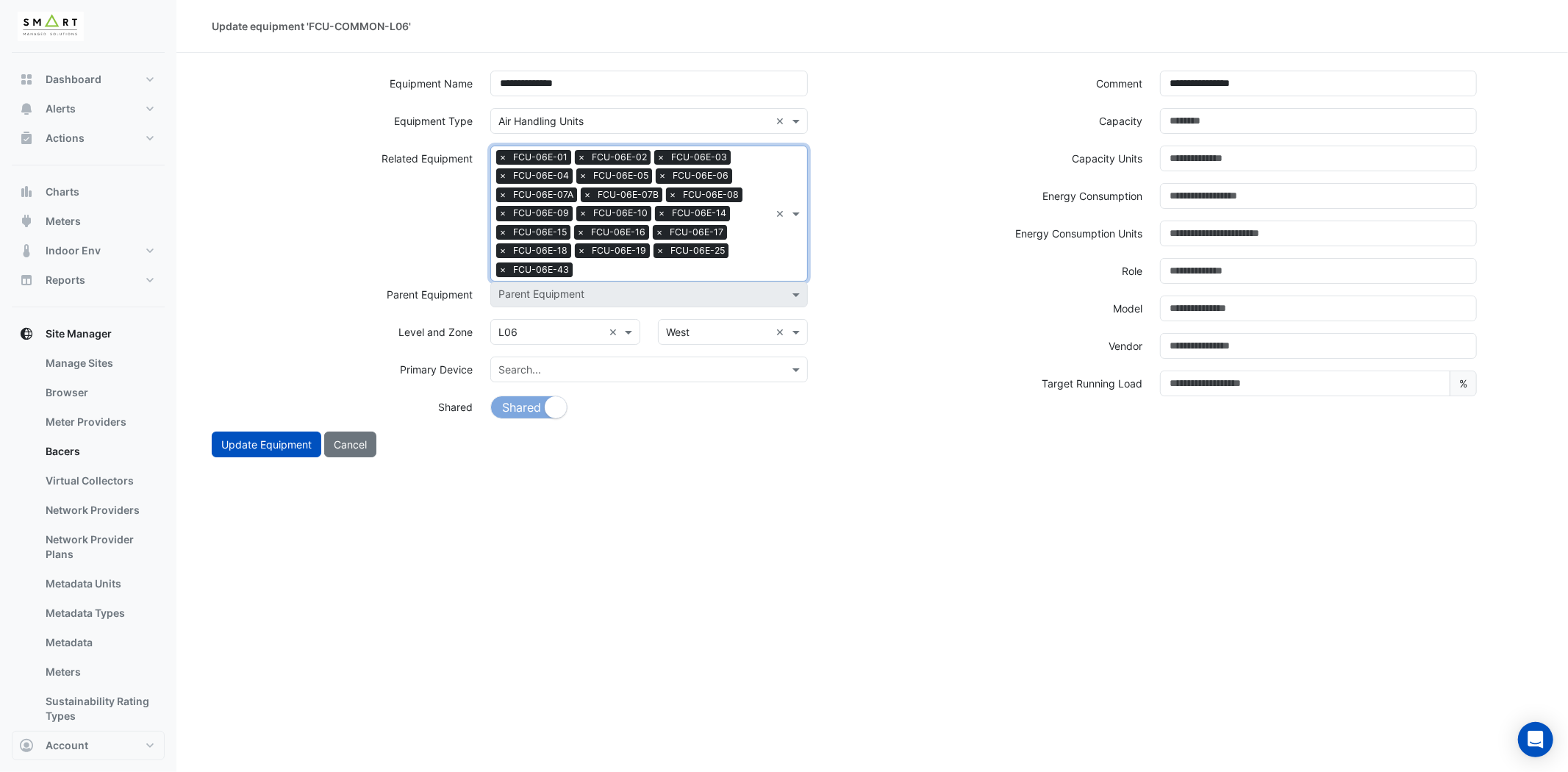
click at [758, 258] on div "Search Related Equipment × FCU-06E-01 × FCU-06E-02 × FCU-06E-03 × FCU-06E-04 × …" at bounding box center [630, 214] width 278 height 135
click at [555, 314] on span "FCU-06E-44" at bounding box center [534, 320] width 62 height 13
click at [751, 261] on div "Search Related Equipment × FCU-06E-01 × FCU-06E-02 × FCU-06E-03 × FCU-06E-04 × …" at bounding box center [630, 214] width 278 height 135
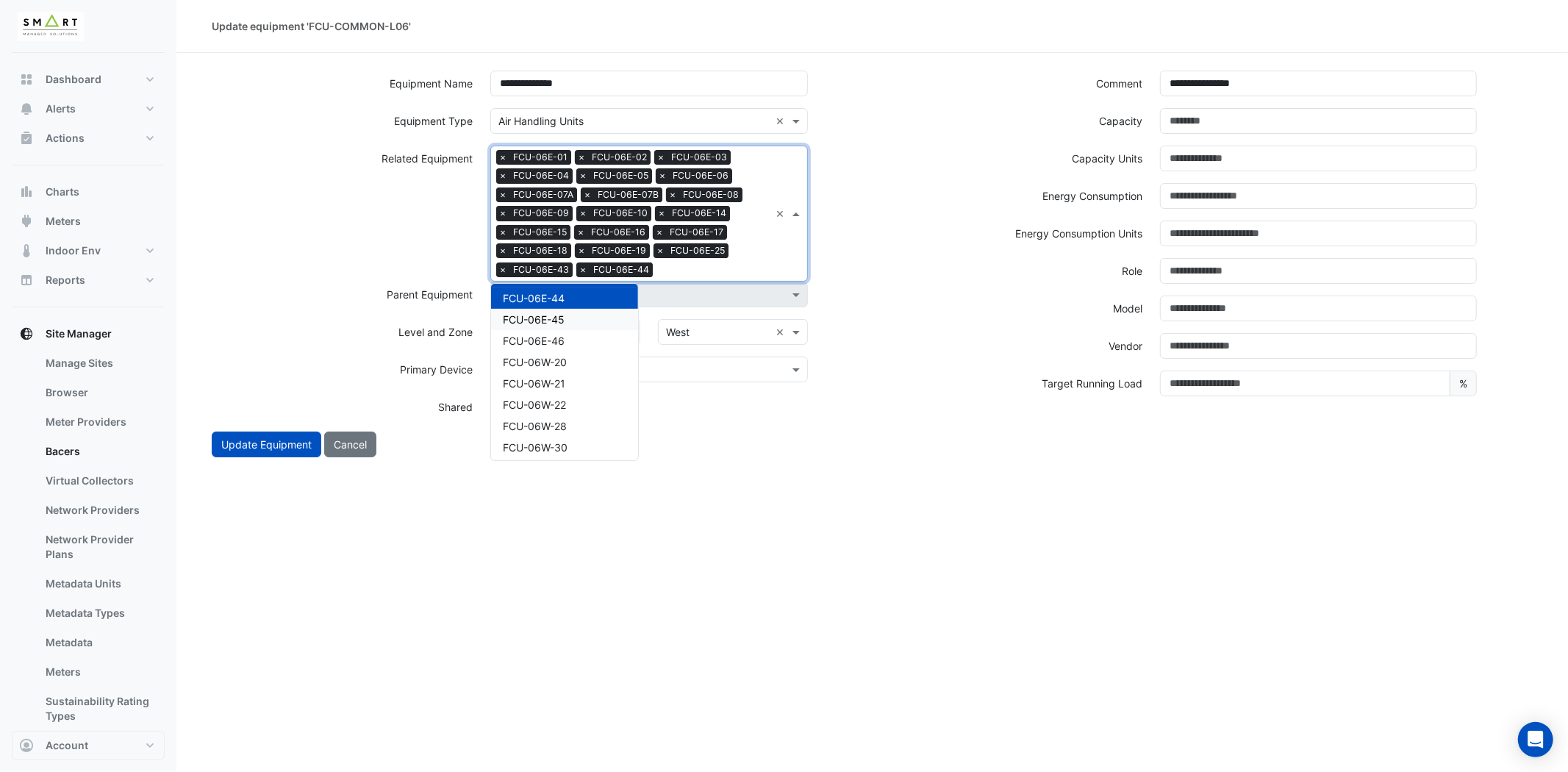
click at [576, 312] on div "FCU-06E-45" at bounding box center [565, 319] width 147 height 22
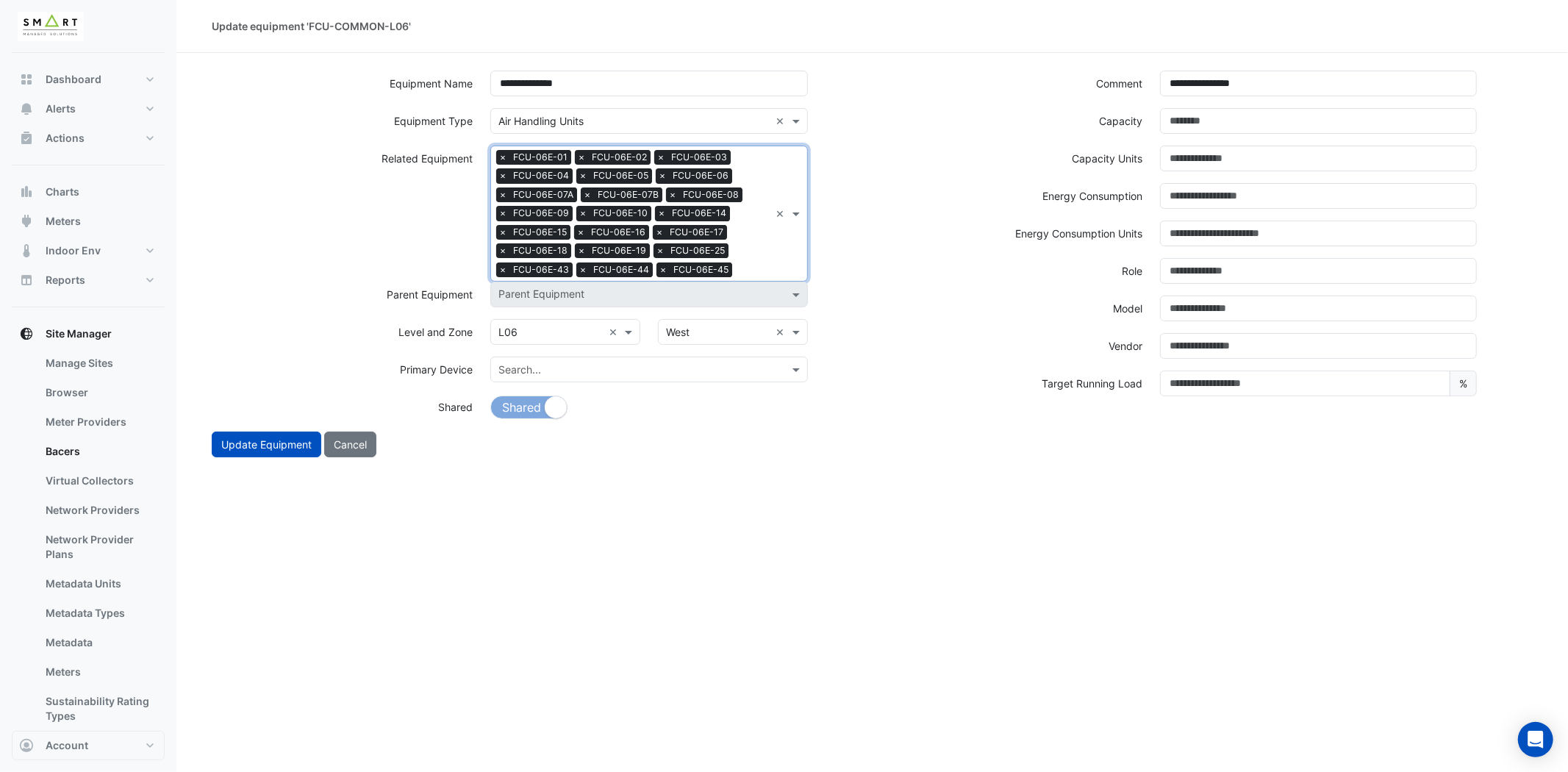
click at [784, 258] on div "Search Related Equipment × FCU-06E-01 × FCU-06E-02 × FCU-06E-03 × FCU-06E-04 × …" at bounding box center [649, 214] width 317 height 136
click at [557, 316] on span "FCU-06E-46" at bounding box center [534, 319] width 62 height 13
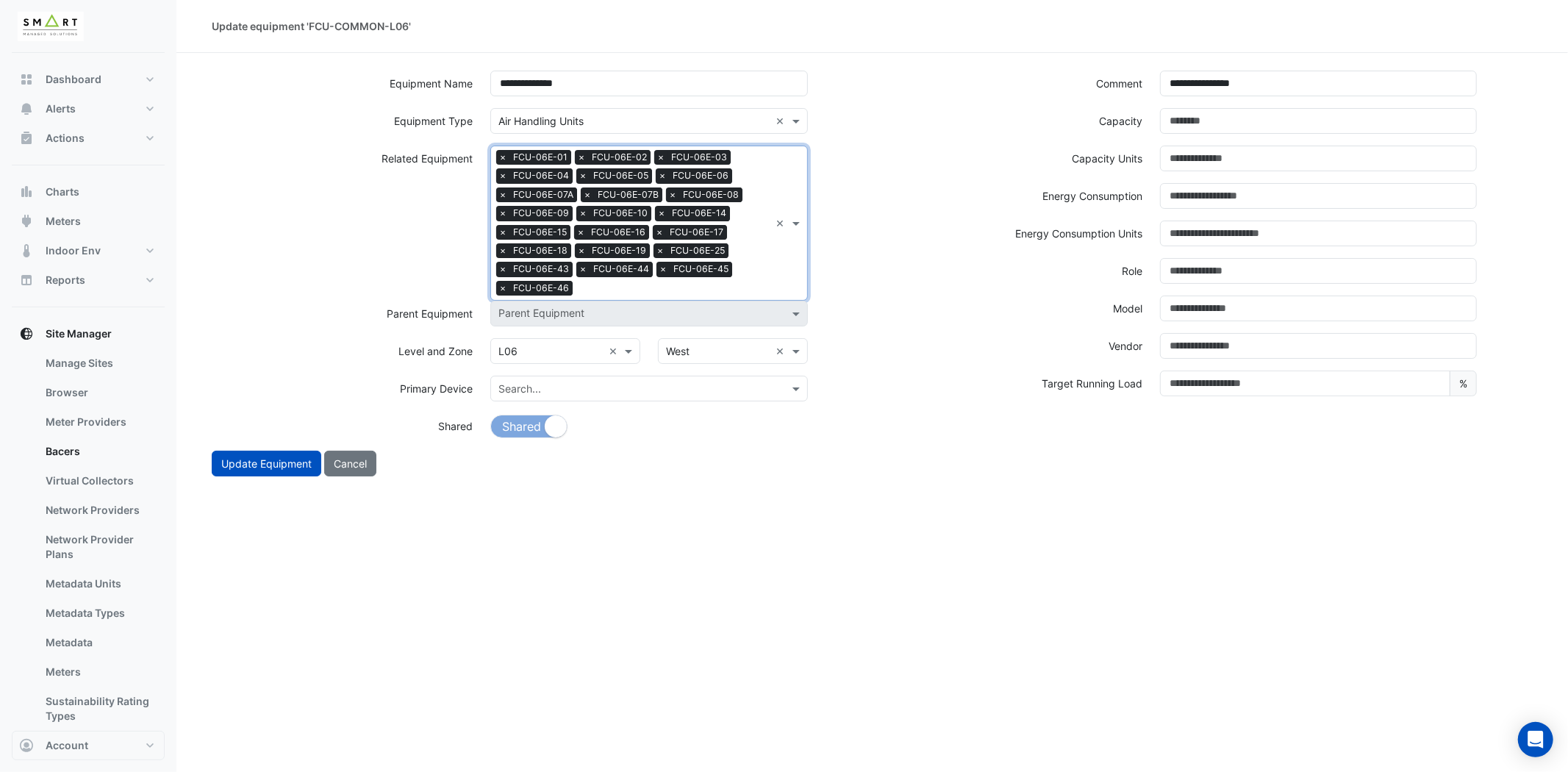
click at [762, 277] on div "Search Related Equipment × FCU-06E-01 × FCU-06E-02 × FCU-06E-03 × FCU-06E-04 × …" at bounding box center [630, 223] width 278 height 153
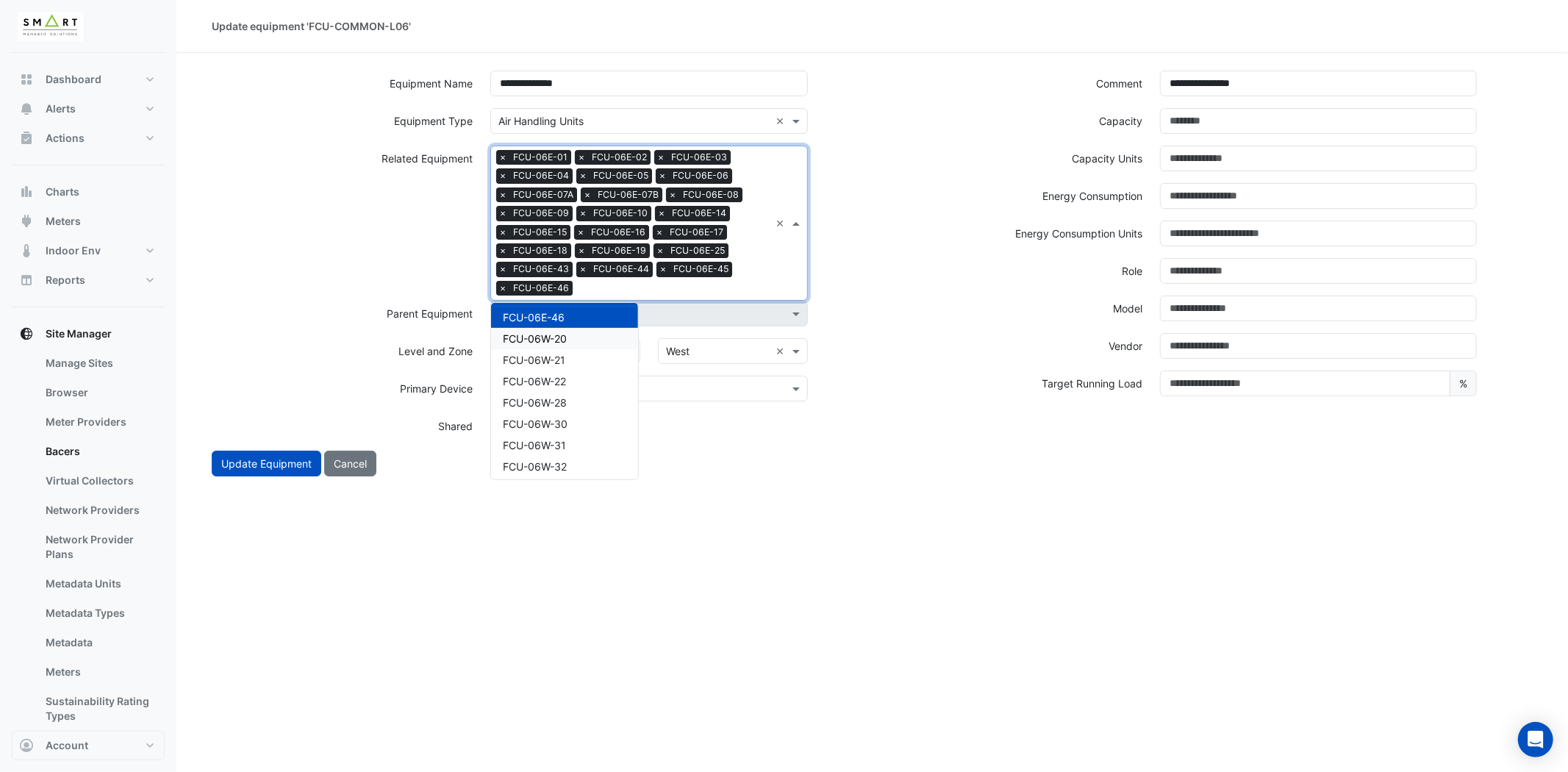
drag, startPoint x: 555, startPoint y: 334, endPoint x: 591, endPoint y: 329, distance: 36.3
click at [556, 334] on span "FCU-06W-20" at bounding box center [535, 338] width 64 height 13
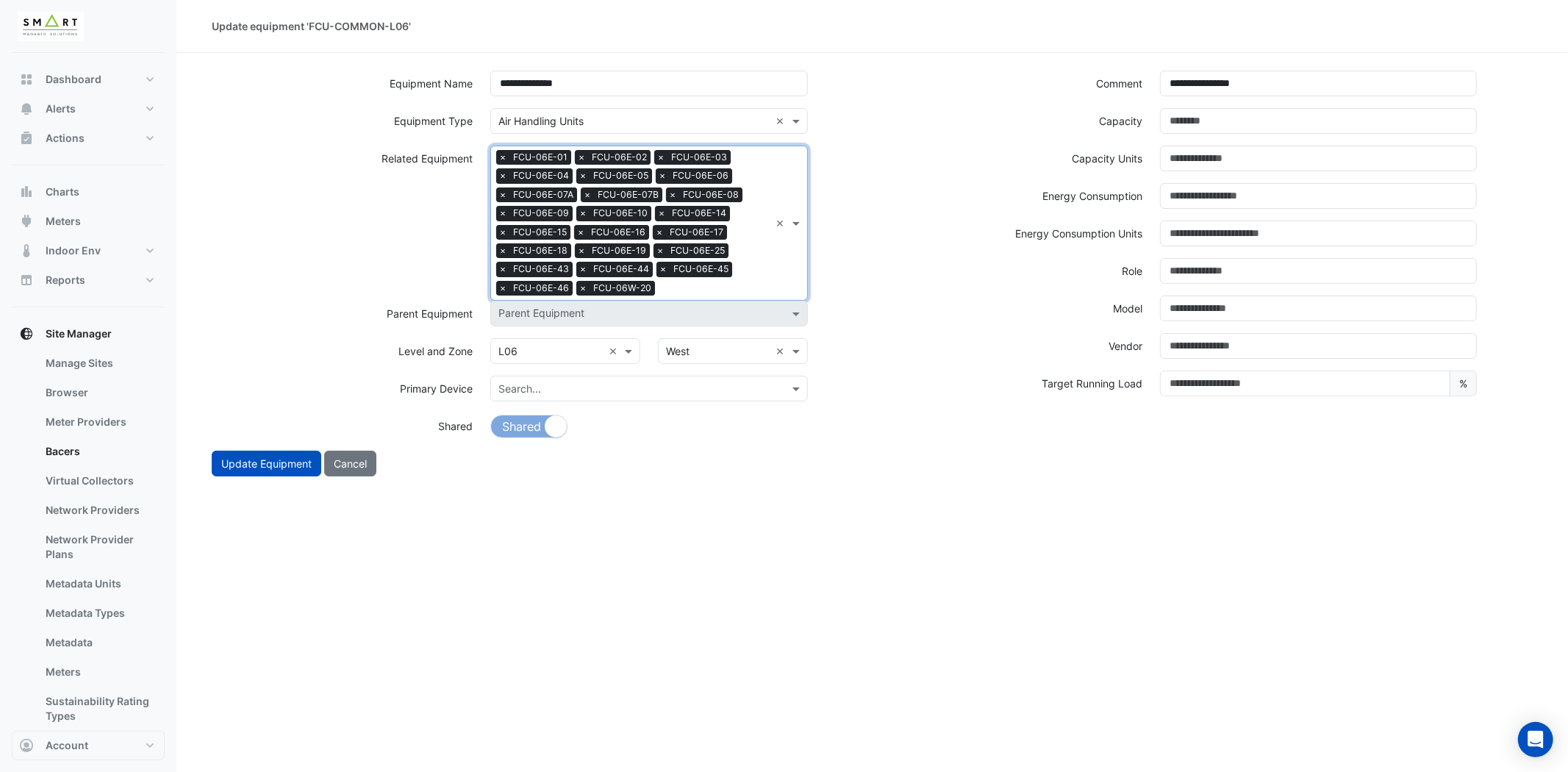
click at [770, 269] on div "Search Related Equipment × FCU-06E-01 × FCU-06E-02 × FCU-06E-03 × FCU-06E-04 × …" at bounding box center [649, 223] width 317 height 155
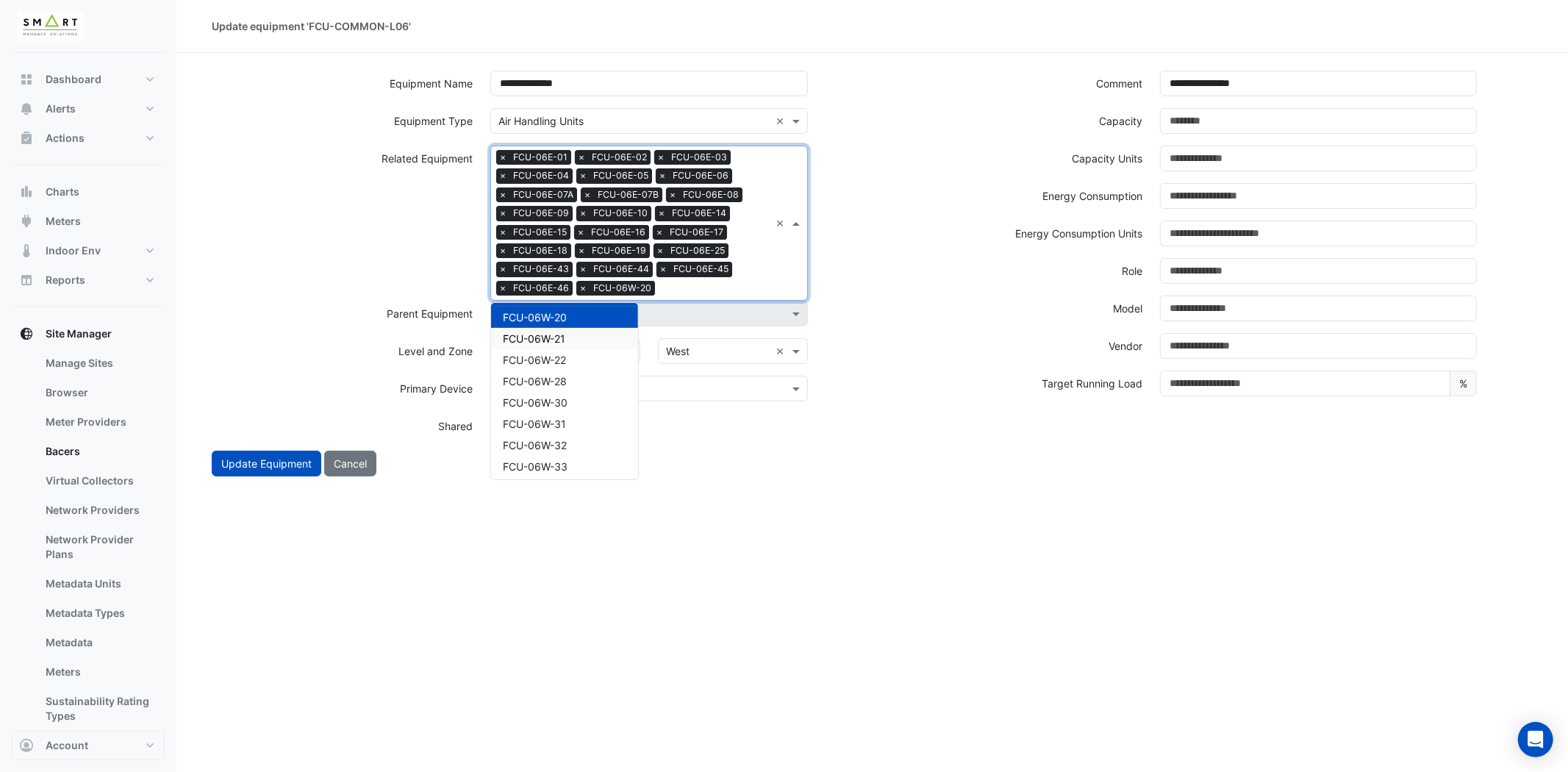
click at [594, 333] on div "FCU-06W-21" at bounding box center [565, 339] width 147 height 22
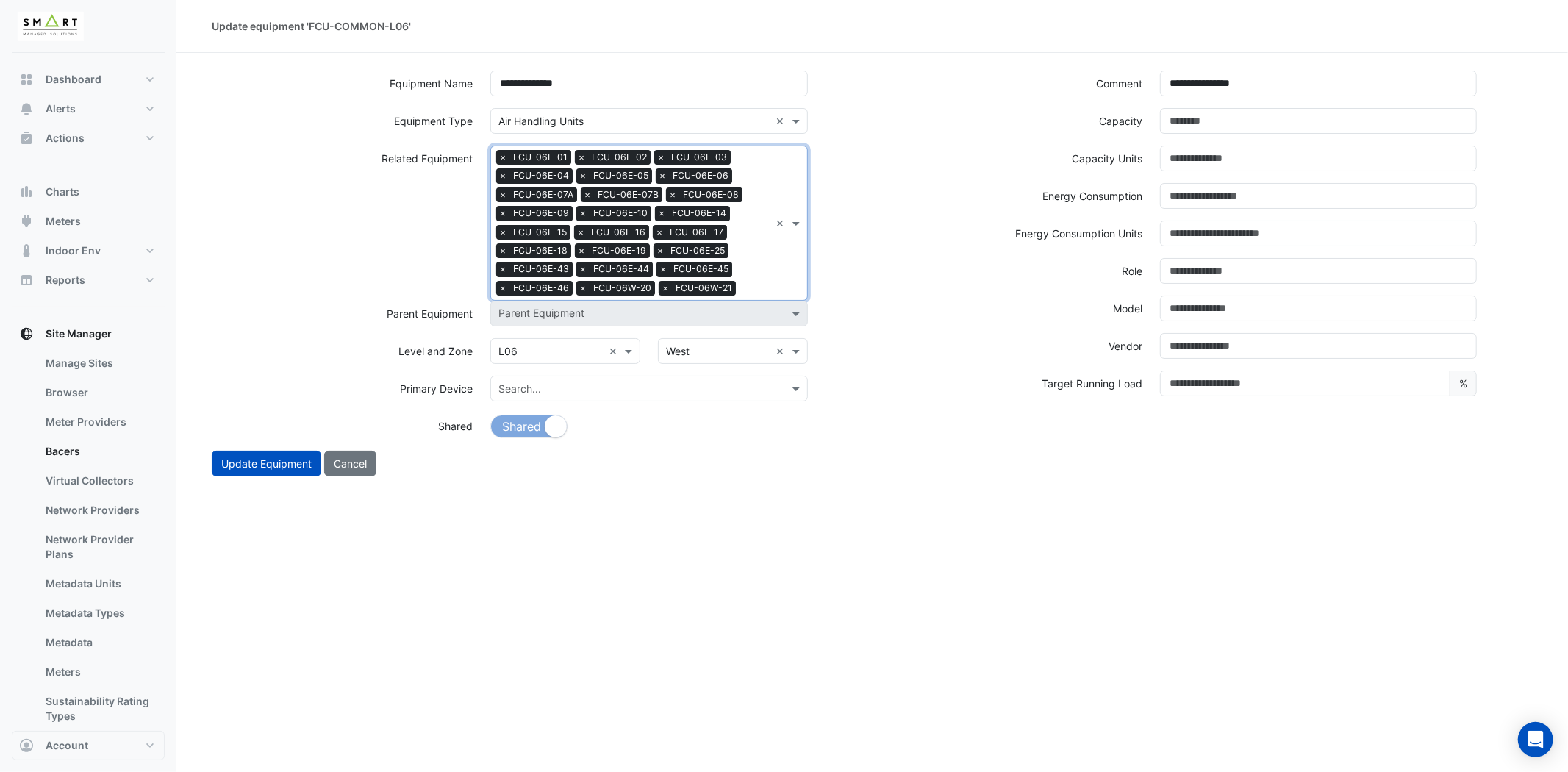
click at [784, 263] on div "Search Related Equipment × FCU-06E-01 × FCU-06E-02 × FCU-06E-03 × FCU-06E-04 × …" at bounding box center [649, 223] width 317 height 155
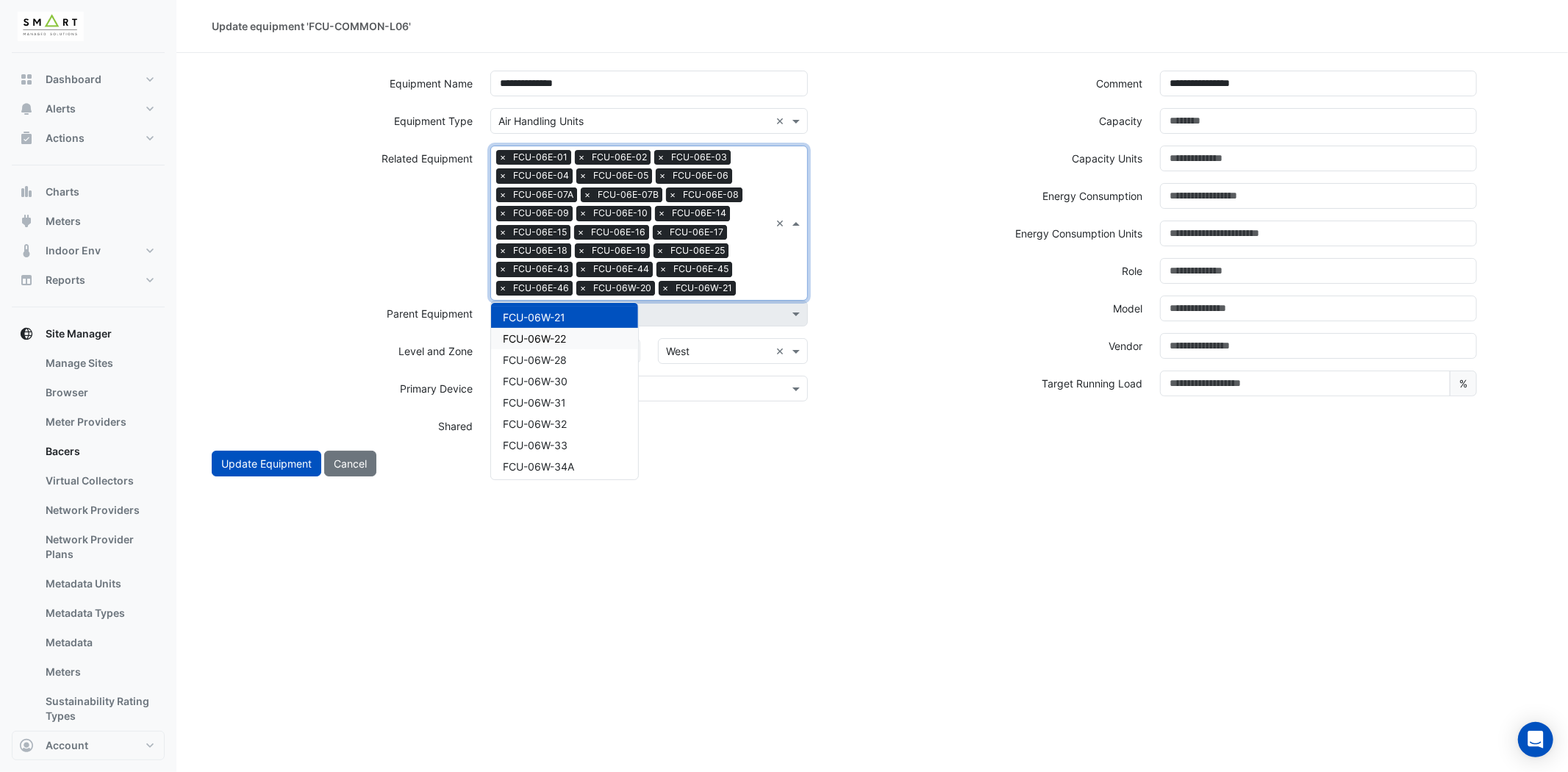
click at [540, 332] on span "FCU-06W-22" at bounding box center [534, 338] width 63 height 13
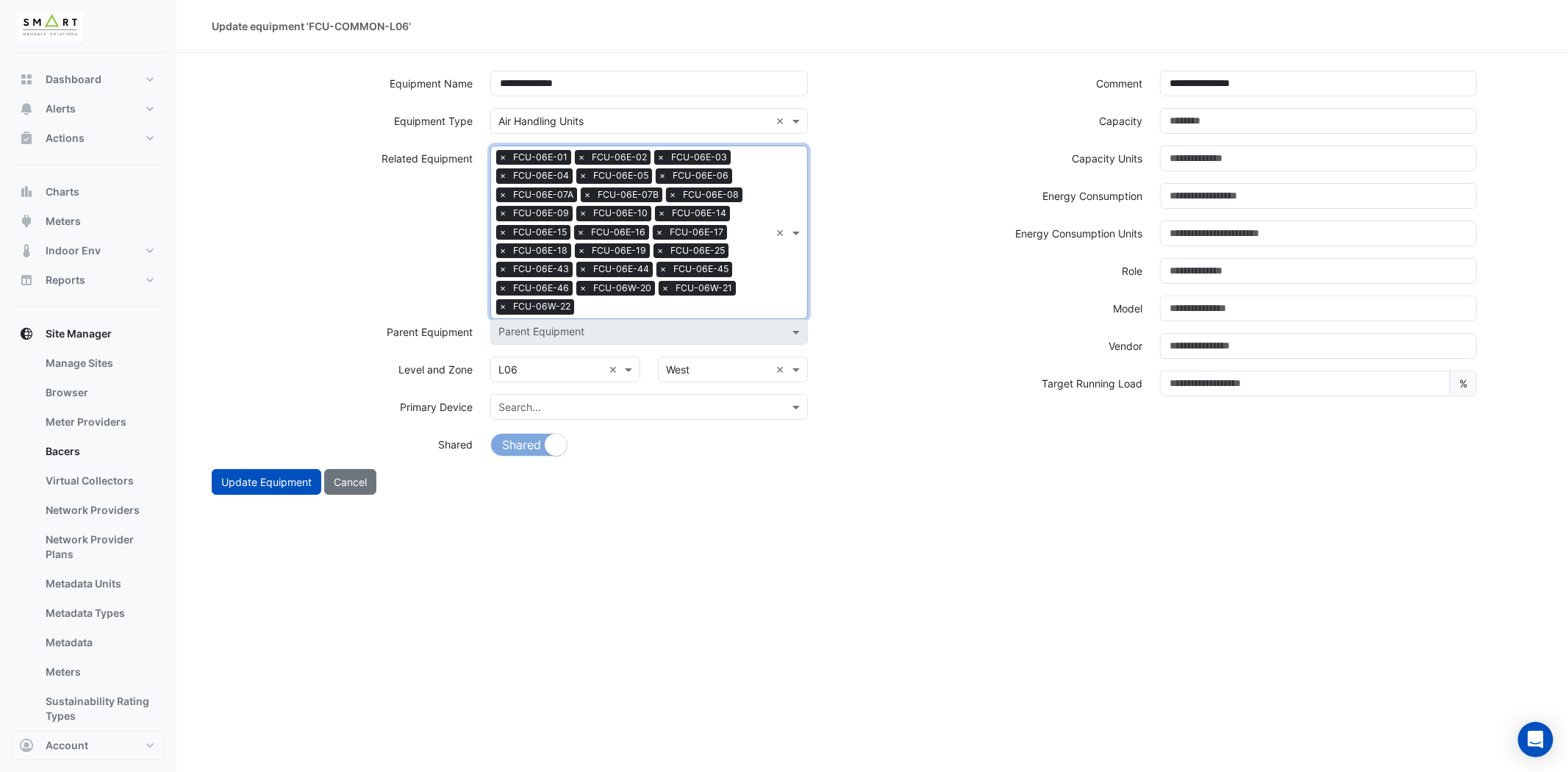
drag, startPoint x: 744, startPoint y: 289, endPoint x: 694, endPoint y: 297, distance: 50.6
click at [745, 289] on div "Search Related Equipment × FCU-06E-01 × FCU-06E-02 × FCU-06E-03 × FCU-06E-04 × …" at bounding box center [630, 232] width 278 height 172
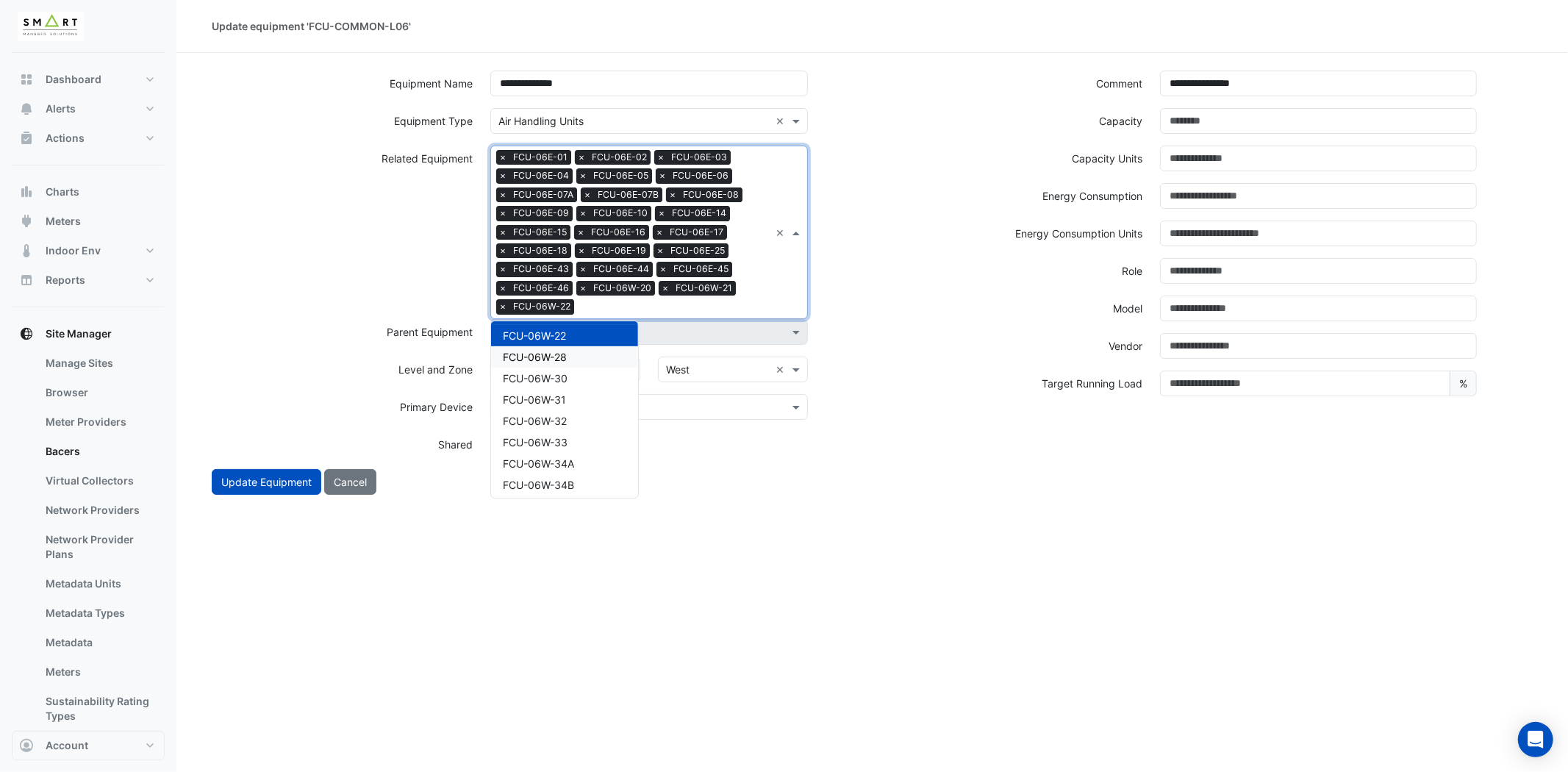
drag, startPoint x: 532, startPoint y: 351, endPoint x: 589, endPoint y: 343, distance: 57.6
click at [534, 351] on span "FCU-06W-28" at bounding box center [535, 357] width 64 height 13
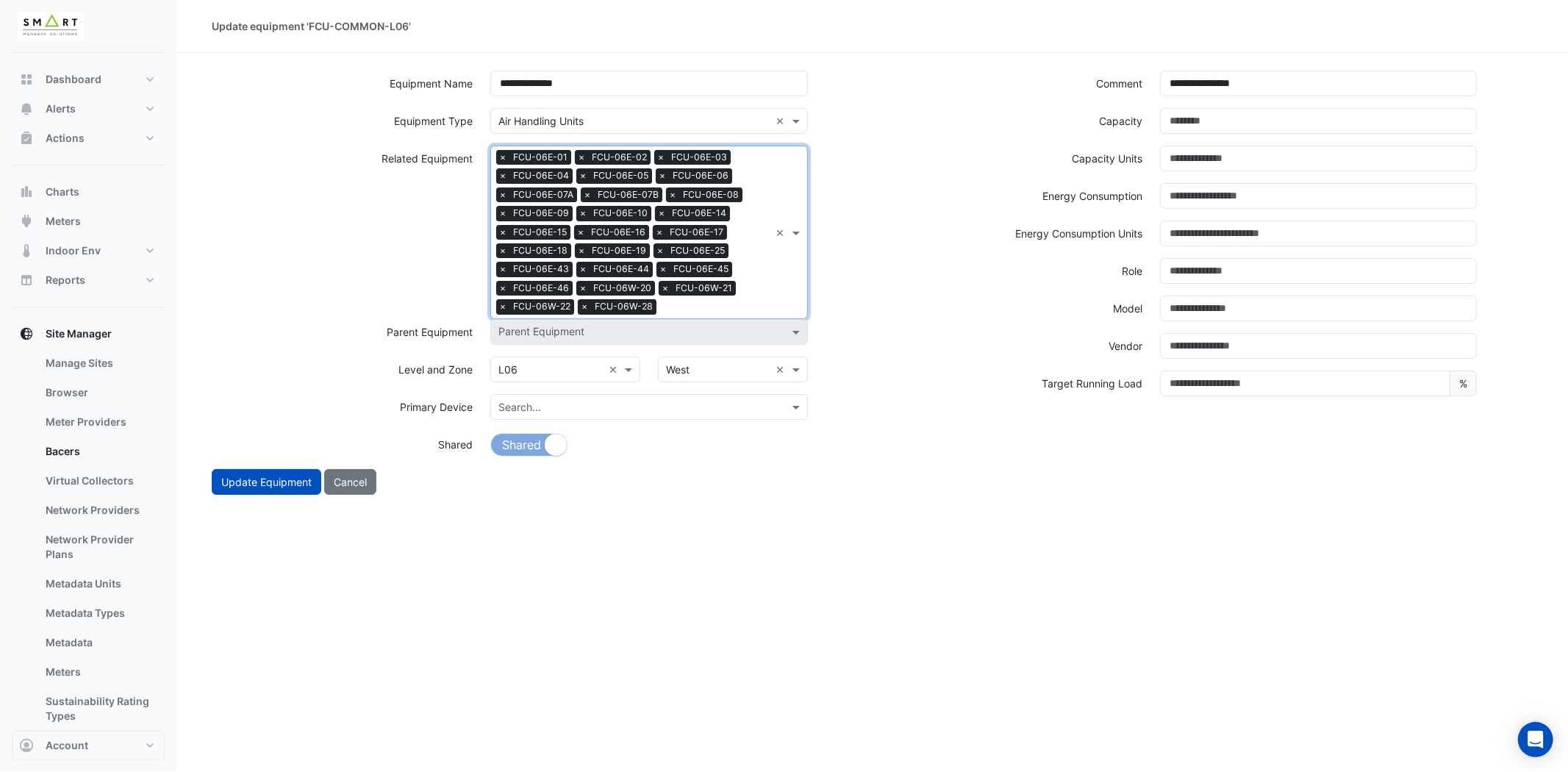
click at [779, 303] on div "Search Related Equipment × FCU-06E-01 × FCU-06E-02 × FCU-06E-03 × FCU-06E-04 × …" at bounding box center [649, 232] width 317 height 173
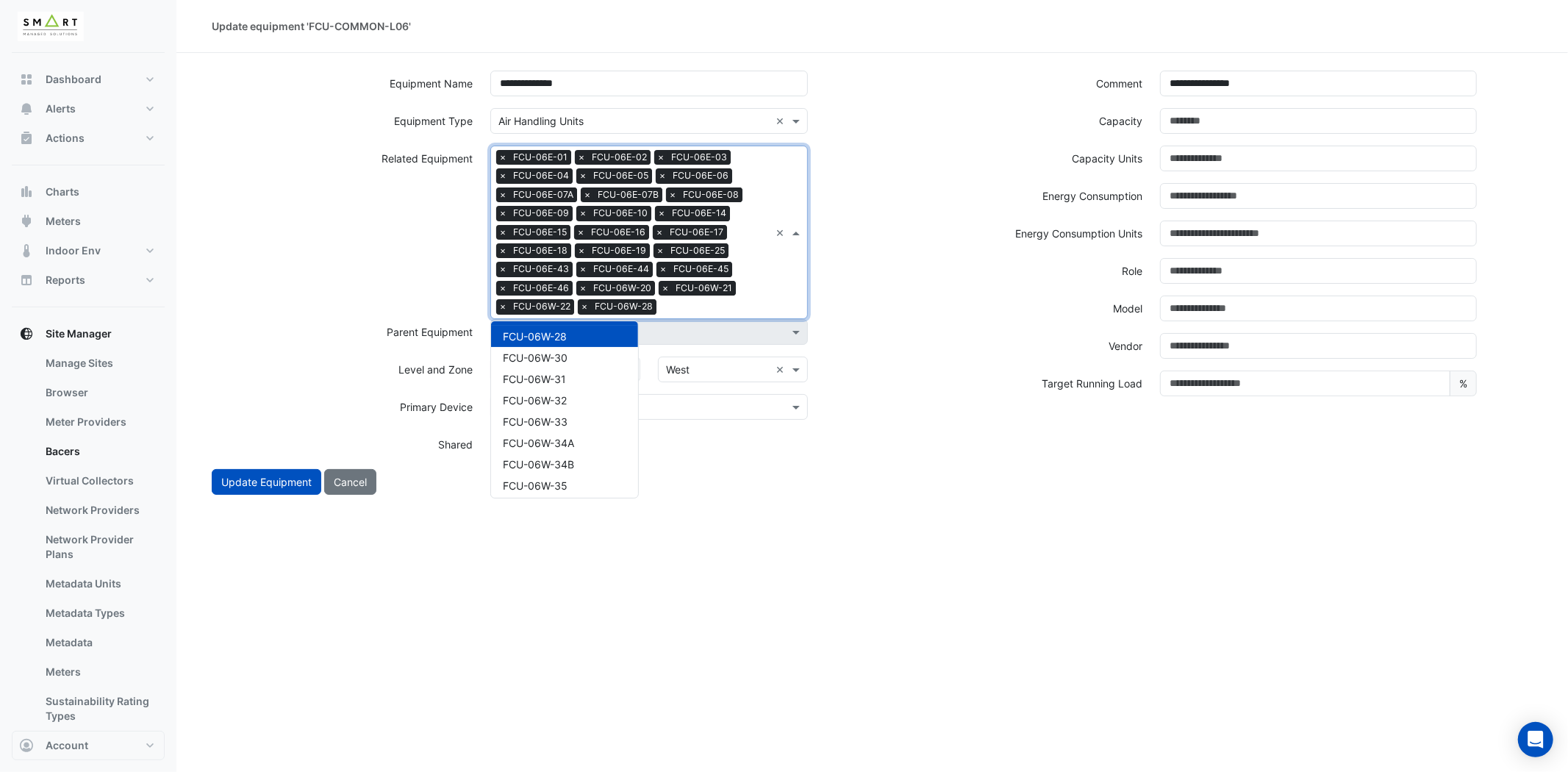
click at [603, 347] on div "FCU-06W-30" at bounding box center [565, 357] width 147 height 22
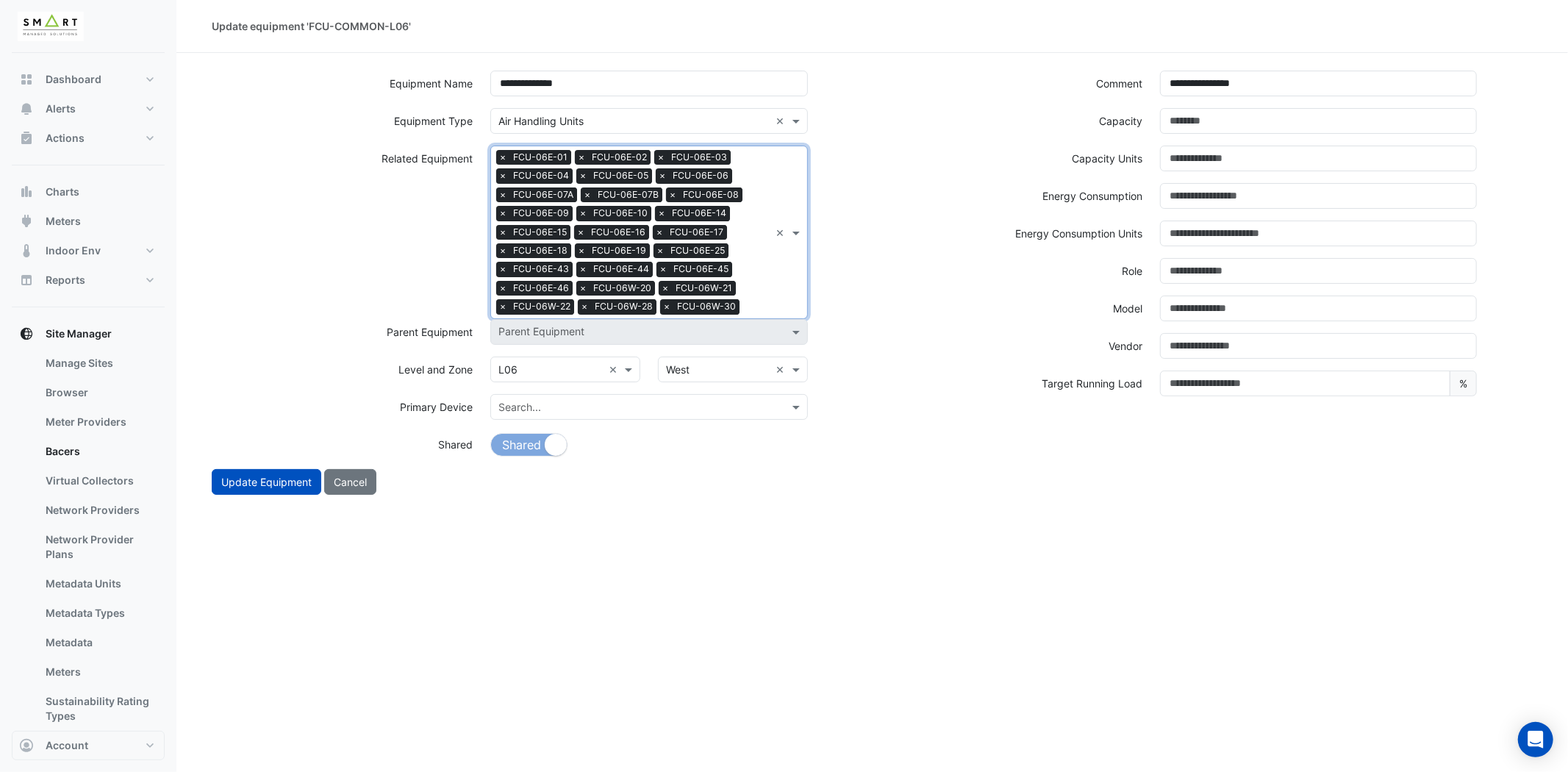
click at [777, 279] on div "Search Related Equipment × FCU-06E-01 × FCU-06E-02 × FCU-06E-03 × FCU-06E-04 × …" at bounding box center [649, 232] width 317 height 173
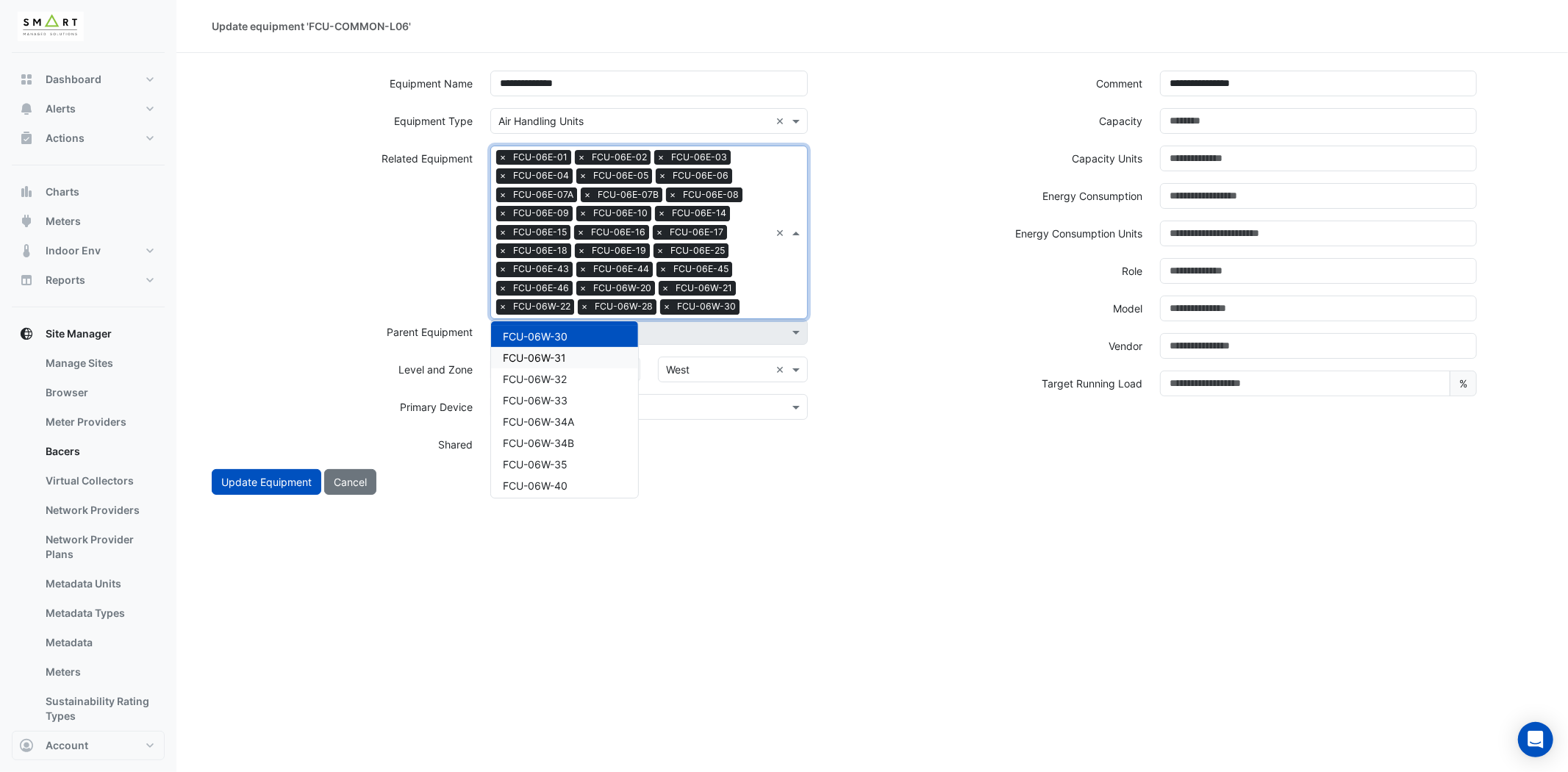
click at [565, 351] on span "FCU-06W-31" at bounding box center [534, 357] width 63 height 13
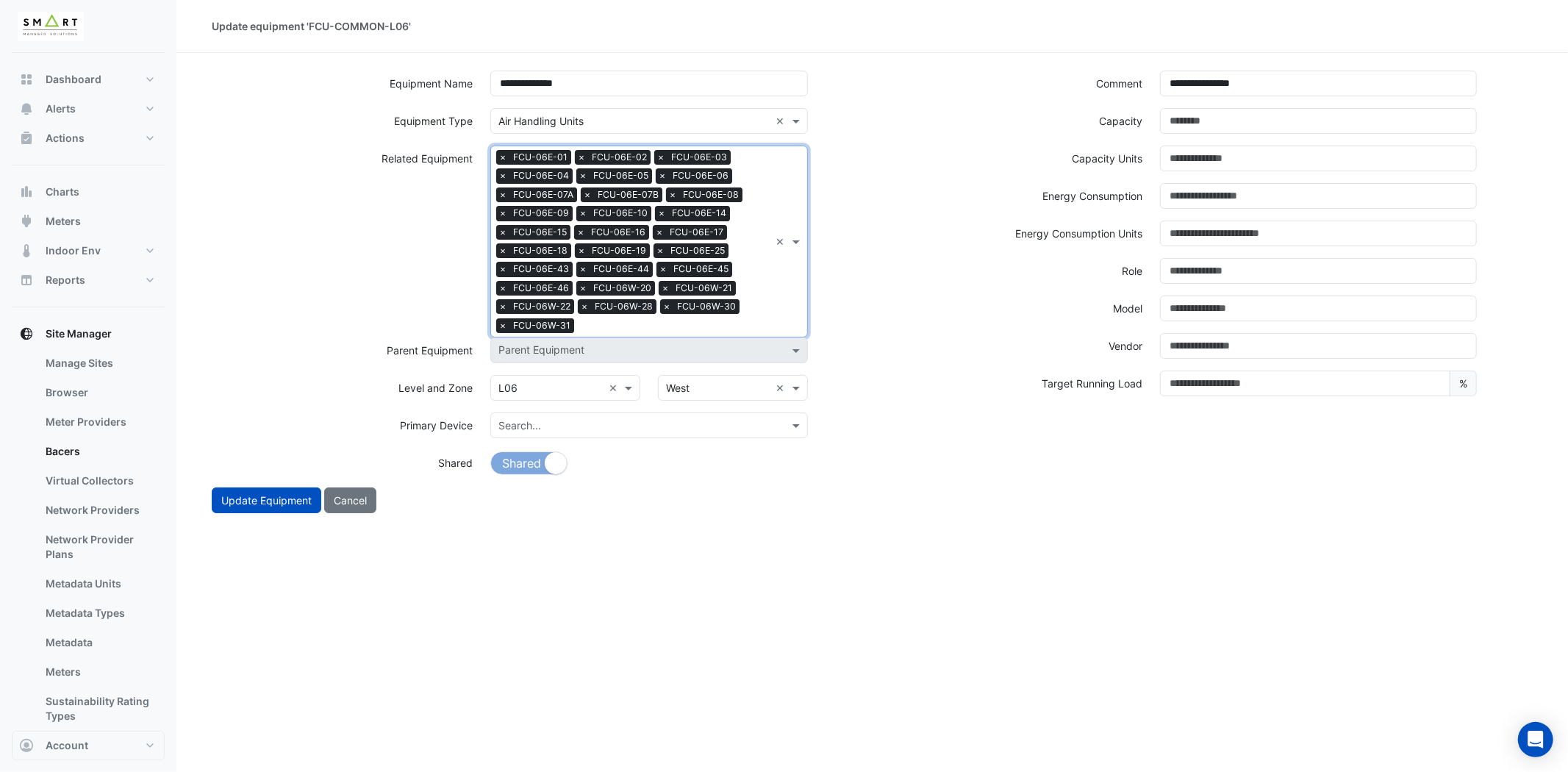
click at [748, 314] on div "Search Related Equipment × FCU-06E-01 × FCU-06E-02 × FCU-06E-03 × FCU-06E-04 × …" at bounding box center [630, 242] width 278 height 191
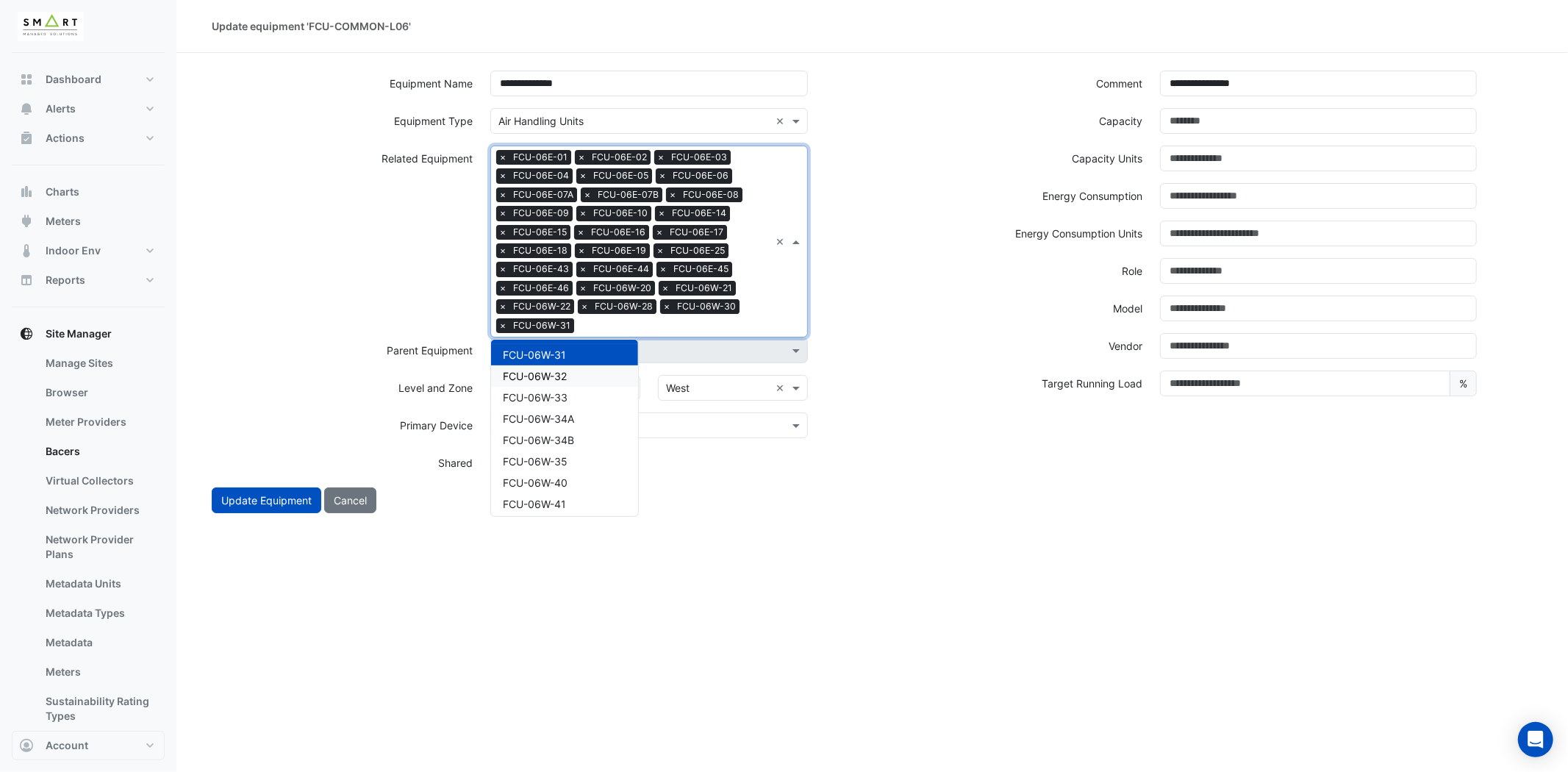
click at [565, 371] on span "FCU-06W-32" at bounding box center [535, 376] width 64 height 13
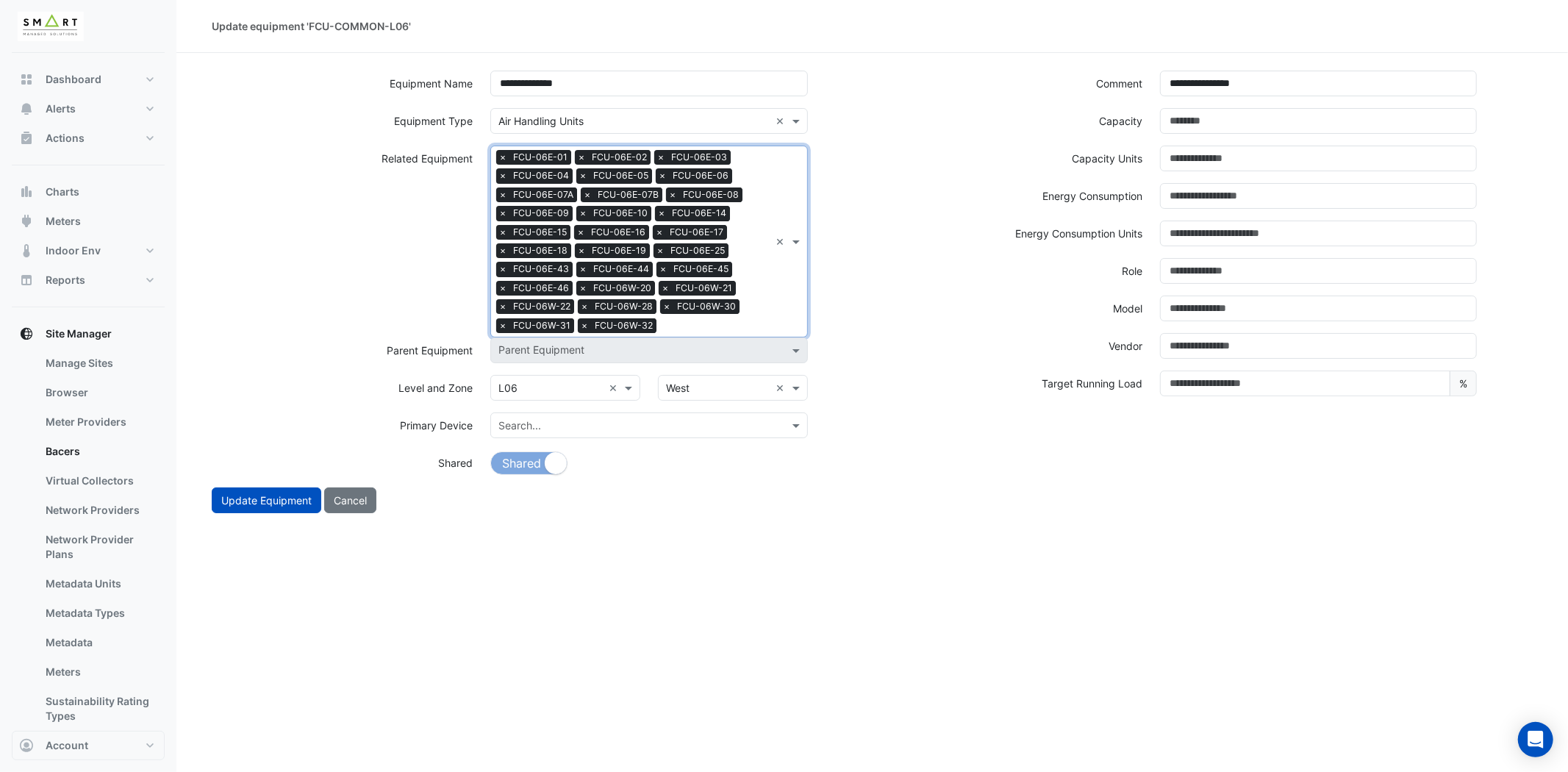
click at [792, 310] on div "Search Related Equipment × FCU-06E-01 × FCU-06E-02 × FCU-06E-03 × FCU-06E-04 × …" at bounding box center [649, 242] width 317 height 192
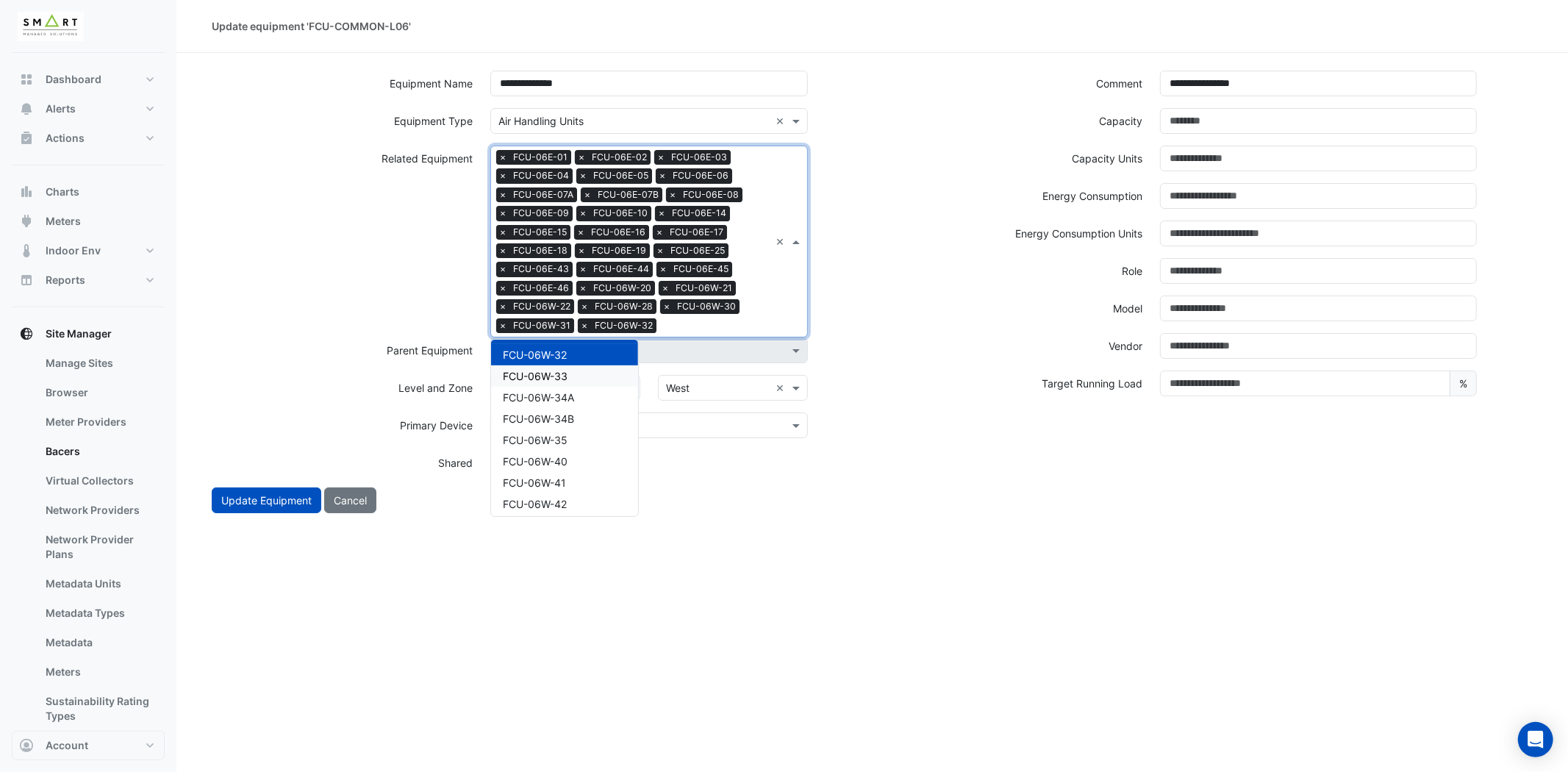
click at [589, 366] on div "FCU-06W-33" at bounding box center [565, 376] width 147 height 22
click at [787, 309] on div "Search Related Equipment × FCU-06E-01 × FCU-06E-02 × FCU-06E-03 × FCU-06E-04 × …" at bounding box center [649, 242] width 317 height 192
click at [578, 371] on div "FCU-06W-34A" at bounding box center [565, 375] width 147 height 22
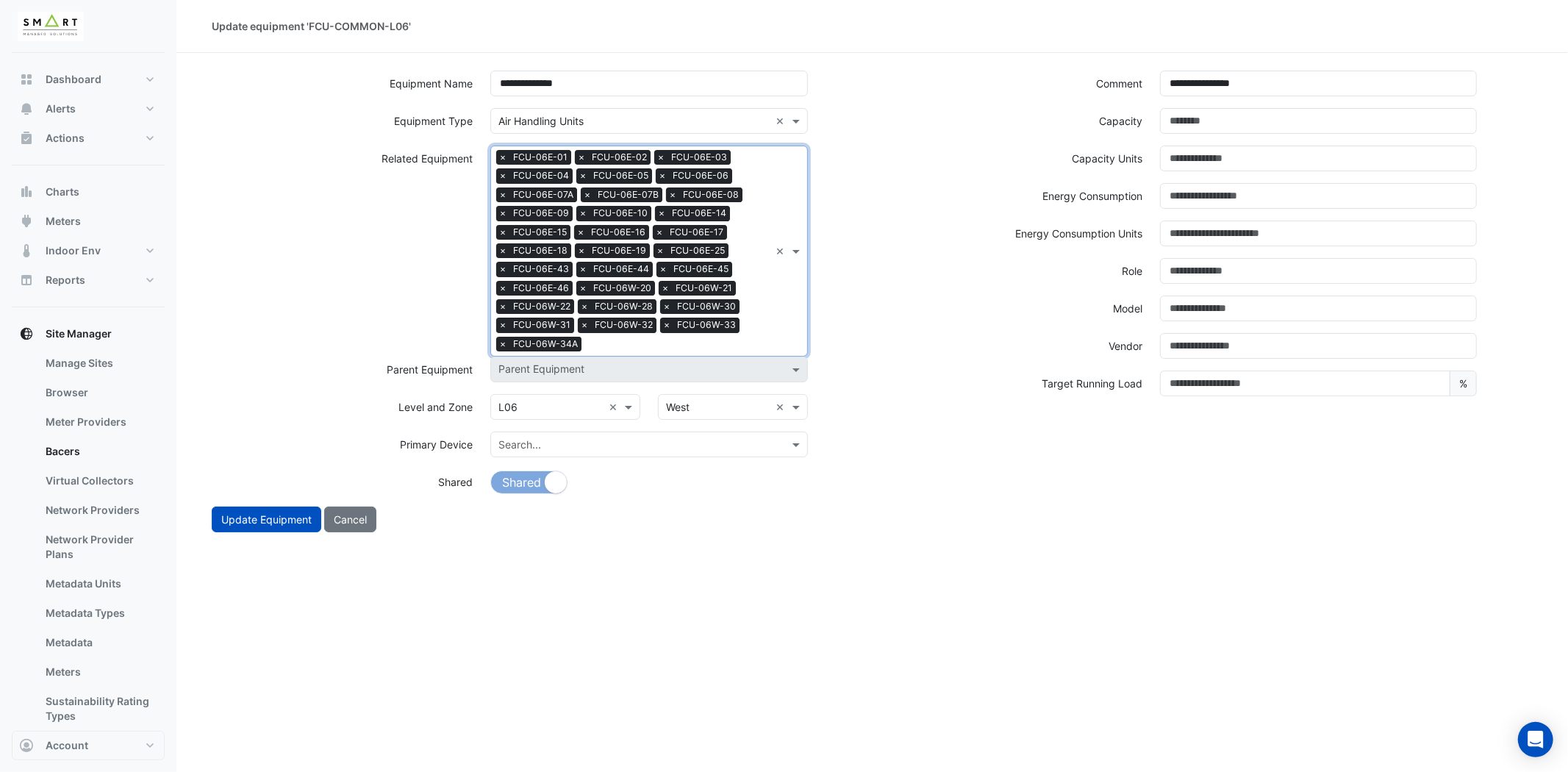
click at [775, 320] on div "Search Related Equipment × FCU-06E-01 × FCU-06E-02 × FCU-06E-03 × FCU-06E-04 × …" at bounding box center [649, 251] width 317 height 211
click at [546, 391] on span "FCU-06W-34B" at bounding box center [539, 395] width 71 height 13
drag, startPoint x: 776, startPoint y: 319, endPoint x: 713, endPoint y: 326, distance: 63.4
click at [775, 320] on div "Search Related Equipment × FCU-06E-01 × FCU-06E-02 × FCU-06E-03 × FCU-06E-04 × …" at bounding box center [649, 251] width 317 height 211
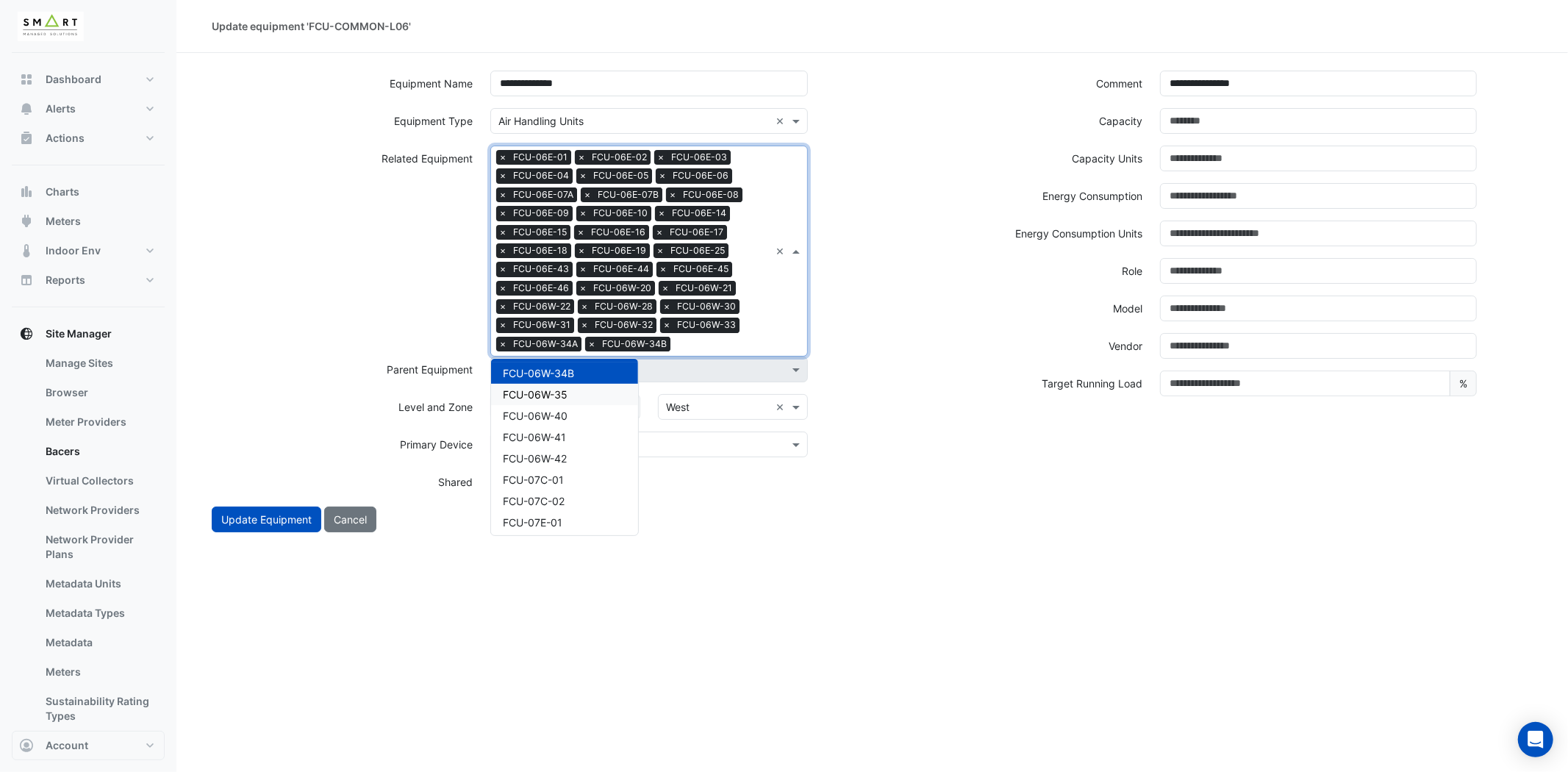
click at [539, 389] on span "FCU-06W-35" at bounding box center [535, 395] width 65 height 13
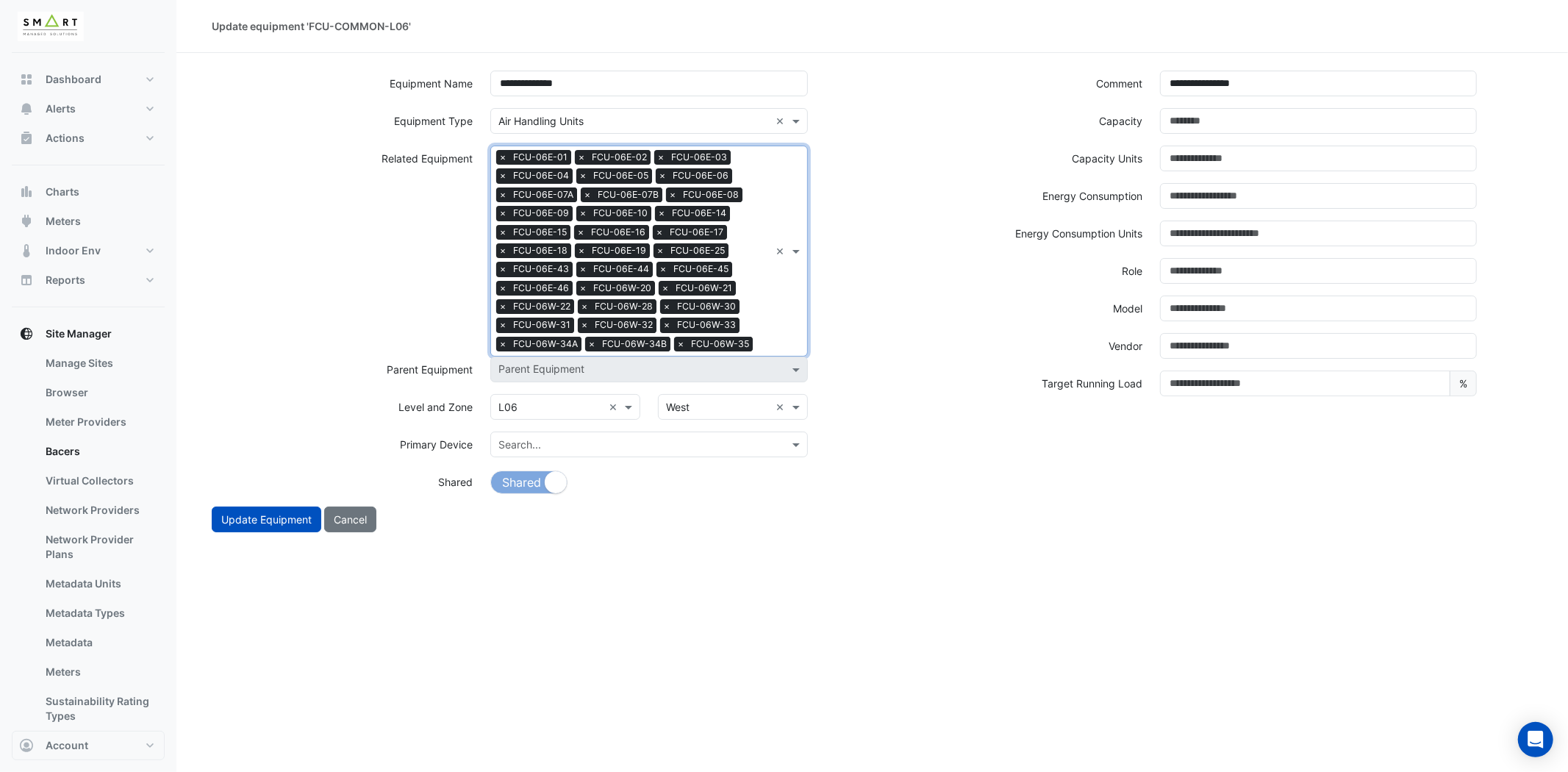
click at [783, 309] on div "Search Related Equipment × FCU-06E-01 × FCU-06E-02 × FCU-06E-03 × FCU-06E-04 × …" at bounding box center [649, 251] width 317 height 211
click at [551, 377] on div "FCU-06W-35" at bounding box center [565, 373] width 147 height 22
click at [782, 313] on div "Search Related Equipment × FCU-06E-01 × FCU-06E-02 × FCU-06E-03 × FCU-06E-04 × …" at bounding box center [649, 251] width 317 height 211
click at [576, 369] on div "FCU-06W-35" at bounding box center [565, 373] width 147 height 22
click at [760, 317] on div "Search Related Equipment × FCU-06E-01 × FCU-06E-02 × FCU-06E-03 × FCU-06E-04 × …" at bounding box center [630, 252] width 278 height 210
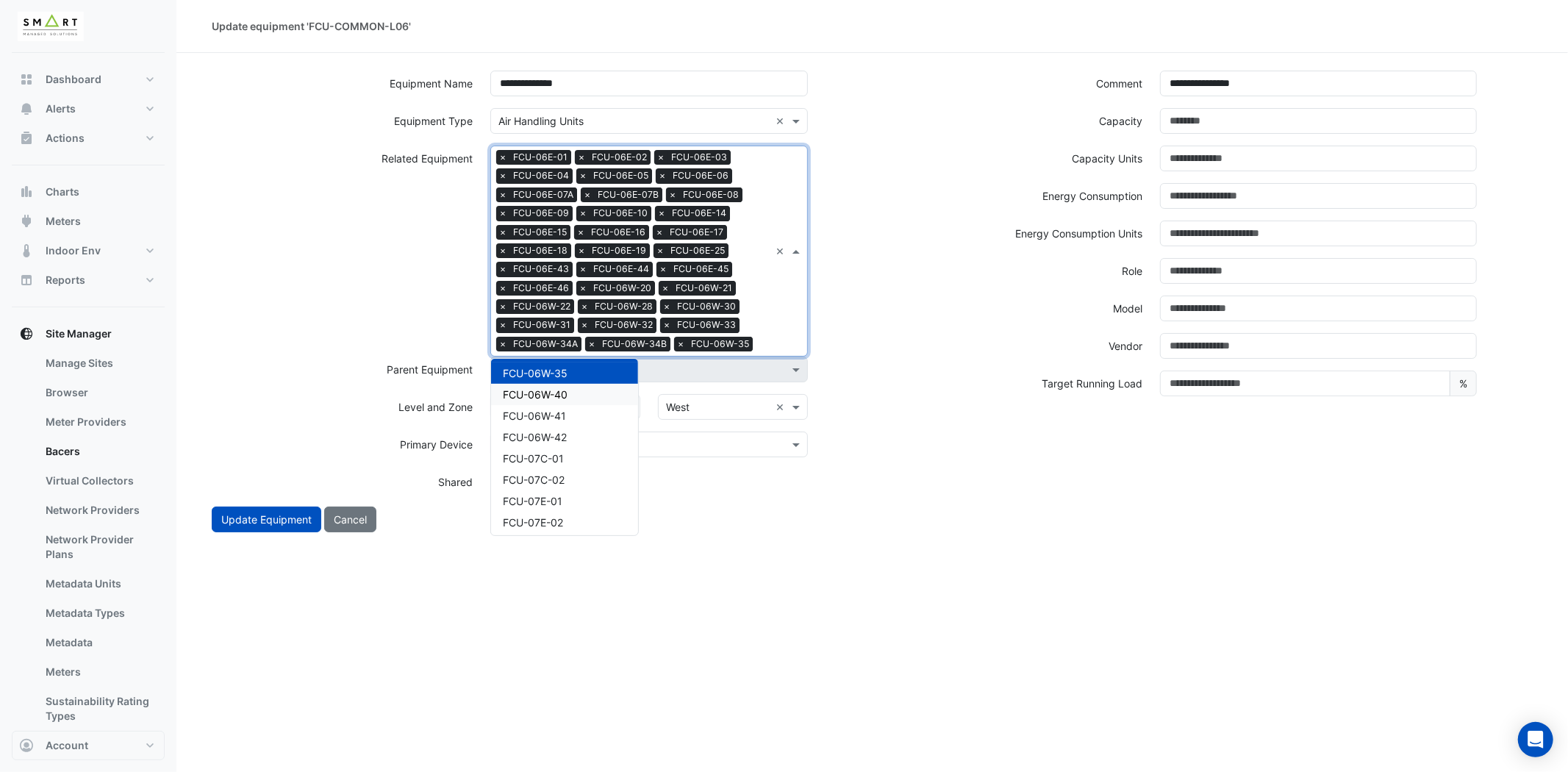
click at [534, 384] on div "FCU-06W-40" at bounding box center [565, 395] width 147 height 22
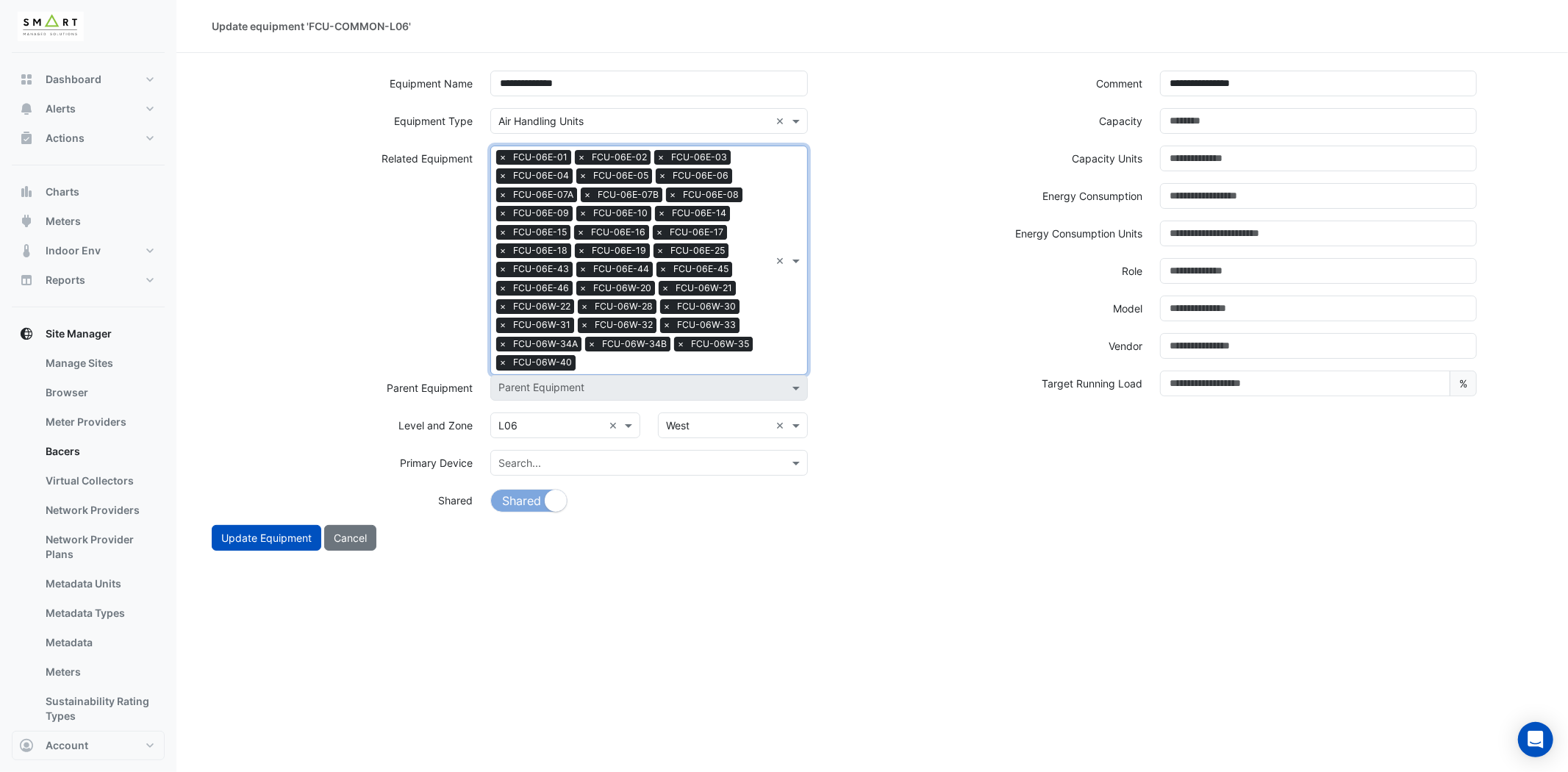
click at [787, 331] on div "Search Related Equipment × FCU-06E-01 × FCU-06E-02 × FCU-06E-03 × FCU-06E-04 × …" at bounding box center [649, 261] width 317 height 229
click at [566, 406] on span "FCU-06W-41" at bounding box center [534, 412] width 63 height 13
click at [775, 325] on div "Search Related Equipment × FCU-06E-01 × FCU-06E-02 × FCU-06E-03 × FCU-06E-04 × …" at bounding box center [649, 261] width 317 height 229
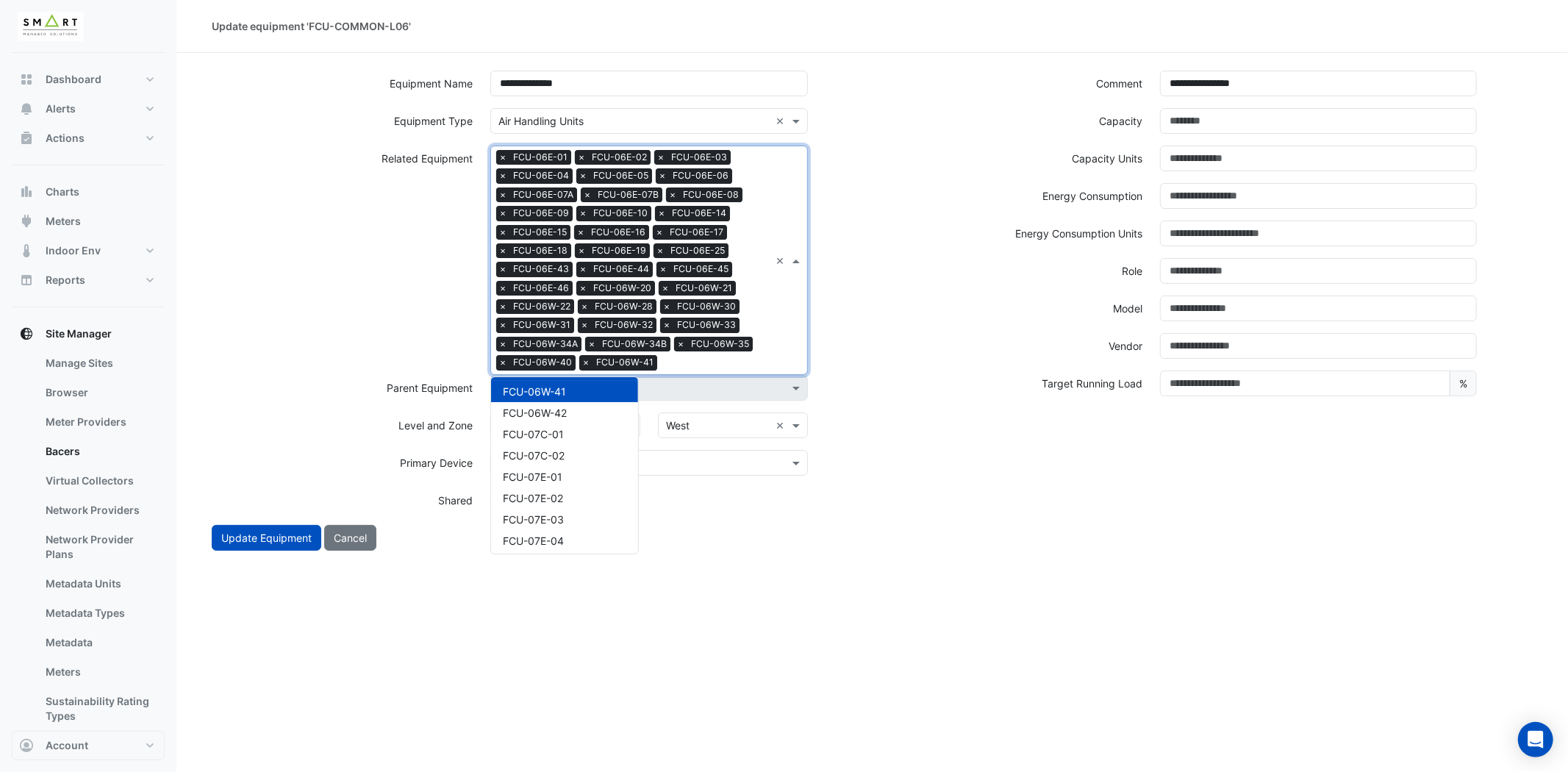
click at [574, 402] on div "FCU-06W-42" at bounding box center [565, 412] width 147 height 22
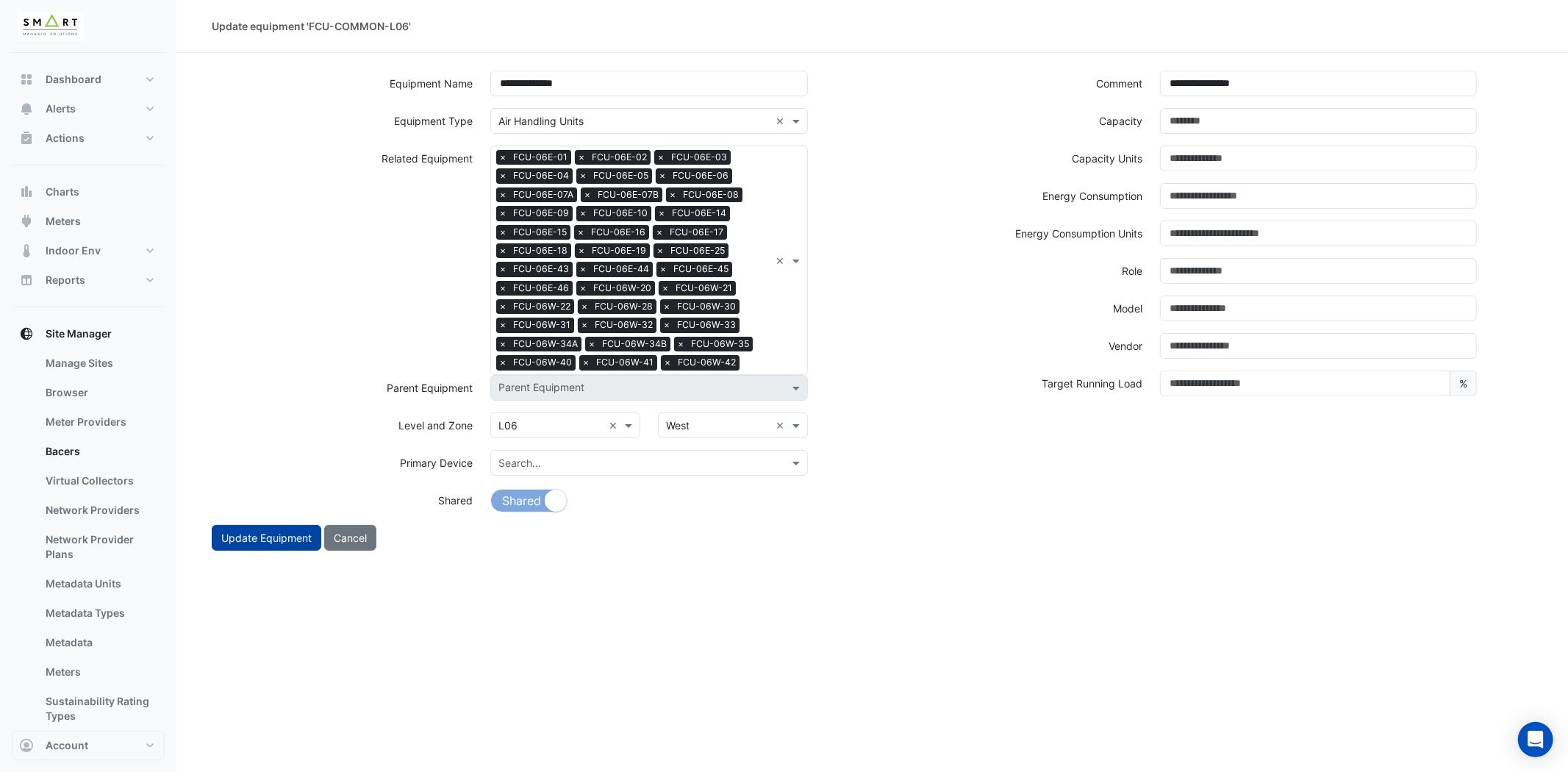
click at [272, 528] on button "Update Equipment" at bounding box center [266, 537] width 109 height 26
select select "***"
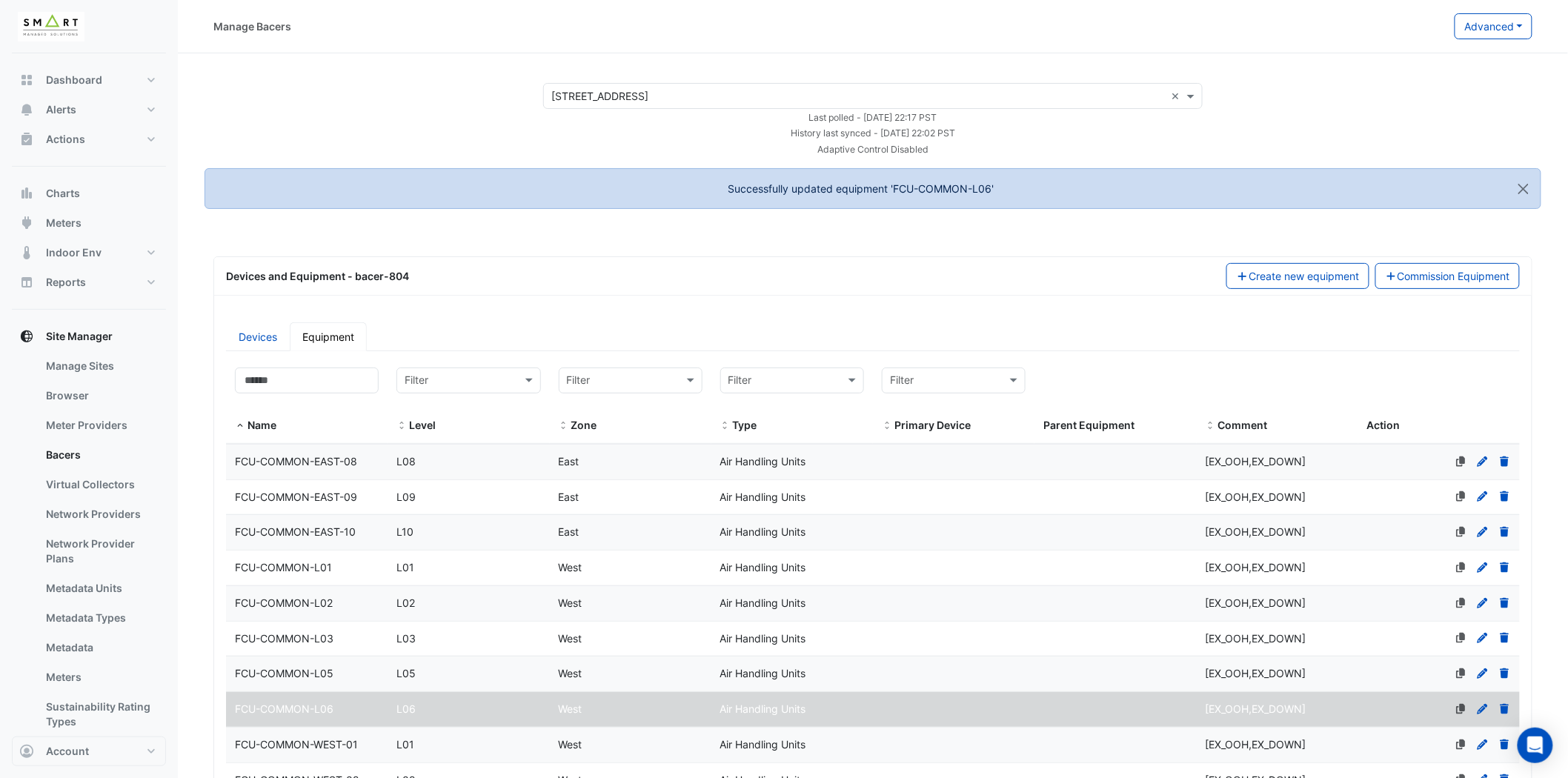
select select "***"
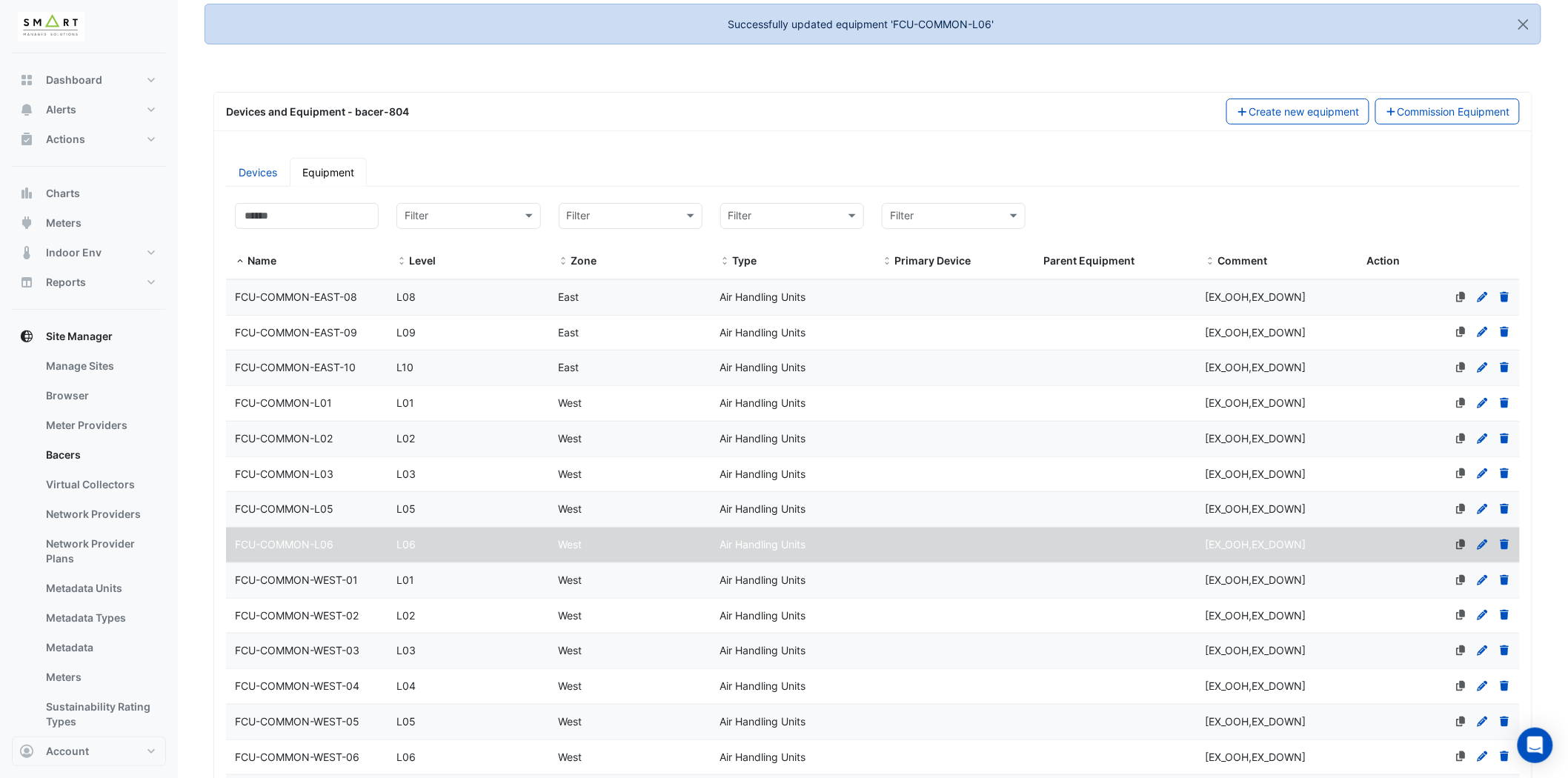
click at [350, 581] on span "FCU-COMMON-WEST-01" at bounding box center [296, 580] width 123 height 13
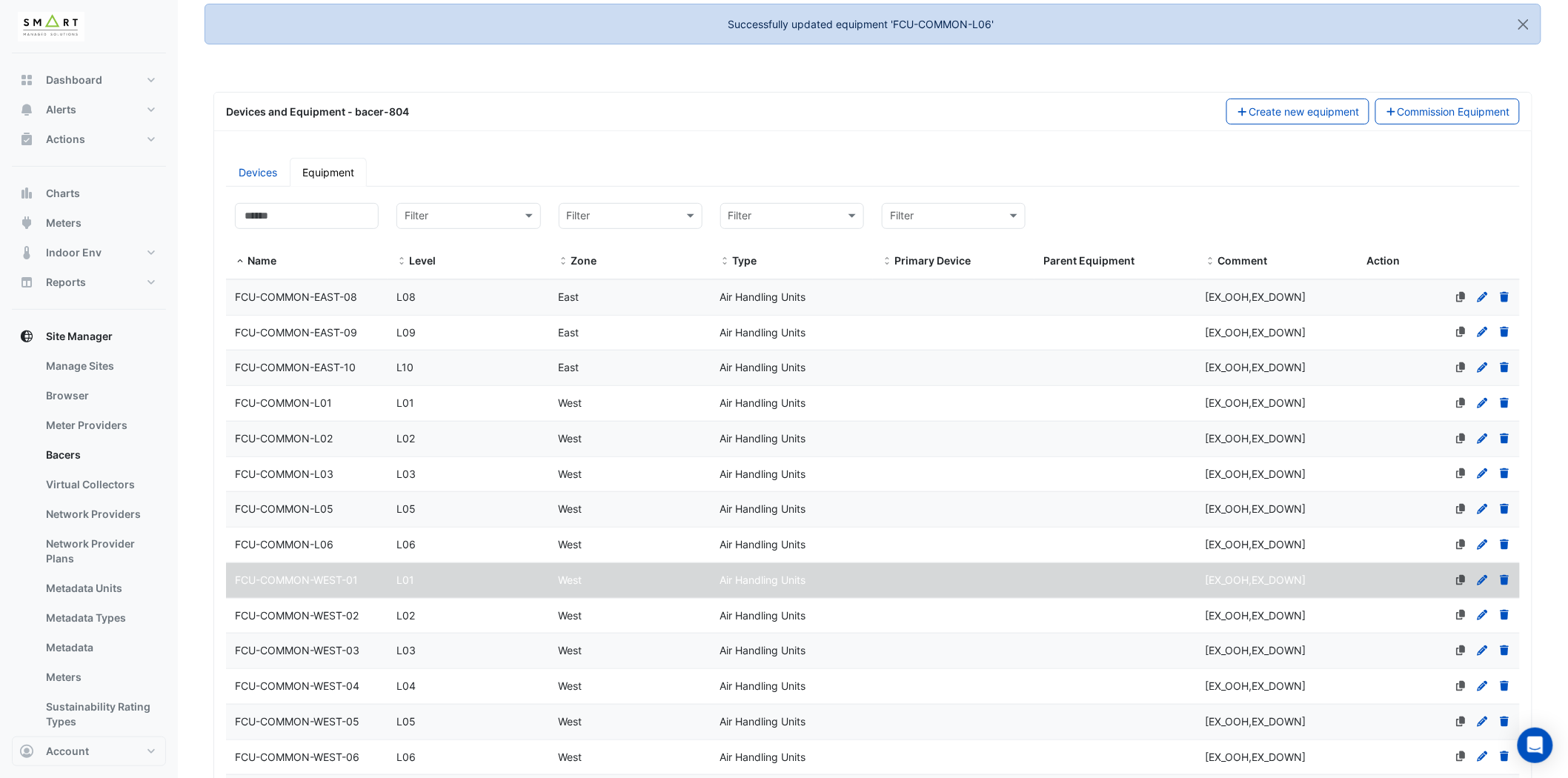
click at [1484, 573] on div at bounding box center [1480, 581] width 63 height 17
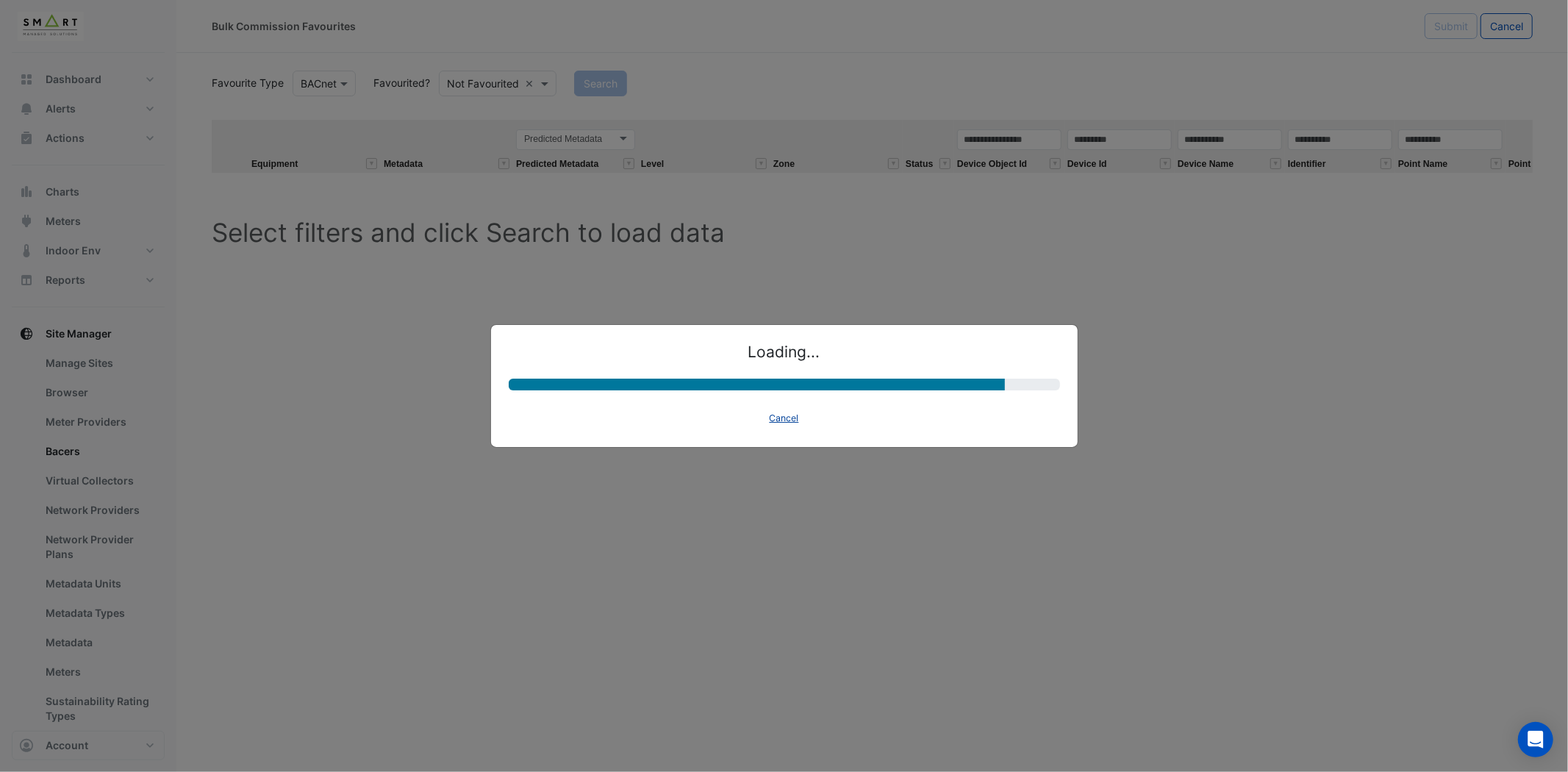
select select "********"
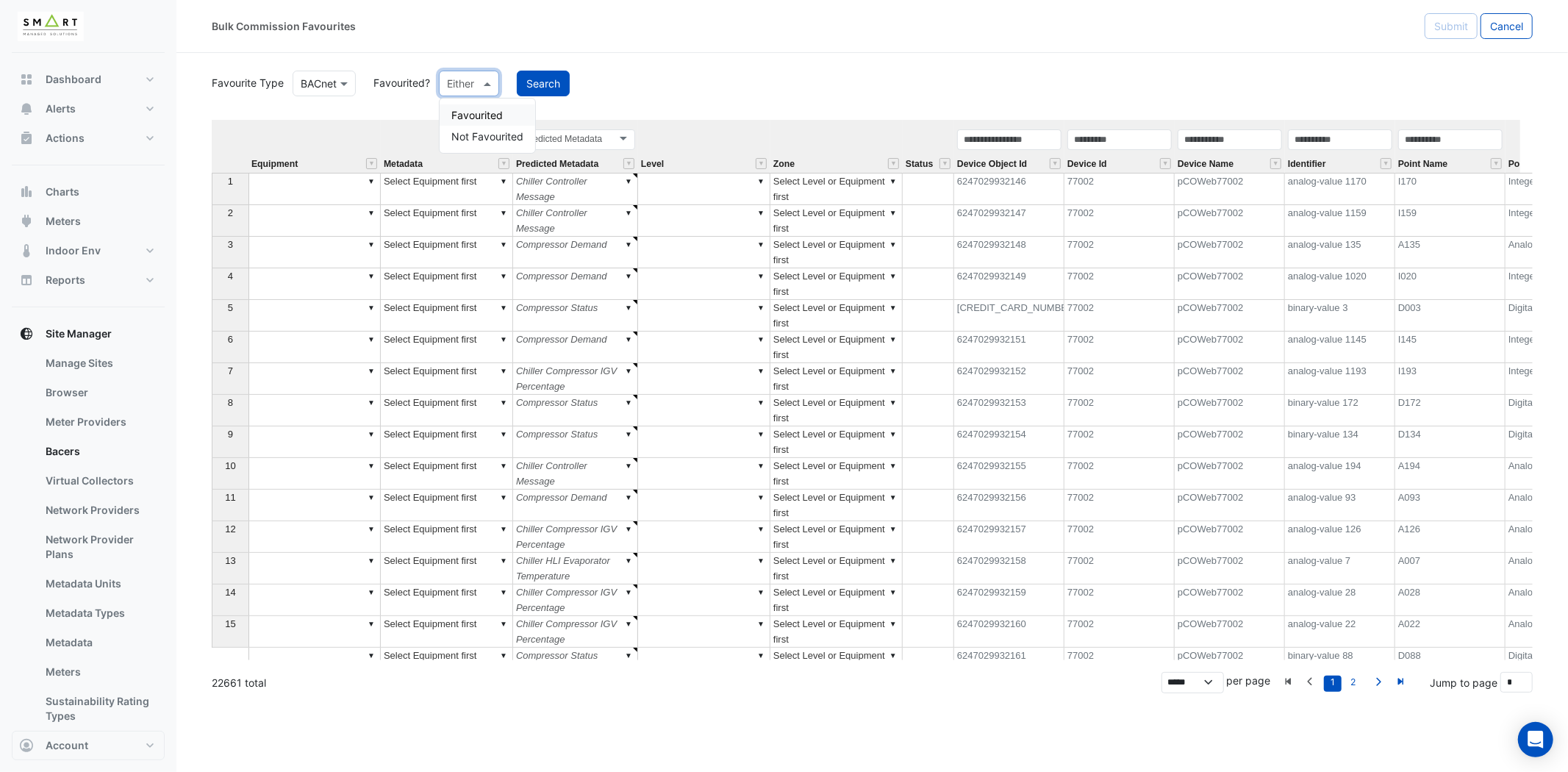
click at [490, 82] on span at bounding box center [489, 83] width 19 height 16
click at [473, 114] on div "Favourited" at bounding box center [487, 115] width 95 height 22
click at [585, 81] on button "Search" at bounding box center [580, 83] width 53 height 26
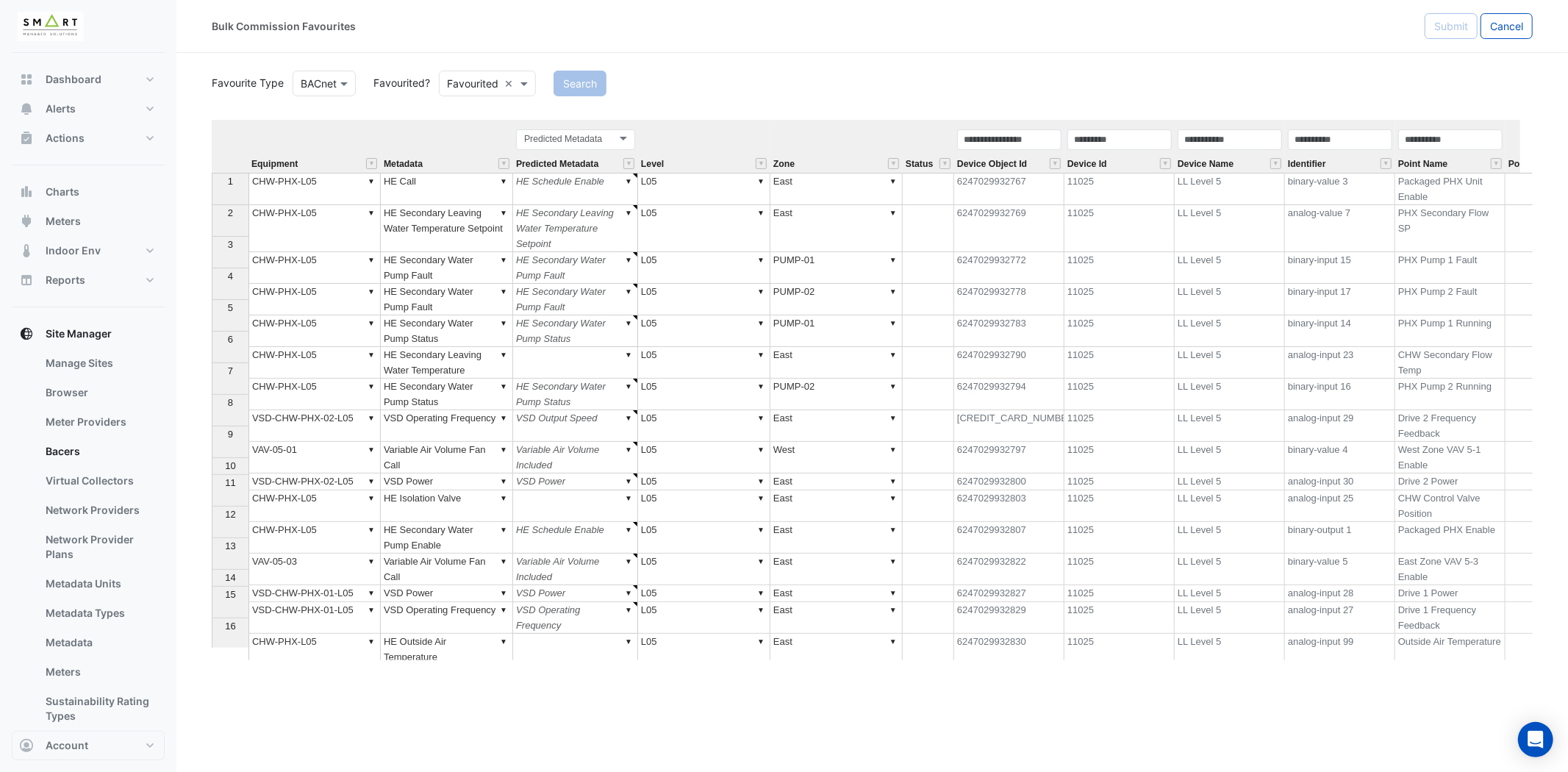
type textarea "******"
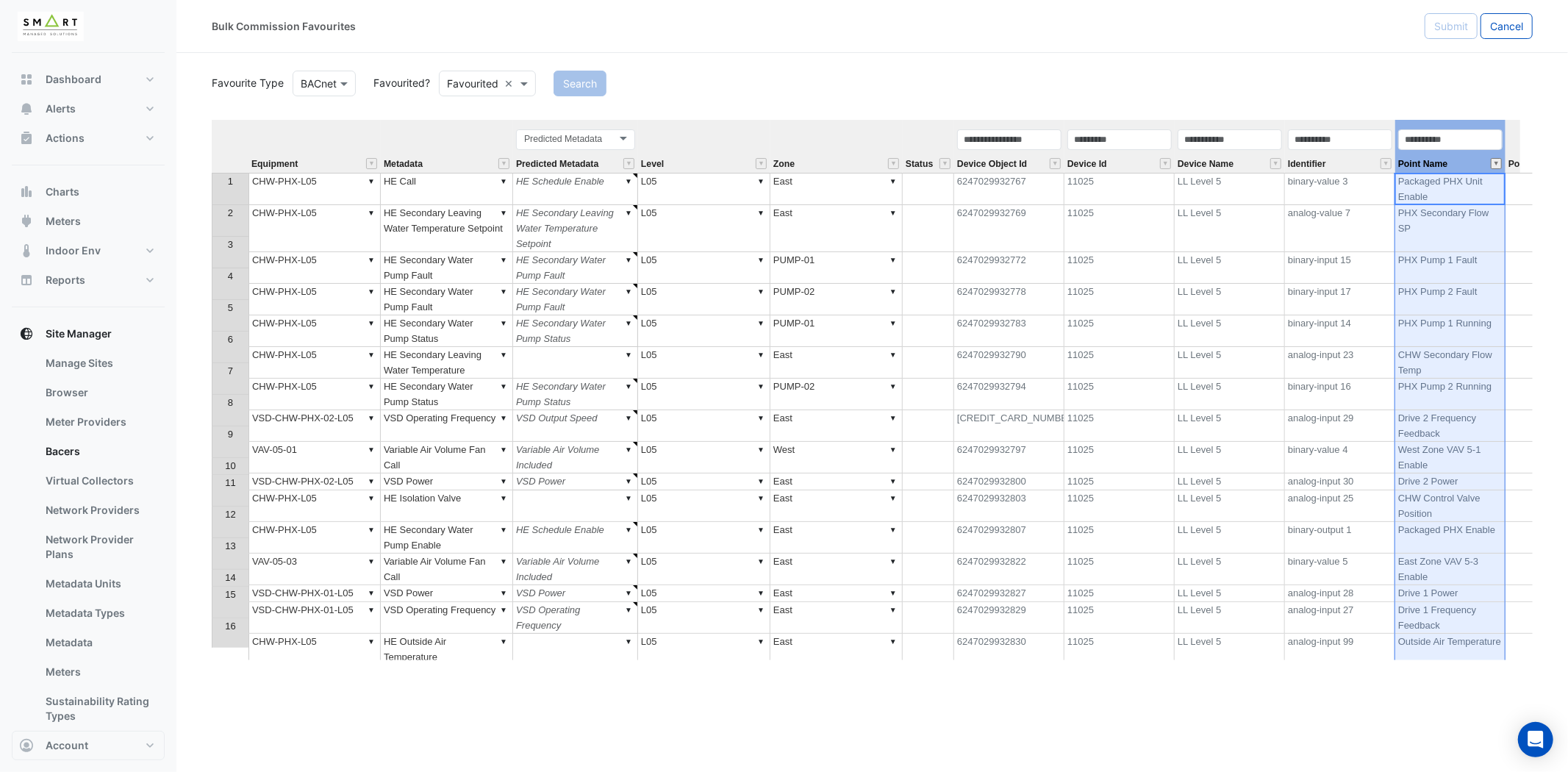
click at [1497, 165] on button "" at bounding box center [1496, 163] width 11 height 11
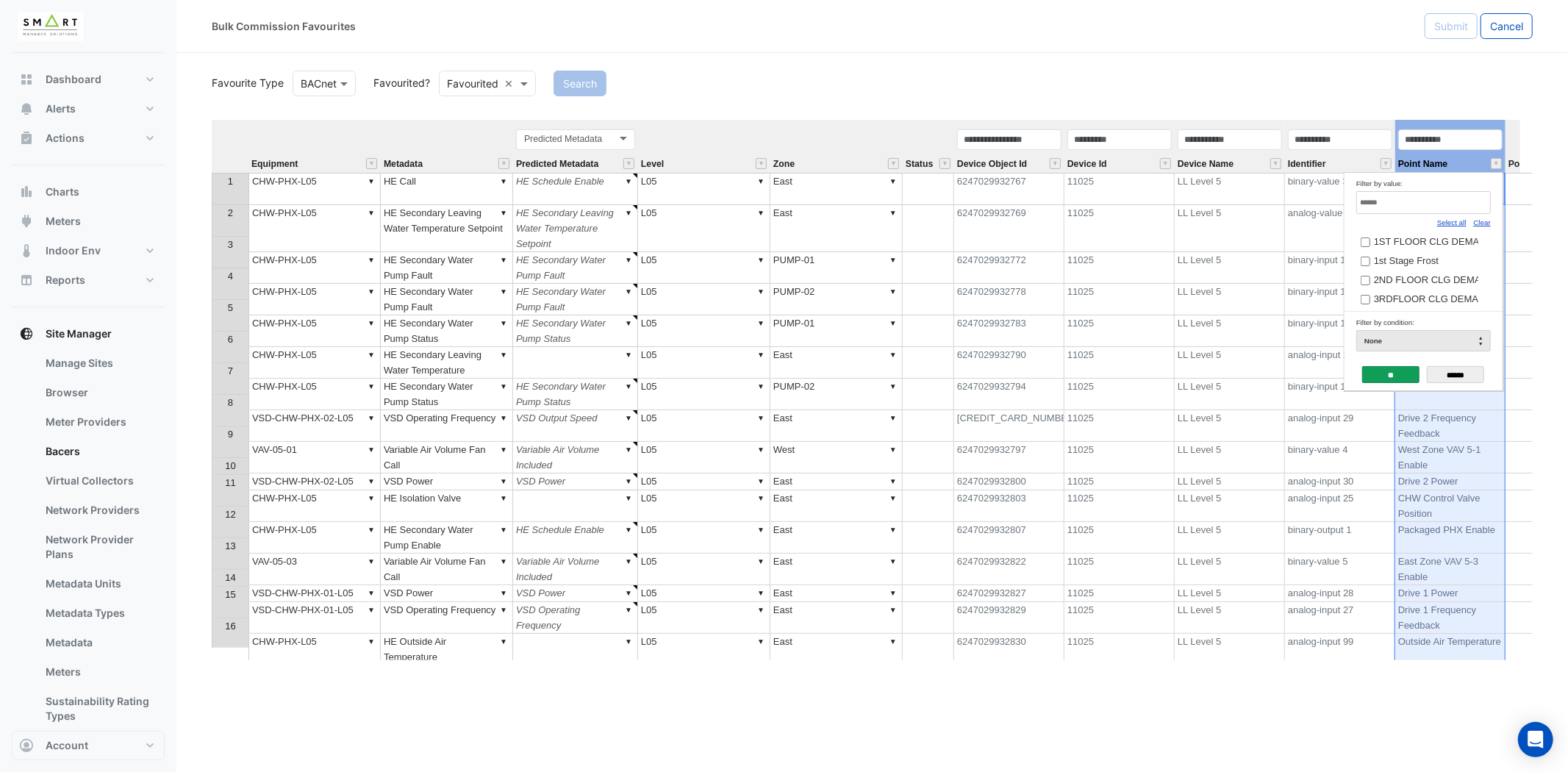
click at [1482, 222] on link "Clear" at bounding box center [1482, 222] width 17 height 8
click at [1458, 204] on input "Filter by value:" at bounding box center [1423, 202] width 135 height 23
paste input "**********"
click at [1453, 223] on link "Select all" at bounding box center [1452, 222] width 30 height 8
type input "**********"
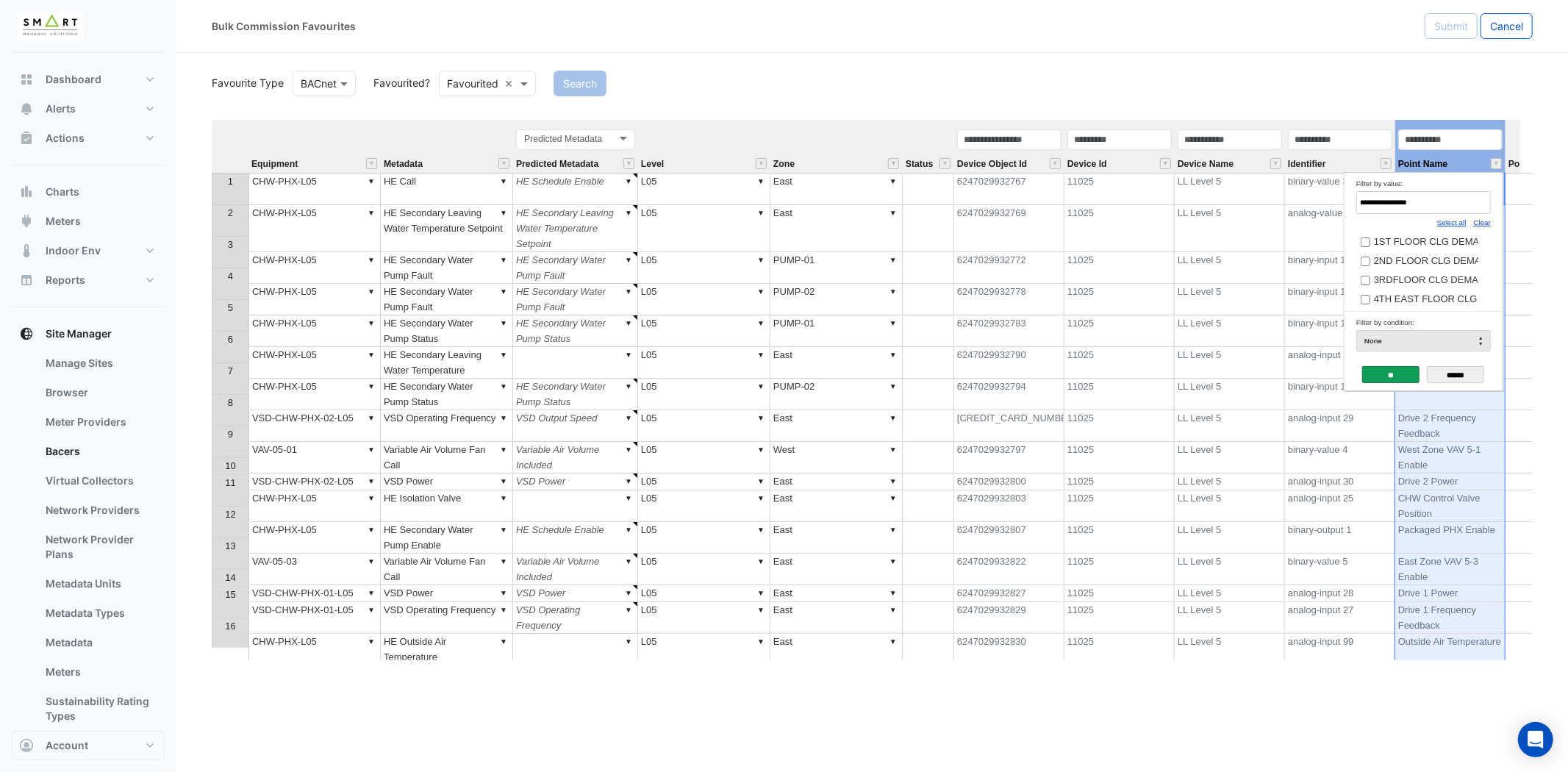
click at [1387, 378] on input "**" at bounding box center [1390, 374] width 57 height 17
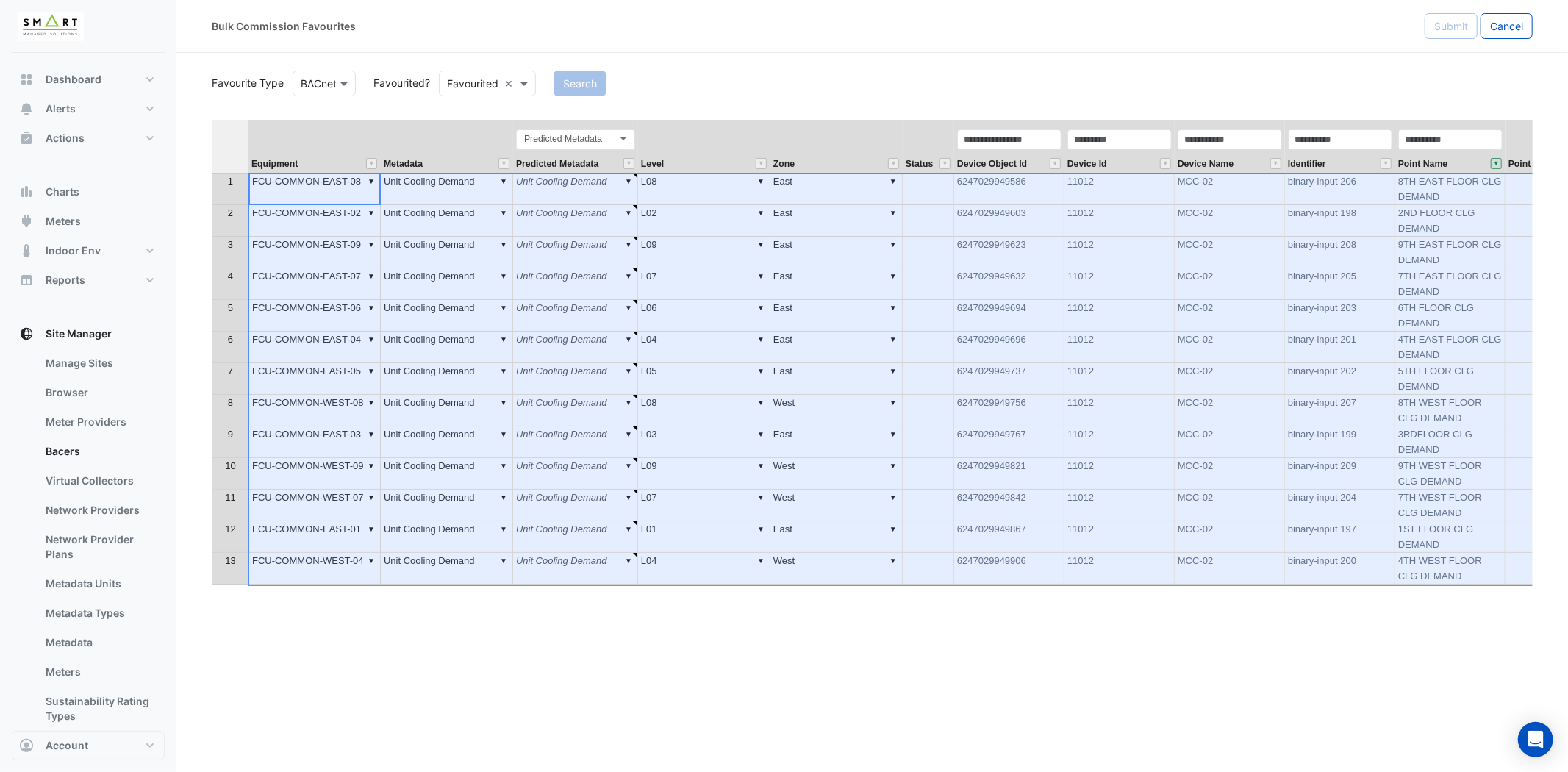
click at [234, 149] on th at bounding box center [229, 146] width 36 height 53
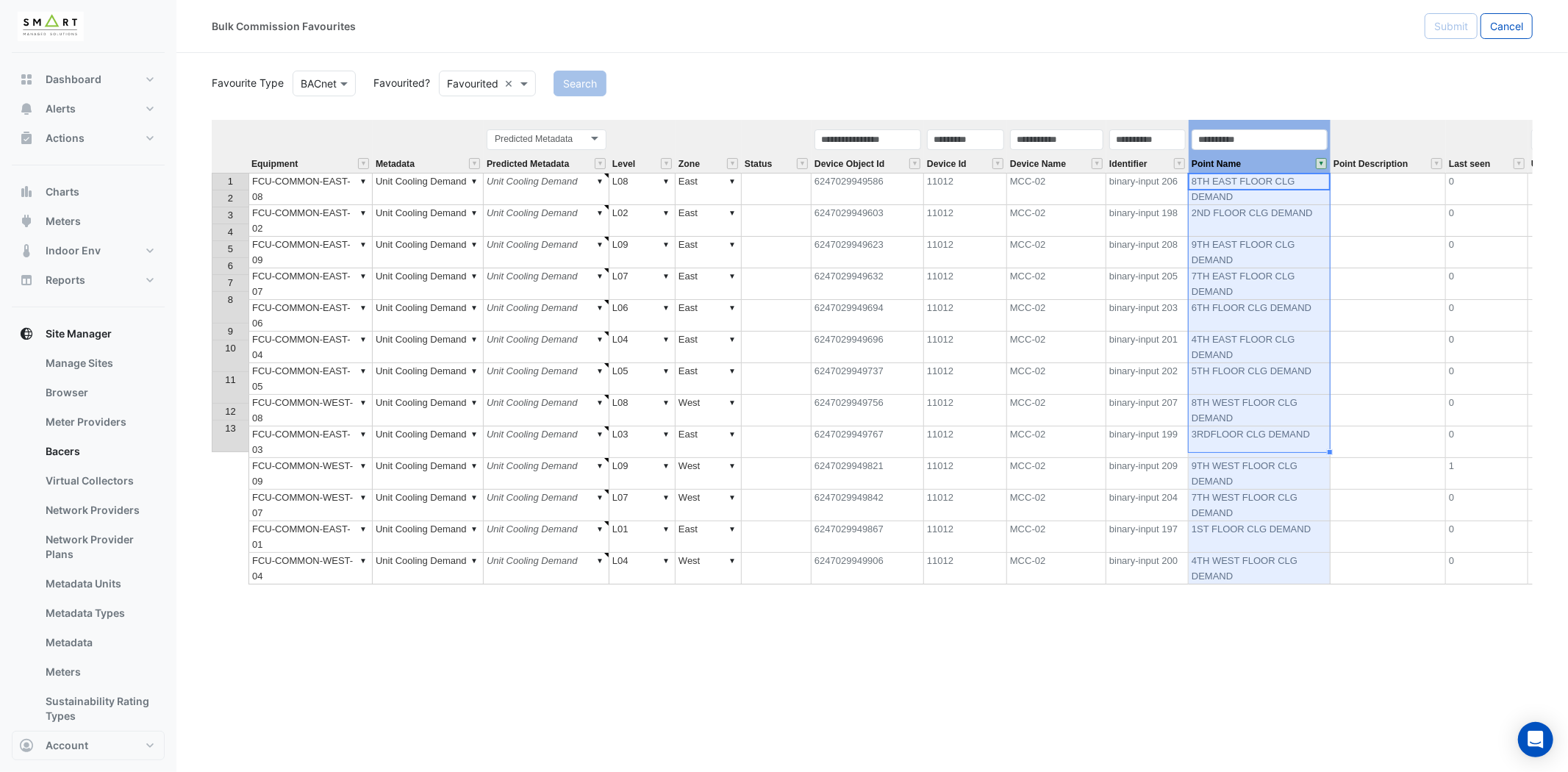
click at [1290, 162] on div "Point Name" at bounding box center [1259, 150] width 142 height 45
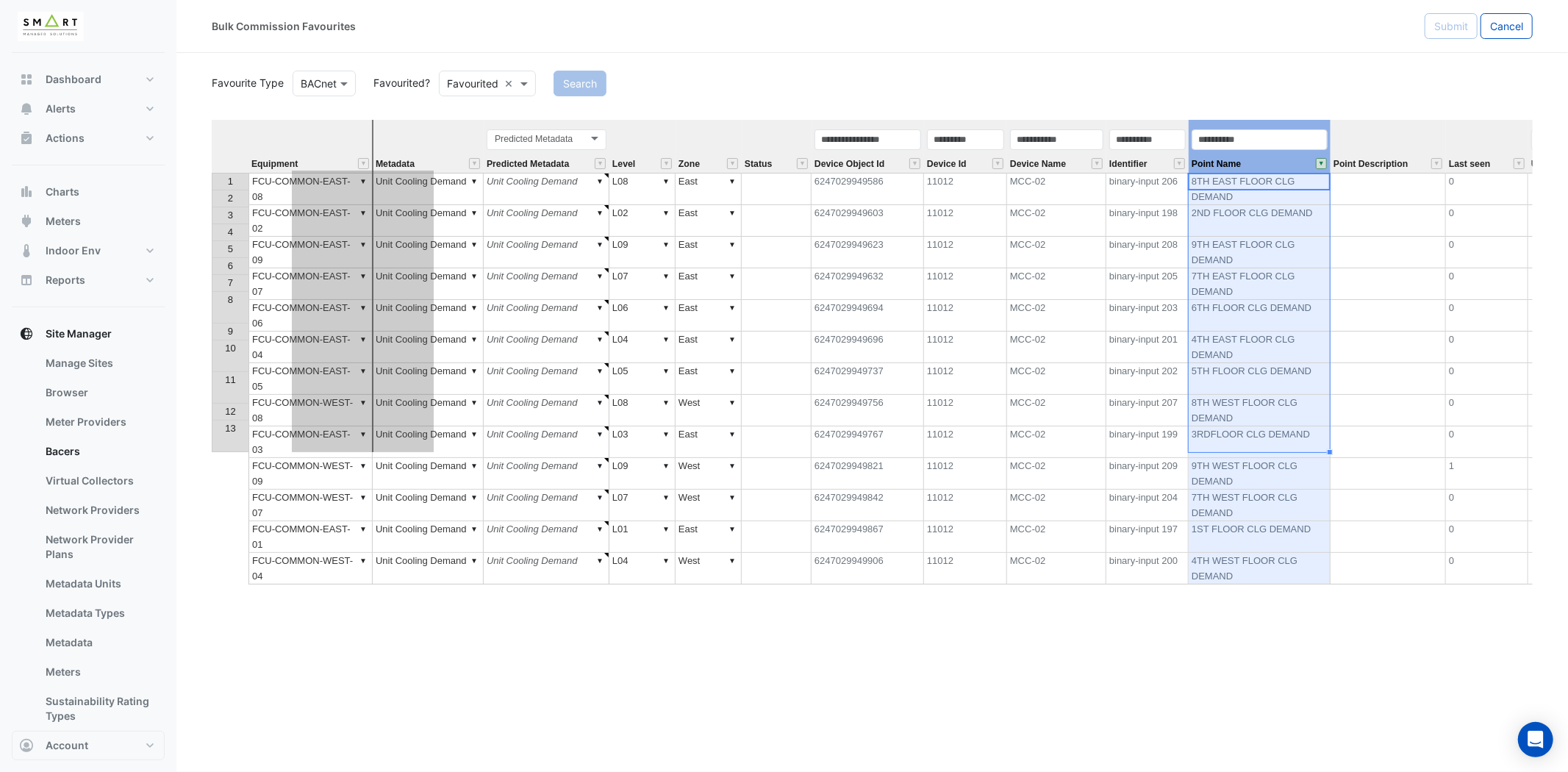
drag, startPoint x: 1279, startPoint y: 122, endPoint x: 383, endPoint y: 140, distance: 896.2
click at [383, 140] on tr "Equipment Metadata Predicted Metadata Predicted Metadata Level Zone Status Devi…" at bounding box center [903, 146] width 1383 height 53
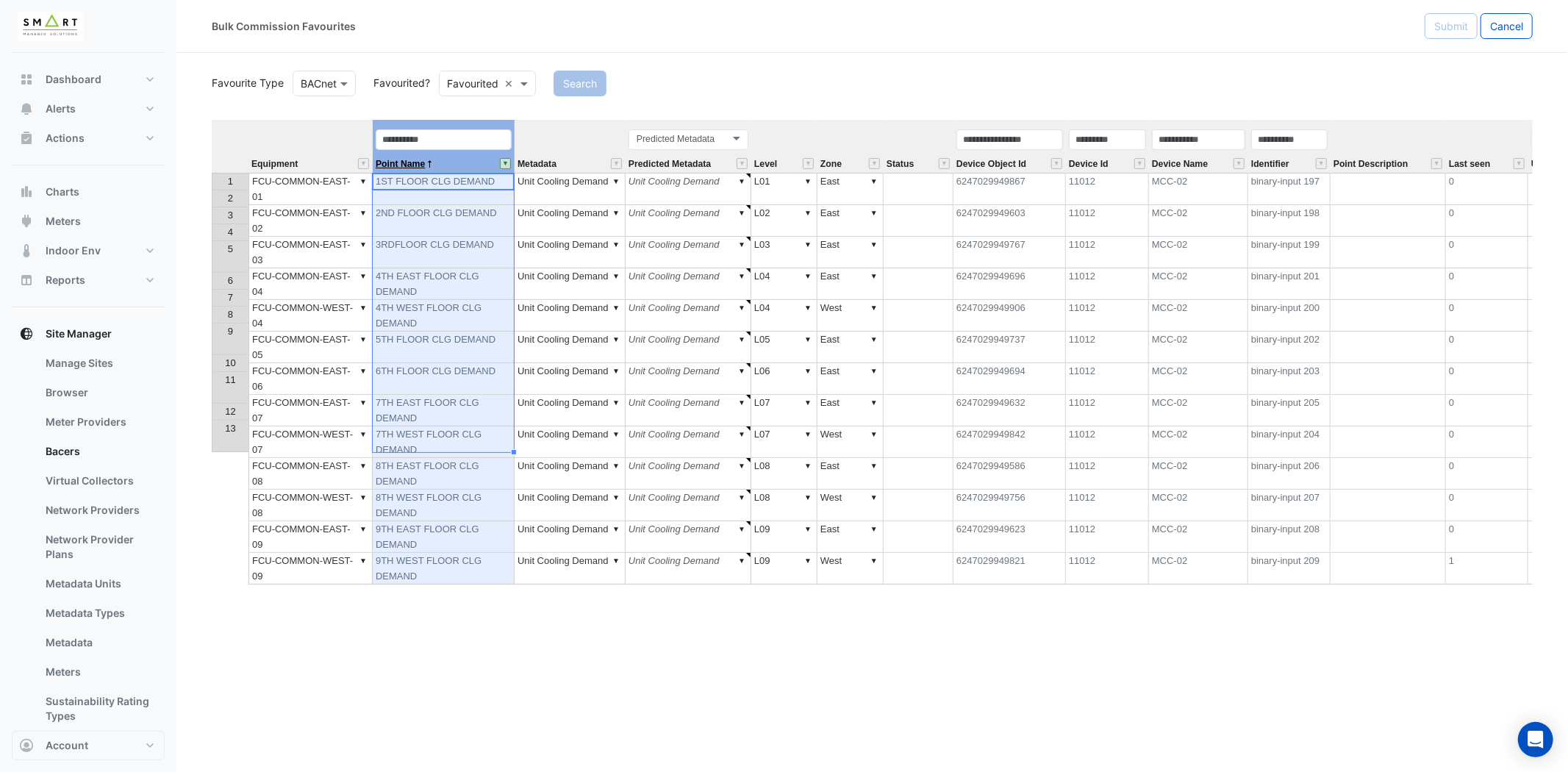
click at [405, 167] on span "Point Name" at bounding box center [400, 164] width 49 height 10
drag, startPoint x: 368, startPoint y: 133, endPoint x: 469, endPoint y: 134, distance: 101.0
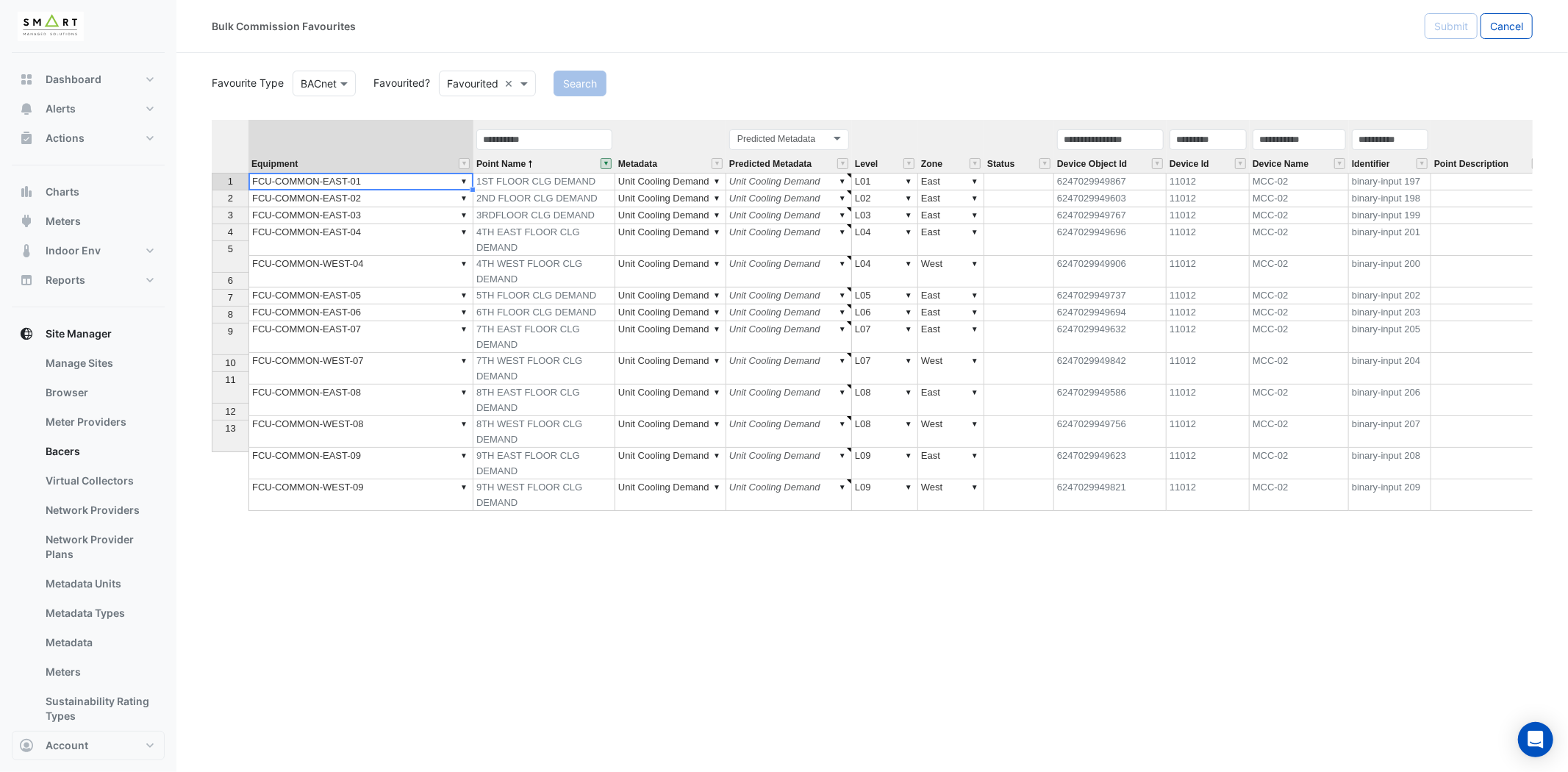
click at [412, 181] on td "▼ FCU-COMMON-EAST-01" at bounding box center [361, 182] width 225 height 18
click at [327, 251] on div "Equipment Point Name Metadata Predicted Metadata Level Zone Status Device Objec…" at bounding box center [871, 390] width 1321 height 540
type textarea "**********"
click at [387, 202] on td "▼ FCU-COMMON-EAST-02" at bounding box center [361, 199] width 225 height 17
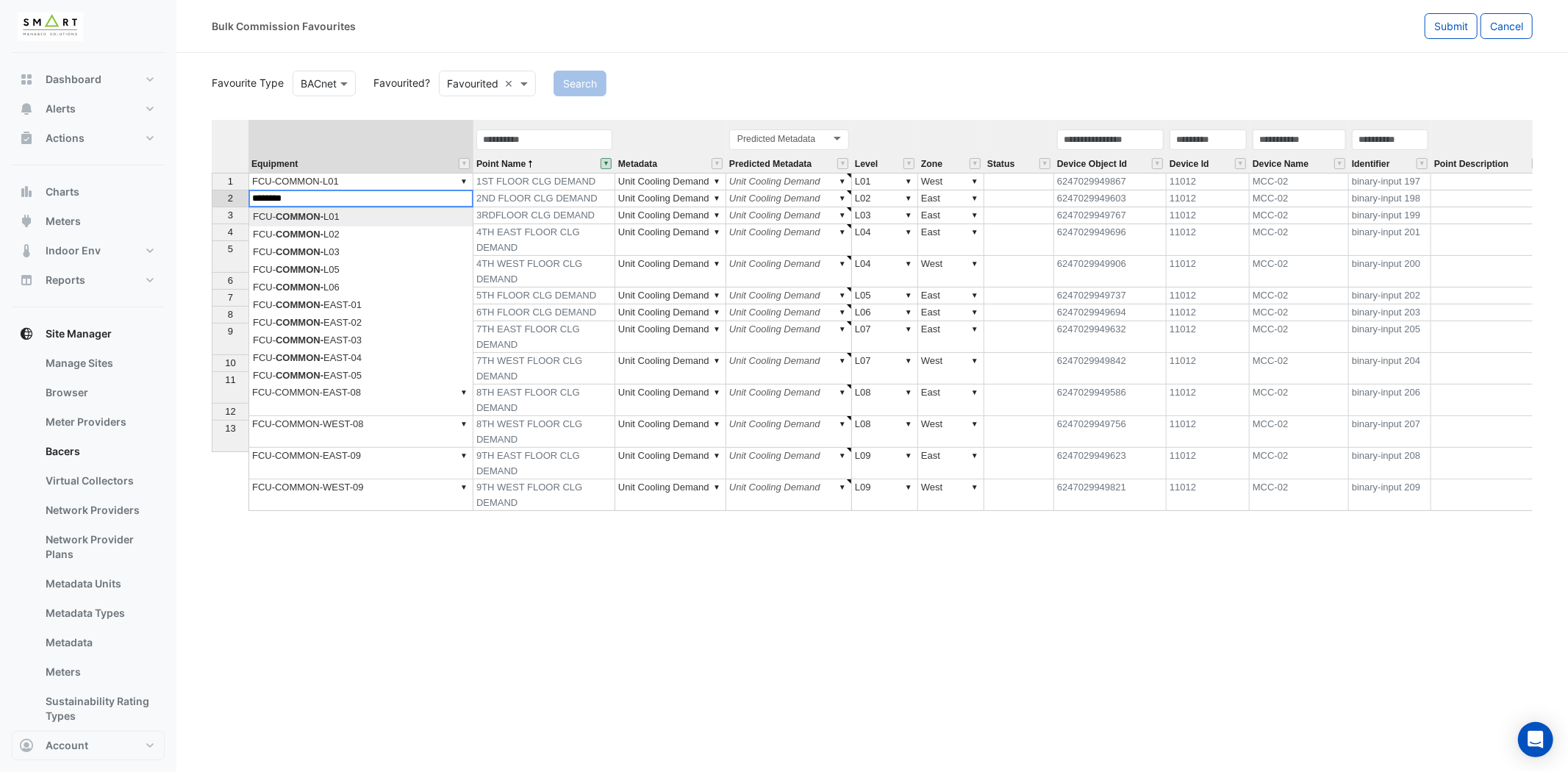
scroll to position [0, 11]
drag, startPoint x: 326, startPoint y: 197, endPoint x: 249, endPoint y: 199, distance: 77.0
click at [249, 199] on textarea "********" at bounding box center [361, 199] width 225 height 18
click at [342, 233] on div "Equipment Point Name Metadata Predicted Metadata Level Zone Status Device Objec…" at bounding box center [871, 390] width 1321 height 540
type textarea "**********"
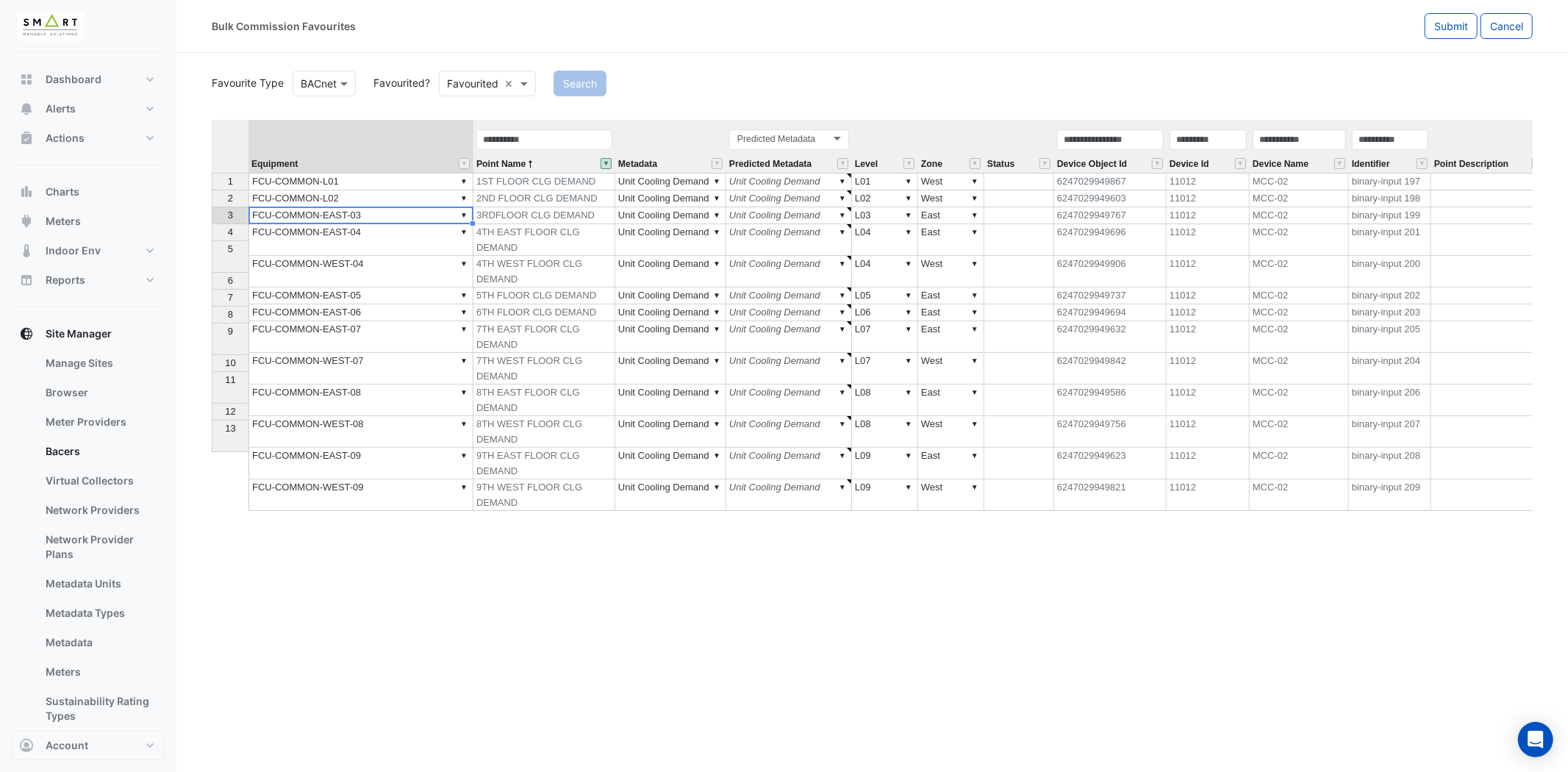
click at [383, 214] on td "▼ FCU-COMMON-EAST-03" at bounding box center [361, 216] width 225 height 17
type textarea "********"
click at [383, 214] on td "▼ COMMON-L" at bounding box center [361, 216] width 225 height 17
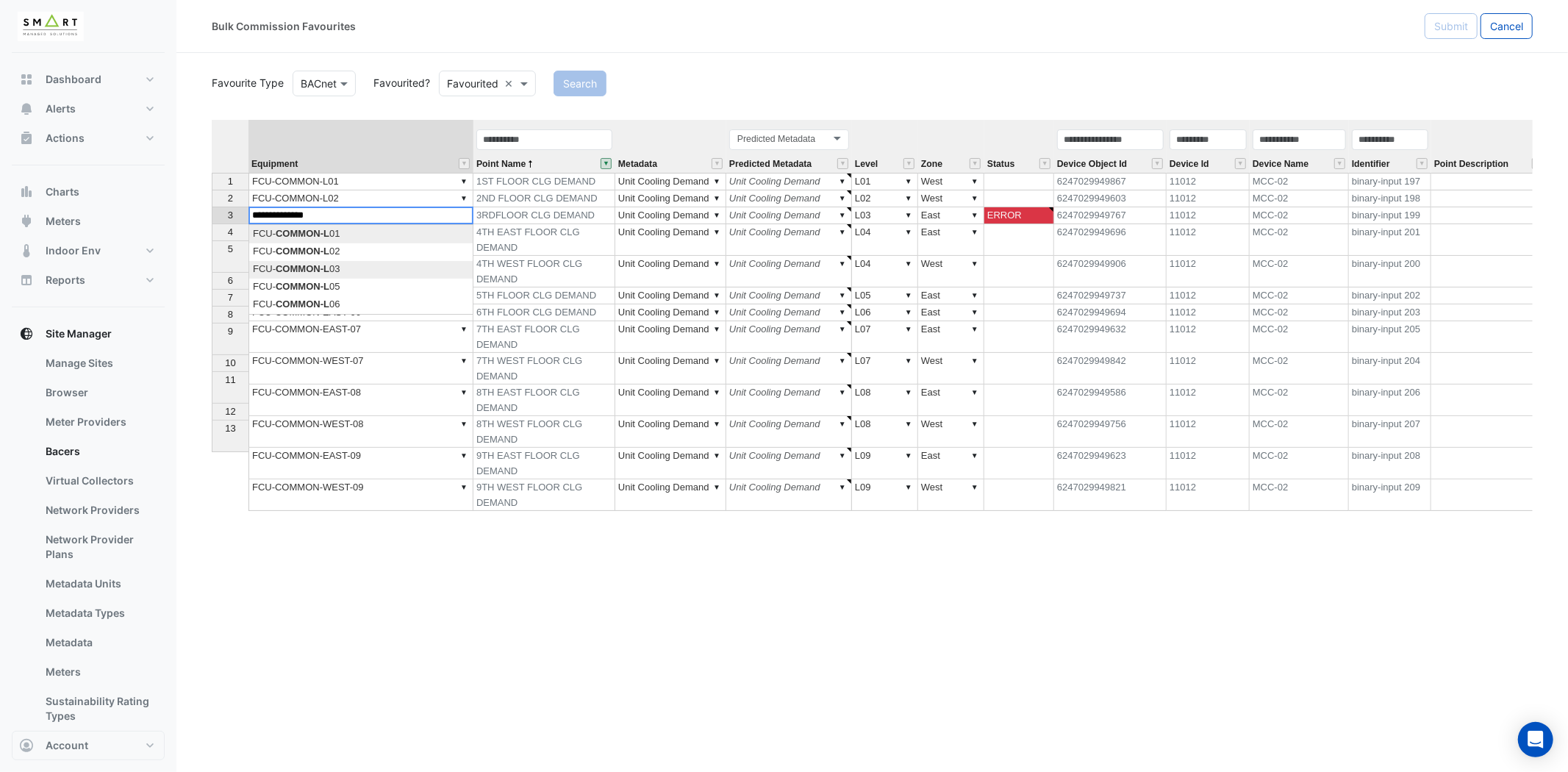
type textarea "**********"
click at [325, 267] on div "Equipment Point Name Metadata Predicted Metadata Level Zone Status Device Objec…" at bounding box center [871, 390] width 1321 height 540
click at [416, 287] on td "▼ FCU-COMMON-EAST-05" at bounding box center [361, 296] width 225 height 17
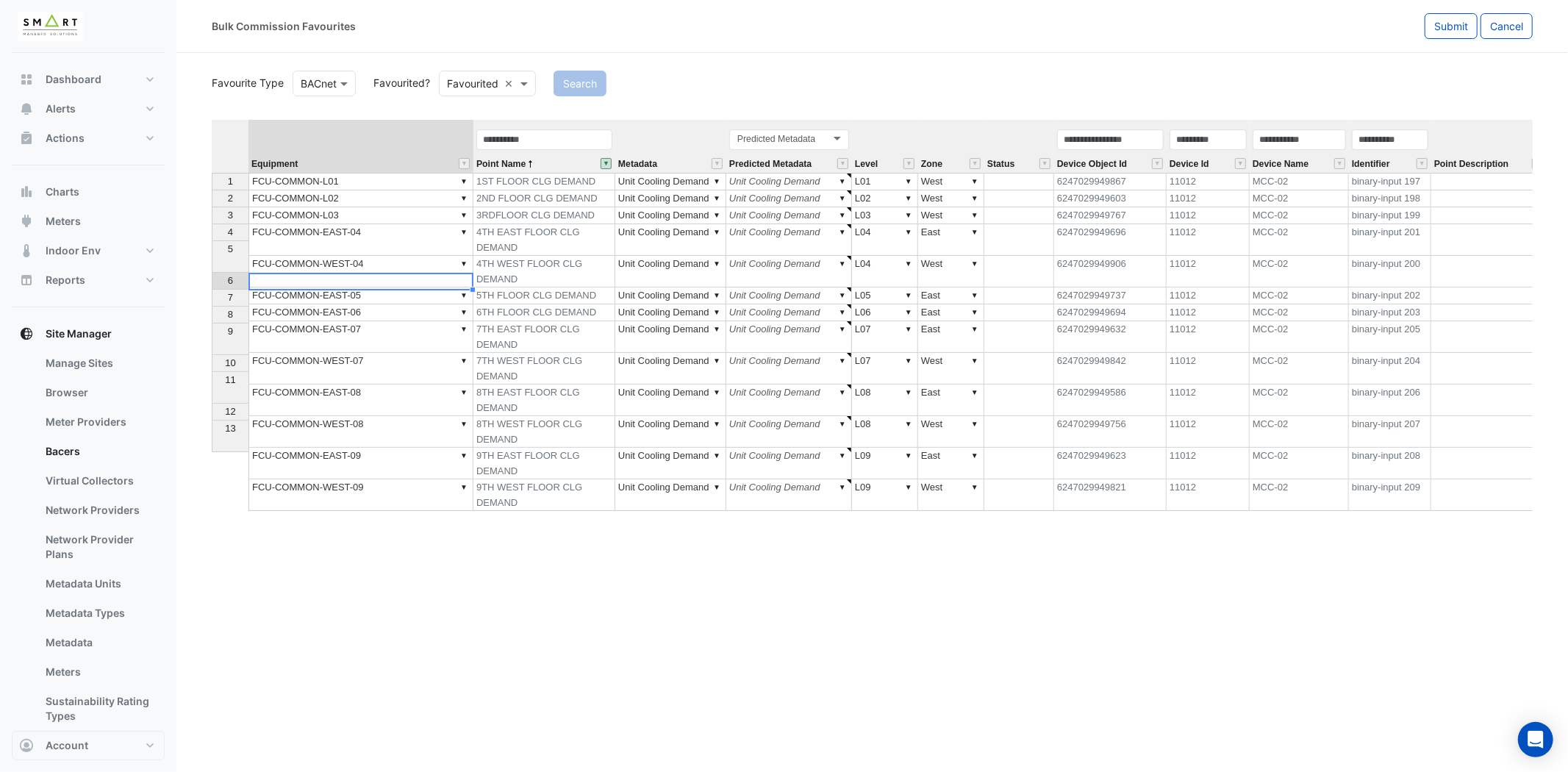
click at [416, 287] on td "▼ FCU-COMMON-EAST-05" at bounding box center [361, 296] width 225 height 17
drag, startPoint x: 416, startPoint y: 281, endPoint x: 180, endPoint y: 278, distance: 236.0
click at [166, 281] on div "Bulk Commission Favourites Submit Cancel Favourite Type Favourite Type BACnet F…" at bounding box center [784, 386] width 1568 height 772
paste textarea
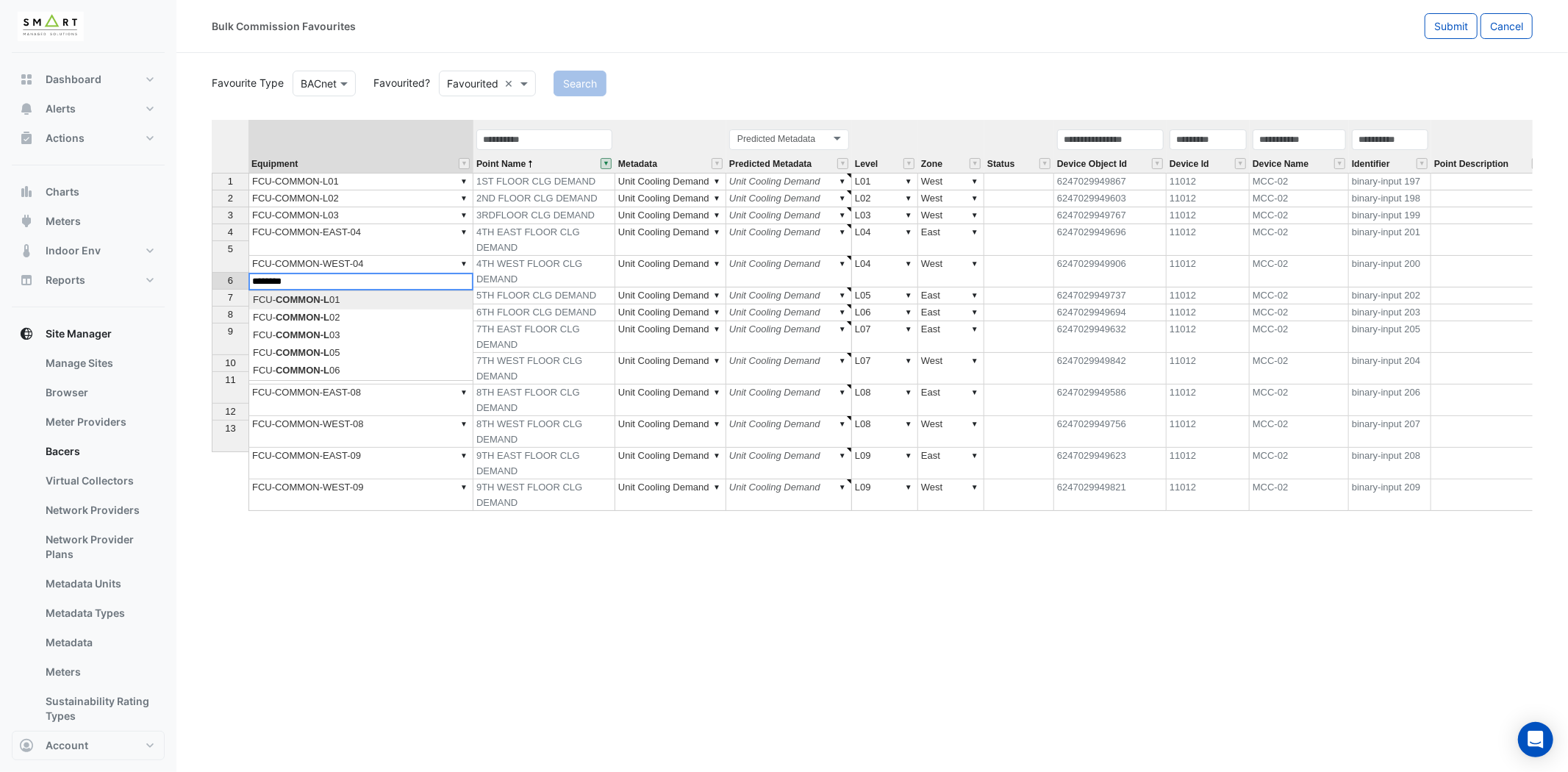
scroll to position [0, 11]
click at [354, 348] on div "Equipment Point Name Metadata Predicted Metadata Level Zone Status Device Objec…" at bounding box center [871, 390] width 1321 height 540
type textarea "**********"
click at [395, 304] on td "▼ FCU-COMMON-EAST-06" at bounding box center [361, 313] width 225 height 17
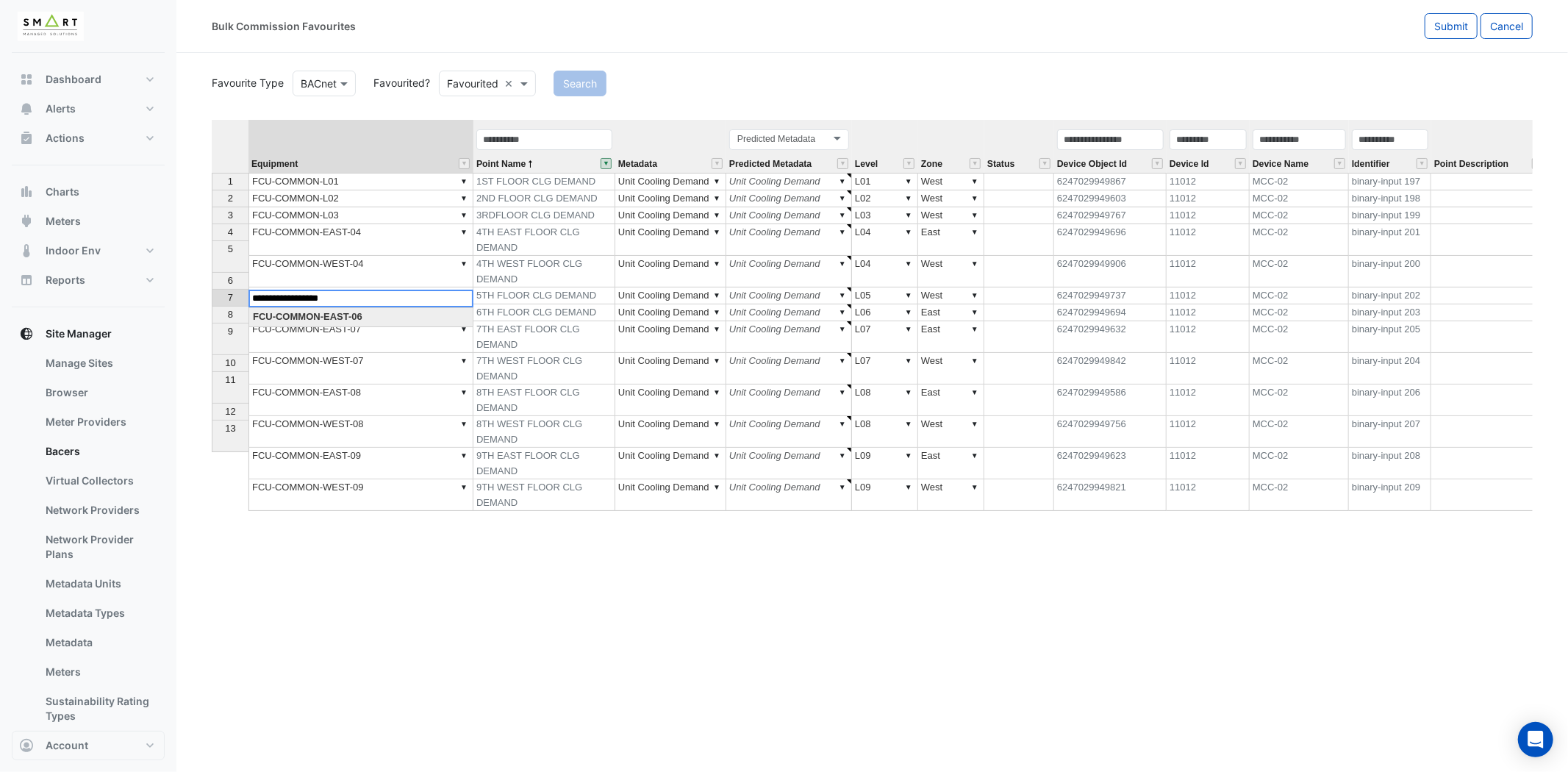
scroll to position [11, 11]
click at [395, 297] on textarea "**********" at bounding box center [361, 299] width 225 height 18
click at [392, 296] on textarea "**********" at bounding box center [361, 299] width 225 height 18
click at [388, 298] on textarea "**********" at bounding box center [361, 299] width 225 height 18
drag, startPoint x: 369, startPoint y: 297, endPoint x: 166, endPoint y: 294, distance: 203.0
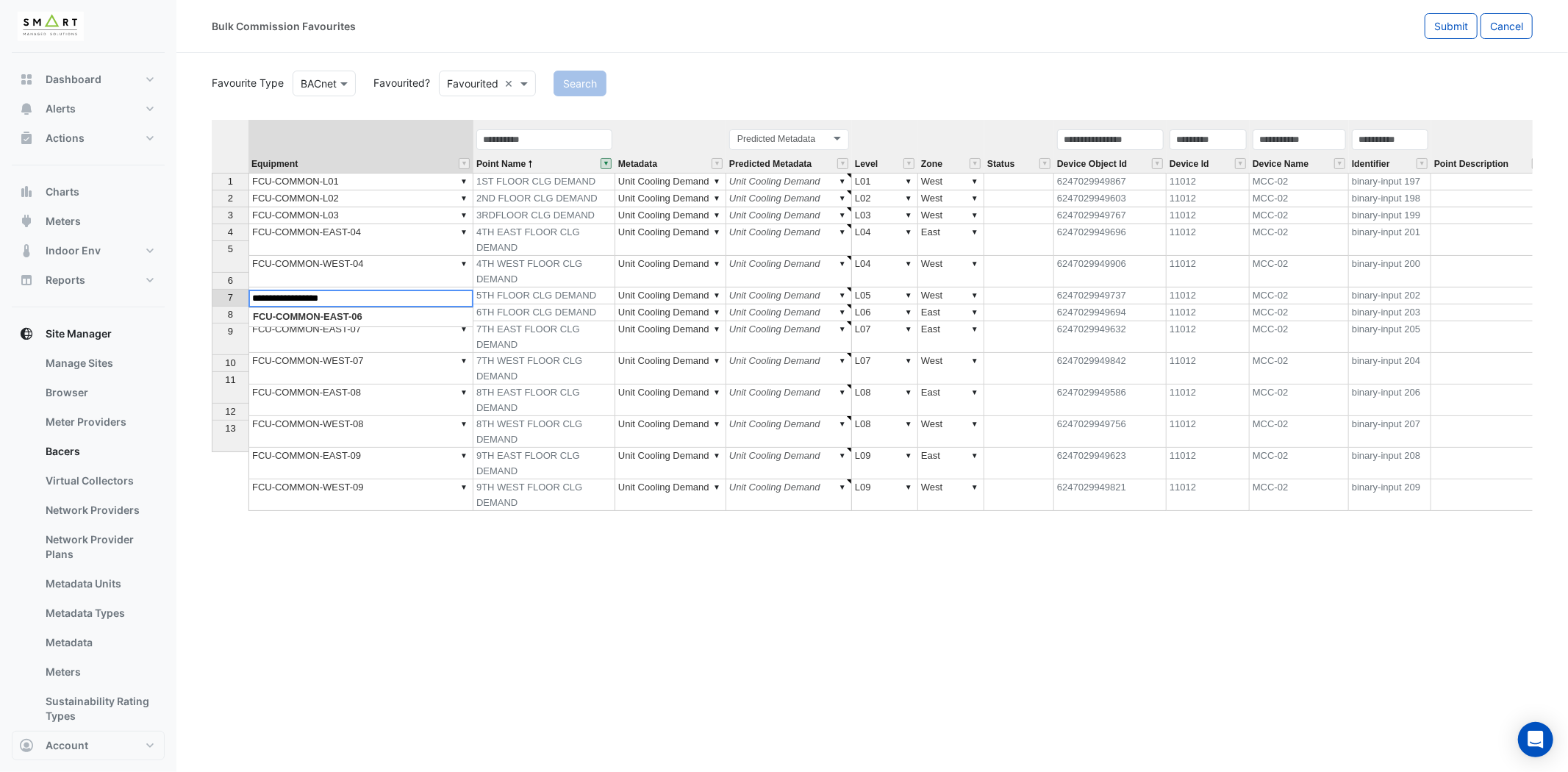
click at [166, 294] on div "Bulk Commission Favourites Submit Cancel Favourite Type Favourite Type BACnet F…" at bounding box center [784, 386] width 1568 height 772
paste textarea
click at [335, 371] on div "Equipment Point Name Metadata Predicted Metadata Level Zone Status Device Objec…" at bounding box center [871, 390] width 1321 height 540
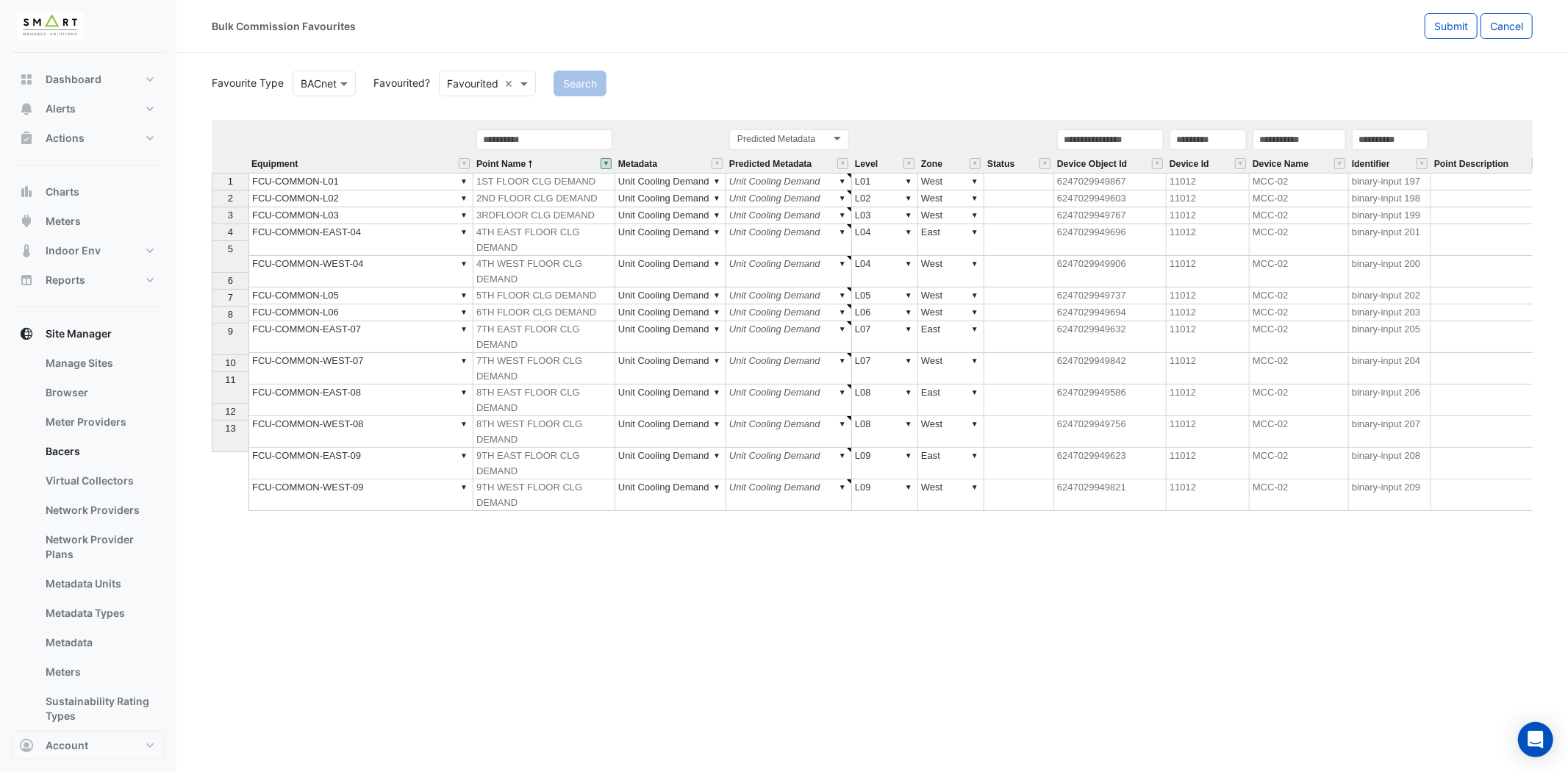
click at [485, 526] on div "Equipment Point Name Metadata Predicted Metadata Level Zone Status Device Objec…" at bounding box center [871, 390] width 1321 height 540
type textarea "**********"
click at [1454, 25] on span "Submit" at bounding box center [1450, 26] width 33 height 13
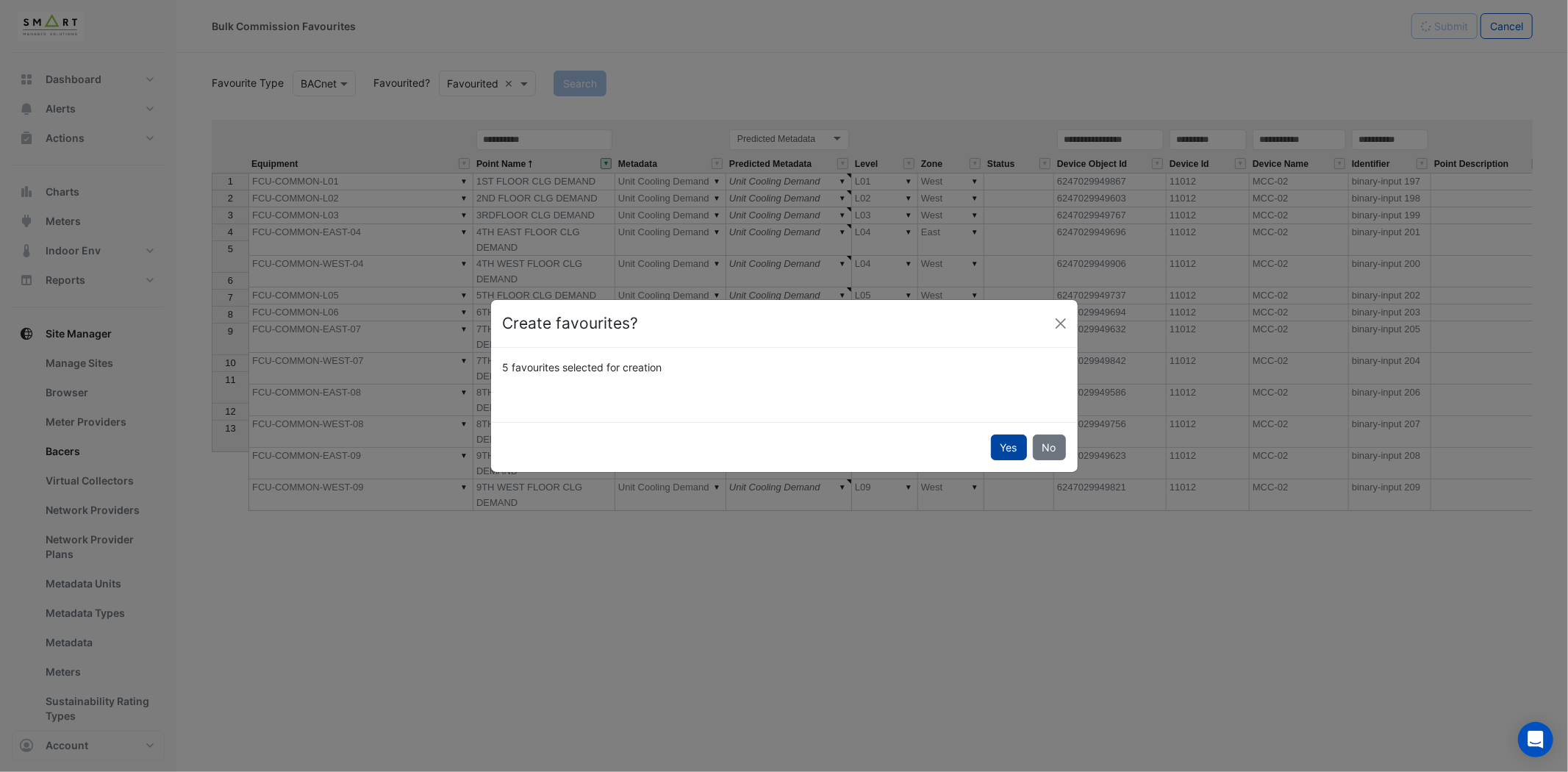
click at [1012, 450] on button "Yes" at bounding box center [1009, 447] width 36 height 26
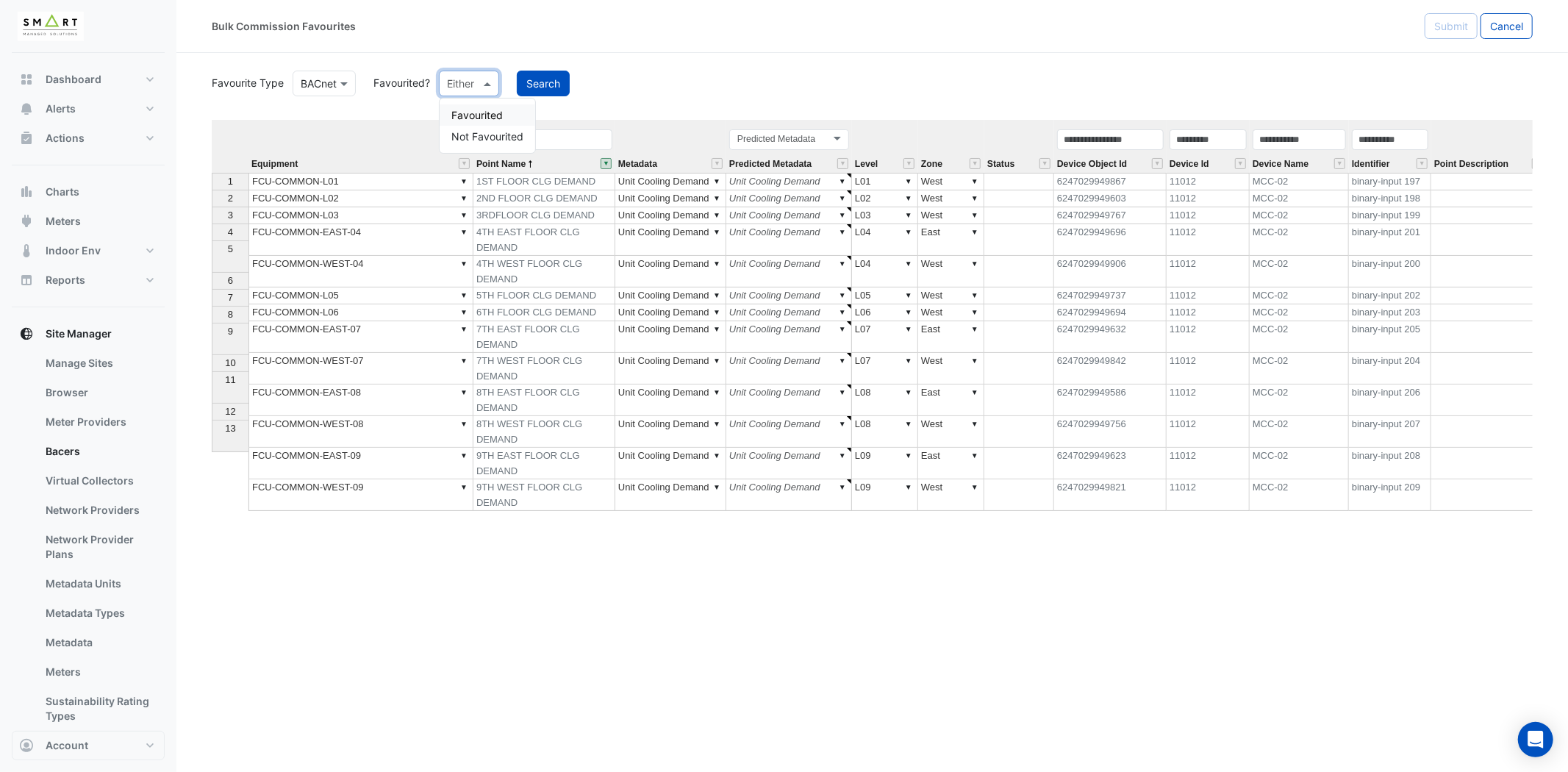
click at [486, 79] on span at bounding box center [489, 83] width 19 height 16
click at [713, 86] on div "Search" at bounding box center [1025, 83] width 1034 height 26
click at [606, 160] on button "" at bounding box center [606, 163] width 11 height 11
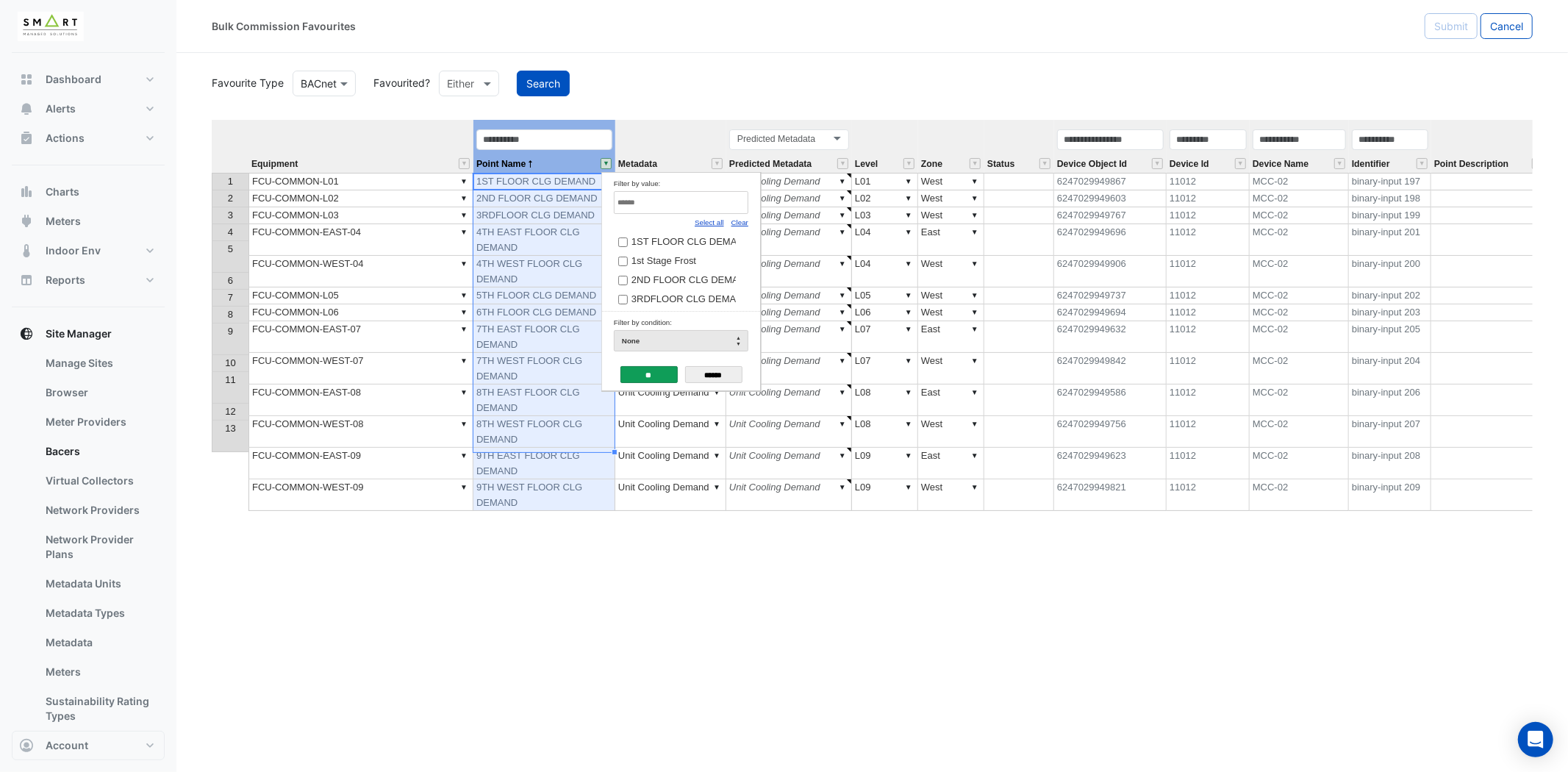
click at [702, 228] on div "Select all" at bounding box center [709, 222] width 30 height 16
click at [709, 219] on link "Select all" at bounding box center [709, 222] width 30 height 8
click at [644, 380] on input "**" at bounding box center [649, 374] width 57 height 17
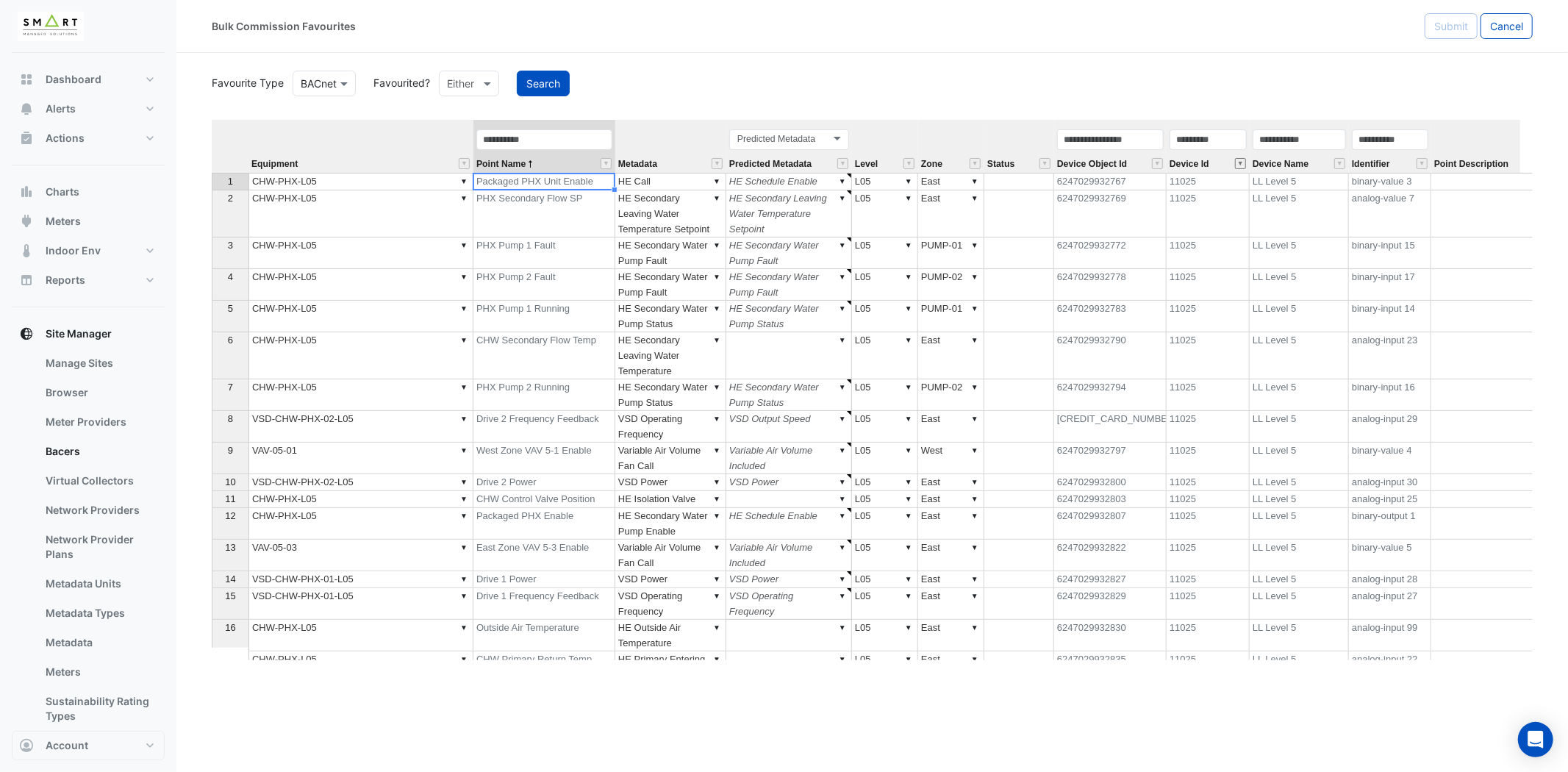
click at [1242, 167] on button "" at bounding box center [1240, 163] width 11 height 11
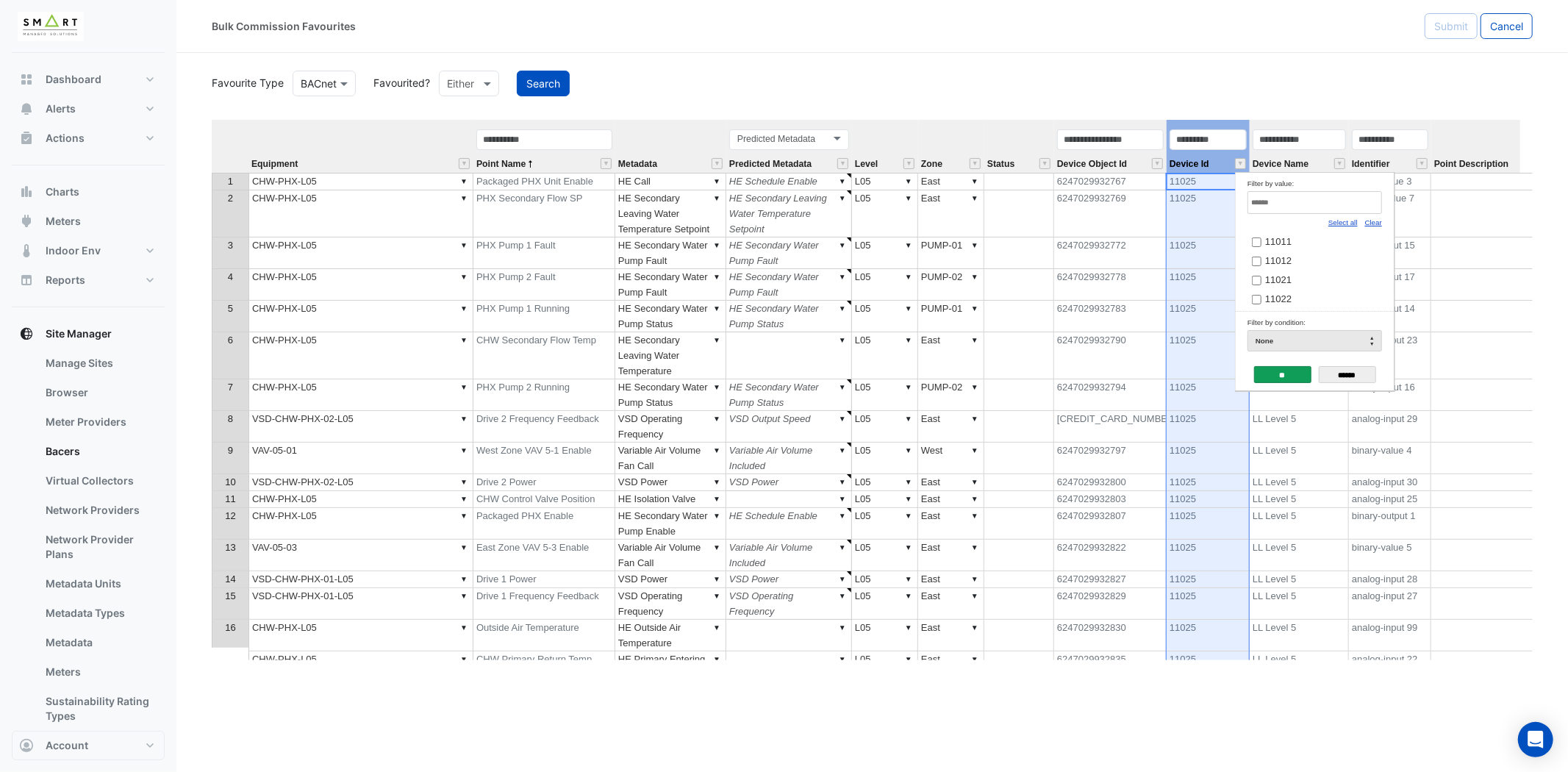
click at [1377, 222] on link "Clear" at bounding box center [1373, 222] width 17 height 8
click at [1332, 208] on input "Filter by value:" at bounding box center [1314, 202] width 135 height 23
type input "*"
type input "***"
click at [1341, 372] on input "******" at bounding box center [1347, 374] width 57 height 17
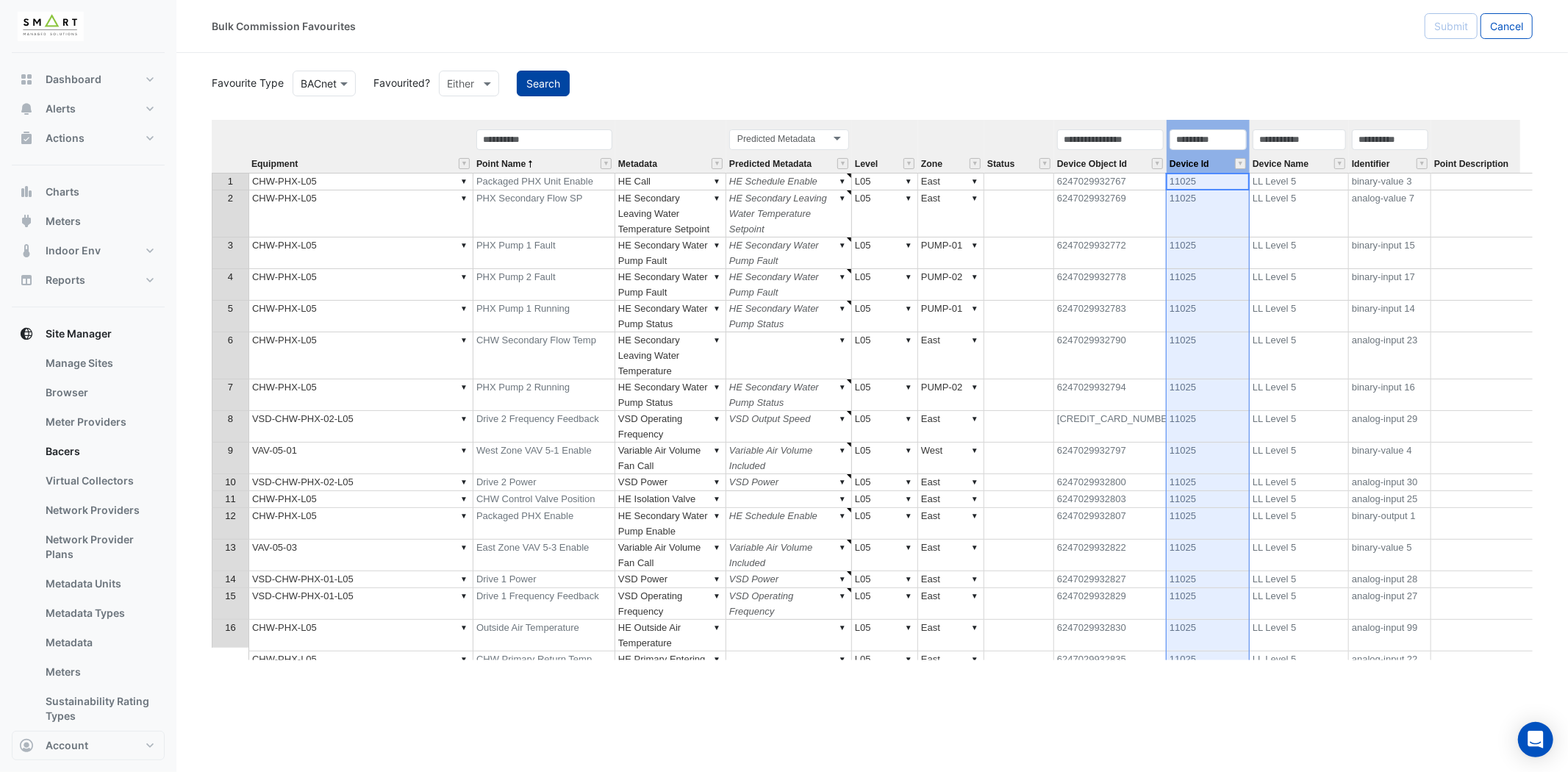
click at [548, 81] on button "Search" at bounding box center [543, 83] width 53 height 26
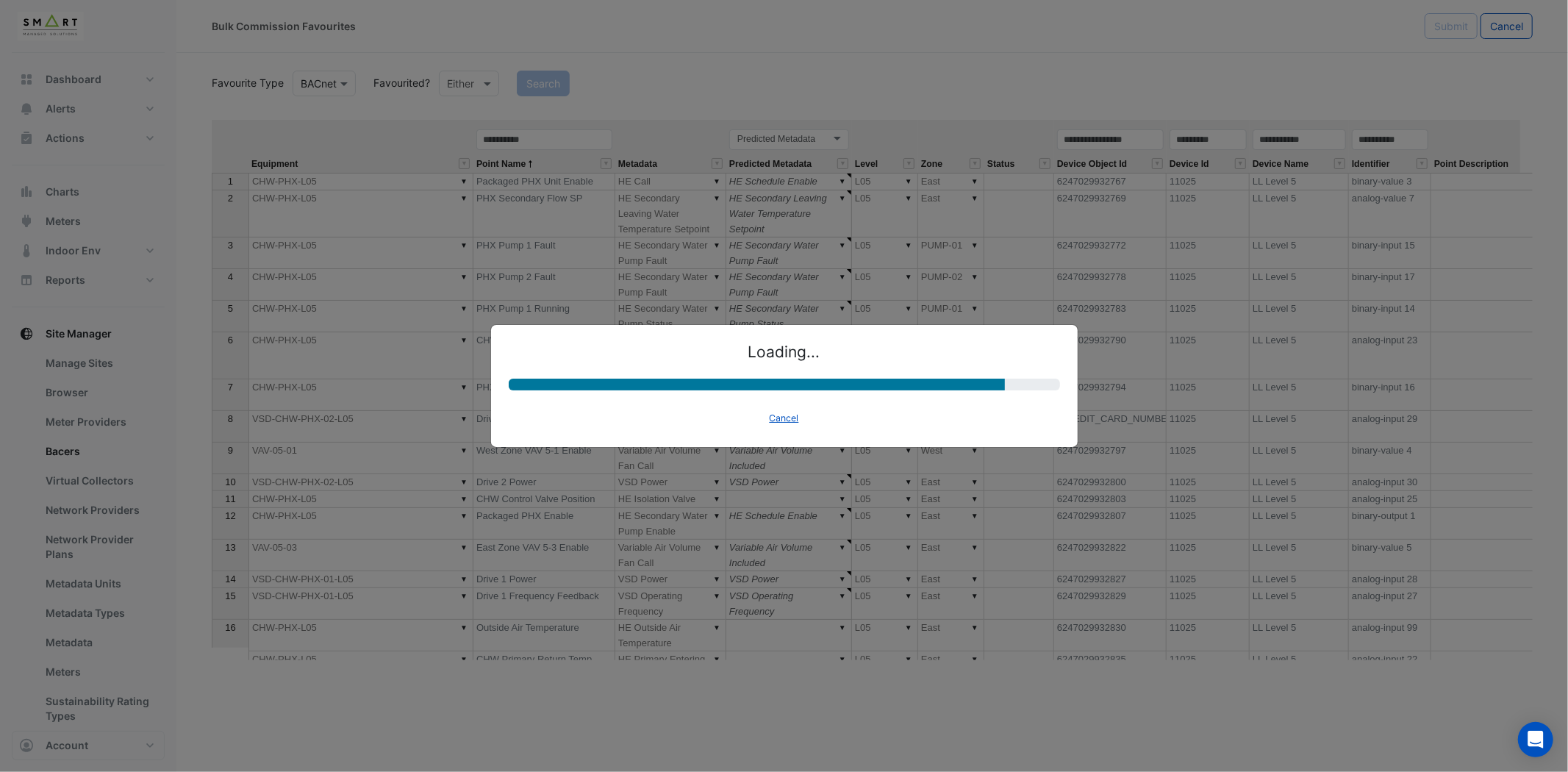
select select "********"
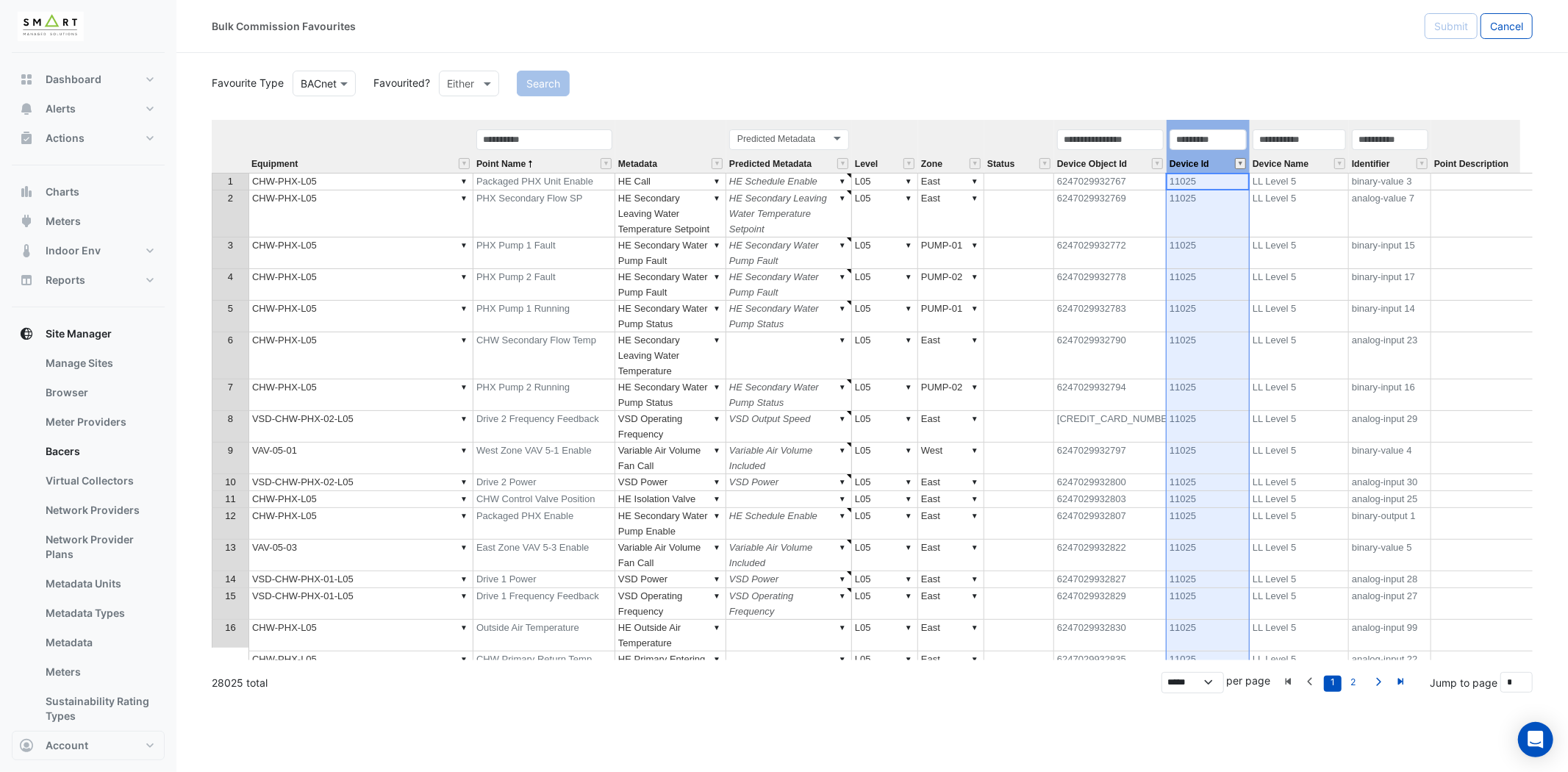
click at [1239, 159] on button "" at bounding box center [1240, 163] width 11 height 11
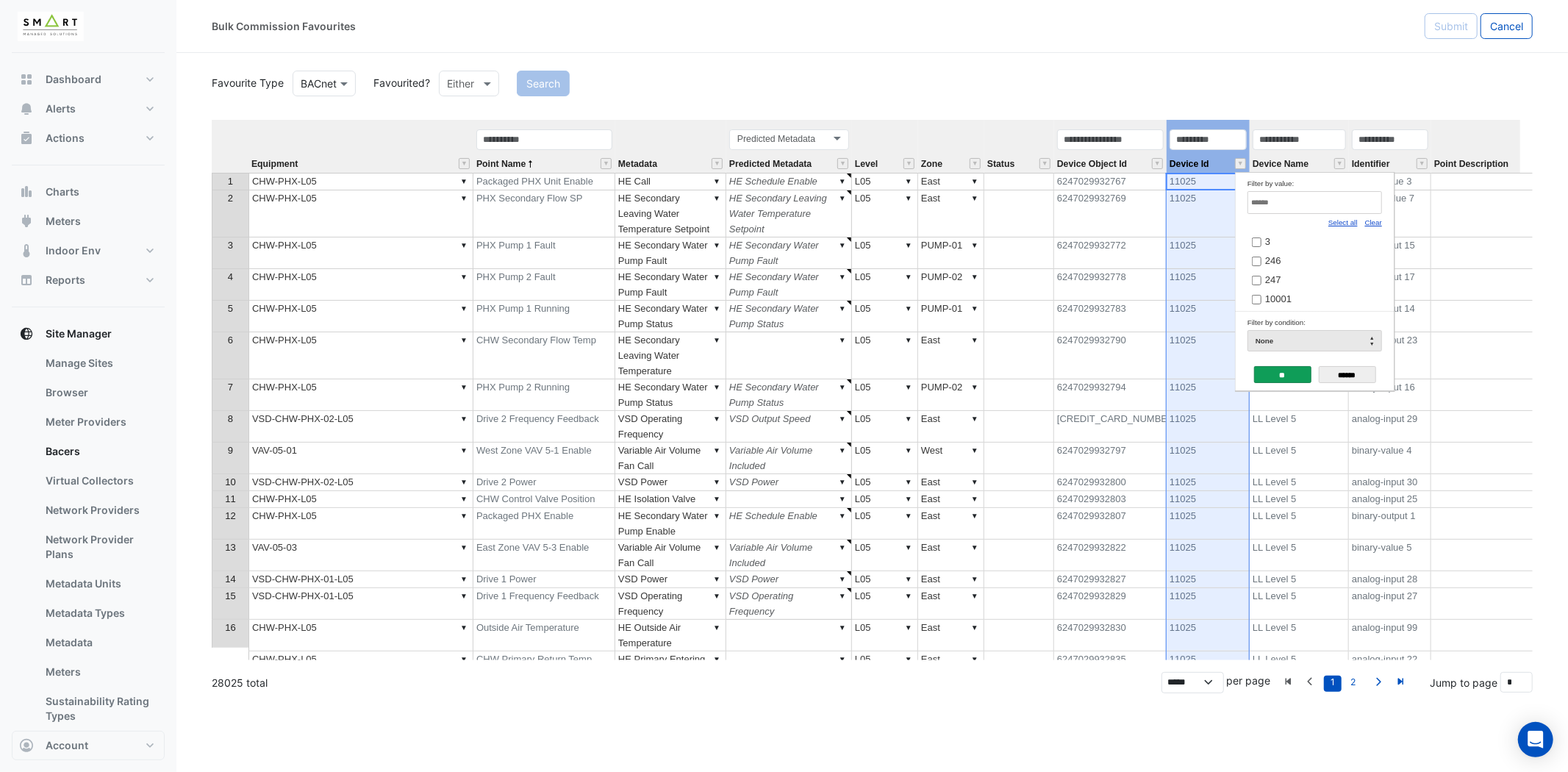
click at [1377, 218] on link "Clear" at bounding box center [1373, 222] width 17 height 8
click at [1348, 194] on input "Filter by value:" at bounding box center [1314, 202] width 135 height 23
type input "**"
click at [1351, 680] on link "2" at bounding box center [1353, 684] width 18 height 16
type input "*"
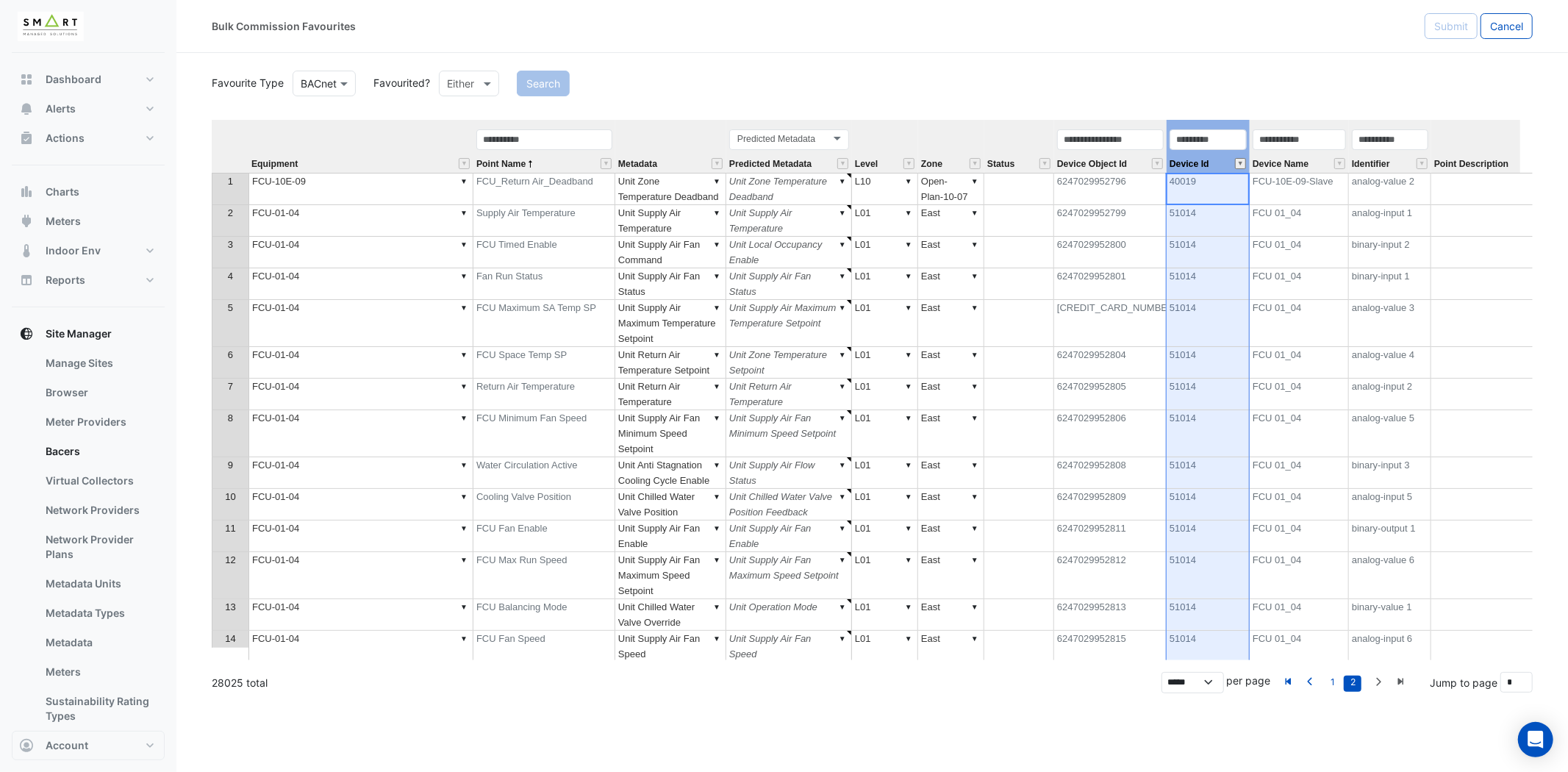
click at [1240, 164] on button "" at bounding box center [1240, 163] width 11 height 11
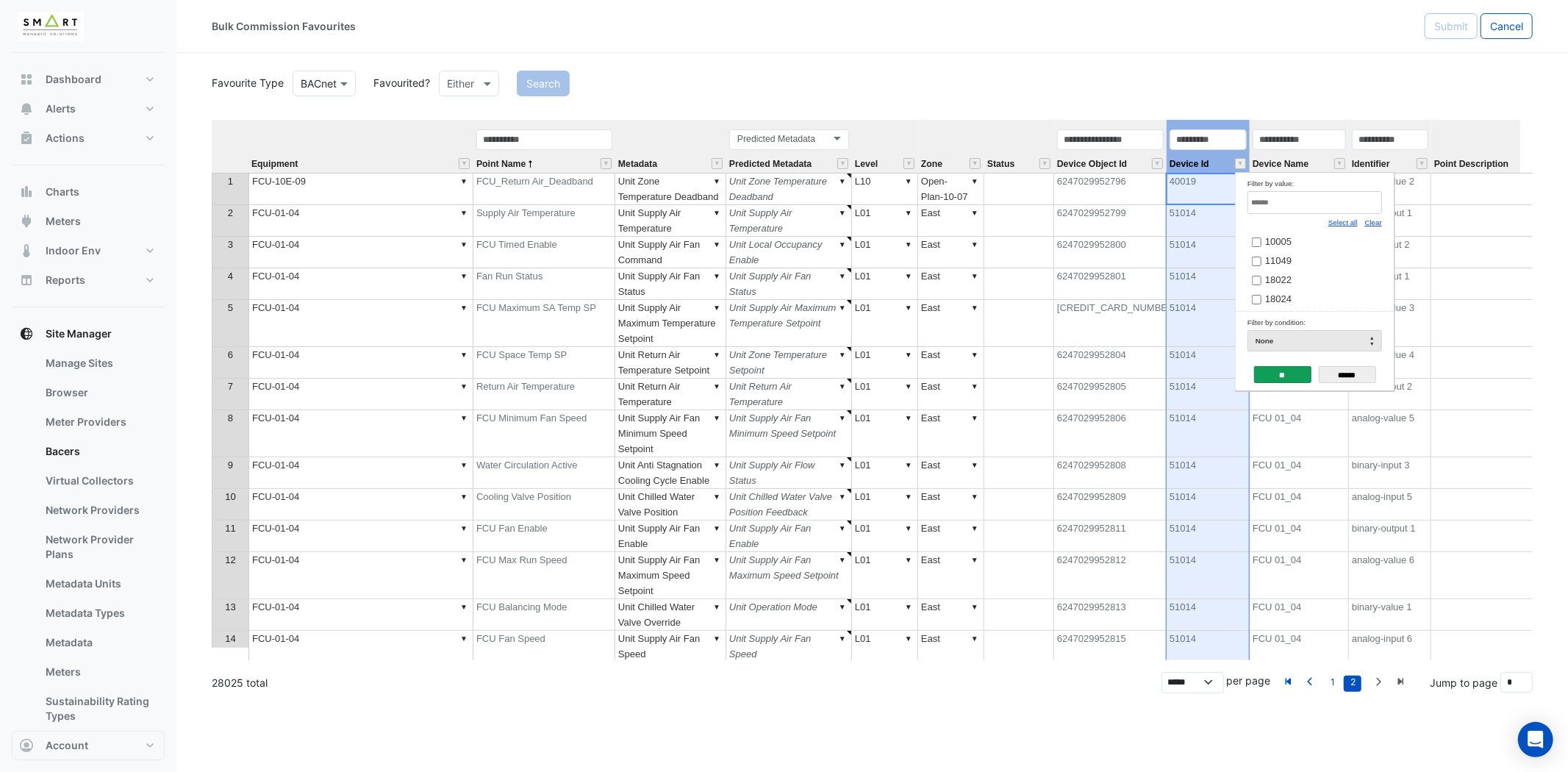
click at [1375, 219] on link "Clear" at bounding box center [1373, 222] width 17 height 8
click at [1362, 203] on input "Filter by value:" at bounding box center [1314, 202] width 135 height 23
type input "**"
click at [1290, 234] on td "66009" at bounding box center [1308, 240] width 122 height 19
click at [1273, 240] on span "66009" at bounding box center [1279, 241] width 27 height 11
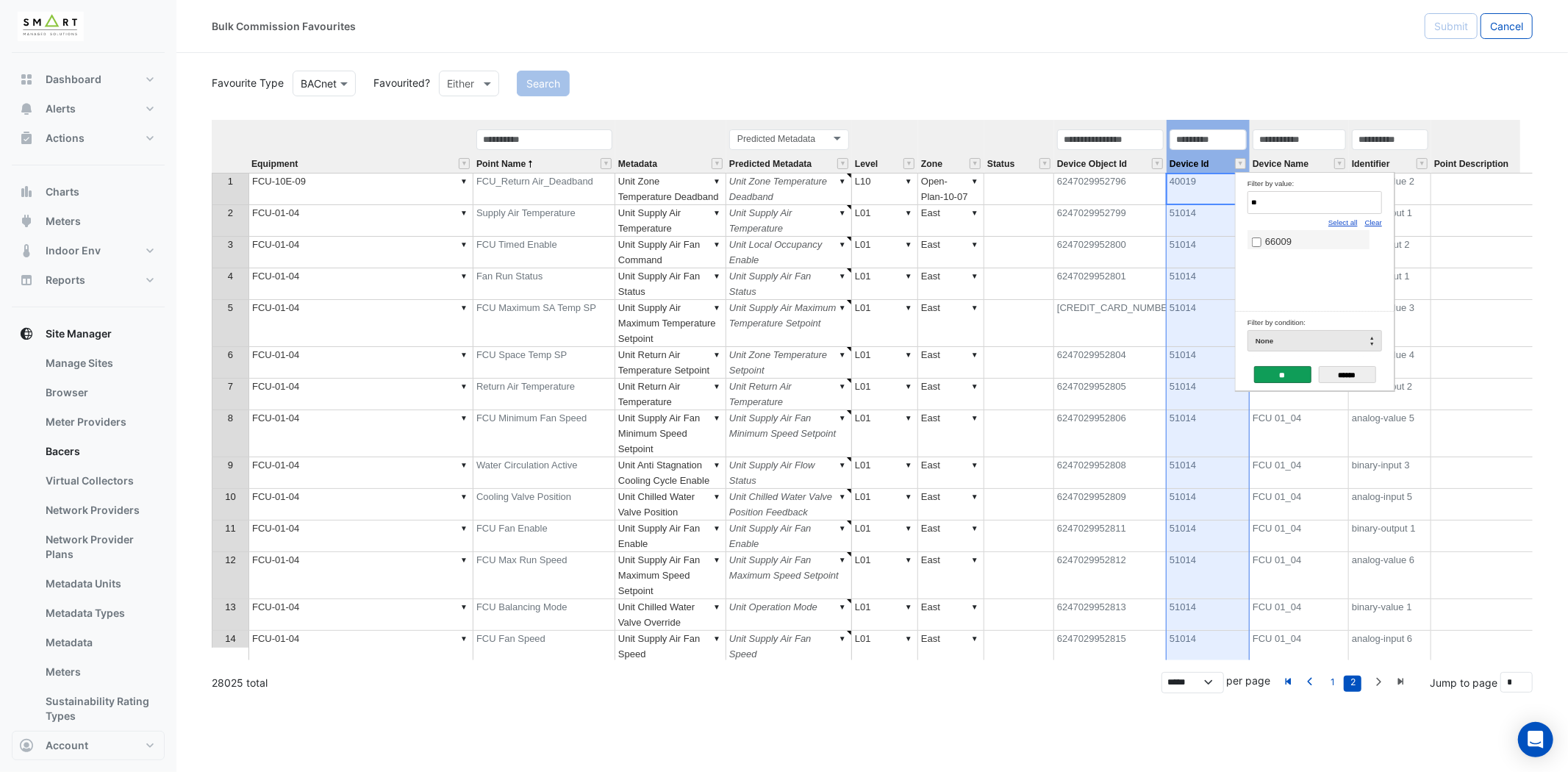
click at [1283, 370] on input "**" at bounding box center [1282, 374] width 57 height 17
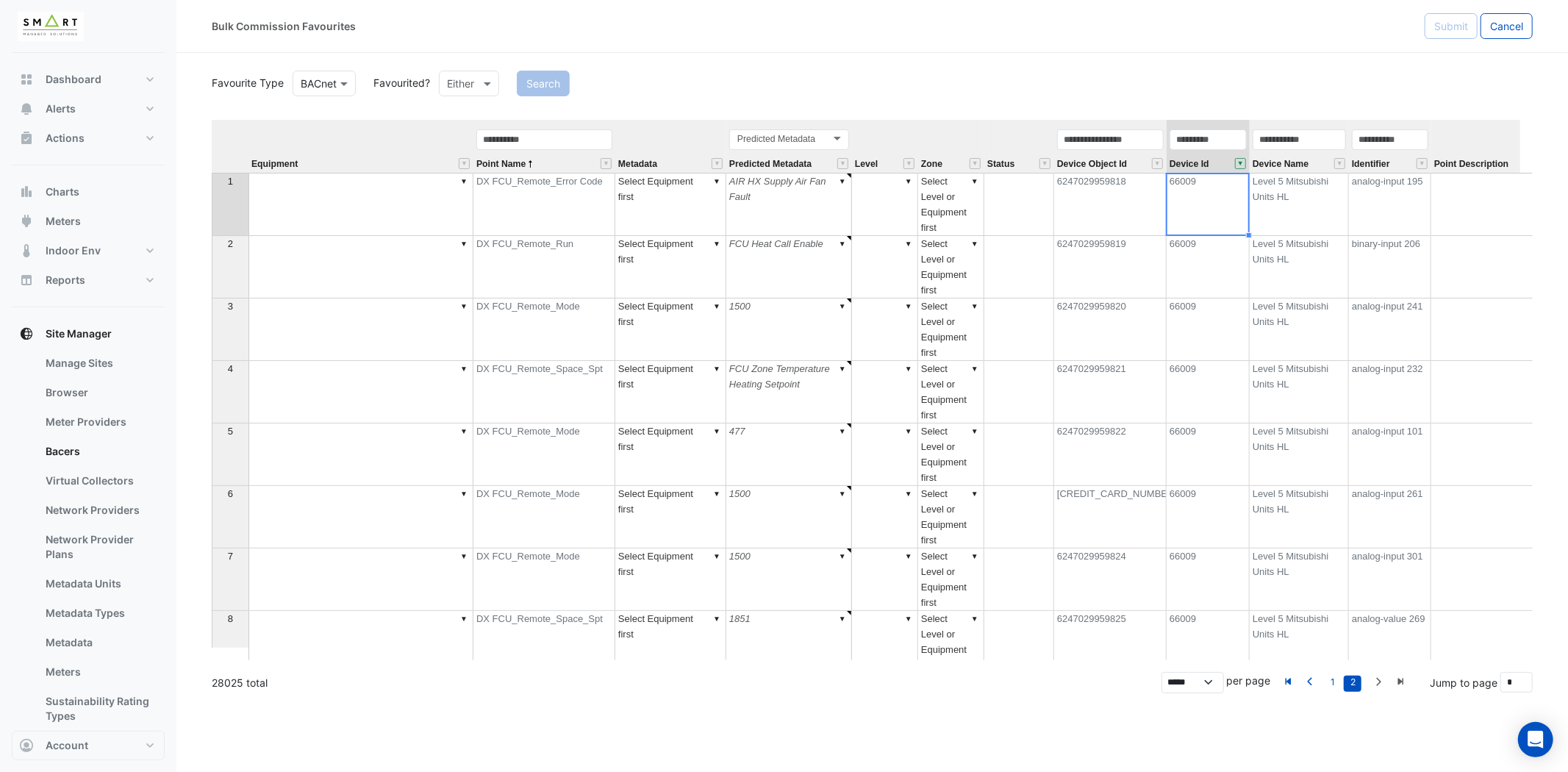
click at [237, 127] on th at bounding box center [229, 146] width 36 height 53
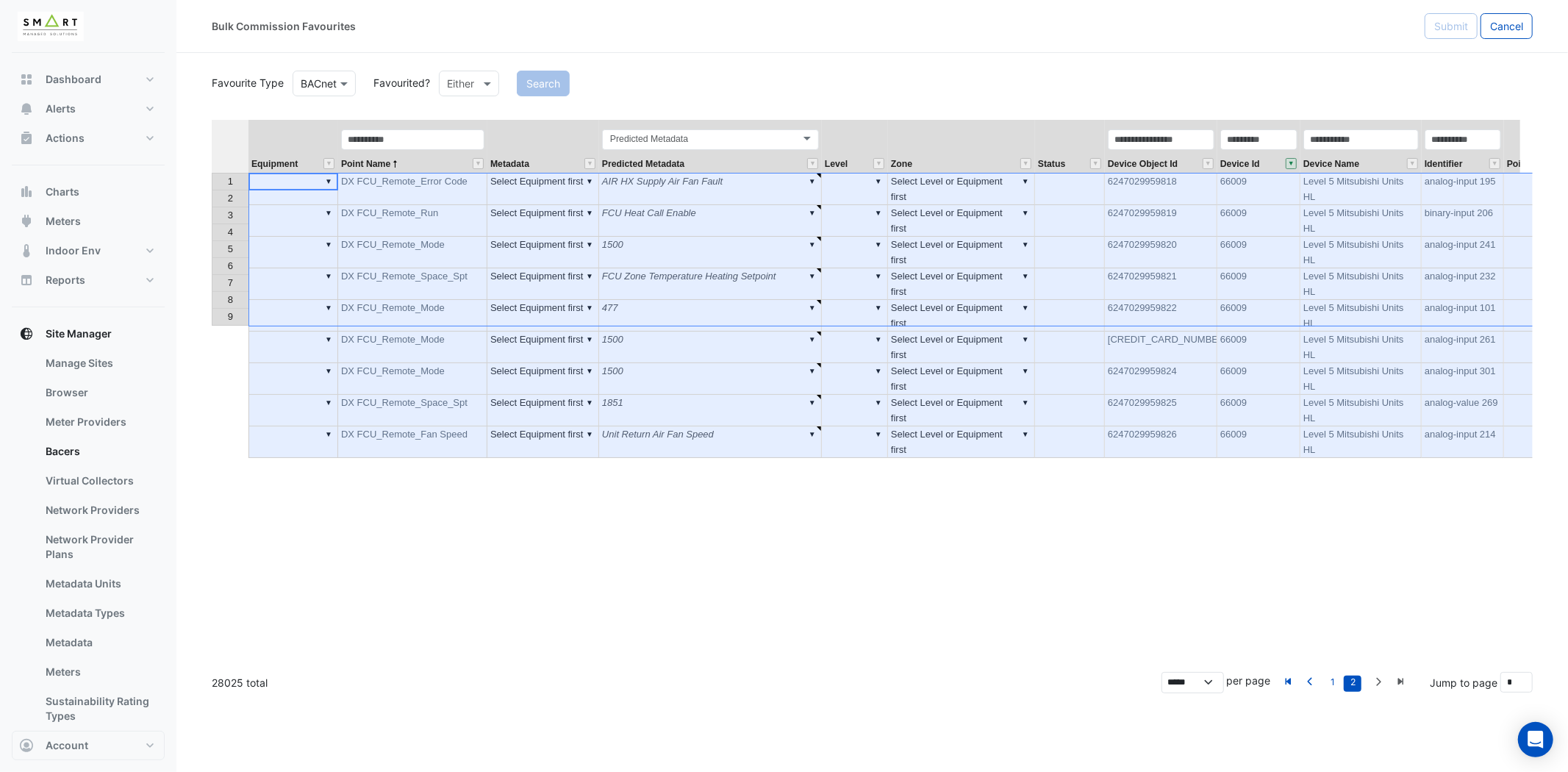
type textarea "******"
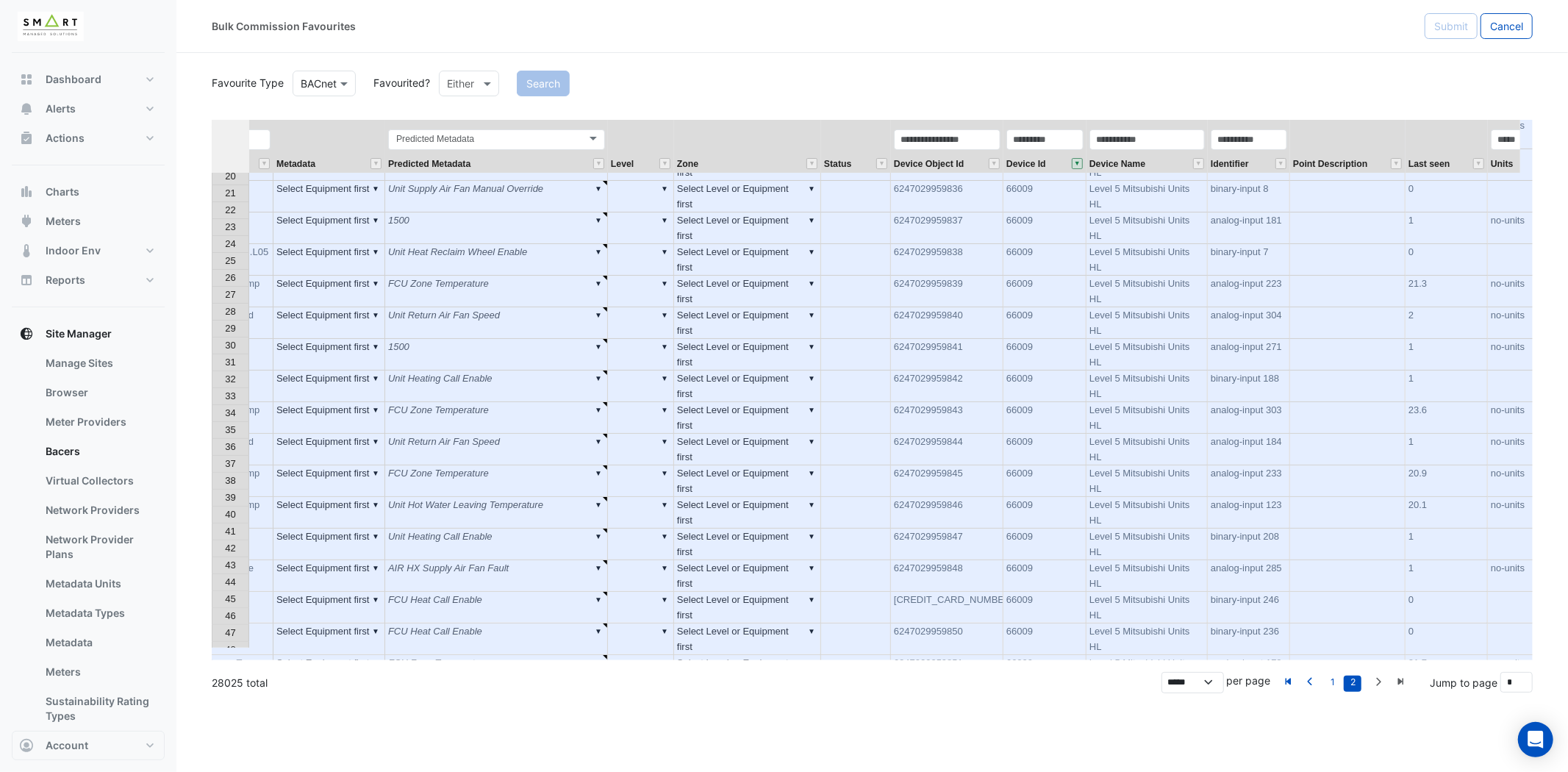
scroll to position [0, 248]
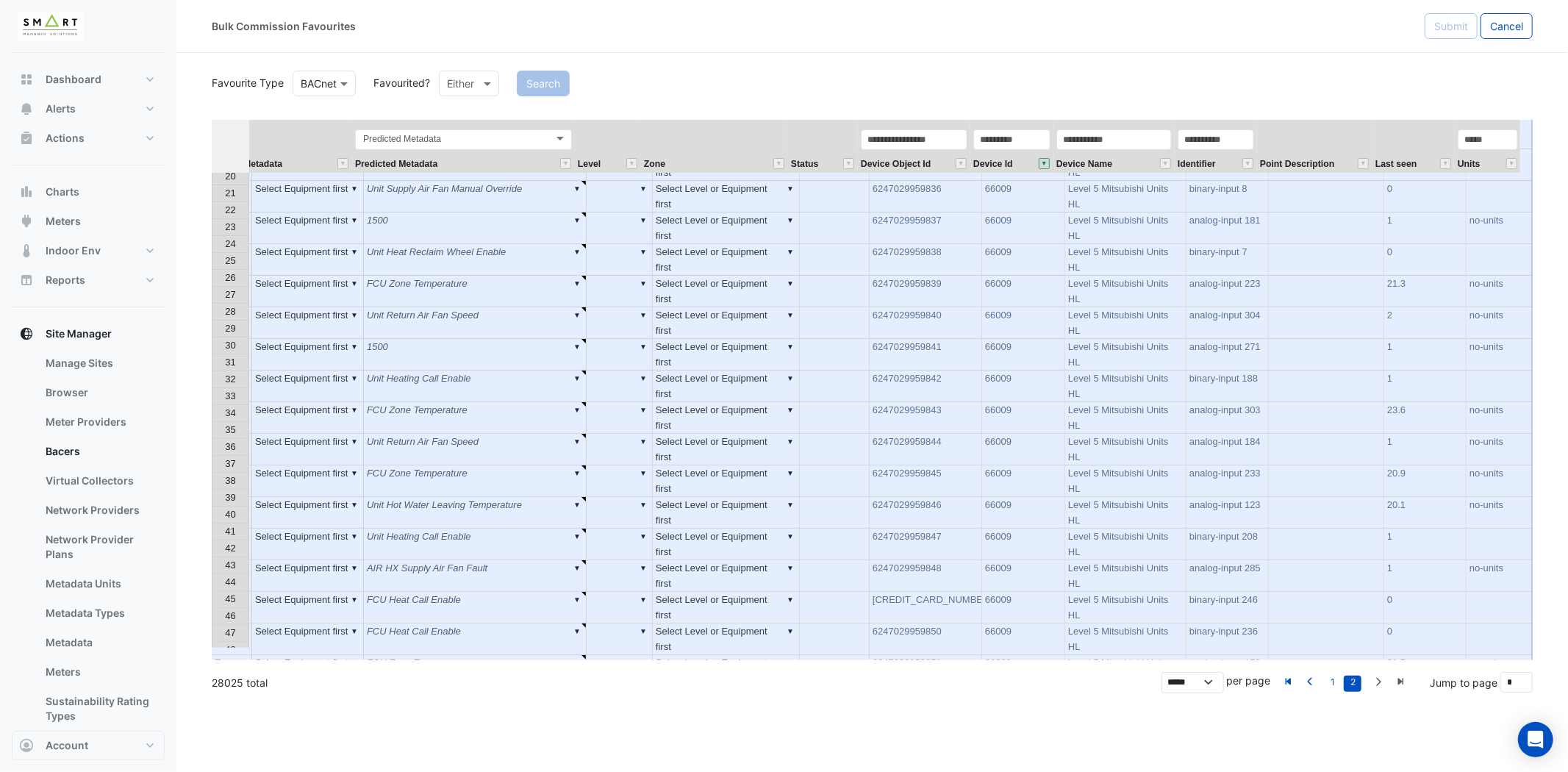
click at [1133, 156] on div "Device Name" at bounding box center [1113, 150] width 121 height 45
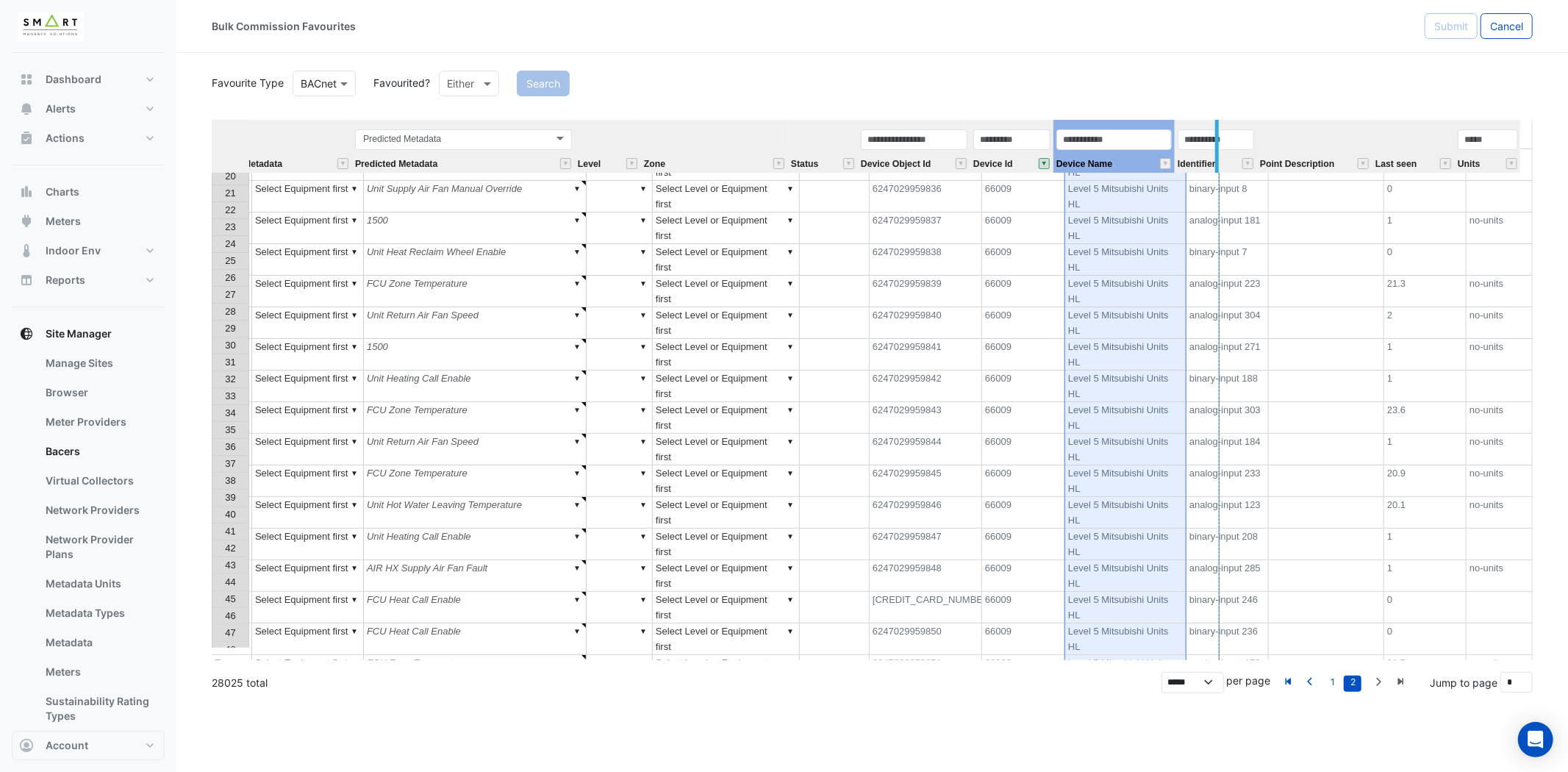
drag, startPoint x: 1171, startPoint y: 135, endPoint x: 1216, endPoint y: 127, distance: 45.7
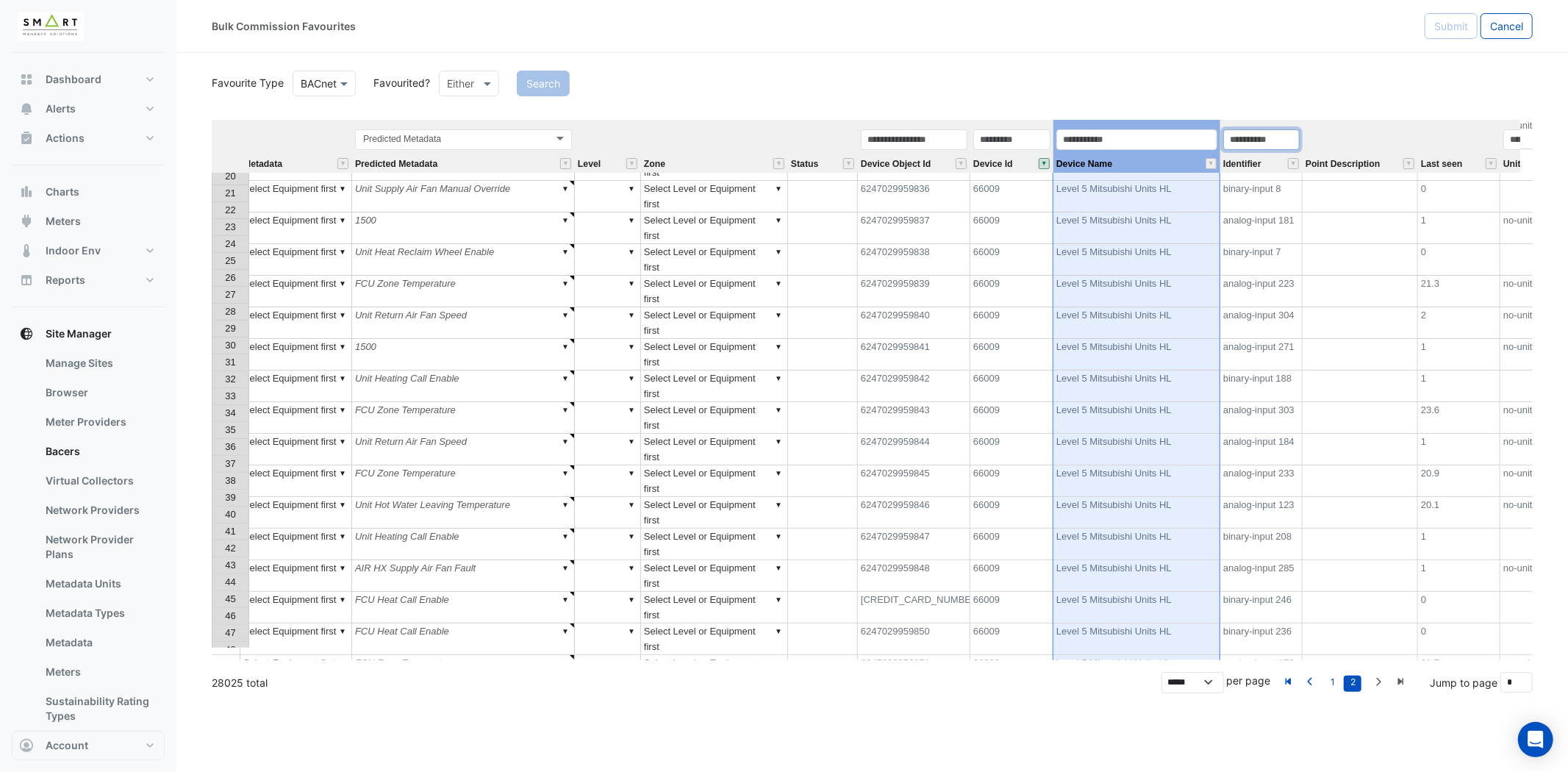
drag, startPoint x: 1294, startPoint y: 135, endPoint x: 1358, endPoint y: 141, distance: 64.3
click at [1358, 141] on tr "Equipment Point Name Metadata Predicted Metadata Predicted Metadata Level Zone …" at bounding box center [765, 146] width 1602 height 53
drag, startPoint x: 1299, startPoint y: 143, endPoint x: 1337, endPoint y: 136, distance: 38.6
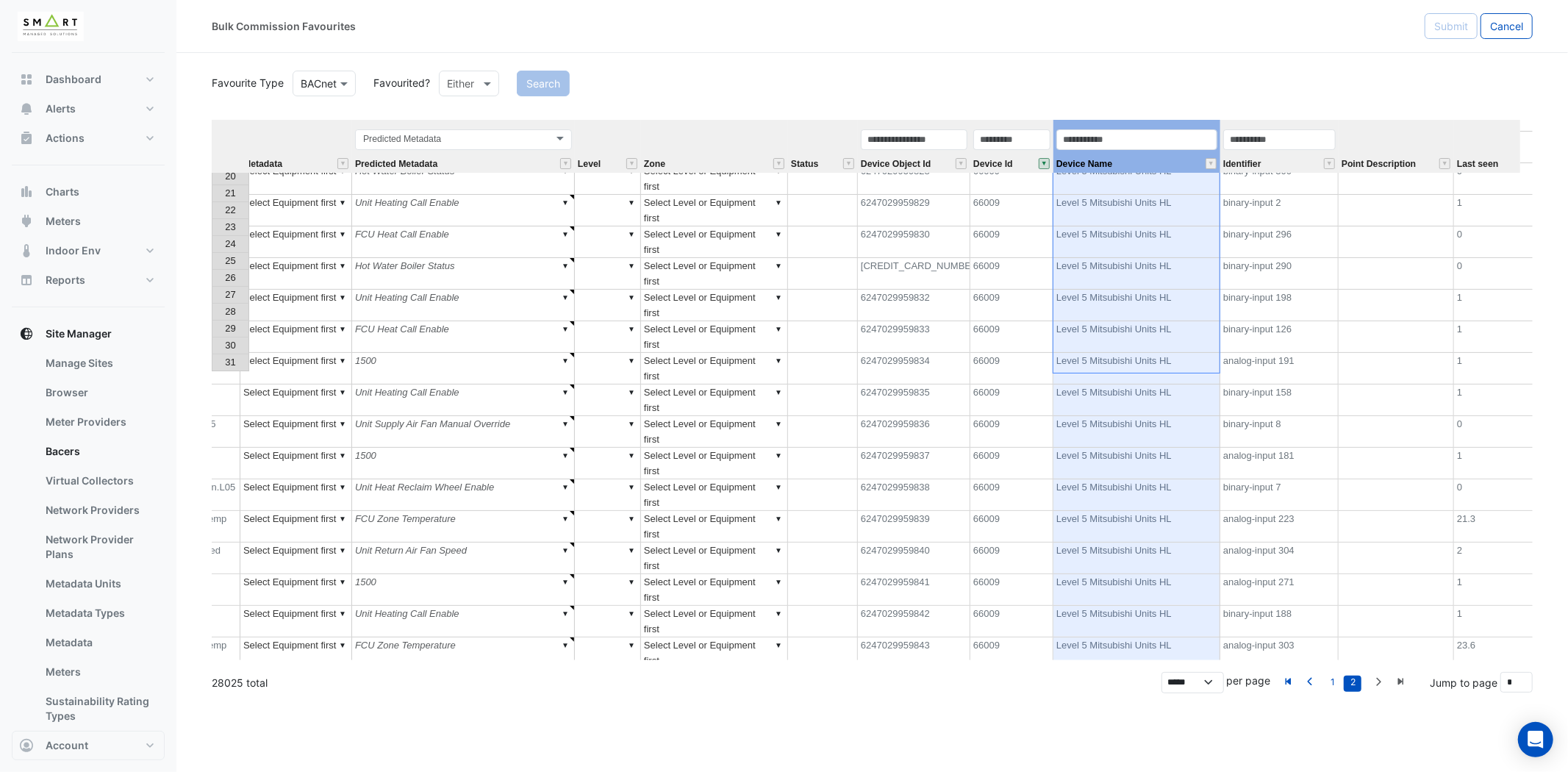
scroll to position [0, 0]
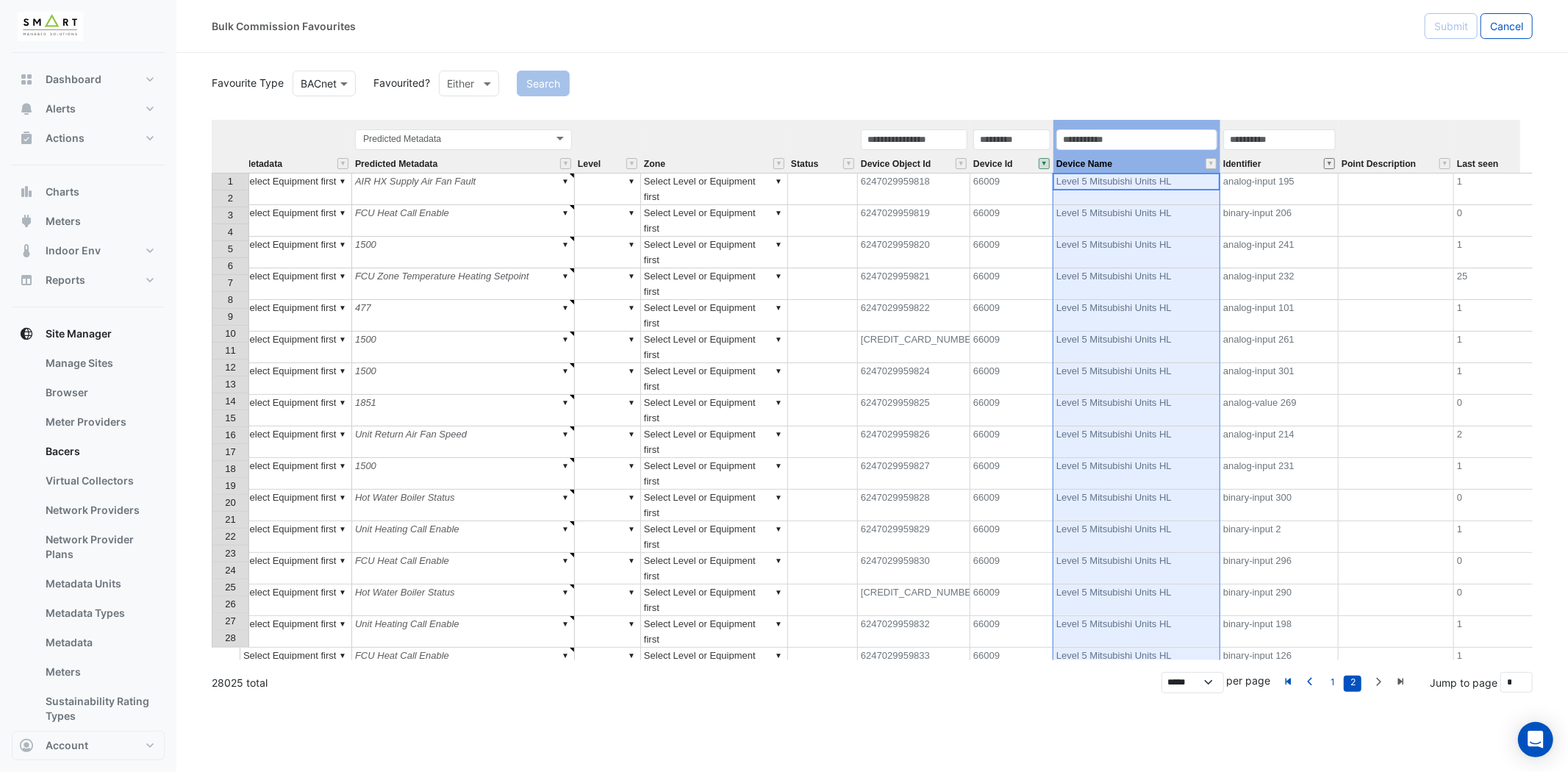
click at [1328, 166] on button "" at bounding box center [1329, 163] width 11 height 11
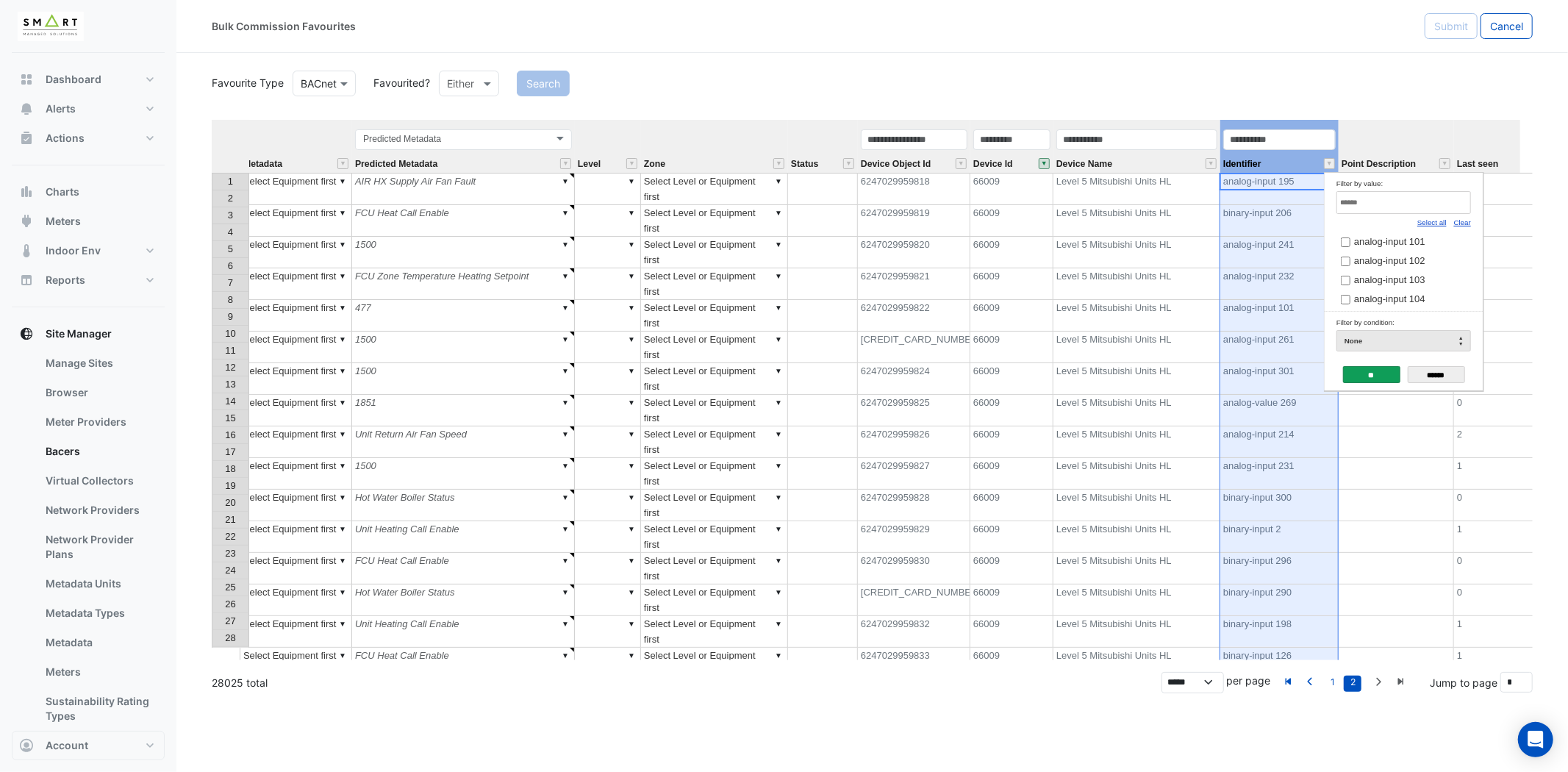
click at [1464, 223] on link "Clear" at bounding box center [1462, 222] width 17 height 8
click at [1445, 202] on input "Filter by value:" at bounding box center [1404, 202] width 135 height 23
click at [1415, 237] on span "analog-input 103" at bounding box center [1389, 241] width 71 height 11
drag, startPoint x: 1387, startPoint y: 207, endPoint x: 1287, endPoint y: 201, distance: 100.2
click at [1287, 201] on body "Bulk Commission Favourites Submit Cancel Favourite Type Favourite Type BACnet F…" at bounding box center [784, 386] width 1568 height 772
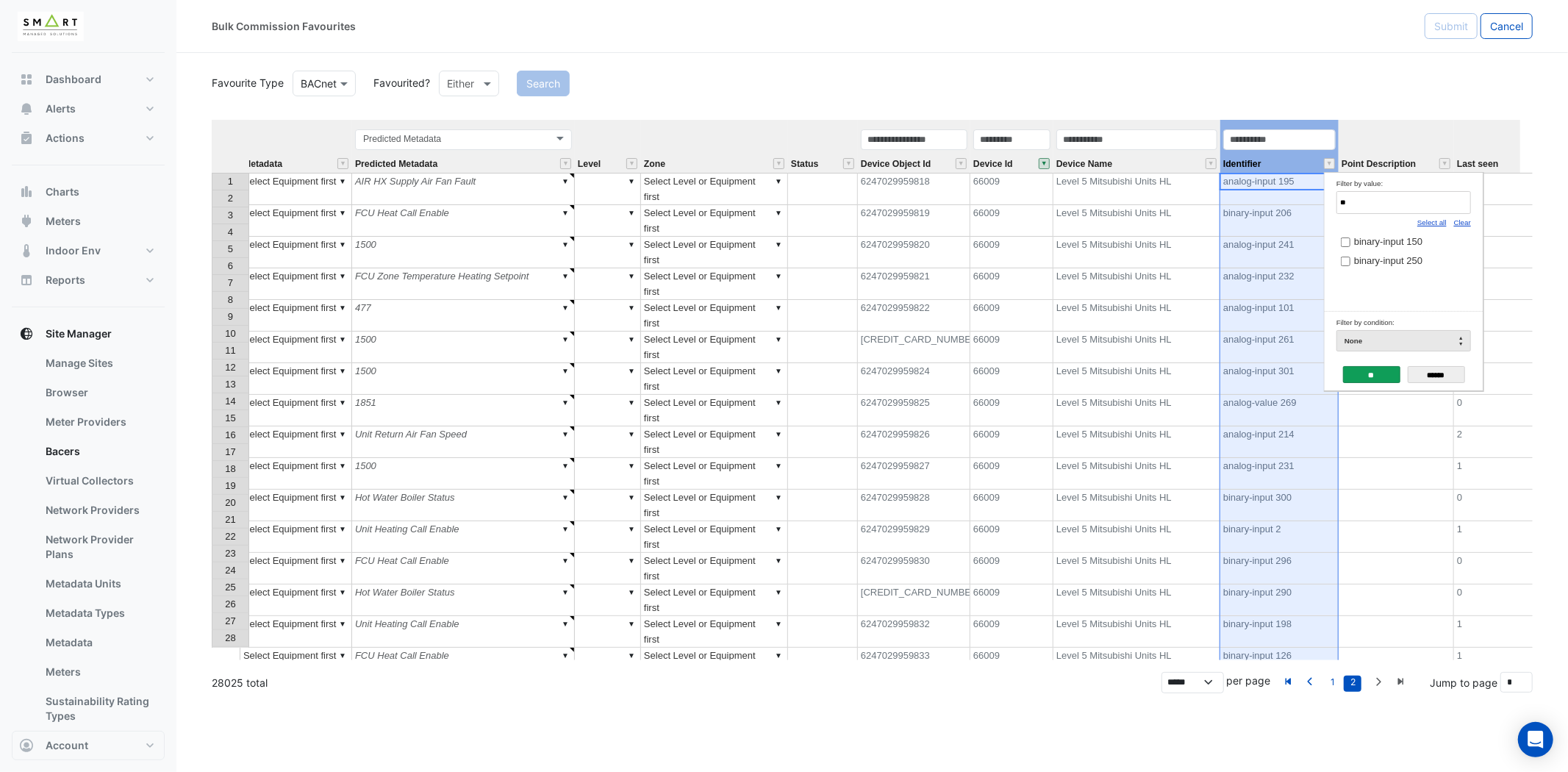
type input "*"
click at [1444, 203] on input "*" at bounding box center [1404, 202] width 135 height 23
click at [1394, 243] on span "binary-input 316" at bounding box center [1388, 241] width 68 height 11
click at [1398, 210] on input "***" at bounding box center [1404, 202] width 135 height 23
click at [1386, 245] on span "analog-input 313" at bounding box center [1389, 241] width 71 height 11
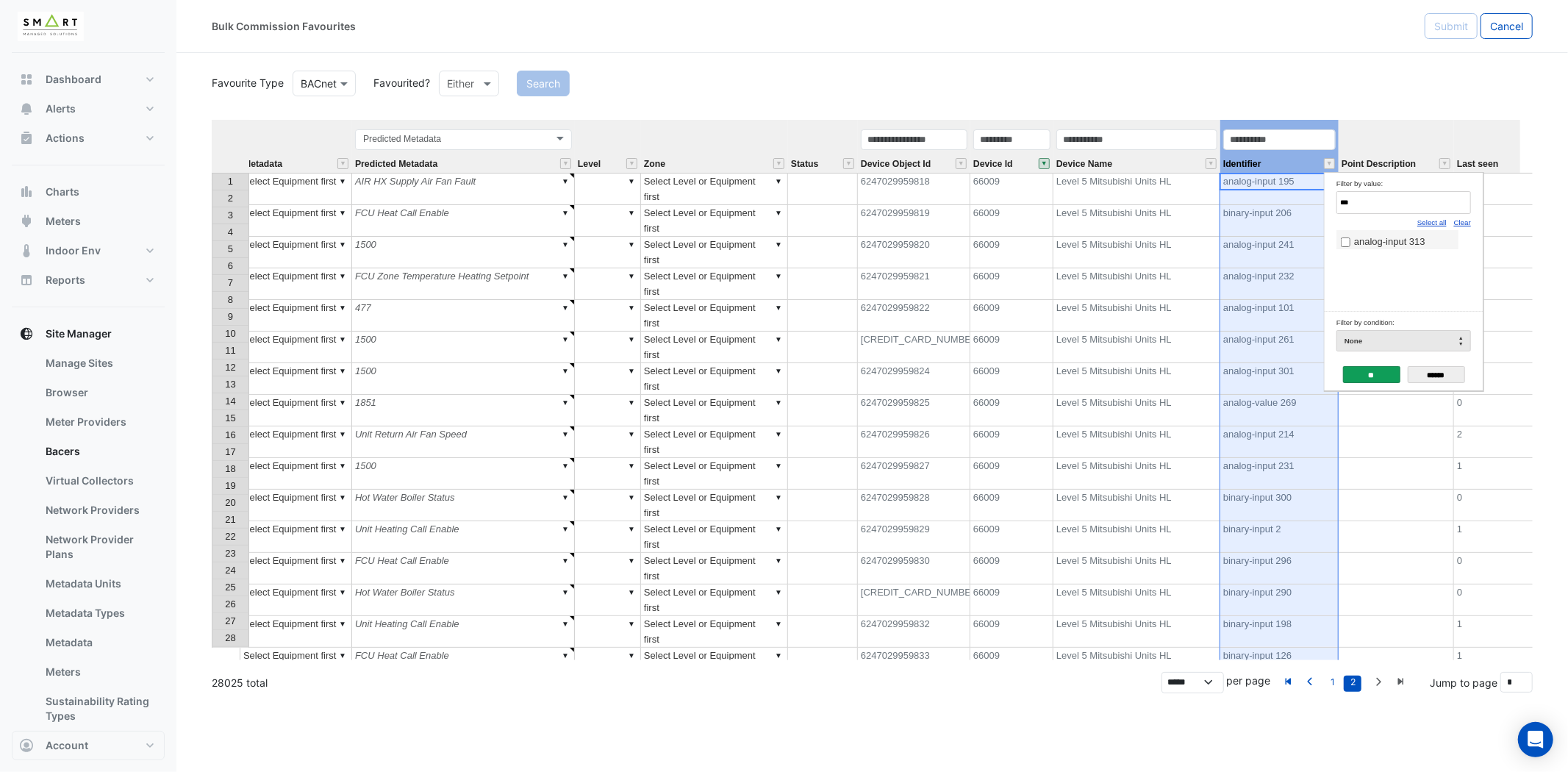
click at [1380, 205] on input "***" at bounding box center [1404, 202] width 135 height 23
type input "***"
click at [1375, 243] on span "binary-input 318" at bounding box center [1388, 241] width 68 height 11
click at [1377, 369] on input "**" at bounding box center [1372, 374] width 57 height 17
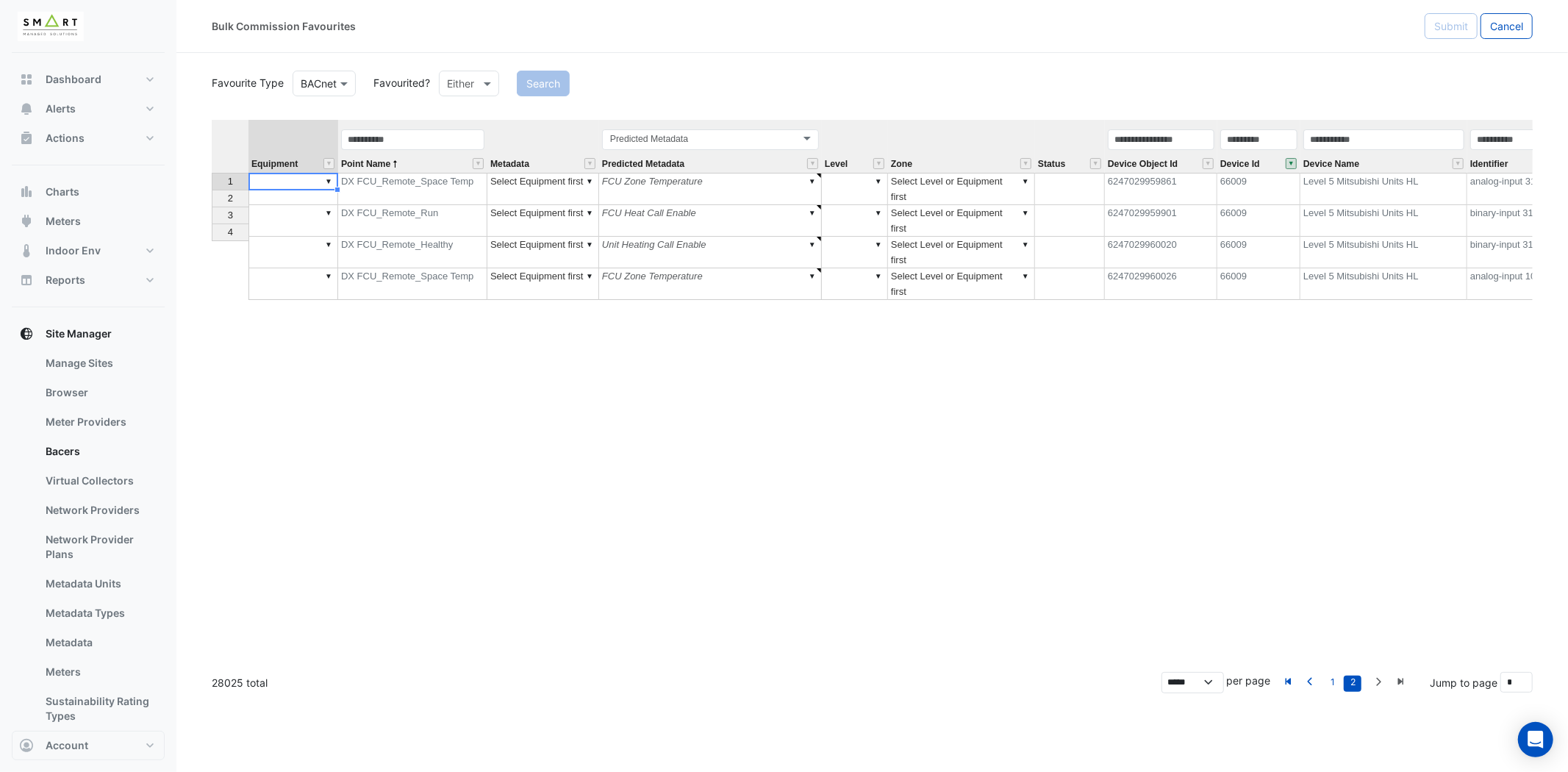
click at [266, 182] on td "▼" at bounding box center [293, 188] width 90 height 32
type textarea "*"
type textarea "*****"
drag, startPoint x: 335, startPoint y: 135, endPoint x: 458, endPoint y: 133, distance: 123.0
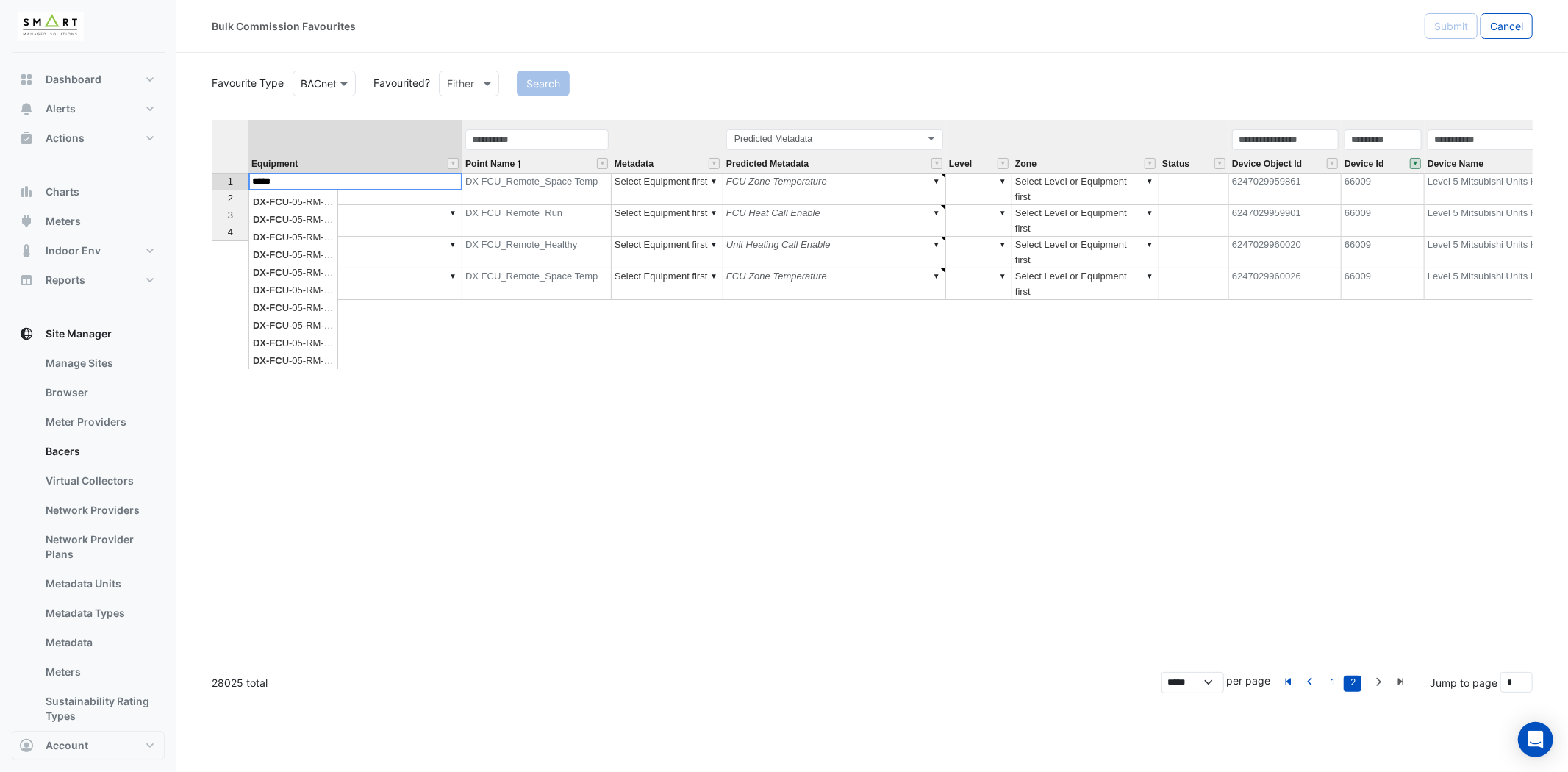
click at [415, 299] on div "Equipment Point Name Metadata Predicted Metadata Level Zone Status Device Objec…" at bounding box center [871, 390] width 1321 height 540
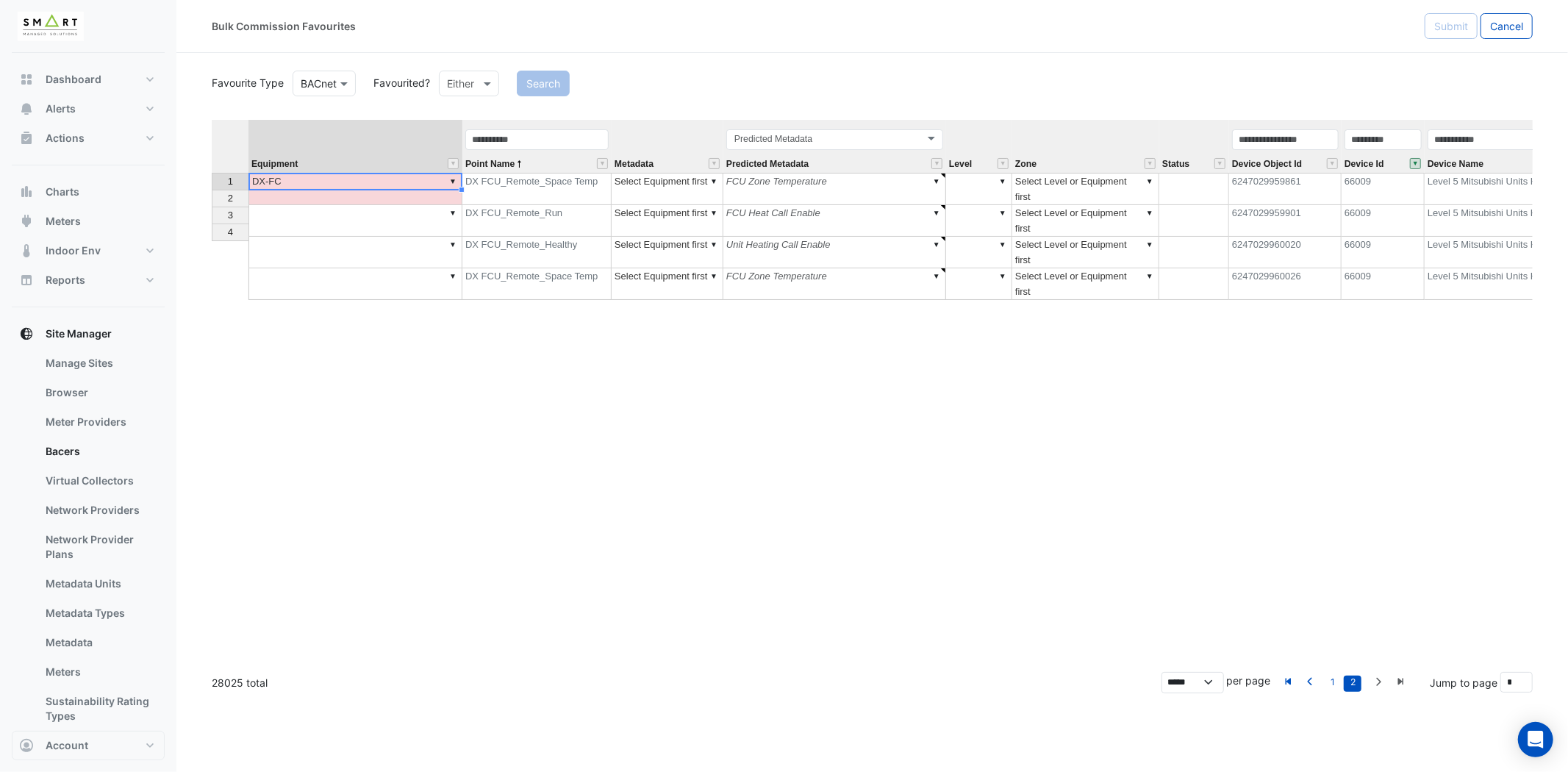
click at [385, 180] on td "▼ DX-FC" at bounding box center [355, 188] width 214 height 32
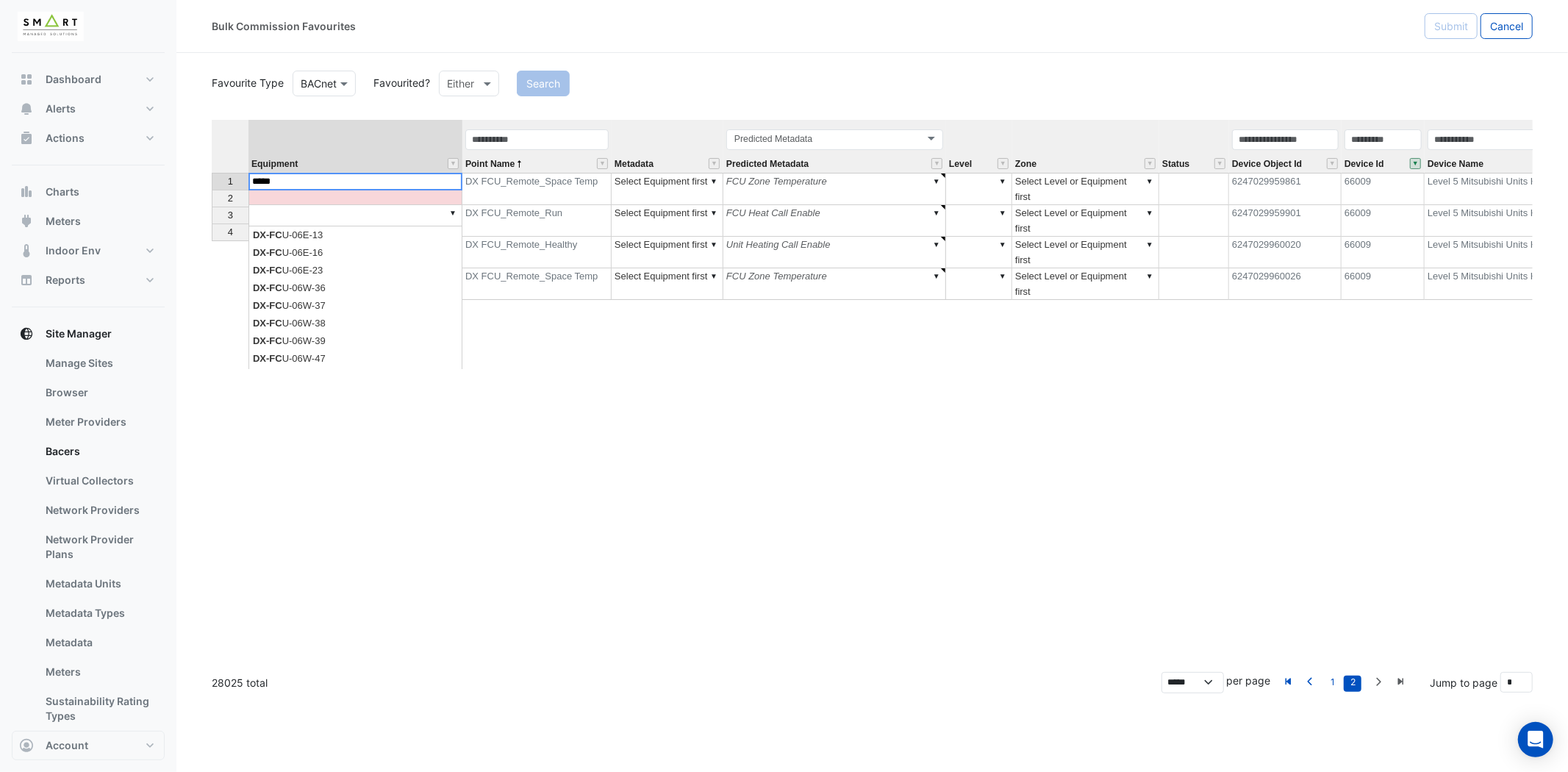
scroll to position [245, 0]
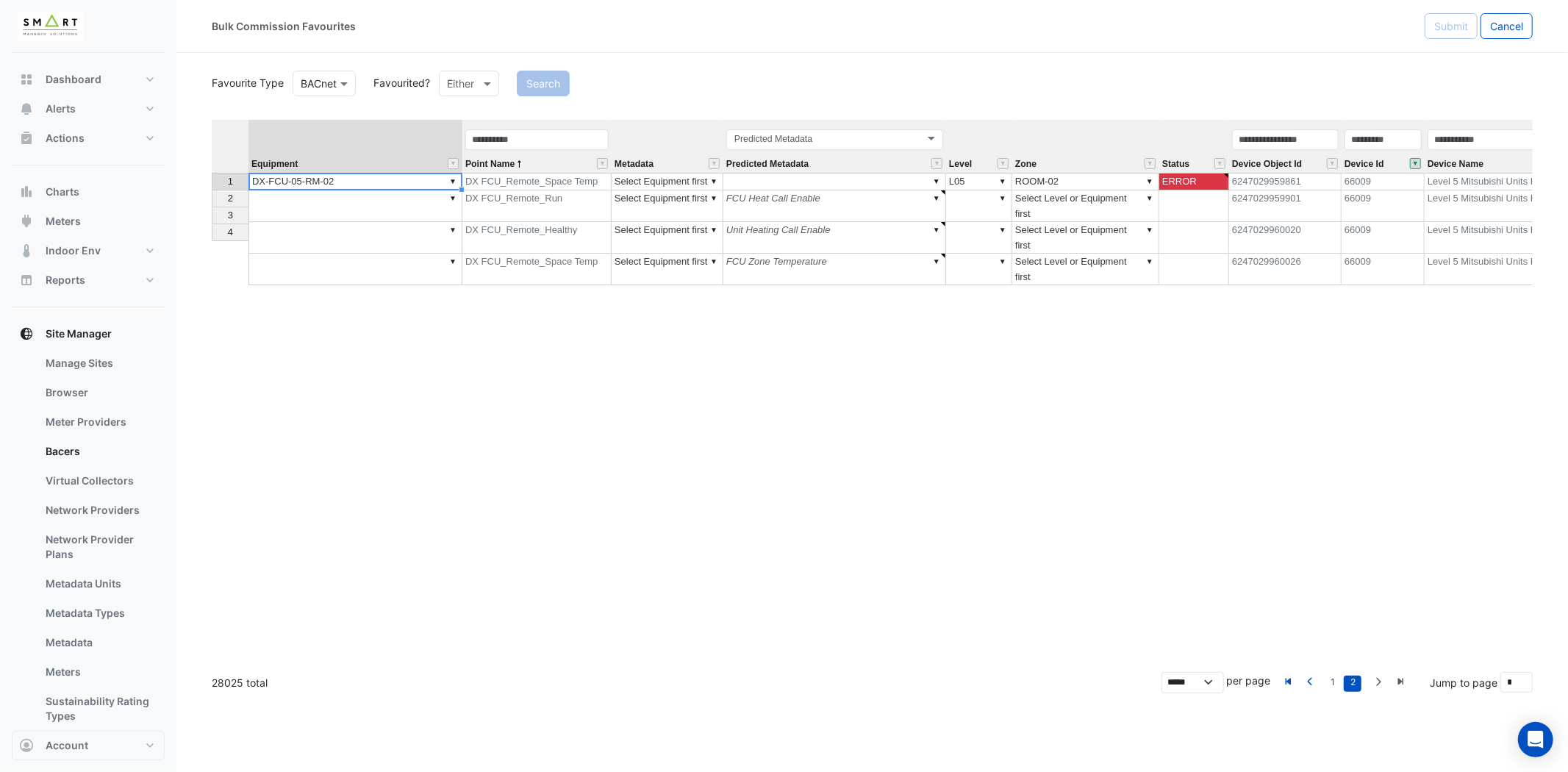
click at [361, 256] on div "Equipment Point Name Metadata Predicted Metadata Level Zone Status Device Objec…" at bounding box center [871, 390] width 1321 height 540
drag, startPoint x: 458, startPoint y: 188, endPoint x: 461, endPoint y: 228, distance: 40.1
click at [211, 285] on div at bounding box center [211, 285] width 0 height 0
type textarea "**********"
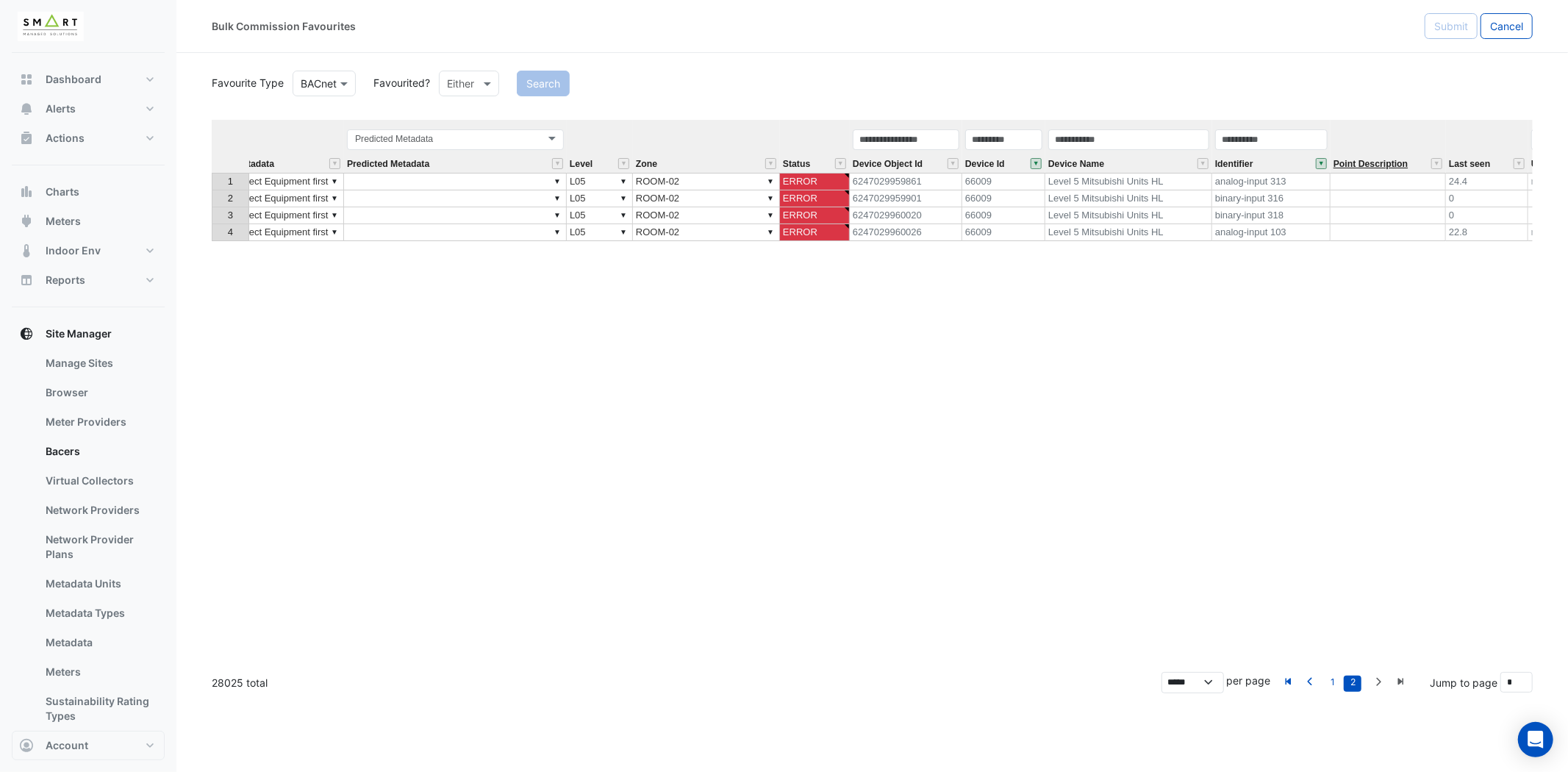
scroll to position [0, 378]
drag, startPoint x: 1282, startPoint y: 154, endPoint x: 1283, endPoint y: 147, distance: 7.1
click at [1283, 154] on div "Identifier" at bounding box center [1273, 150] width 118 height 45
click at [1281, 115] on div "Favourite Type Favourite Type BACnet Favourited? Either Search Equipment Point …" at bounding box center [871, 364] width 1321 height 593
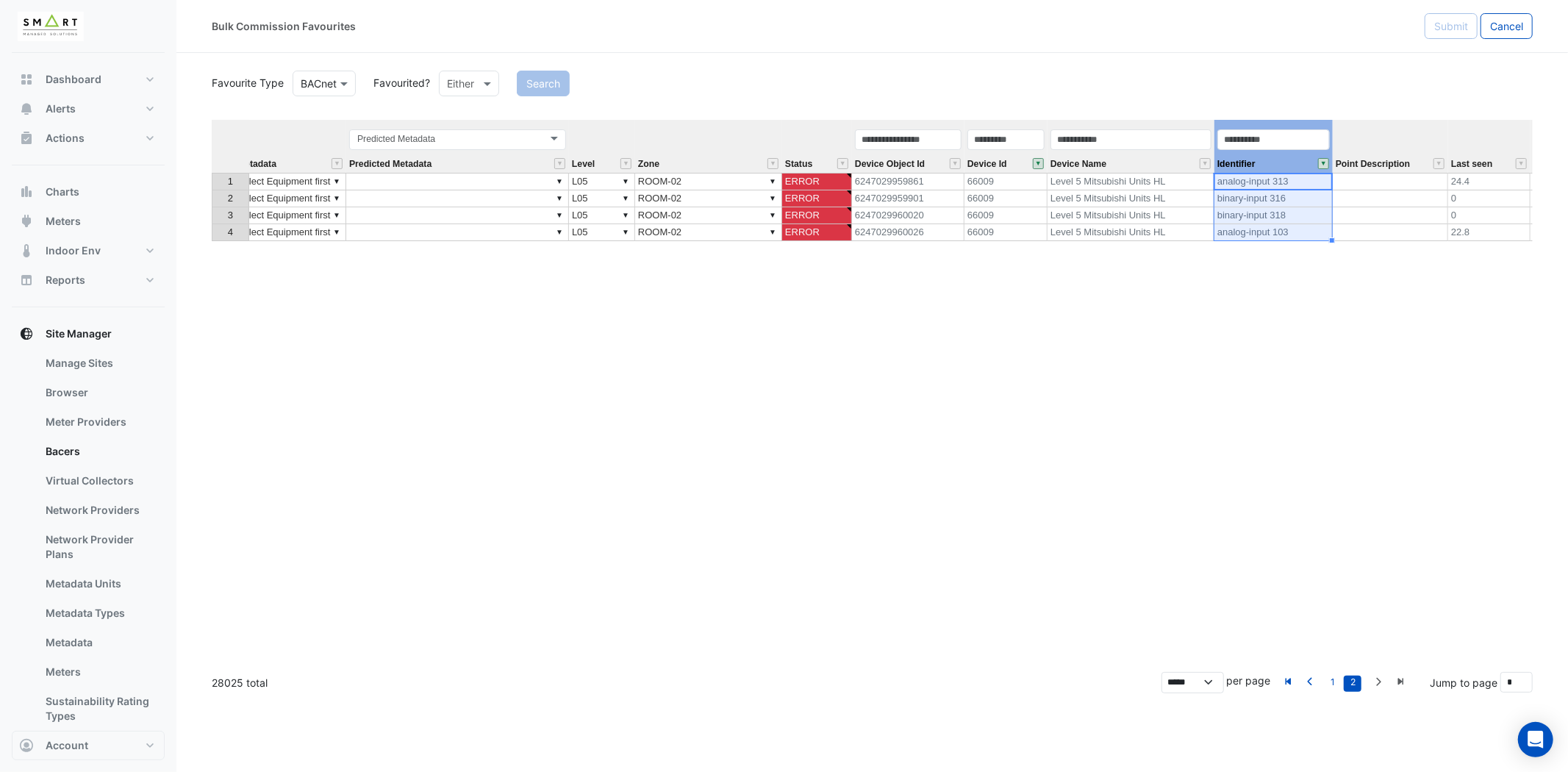
click at [1280, 127] on th "Identifier" at bounding box center [1273, 146] width 118 height 53
drag, startPoint x: 1281, startPoint y: 127, endPoint x: 708, endPoint y: 184, distance: 575.8
click at [708, 184] on div "Equipment Point Name Metadata Predicted Metadata Level Zone Status Device Objec…" at bounding box center [871, 390] width 1321 height 540
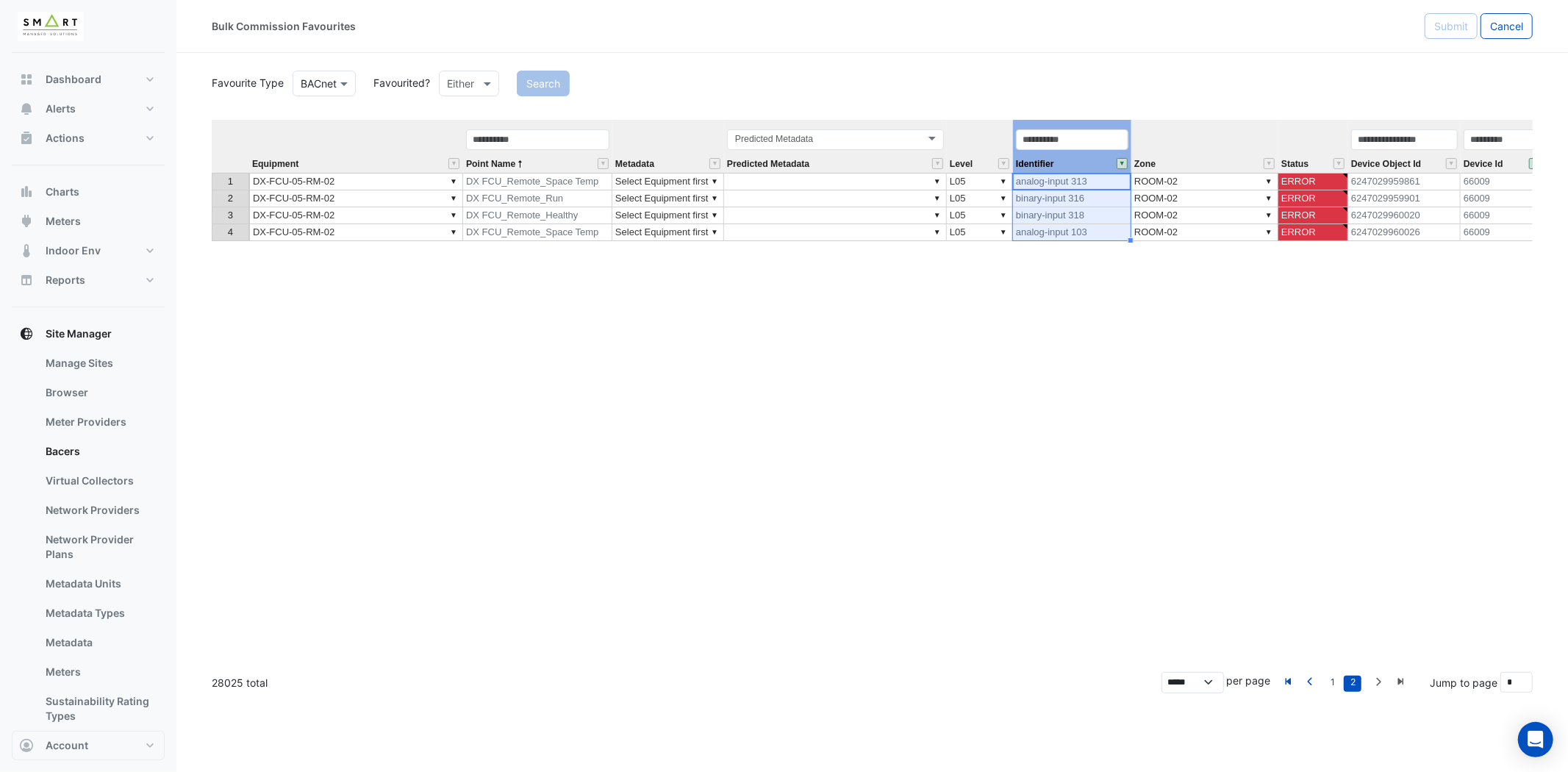
scroll to position [0, 9]
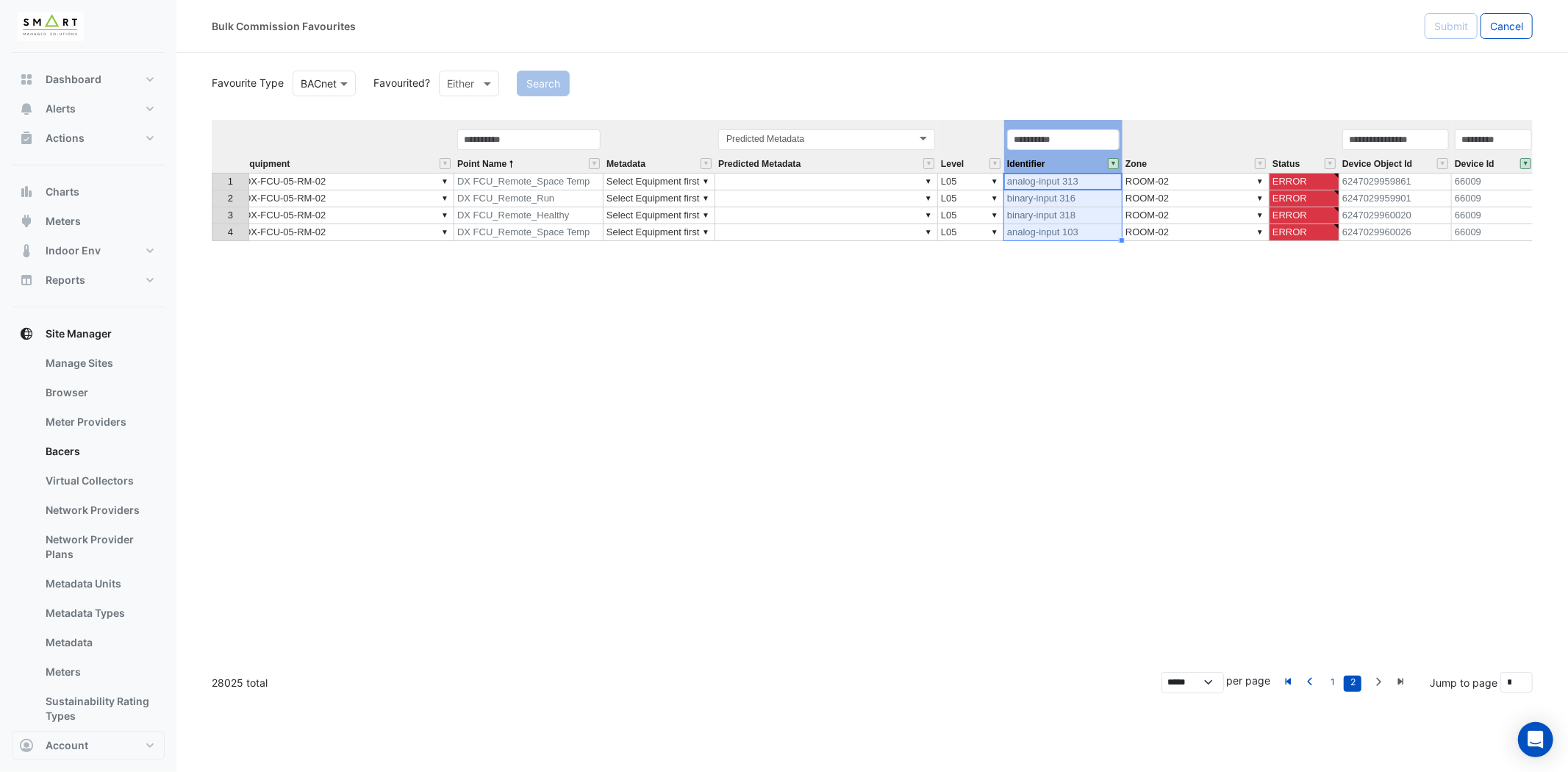
click at [1115, 162] on button "" at bounding box center [1113, 163] width 11 height 11
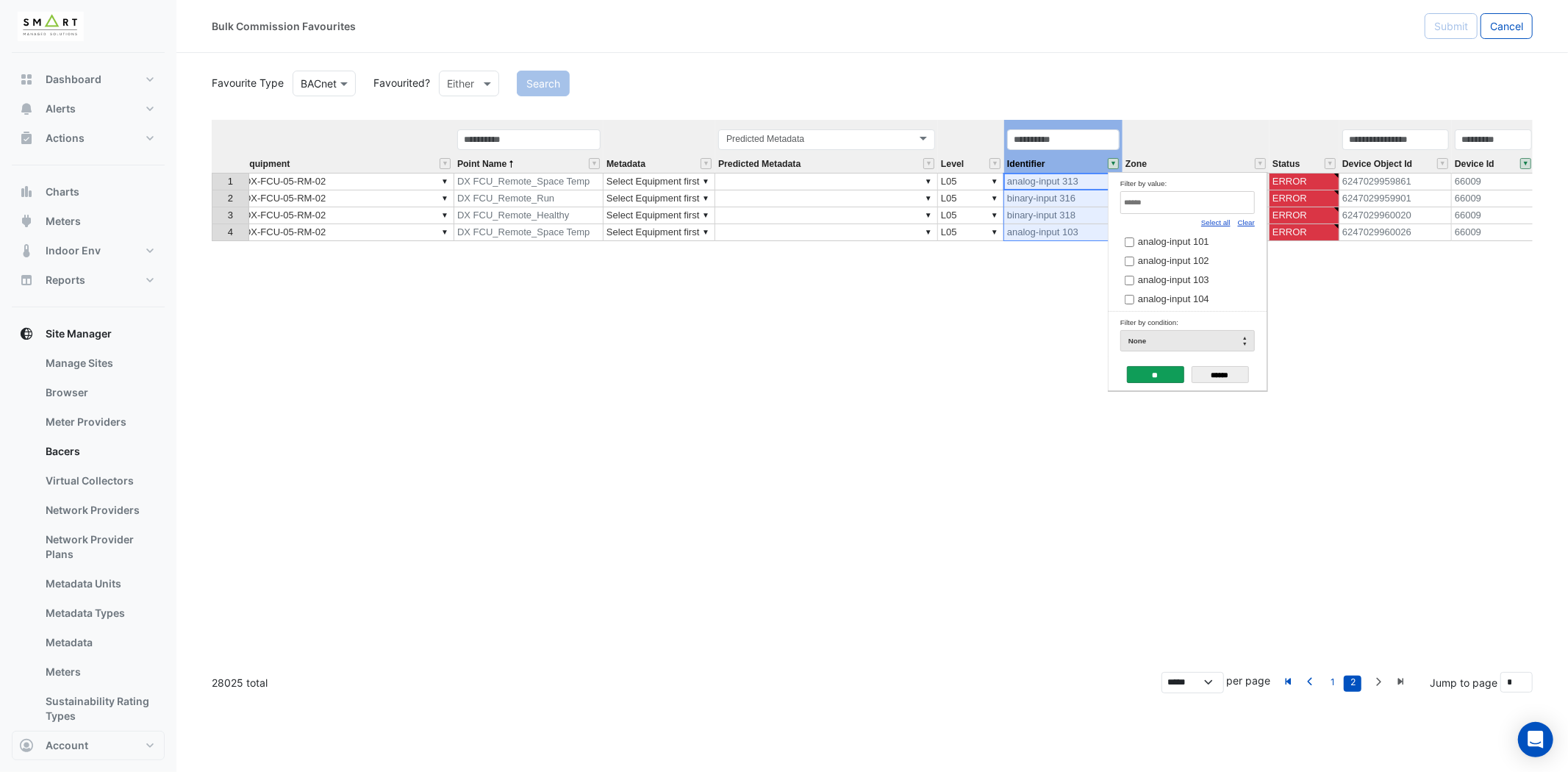
click at [1165, 202] on input "Filter by value:" at bounding box center [1187, 202] width 135 height 23
type input "***"
click at [1121, 249] on td "analog-input 103" at bounding box center [1181, 240] width 122 height 19
drag, startPoint x: 1158, startPoint y: 208, endPoint x: 1063, endPoint y: 200, distance: 95.3
click at [1063, 200] on body "Bulk Commission Favourites Submit Cancel Favourite Type Favourite Type BACnet F…" at bounding box center [784, 386] width 1568 height 772
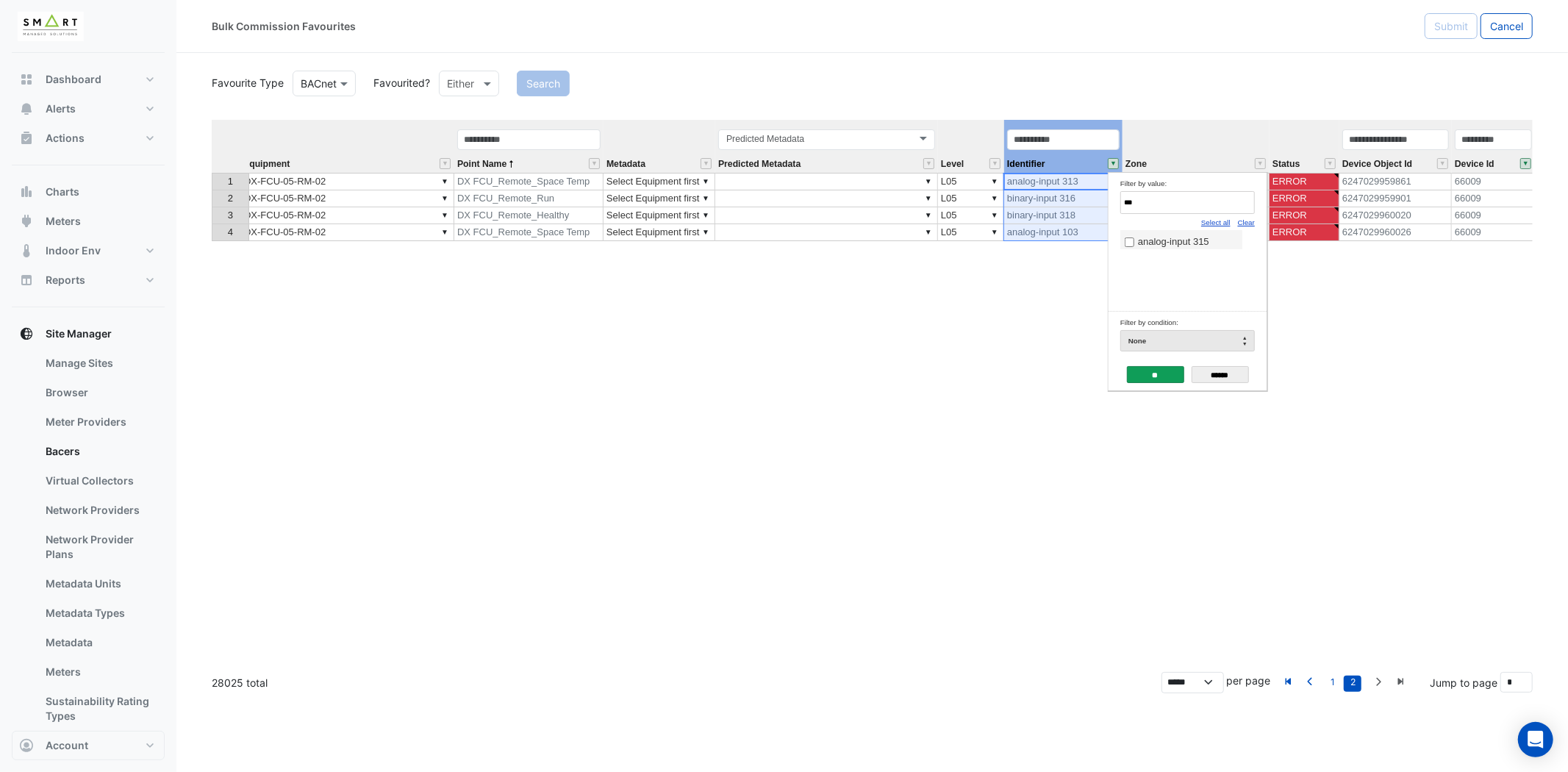
click at [1180, 240] on span "analog-input 315" at bounding box center [1174, 241] width 71 height 11
drag, startPoint x: 1165, startPoint y: 206, endPoint x: 996, endPoint y: 230, distance: 170.7
click at [996, 230] on body "Bulk Commission Favourites Submit Cancel Favourite Type Favourite Type BACnet F…" at bounding box center [784, 386] width 1568 height 772
click at [1180, 243] on span "analog-input 252" at bounding box center [1174, 241] width 71 height 11
click at [1147, 197] on input "***" at bounding box center [1187, 202] width 135 height 23
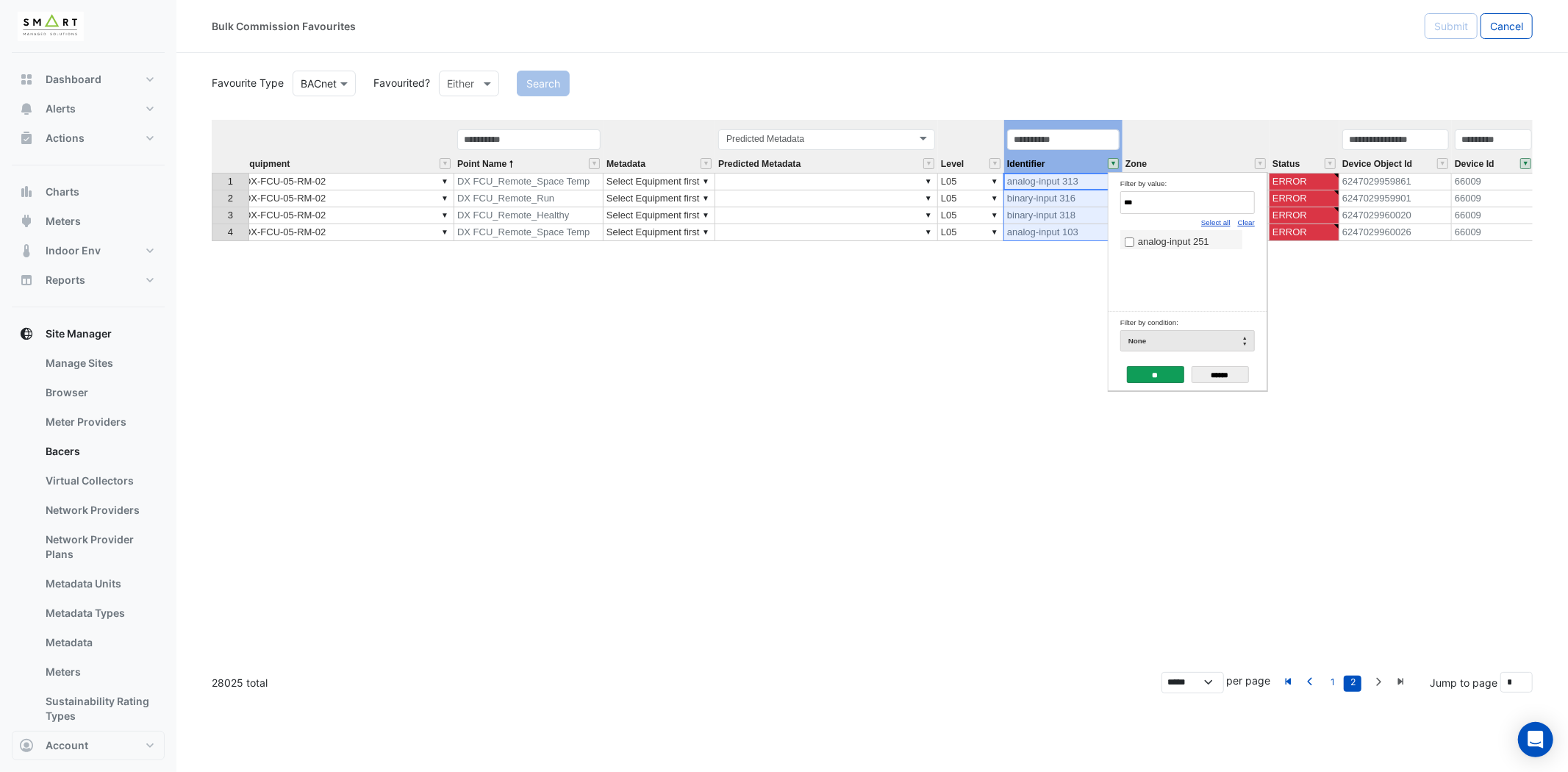
click at [1209, 246] on span "analog-input 251" at bounding box center [1174, 241] width 71 height 11
click at [1158, 205] on input "***" at bounding box center [1187, 202] width 135 height 23
click at [1162, 243] on span "analog-input 254" at bounding box center [1174, 241] width 71 height 11
drag, startPoint x: 1156, startPoint y: 197, endPoint x: 958, endPoint y: 224, distance: 199.8
click at [958, 224] on body "Bulk Commission Favourites Submit Cancel Favourite Type Favourite Type BACnet F…" at bounding box center [784, 386] width 1568 height 772
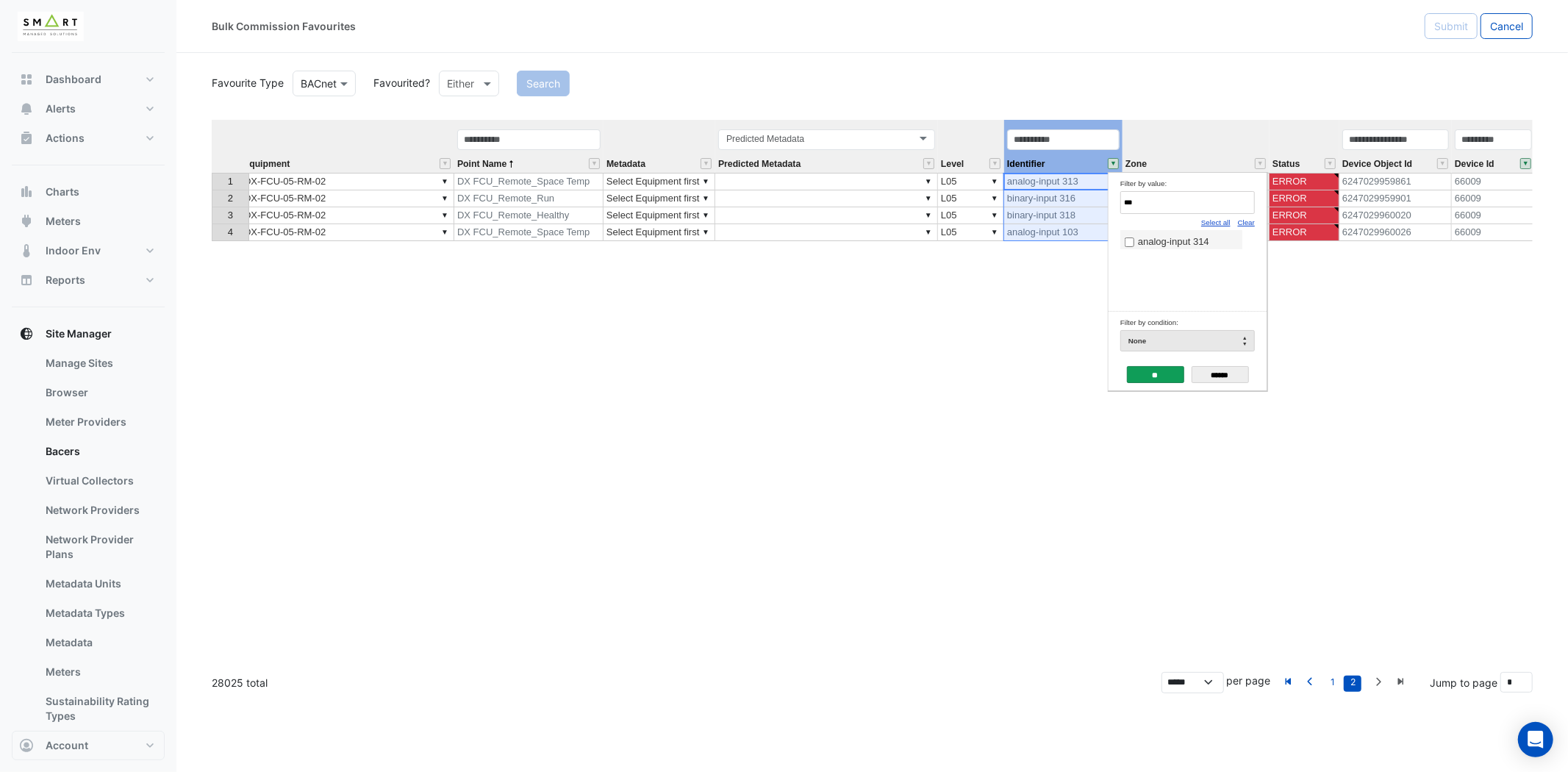
click at [1206, 241] on span "analog-input 314" at bounding box center [1174, 241] width 71 height 11
click at [1177, 204] on input "***" at bounding box center [1187, 202] width 135 height 23
click at [1187, 239] on span "analog-input 311" at bounding box center [1174, 241] width 71 height 11
click at [1181, 202] on input "***" at bounding box center [1187, 202] width 135 height 23
type input "***"
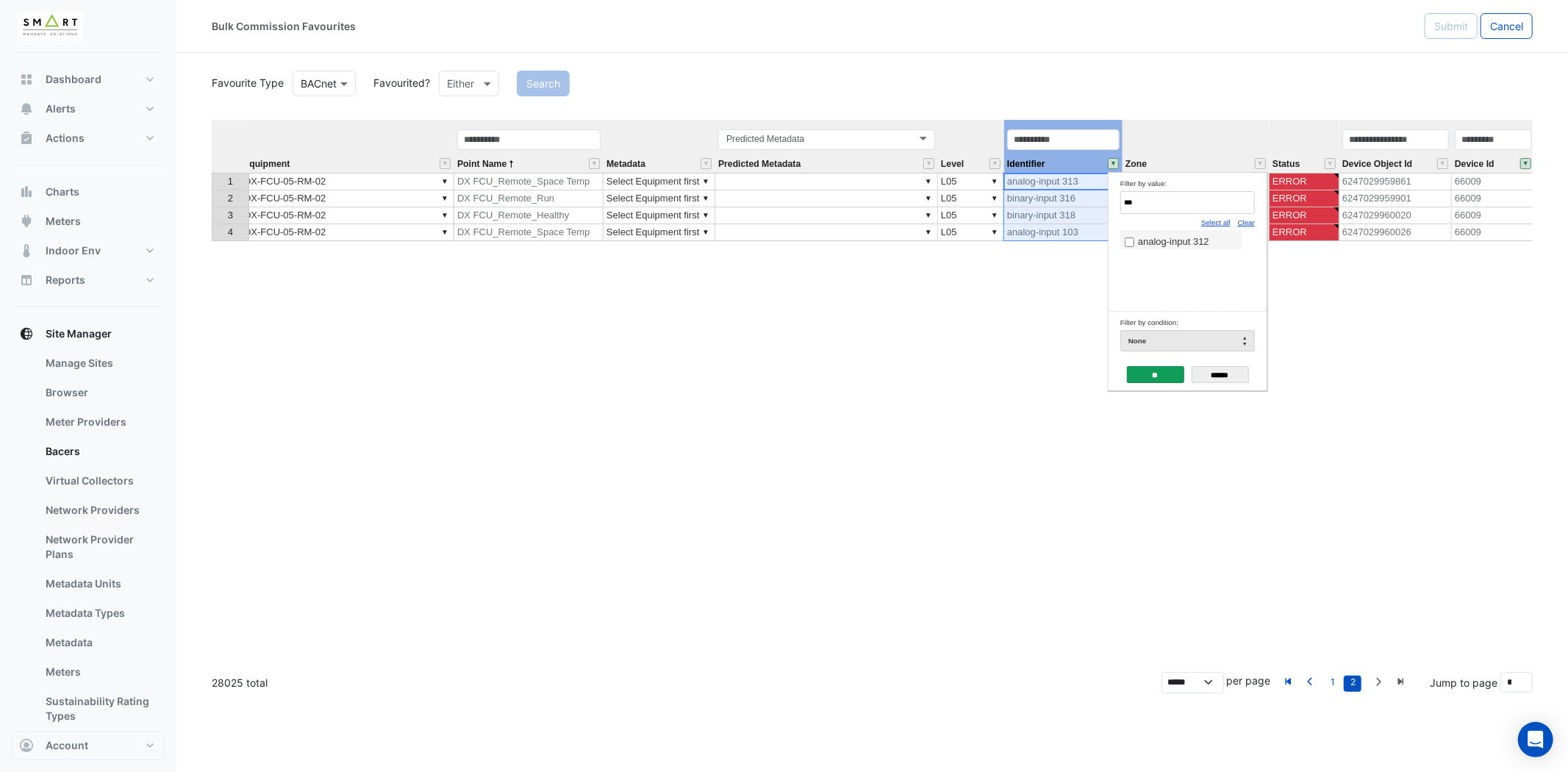
click at [1164, 245] on span "analog-input 312" at bounding box center [1174, 241] width 71 height 11
click at [1162, 372] on input "**" at bounding box center [1155, 374] width 57 height 17
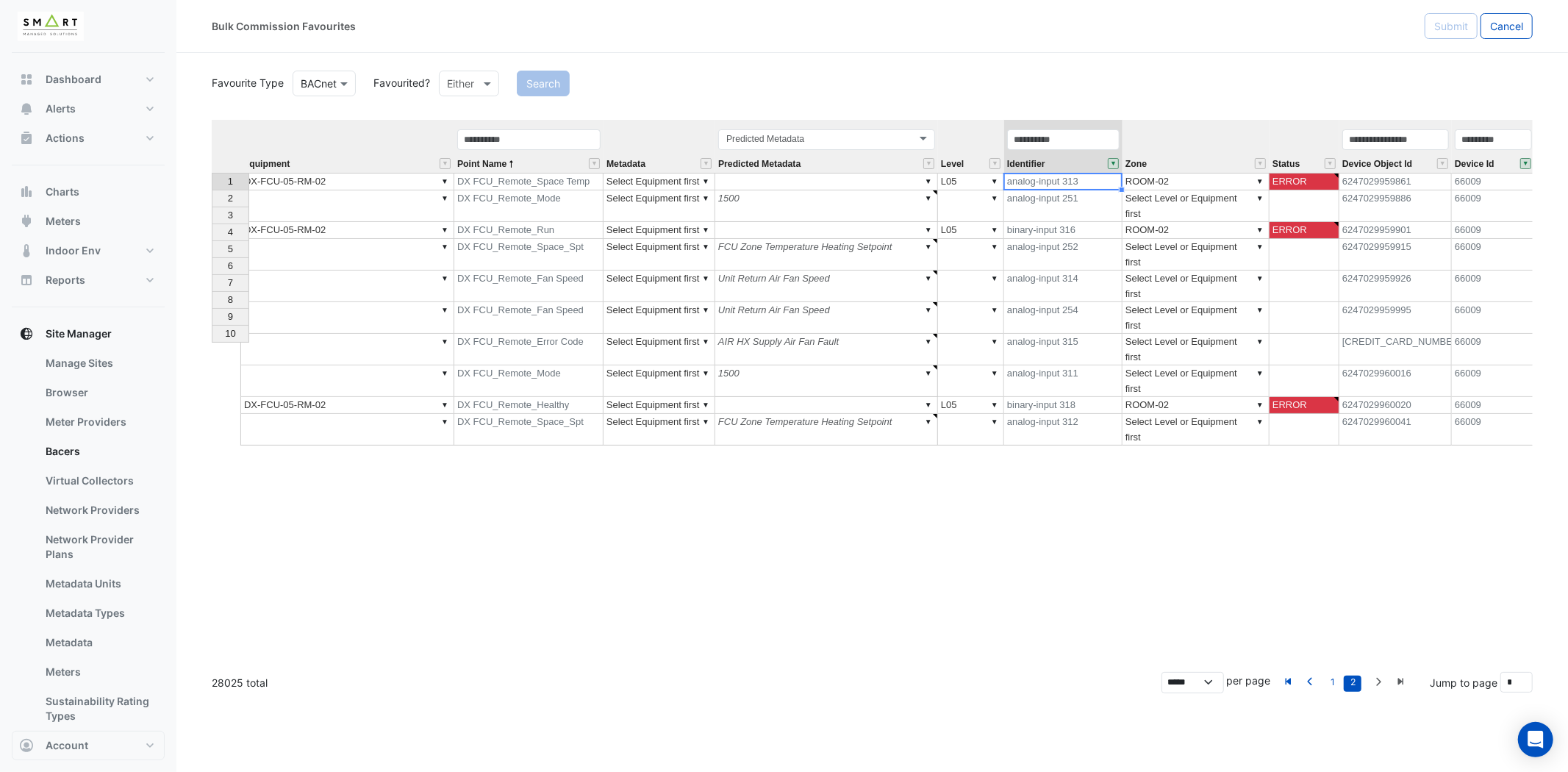
click at [410, 182] on td "▼ DX-FCU-05-RM-02" at bounding box center [347, 182] width 214 height 18
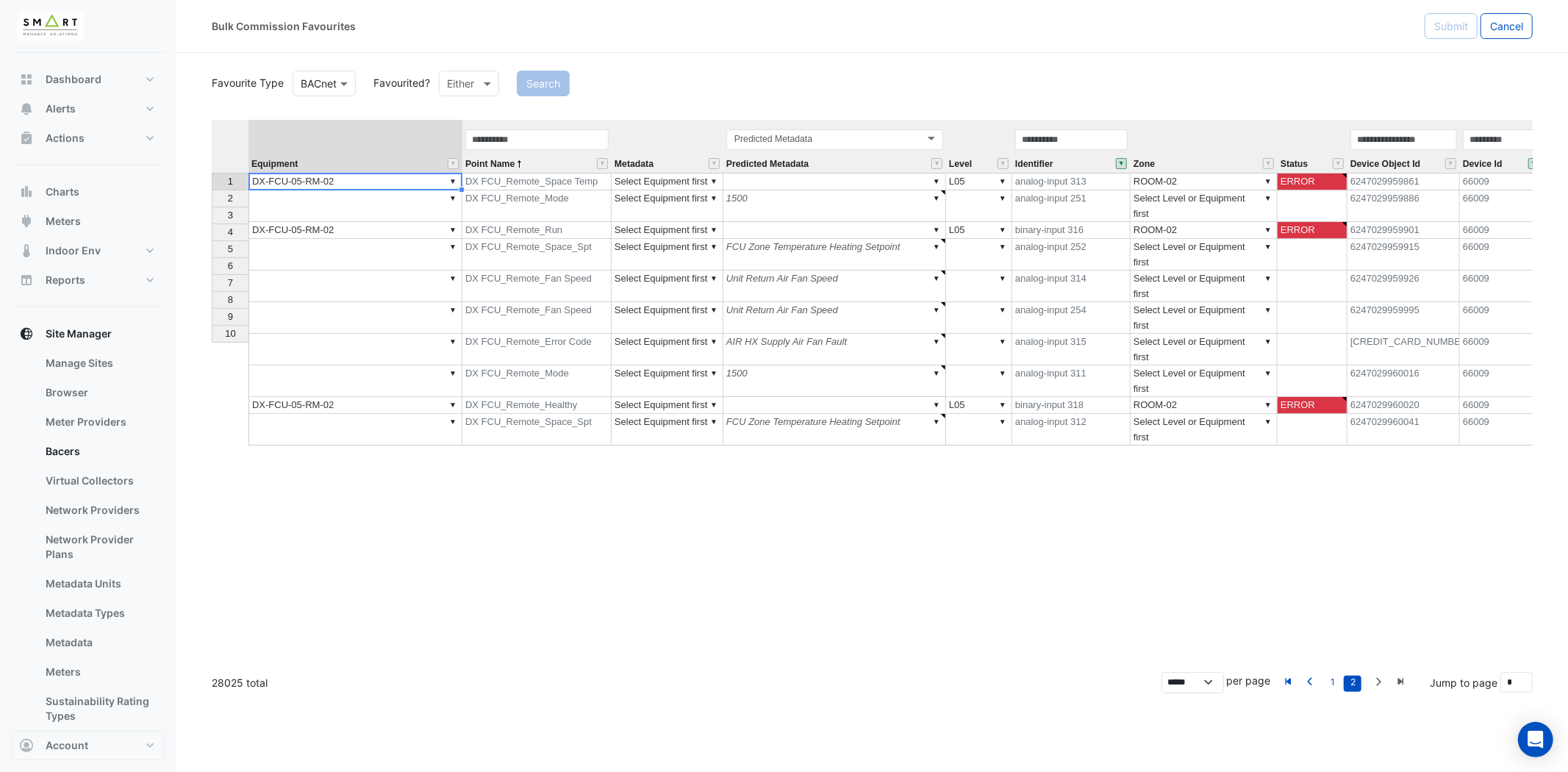
click at [436, 179] on td "▼ DX-FCU-05-RM-02" at bounding box center [355, 182] width 214 height 18
click at [436, 179] on td "▼ DX-FCU-05-RM-02" at bounding box center [355, 182] width 214 height 18
drag, startPoint x: 412, startPoint y: 180, endPoint x: 24, endPoint y: 200, distance: 388.5
click at [24, 200] on div "Bulk Commission Favourites Submit Cancel Favourite Type Favourite Type BACnet F…" at bounding box center [784, 386] width 1568 height 772
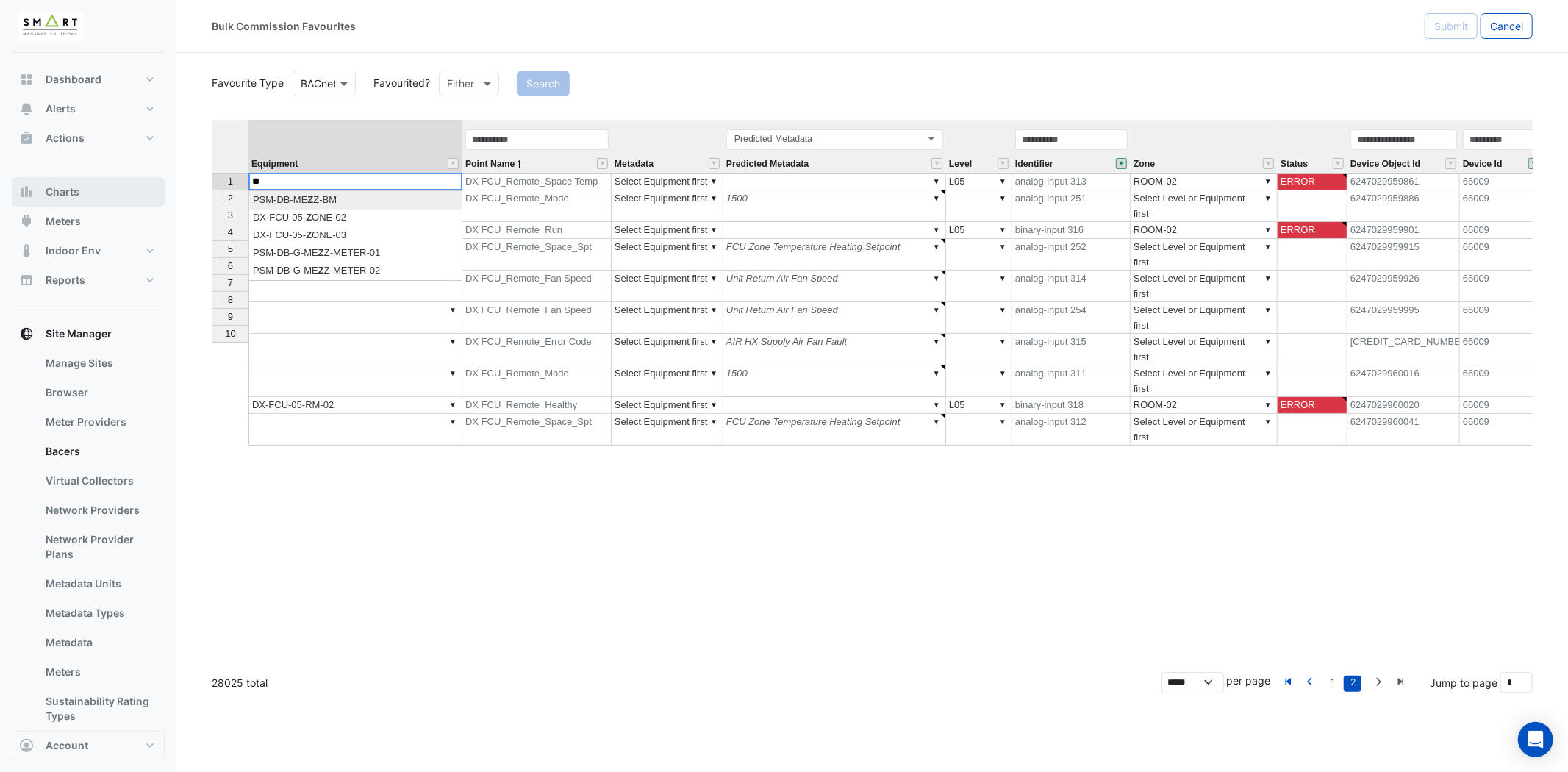
scroll to position [0, 0]
click at [341, 200] on div "Equipment Point Name Metadata Predicted Metadata Level Identifier Zone Status D…" at bounding box center [871, 390] width 1321 height 540
drag, startPoint x: 463, startPoint y: 190, endPoint x: 450, endPoint y: 328, distance: 138.6
type textarea "**********"
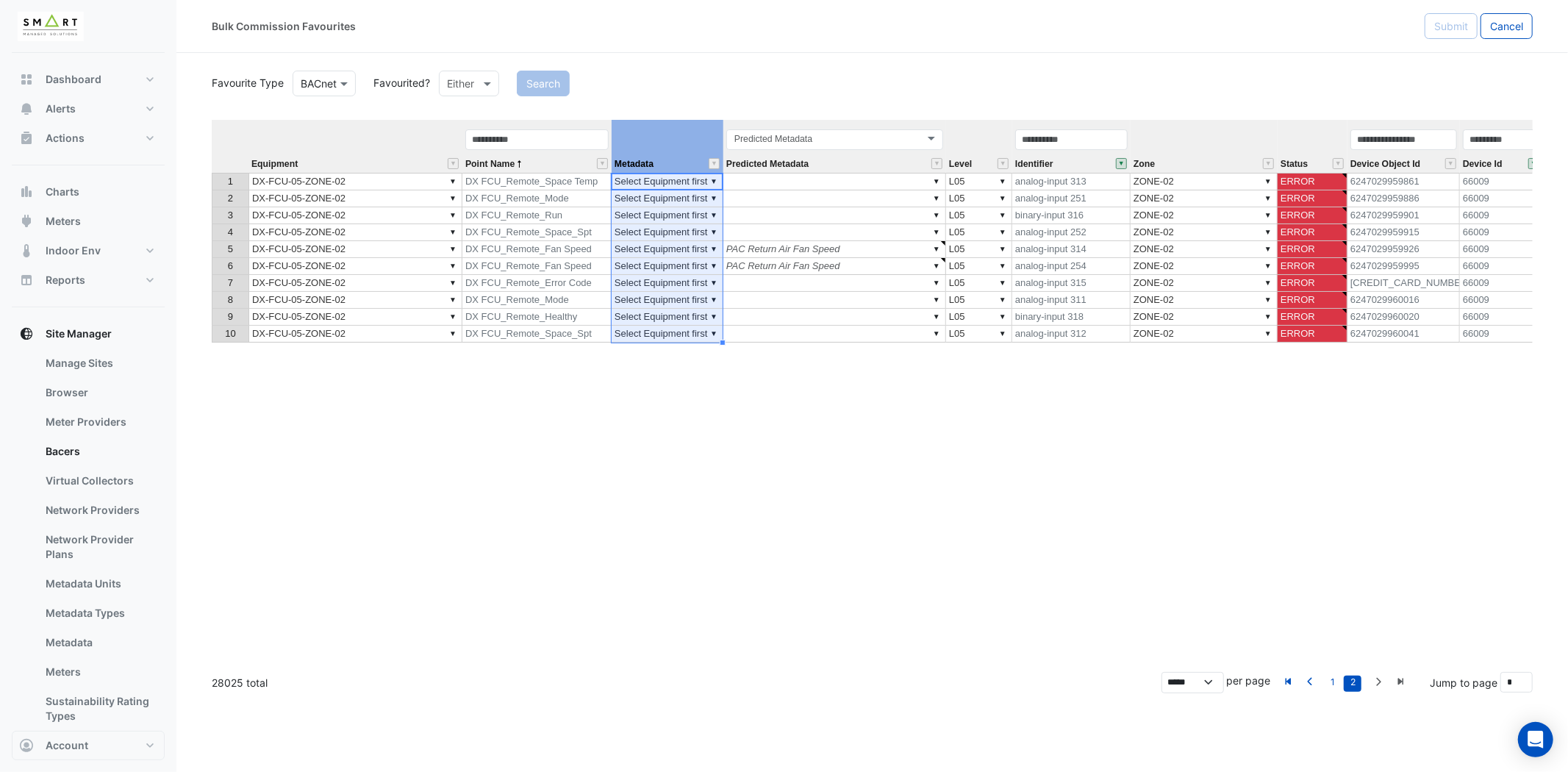
click at [694, 127] on th "Metadata" at bounding box center [668, 146] width 112 height 53
drag, startPoint x: 721, startPoint y: 124, endPoint x: 842, endPoint y: 124, distance: 121.0
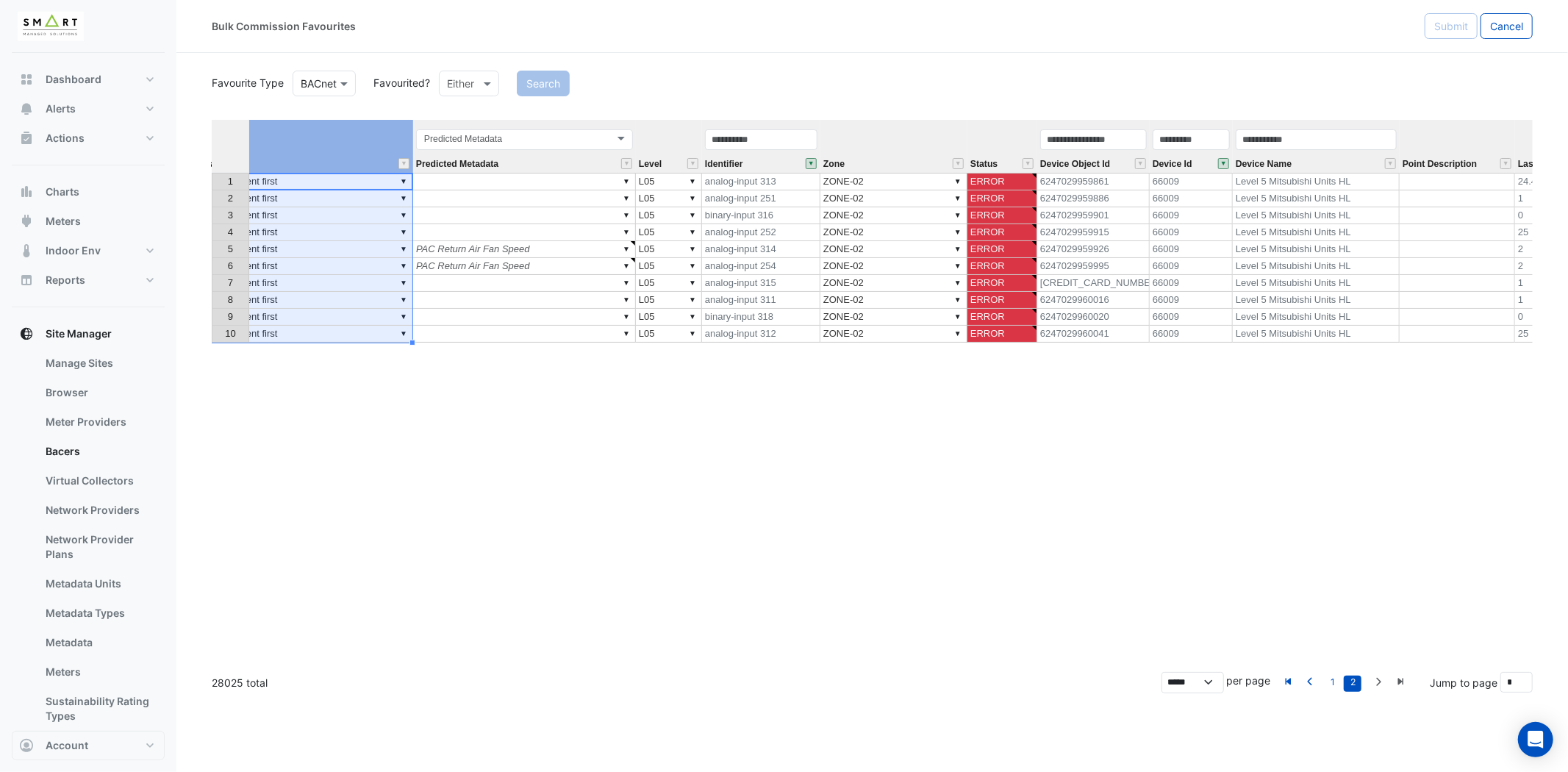
scroll to position [0, 562]
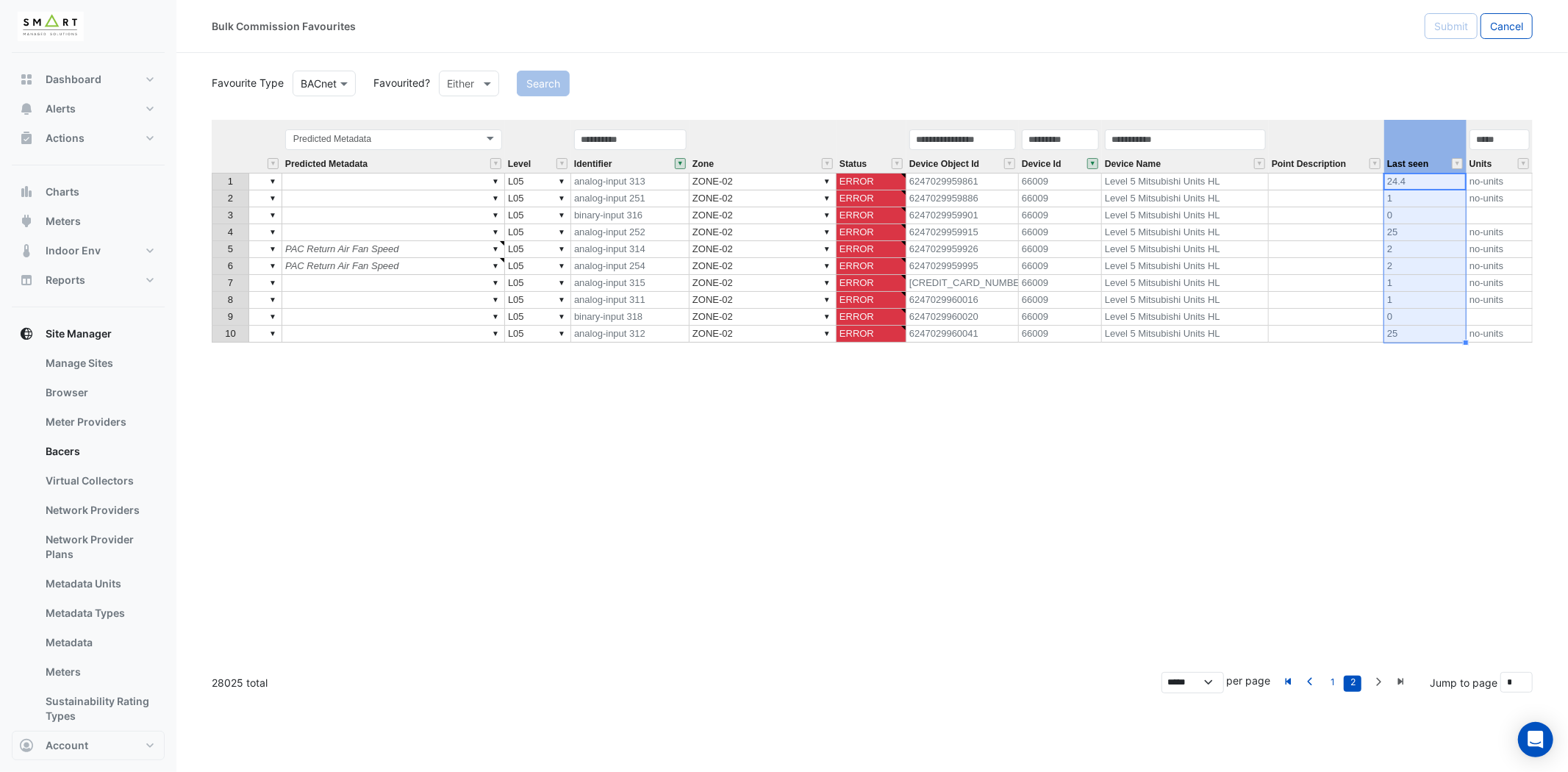
click at [1428, 148] on th "Last seen" at bounding box center [1425, 146] width 83 height 53
drag, startPoint x: 1426, startPoint y: 124, endPoint x: 802, endPoint y: 159, distance: 625.0
click at [802, 159] on tr "Equipment Point Name Metadata Predicted Metadata Predicted Metadata Level Ident…" at bounding box center [592, 146] width 1883 height 53
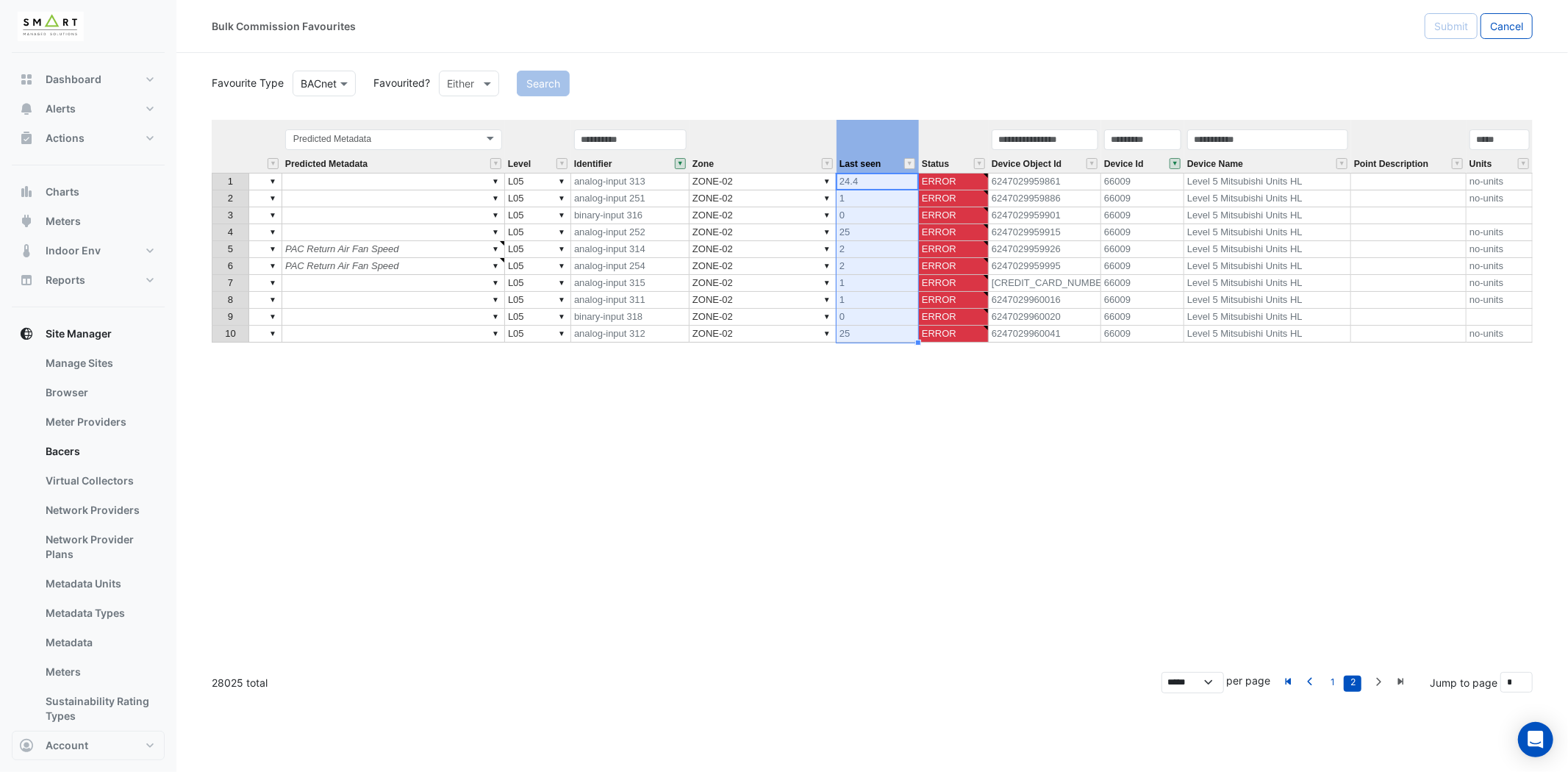
click at [769, 144] on th "Zone" at bounding box center [764, 146] width 147 height 53
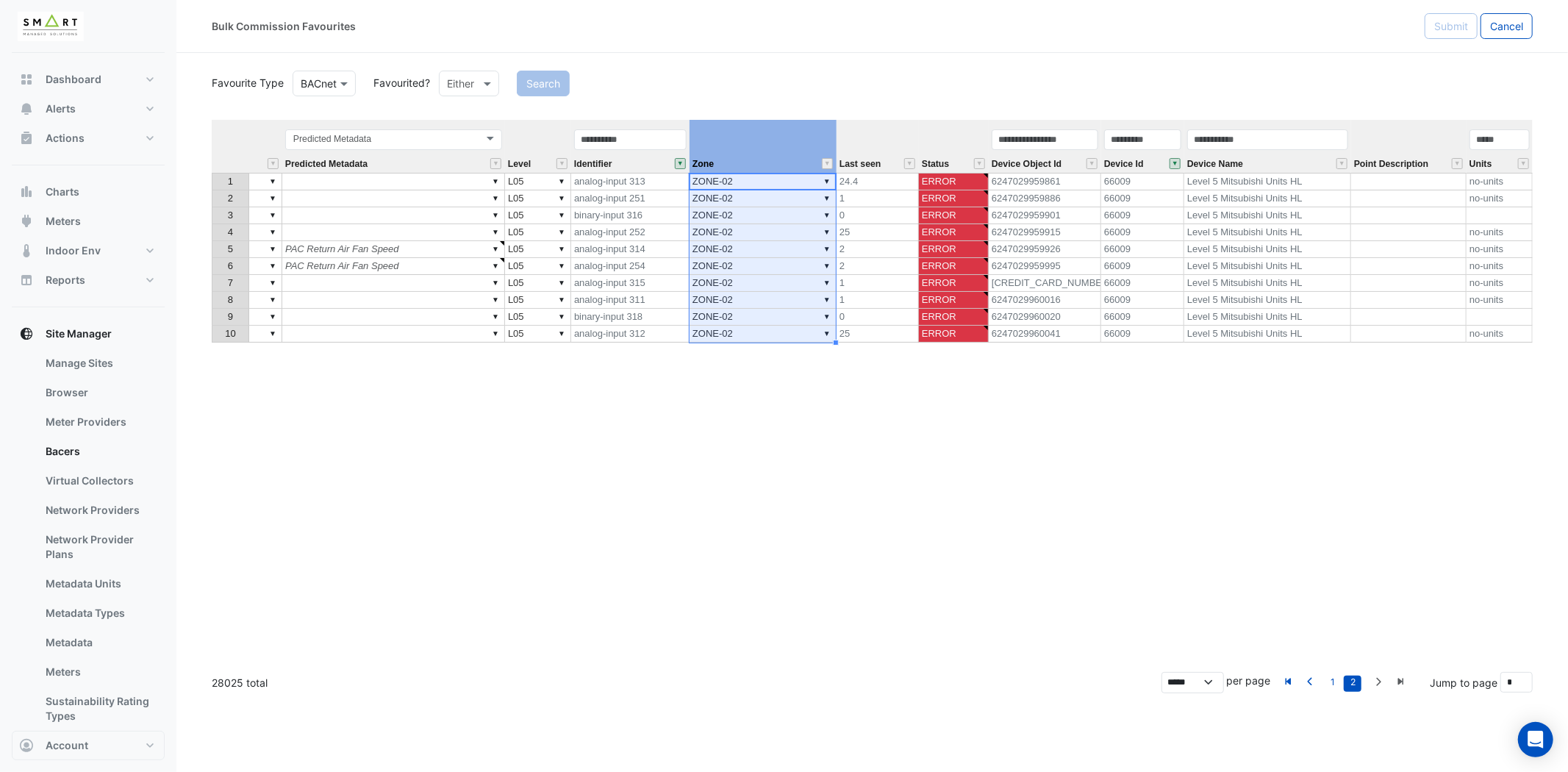
click at [862, 127] on th "Last seen" at bounding box center [877, 146] width 83 height 53
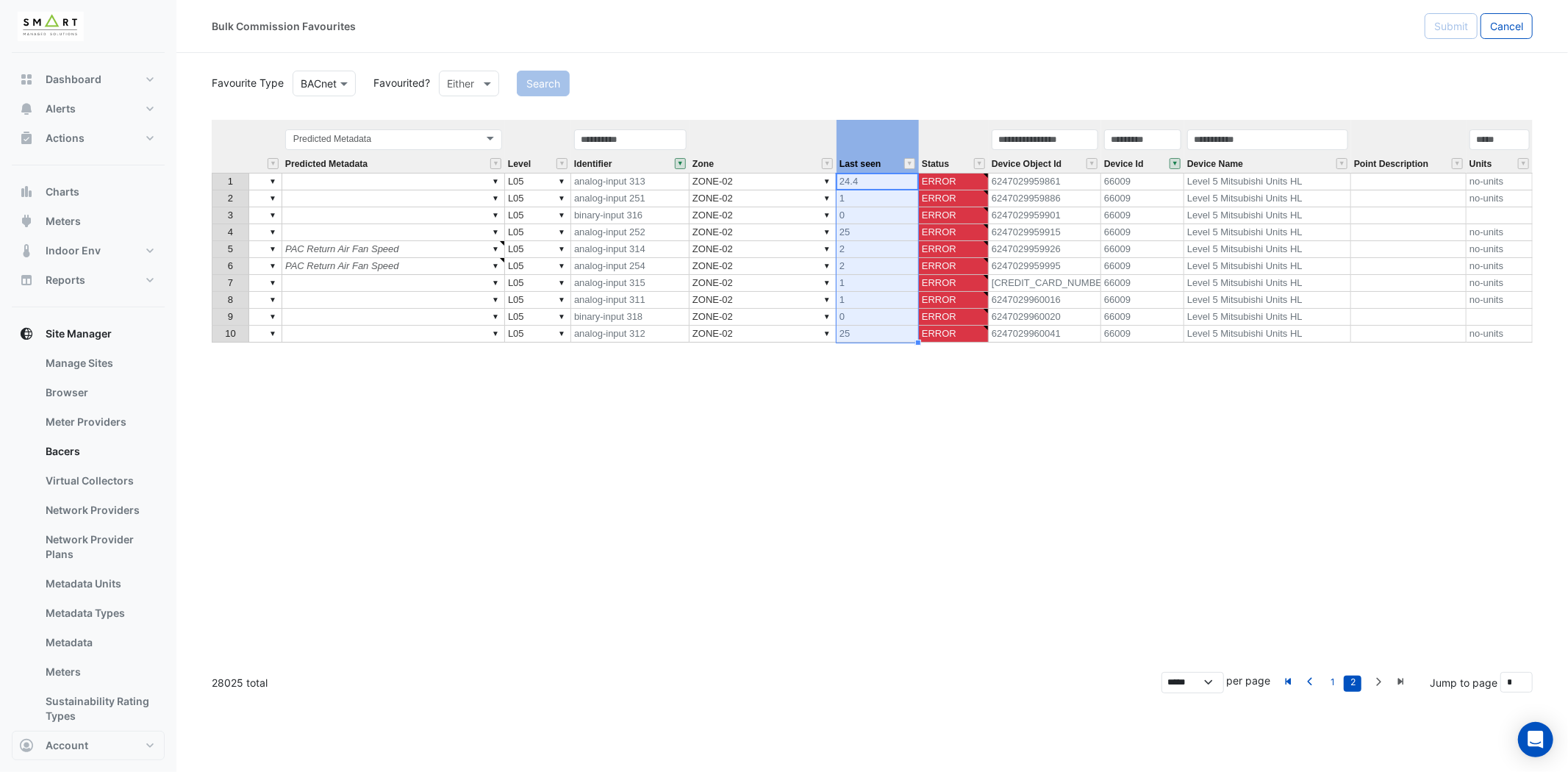
click at [779, 127] on th "Zone" at bounding box center [764, 146] width 147 height 53
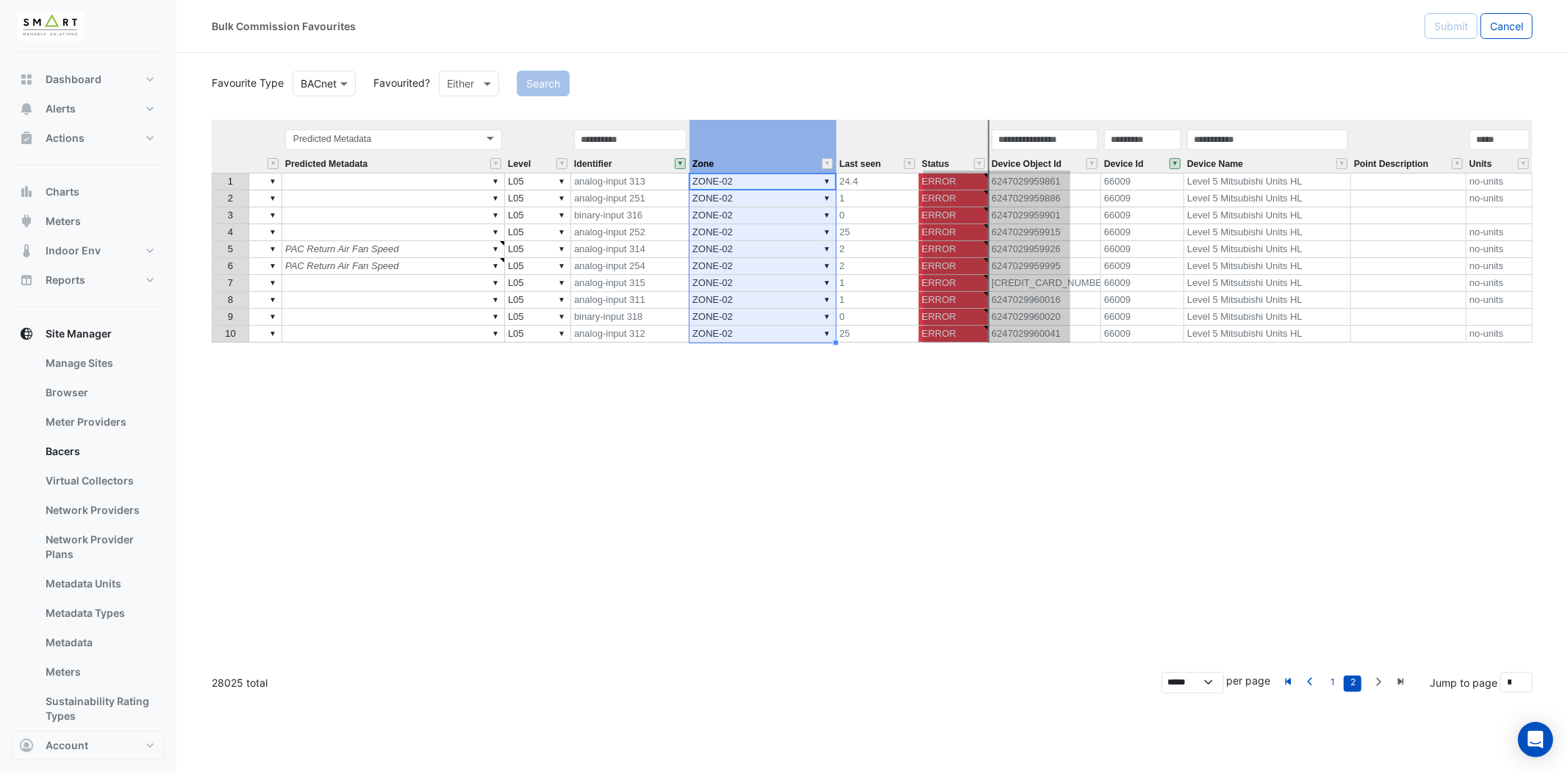
drag, startPoint x: 778, startPoint y: 124, endPoint x: 1009, endPoint y: 129, distance: 231.1
click at [1009, 127] on tr "Equipment Point Name Metadata Predicted Metadata Predicted Metadata Level Ident…" at bounding box center [592, 146] width 1883 height 53
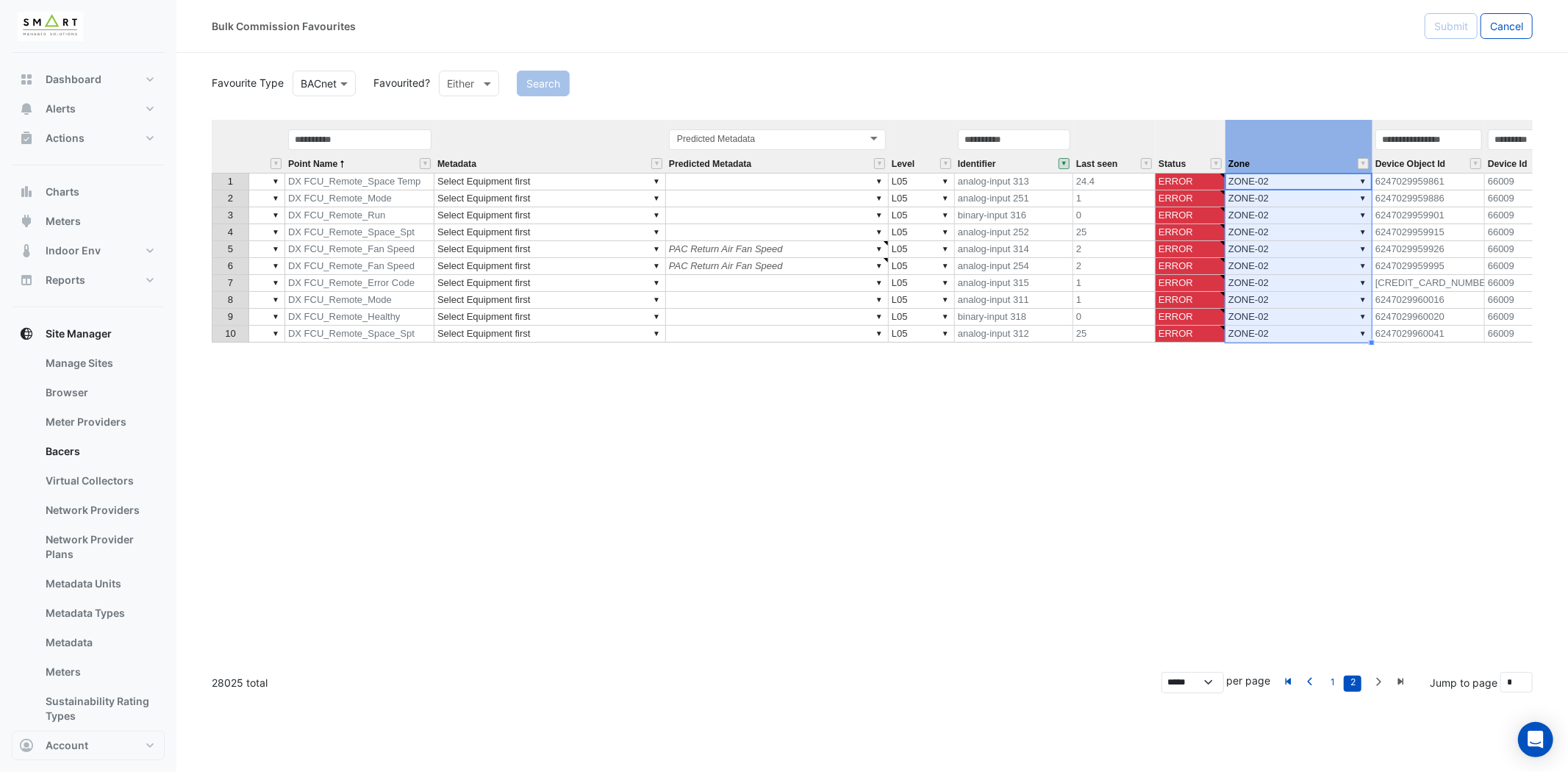
scroll to position [0, 0]
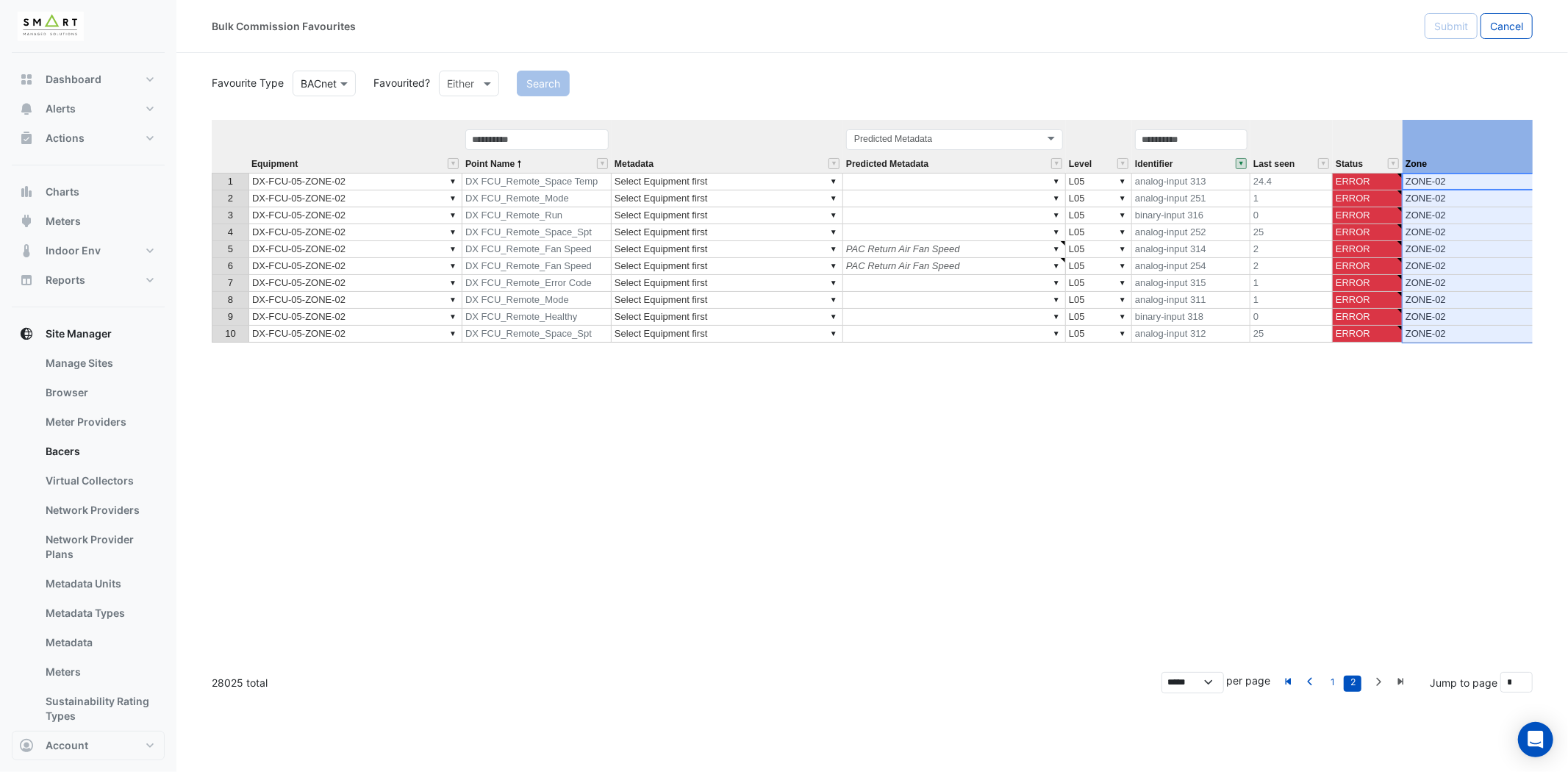
click at [798, 182] on td "▼ Select Equipment first" at bounding box center [727, 182] width 231 height 18
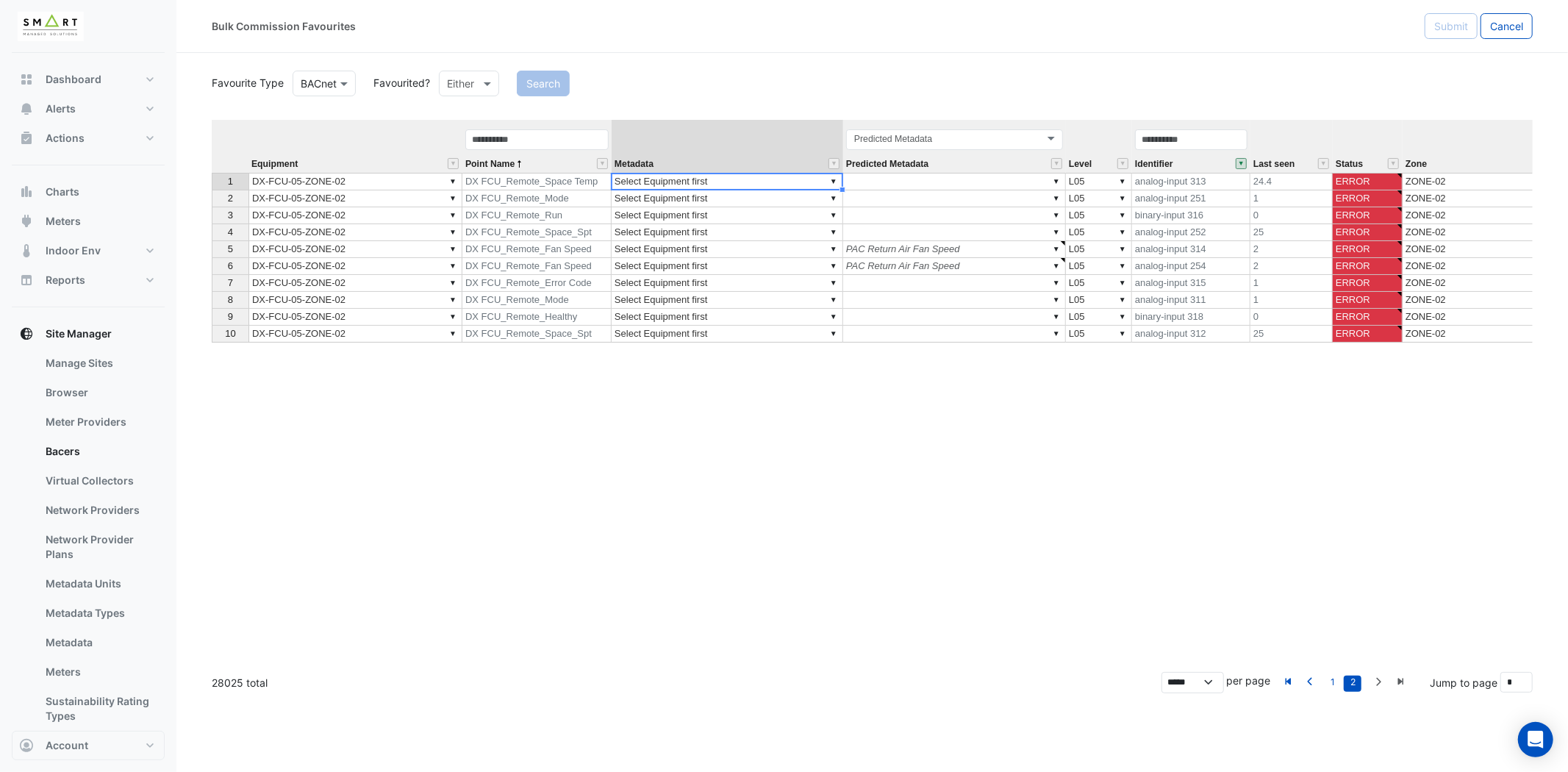
click at [788, 179] on td "▼ Select Equipment first" at bounding box center [727, 182] width 231 height 18
click at [718, 234] on div "Equipment Point Name Metadata Predicted Metadata Level Identifier Last seen Sta…" at bounding box center [871, 390] width 1321 height 540
type textarea "**********"
click at [752, 202] on td "▼ Select Equipment first" at bounding box center [727, 199] width 231 height 17
click at [667, 294] on div "Equipment Point Name Metadata Predicted Metadata Level Identifier Last seen Sta…" at bounding box center [871, 390] width 1321 height 540
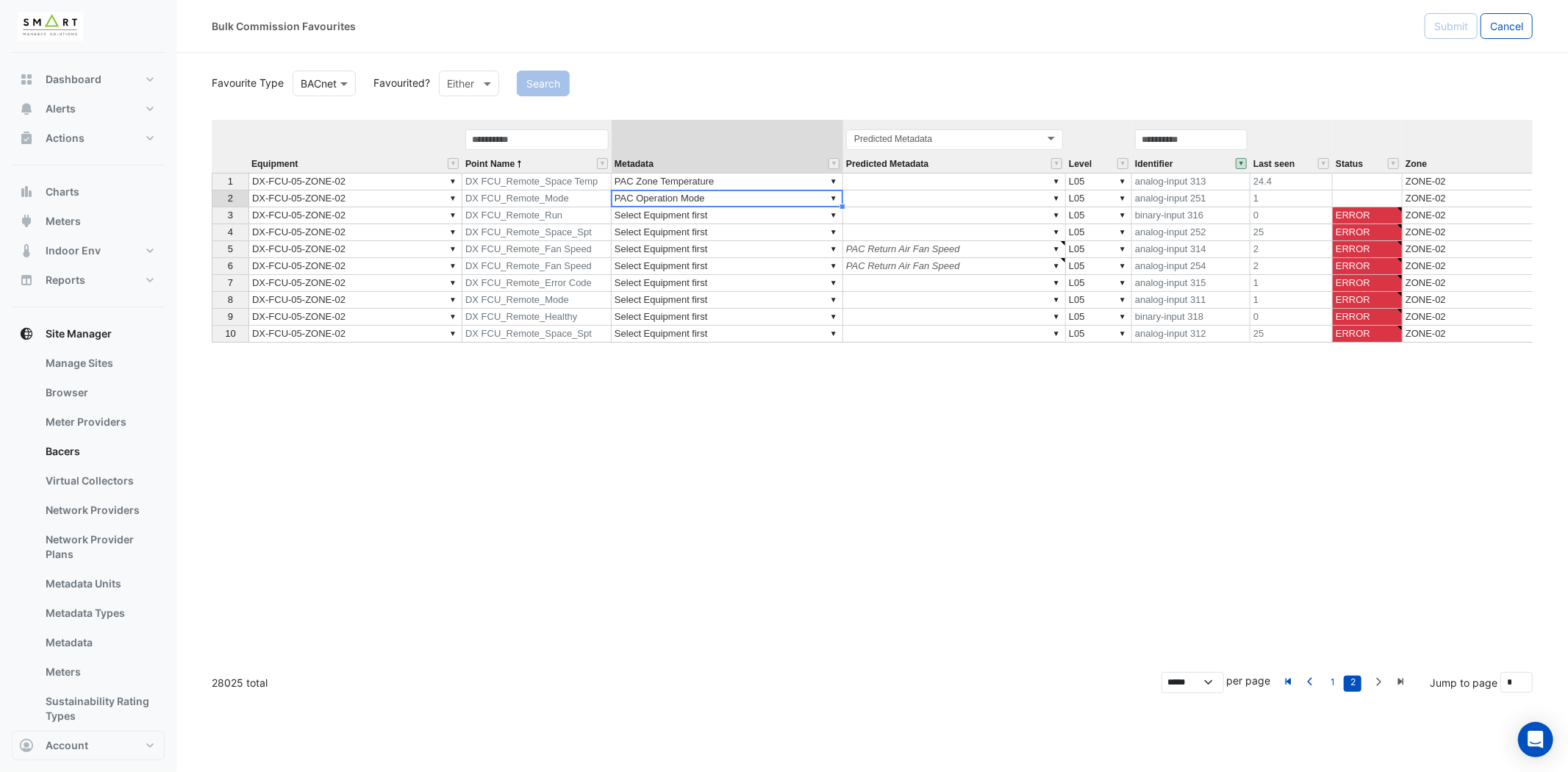
type textarea "**********"
click at [758, 209] on td "▼ Select Equipment first" at bounding box center [727, 216] width 231 height 17
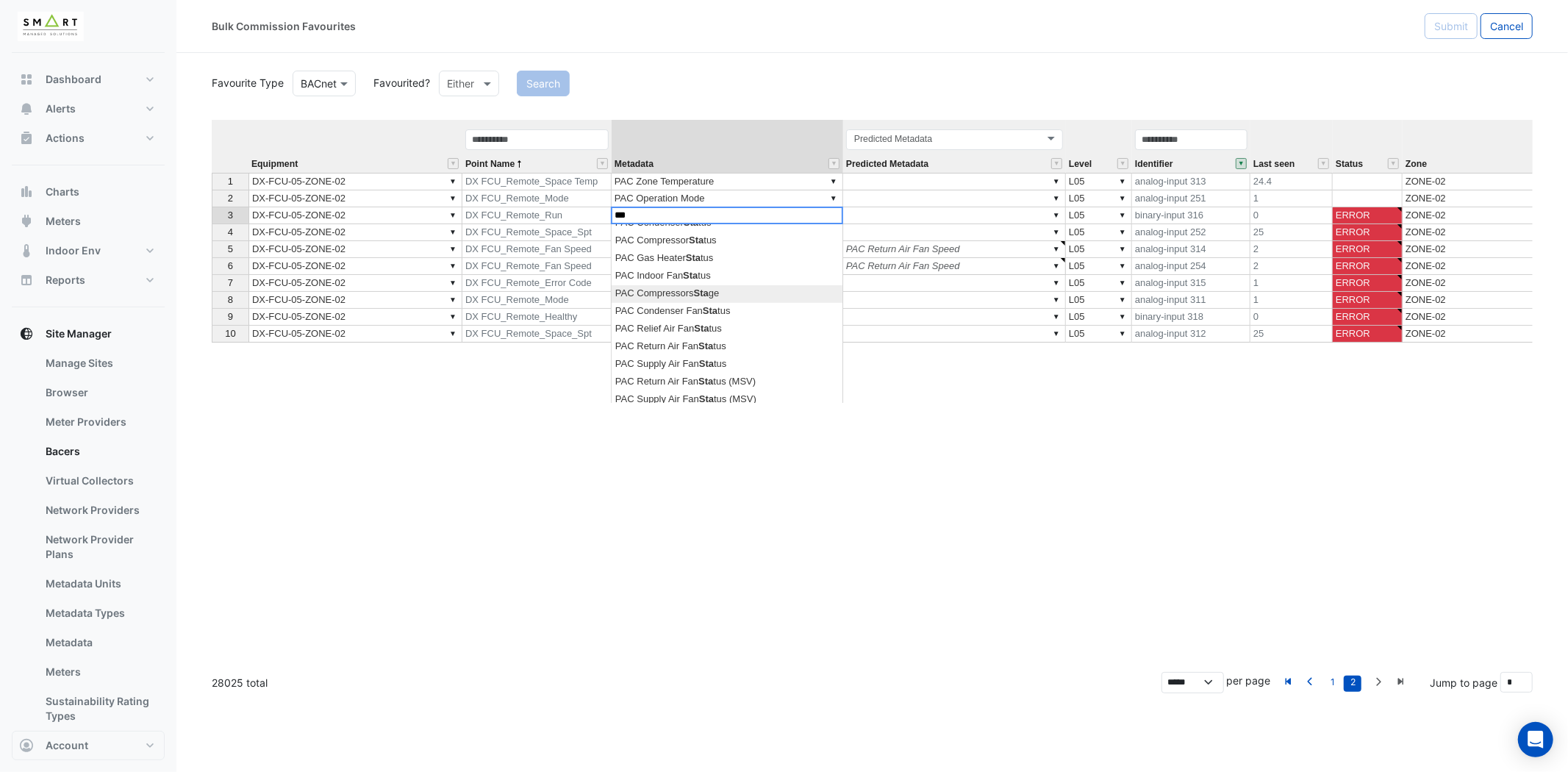
scroll to position [156, 0]
click at [714, 294] on div "Equipment Point Name Metadata Predicted Metadata Level Identifier Last seen Sta…" at bounding box center [871, 390] width 1321 height 540
type textarea "**********"
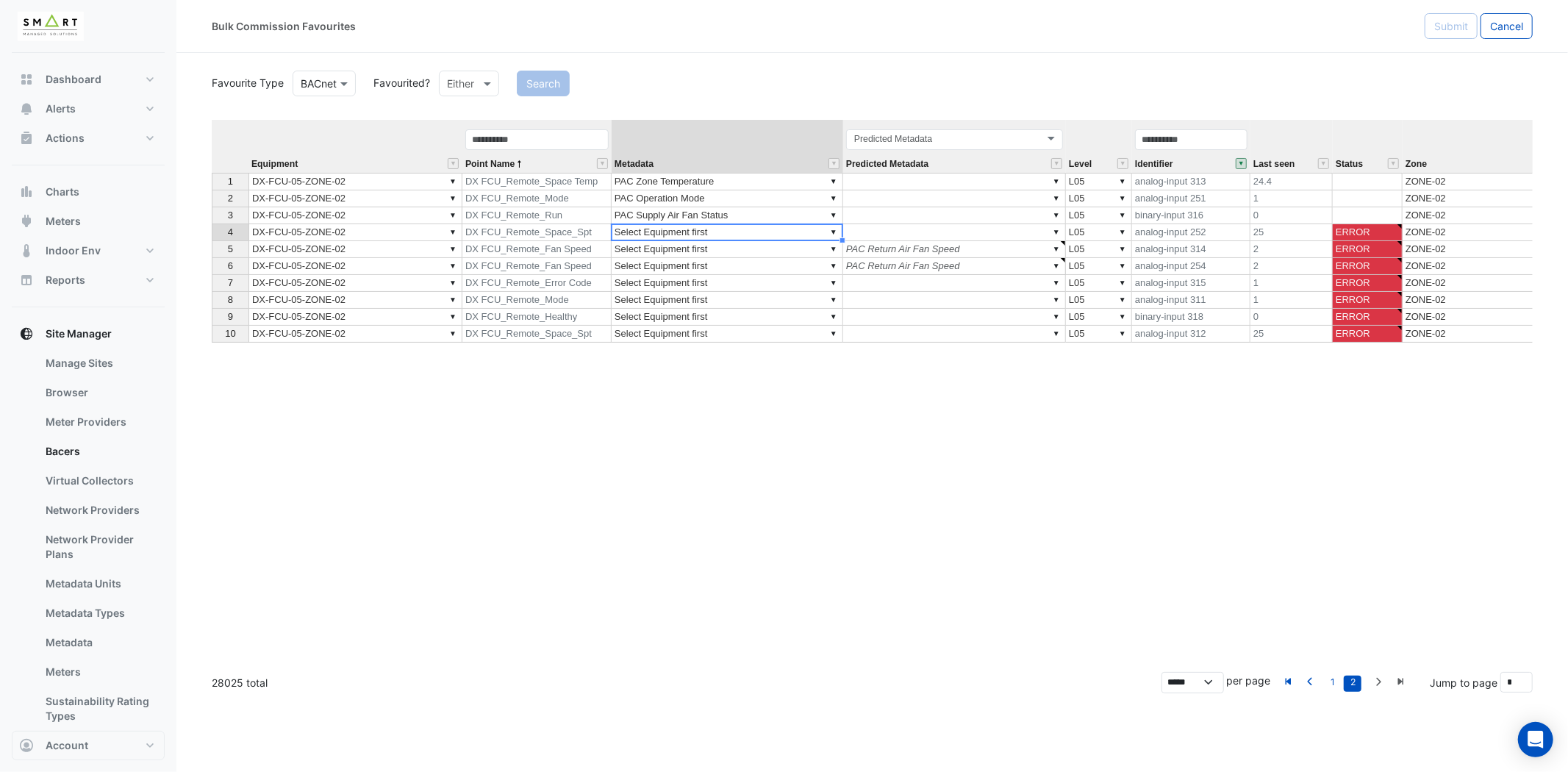
click at [745, 232] on td "▼ Select Equipment first" at bounding box center [727, 232] width 231 height 17
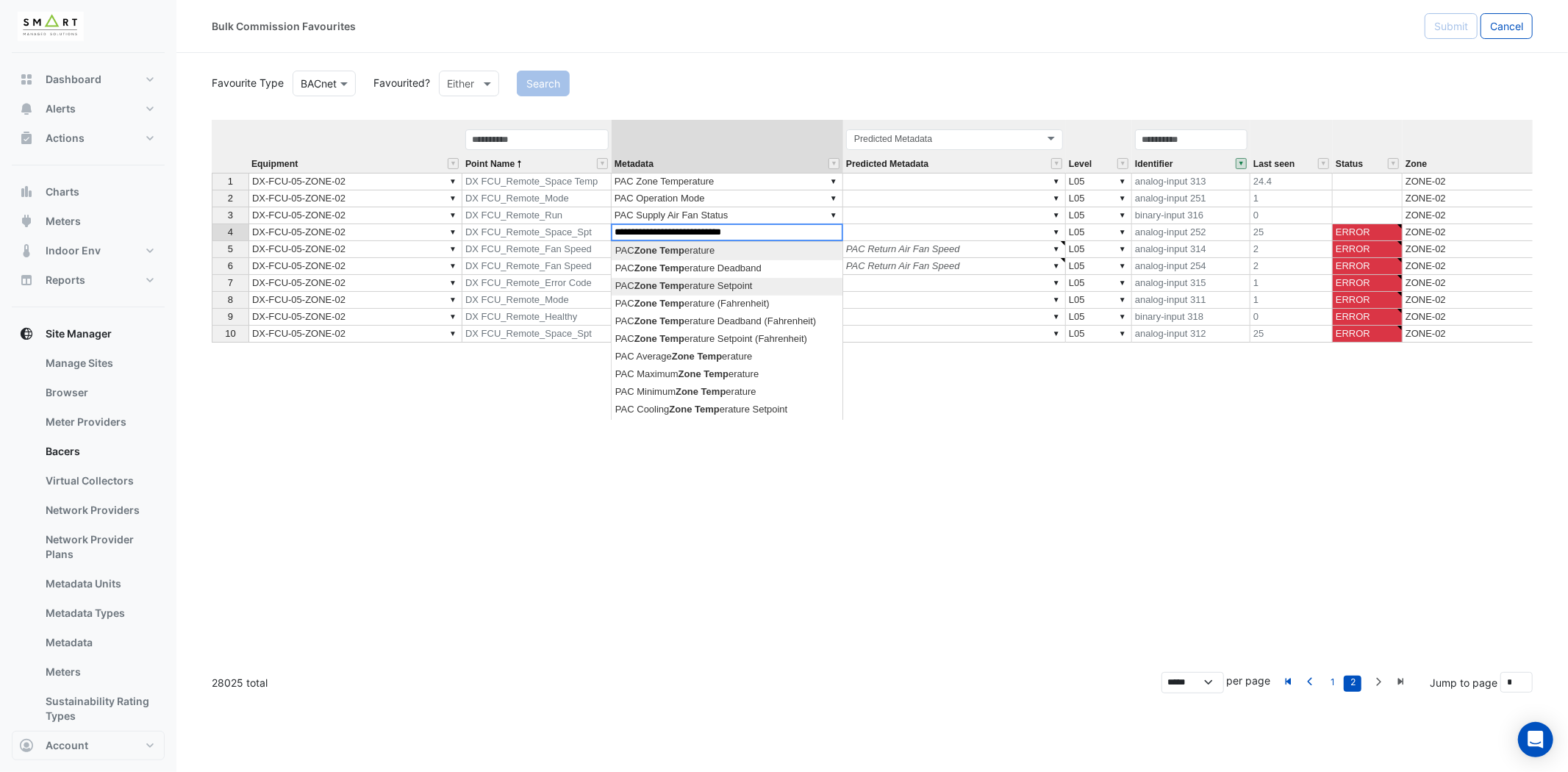
click at [761, 280] on div "Equipment Point Name Metadata Predicted Metadata Level Identifier Last seen Sta…" at bounding box center [871, 390] width 1321 height 540
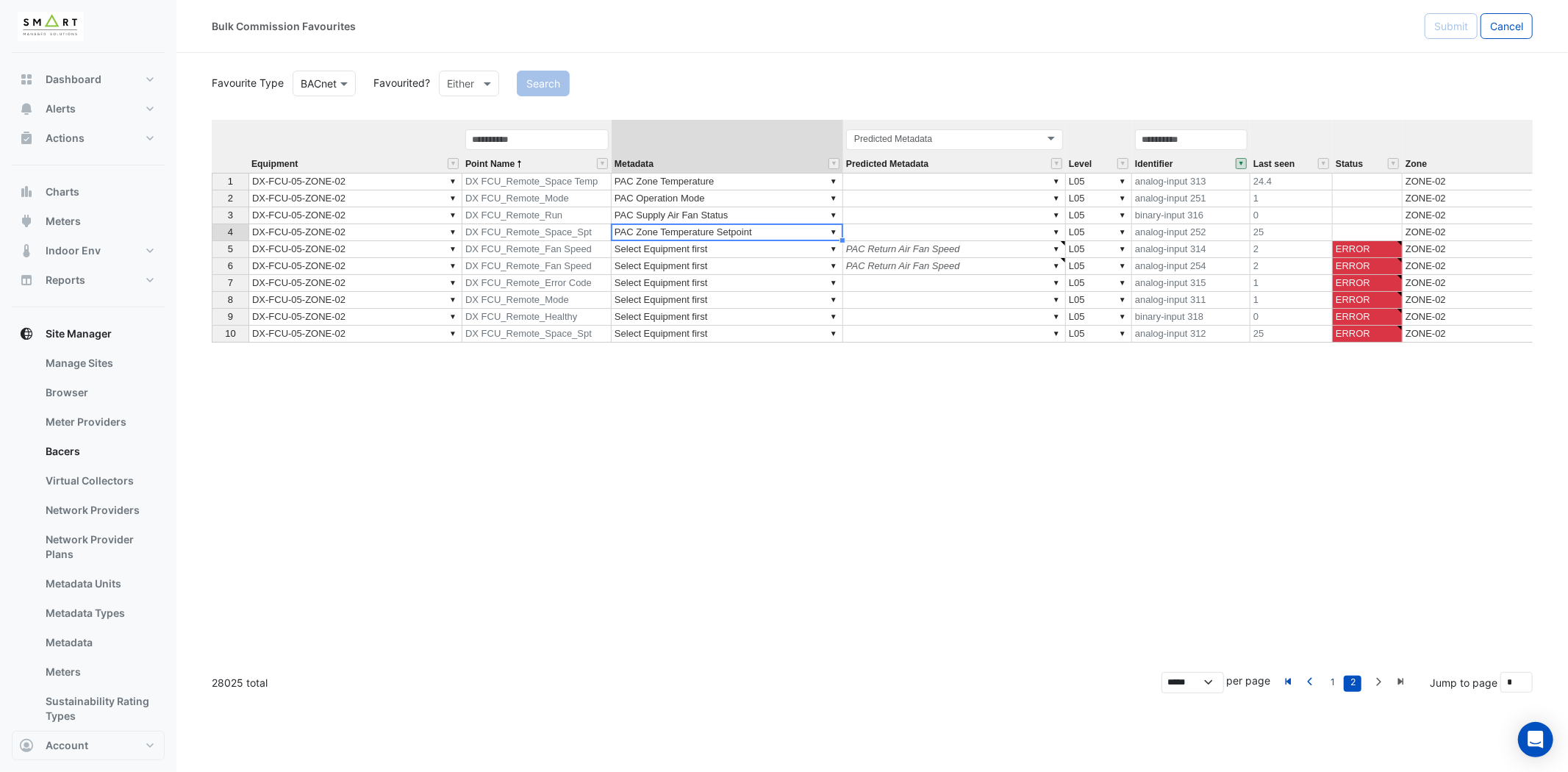
type textarea "**********"
click at [749, 251] on td "▼ Select Equipment first" at bounding box center [727, 249] width 231 height 17
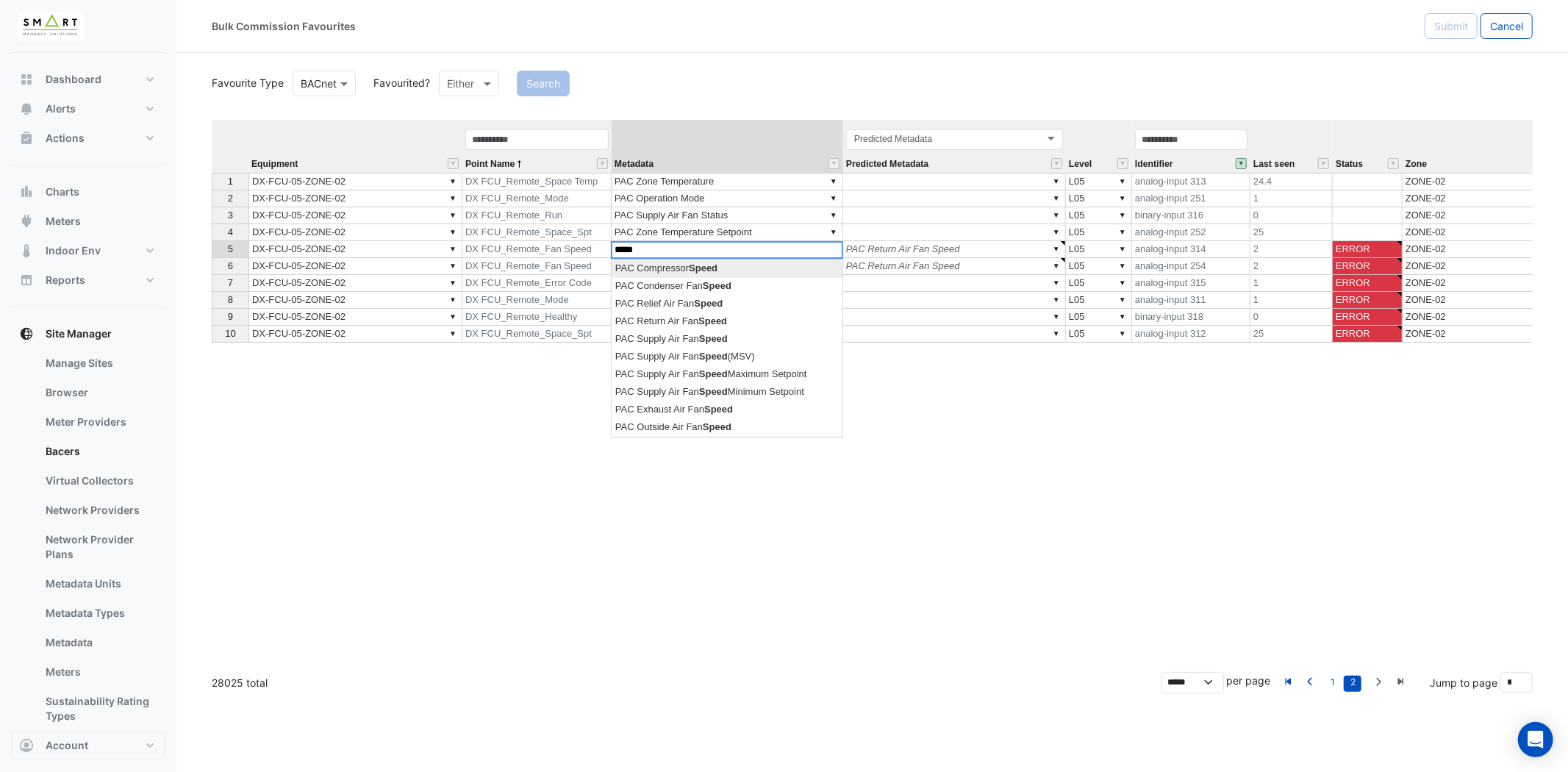
scroll to position [0, 0]
click at [795, 357] on div "Equipment Point Name Metadata Predicted Metadata Level Identifier Last seen Sta…" at bounding box center [871, 390] width 1321 height 540
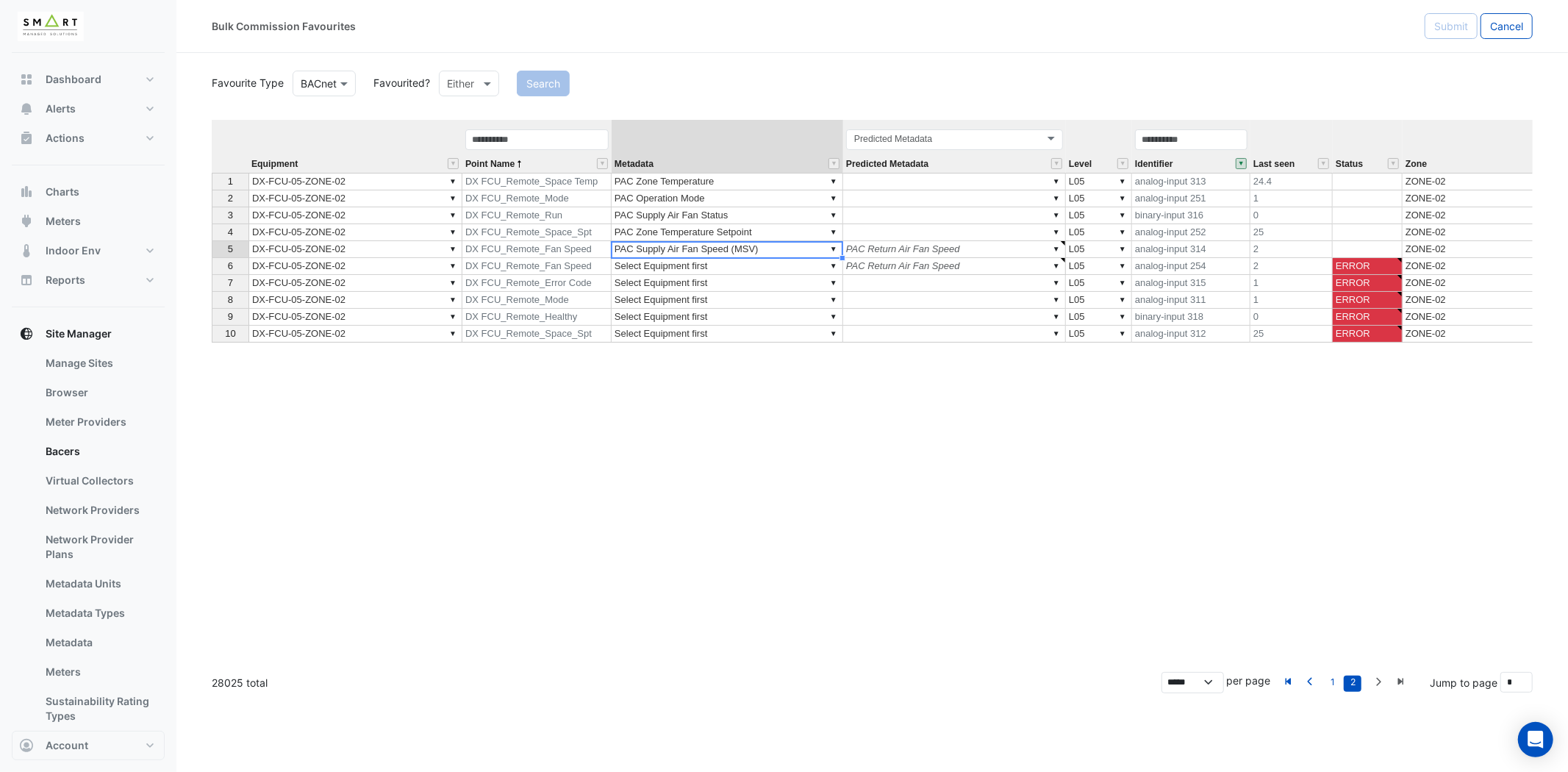
type textarea "**********"
click at [799, 236] on td "▼ PAC Zone Temperature Setpoint" at bounding box center [727, 232] width 231 height 17
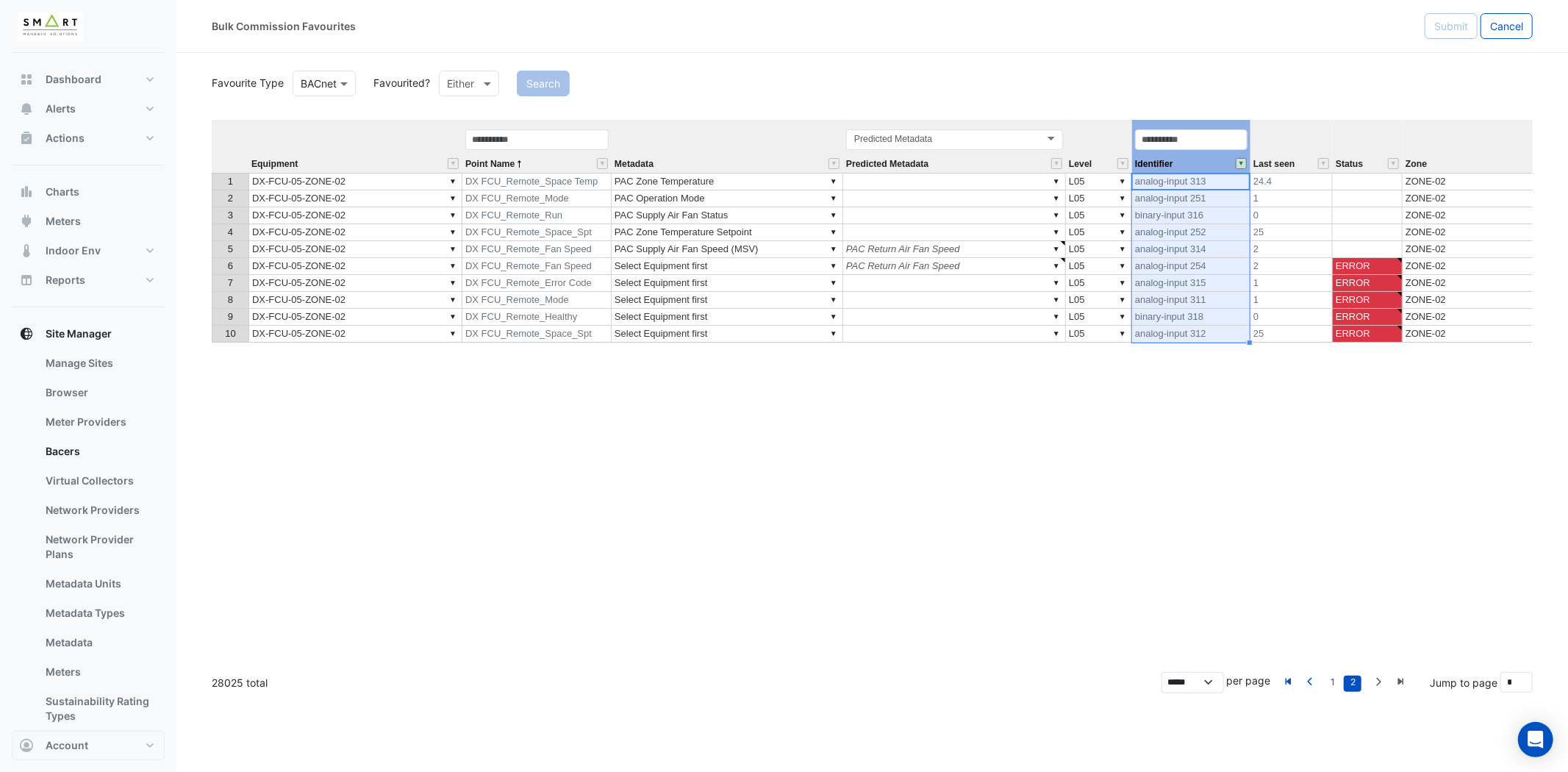
click at [1196, 120] on th "Identifier" at bounding box center [1191, 146] width 118 height 53
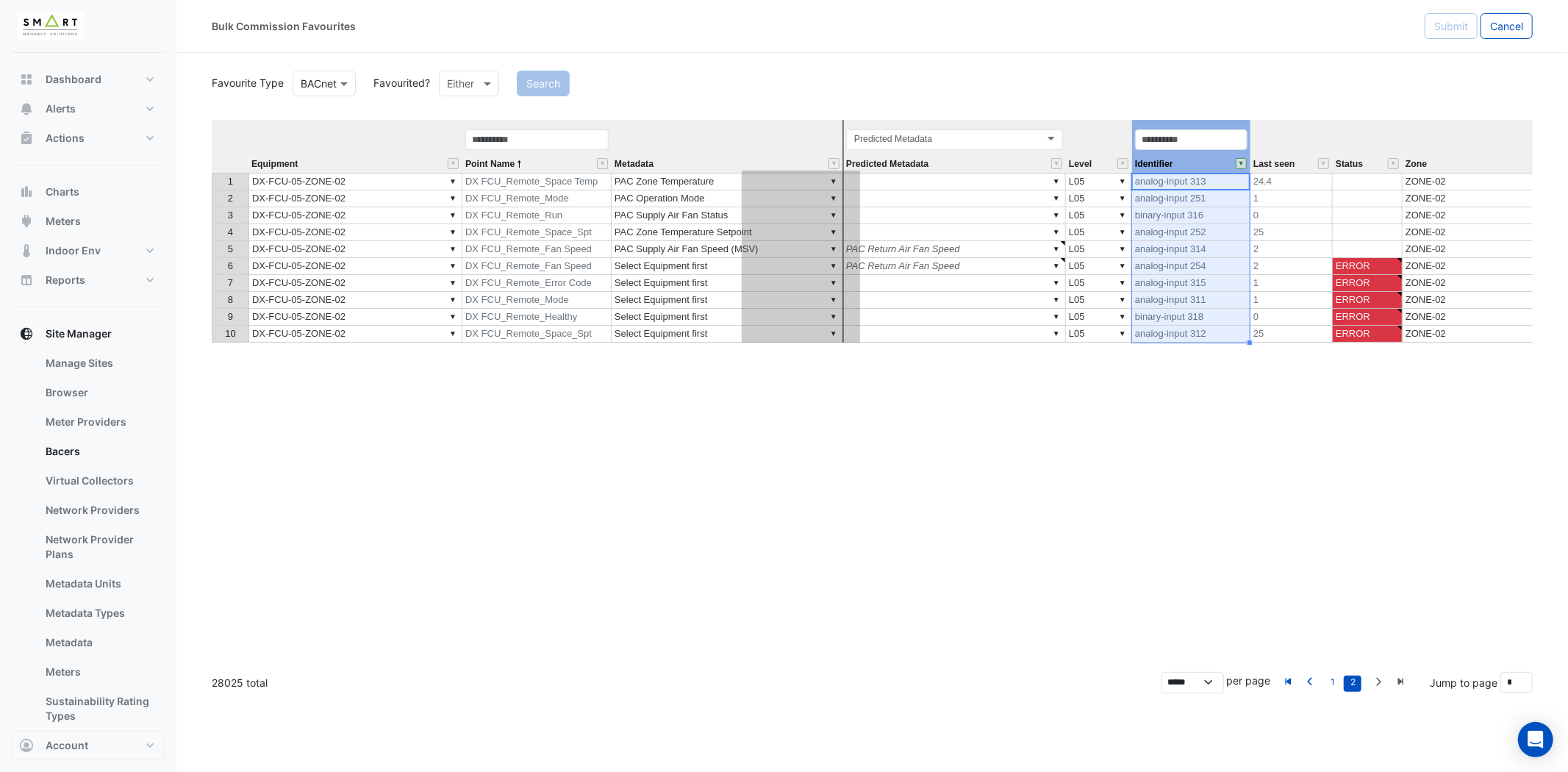
drag, startPoint x: 1196, startPoint y: 119, endPoint x: 807, endPoint y: 137, distance: 389.4
click at [807, 137] on tr "Equipment Point Name Metadata Predicted Metadata Predicted Metadata Level Ident…" at bounding box center [1119, 146] width 1816 height 53
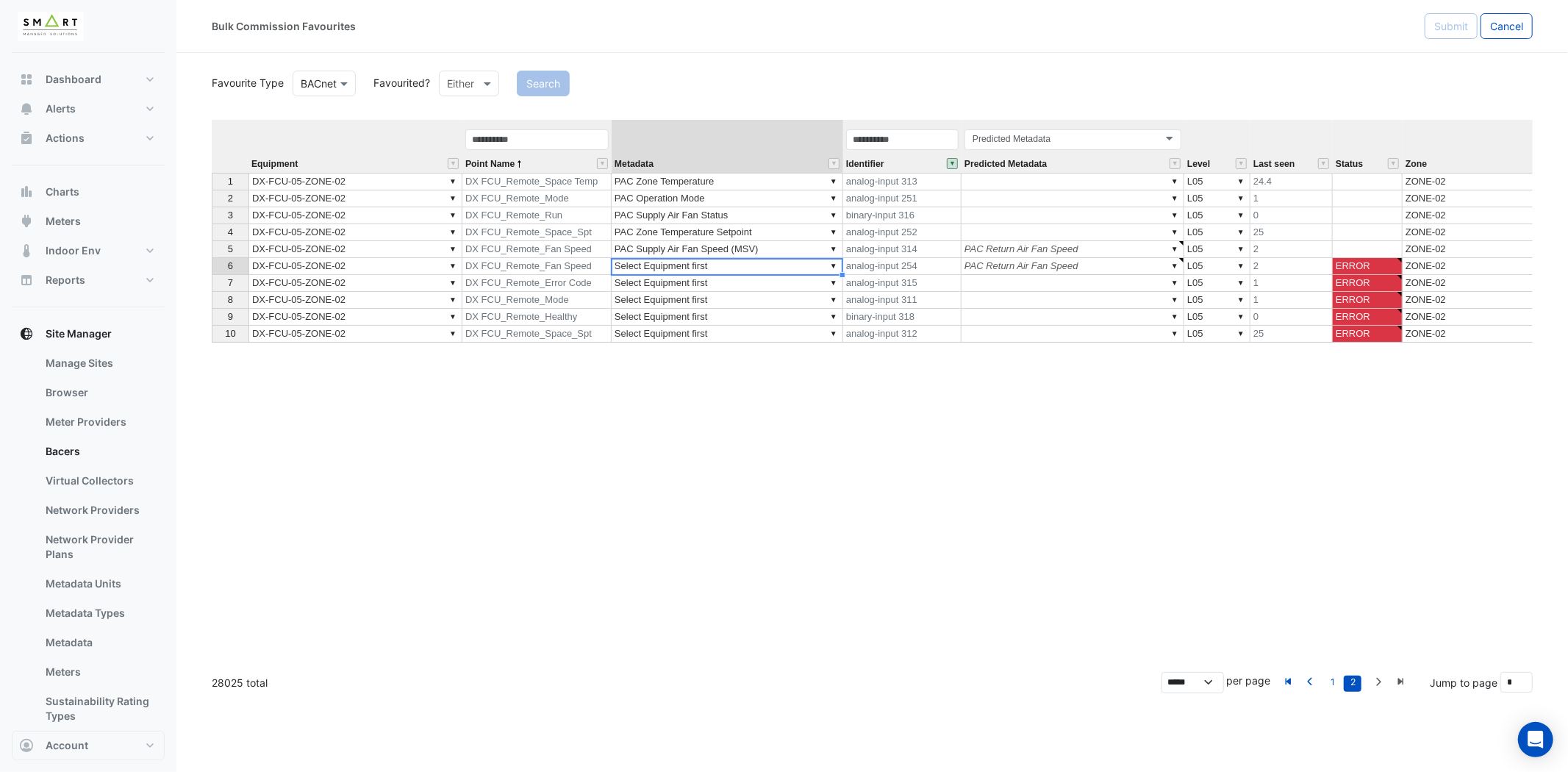
click at [760, 269] on td "▼ Select Equipment first" at bounding box center [727, 267] width 231 height 17
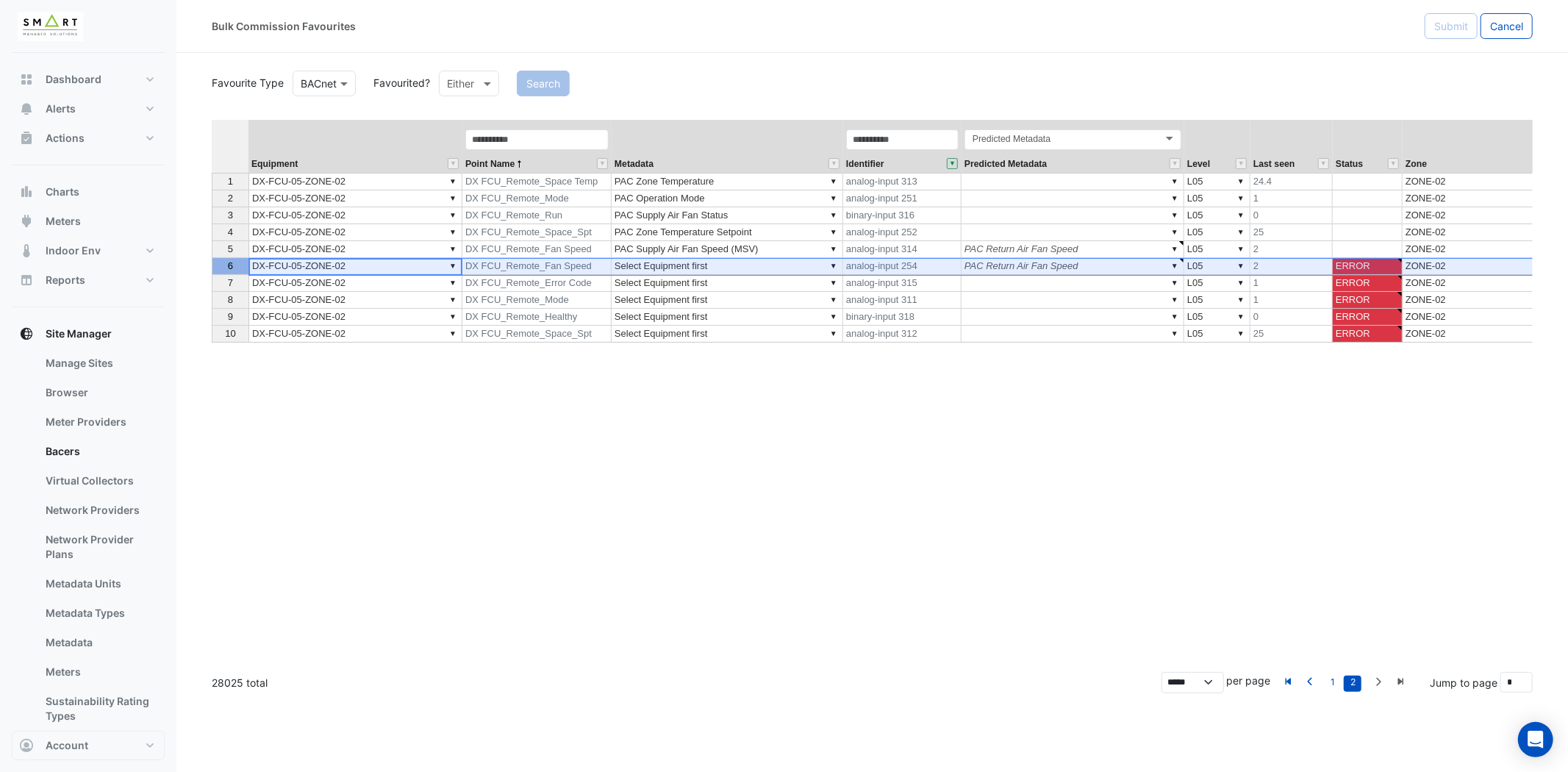
click at [213, 267] on th "6" at bounding box center [229, 267] width 36 height 17
click at [763, 282] on td "▼ Select Equipment first" at bounding box center [727, 283] width 231 height 17
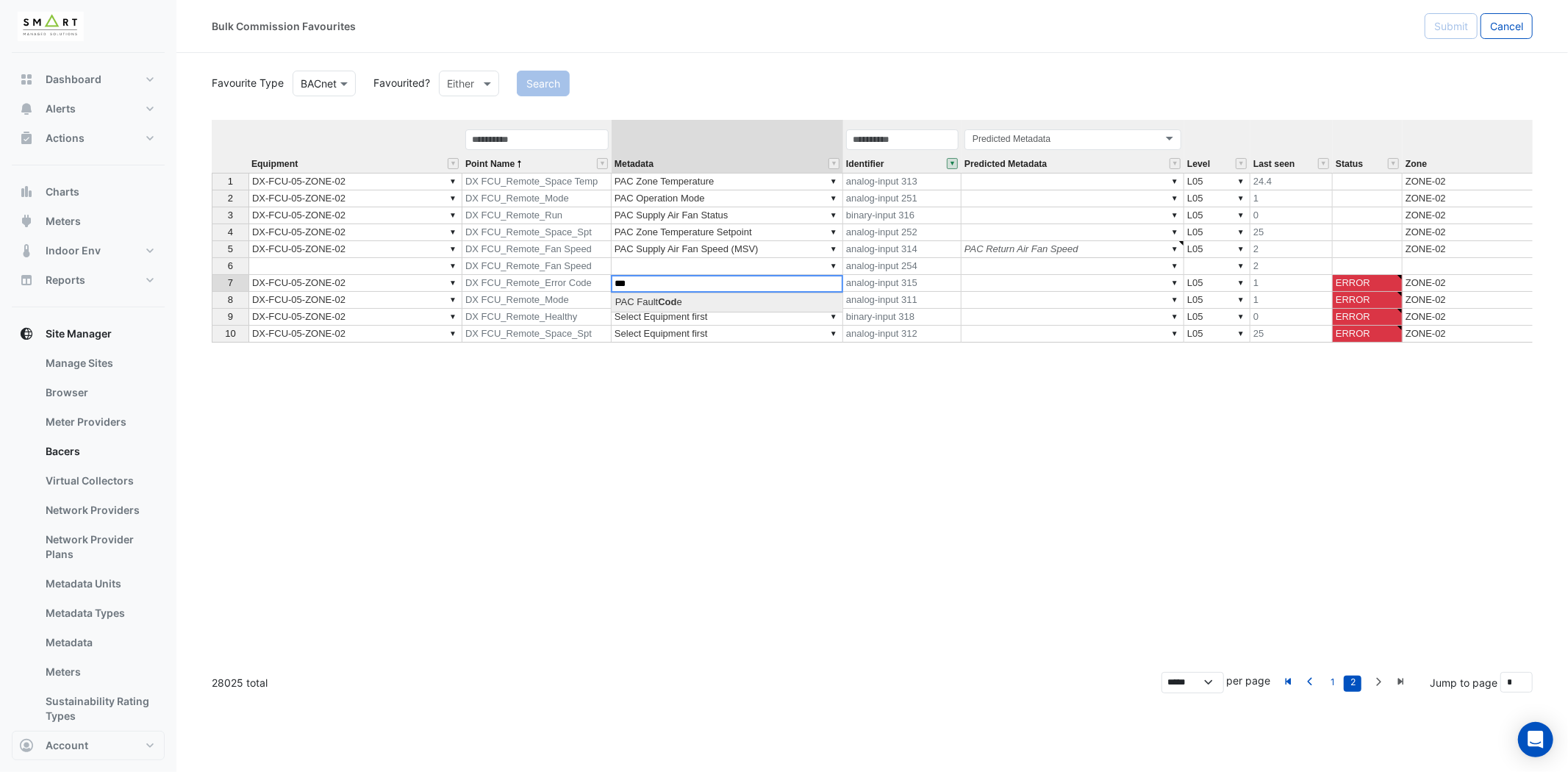
scroll to position [11, 11]
click at [743, 298] on div "Equipment Point Name Metadata Identifier Predicted Metadata Level Last seen Sta…" at bounding box center [871, 390] width 1321 height 540
type textarea "**********"
click at [746, 298] on td "▼ Select Equipment first" at bounding box center [727, 300] width 231 height 17
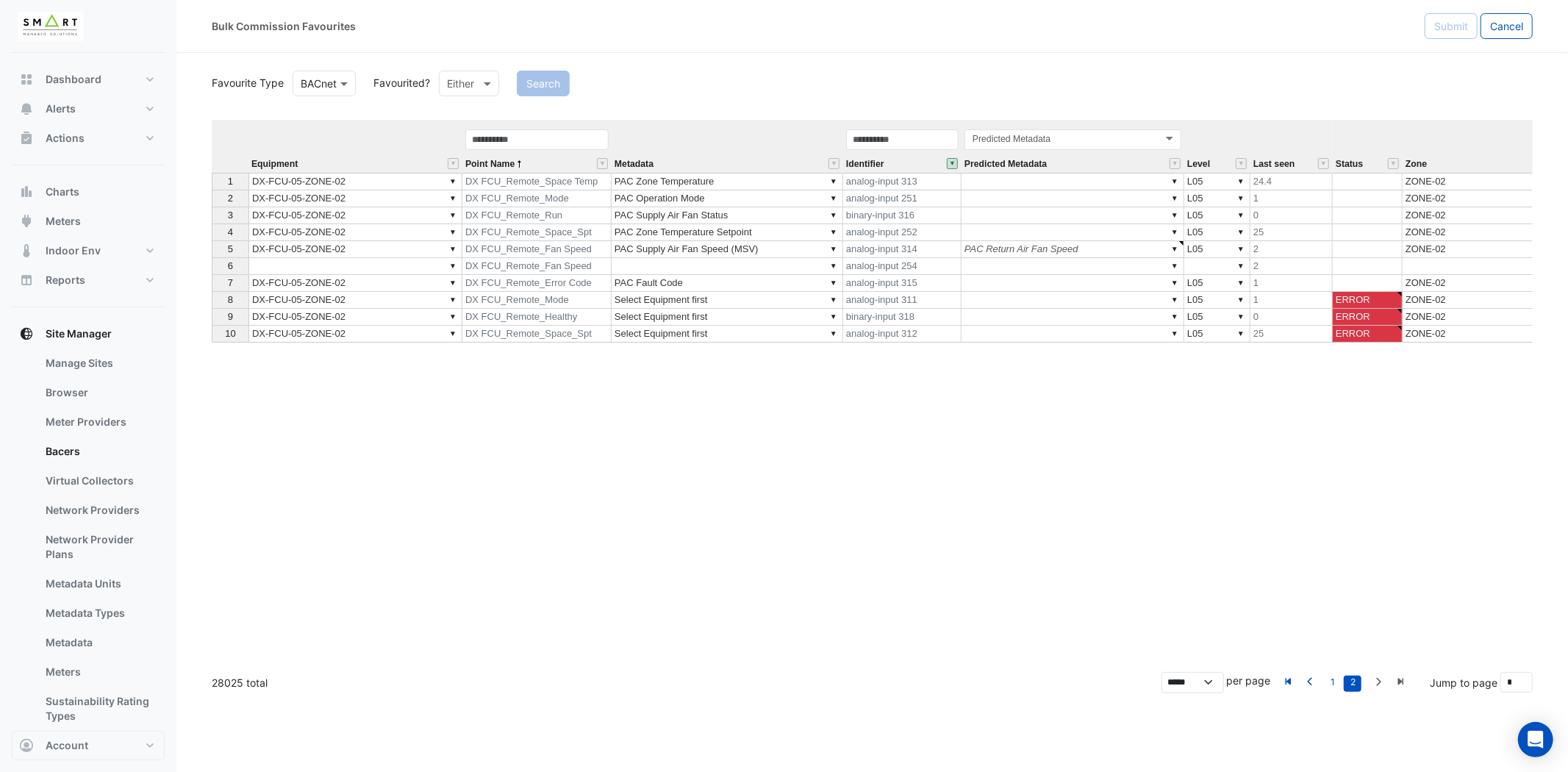
click at [208, 302] on section "Favourite Type Favourite Type BACnet Favourited? Either Search Equipment Point …" at bounding box center [872, 373] width 1392 height 640
click at [235, 304] on div "8" at bounding box center [230, 299] width 30 height 16
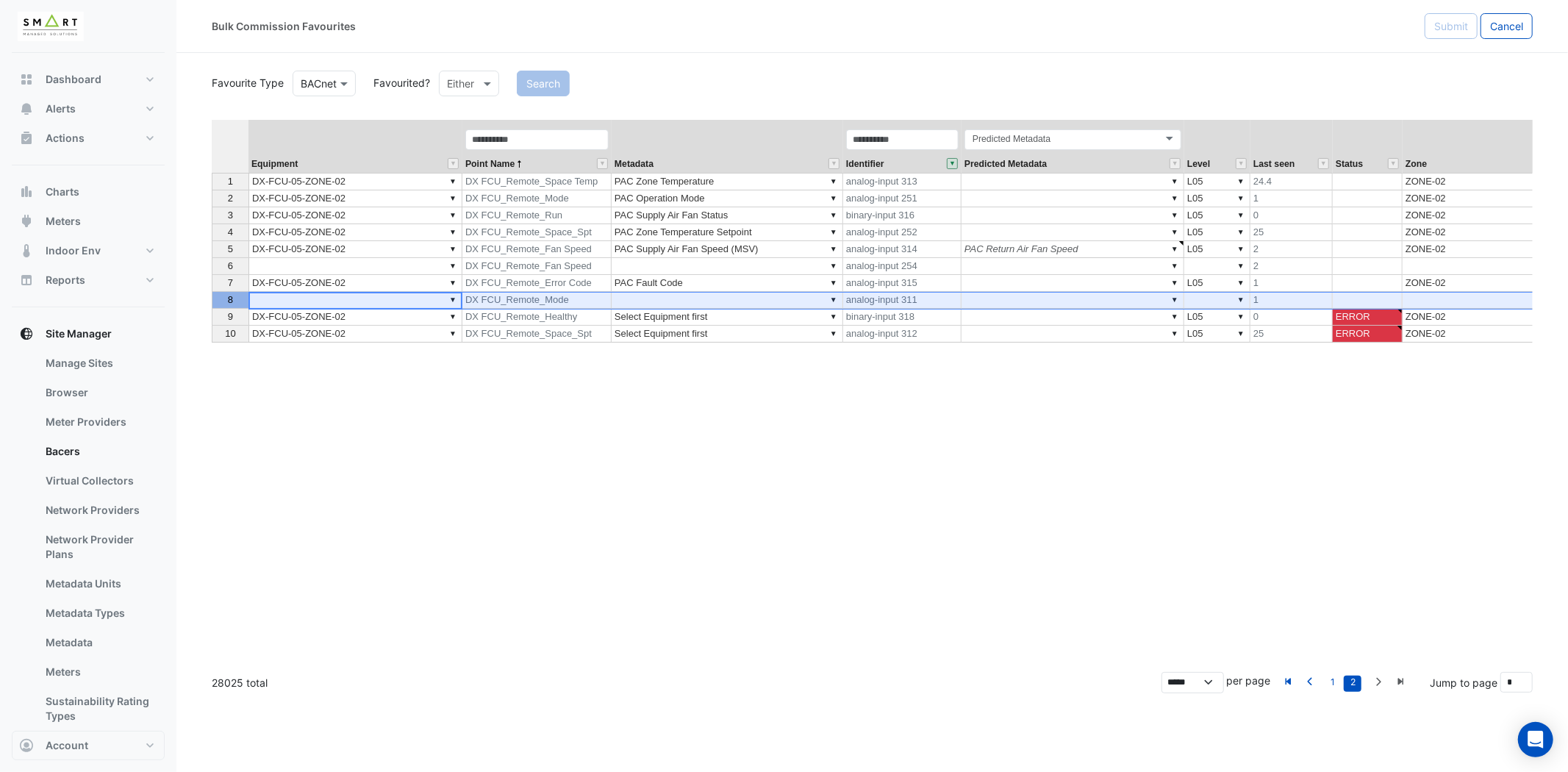
click at [717, 318] on td "▼ Select Equipment first" at bounding box center [727, 317] width 231 height 17
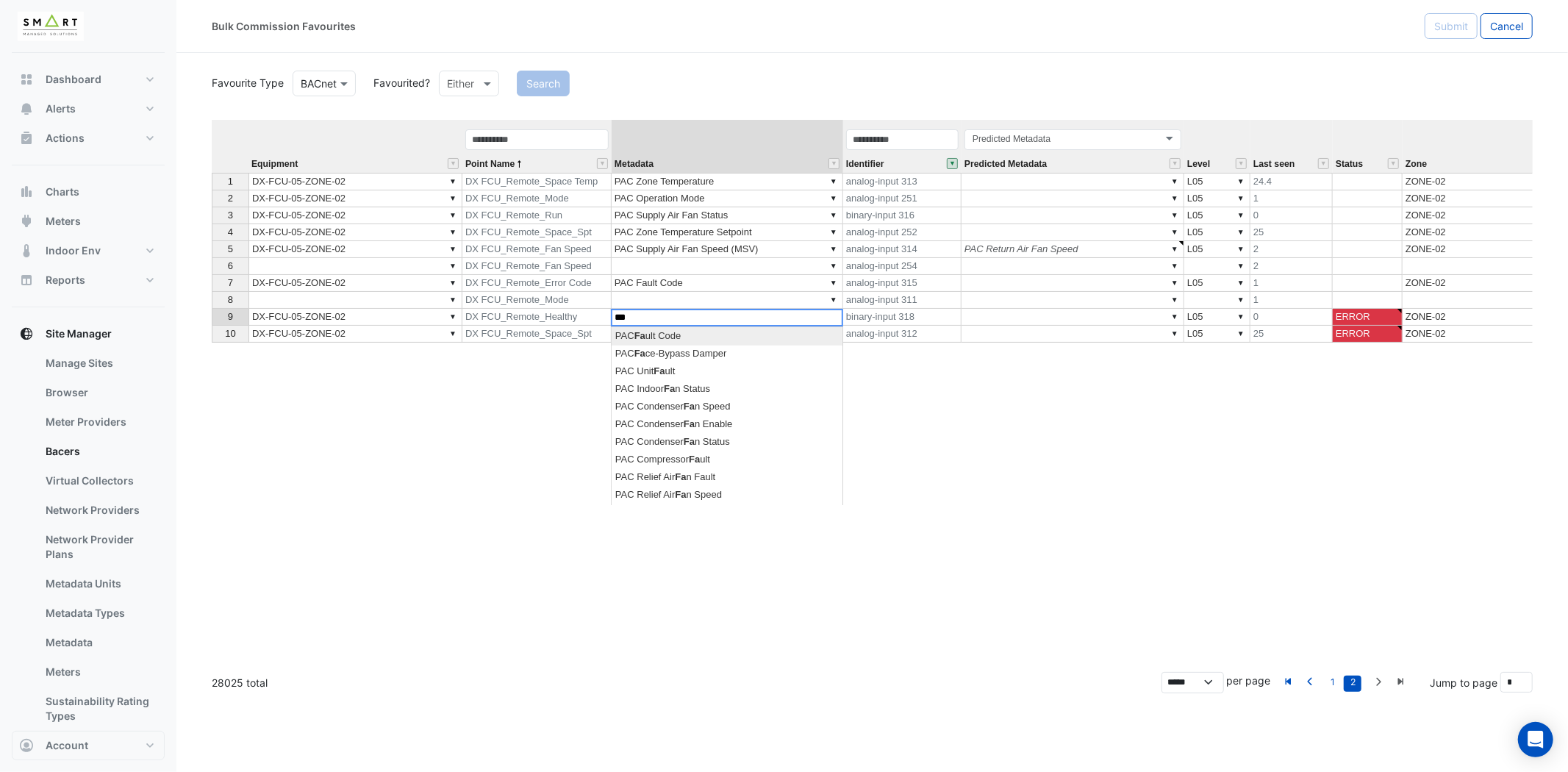
scroll to position [0, 11]
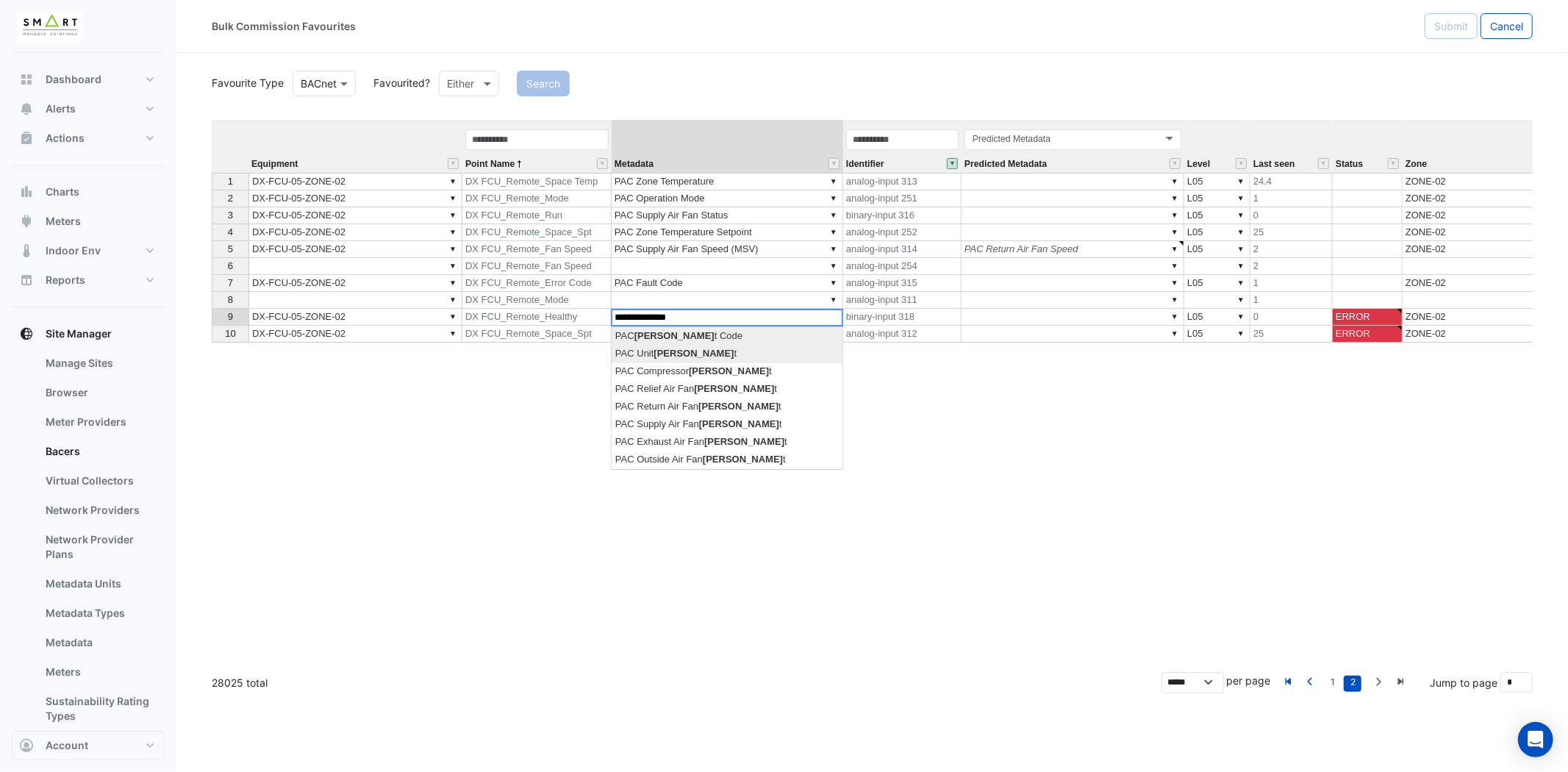
click at [696, 355] on div "Equipment Point Name Metadata Identifier Predicted Metadata Level Last seen Sta…" at bounding box center [871, 390] width 1321 height 540
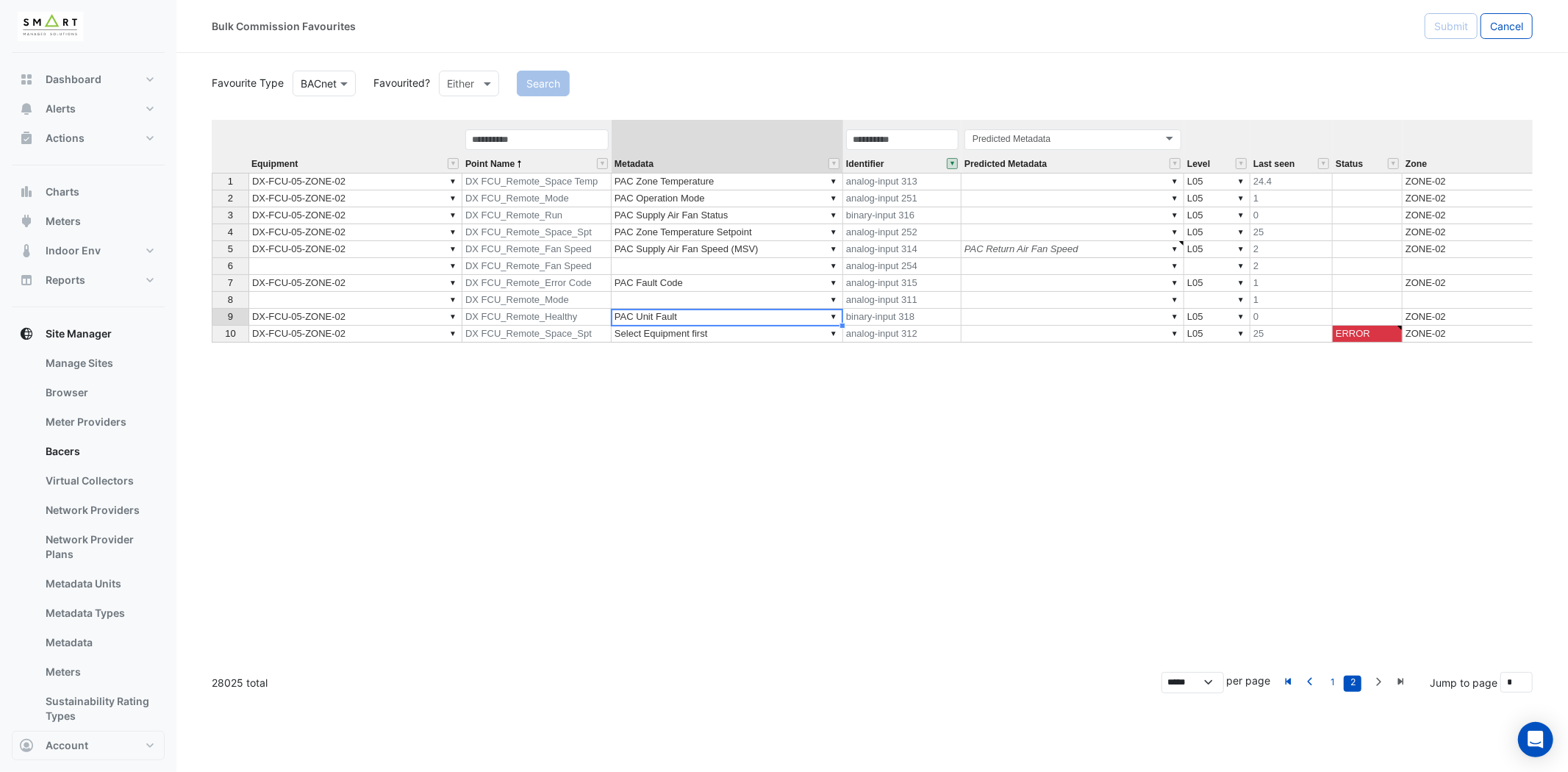
type textarea "**********"
click at [752, 335] on td "▼ Select Equipment first" at bounding box center [727, 334] width 231 height 17
click at [217, 328] on div "10" at bounding box center [230, 334] width 30 height 16
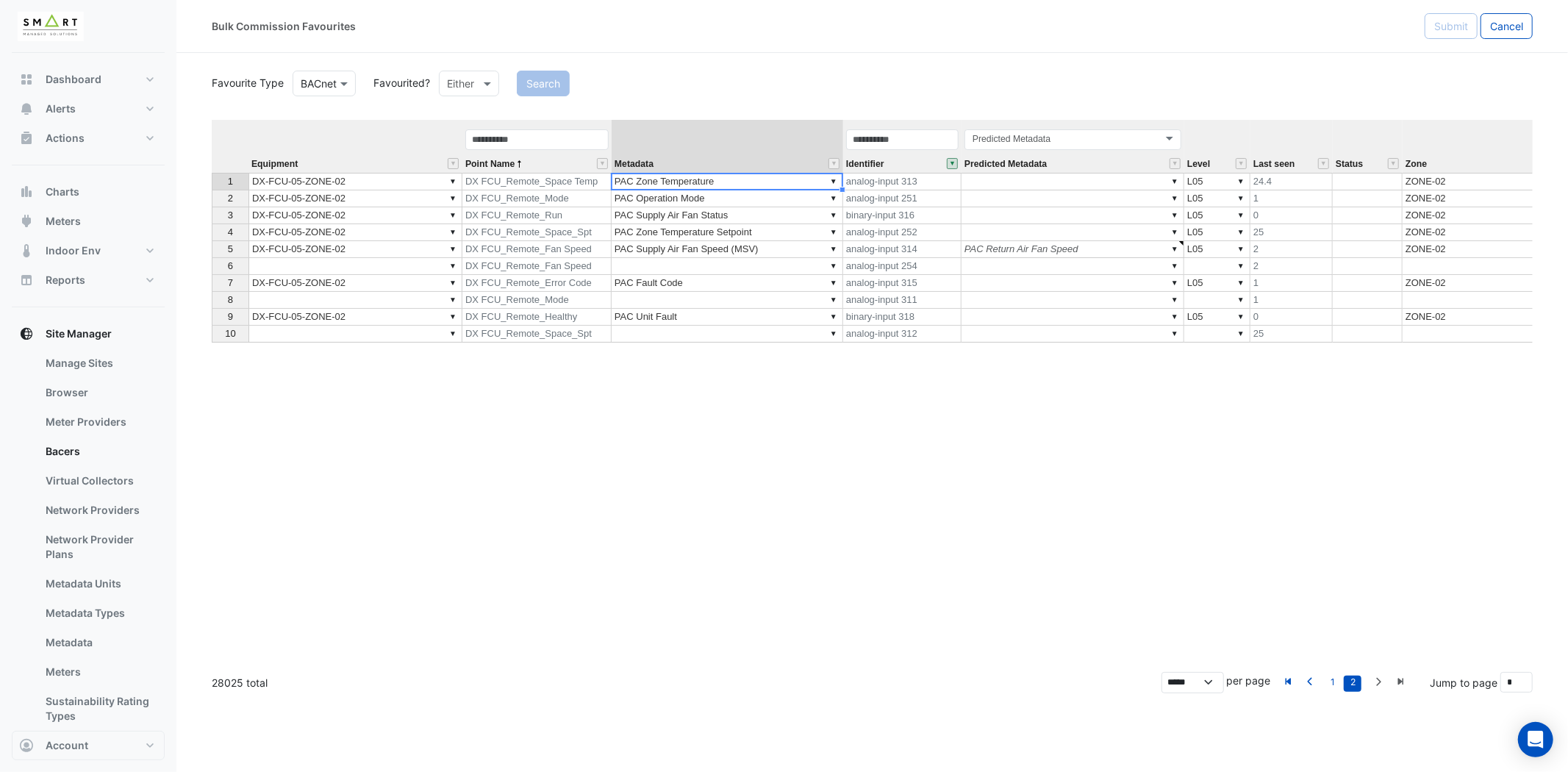
click at [818, 176] on td "▼ PAC Zone Temperature" at bounding box center [727, 182] width 231 height 18
click at [951, 164] on button "" at bounding box center [952, 163] width 11 height 11
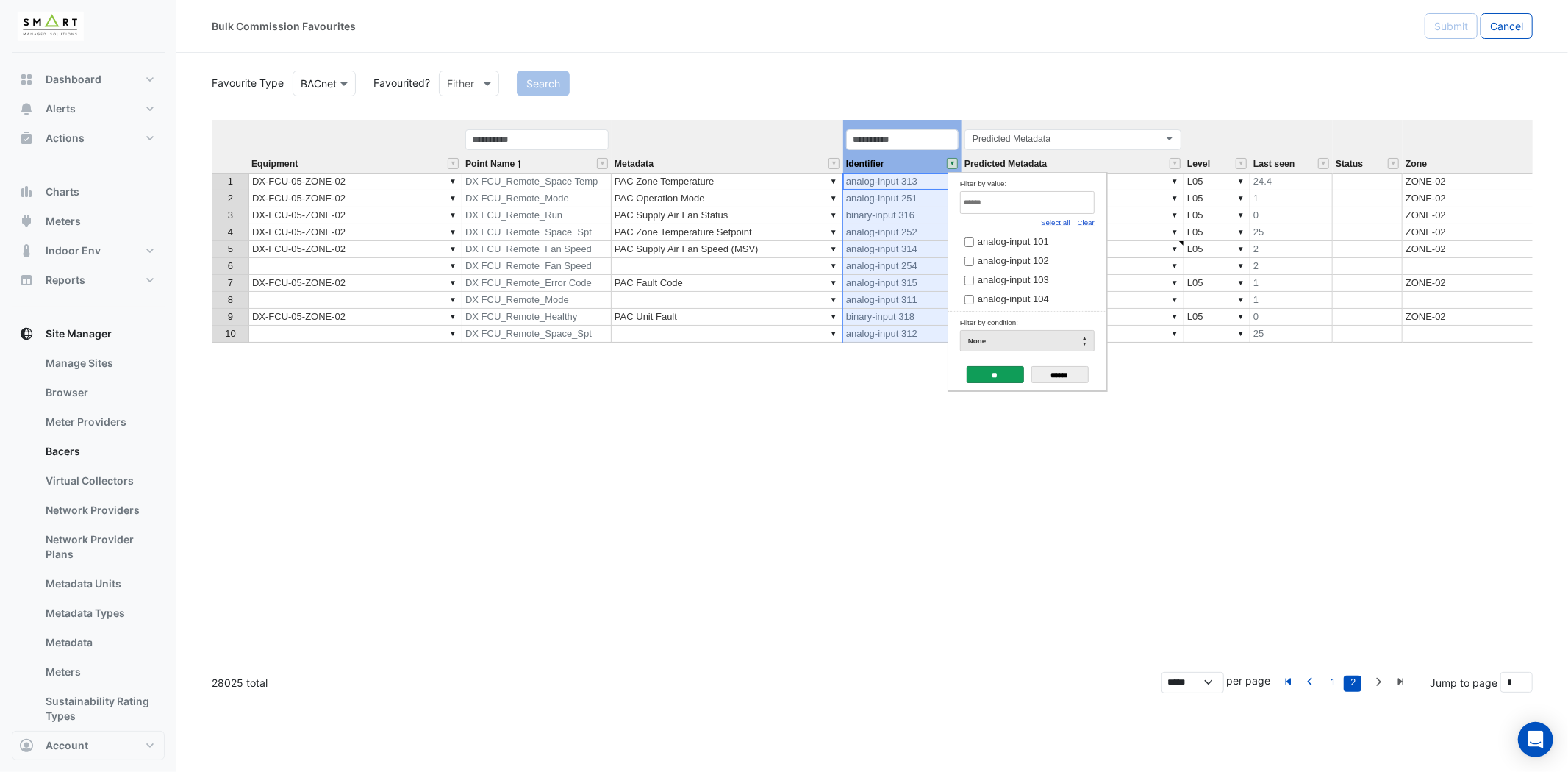
click at [1056, 218] on link "Select all" at bounding box center [1056, 222] width 30 height 8
click at [995, 369] on input "**" at bounding box center [995, 374] width 57 height 17
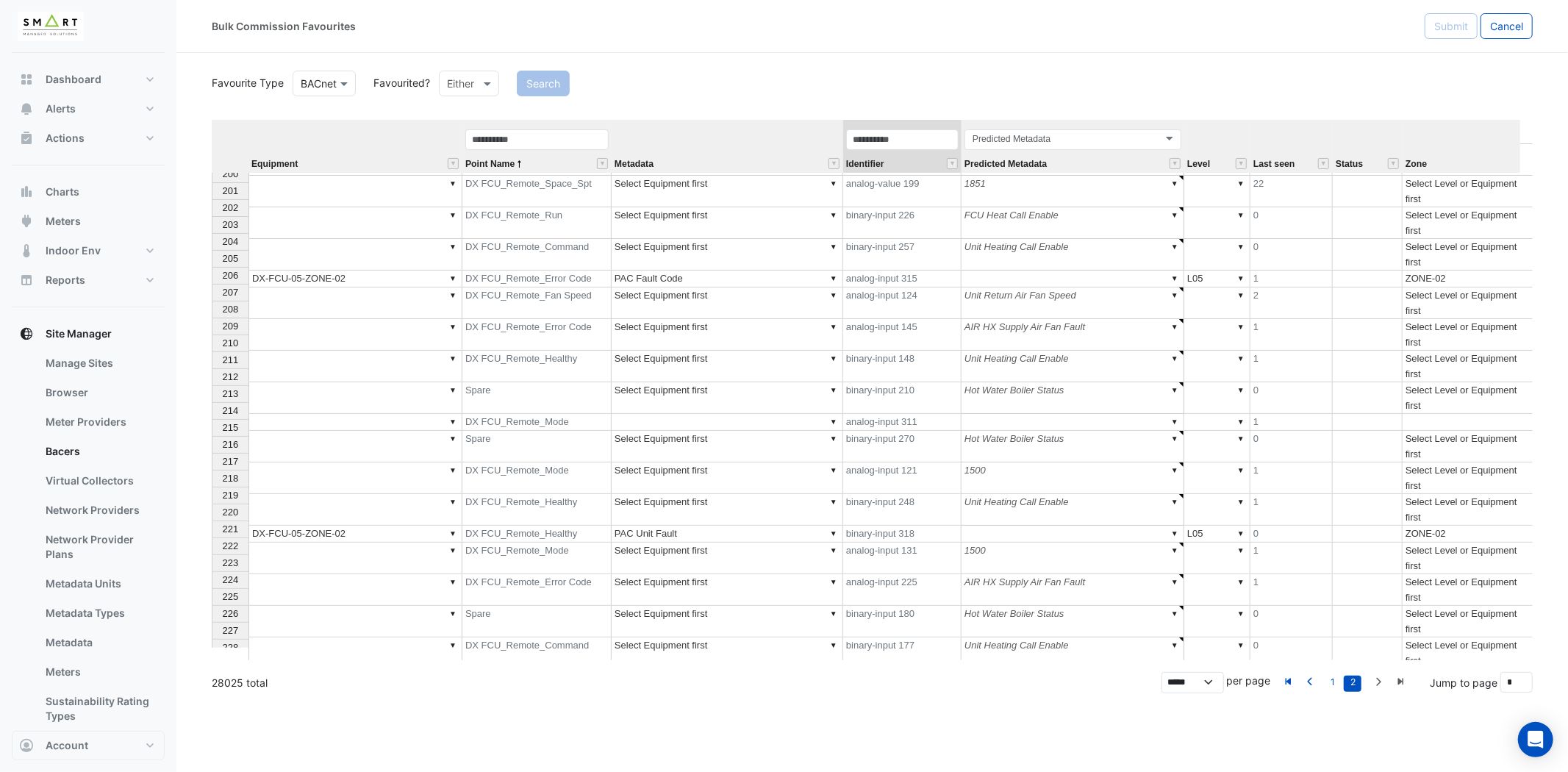
scroll to position [3385, 0]
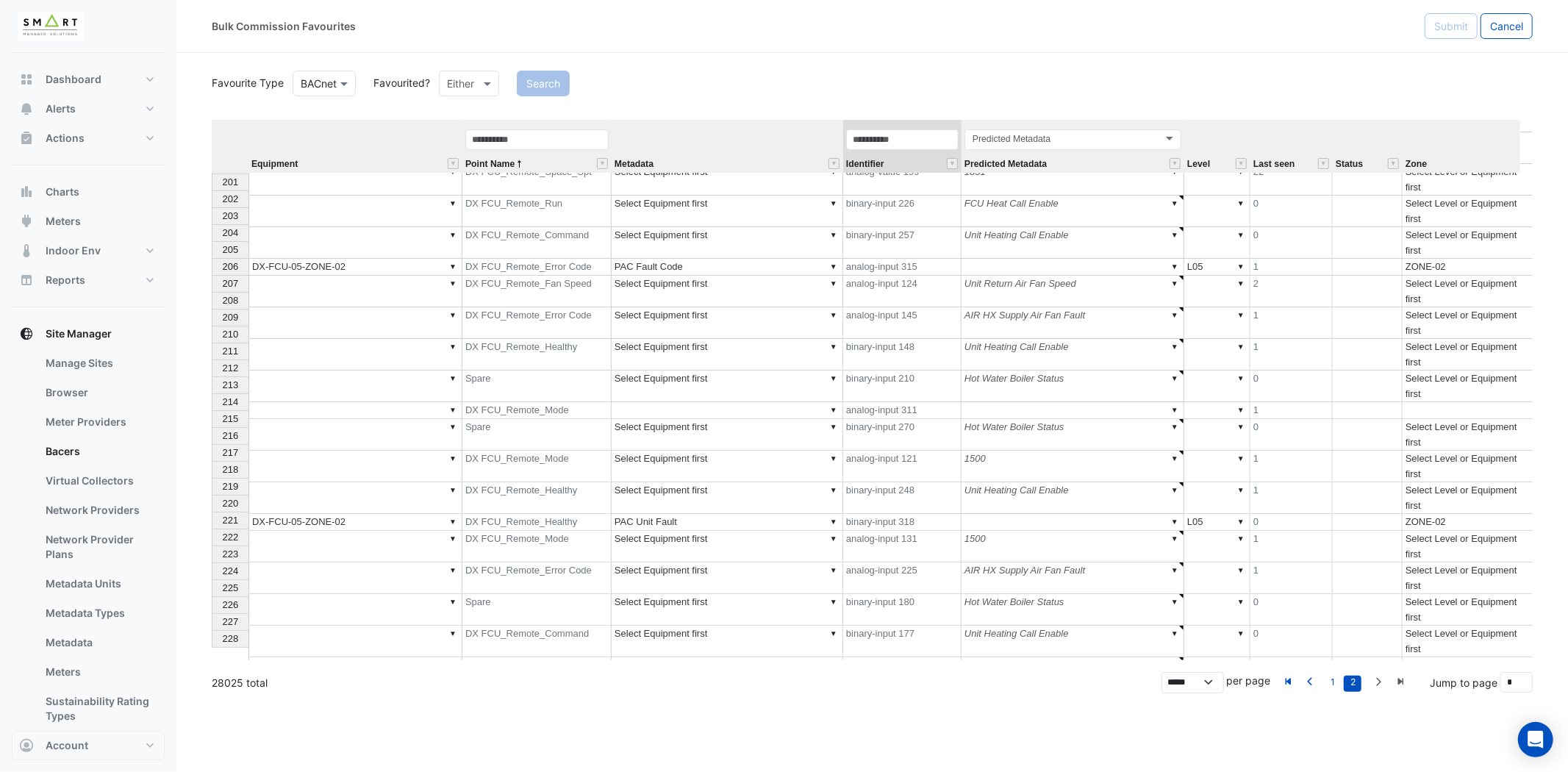
type textarea "**********"
click at [1372, 689] on td "ERROR" at bounding box center [1368, 698] width 70 height 17
click at [213, 315] on th "209" at bounding box center [229, 318] width 36 height 17
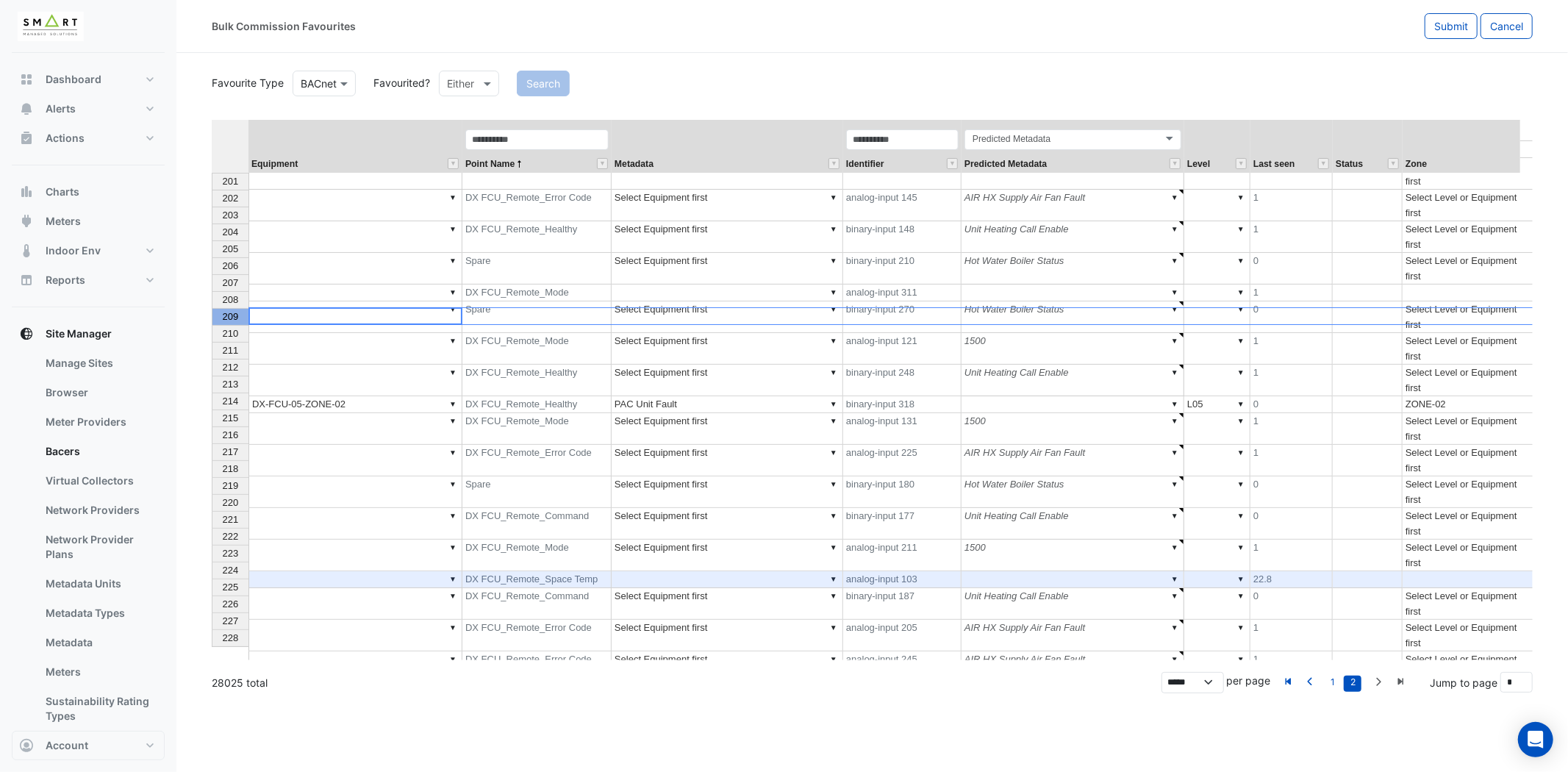
scroll to position [3384, 0]
click at [1450, 25] on span "Submit" at bounding box center [1450, 26] width 33 height 13
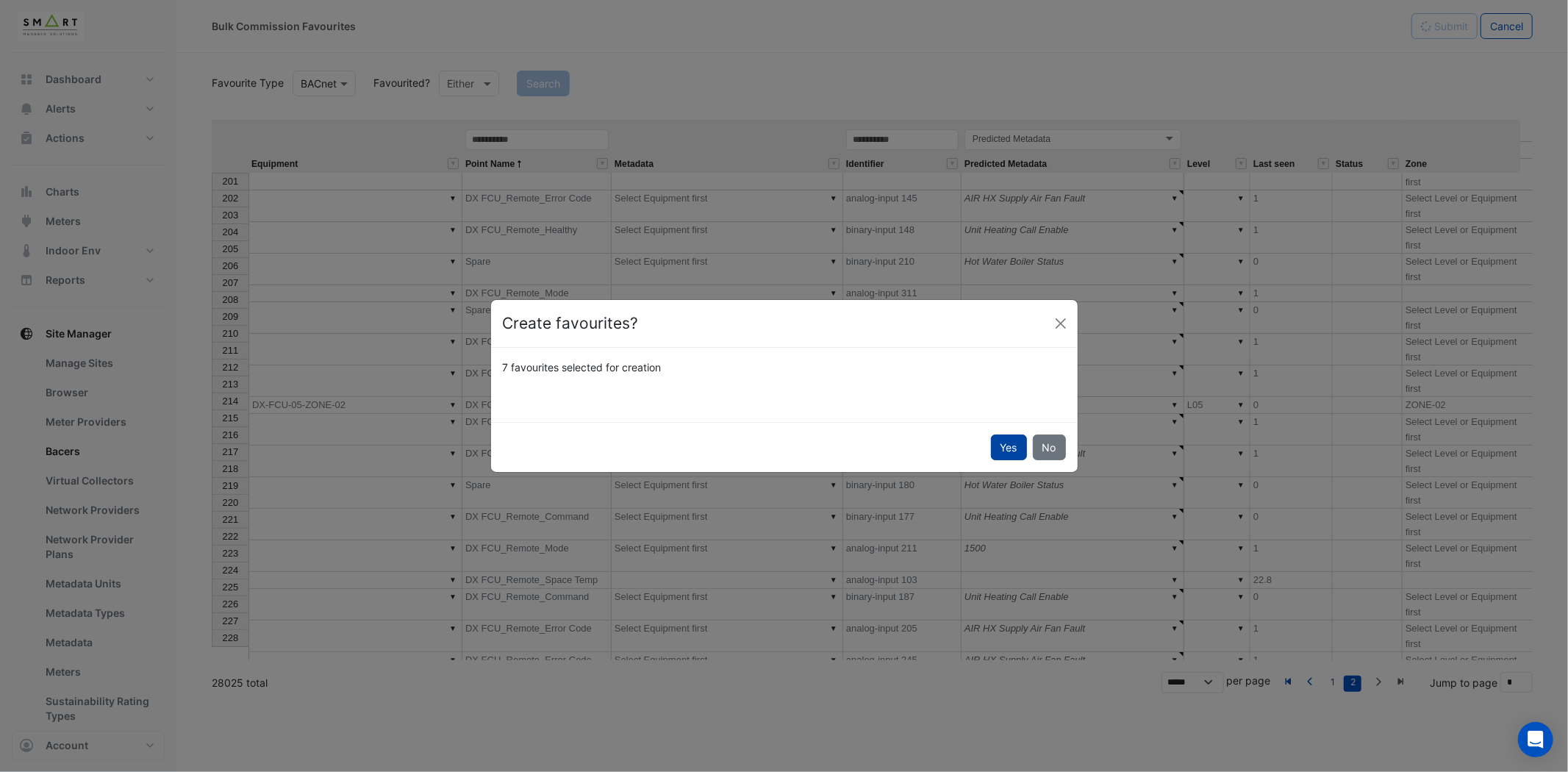
click at [996, 447] on button "Yes" at bounding box center [1009, 447] width 36 height 26
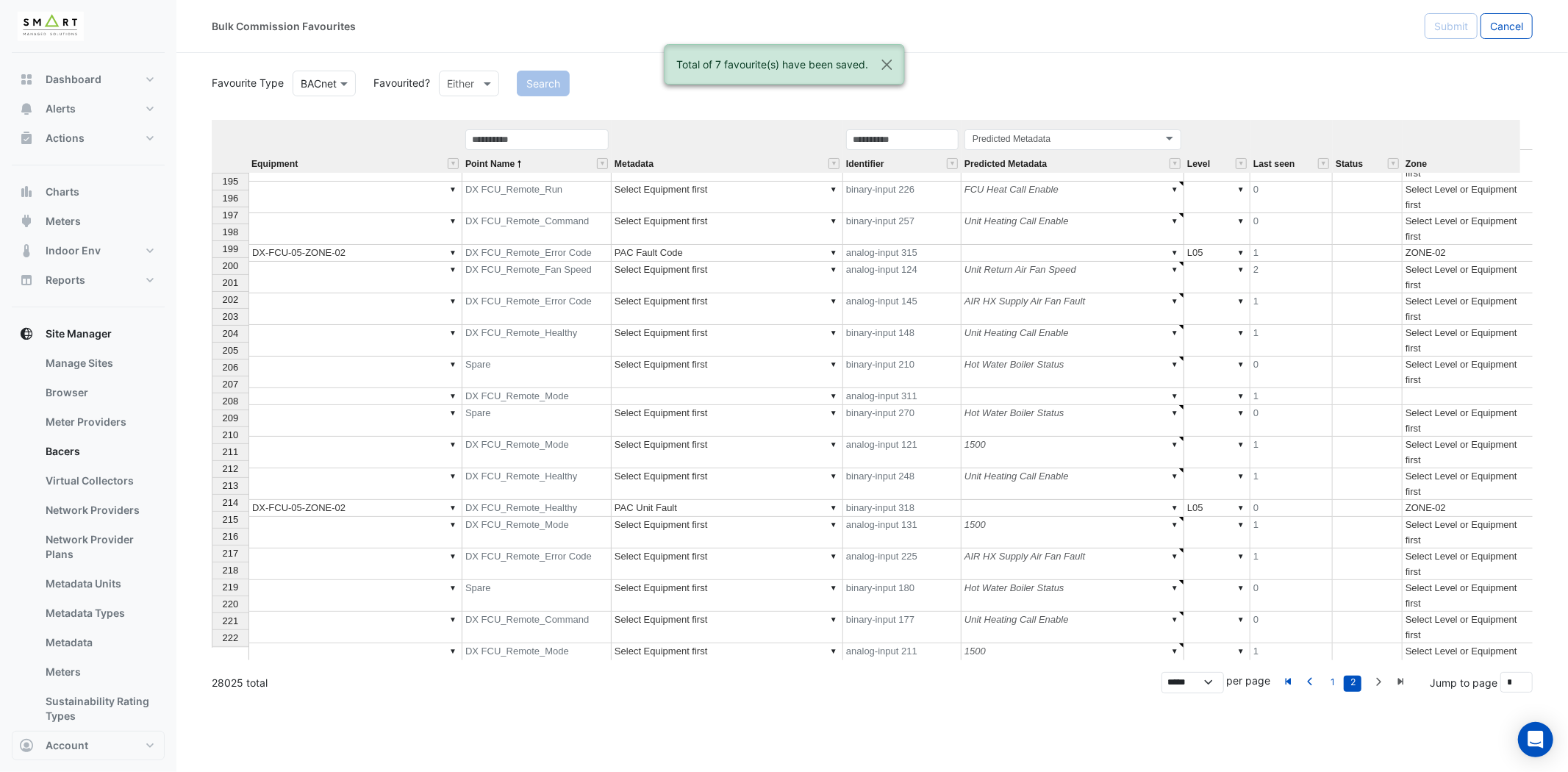
scroll to position [3221, 0]
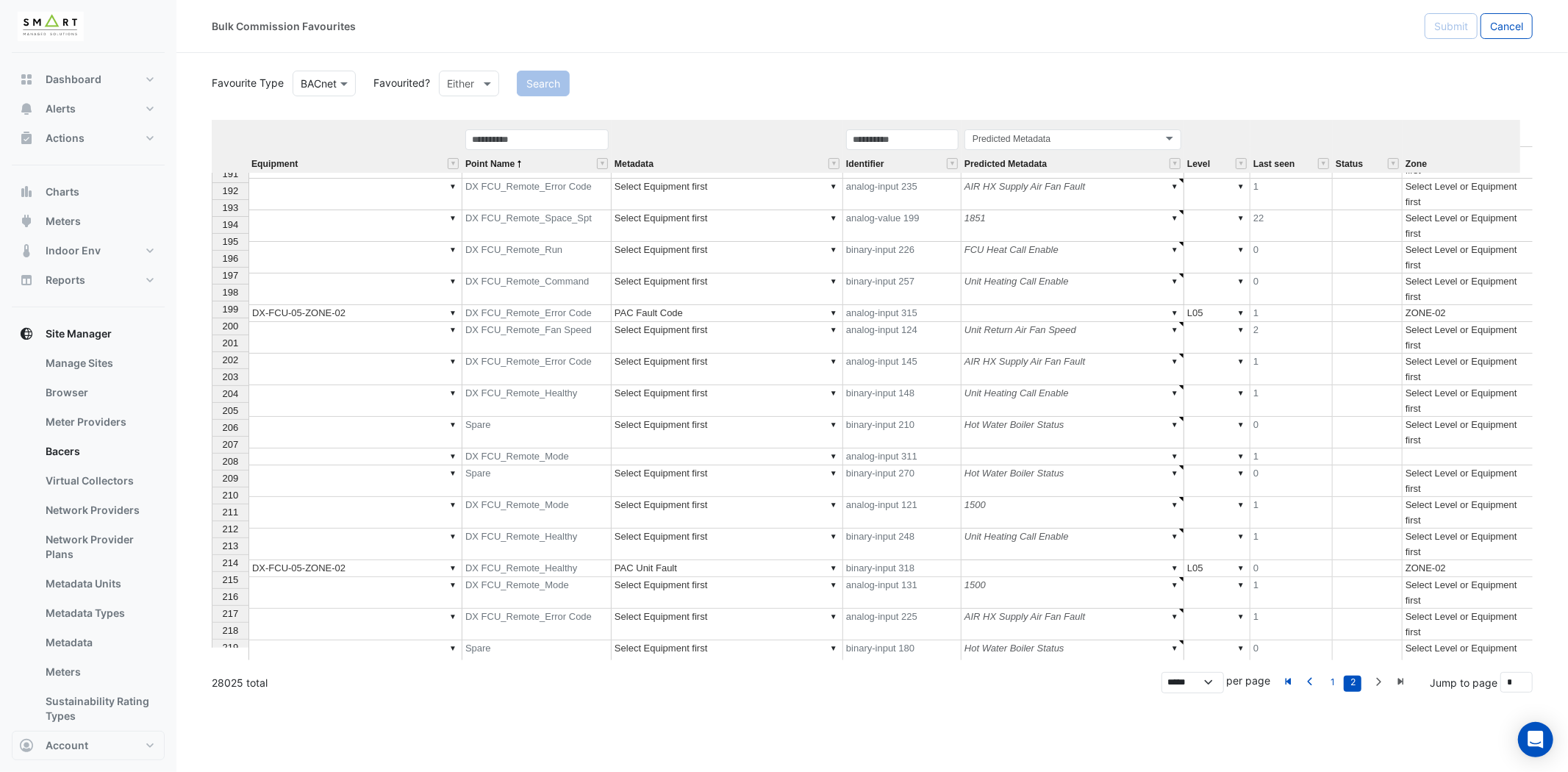
type textarea "******"
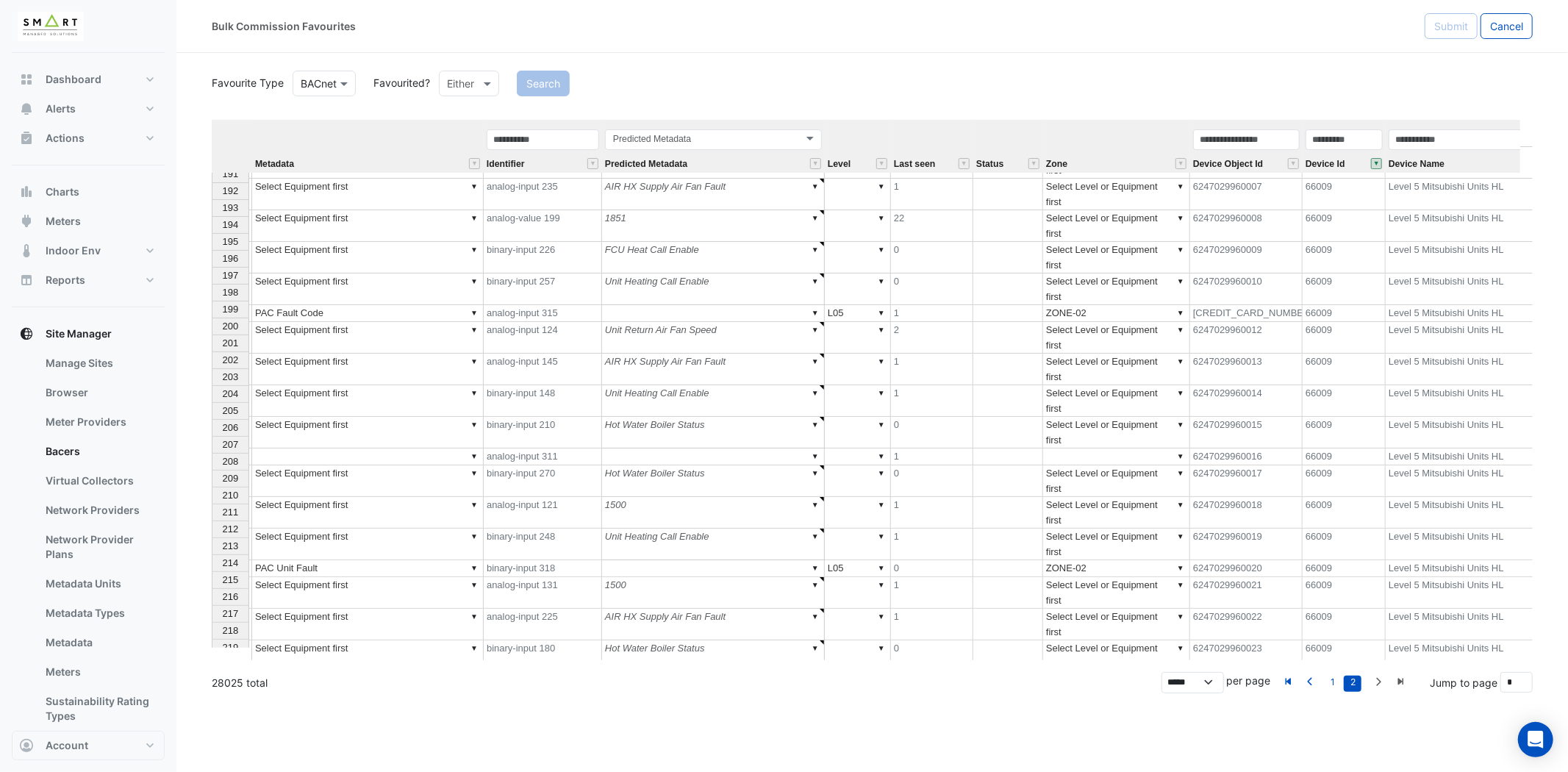
scroll to position [0, 0]
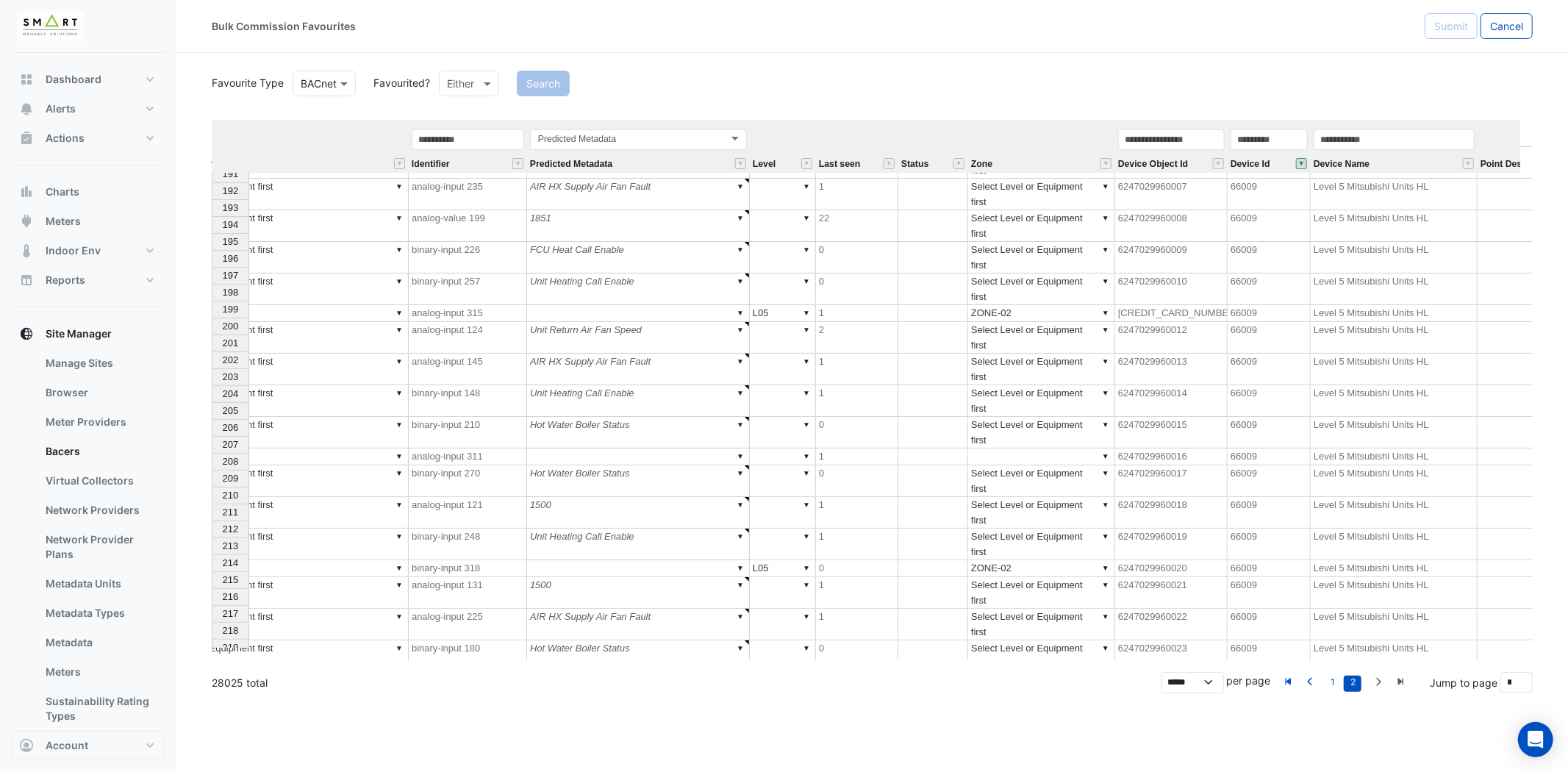
click at [1301, 162] on button "" at bounding box center [1301, 163] width 11 height 11
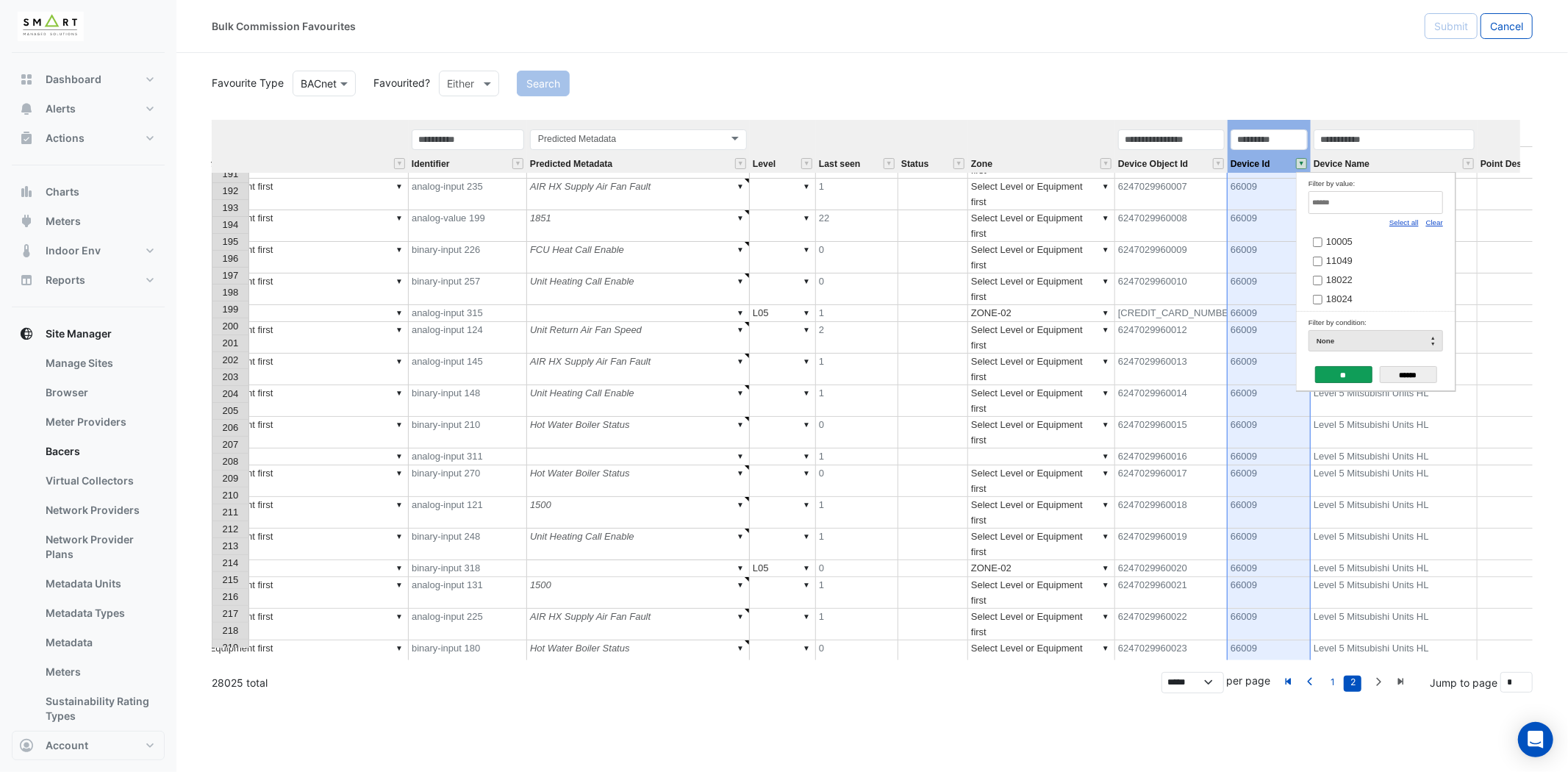
click at [1441, 222] on link "Clear" at bounding box center [1434, 222] width 17 height 8
click at [1395, 199] on input "Filter by value:" at bounding box center [1375, 202] width 135 height 23
paste input "*****"
type input "*****"
click at [1331, 685] on link "1" at bounding box center [1333, 684] width 18 height 16
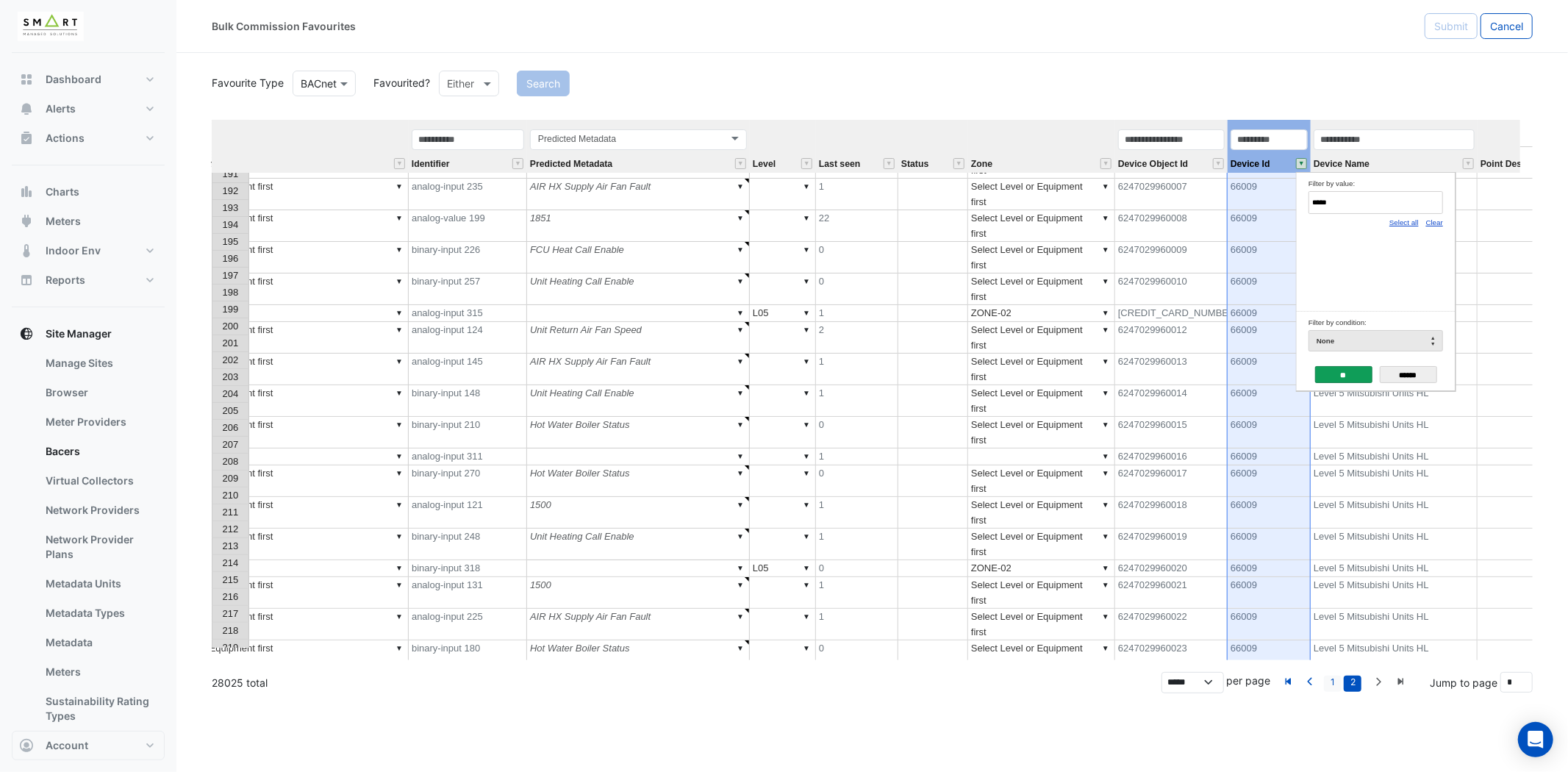
type input "*"
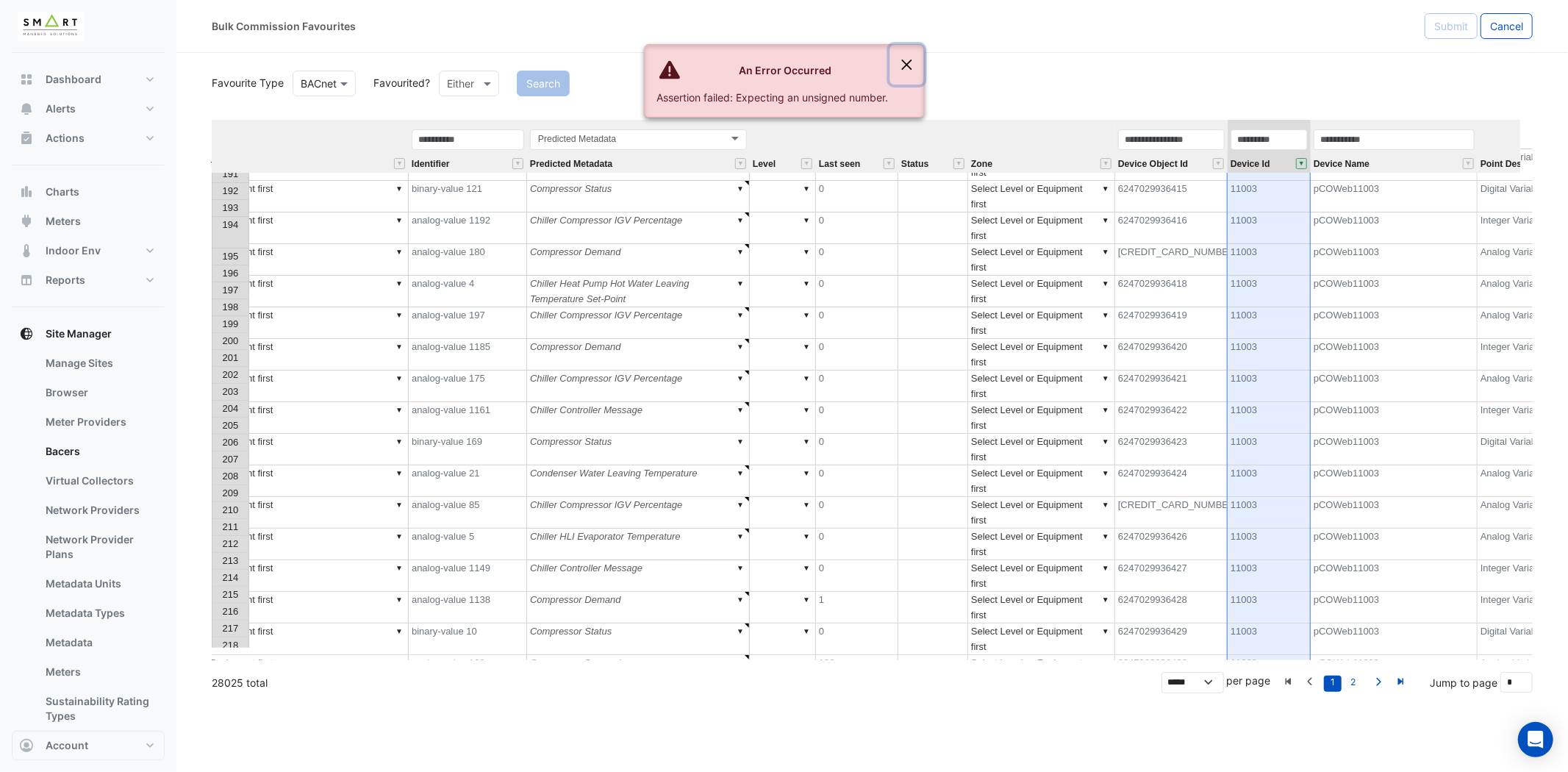
click at [908, 66] on button "Close" at bounding box center [906, 64] width 33 height 39
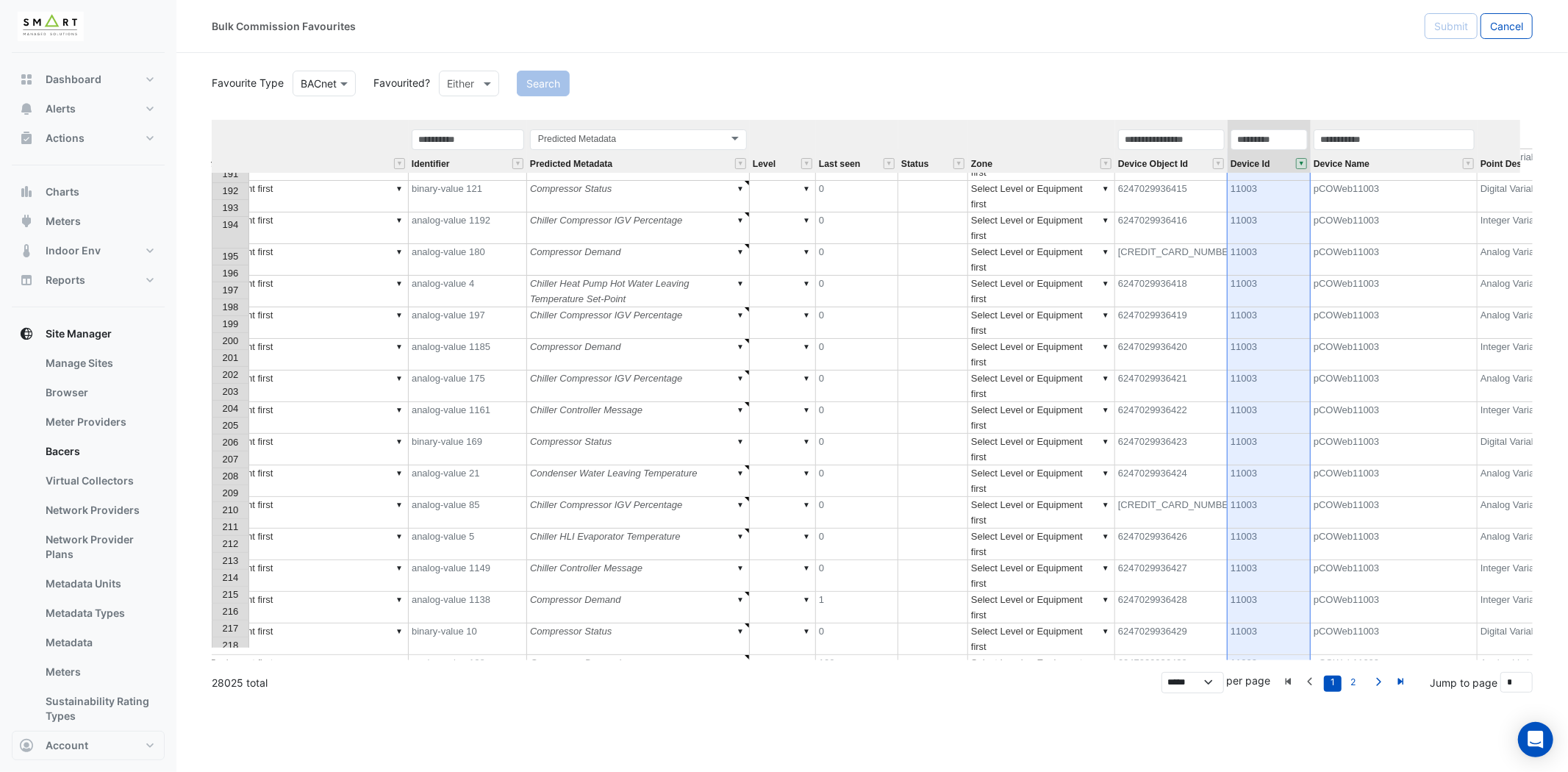
click at [1303, 166] on button "" at bounding box center [1301, 163] width 11 height 11
click at [1360, 211] on input "Filter by value:" at bounding box center [1375, 202] width 135 height 23
paste input "*****"
click at [1432, 228] on div "Clear" at bounding box center [1434, 222] width 17 height 16
click at [1388, 205] on input "*****" at bounding box center [1375, 202] width 135 height 23
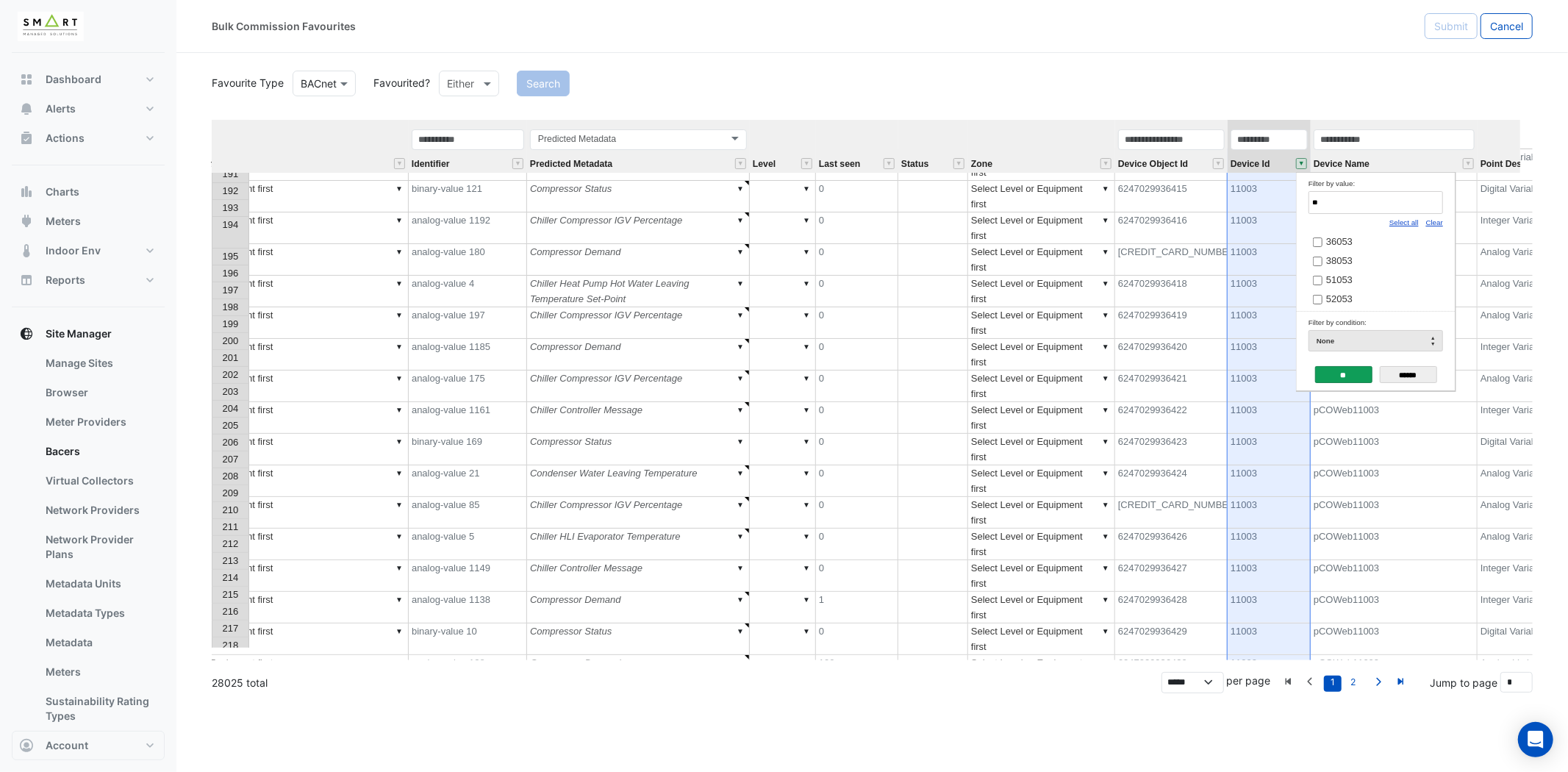
type input "*"
click at [1412, 373] on input "******" at bounding box center [1408, 374] width 57 height 17
click at [1468, 164] on button "" at bounding box center [1468, 163] width 11 height 11
click at [1395, 200] on input "Filter by value:" at bounding box center [1395, 202] width 135 height 23
type input "*"
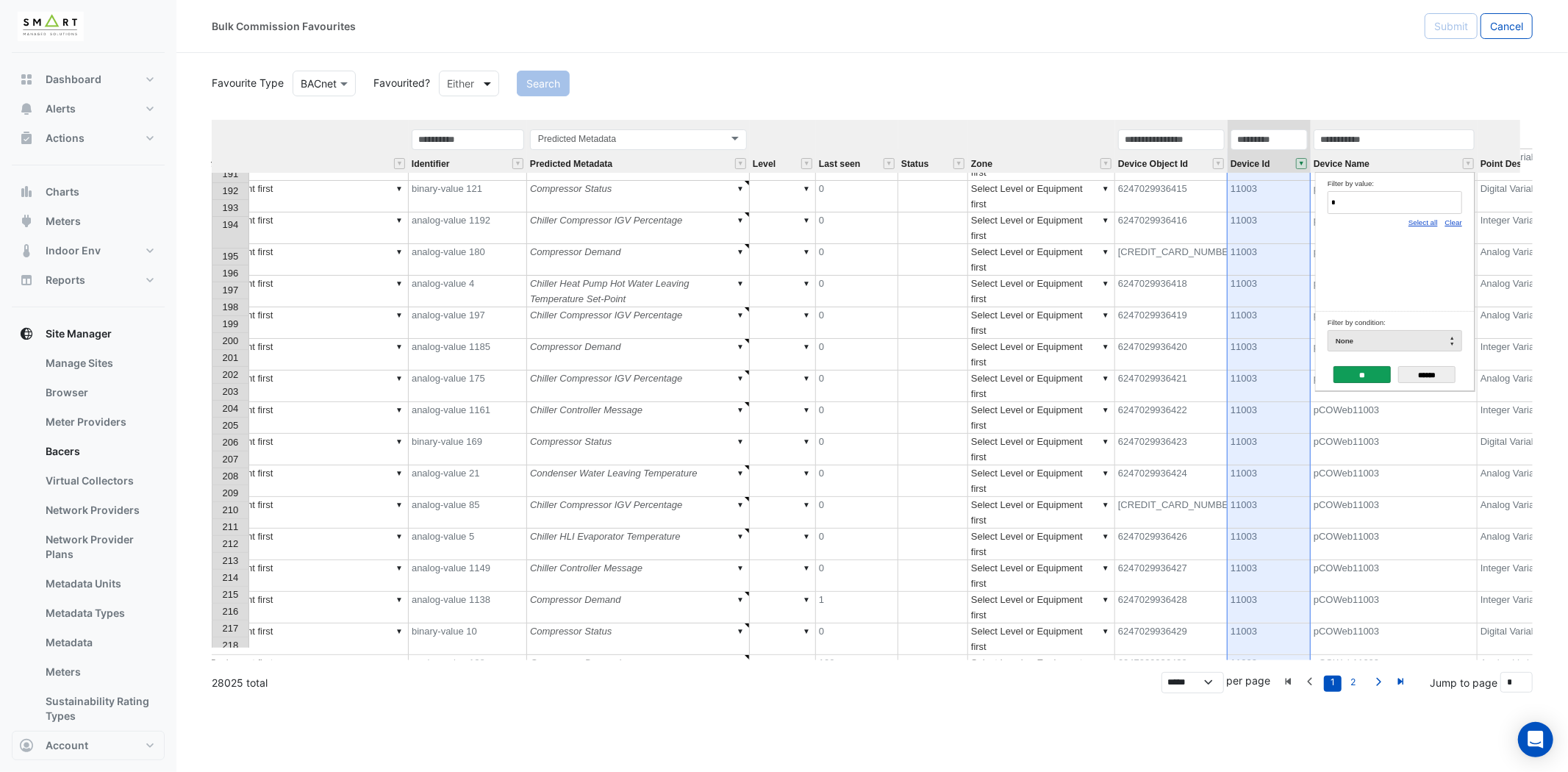
click at [489, 83] on span at bounding box center [489, 83] width 19 height 16
click at [497, 133] on div "Not Favourited" at bounding box center [487, 136] width 95 height 22
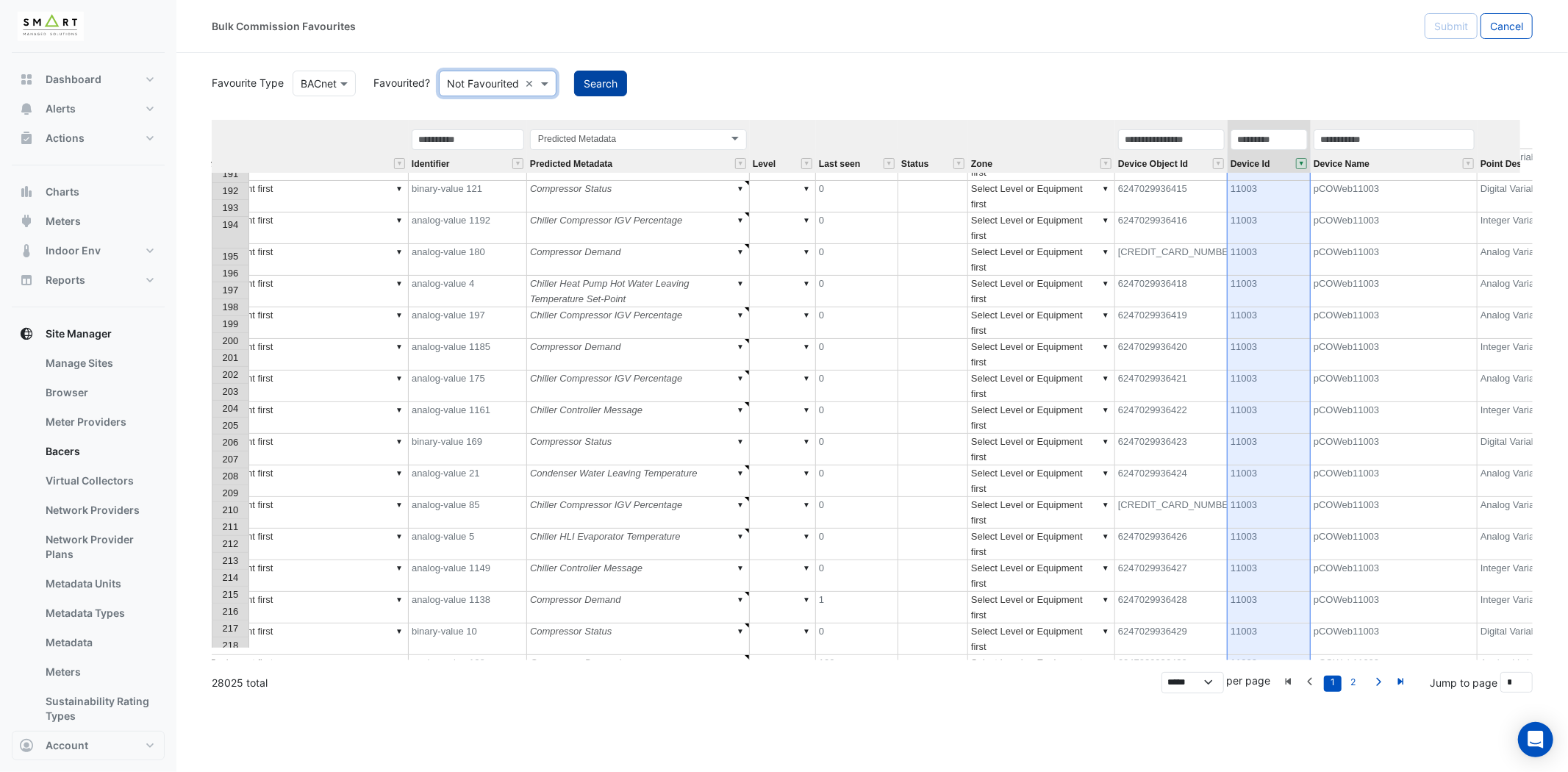
click at [598, 81] on button "Search" at bounding box center [600, 83] width 53 height 26
click at [1463, 164] on button "" at bounding box center [1468, 163] width 11 height 11
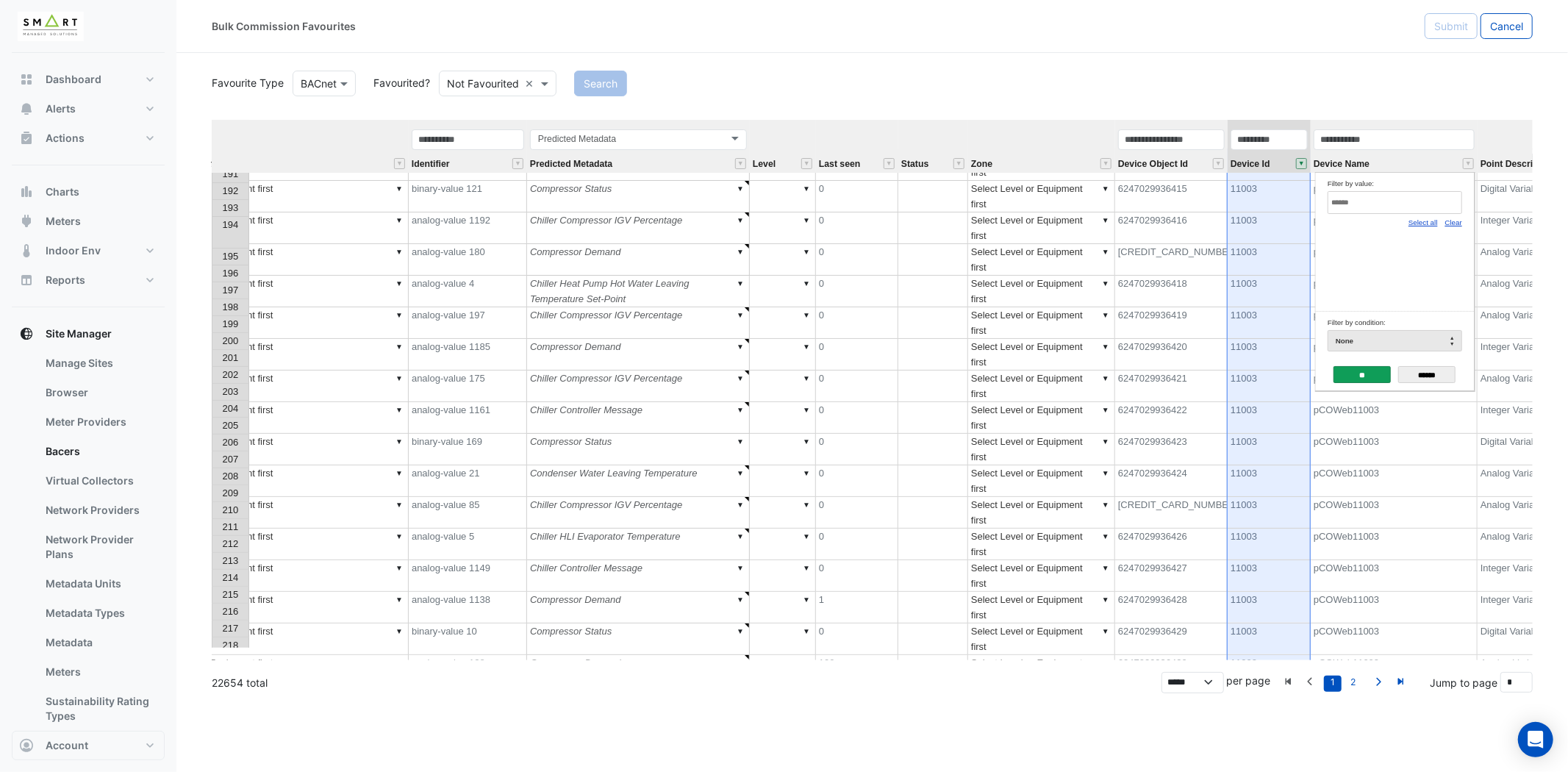
click at [1296, 163] on button "" at bounding box center [1301, 163] width 11 height 11
click at [1351, 203] on input "Filter by value:" at bounding box center [1375, 202] width 135 height 23
paste input "*****"
type input "*****"
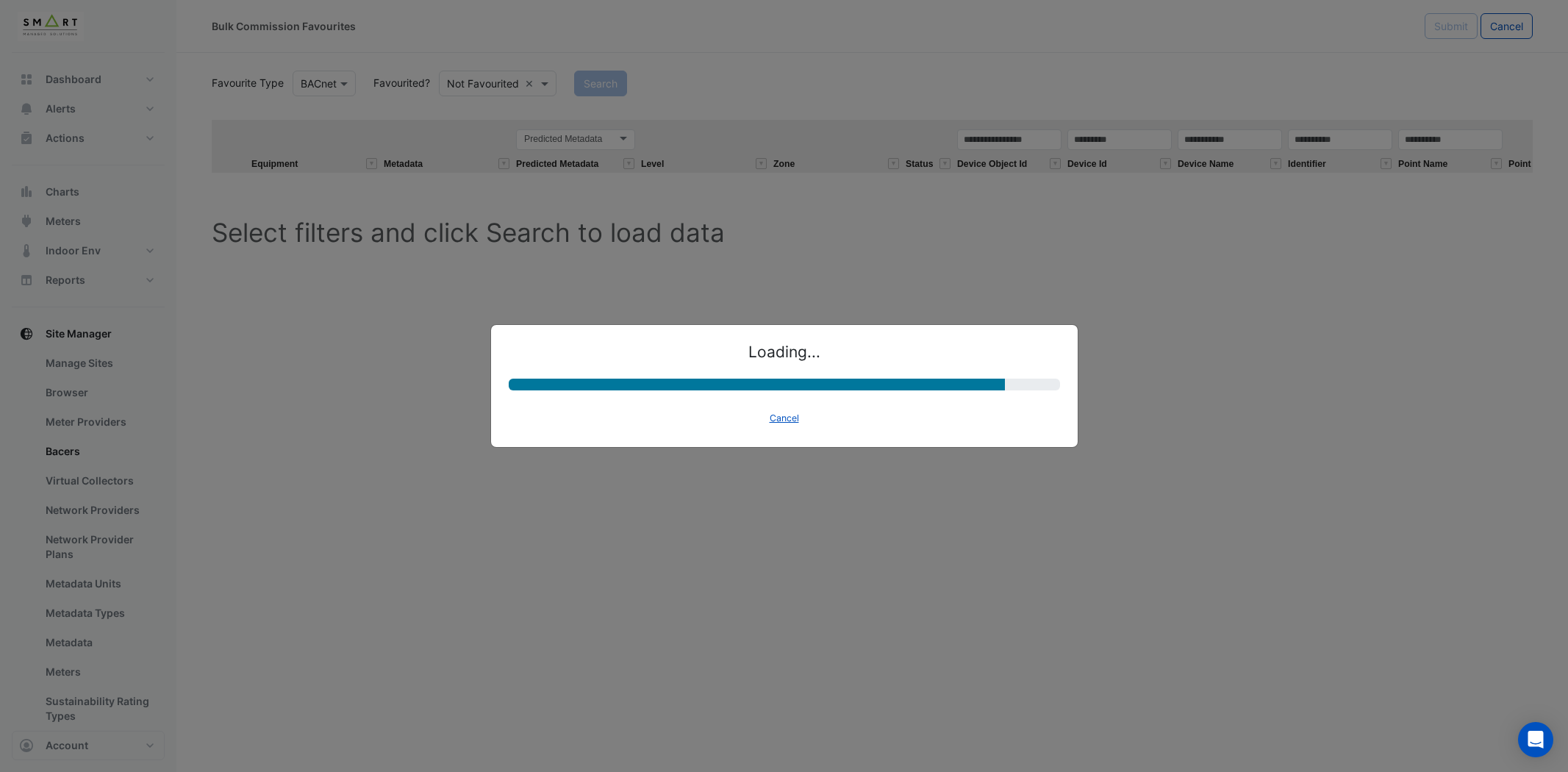
select select "********"
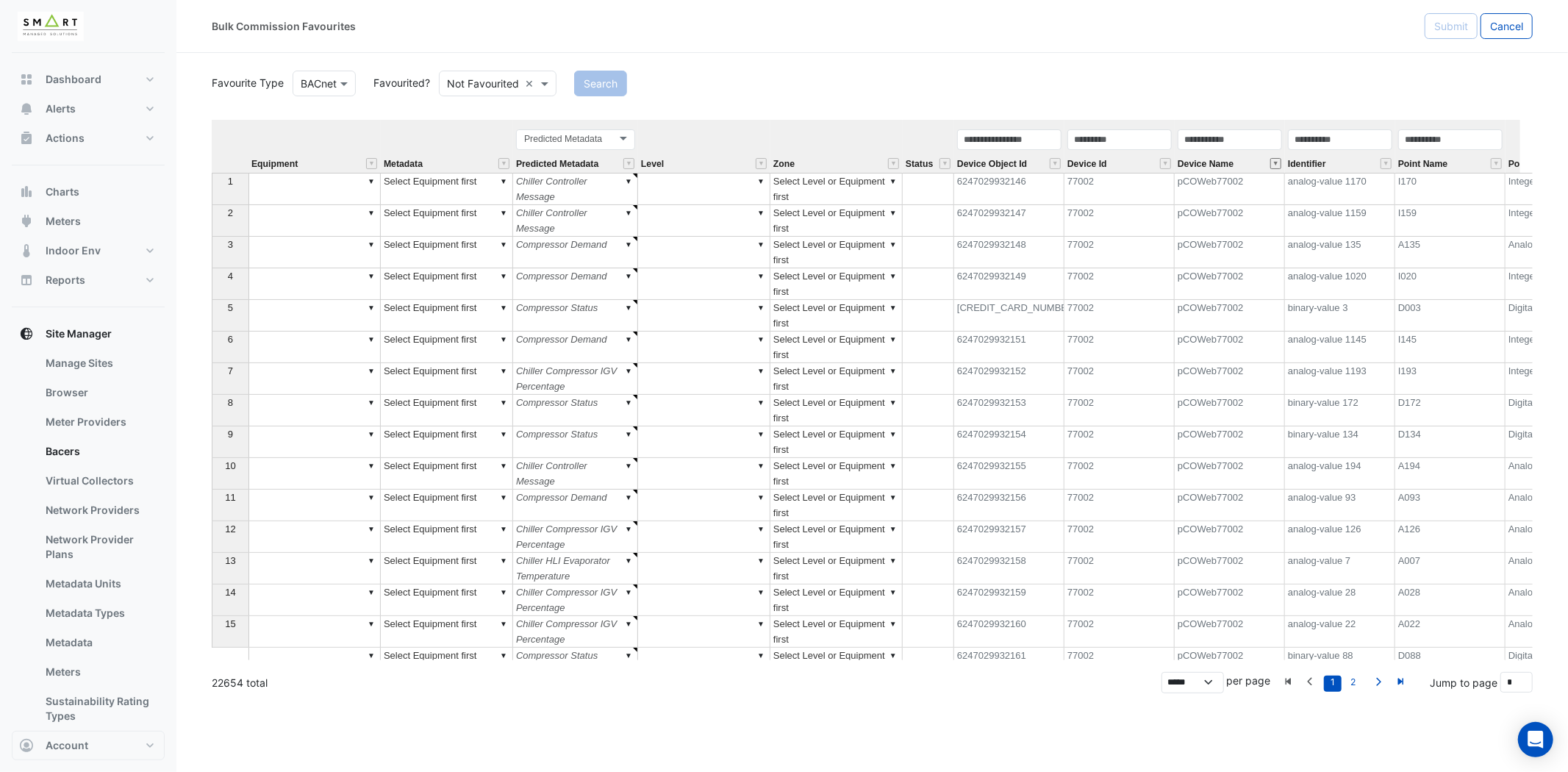
click at [1272, 166] on button "" at bounding box center [1276, 163] width 11 height 11
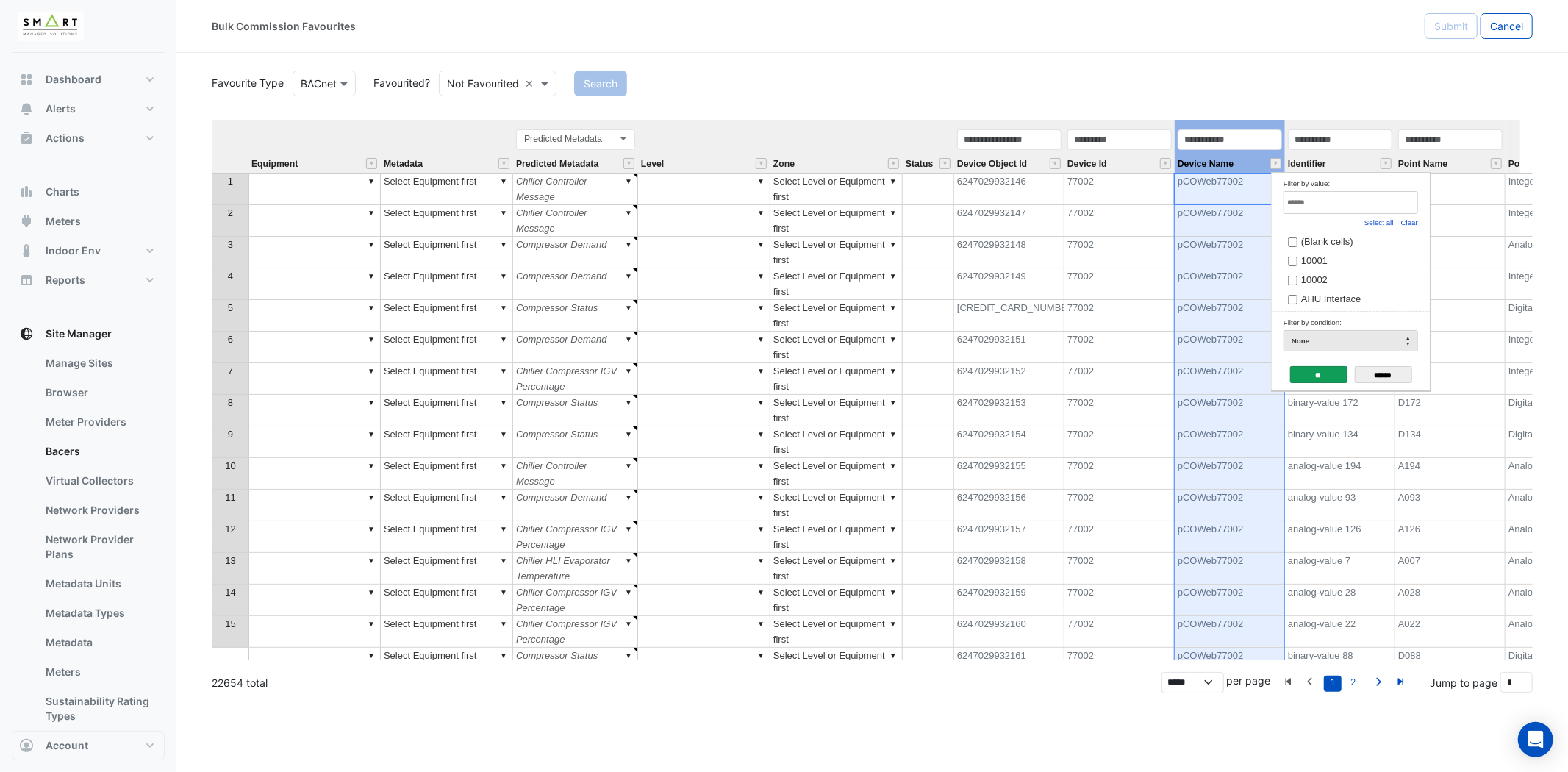
click at [1415, 221] on link "Clear" at bounding box center [1409, 222] width 17 height 8
click at [1383, 197] on input "Filter by value:" at bounding box center [1351, 202] width 135 height 23
type input "**"
click at [1336, 246] on span "FCU 03_01" at bounding box center [1325, 241] width 48 height 11
click at [1322, 375] on input "**" at bounding box center [1319, 374] width 57 height 17
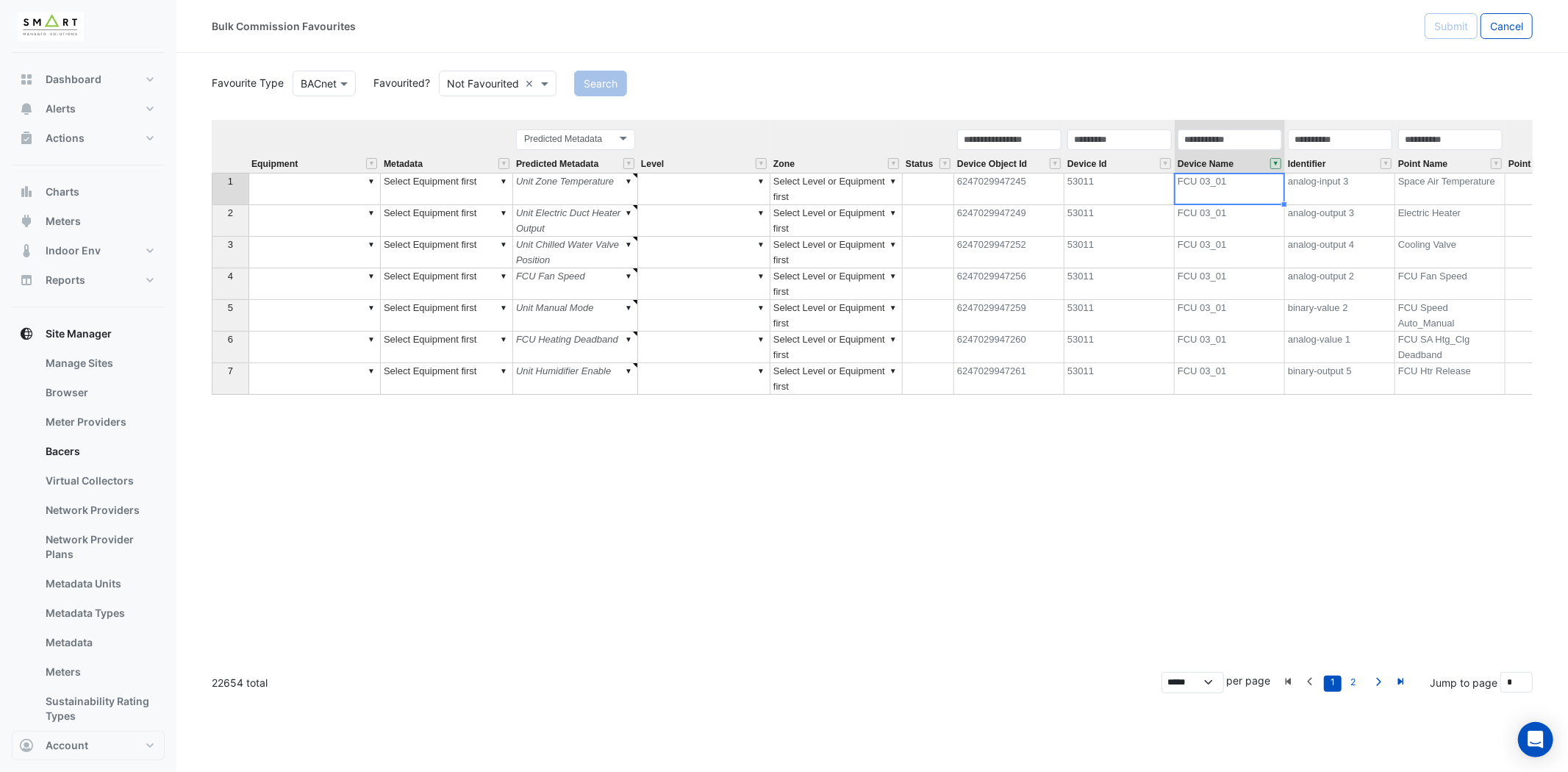
click at [229, 143] on th at bounding box center [229, 146] width 36 height 53
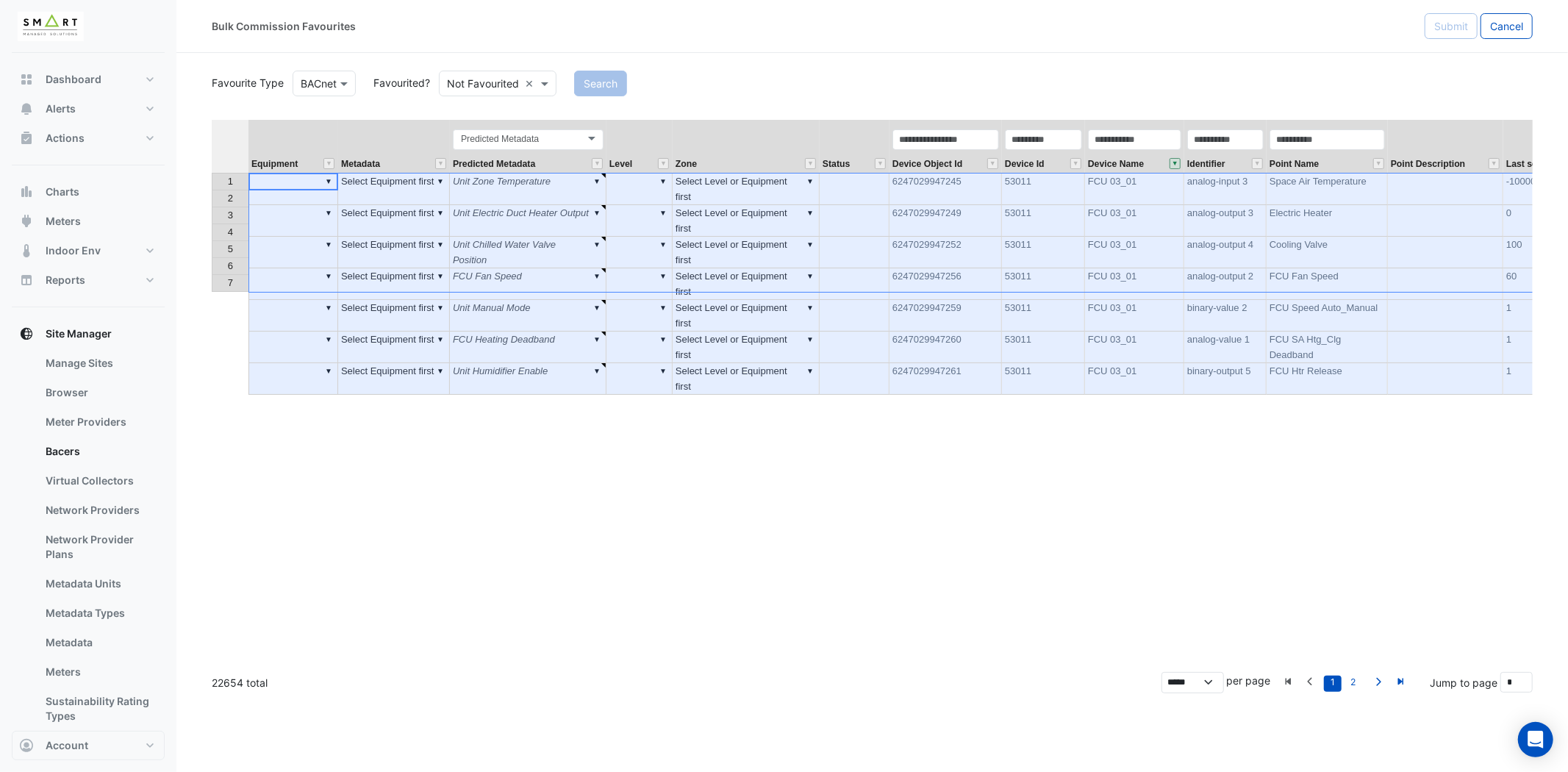
click at [1333, 157] on div "Point Name" at bounding box center [1327, 150] width 121 height 45
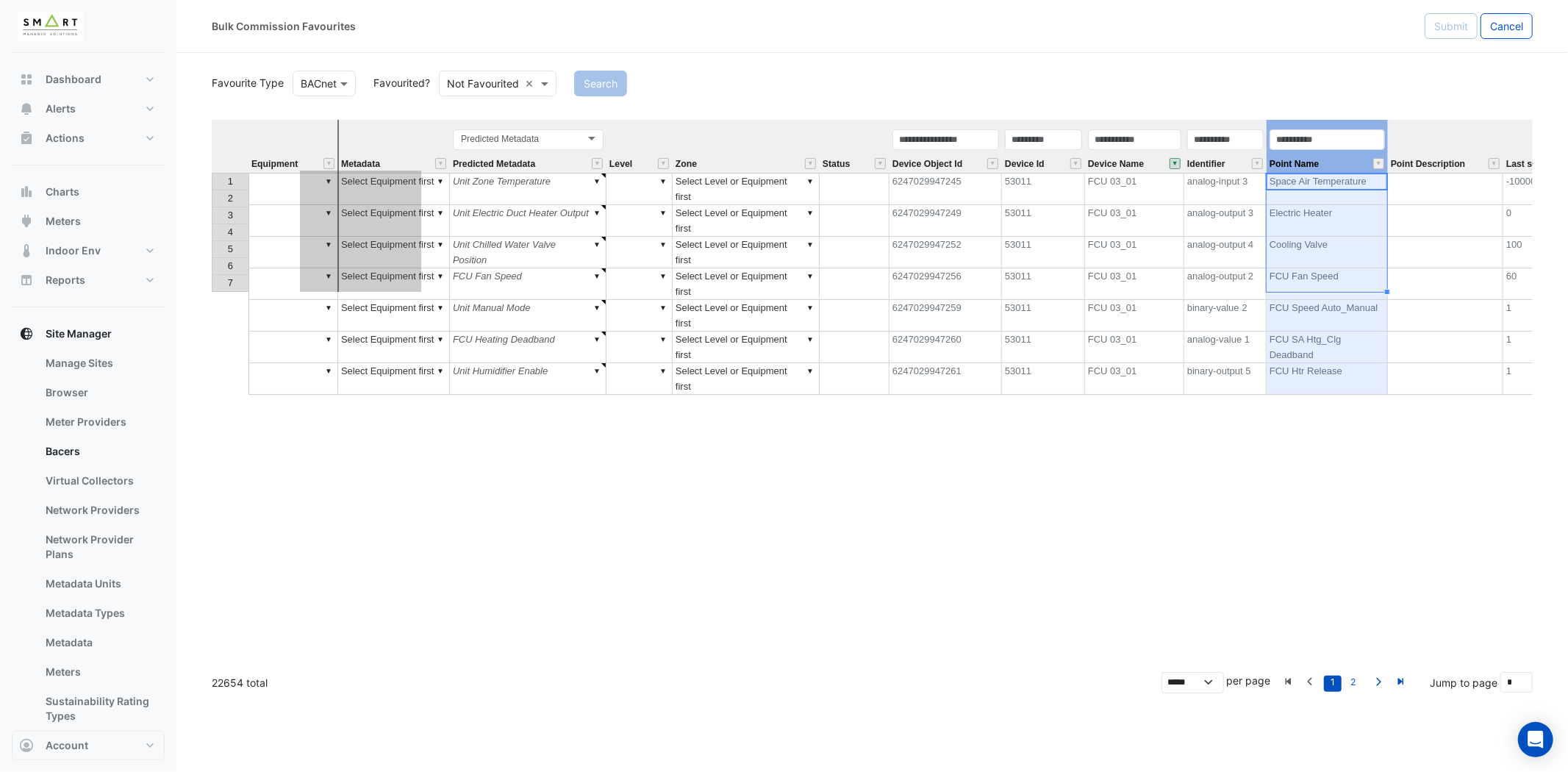
drag, startPoint x: 1337, startPoint y: 122, endPoint x: 506, endPoint y: 207, distance: 835.3
click at [372, 208] on div "Equipment Metadata Predicted Metadata Level Zone Status Device Object Id Device…" at bounding box center [871, 390] width 1321 height 540
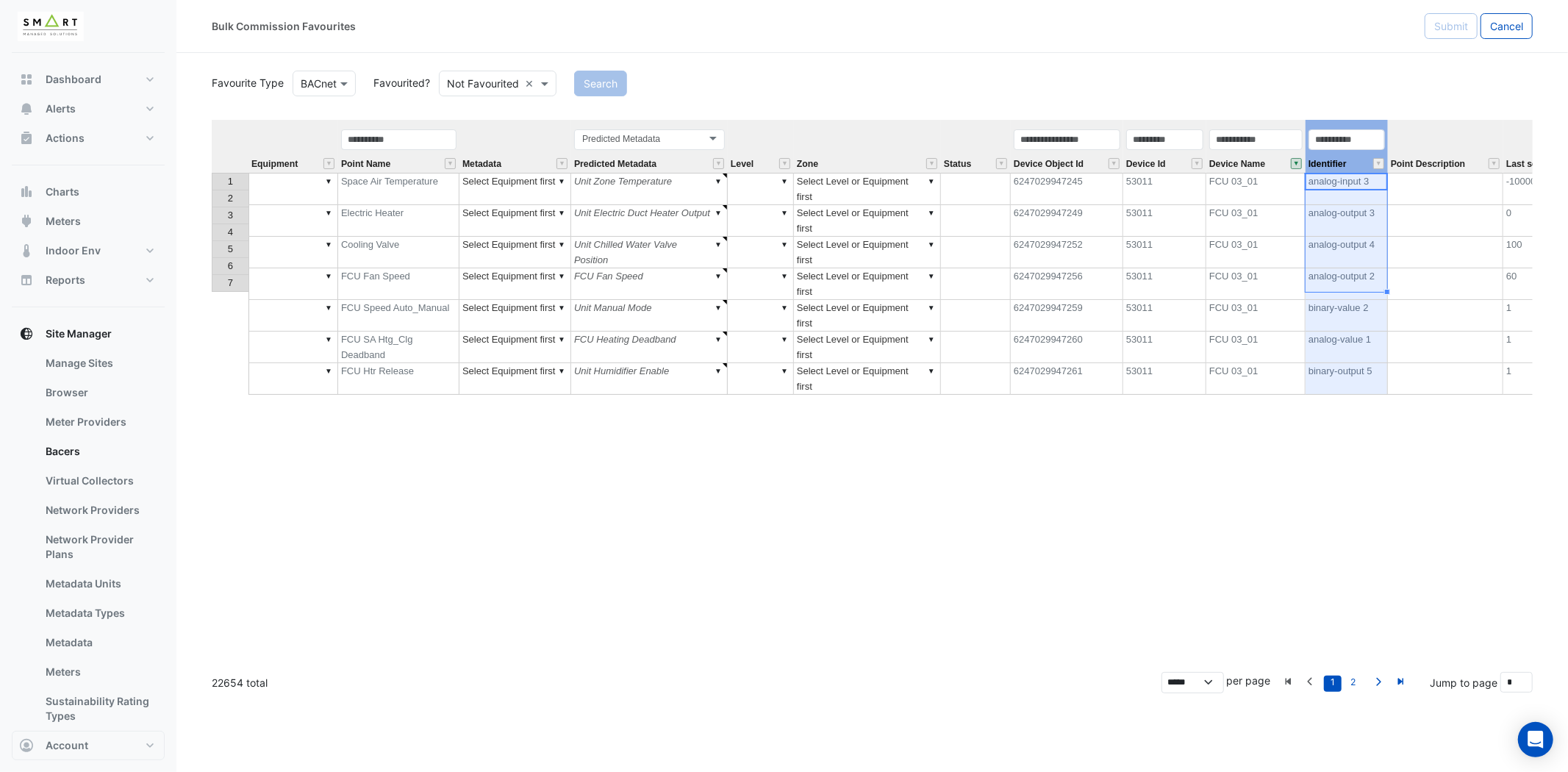
click at [1354, 154] on div "Identifier" at bounding box center [1346, 150] width 83 height 45
drag, startPoint x: 1354, startPoint y: 125, endPoint x: 450, endPoint y: 156, distance: 904.5
click at [450, 156] on tr "Equipment Point Name Metadata Predicted Metadata Predicted Metadata Level Zone …" at bounding box center [953, 146] width 1484 height 53
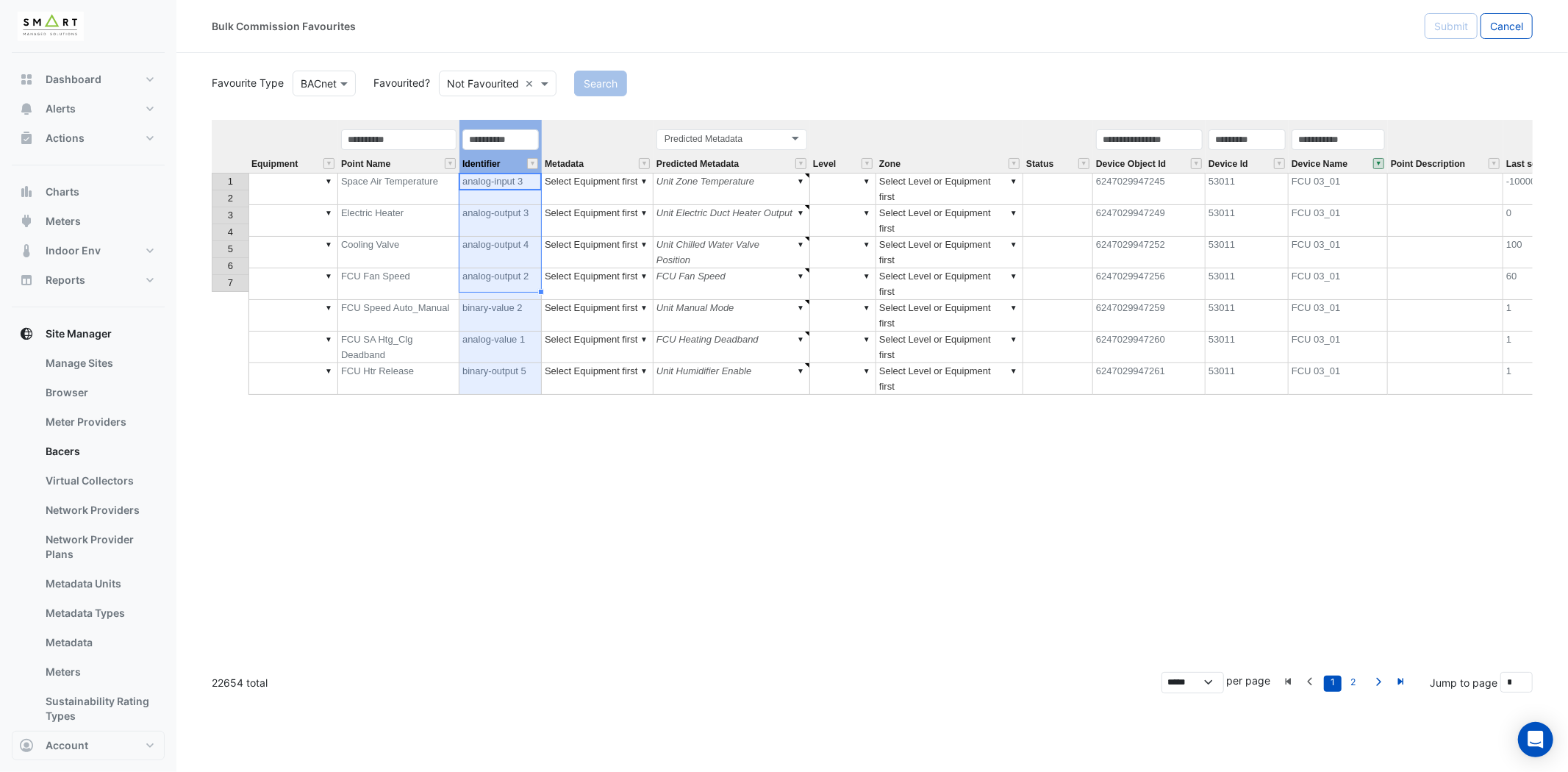
click at [276, 185] on td "▼" at bounding box center [293, 188] width 90 height 32
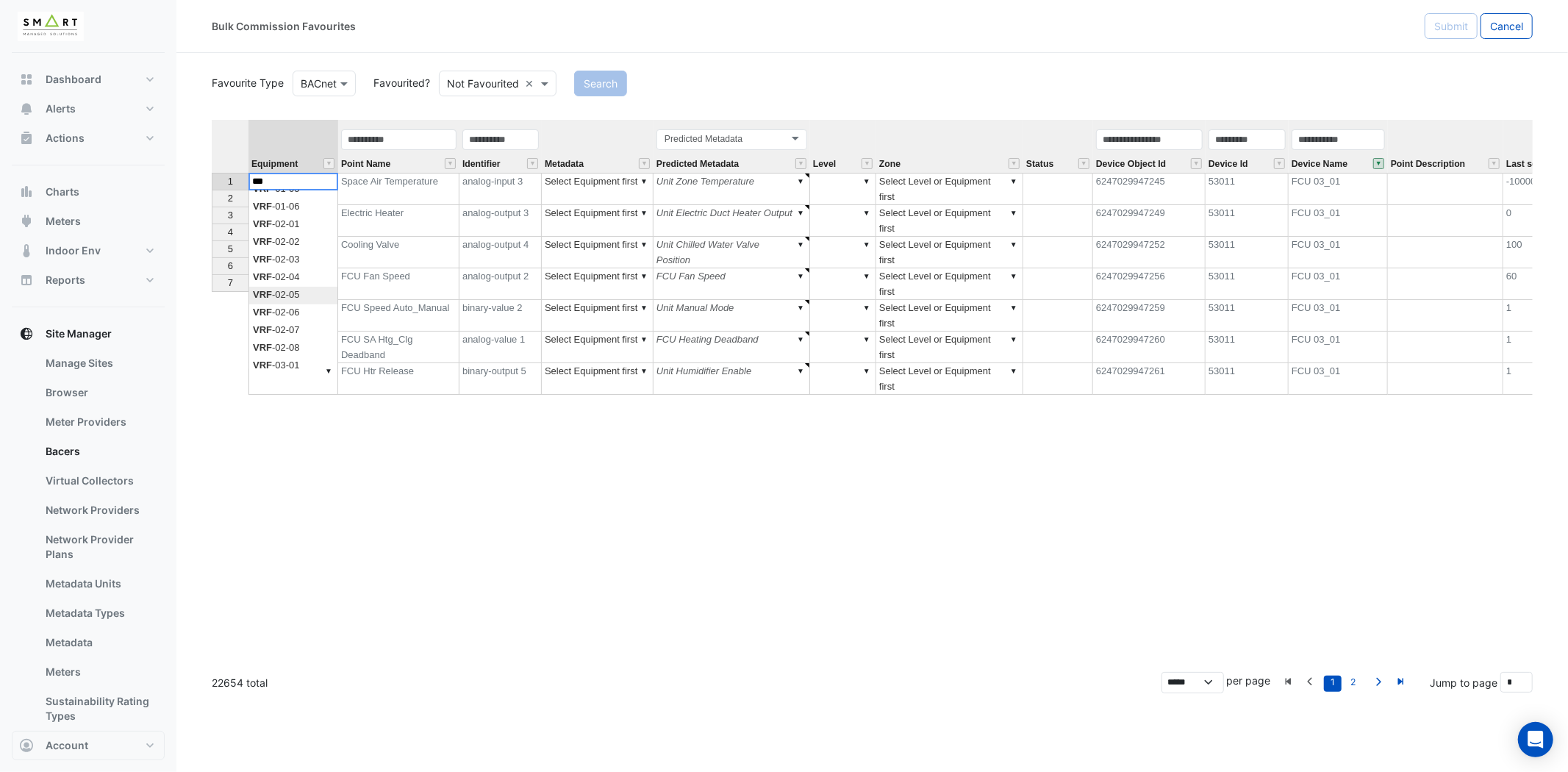
scroll to position [163, 0]
click at [305, 281] on div "Equipment Point Name Identifier Metadata Predicted Metadata Level Zone Status D…" at bounding box center [871, 390] width 1321 height 540
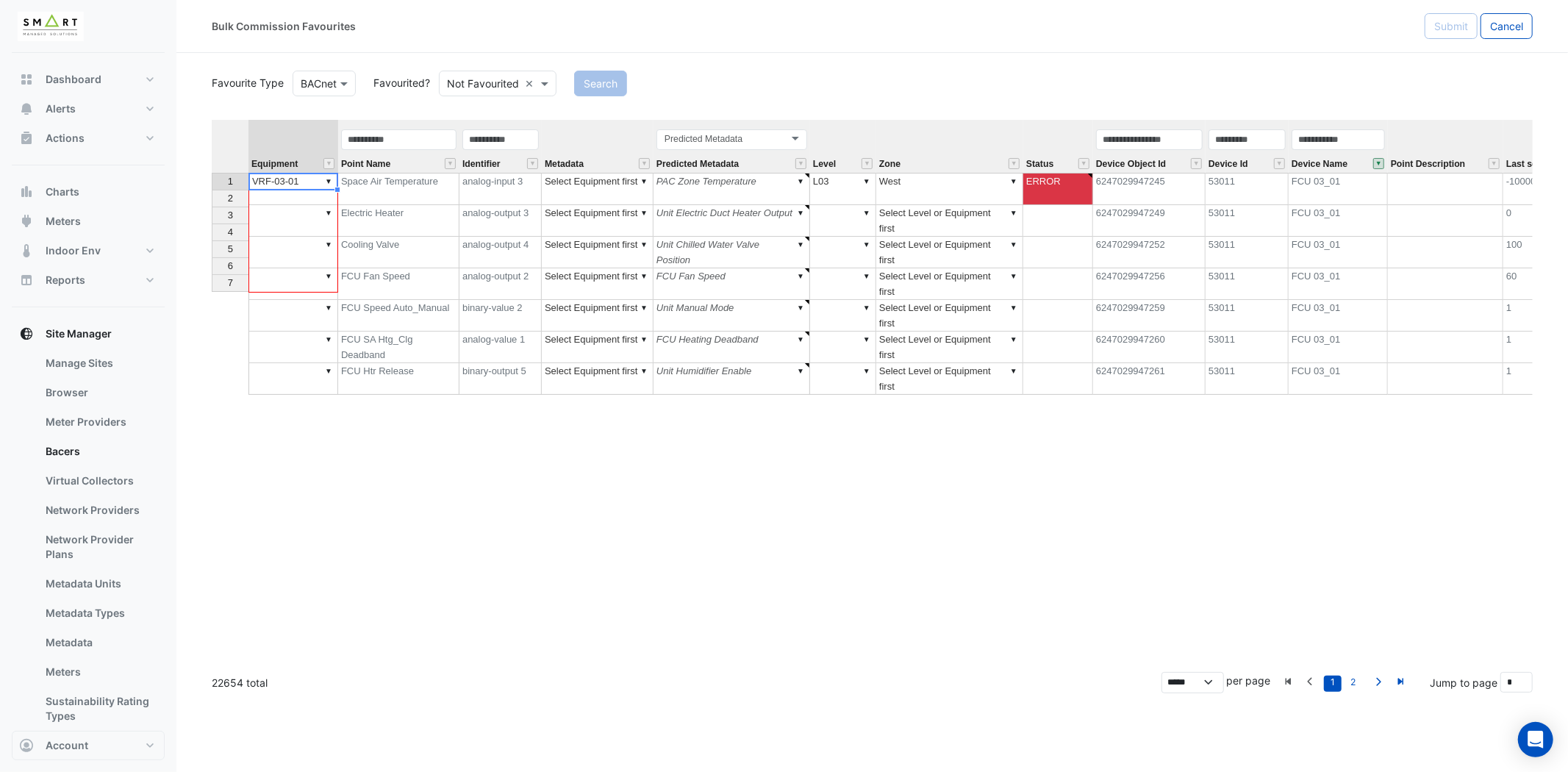
drag, startPoint x: 335, startPoint y: 188, endPoint x: 298, endPoint y: 284, distance: 102.9
click at [211, 287] on div "Equipment Point Name Identifier Metadata Predicted Metadata Level Zone Status D…" at bounding box center [211, 257] width 0 height 275
type textarea "*********"
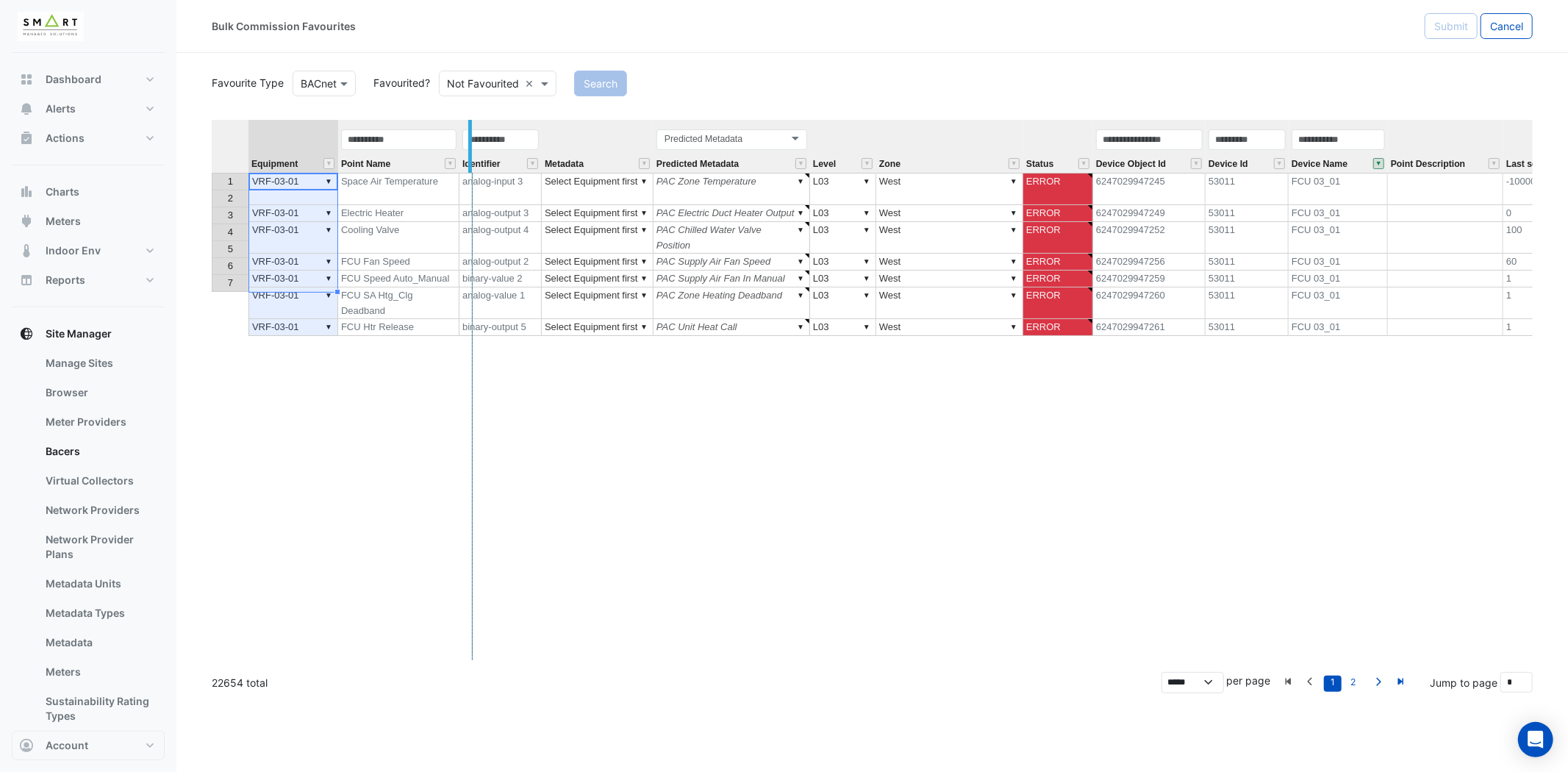
drag, startPoint x: 454, startPoint y: 133, endPoint x: 467, endPoint y: 130, distance: 13.3
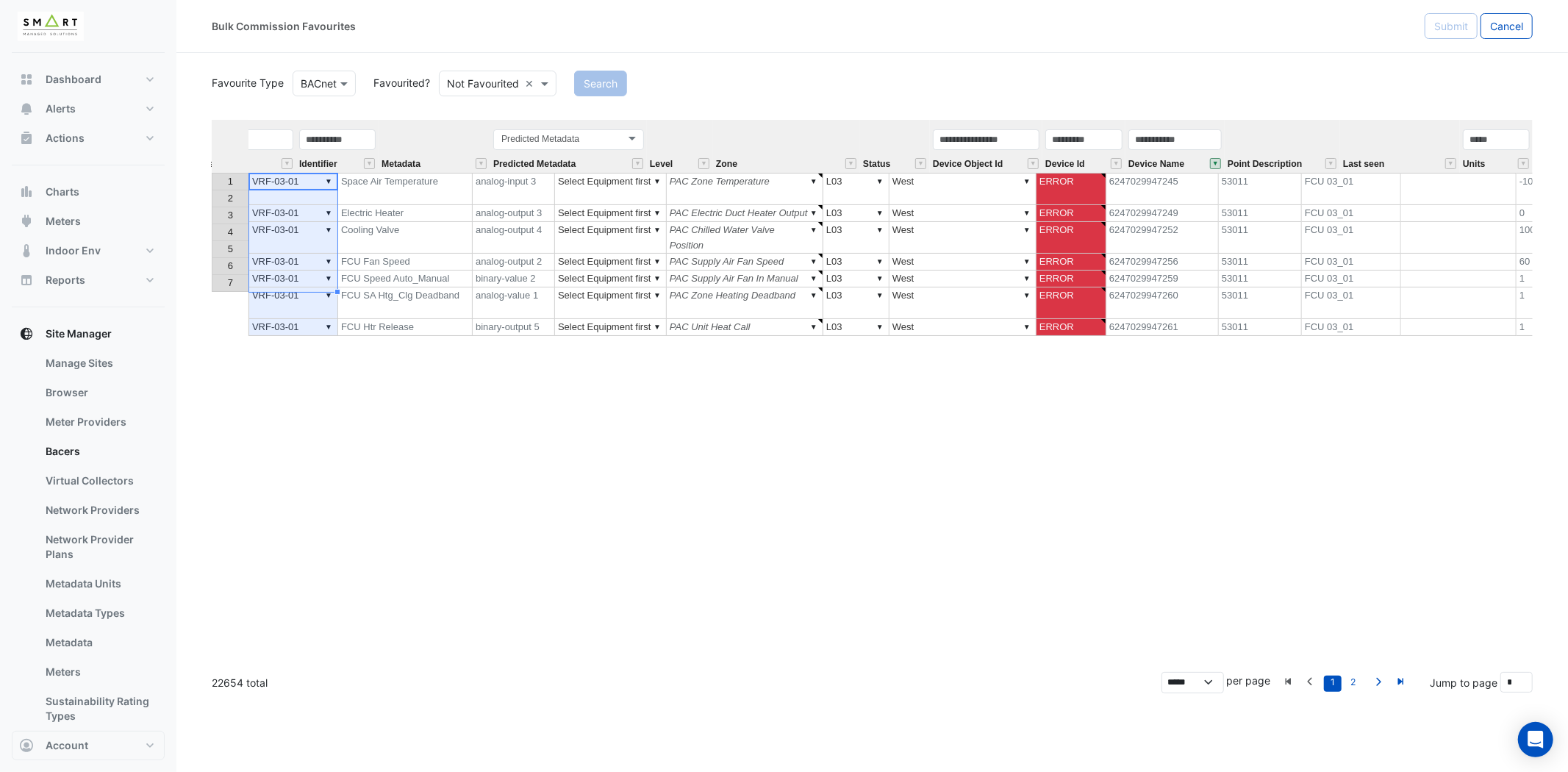
scroll to position [0, 0]
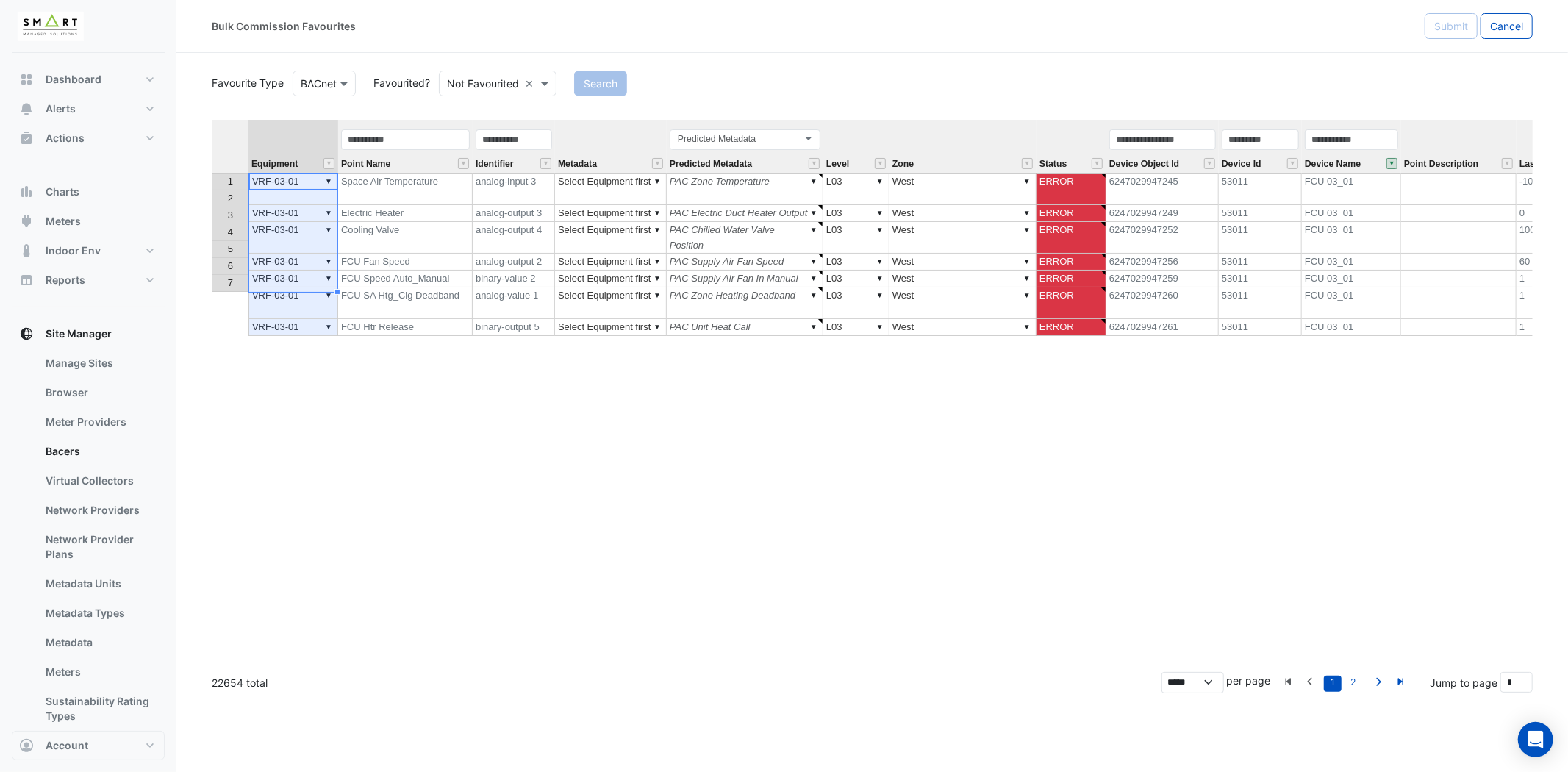
click at [1385, 163] on div "Device Name" at bounding box center [1351, 150] width 99 height 45
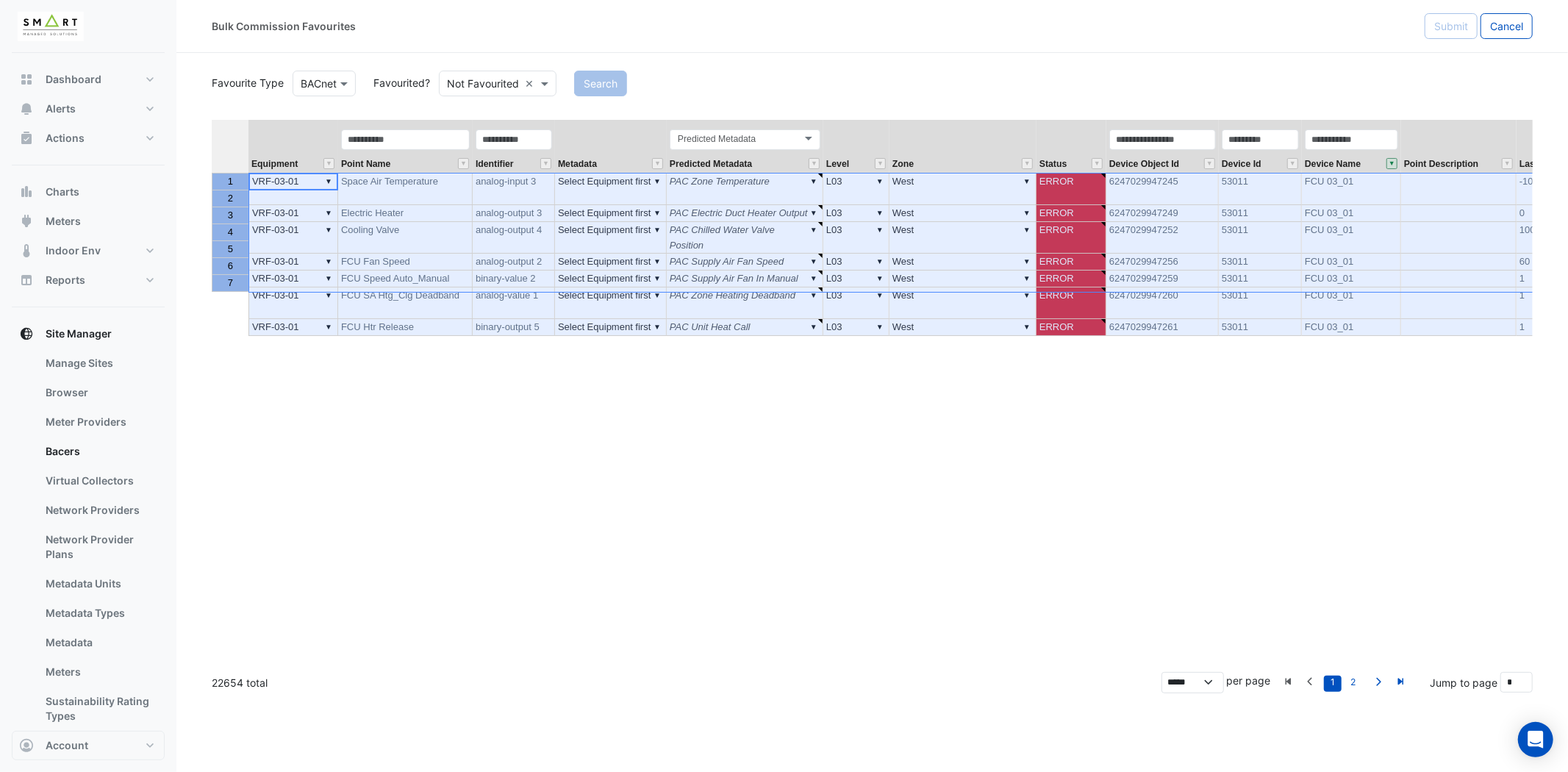
drag, startPoint x: 233, startPoint y: 179, endPoint x: 214, endPoint y: 289, distance: 111.6
click at [214, 289] on tbody "1 2 3 4 5 6 7" at bounding box center [229, 232] width 36 height 119
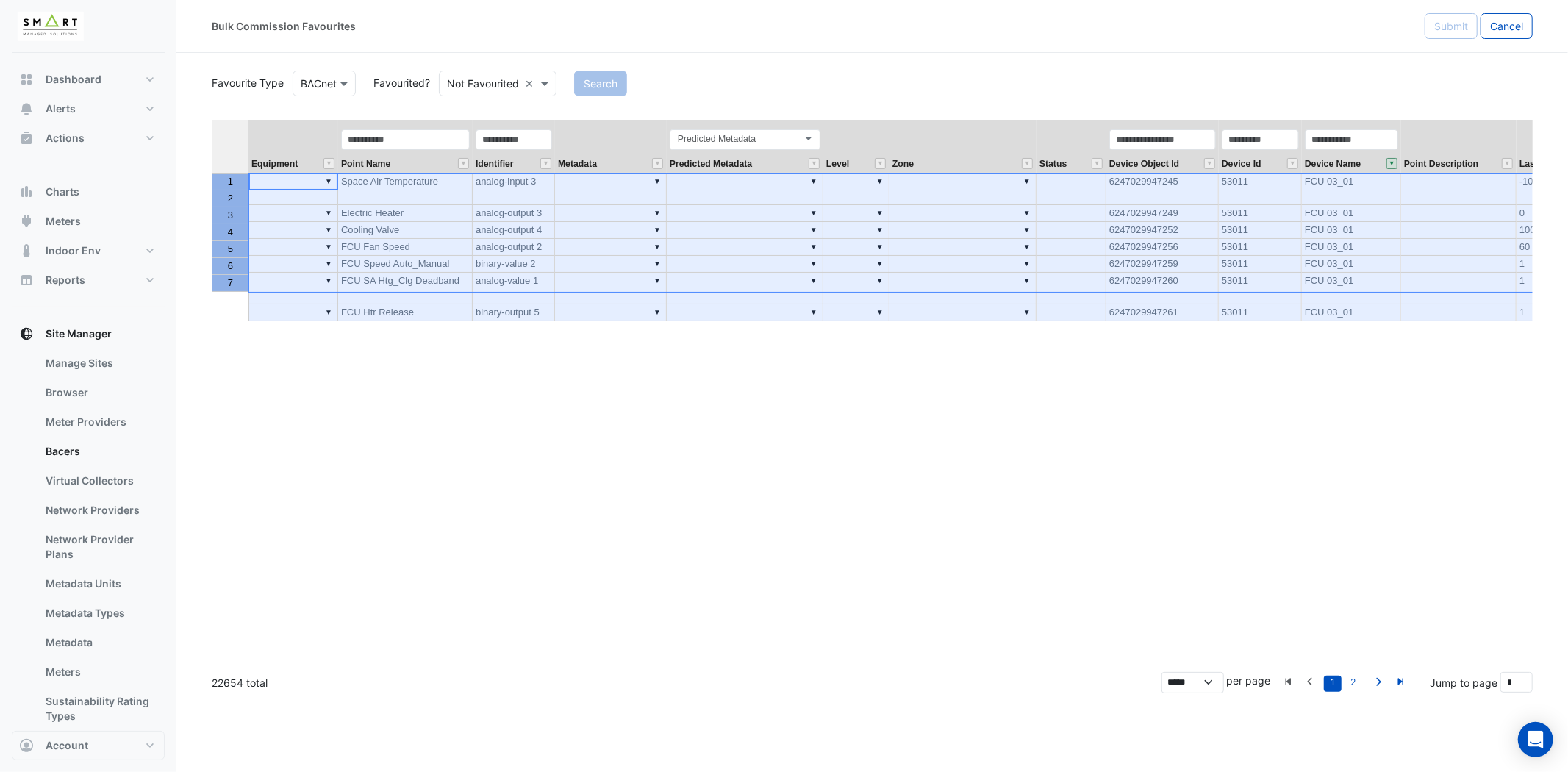
click at [1402, 68] on div "Favourite Type Favourite Type BACnet Favourited? Either Not Favourited × Search" at bounding box center [872, 82] width 1339 height 29
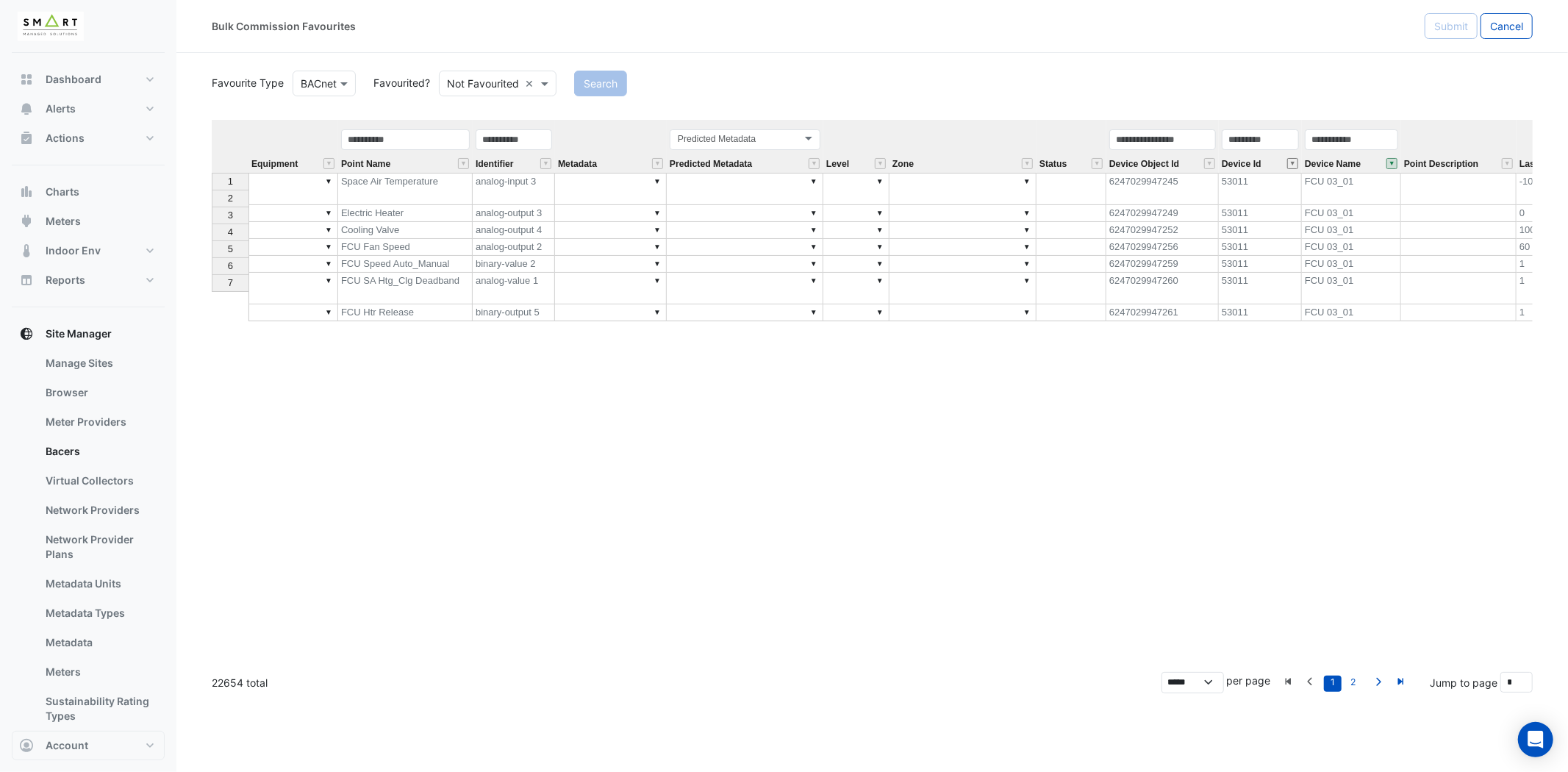
click at [1288, 162] on button "" at bounding box center [1293, 163] width 11 height 11
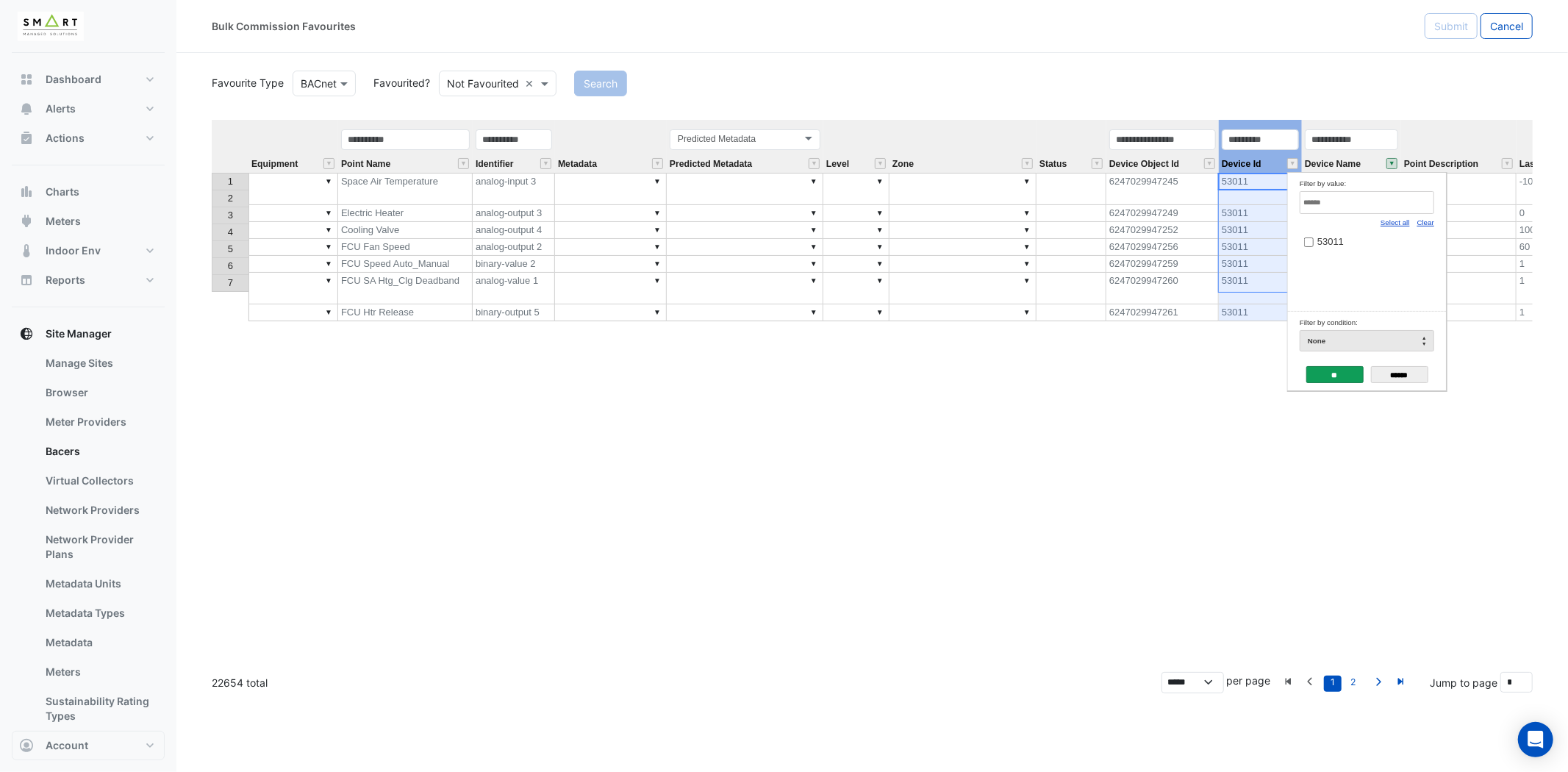
click at [1393, 166] on button "" at bounding box center [1392, 163] width 11 height 11
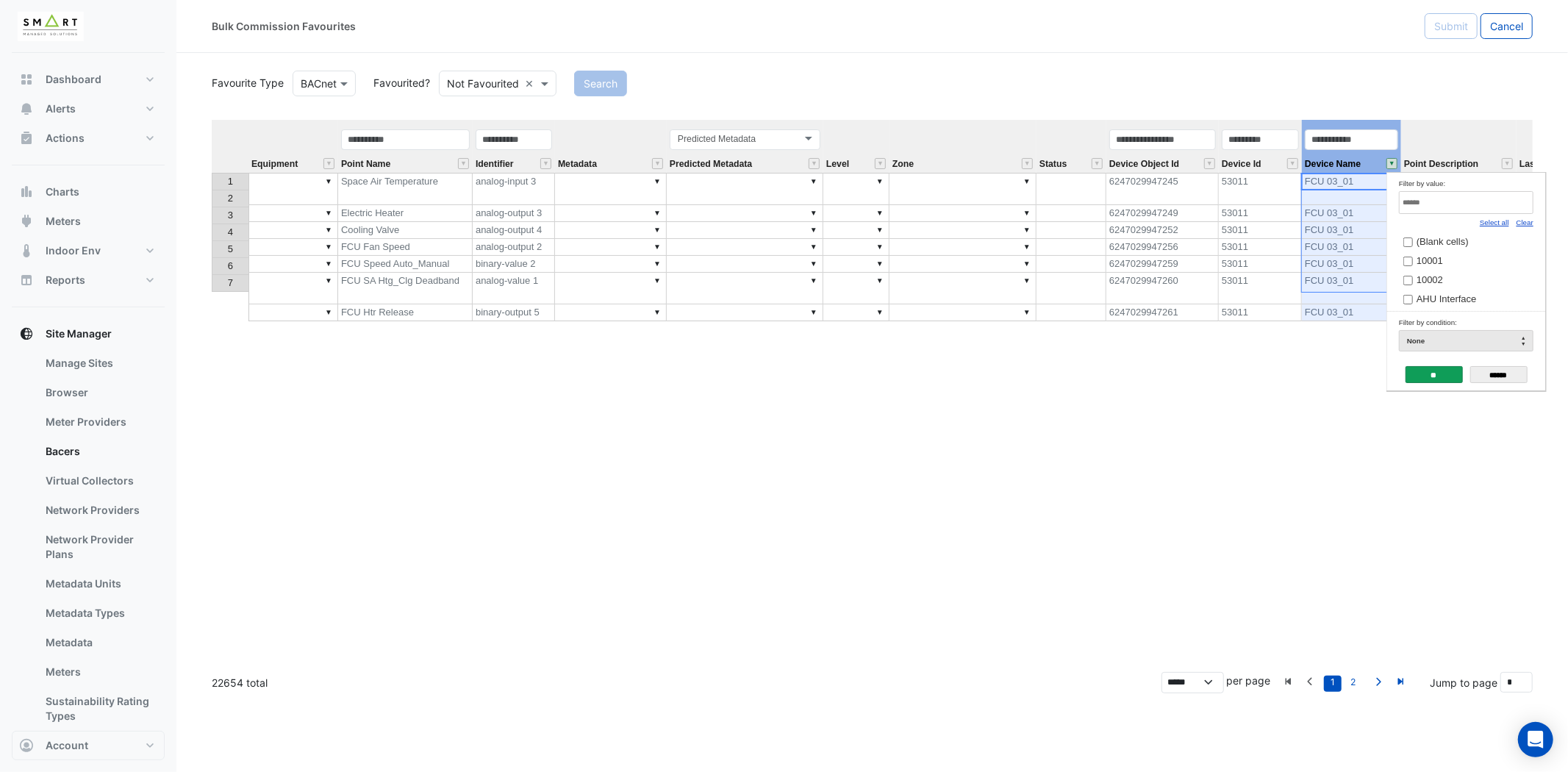
click at [1497, 218] on link "Select all" at bounding box center [1494, 222] width 30 height 8
click at [1436, 373] on input "**" at bounding box center [1434, 374] width 57 height 17
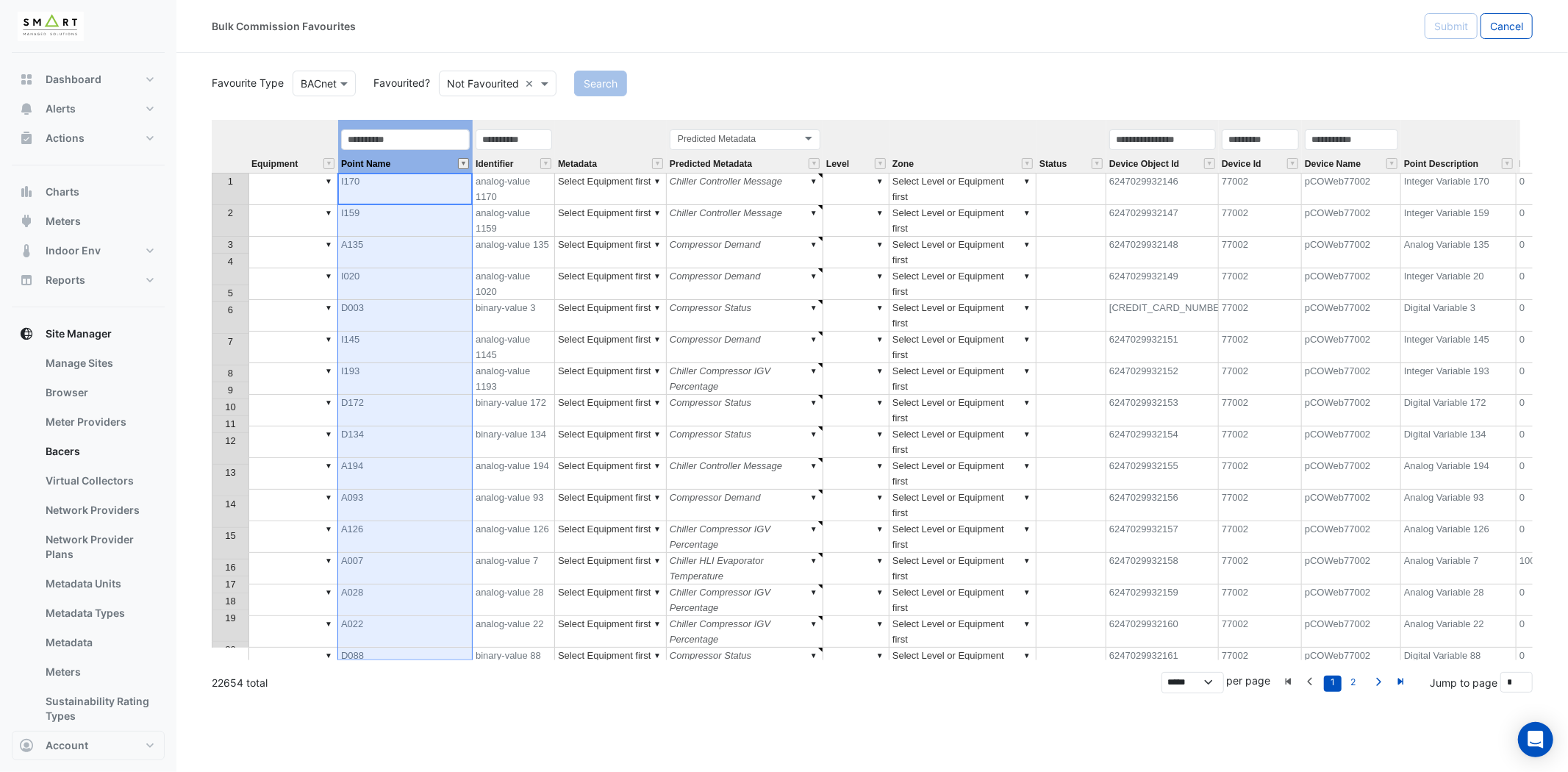
click at [466, 163] on button "" at bounding box center [463, 163] width 11 height 11
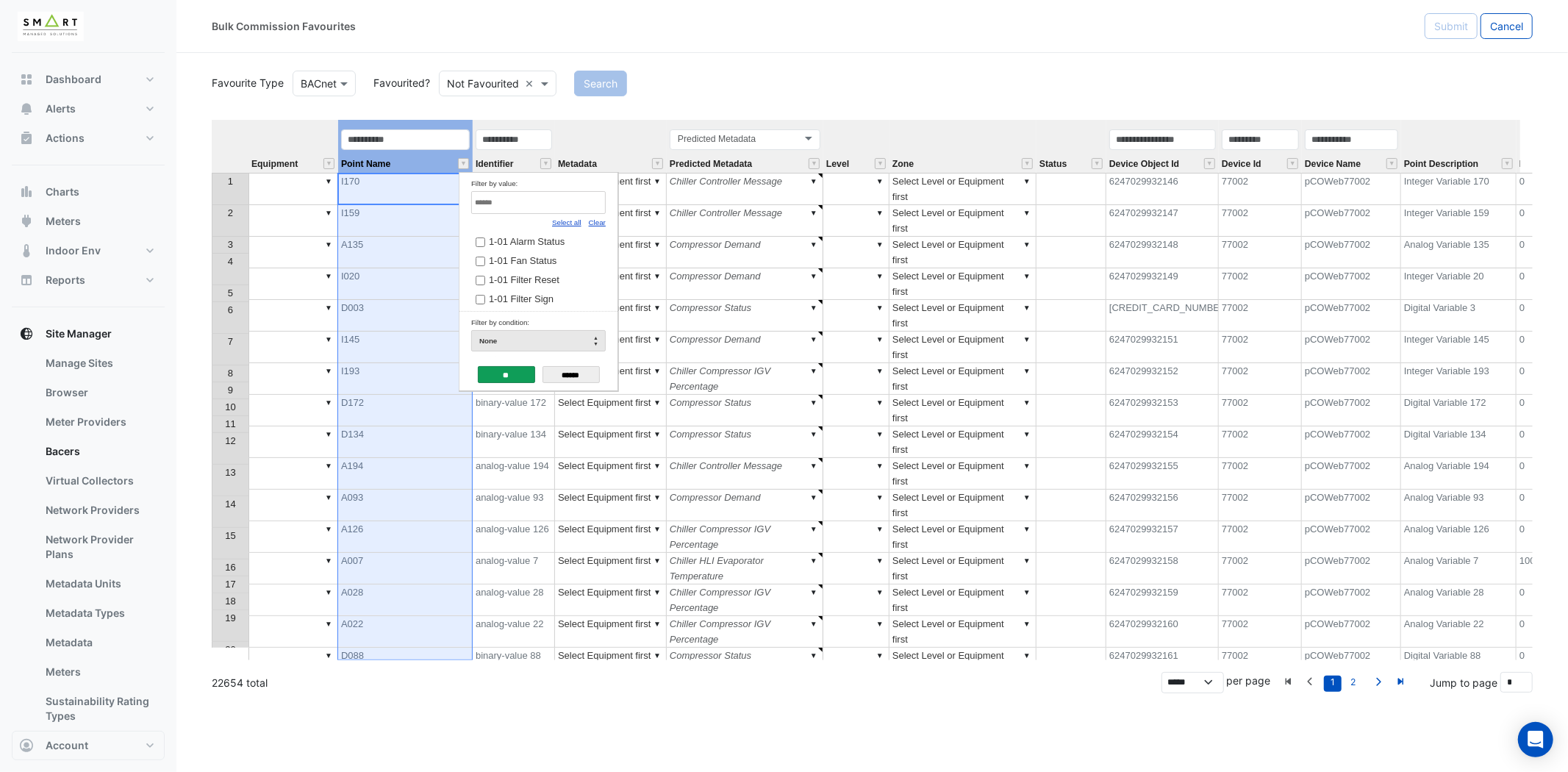
click at [604, 225] on link "Clear" at bounding box center [597, 222] width 17 height 8
click at [527, 208] on input "Filter by value:" at bounding box center [538, 202] width 135 height 23
click at [569, 217] on div "Select all" at bounding box center [567, 222] width 30 height 16
click at [575, 218] on link "Select all" at bounding box center [567, 222] width 30 height 8
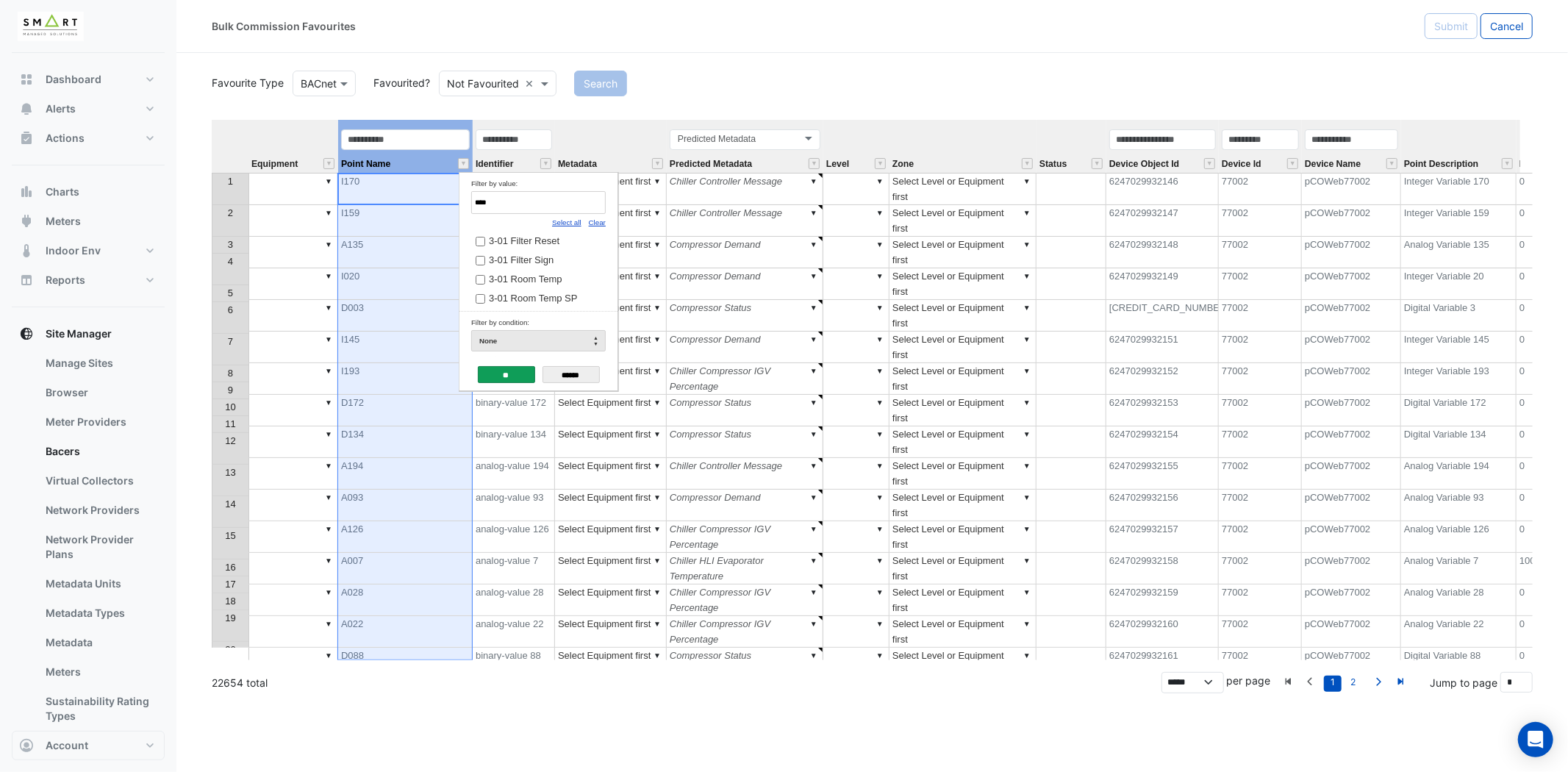
type input "****"
click at [505, 370] on input "**" at bounding box center [506, 374] width 57 height 17
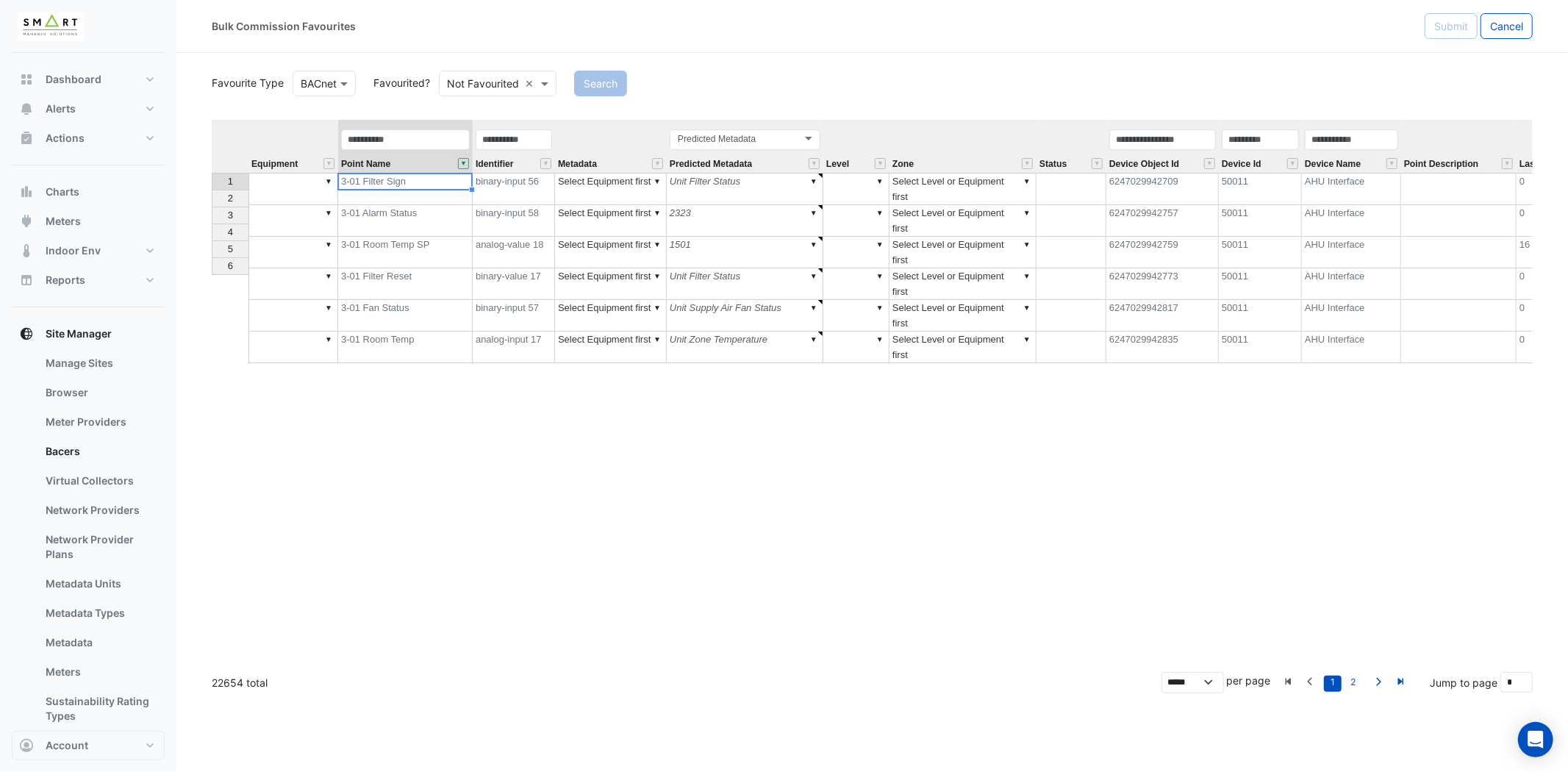
click at [292, 184] on td "▼" at bounding box center [293, 188] width 90 height 32
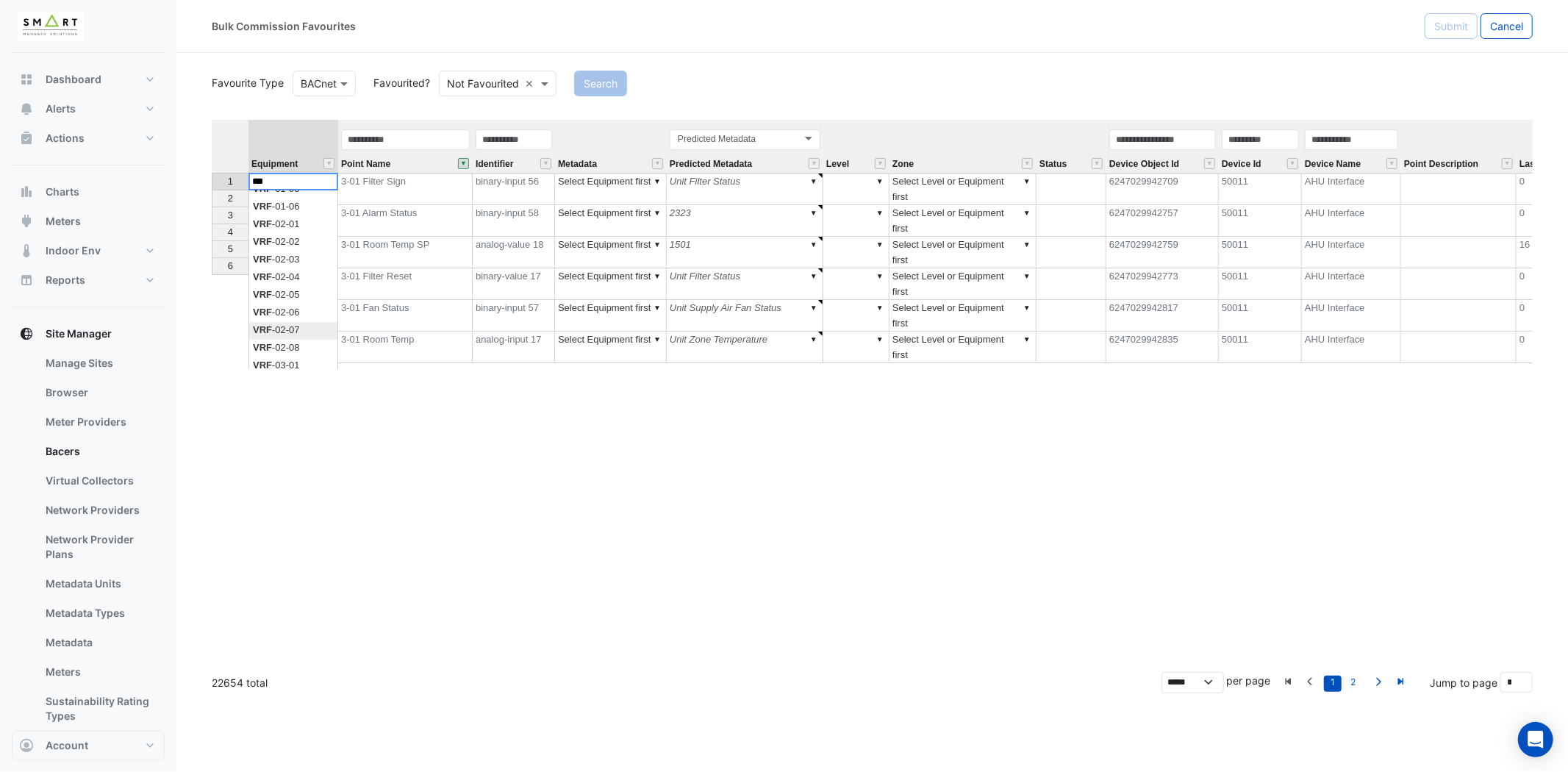
scroll to position [163, 0]
click at [304, 287] on div "Equipment Point Name Identifier Metadata Predicted Metadata Level Zone Status D…" at bounding box center [871, 390] width 1321 height 540
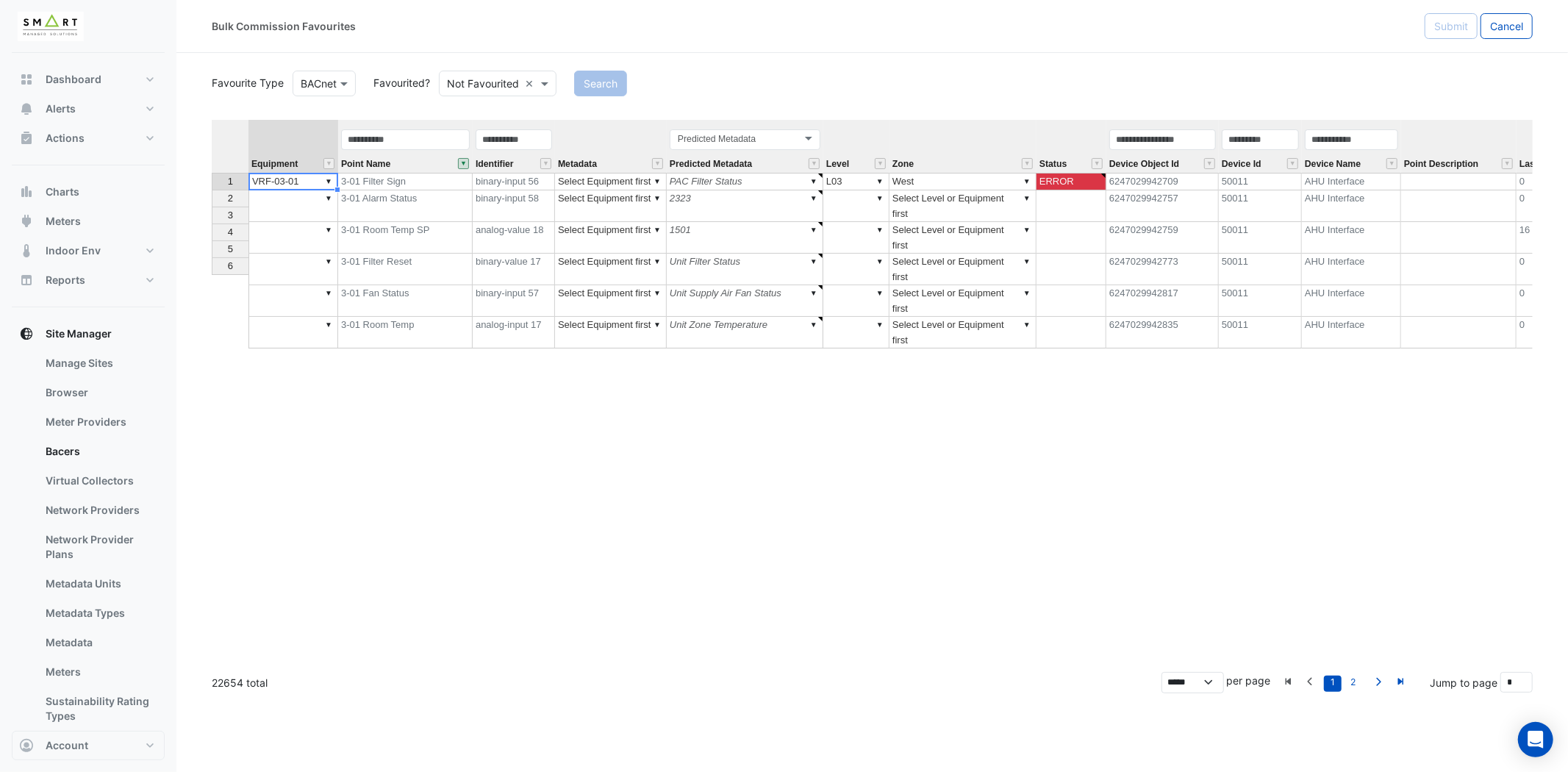
type textarea "*********"
click at [333, 185] on div "Equipment Point Name Identifier Metadata Predicted Metadata Level Zone Status D…" at bounding box center [871, 390] width 1321 height 540
click at [251, 283] on div "Equipment Point Name Identifier Metadata Predicted Metadata Level Zone Status D…" at bounding box center [871, 390] width 1321 height 540
click at [307, 181] on td "▼ VRF-03-01" at bounding box center [293, 182] width 90 height 18
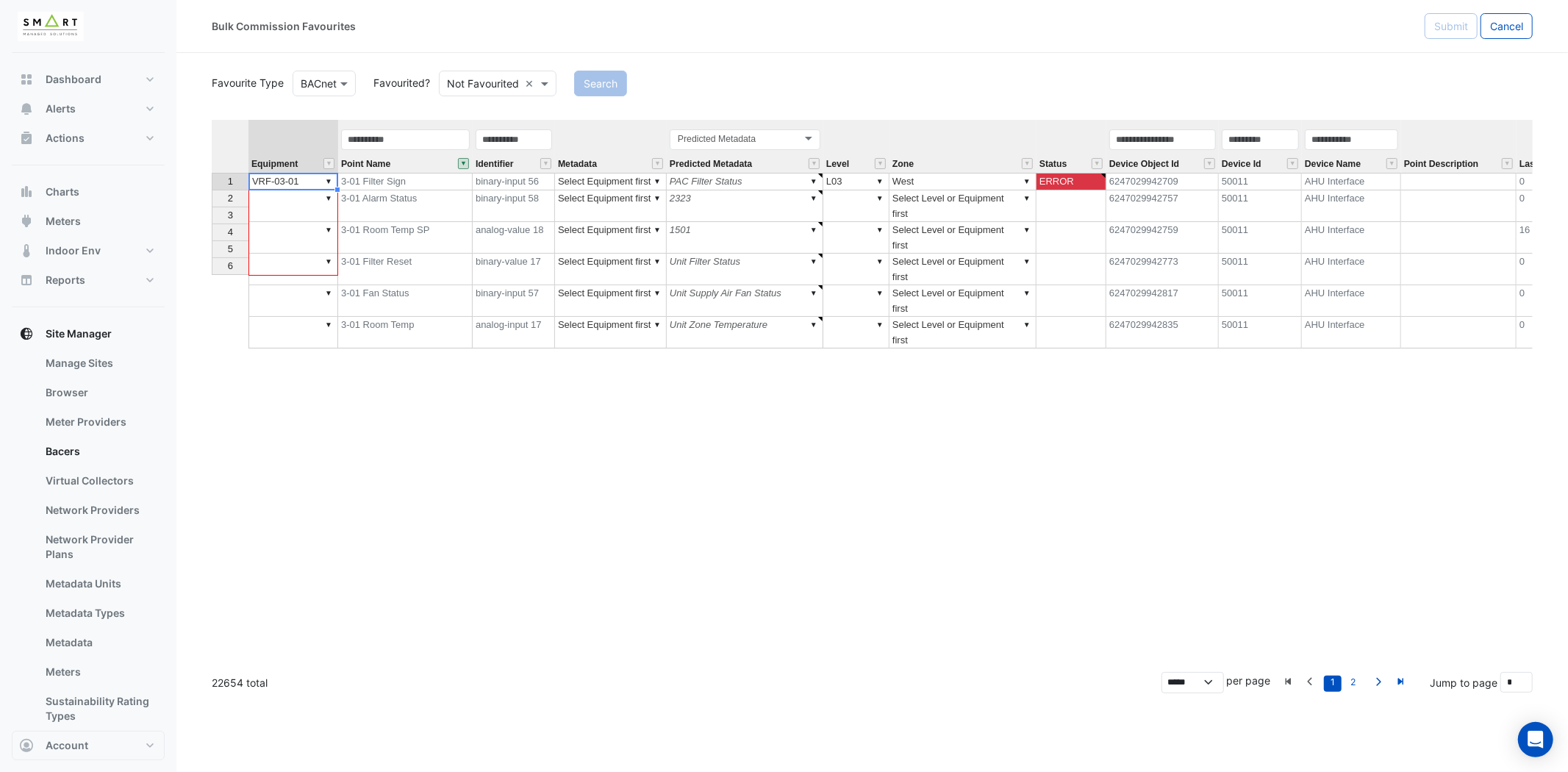
drag, startPoint x: 339, startPoint y: 189, endPoint x: 336, endPoint y: 264, distance: 75.1
click at [211, 264] on div "Equipment Point Name Identifier Metadata Predicted Metadata Level Zone Status D…" at bounding box center [211, 234] width 0 height 229
type textarea "*********"
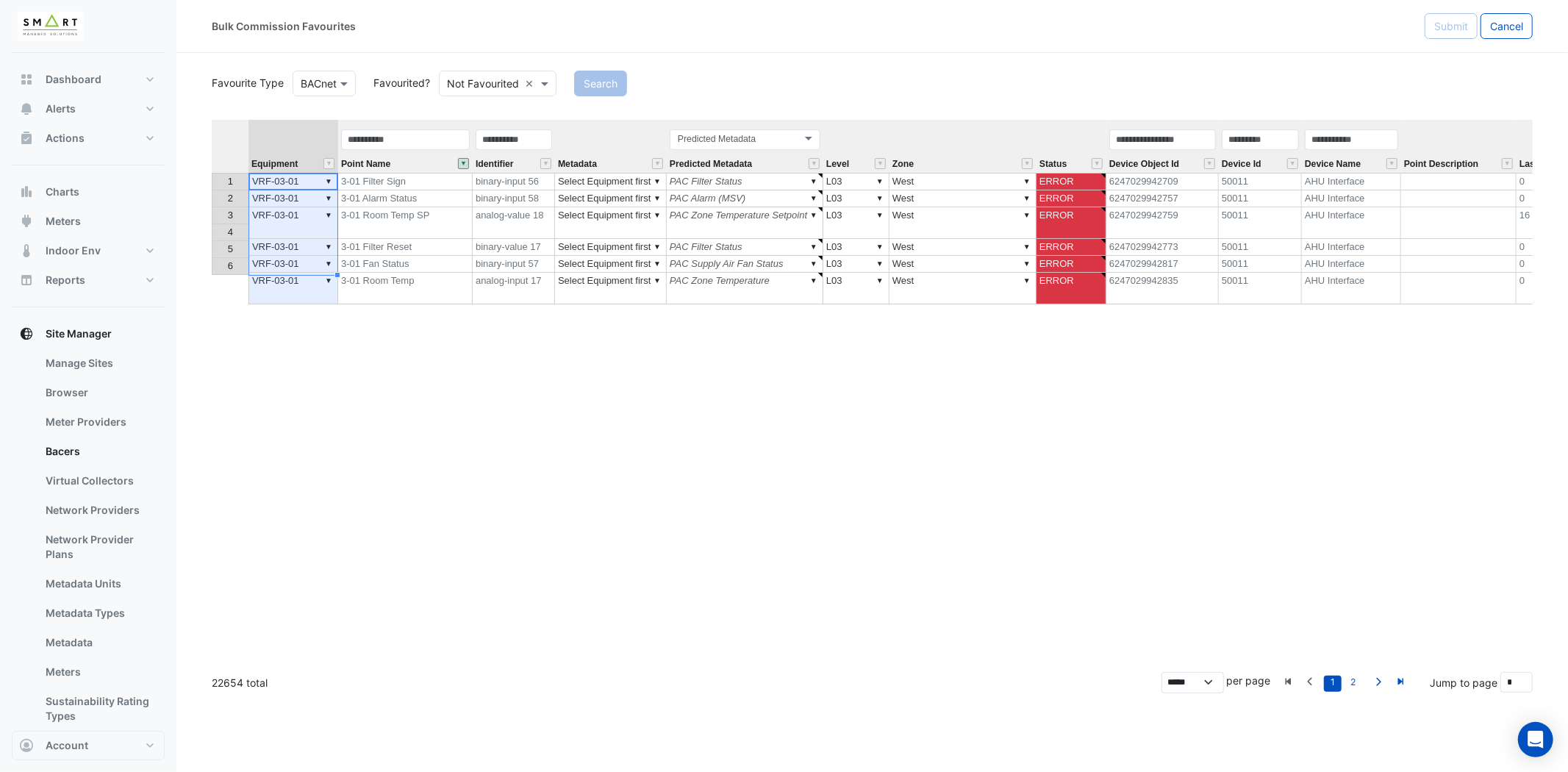
type textarea "*****"
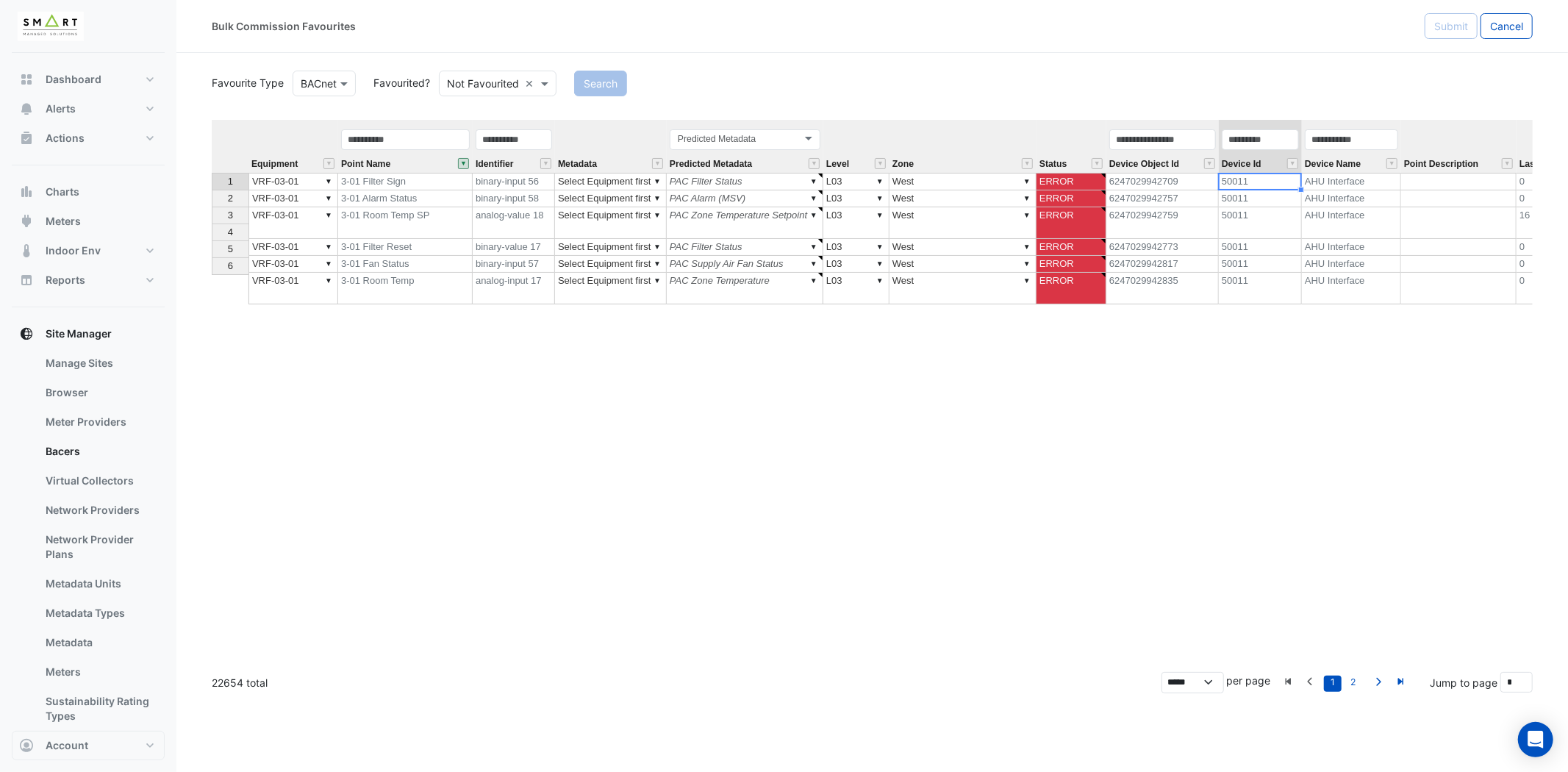
click at [1267, 180] on td "50011" at bounding box center [1261, 182] width 83 height 18
drag, startPoint x: 665, startPoint y: 127, endPoint x: 1282, endPoint y: 307, distance: 642.7
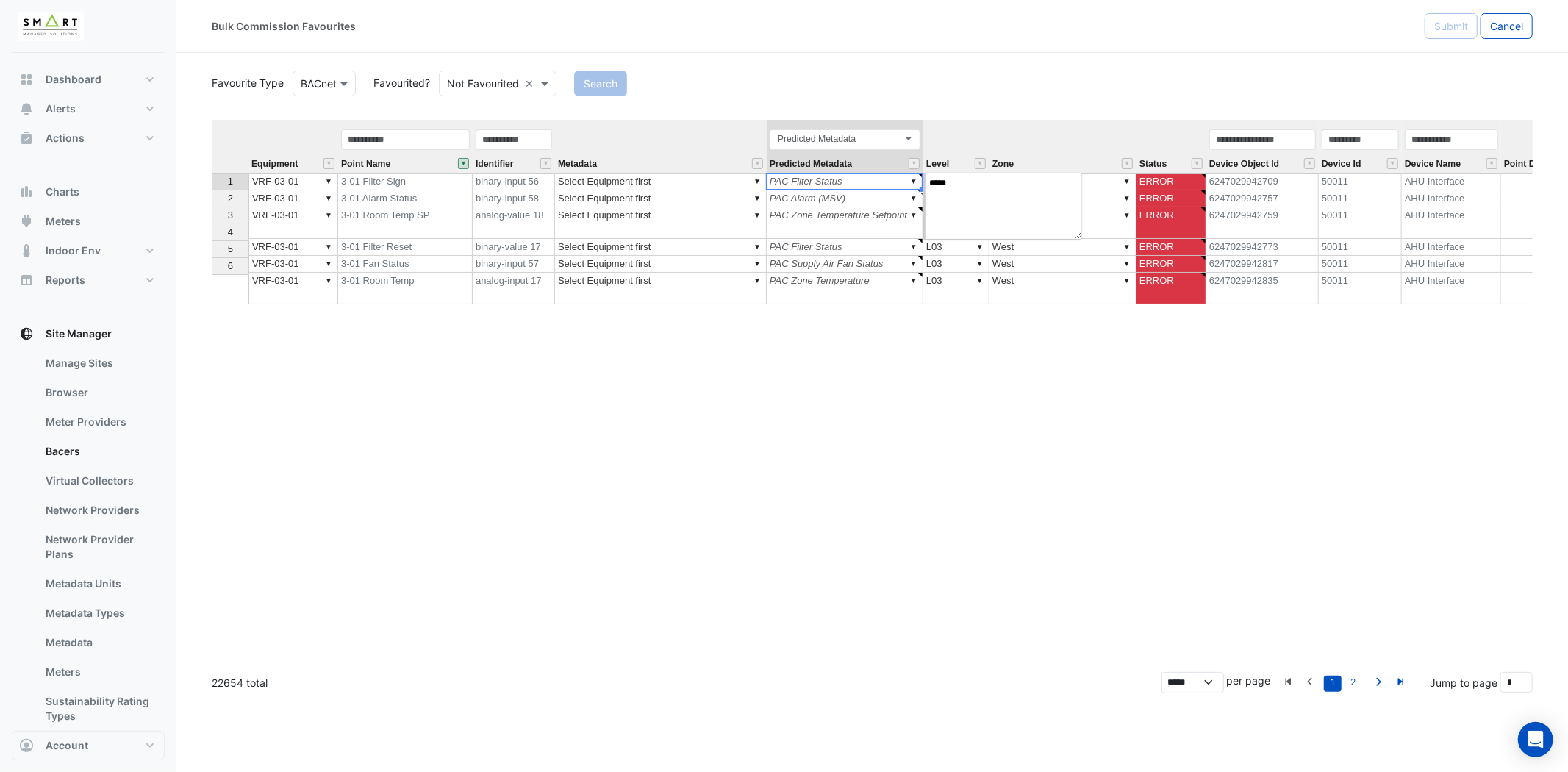
drag, startPoint x: 825, startPoint y: 182, endPoint x: 842, endPoint y: 180, distance: 17.1
click at [842, 180] on td "▼ PAC Filter Status" at bounding box center [845, 182] width 156 height 18
click at [893, 444] on div "Equipment Point Name Identifier Metadata Predicted Metadata Level Zone Status D…" at bounding box center [871, 390] width 1321 height 540
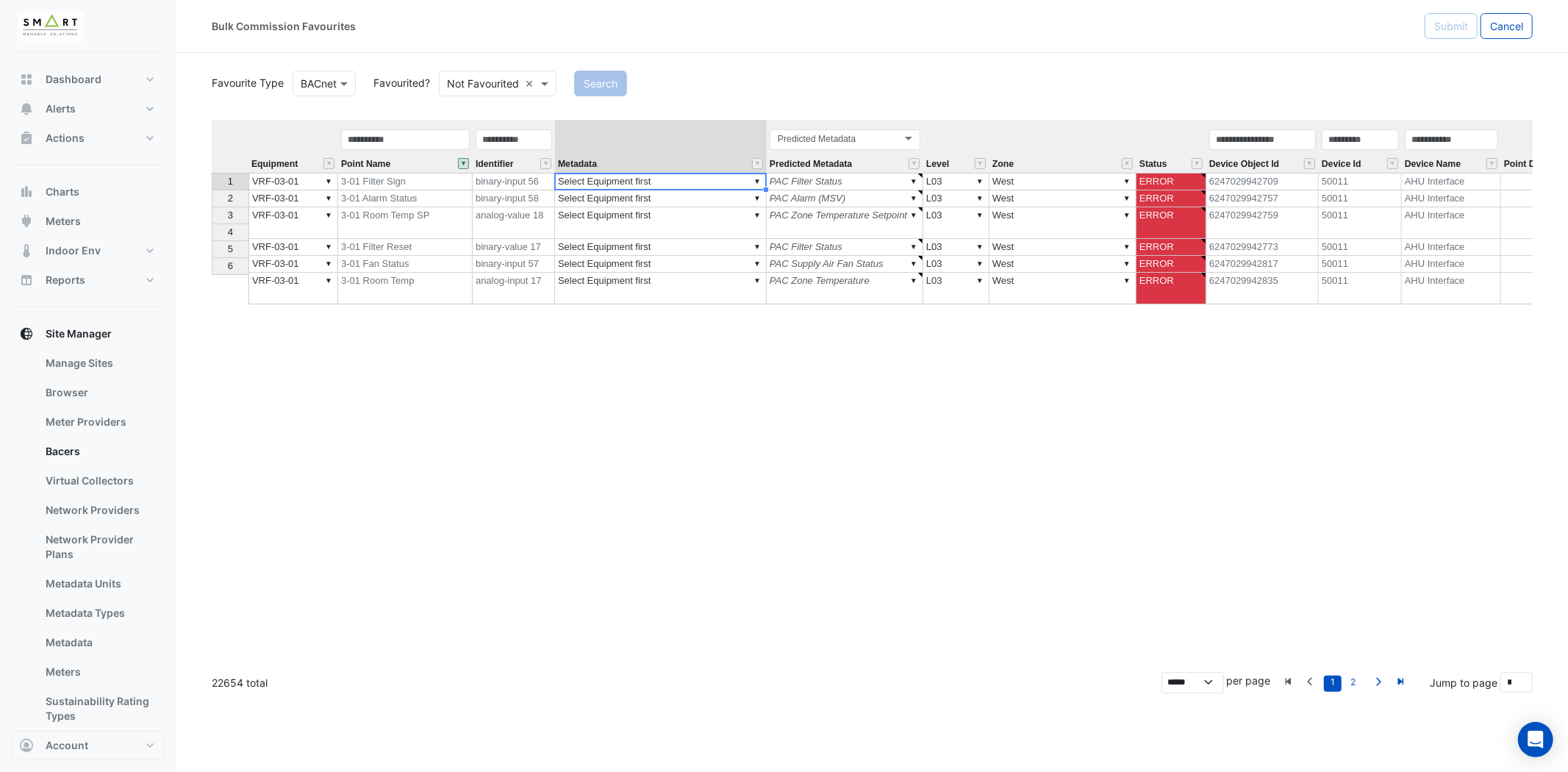
click at [211, 188] on div "Equipment Point Name Identifier Metadata Predicted Metadata Level Zone Status D…" at bounding box center [211, 212] width 0 height 185
click at [679, 201] on td "▼ Select Equipment first" at bounding box center [661, 199] width 211 height 17
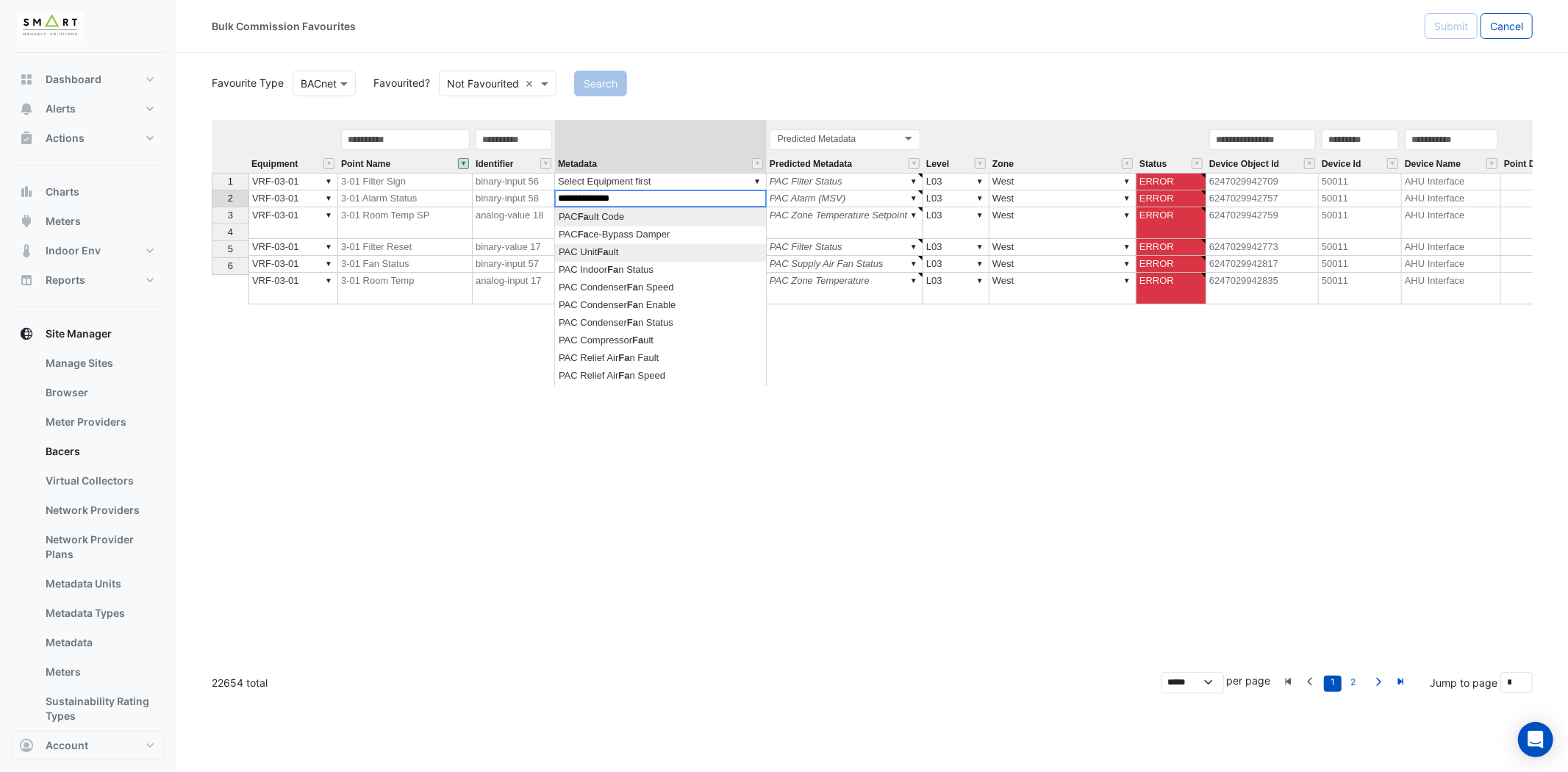
click at [634, 251] on div "Equipment Point Name Identifier Metadata Predicted Metadata Level Zone Status D…" at bounding box center [871, 390] width 1321 height 540
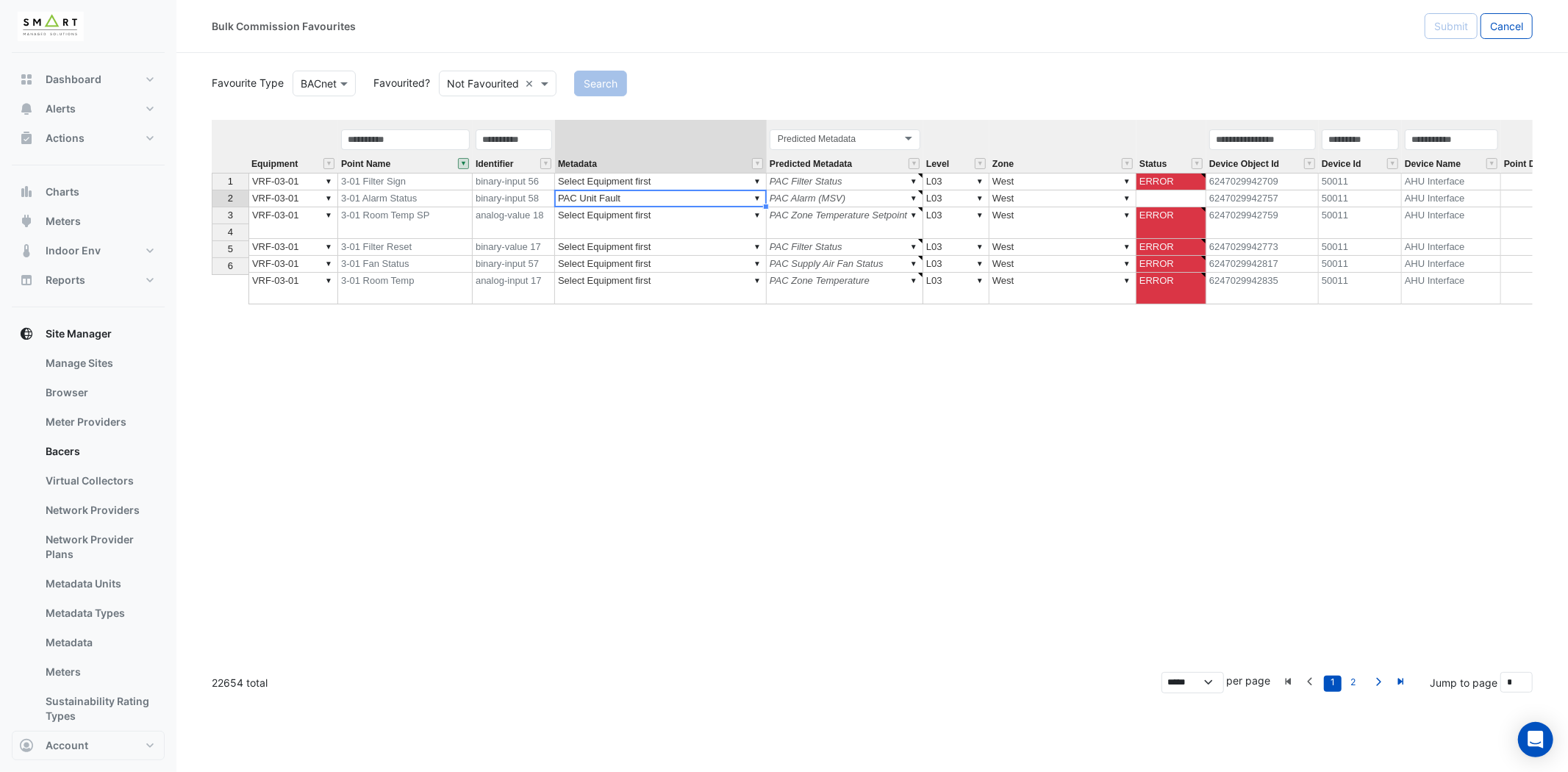
type textarea "**********"
drag, startPoint x: 657, startPoint y: 195, endPoint x: 576, endPoint y: 181, distance: 82.2
click at [577, 185] on tbody "1 ▼ VRF-03-01 3-01 Filter Sign binary-input 56 ▼ Select Equipment first ▼ PAC F…" at bounding box center [1010, 238] width 1597 height 132
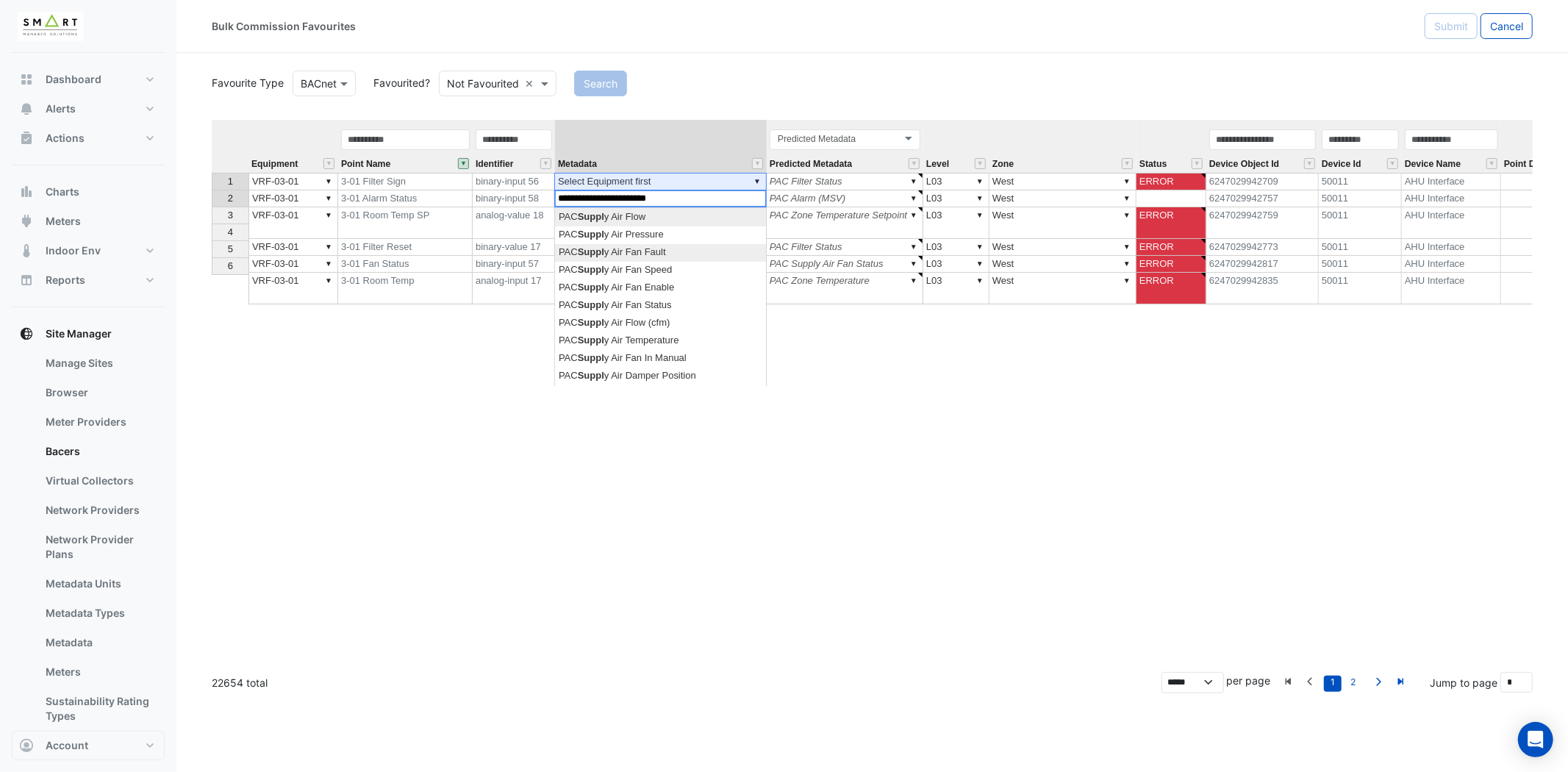
click at [644, 255] on div "Equipment Point Name Identifier Metadata Predicted Metadata Level Zone Status D…" at bounding box center [871, 390] width 1321 height 540
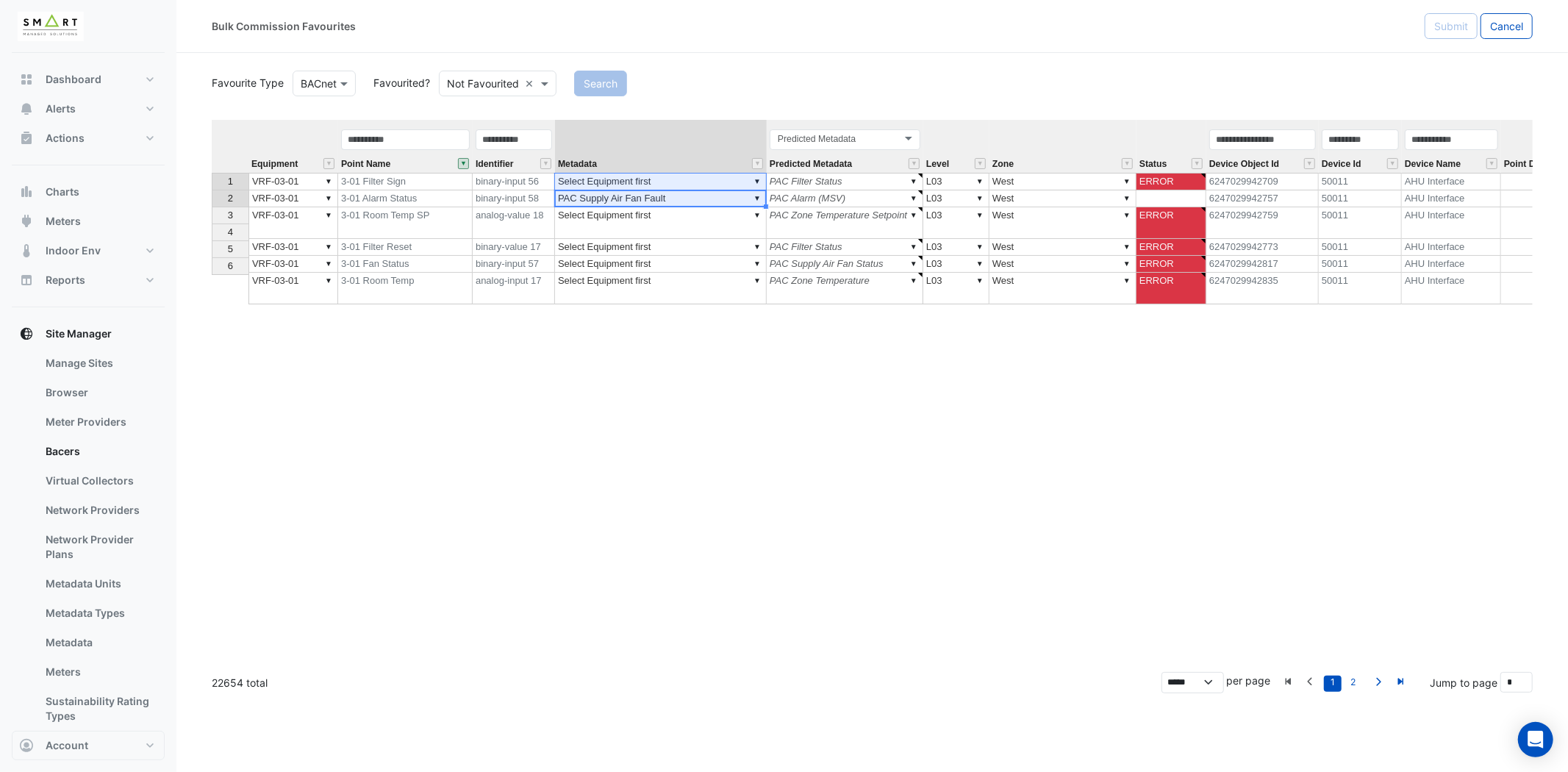
type textarea "**********"
click at [685, 179] on td "▼ Select Equipment first" at bounding box center [661, 182] width 211 height 18
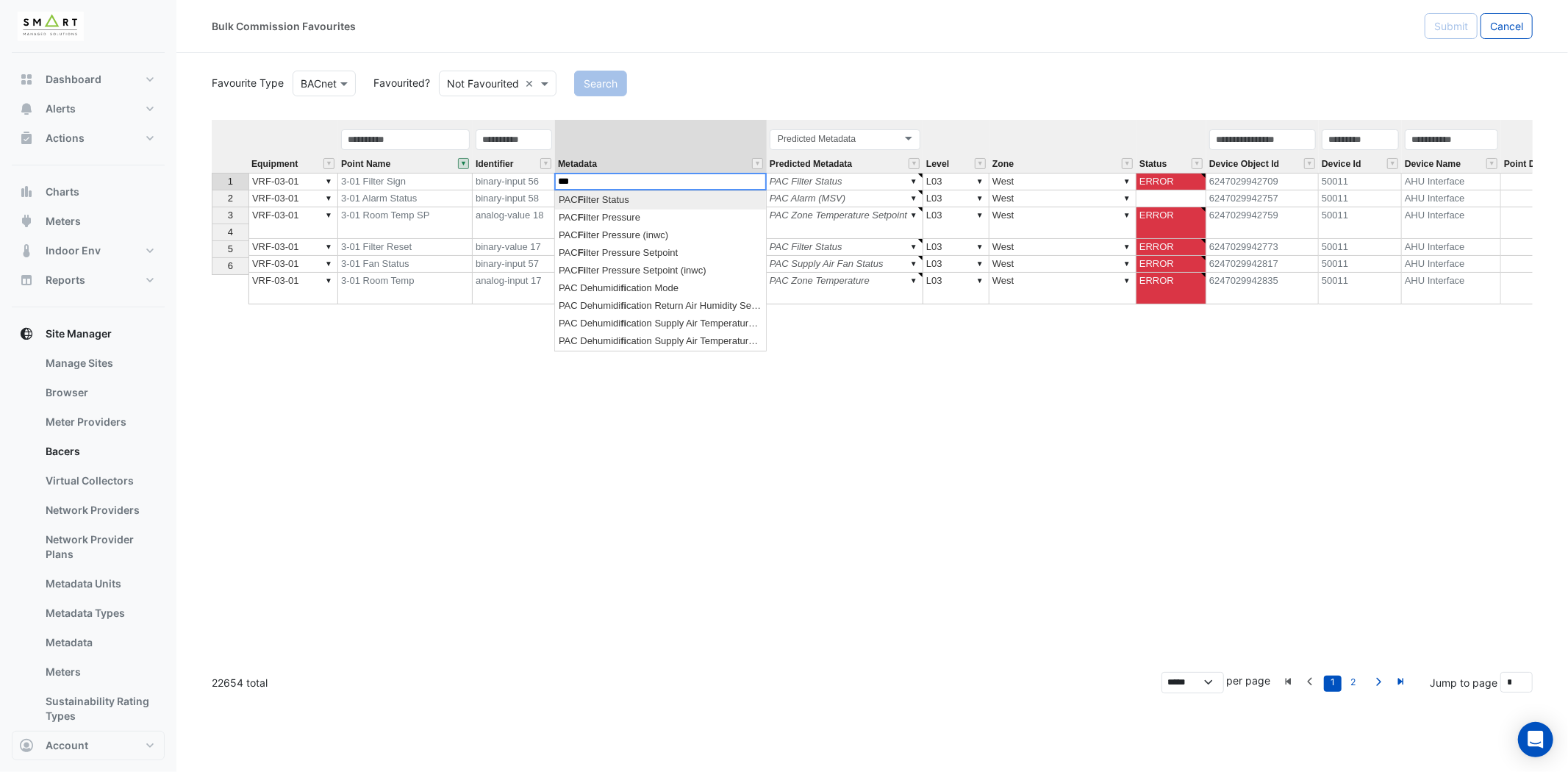
scroll to position [0, 0]
click at [662, 199] on div "Equipment Point Name Identifier Metadata Predicted Metadata Level Zone Status D…" at bounding box center [871, 390] width 1321 height 540
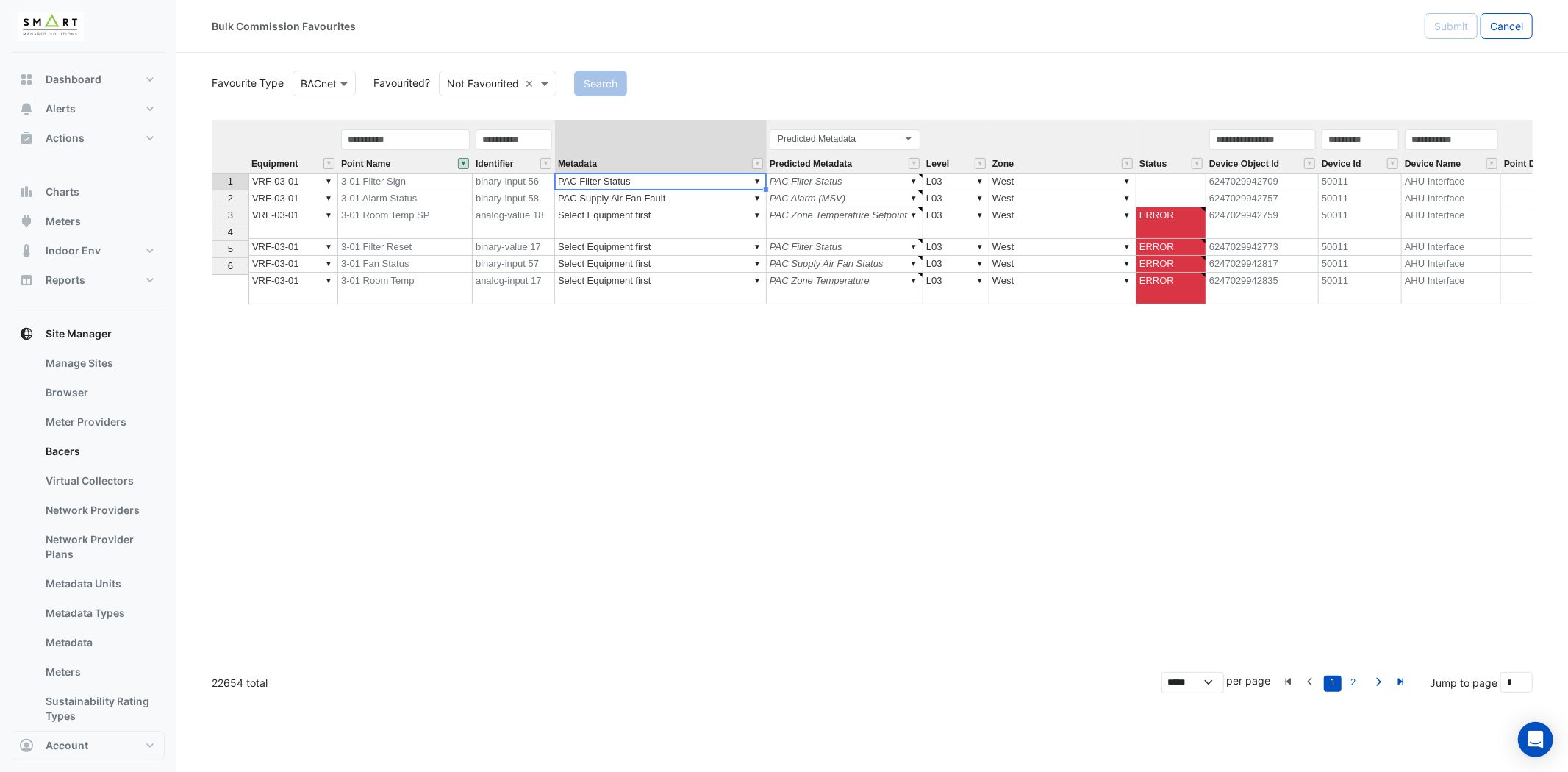
type textarea "**********"
click at [625, 218] on td "▼ Select Equipment first" at bounding box center [661, 223] width 211 height 31
type textarea "******"
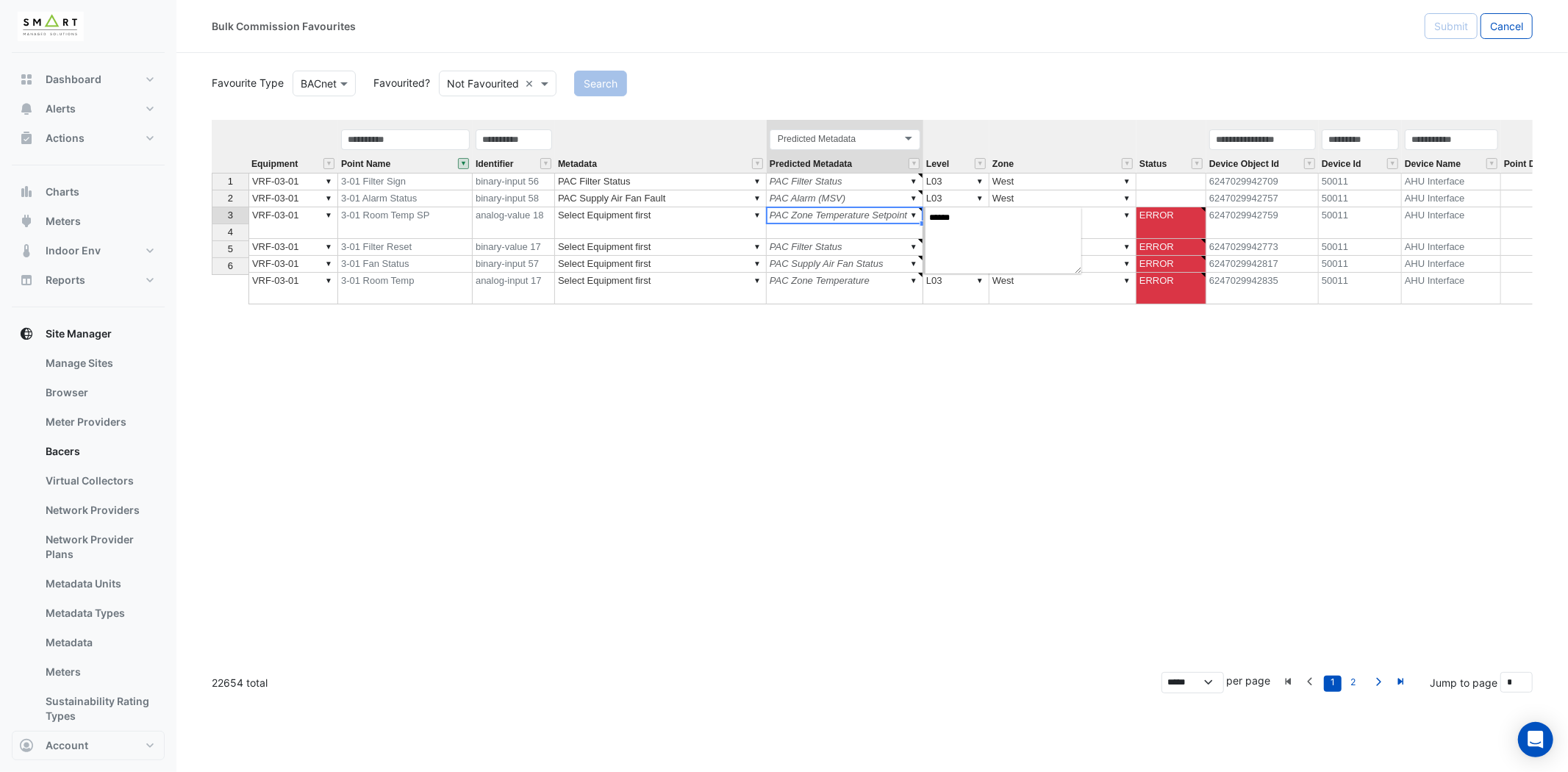
click at [829, 214] on td "▼ PAC Zone Temperature Setpoint" at bounding box center [845, 223] width 156 height 31
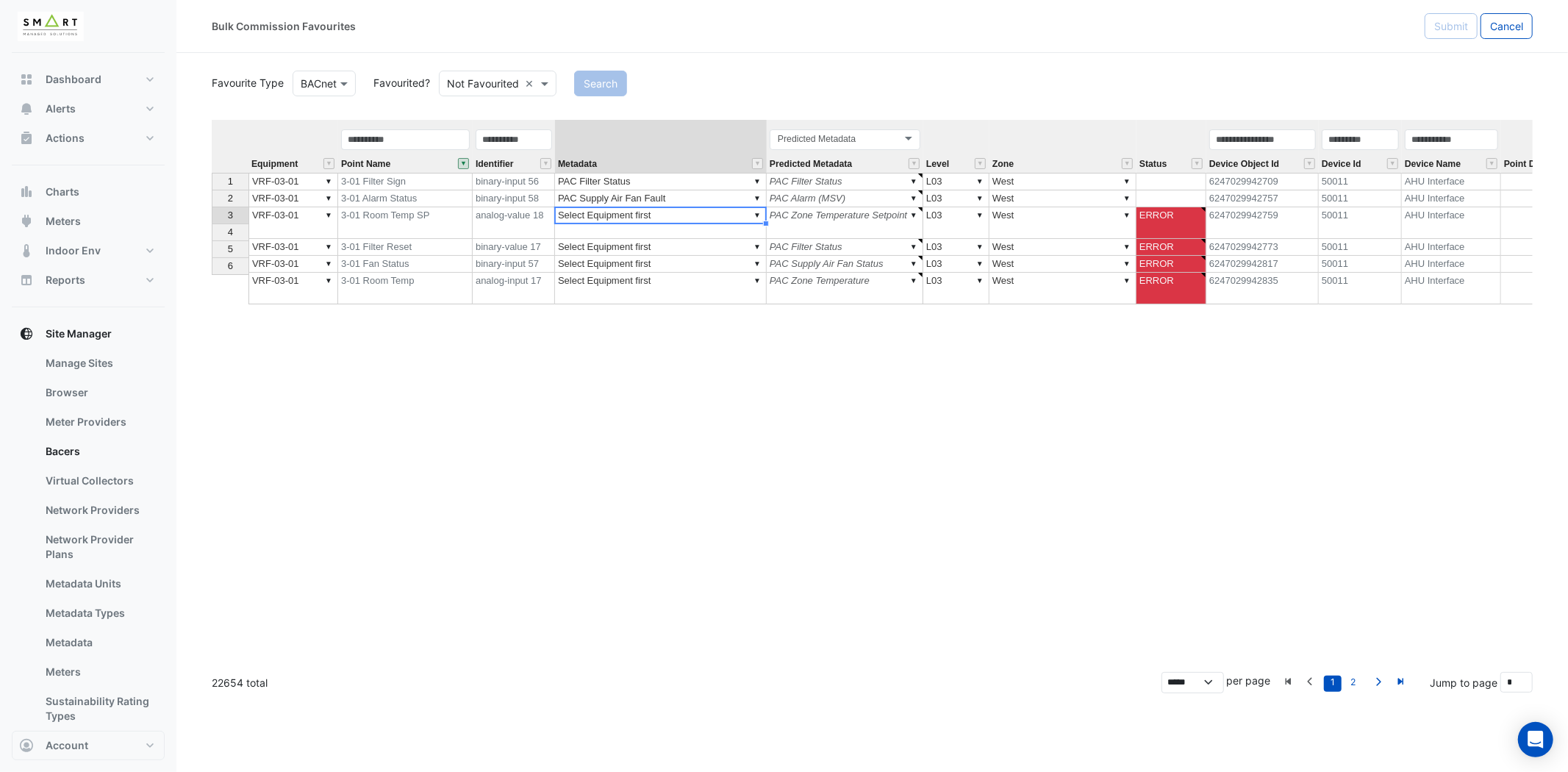
click at [645, 215] on td "▼ Select Equipment first" at bounding box center [661, 223] width 211 height 31
type textarea "**********"
drag, startPoint x: 456, startPoint y: 233, endPoint x: 463, endPoint y: 217, distance: 17.5
click at [456, 239] on td "3-01 Filter Reset" at bounding box center [405, 247] width 135 height 17
click at [688, 239] on td "▼ Select Equipment first" at bounding box center [661, 247] width 211 height 17
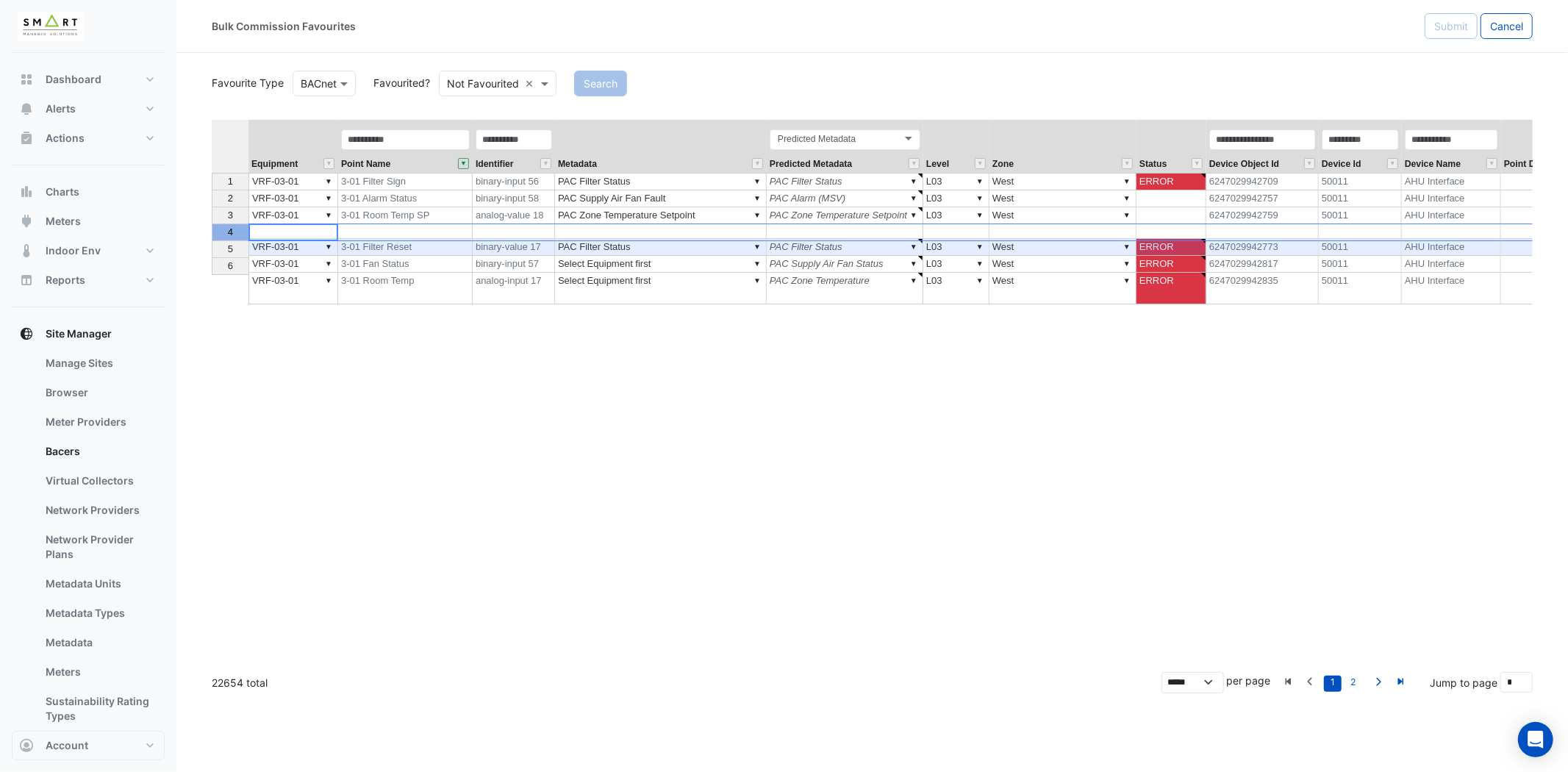
click at [224, 229] on div "4" at bounding box center [230, 232] width 30 height 16
type textarea "*********"
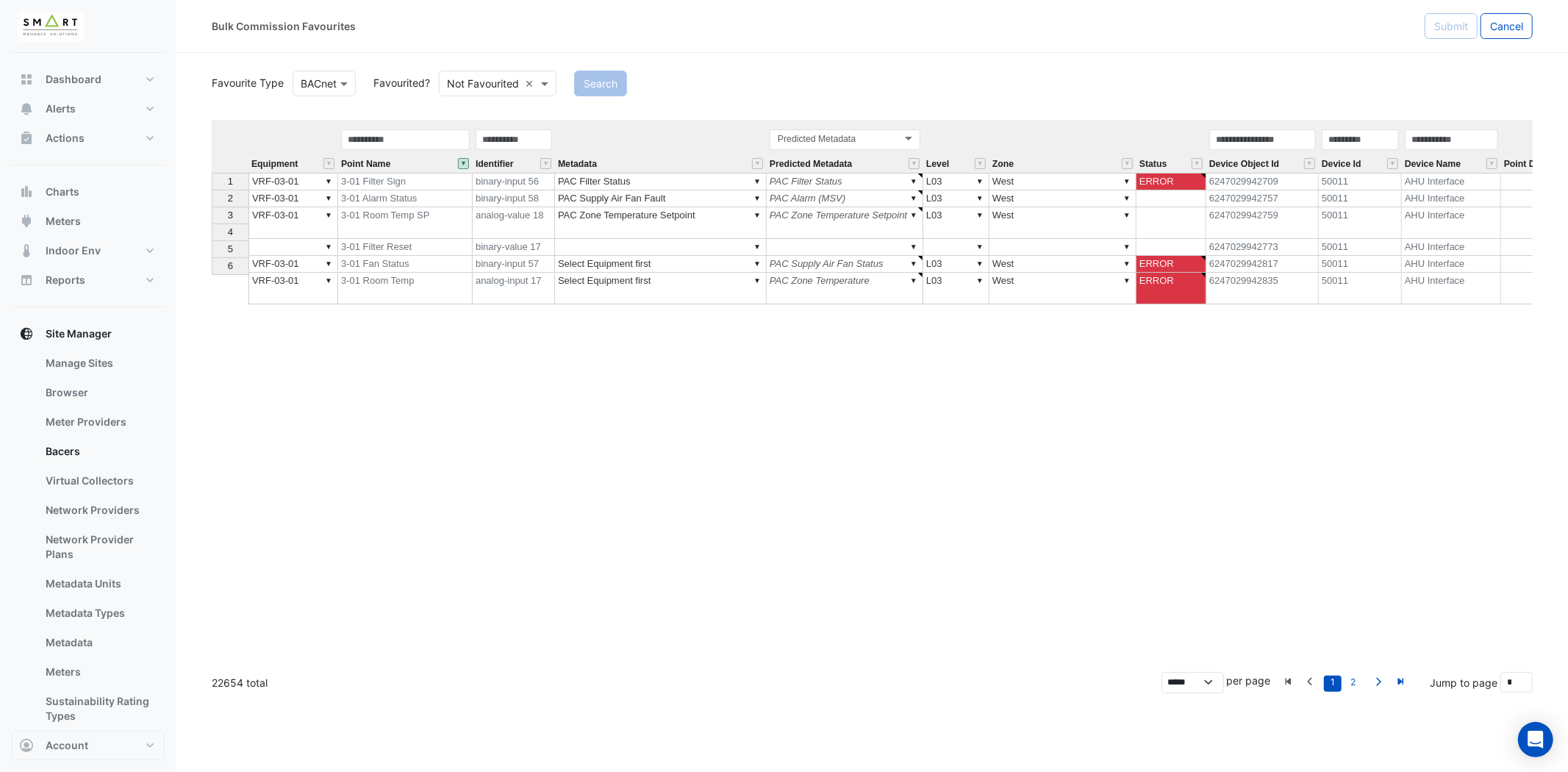
click at [845, 322] on div "Equipment Point Name Identifier Metadata Predicted Metadata Level Zone Status D…" at bounding box center [871, 390] width 1321 height 540
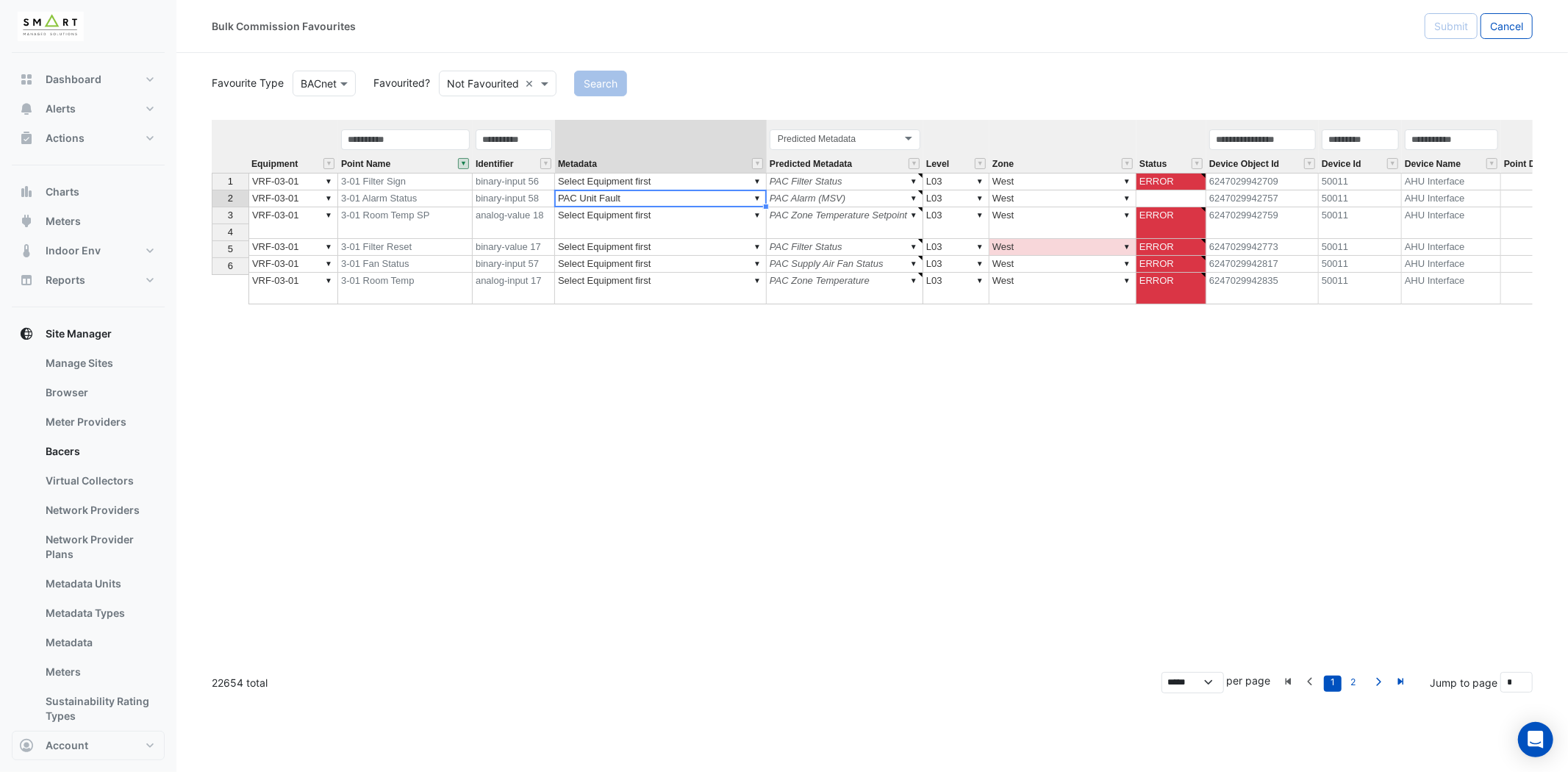
type textarea "**********"
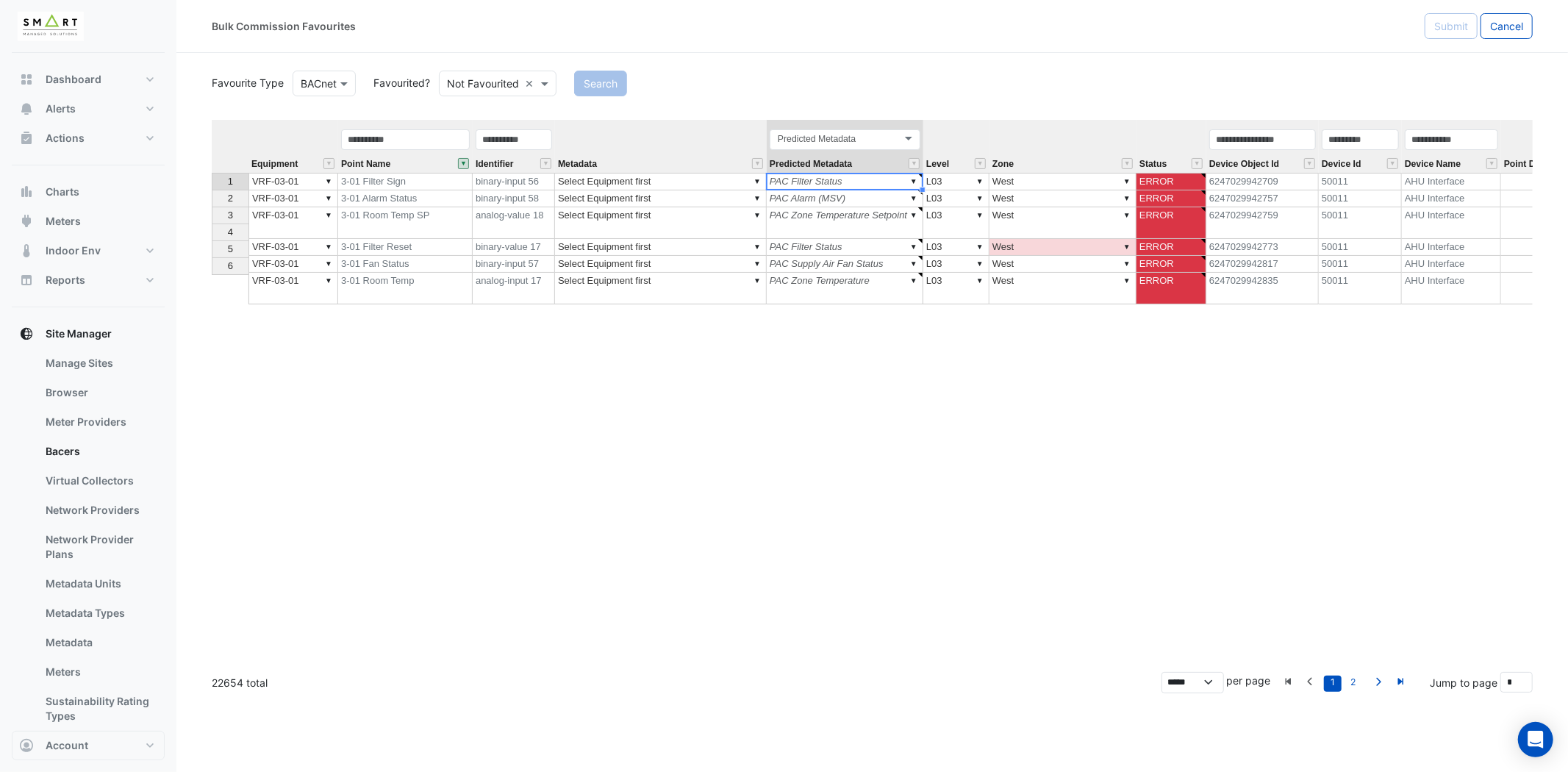
type textarea "*****"
click at [857, 180] on td "▼ PAC Filter Status" at bounding box center [845, 182] width 156 height 18
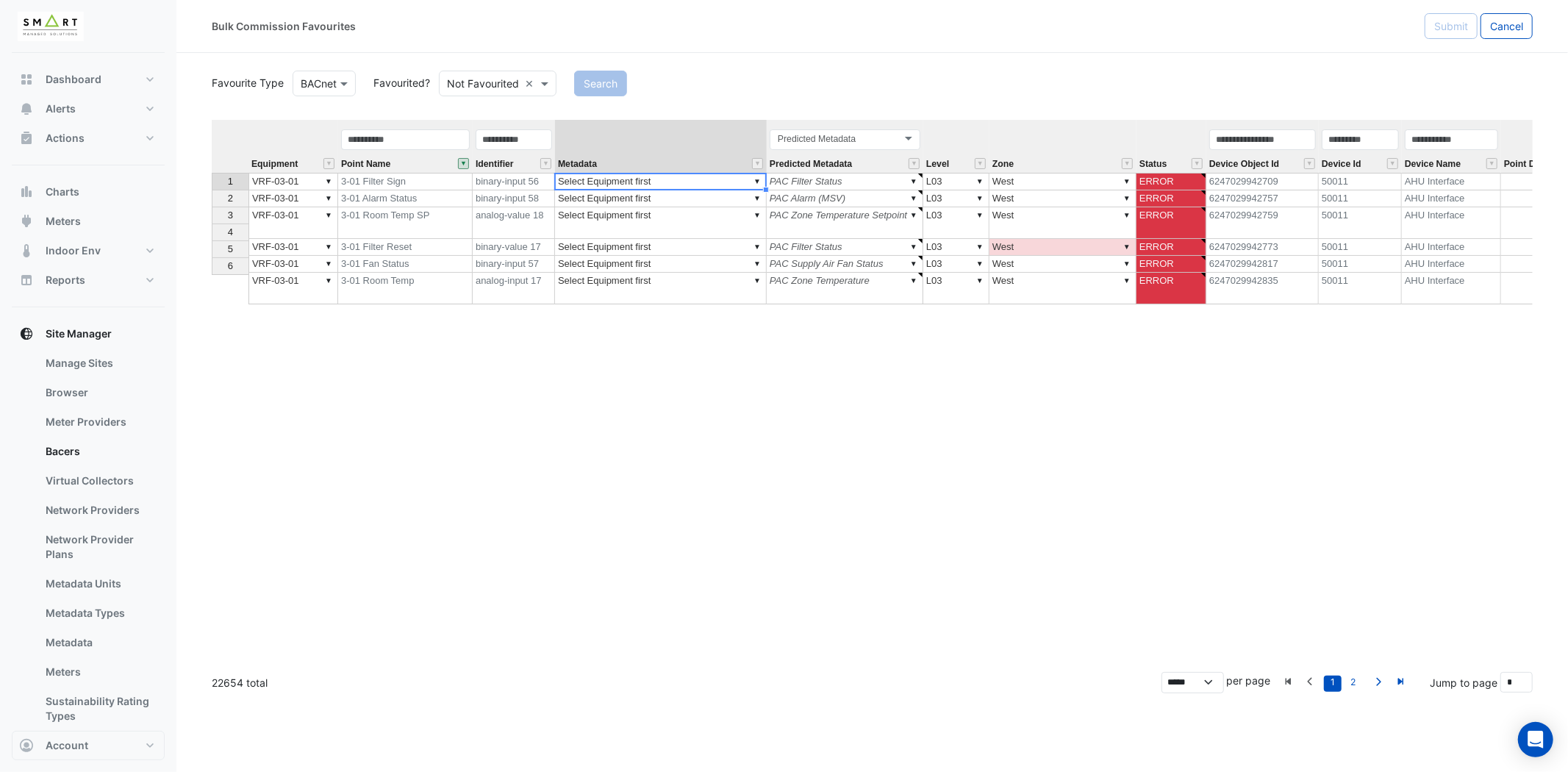
click at [691, 178] on td "▼ Select Equipment first" at bounding box center [661, 182] width 211 height 18
click at [728, 296] on div "Equipment Point Name Identifier Metadata Predicted Metadata Level Zone Status D…" at bounding box center [871, 390] width 1321 height 540
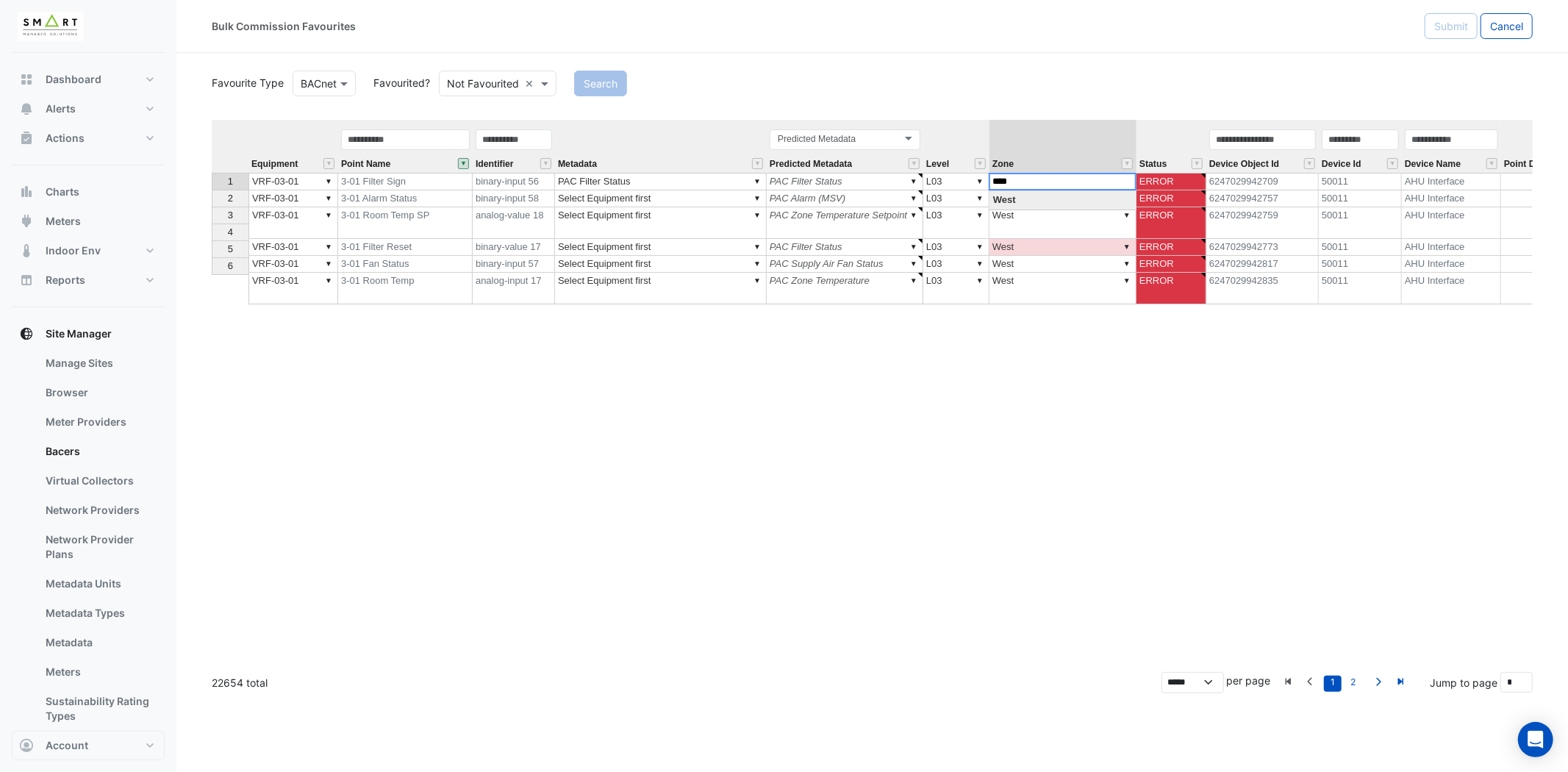
click at [1126, 179] on div "Equipment Point Name Identifier Metadata Predicted Metadata Level Zone Status D…" at bounding box center [871, 390] width 1321 height 540
type textarea "*"
click at [1085, 230] on div "Equipment Point Name Identifier Metadata Predicted Metadata Level Zone Status D…" at bounding box center [871, 390] width 1321 height 540
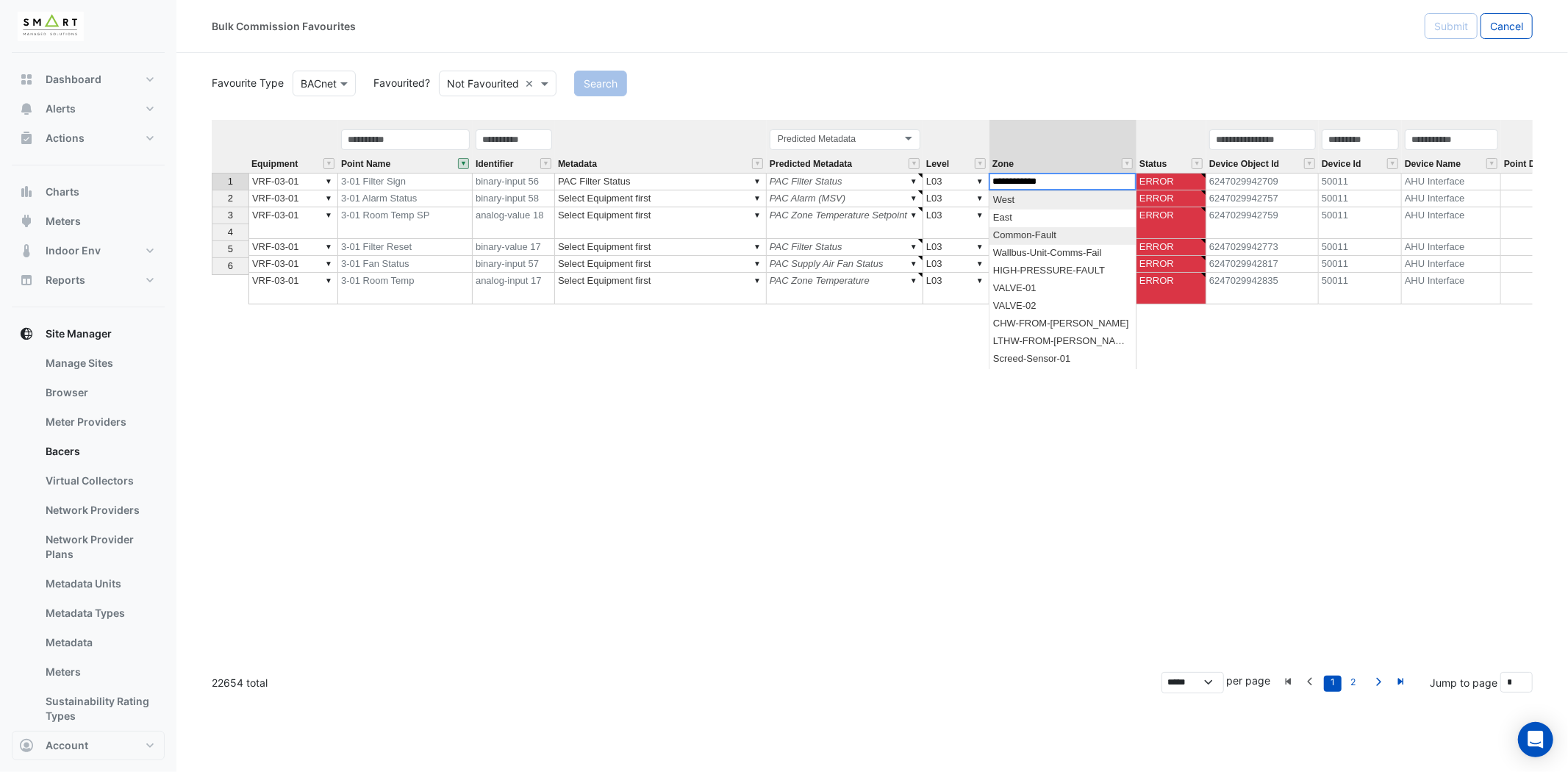
type textarea "**********"
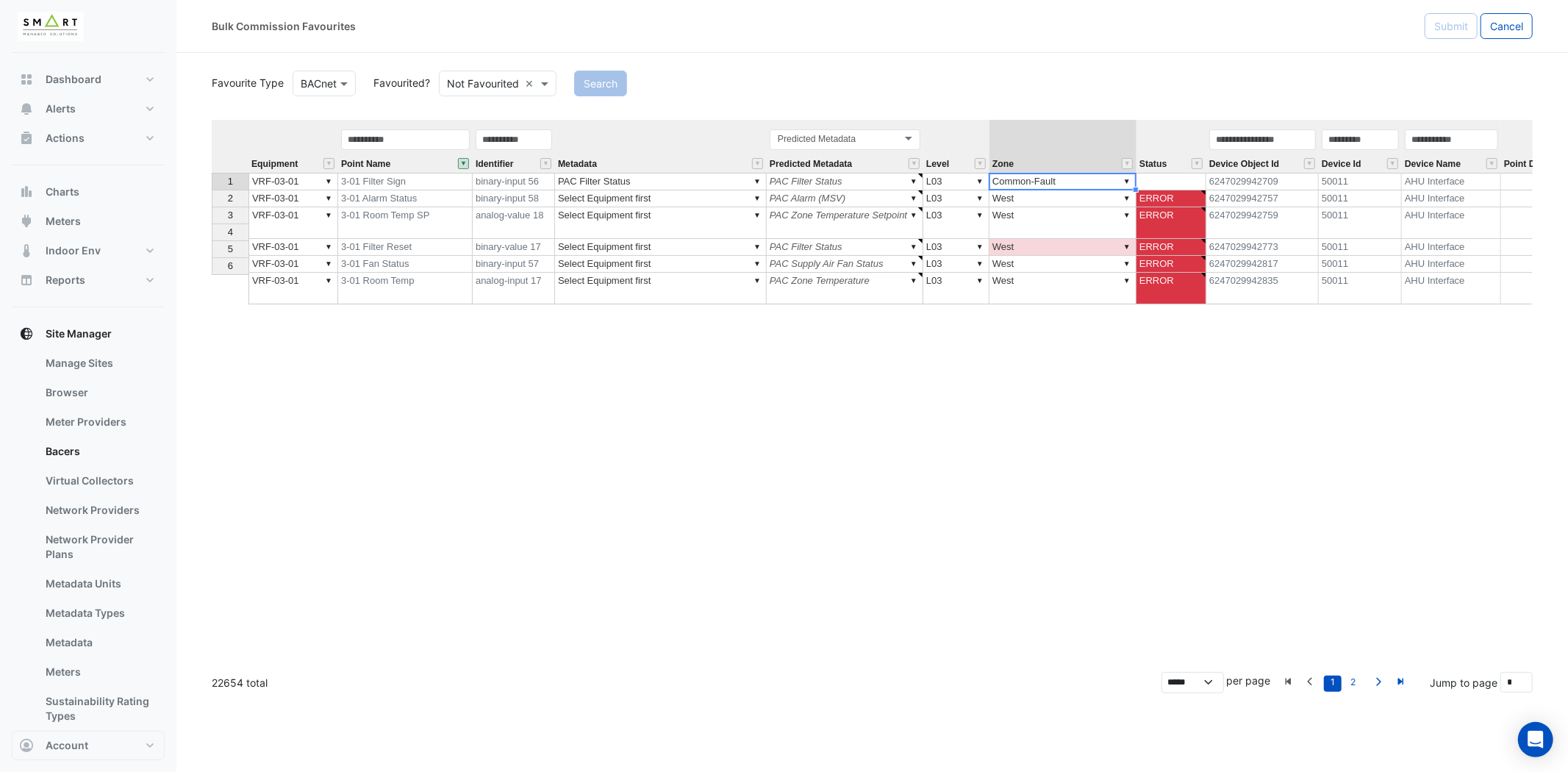
type textarea "******"
type textarea "**********"
click at [681, 201] on td "▼ Select Equipment first" at bounding box center [661, 199] width 211 height 17
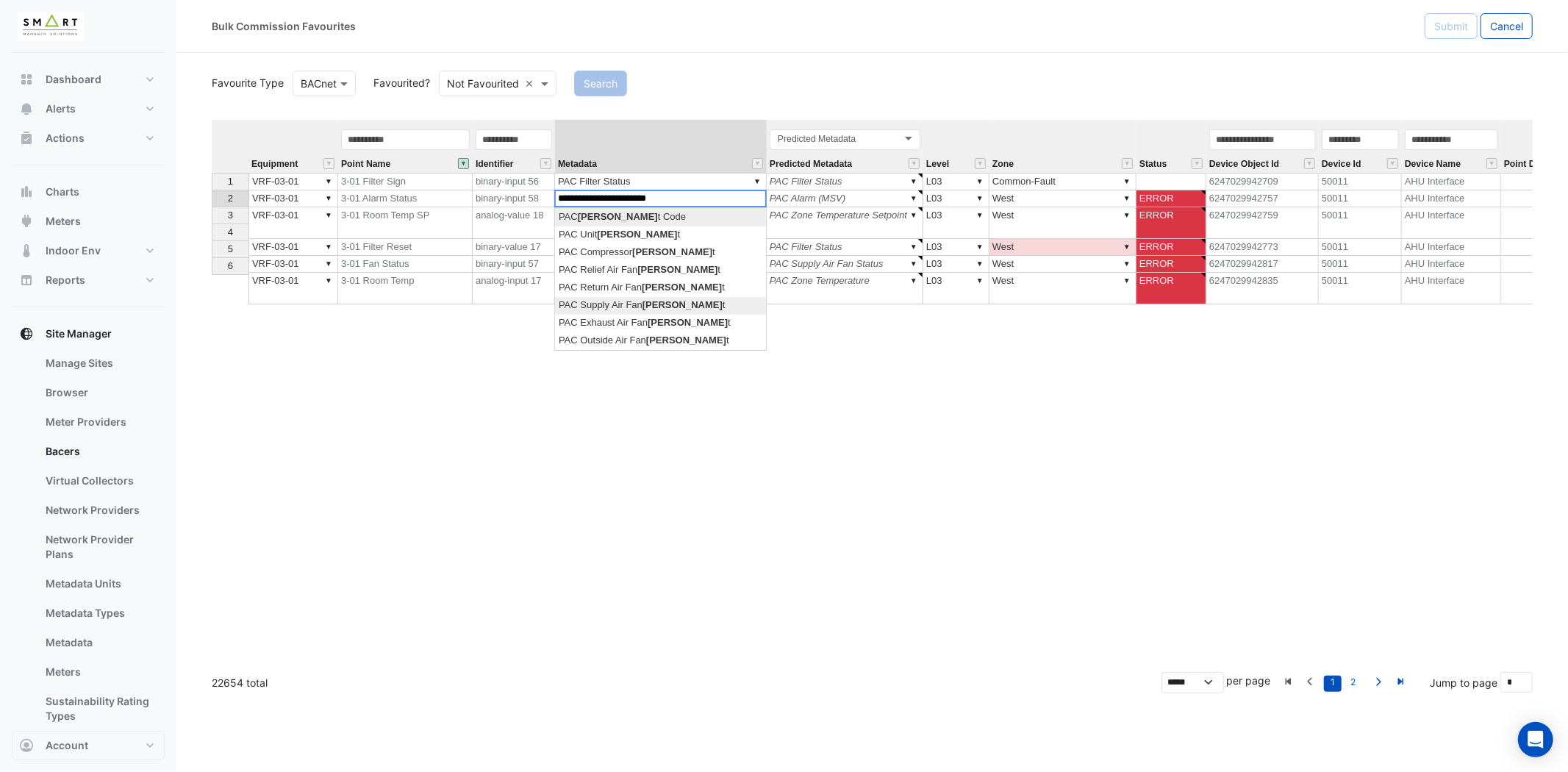
click at [644, 310] on div "Equipment Point Name Identifier Metadata Predicted Metadata Level Zone Status D…" at bounding box center [871, 390] width 1321 height 540
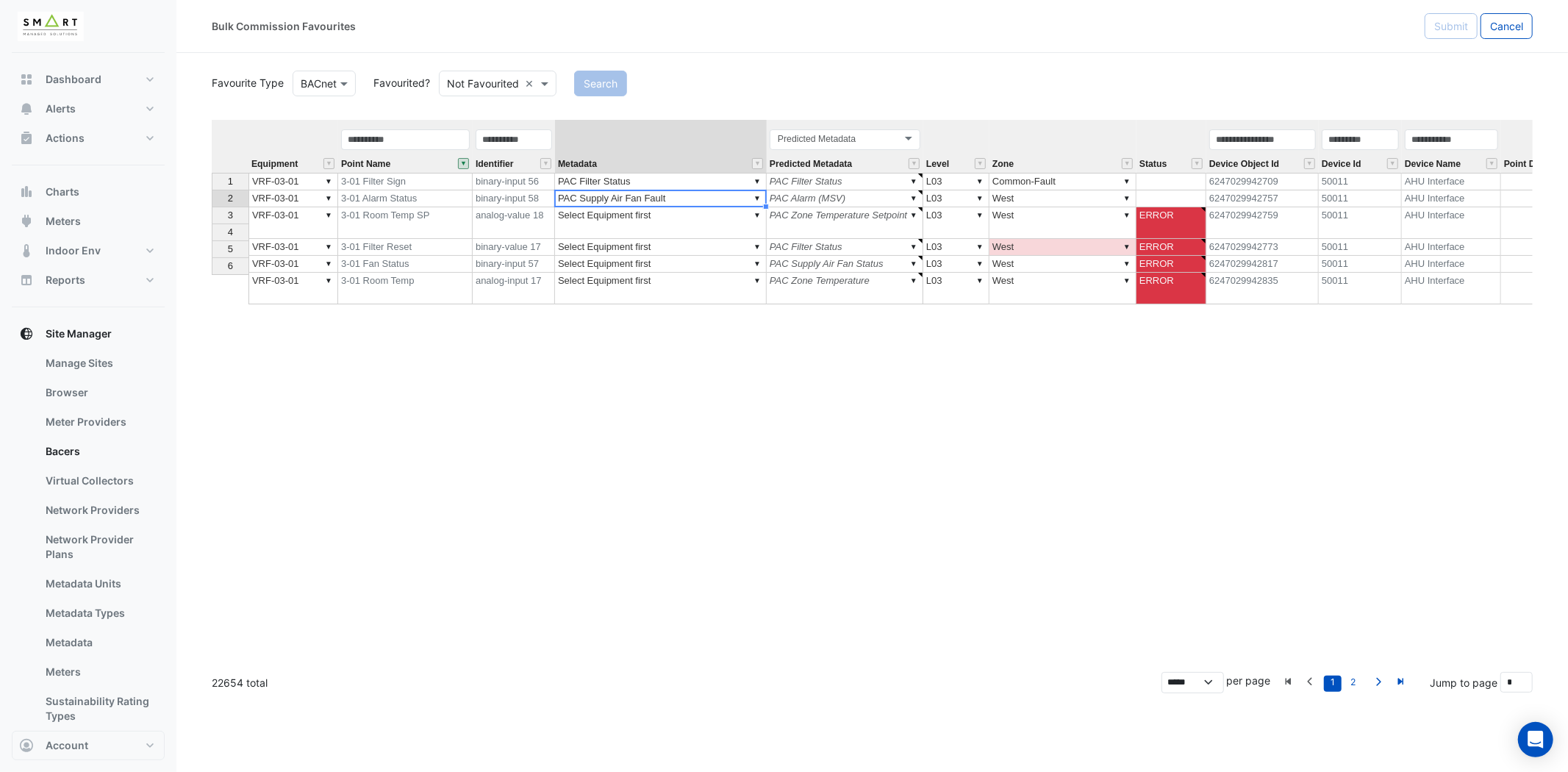
type textarea "**********"
click at [218, 237] on div "4" at bounding box center [230, 232] width 30 height 16
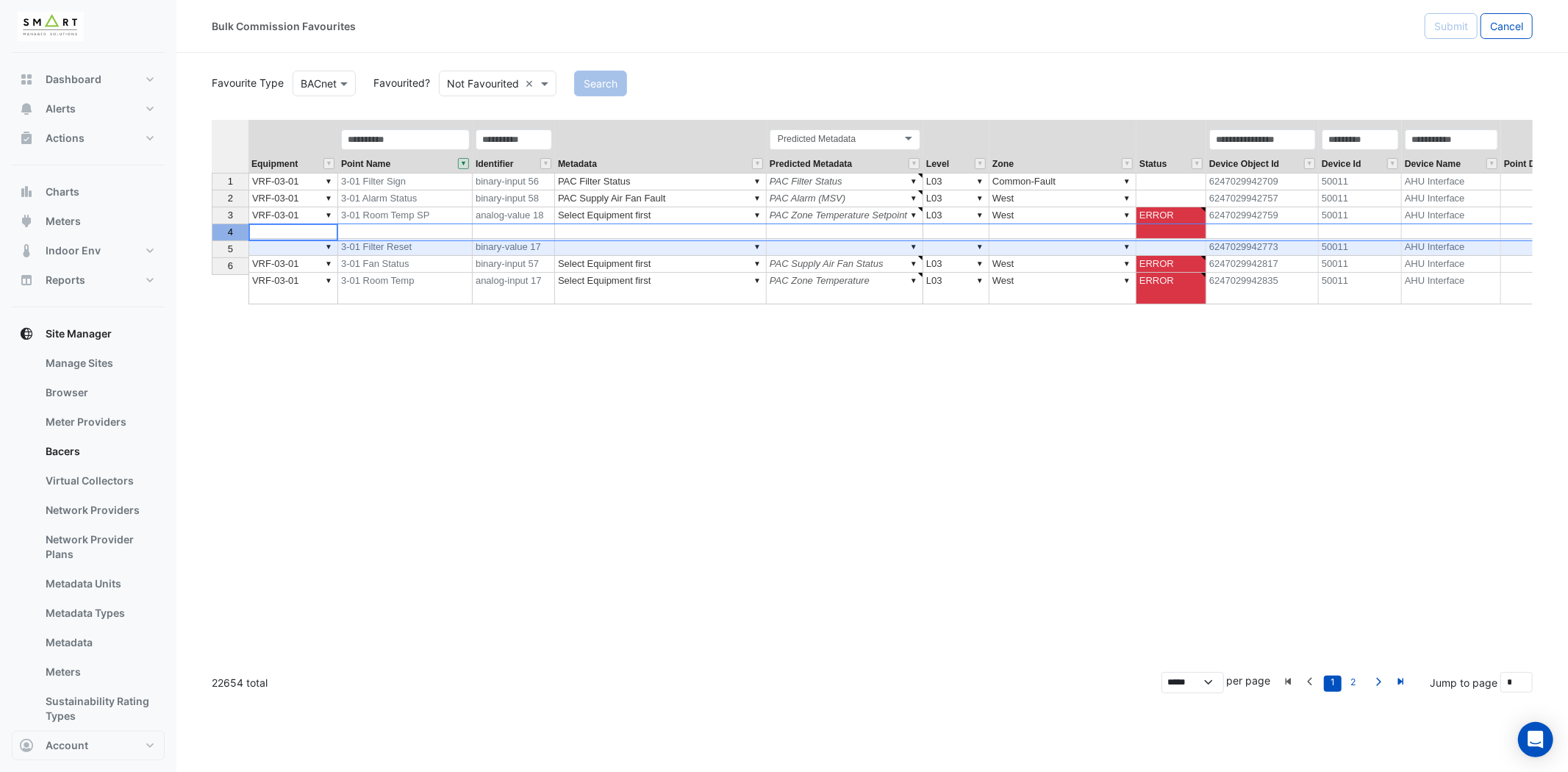
type textarea "******"
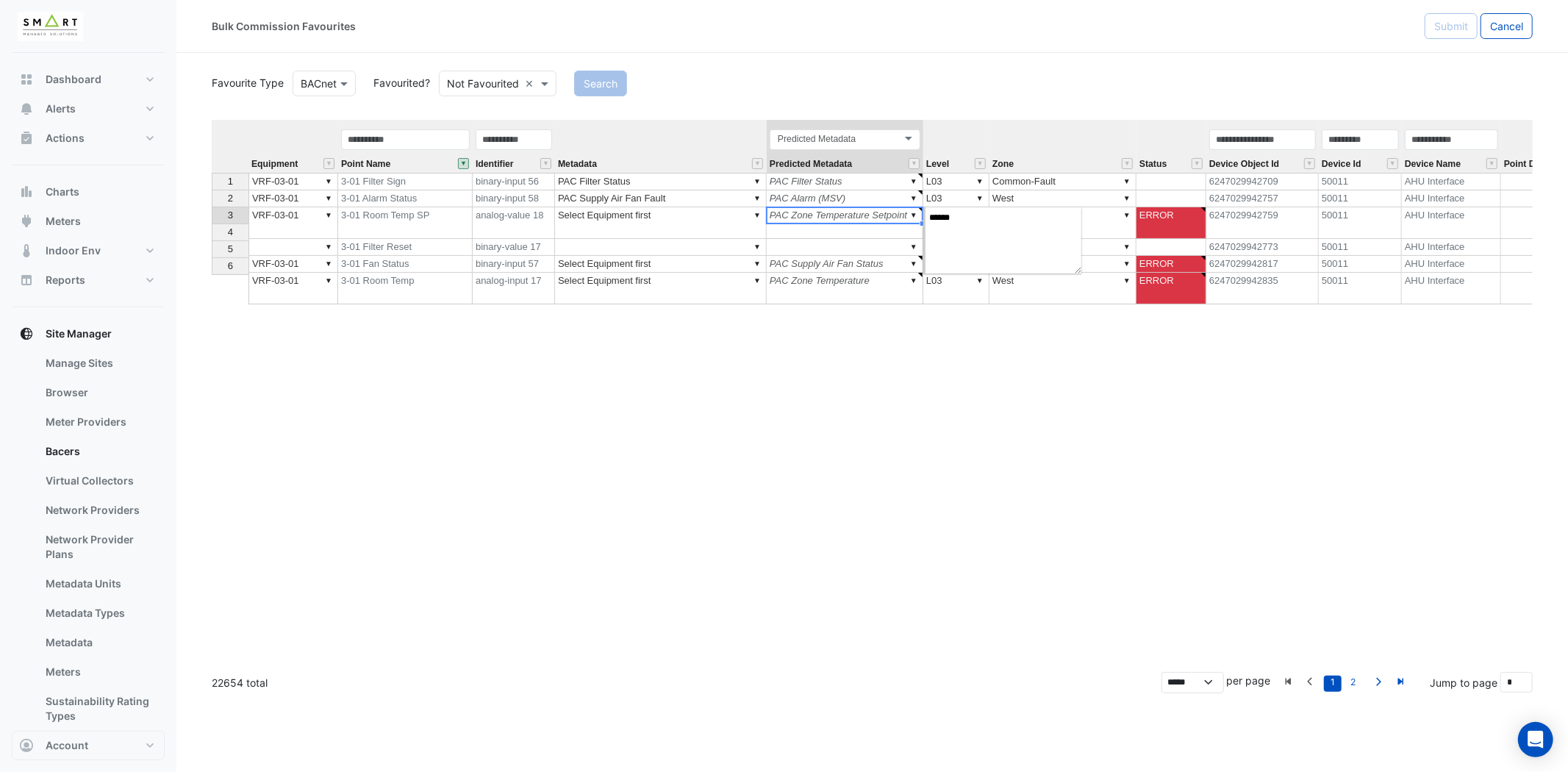
click at [813, 211] on td "▼ PAC Zone Temperature Setpoint" at bounding box center [845, 223] width 156 height 31
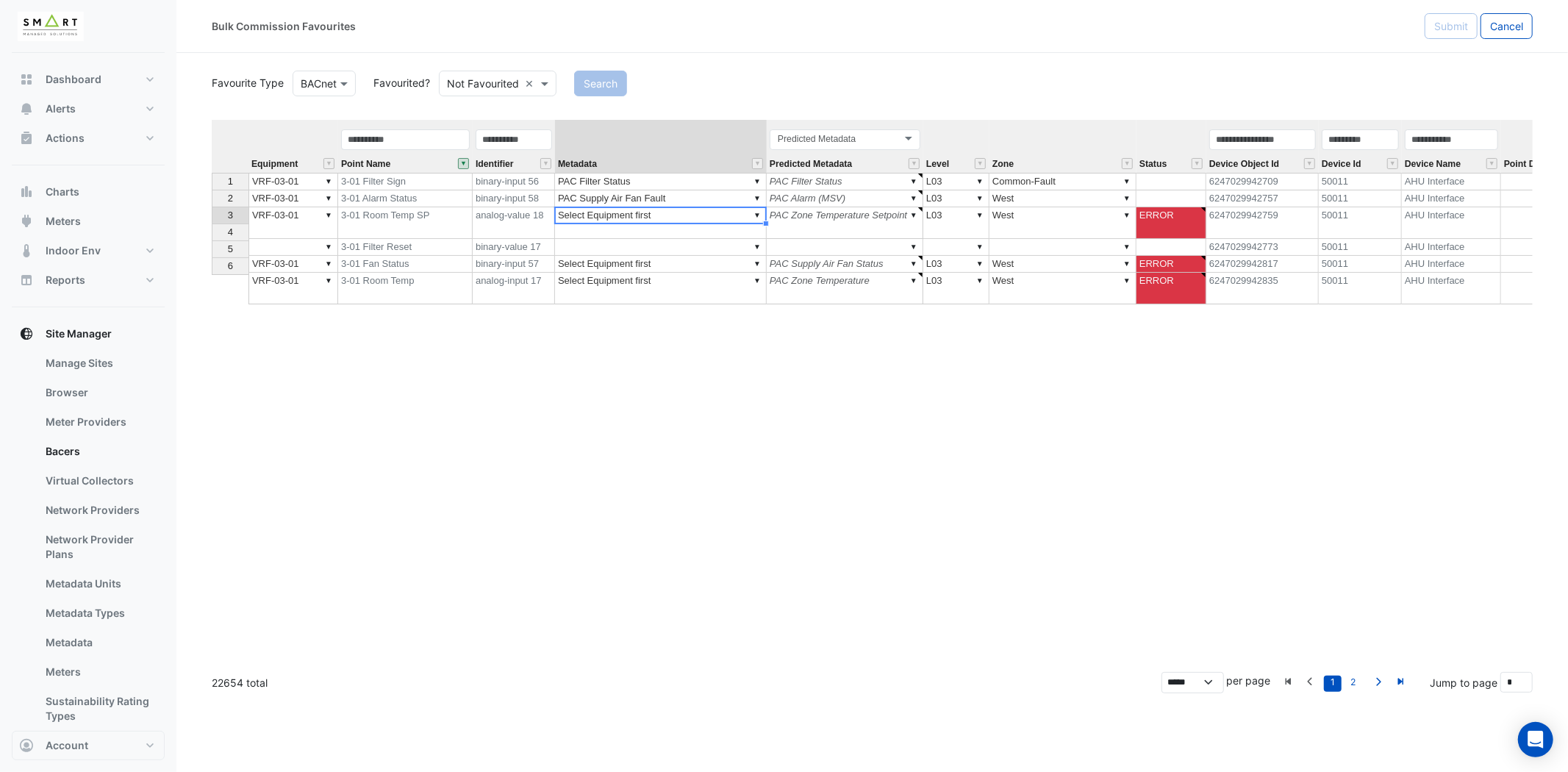
click at [677, 217] on td "▼ Select Equipment first" at bounding box center [661, 223] width 211 height 31
type textarea "**********"
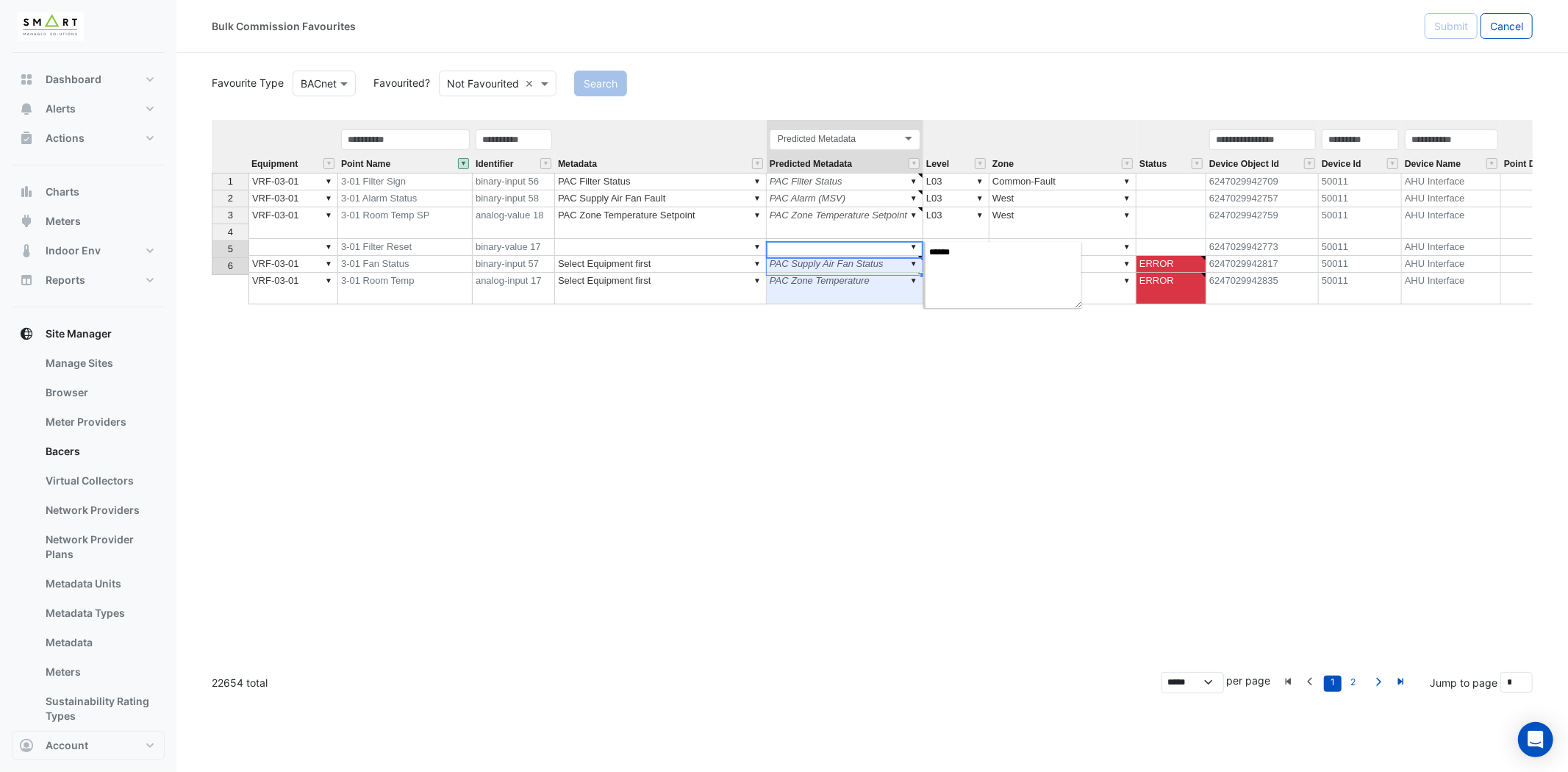
type textarea "******"
drag, startPoint x: 843, startPoint y: 246, endPoint x: 844, endPoint y: 265, distance: 19.0
click at [844, 265] on tbody "1 ▼ VRF-03-01 3-01 Filter Sign binary-input 56 ▼ PAC Filter Status ▼ PAC Filter…" at bounding box center [1010, 238] width 1597 height 132
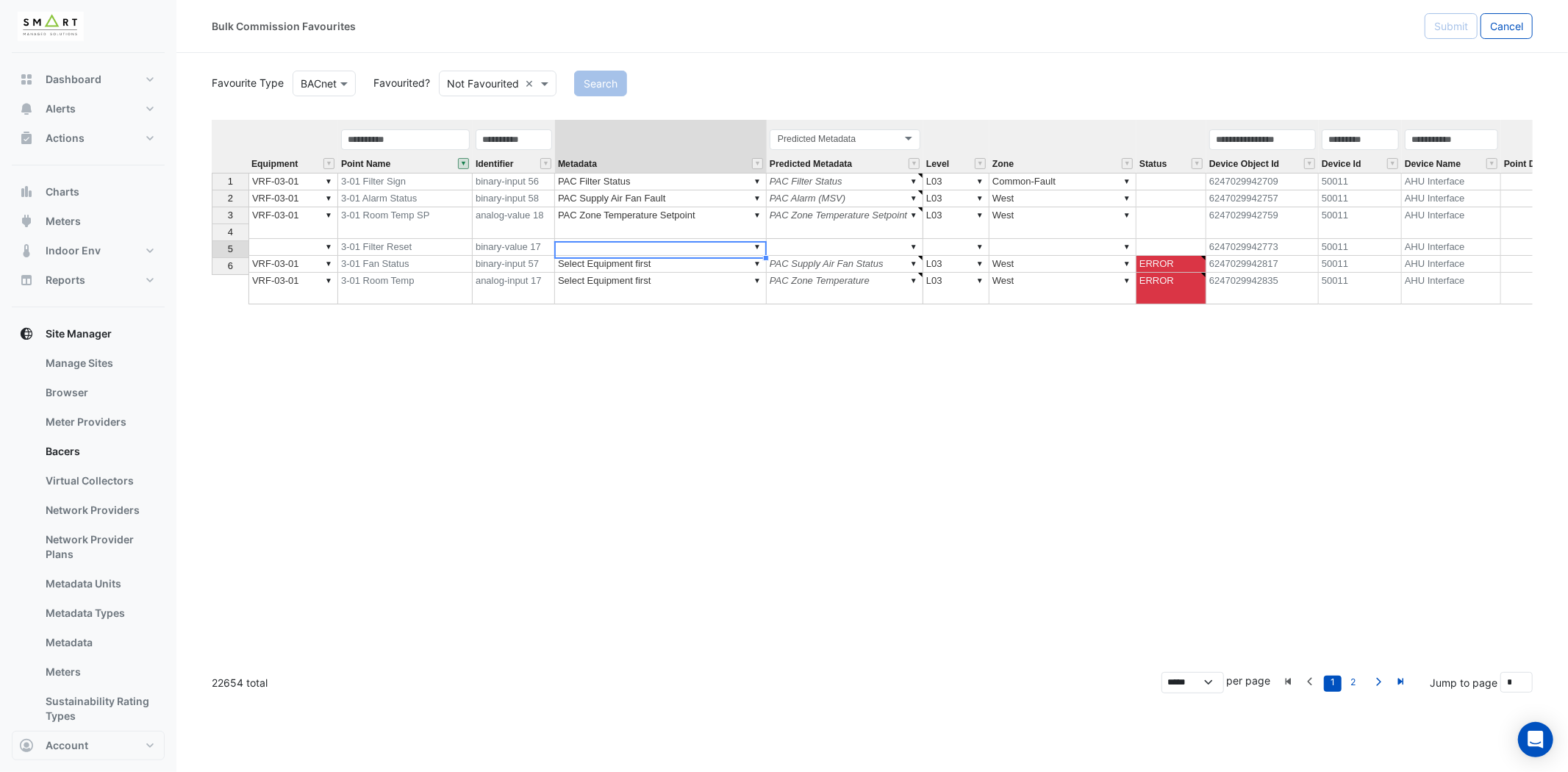
click at [690, 256] on td "▼ Select Equipment first" at bounding box center [661, 264] width 211 height 17
type textarea "**********"
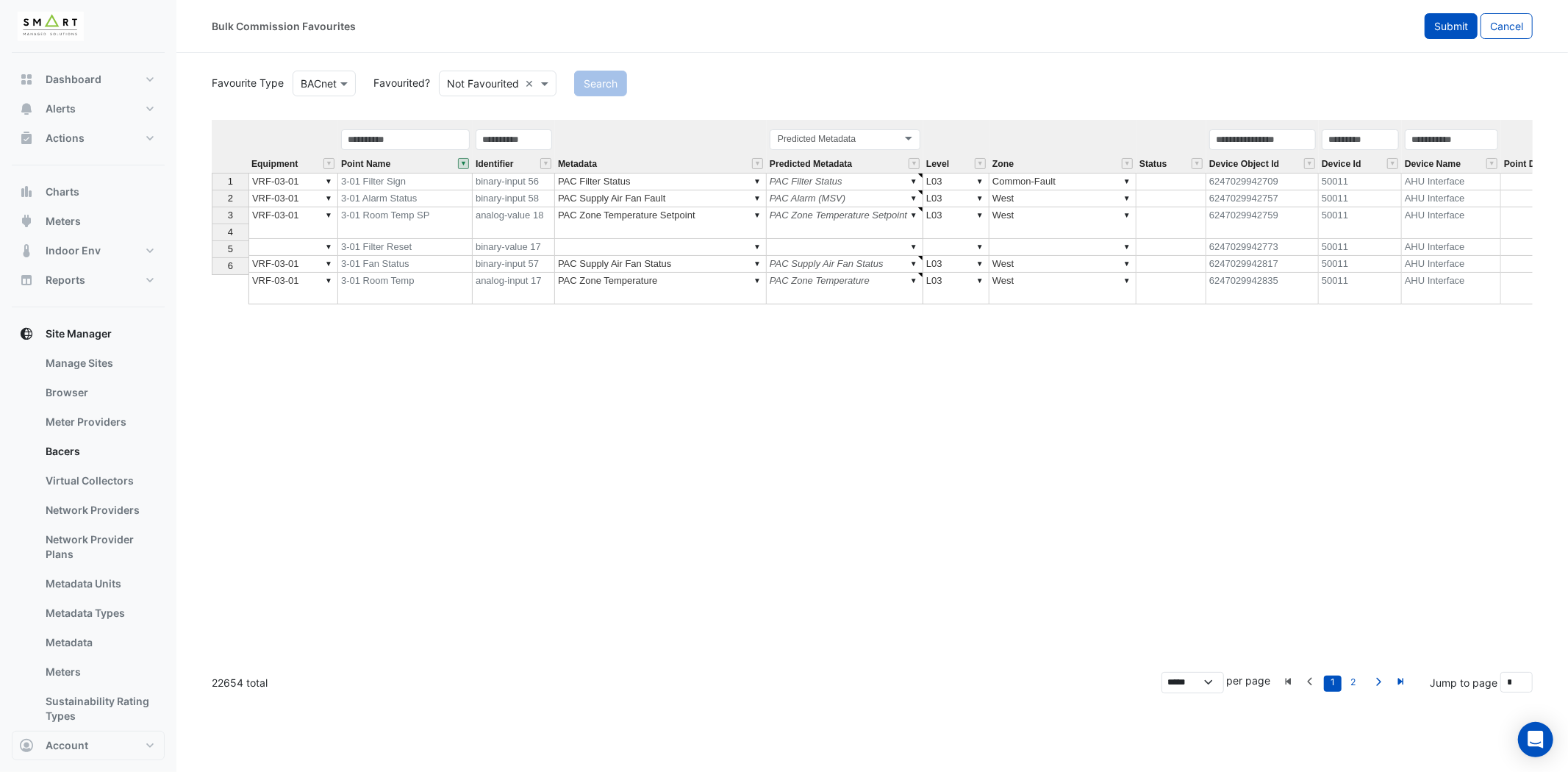
click at [1436, 22] on span "Submit" at bounding box center [1450, 26] width 33 height 13
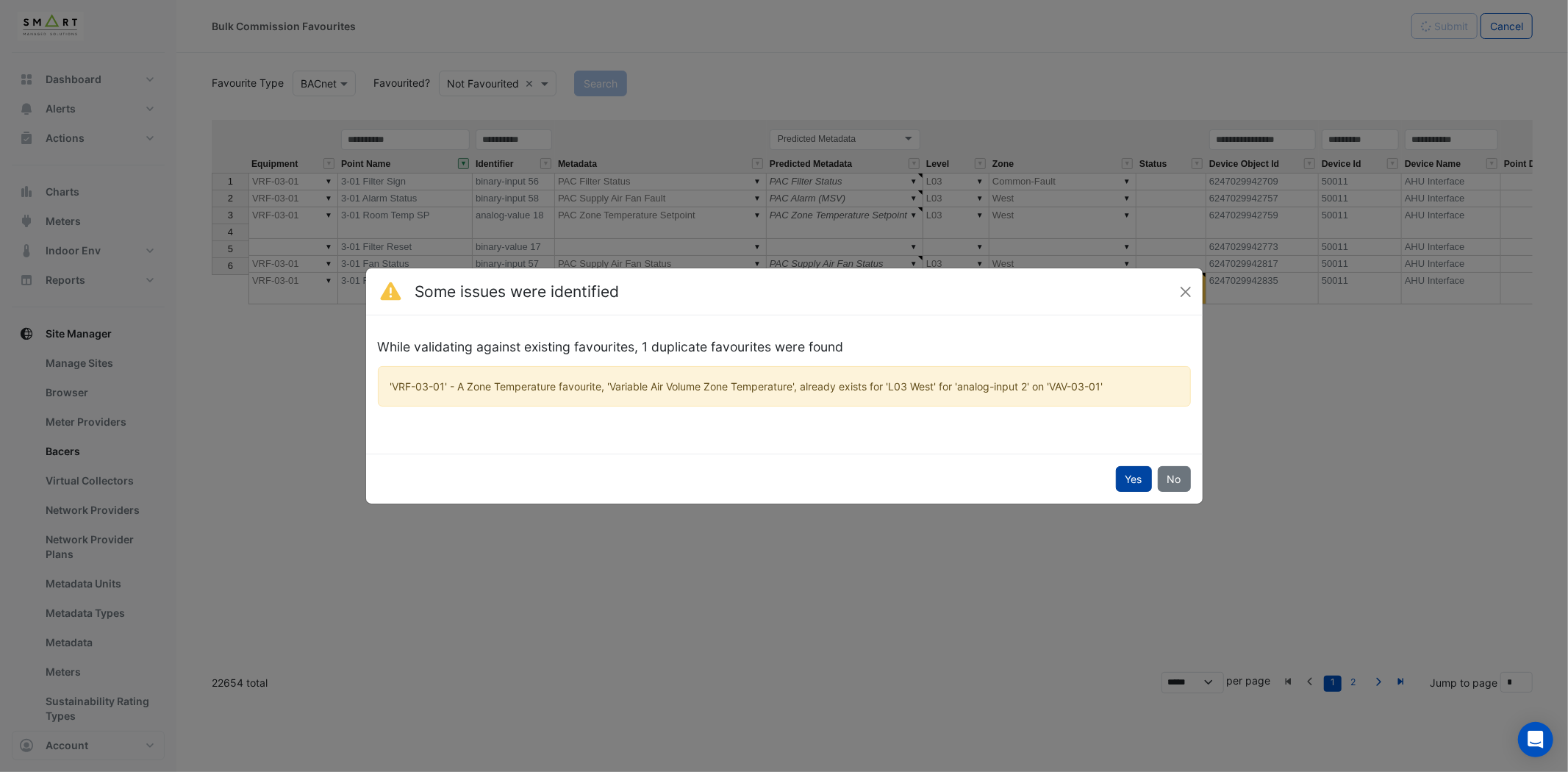
click at [1126, 471] on button "Yes" at bounding box center [1133, 479] width 36 height 26
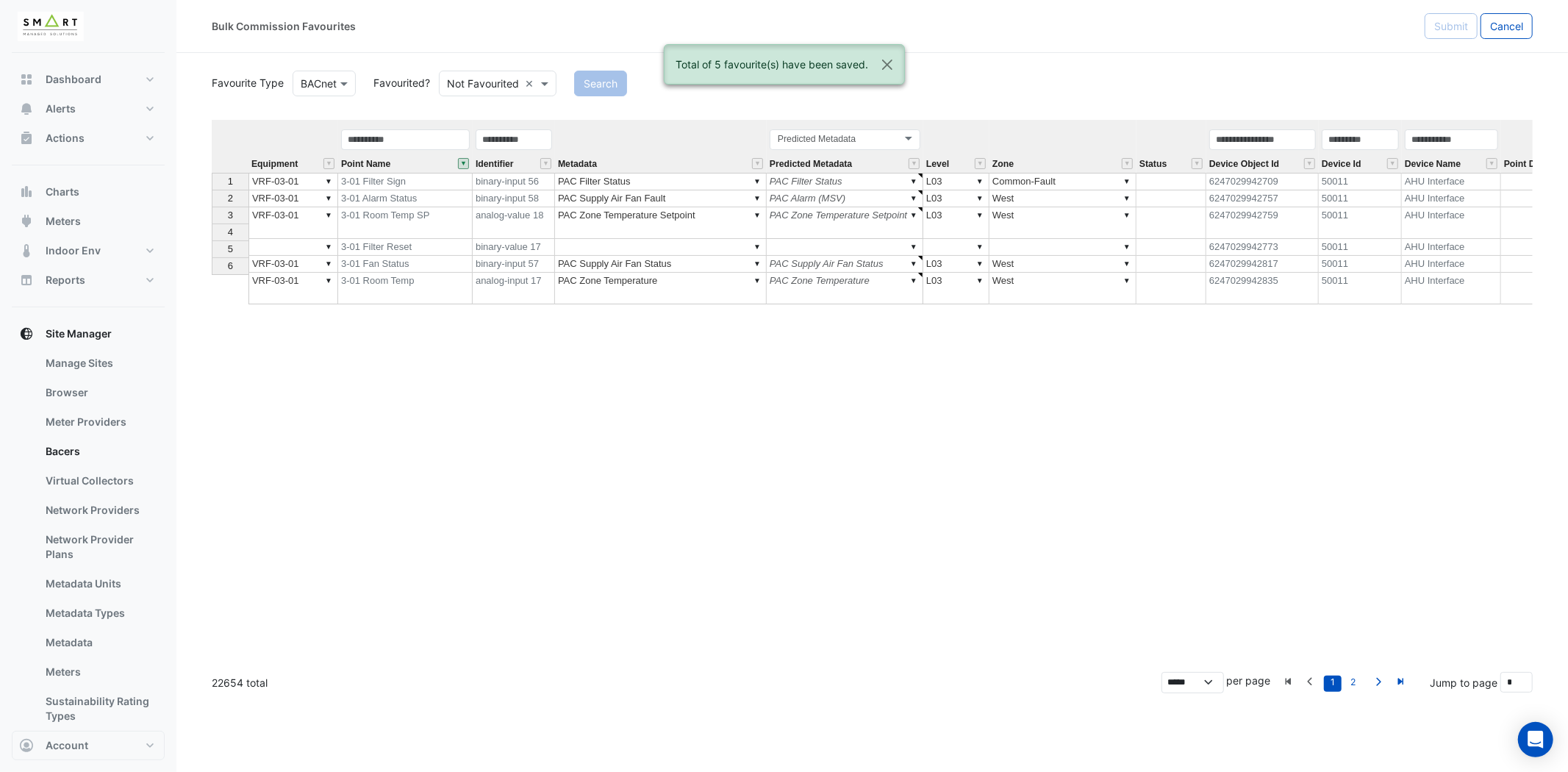
click at [458, 163] on button "" at bounding box center [463, 163] width 11 height 11
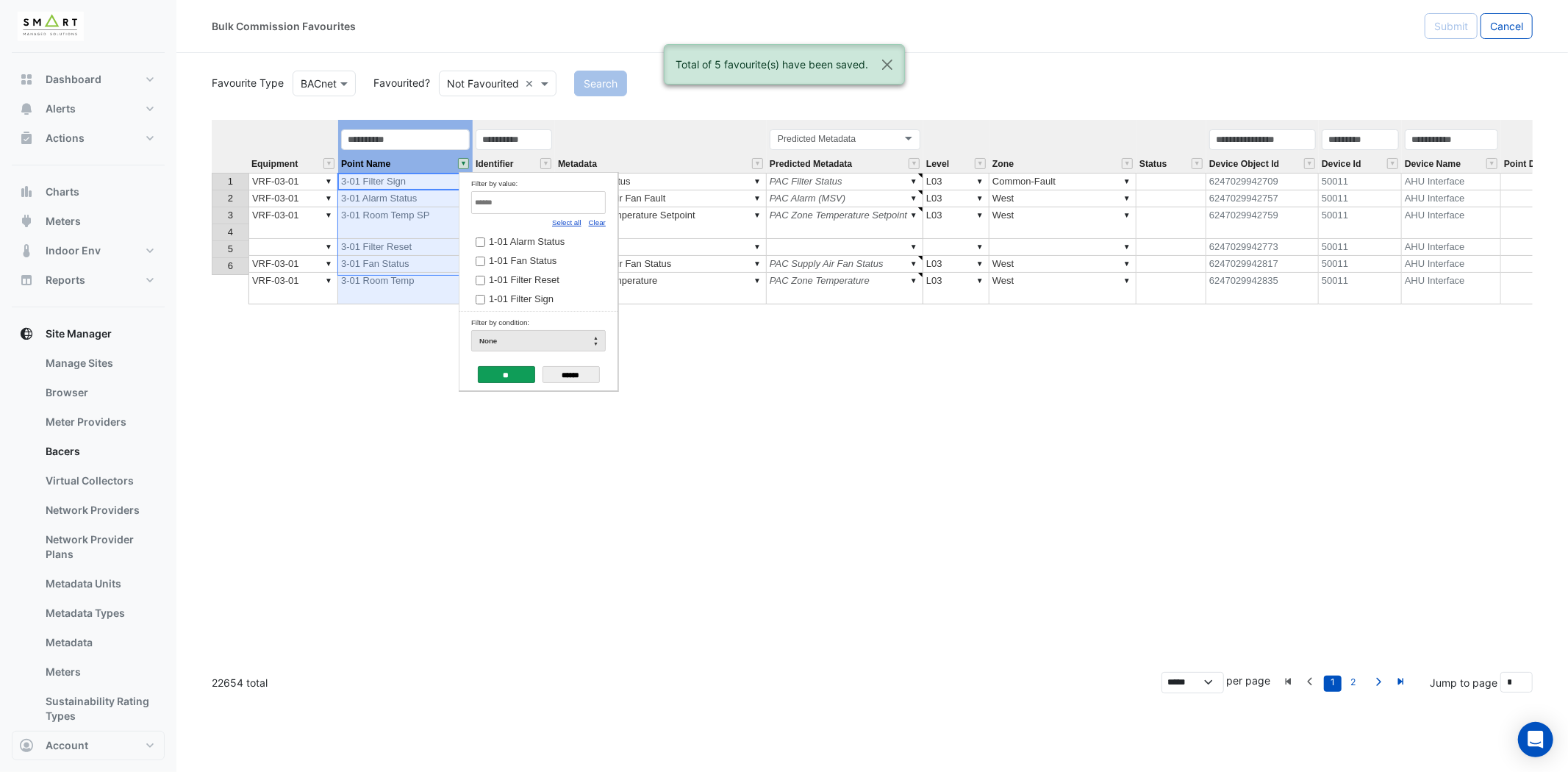
click at [510, 206] on input "Filter by value:" at bounding box center [538, 202] width 135 height 23
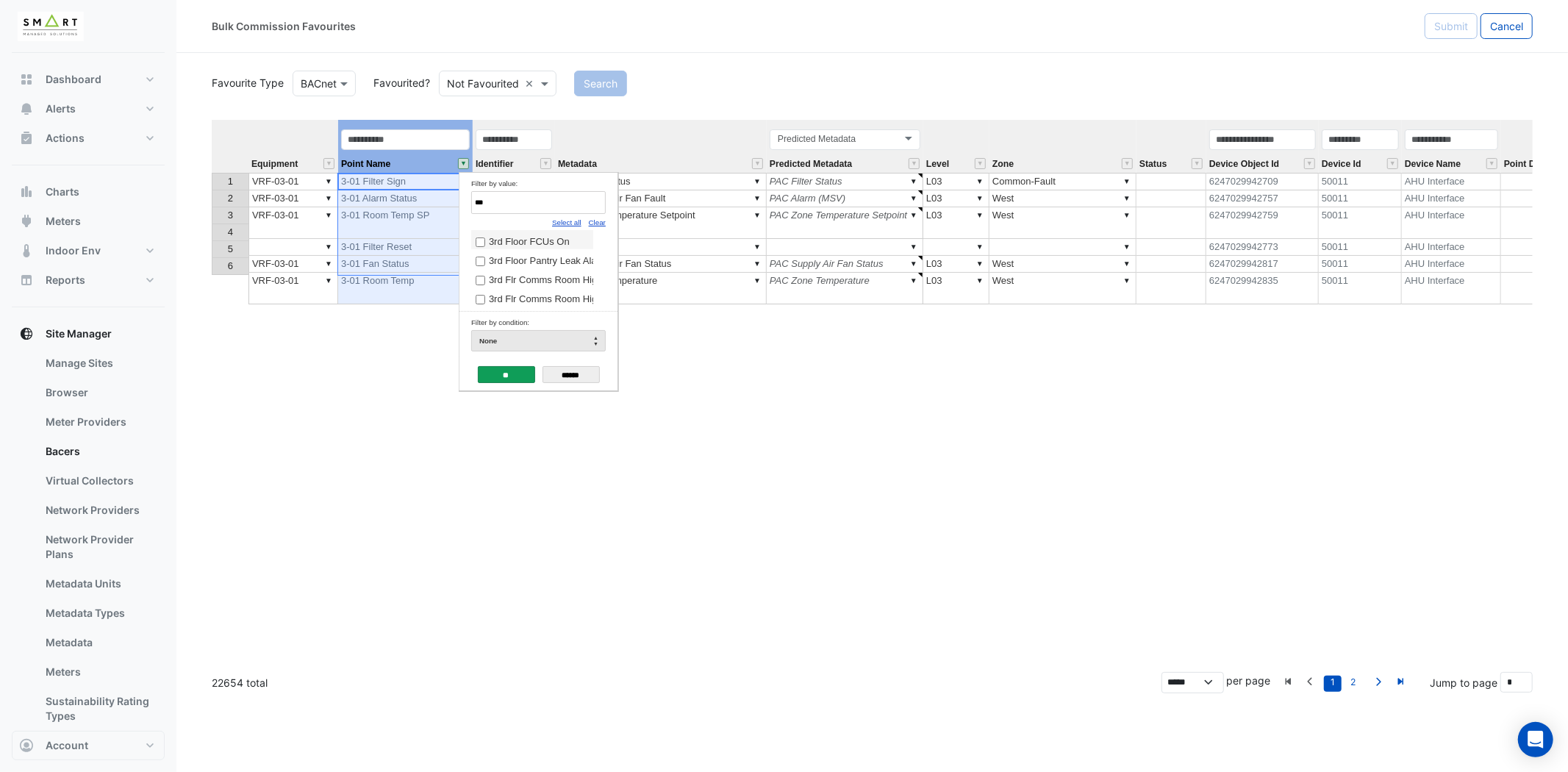
type input "***"
click at [529, 241] on span "3rd Floor FCUs On" at bounding box center [529, 241] width 81 height 11
click at [517, 369] on input "**" at bounding box center [506, 374] width 57 height 17
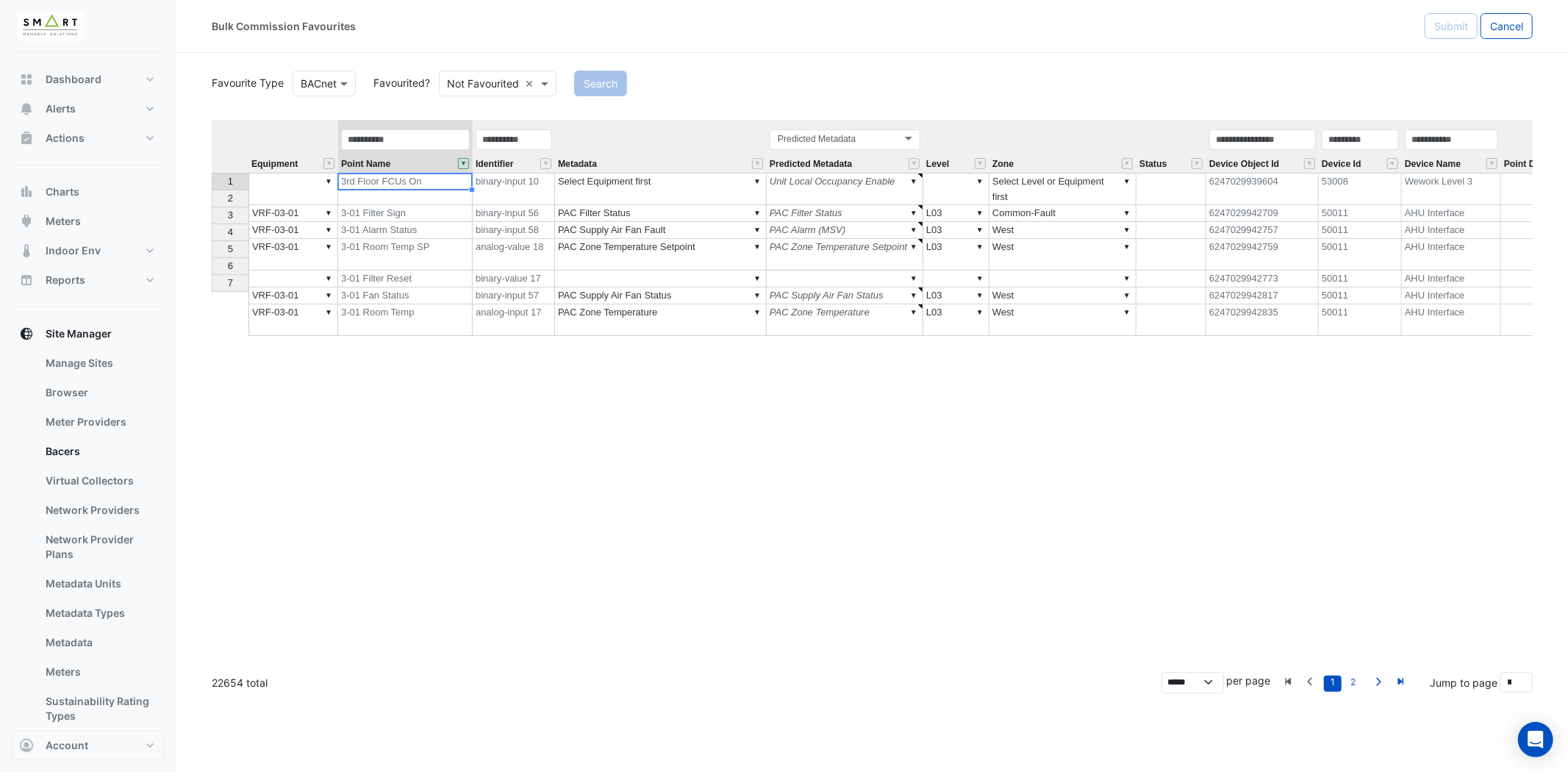
click at [444, 181] on td "3rd Floor FCUs On" at bounding box center [405, 188] width 135 height 32
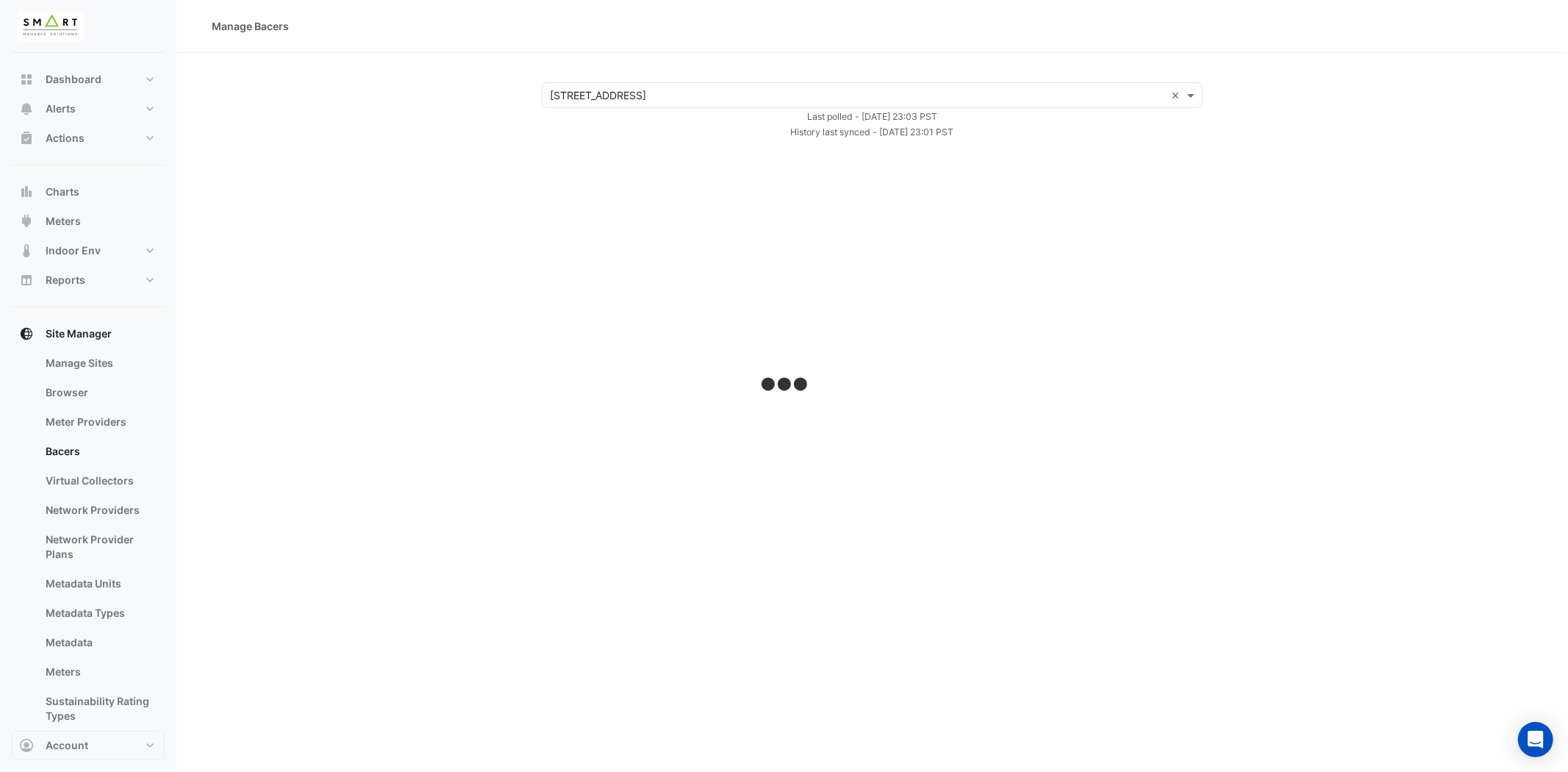
select select "***"
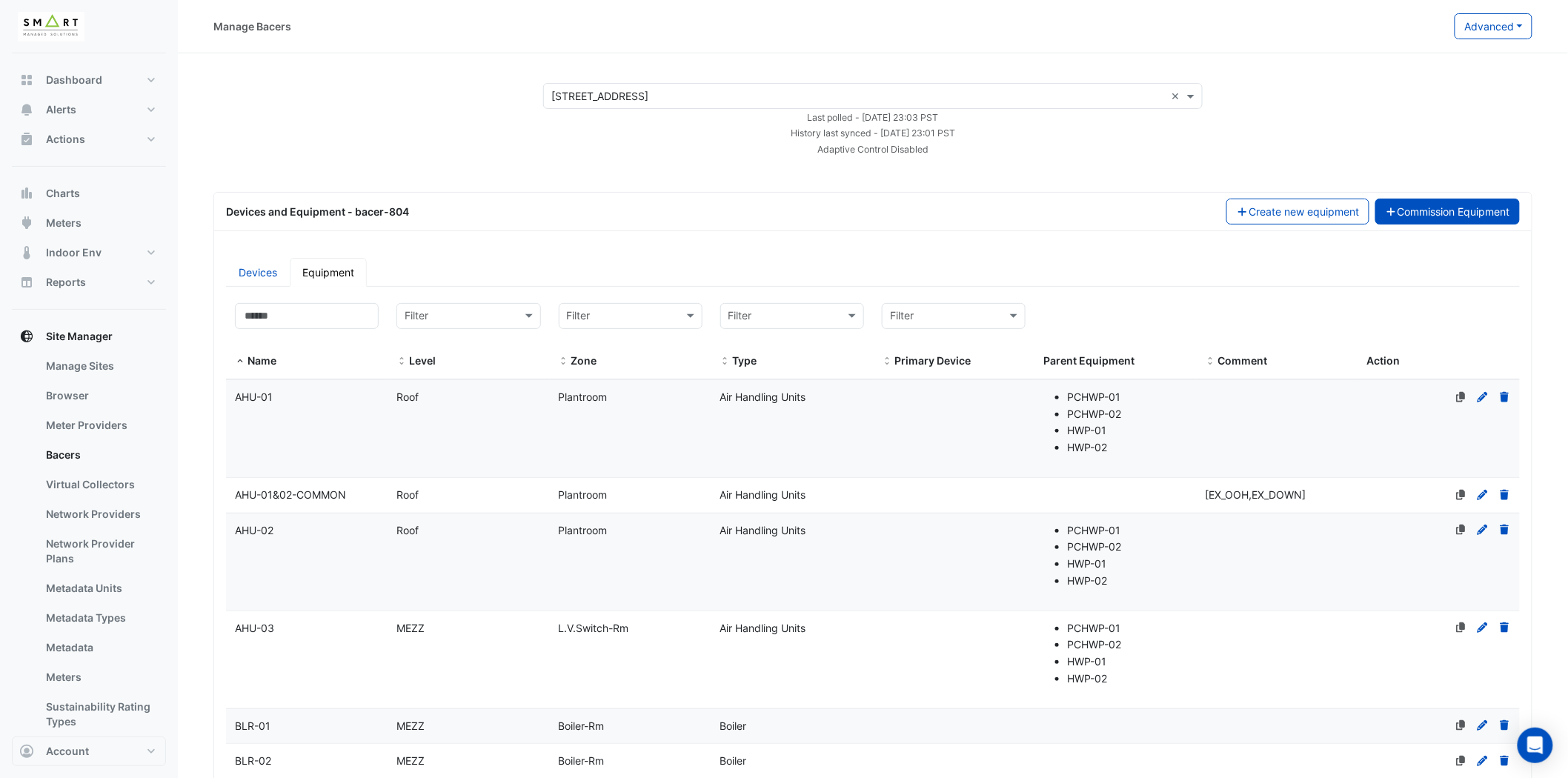
click at [1432, 212] on button "Commission Equipment" at bounding box center [1448, 212] width 146 height 26
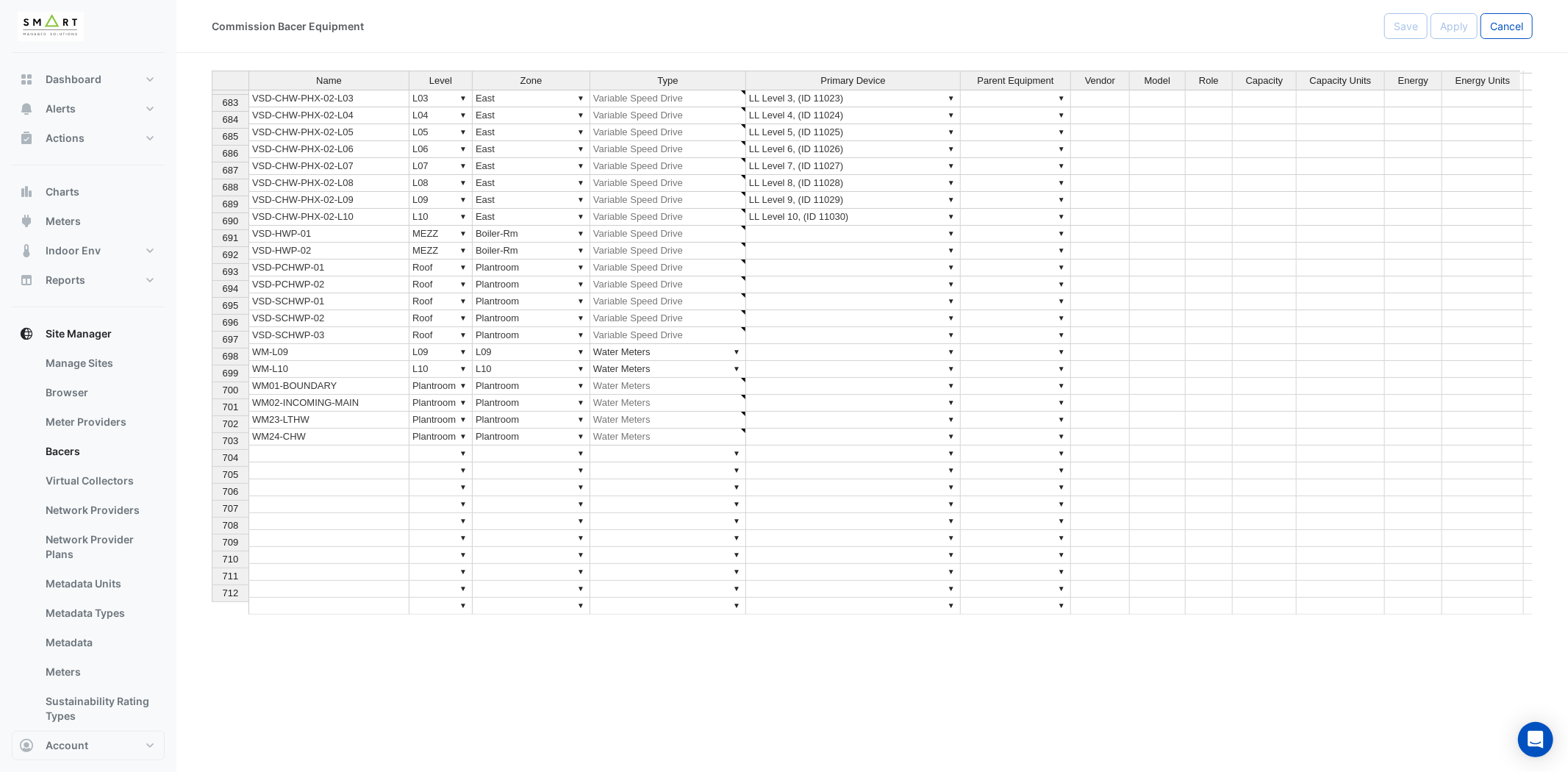
click at [343, 447] on td at bounding box center [329, 454] width 161 height 17
type textarea "*"
type textarea "**********"
drag, startPoint x: 343, startPoint y: 470, endPoint x: 377, endPoint y: 439, distance: 46.0
click at [343, 479] on td at bounding box center [329, 488] width 161 height 17
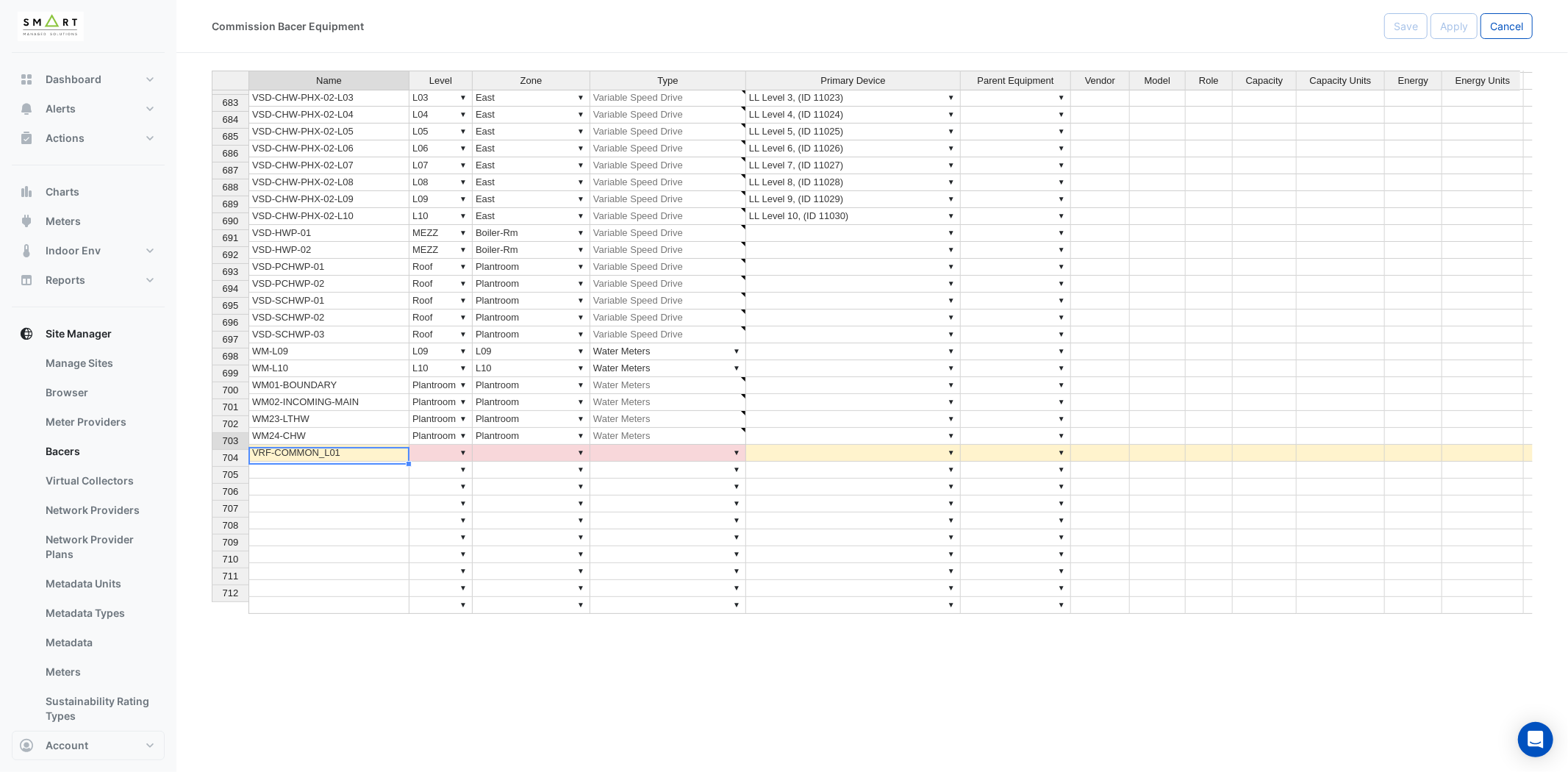
click at [211, 436] on div "Name Level Zone Type Primary Device Parent Equipment Vendor Model Role Capacity…" at bounding box center [211, 240] width 0 height 748
drag, startPoint x: 408, startPoint y: 451, endPoint x: 398, endPoint y: 482, distance: 32.6
click at [211, 484] on div "Name Level Zone Type Primary Device Parent Equipment Vendor Model Role Capacity…" at bounding box center [211, 240] width 0 height 748
type textarea "**********"
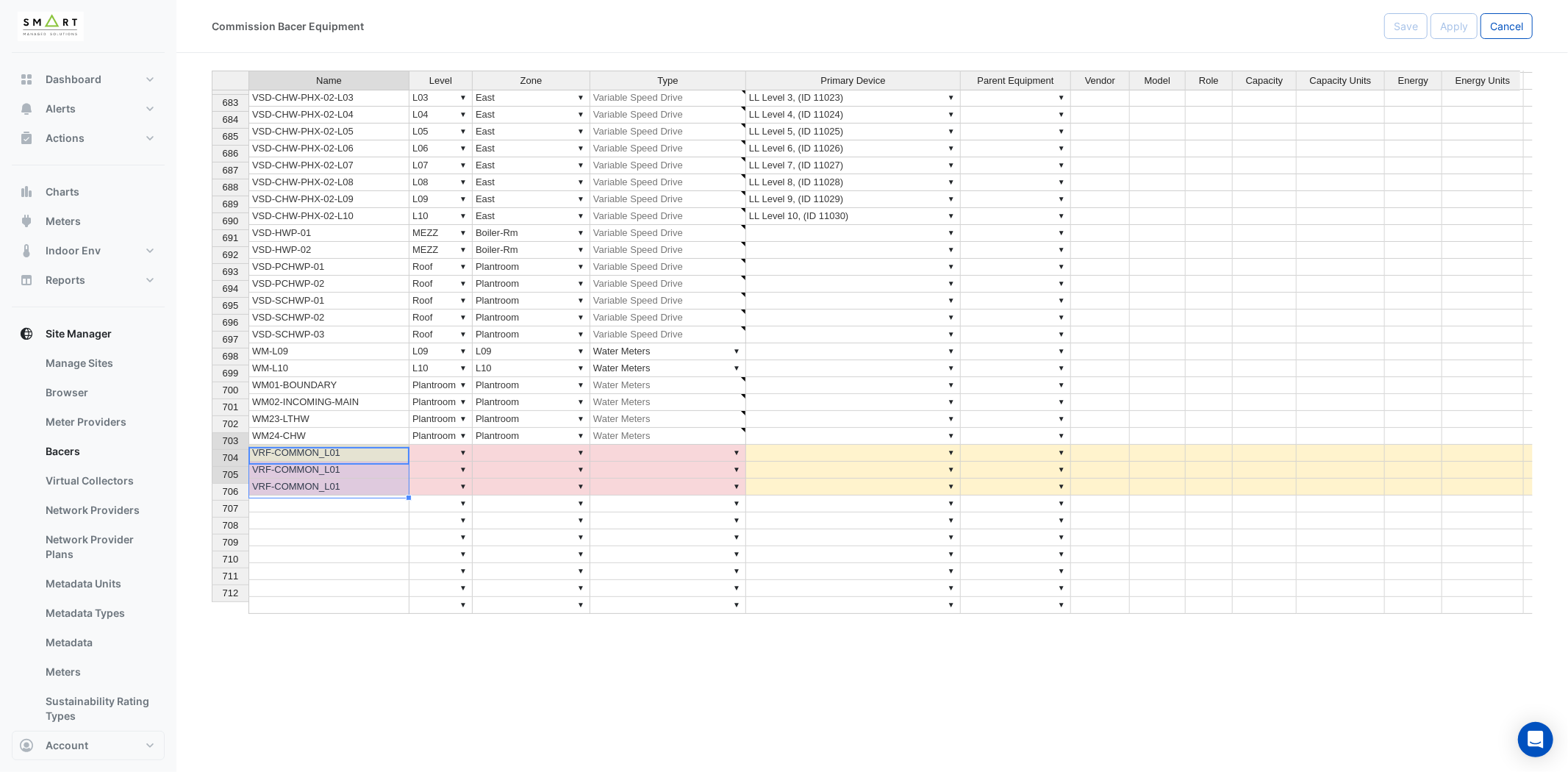
click at [366, 462] on td "VRF-COMMON_L01" at bounding box center [329, 470] width 161 height 17
type textarea "**********"
click at [353, 479] on td "VRF-COMMON_L01" at bounding box center [329, 487] width 161 height 17
click at [354, 479] on td "VRF-COMMON_L01" at bounding box center [329, 487] width 161 height 17
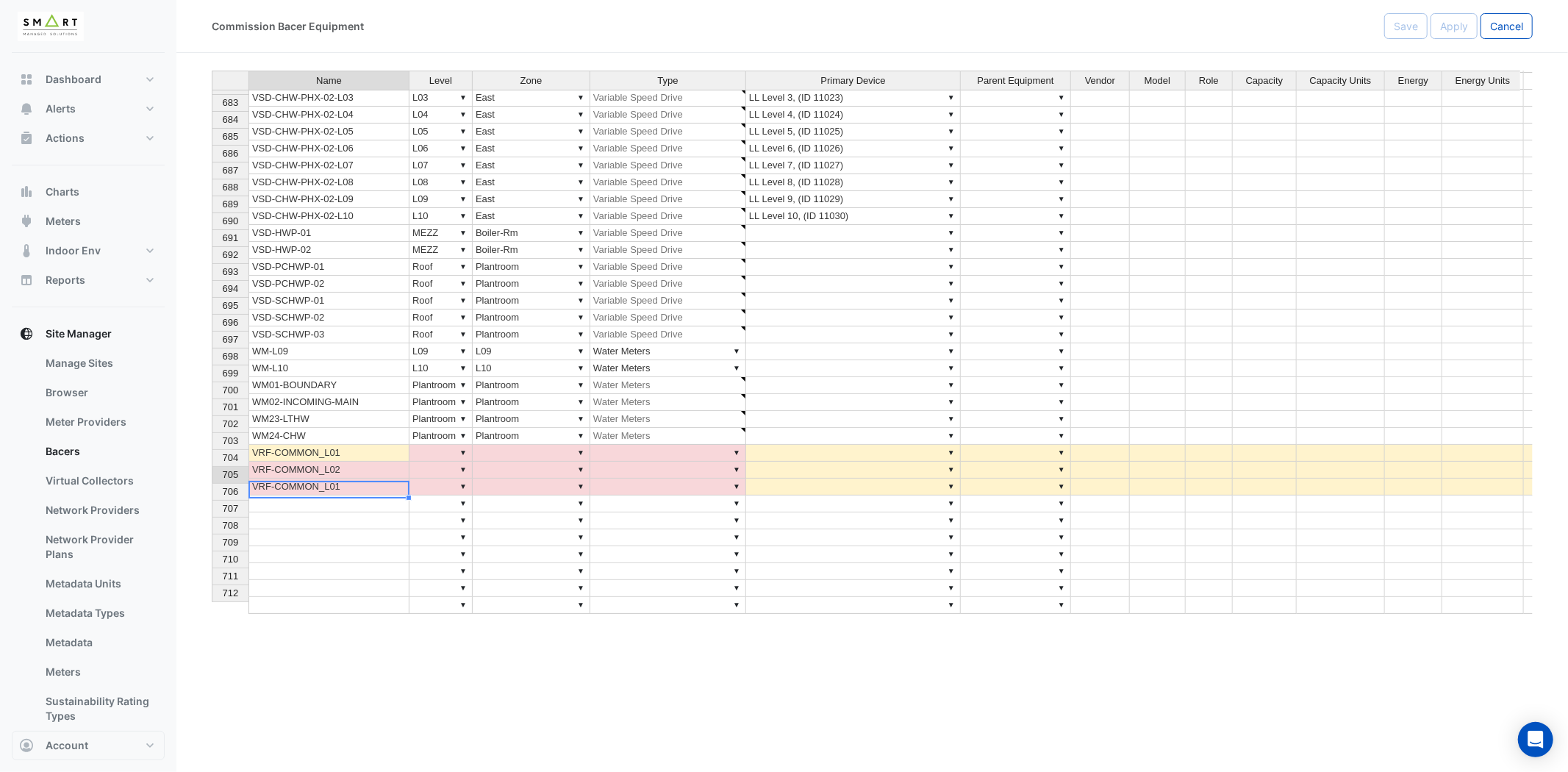
type textarea "**********"
click at [355, 476] on textarea "**********" at bounding box center [329, 478] width 161 height 18
click at [356, 476] on textarea "**********" at bounding box center [329, 478] width 161 height 18
click at [356, 476] on textarea "**********" at bounding box center [329, 478] width 161 height 18
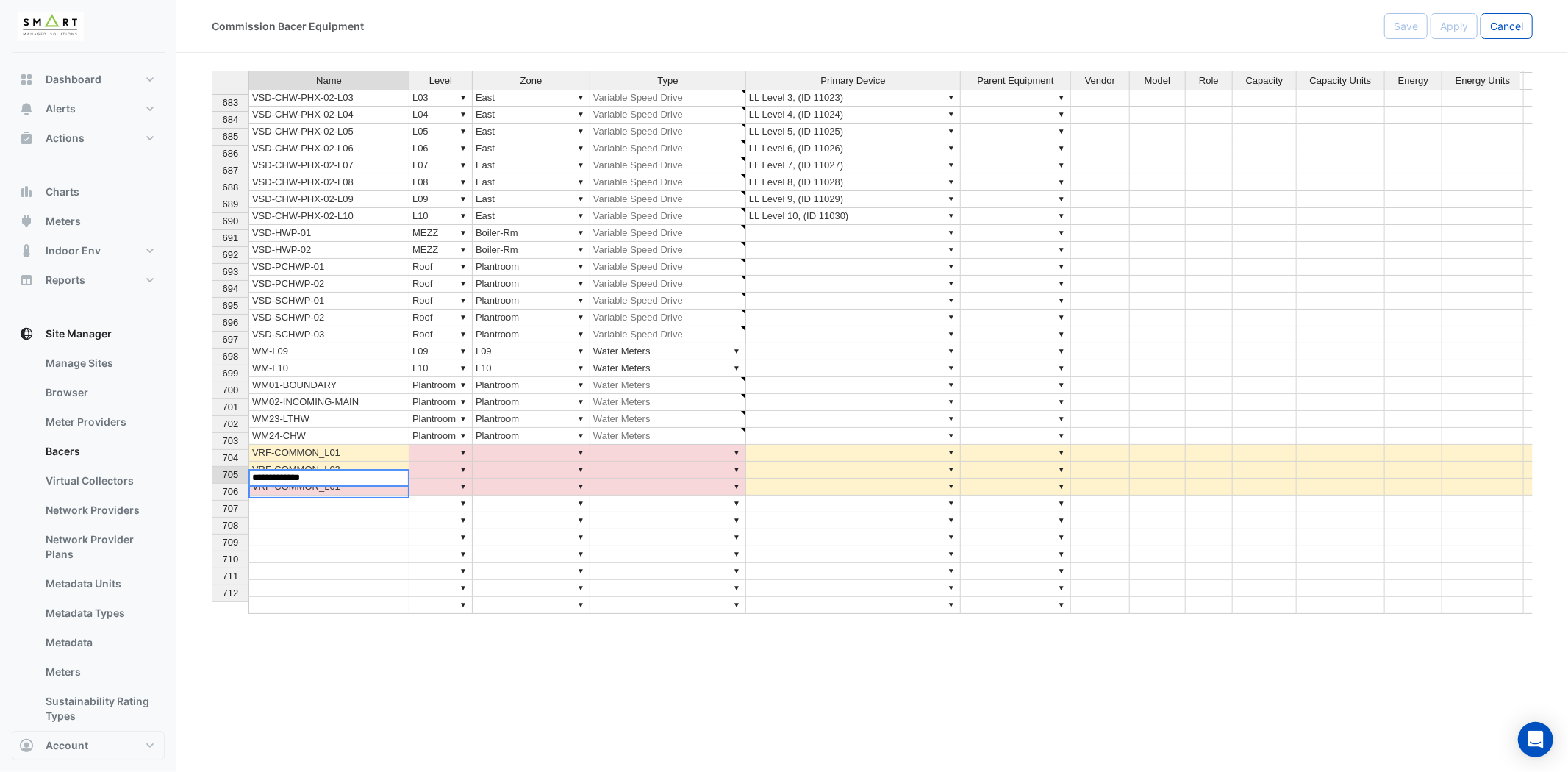
type textarea "**********"
click at [211, 538] on div "Name Level Zone Type Primary Device Parent Equipment Vendor Model Role Capacity…" at bounding box center [211, 240] width 0 height 748
click at [438, 447] on td "▼" at bounding box center [441, 453] width 63 height 17
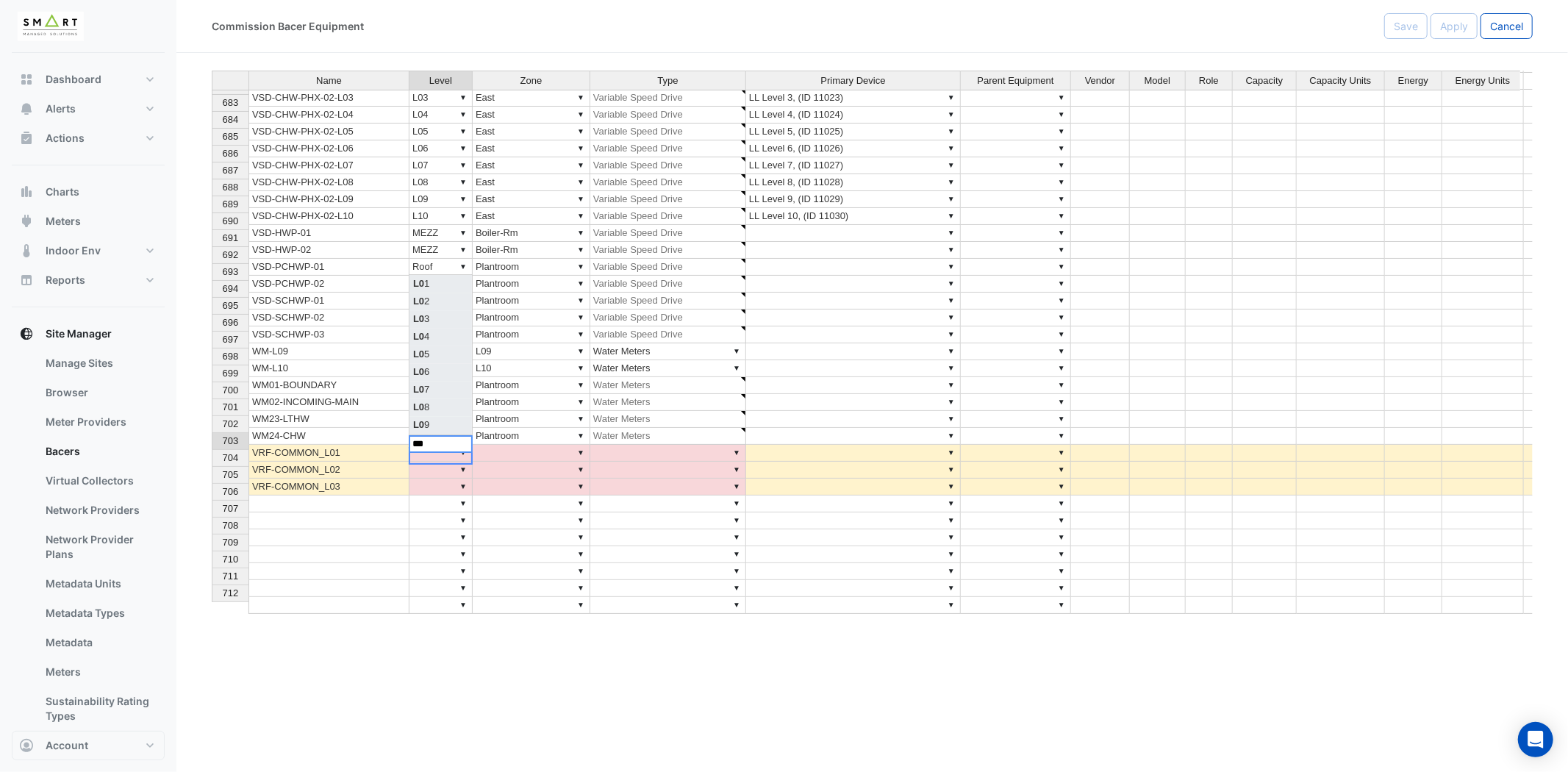
click at [436, 278] on div "Name Level Zone Type Primary Device Parent Equipment Vendor Model Role Capacity…" at bounding box center [871, 342] width 1321 height 544
type textarea "***"
click at [452, 462] on td "▼" at bounding box center [441, 470] width 63 height 17
click at [425, 319] on div "Name Level Zone Type Primary Device Parent Equipment Vendor Model Role Capacity…" at bounding box center [871, 342] width 1321 height 544
type textarea "***"
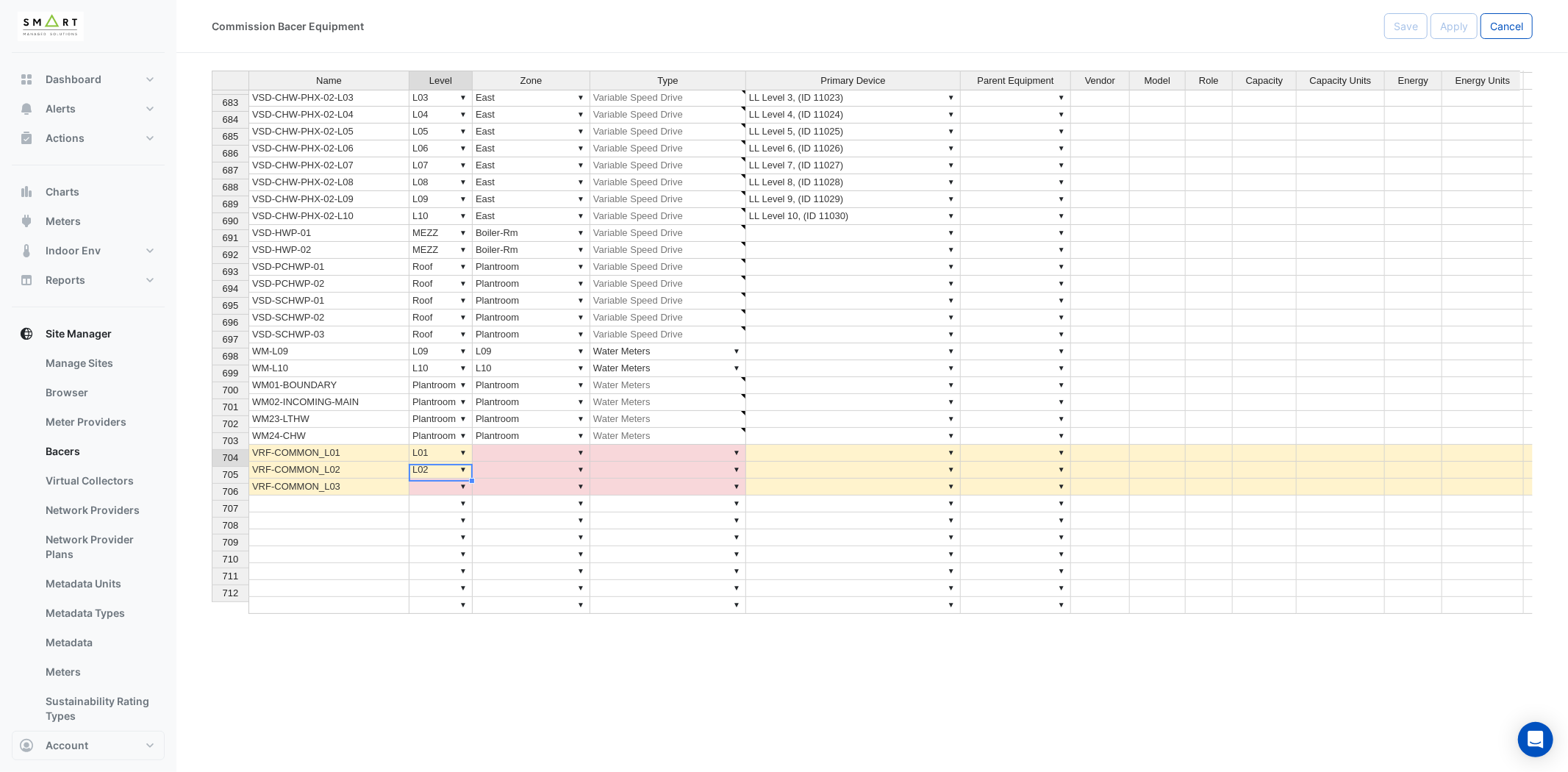
click at [443, 481] on td "▼" at bounding box center [441, 487] width 63 height 17
click at [423, 354] on div "Name Level Zone Type Primary Device Parent Equipment Vendor Model Role Capacity…" at bounding box center [871, 342] width 1321 height 544
type textarea "***"
click at [541, 531] on td "▼" at bounding box center [531, 537] width 118 height 17
click at [211, 435] on div "Name Level Zone Type Primary Device Parent Equipment Vendor Model Role Capacity…" at bounding box center [211, 240] width 0 height 748
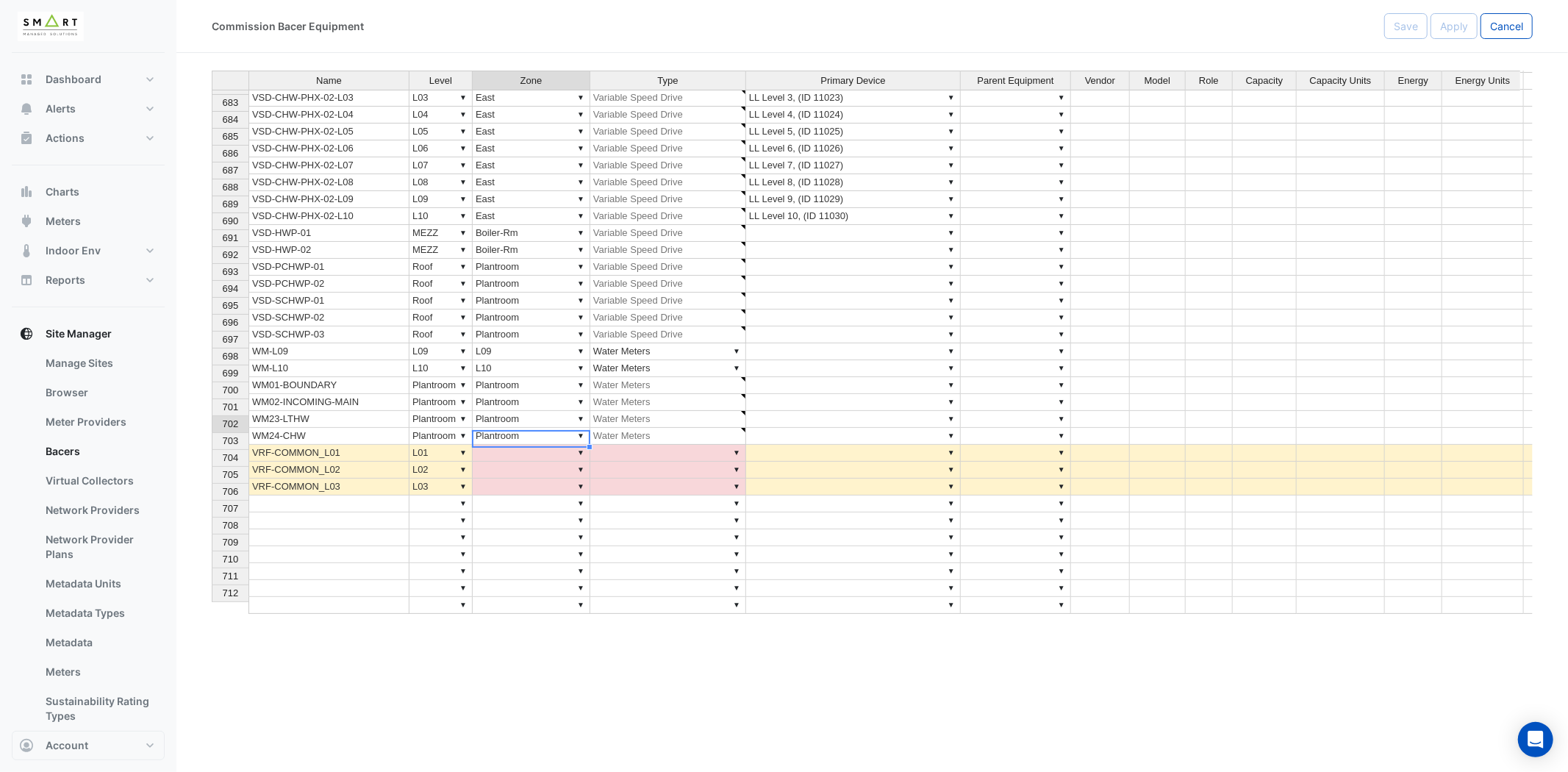
click at [540, 445] on td "▼" at bounding box center [531, 453] width 118 height 17
click at [584, 441] on div "Name Level Zone Type Primary Device Parent Equipment Vendor Model Role Capacity…" at bounding box center [871, 342] width 1321 height 544
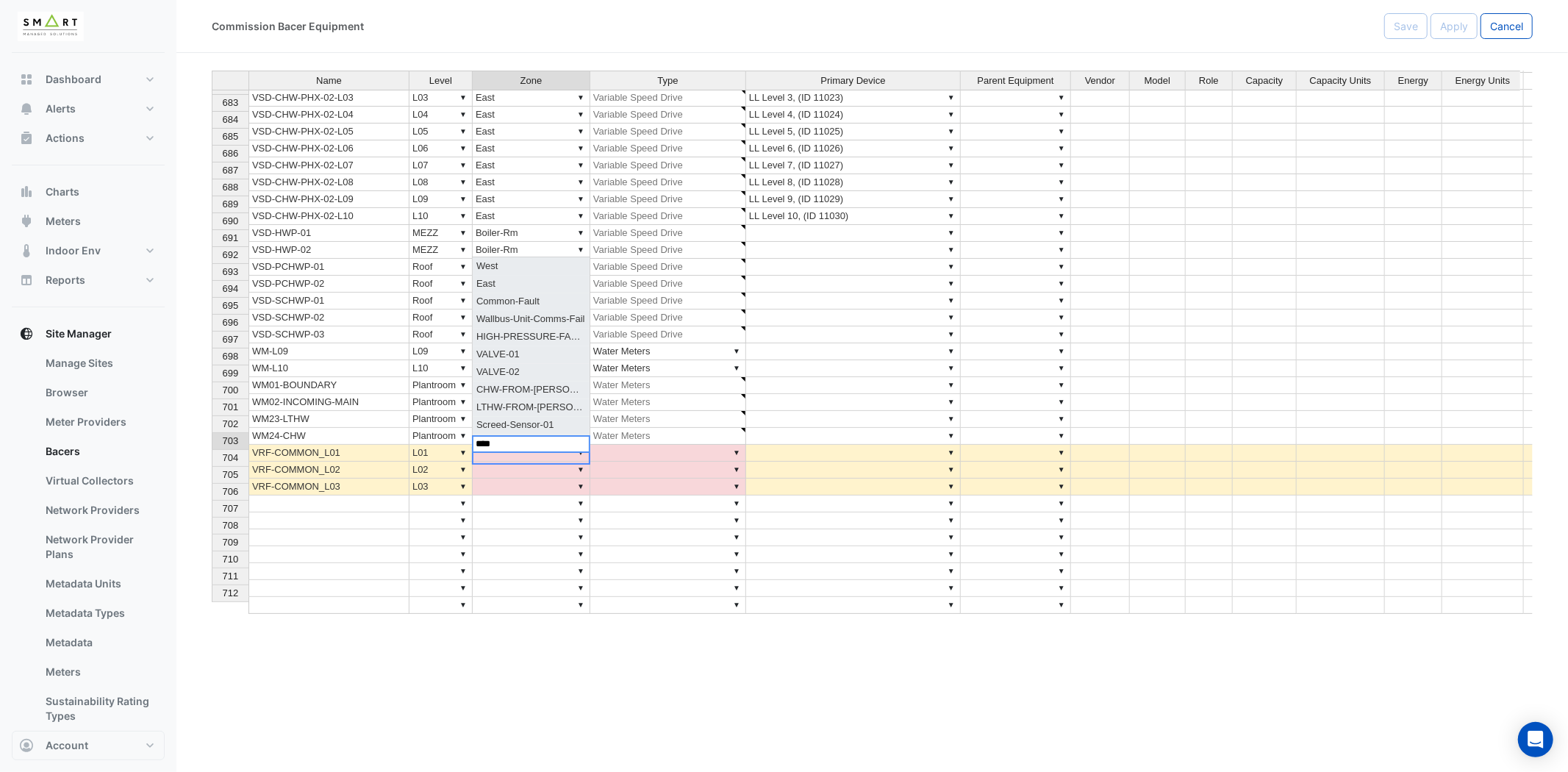
click at [529, 268] on div "Name Level Zone Type Primary Device Parent Equipment Vendor Model Role Capacity…" at bounding box center [871, 342] width 1321 height 544
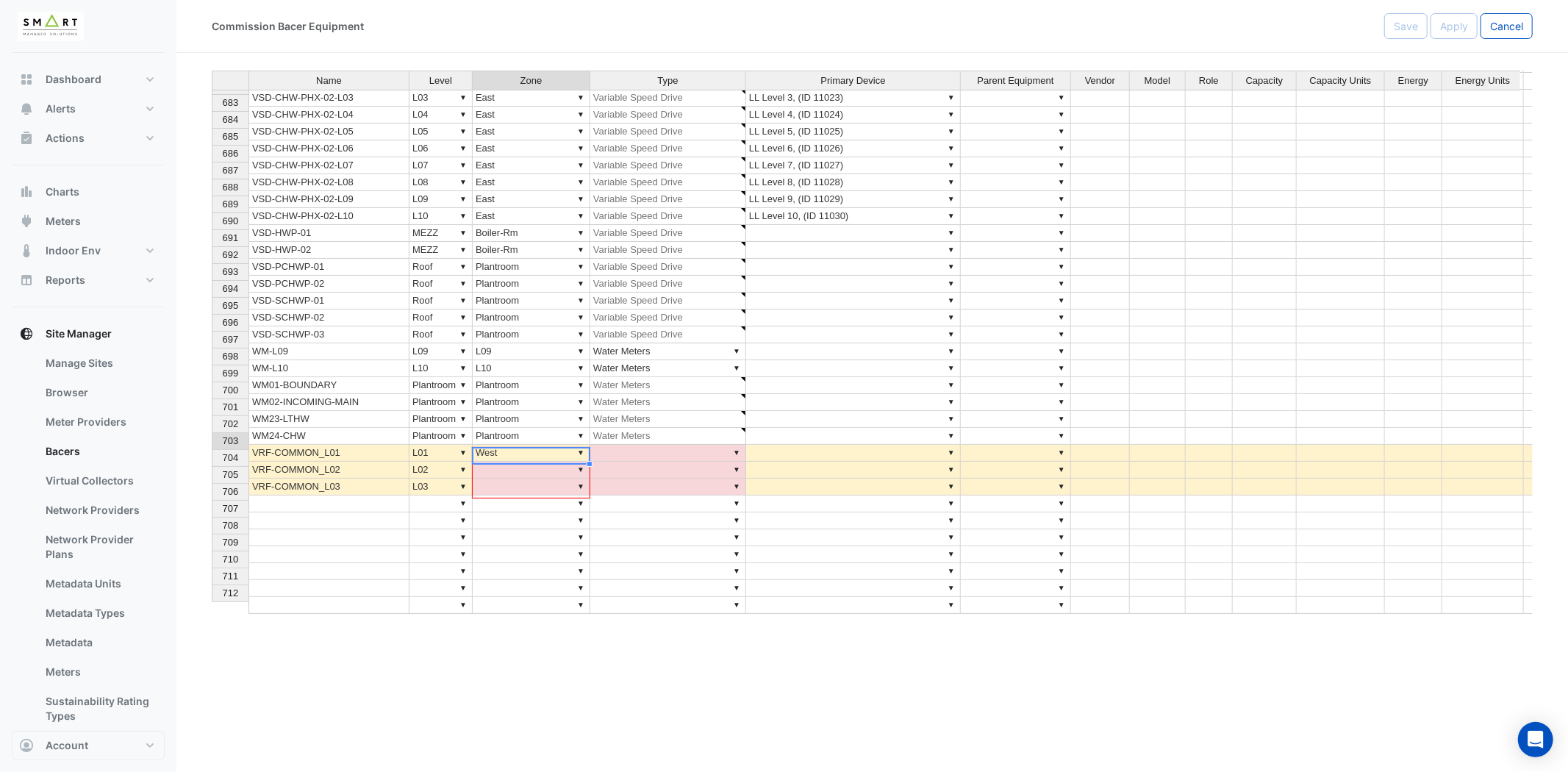
drag, startPoint x: 588, startPoint y: 450, endPoint x: 604, endPoint y: 461, distance: 19.4
type textarea "****"
click at [623, 445] on td "▼" at bounding box center [668, 453] width 156 height 17
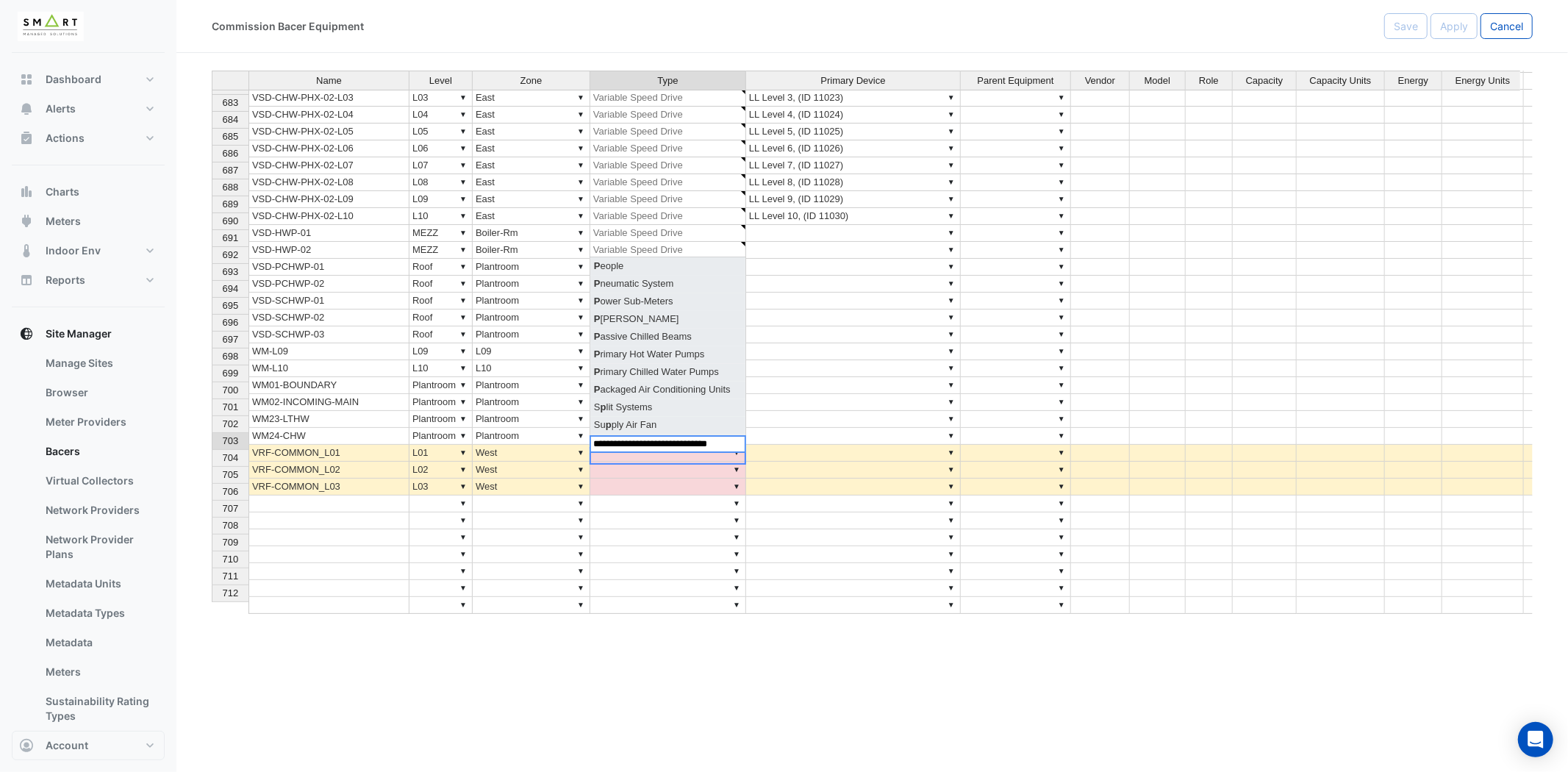
click at [691, 391] on div "Name Level Zone Type Primary Device Parent Equipment Vendor Model Role Capacity…" at bounding box center [871, 342] width 1321 height 544
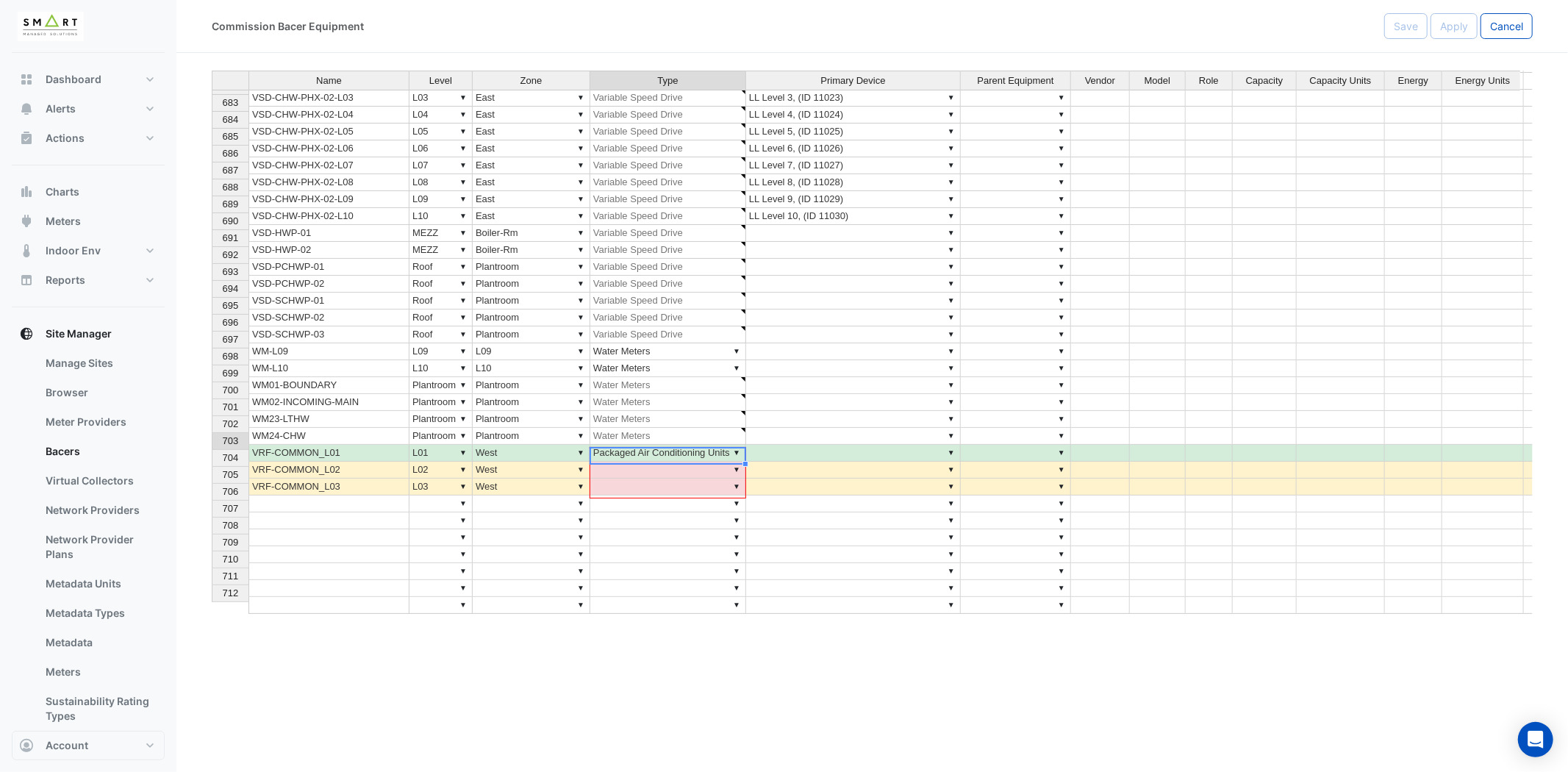
drag, startPoint x: 743, startPoint y: 464, endPoint x: 730, endPoint y: 484, distance: 23.9
click at [211, 614] on div at bounding box center [211, 614] width 0 height 0
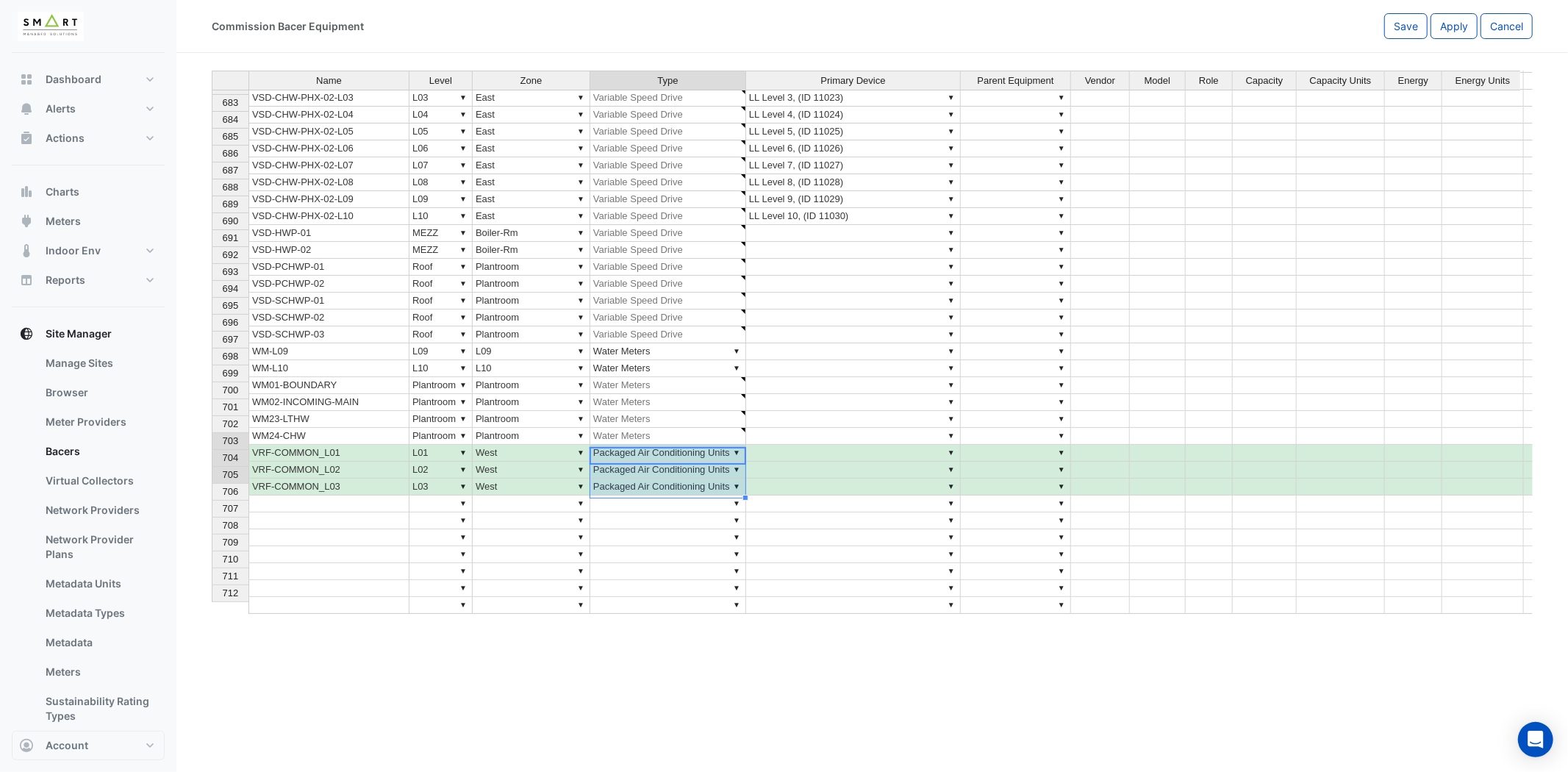
type textarea "**********"
click at [1447, 25] on span "Apply" at bounding box center [1454, 26] width 28 height 13
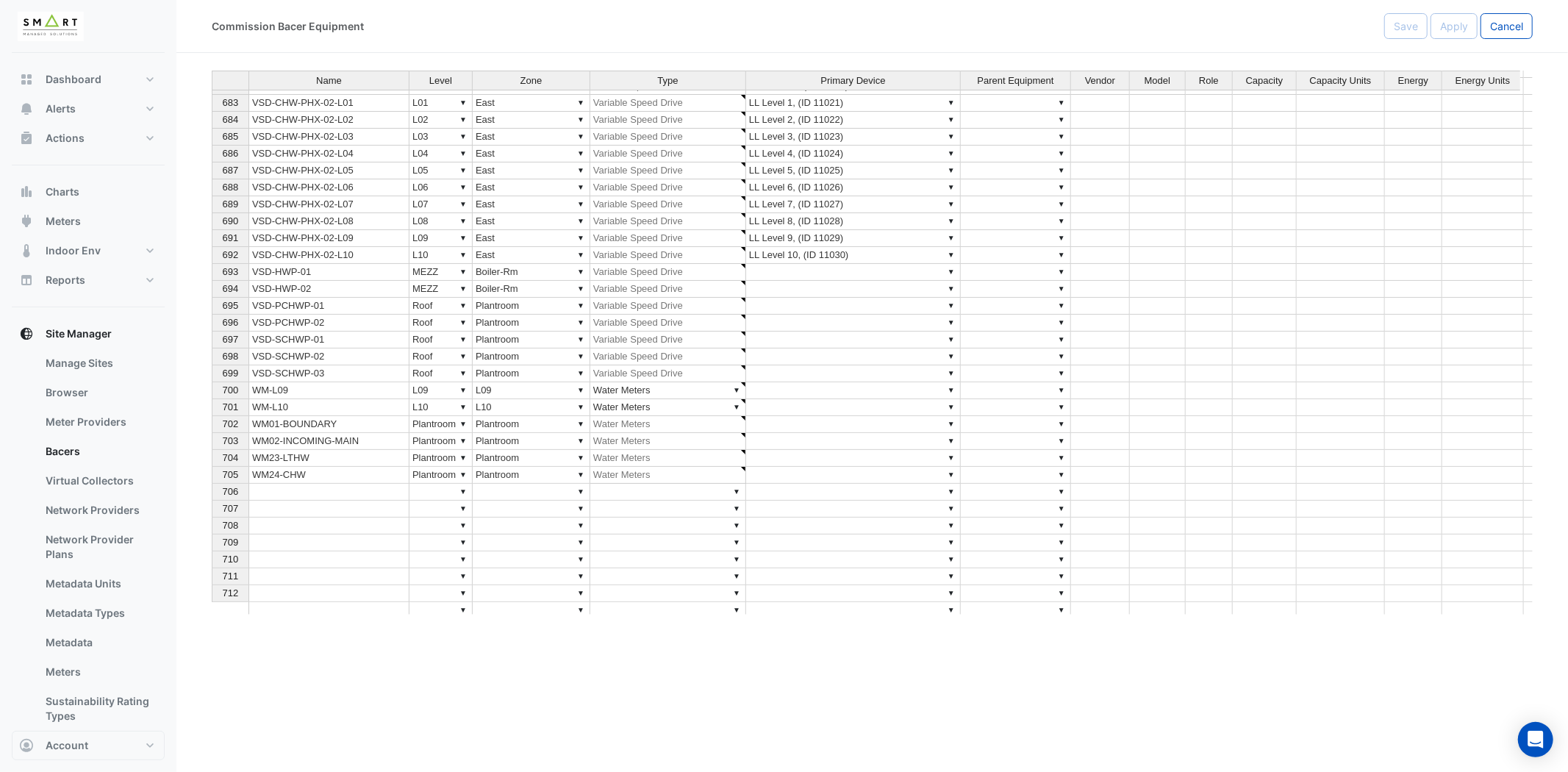
scroll to position [11653, 0]
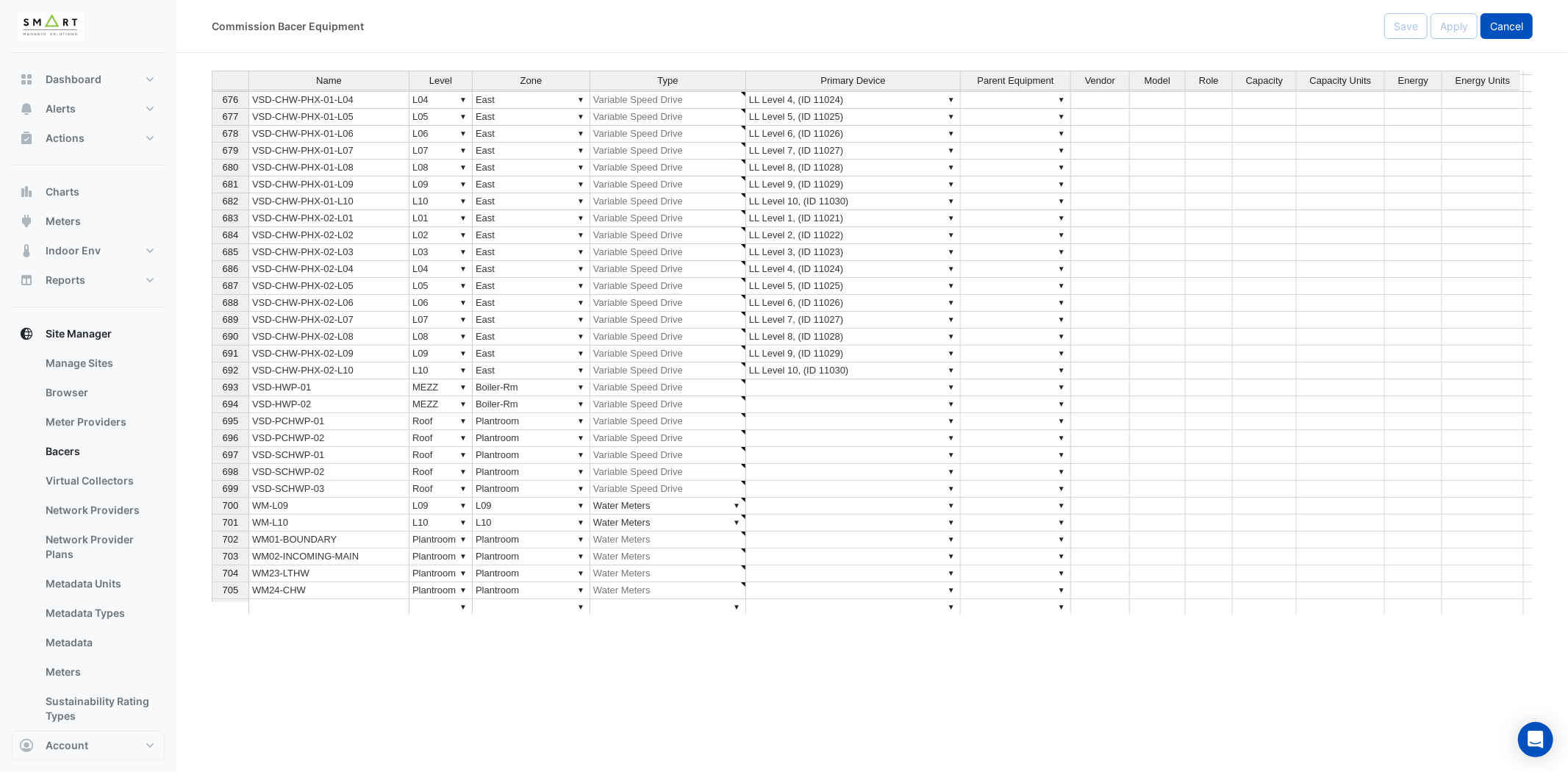
click at [1511, 30] on span "Cancel" at bounding box center [1506, 26] width 33 height 13
select select "***"
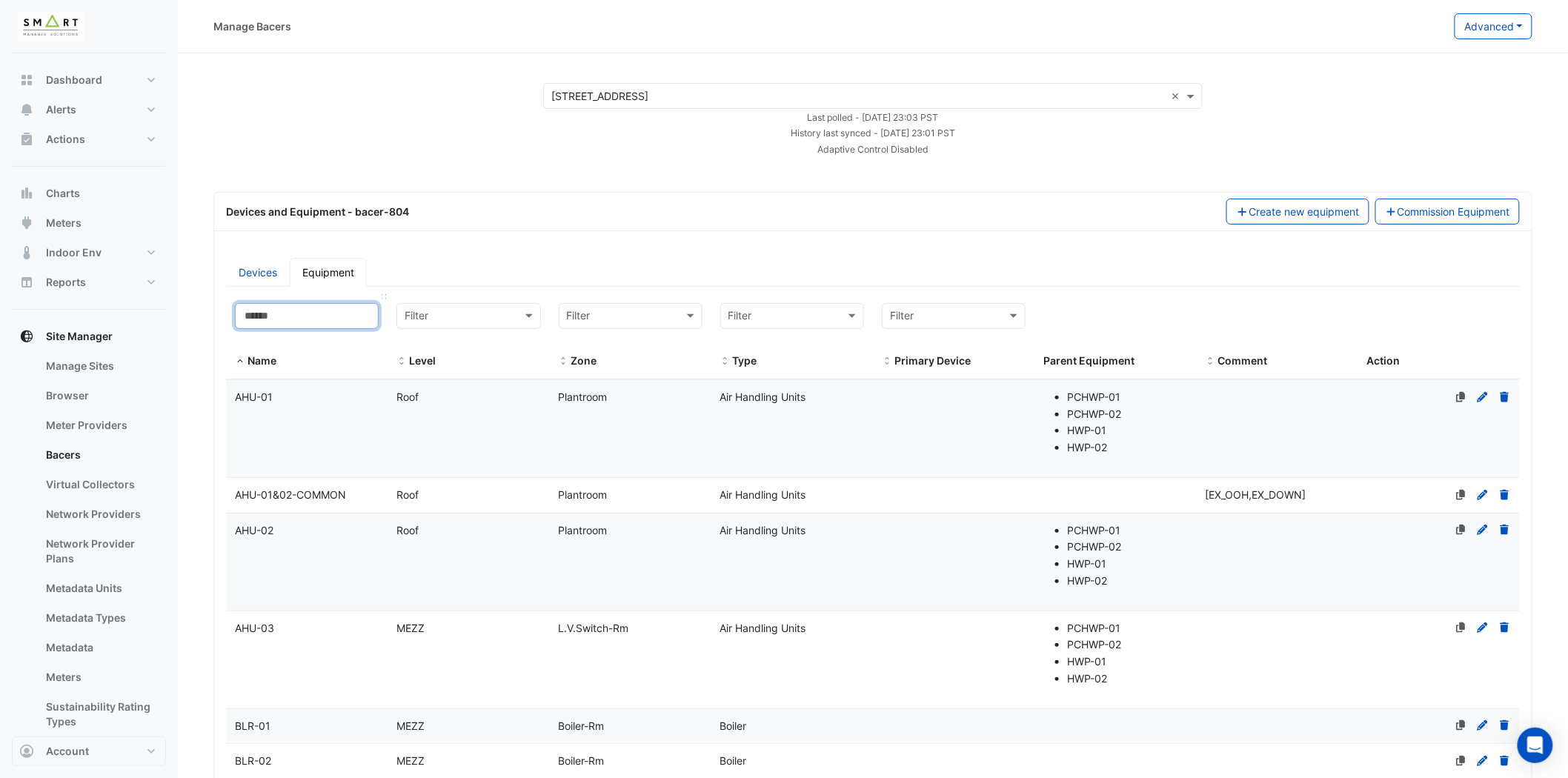
click at [311, 322] on input at bounding box center [307, 316] width 144 height 26
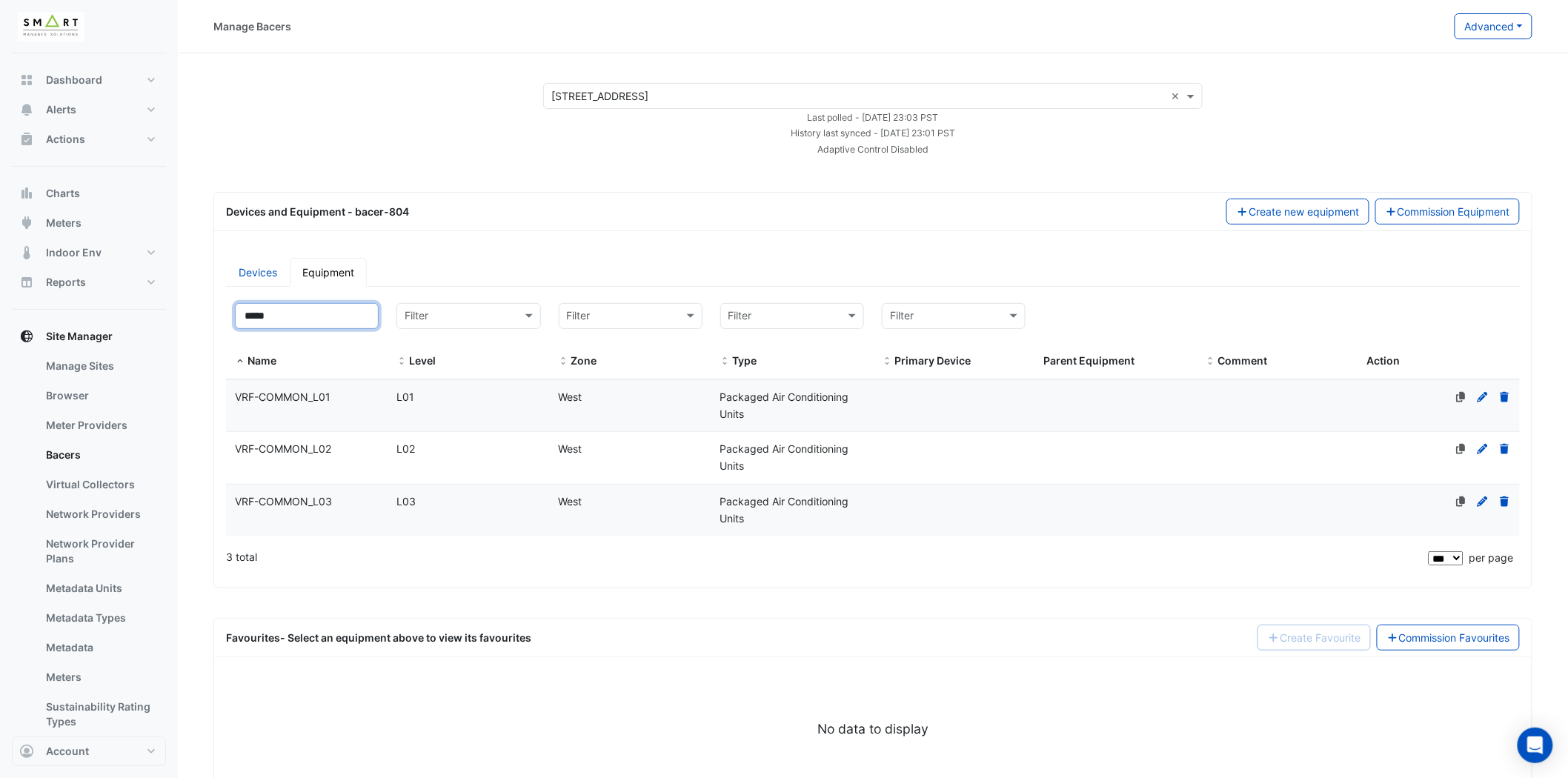
type input "*****"
click at [1480, 394] on icon at bounding box center [1483, 398] width 14 height 11
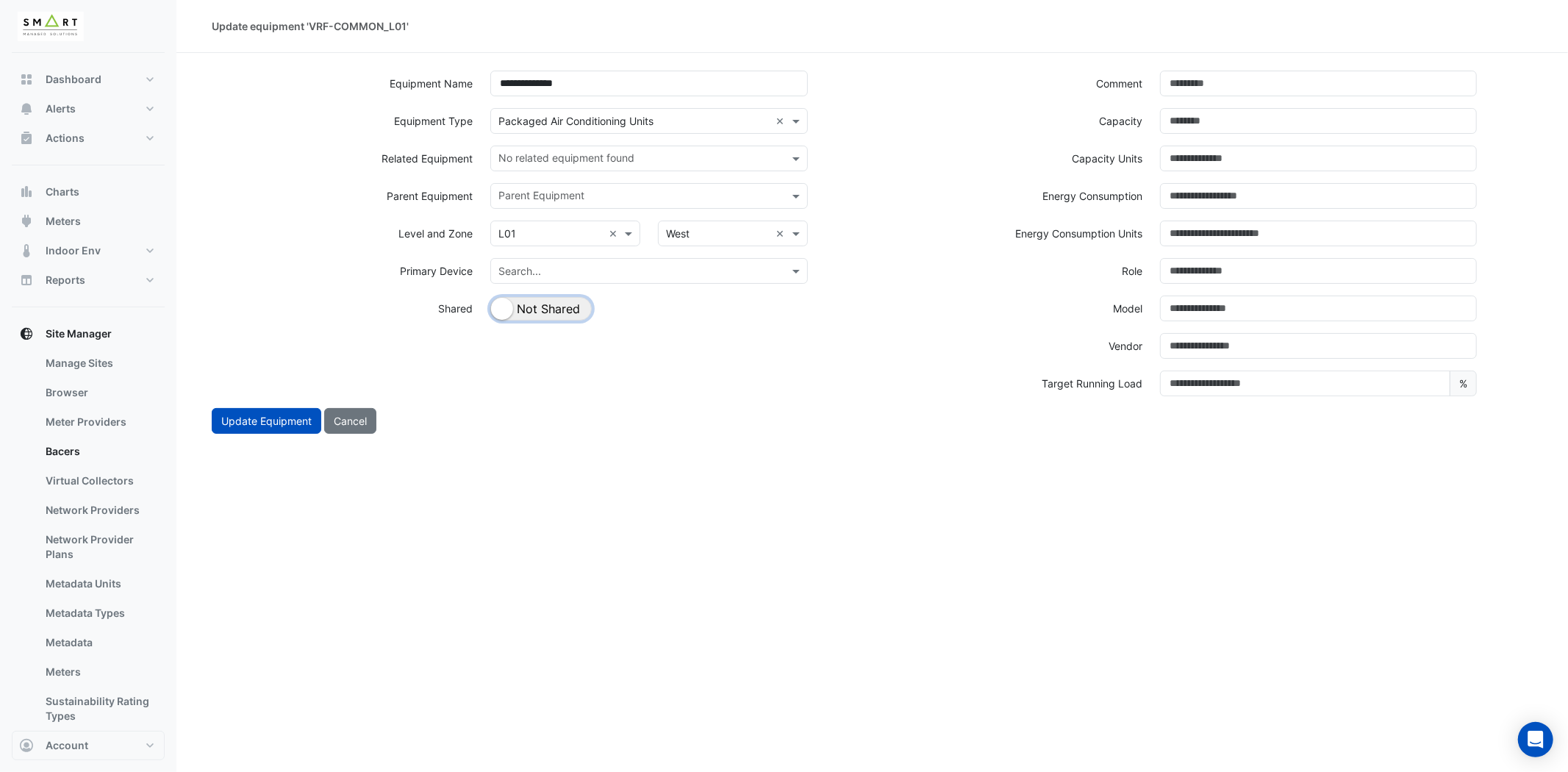
click at [571, 307] on button "Shared Not Shared" at bounding box center [541, 309] width 101 height 24
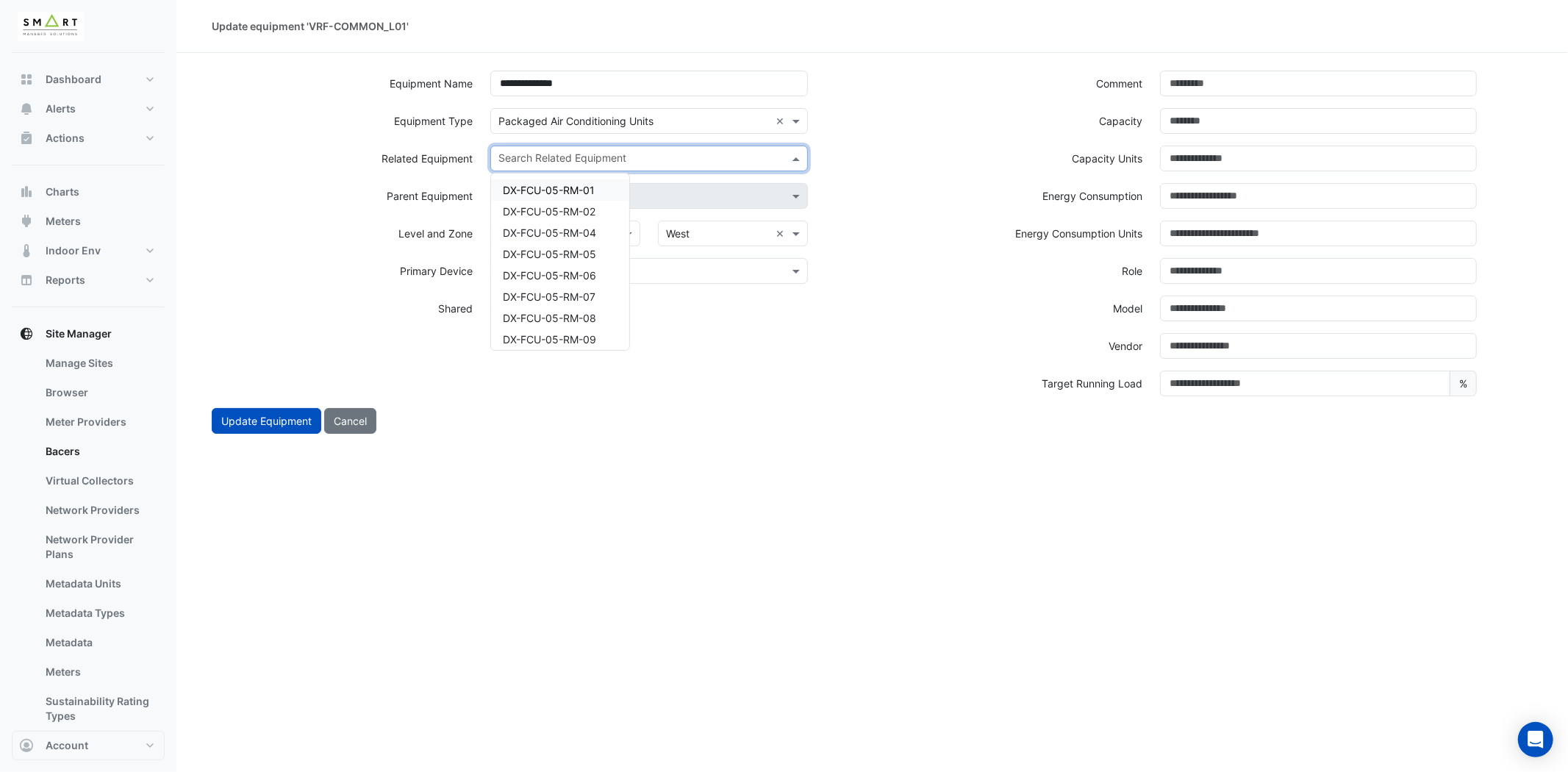
click at [686, 155] on input "text" at bounding box center [640, 159] width 284 height 16
type input "***"
click at [560, 185] on div "VRF-01-01" at bounding box center [551, 190] width 120 height 22
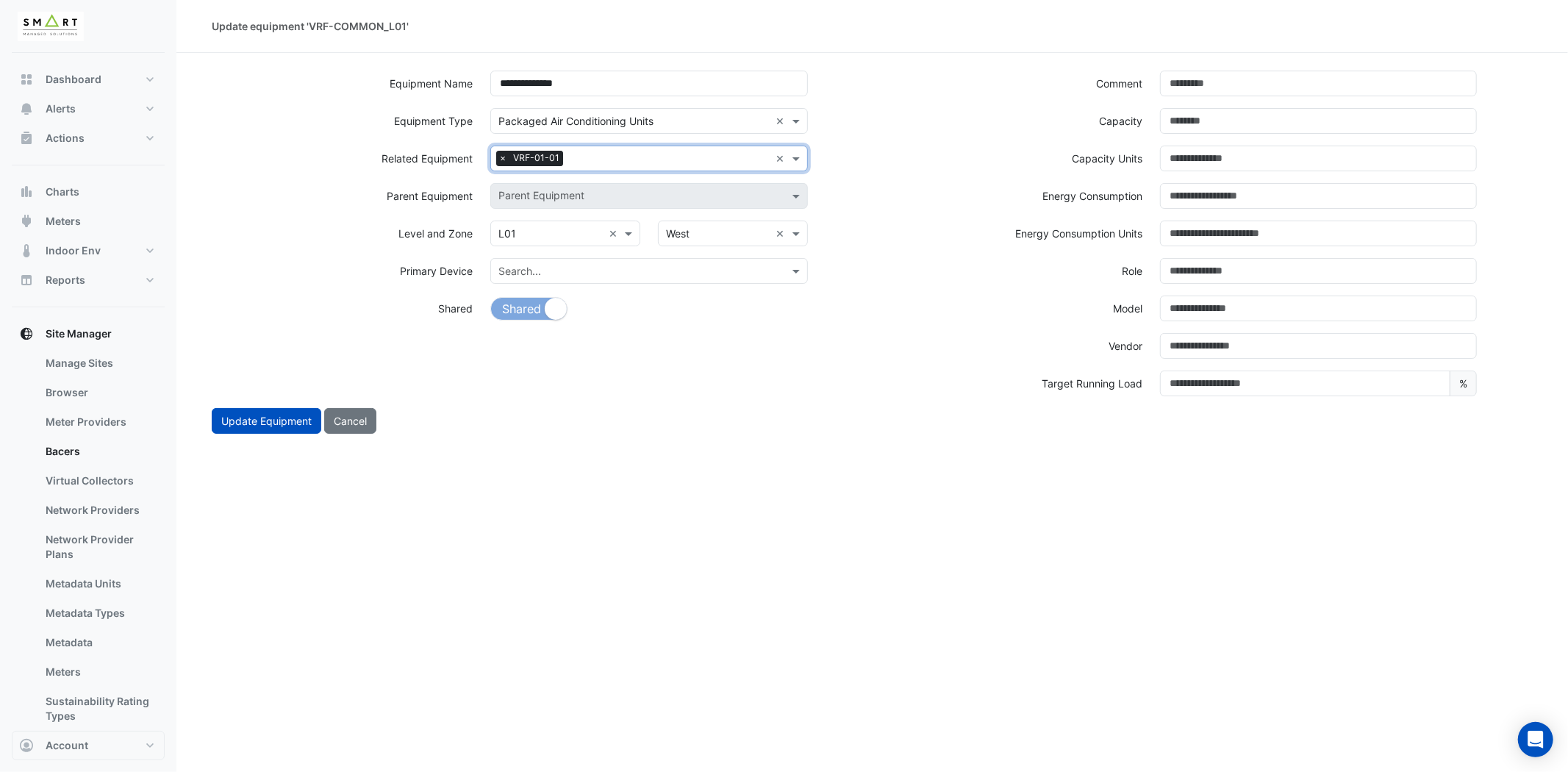
click at [696, 162] on input "text" at bounding box center [670, 159] width 201 height 16
click at [600, 190] on div "VRF-01-01" at bounding box center [560, 185] width 138 height 22
click at [675, 156] on input "text" at bounding box center [640, 159] width 284 height 16
click at [553, 189] on div "VRF-01-01" at bounding box center [560, 185] width 138 height 22
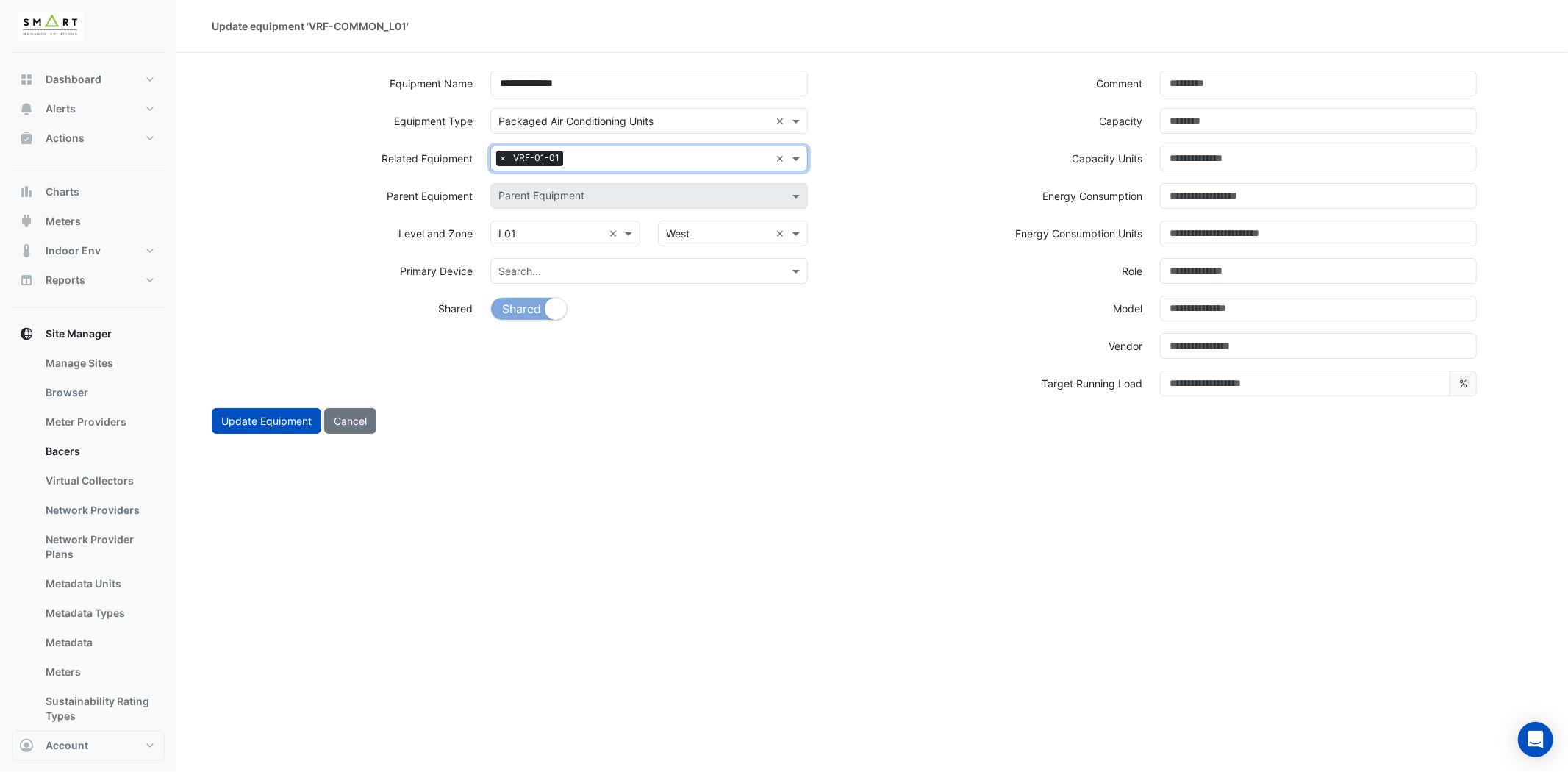
click at [654, 150] on div "Search Related Equipment × VRF-01-01" at bounding box center [630, 159] width 278 height 23
click at [564, 203] on div "VRF-01-02" at bounding box center [560, 206] width 138 height 22
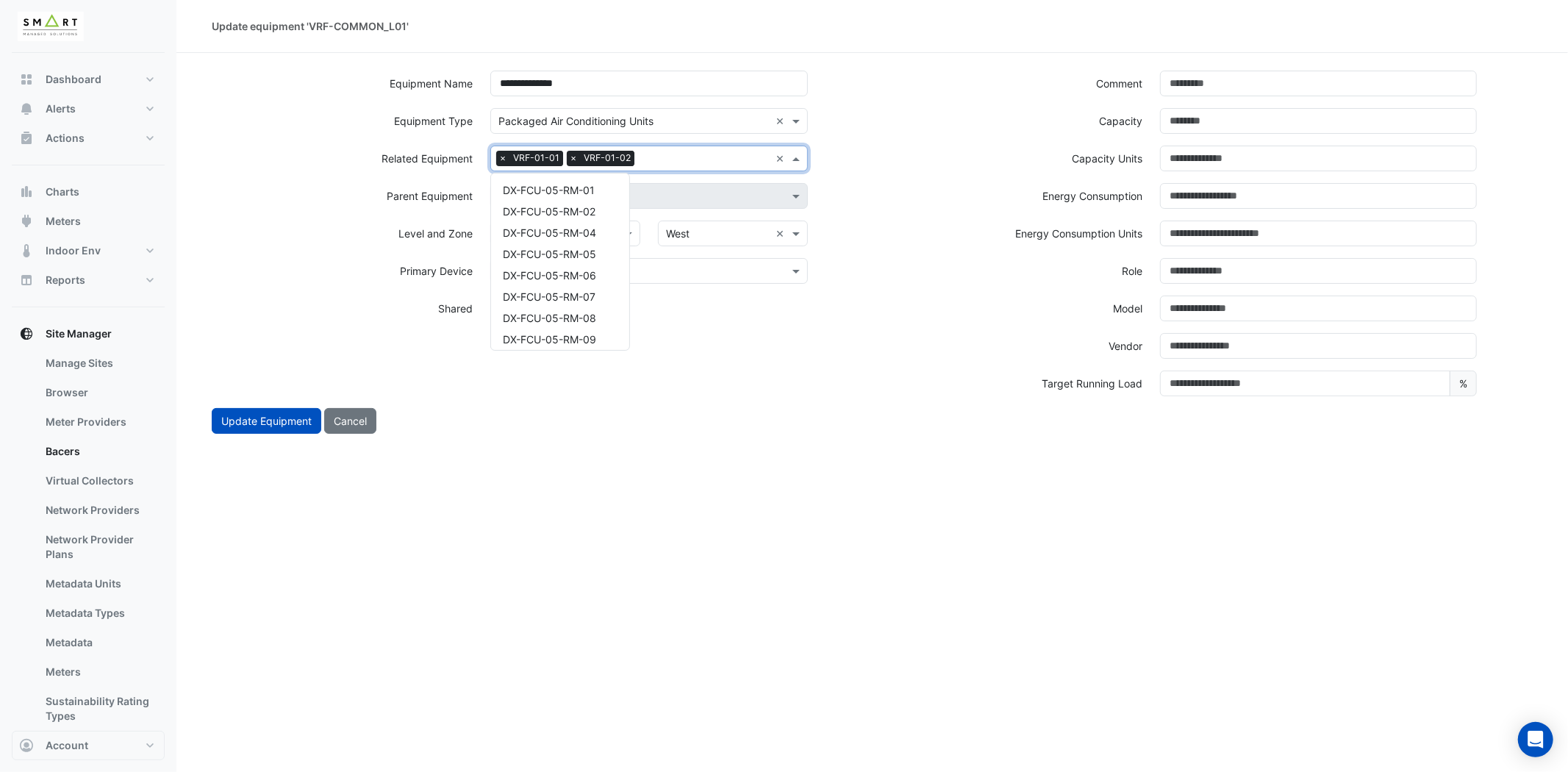
click at [673, 150] on div "Search Related Equipment × VRF-01-01 × VRF-01-02" at bounding box center [630, 159] width 278 height 23
click at [568, 211] on div "VRF-01-03" at bounding box center [560, 206] width 138 height 22
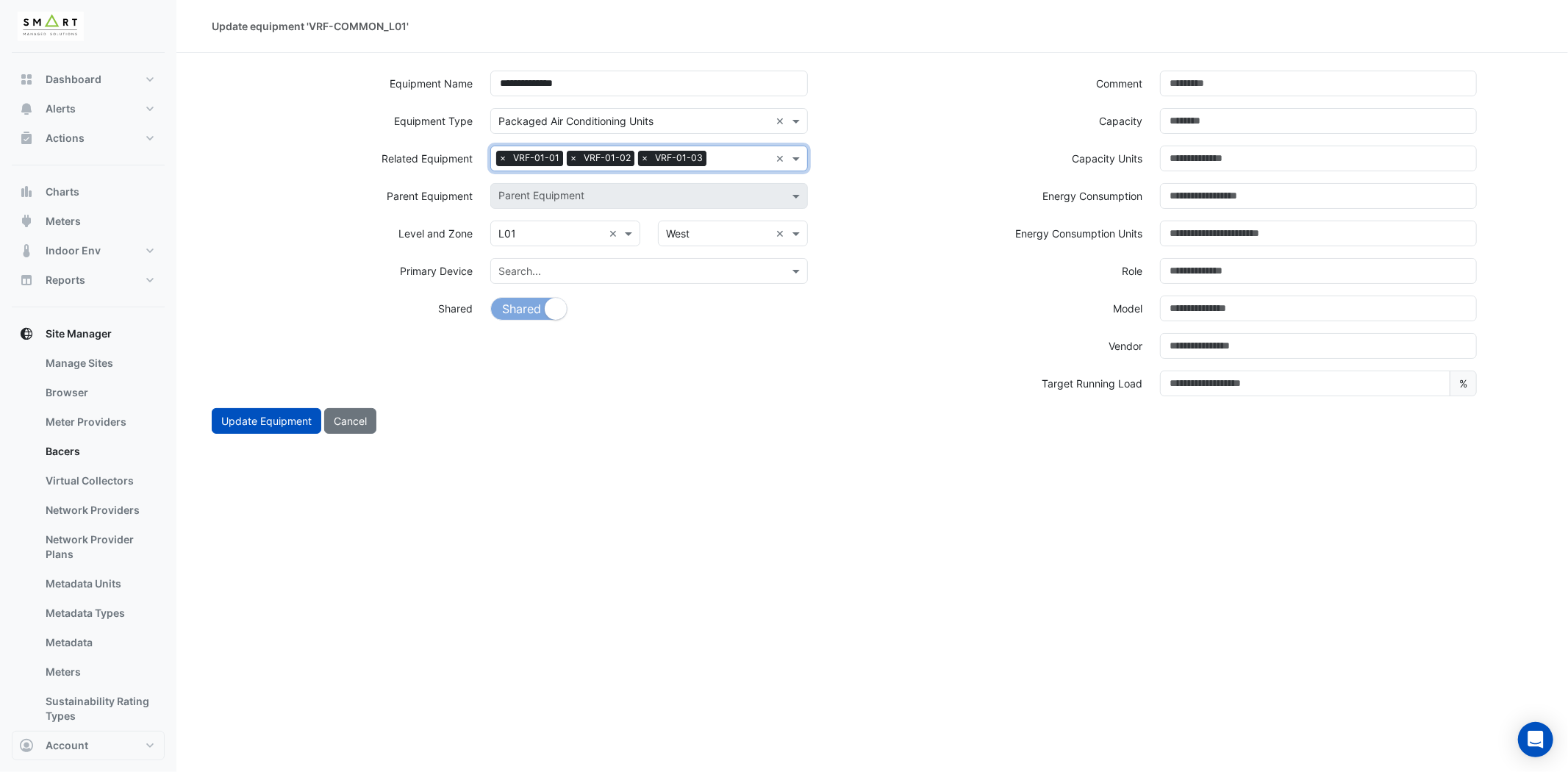
click at [718, 165] on input "text" at bounding box center [740, 159] width 57 height 16
click at [589, 210] on div "VRF-01-04" at bounding box center [560, 206] width 138 height 22
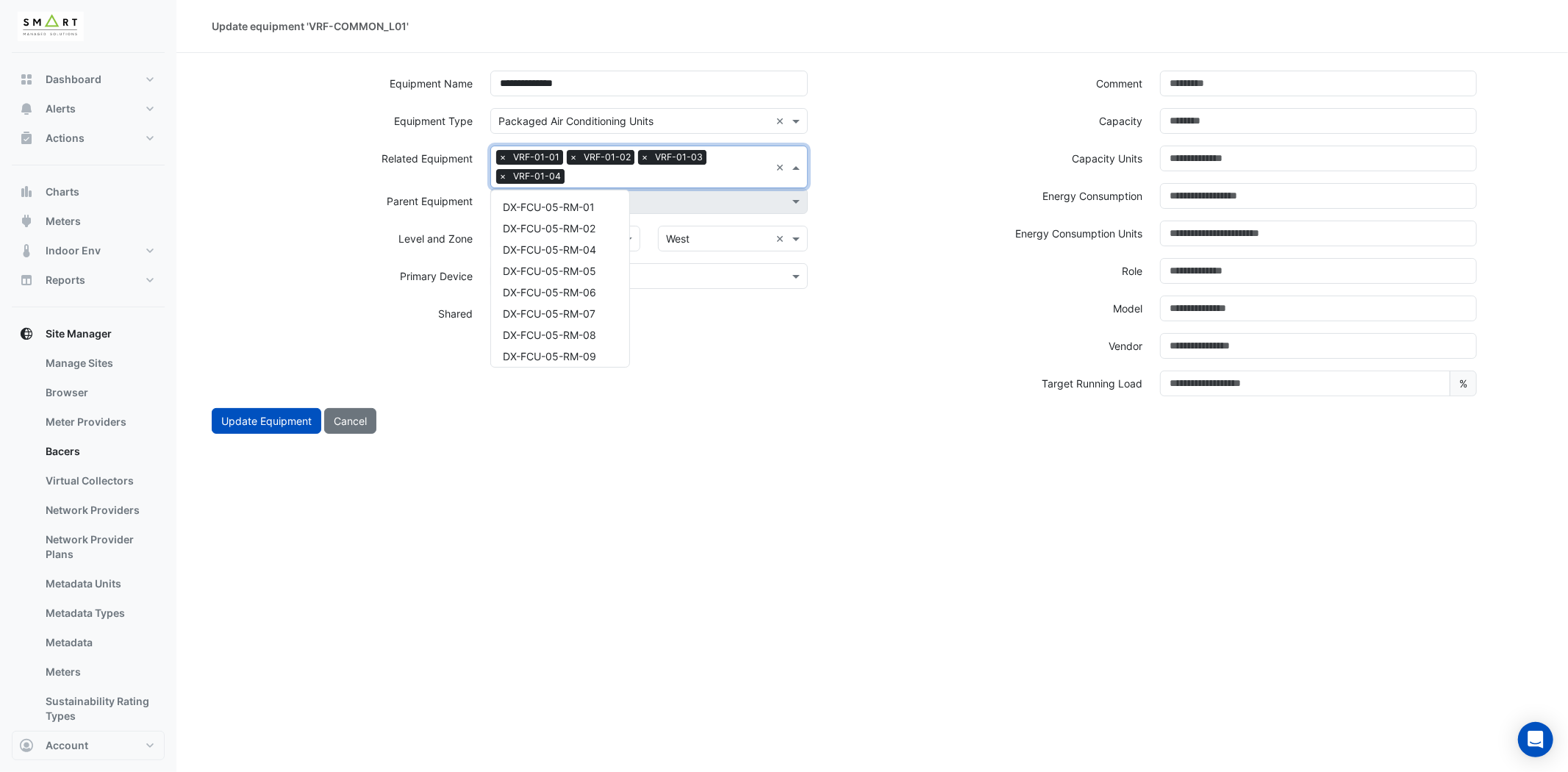
click at [667, 171] on input "text" at bounding box center [671, 177] width 199 height 16
click at [571, 221] on div "VRF-01-05" at bounding box center [560, 223] width 138 height 22
click at [664, 173] on input "text" at bounding box center [705, 177] width 128 height 16
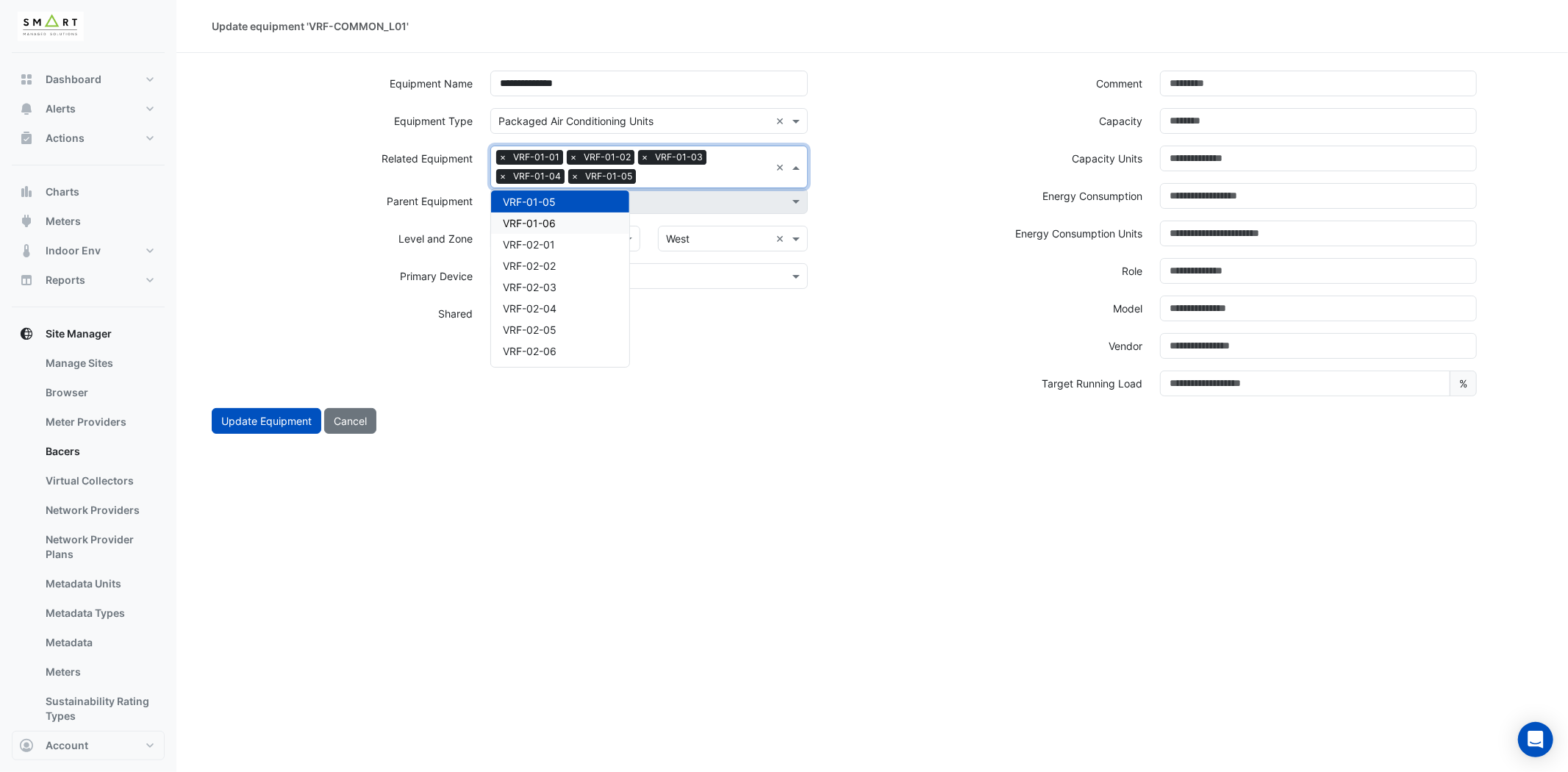
click at [578, 226] on div "VRF-01-06" at bounding box center [560, 223] width 138 height 22
click at [751, 170] on input "text" at bounding box center [741, 177] width 56 height 16
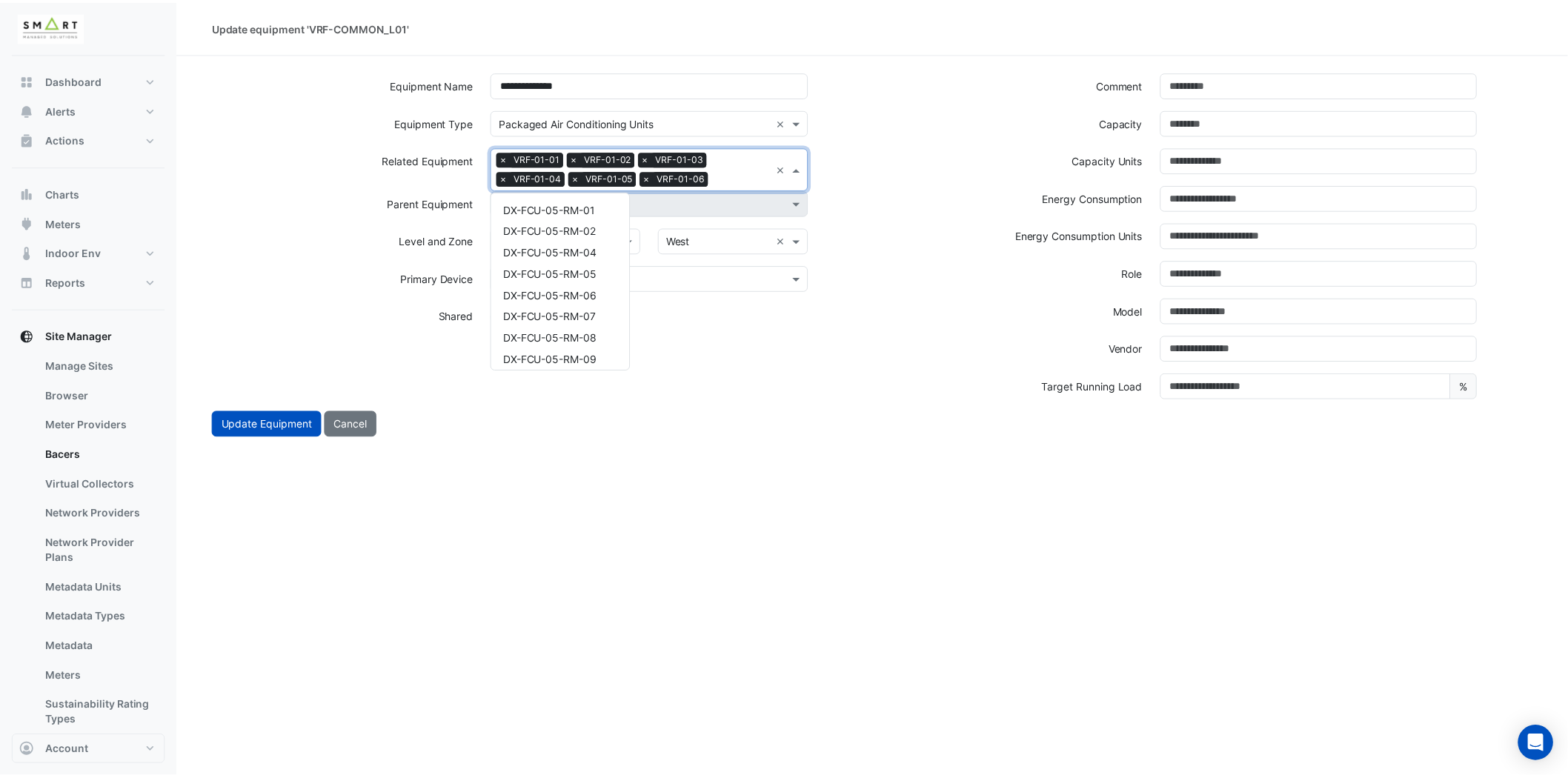
scroll to position [1251, 0]
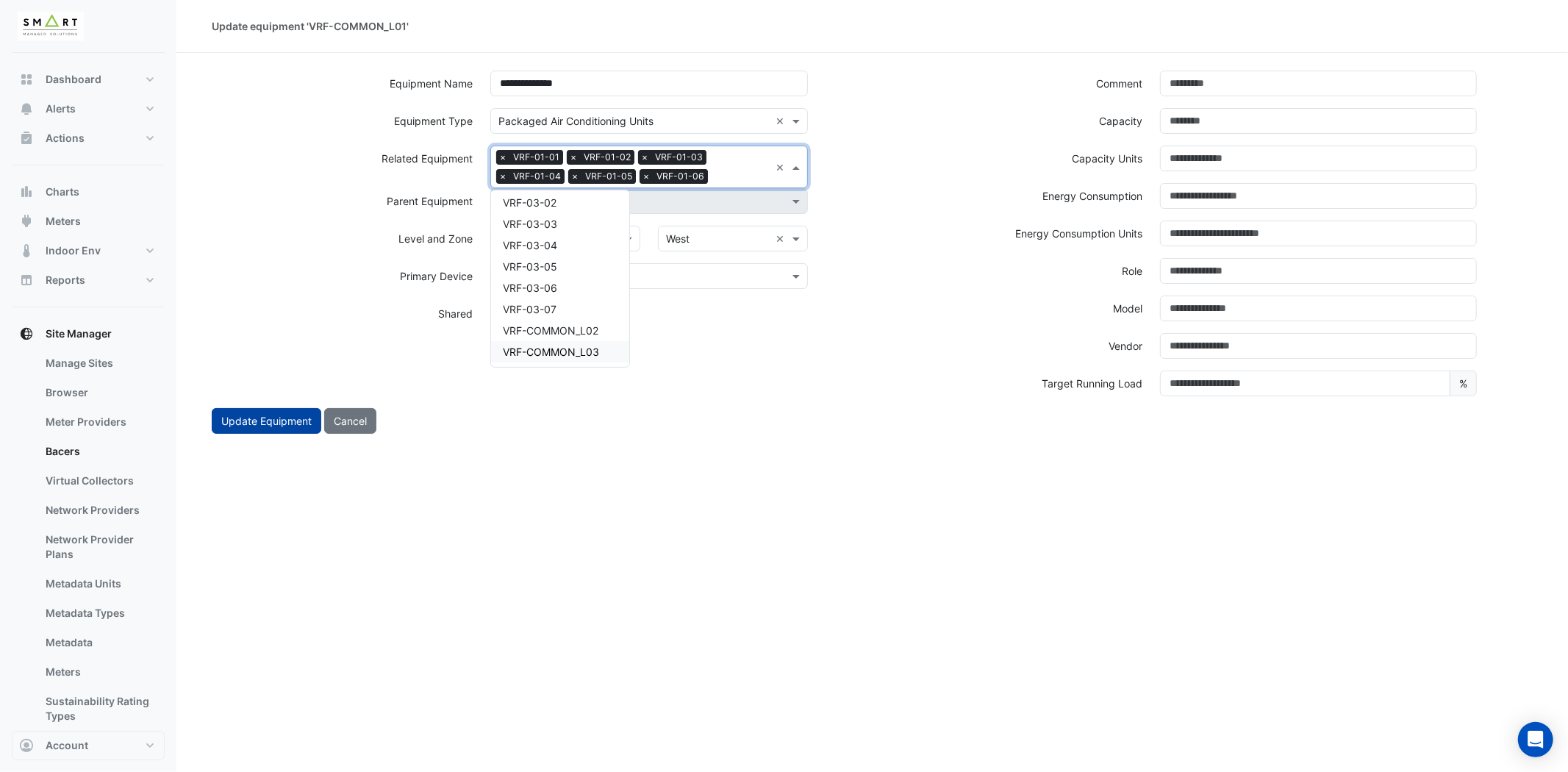
click at [249, 412] on button "Update Equipment" at bounding box center [266, 421] width 109 height 26
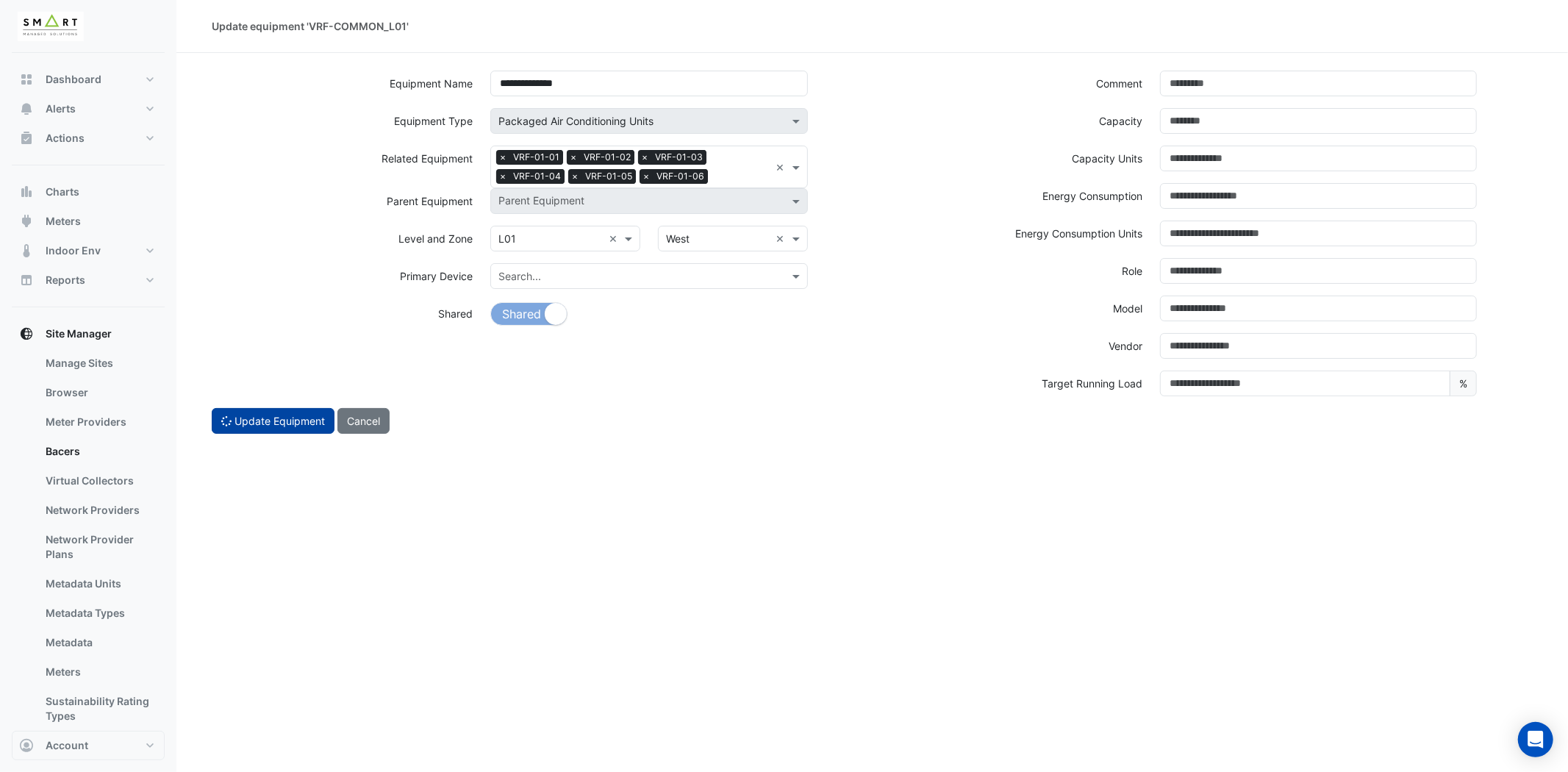
select select "***"
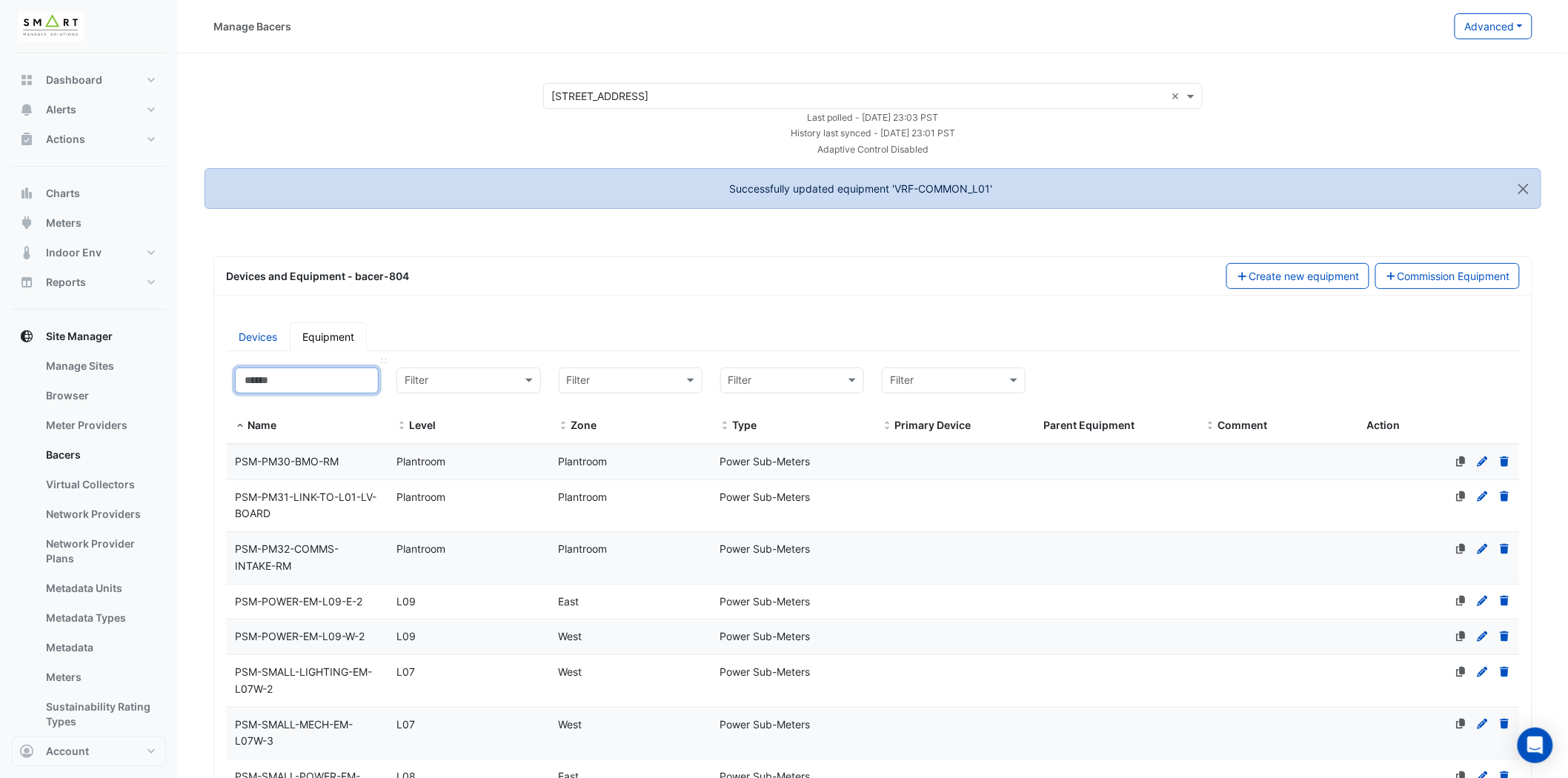
click at [299, 374] on input at bounding box center [307, 380] width 144 height 26
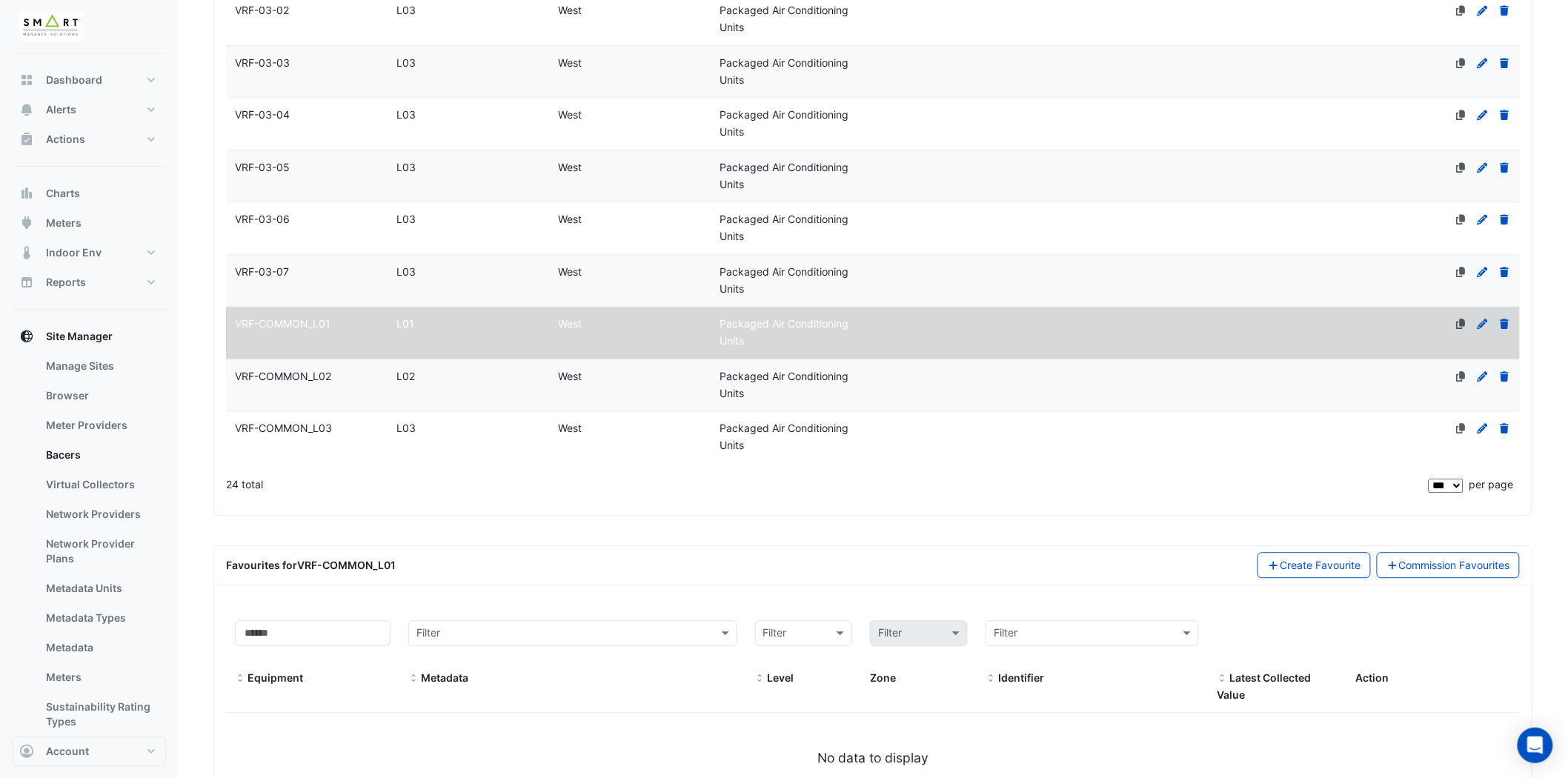
type input "***"
click at [341, 380] on div "VRF-COMMON_L02" at bounding box center [306, 377] width 161 height 17
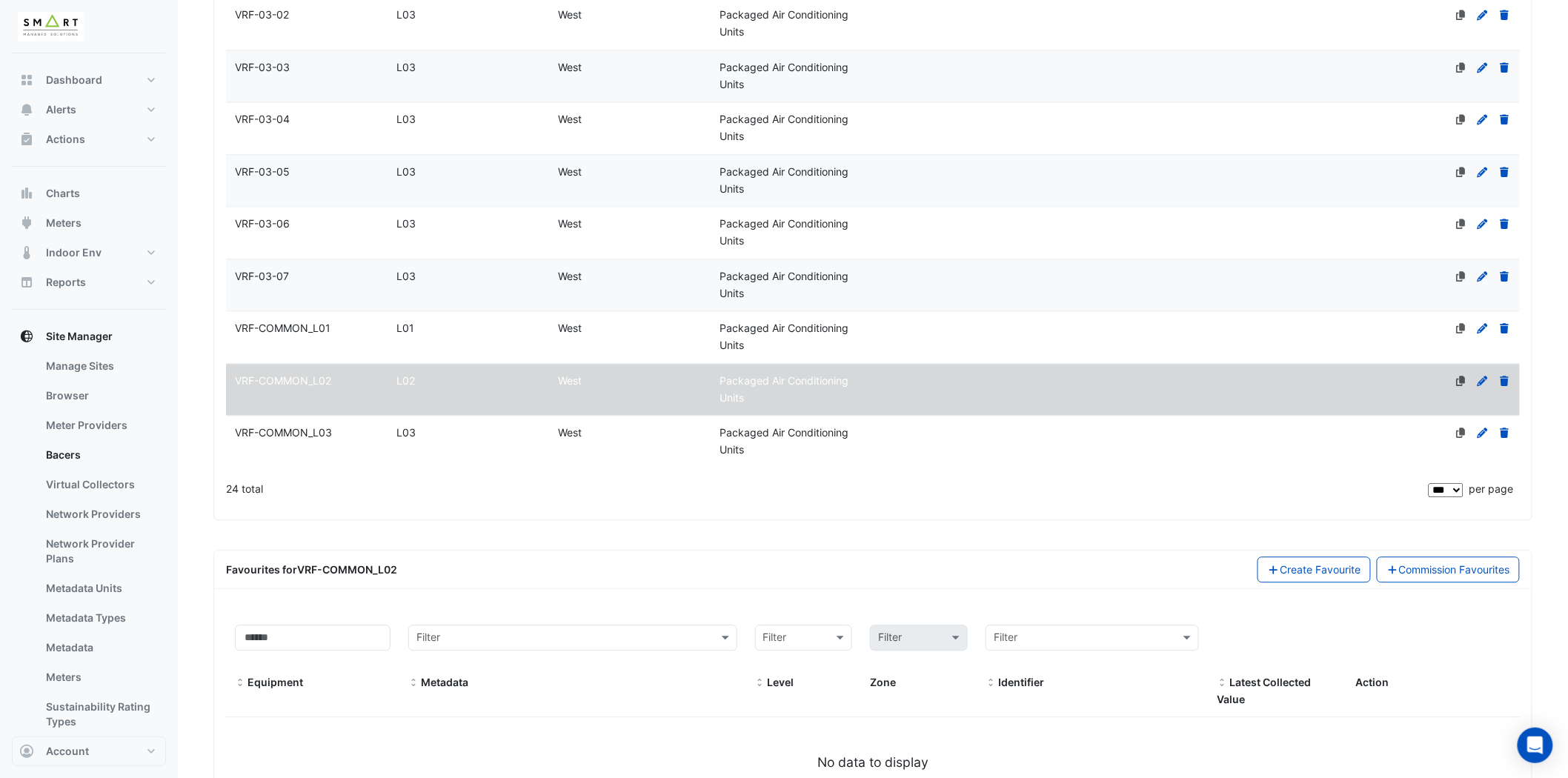
scroll to position [1235, 0]
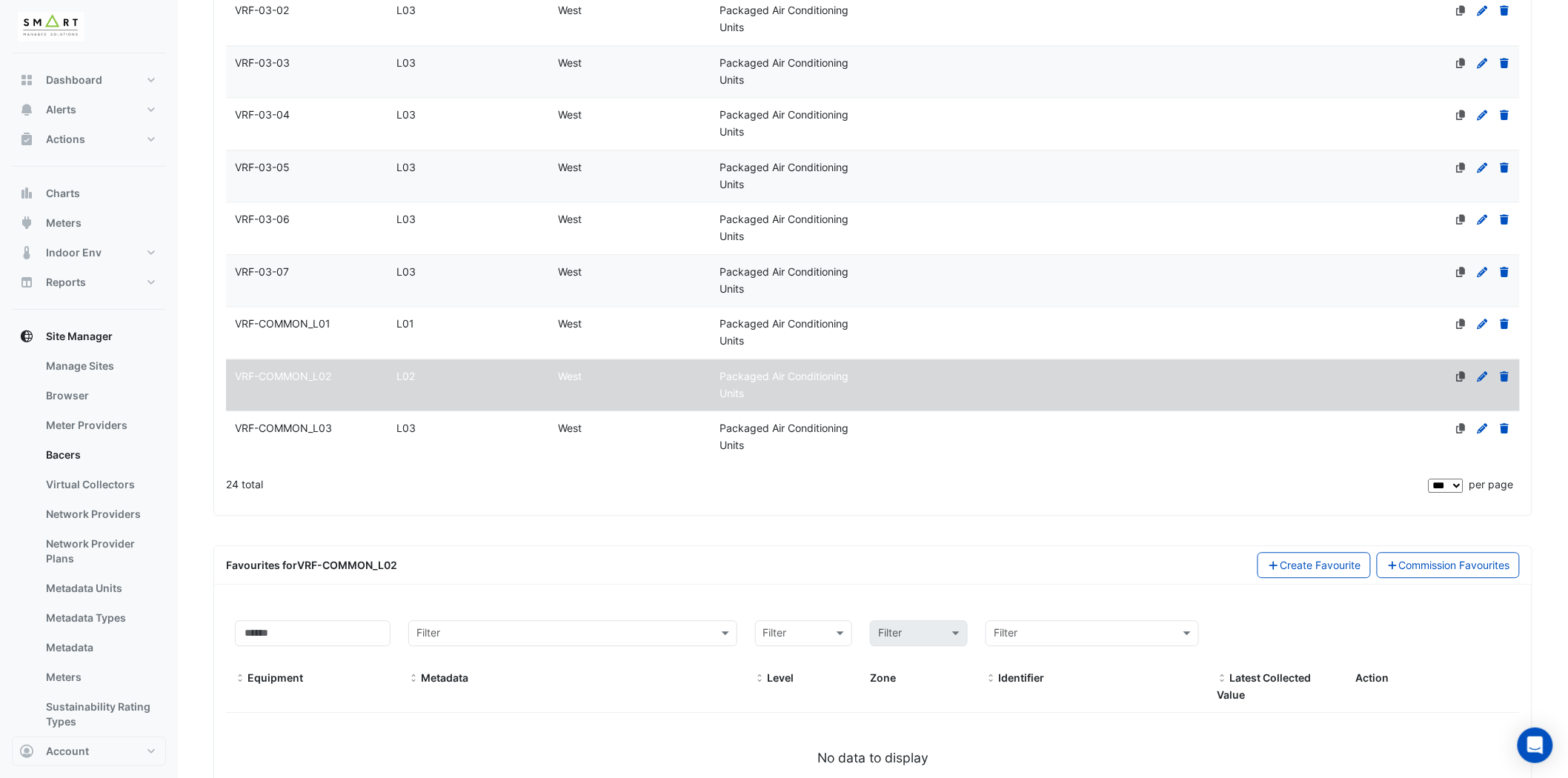
click at [1482, 371] on icon at bounding box center [1483, 377] width 14 height 11
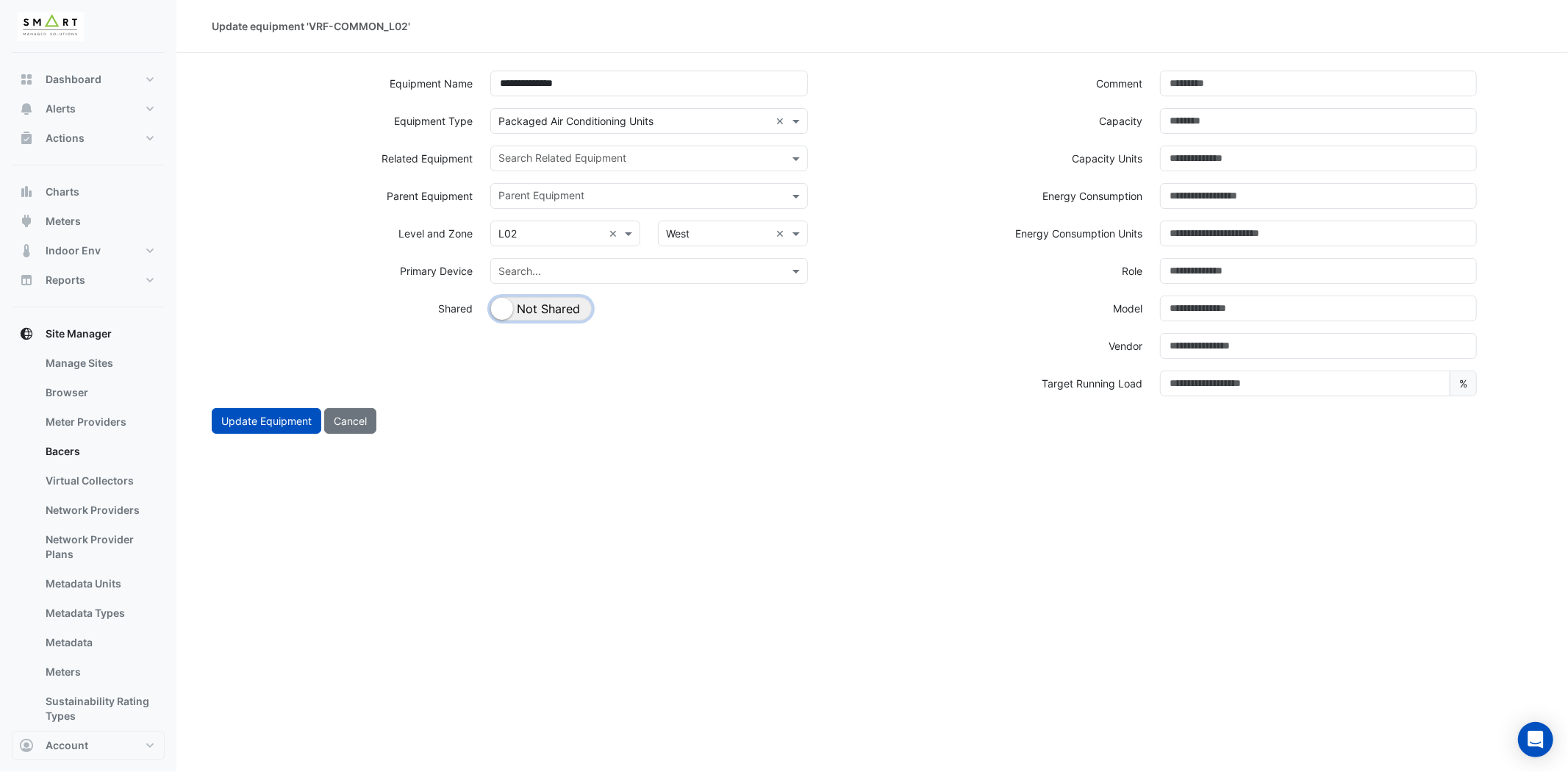
click at [565, 304] on button "Shared Not Shared" at bounding box center [541, 309] width 101 height 24
click at [656, 157] on input "text" at bounding box center [640, 159] width 284 height 16
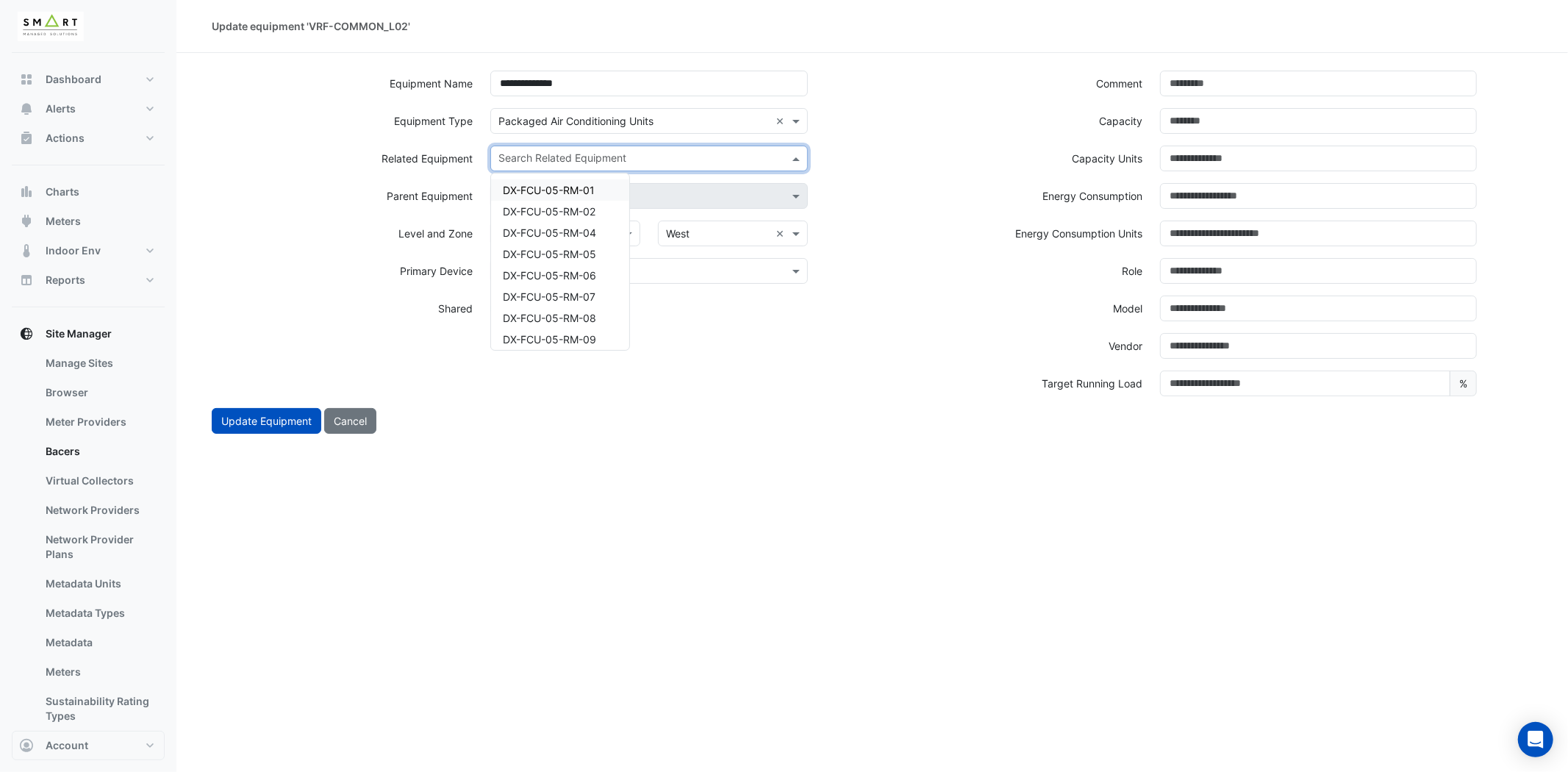
type input "*"
type input "***"
click at [541, 316] on span "VRF-02-01" at bounding box center [529, 318] width 52 height 13
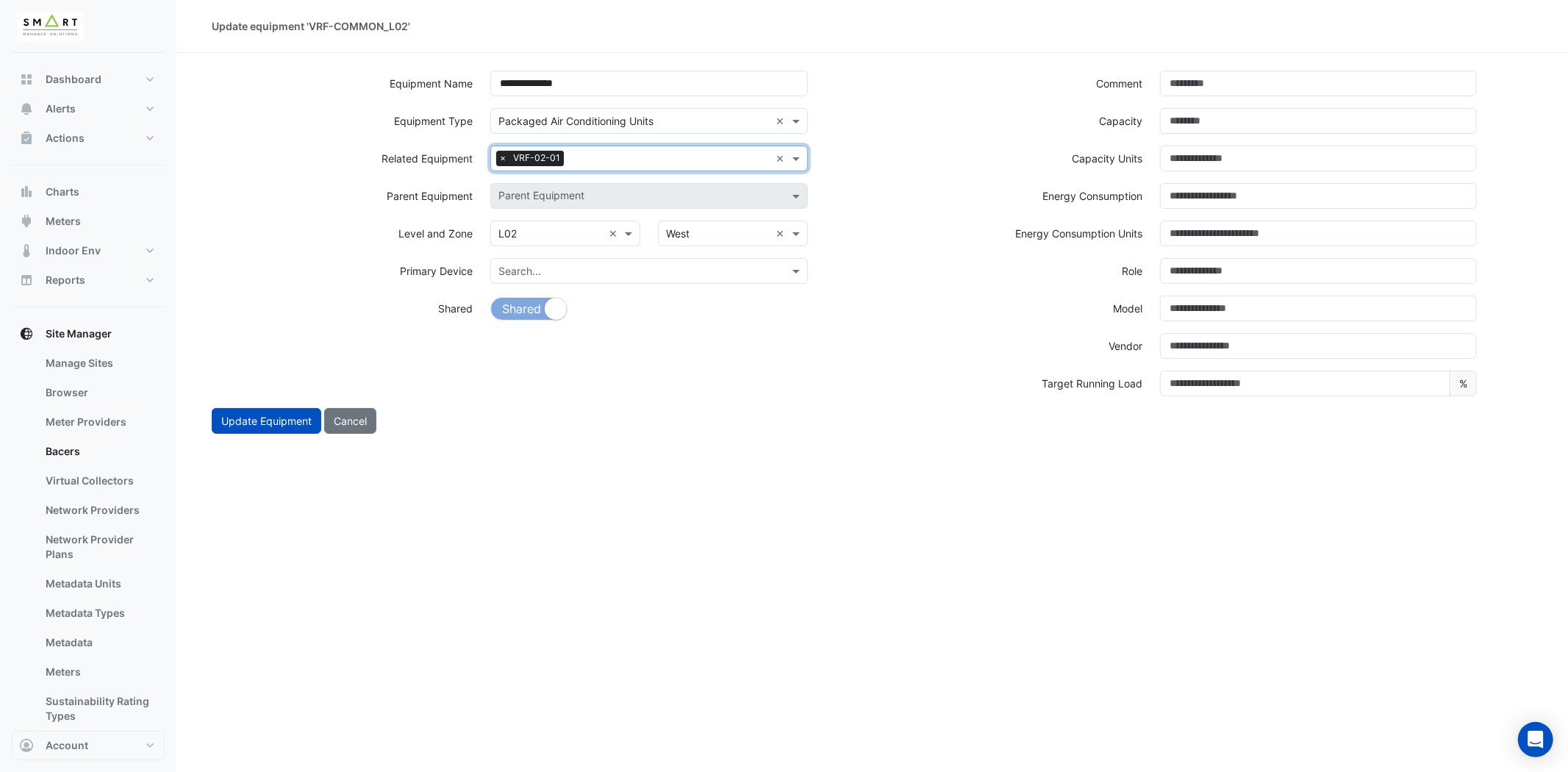
click at [599, 159] on input "text" at bounding box center [670, 159] width 200 height 16
click at [569, 205] on div "VRF-02-02" at bounding box center [560, 207] width 138 height 22
click at [669, 159] on input "text" at bounding box center [705, 159] width 128 height 16
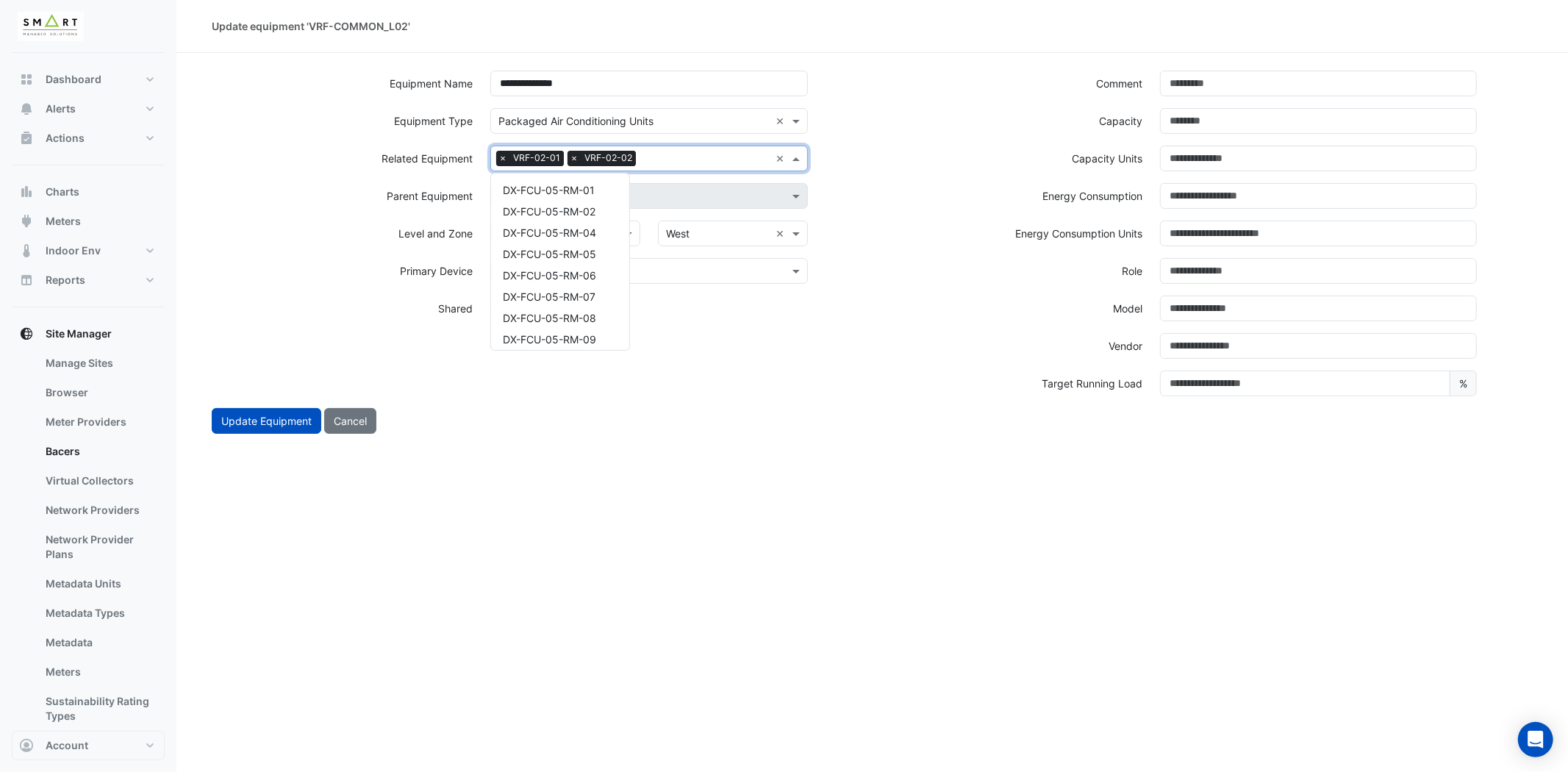
scroll to position [1071, 0]
click at [577, 208] on div "VRF-02-03" at bounding box center [560, 207] width 138 height 22
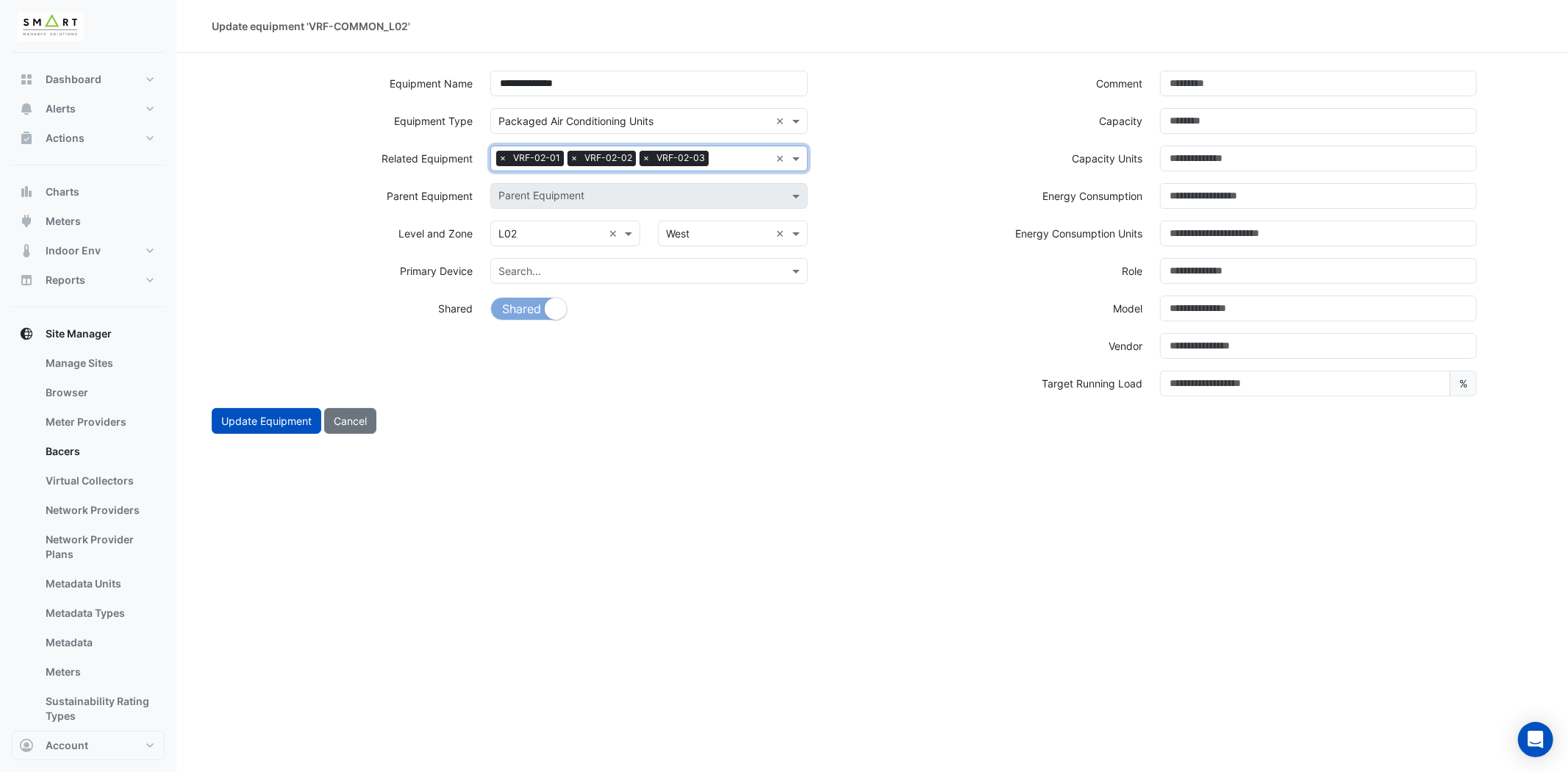
click at [725, 149] on div "Search Related Equipment × VRF-02-01 × VRF-02-02 × VRF-02-03" at bounding box center [630, 159] width 278 height 23
click at [554, 204] on span "VRF-02-04" at bounding box center [530, 207] width 54 height 13
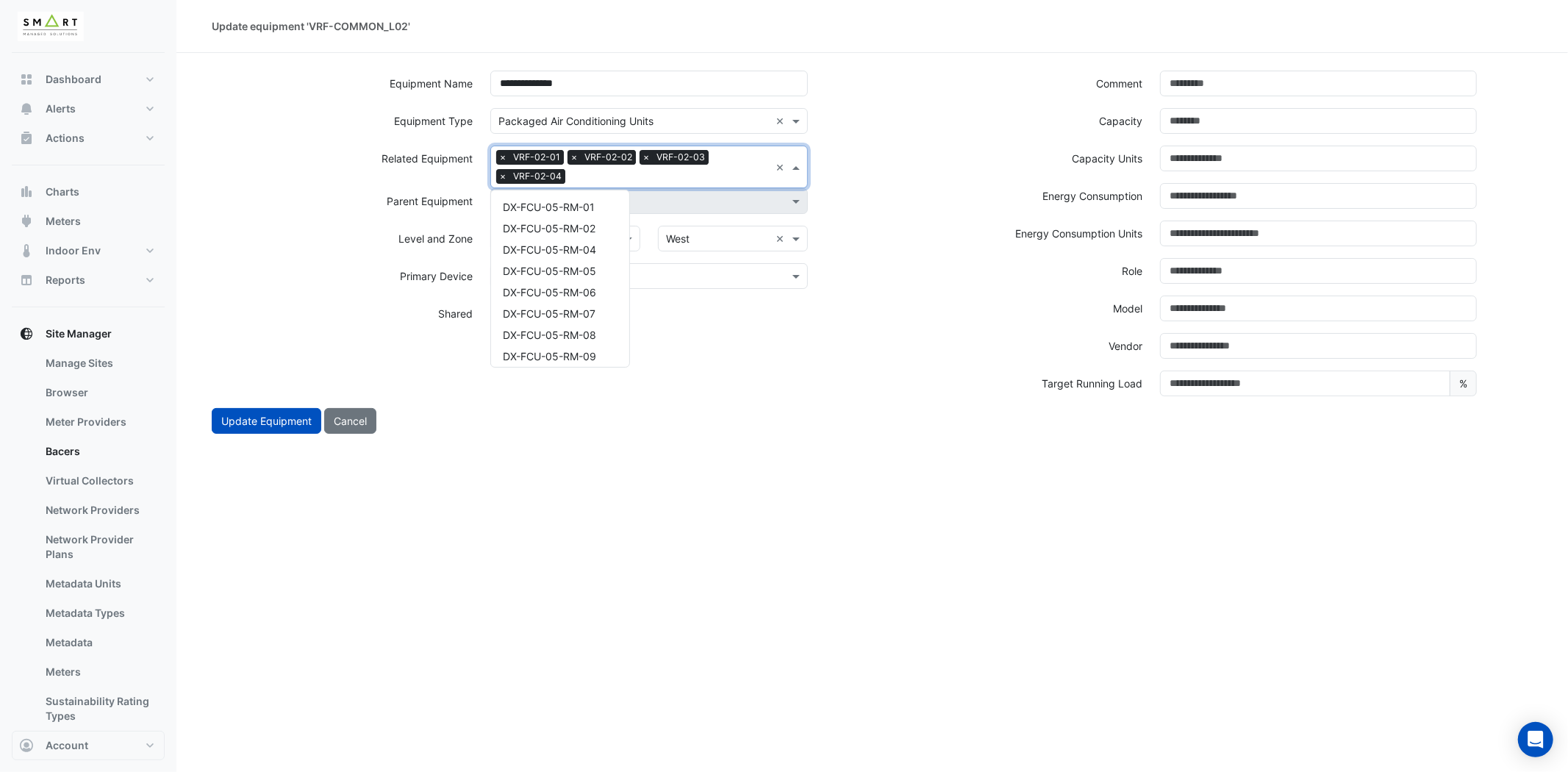
click at [696, 176] on input "text" at bounding box center [670, 177] width 199 height 16
click at [568, 218] on div "VRF-02-05" at bounding box center [560, 223] width 138 height 22
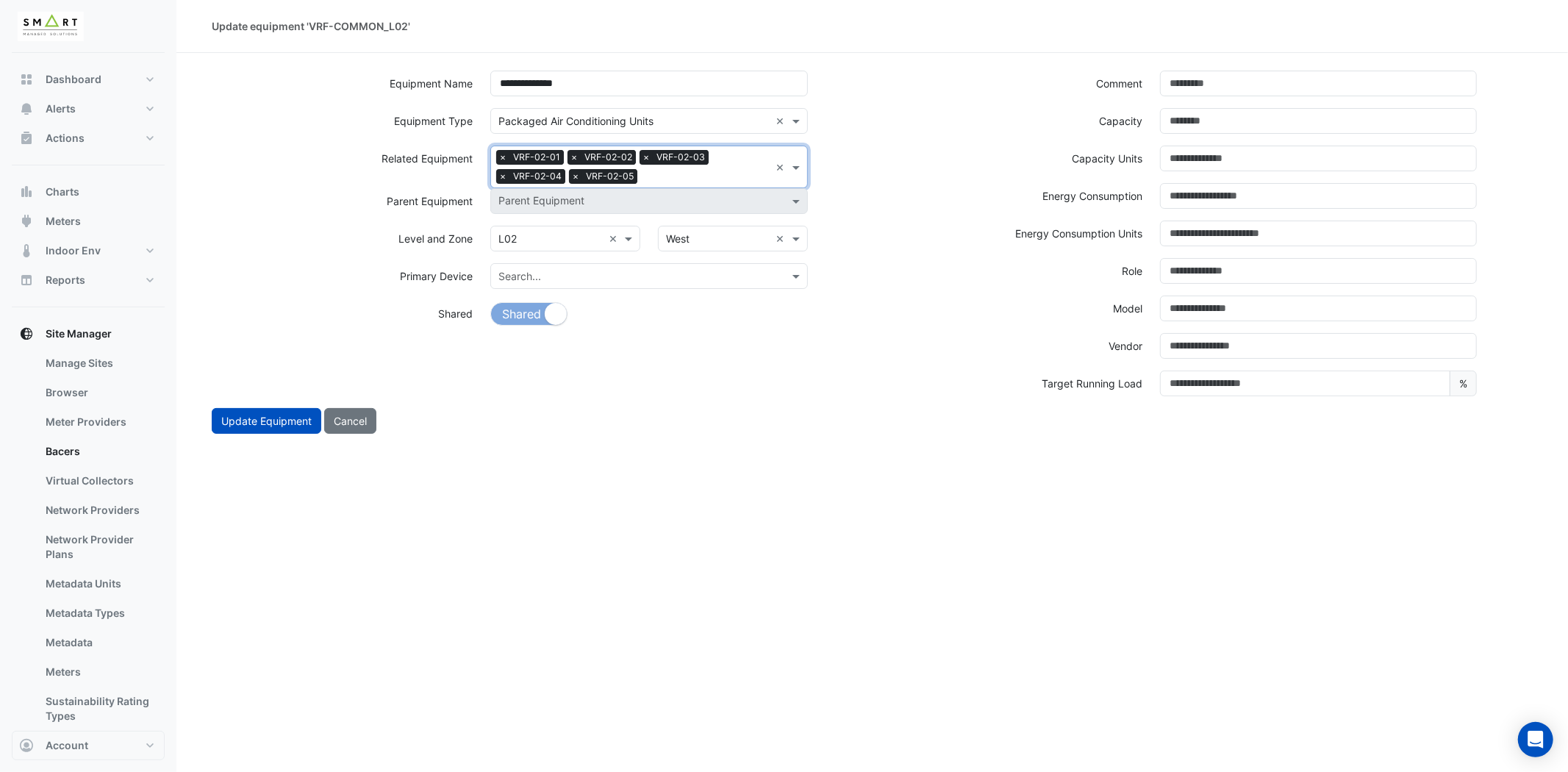
click at [726, 167] on div "Search Related Equipment × VRF-02-01 × VRF-02-02 × VRF-02-03 × VRF-02-04 × VRF-…" at bounding box center [630, 167] width 278 height 41
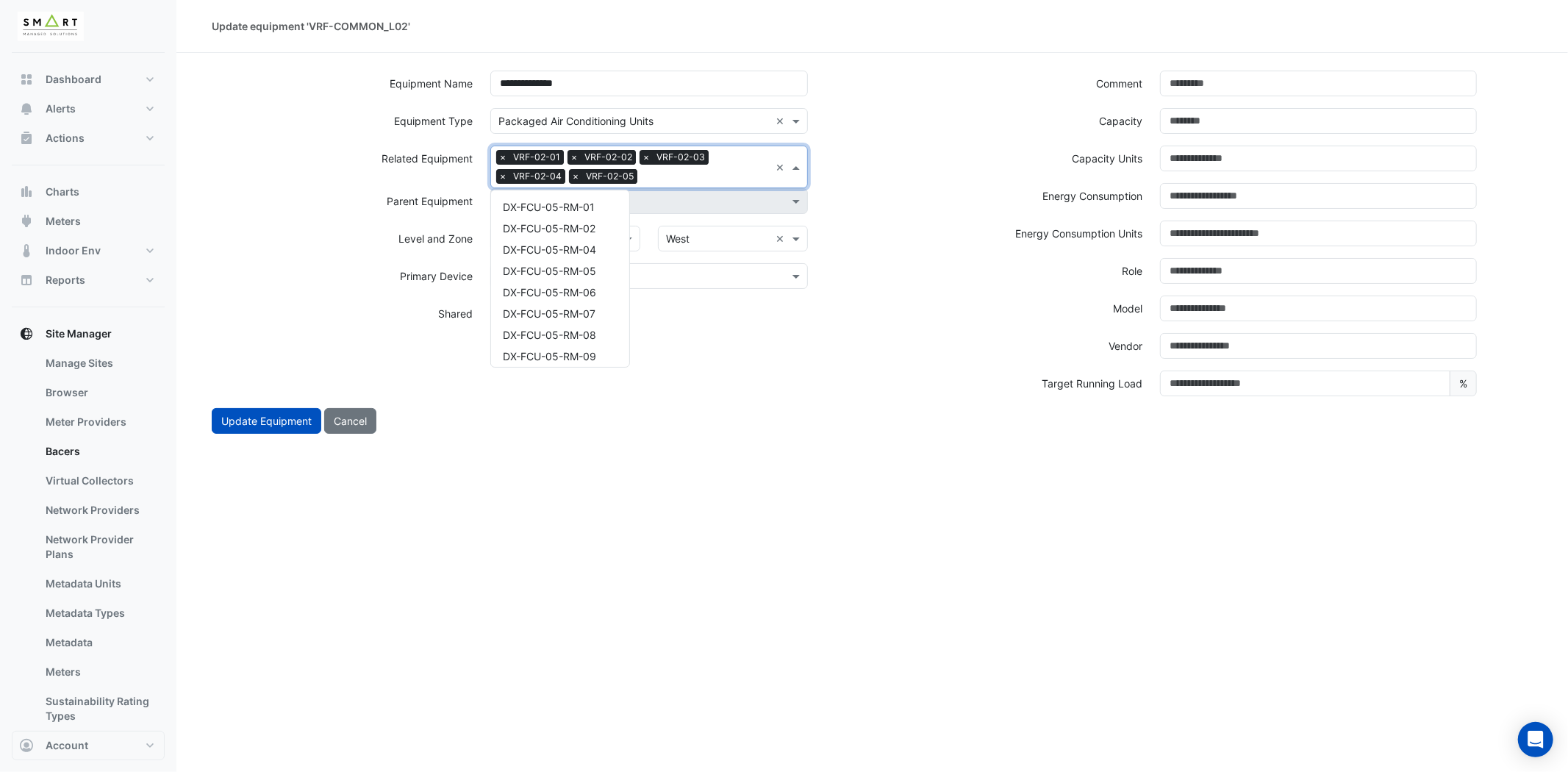
scroll to position [1135, 0]
click at [561, 216] on div "VRF-02-06" at bounding box center [560, 223] width 138 height 22
click at [744, 174] on input "text" at bounding box center [743, 177] width 54 height 16
click at [550, 217] on span "VRF-02-07" at bounding box center [529, 223] width 53 height 13
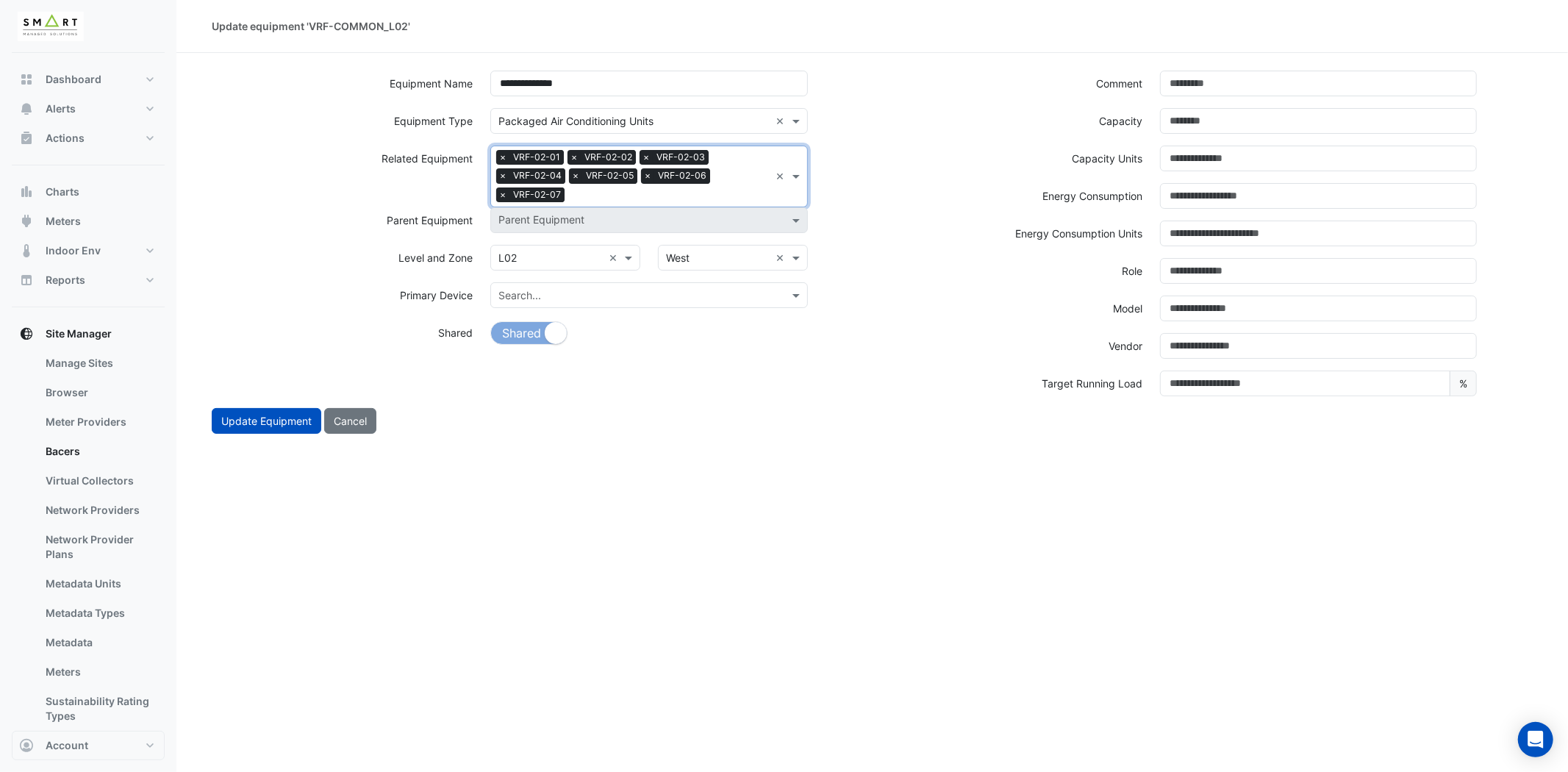
click at [679, 190] on input "text" at bounding box center [671, 197] width 199 height 16
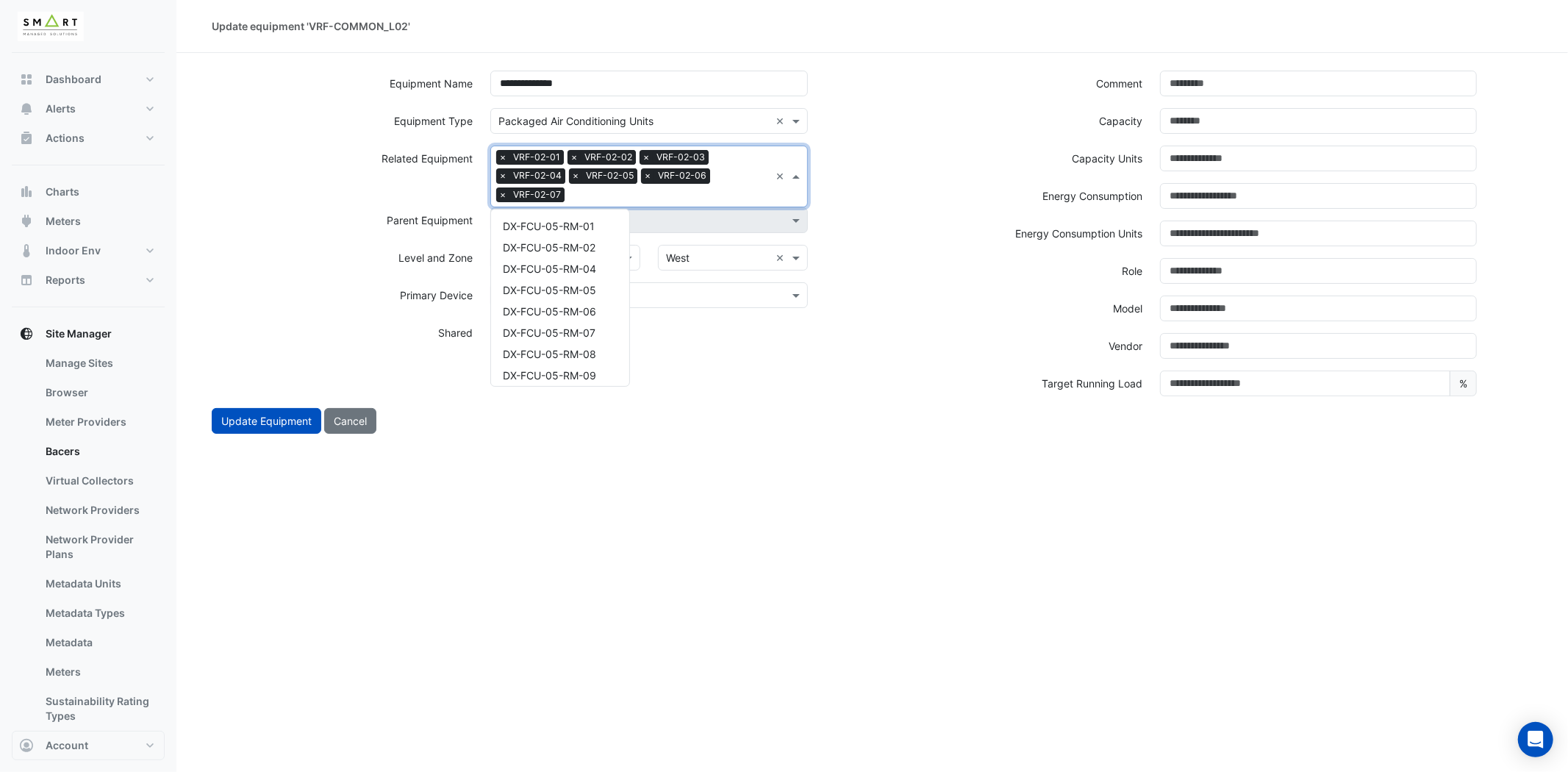
scroll to position [1178, 0]
click at [545, 236] on span "VRF-02-08" at bounding box center [530, 242] width 54 height 13
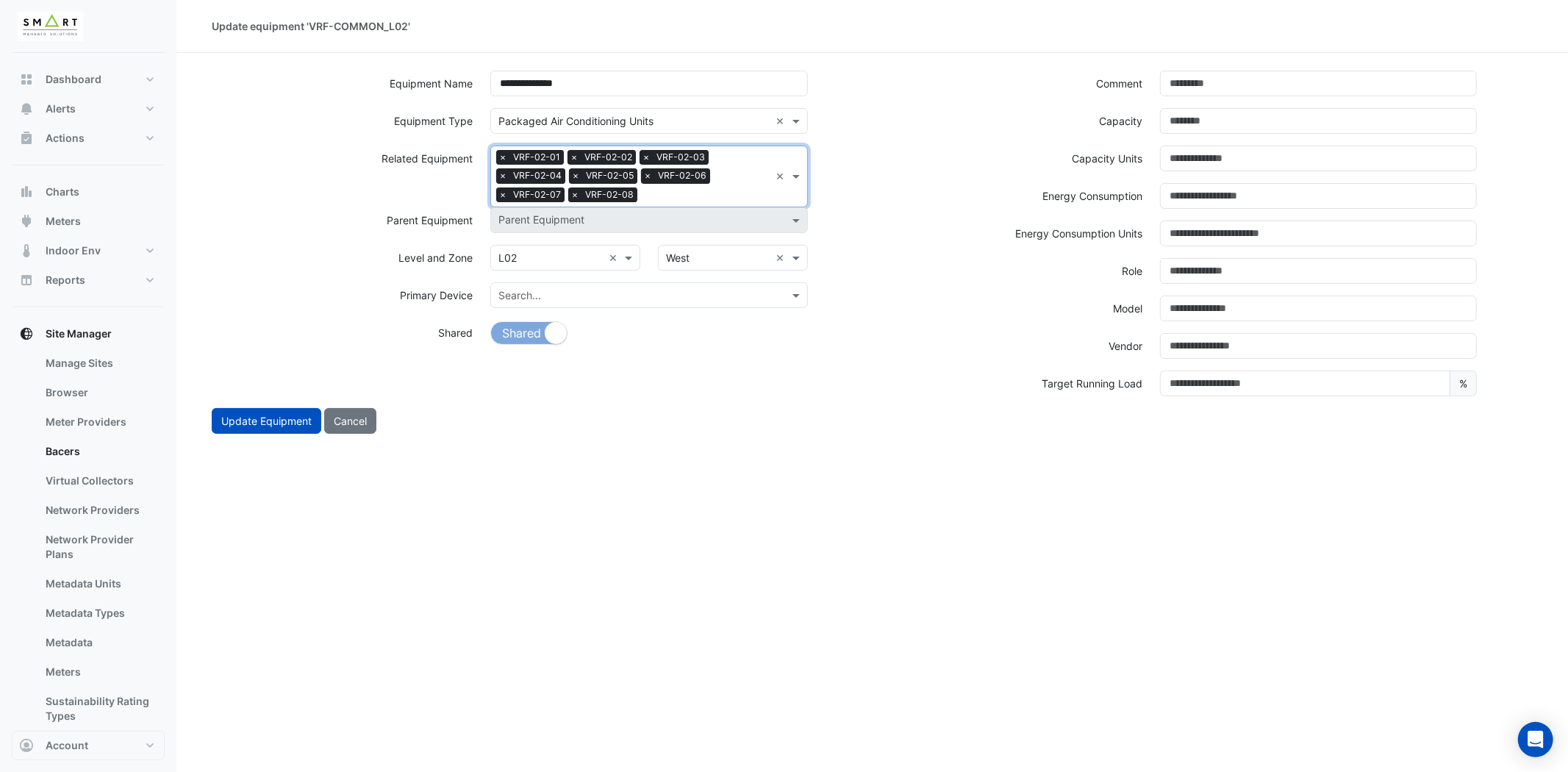
click at [730, 191] on input "text" at bounding box center [706, 197] width 127 height 16
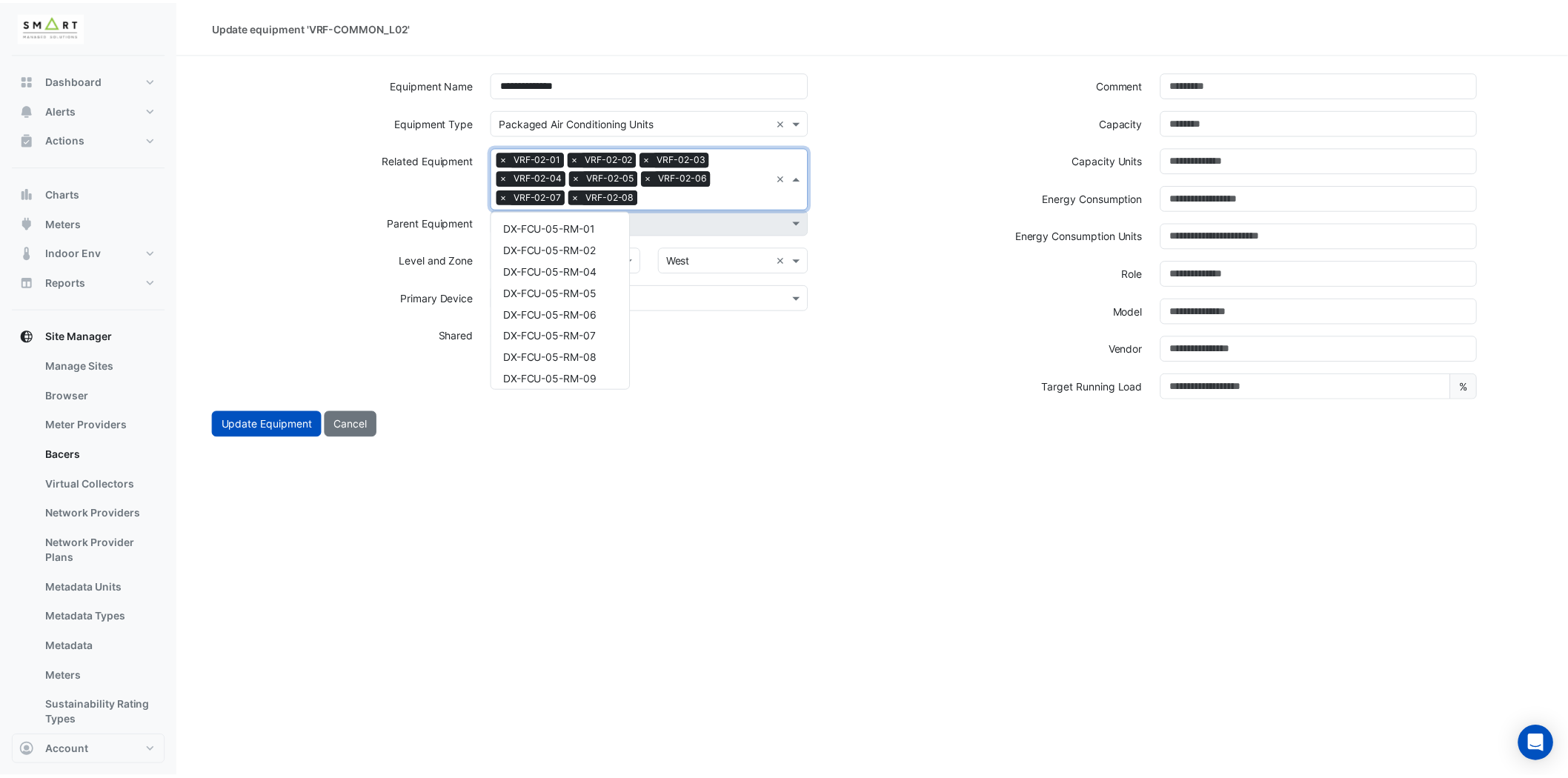
scroll to position [1209, 0]
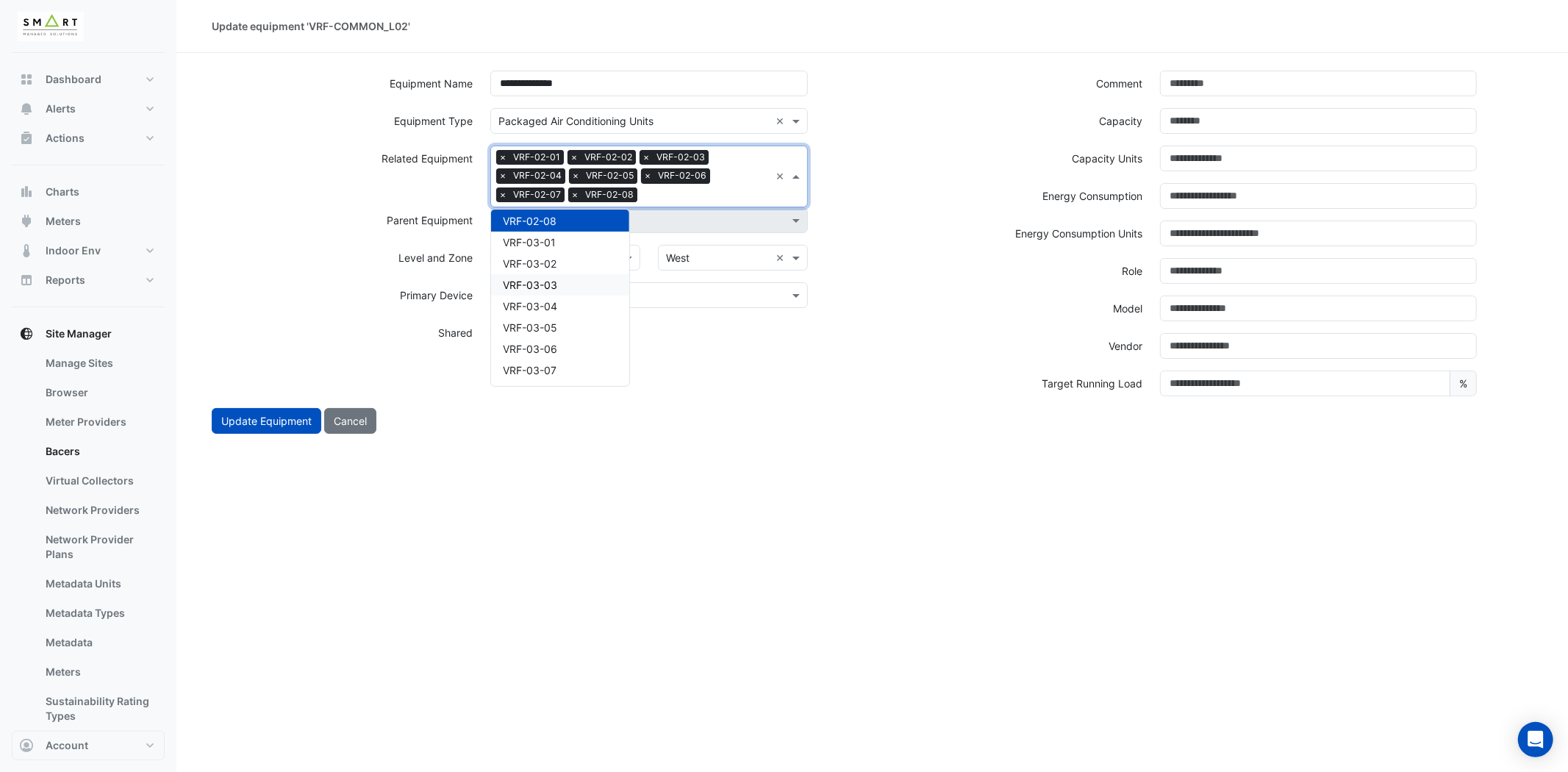
click at [758, 350] on div "Shared Not Shared" at bounding box center [648, 339] width 334 height 37
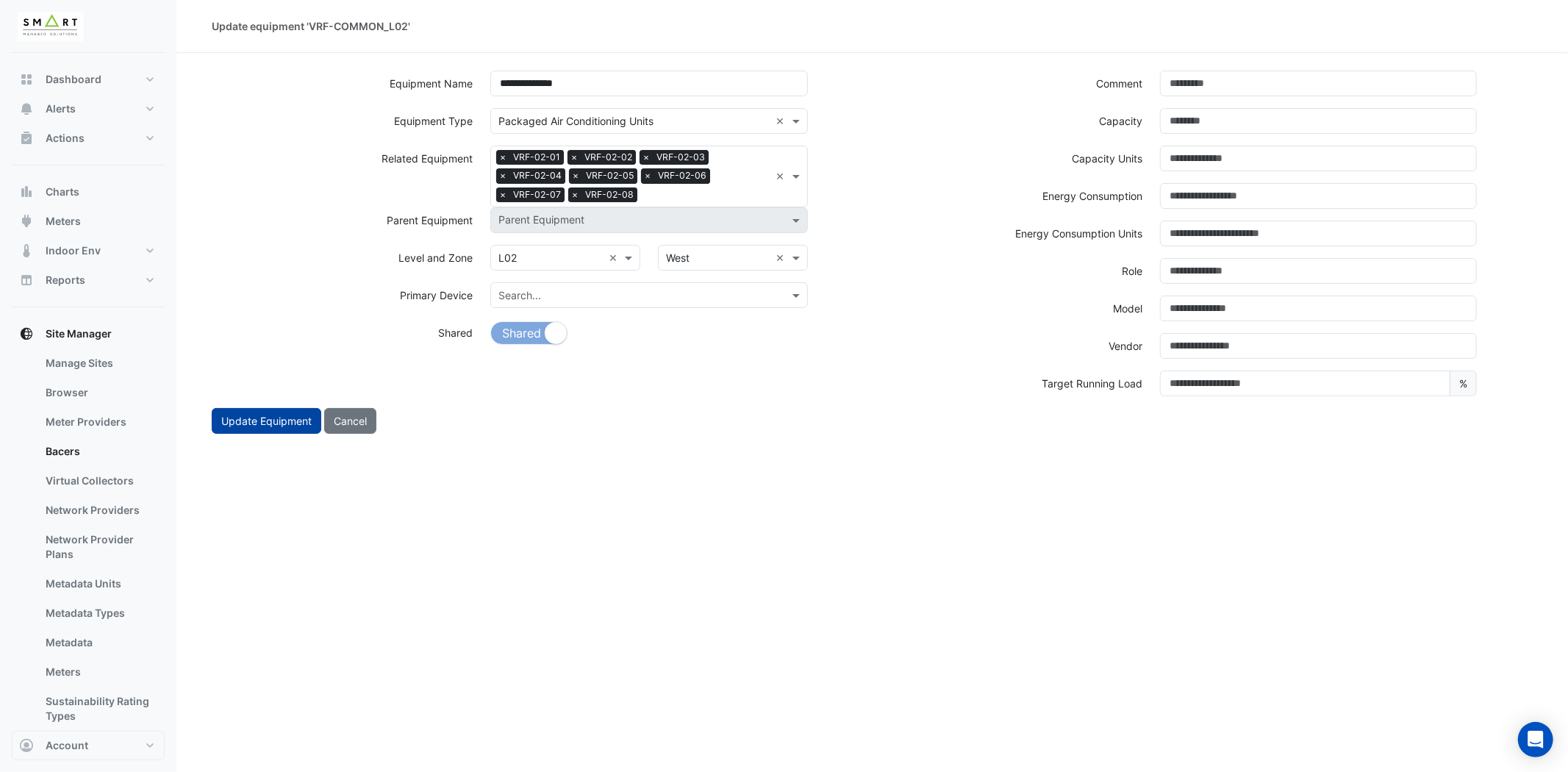
click at [255, 413] on button "Update Equipment" at bounding box center [266, 421] width 109 height 26
select select "***"
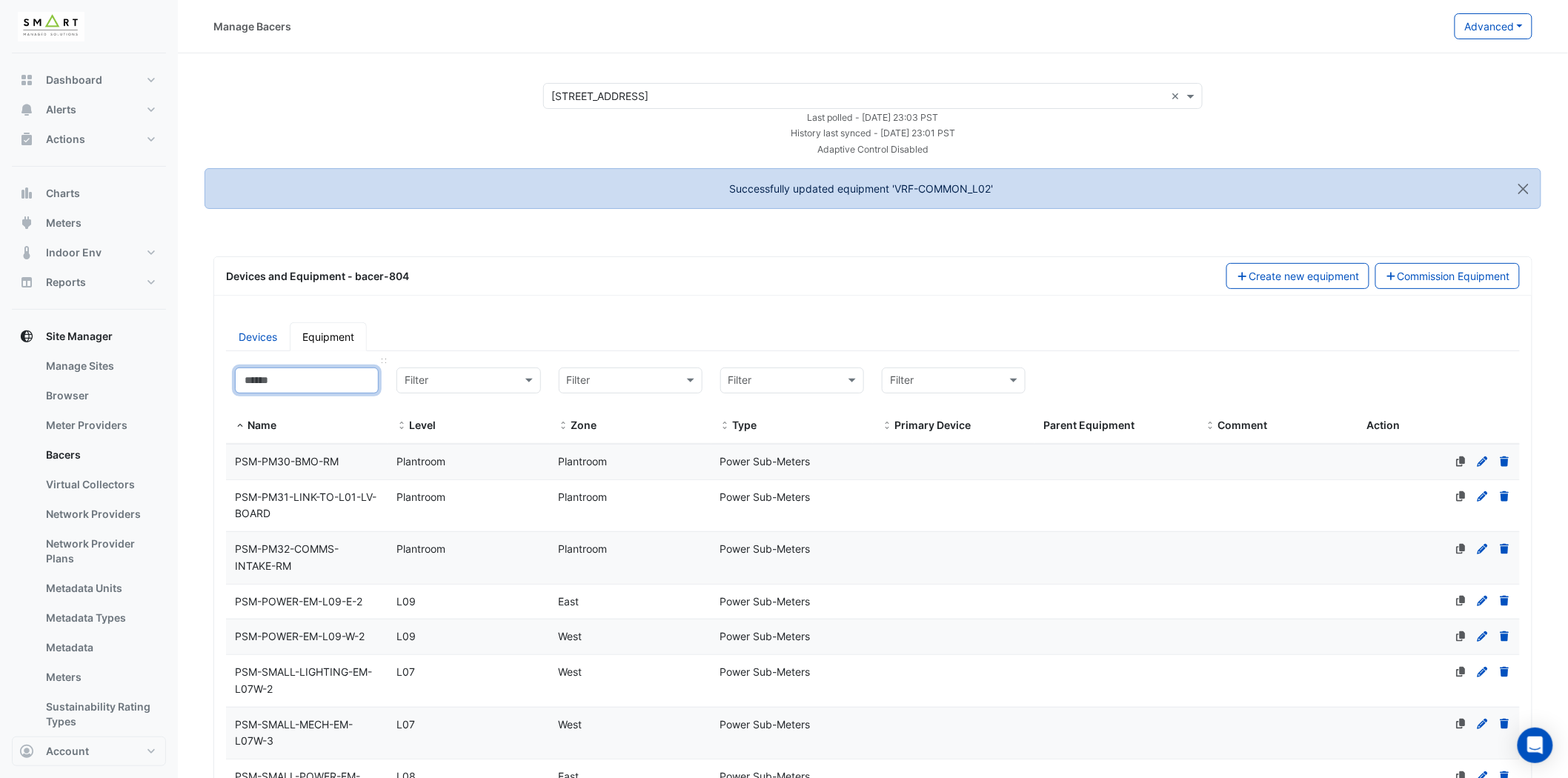
click at [305, 379] on input at bounding box center [307, 380] width 144 height 26
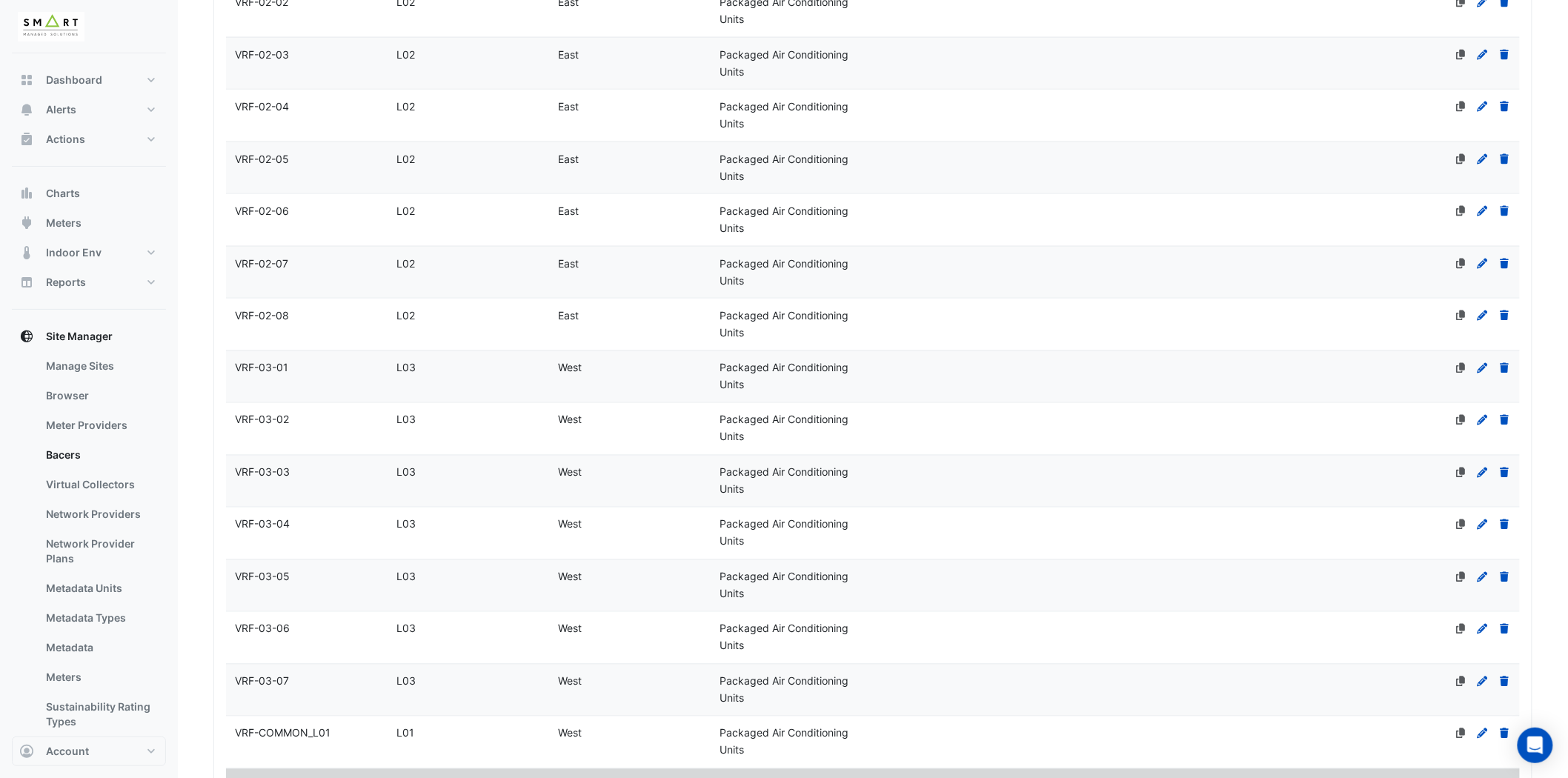
scroll to position [1152, 0]
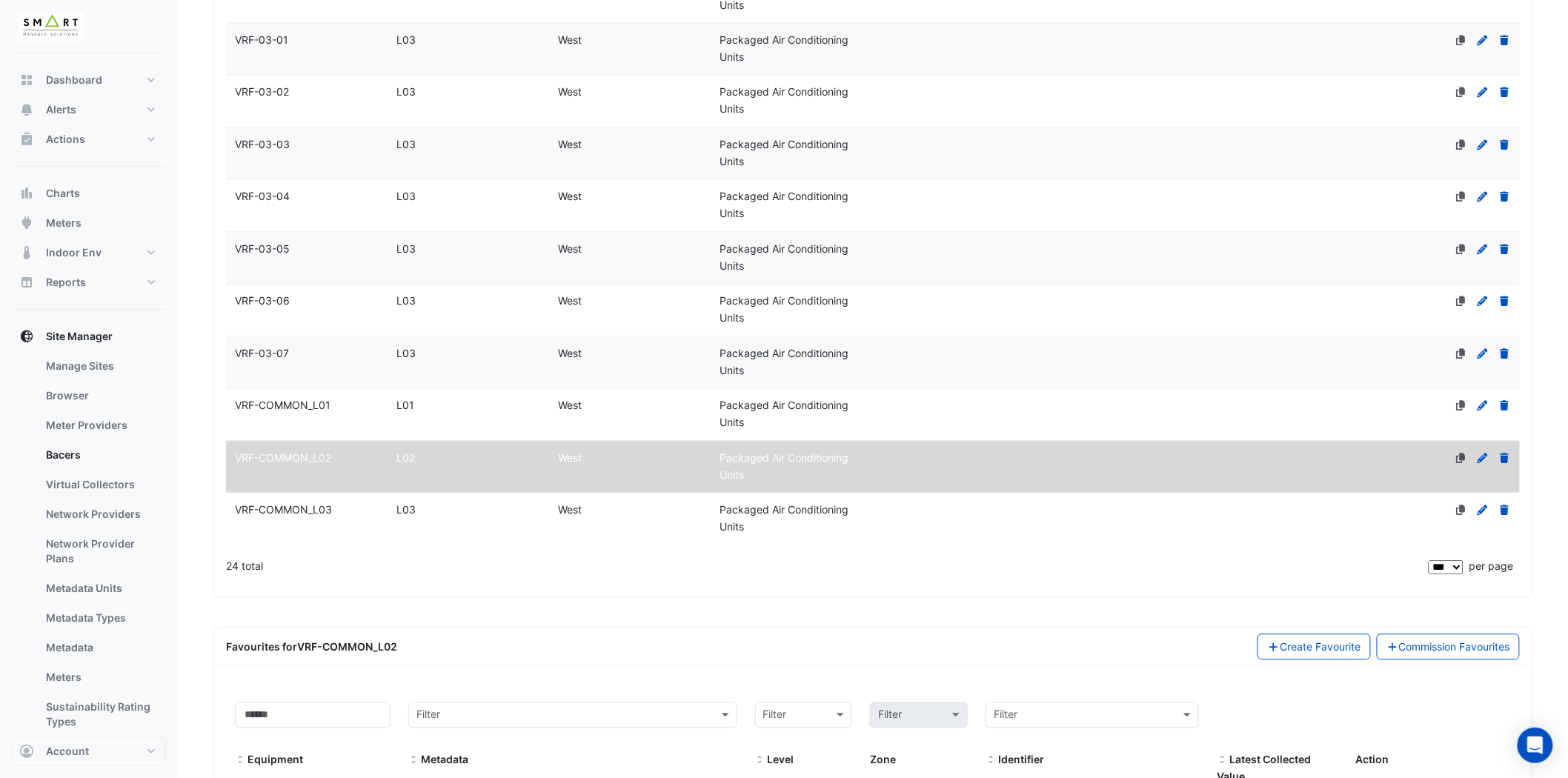
type input "***"
click at [329, 519] on div "VRF-COMMON_L03" at bounding box center [306, 511] width 161 height 17
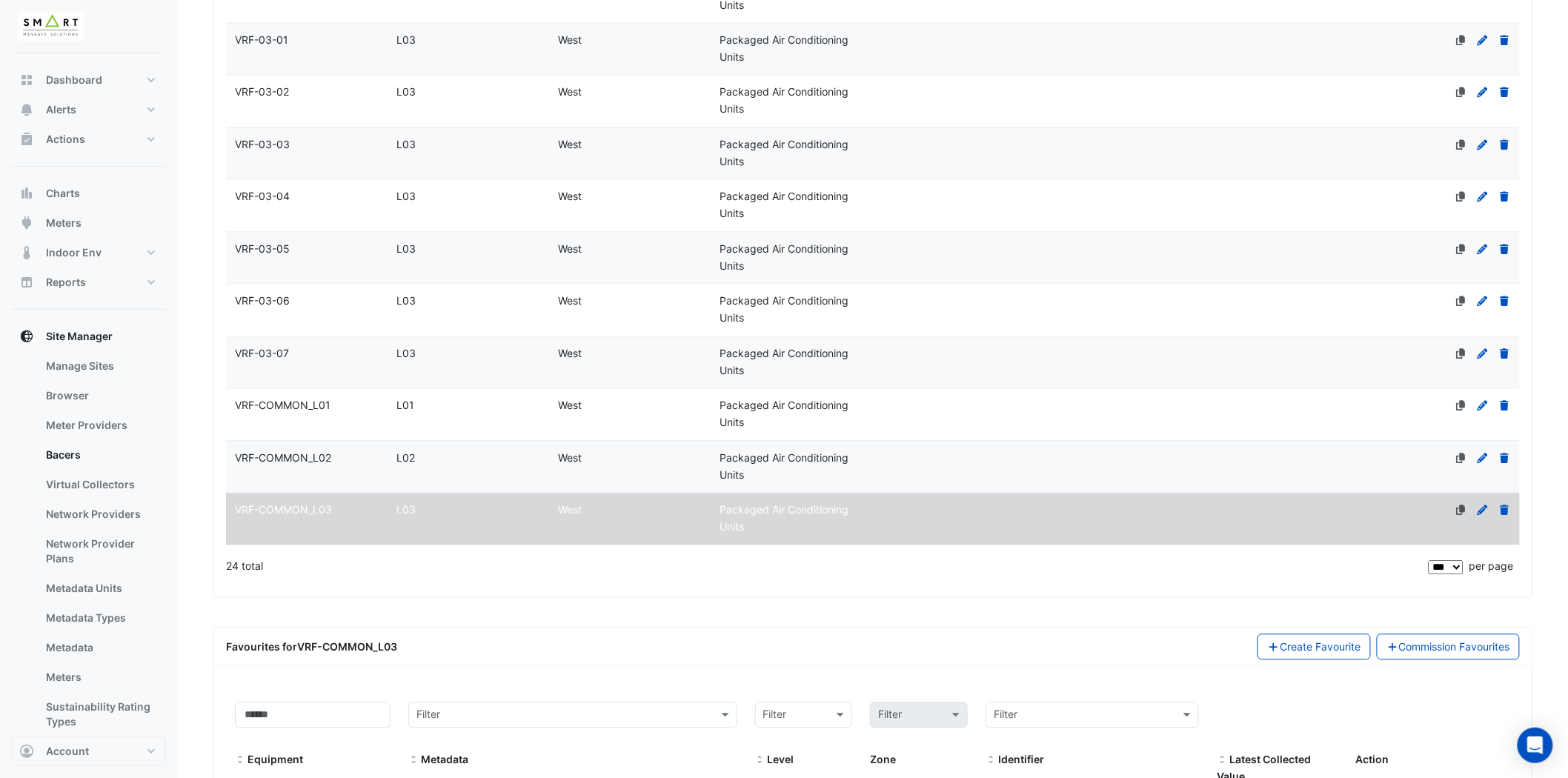
click at [1485, 509] on icon at bounding box center [1483, 511] width 11 height 11
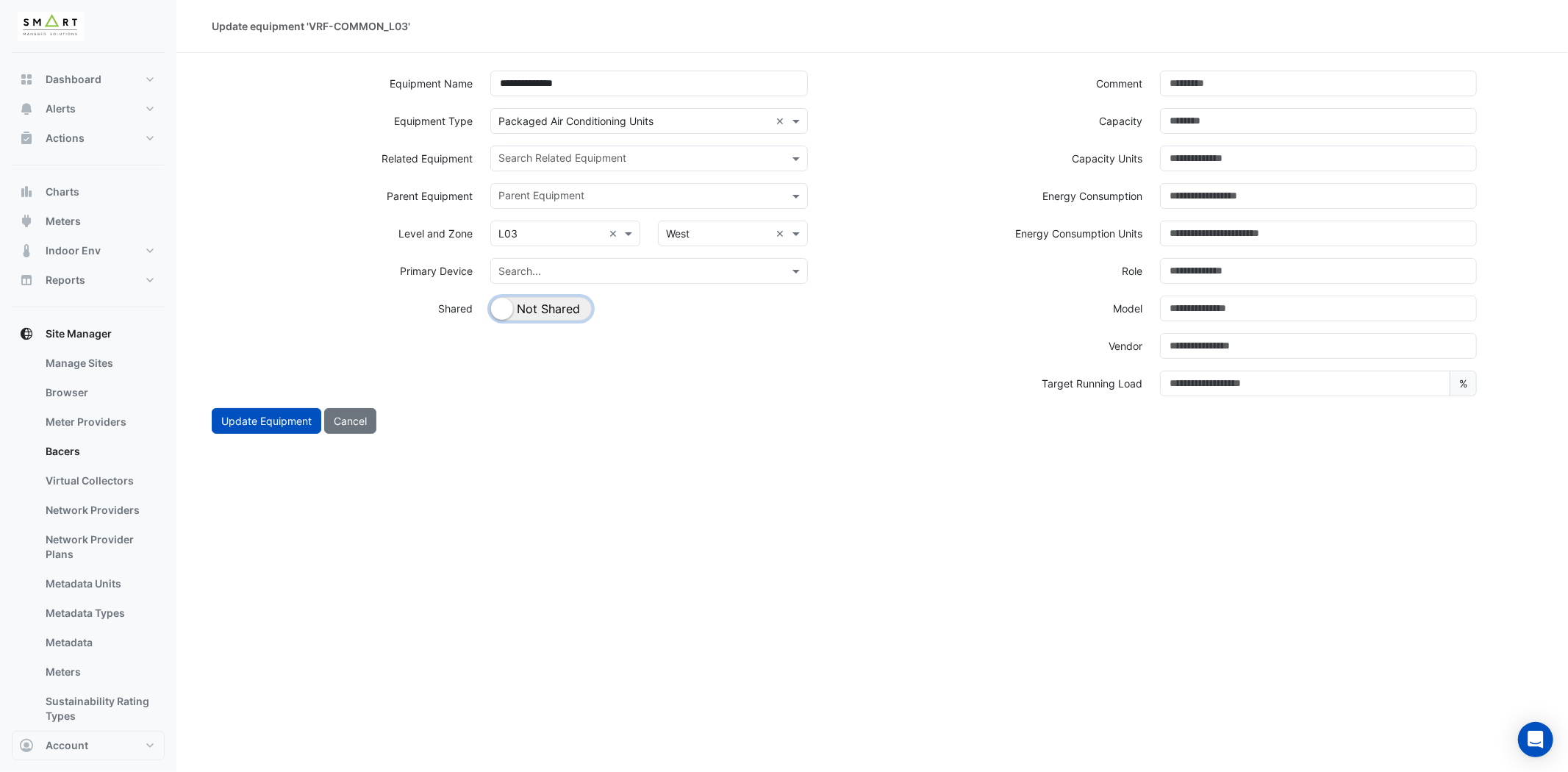
click at [537, 307] on button "Shared Not Shared" at bounding box center [541, 309] width 101 height 24
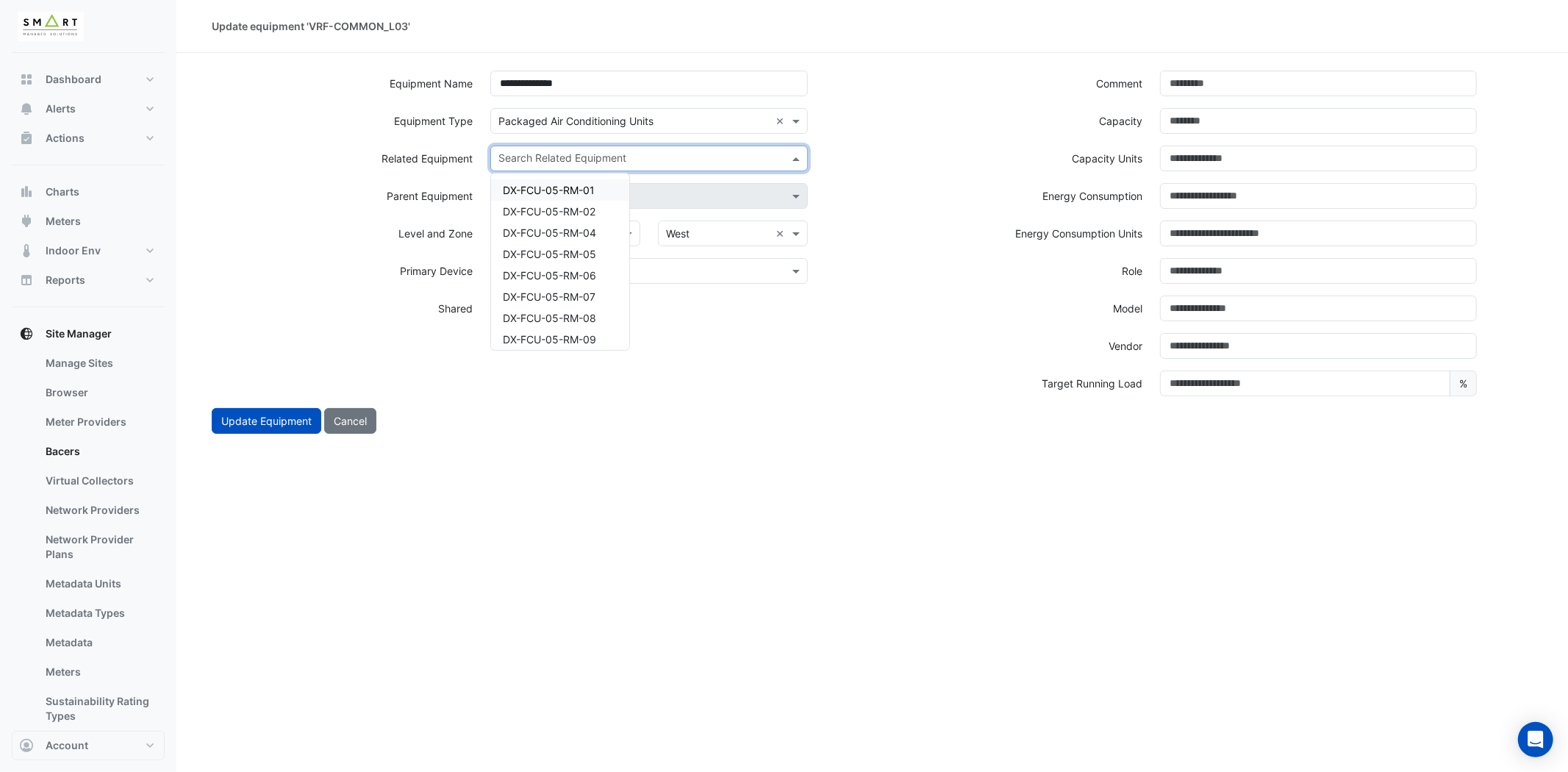
click at [607, 153] on input "text" at bounding box center [640, 159] width 284 height 16
type input "***"
click at [540, 320] on span "VRF-03-01" at bounding box center [529, 325] width 53 height 13
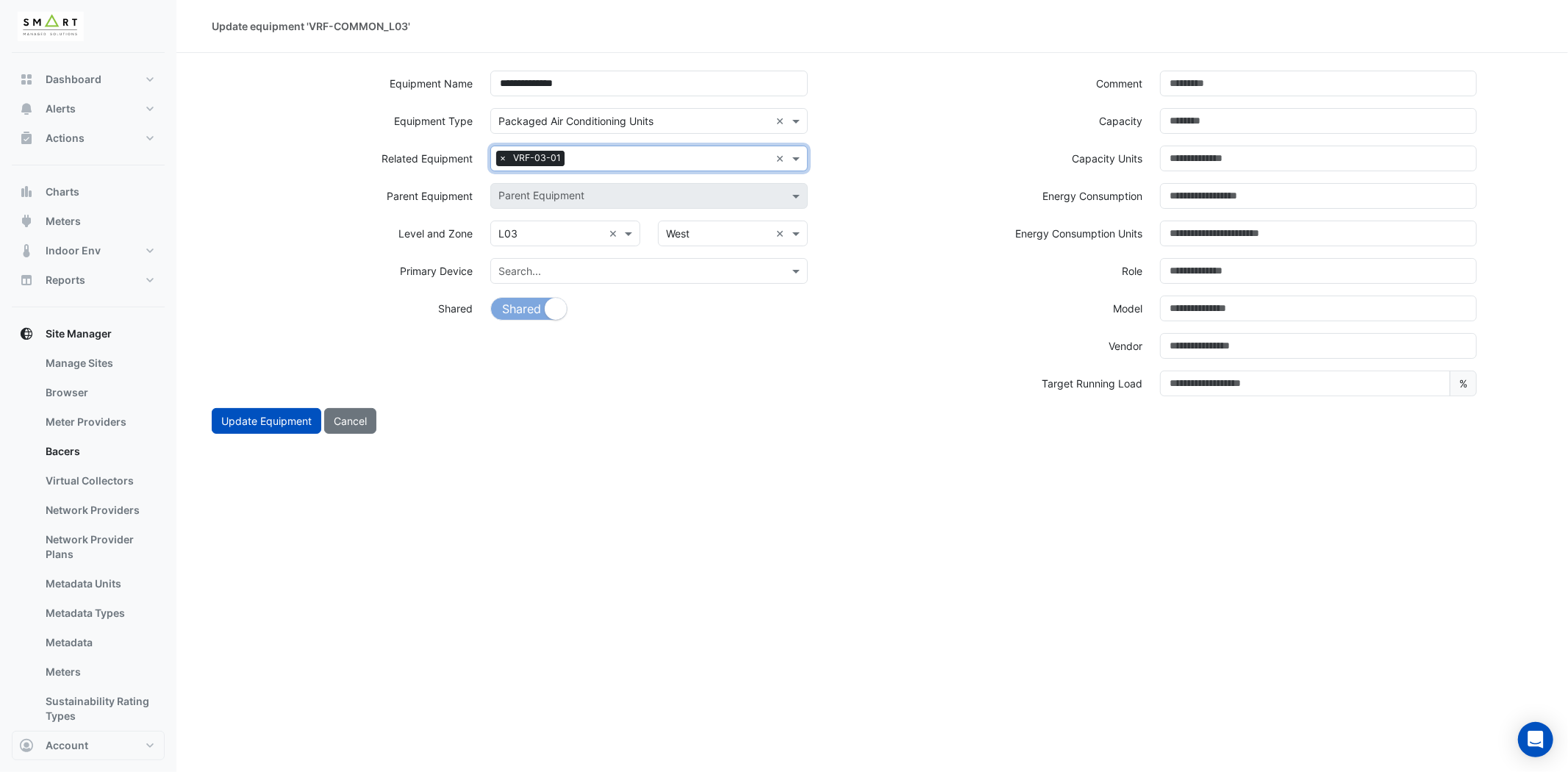
click at [615, 152] on input "text" at bounding box center [671, 159] width 199 height 16
click at [569, 226] on div "VRF-03-02" at bounding box center [560, 228] width 138 height 22
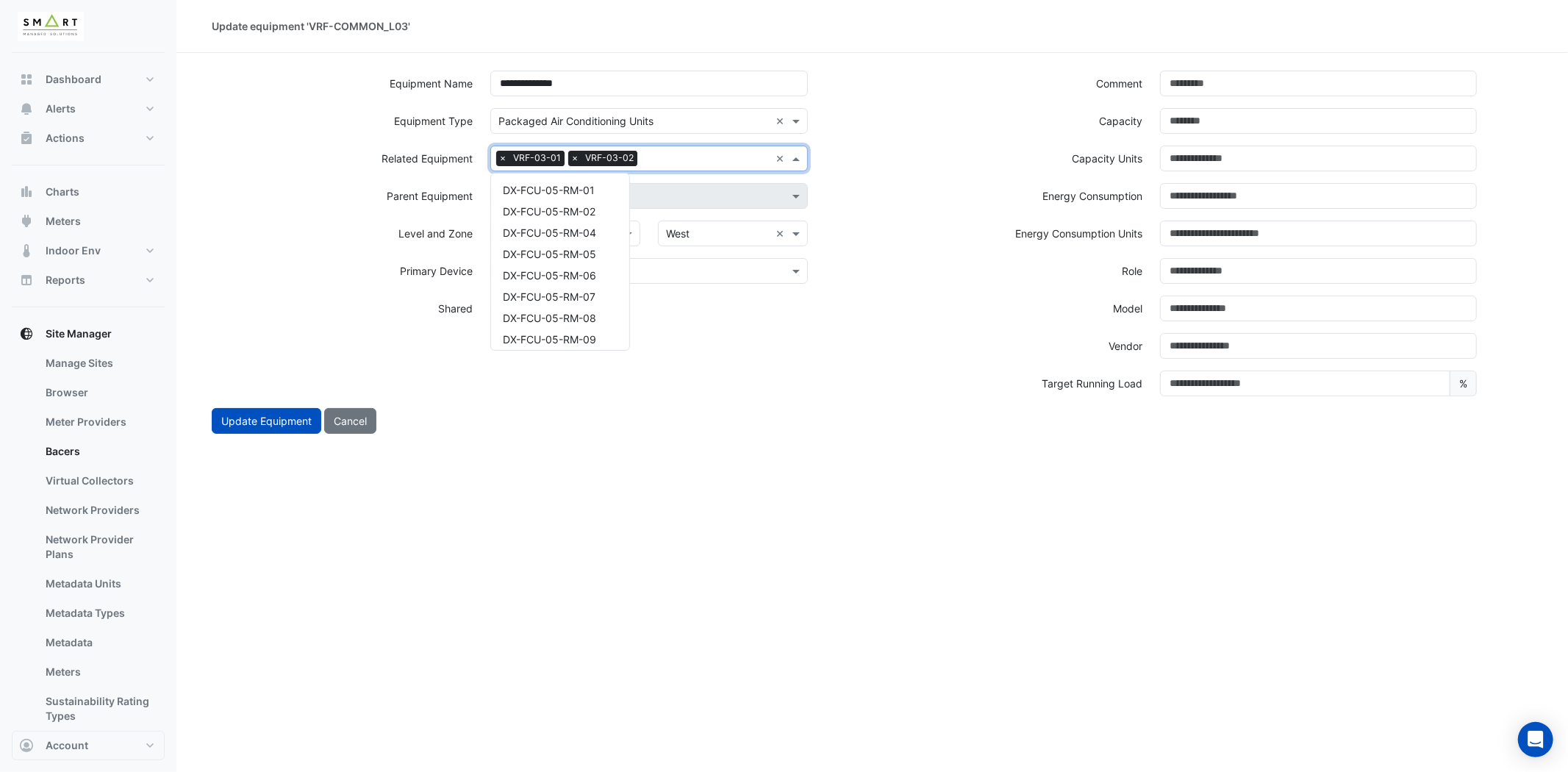
click at [669, 152] on input "text" at bounding box center [706, 159] width 127 height 16
click at [543, 245] on span "VRF-03-03" at bounding box center [530, 249] width 54 height 13
click at [723, 155] on input "text" at bounding box center [743, 159] width 53 height 16
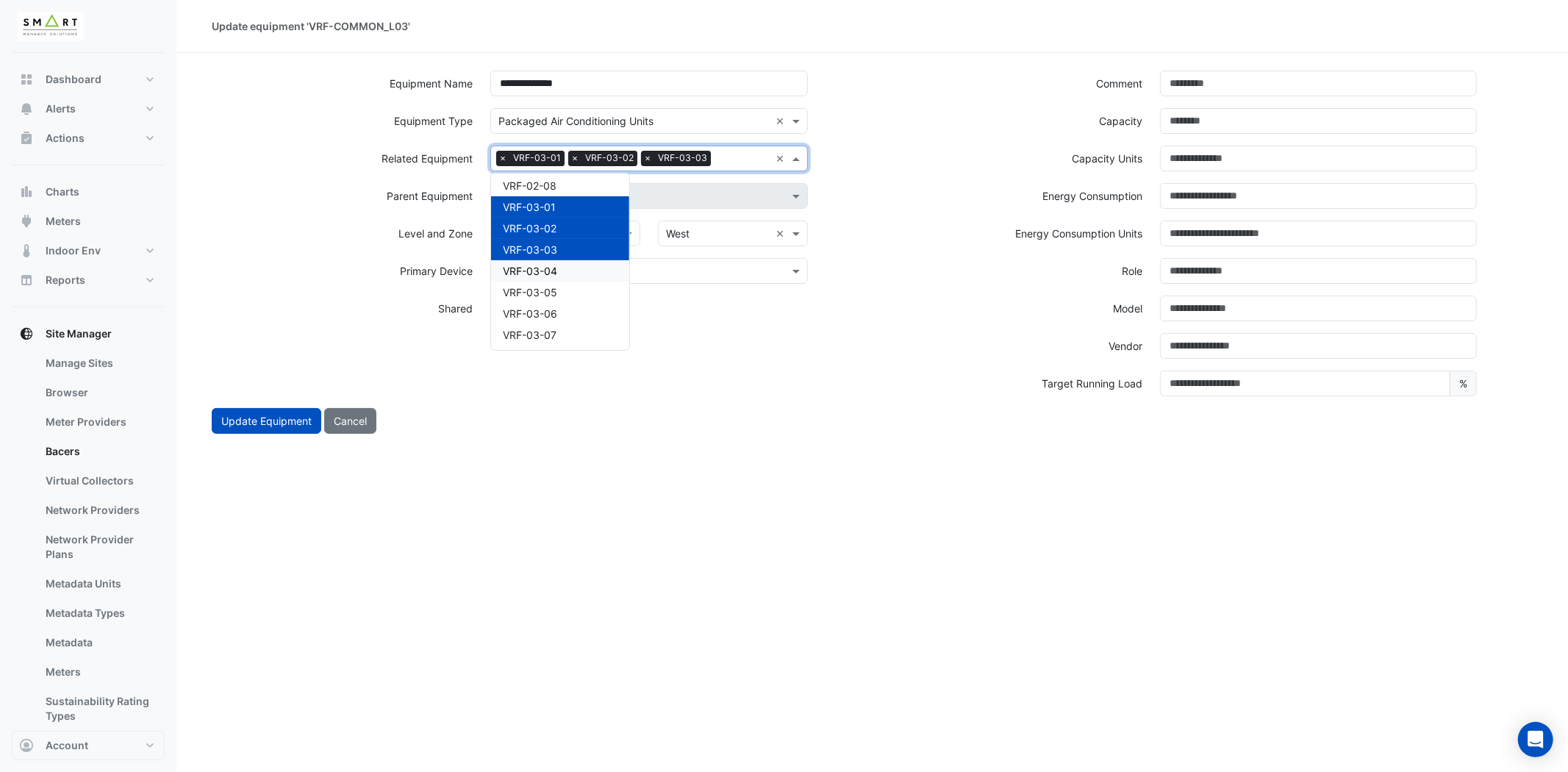
click at [525, 279] on div "VRF-03-04" at bounding box center [560, 271] width 138 height 22
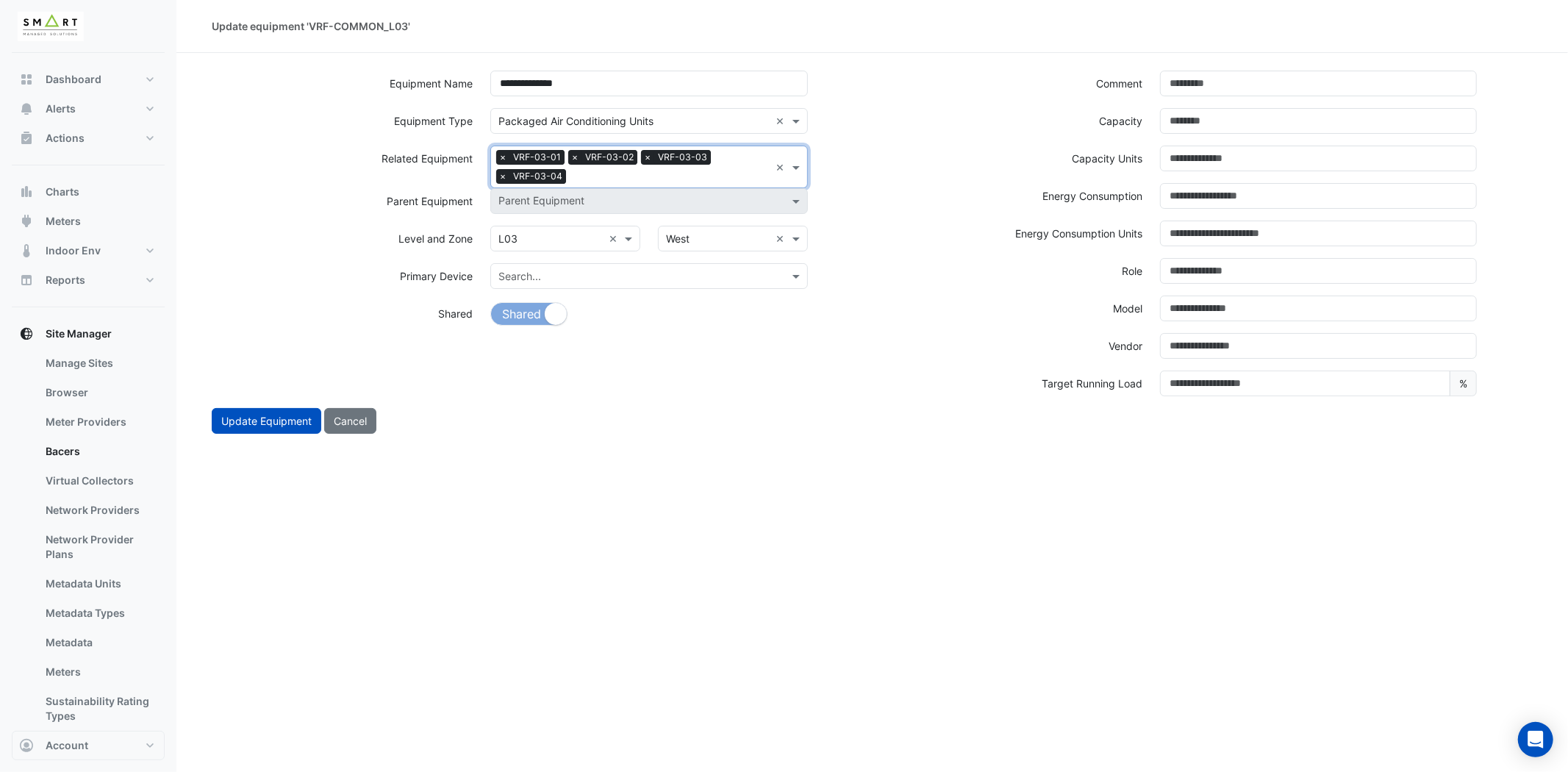
click at [621, 176] on input "text" at bounding box center [671, 177] width 198 height 16
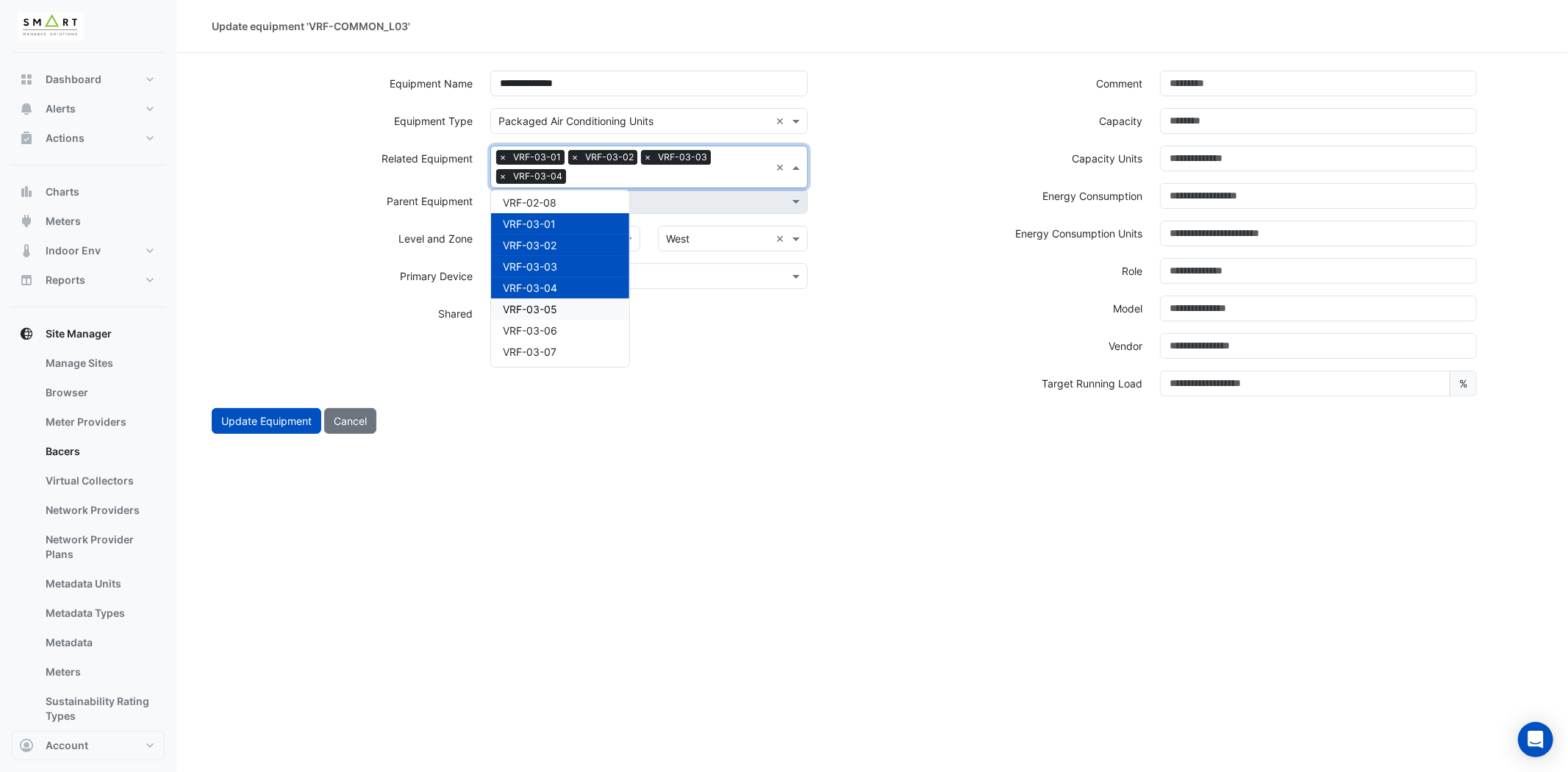
click at [543, 303] on span "VRF-03-05" at bounding box center [530, 309] width 54 height 13
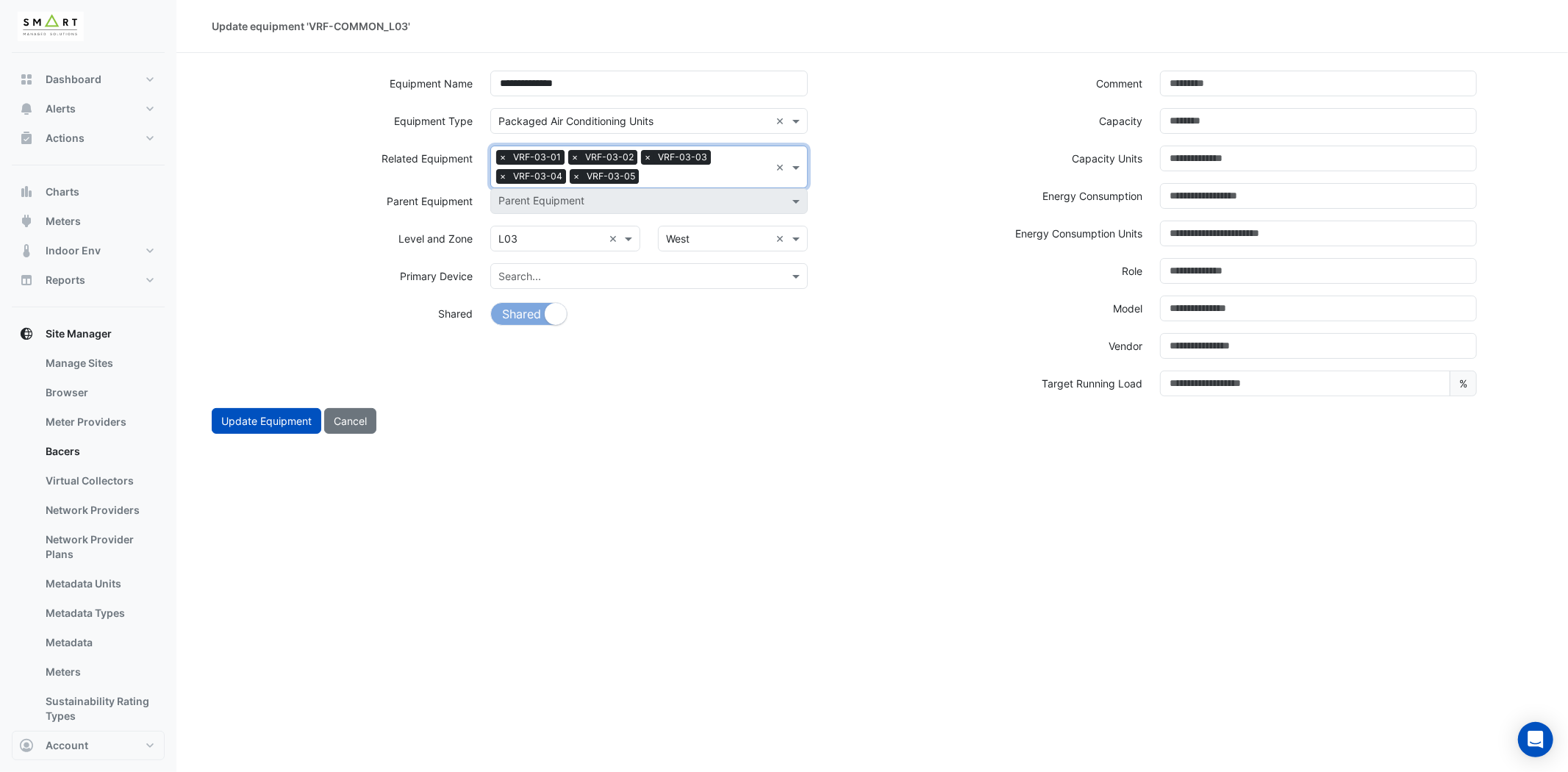
click at [665, 181] on input "text" at bounding box center [707, 177] width 125 height 16
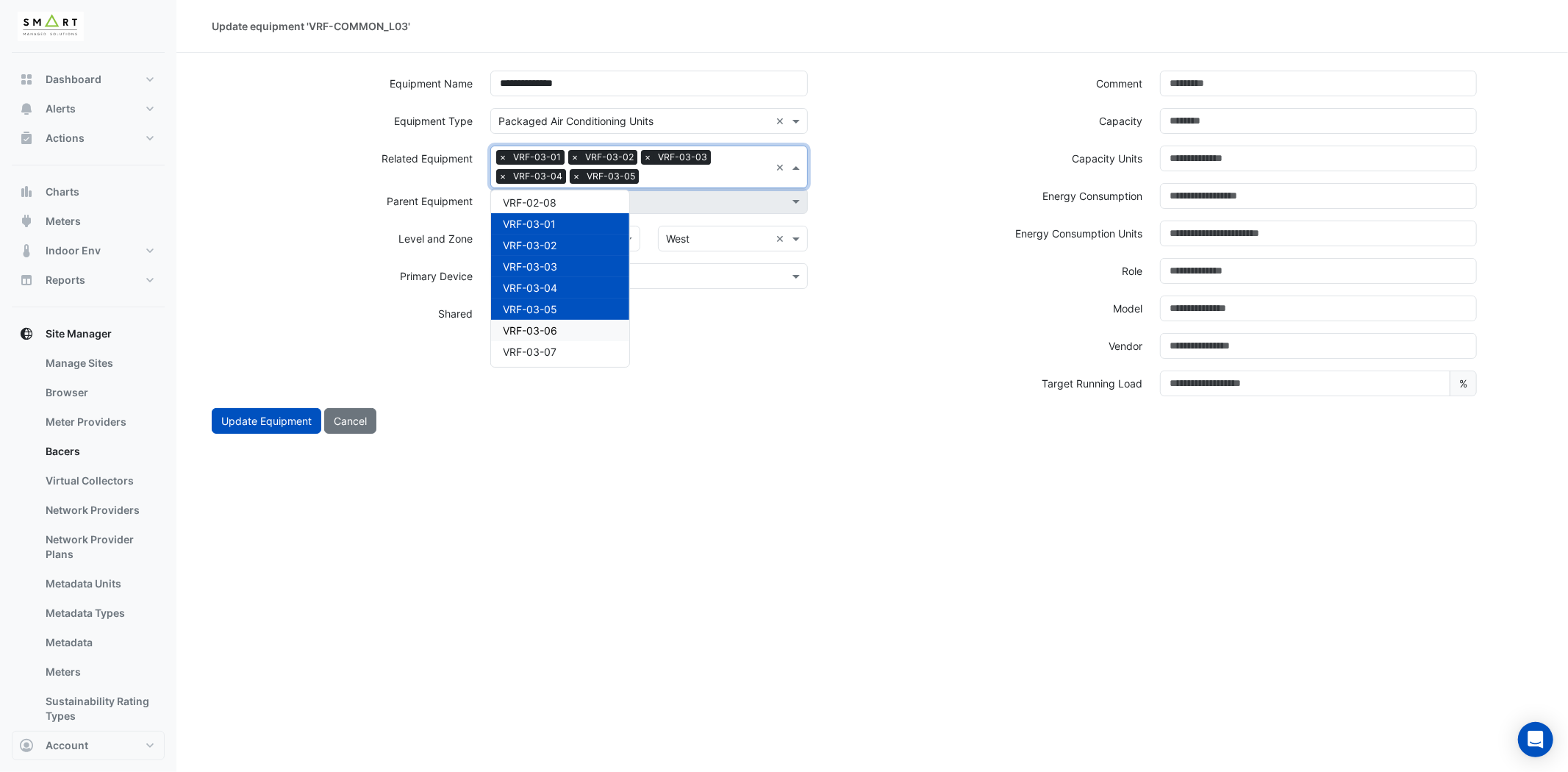
click at [556, 320] on div "VRF-03-06" at bounding box center [560, 331] width 138 height 22
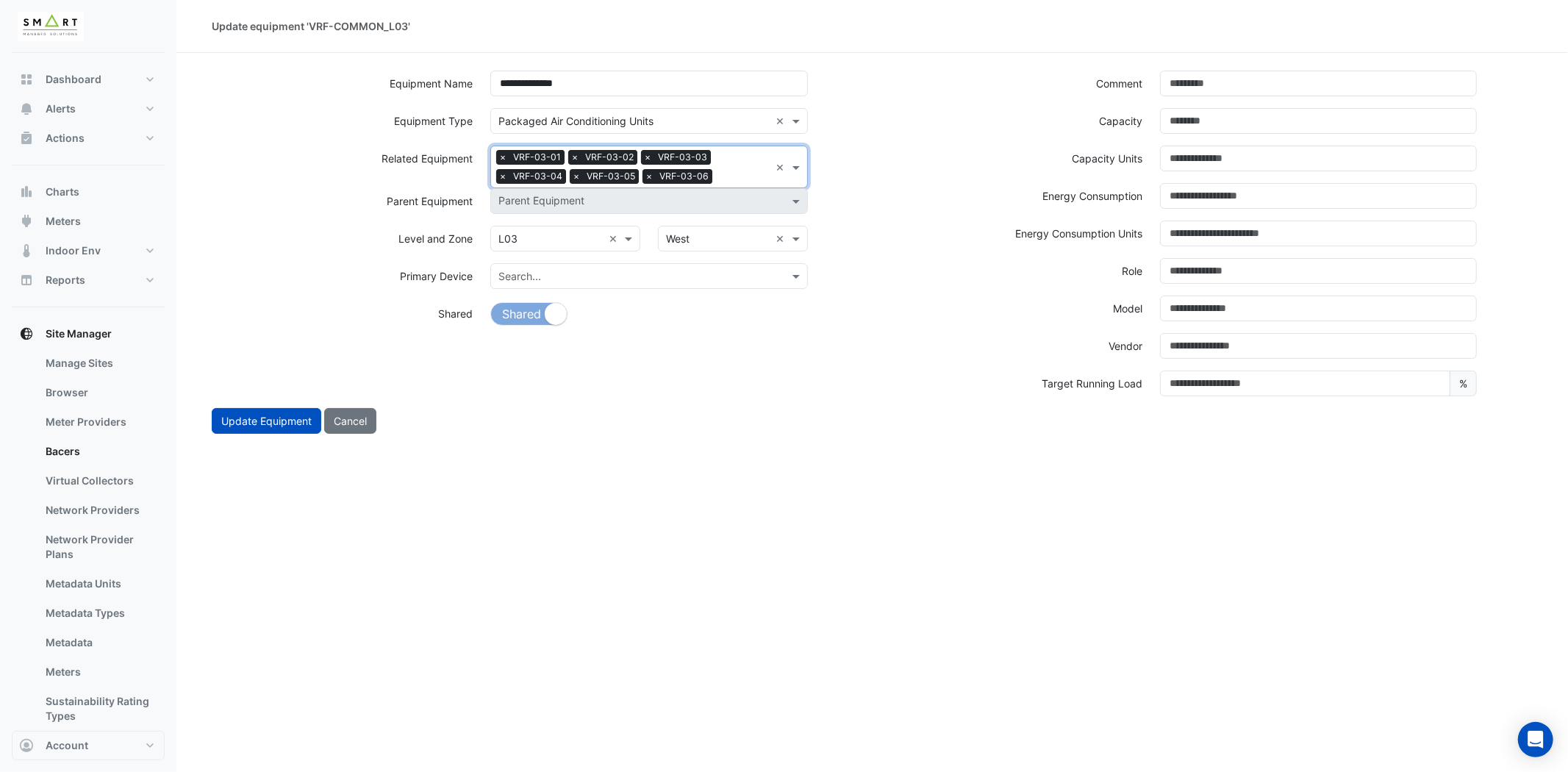
click at [728, 170] on input "text" at bounding box center [743, 177] width 51 height 16
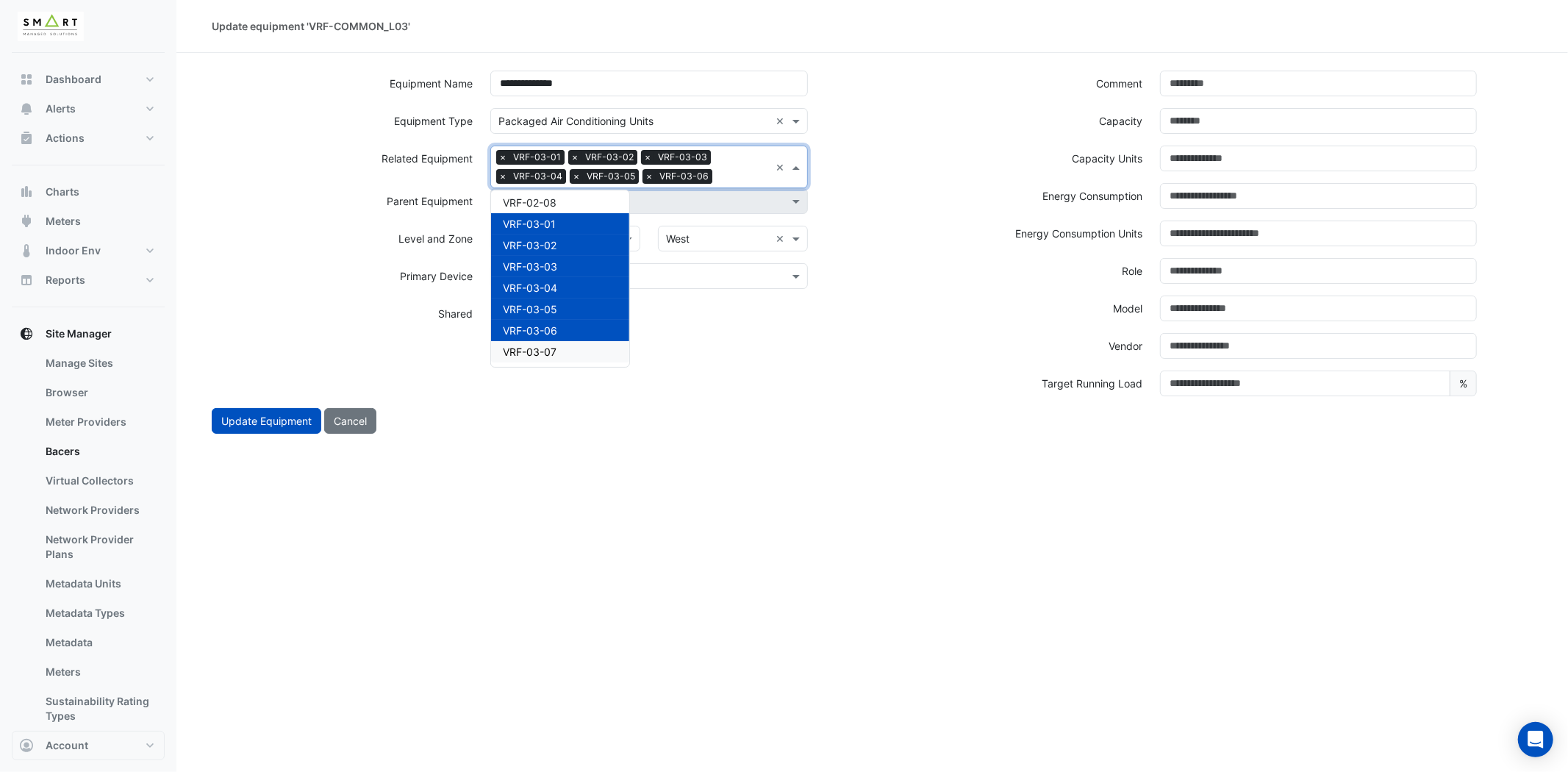
click at [541, 341] on div "VRF-03-07" at bounding box center [560, 351] width 138 height 22
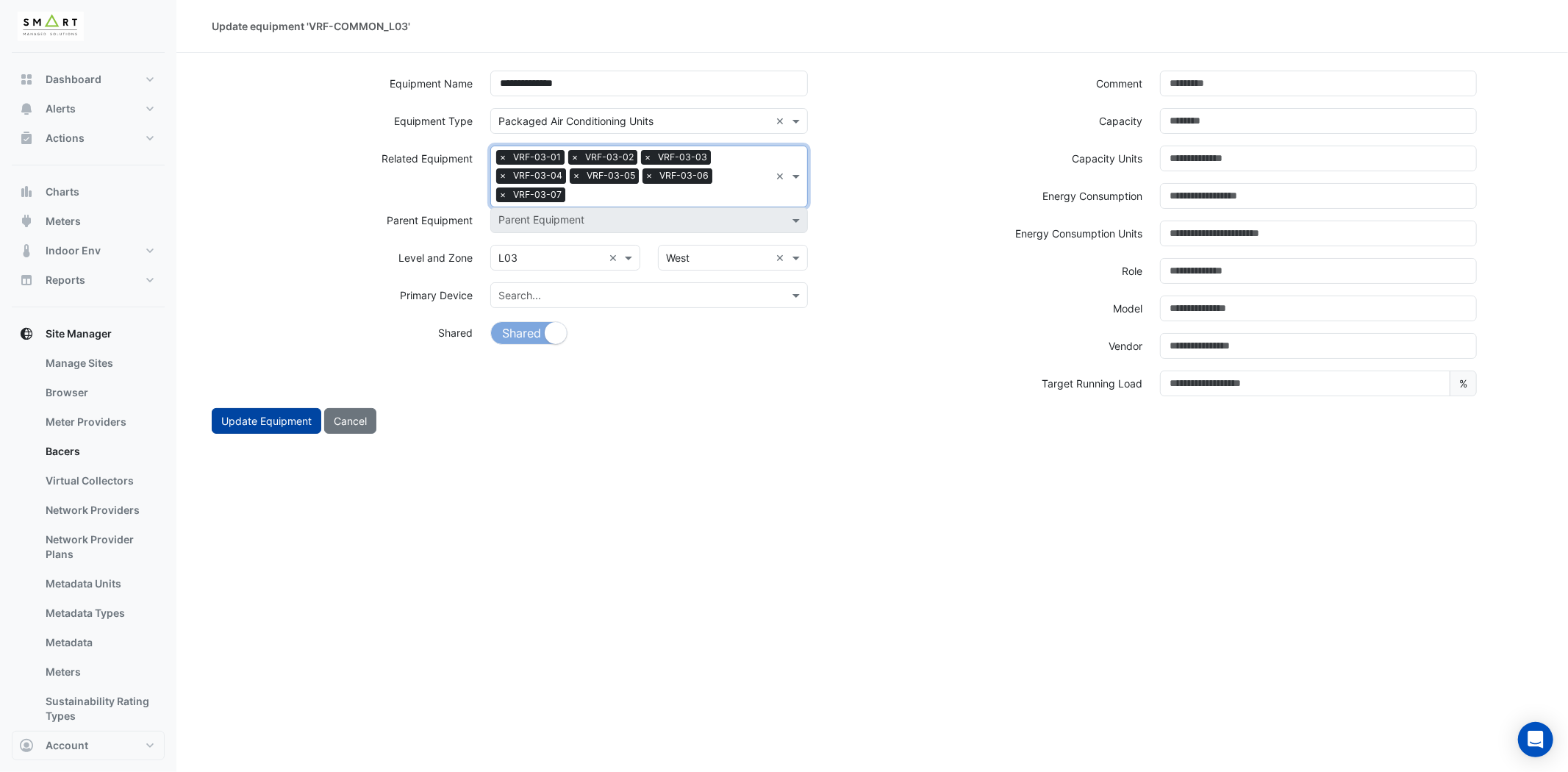
click at [251, 412] on button "Update Equipment" at bounding box center [266, 421] width 109 height 26
select select "***"
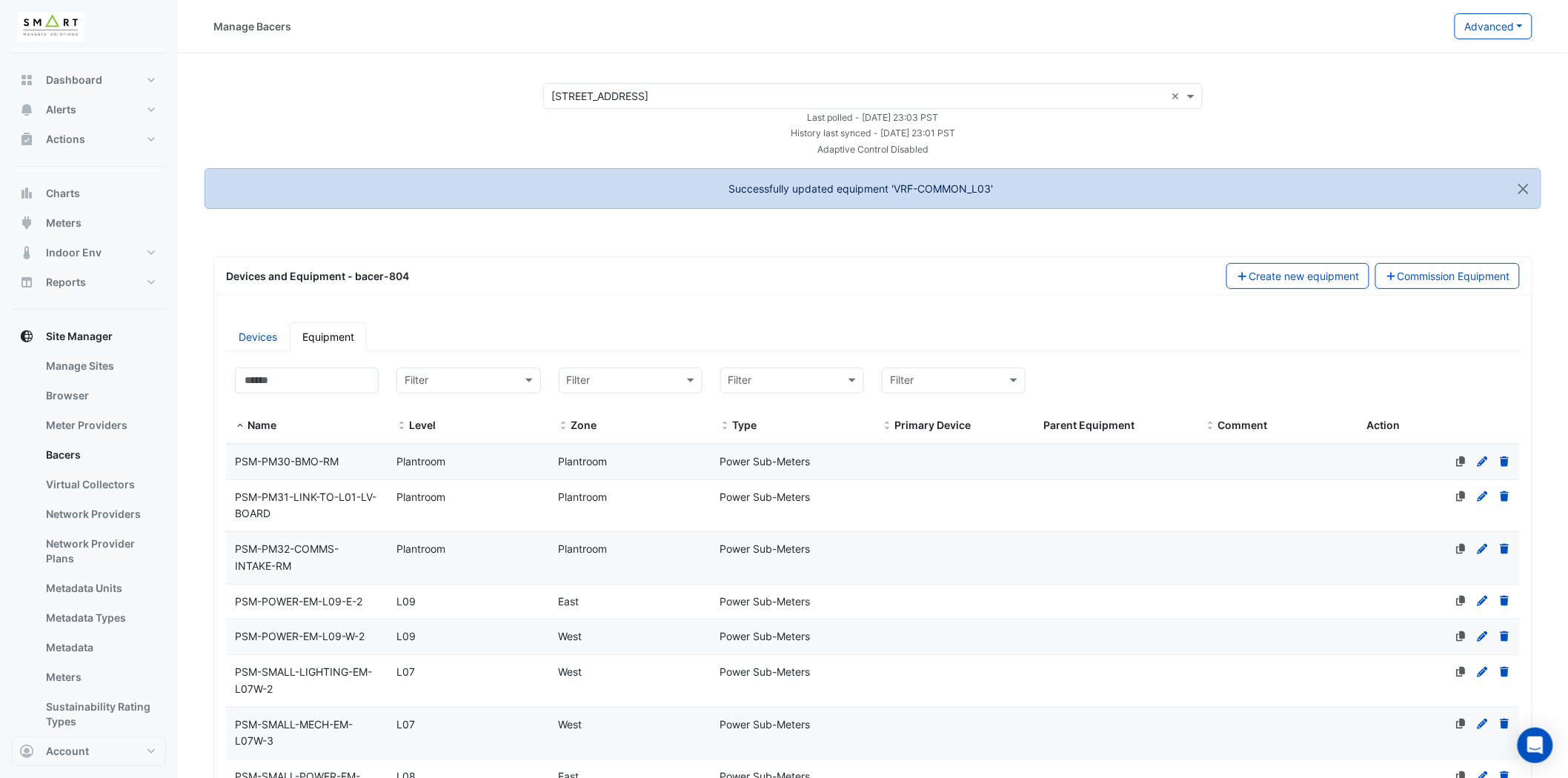
select select "***"
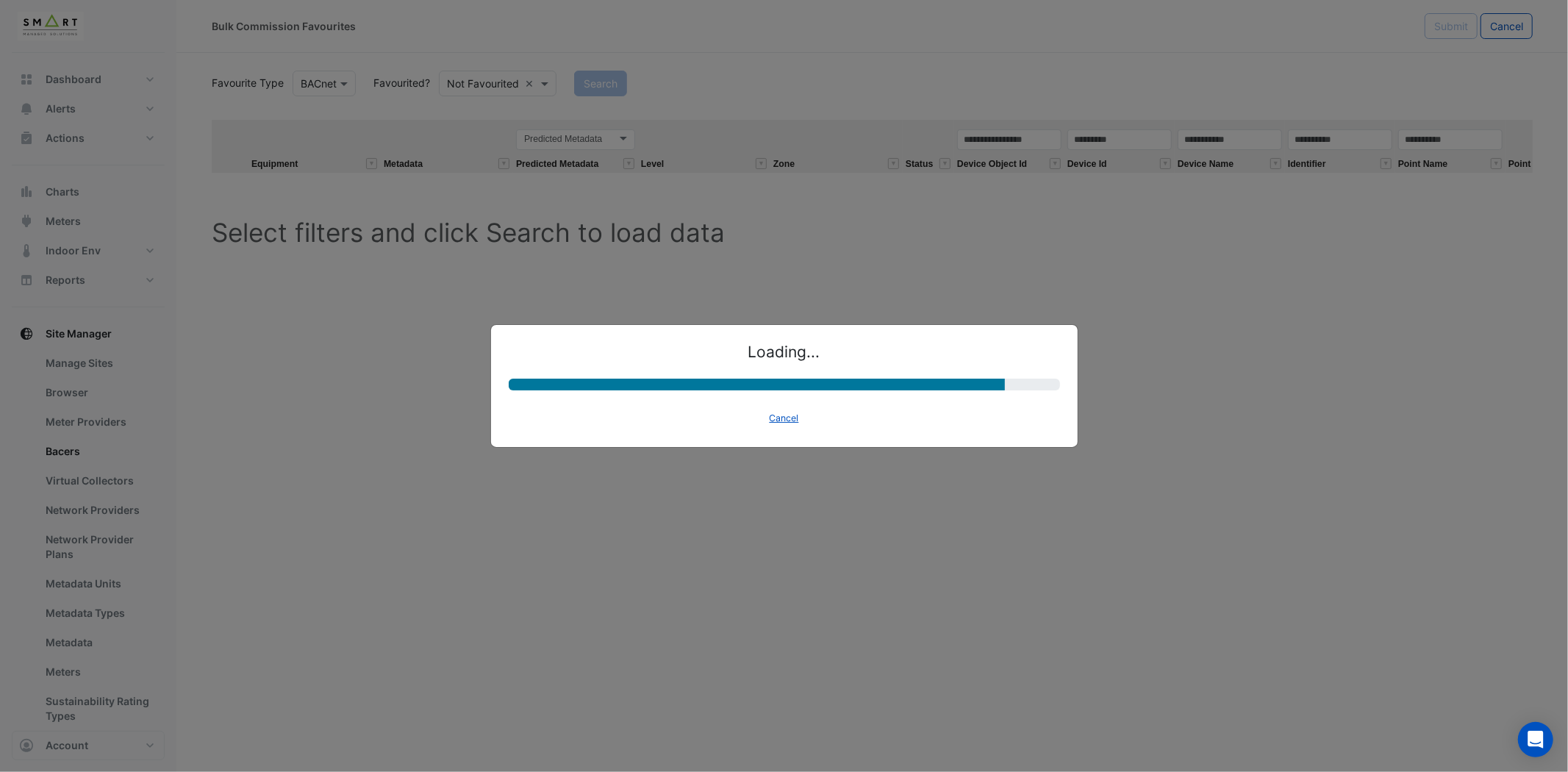
select select "********"
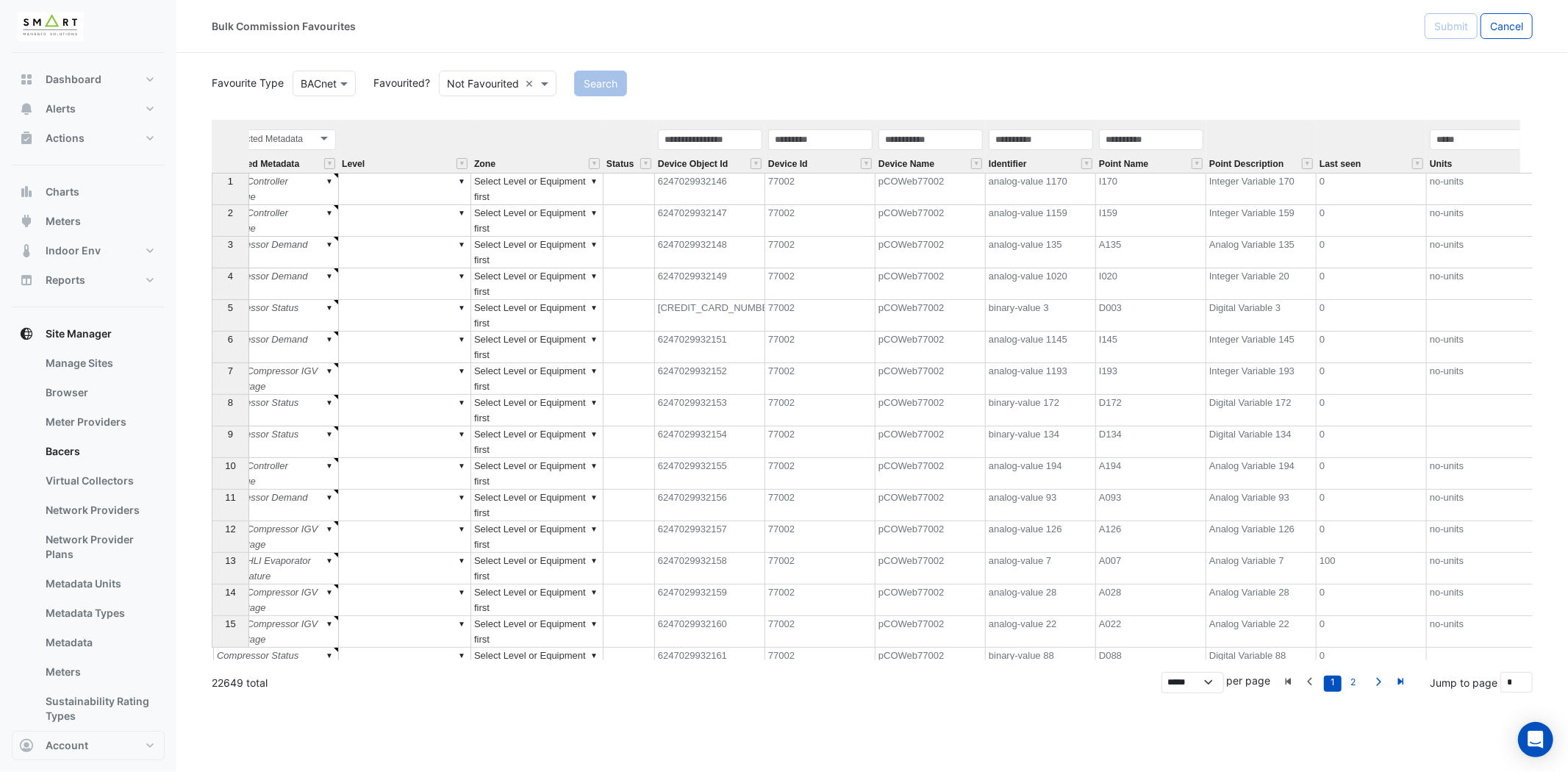
scroll to position [0, 309]
click at [1184, 163] on button "" at bounding box center [1188, 163] width 11 height 11
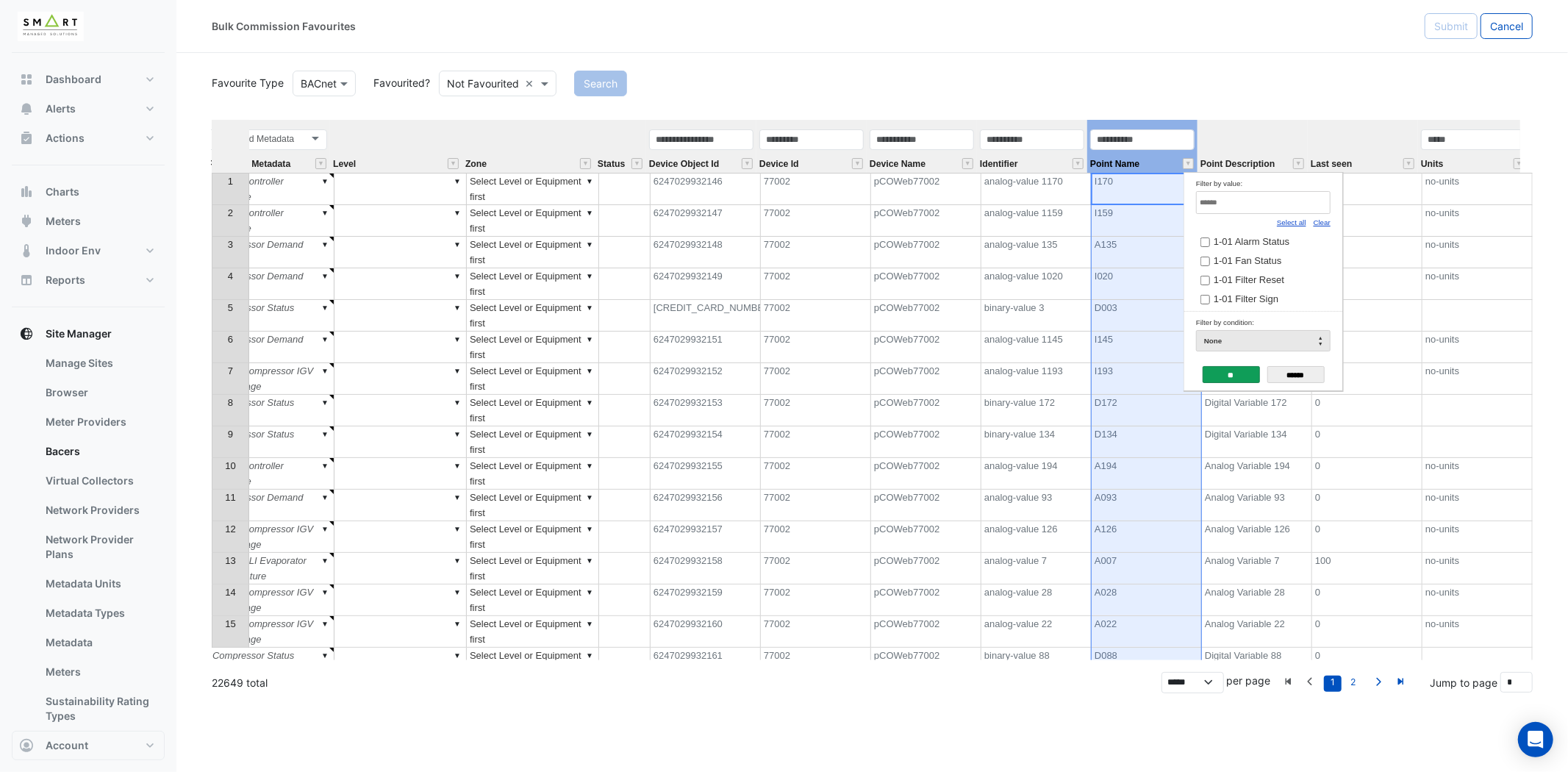
click at [1326, 226] on link "Clear" at bounding box center [1322, 222] width 17 height 8
click at [1297, 209] on input "Filter by value:" at bounding box center [1263, 202] width 135 height 23
click at [1281, 246] on span "3rd Floor FCUs On" at bounding box center [1254, 241] width 81 height 11
drag, startPoint x: 1263, startPoint y: 205, endPoint x: 1165, endPoint y: 203, distance: 98.0
click at [1165, 203] on body "Bulk Commission Favourites Submit Cancel Favourite Type Favourite Type BACnet F…" at bounding box center [784, 386] width 1568 height 772
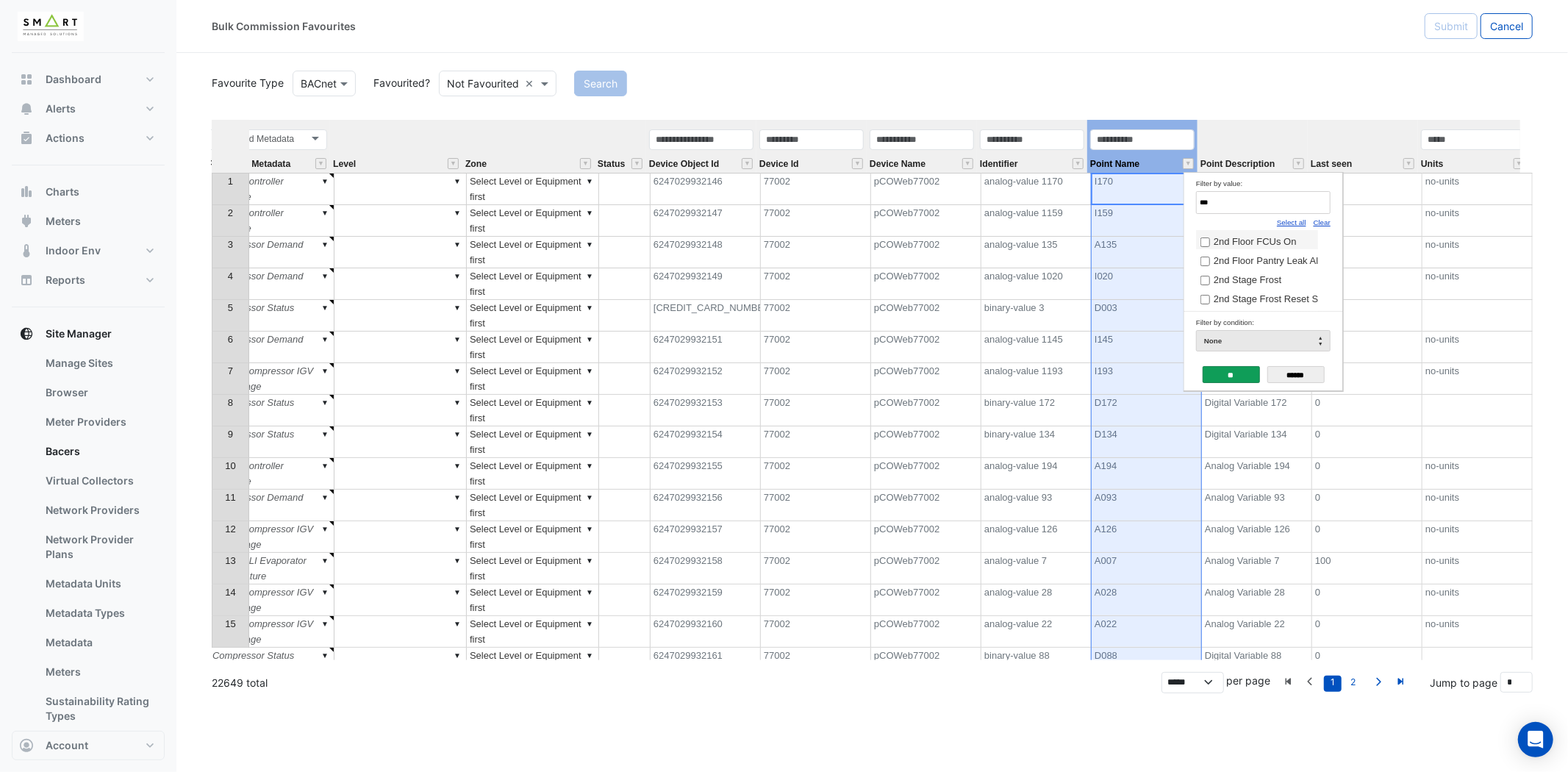
click at [1222, 240] on span "2nd Floor FCUs On" at bounding box center [1255, 241] width 83 height 11
drag, startPoint x: 1235, startPoint y: 204, endPoint x: 1142, endPoint y: 203, distance: 93.0
click at [1142, 203] on body "Bulk Commission Favourites Submit Cancel Favourite Type Favourite Type BACnet F…" at bounding box center [784, 386] width 1568 height 772
drag, startPoint x: 1123, startPoint y: 193, endPoint x: 1018, endPoint y: 191, distance: 105.0
click at [1018, 191] on body "Bulk Commission Favourites Submit Cancel Favourite Type Favourite Type BACnet F…" at bounding box center [784, 386] width 1568 height 772
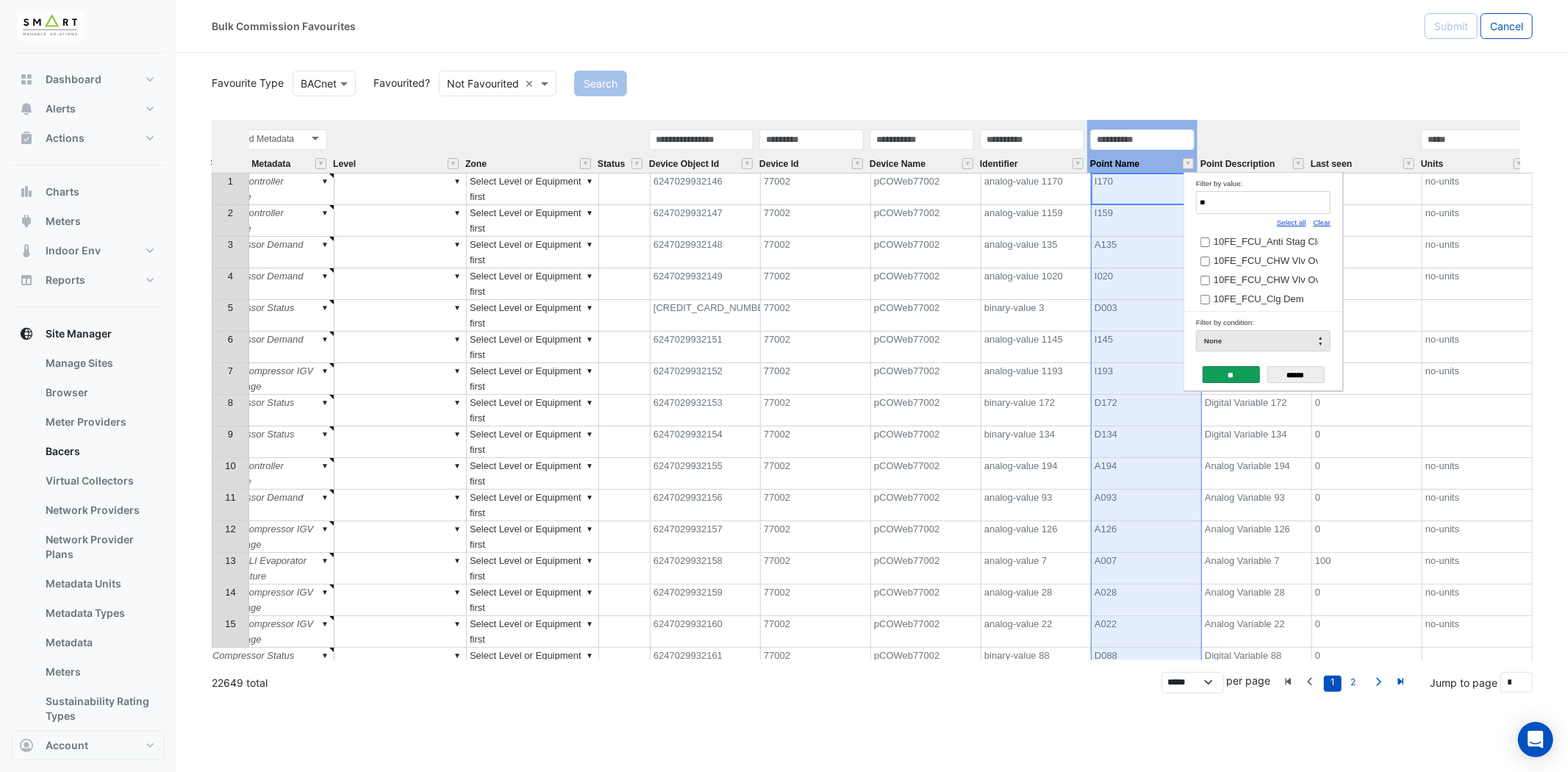
type input "*"
click at [1244, 373] on input "**" at bounding box center [1231, 374] width 57 height 17
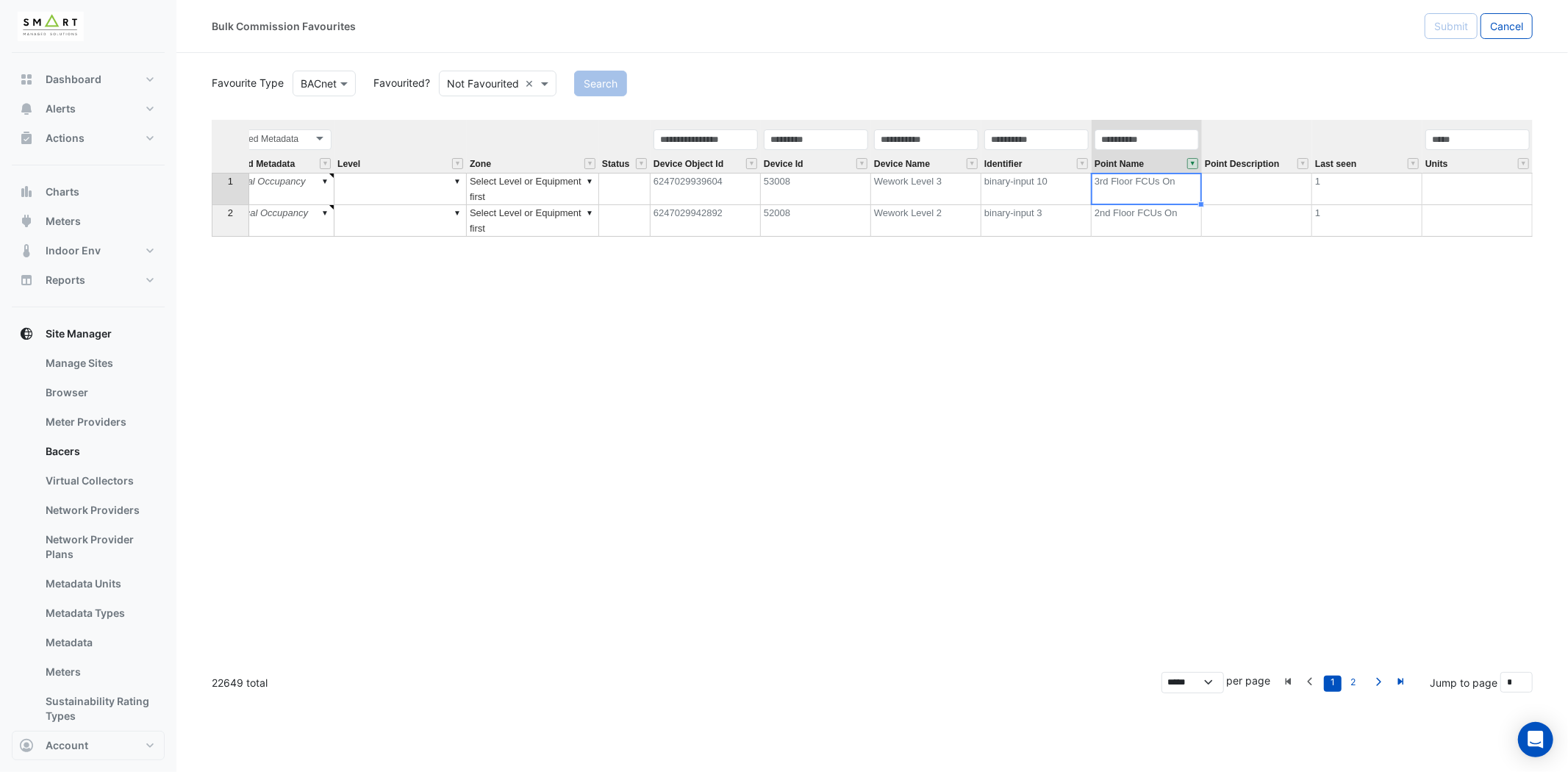
scroll to position [0, 304]
click at [1188, 164] on button "" at bounding box center [1192, 163] width 11 height 11
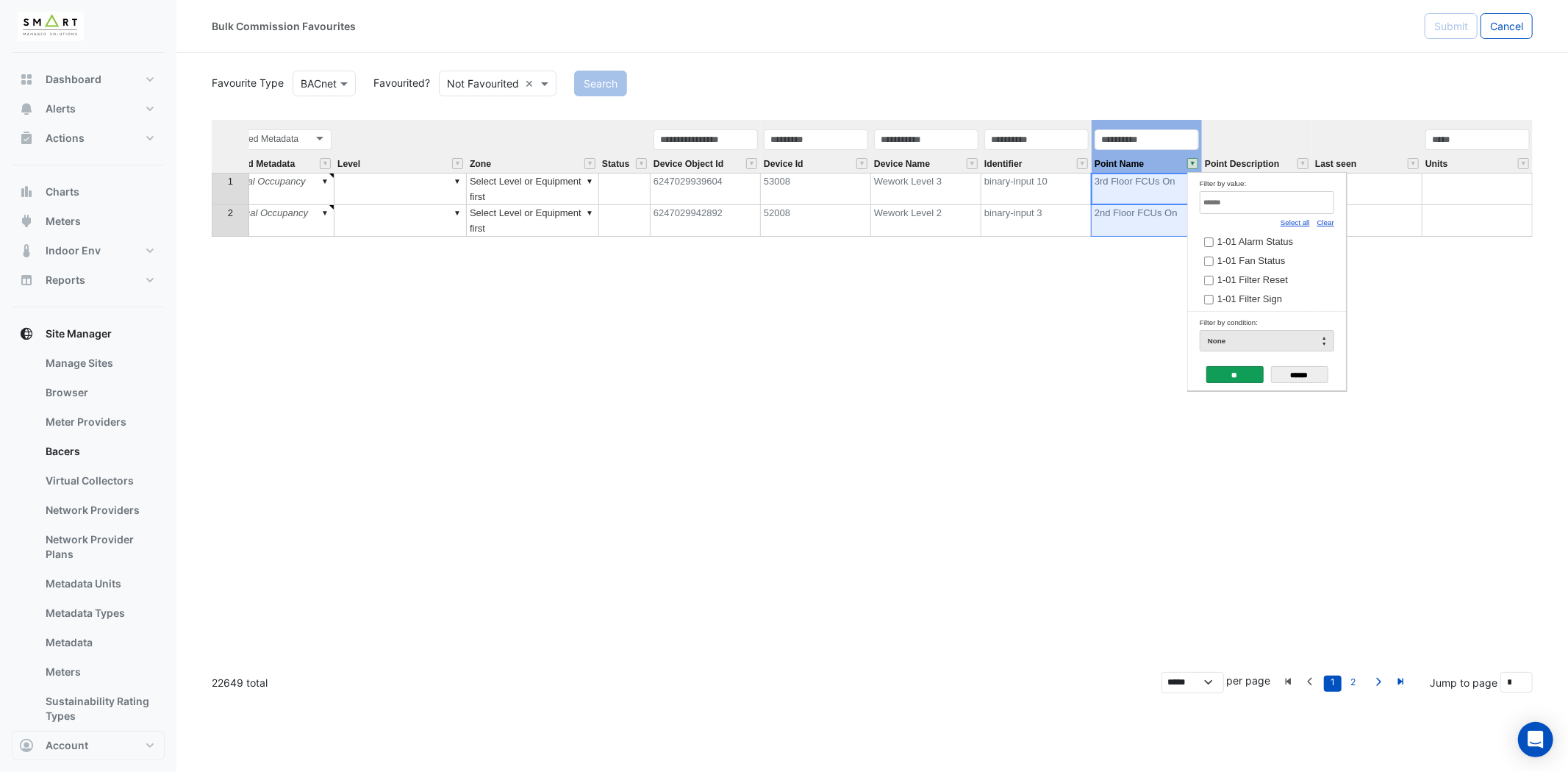
click at [1254, 204] on input "Filter by value:" at bounding box center [1267, 202] width 135 height 23
type input "****"
drag, startPoint x: 1264, startPoint y: 207, endPoint x: 1179, endPoint y: 206, distance: 85.0
click at [1179, 206] on body "Bulk Commission Favourites Submit Cancel Favourite Type Favourite Type BACnet F…" at bounding box center [784, 386] width 1568 height 772
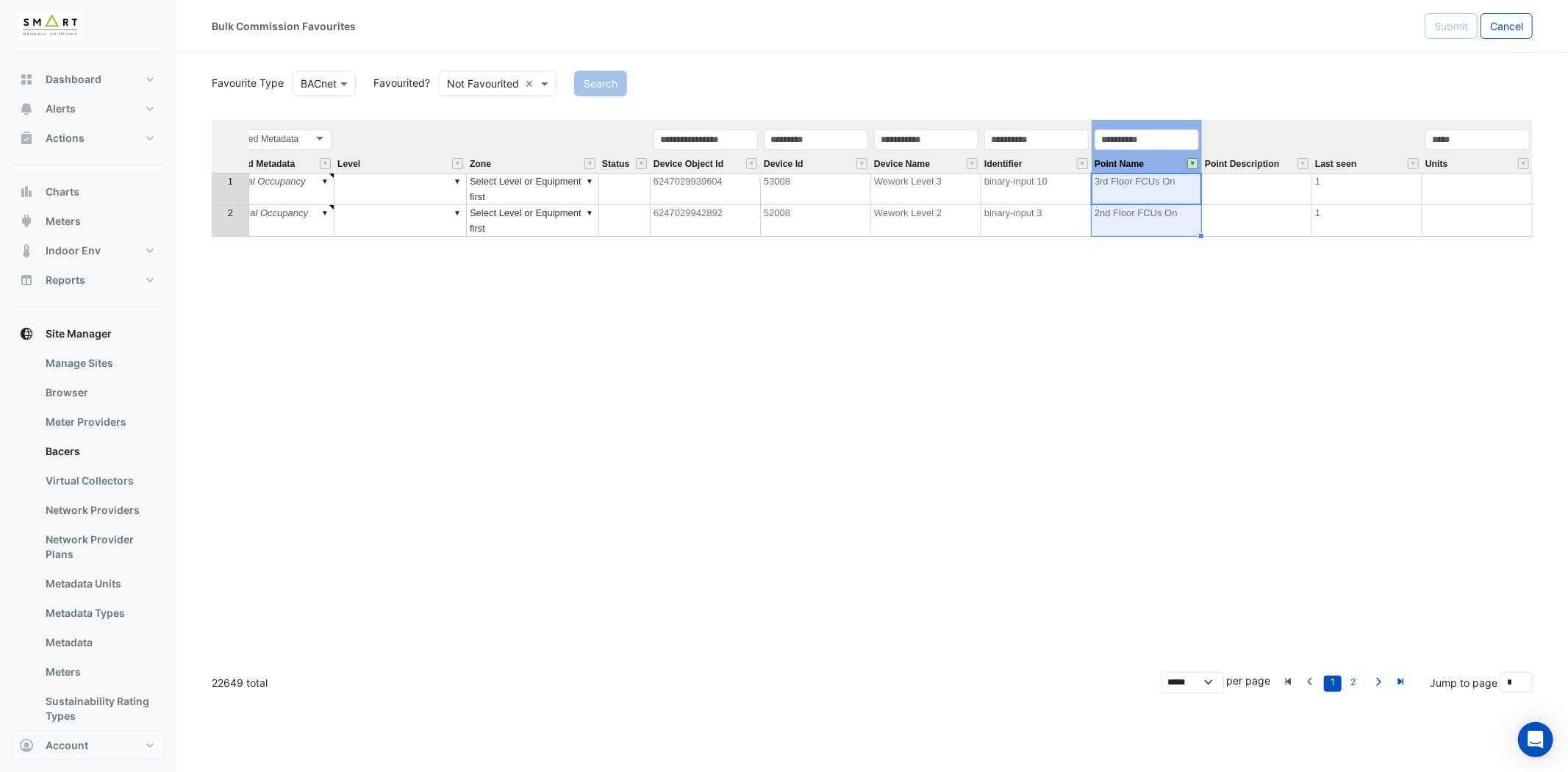
click at [1438, 355] on div "Equipment Metadata Predicted Metadata Level Zone Status Device Object Id Device…" at bounding box center [871, 390] width 1321 height 540
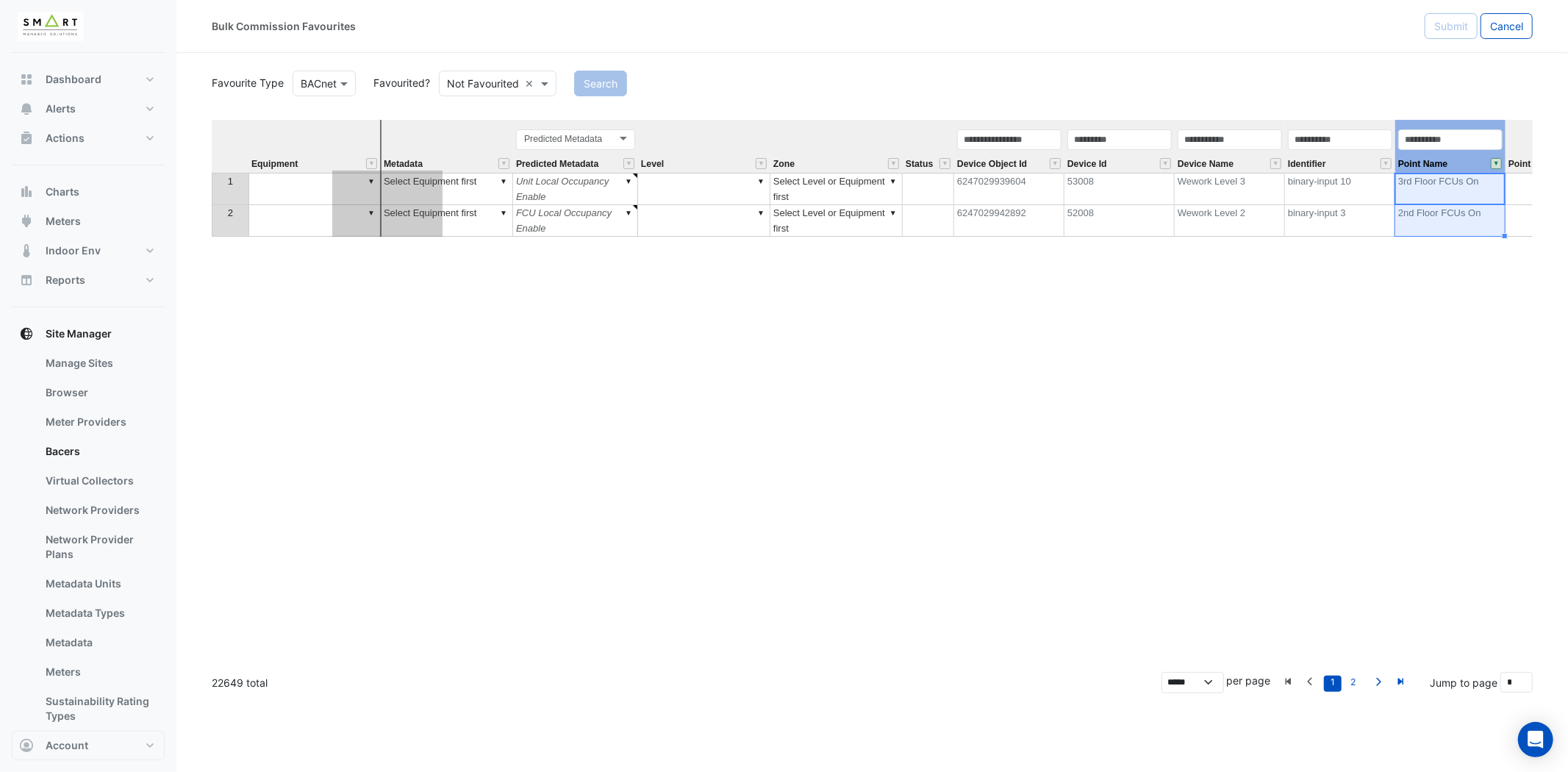
drag, startPoint x: 1167, startPoint y: 123, endPoint x: 385, endPoint y: 181, distance: 784.1
click at [405, 165] on tr "Equipment Metadata Predicted Metadata Predicted Metadata Level Zone Status Devi…" at bounding box center [1023, 146] width 1625 height 53
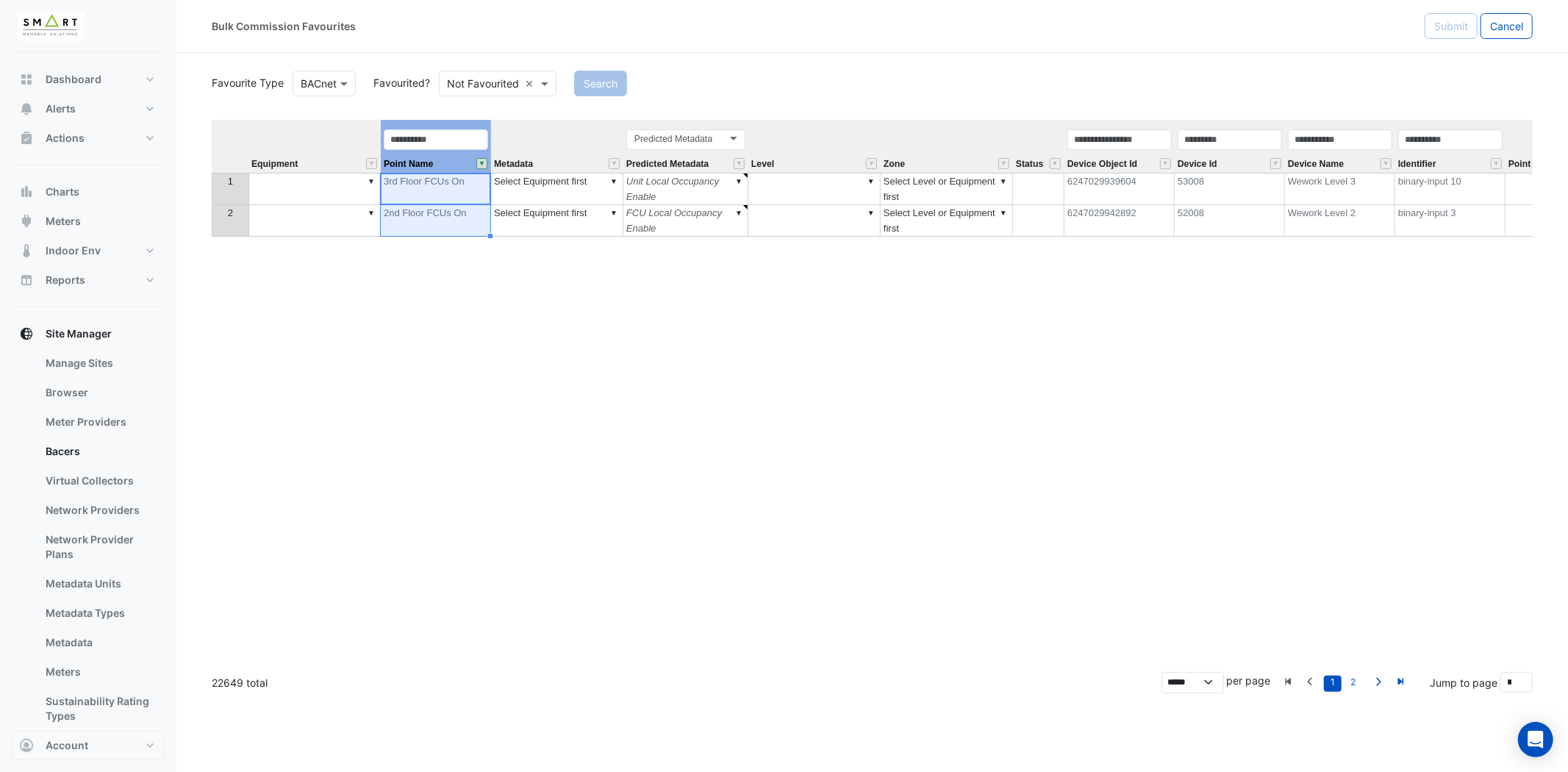
click at [318, 192] on td "▼" at bounding box center [315, 188] width 132 height 32
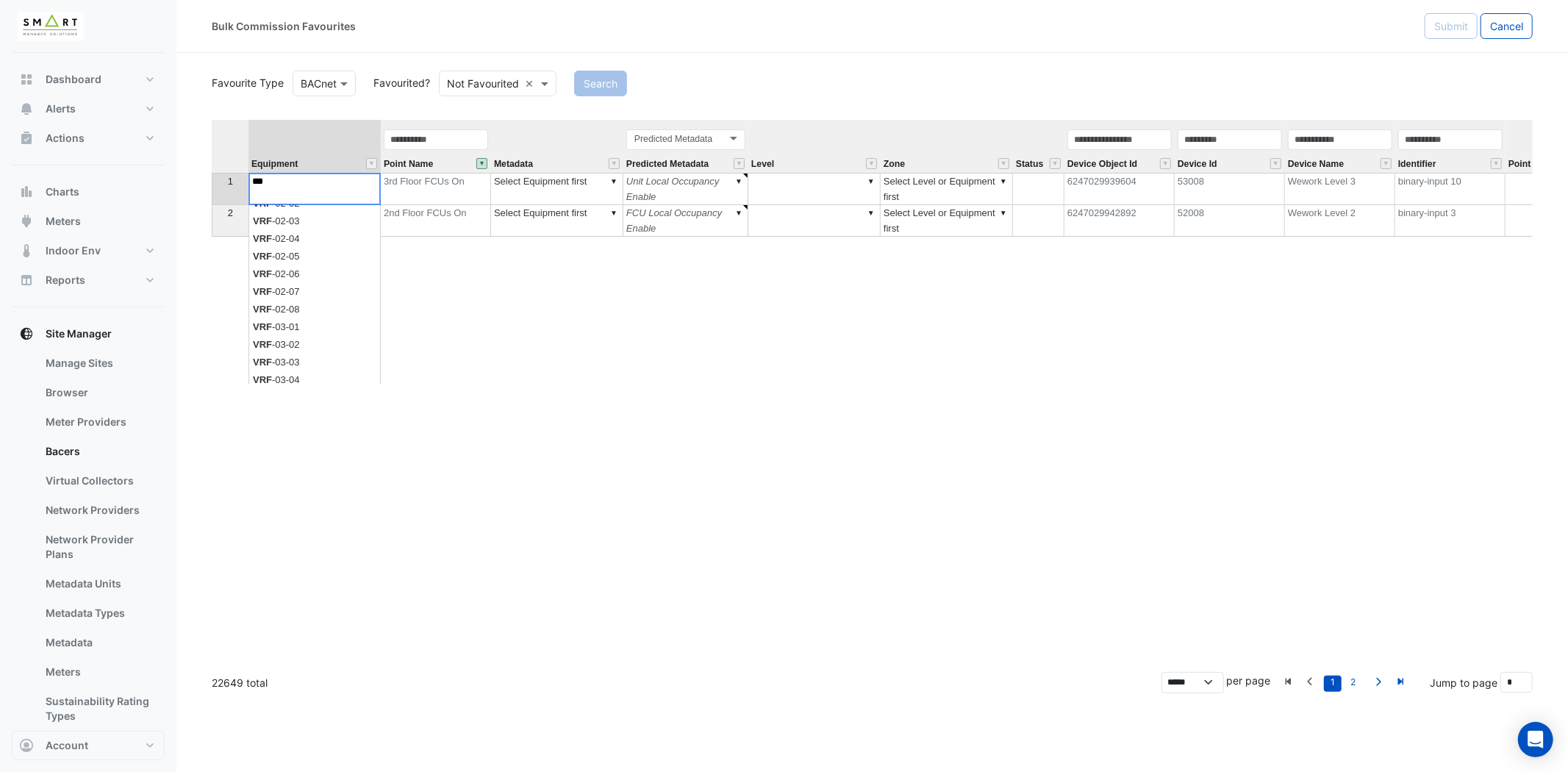
scroll to position [249, 0]
click at [336, 372] on div "**********" at bounding box center [871, 390] width 1321 height 540
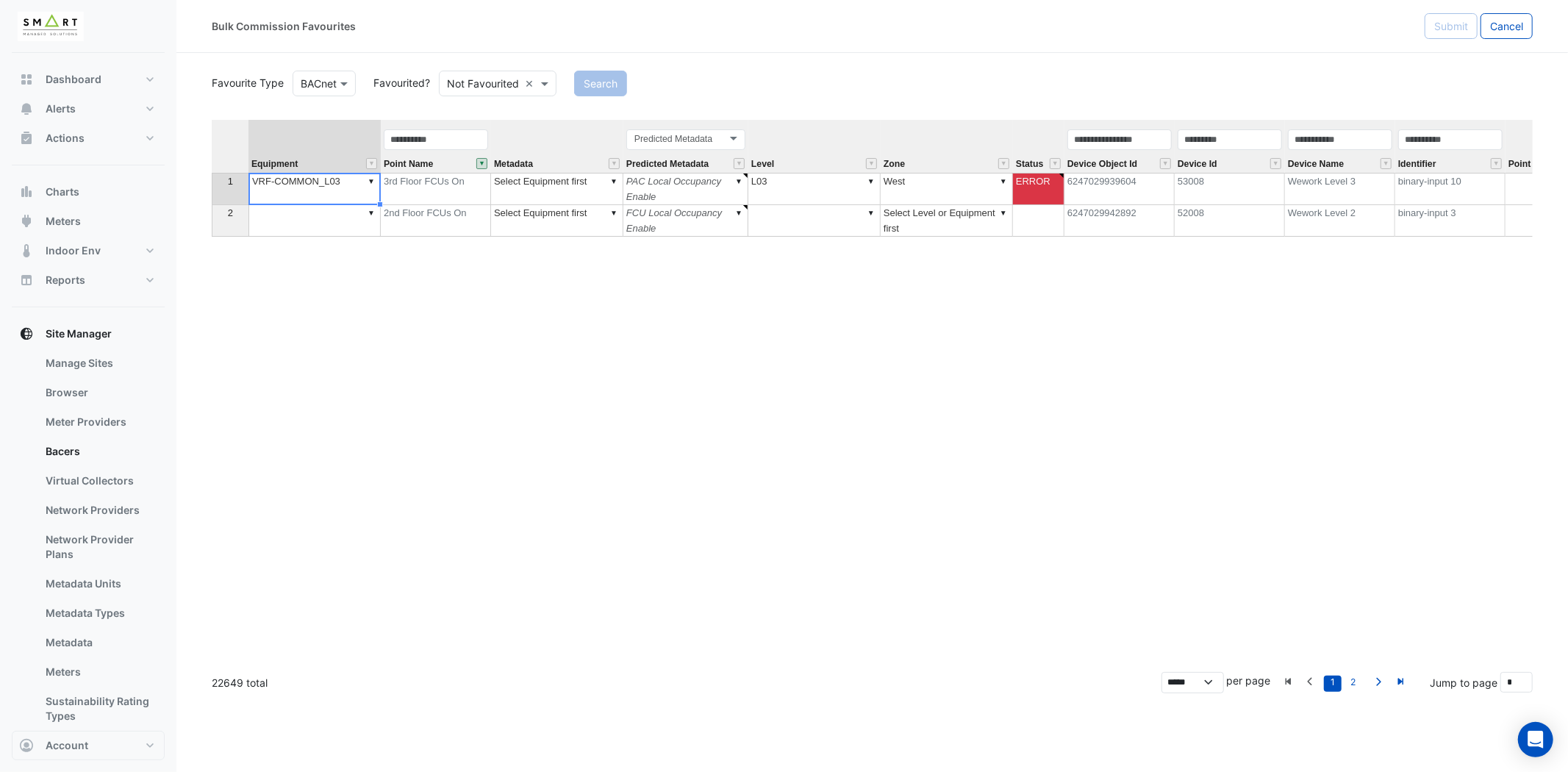
type textarea "**********"
click at [332, 220] on td "▼" at bounding box center [315, 221] width 132 height 31
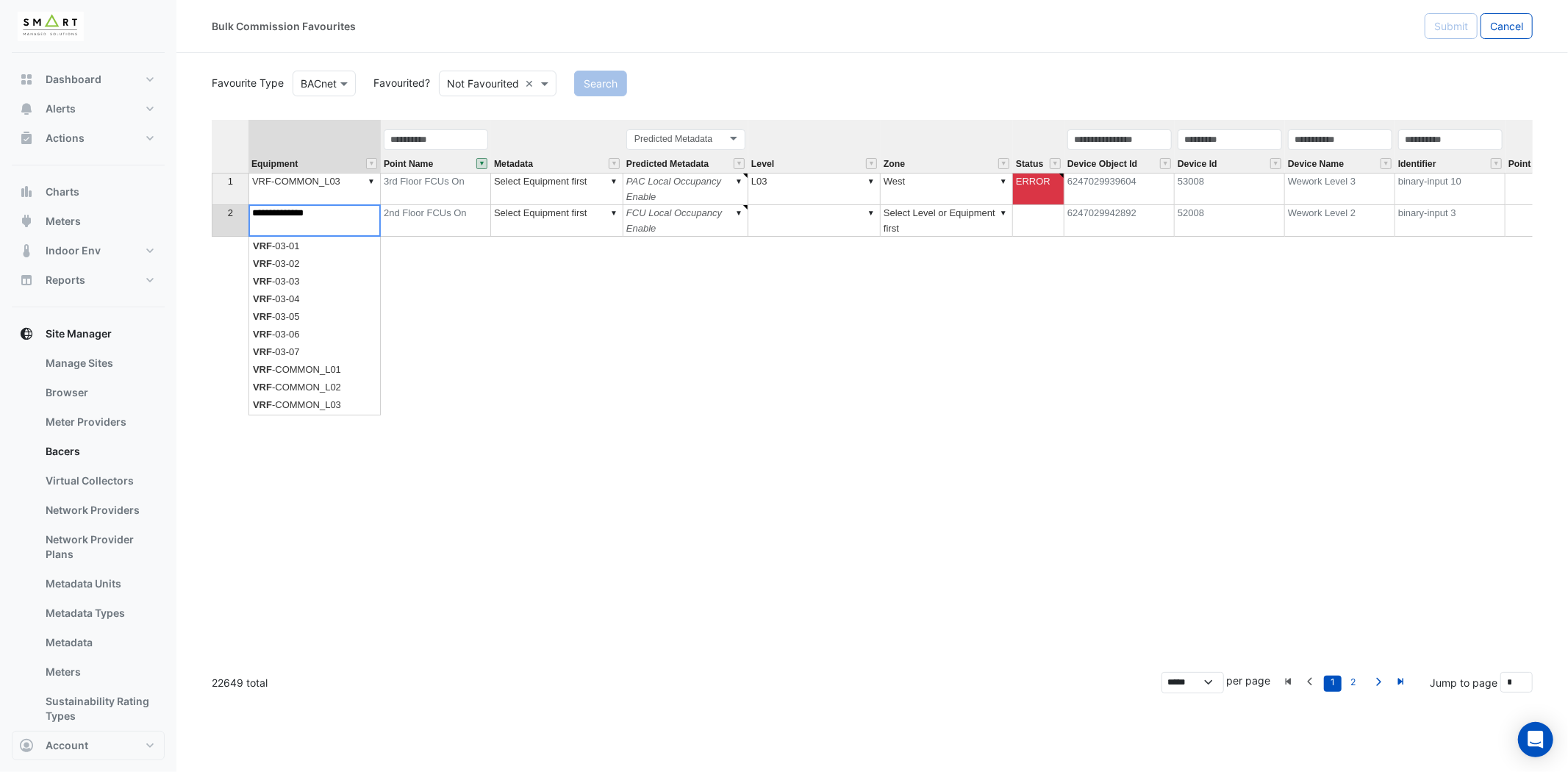
type textarea "**********"
click at [336, 383] on div "**********" at bounding box center [871, 390] width 1321 height 540
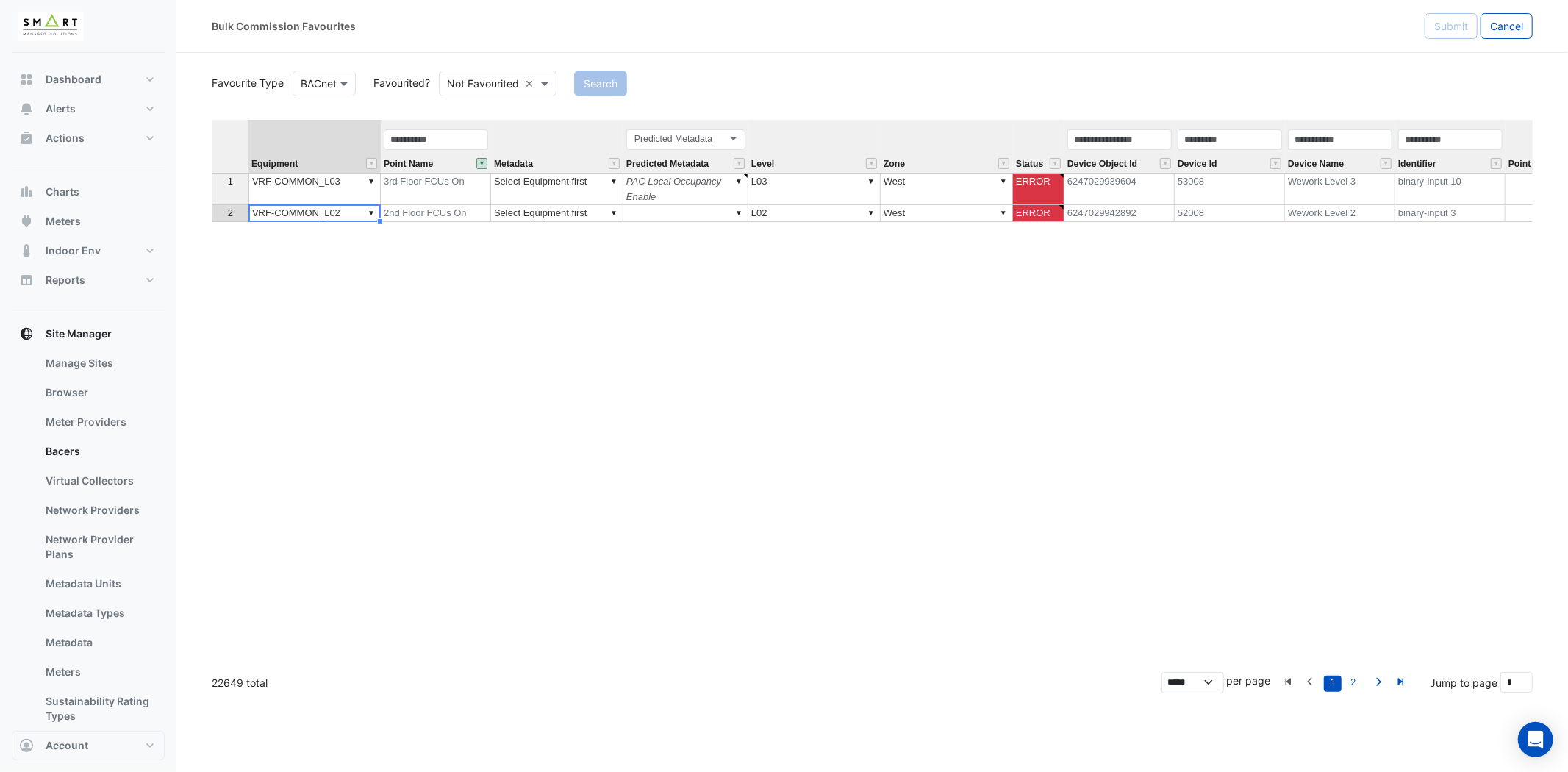
type textarea "******"
type textarea "**********"
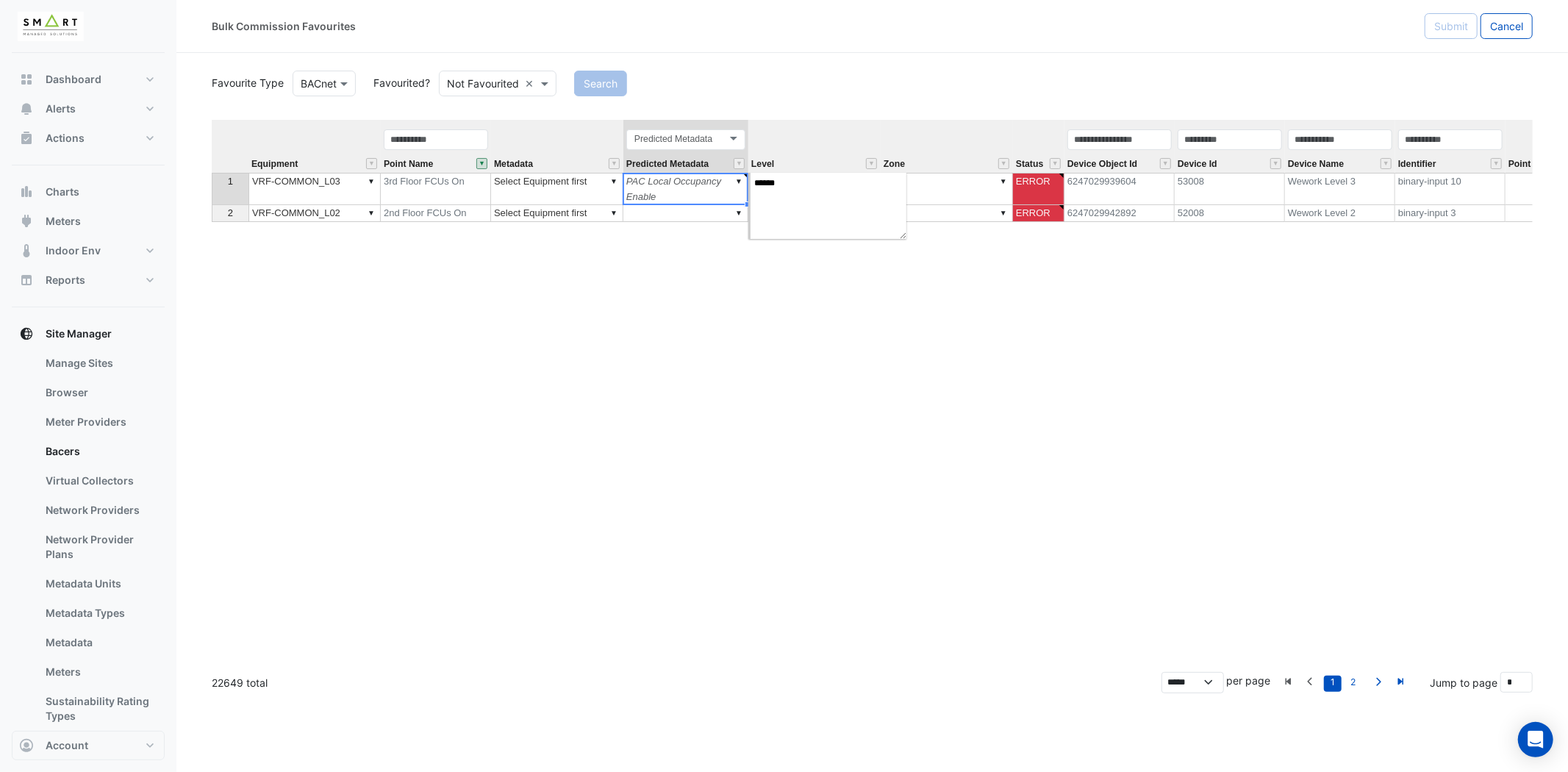
click at [685, 185] on td "▼ PAC Local Occupancy Enable" at bounding box center [686, 188] width 125 height 32
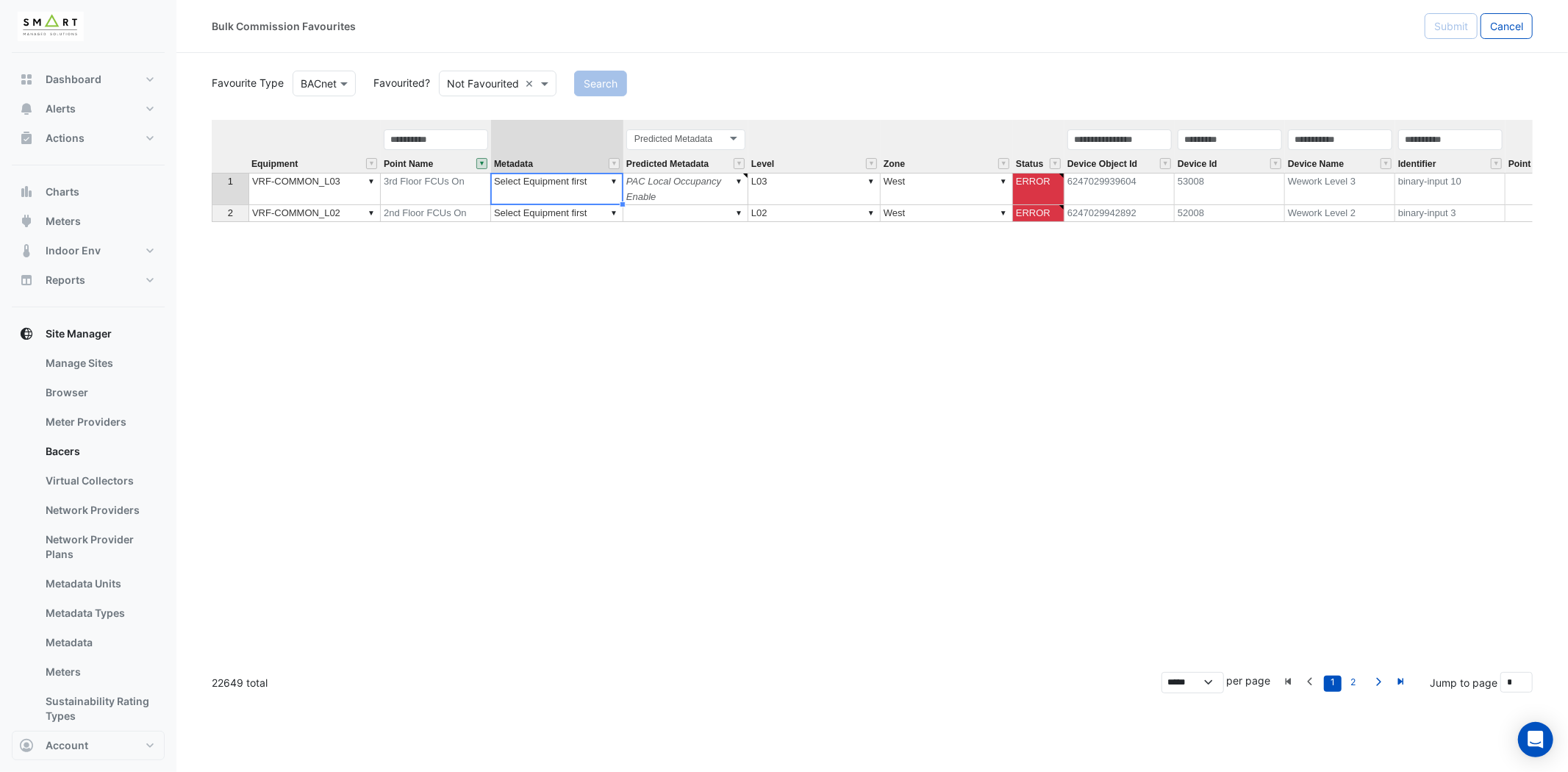
click at [554, 196] on td "▼ Select Equipment first" at bounding box center [557, 188] width 132 height 32
type textarea "**********"
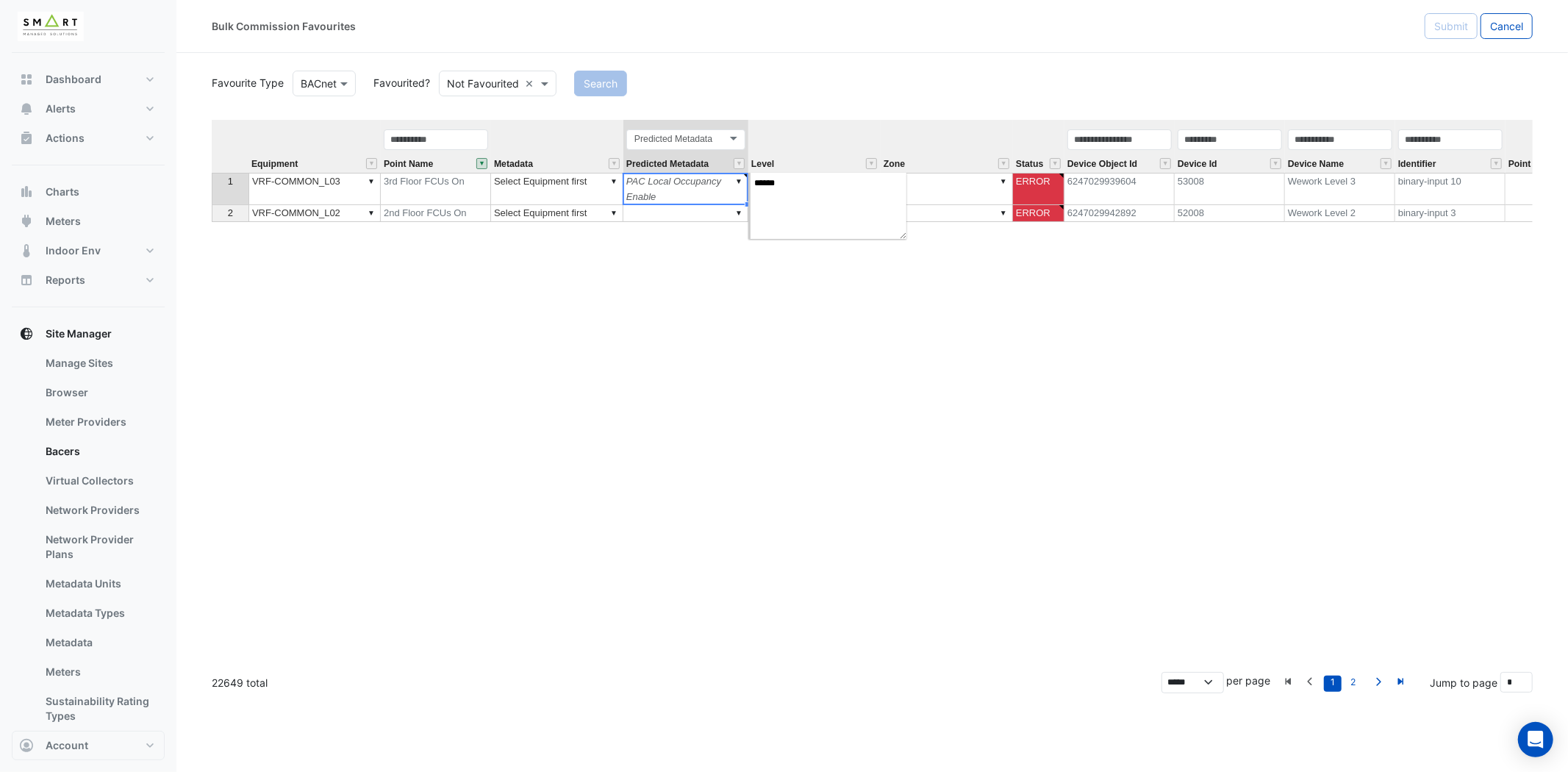
click at [700, 185] on td "▼ PAC Local Occupancy Enable" at bounding box center [686, 188] width 125 height 32
click at [576, 191] on td "▼ Select Equipment first" at bounding box center [557, 188] width 132 height 32
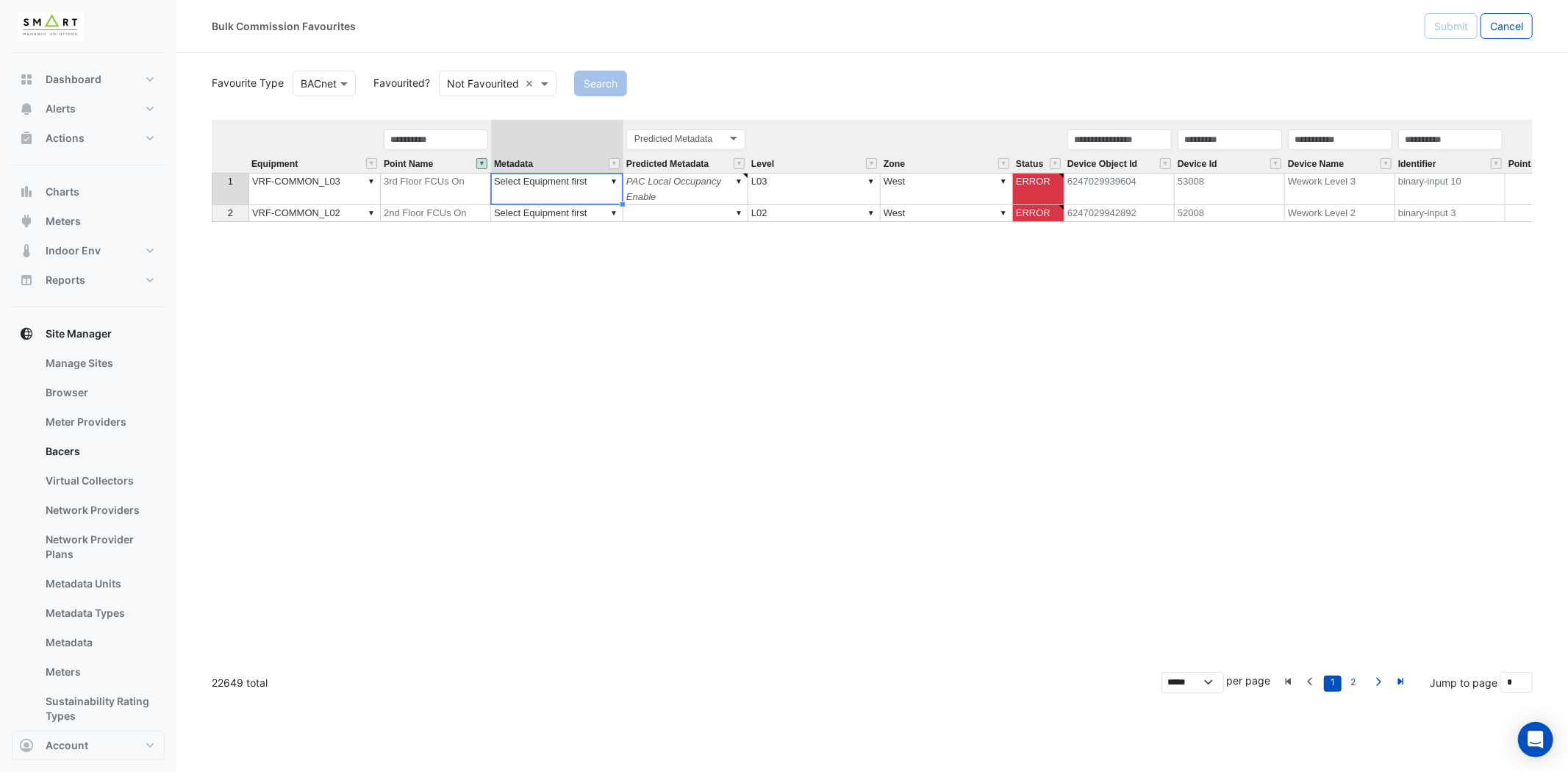
type textarea "**********"
click at [584, 211] on td "▼ Select Equipment first" at bounding box center [557, 214] width 132 height 17
type textarea "**********"
click at [481, 160] on button "" at bounding box center [481, 163] width 11 height 11
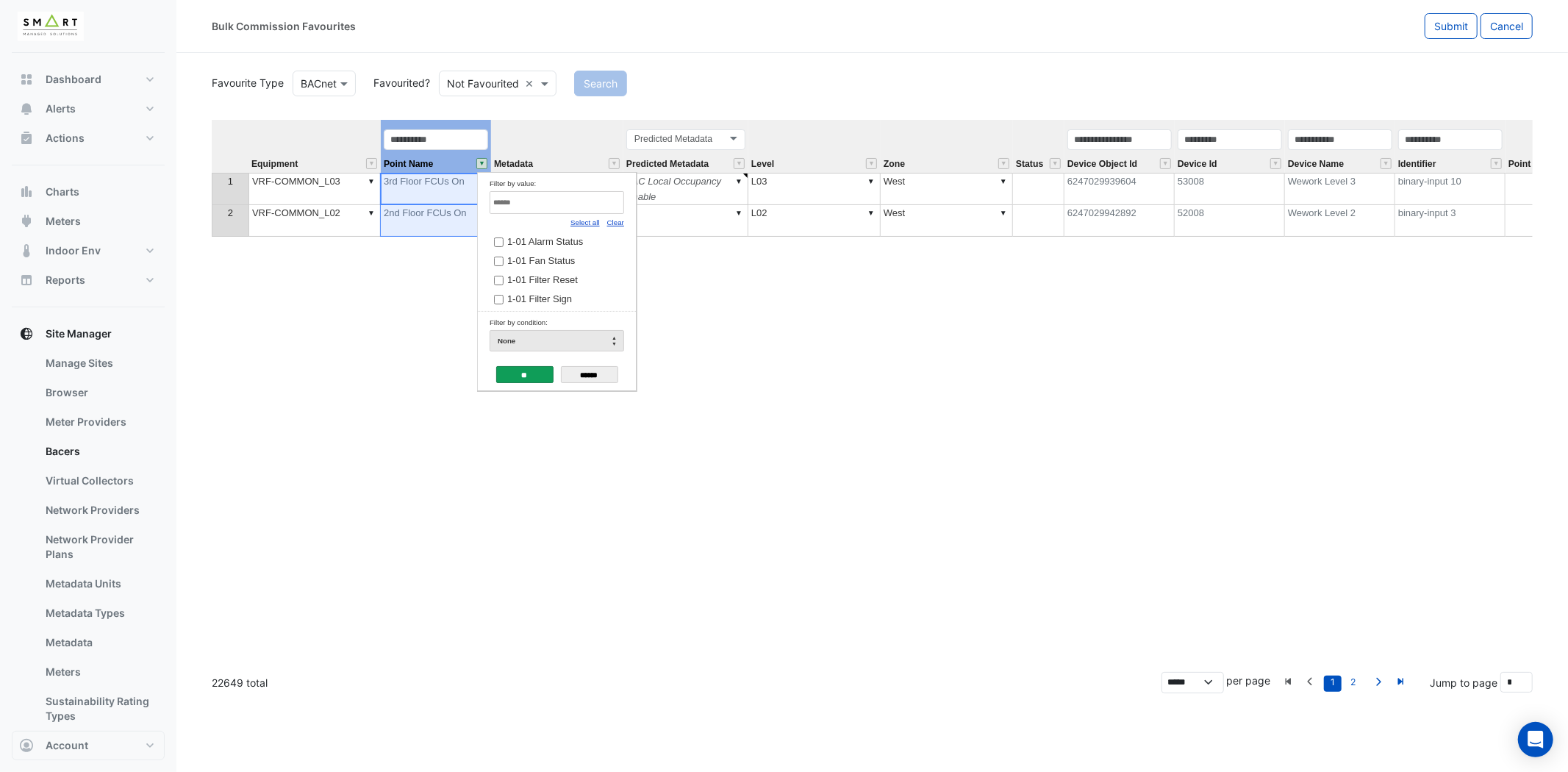
click at [568, 208] on input "Filter by value:" at bounding box center [557, 202] width 135 height 23
type input "**"
click at [784, 330] on div "Equipment Point Name Metadata Predicted Metadata Level Zone Status Device Objec…" at bounding box center [871, 390] width 1321 height 540
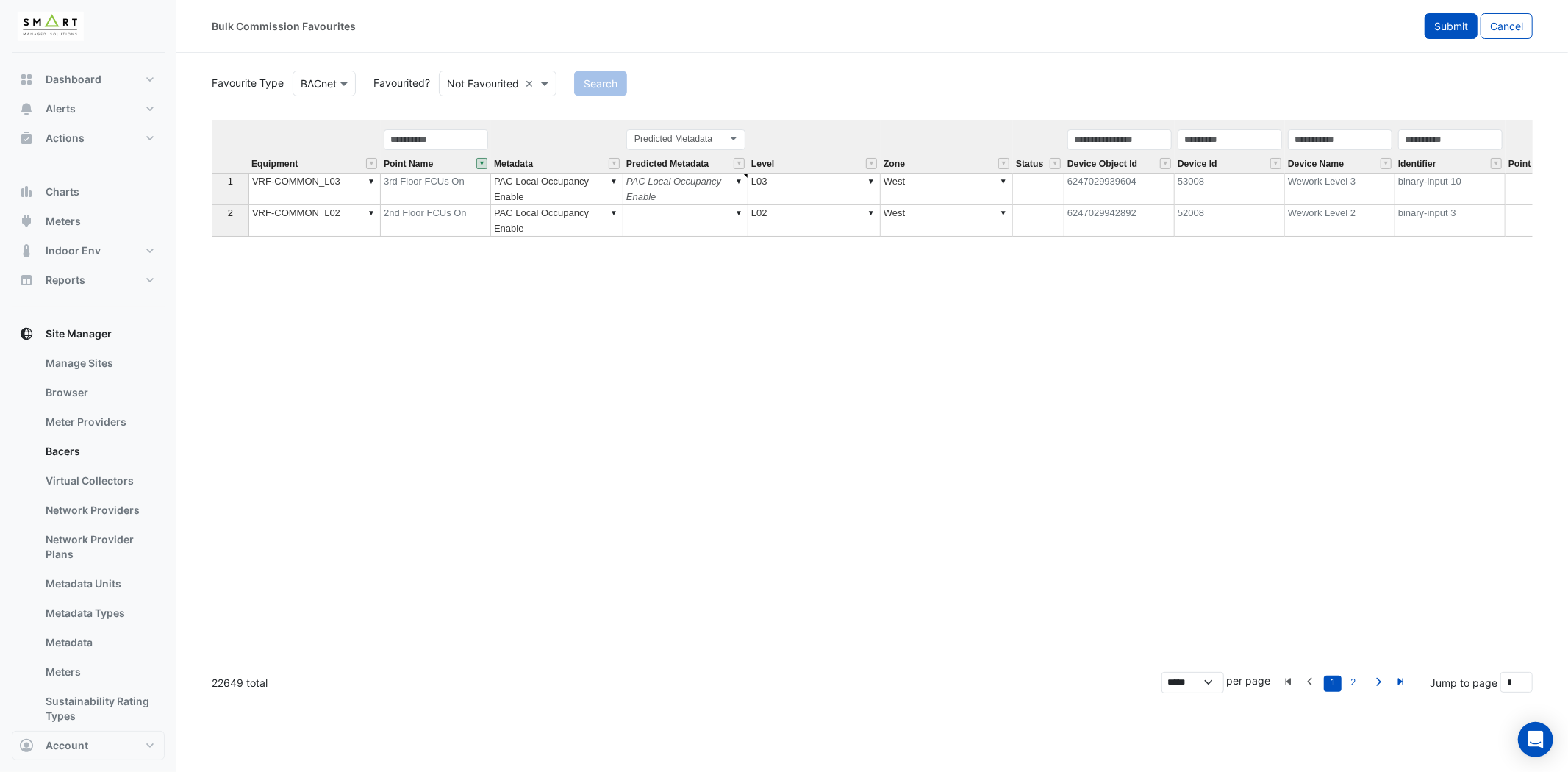
click at [1452, 30] on span "Submit" at bounding box center [1450, 26] width 33 height 13
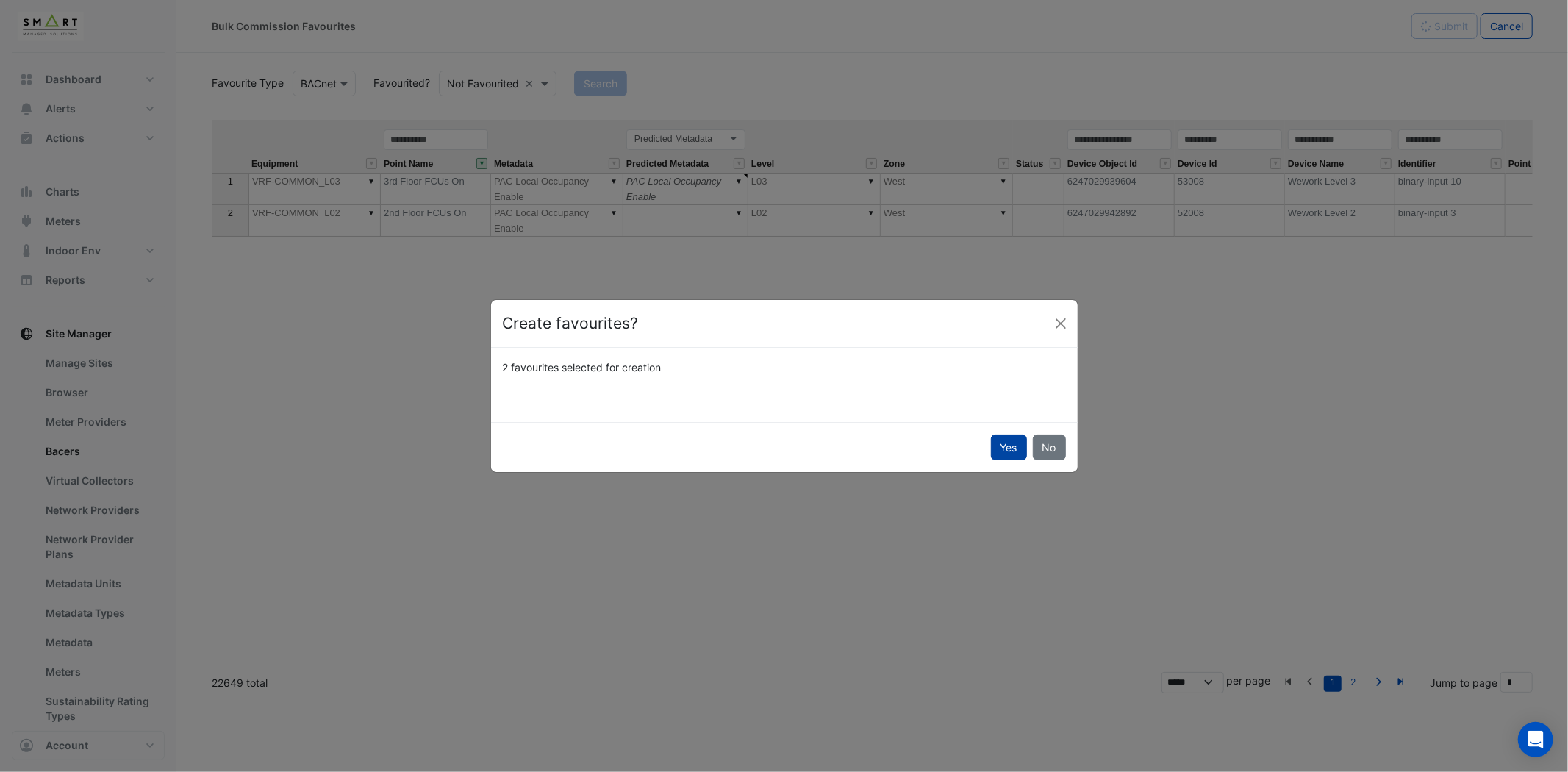
click at [997, 450] on button "Yes" at bounding box center [1009, 447] width 36 height 26
